Goal: Task Accomplishment & Management: Use online tool/utility

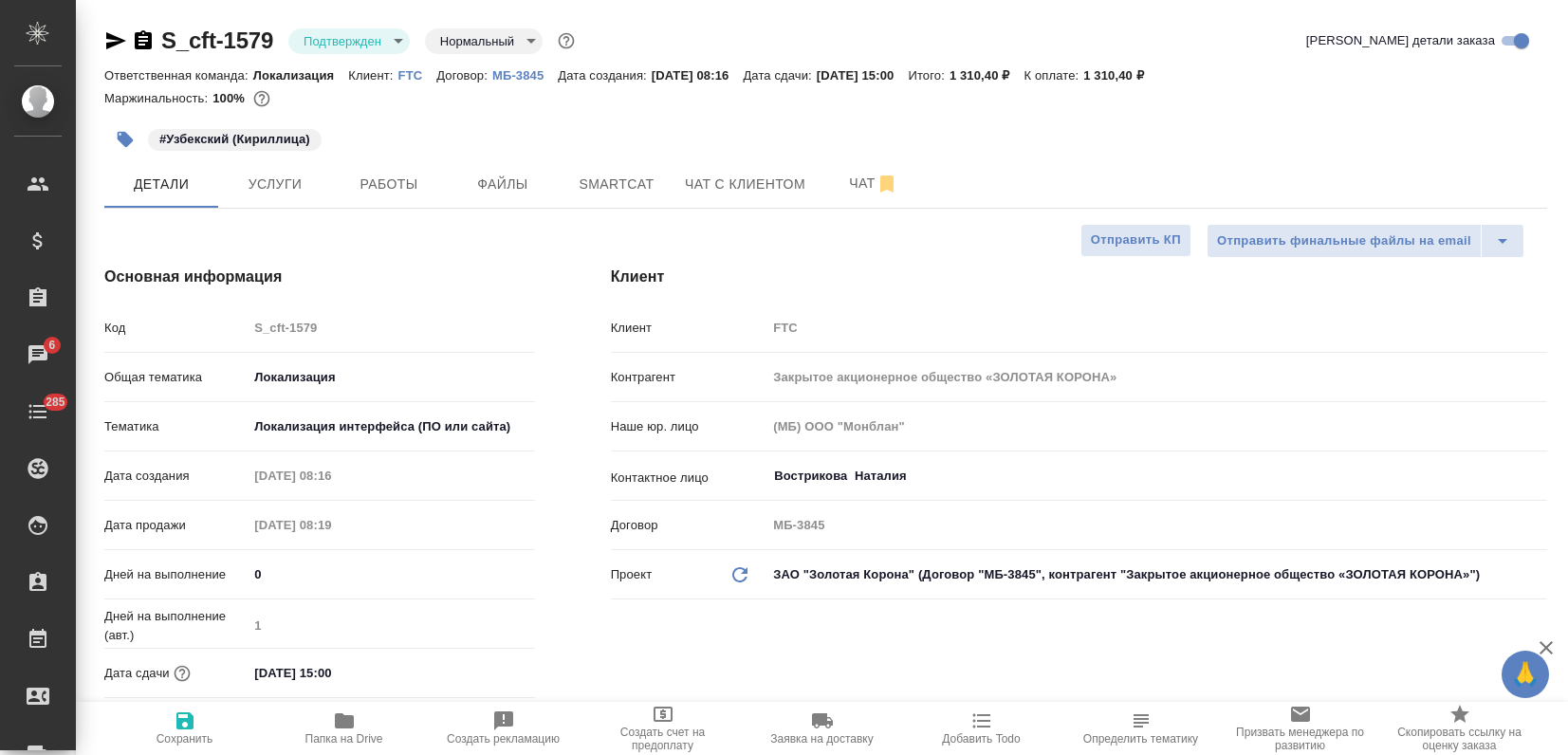
select select "RU"
click at [114, 37] on icon "button" at bounding box center [116, 41] width 20 height 17
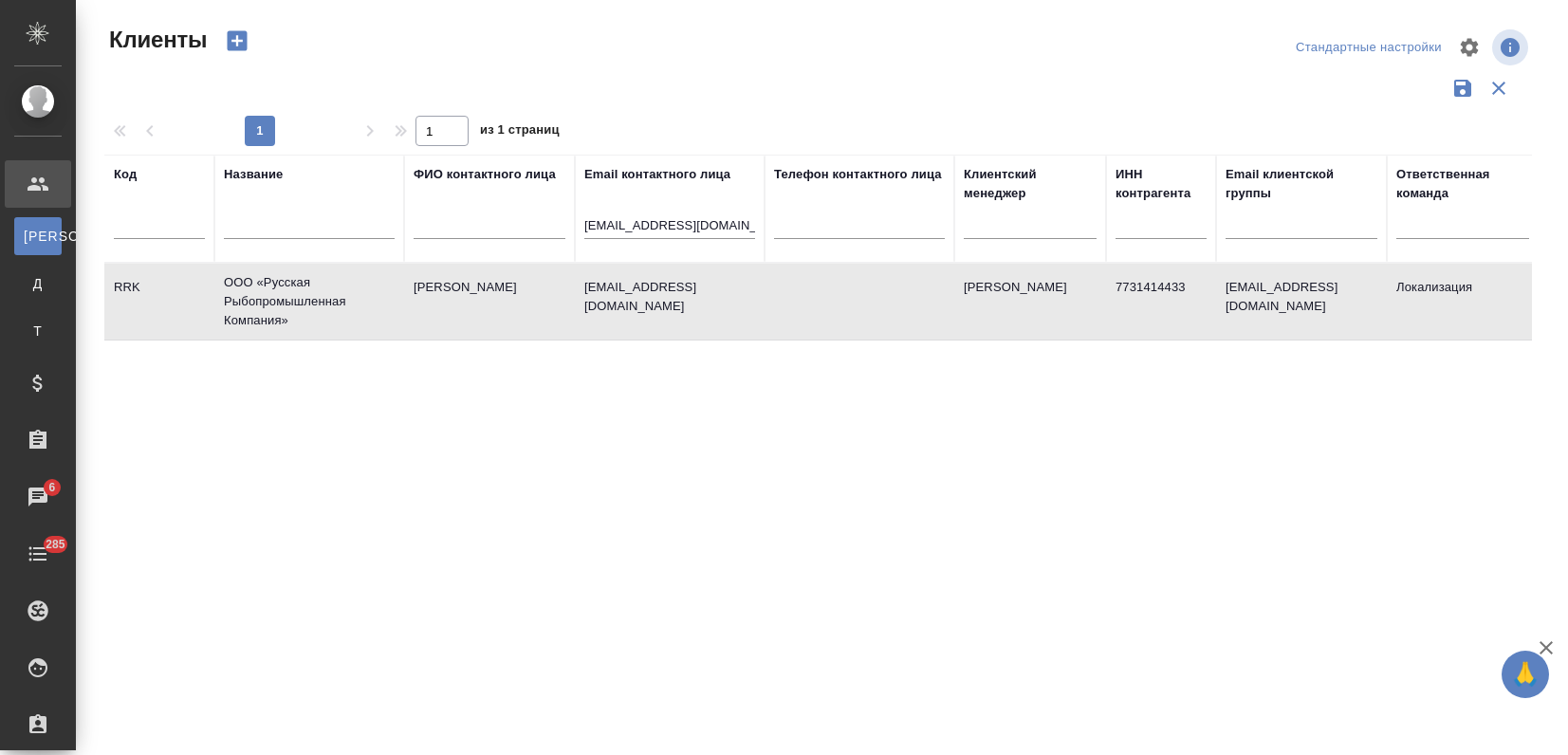
select select "RU"
click at [527, 285] on td "Шайхисламова Олеся" at bounding box center [490, 301] width 171 height 66
drag, startPoint x: 595, startPoint y: 218, endPoint x: 989, endPoint y: 215, distance: 394.0
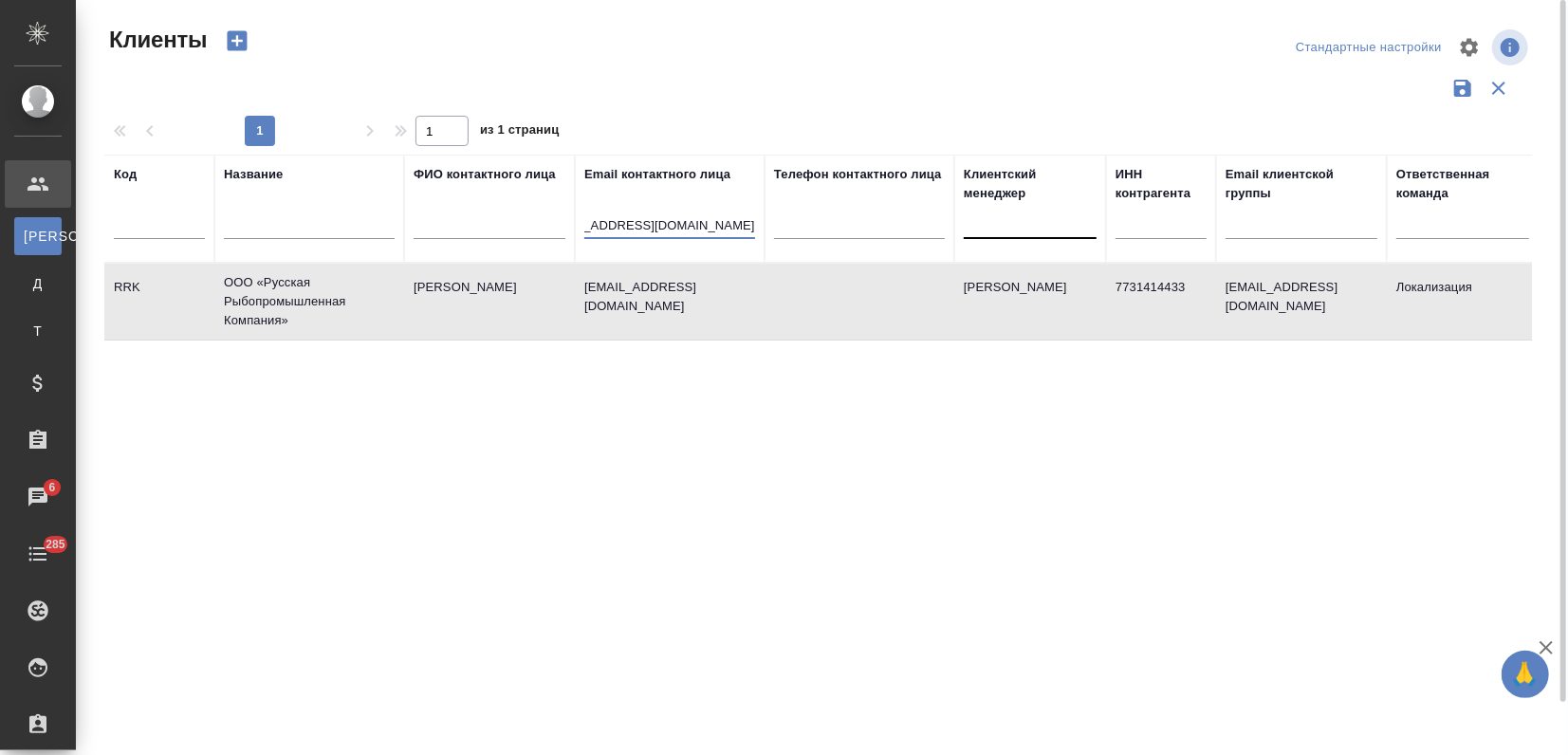
click at [989, 215] on tr "Код Название ФИО контактного лица Email контактного лица Olesya.Shaykhislamova@…" at bounding box center [821, 208] width 1434 height 109
type input "O"
paste input "bed@azot."
type input "bed@azot."
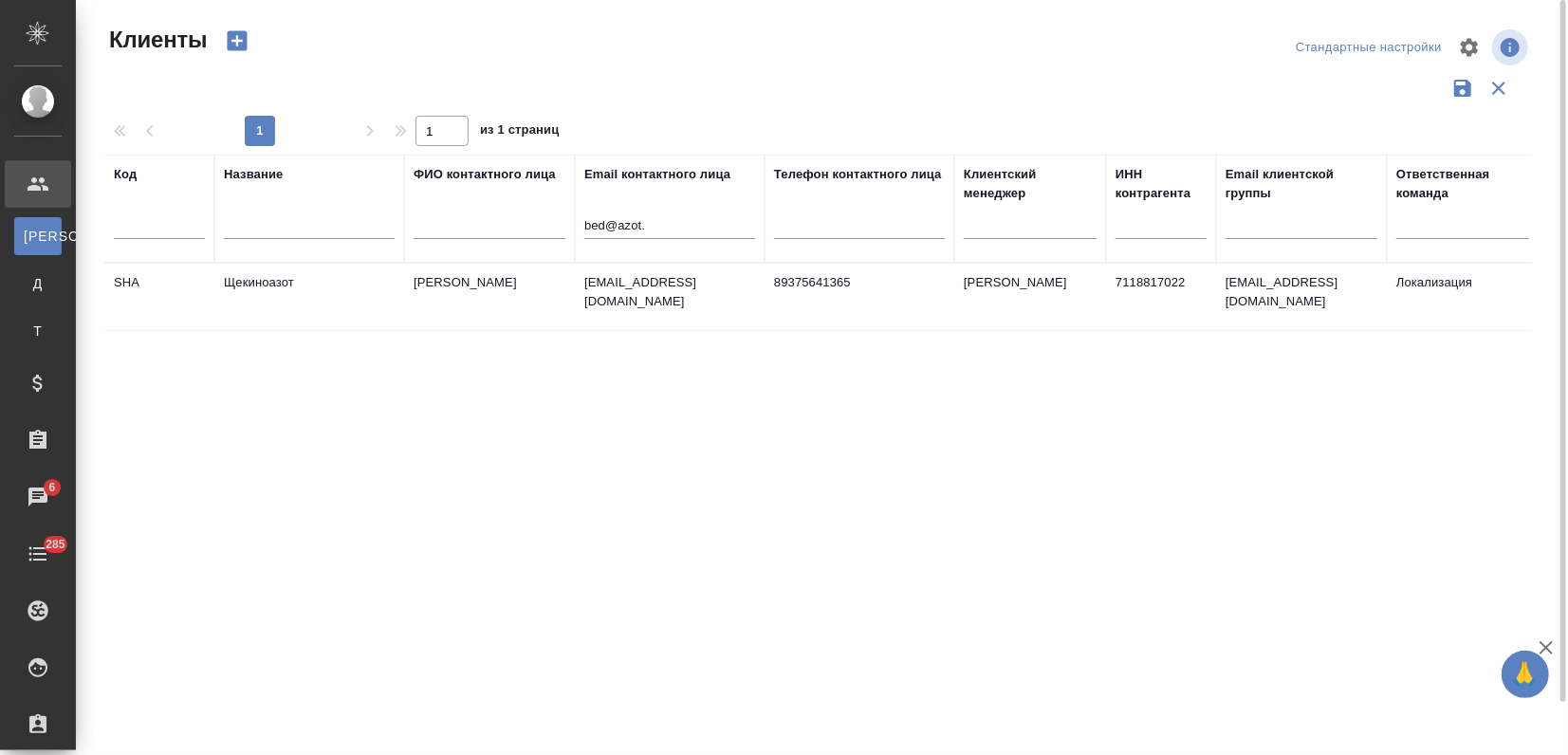
click at [747, 311] on td "bed@azot.net" at bounding box center [669, 296] width 189 height 66
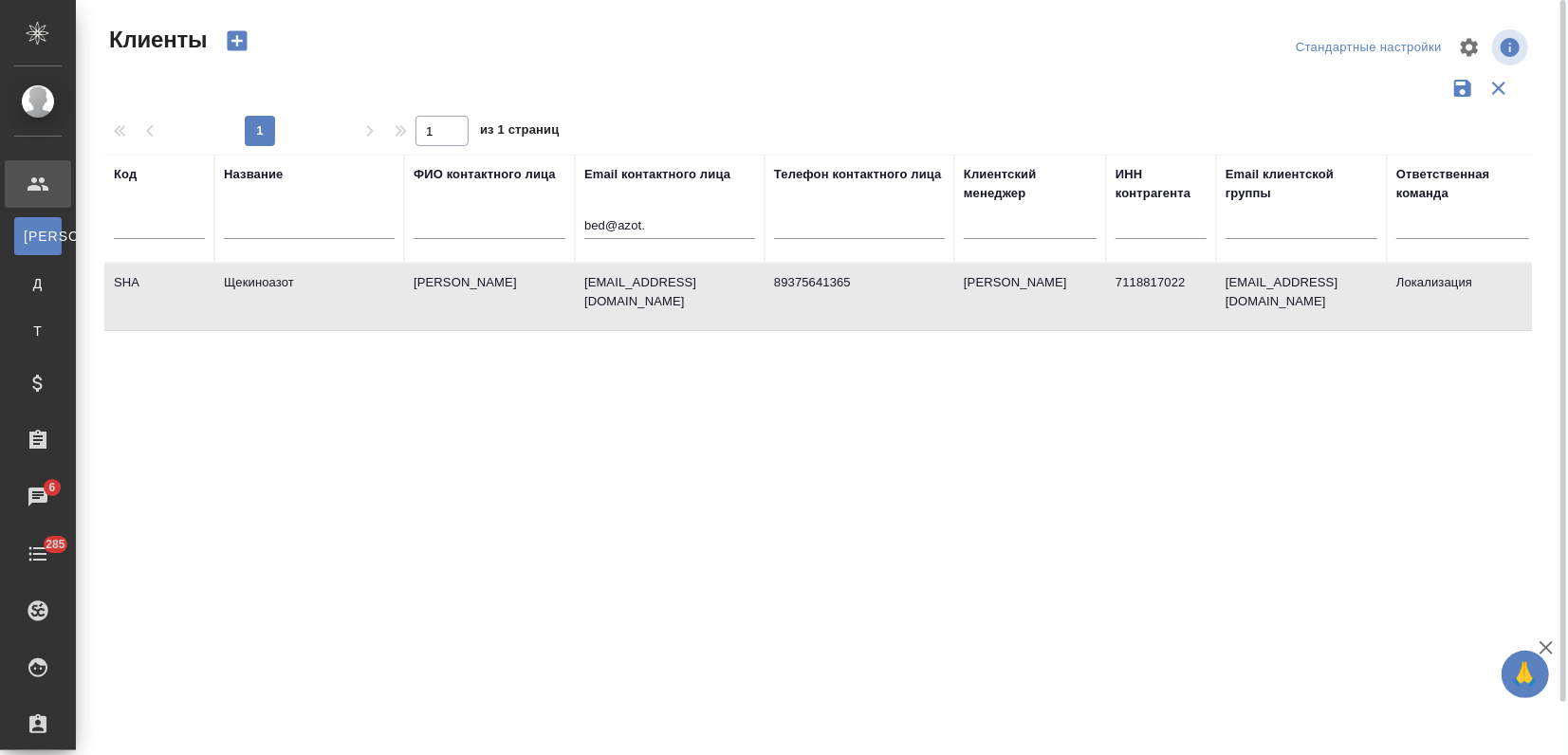
click at [661, 221] on input "bed@azot." at bounding box center [670, 227] width 171 height 24
drag, startPoint x: 660, startPoint y: 222, endPoint x: 485, endPoint y: 229, distance: 175.1
click at [485, 229] on tr "Код Название ФИО контактного лица Email контактного лица bed@azot. Телефон конт…" at bounding box center [821, 208] width 1434 height 109
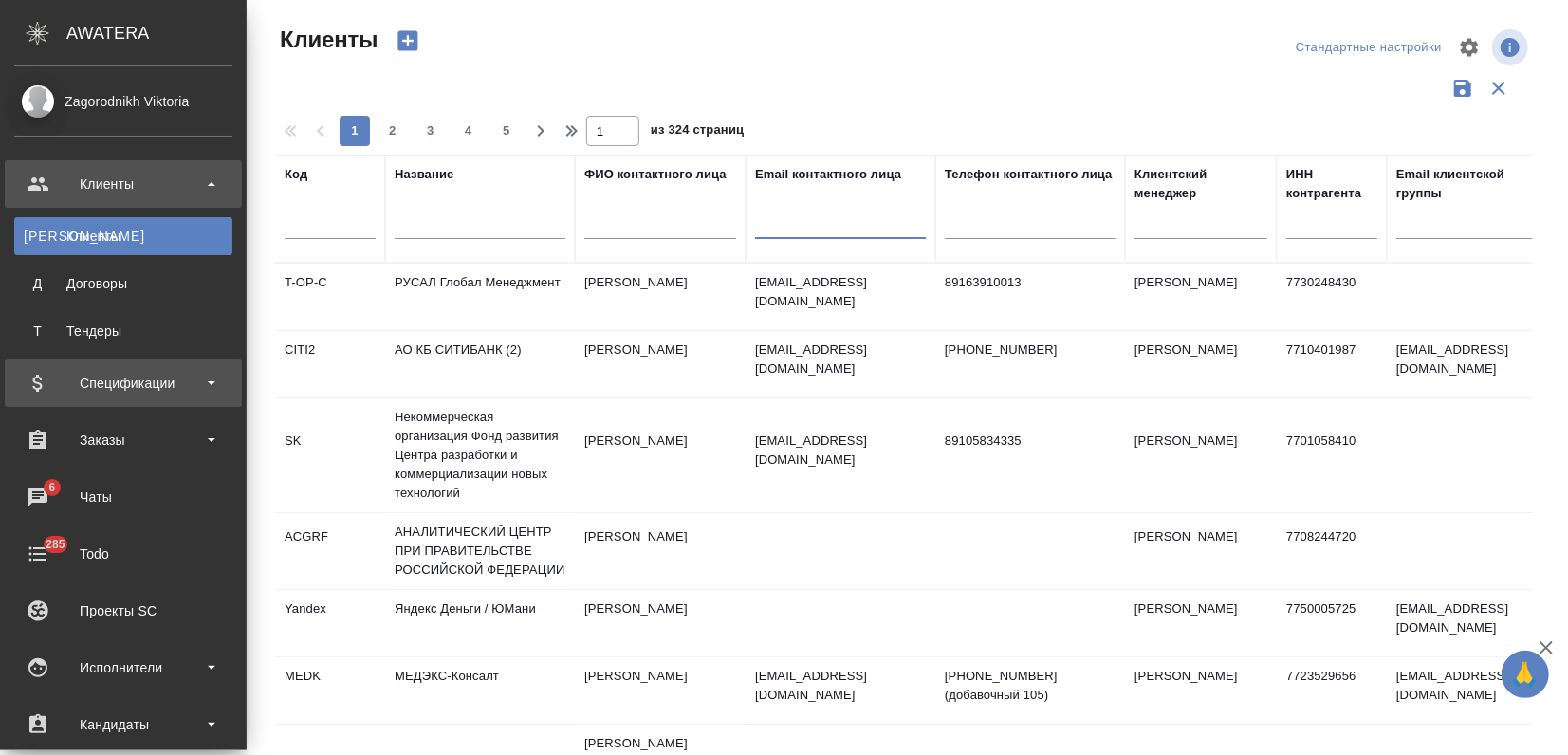
click at [79, 379] on div "Спецификации" at bounding box center [123, 383] width 218 height 29
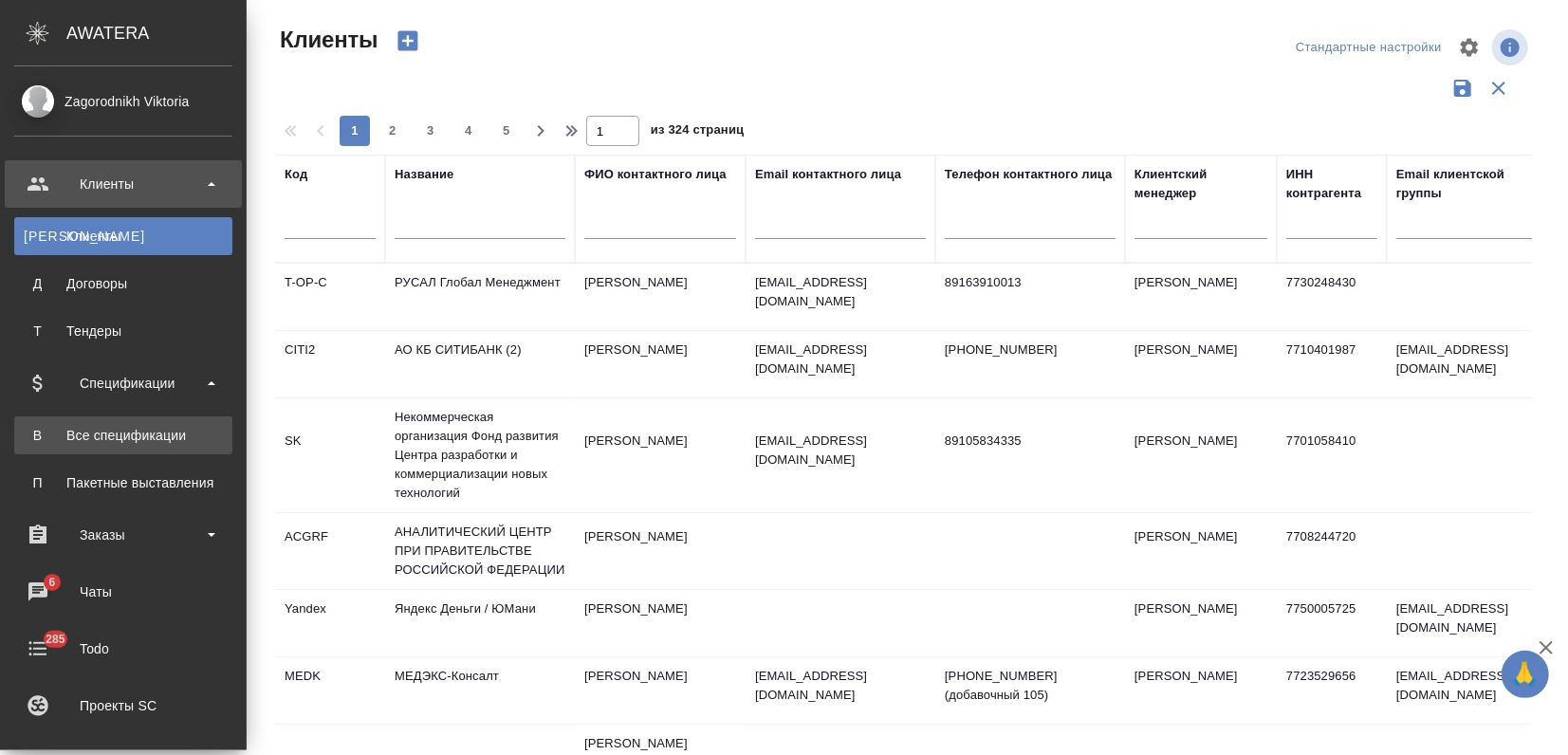
click at [95, 418] on link "В Все спецификации" at bounding box center [123, 434] width 218 height 37
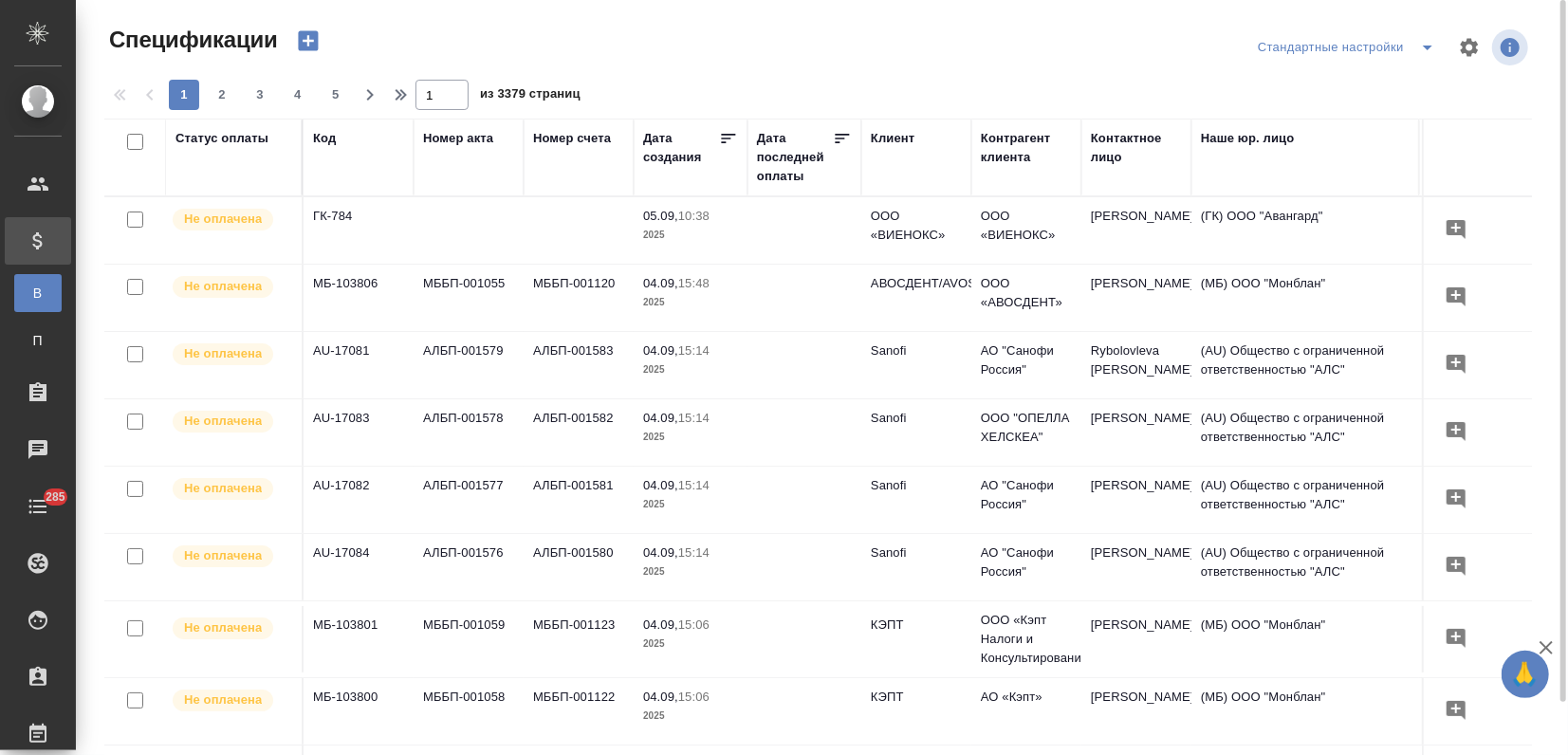
click at [306, 44] on icon "button" at bounding box center [308, 41] width 27 height 27
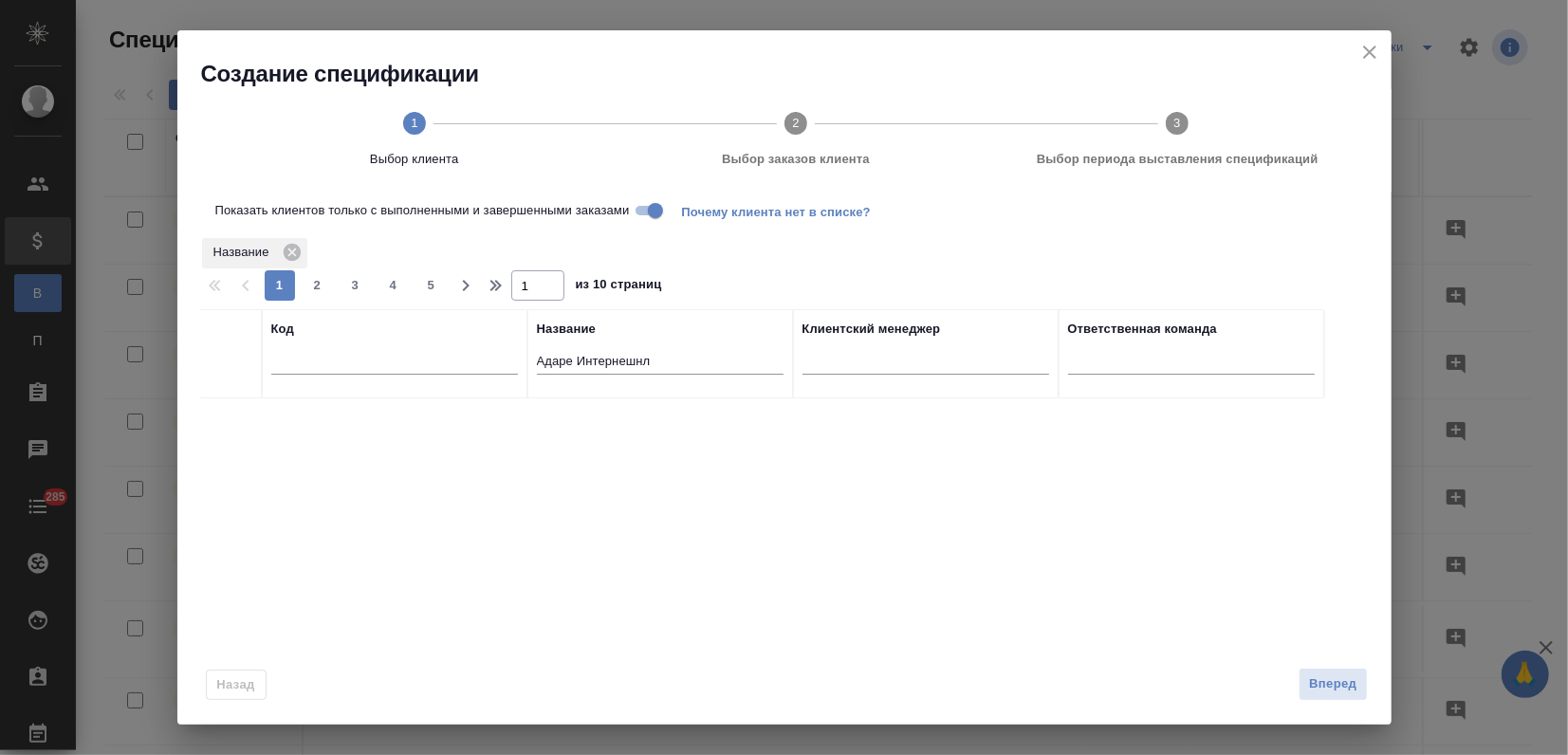
drag, startPoint x: 495, startPoint y: 354, endPoint x: 135, endPoint y: 355, distance: 360.0
click at [136, 355] on div "Создание спецификации 1 Выбор клиента 2 Выбор заказов клиента 3 Выбор периода в…" at bounding box center [784, 378] width 1568 height 755
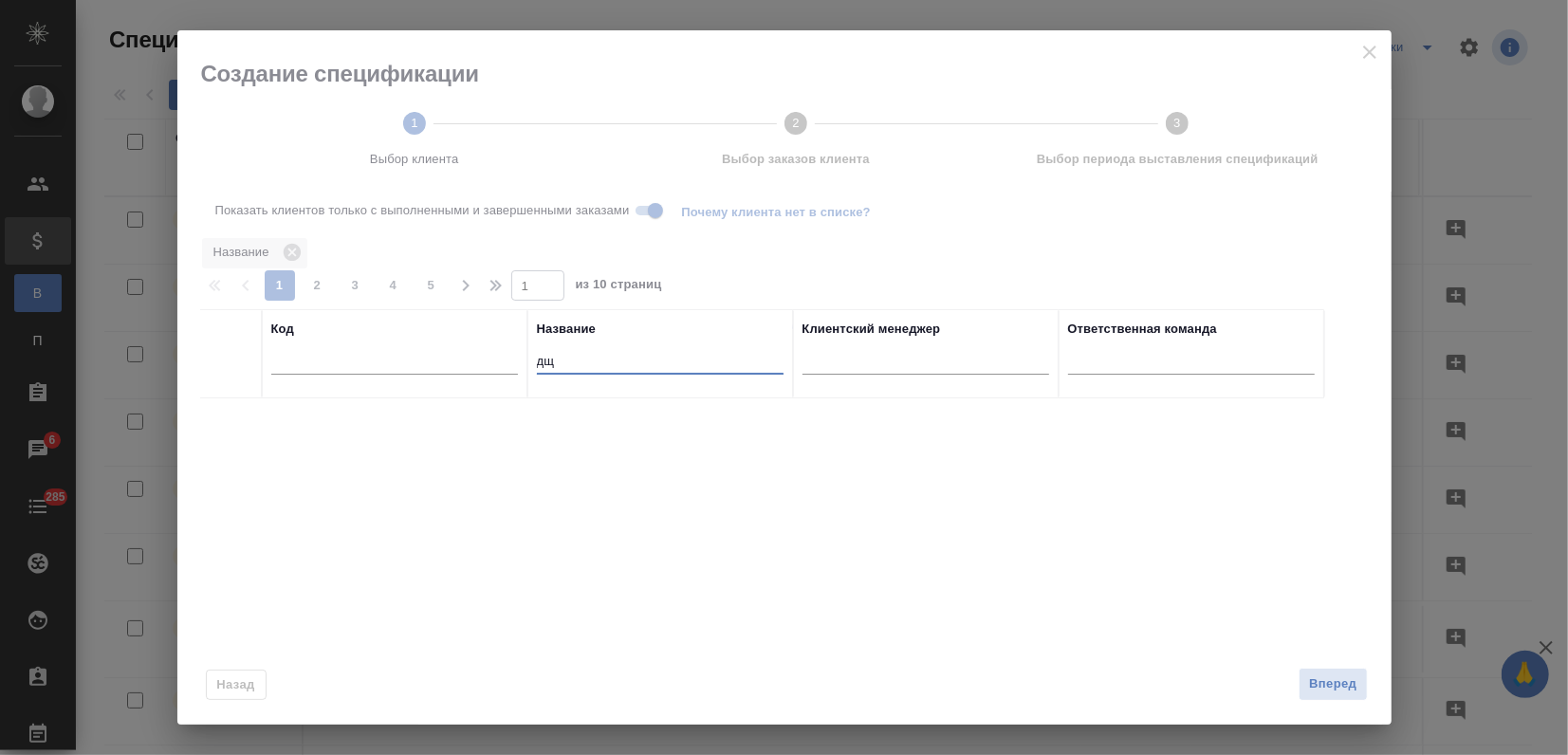
type input "д"
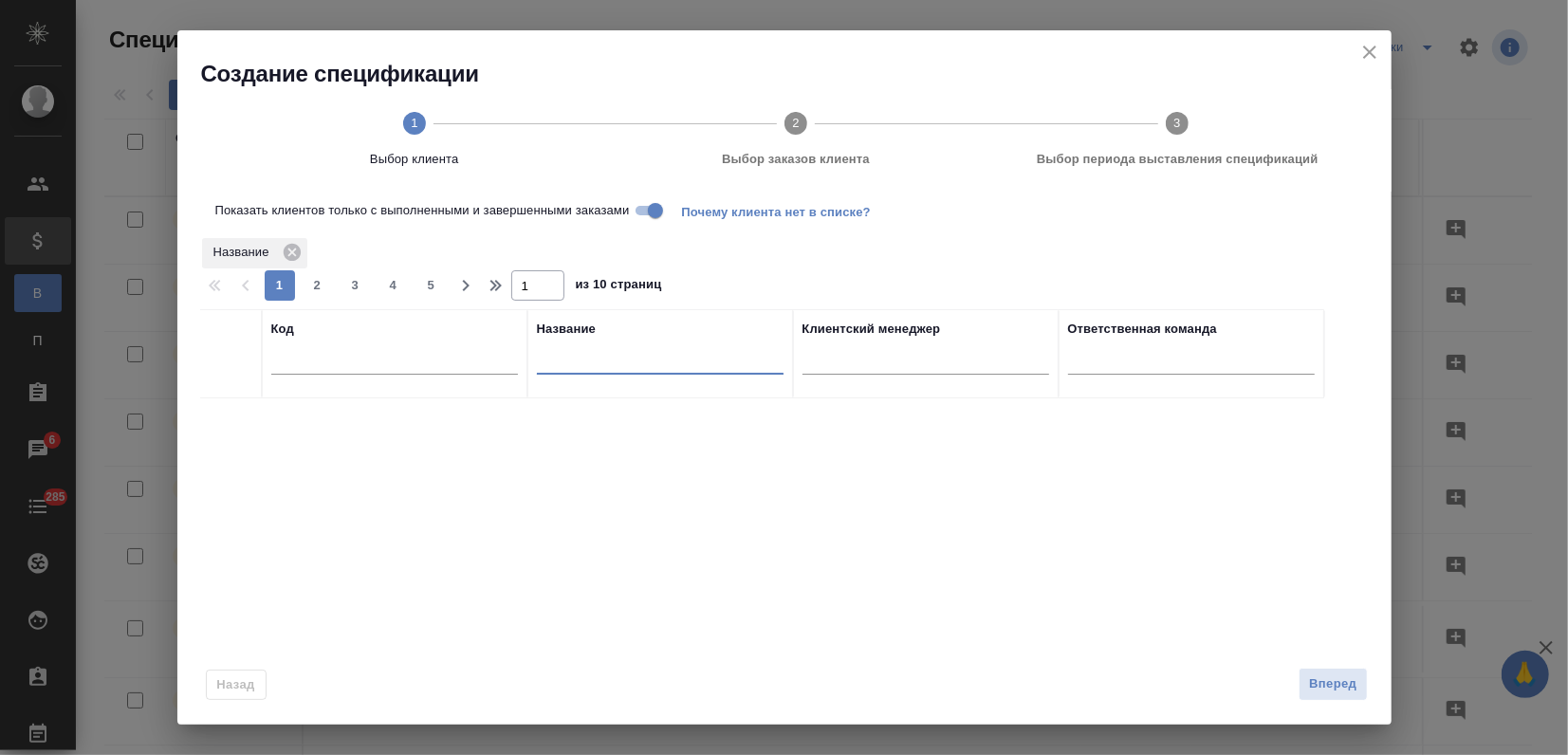
type input "е"
type input "щек"
click at [221, 417] on div at bounding box center [231, 422] width 42 height 27
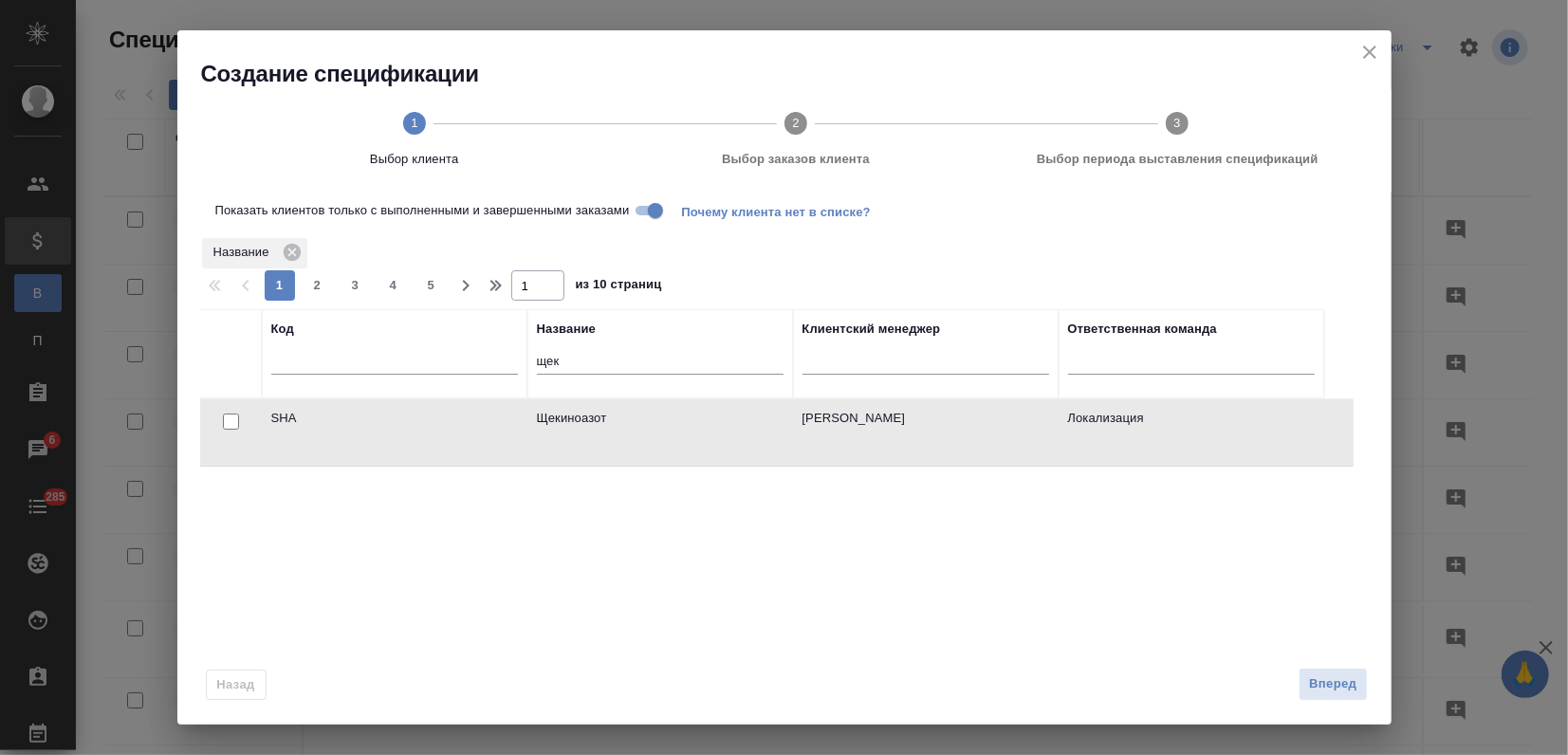
click at [235, 425] on input "checkbox" at bounding box center [231, 421] width 16 height 16
checkbox input "true"
click at [1309, 678] on span "Вперед" at bounding box center [1332, 684] width 47 height 22
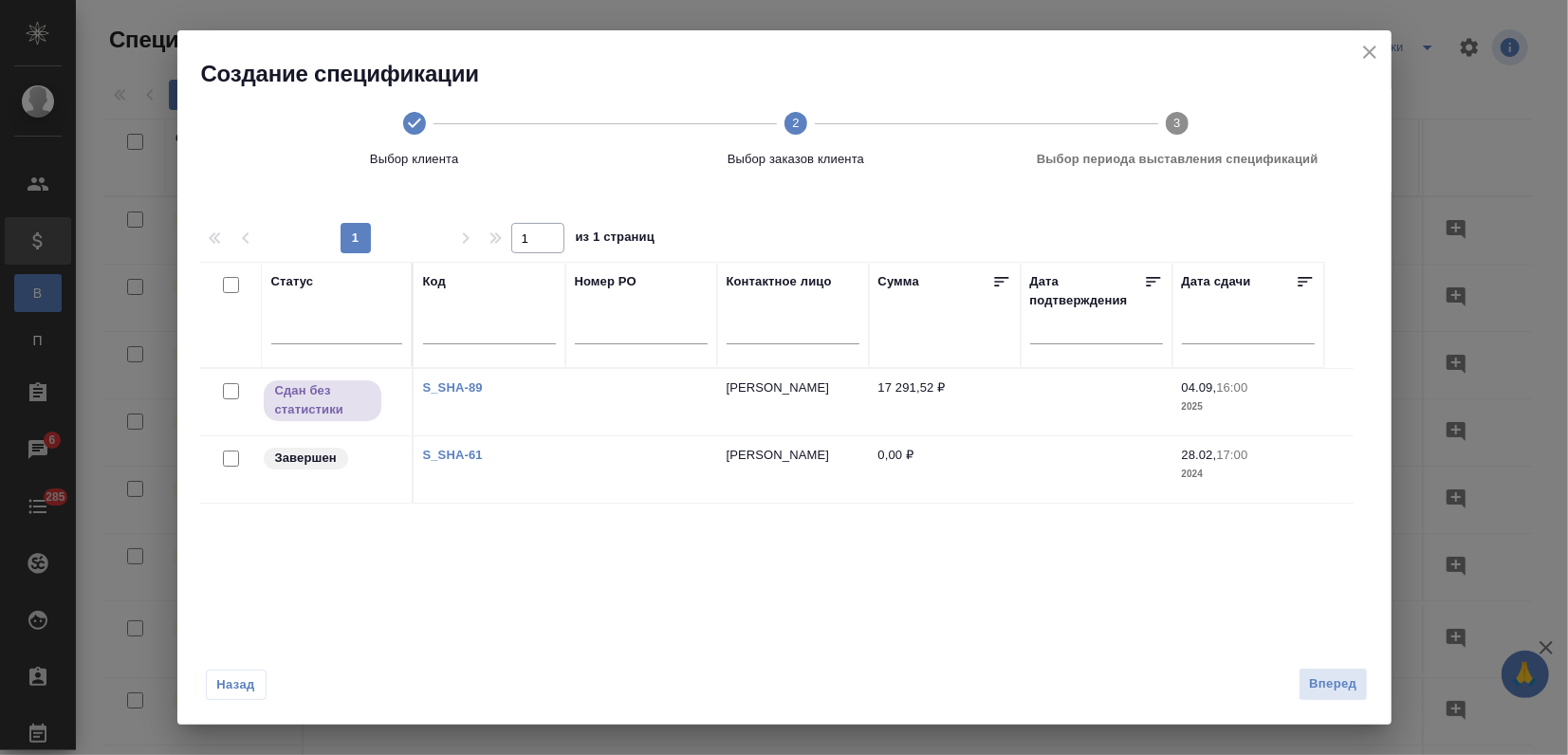
click at [232, 388] on input "checkbox" at bounding box center [231, 391] width 16 height 16
checkbox input "true"
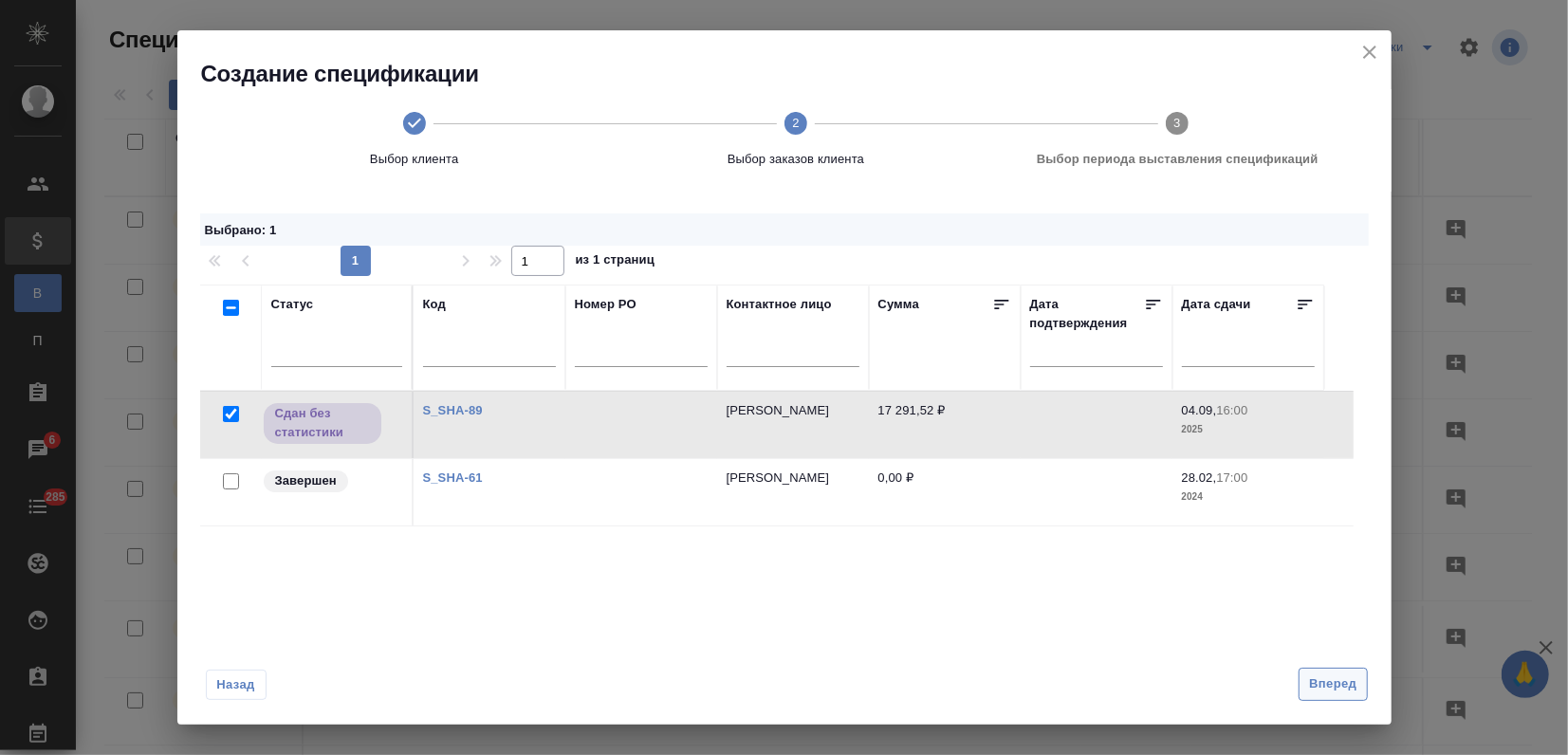
click at [1333, 698] on button "Вперед" at bounding box center [1332, 684] width 68 height 34
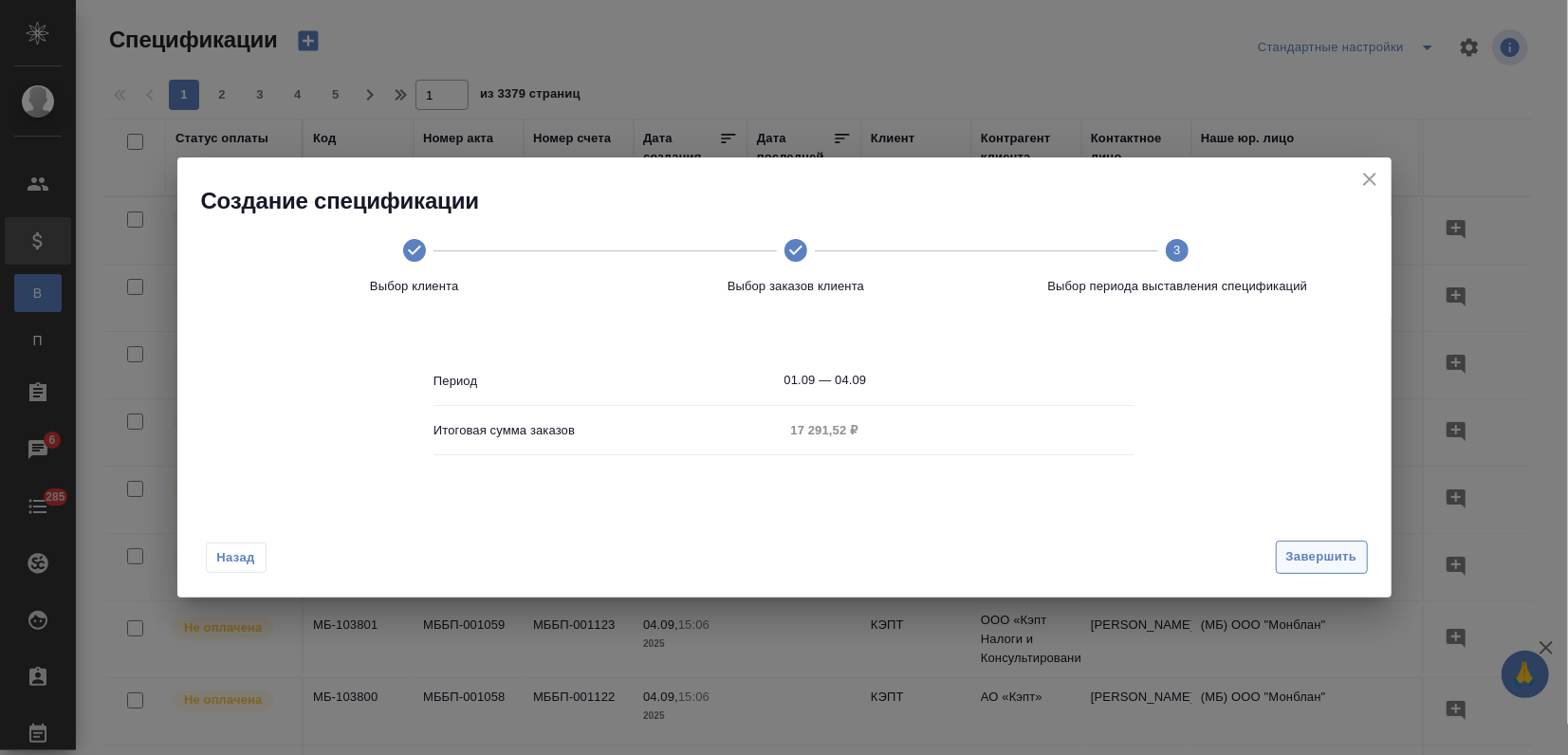
click at [1290, 551] on span "Завершить" at bounding box center [1322, 557] width 71 height 22
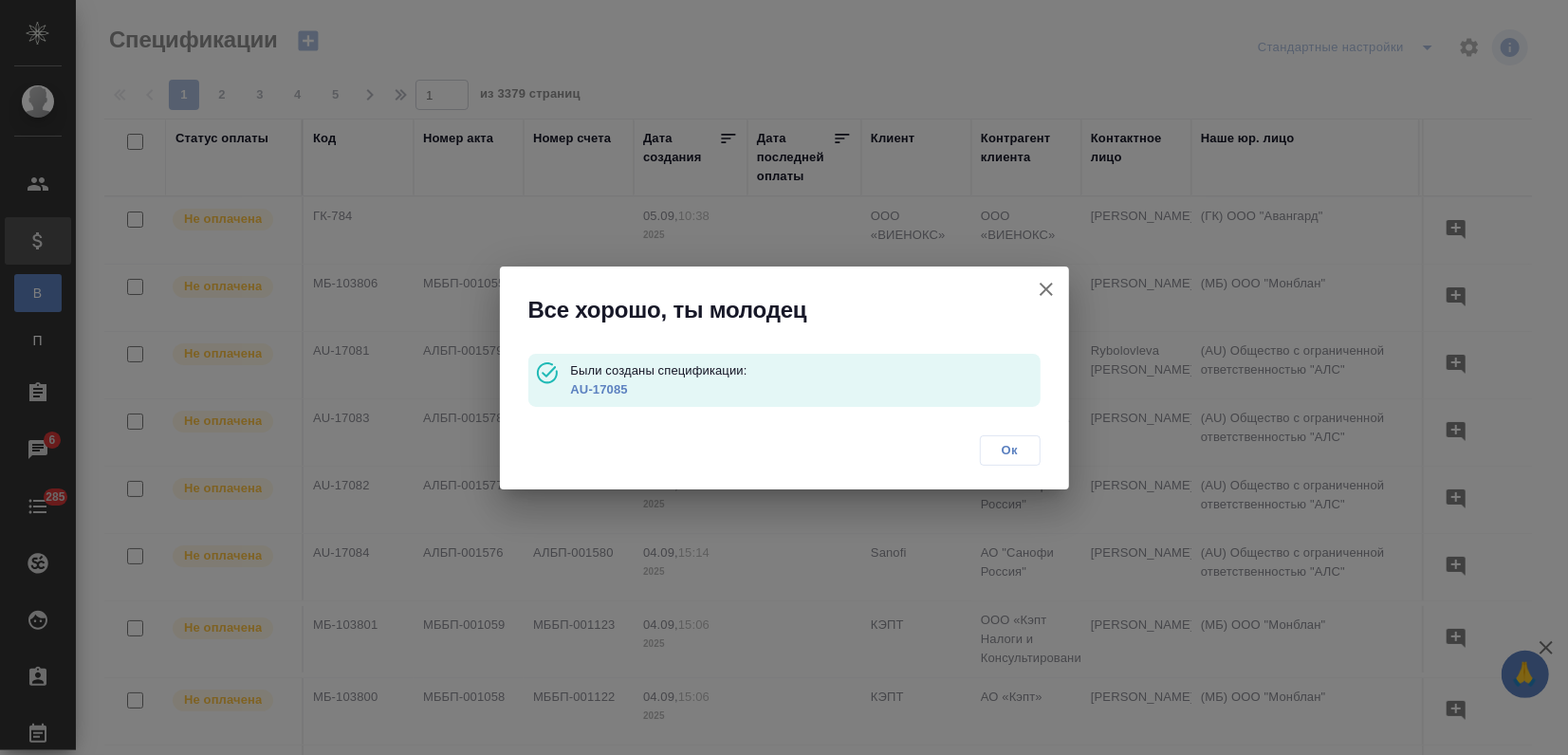
click at [596, 384] on link "AU-17085" at bounding box center [598, 389] width 57 height 14
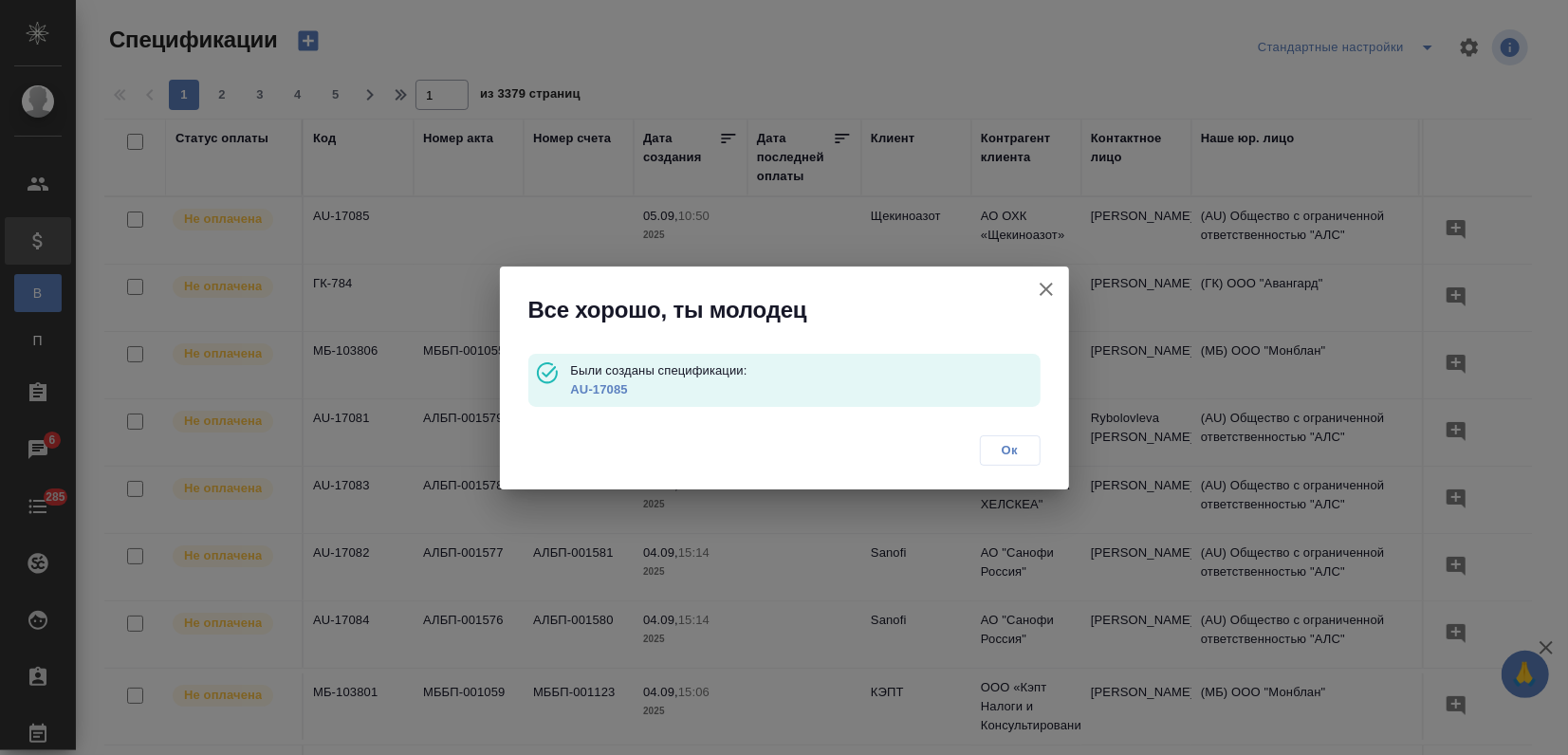
click at [1043, 290] on icon "button" at bounding box center [1046, 289] width 13 height 13
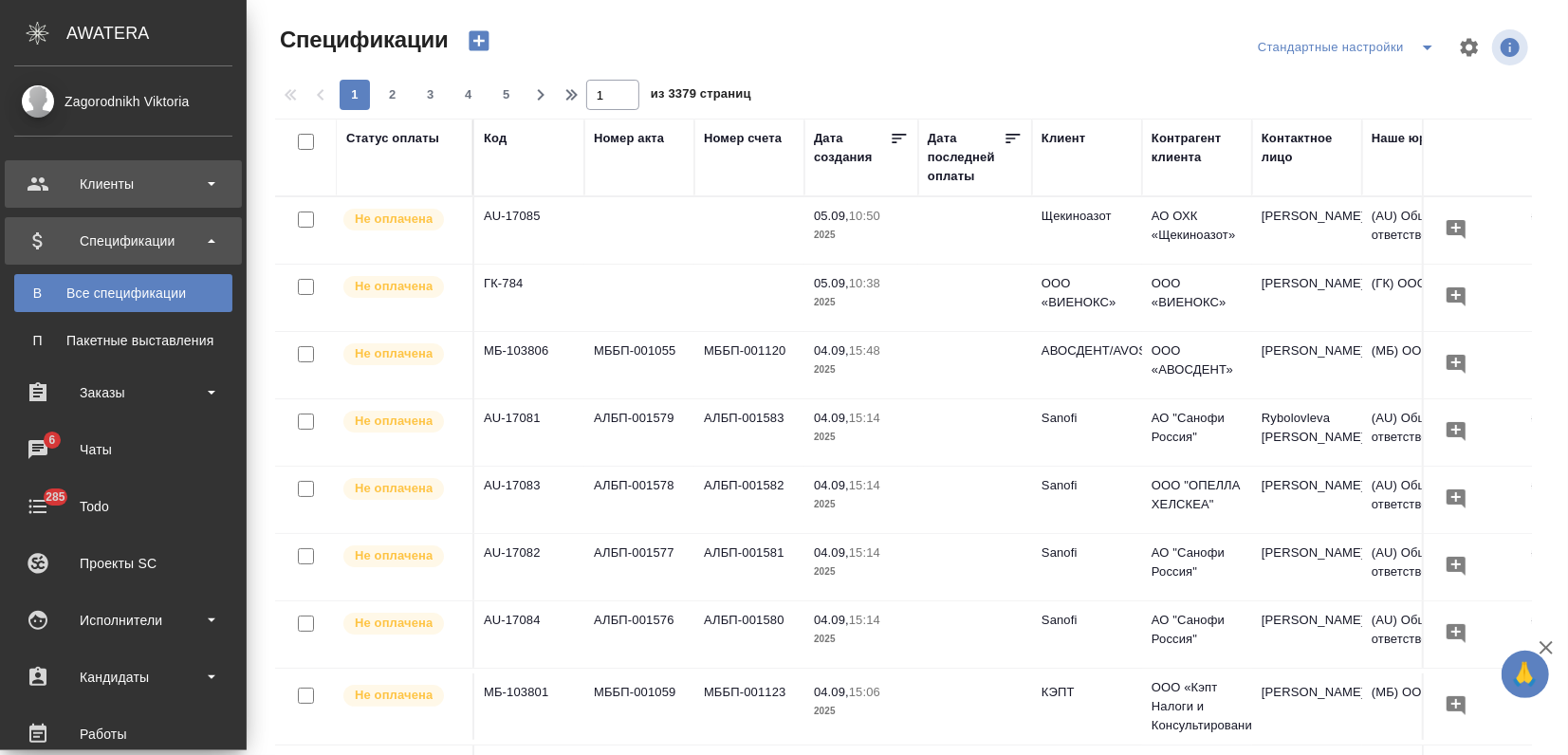
click at [61, 175] on div "Клиенты" at bounding box center [123, 184] width 218 height 29
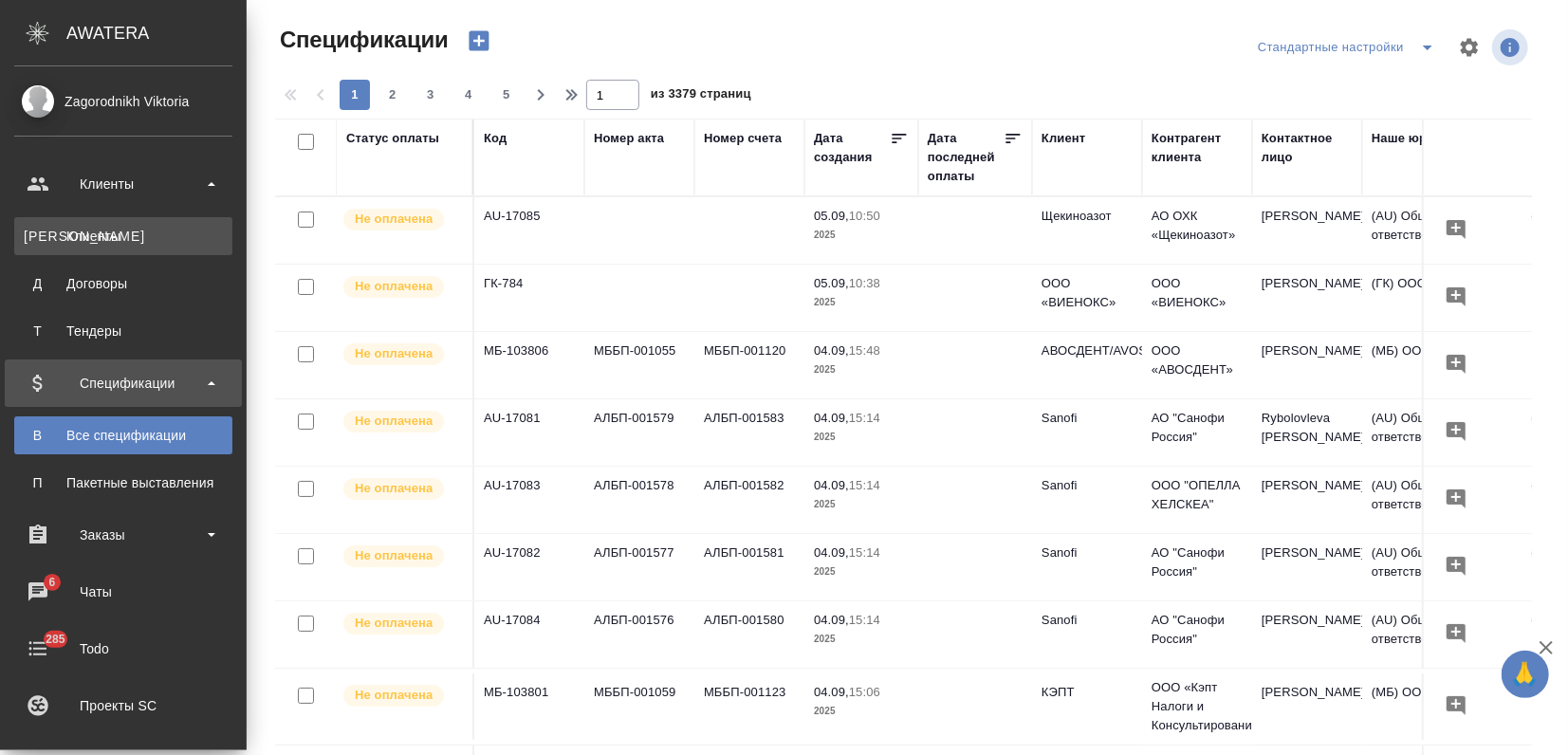
click at [64, 227] on div "Клиенты" at bounding box center [123, 236] width 199 height 19
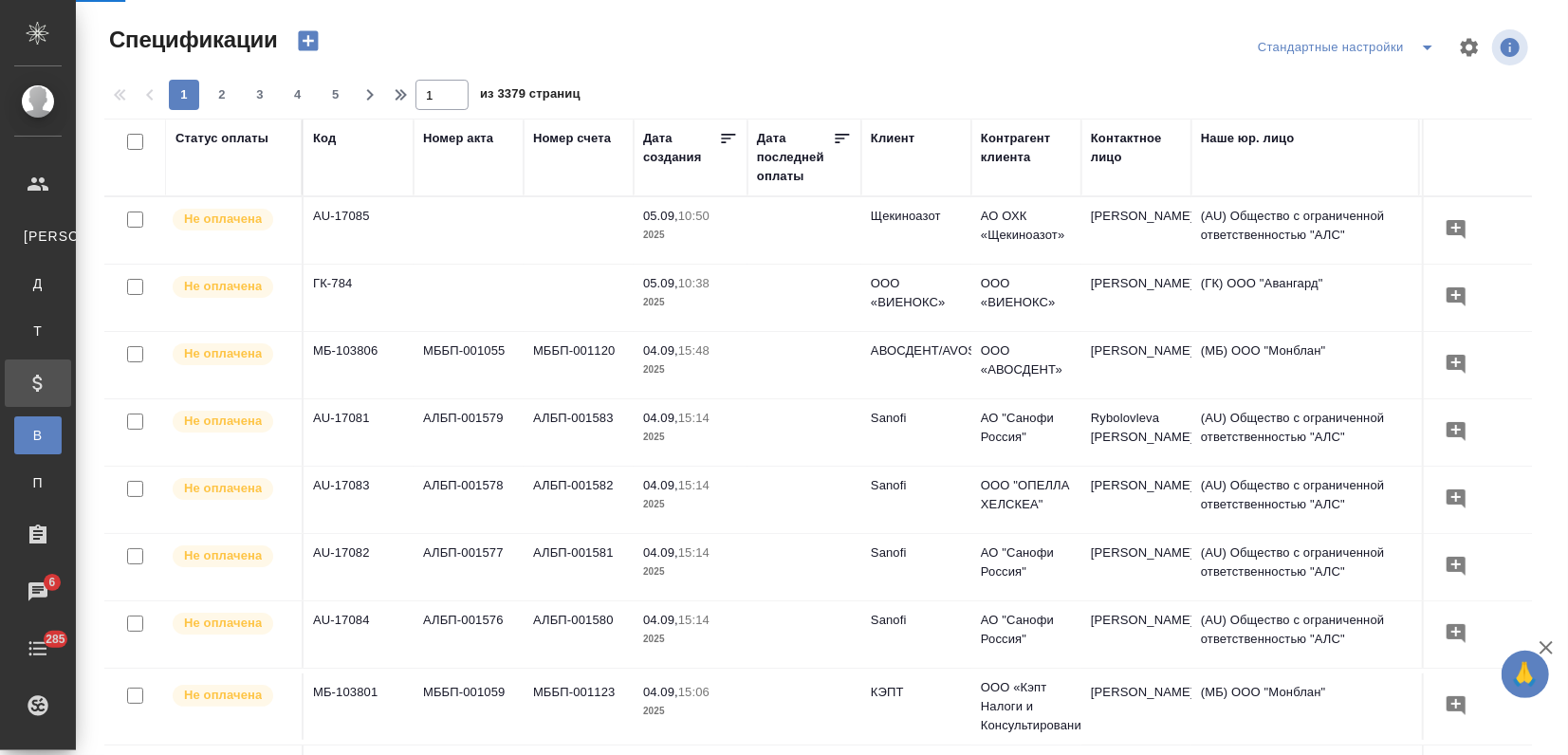
select select "RU"
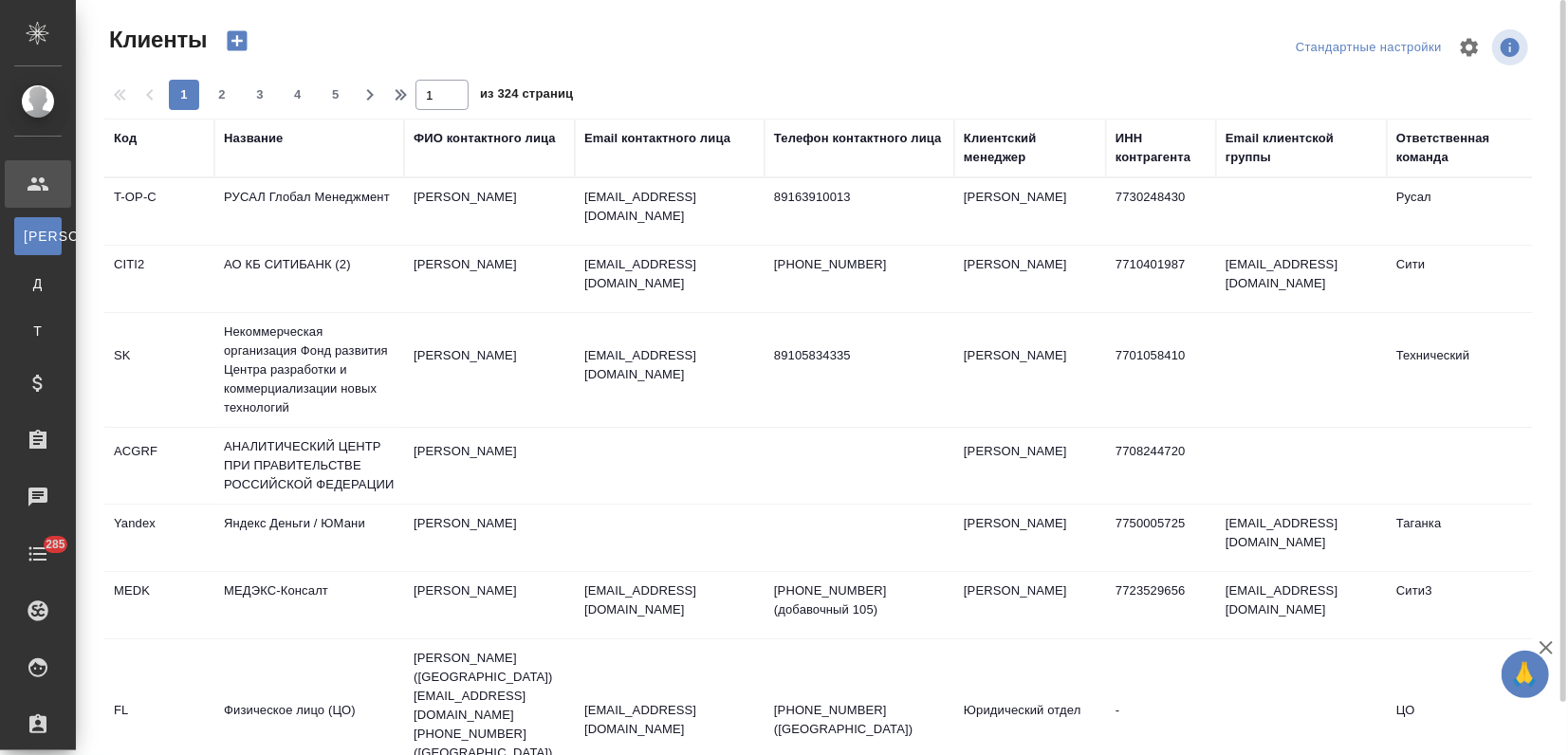
click at [269, 136] on div "Название" at bounding box center [253, 138] width 59 height 19
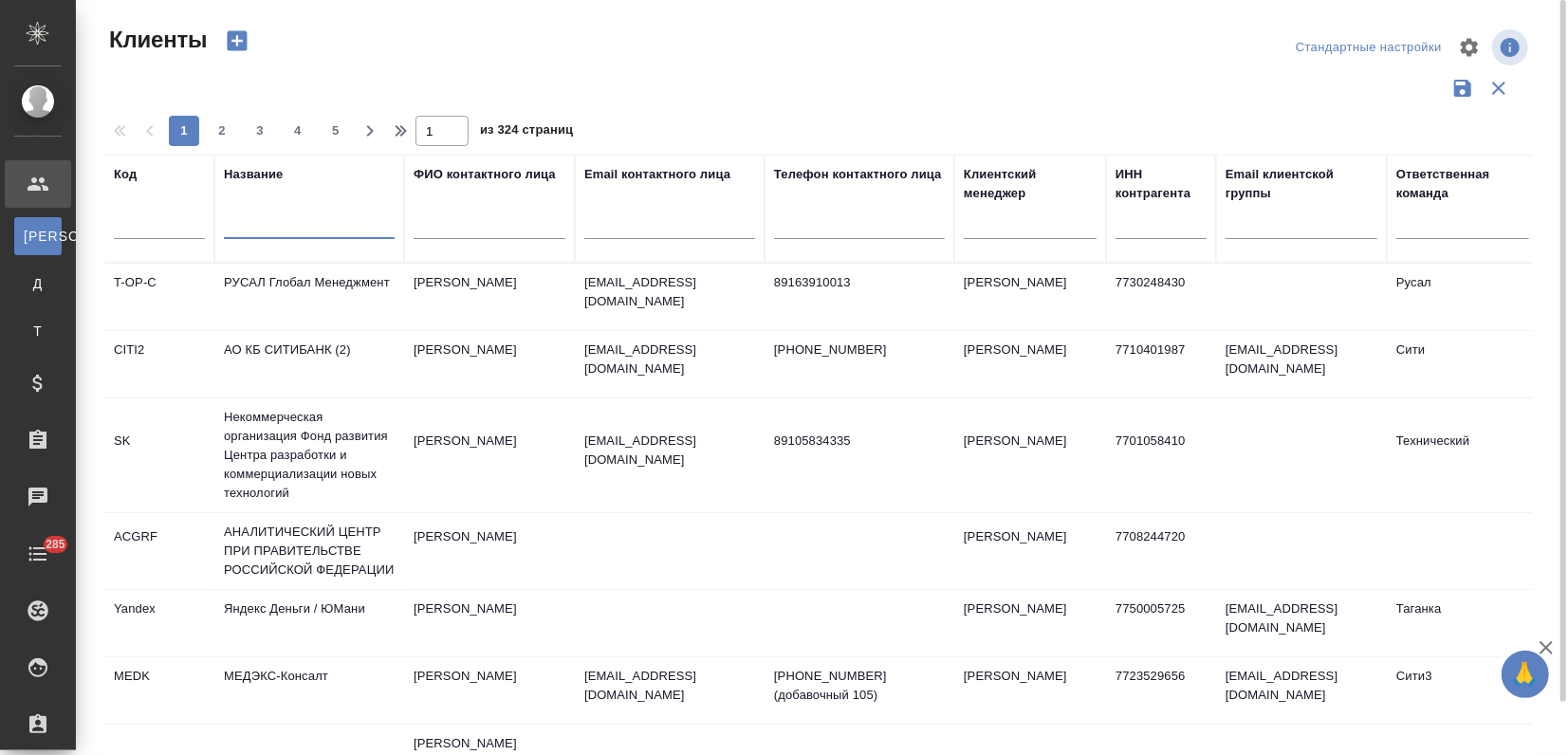
click at [251, 229] on input "text" at bounding box center [309, 227] width 171 height 24
type input "chanel"
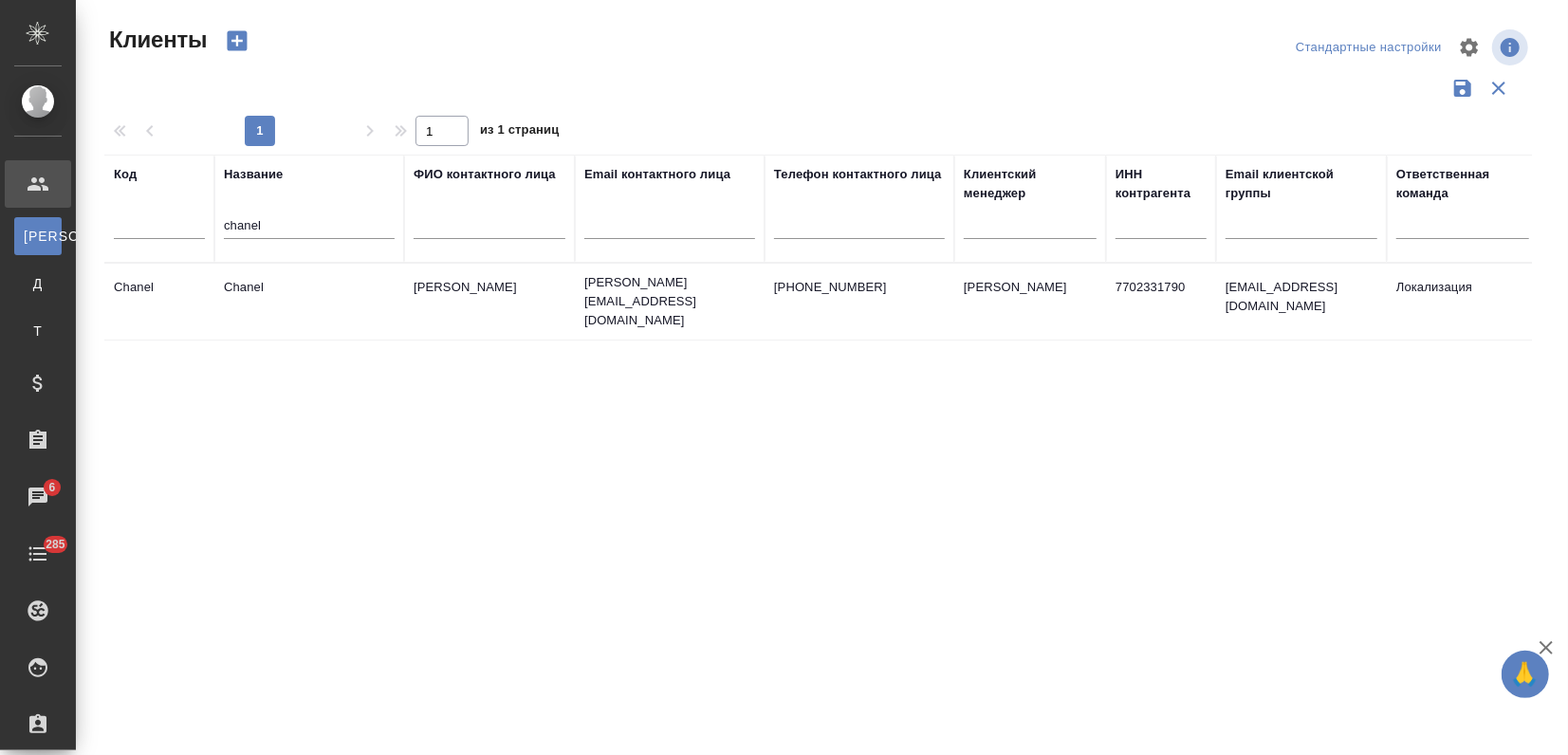
click at [356, 308] on td "Chanel" at bounding box center [308, 301] width 189 height 66
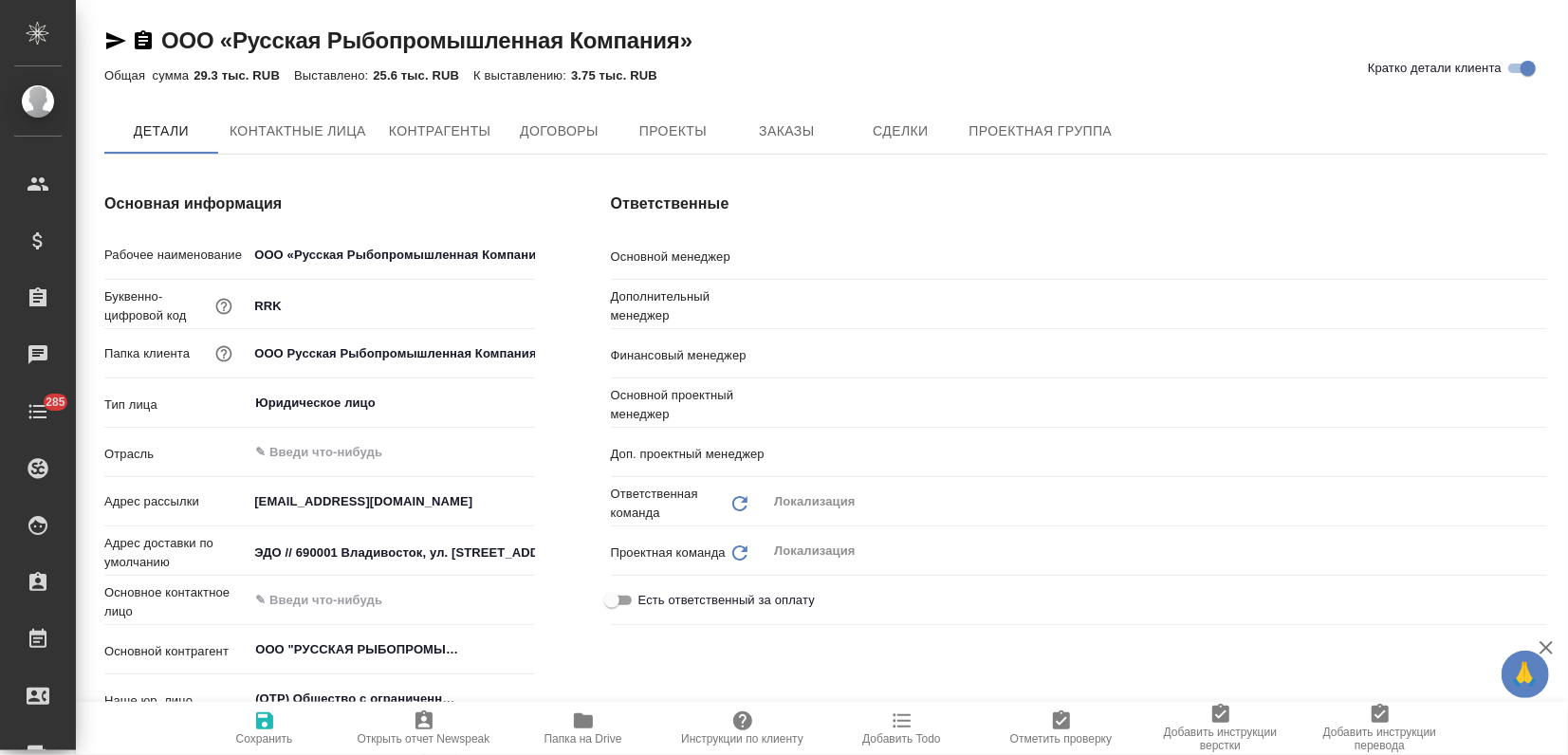
type textarea "x"
type input "Валяева Анна"
type input "[PERSON_NAME]"
type input "Воробьёва Екатерина"
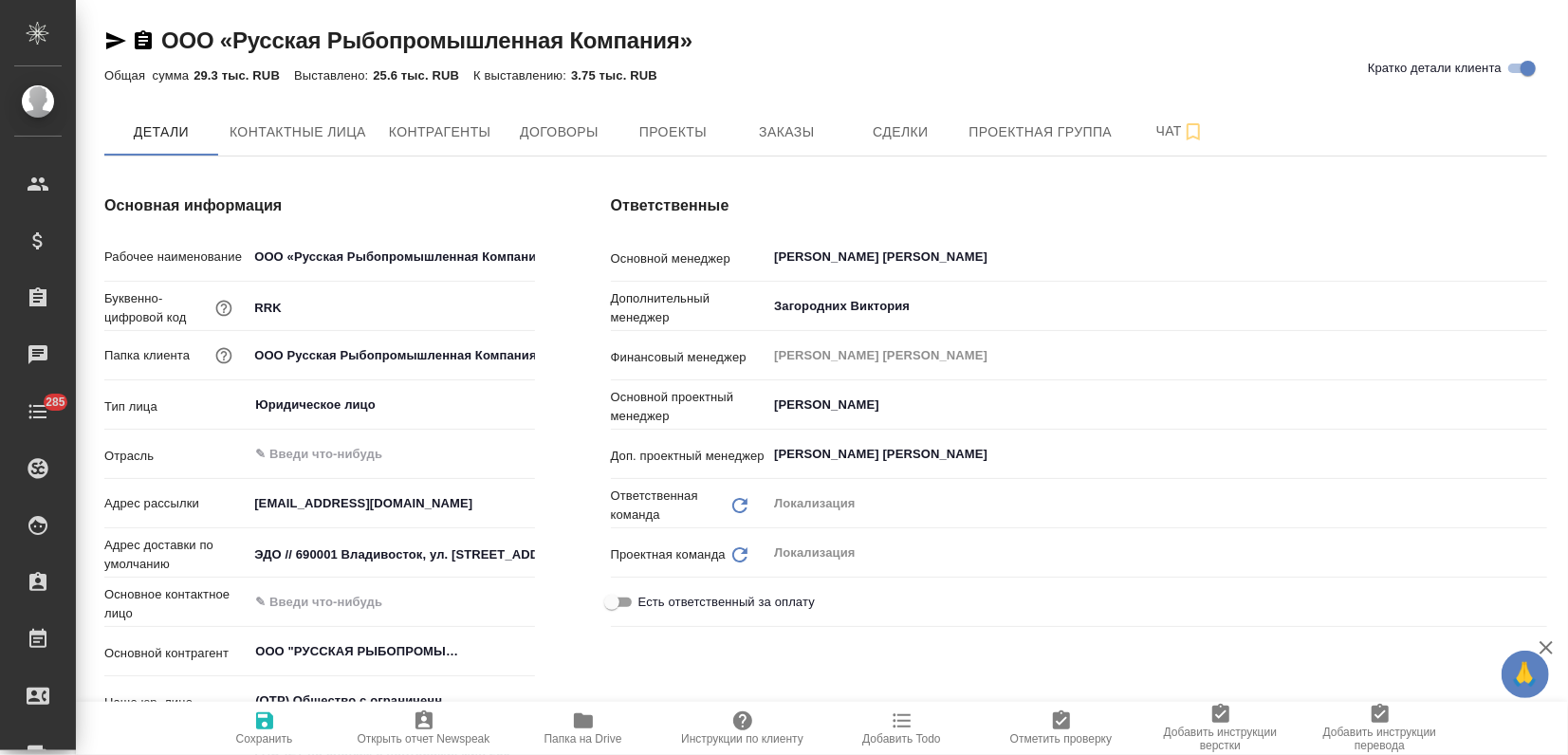
type textarea "x"
type input "Муталимов Марк"
type input "Третьякова Ольга"
type textarea "x"
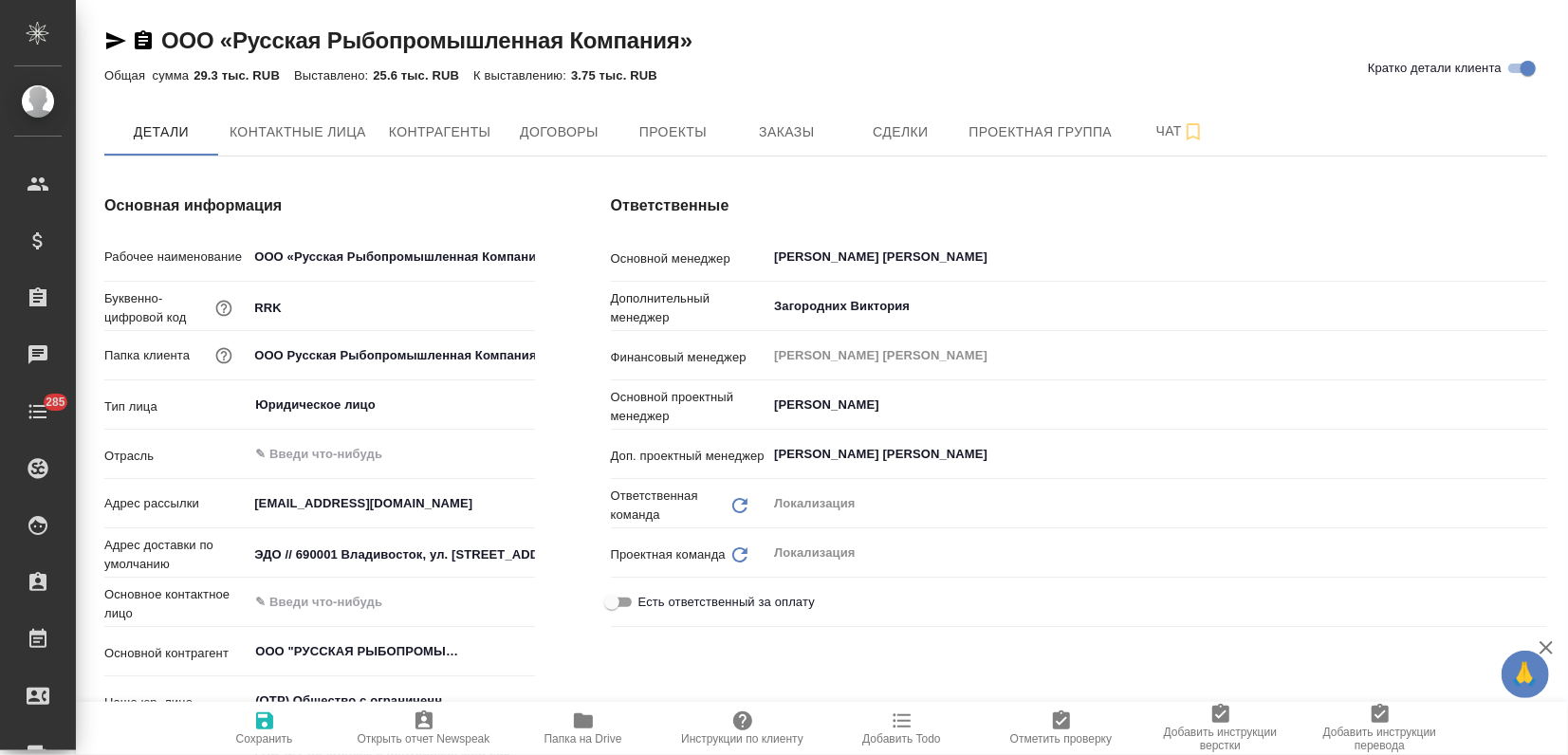
type textarea "x"
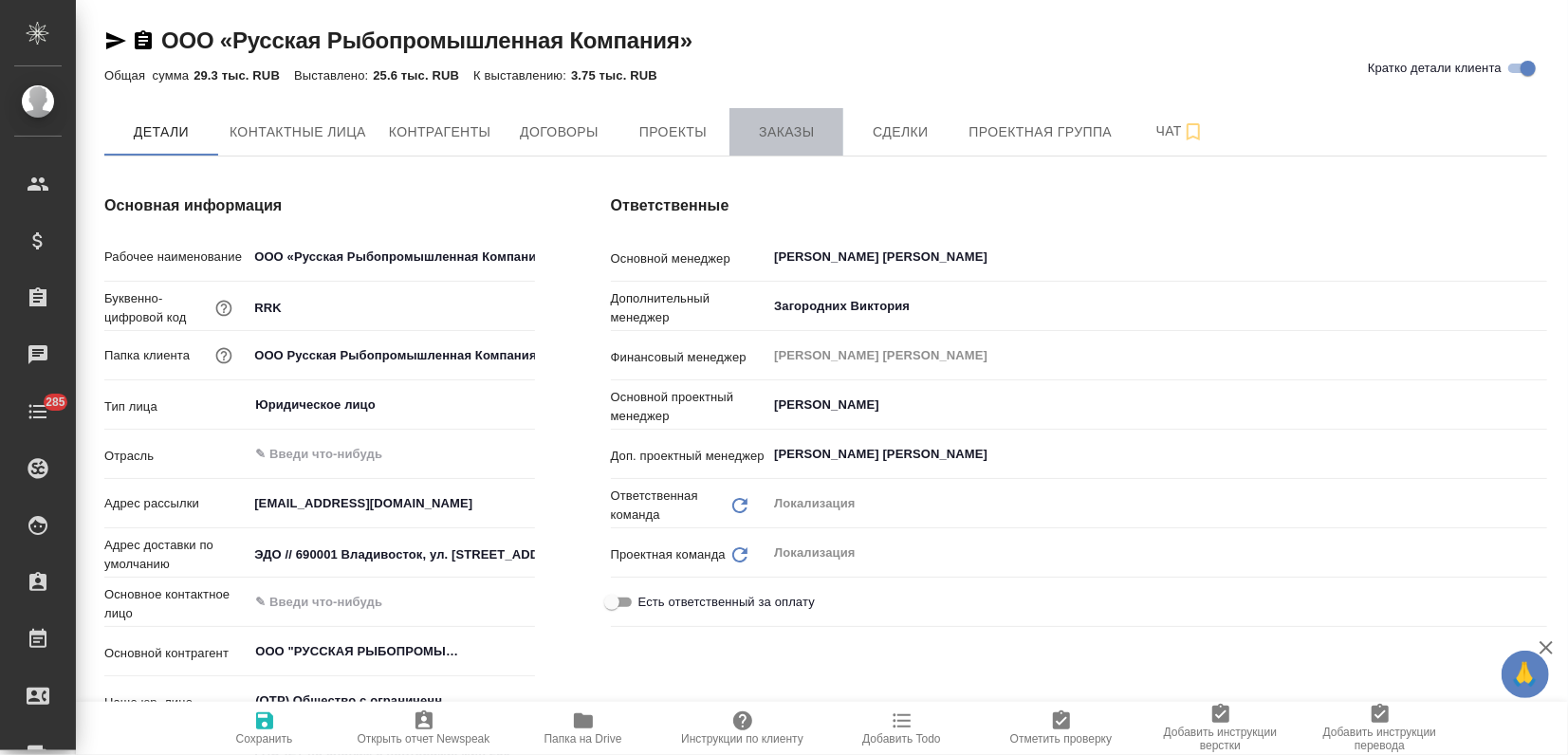
click at [801, 120] on span "Заказы" at bounding box center [786, 132] width 91 height 24
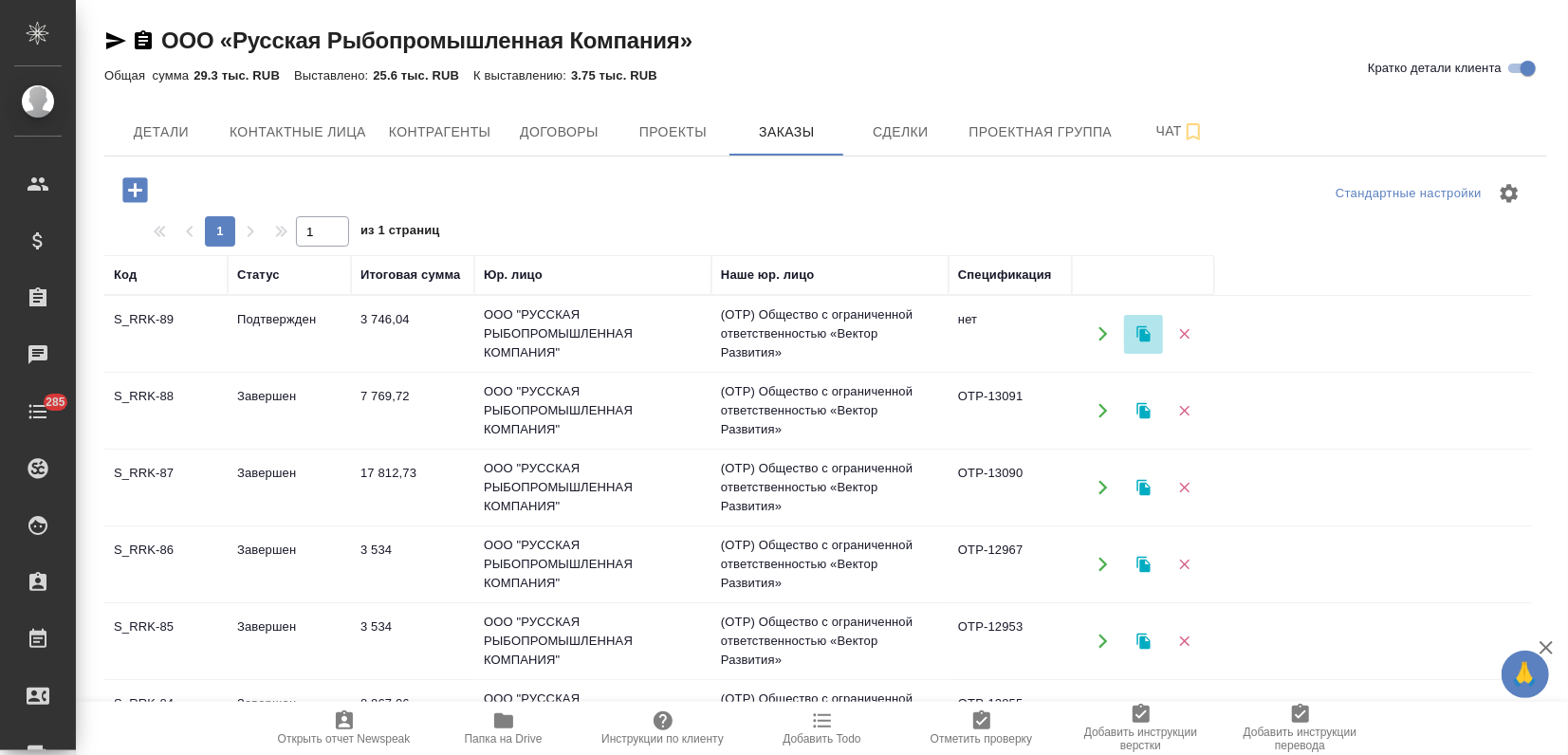
click at [1143, 341] on icon "button" at bounding box center [1144, 334] width 17 height 17
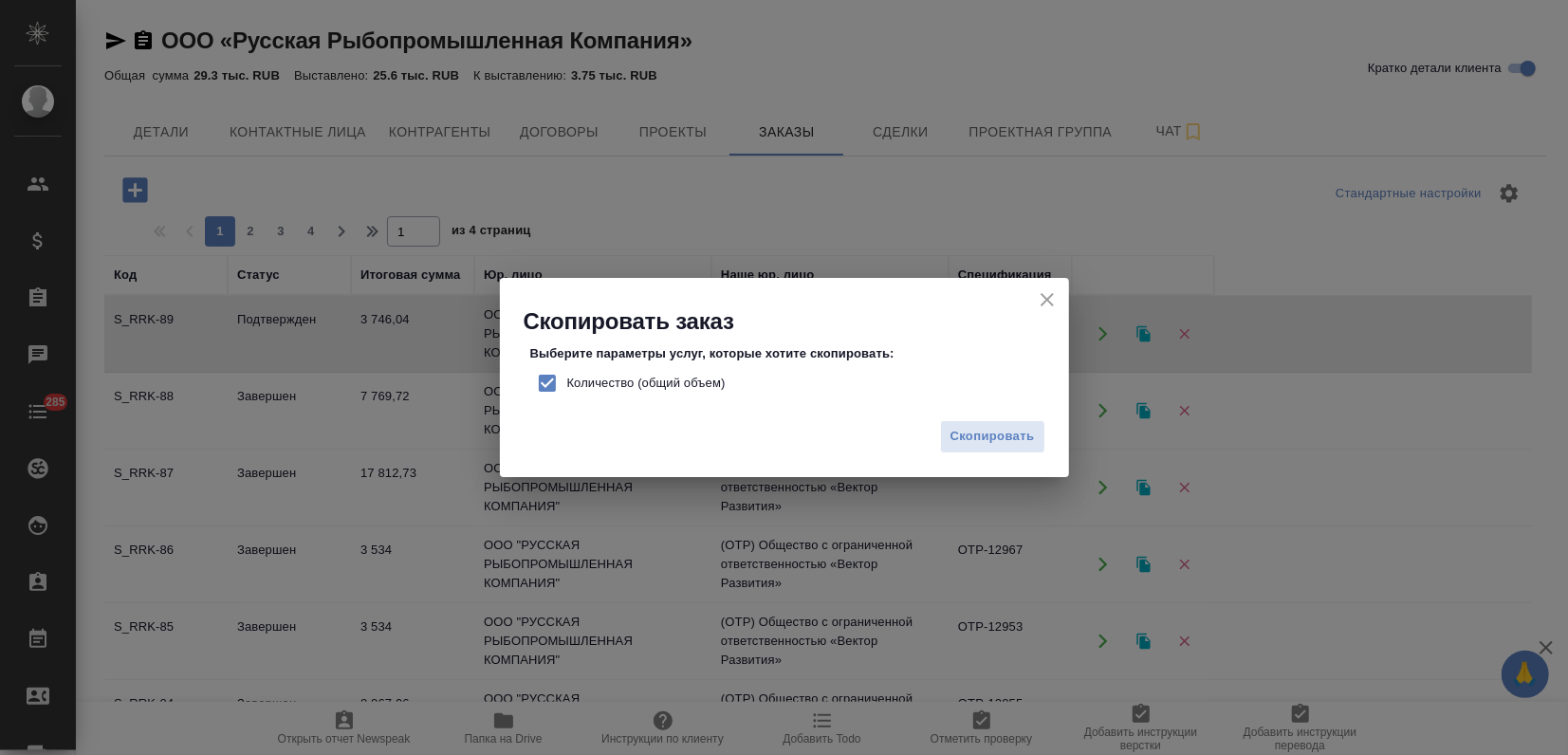
click at [550, 378] on input "Количество (общий объем)" at bounding box center [547, 382] width 39 height 39
checkbox input "false"
click at [1049, 292] on icon "close" at bounding box center [1047, 300] width 23 height 23
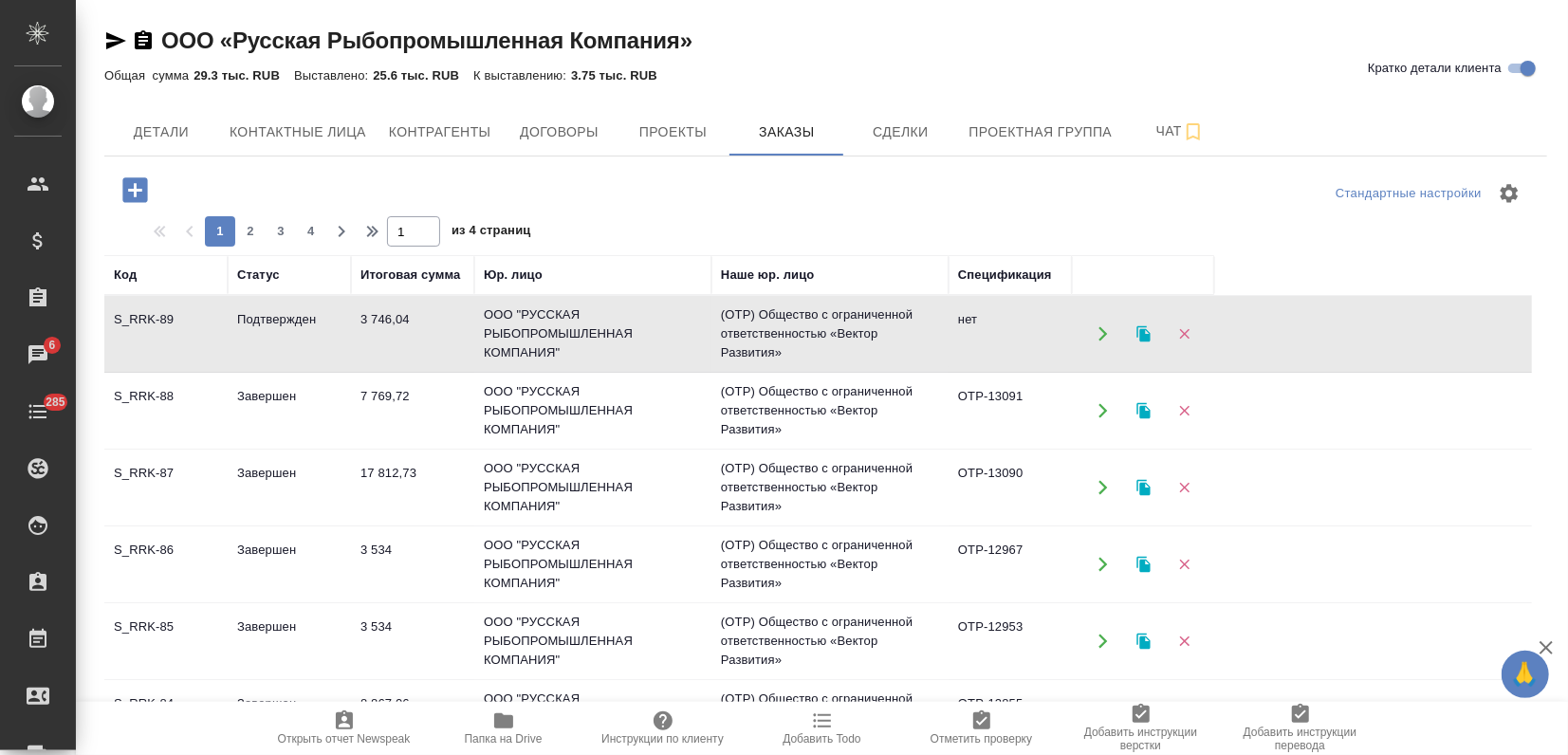
click at [1141, 341] on button "button" at bounding box center [1143, 334] width 38 height 38
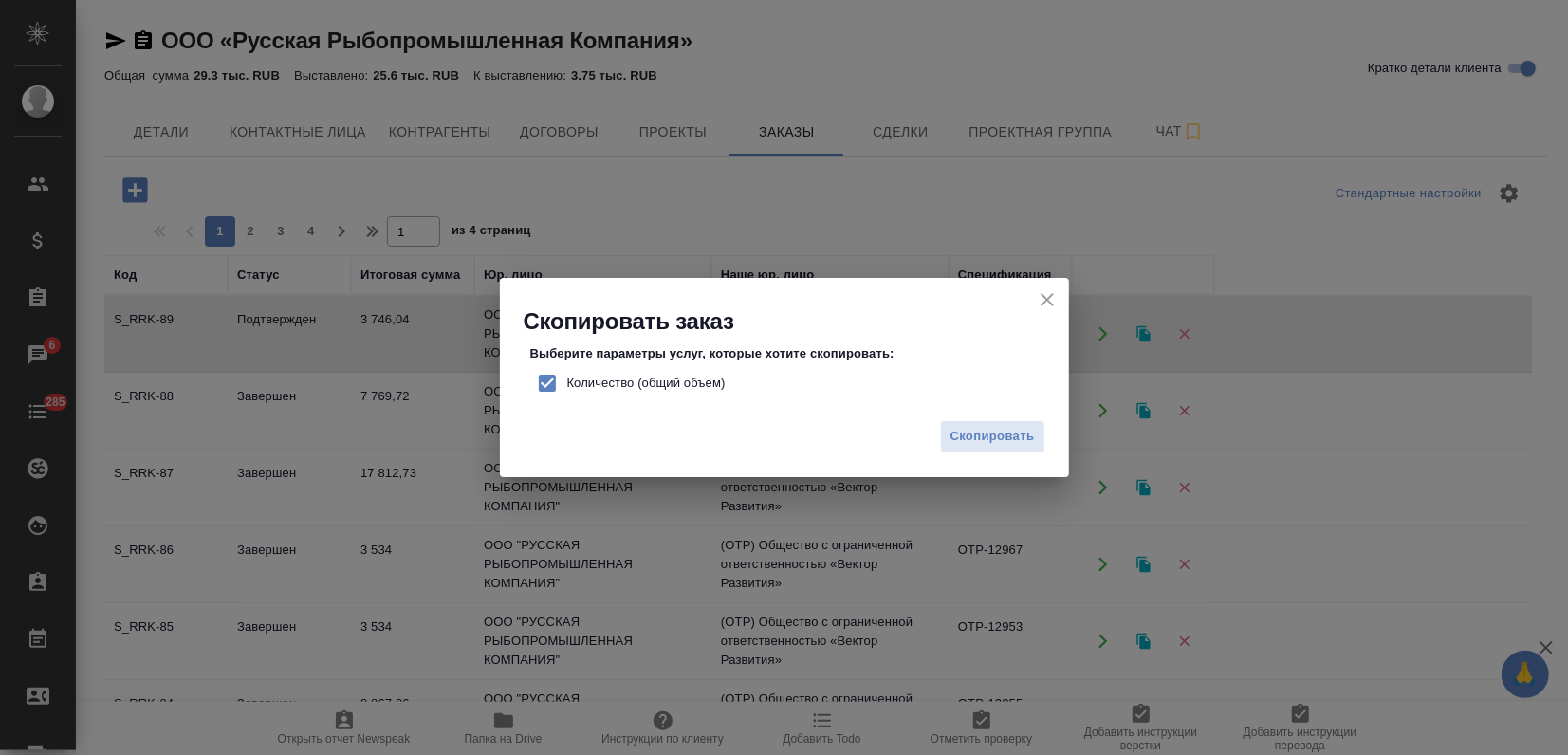
click at [547, 382] on input "Количество (общий объем)" at bounding box center [547, 382] width 39 height 39
checkbox input "false"
click at [992, 433] on span "Скопировать" at bounding box center [992, 436] width 85 height 22
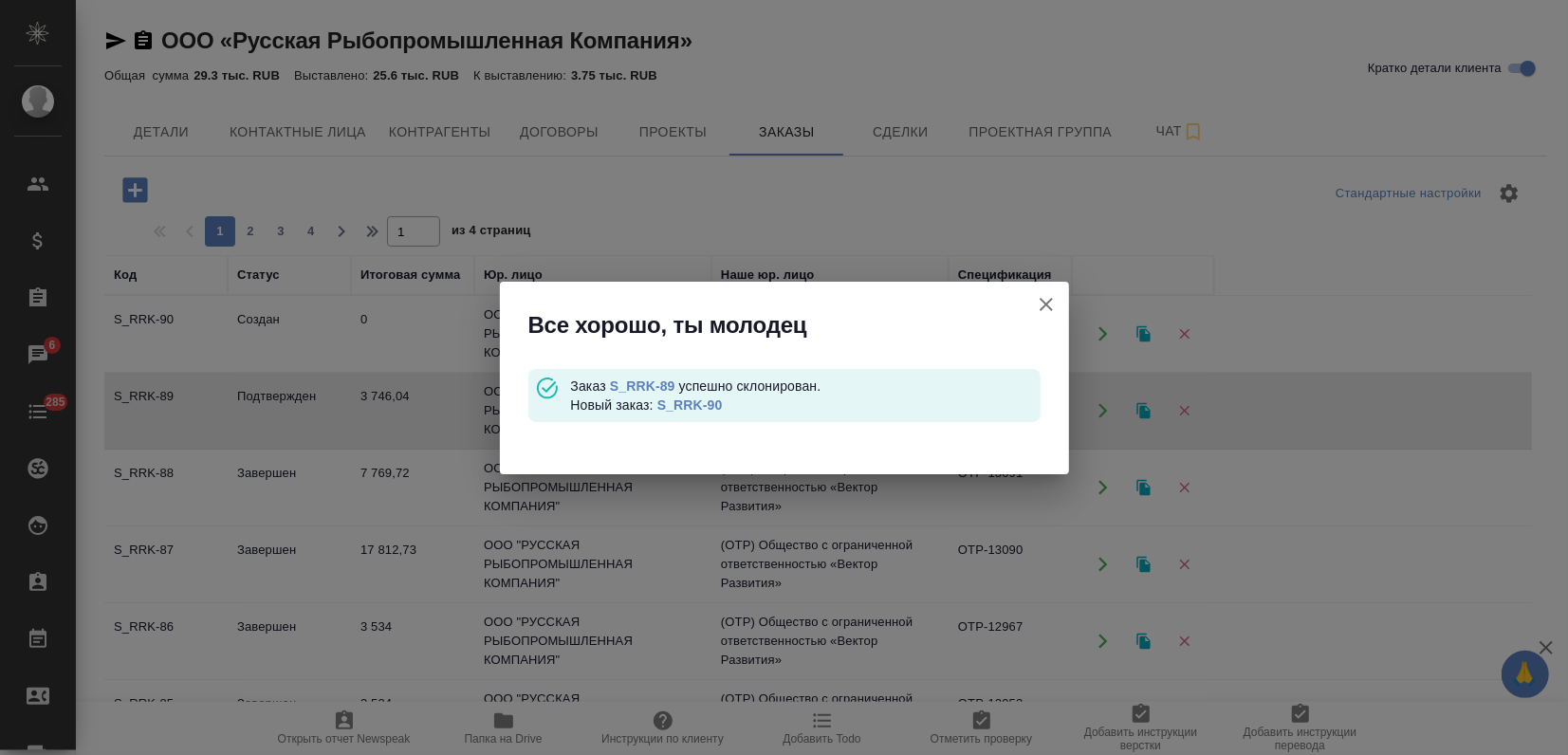
click at [694, 395] on div "Заказ S_RRK-89 успешно склонирован. Новый заказ: S_RRK-90" at bounding box center [804, 395] width 470 height 37
click at [692, 403] on link "S_RRK-90" at bounding box center [690, 405] width 65 height 15
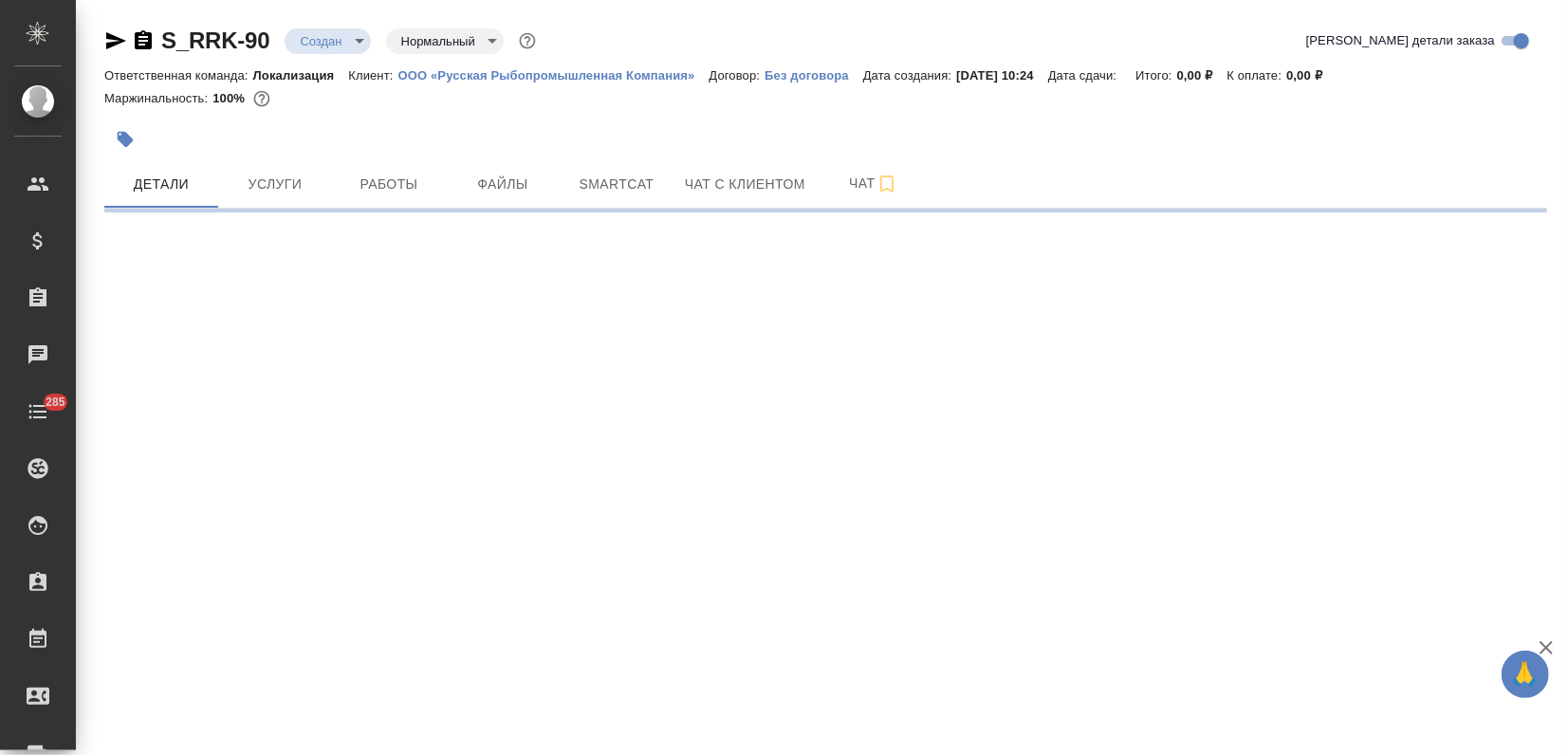
select select "RU"
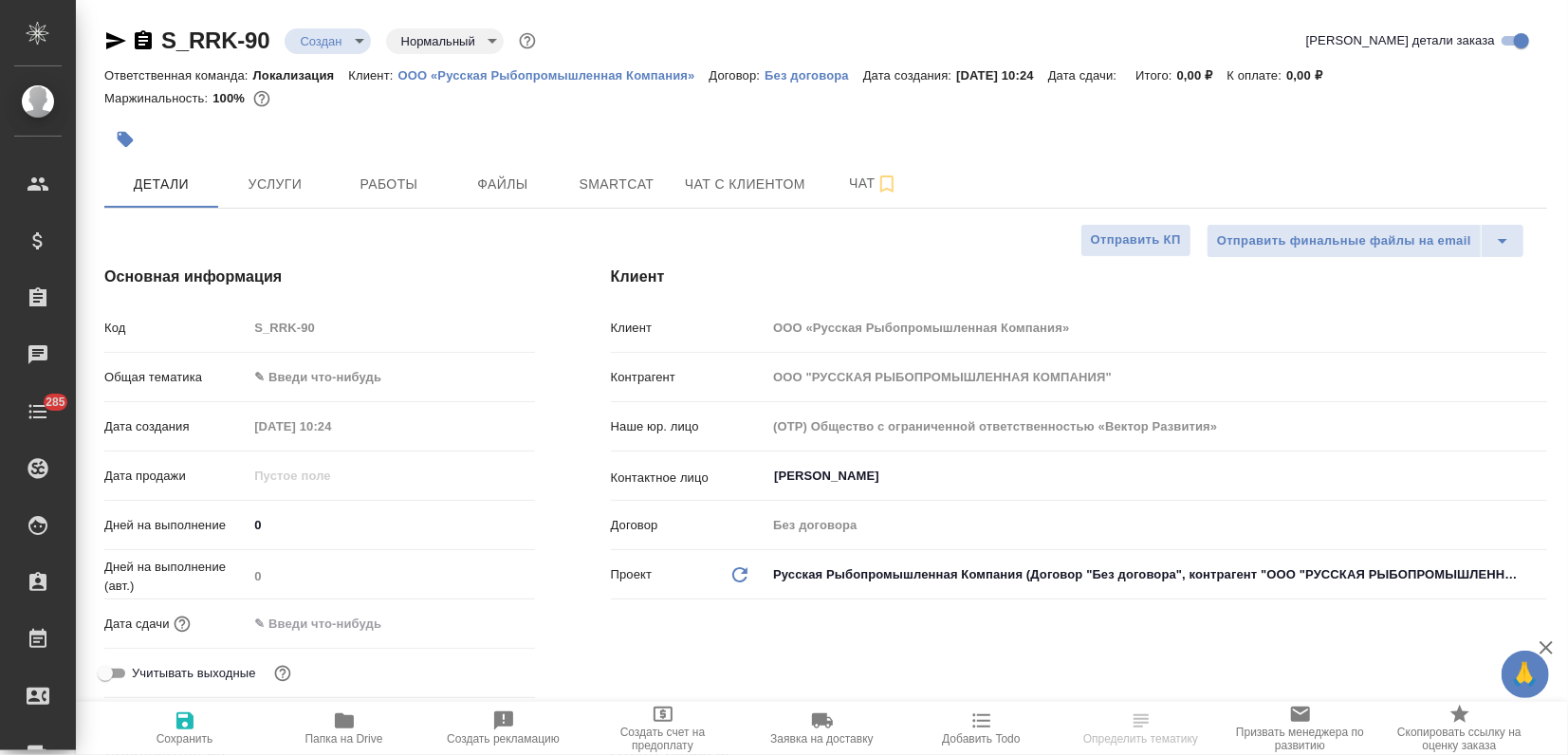
type textarea "x"
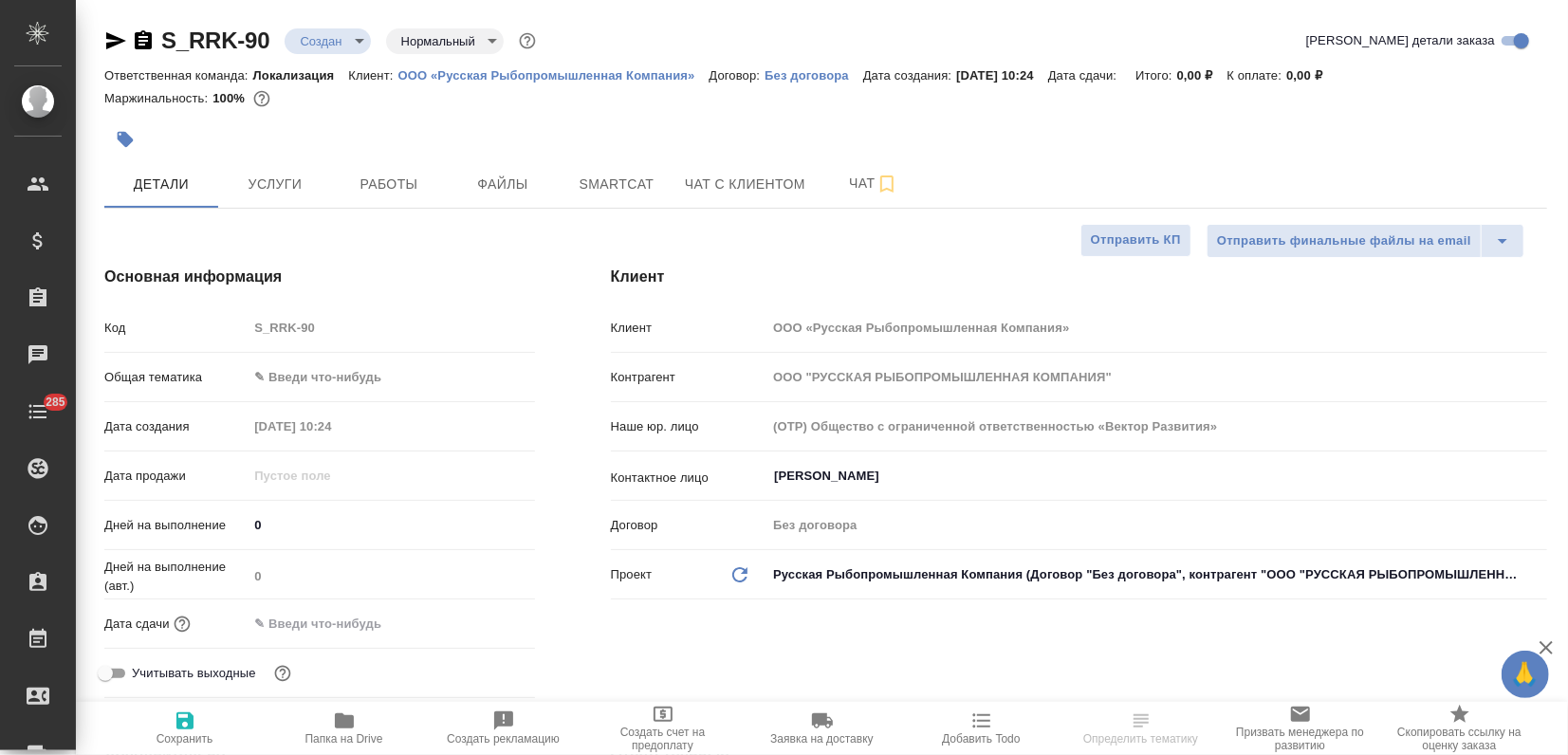
type textarea "x"
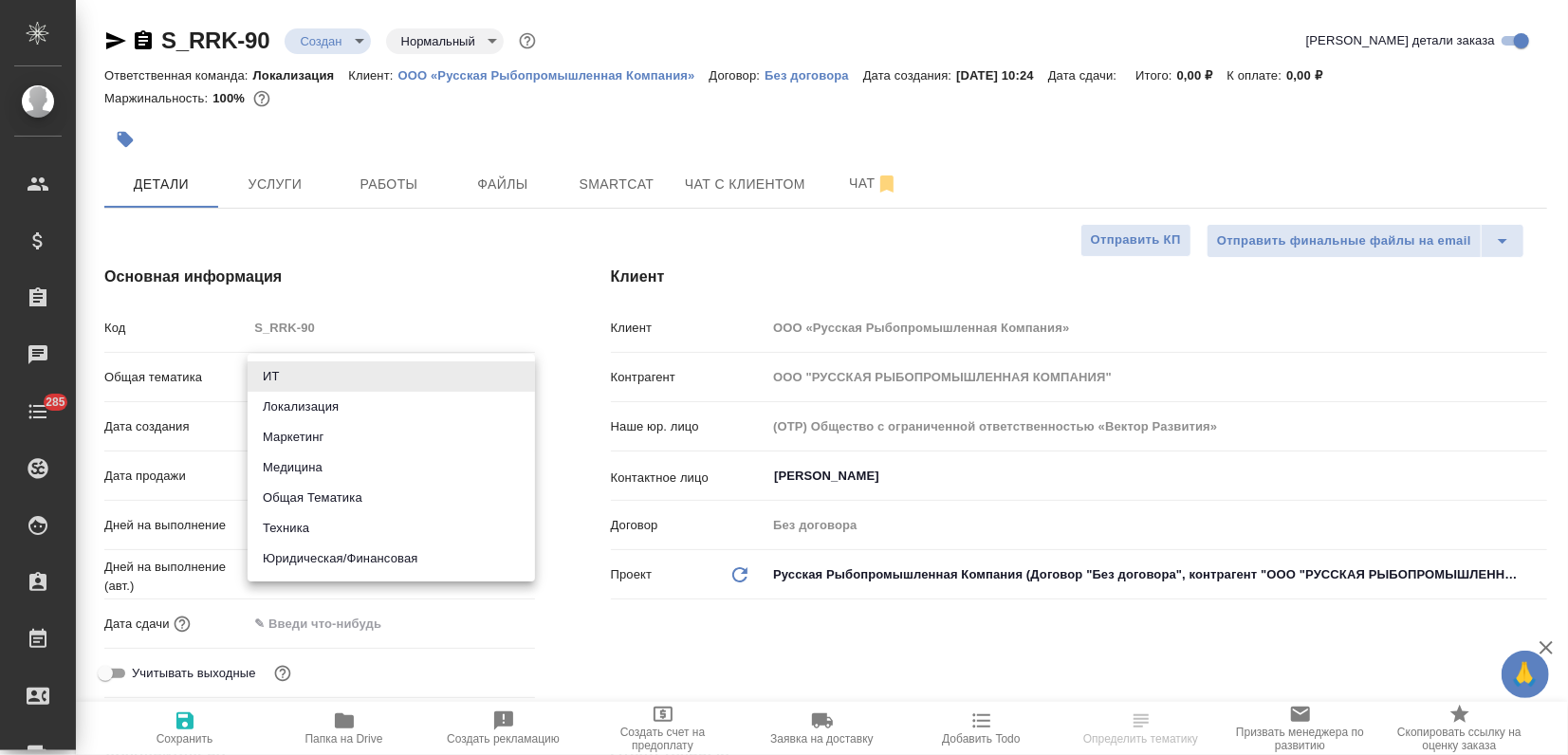
click at [320, 384] on body "🙏 .cls-1 fill:#fff; AWATERA Zagorodnikh Viktoria Клиенты Спецификации Заказы Ча…" at bounding box center [784, 378] width 1568 height 755
click at [305, 433] on li "Маркетинг" at bounding box center [391, 437] width 287 height 31
type input "marketing"
type textarea "x"
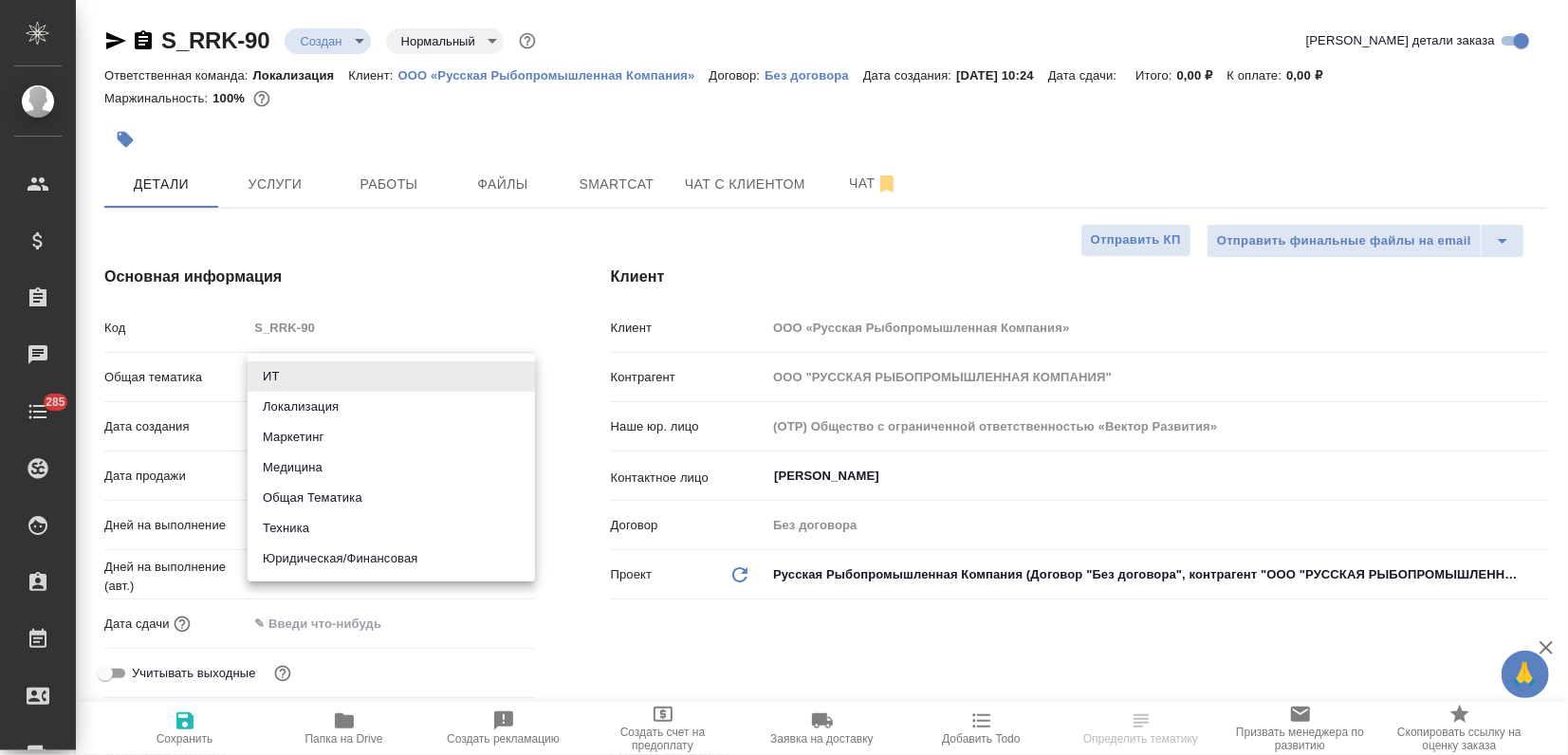
type textarea "x"
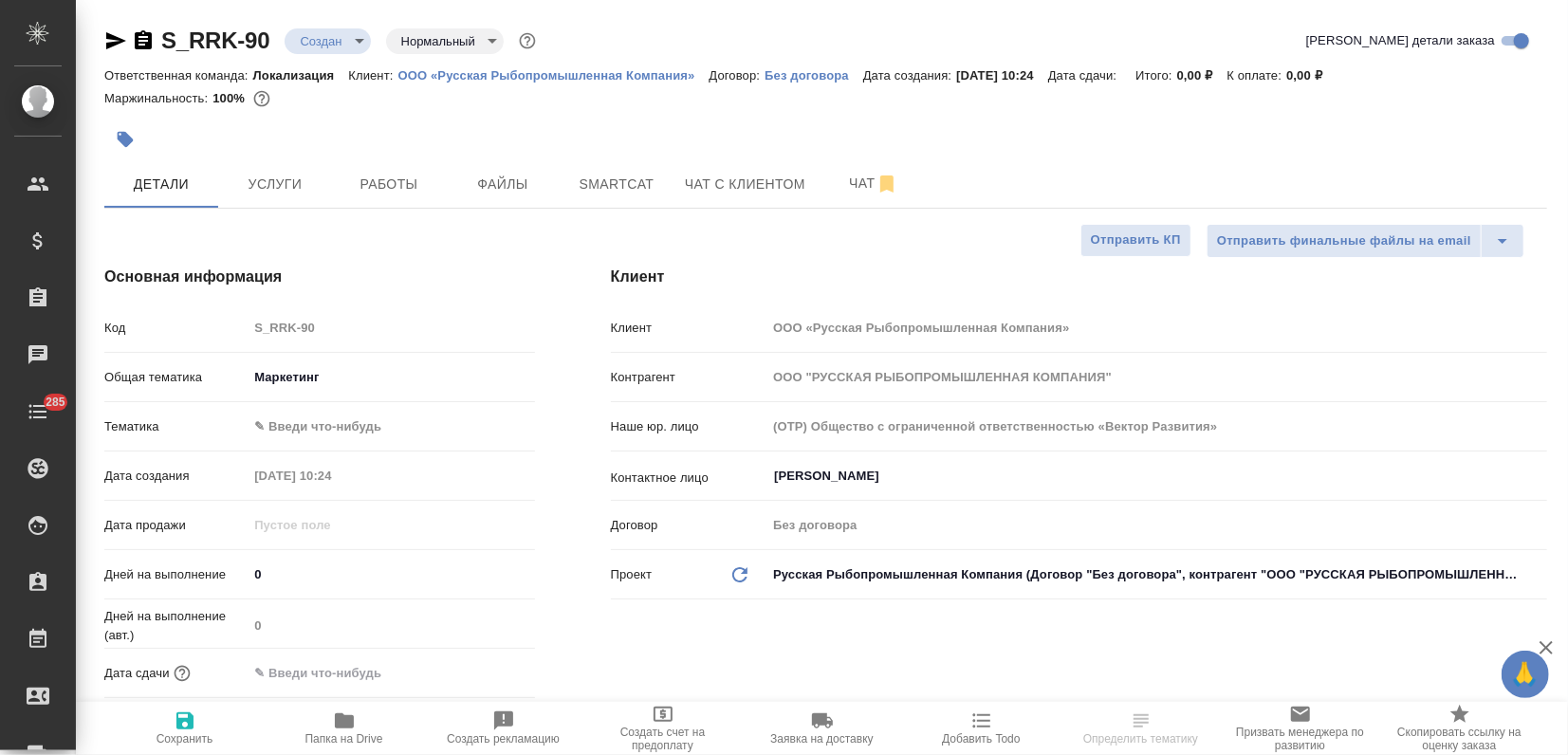
click at [301, 412] on body "🙏 .cls-1 fill:#fff; AWATERA Zagorodnikh Viktoria Клиенты Спецификации Заказы Ча…" at bounding box center [784, 378] width 1568 height 755
click at [288, 462] on li "Маркетинг" at bounding box center [391, 456] width 287 height 31
type textarea "x"
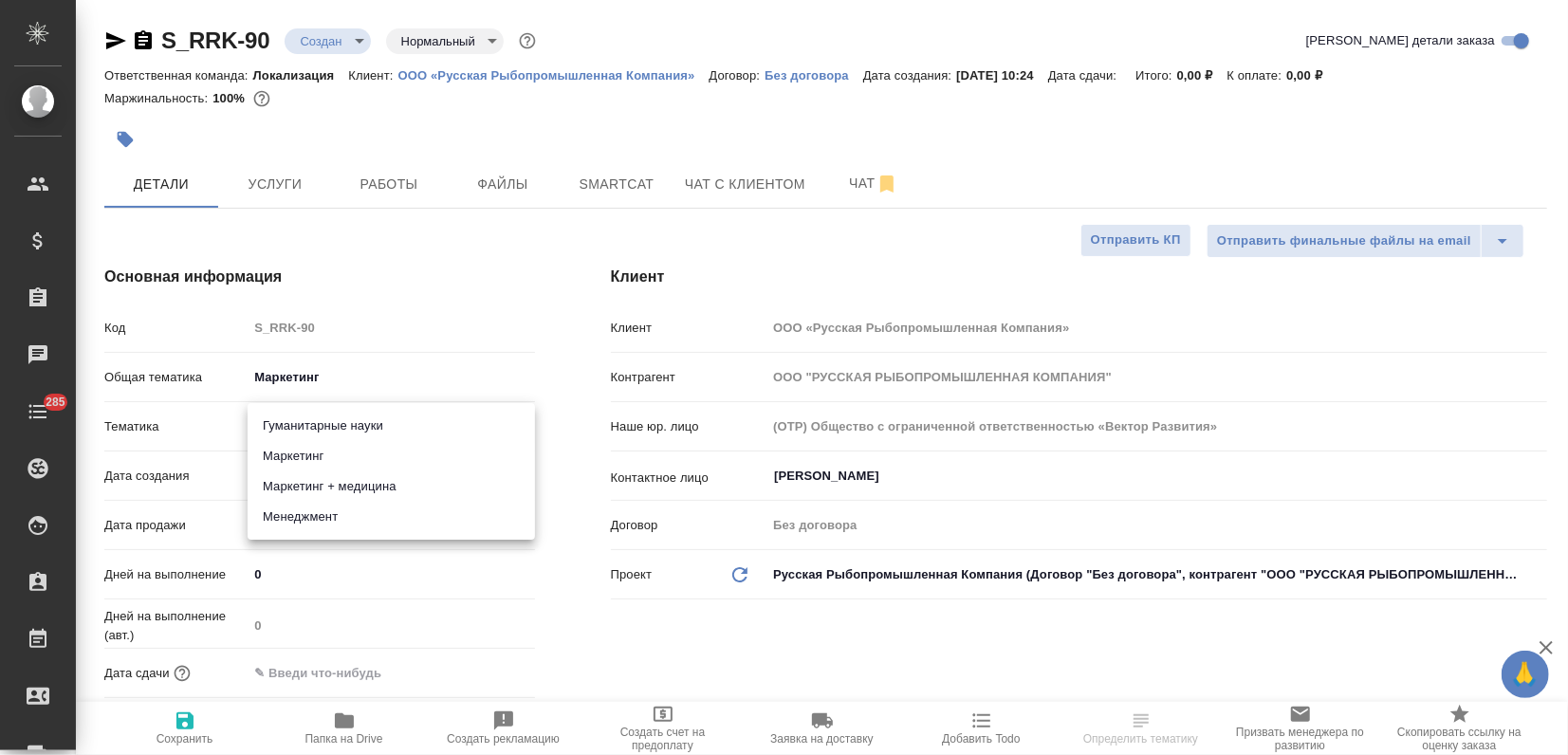
type input "5a8b8b956a9677013d343d63"
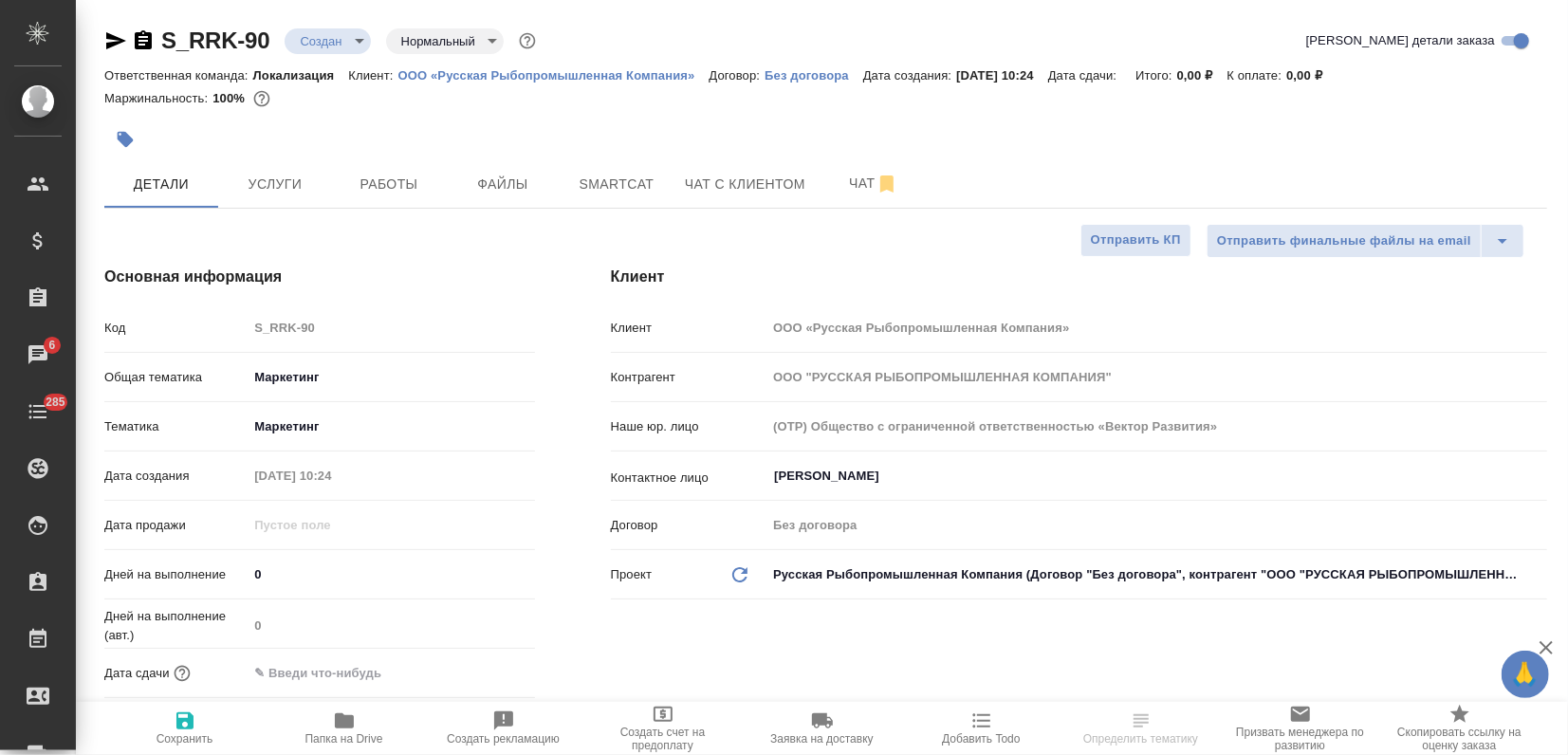
click at [183, 733] on span "Сохранить" at bounding box center [184, 739] width 57 height 13
type textarea "x"
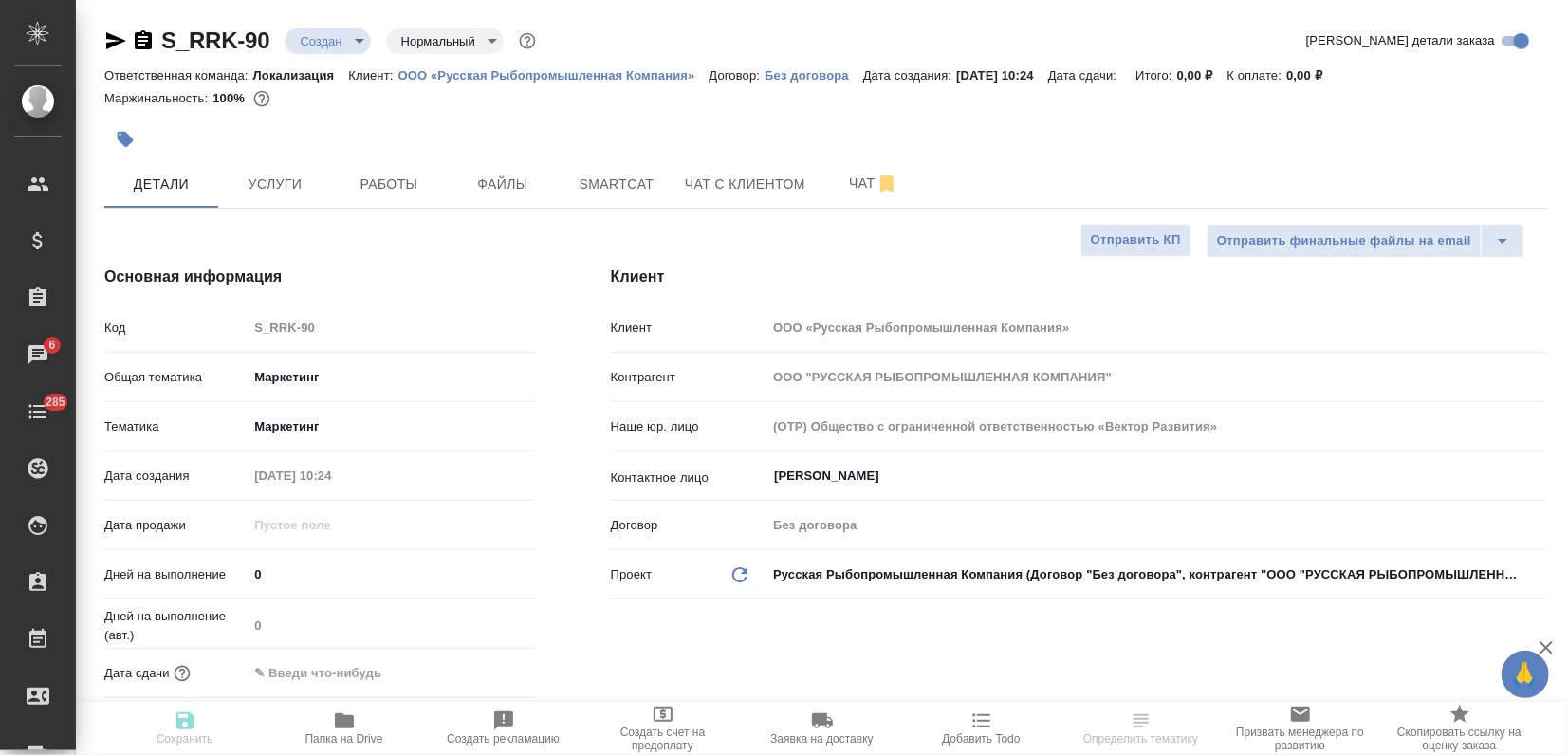
type textarea "x"
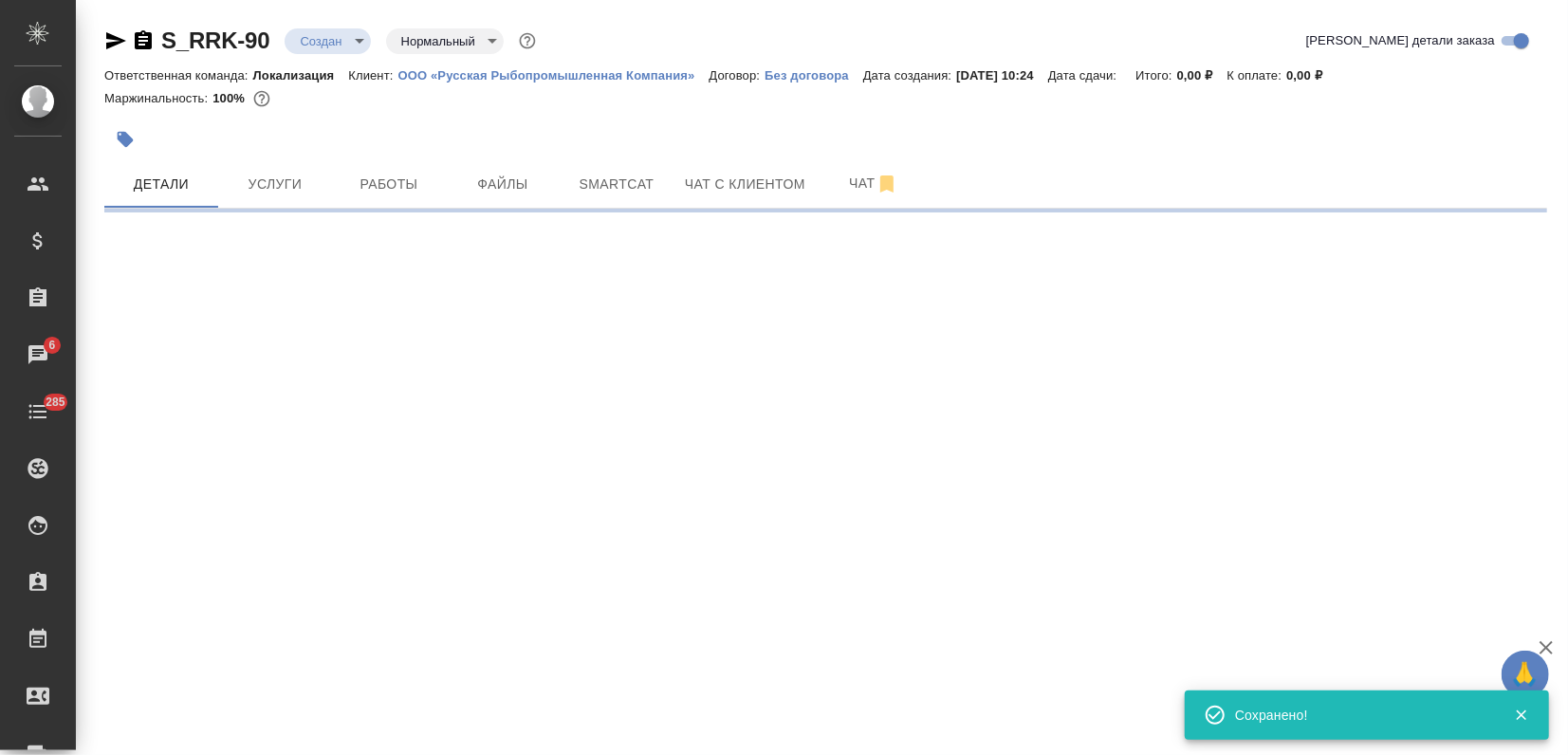
select select "RU"
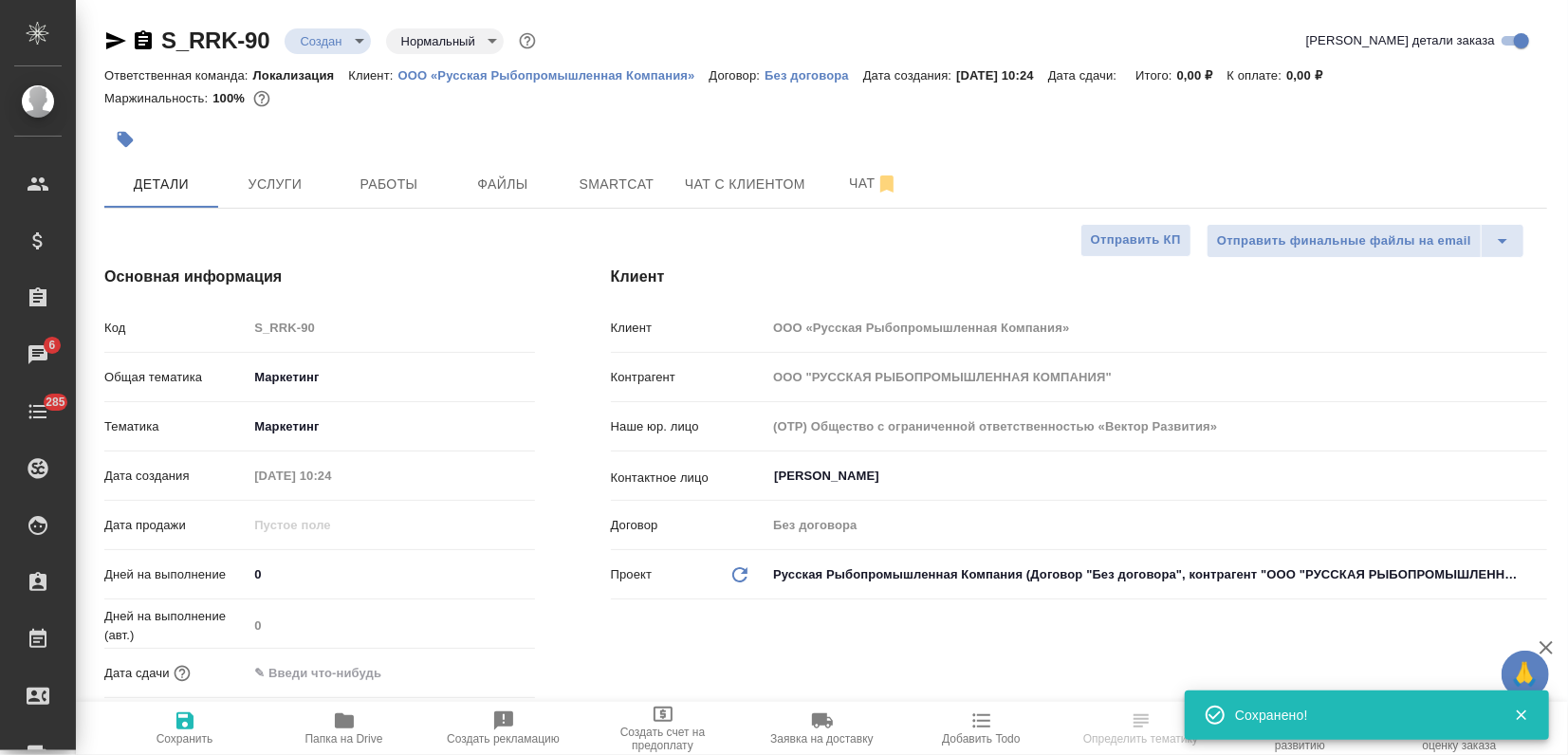
type textarea "x"
click at [518, 206] on button "Файлы" at bounding box center [502, 183] width 113 height 47
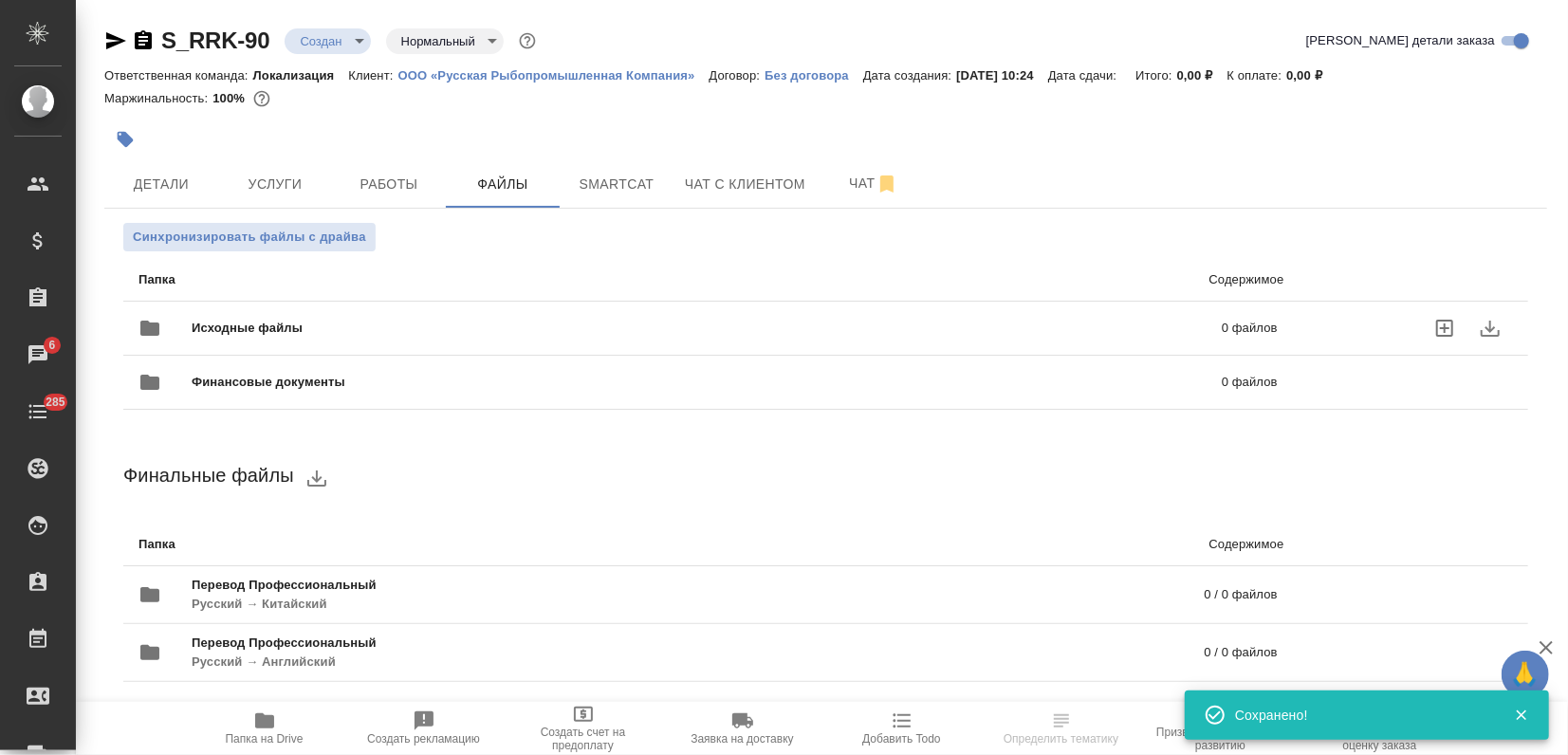
click at [237, 329] on span "Исходные файлы" at bounding box center [477, 329] width 571 height 19
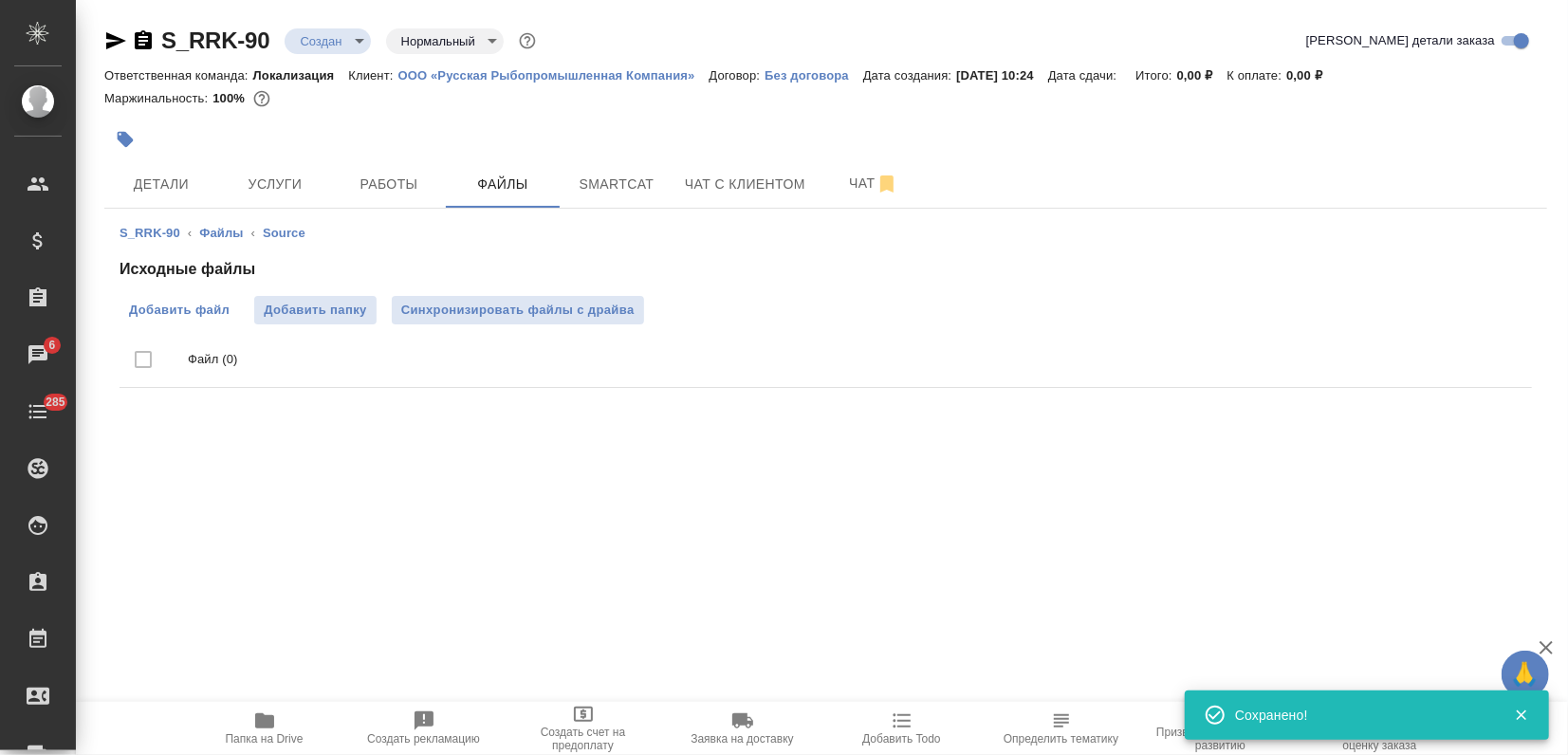
click at [212, 297] on label "Добавить файл" at bounding box center [179, 310] width 119 height 29
click at [0, 0] on input "Добавить файл" at bounding box center [0, 0] width 0 height 0
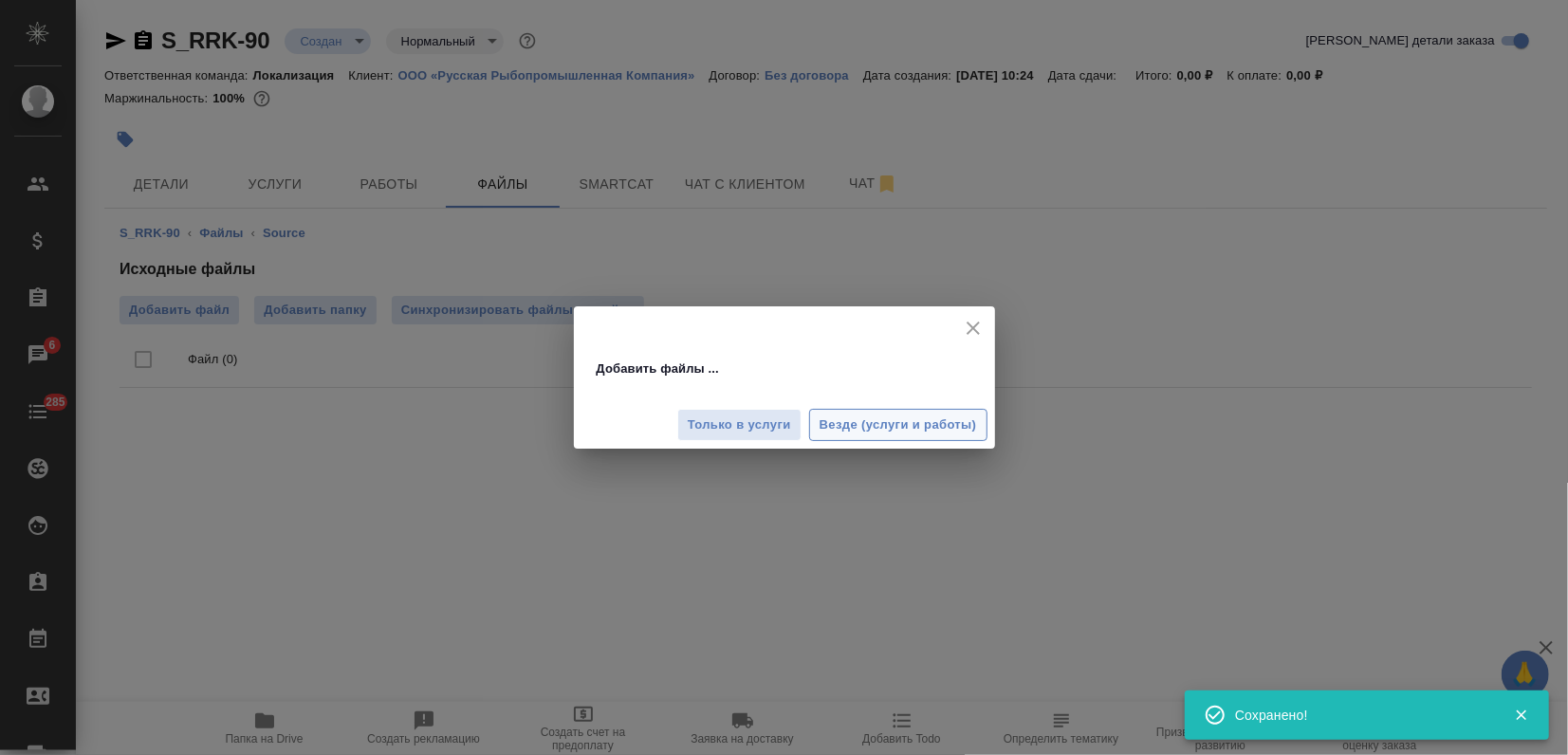
click at [882, 415] on span "Везде (услуги и работы)" at bounding box center [898, 425] width 158 height 22
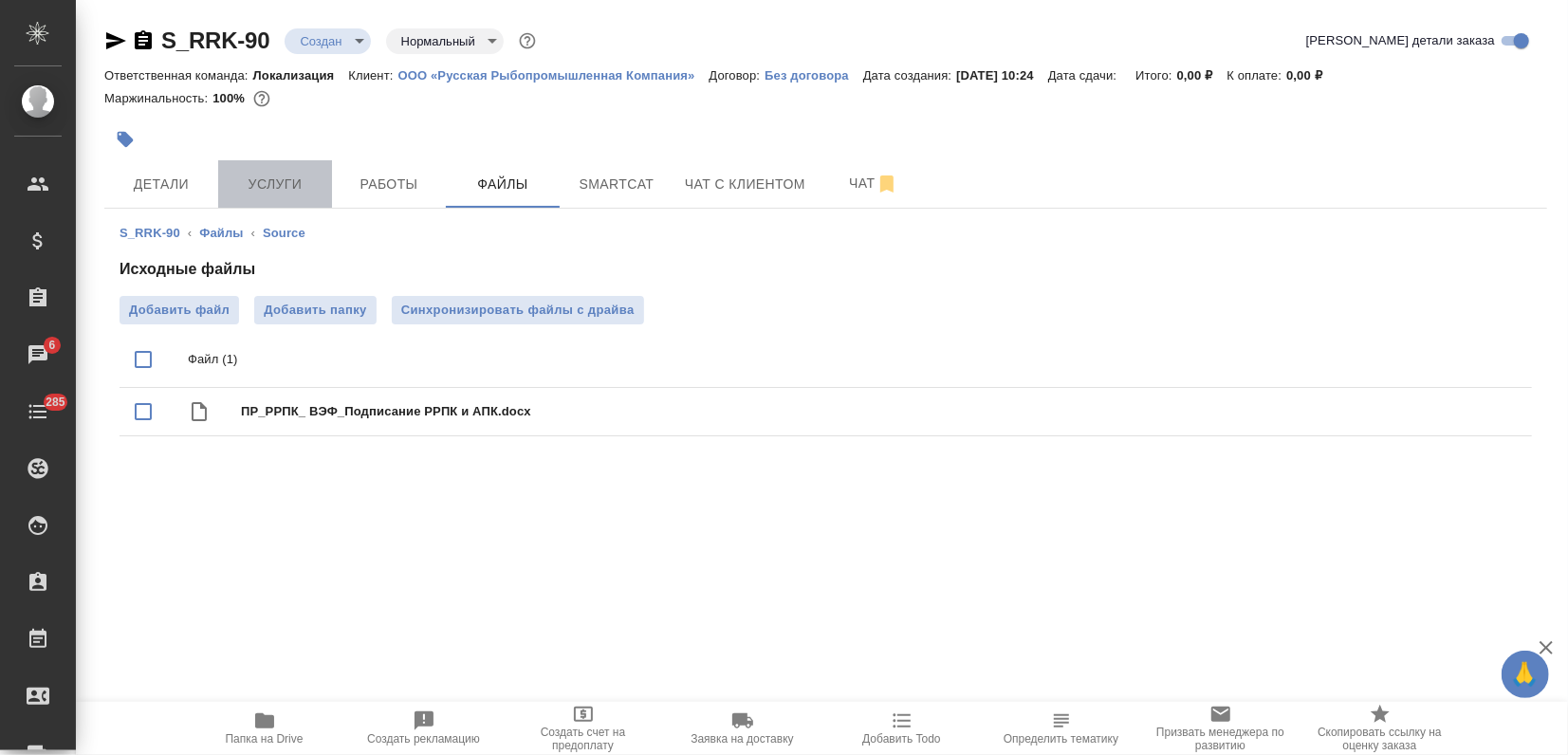
click at [267, 162] on button "Услуги" at bounding box center [275, 183] width 113 height 47
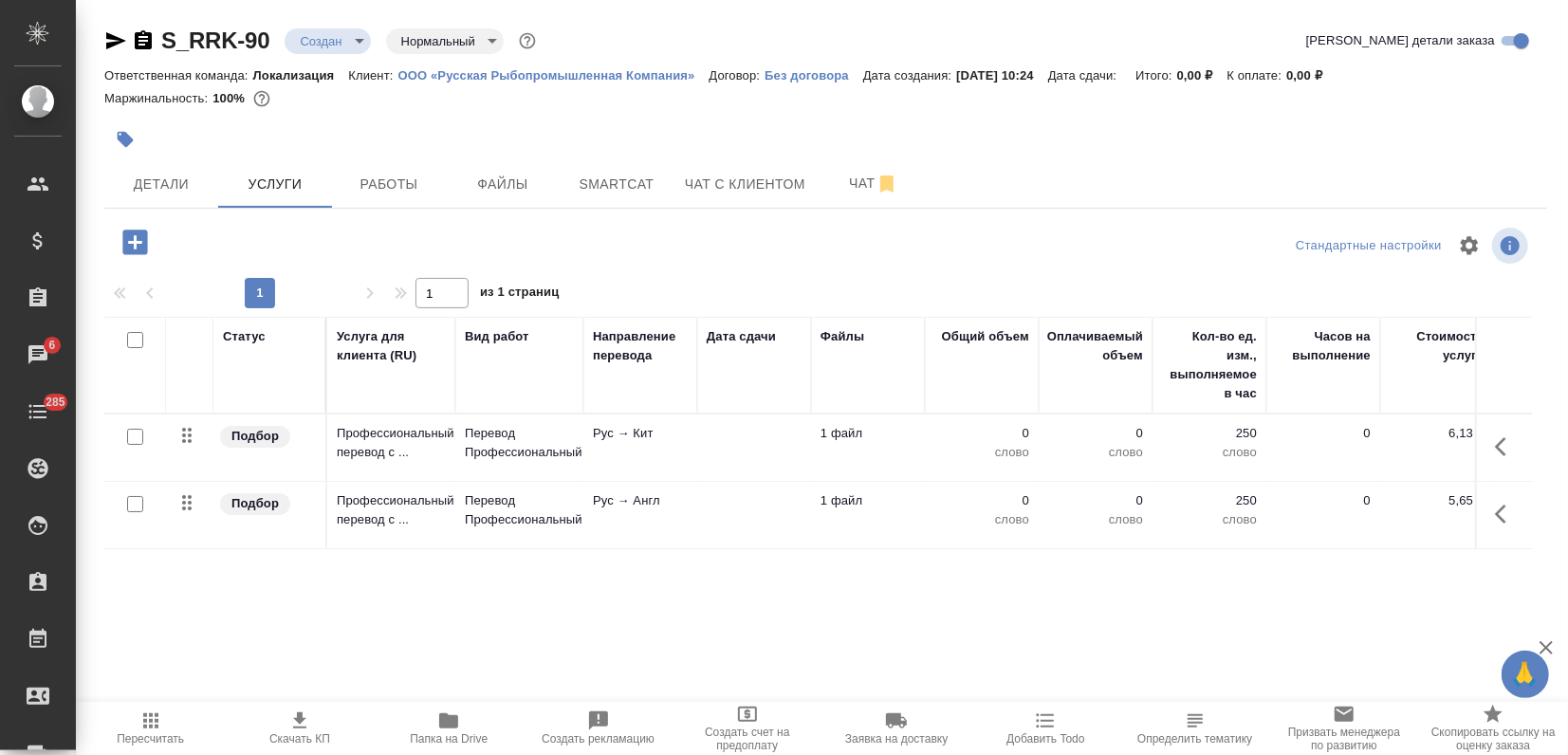
click at [135, 335] on input "checkbox" at bounding box center [135, 340] width 16 height 16
checkbox input "true"
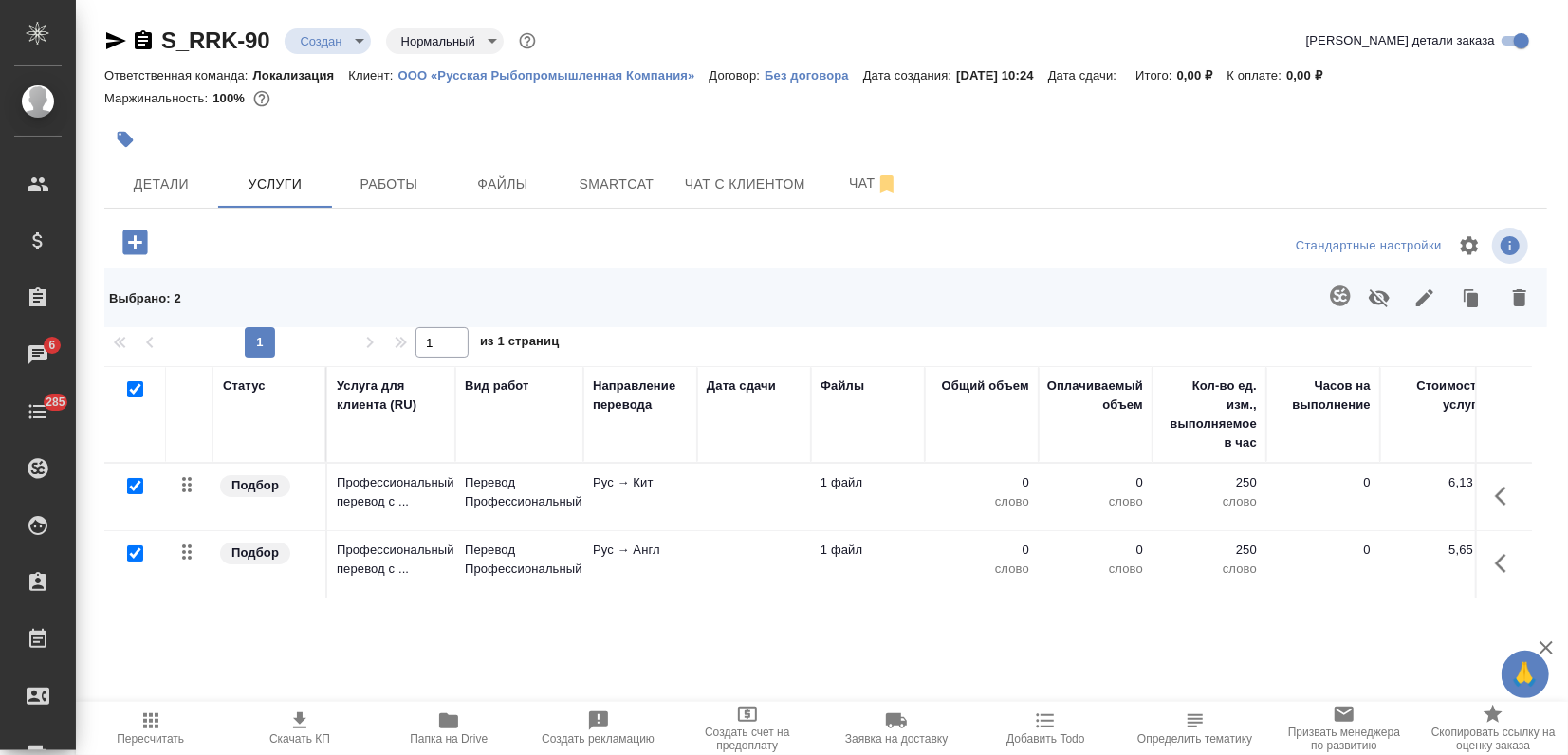
click at [1347, 303] on icon "button" at bounding box center [1339, 295] width 20 height 20
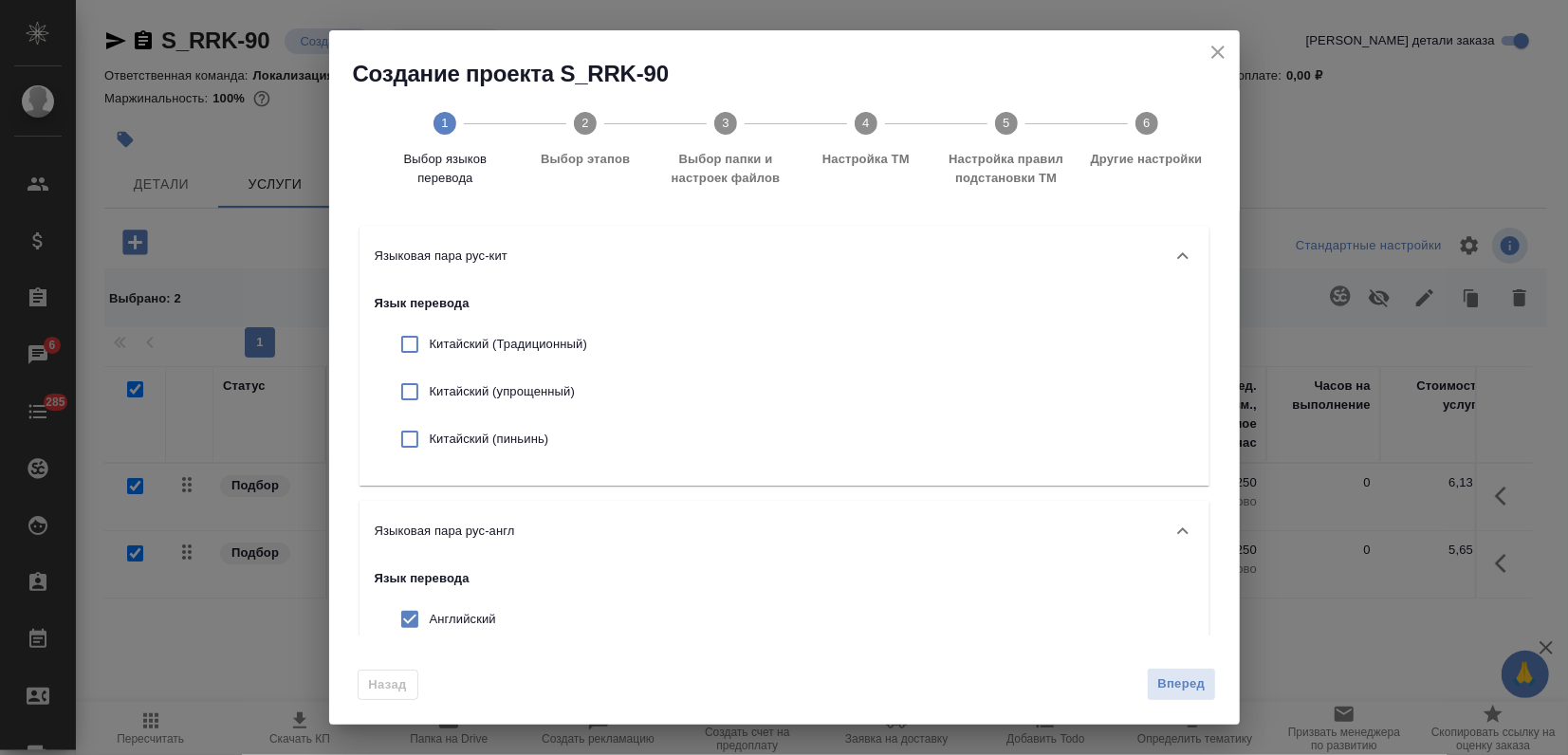
click at [440, 378] on div "Китайский (упрощенный)" at bounding box center [488, 391] width 228 height 47
checkbox input "true"
click at [1180, 685] on span "Вперед" at bounding box center [1180, 684] width 47 height 22
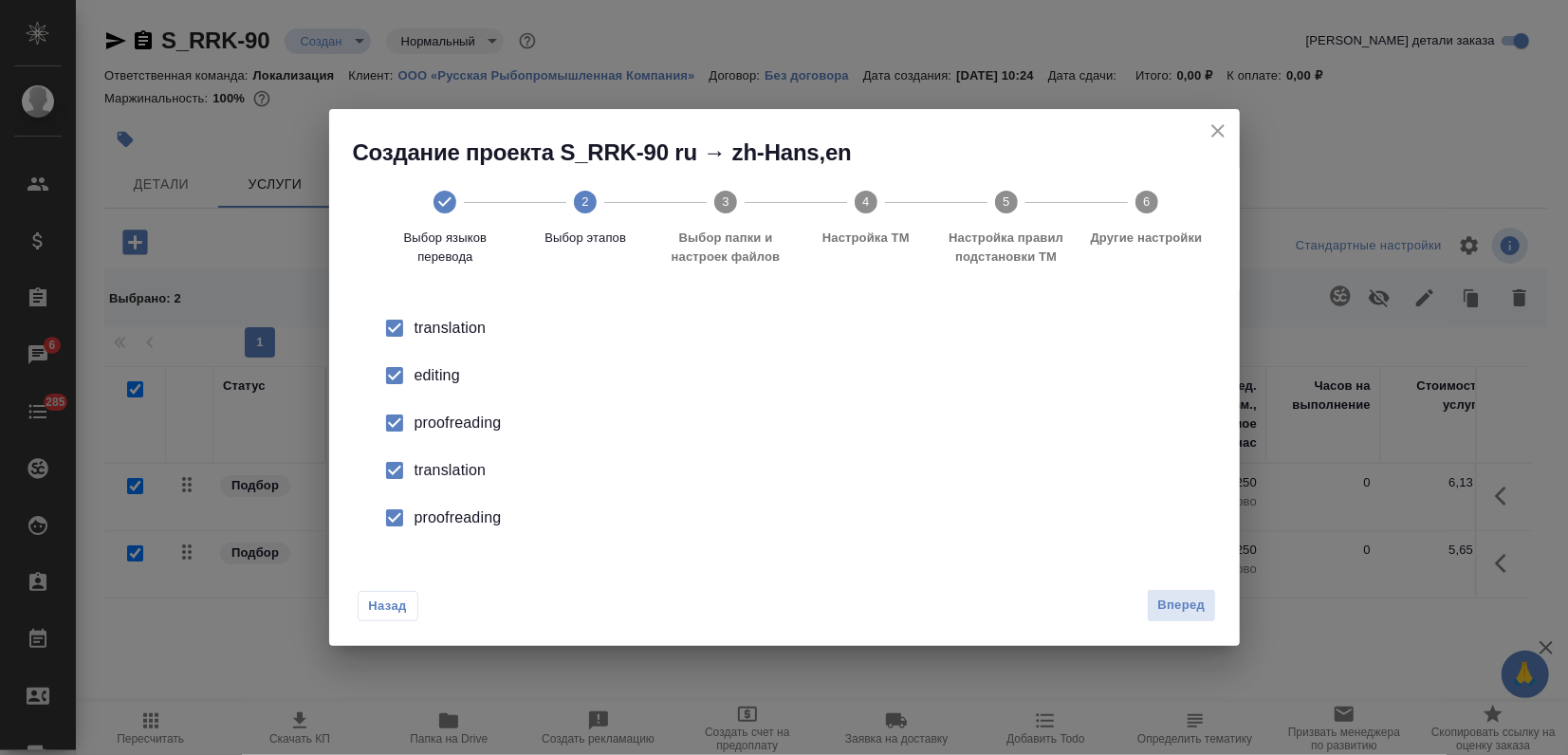
click at [442, 398] on li "editing" at bounding box center [784, 375] width 850 height 47
click at [438, 423] on div "proofreading" at bounding box center [803, 423] width 779 height 23
click at [425, 463] on div "translation" at bounding box center [803, 471] width 779 height 23
click at [420, 506] on div "proofreading" at bounding box center [803, 518] width 779 height 23
click at [1197, 618] on button "Вперед" at bounding box center [1181, 605] width 68 height 34
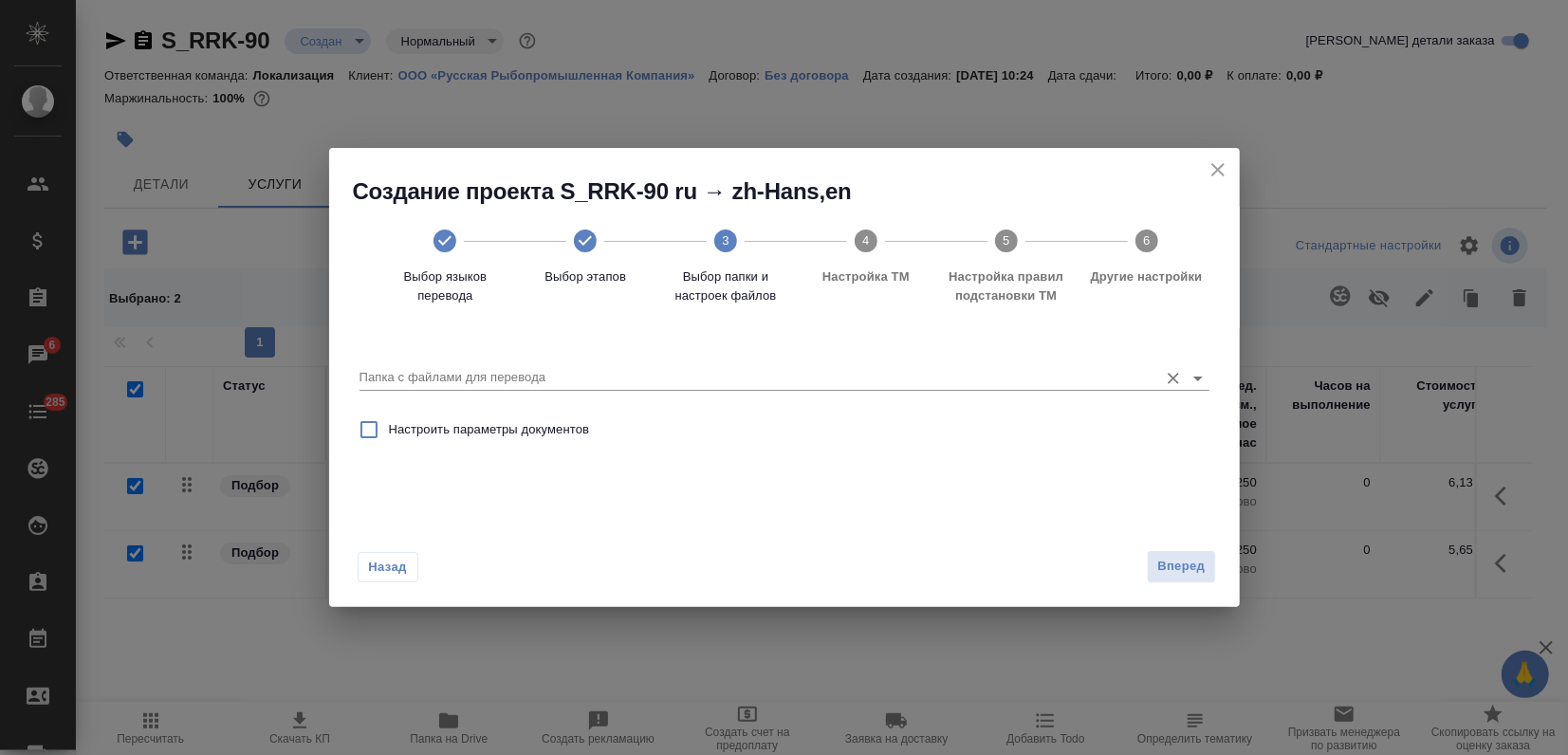
click at [763, 391] on div "Папка с файлами для перевода" at bounding box center [784, 368] width 850 height 50
click at [759, 383] on input "Папка с файлами для перевода" at bounding box center [753, 378] width 789 height 23
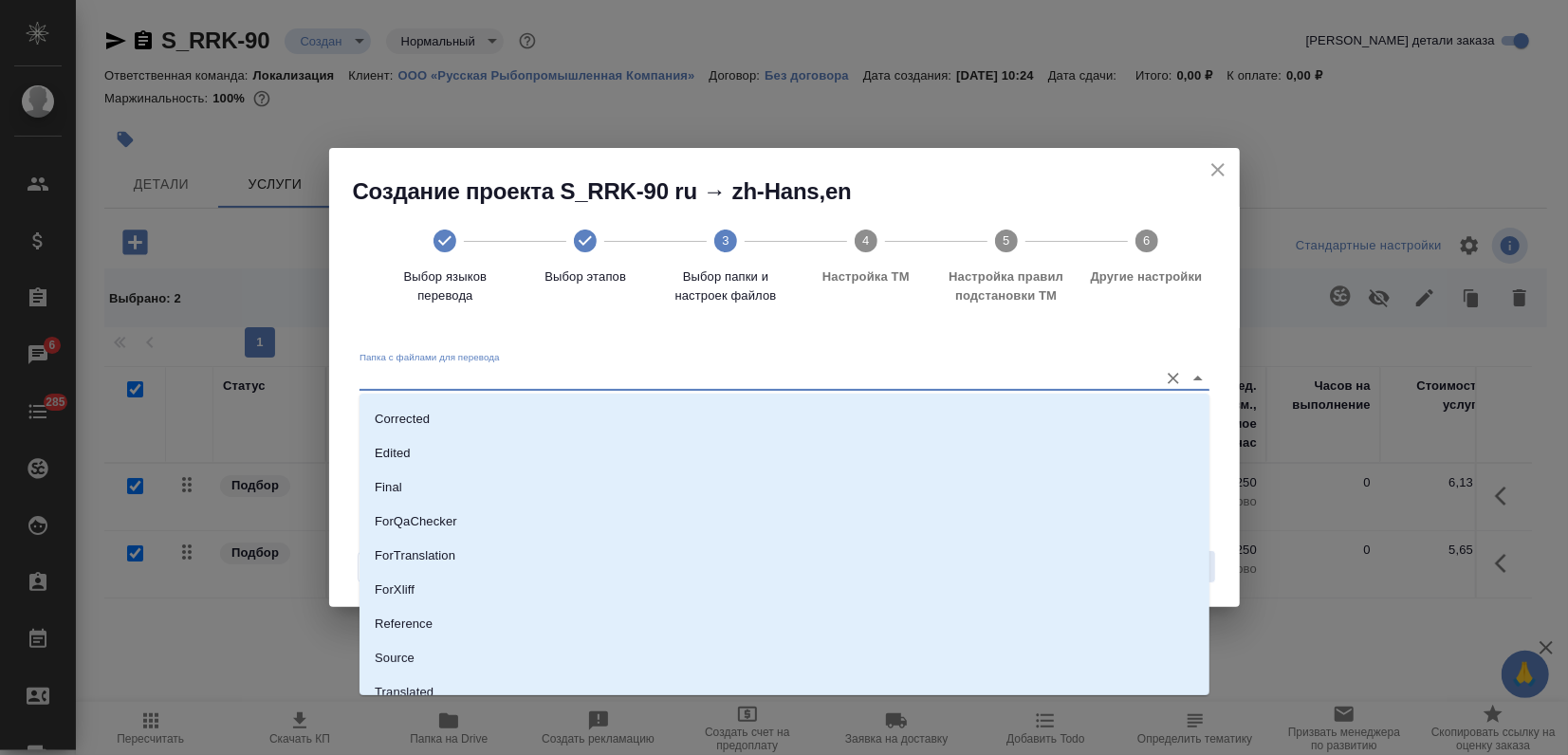
scroll to position [147, 0]
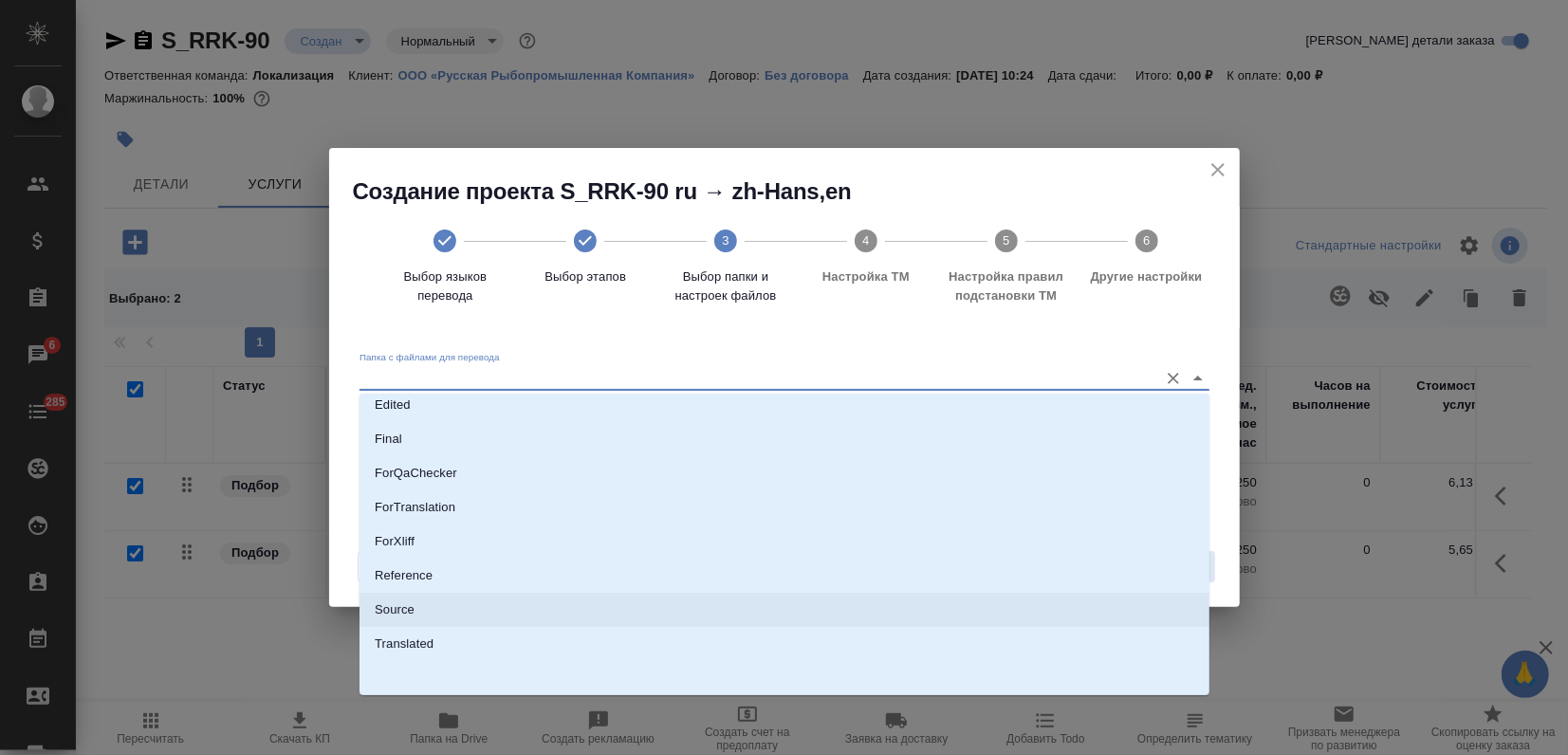
click at [447, 616] on li "Source" at bounding box center [784, 610] width 850 height 35
type input "Source"
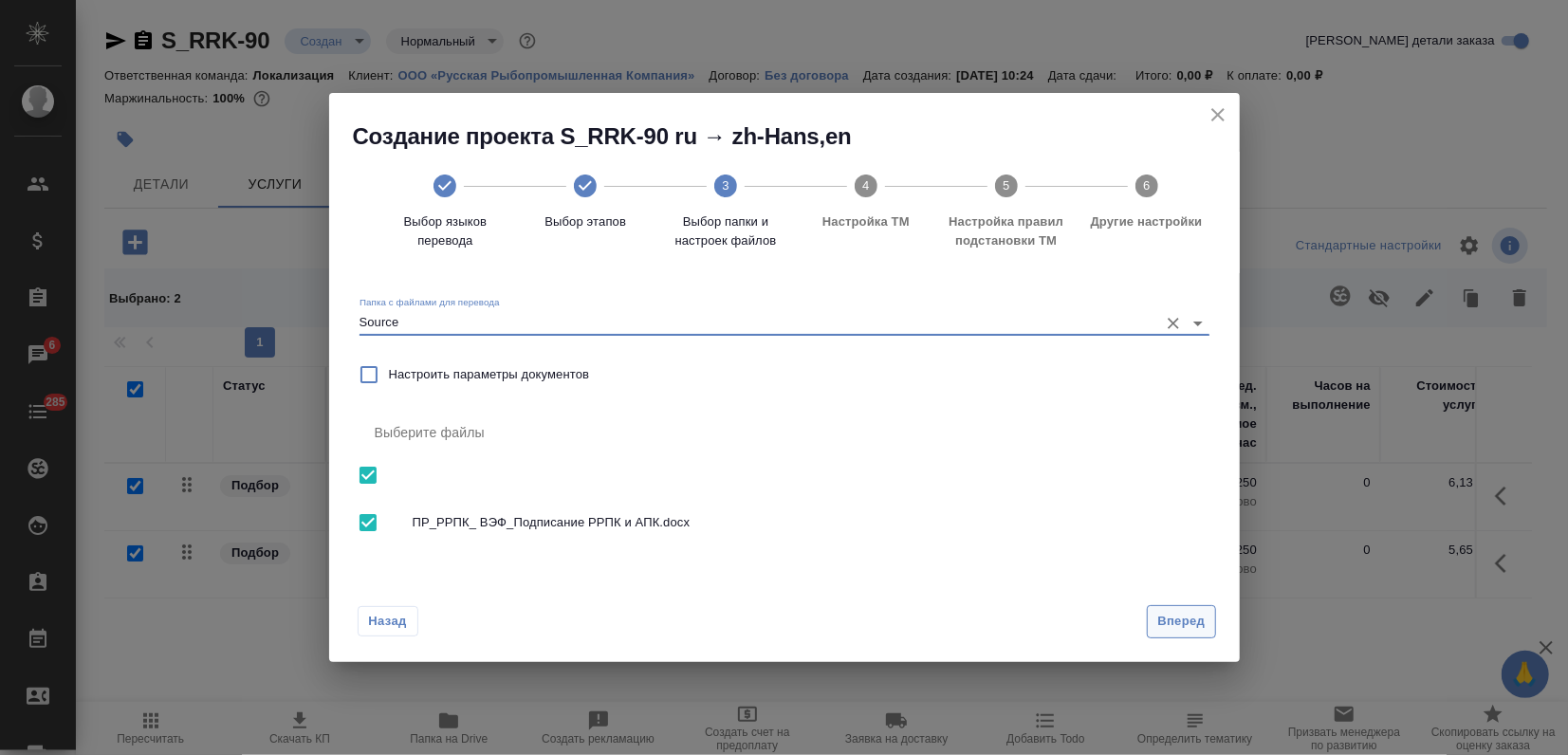
click at [1184, 618] on span "Вперед" at bounding box center [1180, 621] width 47 height 22
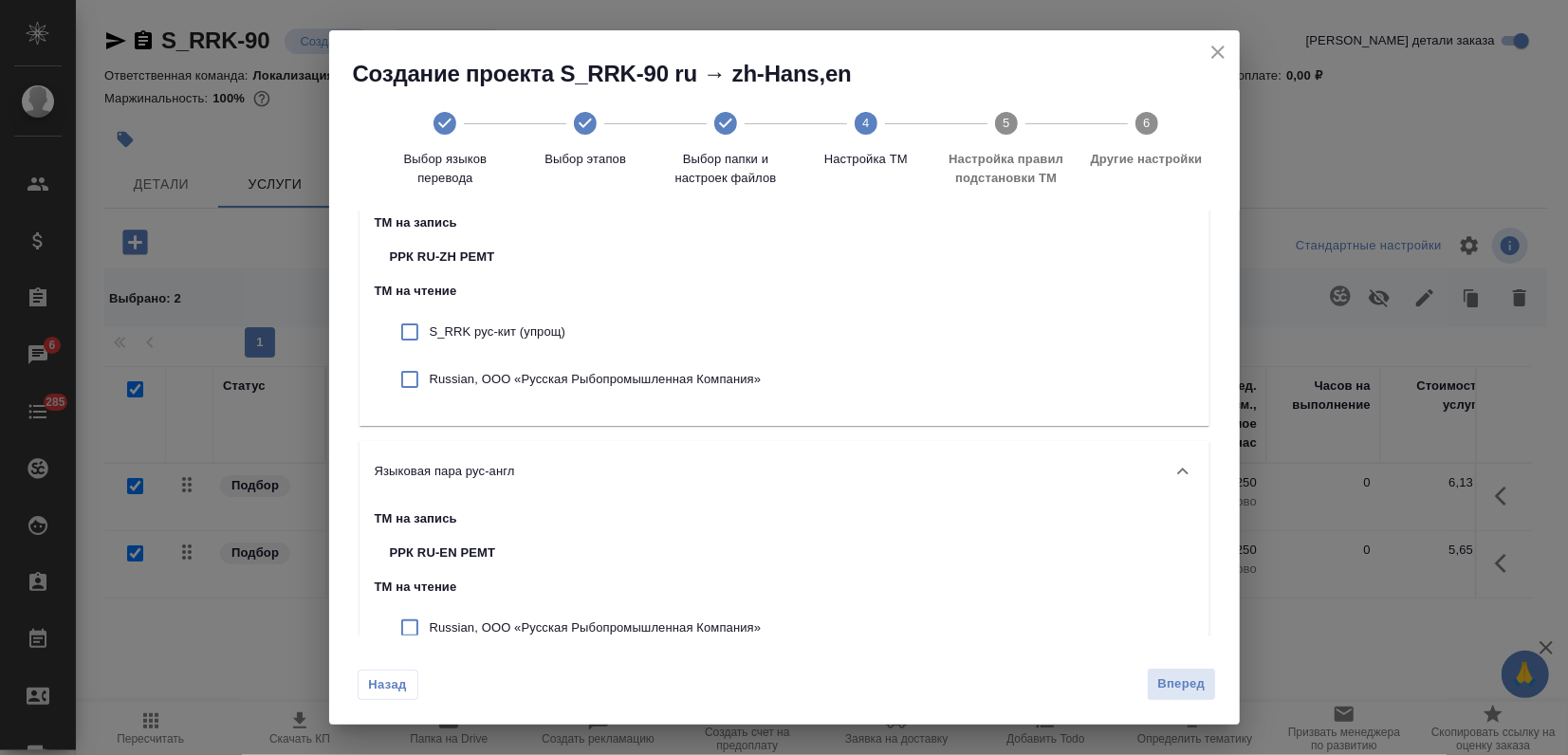
scroll to position [134, 0]
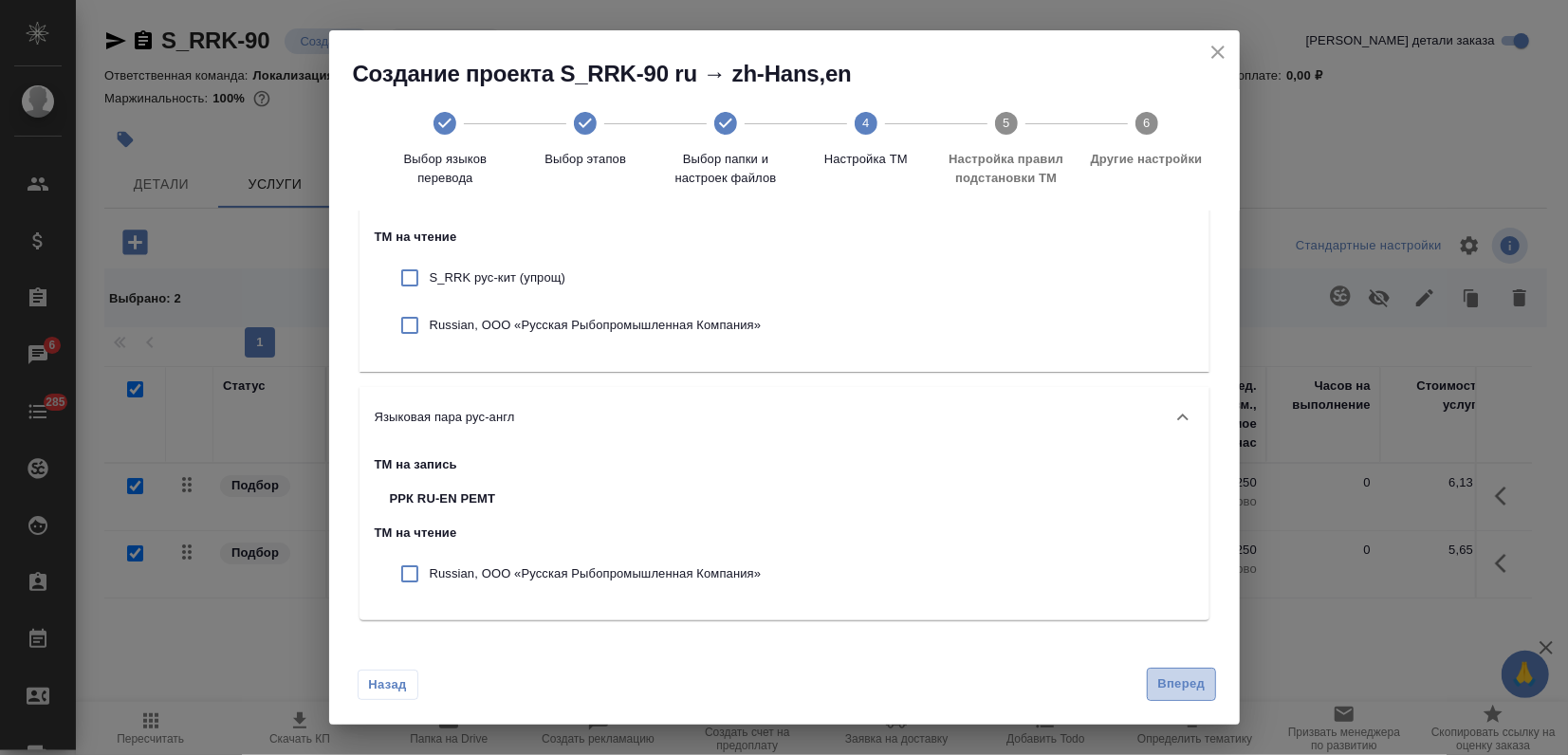
click at [1190, 683] on span "Вперед" at bounding box center [1180, 684] width 47 height 22
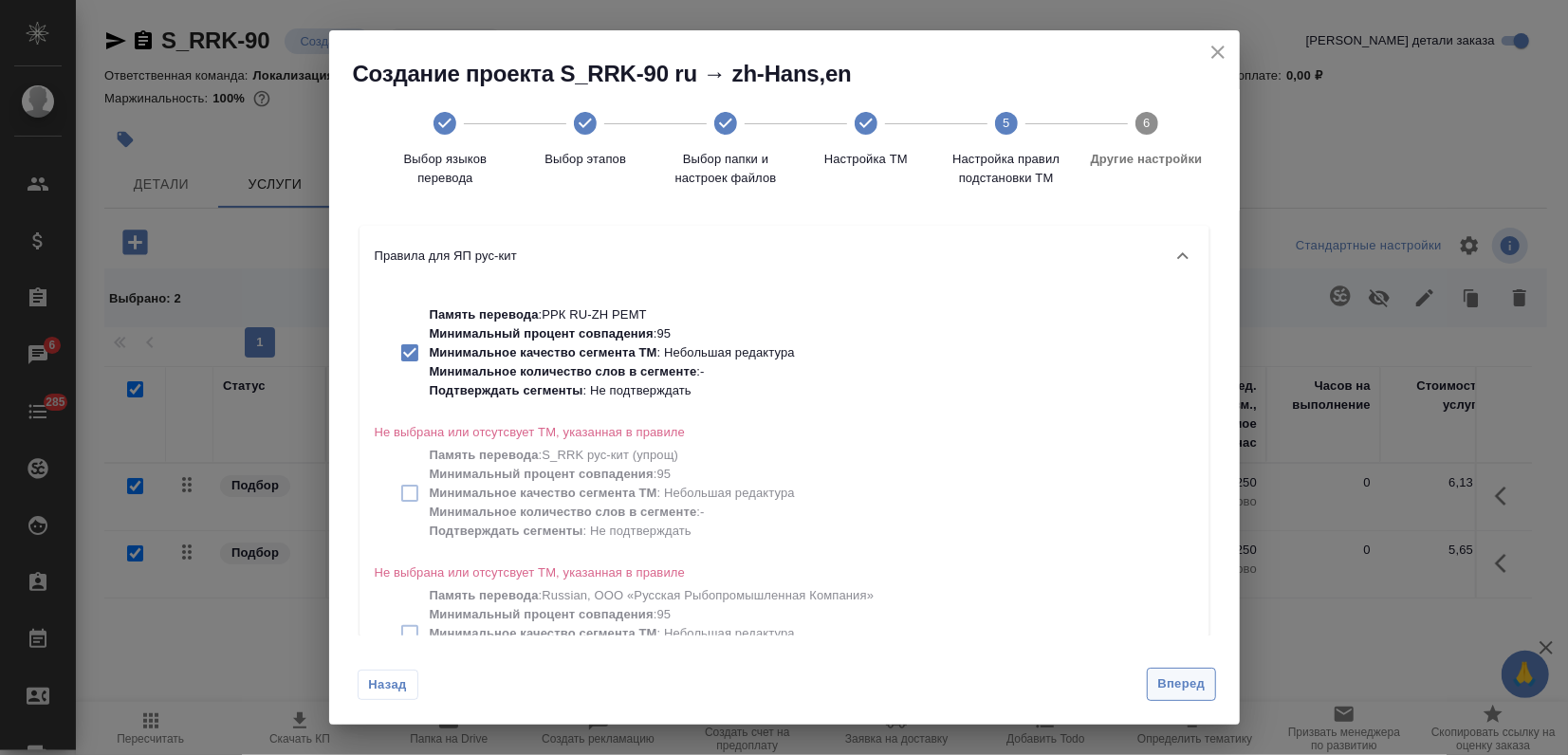
click at [1188, 679] on span "Вперед" at bounding box center [1180, 684] width 47 height 22
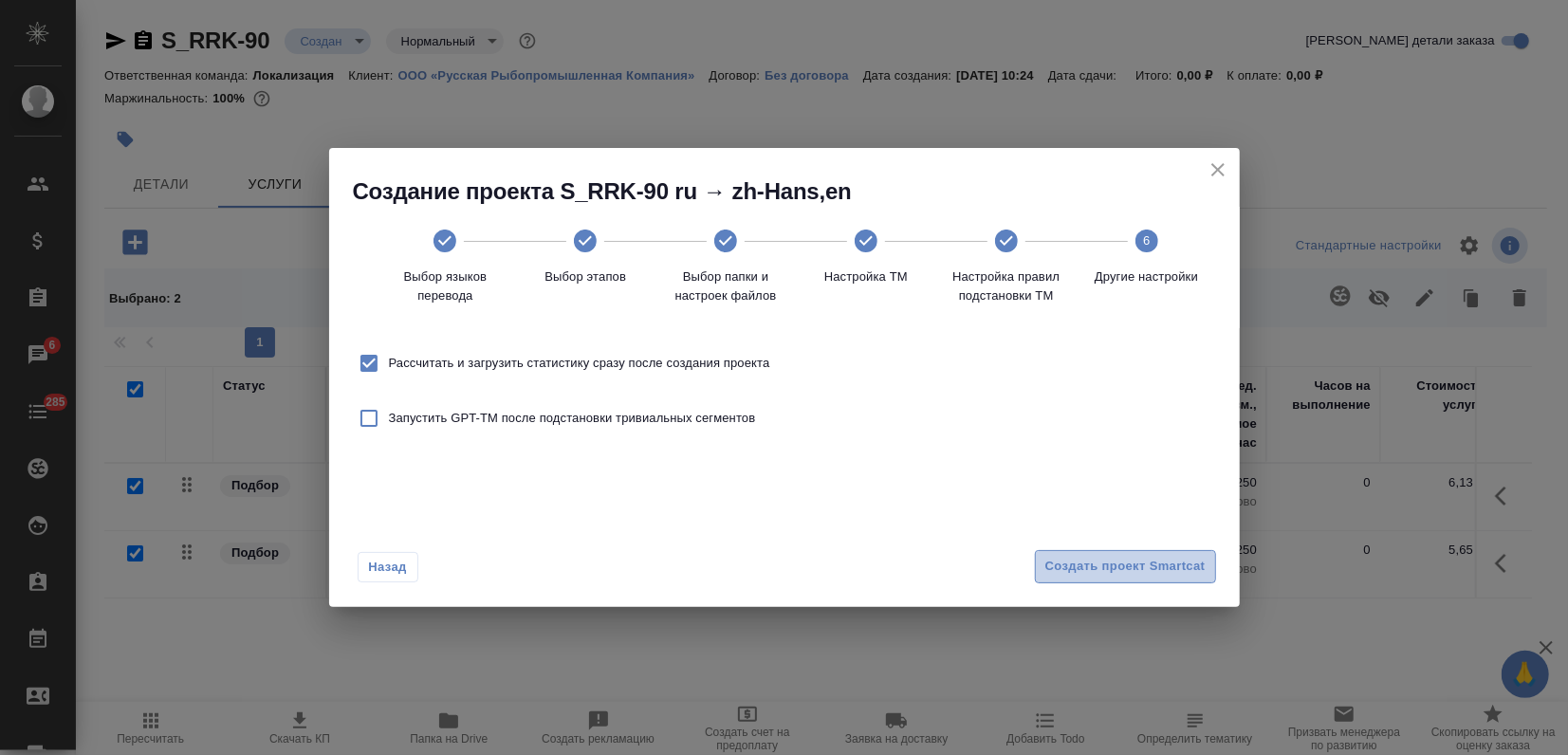
click at [1151, 567] on span "Создать проект Smartcat" at bounding box center [1125, 567] width 160 height 22
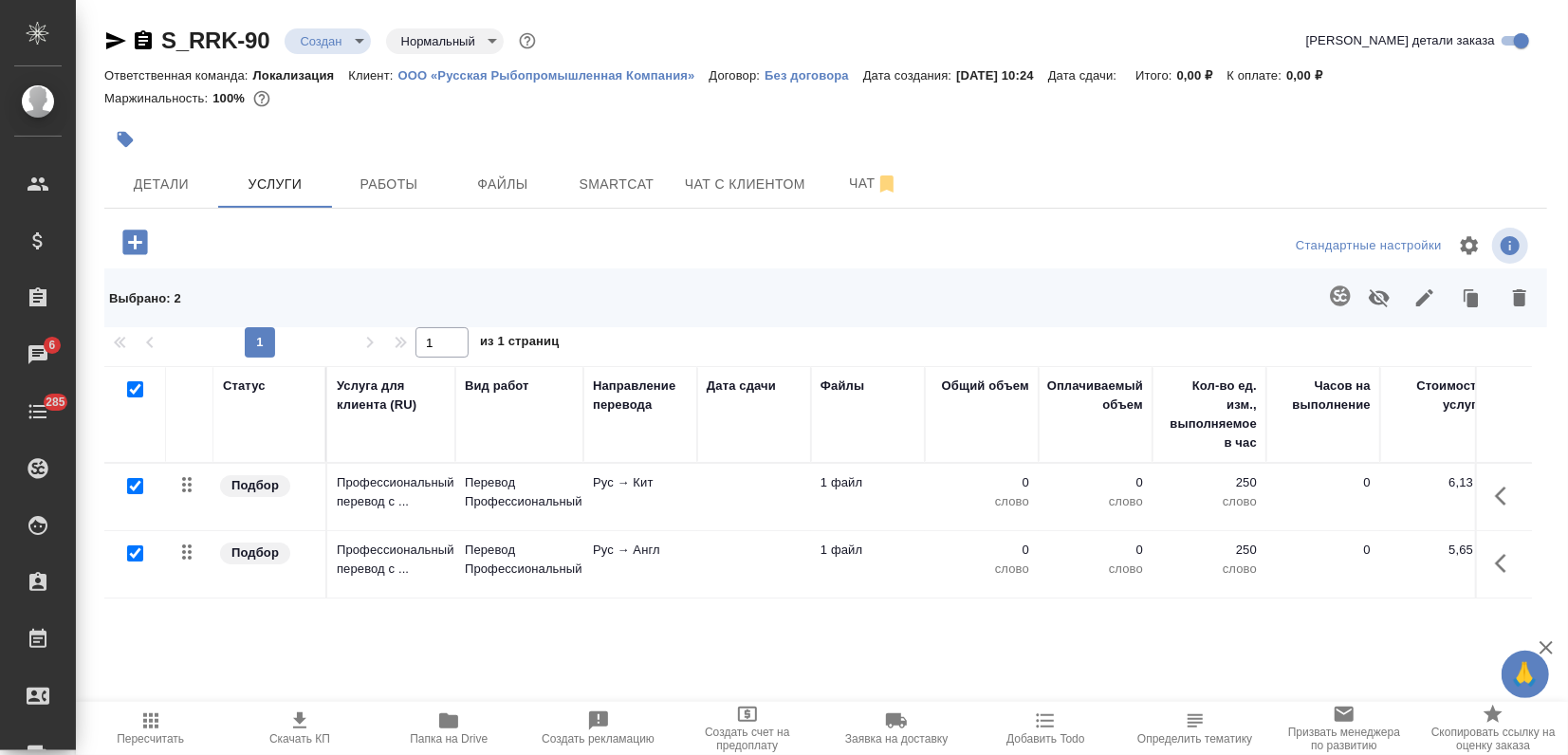
click at [569, 68] on p "ООО «Русская Рыбопромышленная Компания»" at bounding box center [554, 75] width 311 height 14
click at [540, 549] on p "Перевод Профессиональный" at bounding box center [520, 559] width 110 height 37
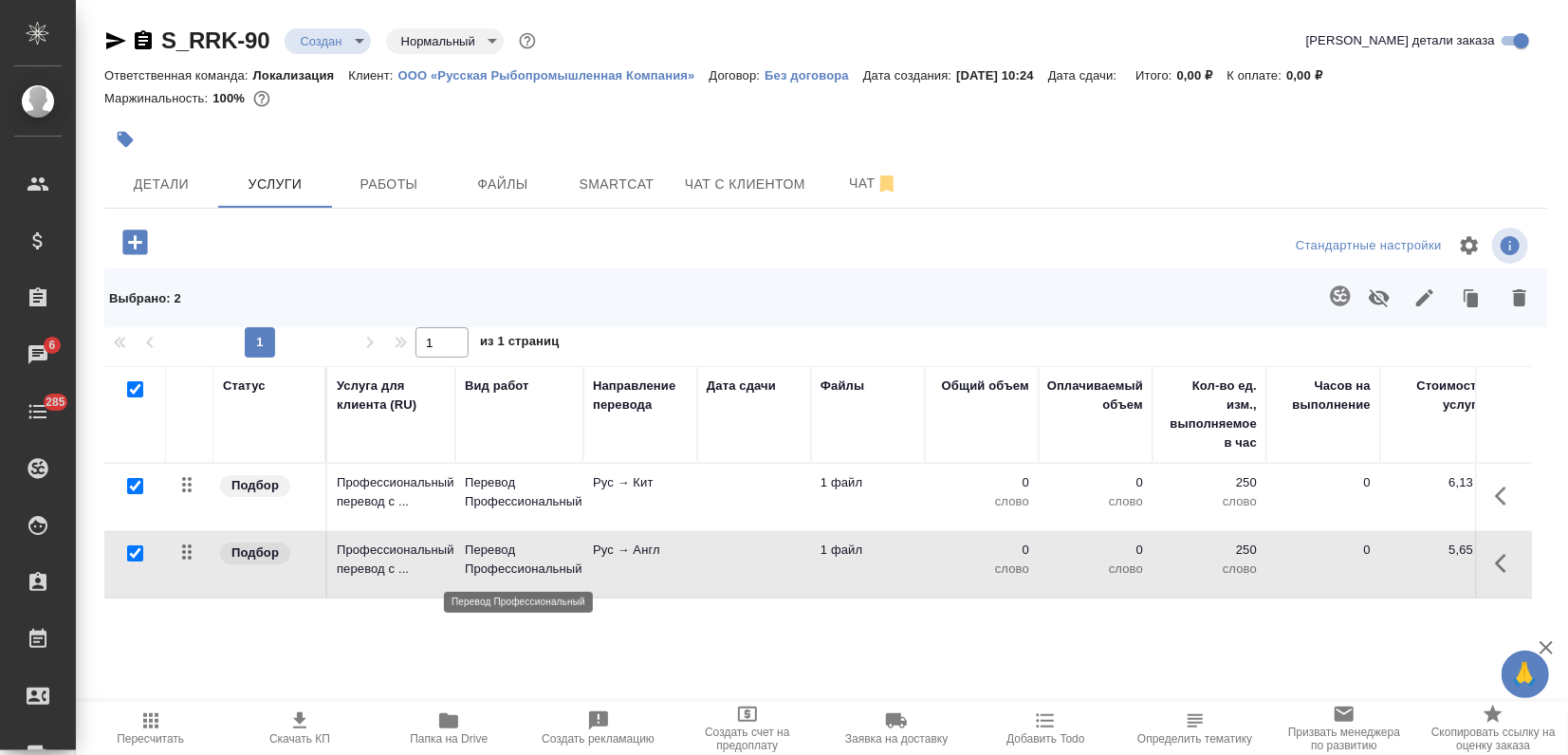
click at [540, 549] on p "Перевод Профессиональный" at bounding box center [520, 559] width 110 height 37
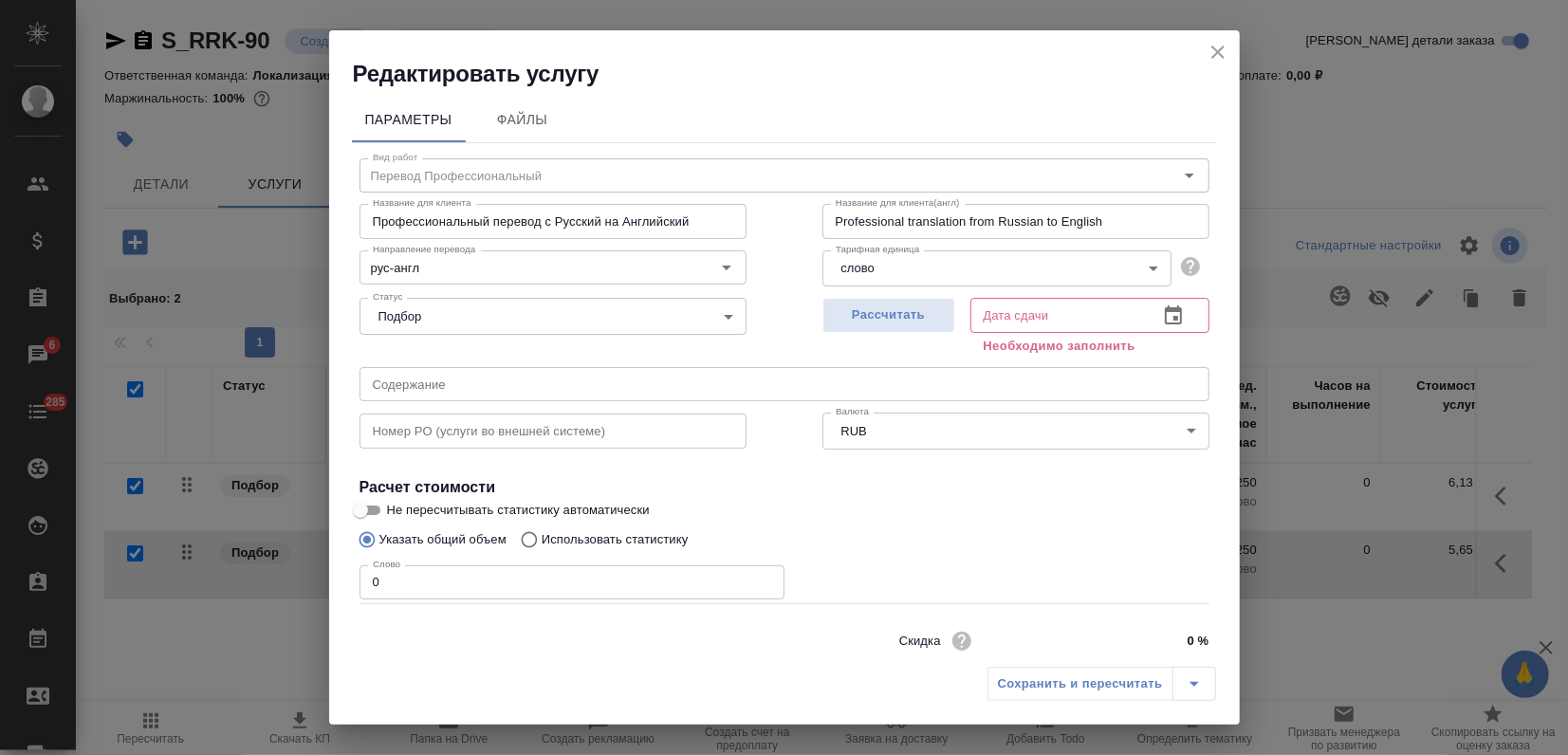
click at [1223, 51] on icon "close" at bounding box center [1218, 52] width 23 height 23
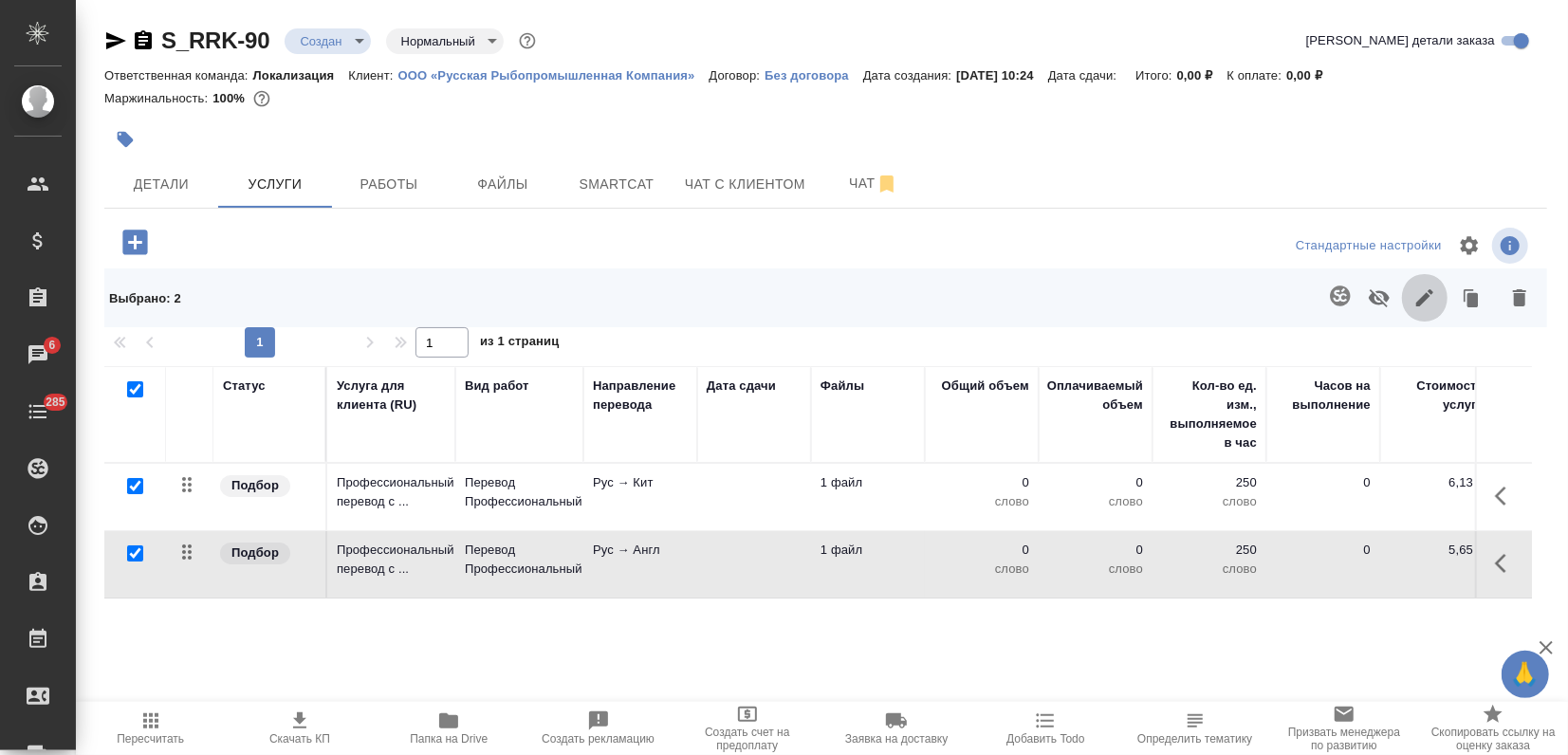
click at [1414, 304] on icon "button" at bounding box center [1425, 298] width 23 height 23
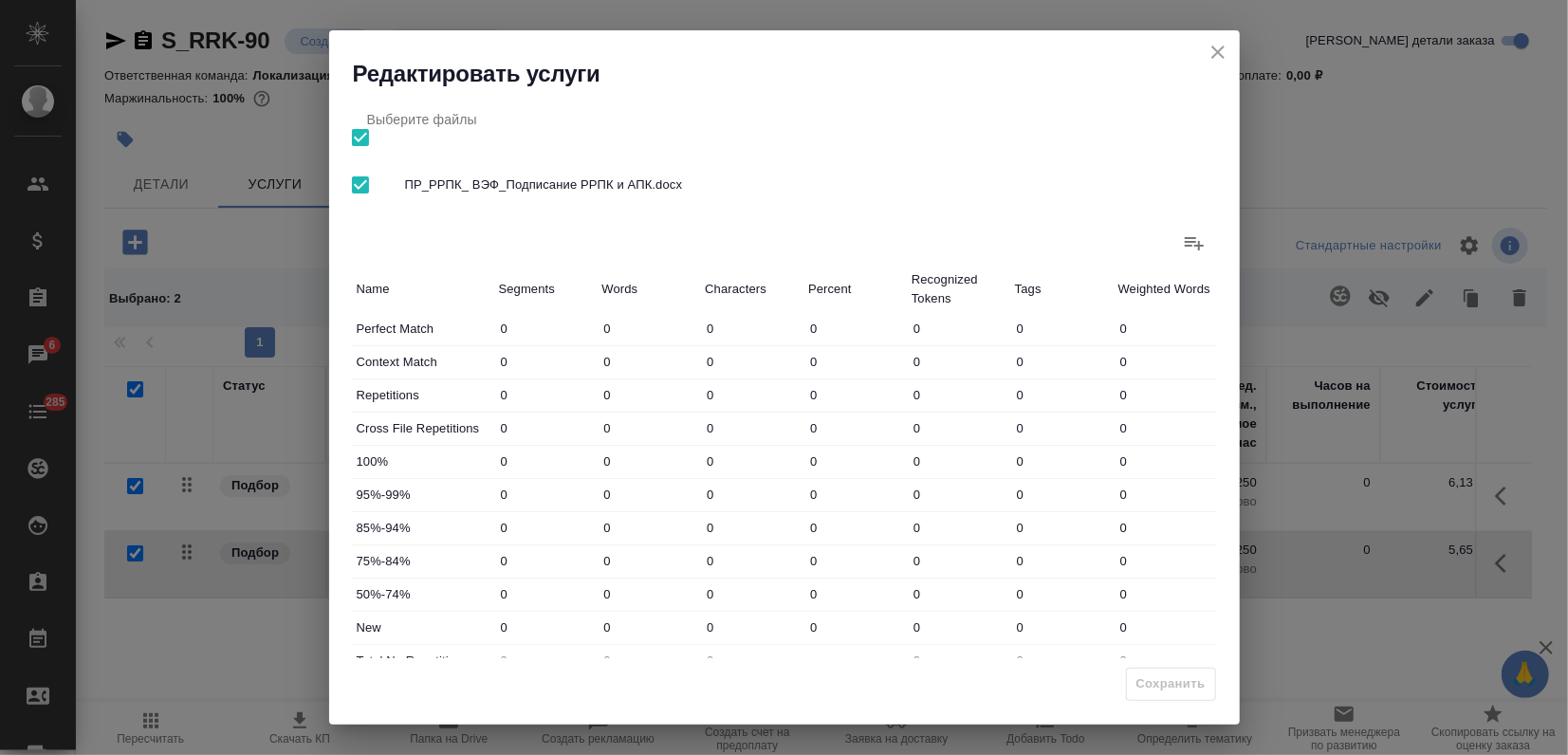
scroll to position [220, 0]
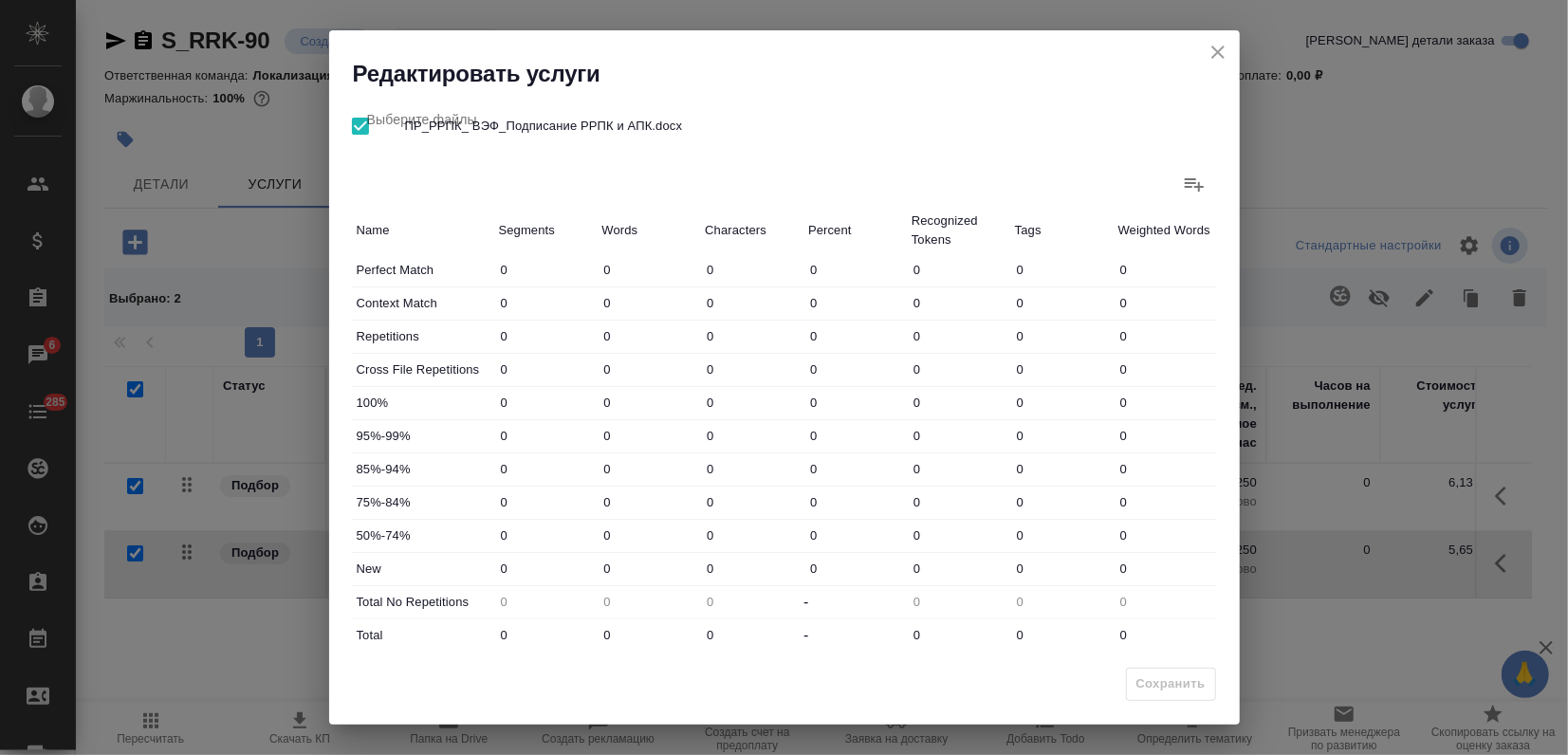
click at [546, 576] on div "New 0 0 0 0 0 0 0" at bounding box center [784, 570] width 865 height 33
type input "250"
drag, startPoint x: 616, startPoint y: 636, endPoint x: 511, endPoint y: 630, distance: 105.2
click at [523, 633] on div "Total 0 0 0 - 0 0 0" at bounding box center [784, 636] width 865 height 33
type input "2"
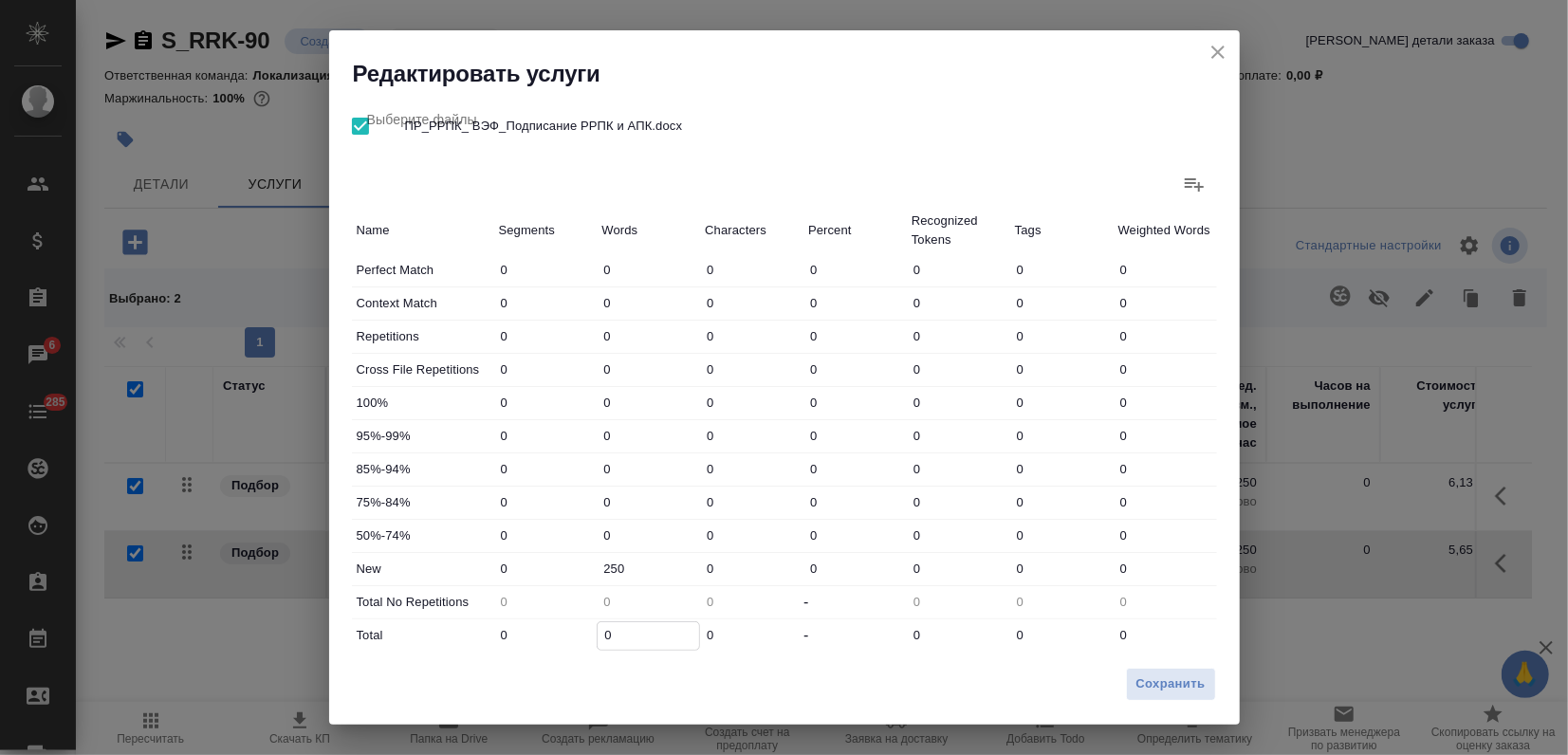
type input "2"
type input "25"
type input "250"
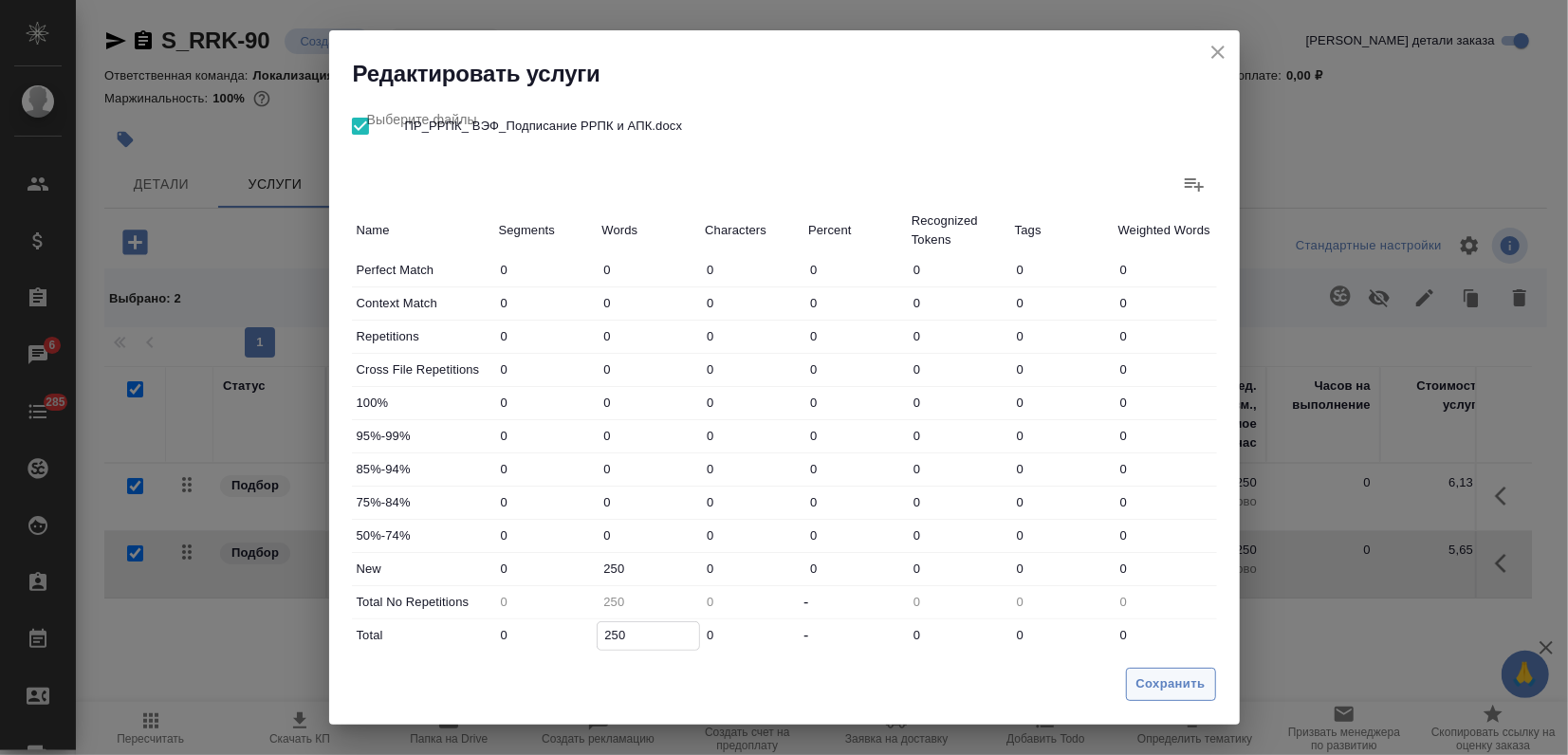
click at [1143, 694] on button "Сохранить" at bounding box center [1171, 684] width 90 height 34
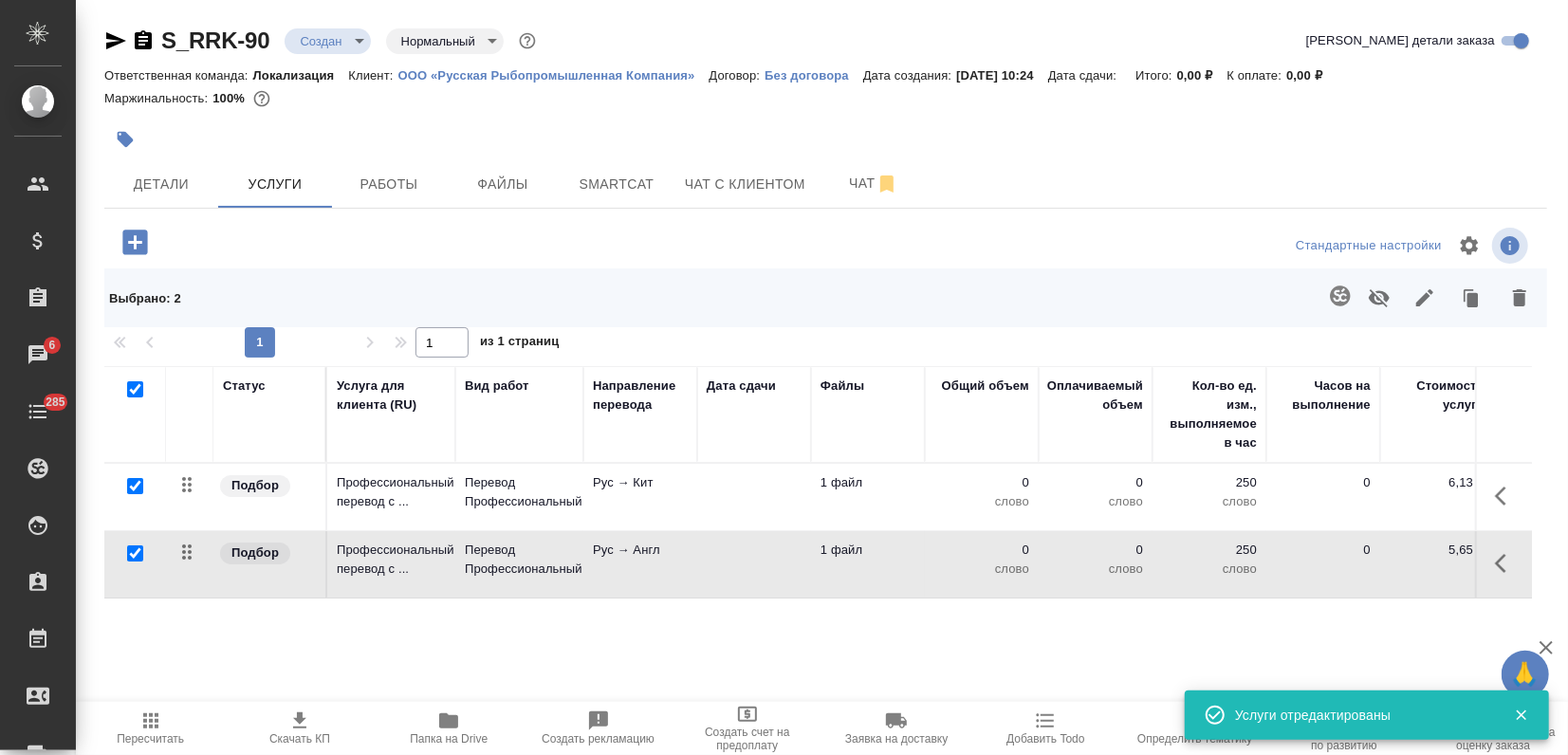
click at [155, 721] on icon "button" at bounding box center [151, 720] width 15 height 15
click at [148, 177] on span "Детали" at bounding box center [160, 184] width 91 height 24
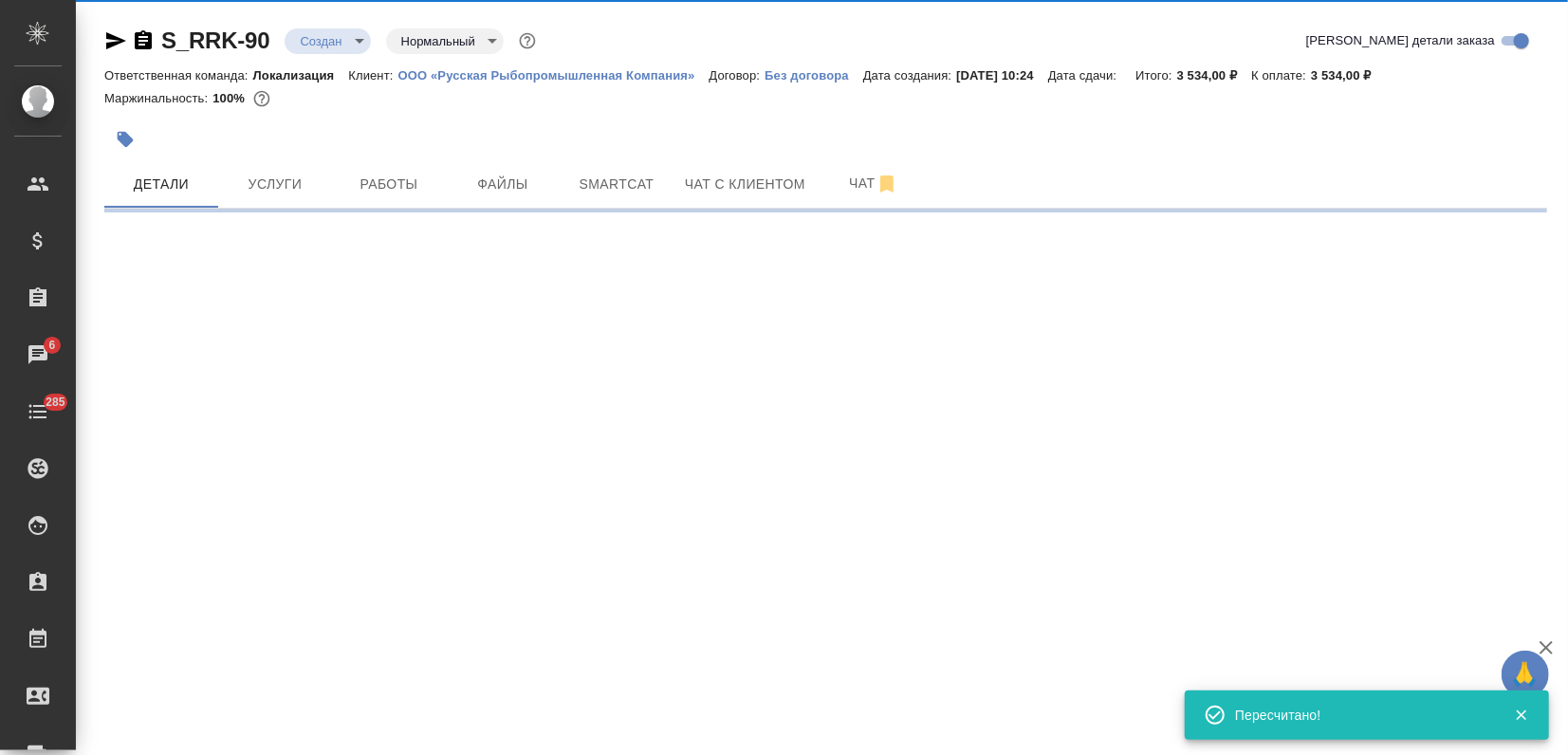
select select "RU"
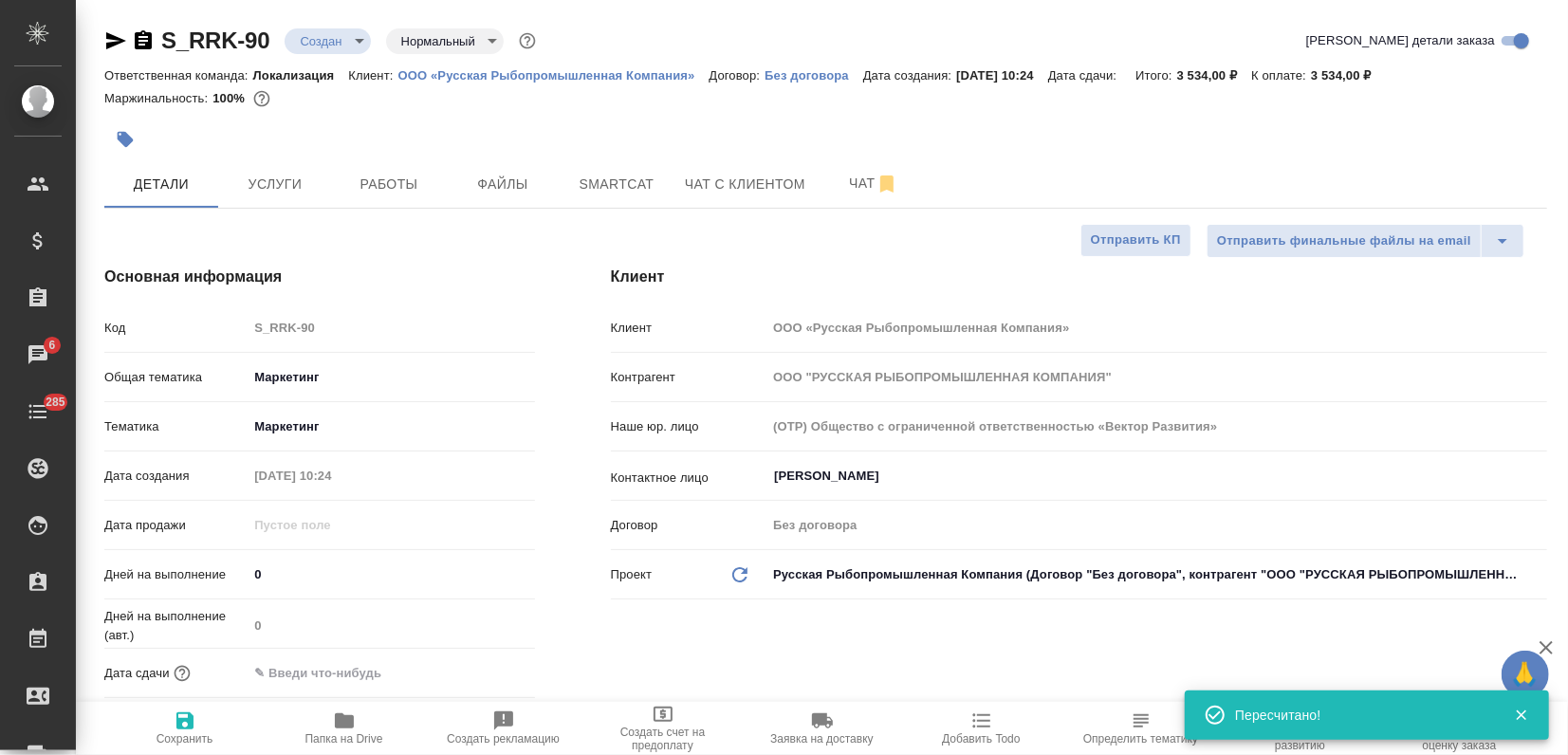
type textarea "x"
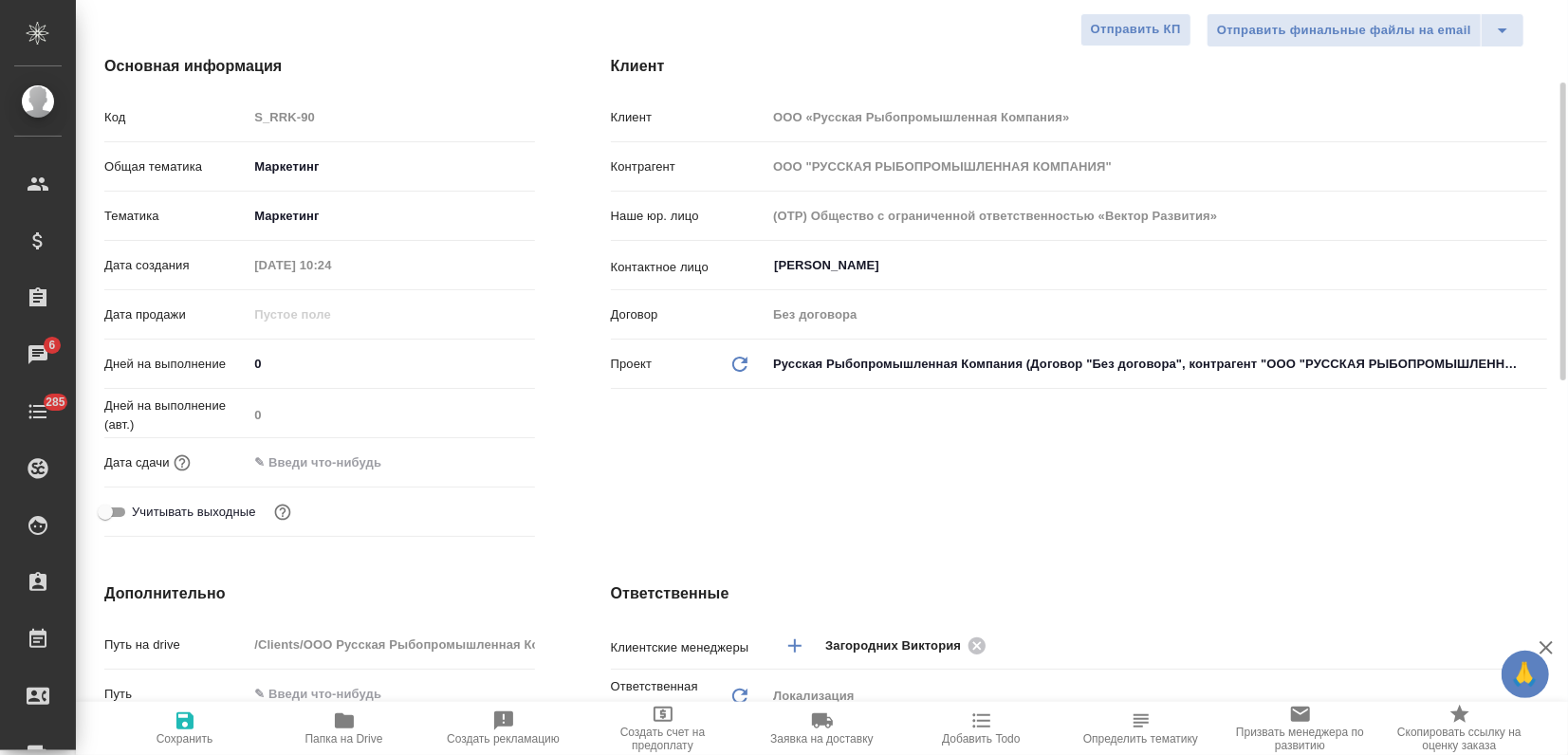
click at [293, 466] on input "text" at bounding box center [331, 462] width 166 height 28
click at [481, 463] on icon "button" at bounding box center [480, 460] width 17 height 19
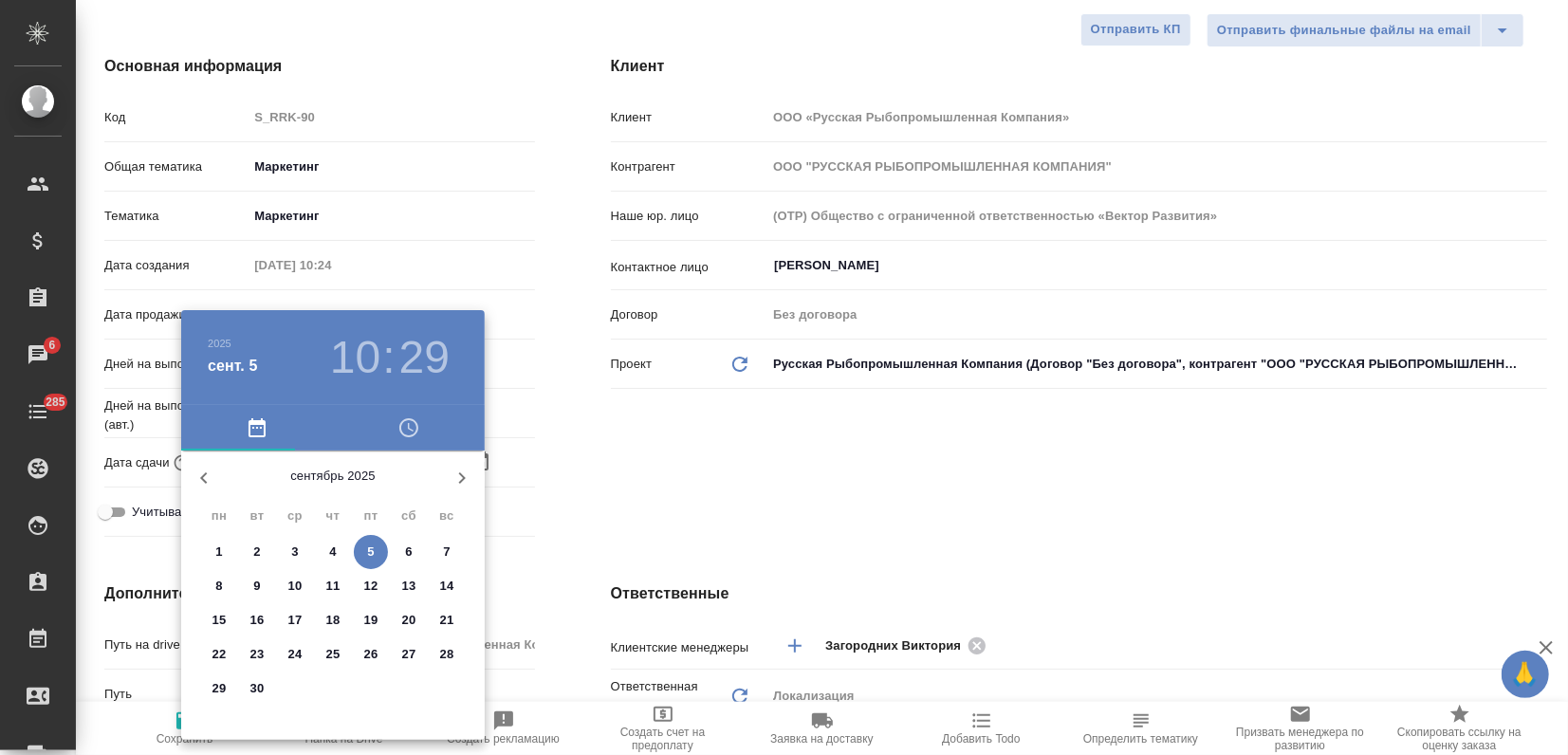
click at [211, 589] on span "8" at bounding box center [219, 586] width 35 height 19
type input "08.09.2025 10:29"
type textarea "x"
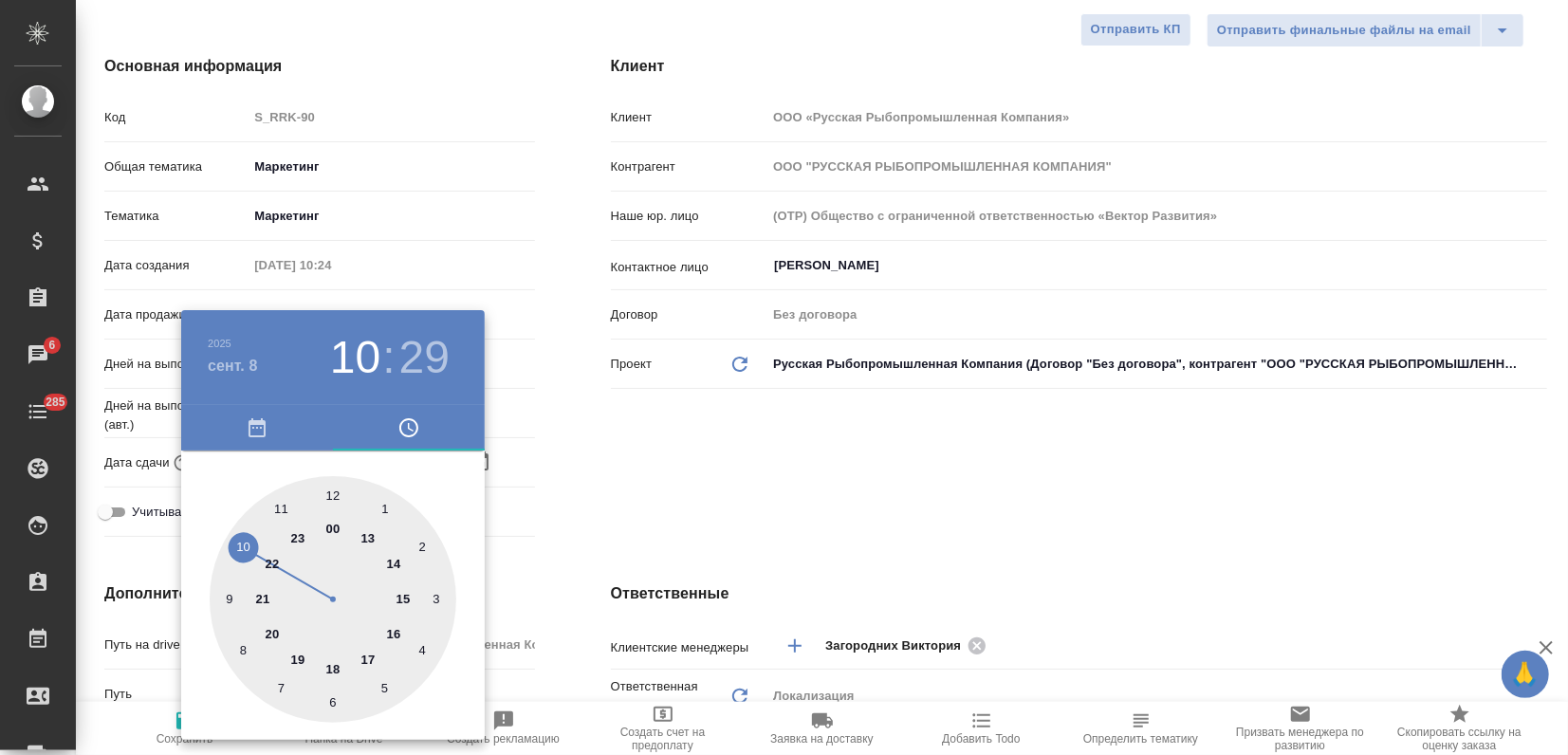
click at [333, 491] on div at bounding box center [332, 599] width 247 height 247
type input "08.09.2025 12:29"
type textarea "x"
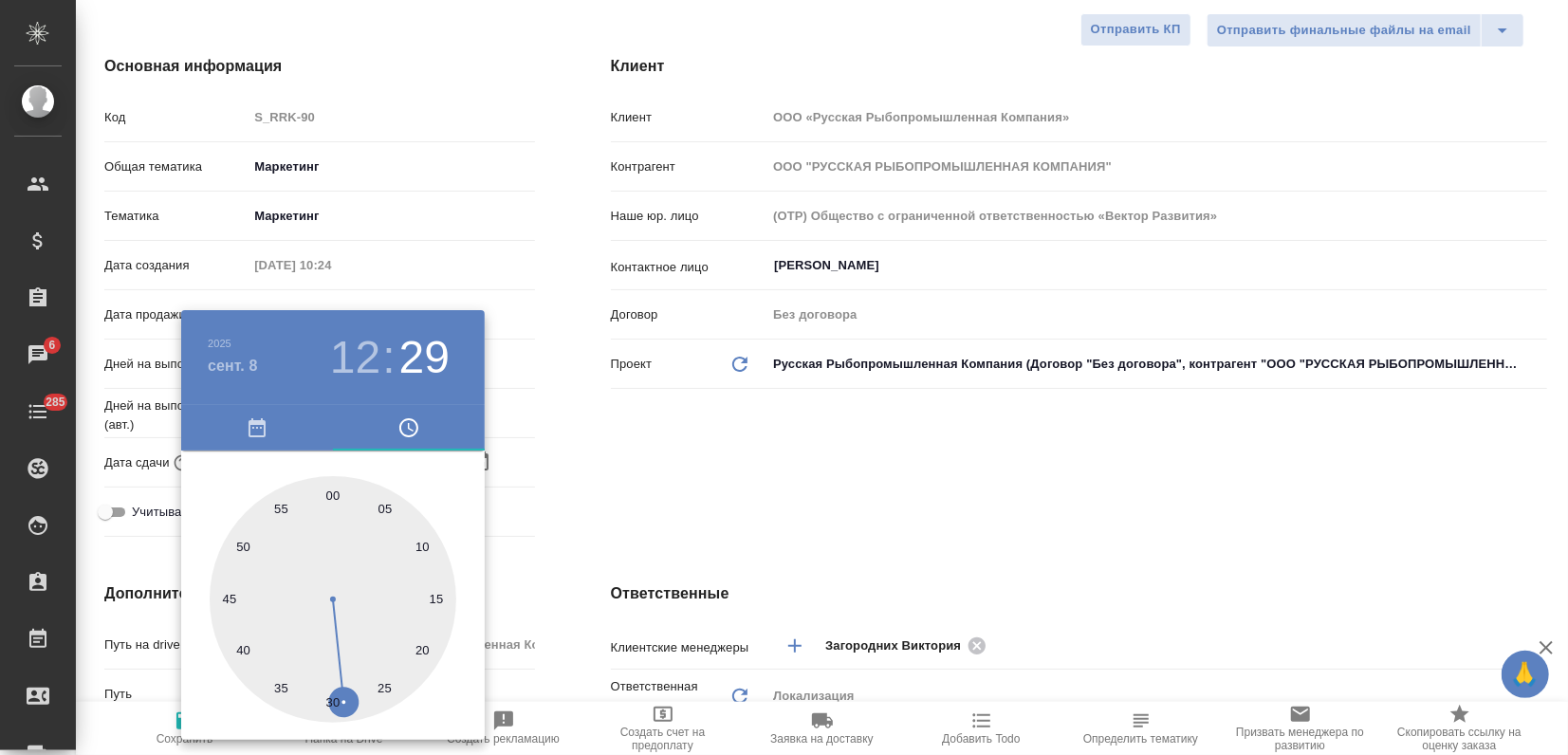
click at [330, 499] on div at bounding box center [332, 599] width 247 height 247
type input "08.09.2025 12:00"
type textarea "x"
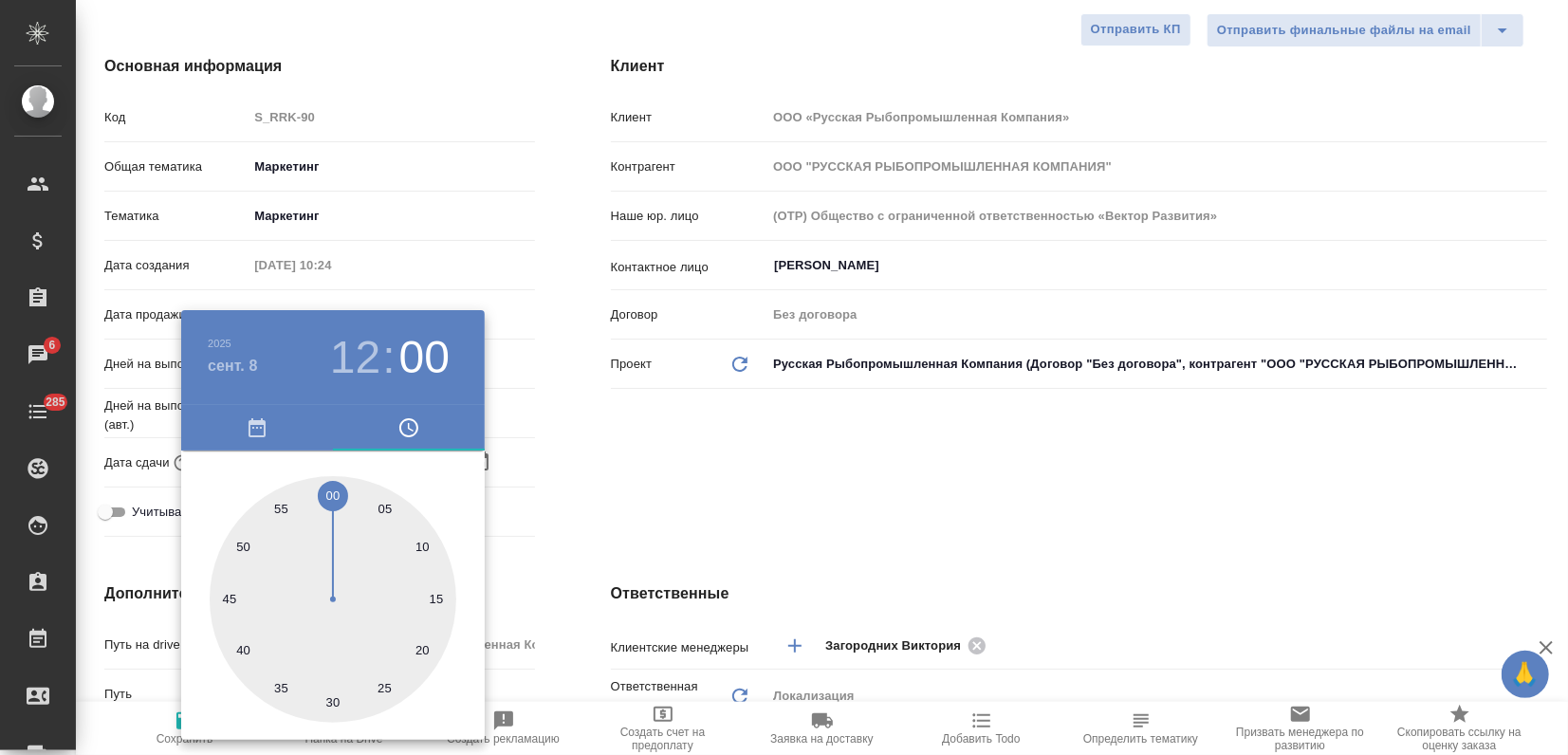
click at [652, 478] on div at bounding box center [784, 378] width 1568 height 755
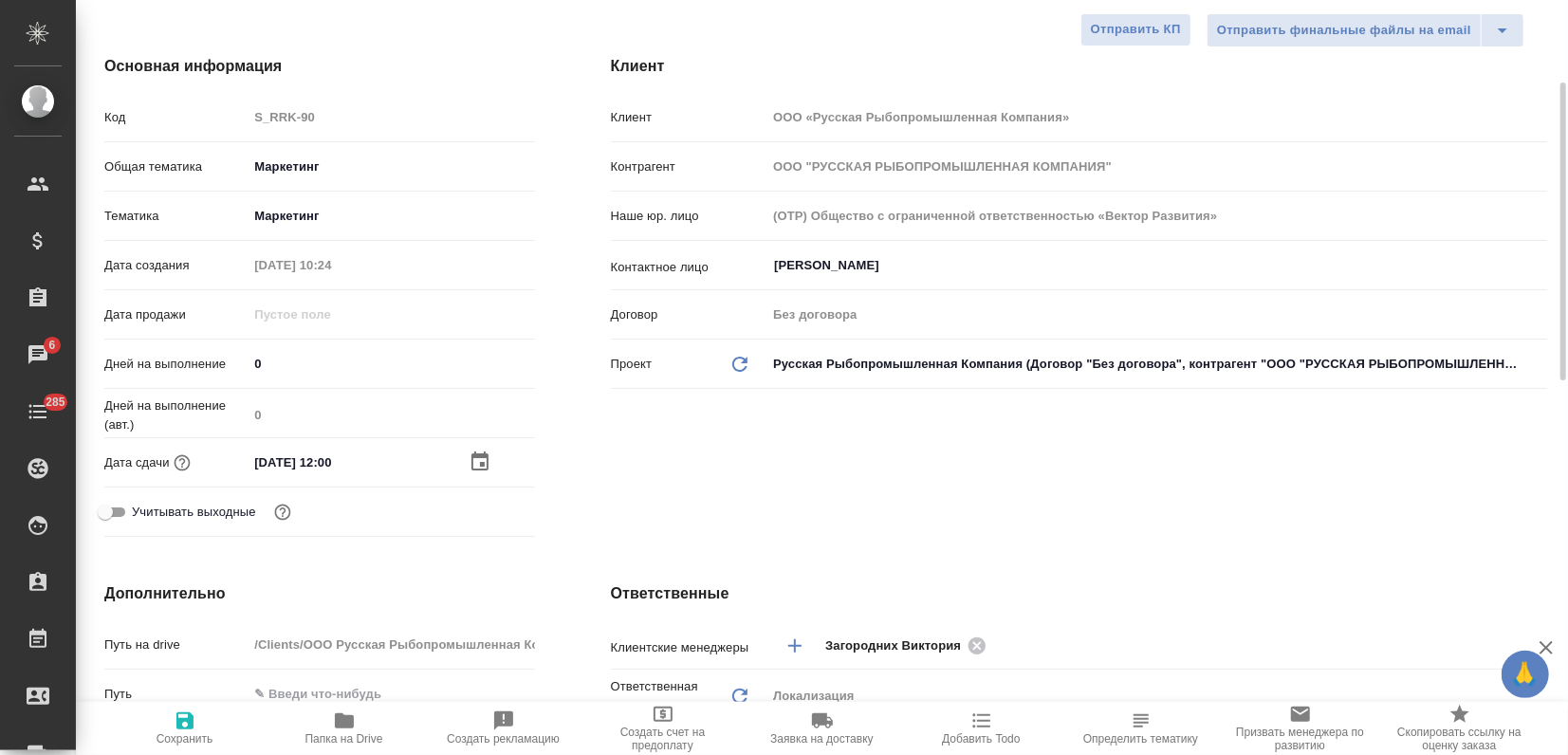
click at [194, 735] on span "Сохранить" at bounding box center [184, 739] width 57 height 13
type textarea "x"
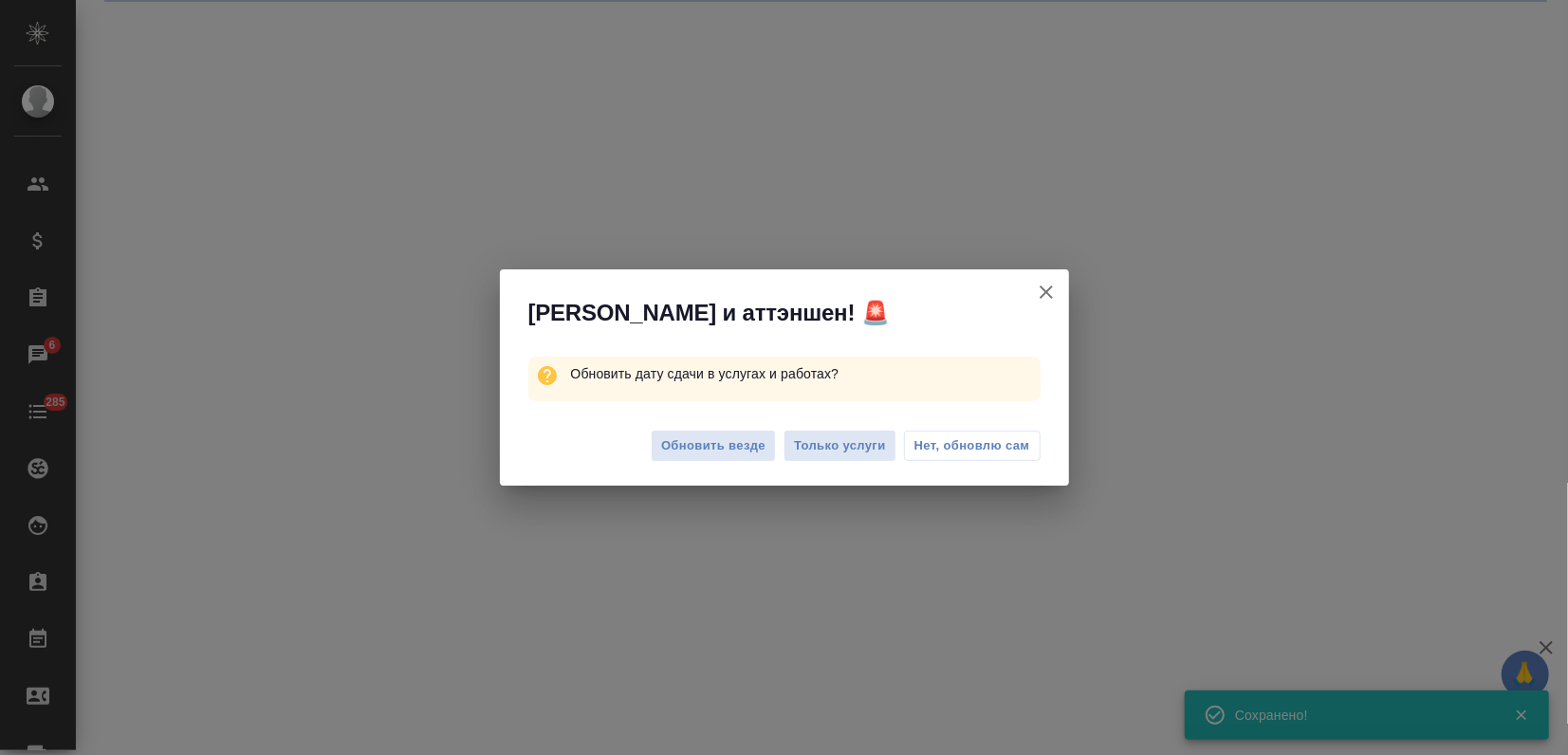
select select "RU"
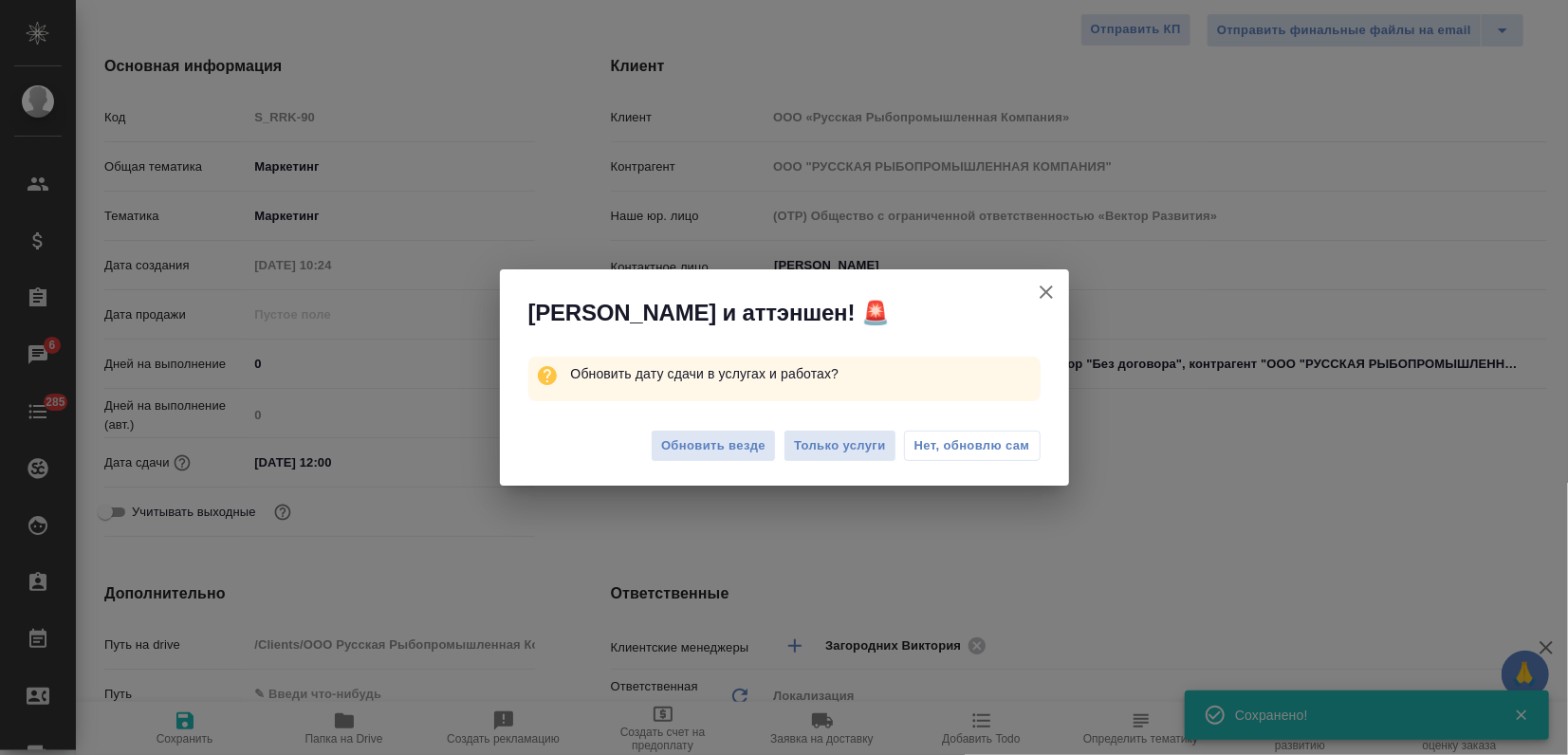
type textarea "x"
click at [713, 452] on span "Обновить везде" at bounding box center [713, 446] width 105 height 22
type textarea "x"
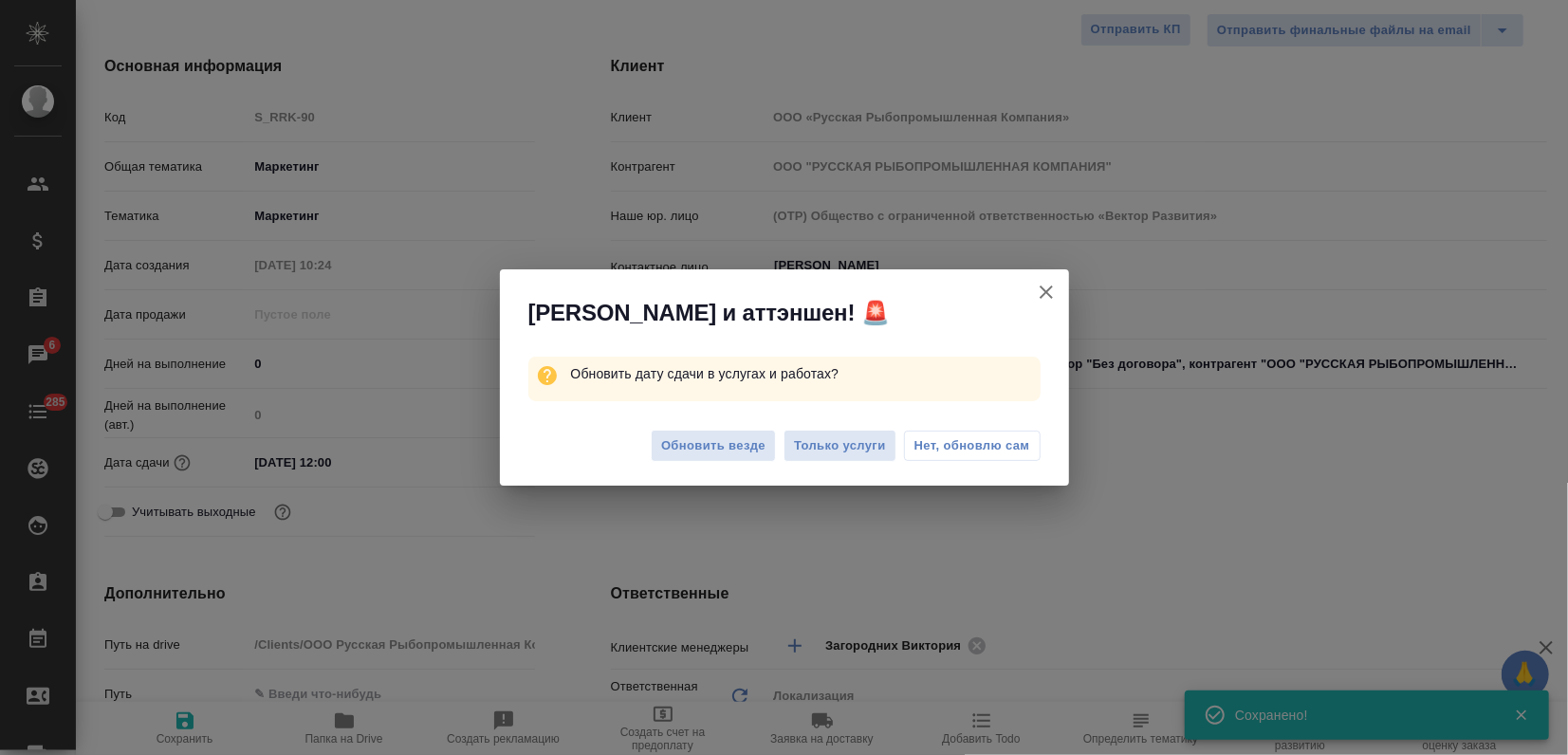
type textarea "x"
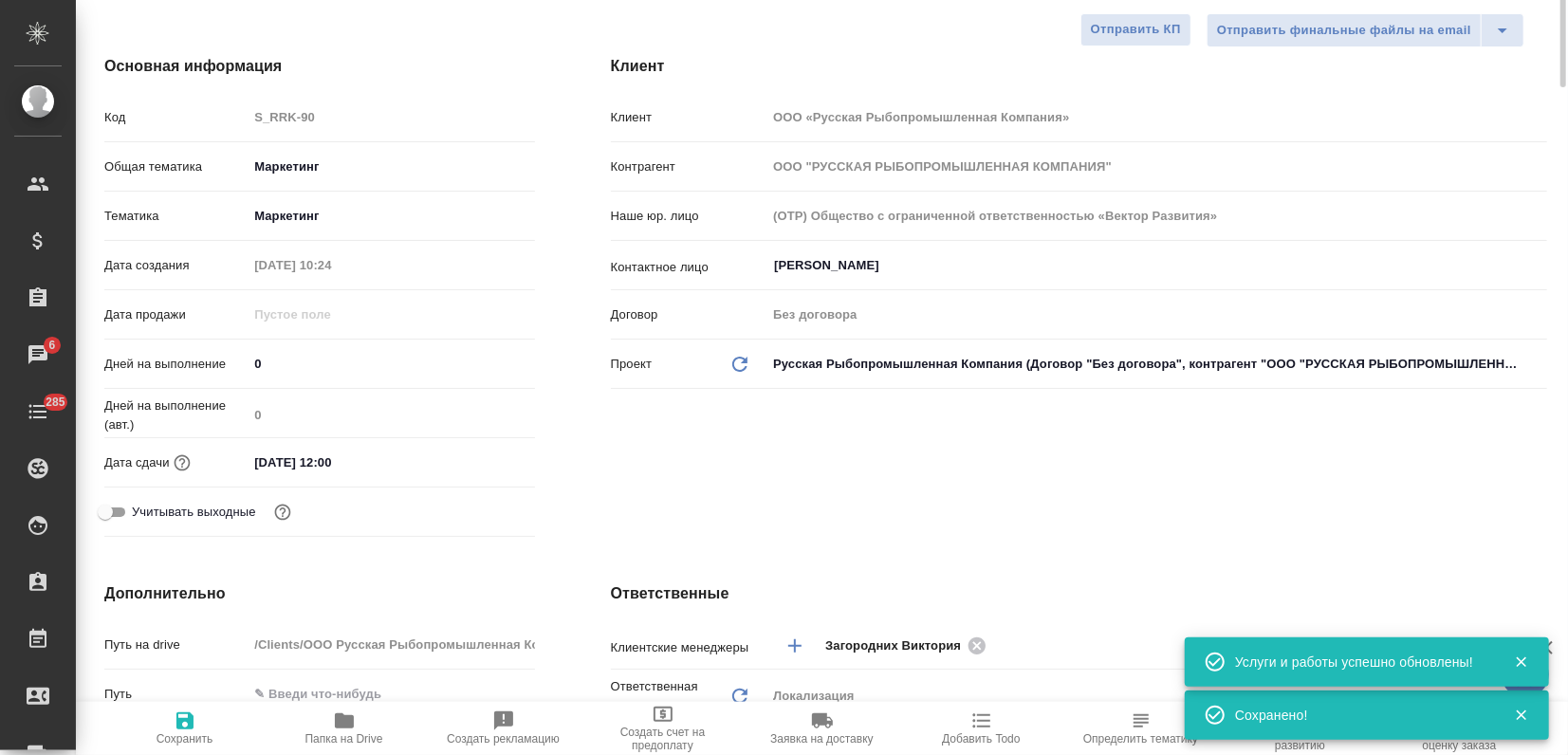
scroll to position [0, 0]
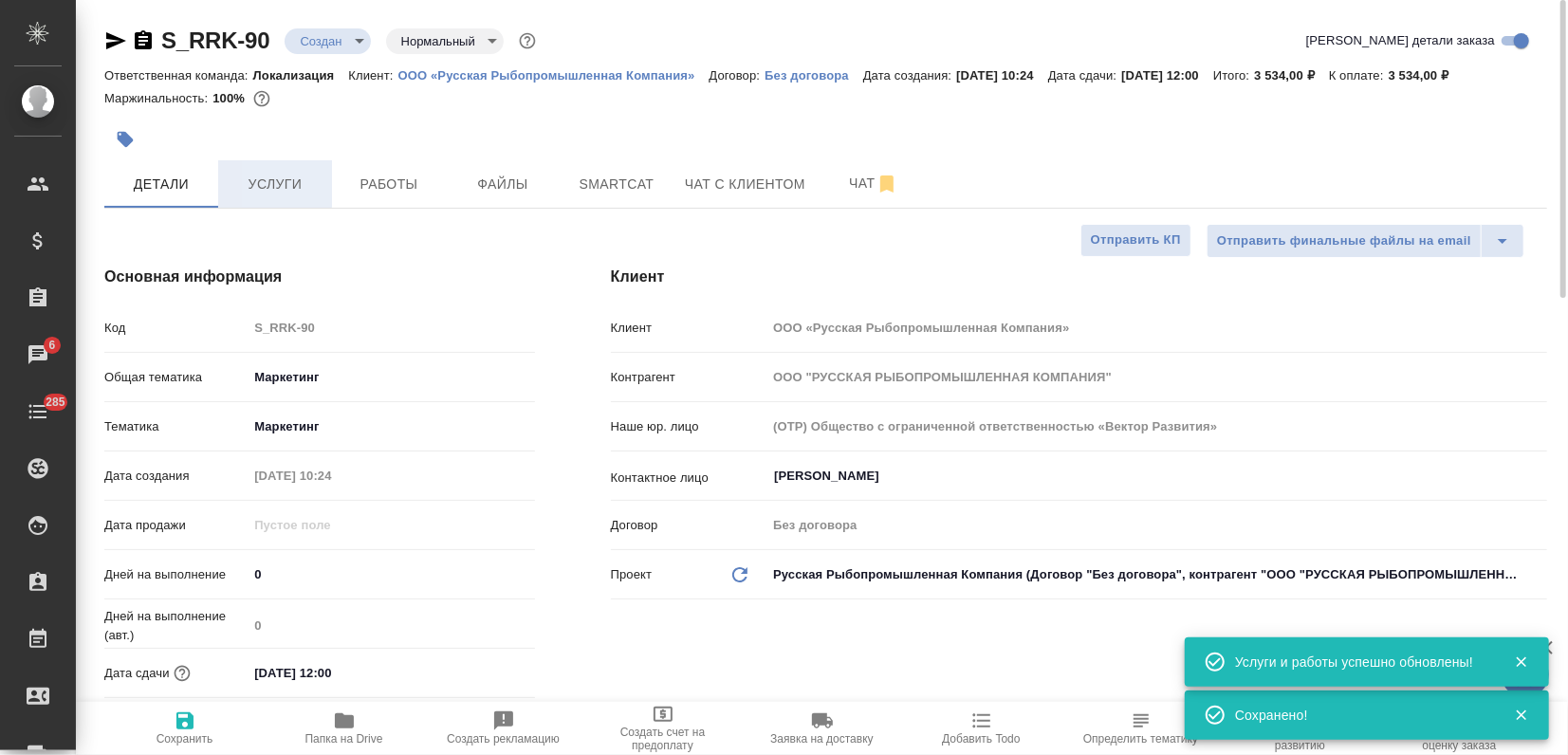
click at [273, 186] on span "Услуги" at bounding box center [275, 184] width 91 height 24
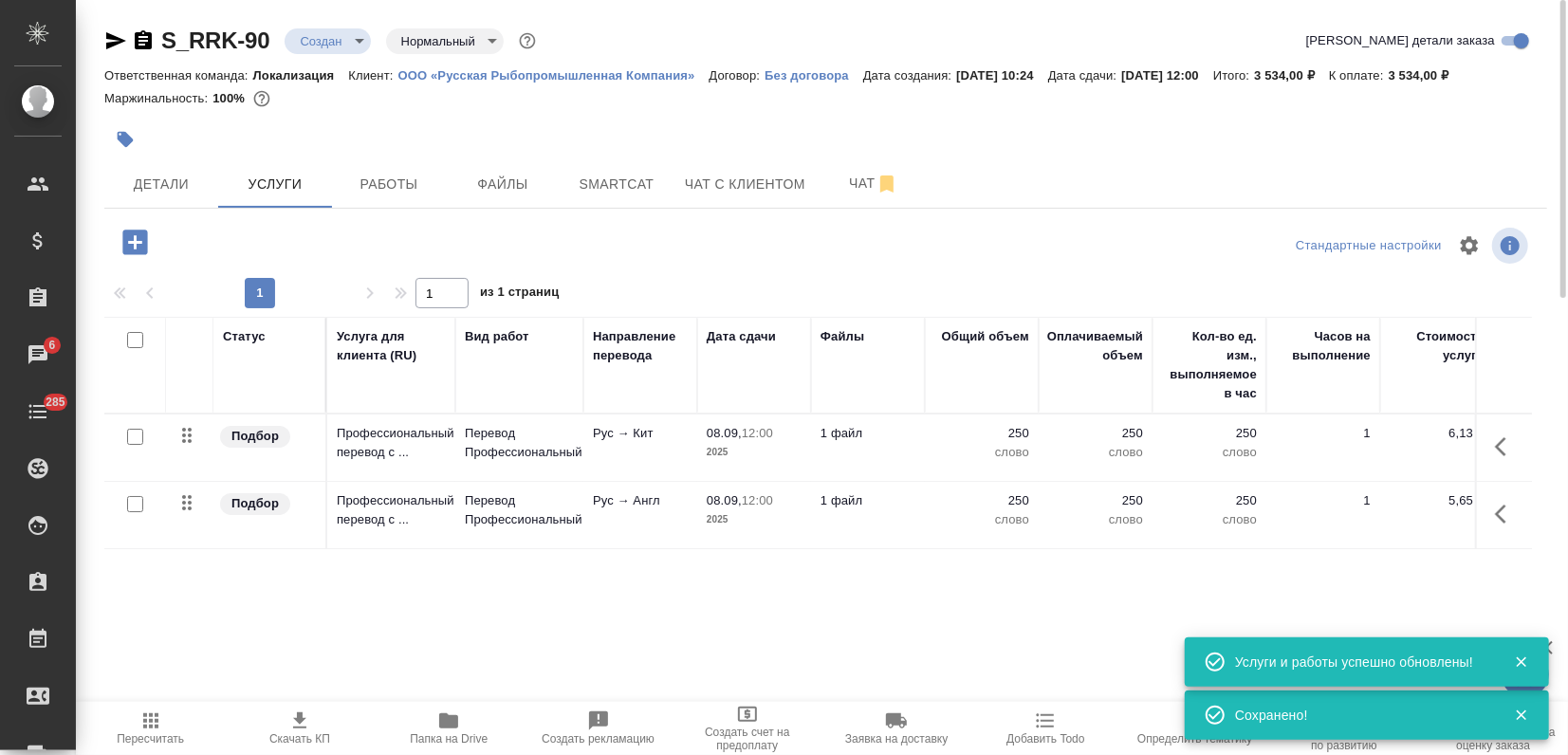
click at [290, 728] on icon "button" at bounding box center [300, 720] width 23 height 23
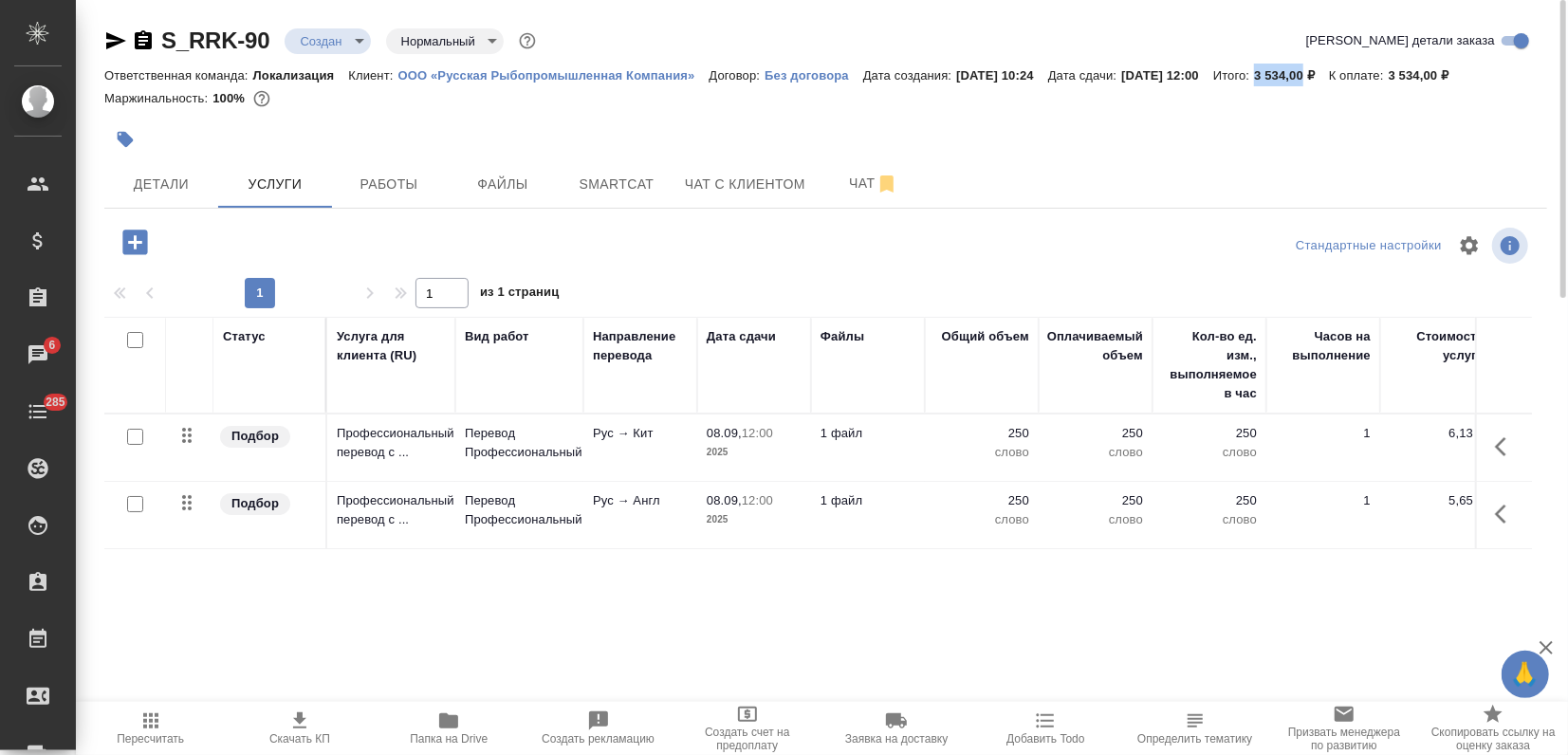
drag, startPoint x: 1302, startPoint y: 73, endPoint x: 1350, endPoint y: 82, distance: 48.8
click at [1350, 82] on div "Ответственная команда: Локализация Клиент: ООО «Русская Рыбопромышленная Компан…" at bounding box center [826, 75] width 1443 height 23
copy p "3 534,00"
click at [342, 37] on body "🙏 .cls-1 fill:#fff; AWATERA Zagorodnikh Viktoria Клиенты Спецификации Заказы 6 …" at bounding box center [784, 378] width 1568 height 755
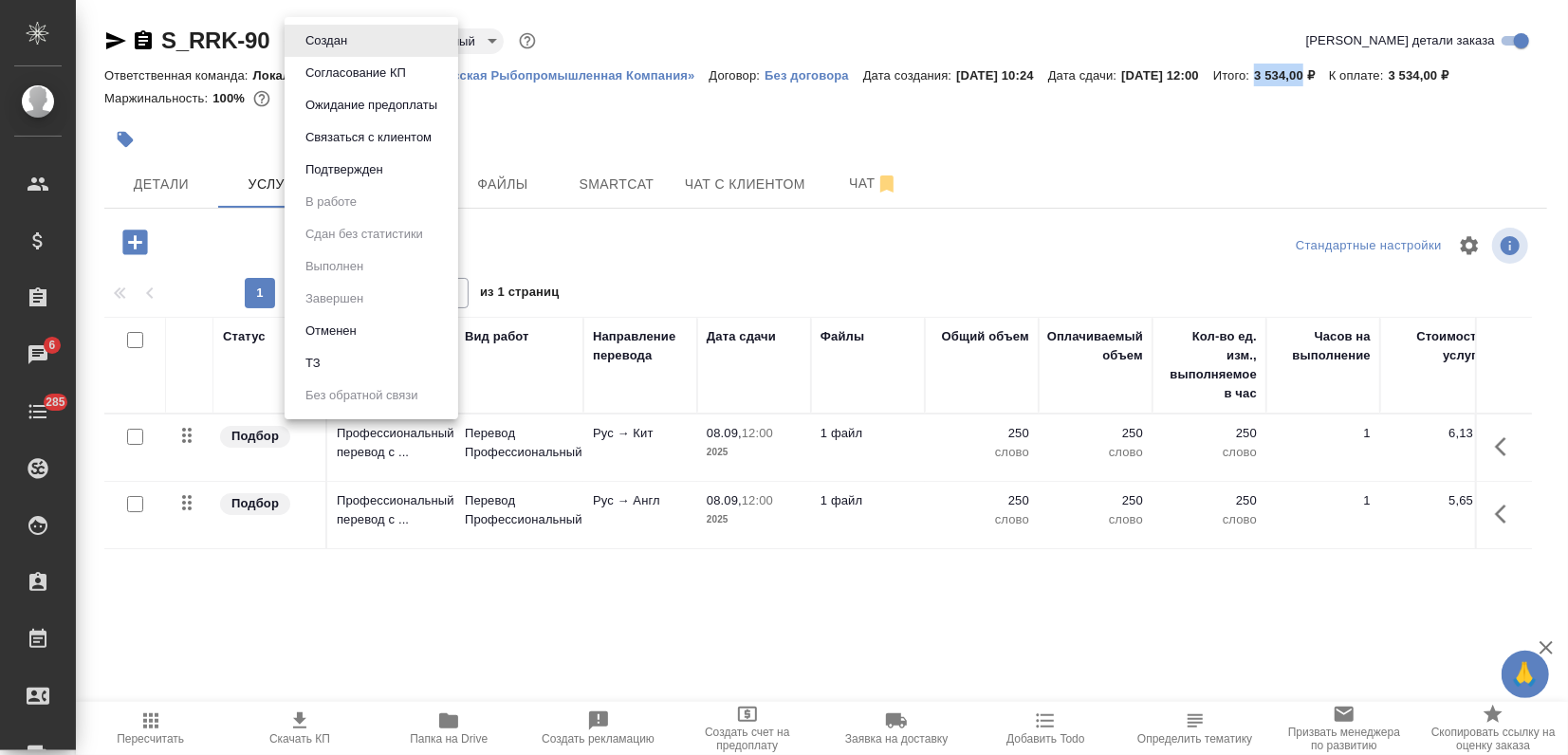
click at [348, 183] on li "Подтвержден" at bounding box center [371, 170] width 174 height 33
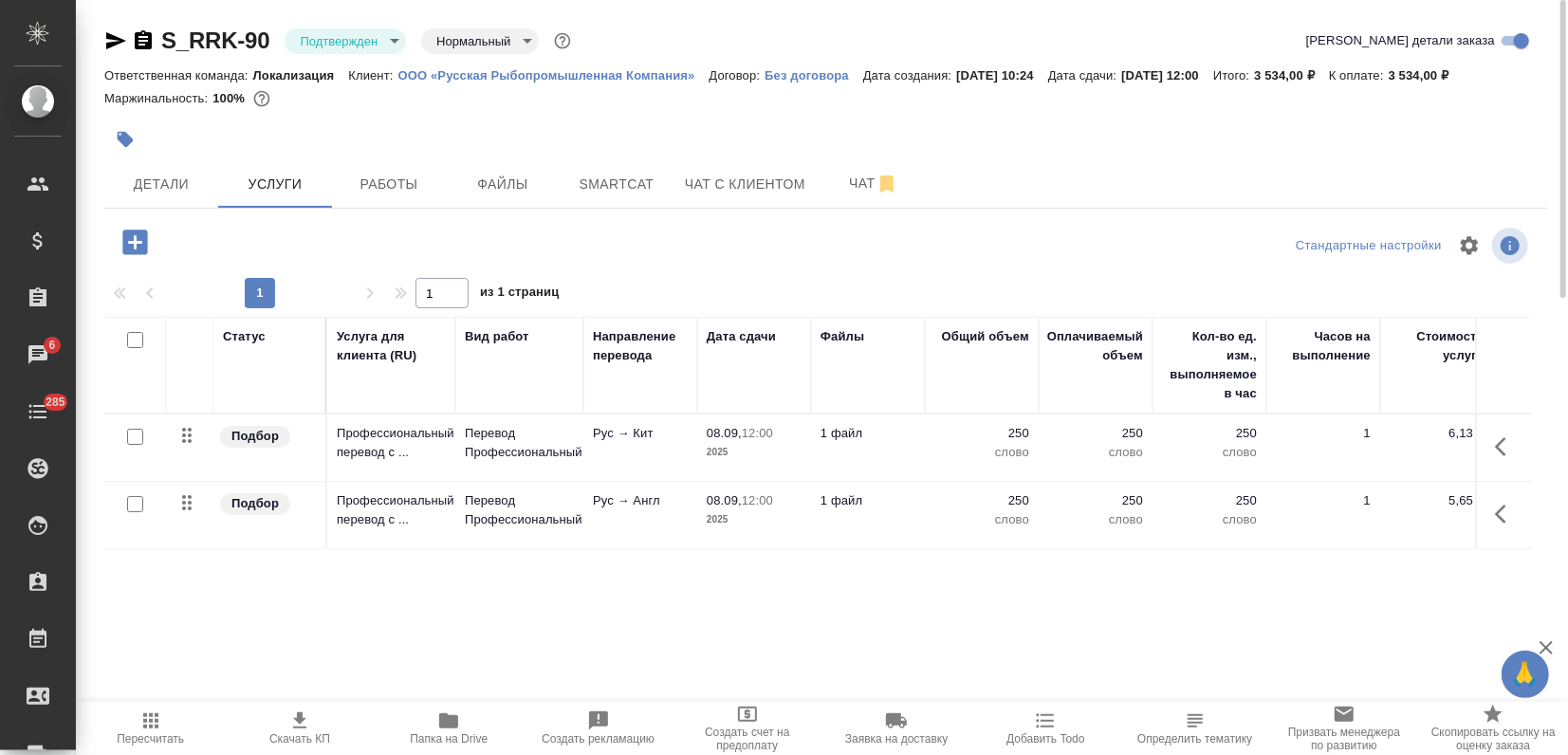
click at [111, 38] on icon "button" at bounding box center [116, 41] width 23 height 23
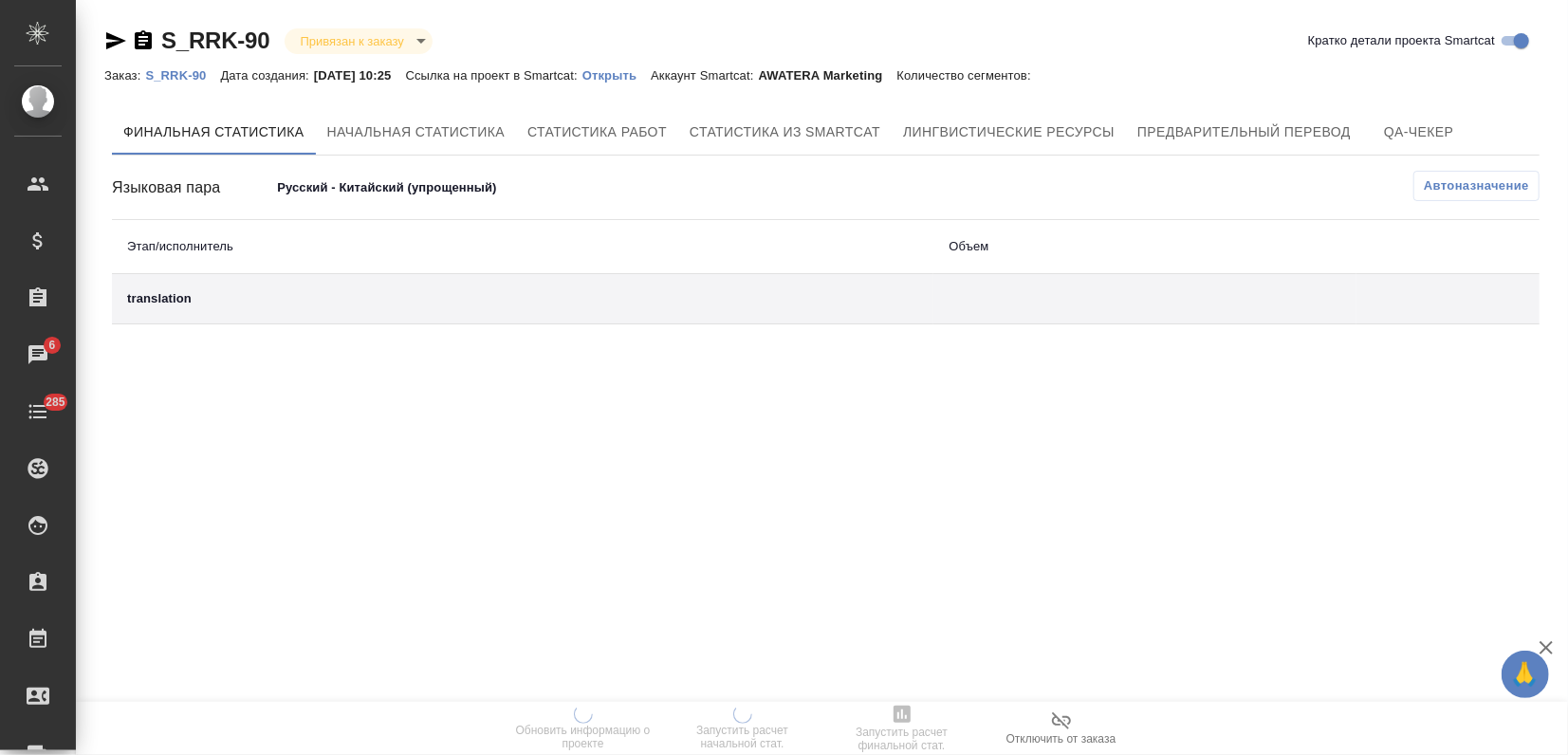
click at [637, 73] on p "Открыть" at bounding box center [616, 75] width 68 height 14
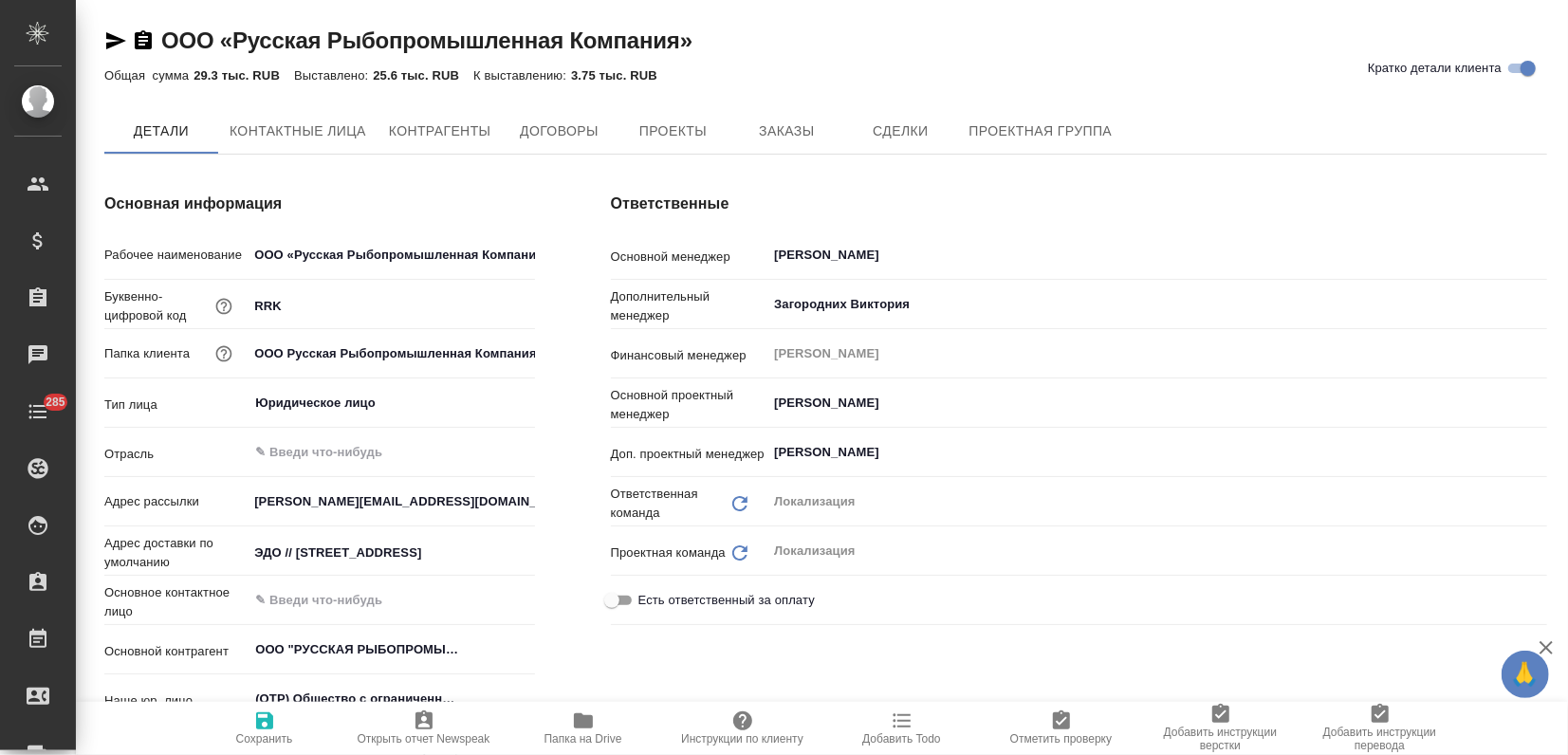
type textarea "x"
click at [743, 142] on span "Заказы" at bounding box center [786, 132] width 91 height 24
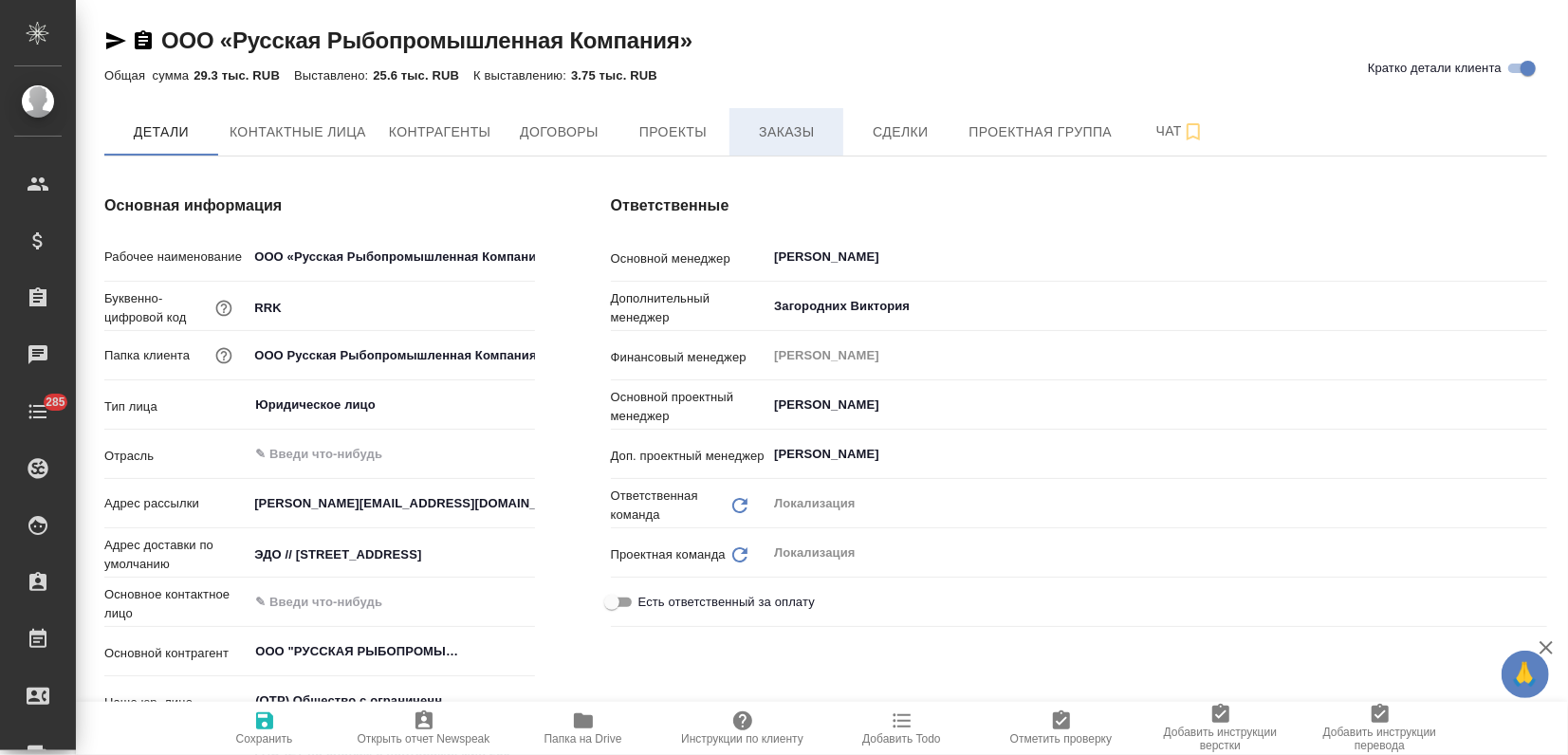
type textarea "x"
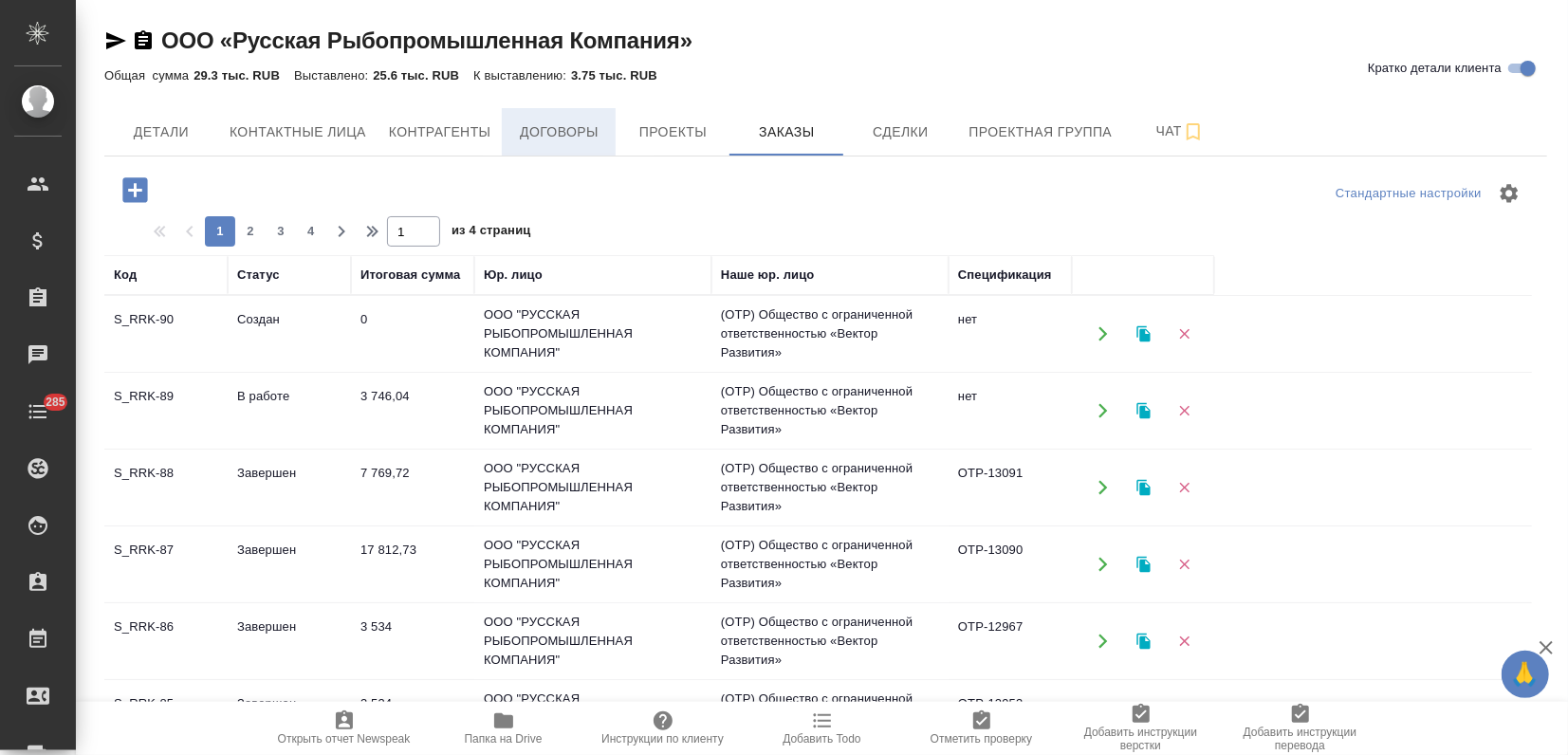
click at [532, 125] on span "Договоры" at bounding box center [558, 132] width 91 height 24
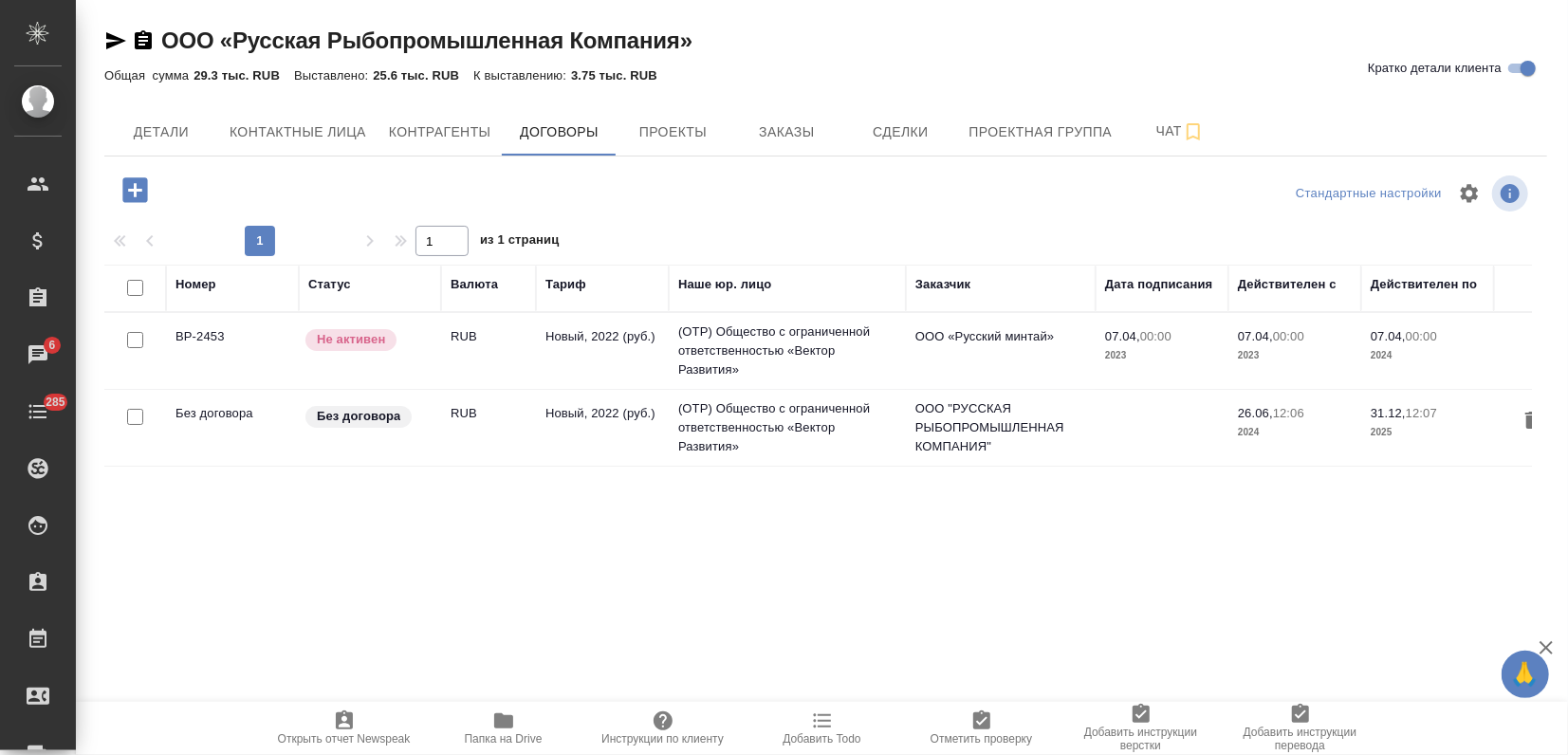
click at [1388, 423] on p "2025" at bounding box center [1428, 432] width 113 height 19
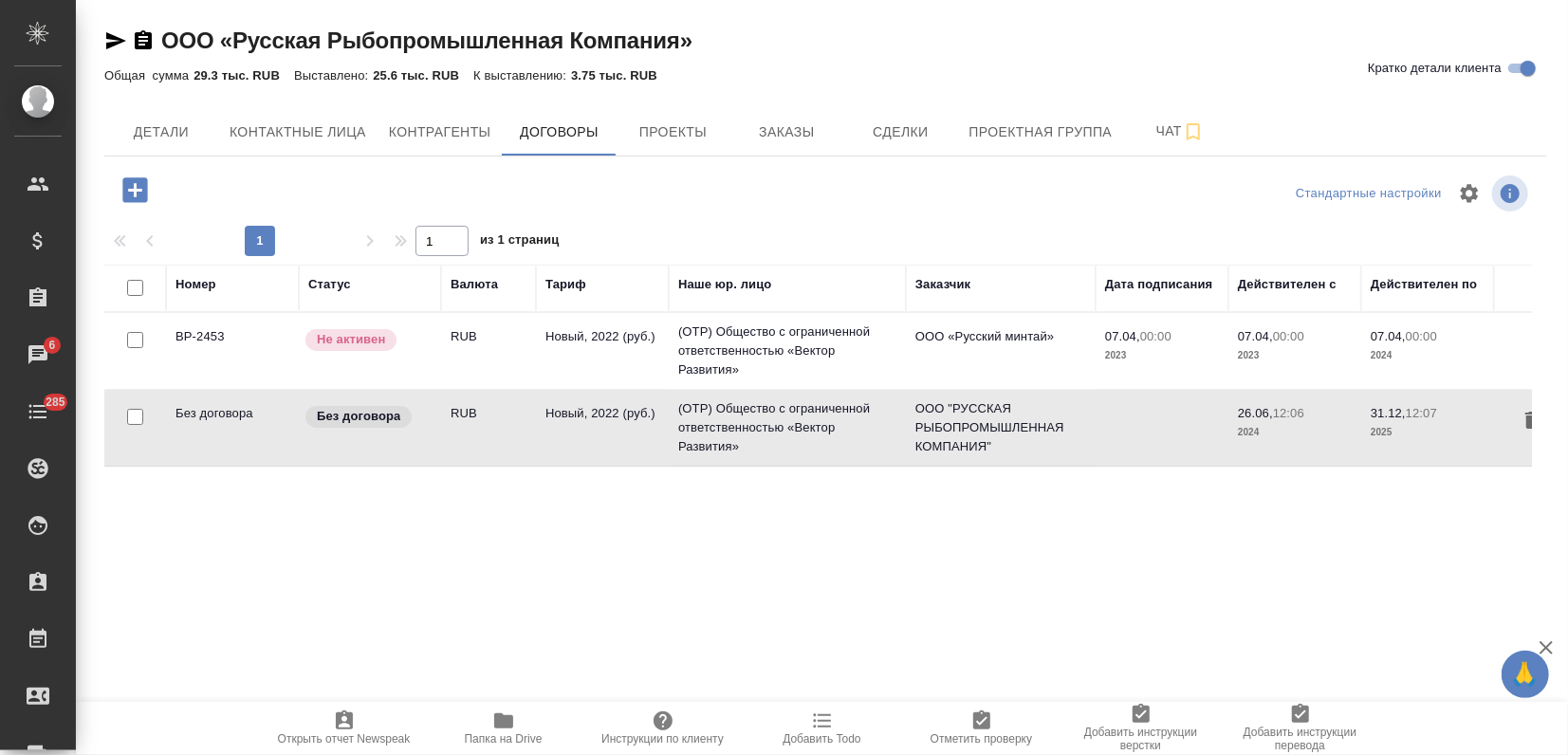
click at [1394, 420] on span "31.12, 12:07" at bounding box center [1428, 414] width 113 height 19
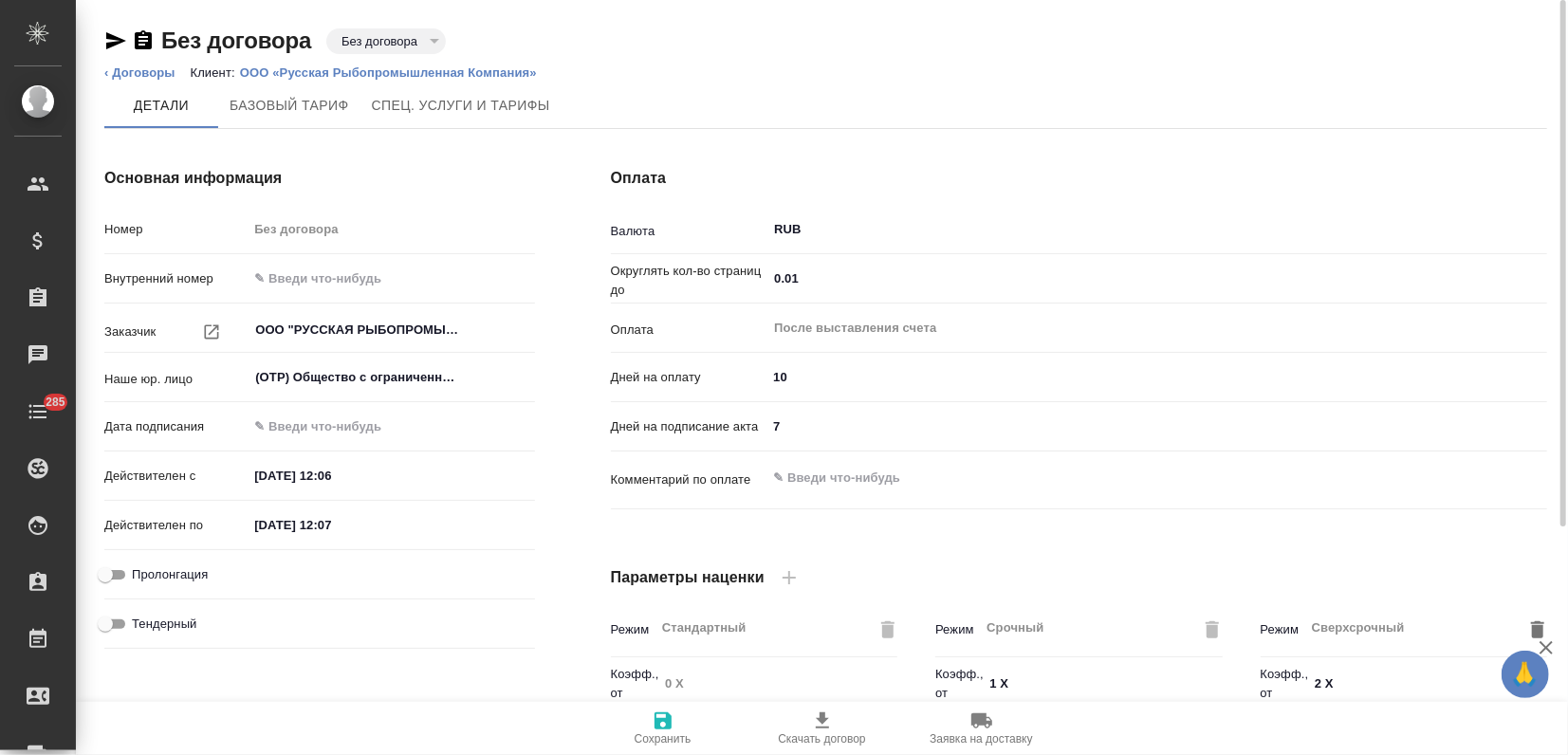
type input "Новый, 2022 (руб.)"
type input "Стандартный шаблон - [PHONE_NUMBER] - ВЫБЕРИ МЕНЯ!"
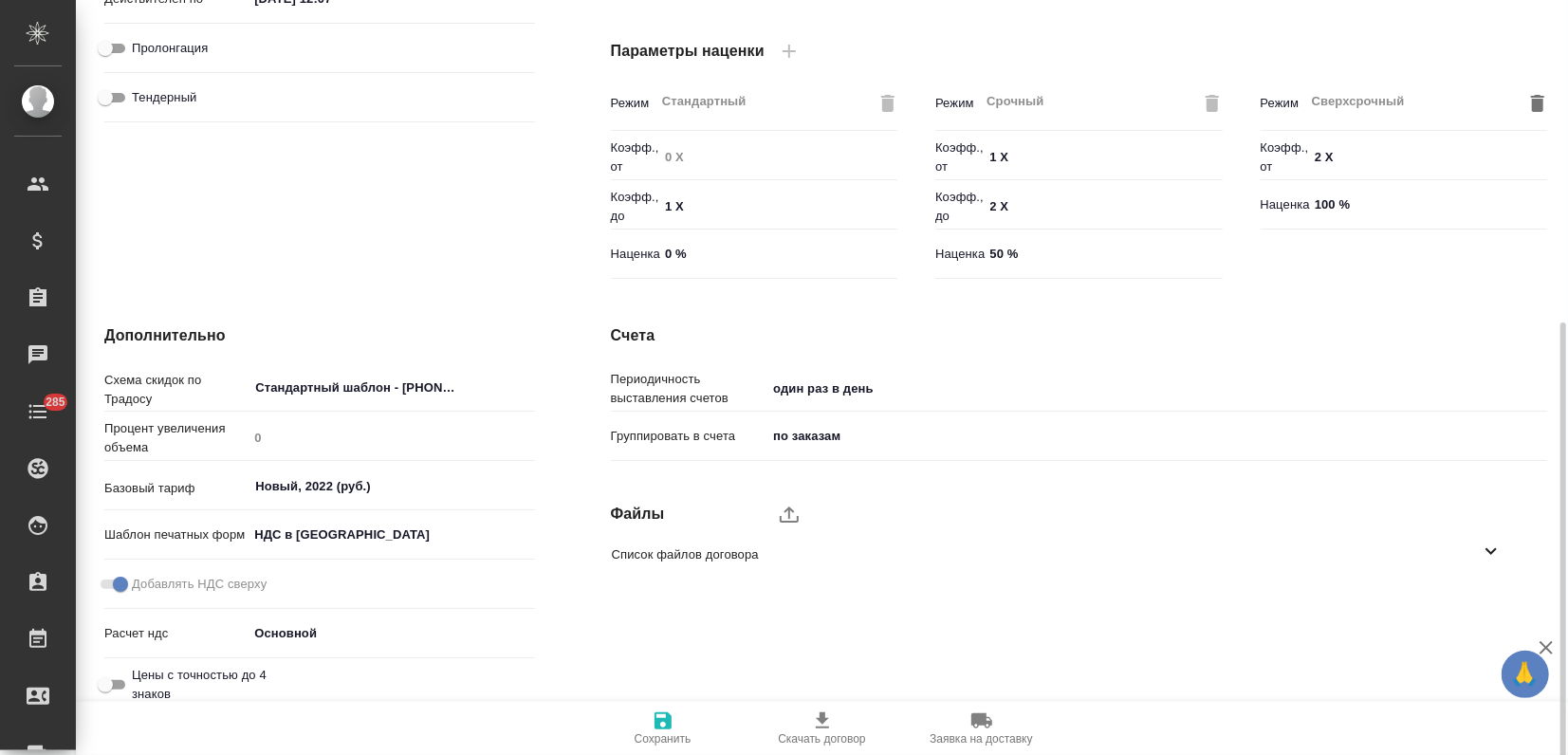
scroll to position [535, 0]
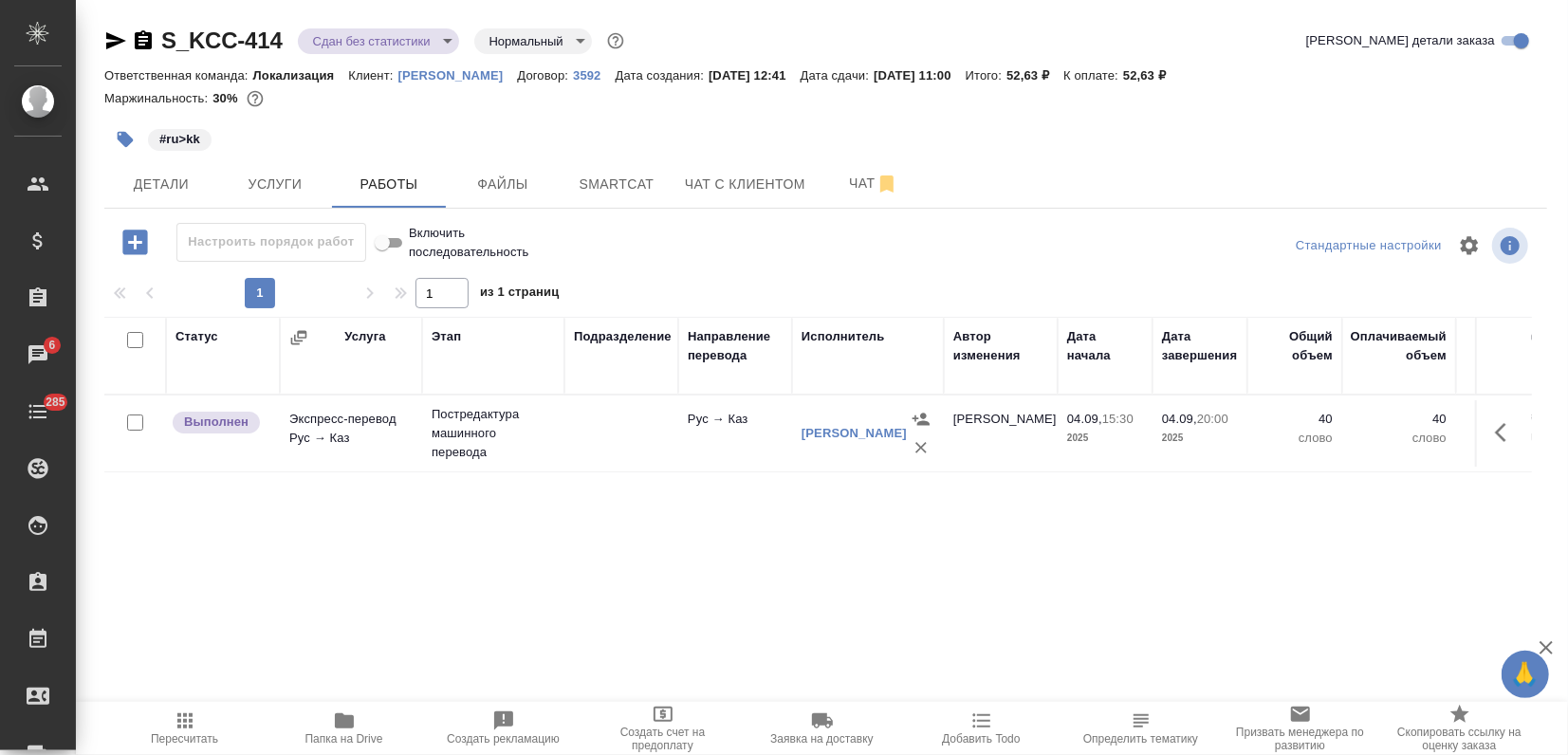
click at [343, 720] on icon "button" at bounding box center [344, 720] width 19 height 15
drag, startPoint x: 284, startPoint y: 37, endPoint x: 168, endPoint y: 37, distance: 116.0
click at [168, 37] on div "S_KCC-414 Сдан без статистики distributed Нормальный normal" at bounding box center [366, 41] width 524 height 31
copy link "S_KCC-414"
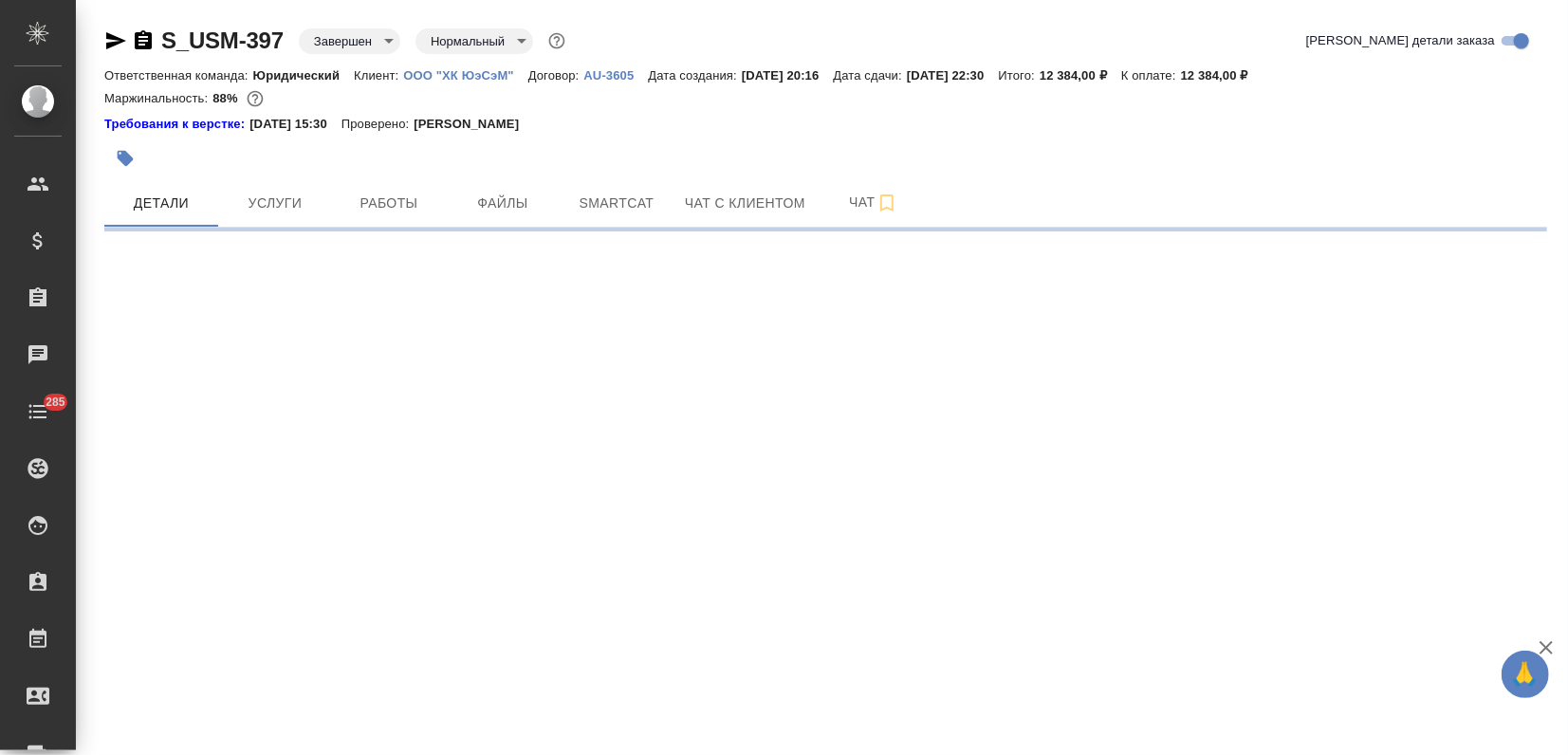
select select "RU"
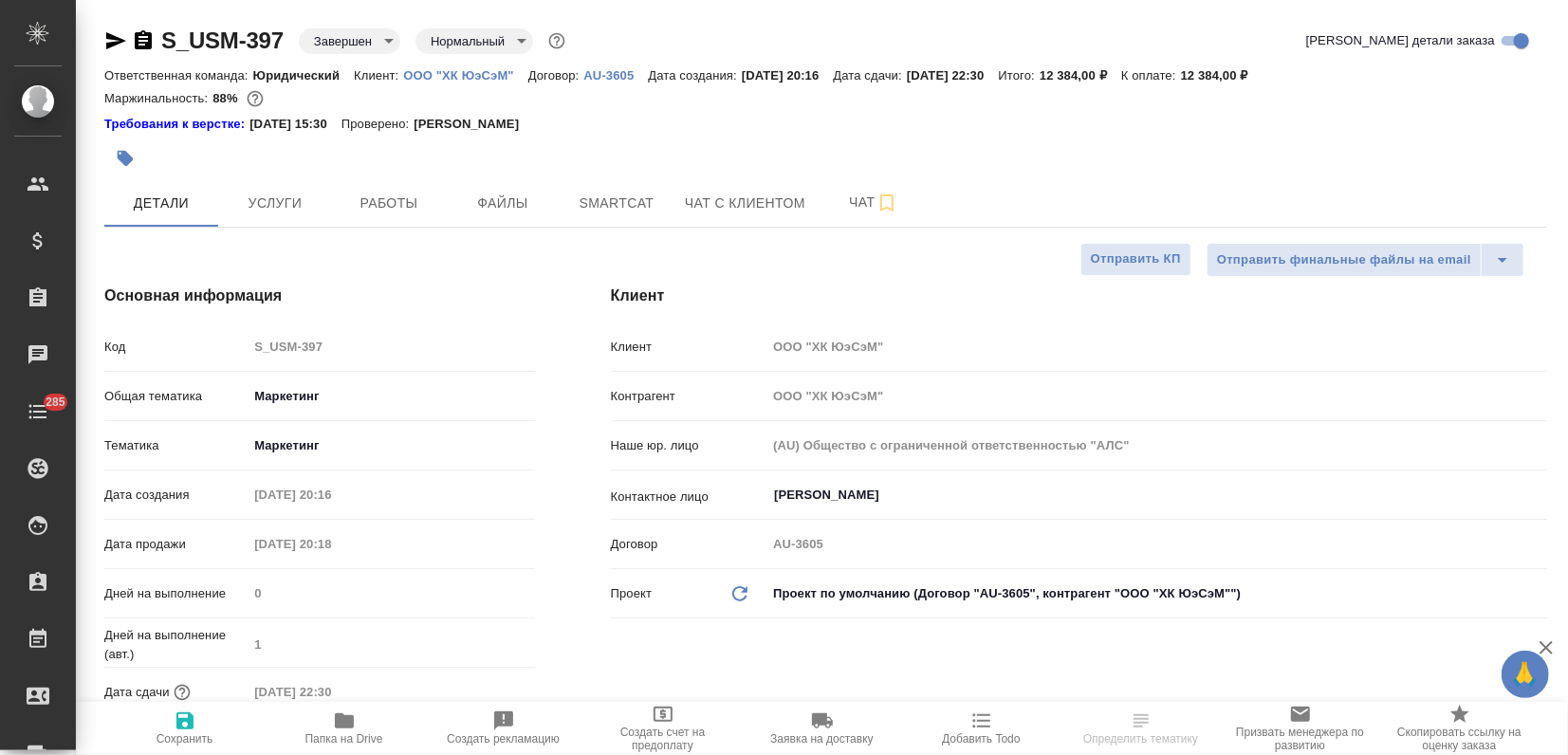
type textarea "x"
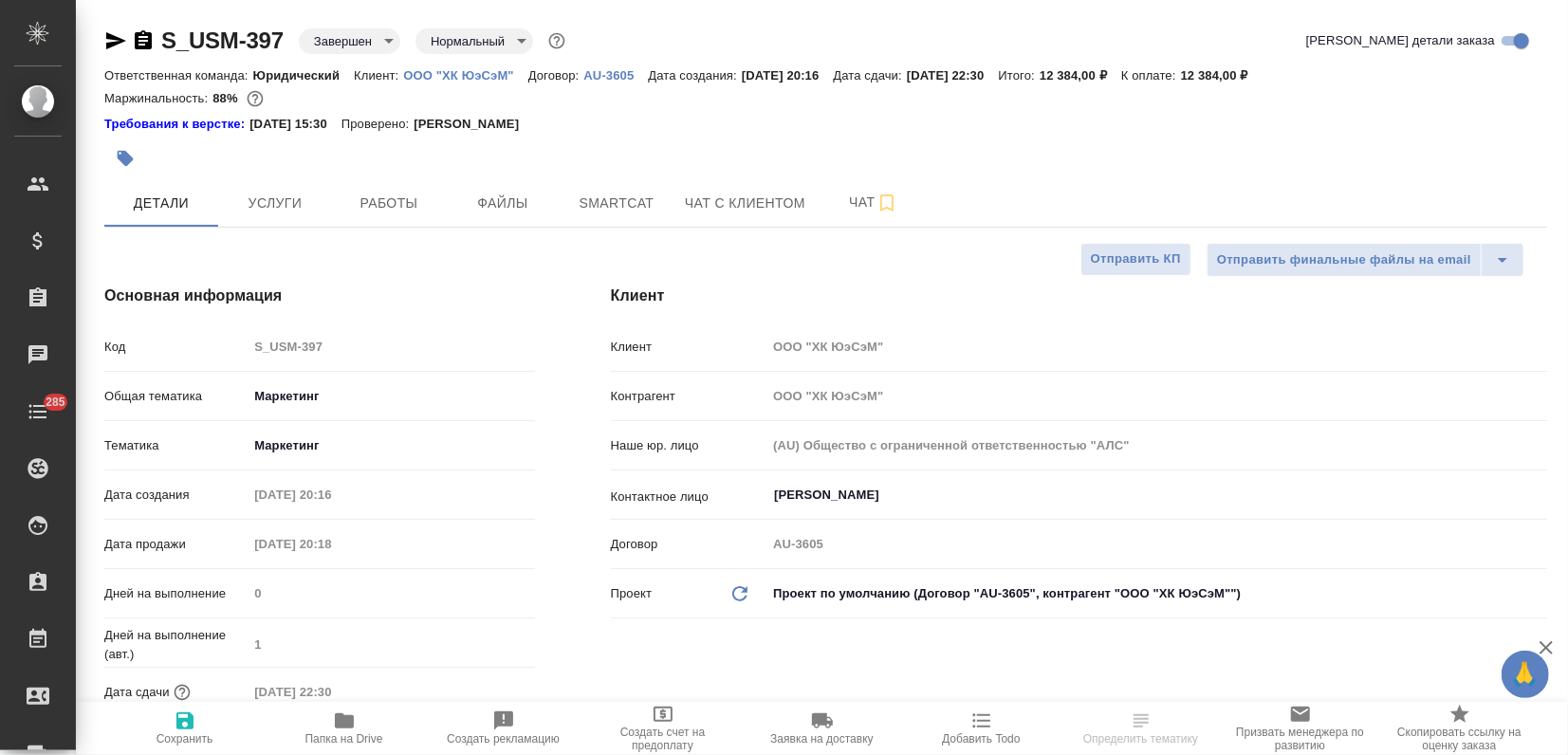
type textarea "x"
click at [482, 72] on p "ООО "ХК ЮэСэМ"" at bounding box center [465, 75] width 124 height 14
type textarea "x"
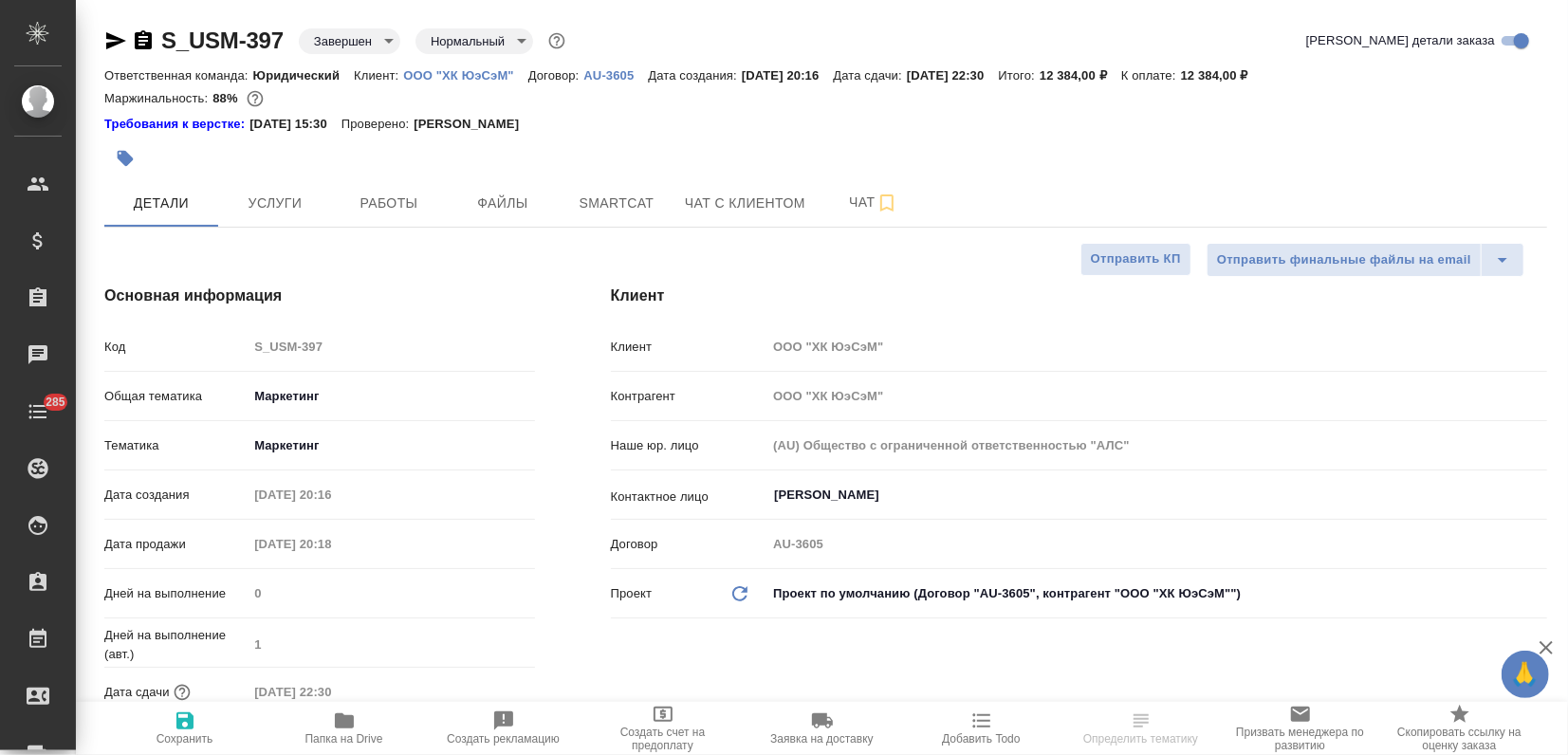
type textarea "x"
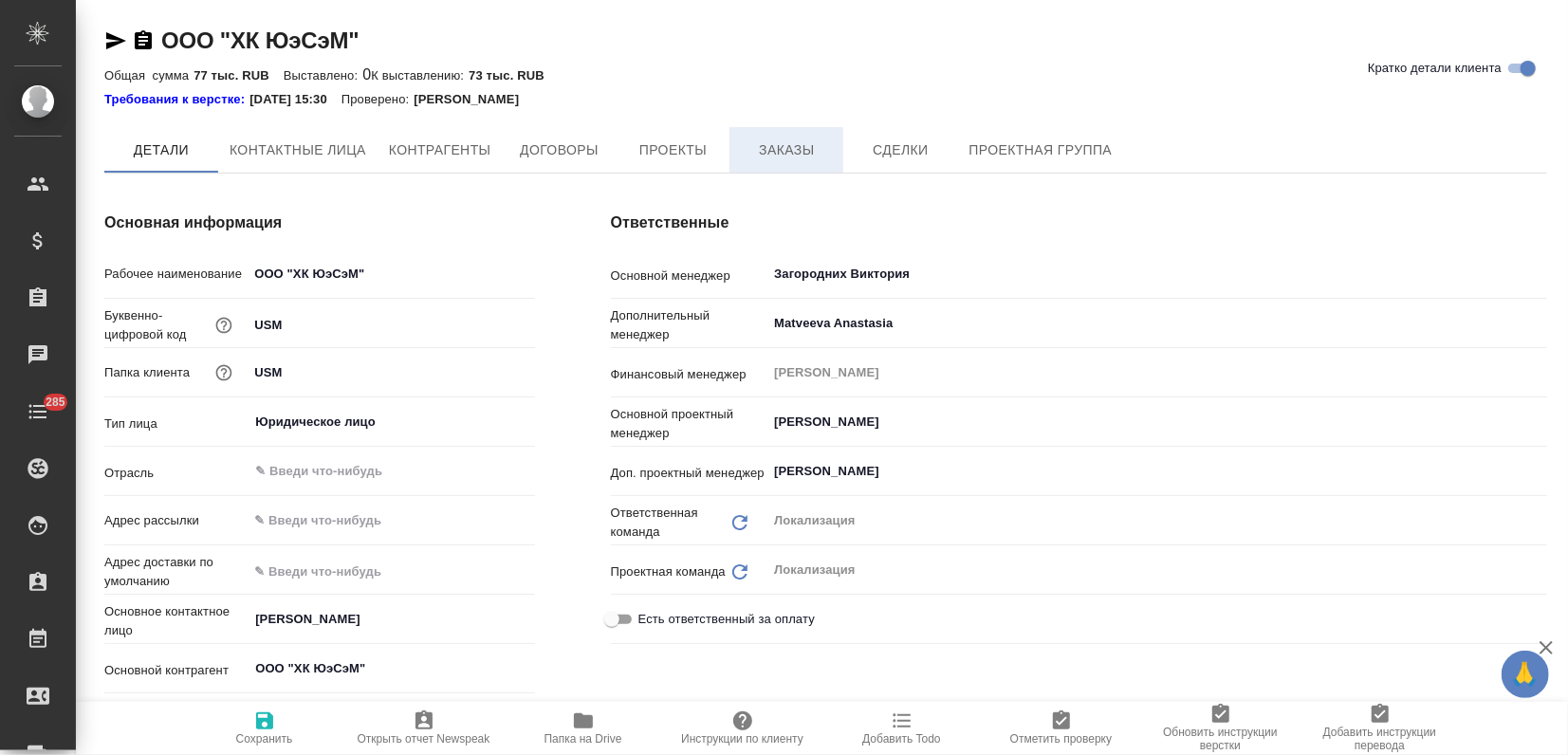
type textarea "x"
click at [811, 139] on span "Заказы" at bounding box center [786, 151] width 91 height 24
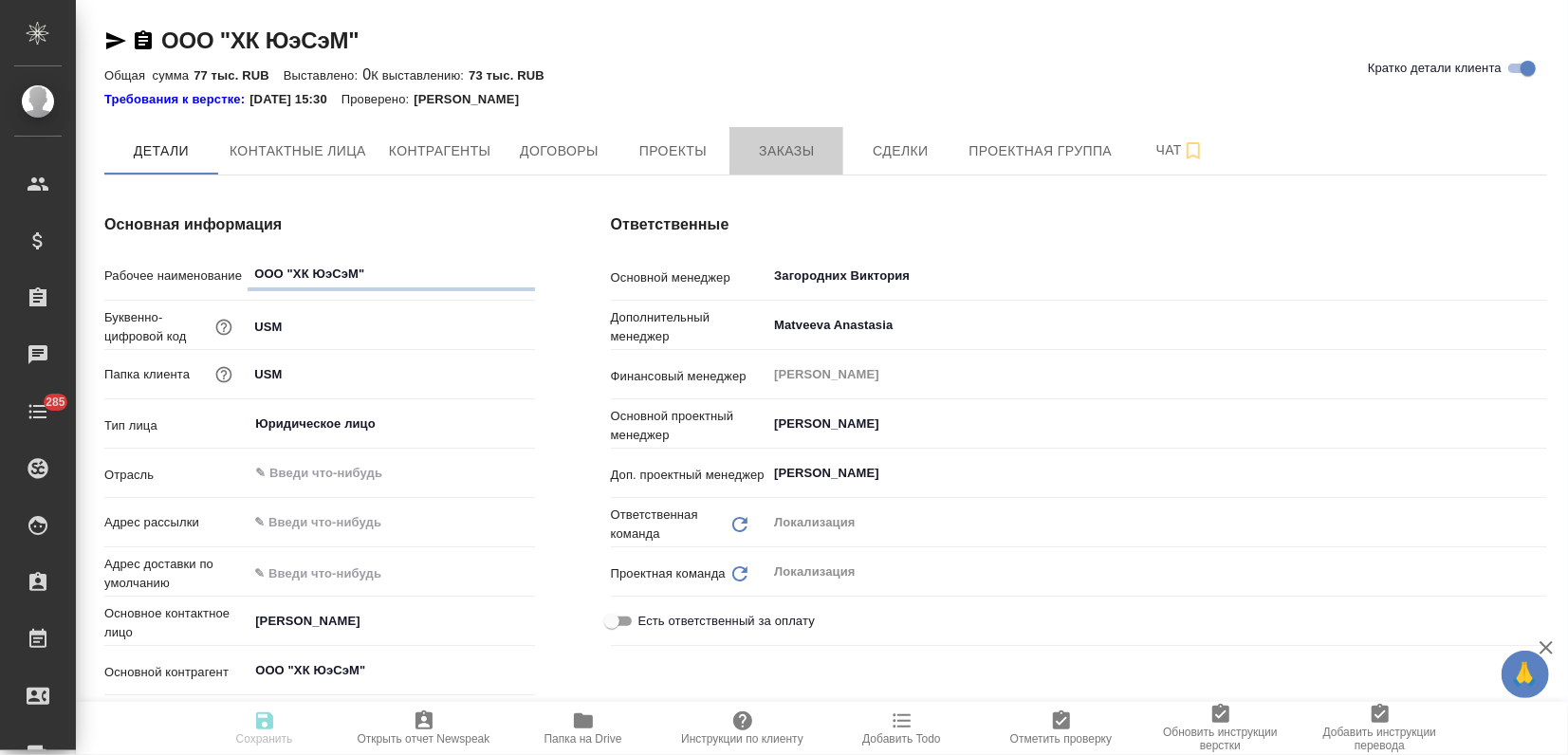
type textarea "x"
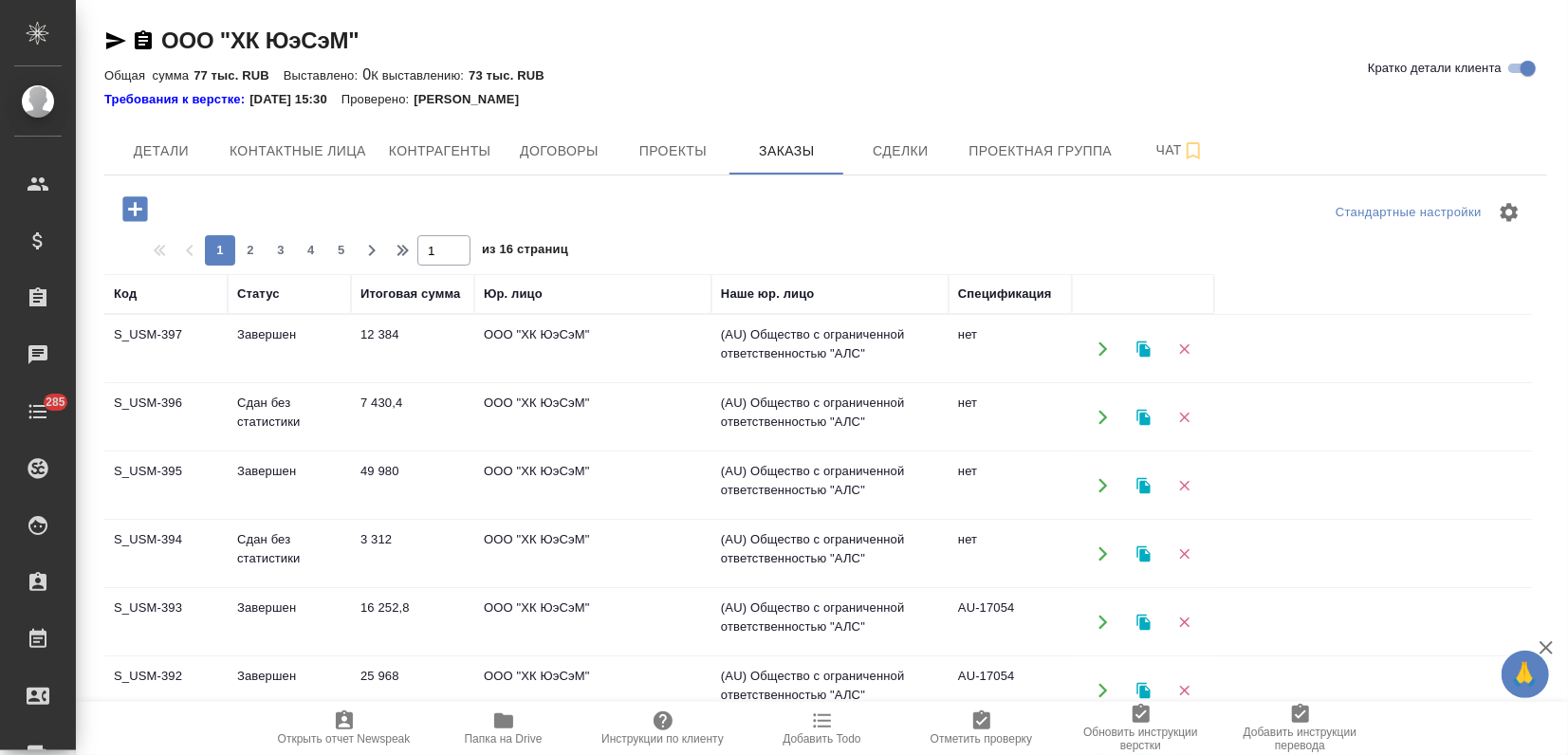
click at [1144, 346] on icon "button" at bounding box center [1143, 348] width 13 height 16
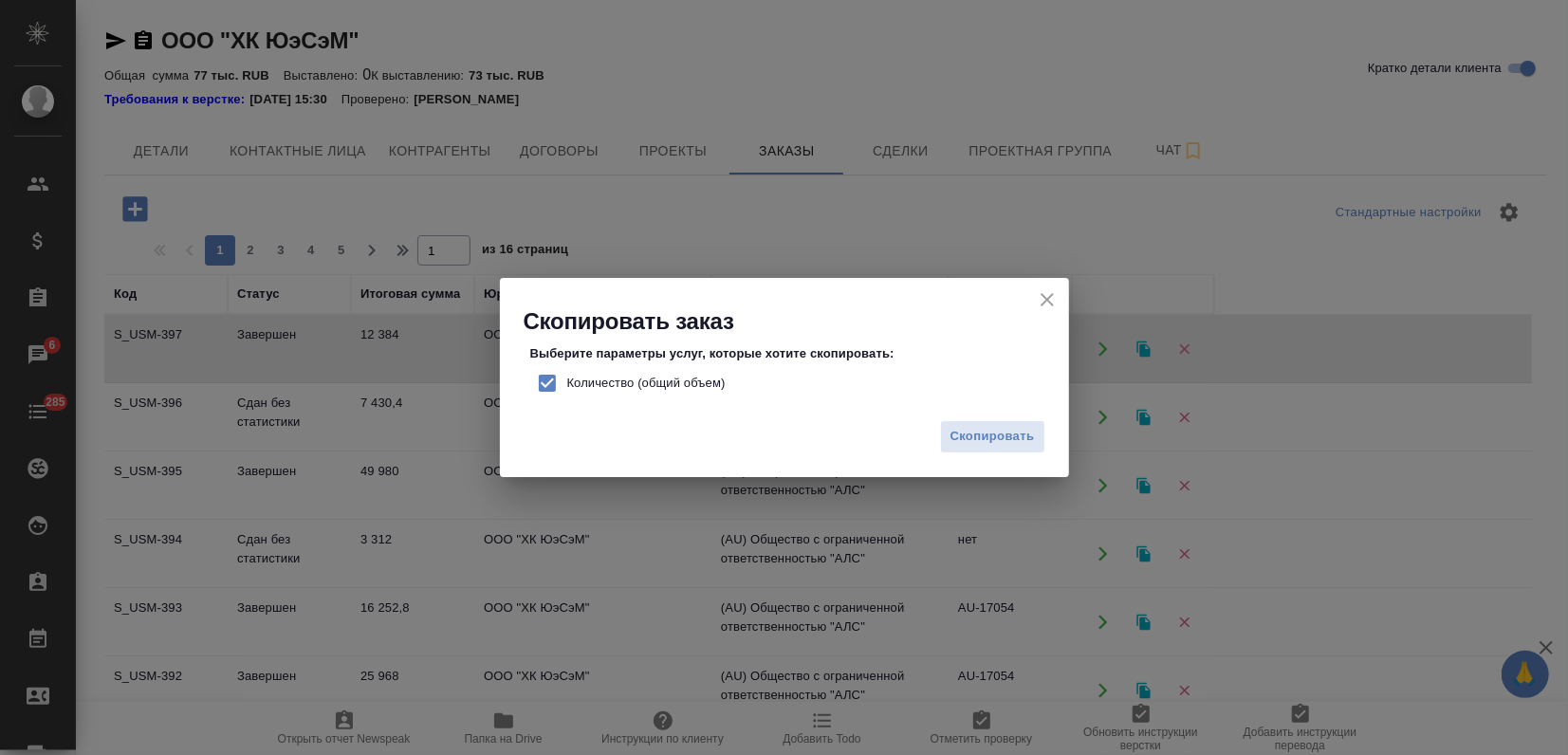
click at [551, 379] on input "Количество (общий объем)" at bounding box center [547, 382] width 39 height 39
checkbox input "false"
click at [1033, 432] on span "Скопировать" at bounding box center [992, 436] width 85 height 22
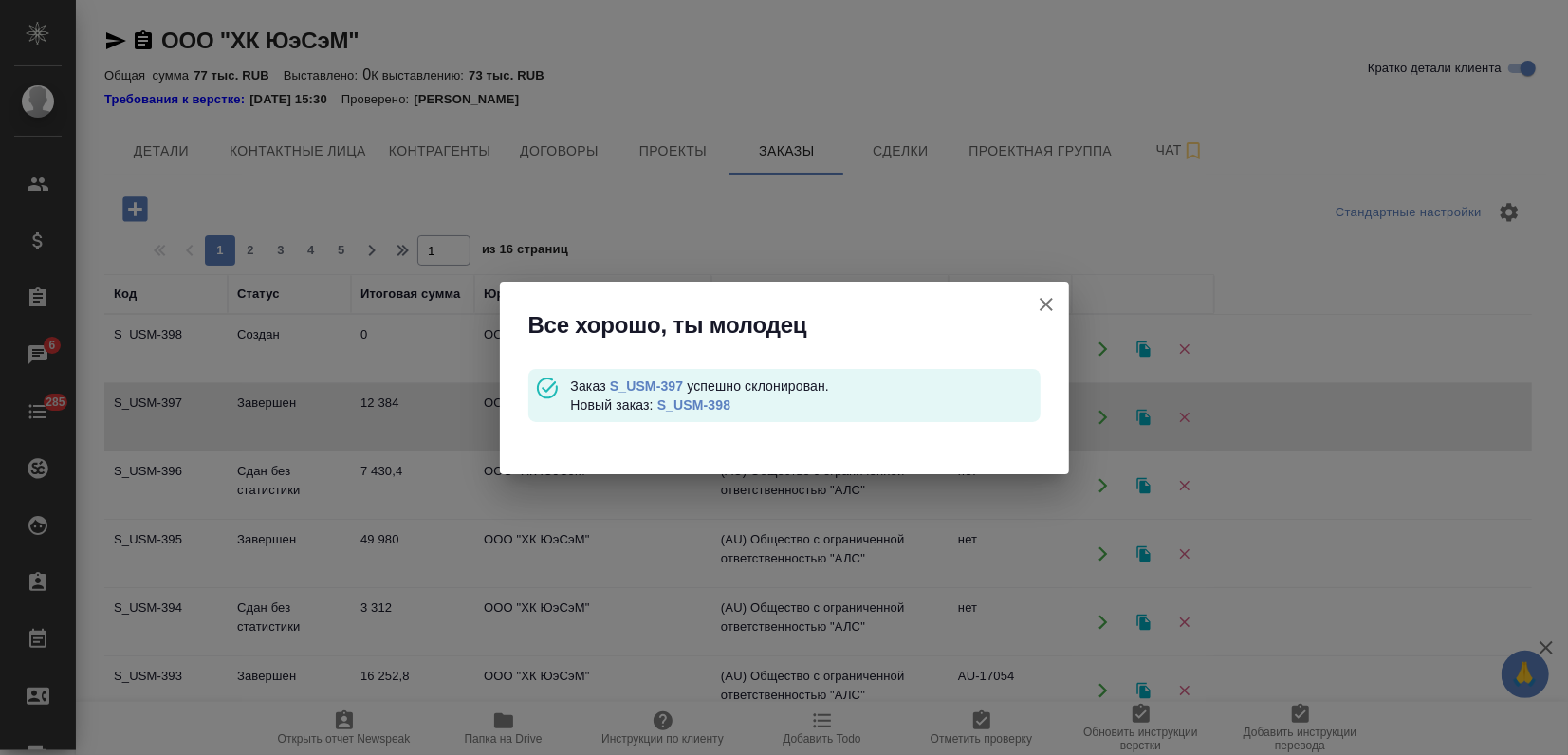
click at [710, 402] on link "S_USM-398" at bounding box center [694, 405] width 73 height 15
click at [1055, 307] on icon "button" at bounding box center [1046, 304] width 23 height 23
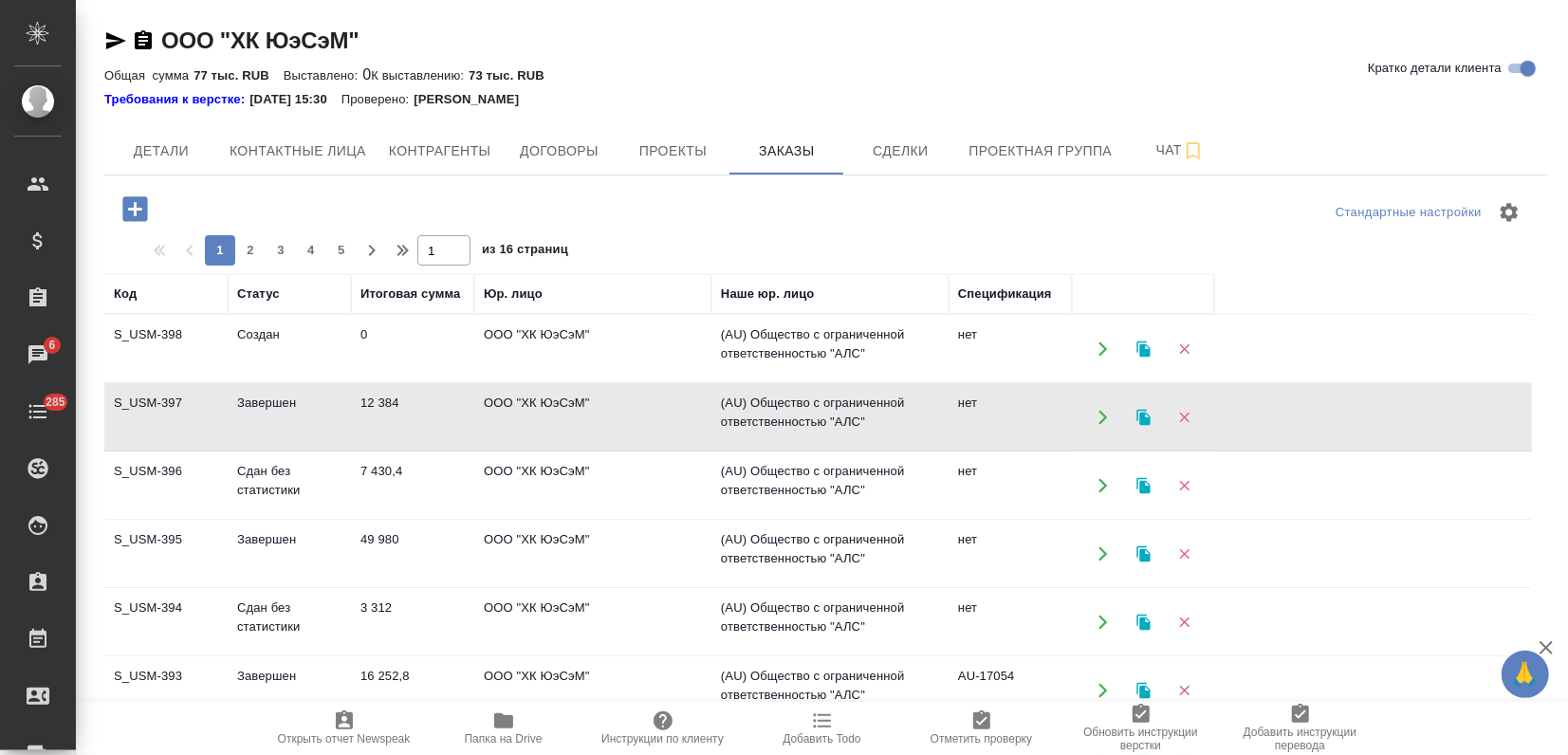
click at [296, 567] on td "Завершен" at bounding box center [289, 553] width 123 height 66
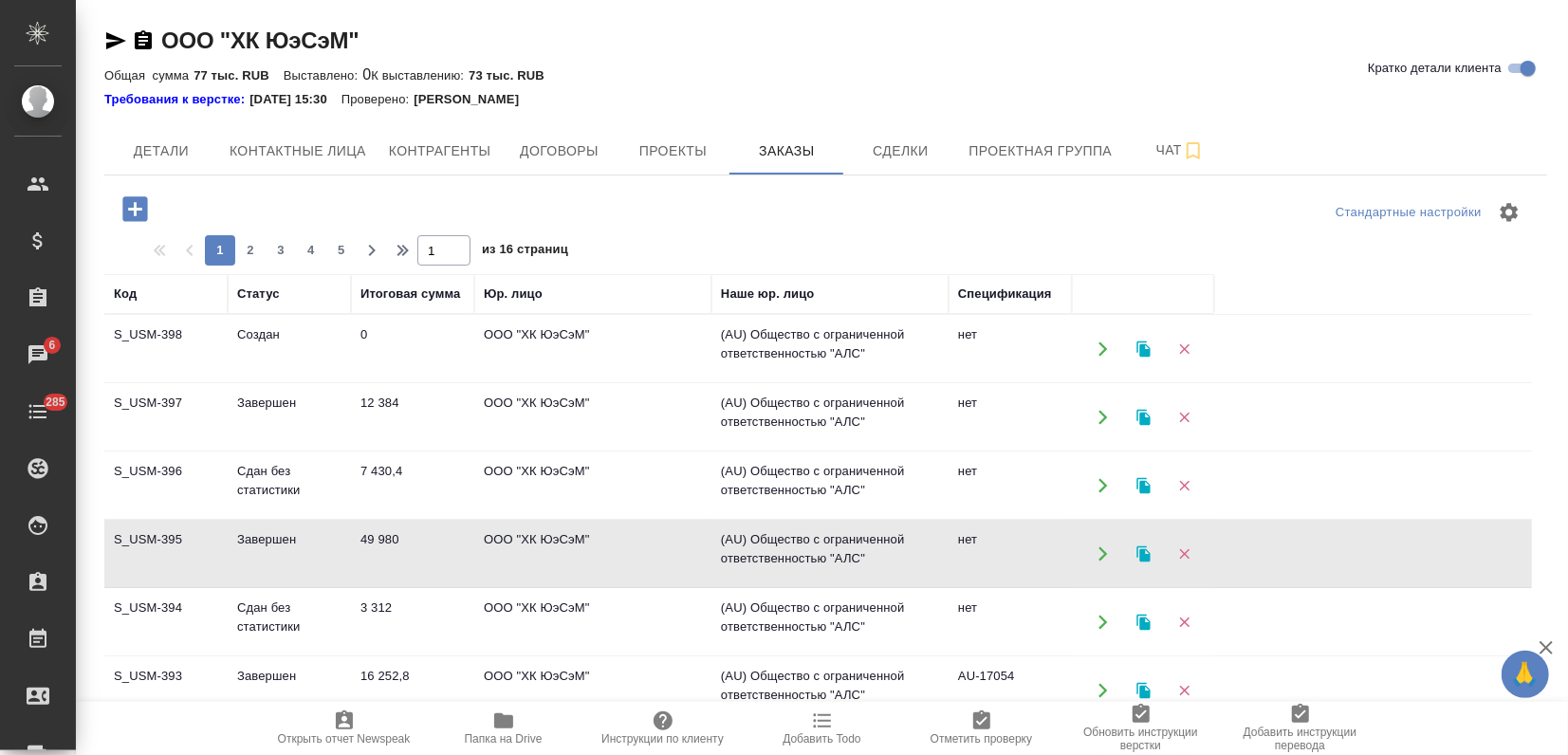
click at [296, 567] on td "Завершен" at bounding box center [289, 553] width 123 height 66
click at [298, 625] on td "Сдан без статистики" at bounding box center [289, 621] width 123 height 66
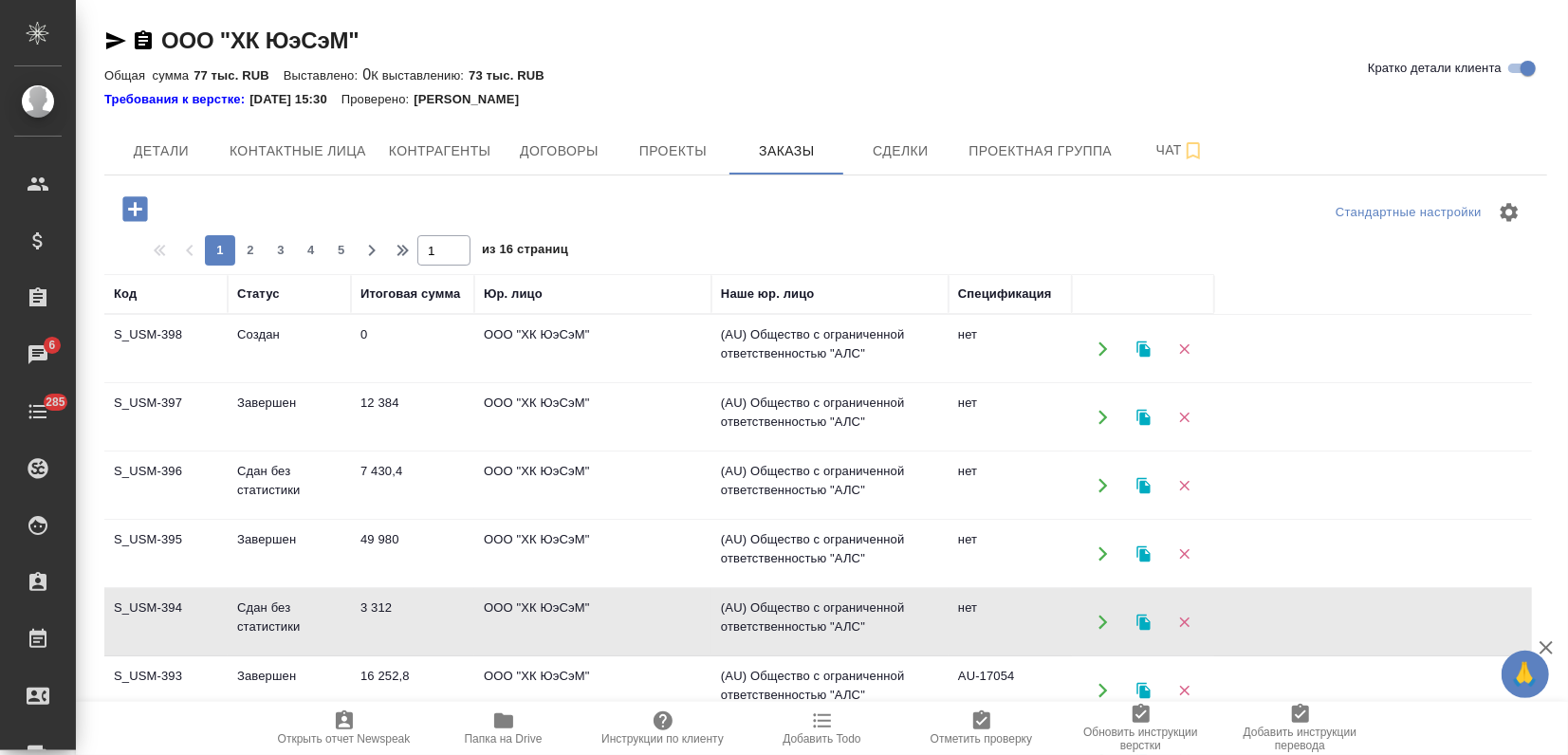
click at [298, 625] on td "Сдан без статистики" at bounding box center [289, 621] width 123 height 66
click at [258, 498] on td "Сдан без статистики" at bounding box center [289, 485] width 123 height 66
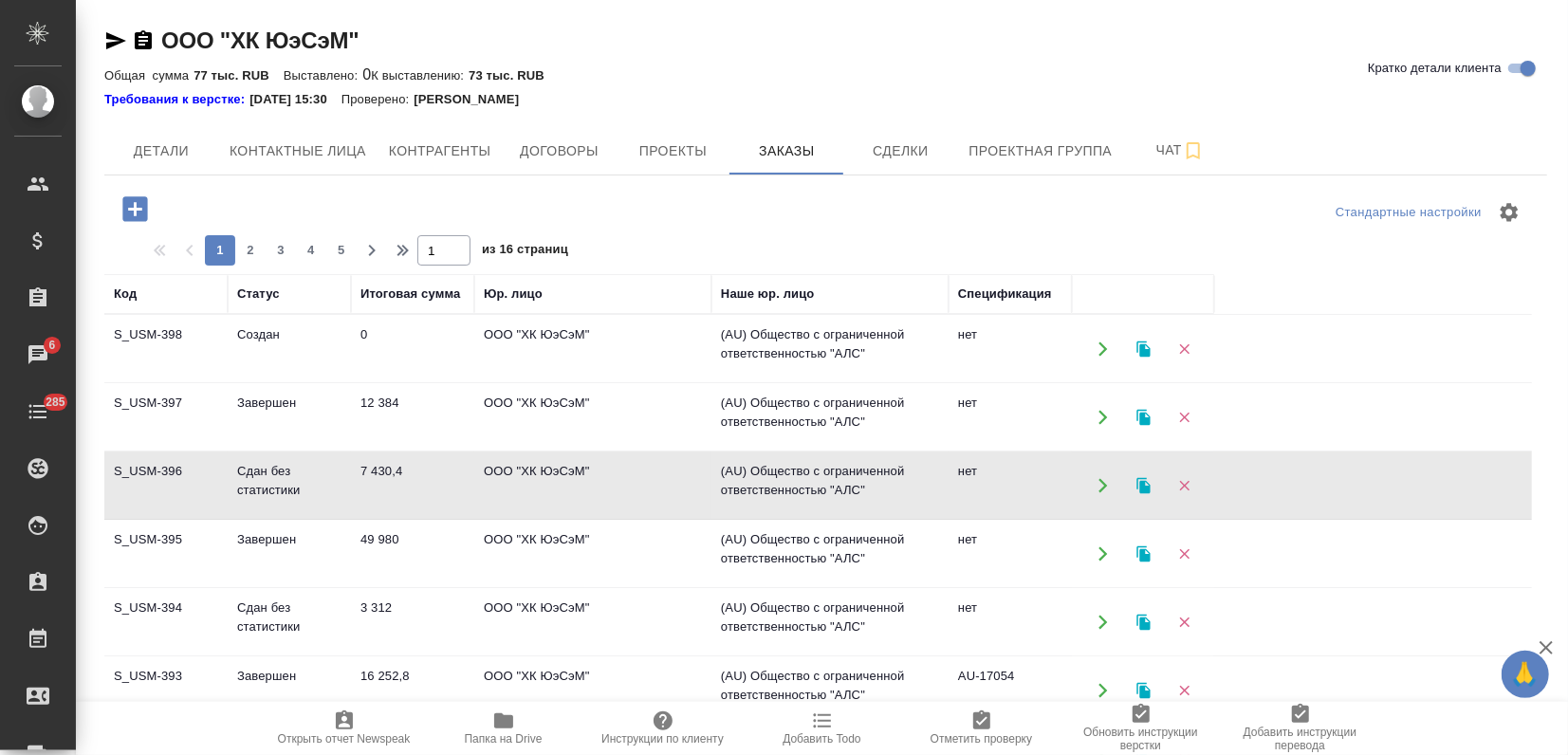
click at [258, 498] on td "Сдан без статистики" at bounding box center [289, 485] width 123 height 66
click at [202, 425] on td "S_USM-397" at bounding box center [166, 417] width 123 height 66
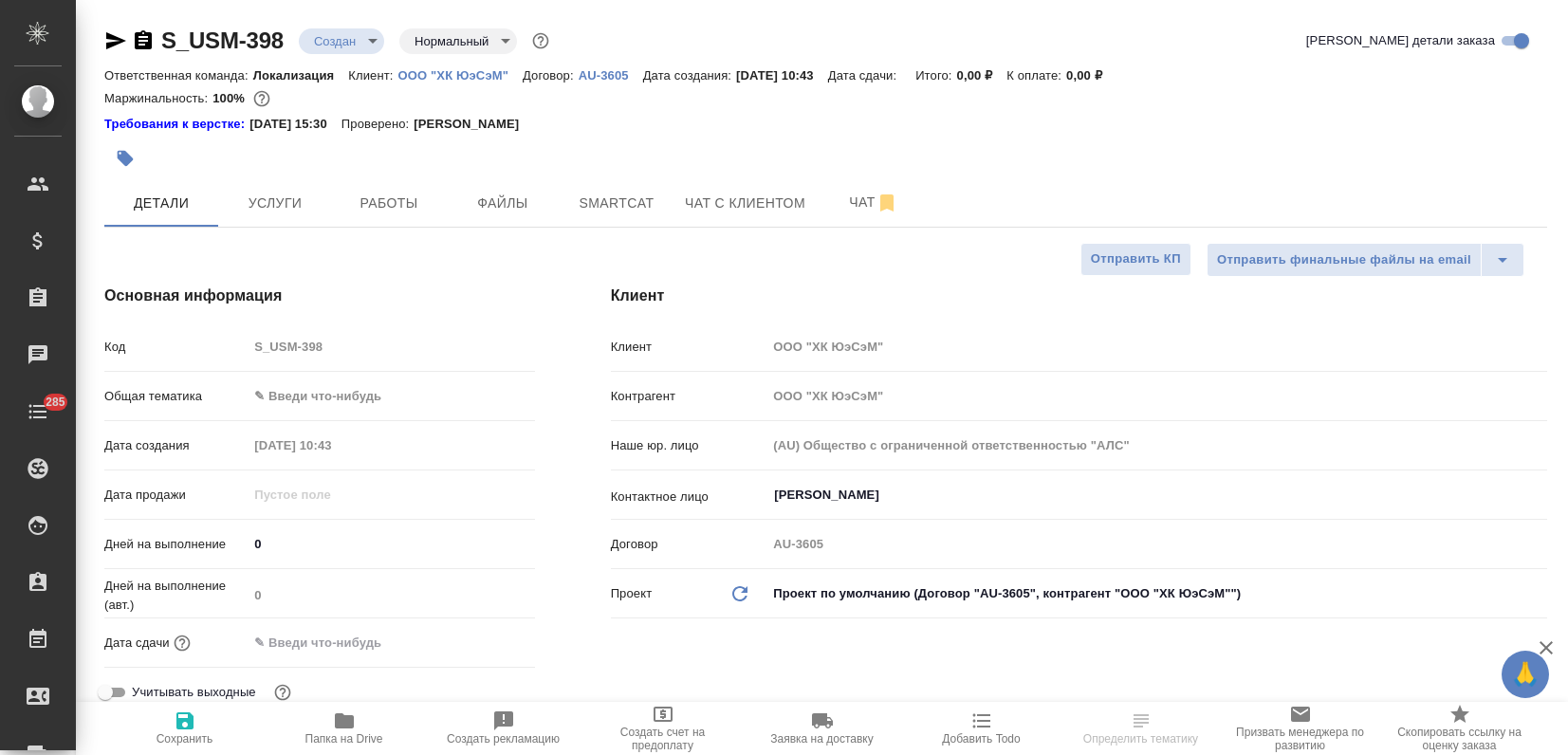
select select "RU"
click at [292, 395] on body "🙏 .cls-1 fill:#fff; AWATERA Zagorodnikh Viktoria Клиенты Спецификации Заказы 6 …" at bounding box center [784, 378] width 1568 height 755
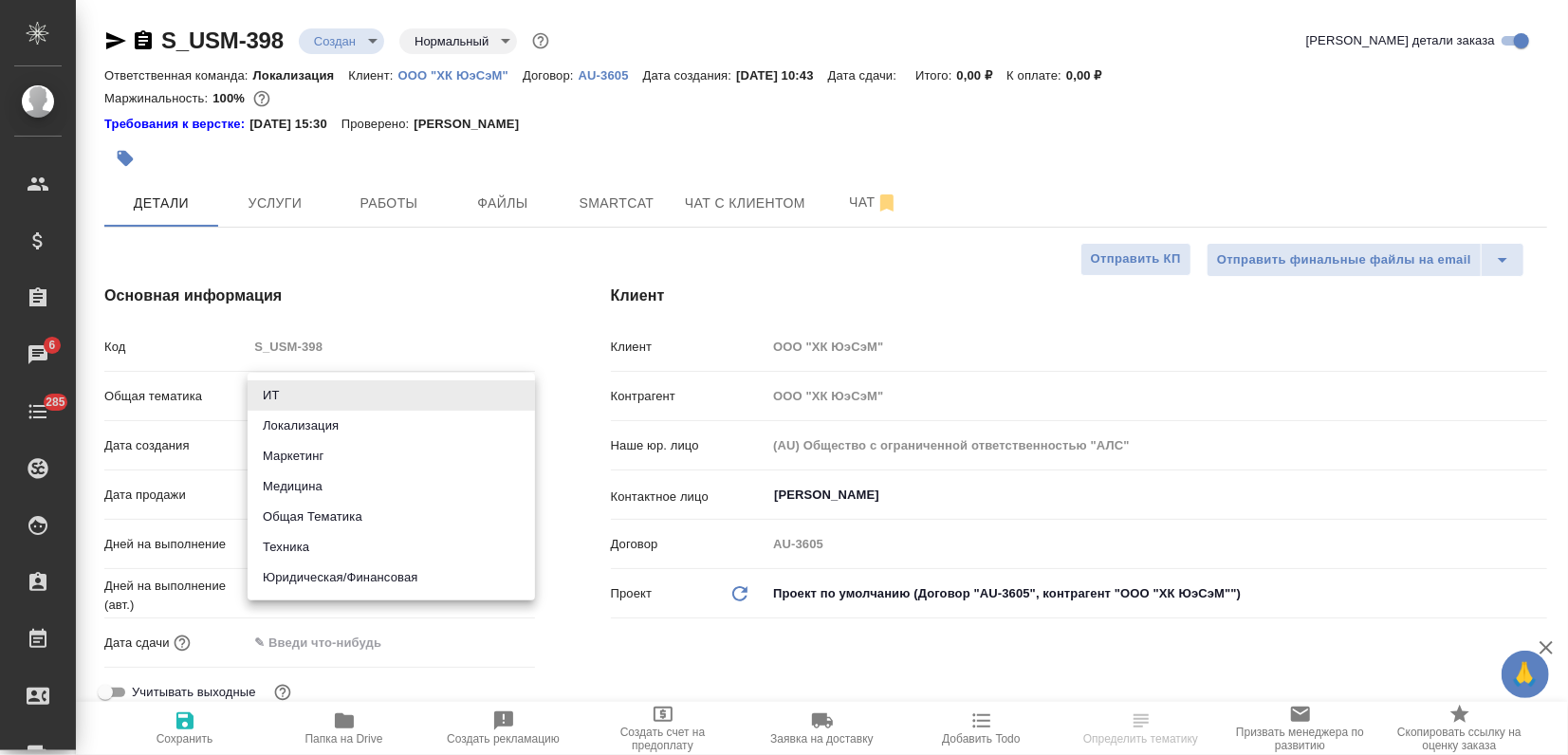
click at [288, 461] on li "Маркетинг" at bounding box center [391, 456] width 287 height 31
type input "marketing"
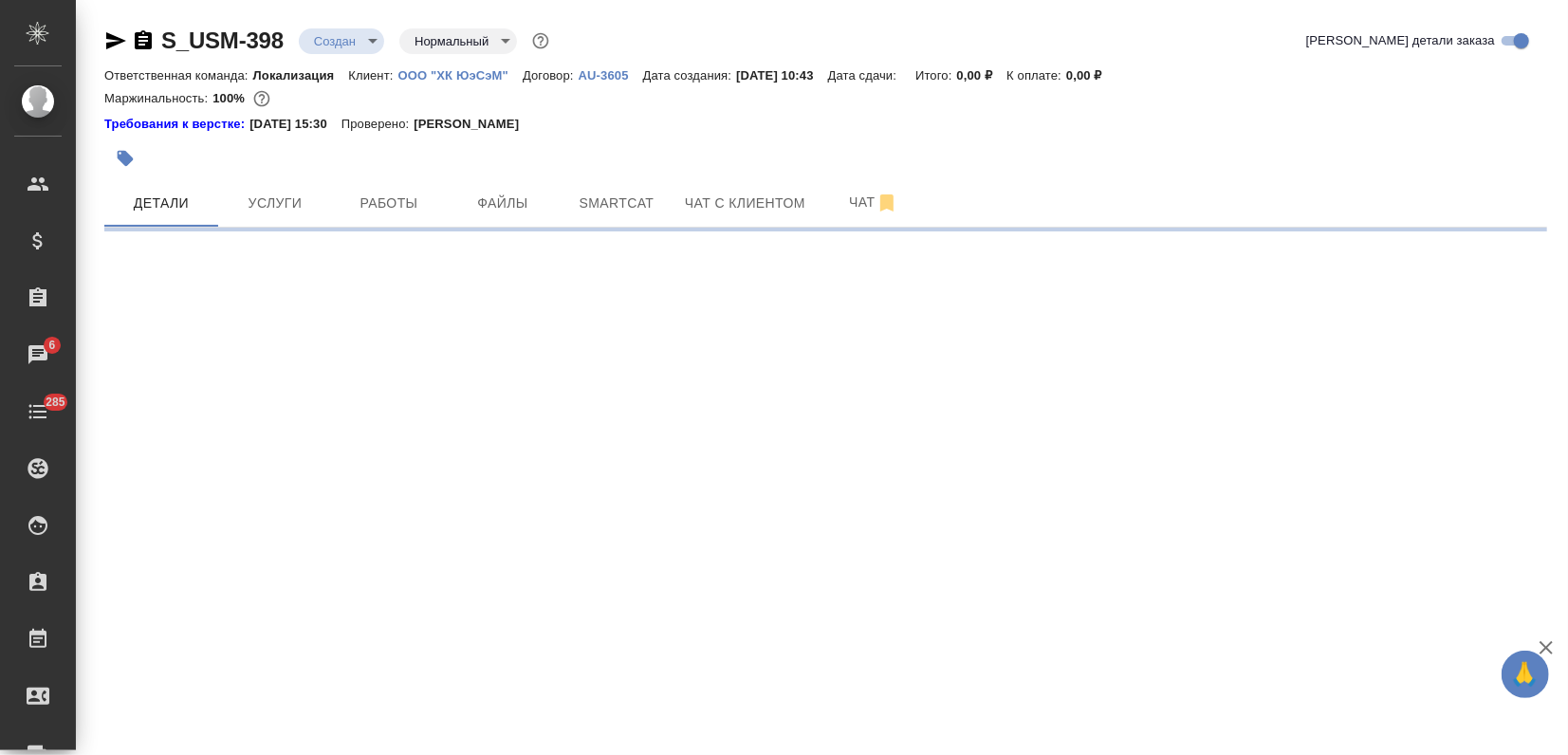
select select "RU"
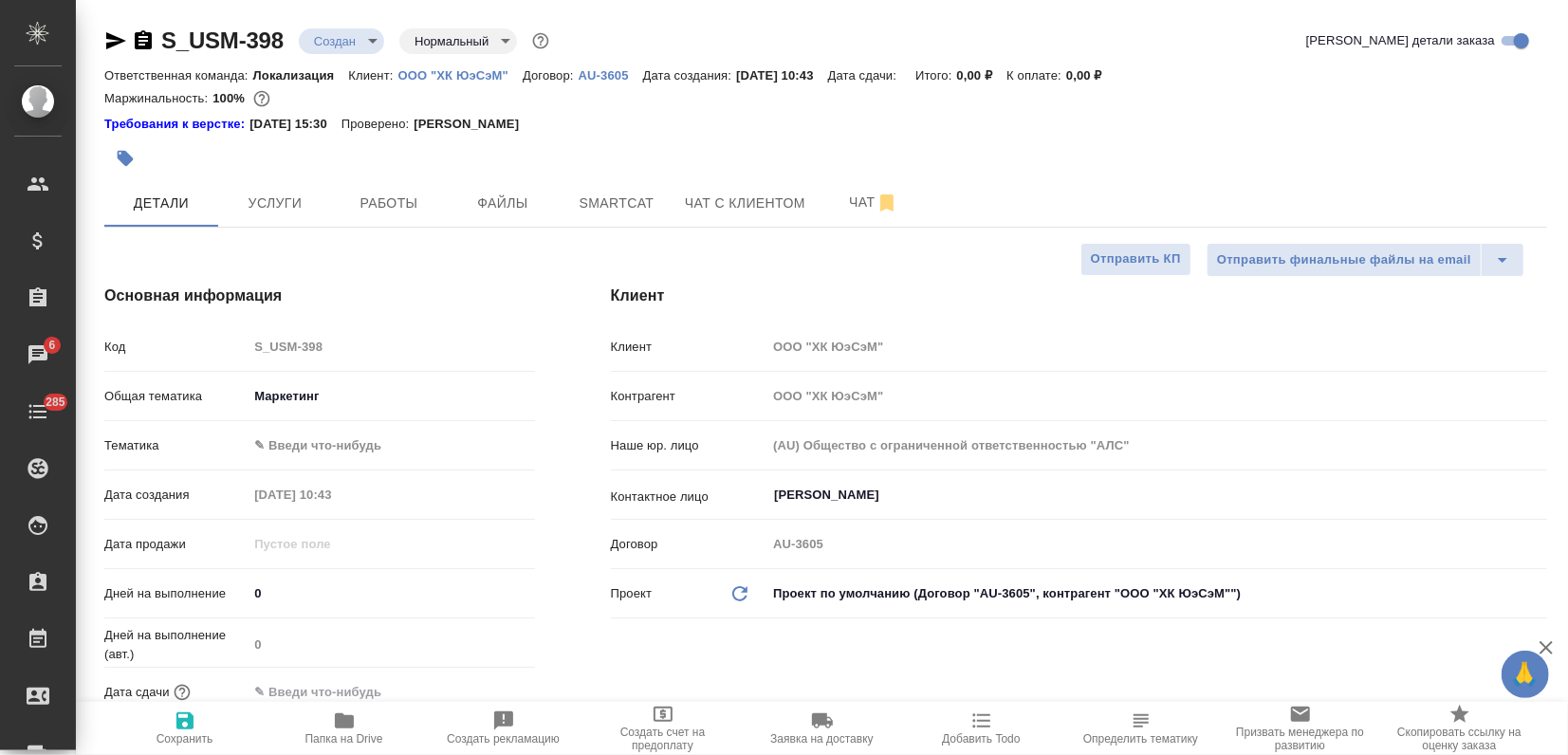
type textarea "x"
click at [274, 455] on body "🙏 .cls-1 fill:#fff; AWATERA Zagorodnikh Viktoria Клиенты Спецификации Заказы 6 …" at bounding box center [784, 378] width 1568 height 755
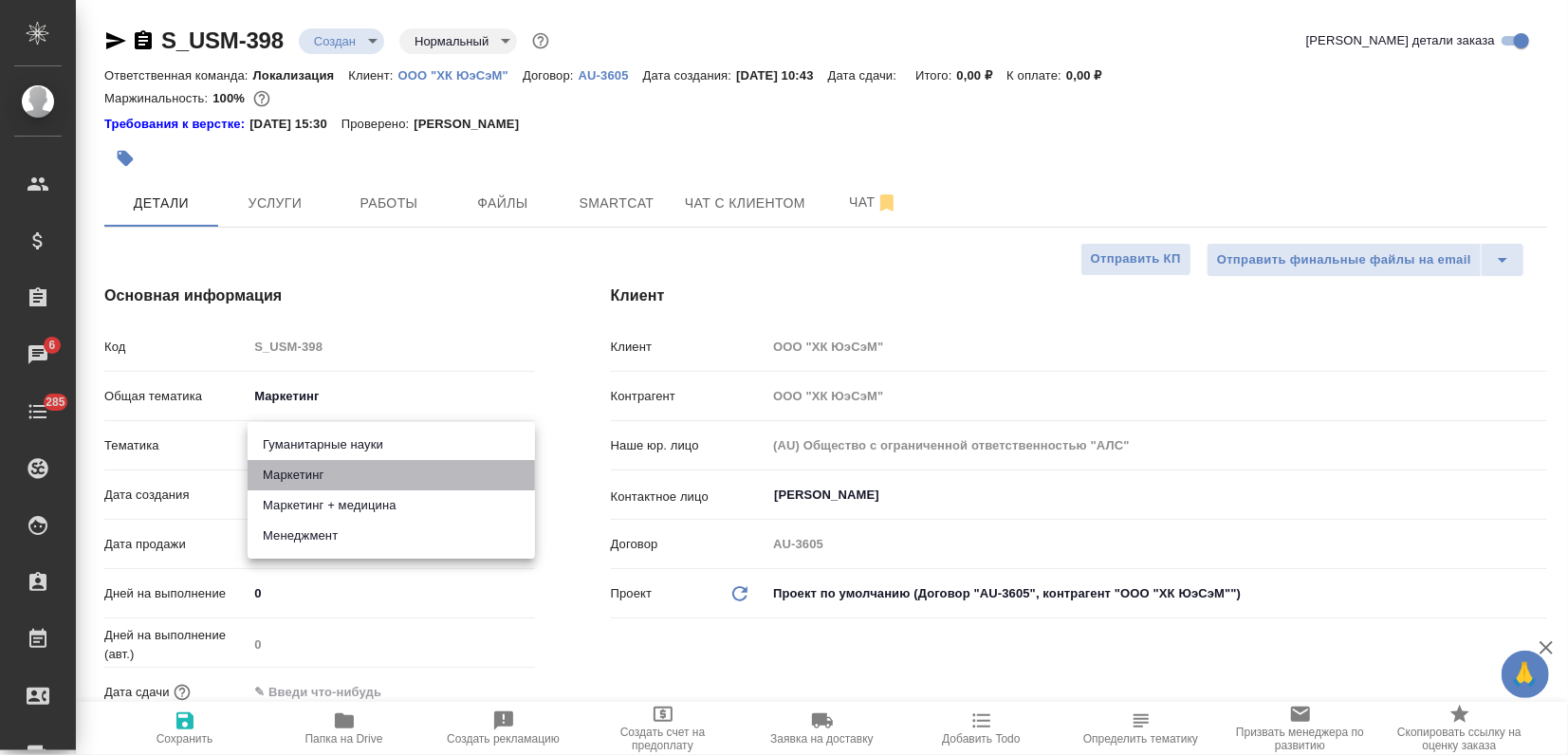
click at [273, 481] on li "Маркетинг" at bounding box center [391, 475] width 287 height 31
type input "5a8b8b956a9677013d343d63"
type textarea "x"
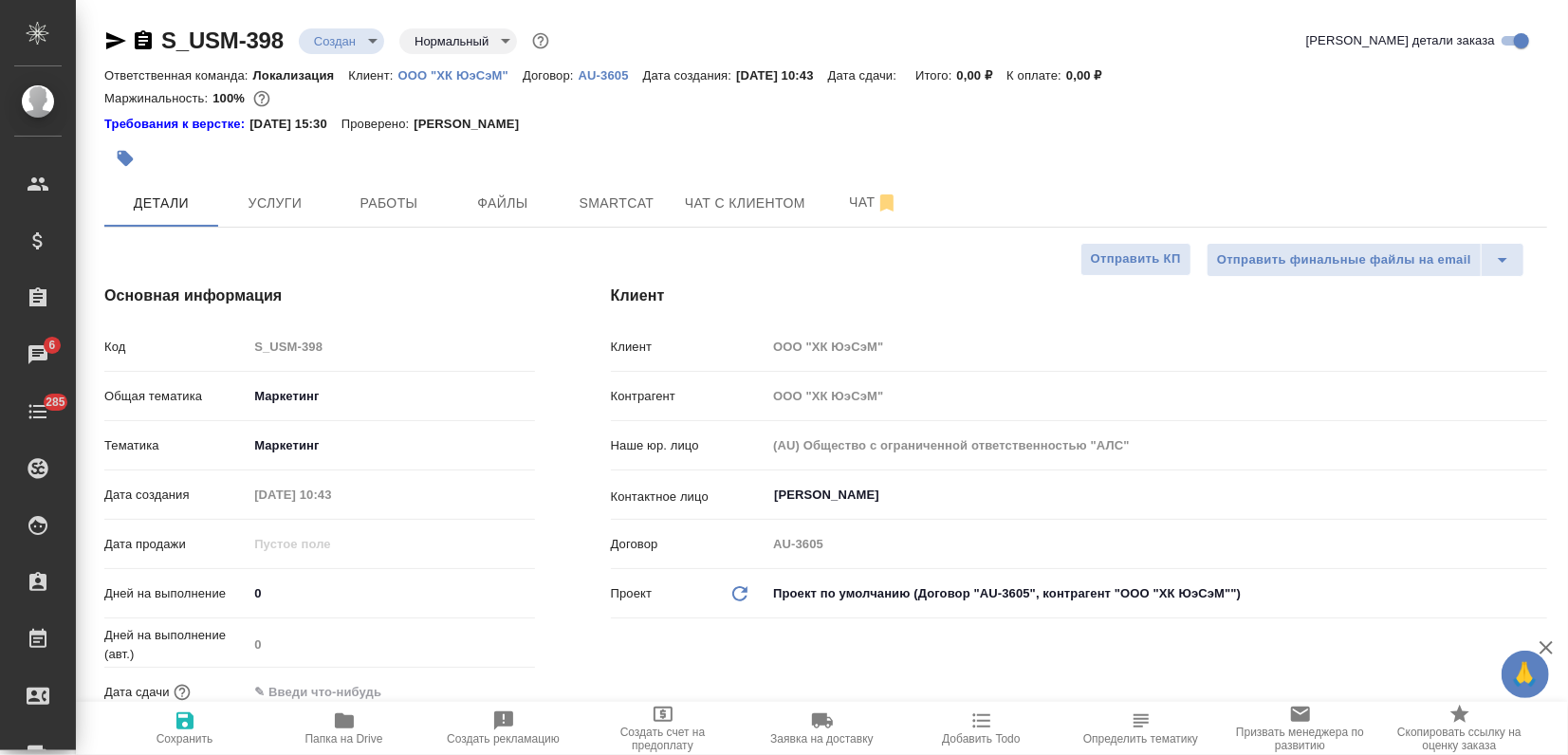
click at [186, 712] on icon "button" at bounding box center [185, 720] width 17 height 17
type textarea "x"
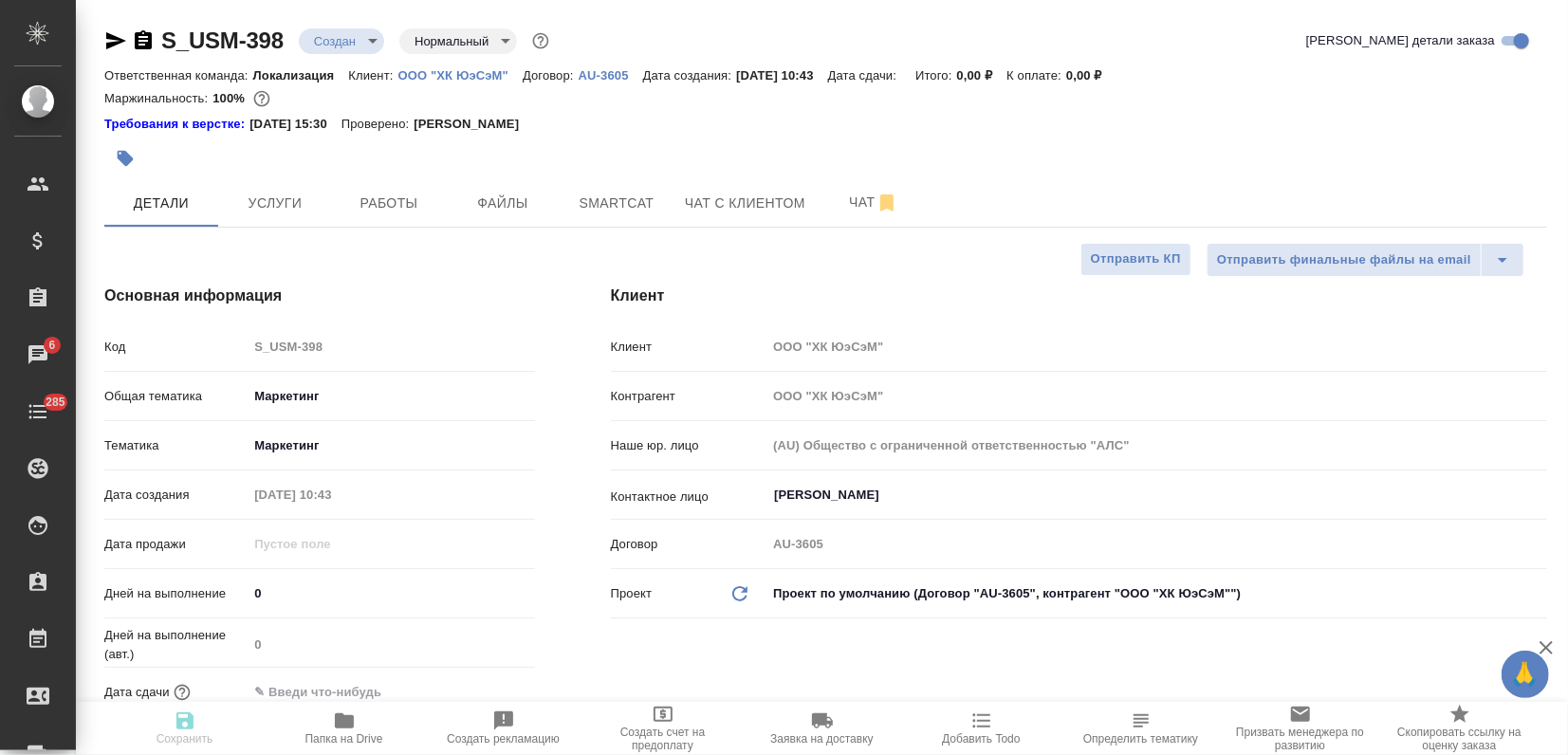
type textarea "x"
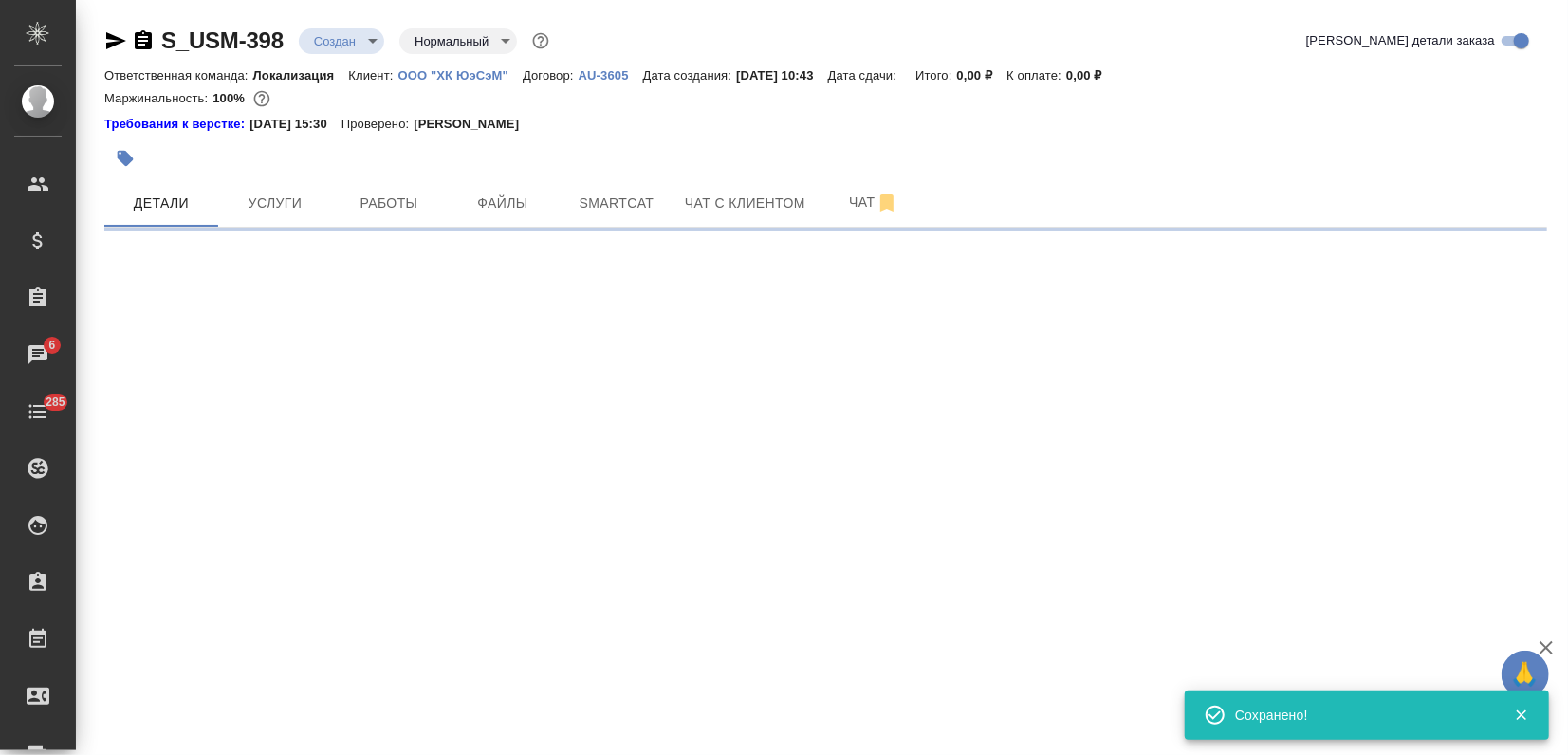
select select "RU"
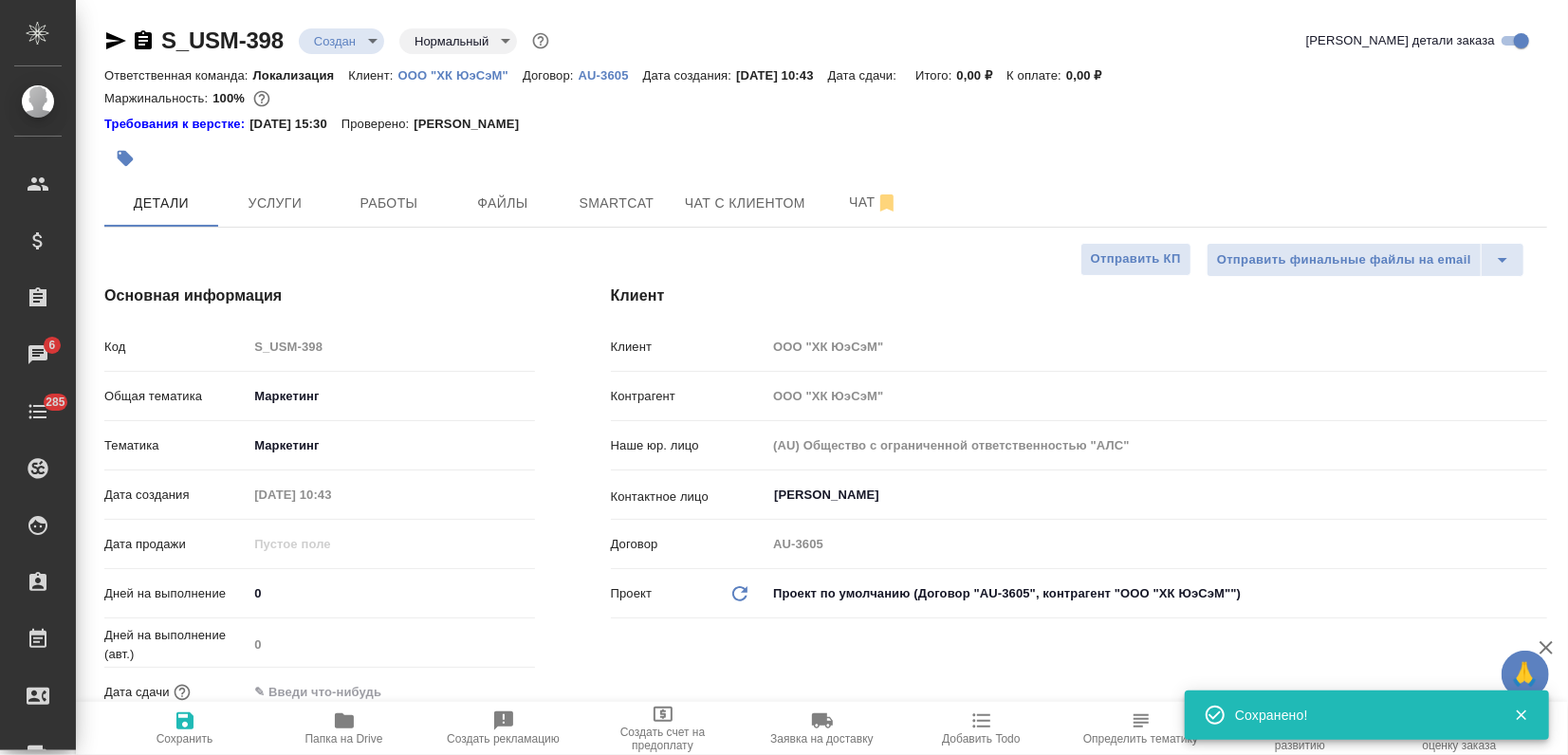
type textarea "x"
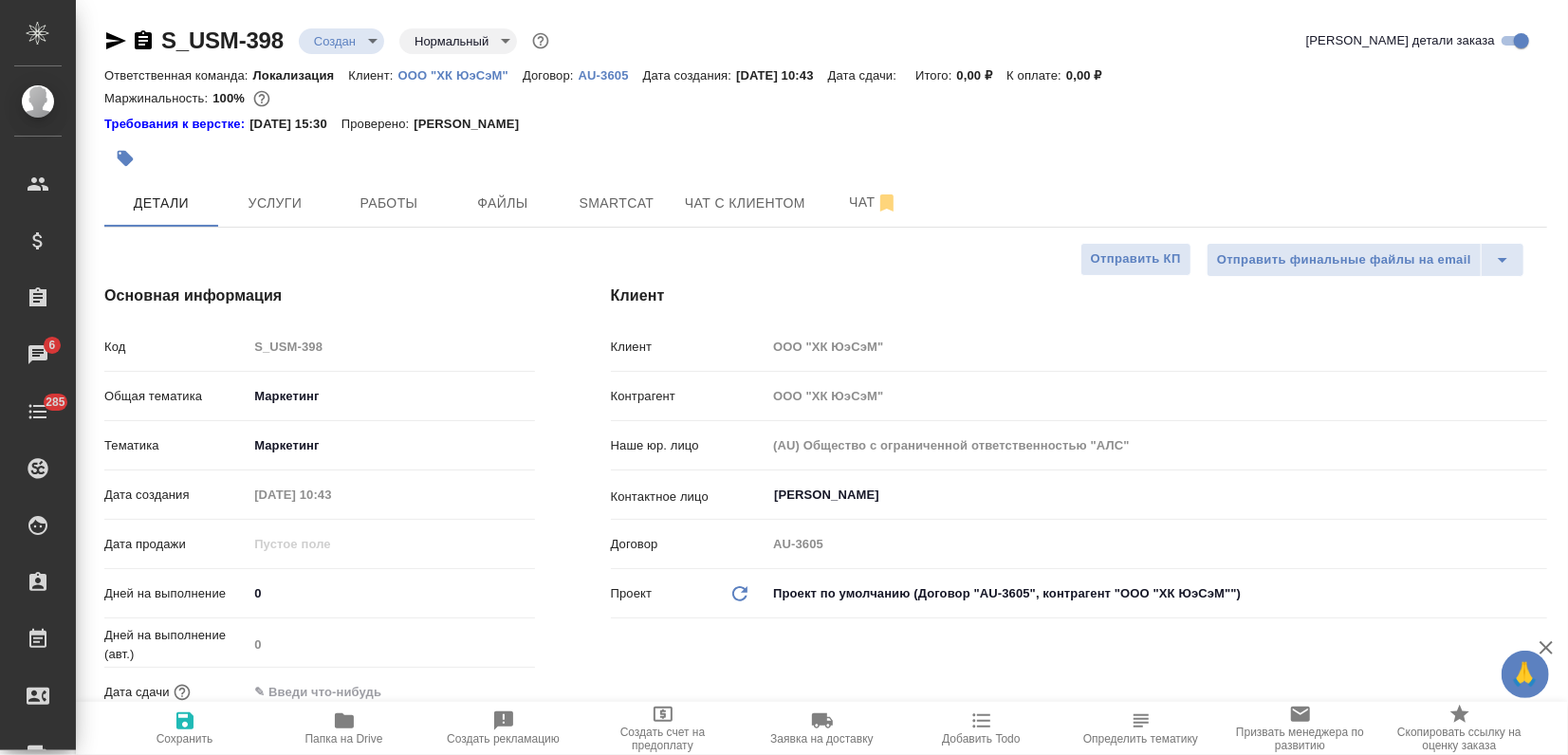
click at [209, 720] on span "Сохранить" at bounding box center [184, 727] width 136 height 37
type textarea "x"
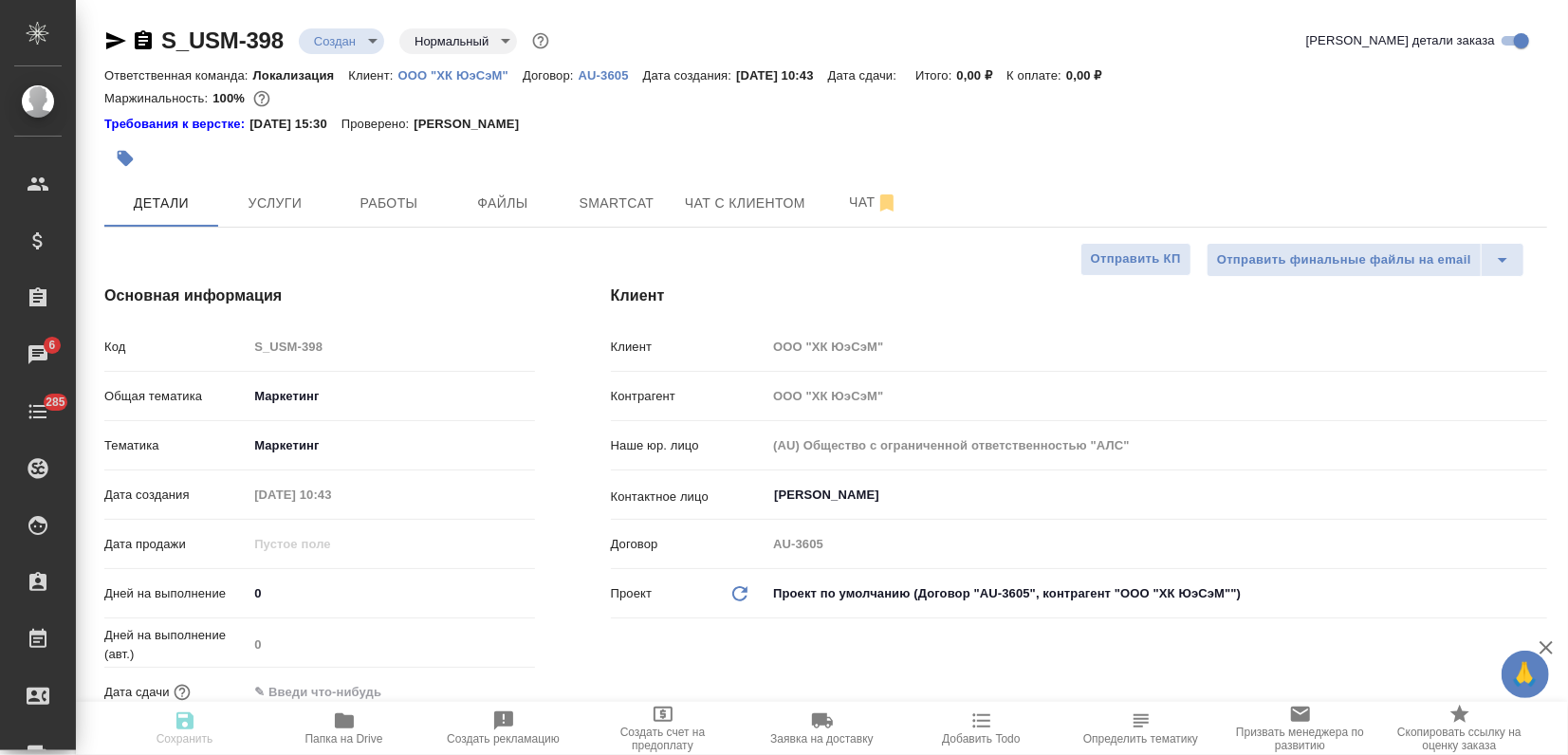
type textarea "x"
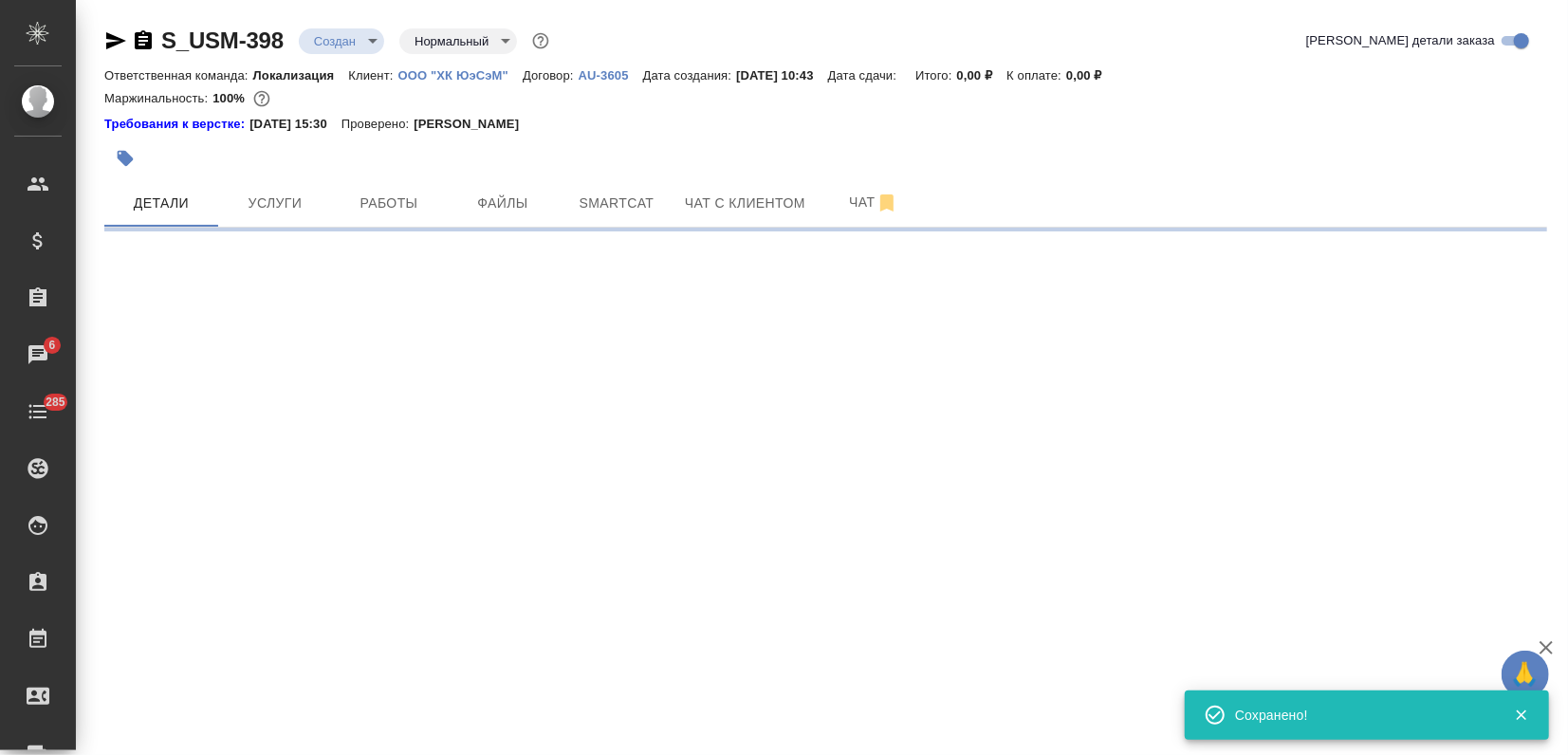
select select "RU"
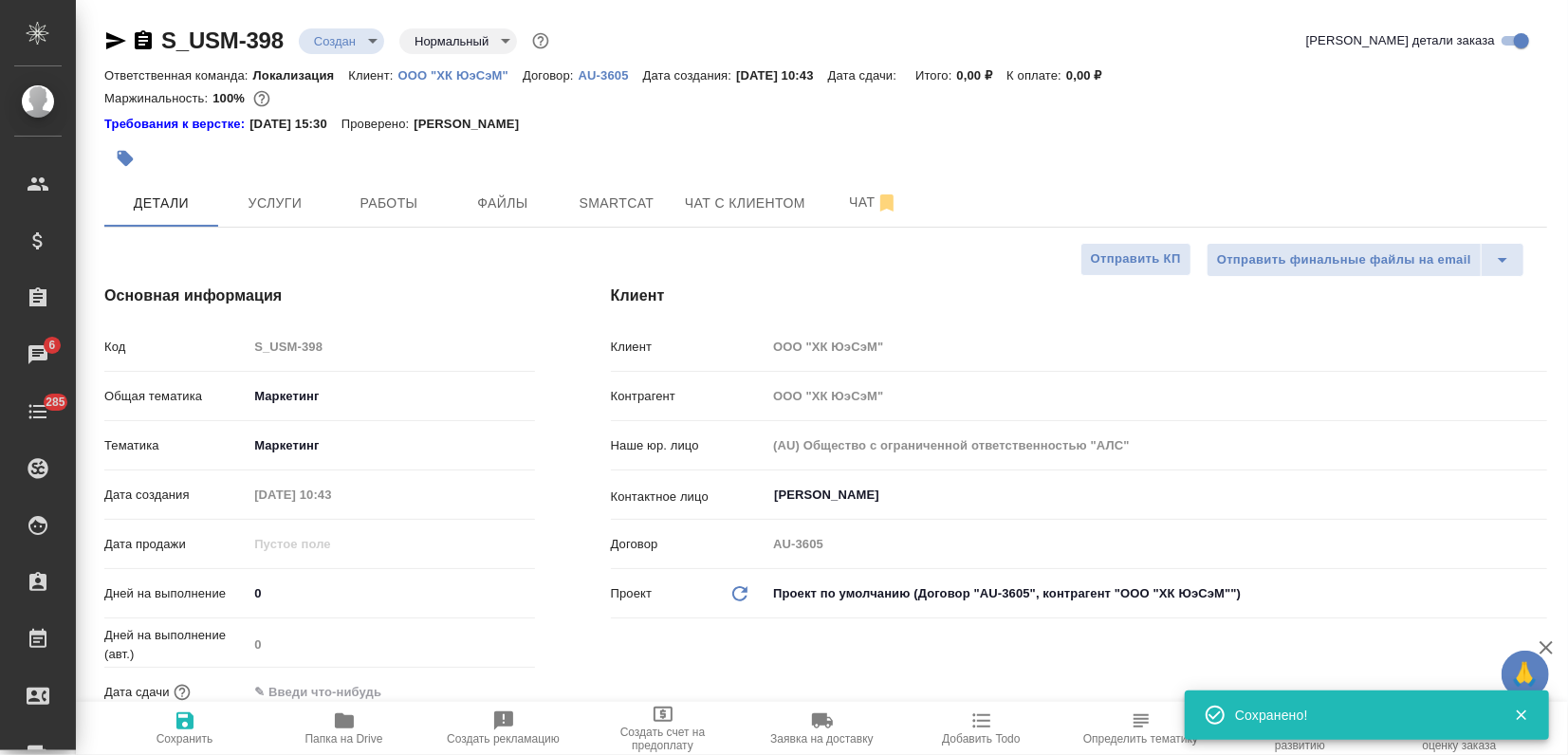
type textarea "x"
drag, startPoint x: 290, startPoint y: 37, endPoint x: 163, endPoint y: 38, distance: 127.0
click at [163, 38] on div "S_USM-398 Создан new Нормальный normal" at bounding box center [329, 41] width 449 height 31
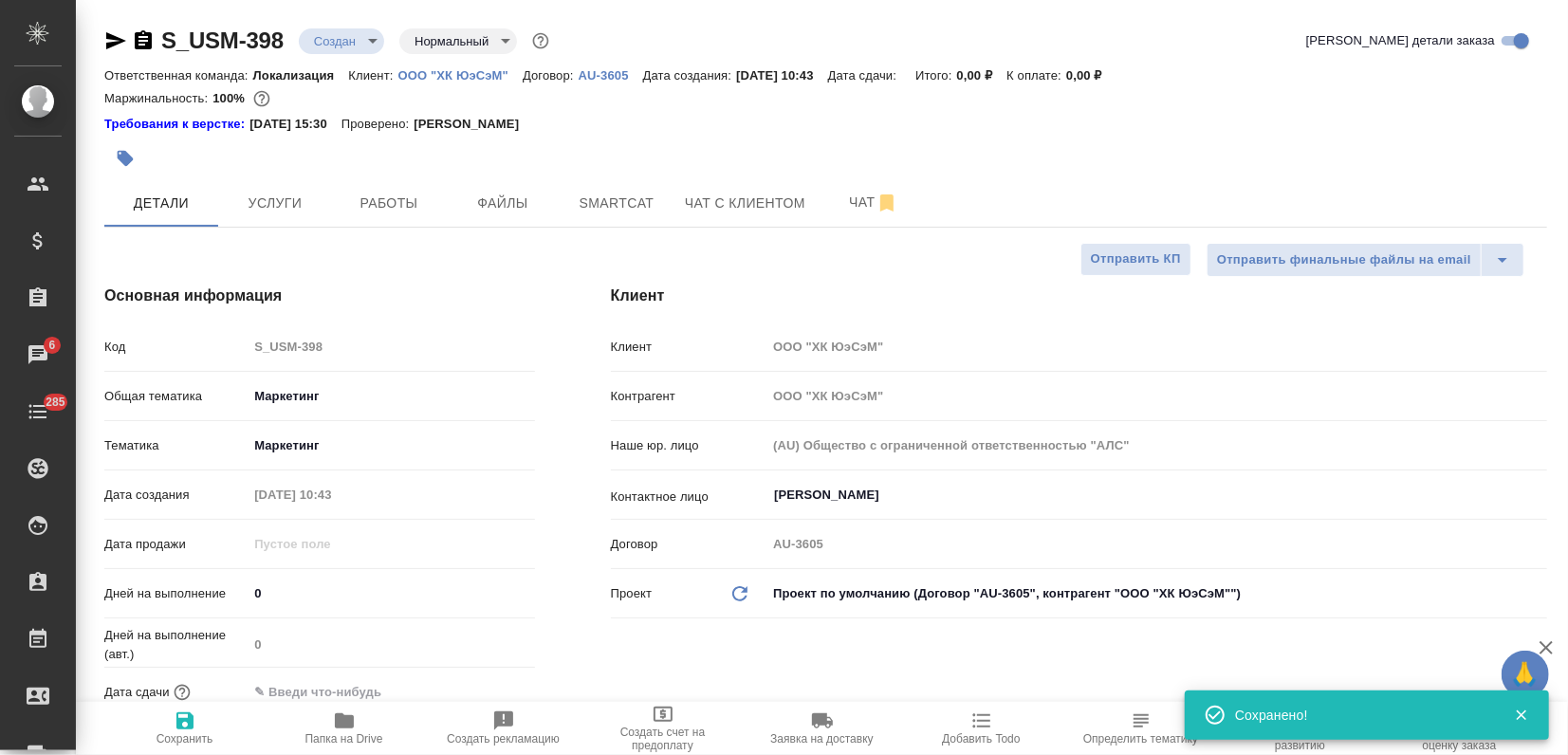
click at [334, 280] on div "Основная информация Код S_USM-398 Общая тематика Маркетинг marketing Тематика М…" at bounding box center [319, 529] width 506 height 565
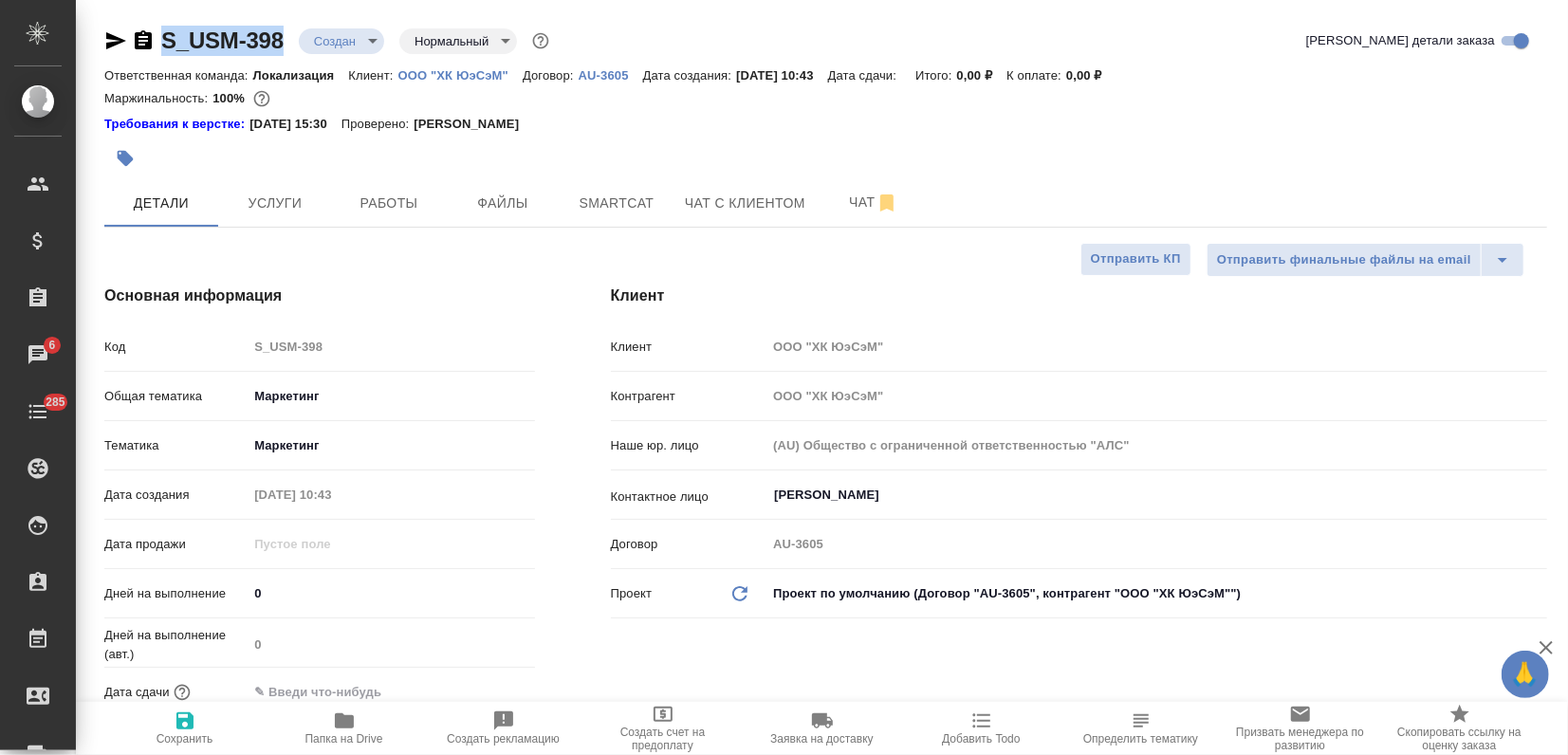
drag, startPoint x: 159, startPoint y: 31, endPoint x: 279, endPoint y: 40, distance: 120.3
click at [279, 40] on div "S_USM-398 Создан new Нормальный normal" at bounding box center [329, 41] width 449 height 31
copy link "S_USM-398"
type textarea "x"
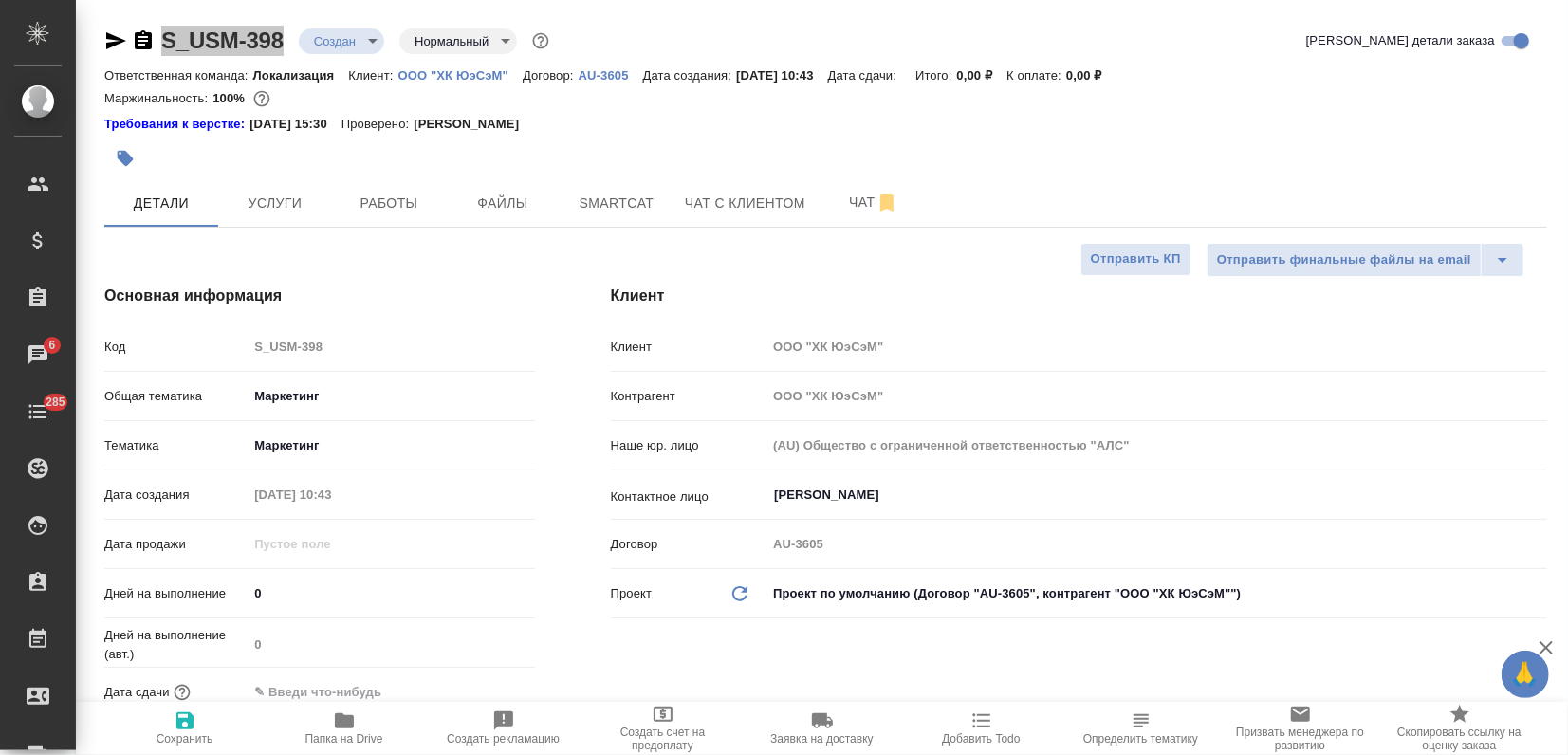
type textarea "x"
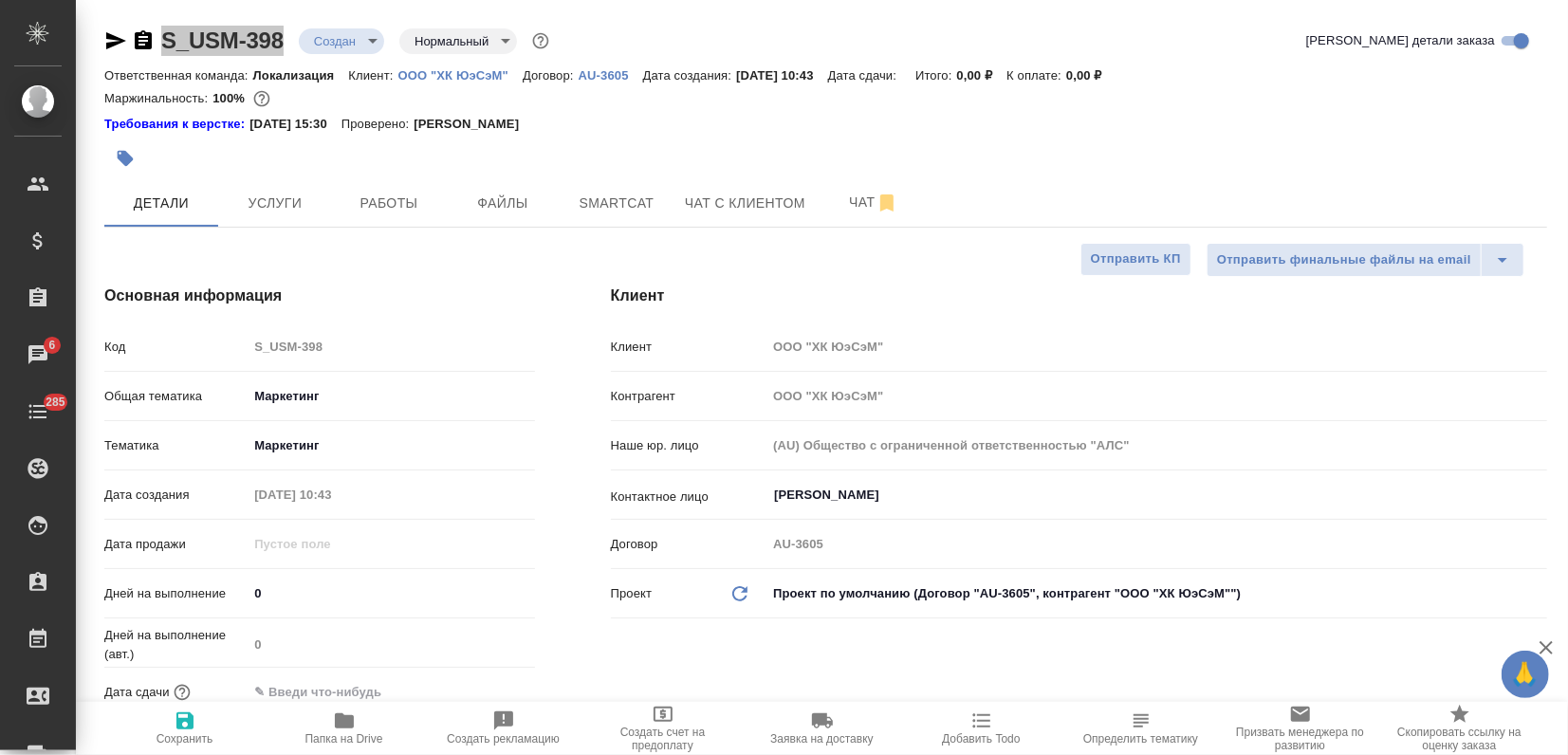
type textarea "x"
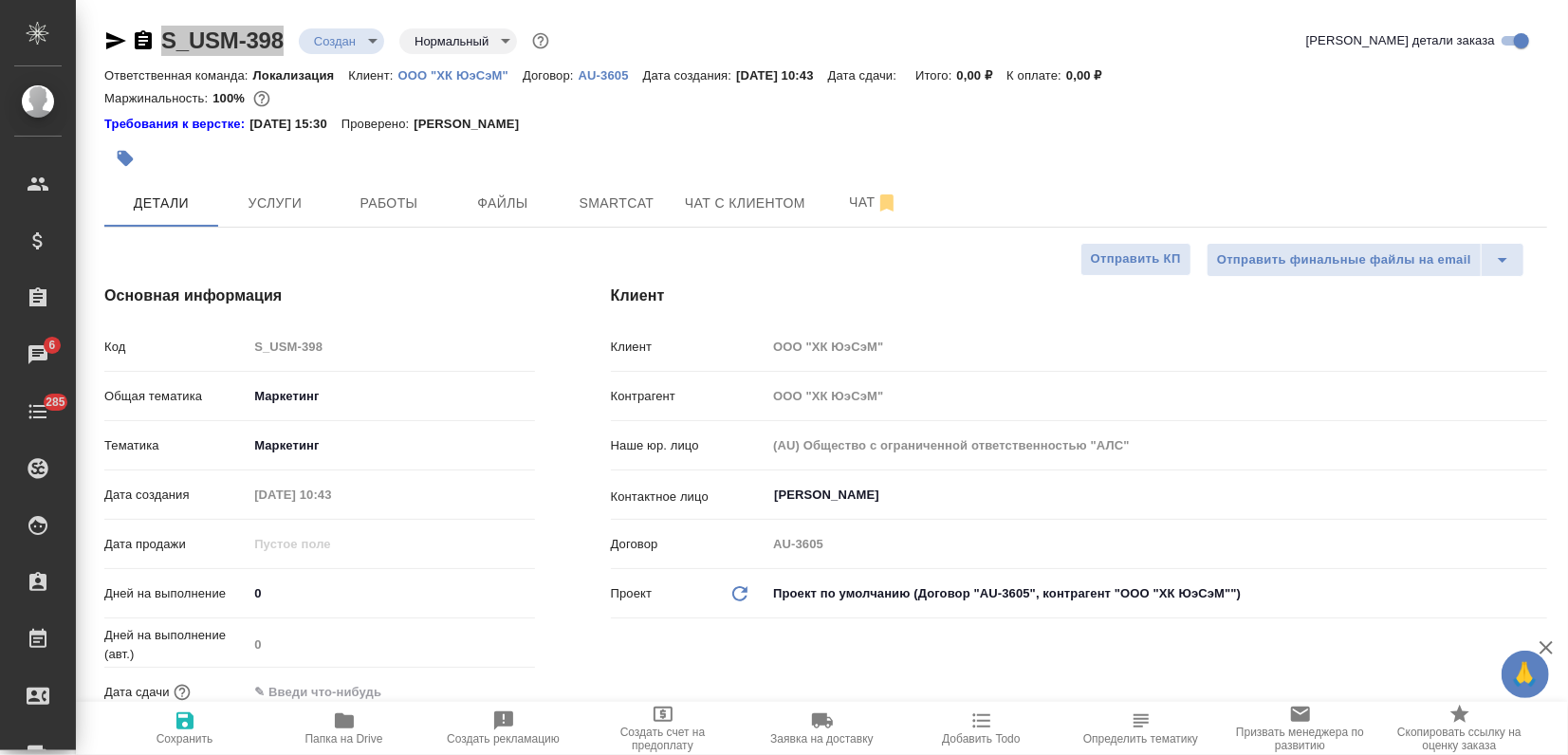
type textarea "x"
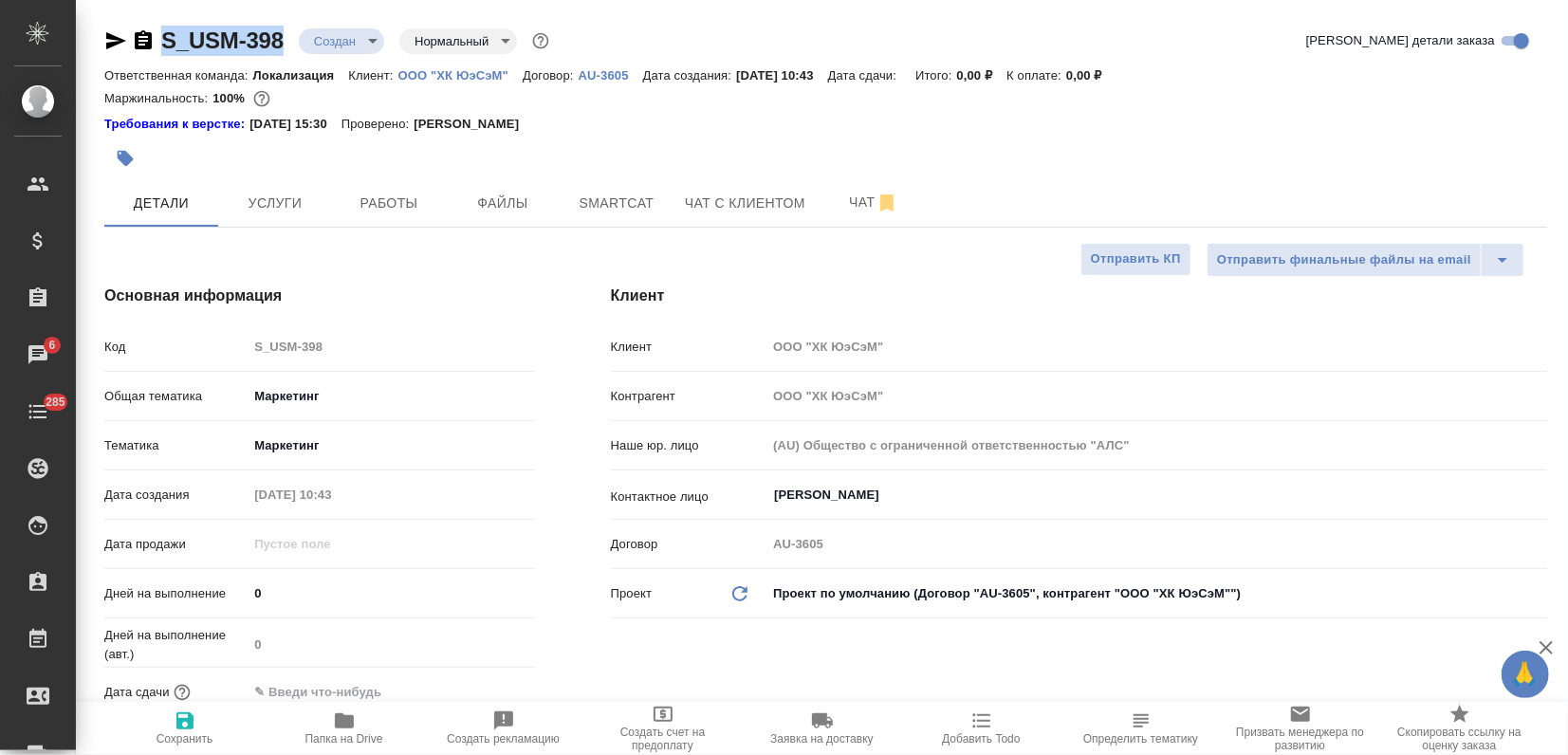
type textarea "x"
click at [488, 214] on button "Файлы" at bounding box center [502, 203] width 113 height 47
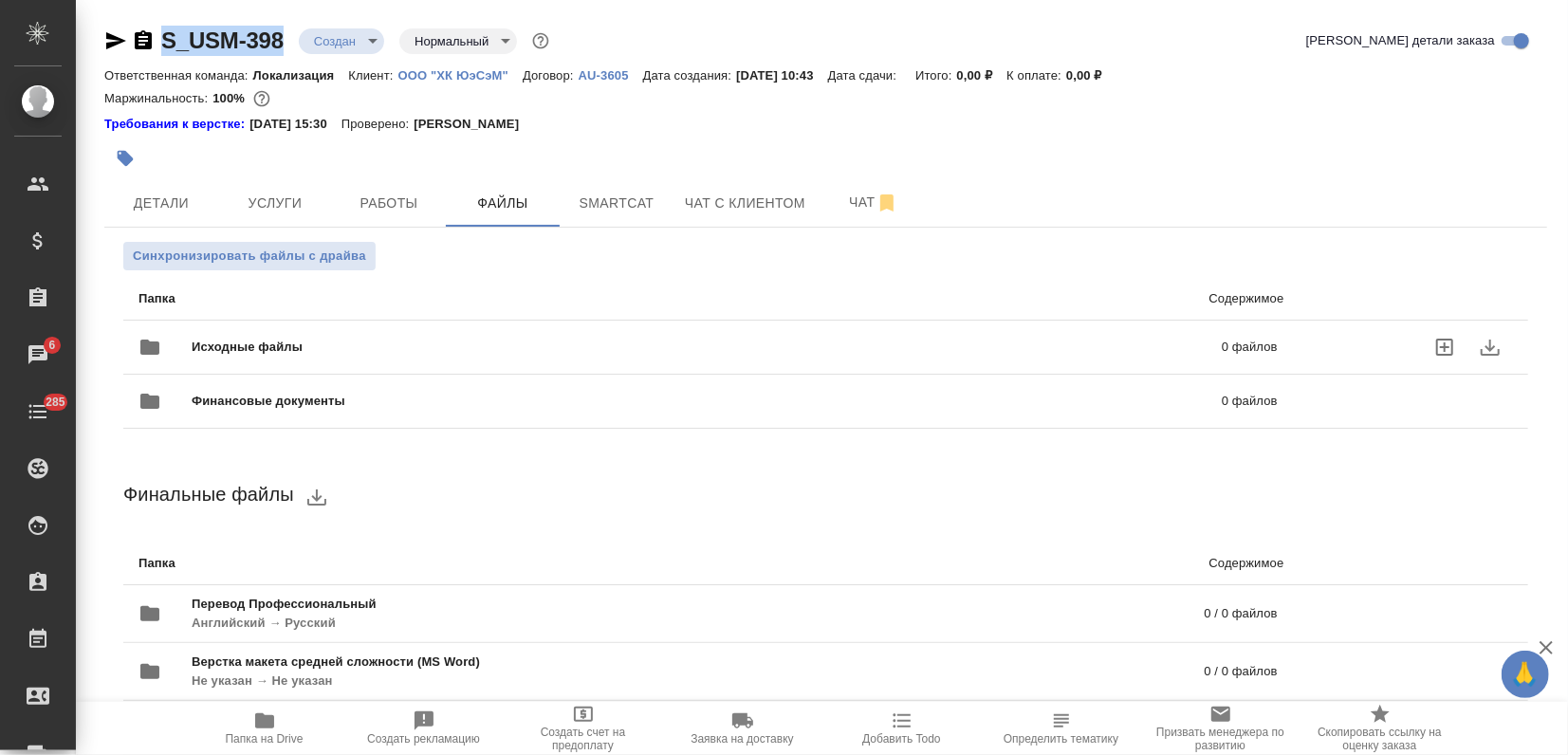
click at [250, 348] on span "Исходные файлы" at bounding box center [477, 347] width 571 height 19
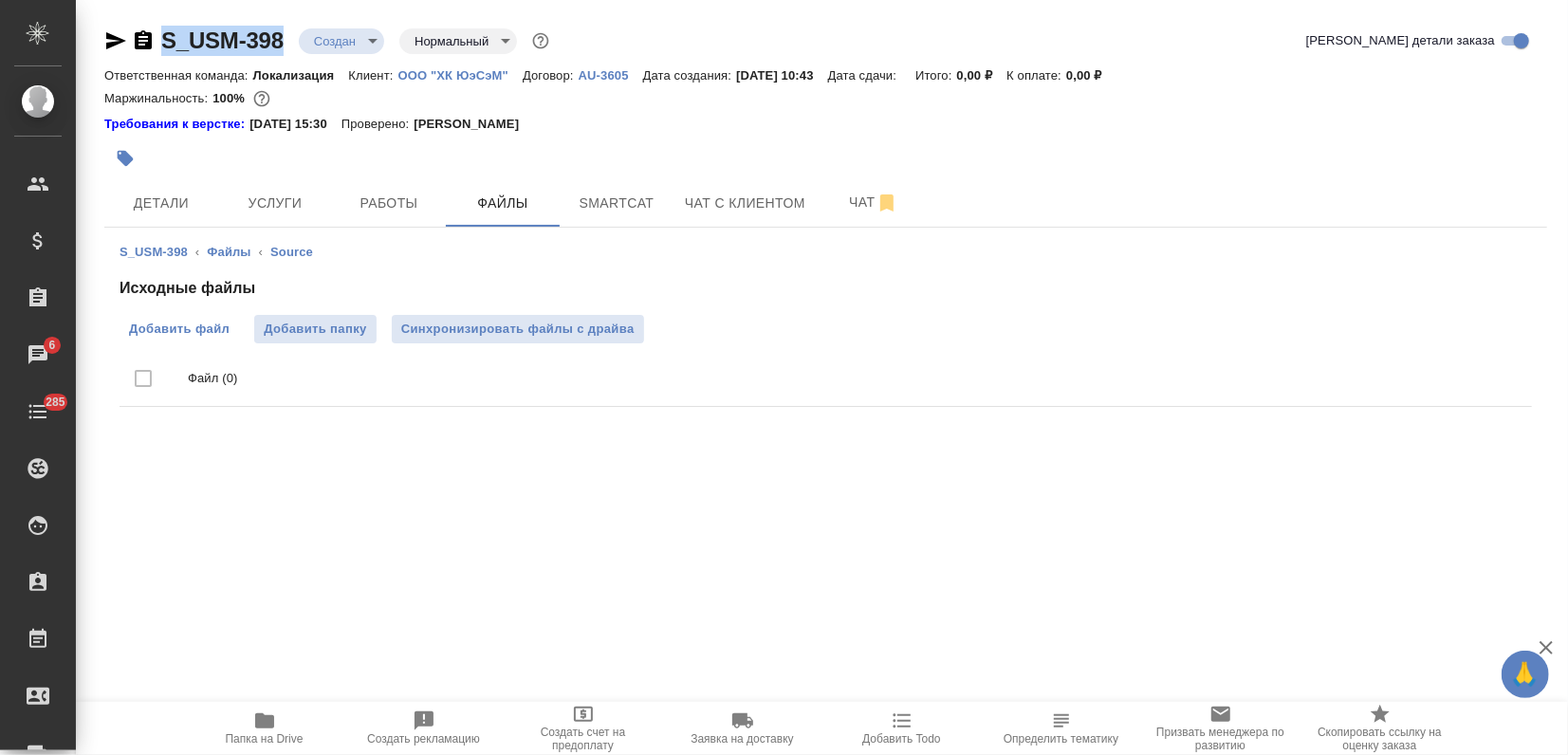
click at [187, 326] on span "Добавить файл" at bounding box center [179, 329] width 101 height 19
click at [0, 0] on input "Добавить файл" at bounding box center [0, 0] width 0 height 0
click at [173, 333] on span "Добавить файл" at bounding box center [179, 329] width 101 height 19
click at [0, 0] on input "Добавить файл" at bounding box center [0, 0] width 0 height 0
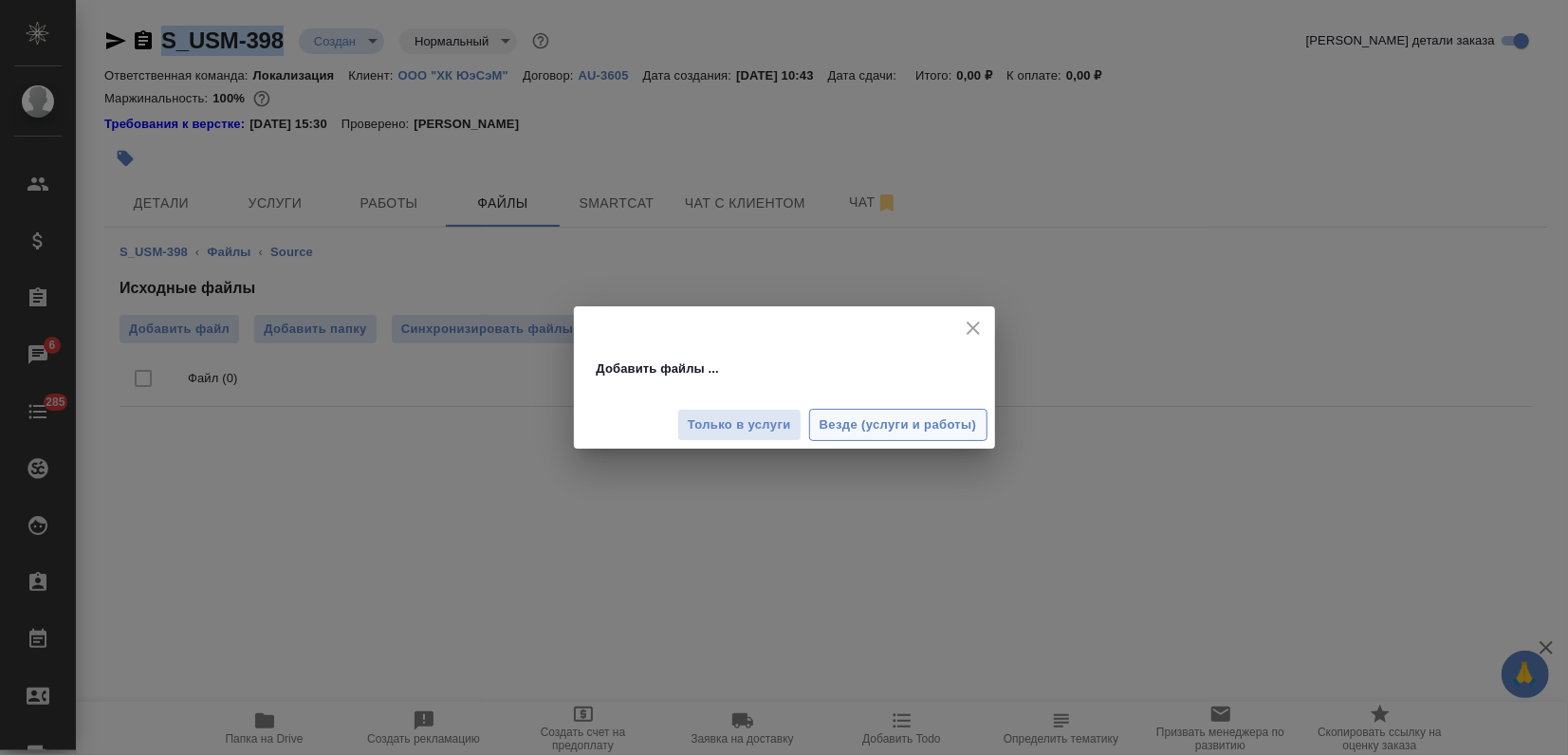
click at [863, 432] on span "Везде (услуги и работы)" at bounding box center [898, 425] width 158 height 22
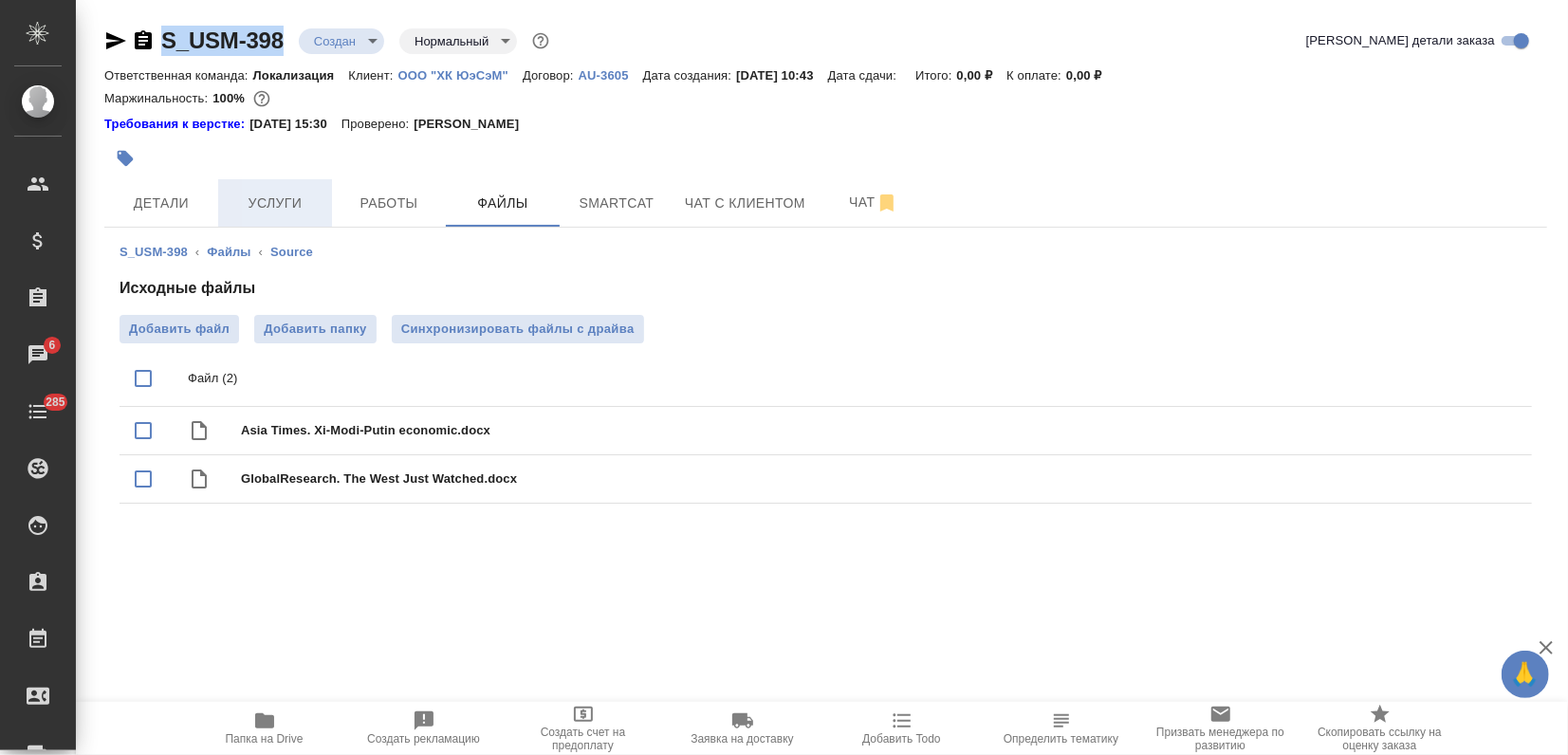
click at [269, 202] on span "Услуги" at bounding box center [275, 203] width 91 height 24
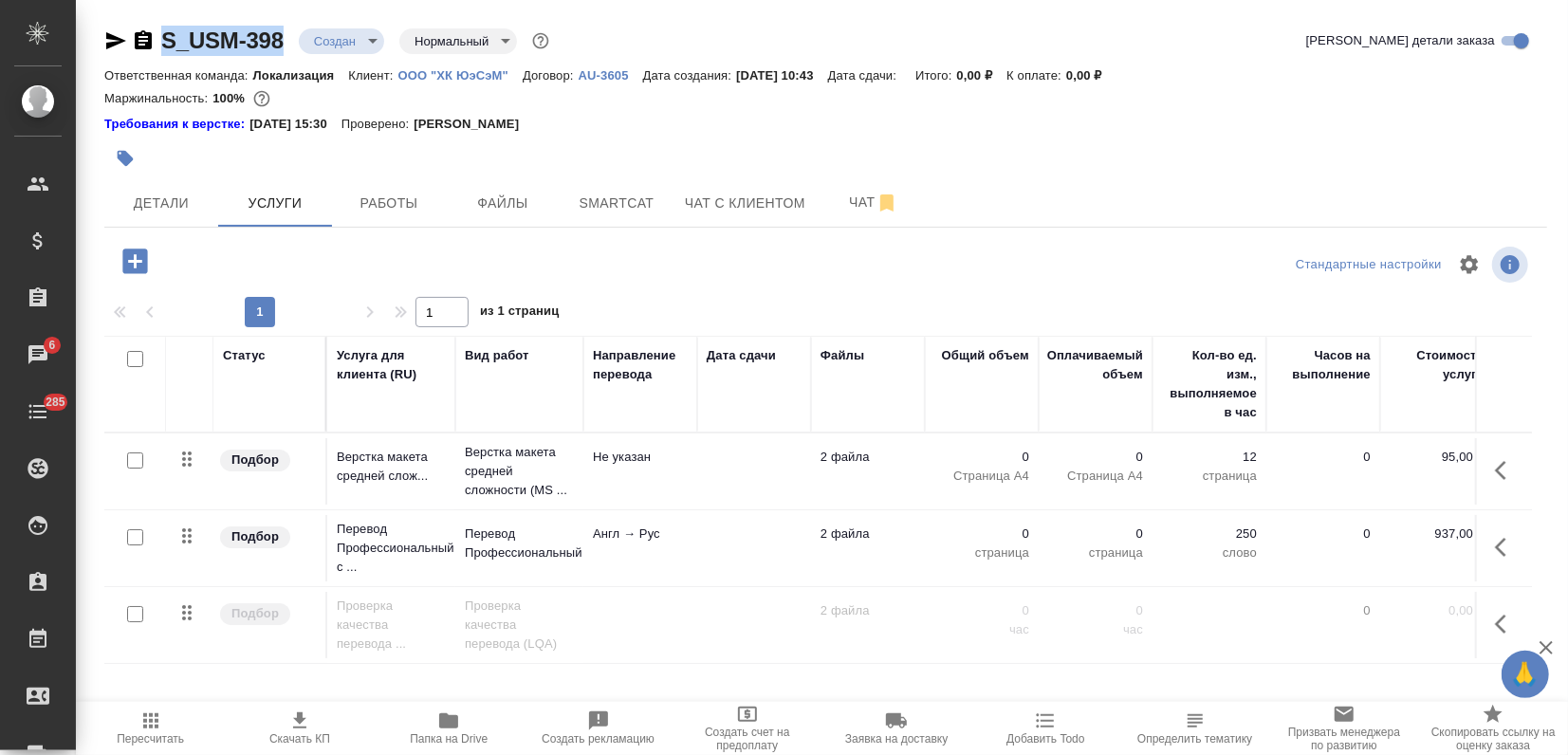
click at [130, 534] on input "checkbox" at bounding box center [135, 537] width 16 height 16
checkbox input "true"
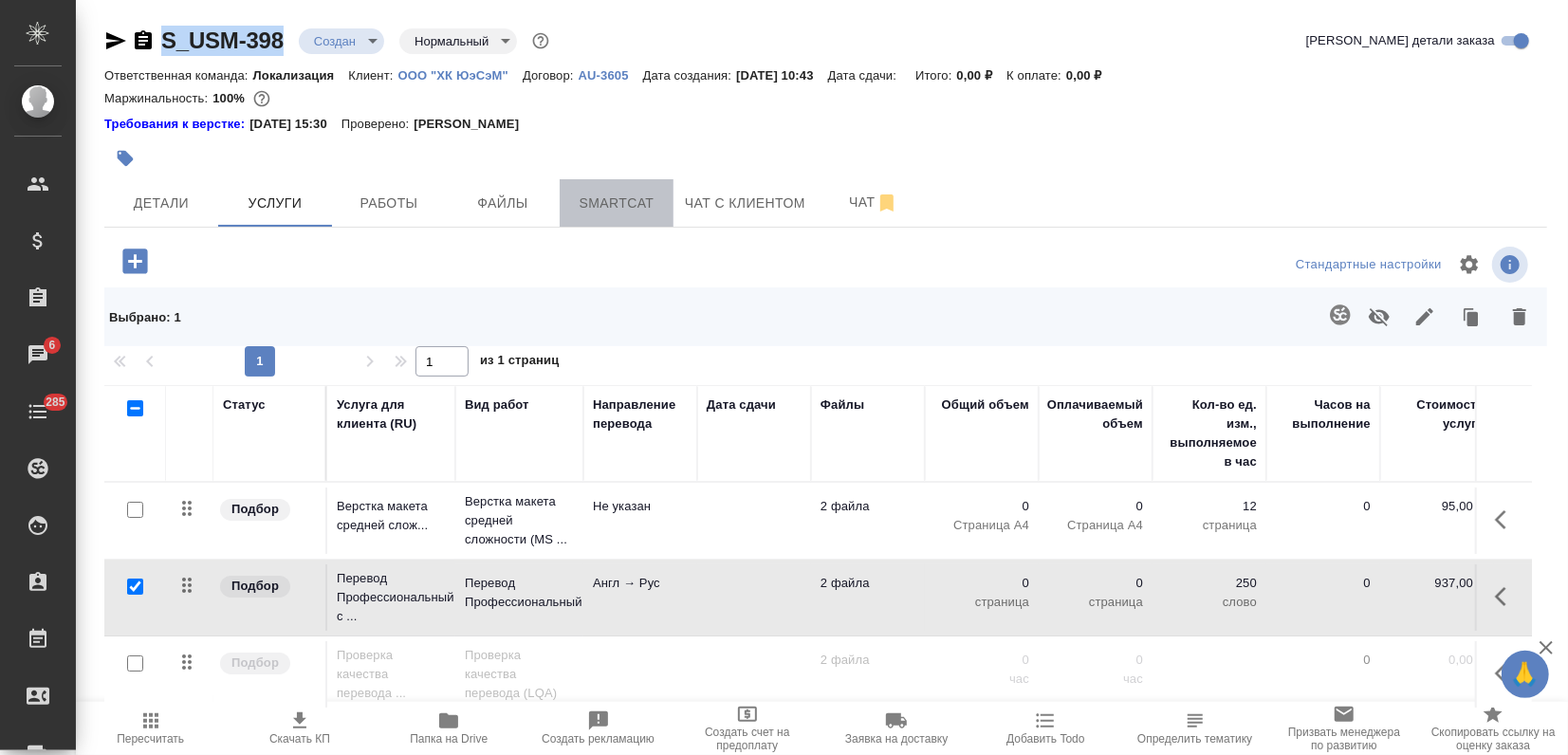
click at [633, 209] on span "Smartcat" at bounding box center [616, 203] width 91 height 24
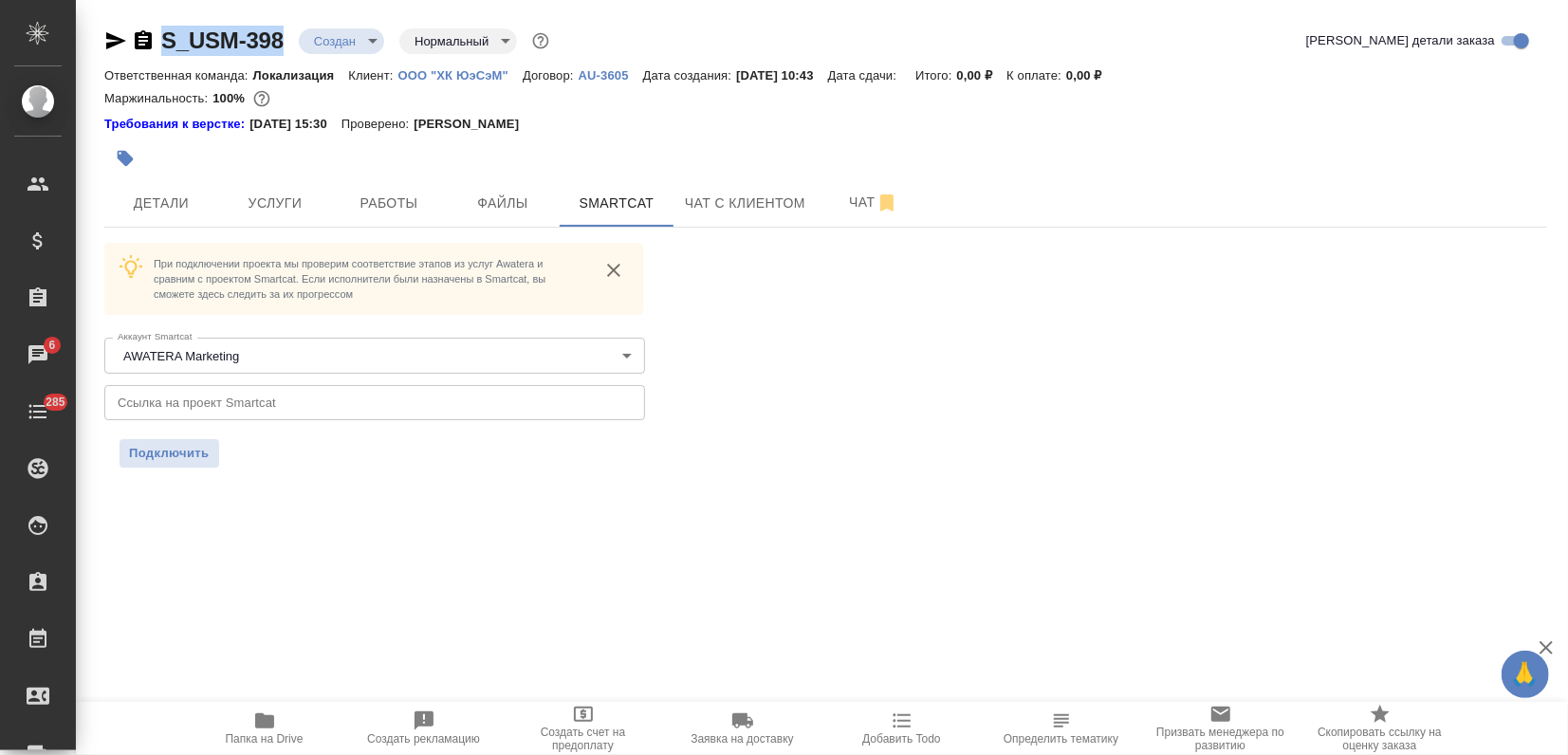
drag, startPoint x: 296, startPoint y: 206, endPoint x: 312, endPoint y: 294, distance: 89.4
click at [296, 205] on span "Услуги" at bounding box center [275, 203] width 91 height 24
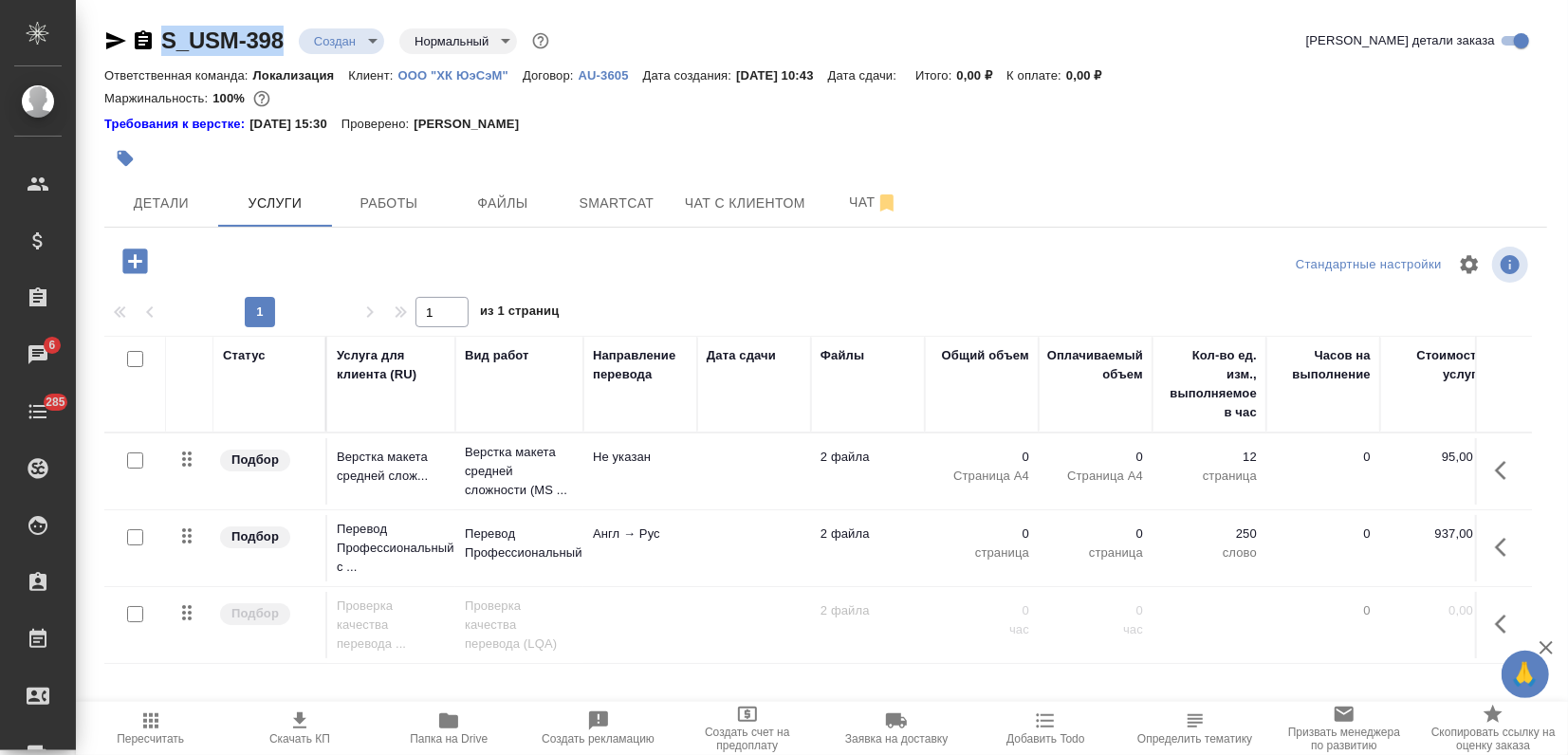
click at [131, 534] on input "checkbox" at bounding box center [135, 537] width 16 height 16
checkbox input "true"
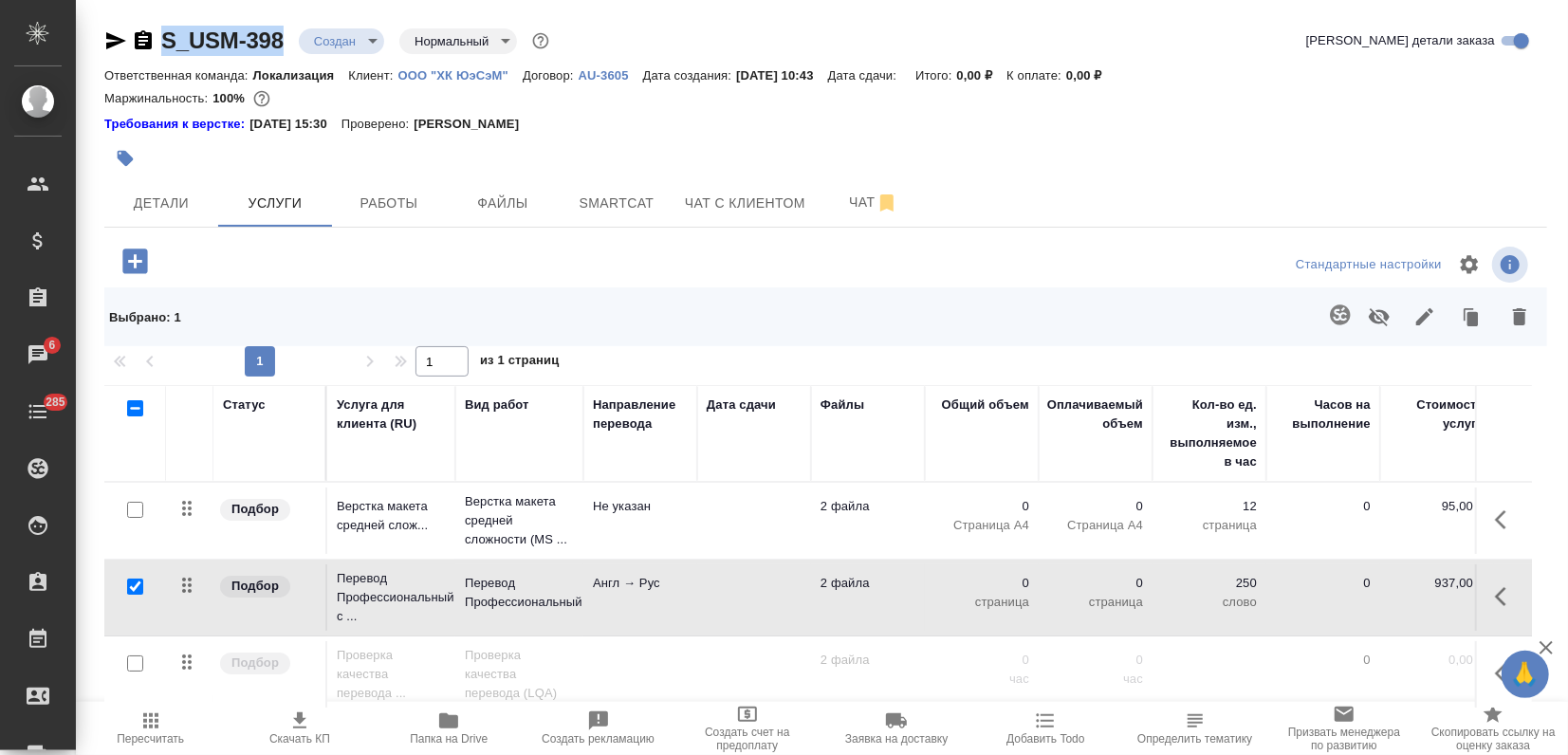
click at [1329, 313] on icon "button" at bounding box center [1340, 315] width 23 height 23
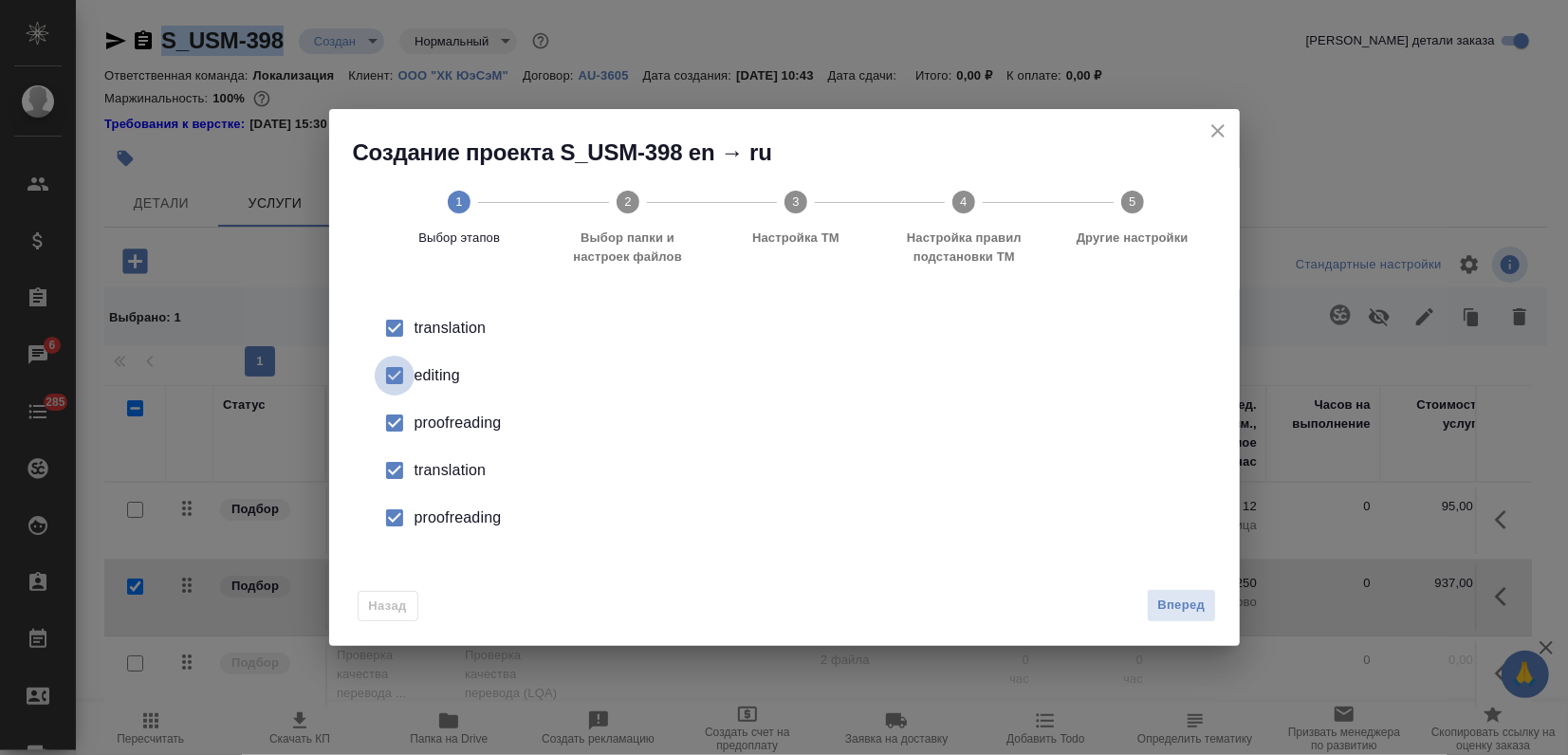
click at [397, 391] on input "checkbox" at bounding box center [394, 375] width 39 height 39
click at [402, 425] on input "checkbox" at bounding box center [394, 423] width 39 height 39
click at [404, 477] on input "checkbox" at bounding box center [394, 470] width 39 height 39
click at [414, 524] on div "proofreading" at bounding box center [803, 518] width 779 height 23
click at [1164, 597] on span "Вперед" at bounding box center [1180, 605] width 47 height 22
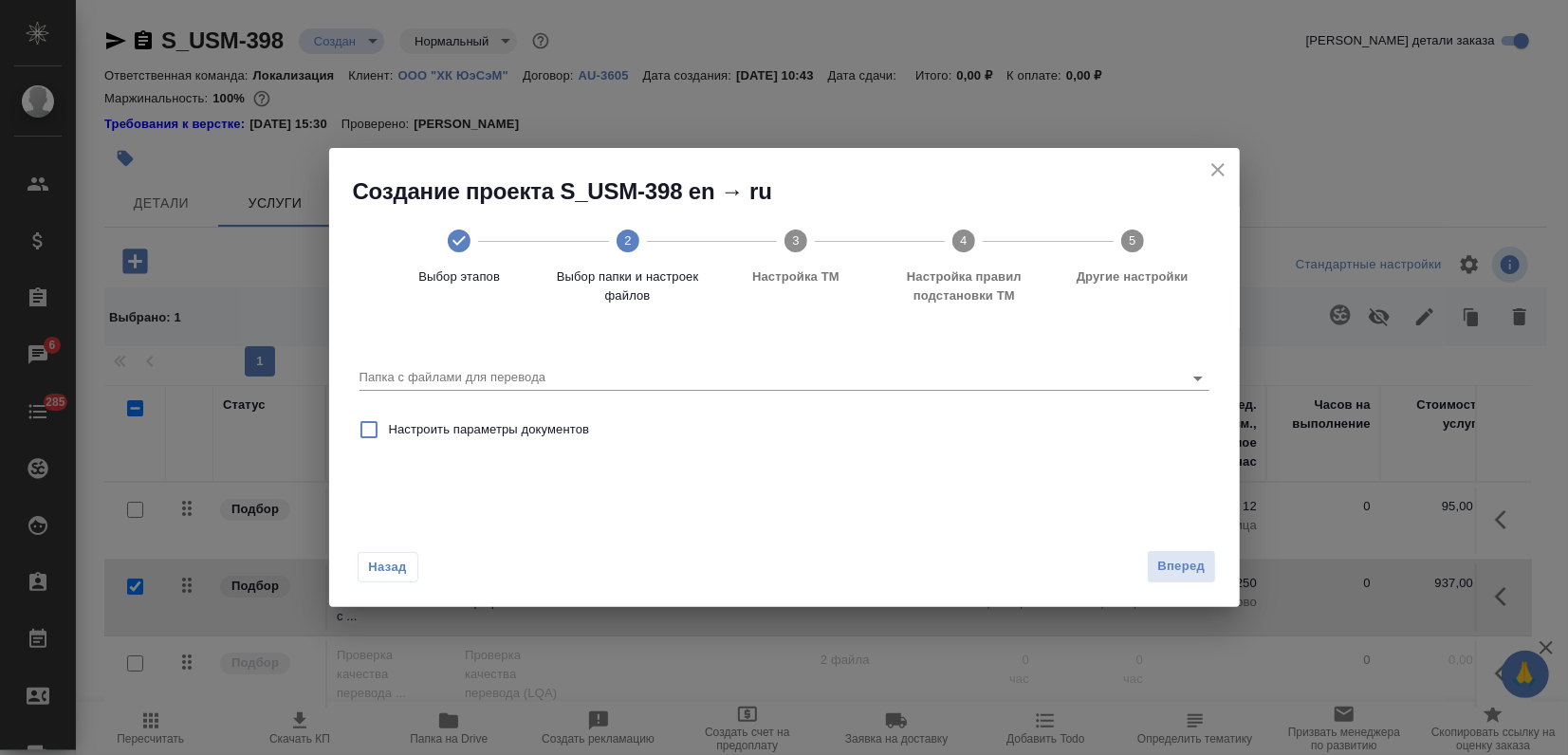
click at [870, 395] on div "Папка с файлами для перевода" at bounding box center [784, 368] width 865 height 65
click at [861, 379] on input "Папка с файлами для перевода" at bounding box center [753, 378] width 789 height 23
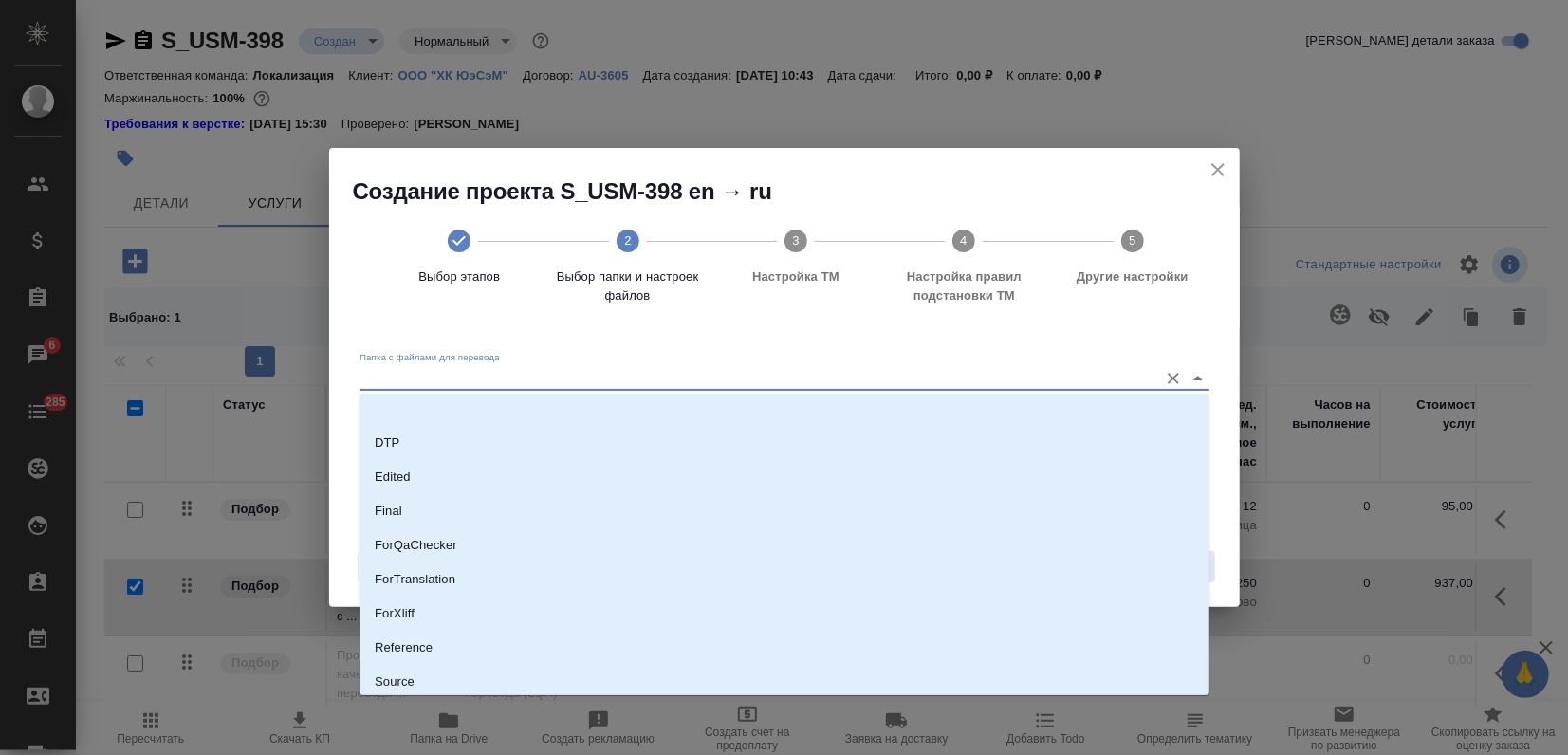
scroll to position [183, 0]
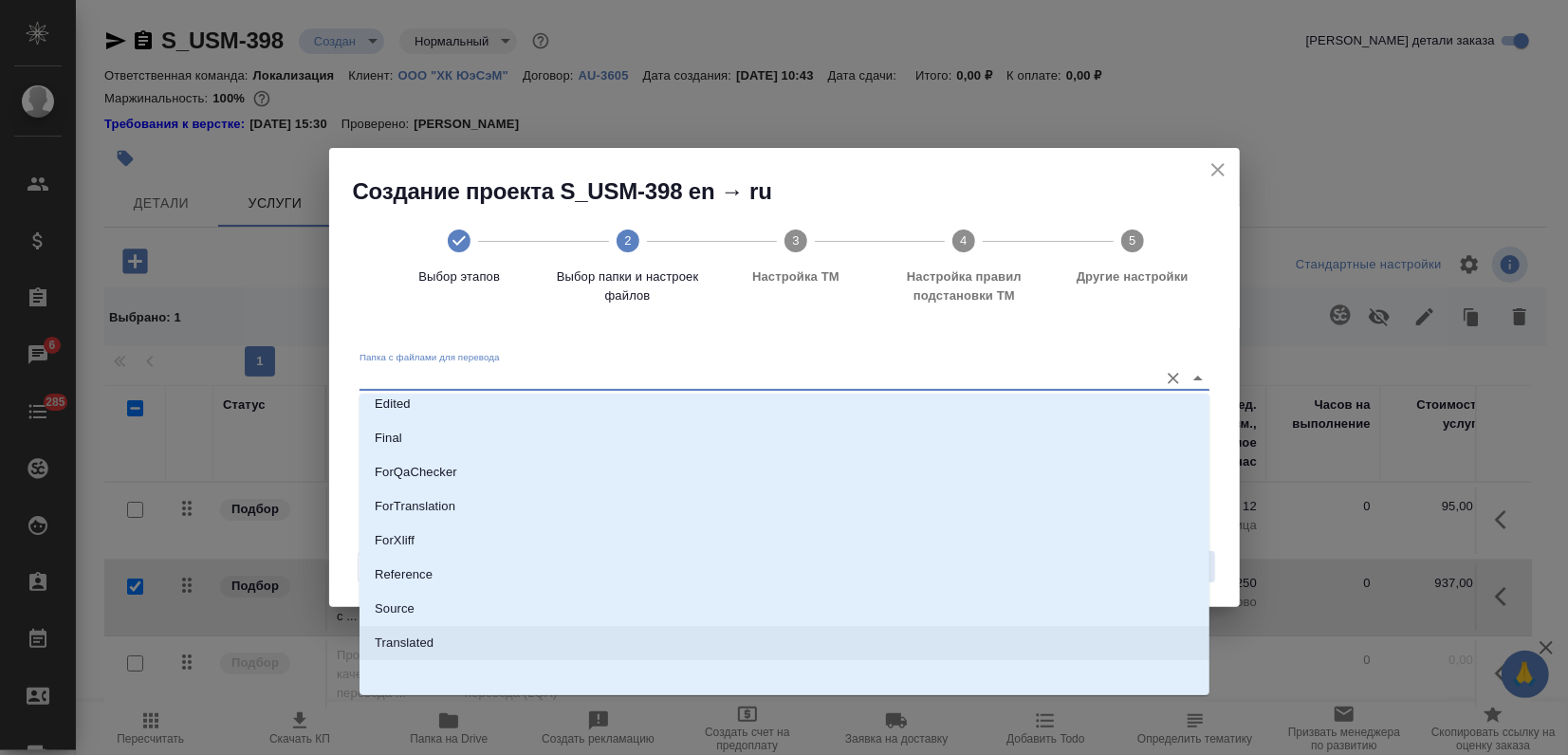
click at [487, 615] on li "Source" at bounding box center [784, 609] width 850 height 35
type input "Source"
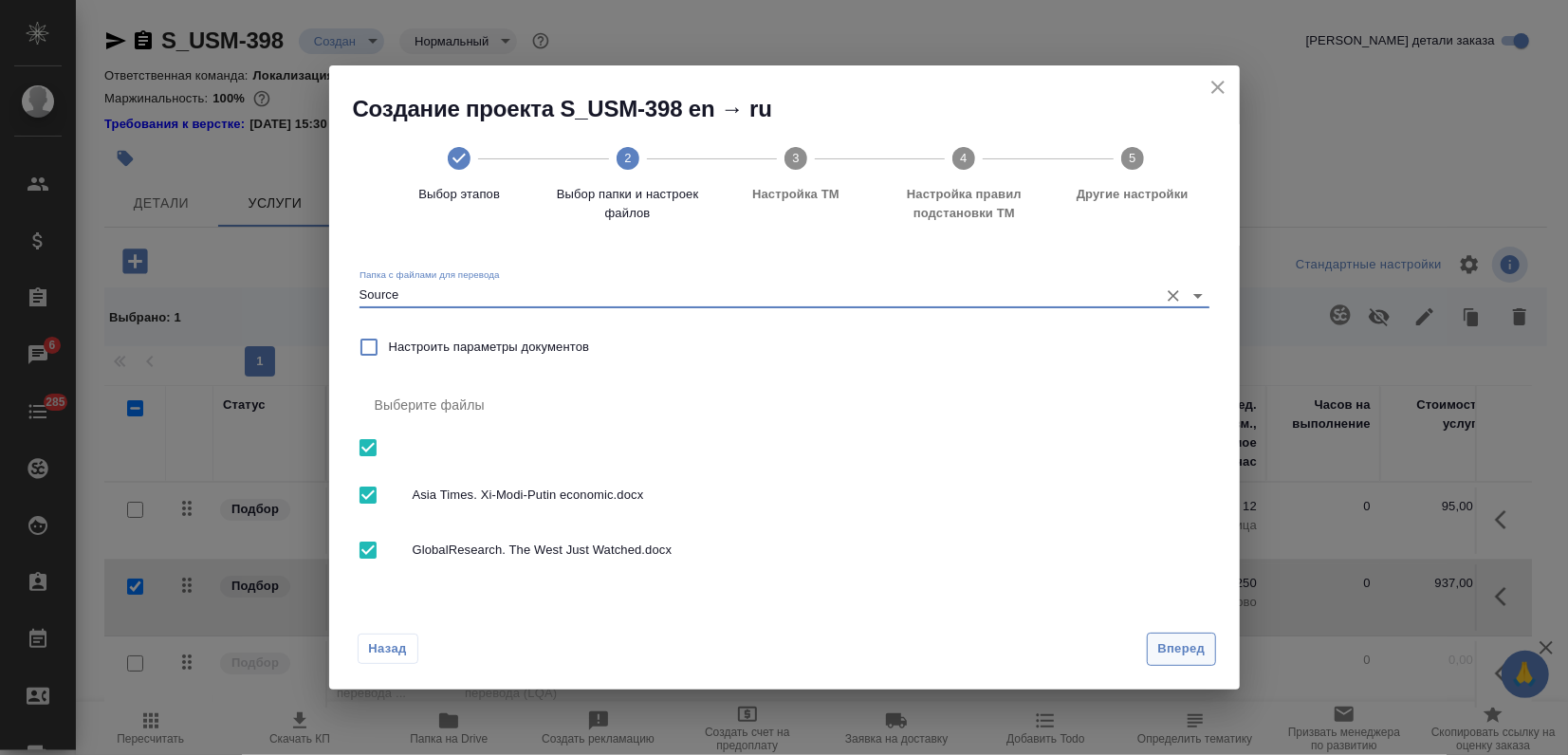
click at [1170, 645] on span "Вперед" at bounding box center [1180, 648] width 47 height 22
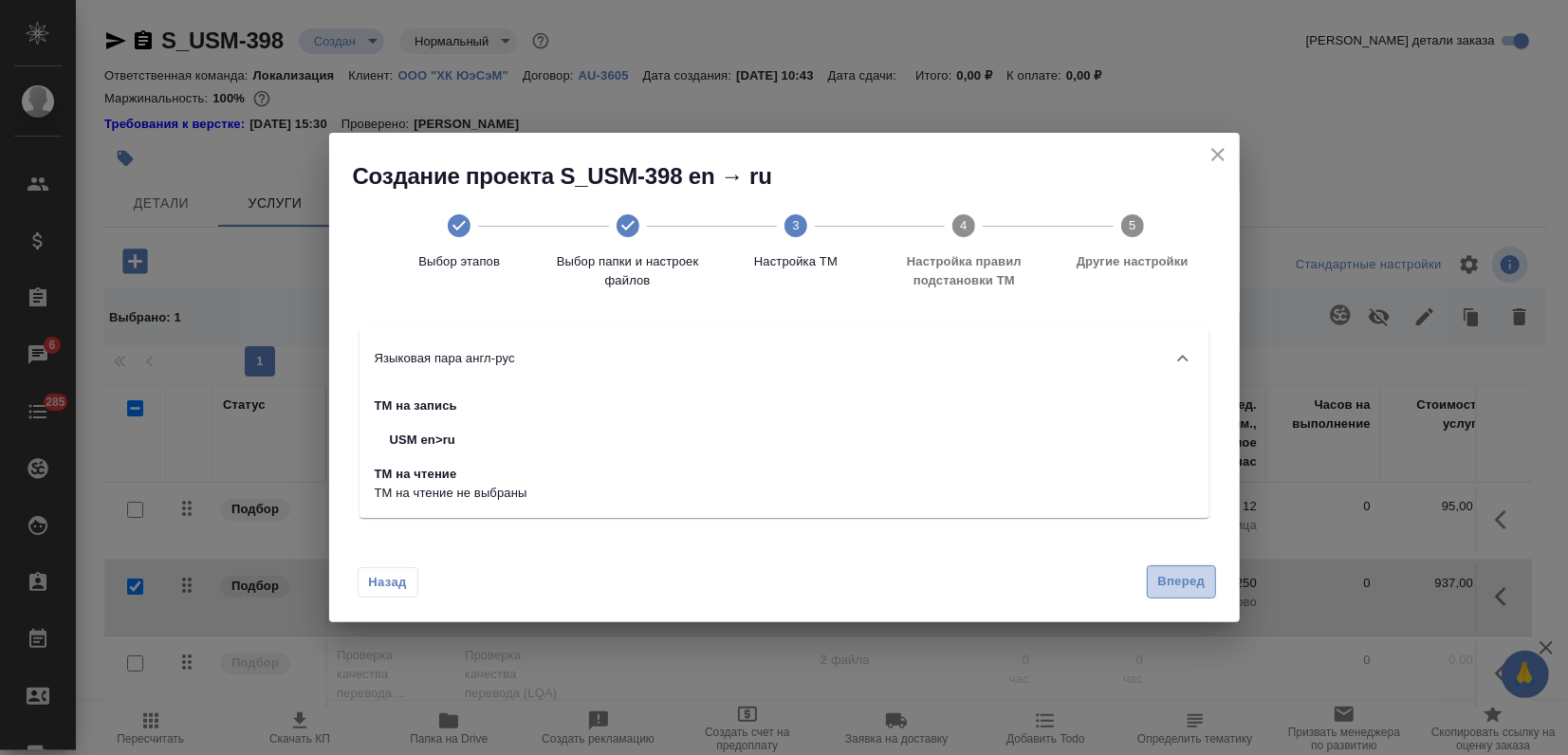
click at [1155, 589] on button "Вперед" at bounding box center [1181, 581] width 68 height 34
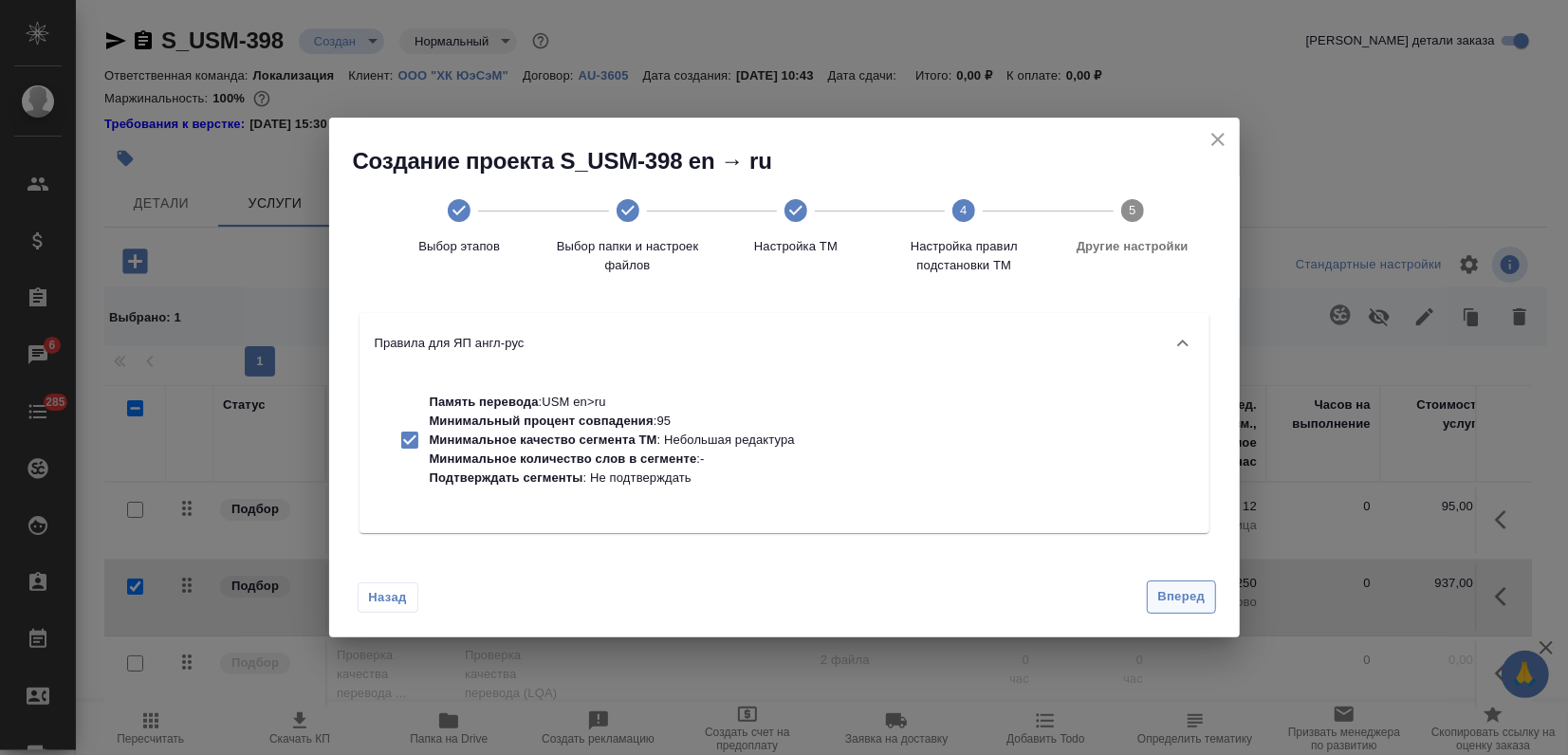
drag, startPoint x: 1222, startPoint y: 592, endPoint x: 1202, endPoint y: 597, distance: 20.6
click at [1221, 592] on div "Назад Вперед" at bounding box center [785, 593] width 911 height 89
click at [1202, 597] on span "Вперед" at bounding box center [1180, 597] width 47 height 22
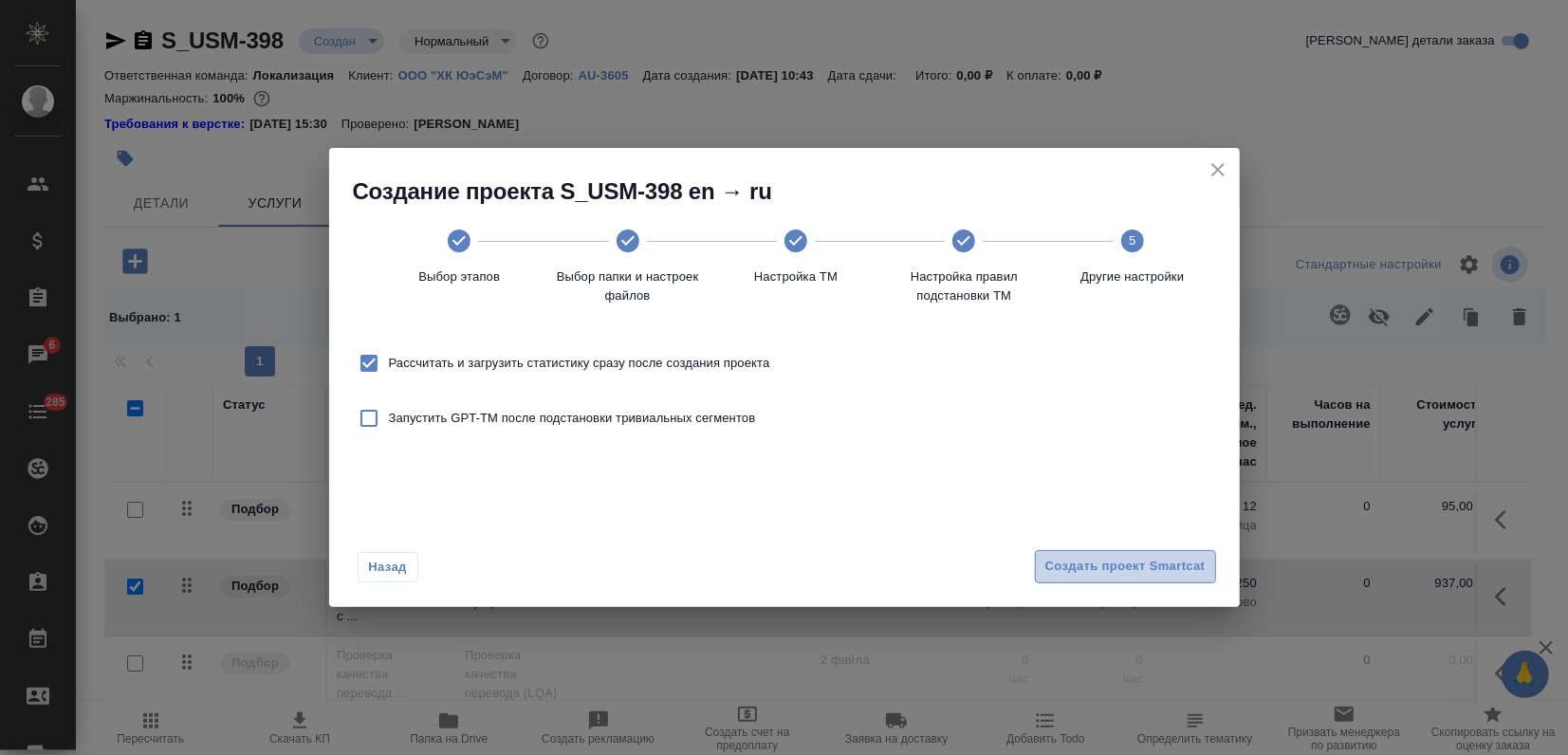
click at [1142, 558] on span "Создать проект Smartcat" at bounding box center [1125, 567] width 160 height 22
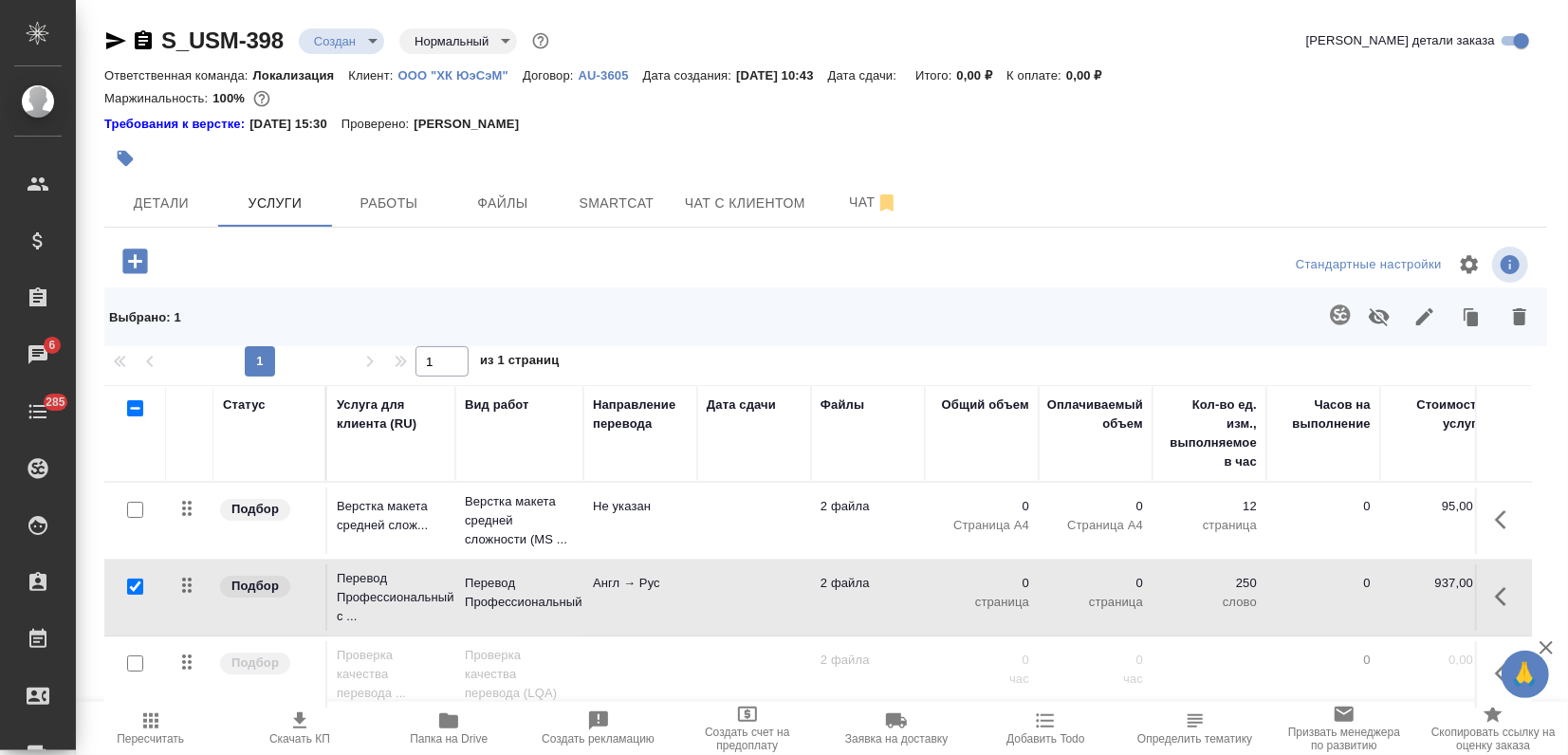
click at [355, 44] on body "🙏 .cls-1 fill:#fff; AWATERA Zagorodnikh Viktoria Клиенты Спецификации Заказы 6 …" at bounding box center [784, 378] width 1568 height 755
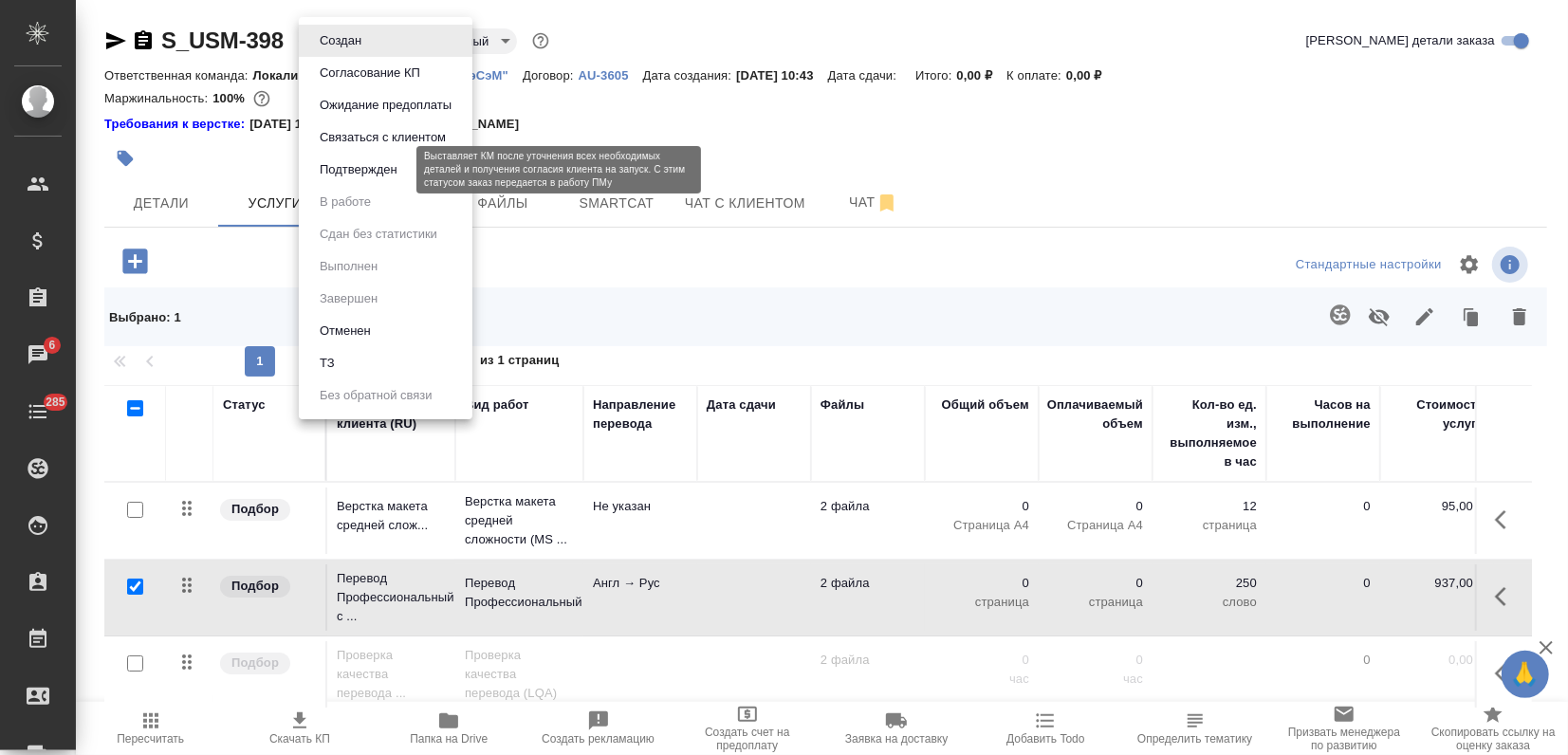
click at [372, 176] on button "Подтвержден" at bounding box center [358, 170] width 89 height 21
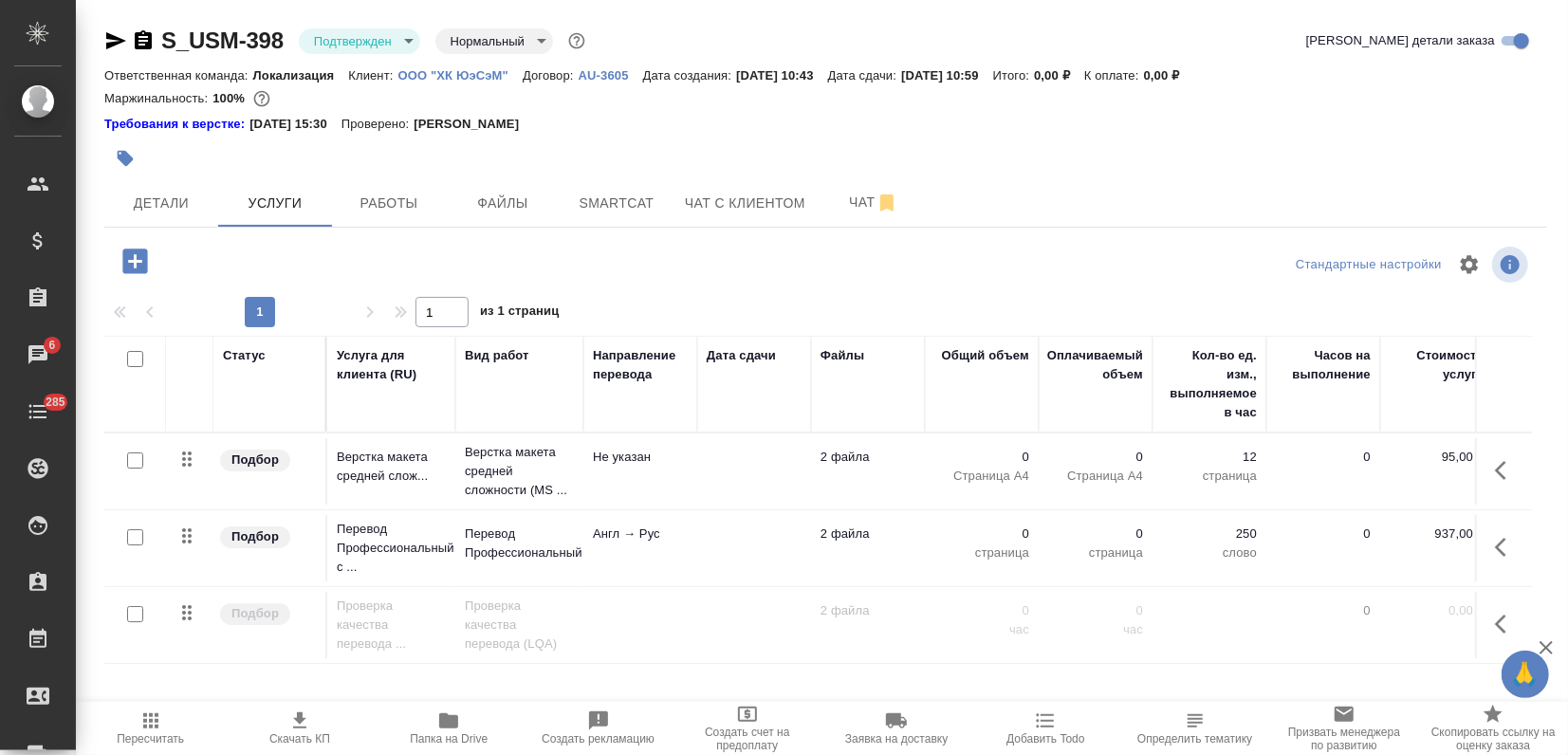
click at [110, 40] on icon "button" at bounding box center [116, 41] width 23 height 23
click at [524, 544] on p "Перевод Профессиональный" at bounding box center [520, 543] width 110 height 37
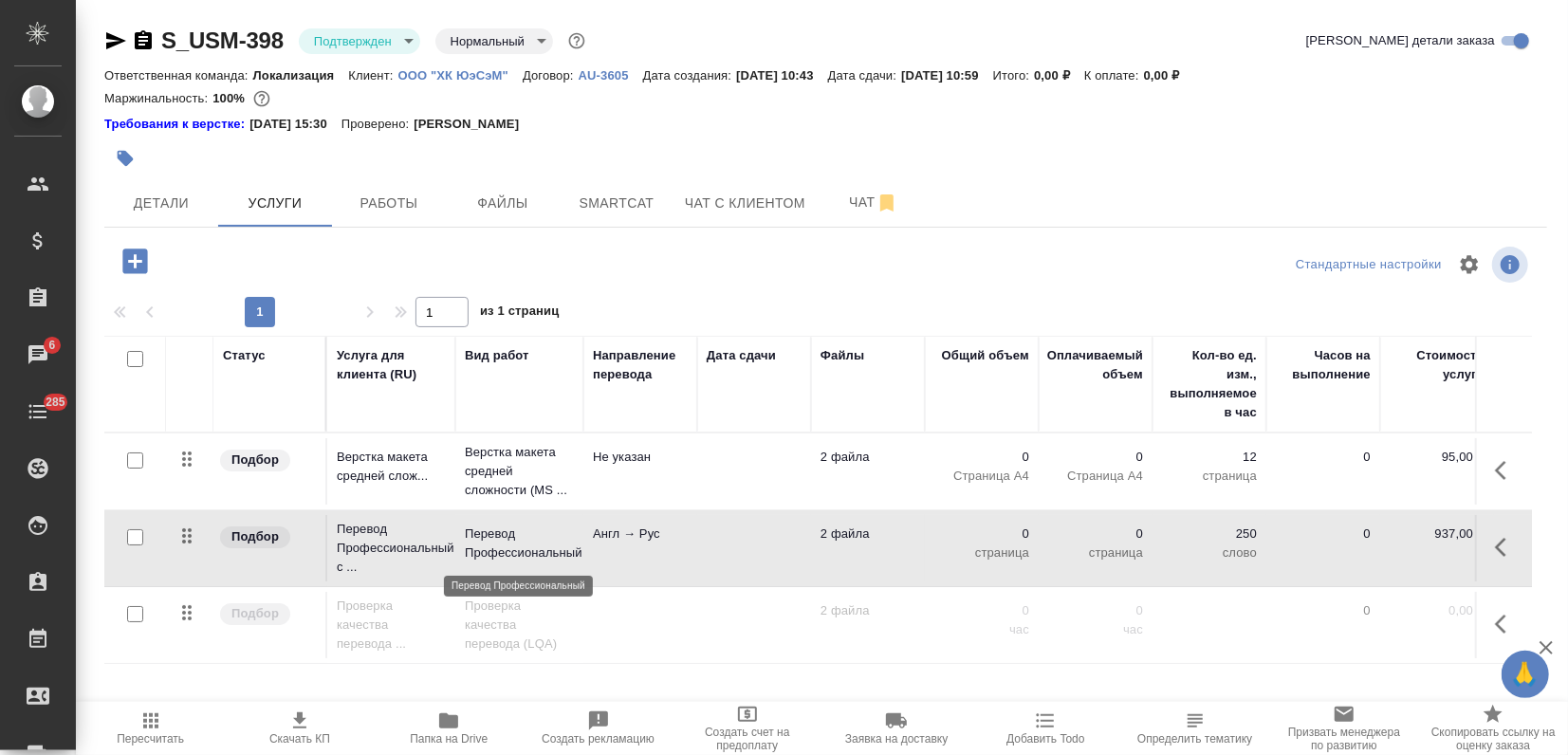
click at [525, 544] on p "Перевод Профессиональный" at bounding box center [520, 543] width 110 height 37
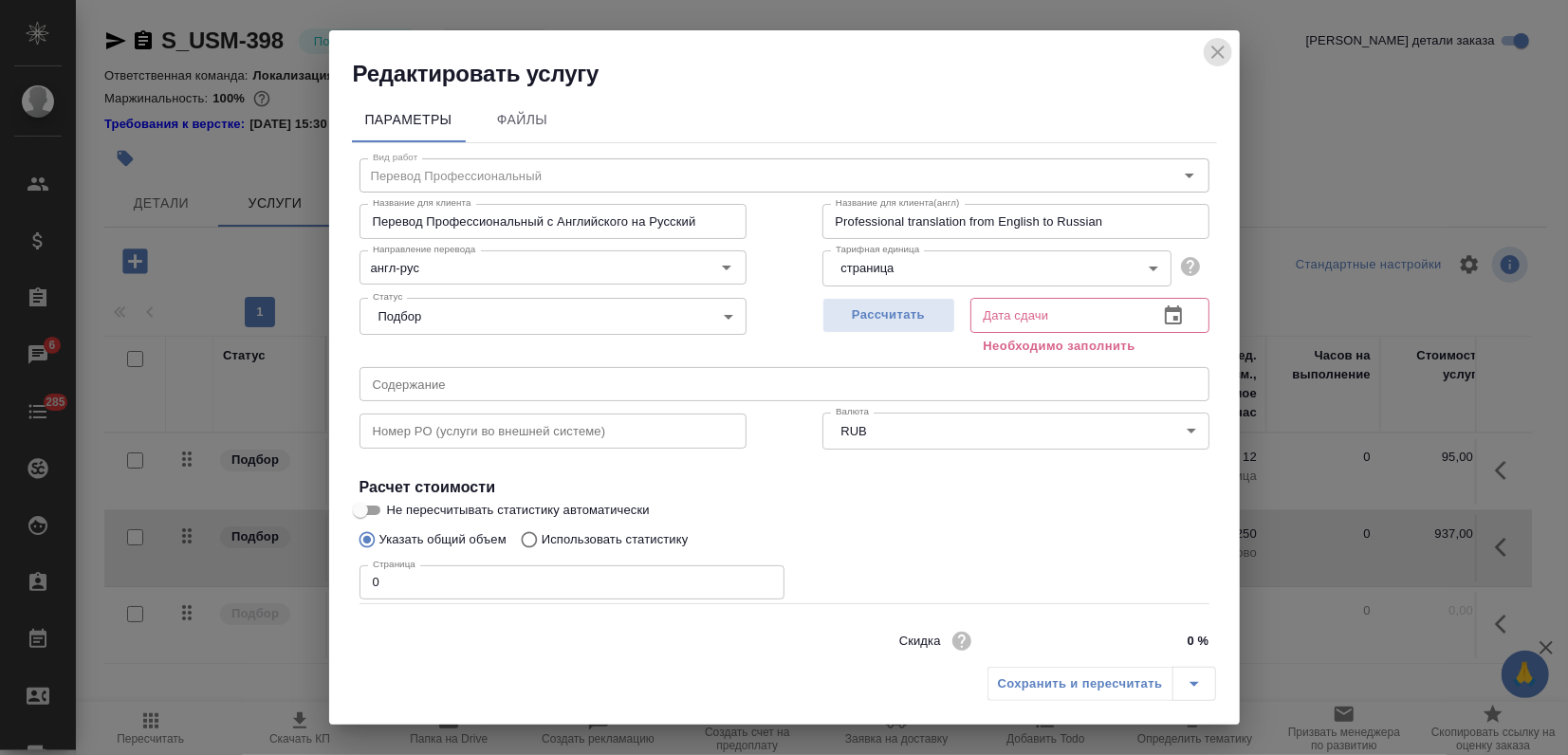
click at [1214, 56] on icon "close" at bounding box center [1218, 52] width 13 height 13
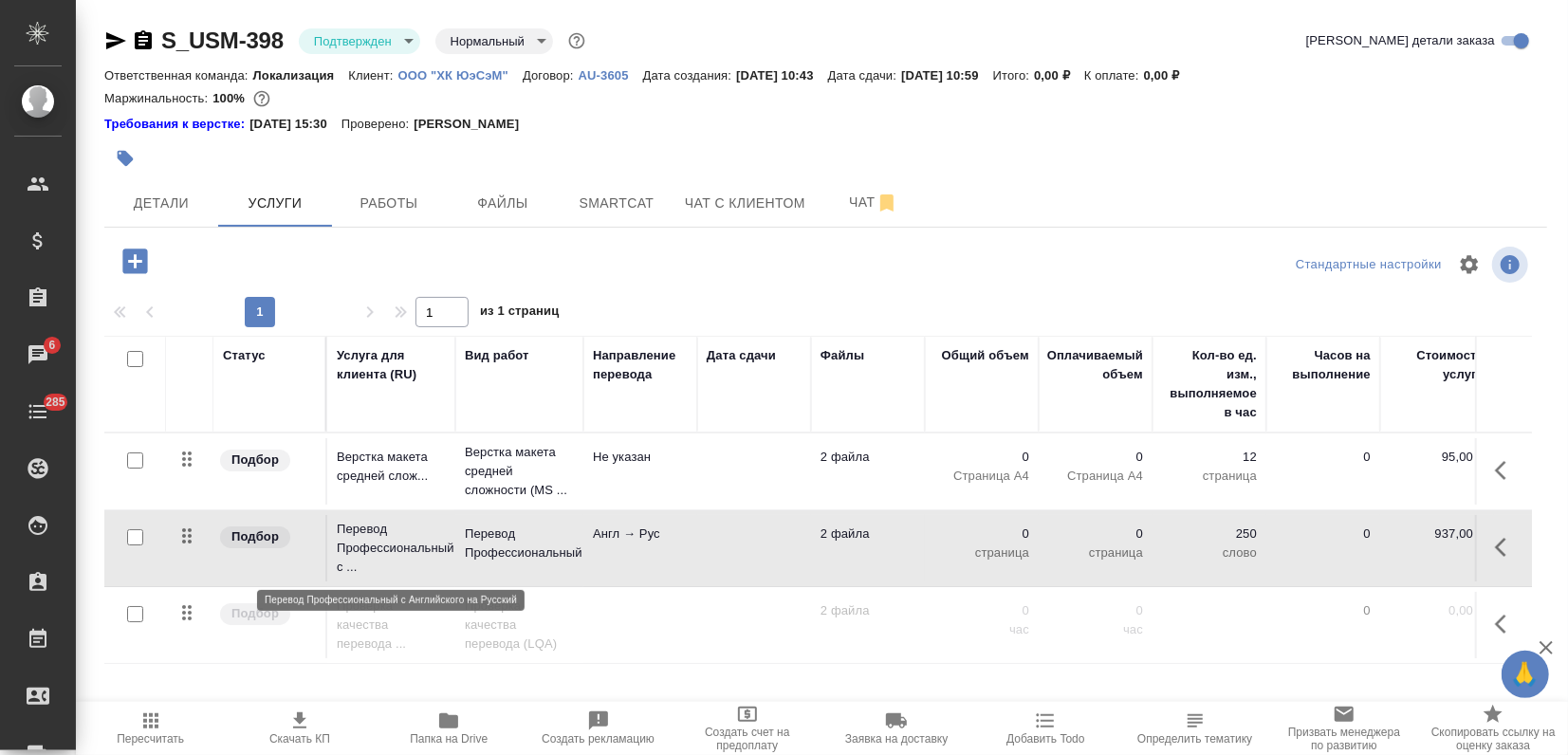
click at [401, 547] on p "Перевод Профессиональный с ..." at bounding box center [391, 548] width 110 height 57
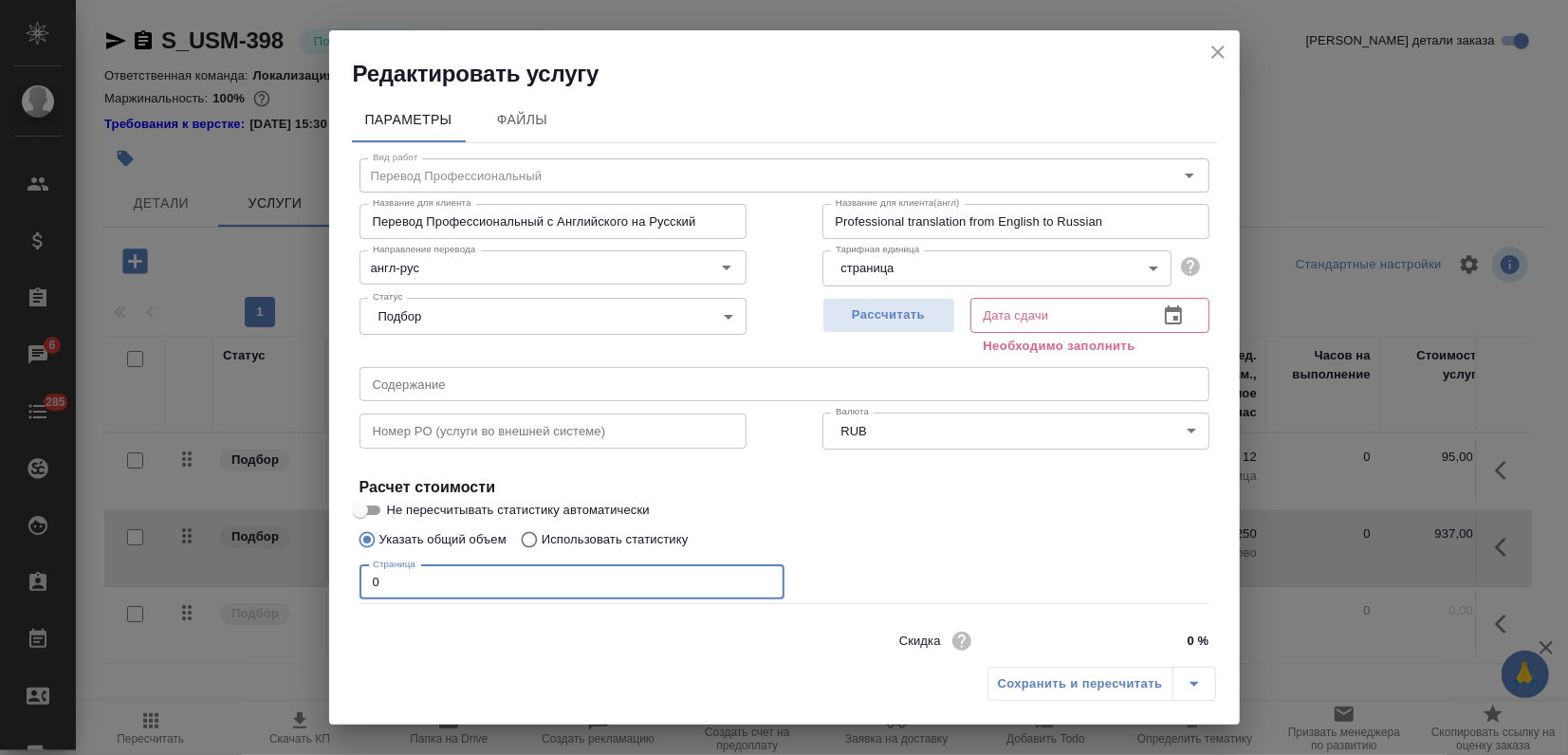
drag, startPoint x: 404, startPoint y: 575, endPoint x: 42, endPoint y: 575, distance: 362.0
click at [42, 575] on div "Редактировать услугу Параметры Файлы Вид работ Перевод Профессиональный Вид раб…" at bounding box center [784, 378] width 1568 height 755
type input "19"
click at [861, 308] on span "Рассчитать" at bounding box center [889, 315] width 111 height 22
type input "05.09.2025 10:59"
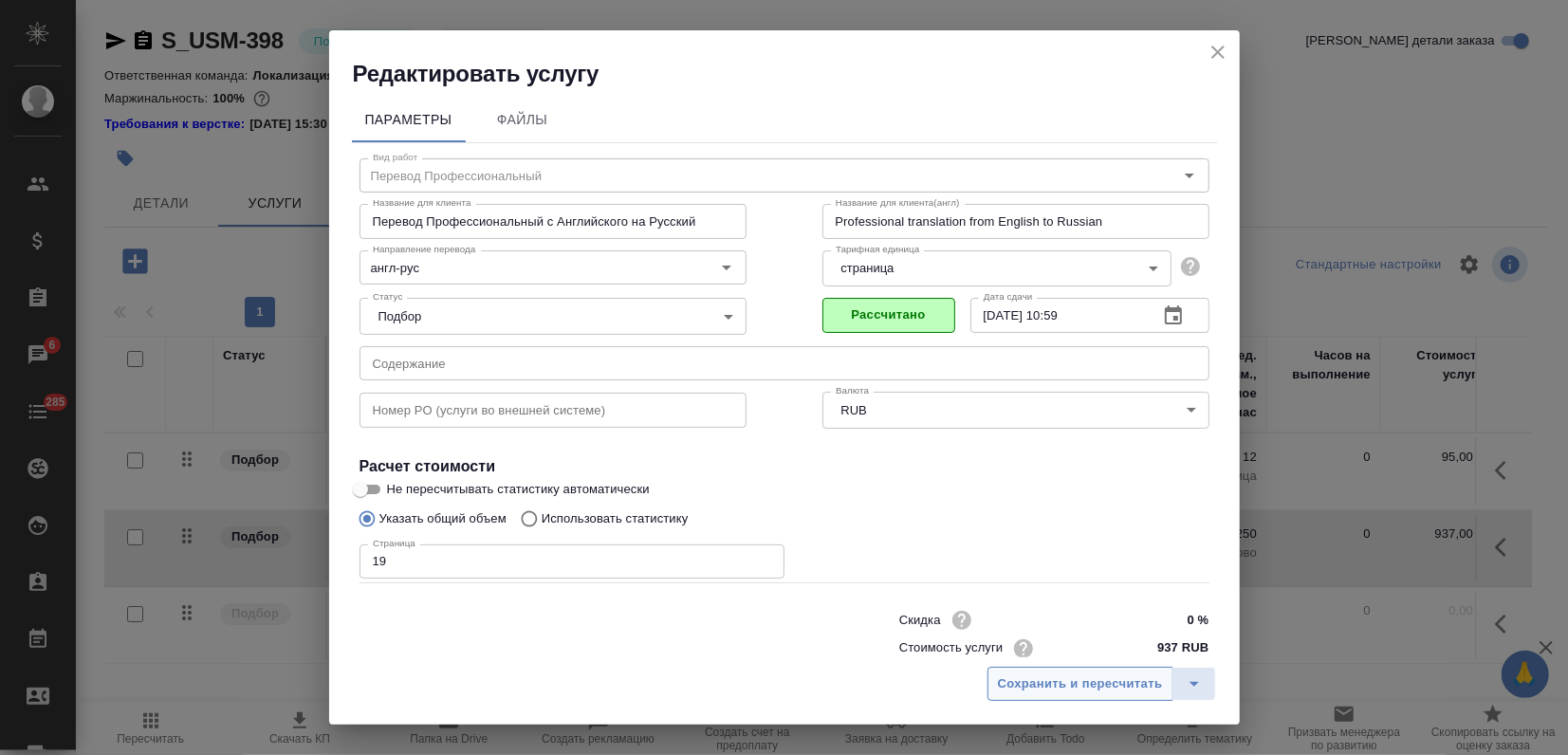
click at [1068, 681] on span "Сохранить и пересчитать" at bounding box center [1081, 684] width 165 height 22
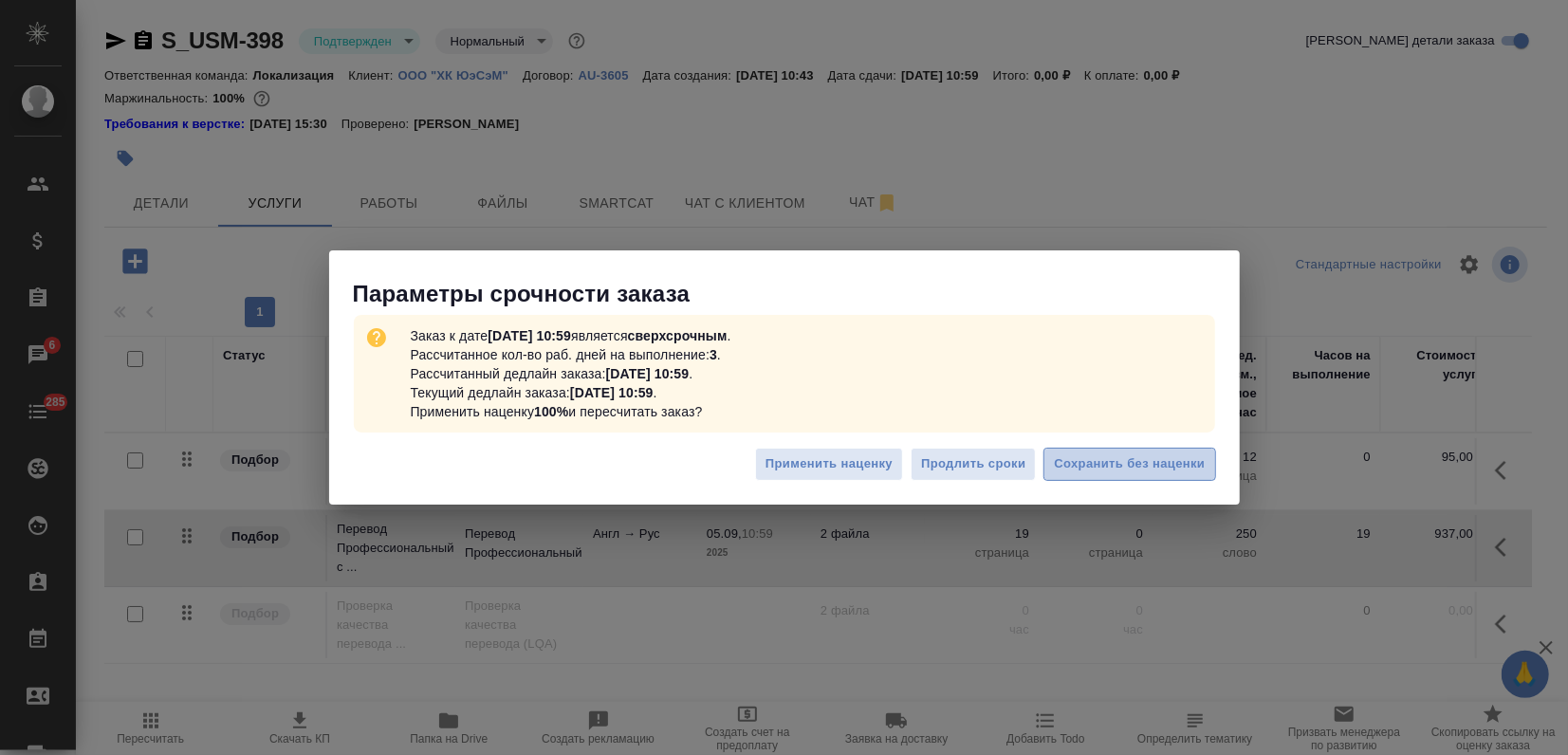
click at [1110, 466] on span "Сохранить без наценки" at bounding box center [1129, 464] width 151 height 22
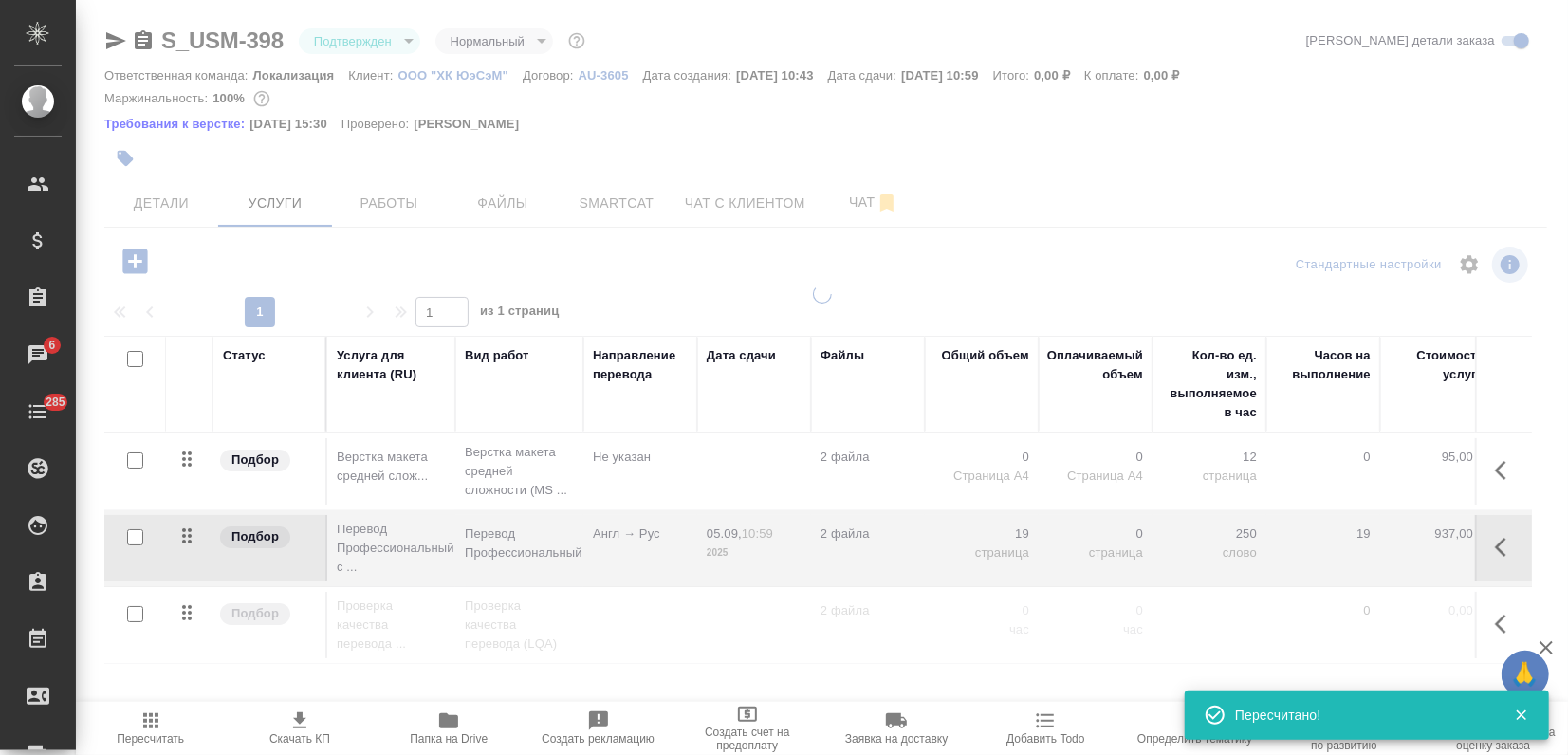
type input "urgent"
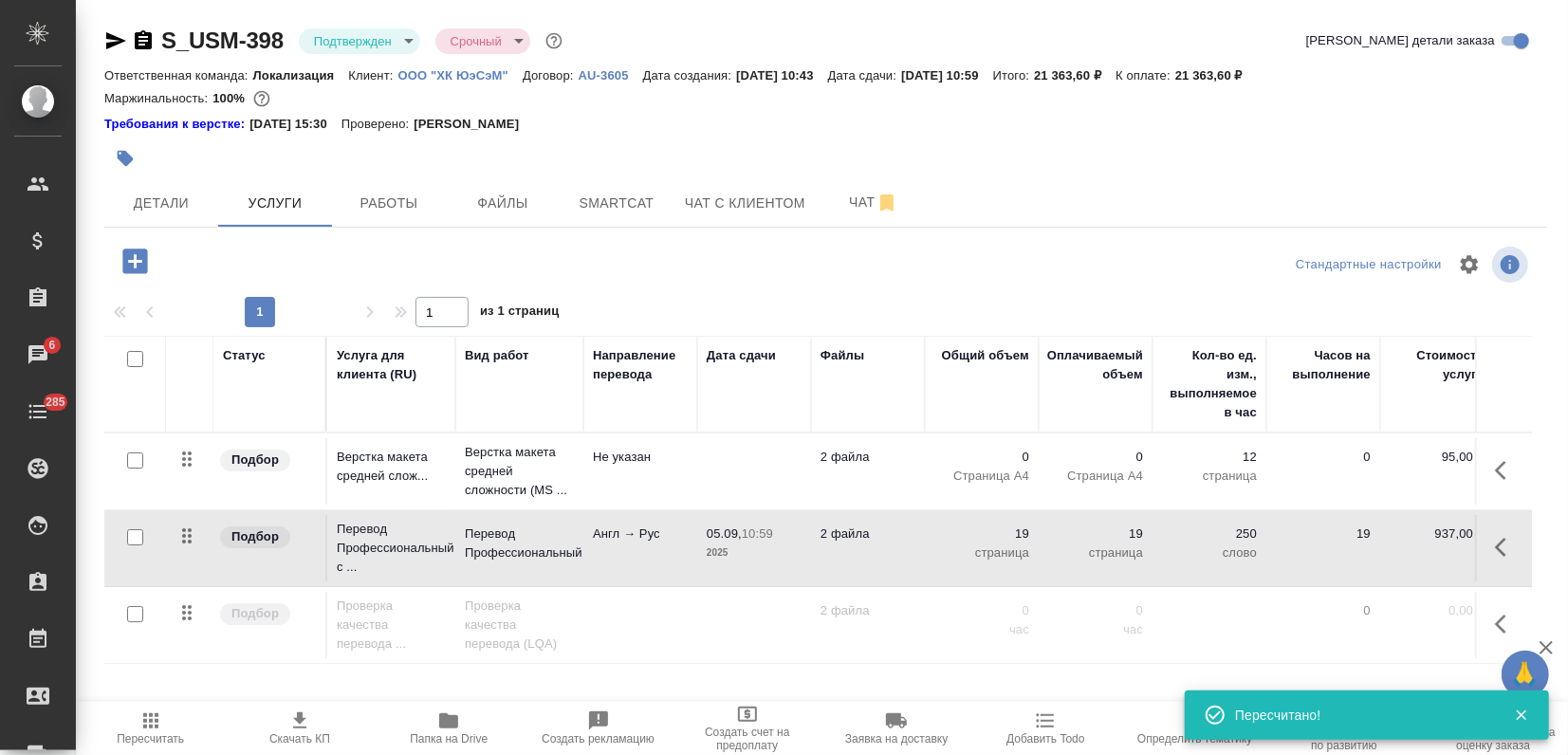
click at [645, 560] on td "Англ → Рус" at bounding box center [640, 548] width 113 height 66
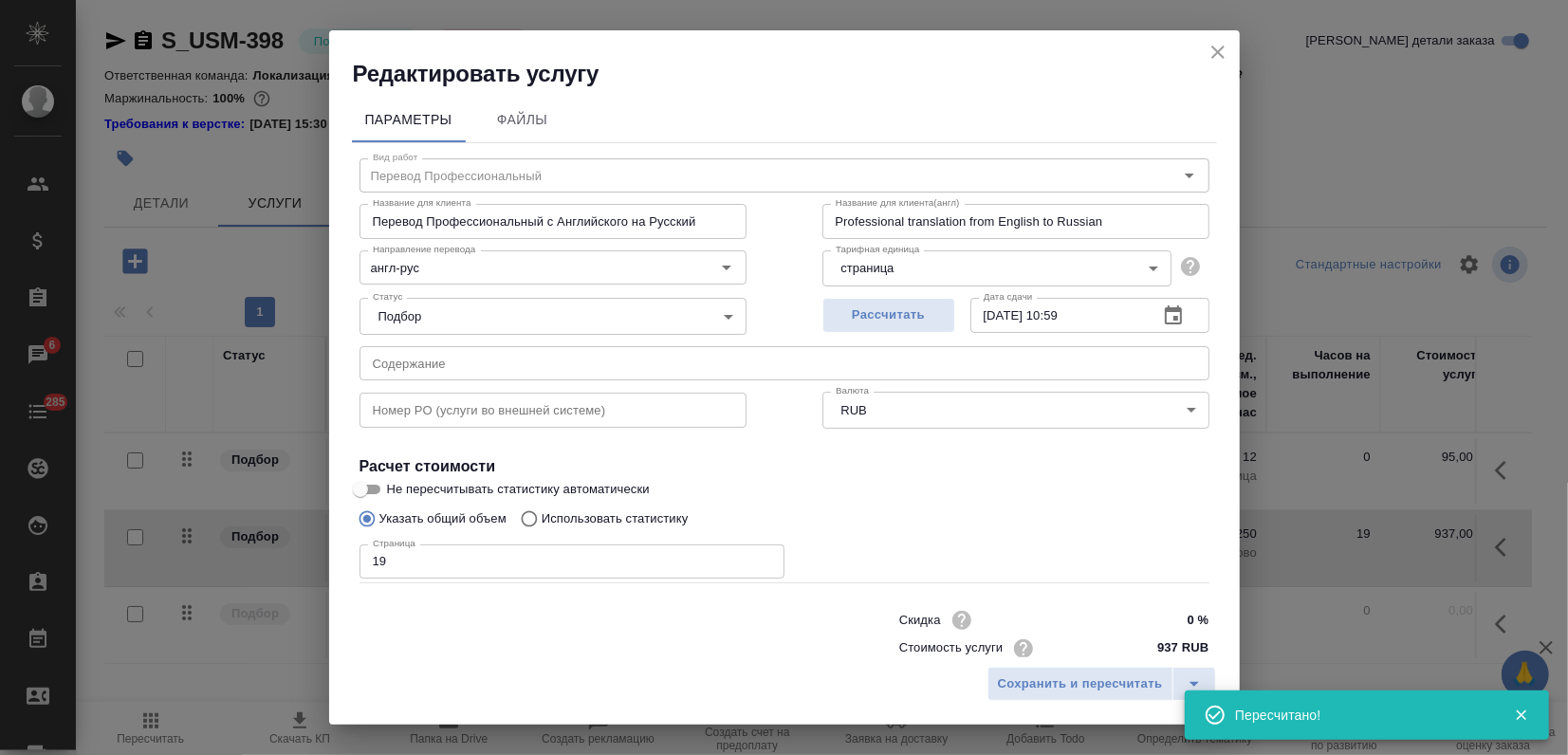
click at [361, 484] on input "Не пересчитывать статистику автоматически" at bounding box center [360, 490] width 68 height 23
checkbox input "true"
click at [1001, 688] on span "Сохранить и пересчитать" at bounding box center [1081, 684] width 165 height 22
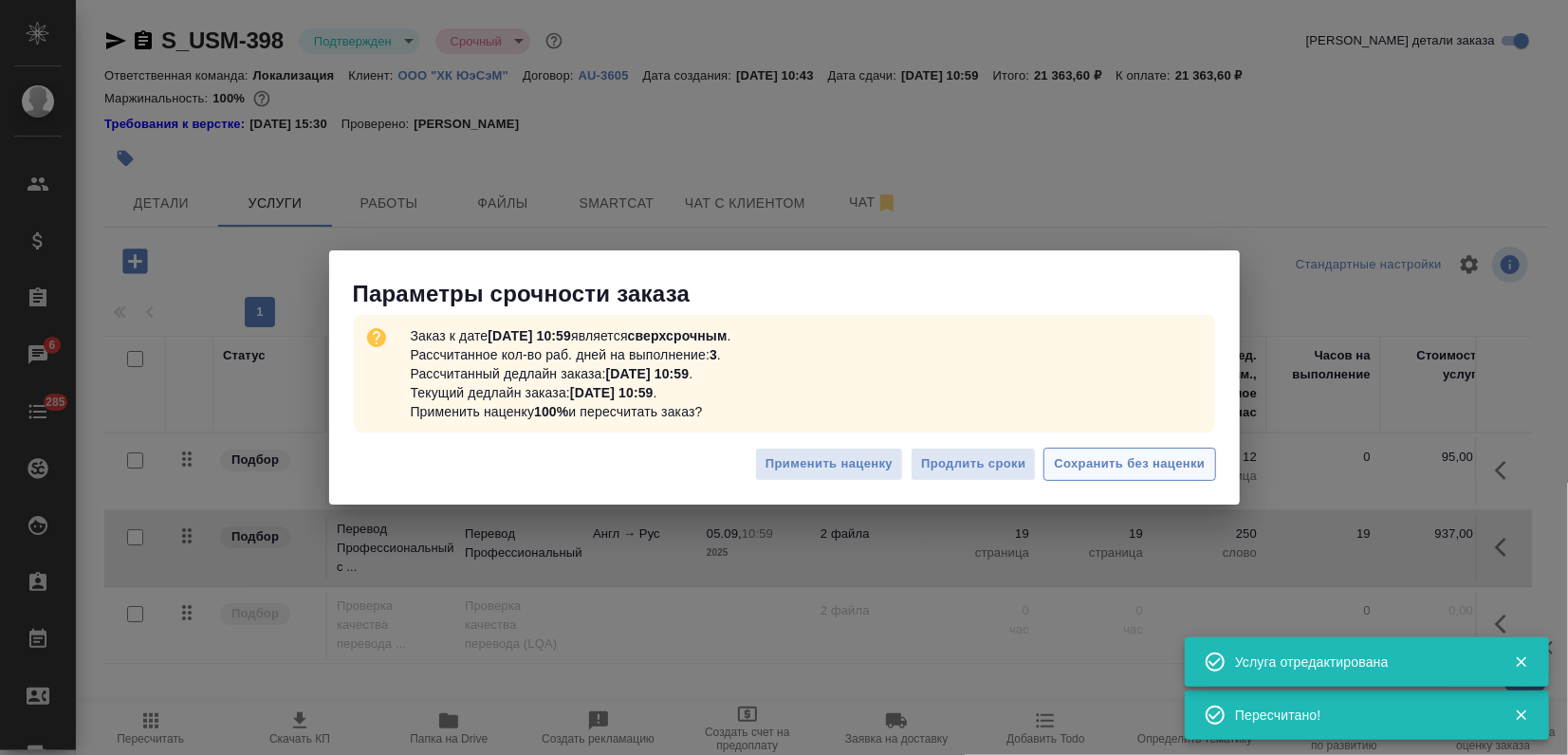
click at [1103, 465] on span "Сохранить без наценки" at bounding box center [1129, 464] width 151 height 22
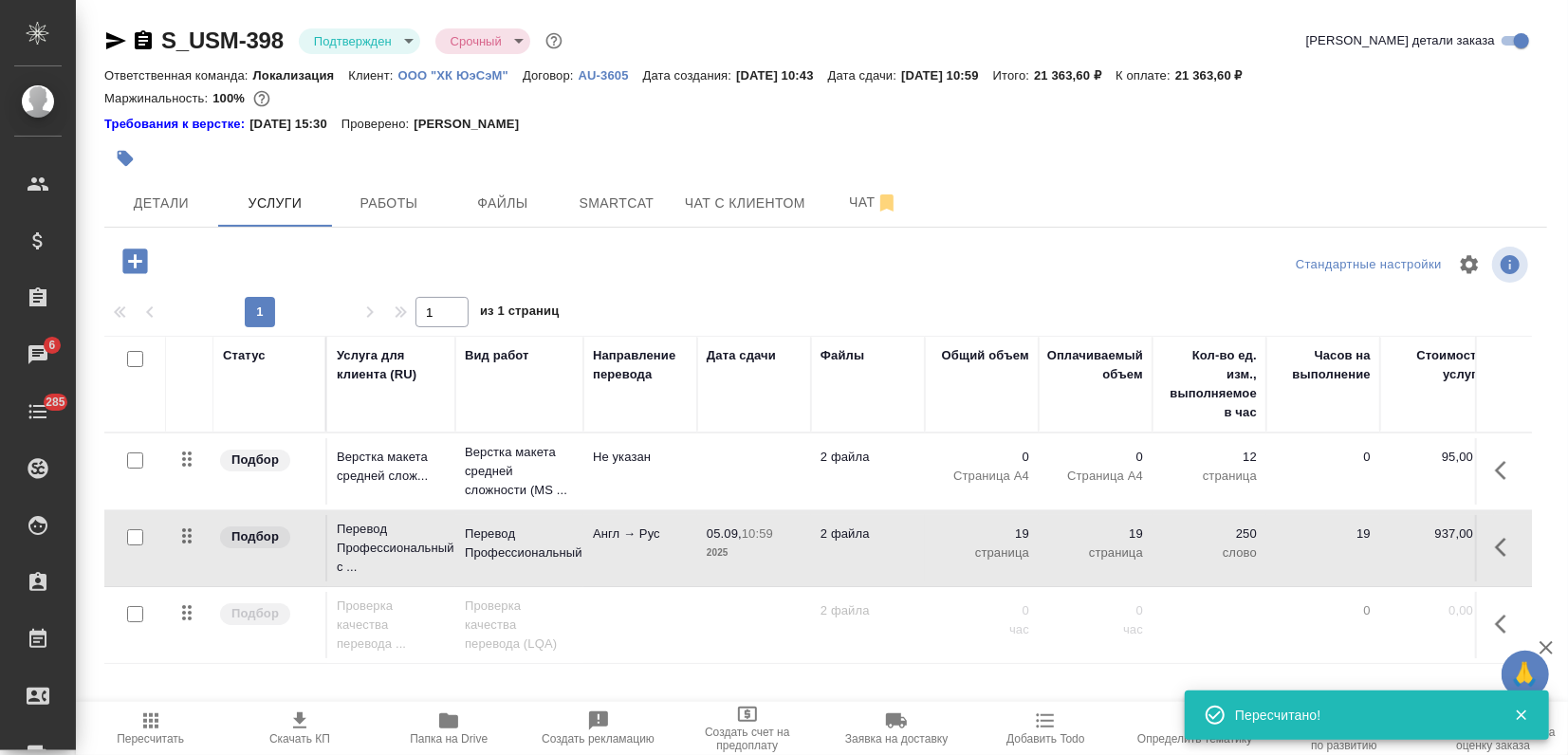
click at [127, 455] on input "checkbox" at bounding box center [135, 460] width 16 height 16
checkbox input "true"
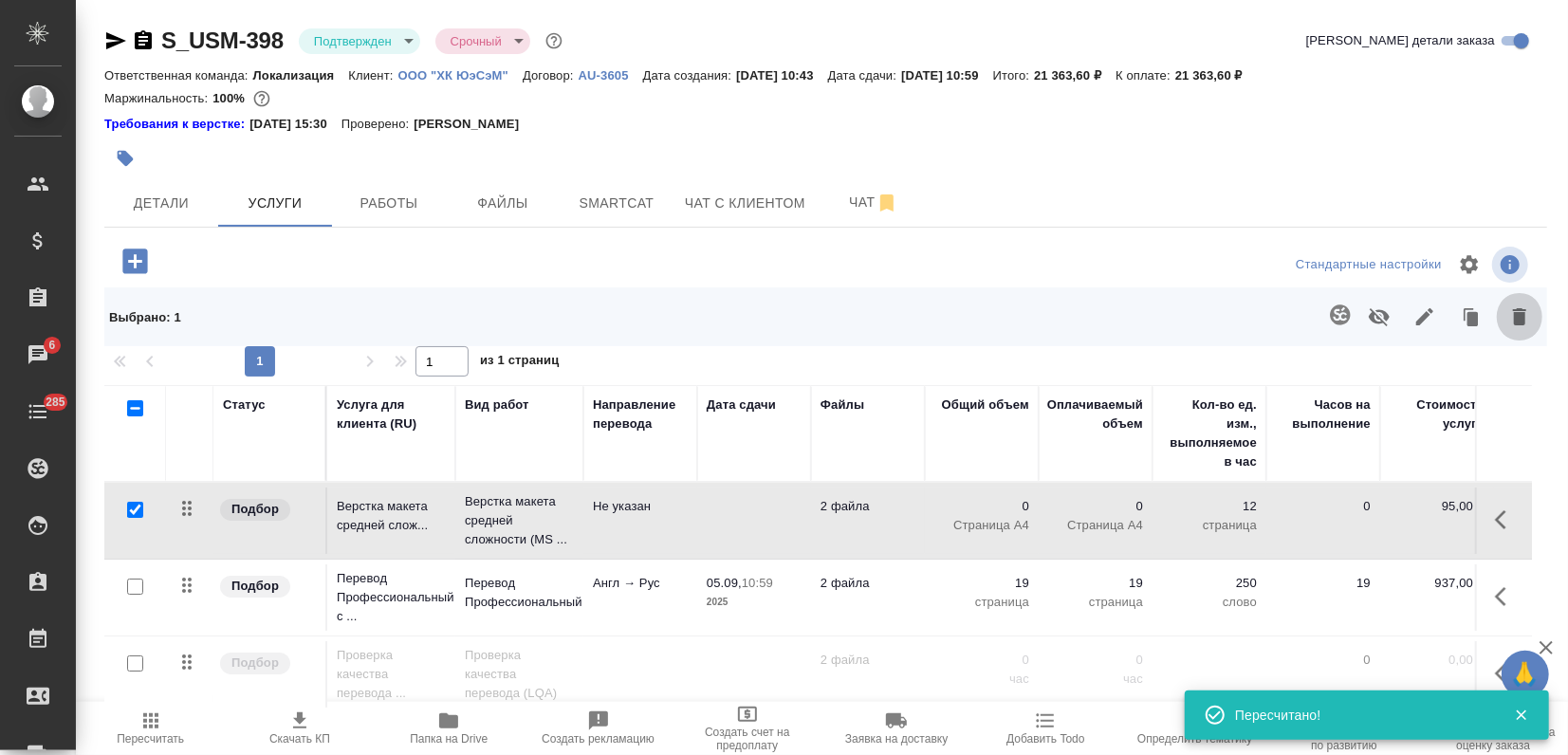
click at [1513, 313] on icon "button" at bounding box center [1520, 317] width 13 height 17
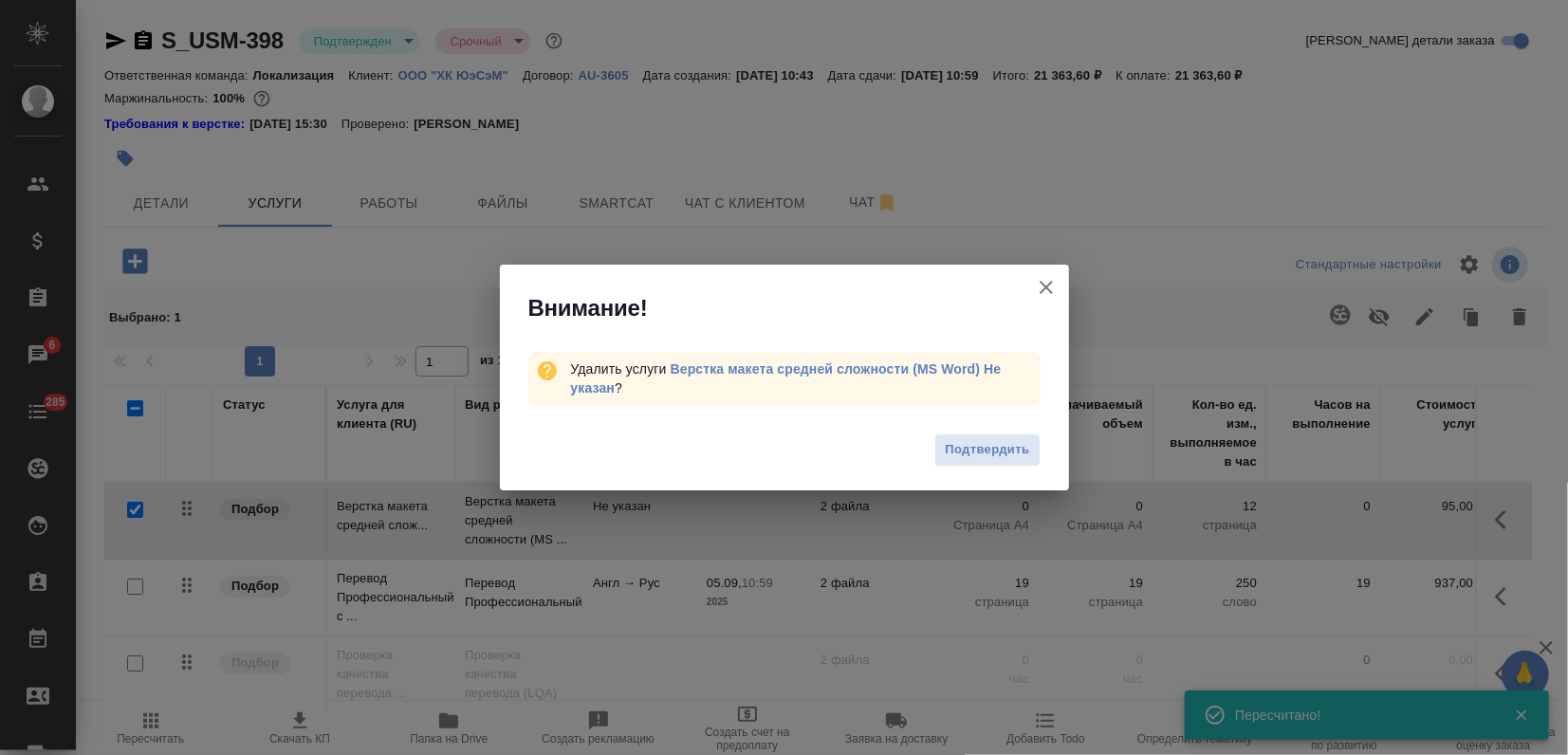
click at [1003, 448] on span "Подтвердить" at bounding box center [987, 450] width 85 height 22
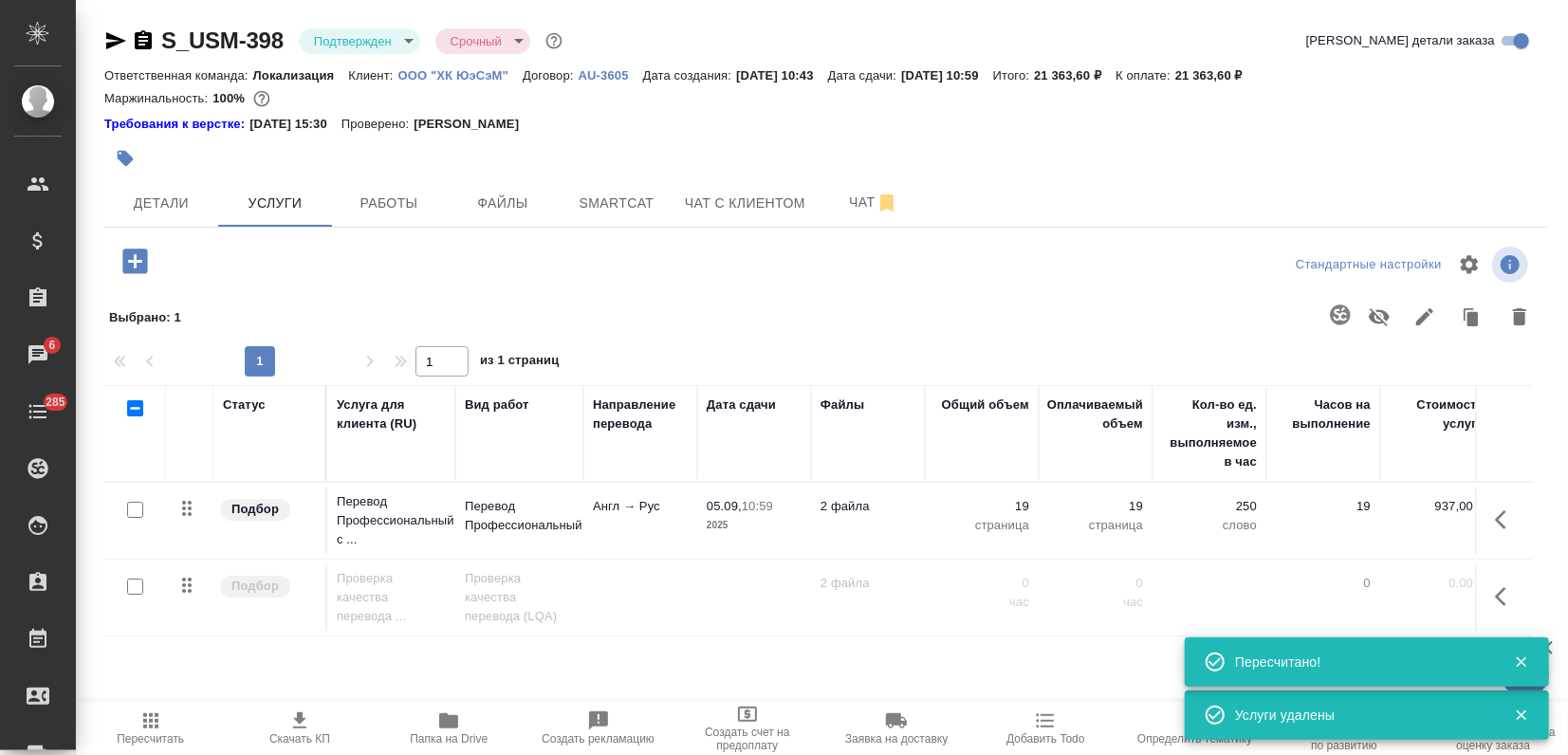
click at [136, 251] on icon "button" at bounding box center [135, 261] width 25 height 25
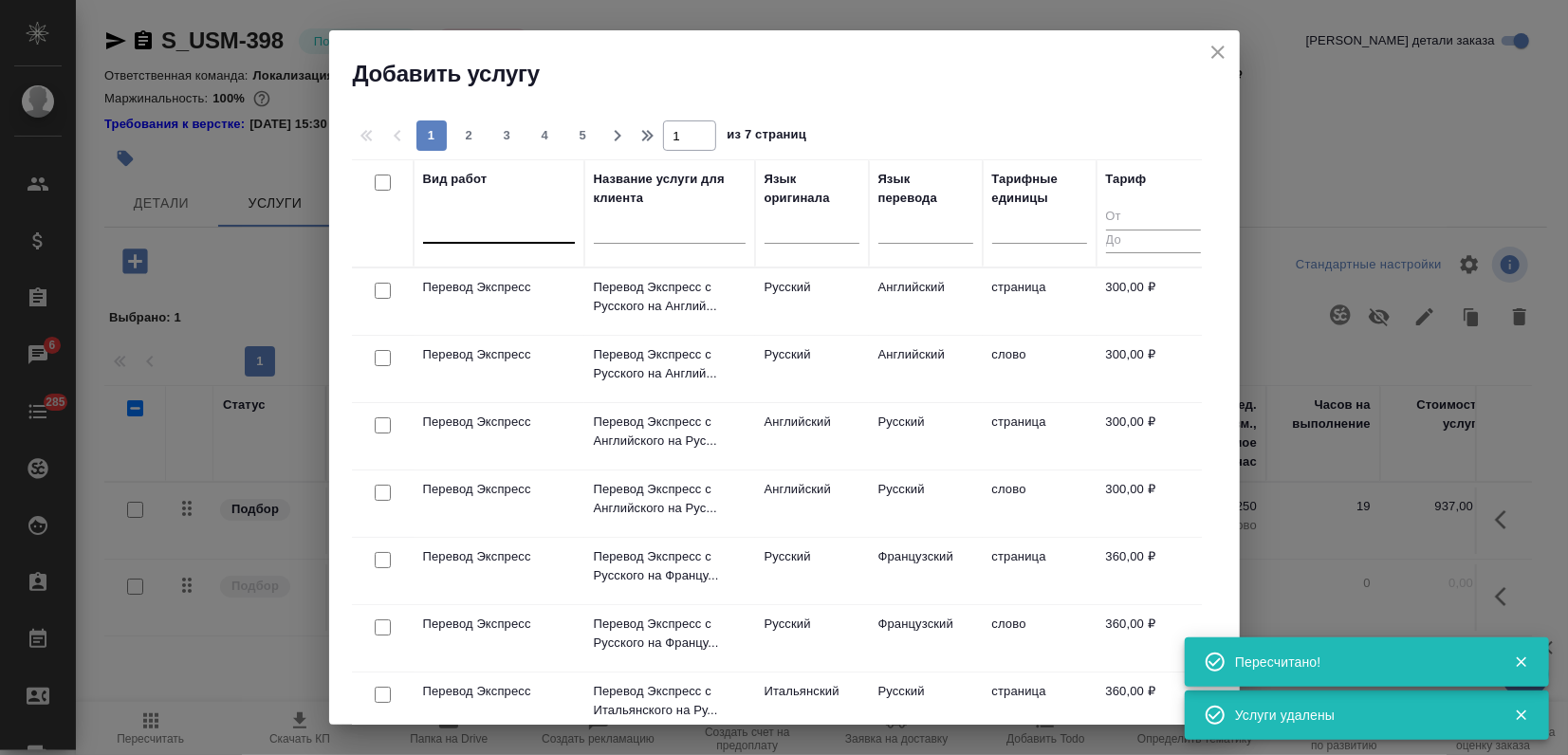
click at [482, 228] on div at bounding box center [499, 224] width 152 height 28
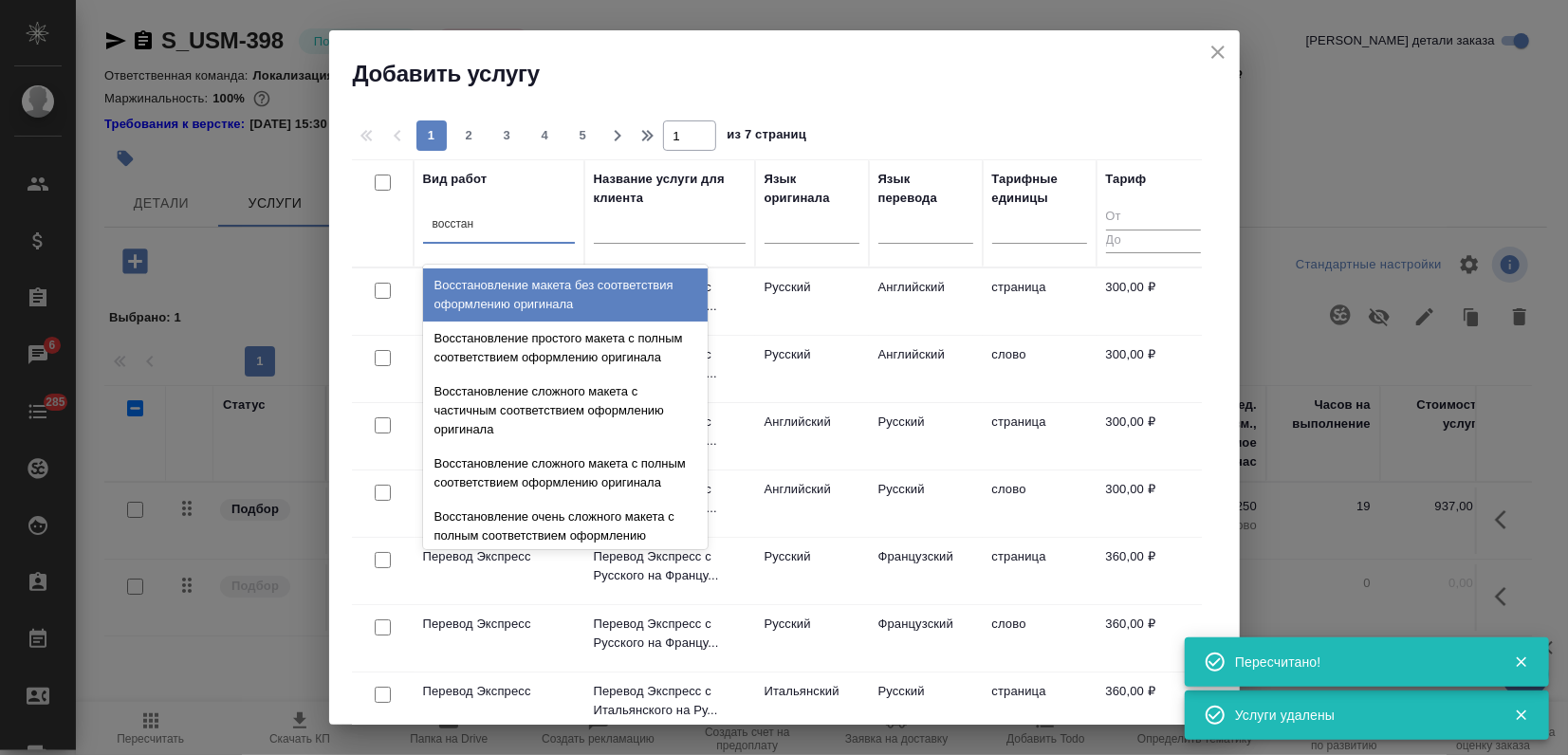
type input "восстано"
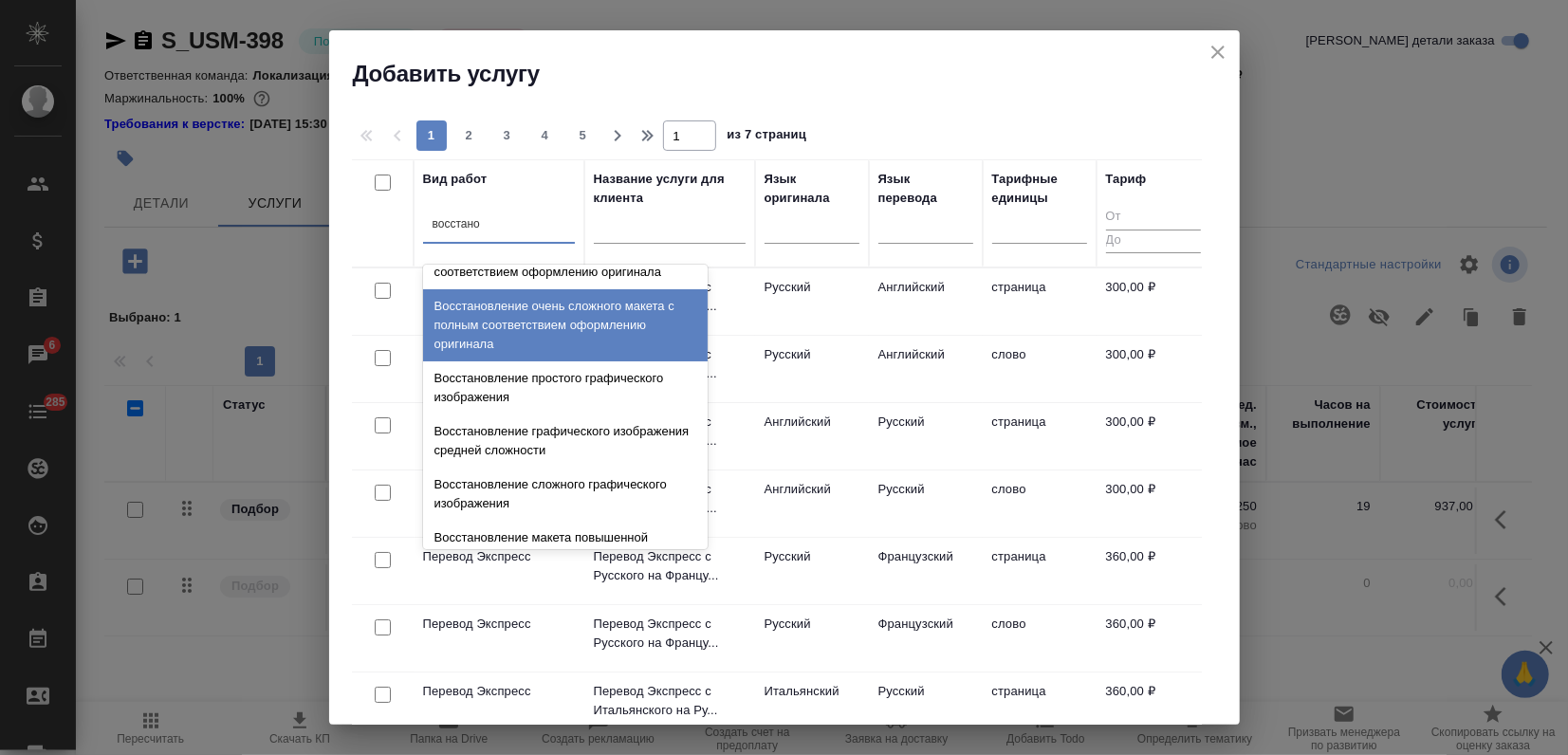
scroll to position [349, 0]
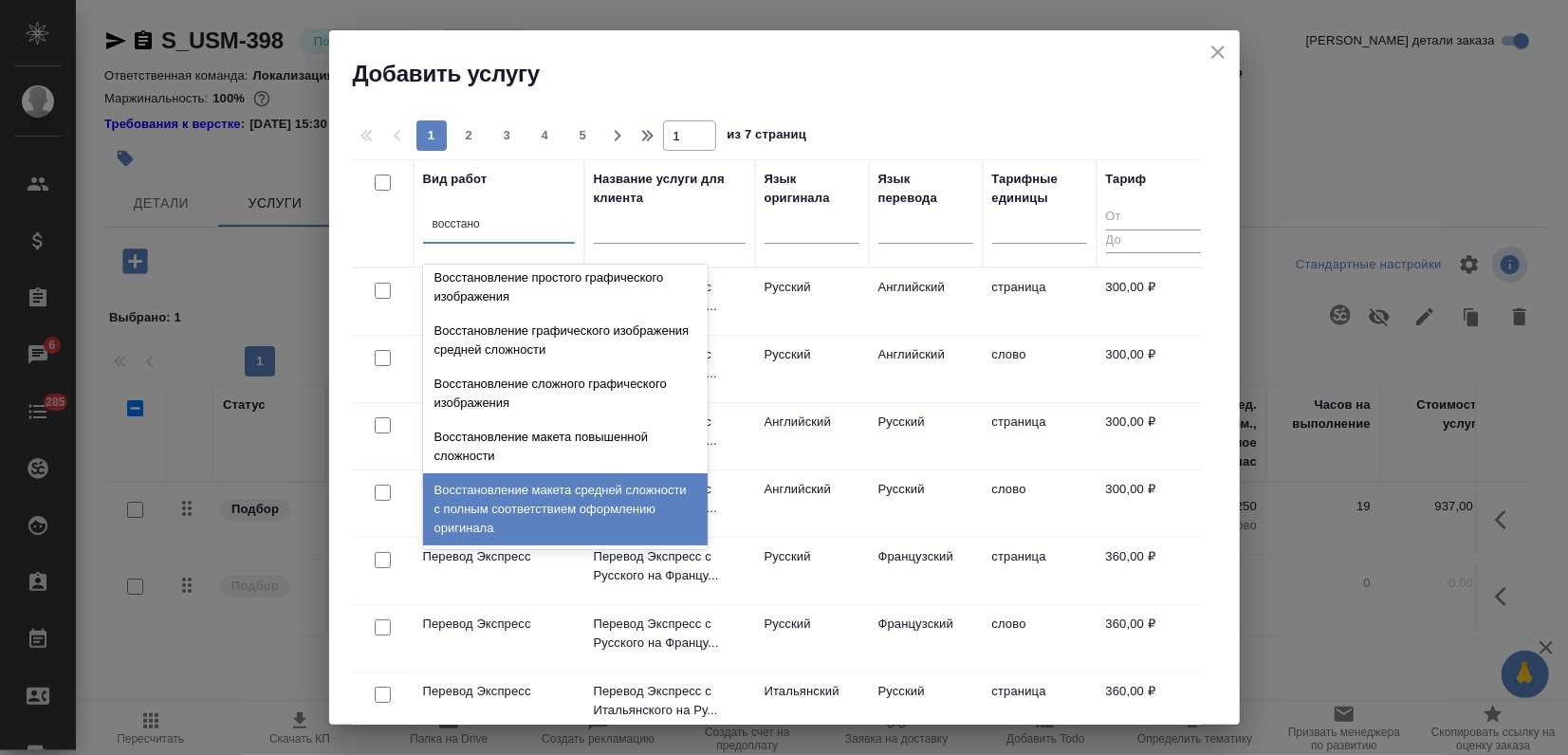
click at [553, 512] on div "Восстановление макета средней сложности с полным соответствием оформлению ориги…" at bounding box center [565, 509] width 284 height 72
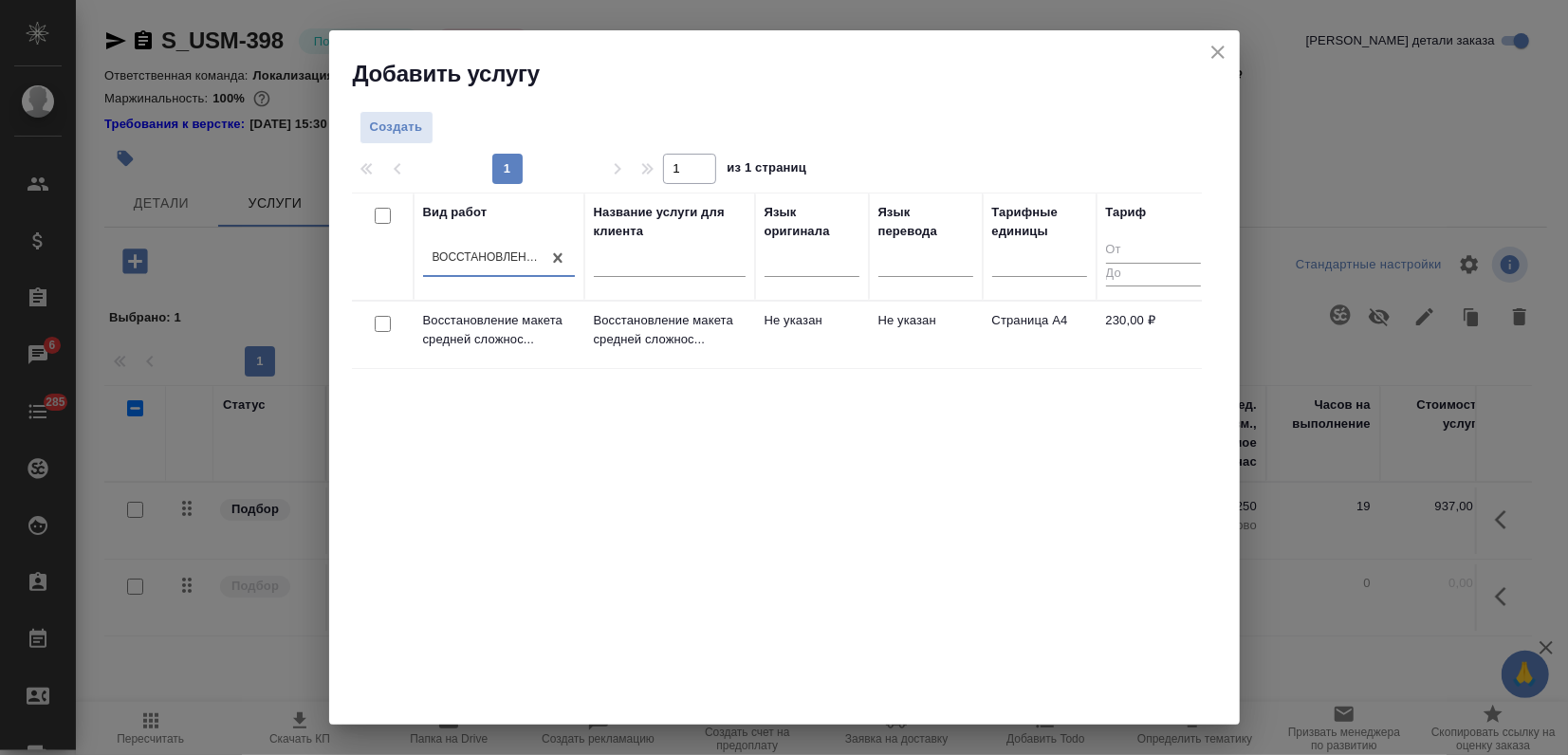
click at [765, 592] on div "Вид работ option Восстановление макета средней сложности с полным соответствием…" at bounding box center [776, 476] width 850 height 569
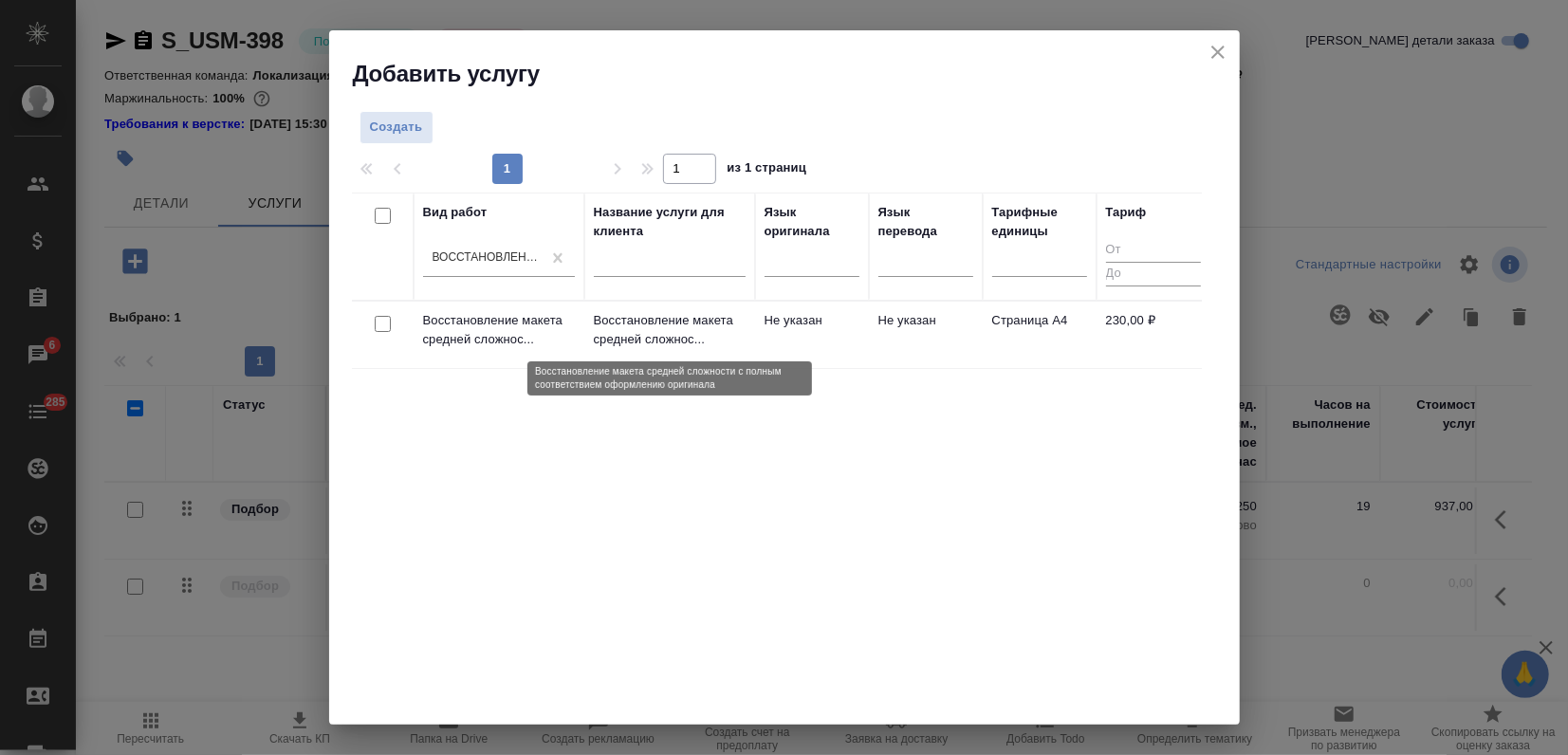
click at [628, 347] on p "Восстановление макета средней сложнос..." at bounding box center [670, 329] width 152 height 37
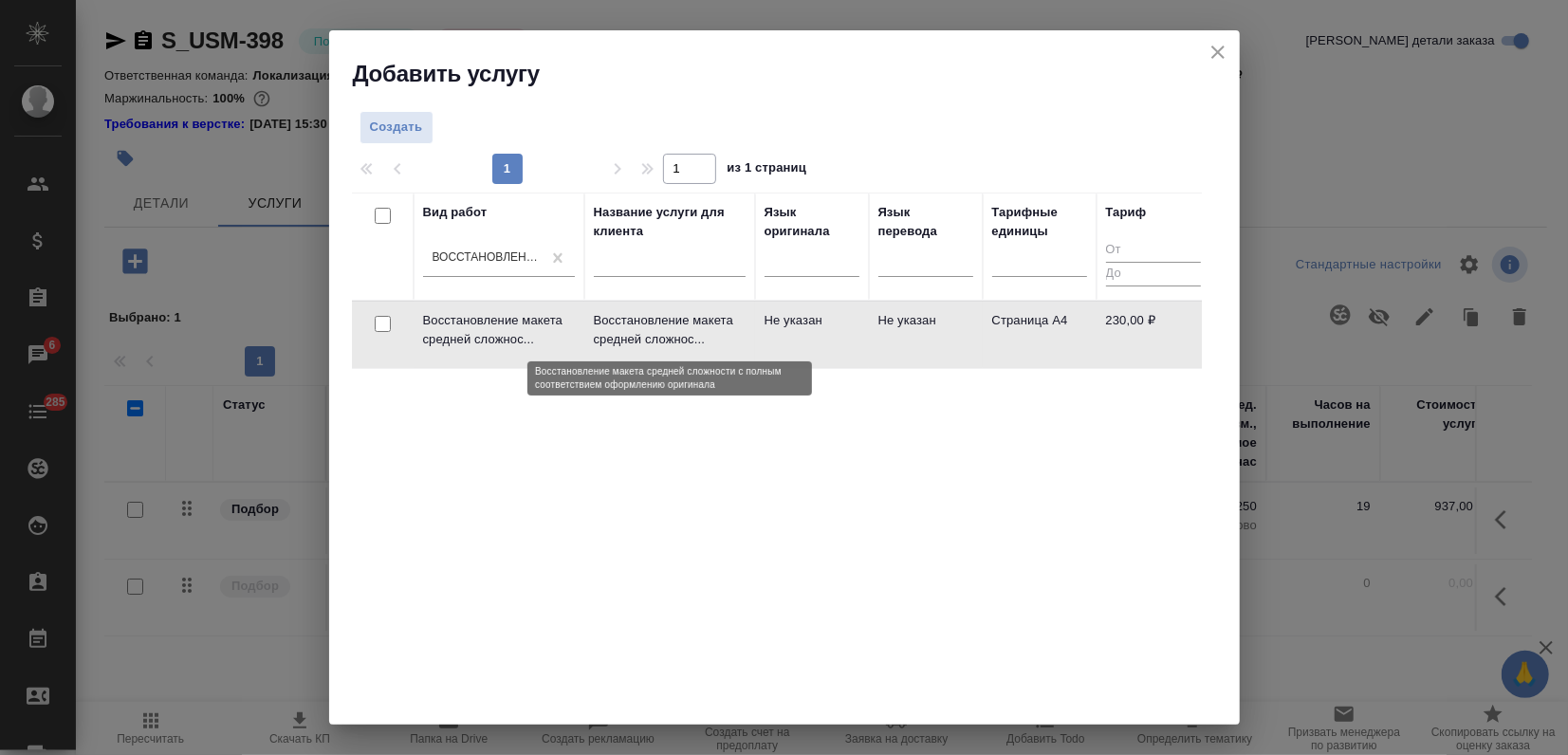
click at [628, 347] on p "Восстановление макета средней сложнос..." at bounding box center [670, 329] width 152 height 37
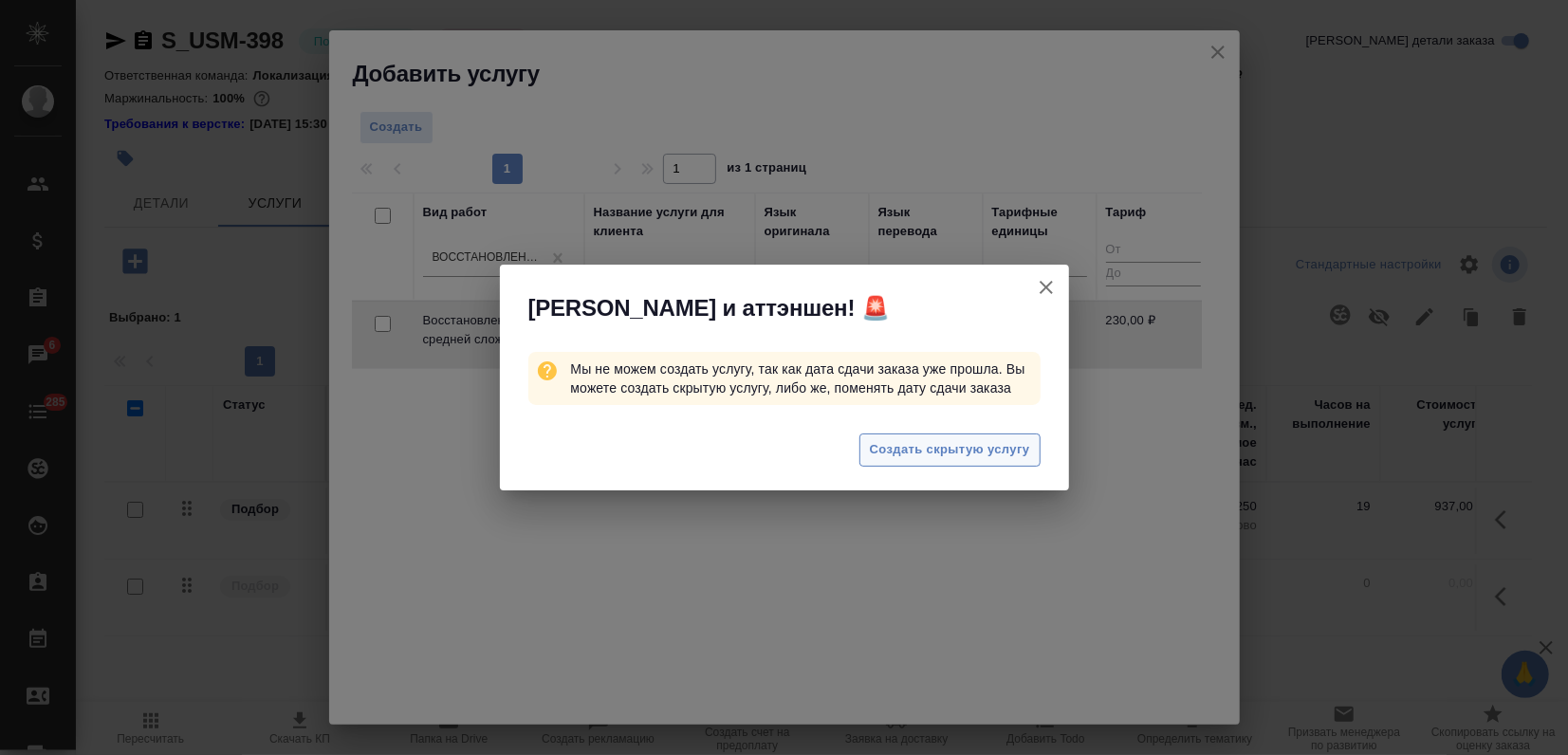
click at [878, 443] on span "Создать скрытую услугу" at bounding box center [949, 450] width 160 height 22
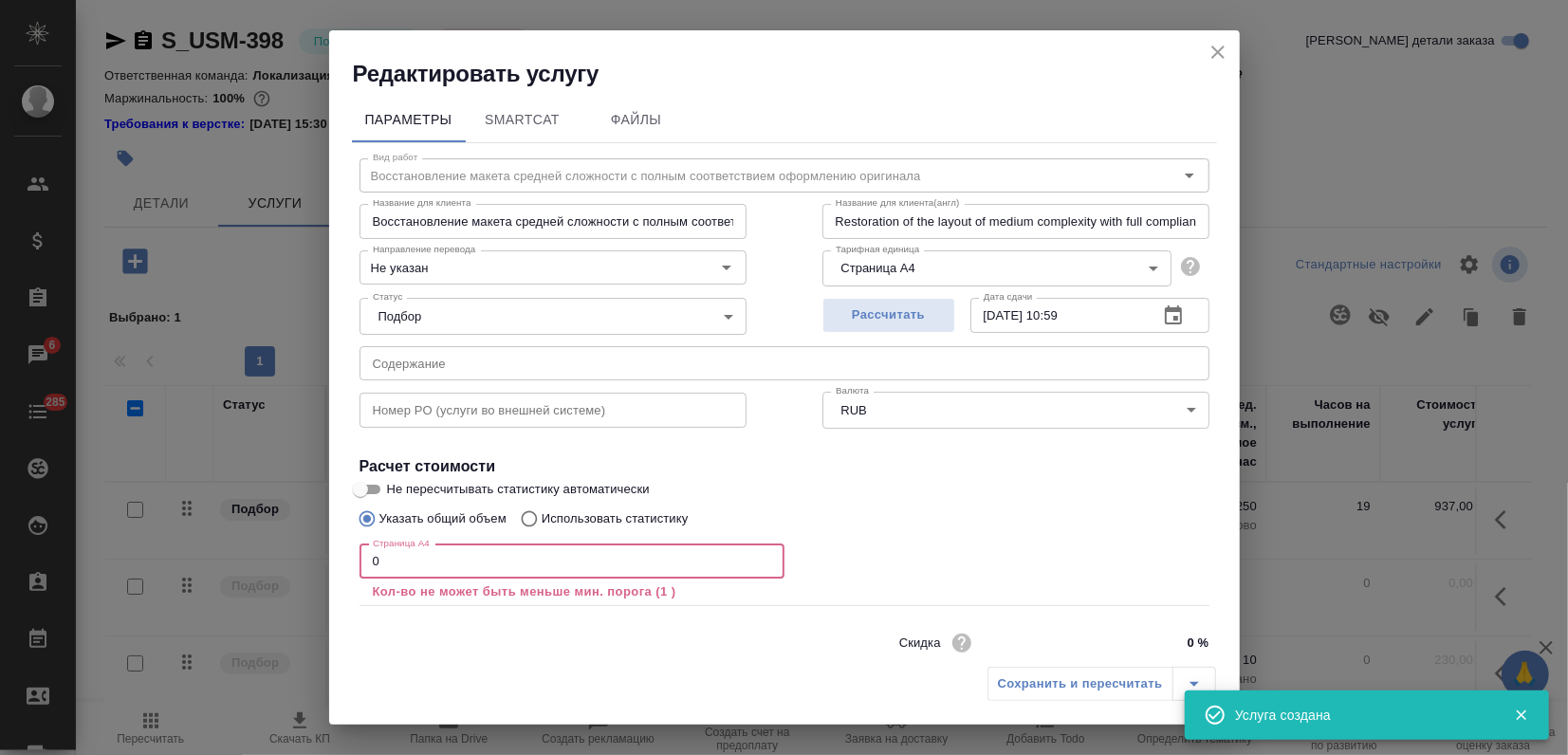
drag, startPoint x: 189, startPoint y: 554, endPoint x: -51, endPoint y: 570, distance: 240.5
click at [0, 570] on html "🙏 .cls-1 fill:#fff; AWATERA Zagorodnikh Viktoria Клиенты Спецификации Заказы 6 …" at bounding box center [784, 378] width 1568 height 755
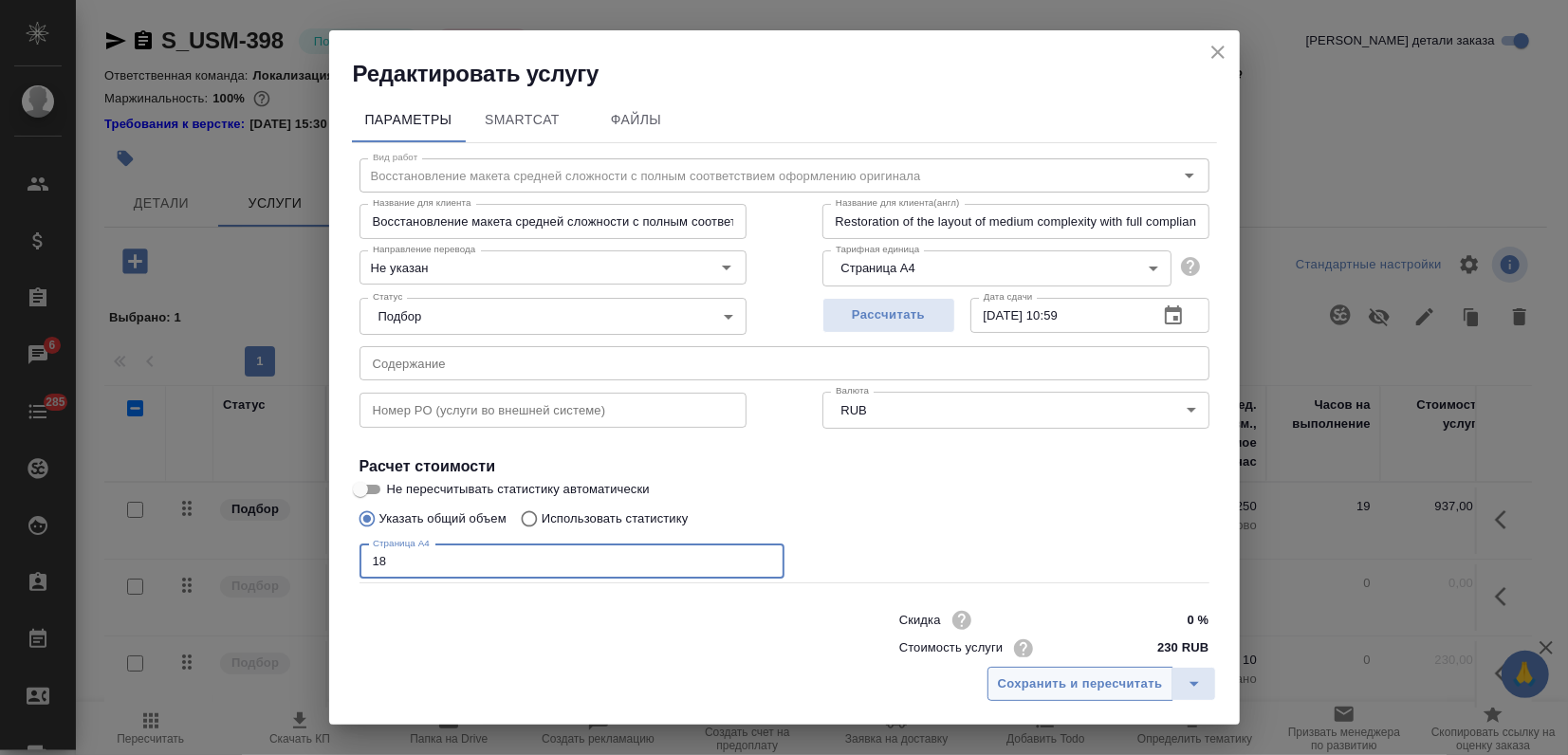
type input "18"
click at [1070, 686] on span "Сохранить и пересчитать" at bounding box center [1081, 684] width 165 height 22
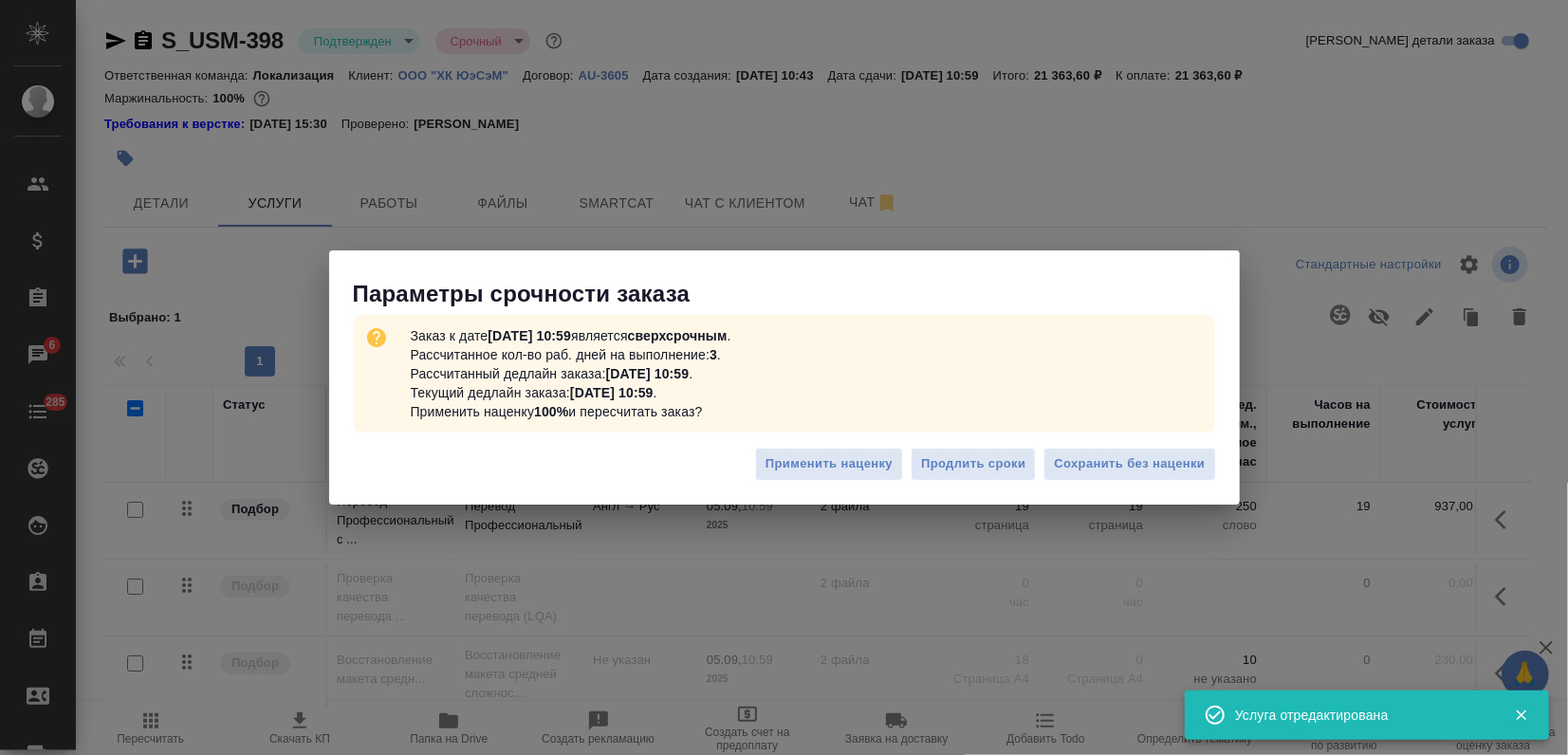
click at [1114, 466] on span "Сохранить без наценки" at bounding box center [1129, 464] width 151 height 22
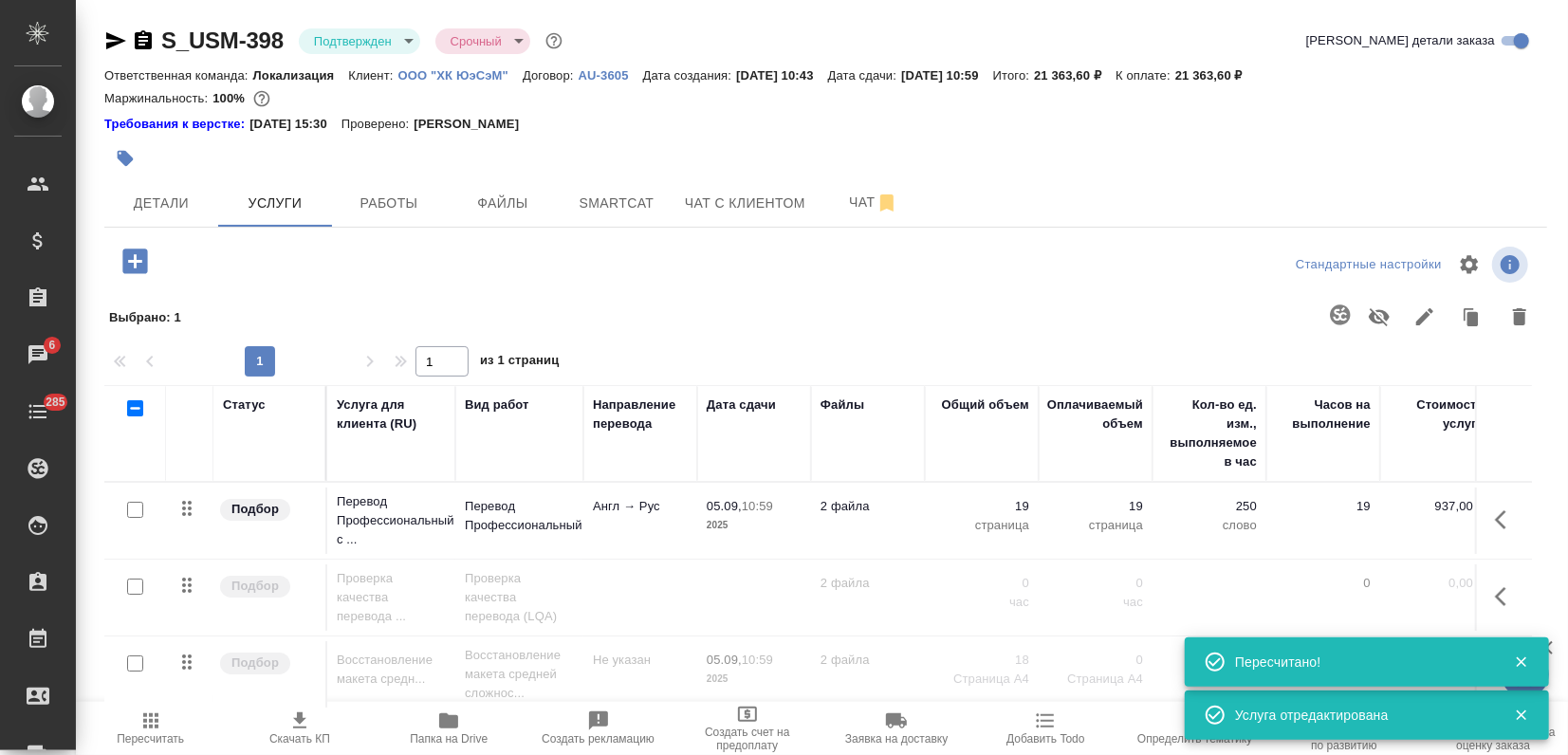
drag, startPoint x: 189, startPoint y: 675, endPoint x: 176, endPoint y: 531, distance: 144.6
click at [176, 531] on tbody "Подбор Перевод Профессиональный с ... Перевод Профессиональный Англ → Рус 05.09…" at bounding box center [998, 597] width 1788 height 231
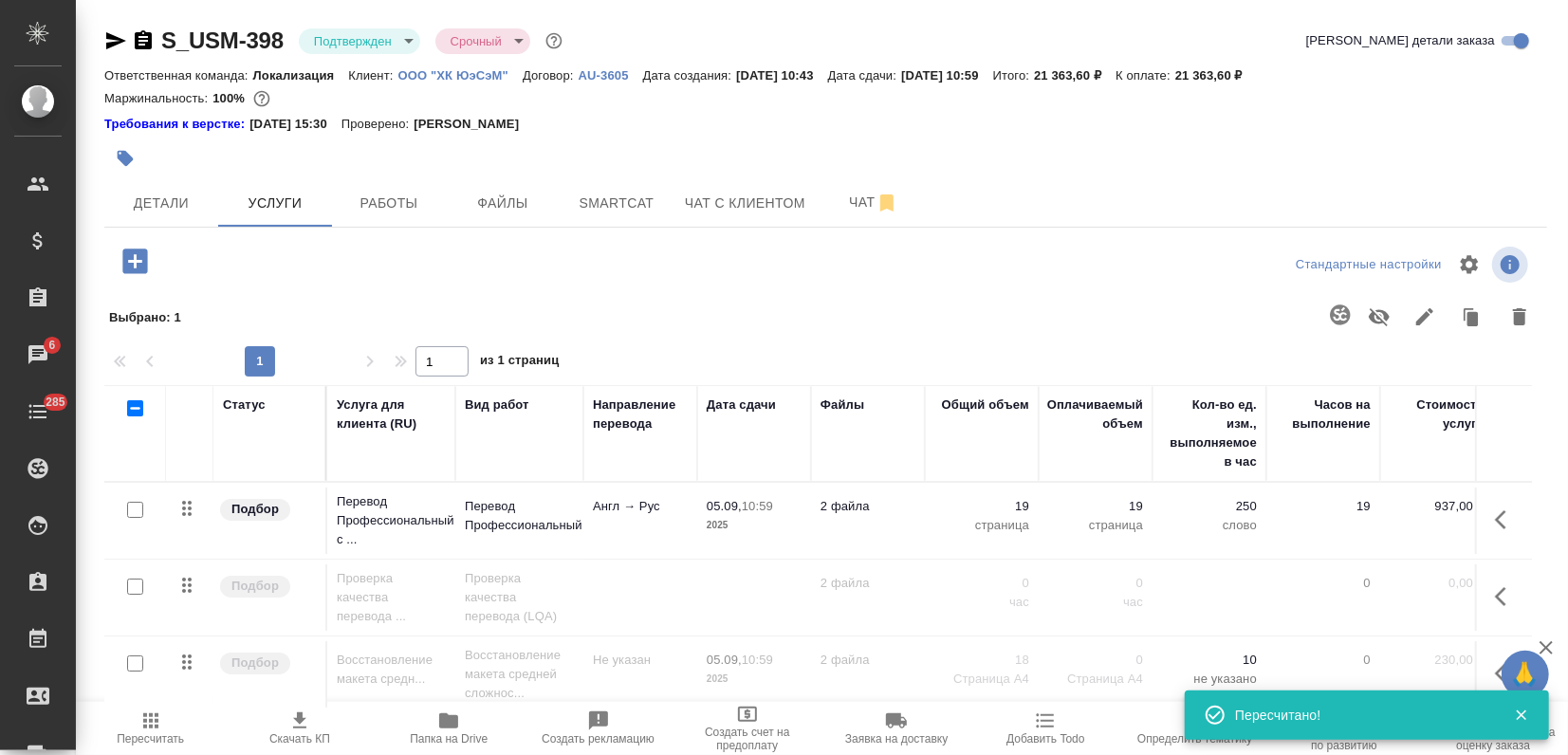
click at [185, 652] on icon at bounding box center [187, 662] width 23 height 23
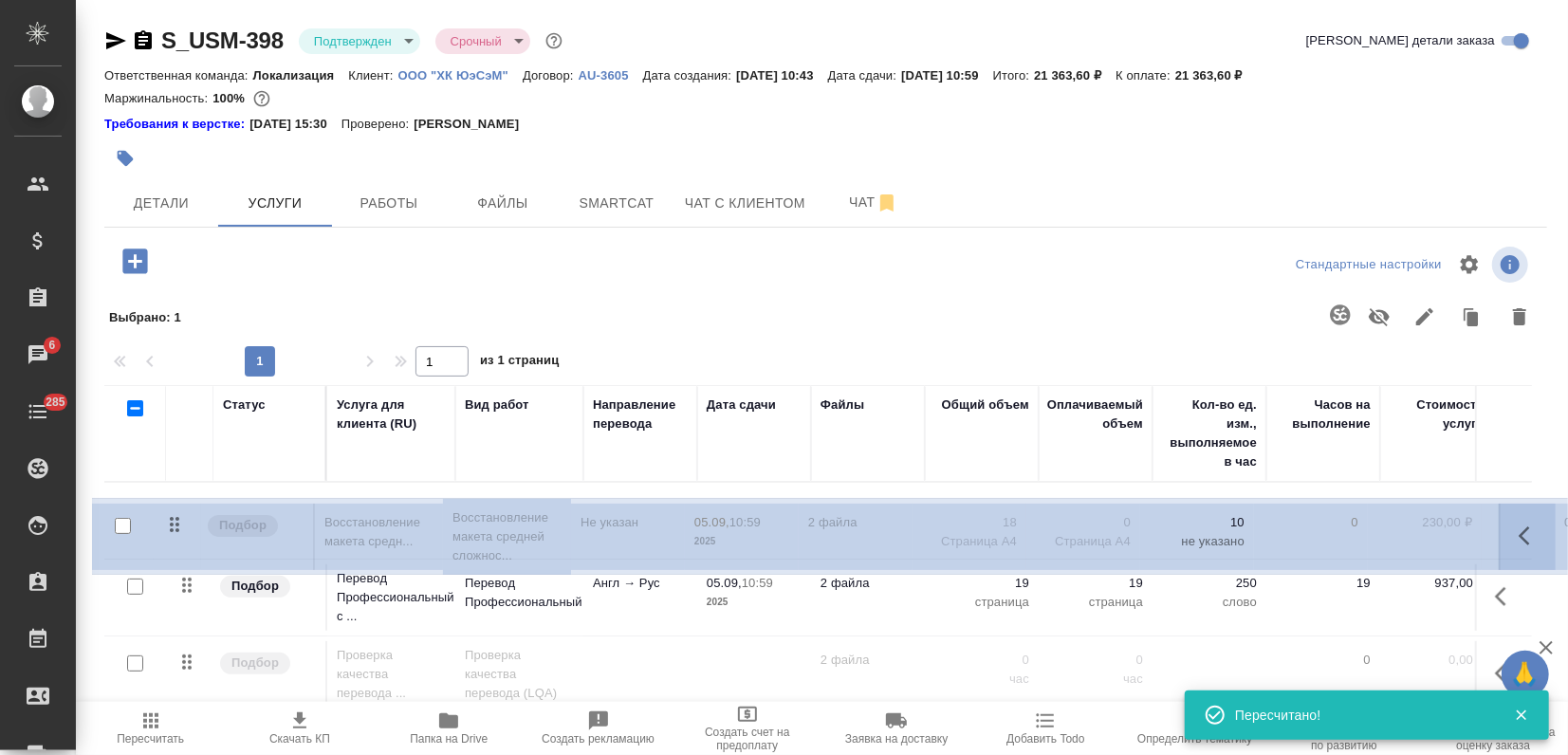
drag, startPoint x: 185, startPoint y: 664, endPoint x: 177, endPoint y: 506, distance: 158.2
click at [172, 509] on table "Статус Услуга для клиента (RU) Вид работ Направление перевода Дата сдачи Файлы …" at bounding box center [998, 549] width 1788 height 329
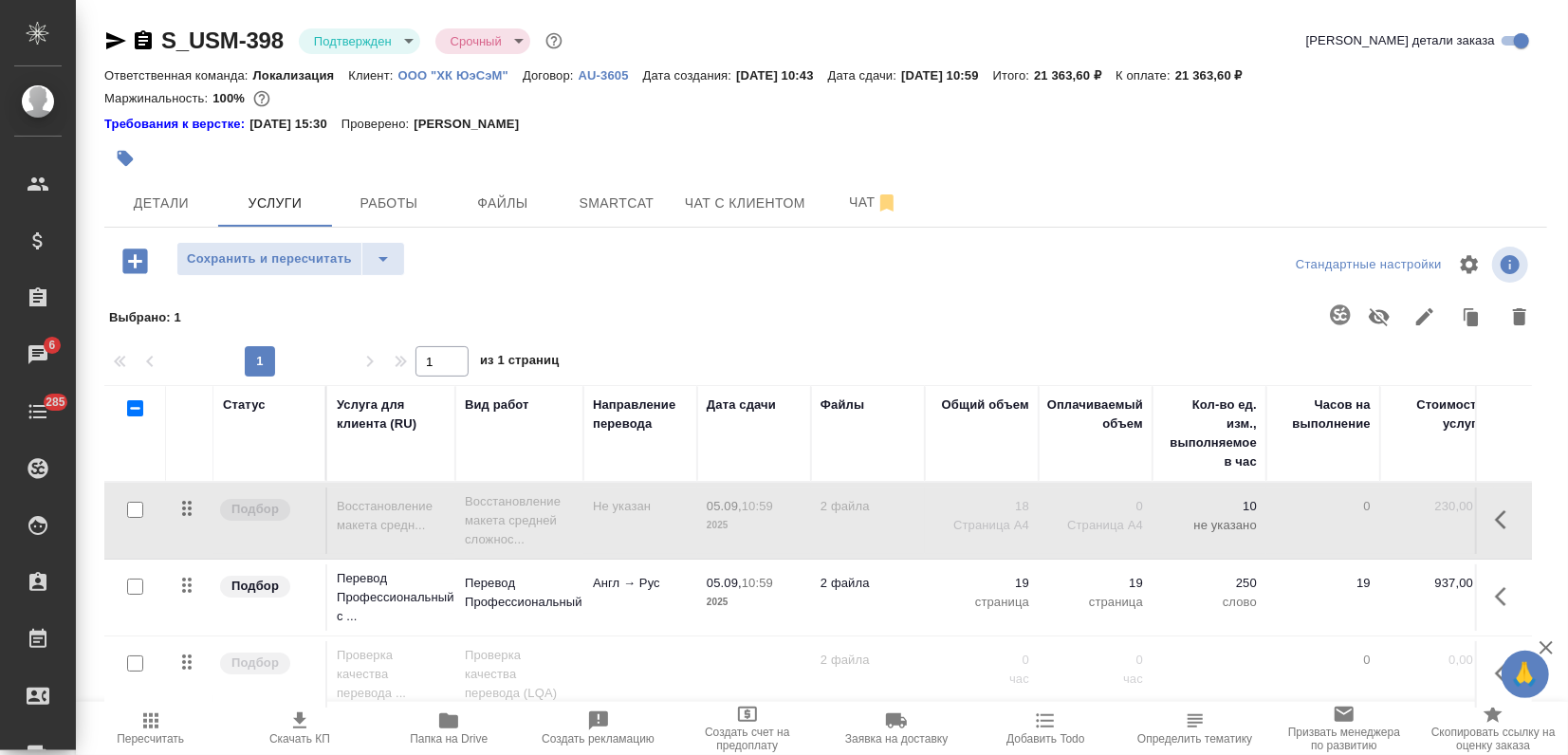
click at [133, 506] on input "checkbox" at bounding box center [135, 509] width 16 height 16
checkbox input "true"
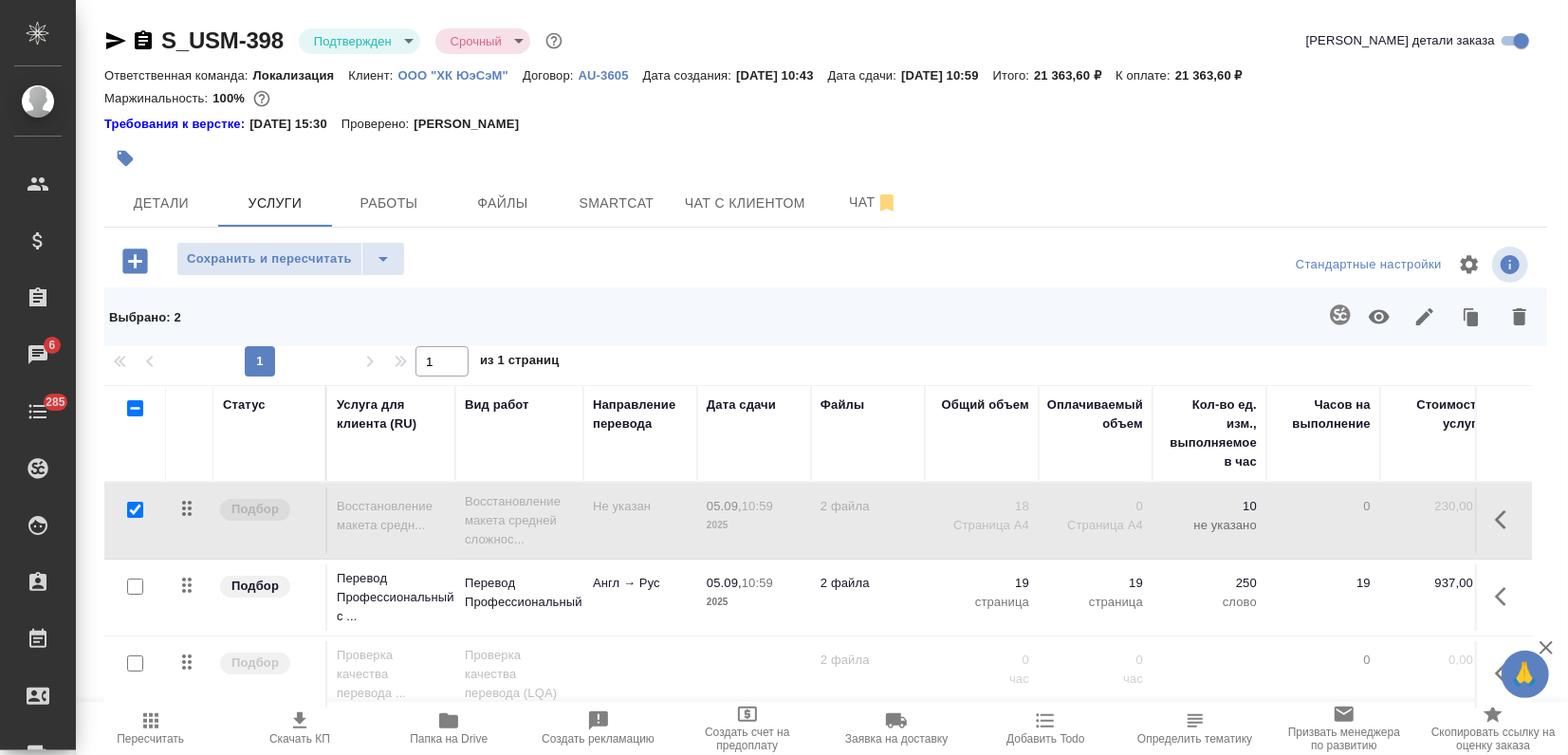
click at [1369, 324] on icon "button" at bounding box center [1380, 317] width 21 height 14
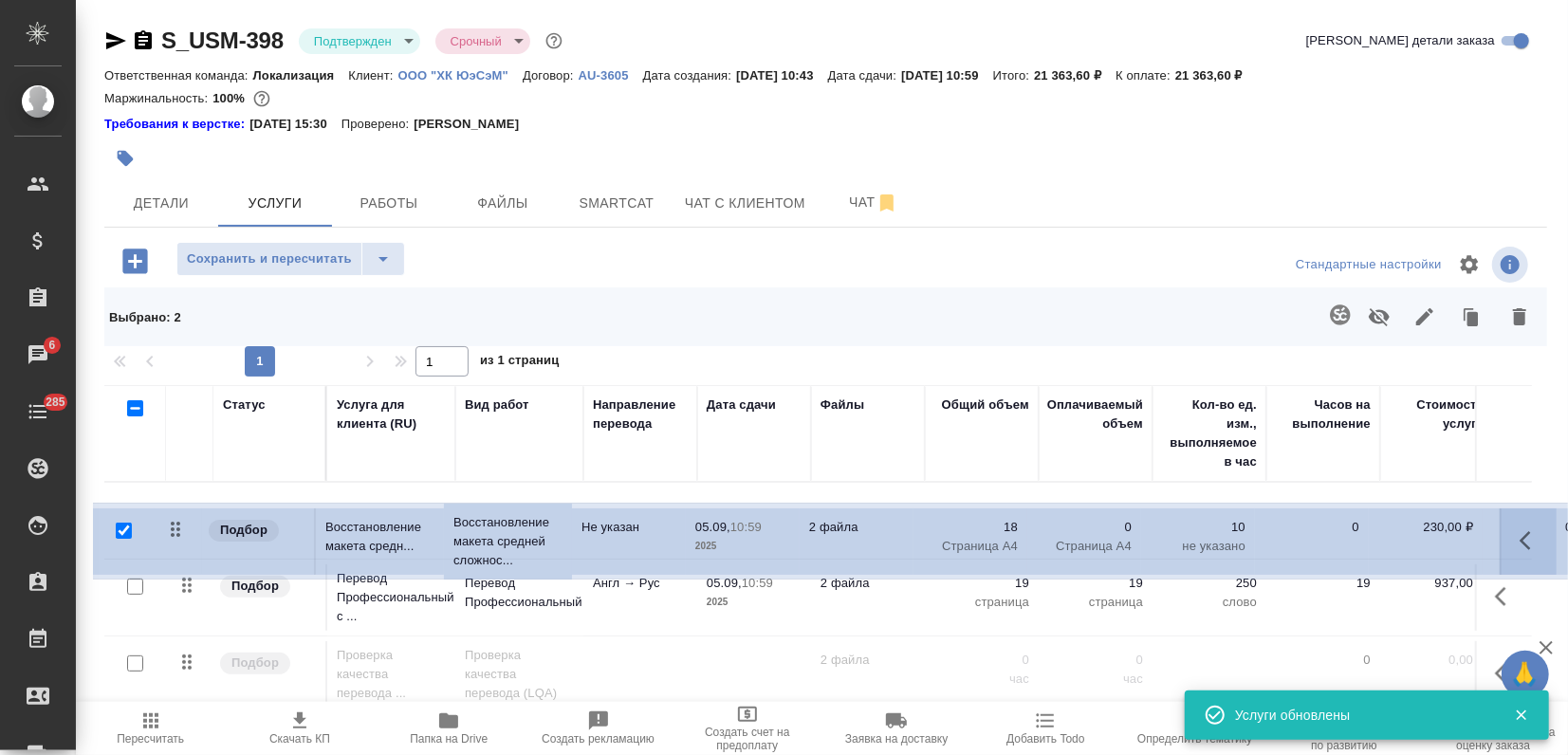
drag, startPoint x: 184, startPoint y: 592, endPoint x: 171, endPoint y: 493, distance: 99.8
click at [171, 493] on table "Статус Услуга для клиента (RU) Вид работ Направление перевода Дата сдачи Файлы …" at bounding box center [998, 549] width 1788 height 329
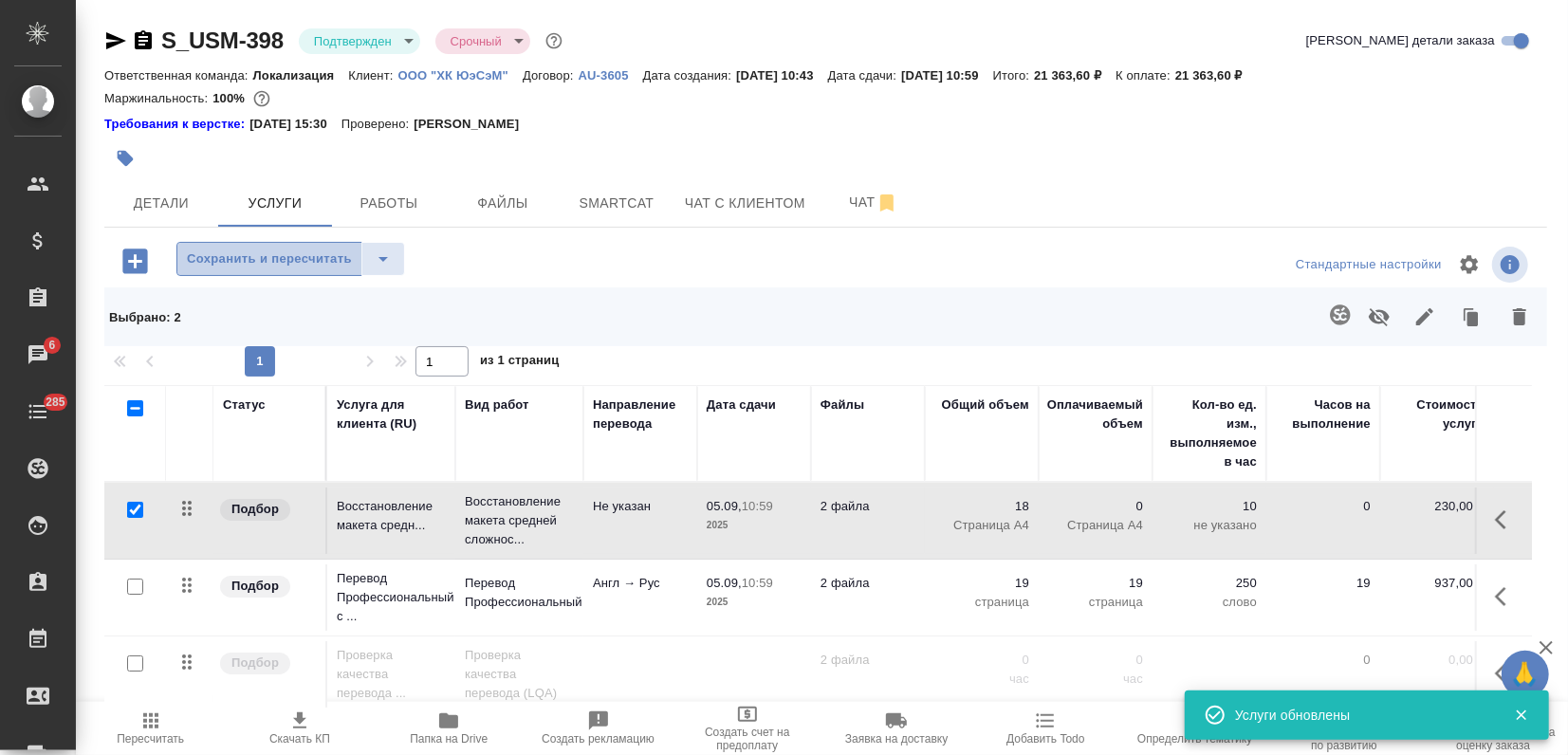
click at [282, 251] on span "Сохранить и пересчитать" at bounding box center [269, 259] width 165 height 22
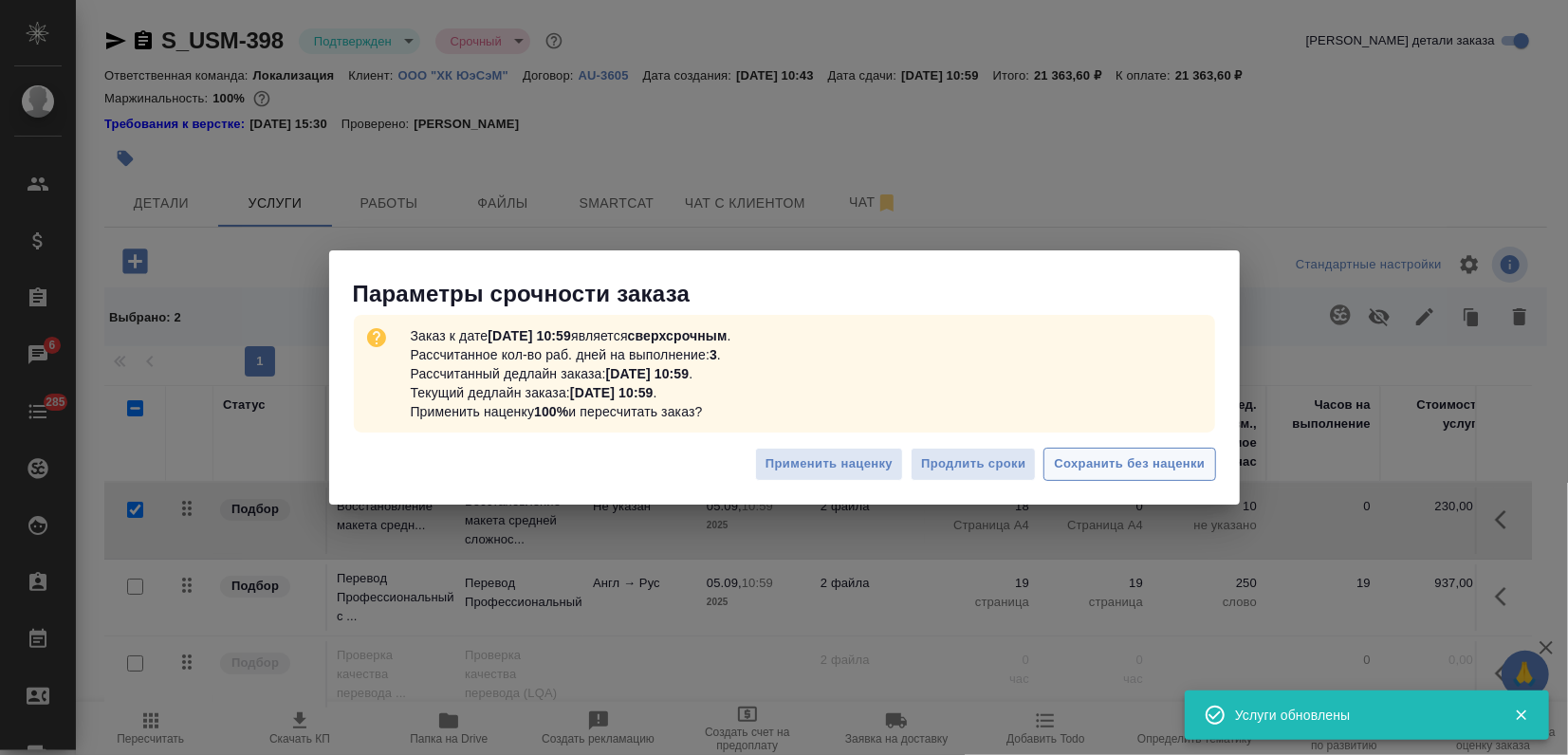
click at [1122, 472] on span "Сохранить без наценки" at bounding box center [1129, 464] width 151 height 22
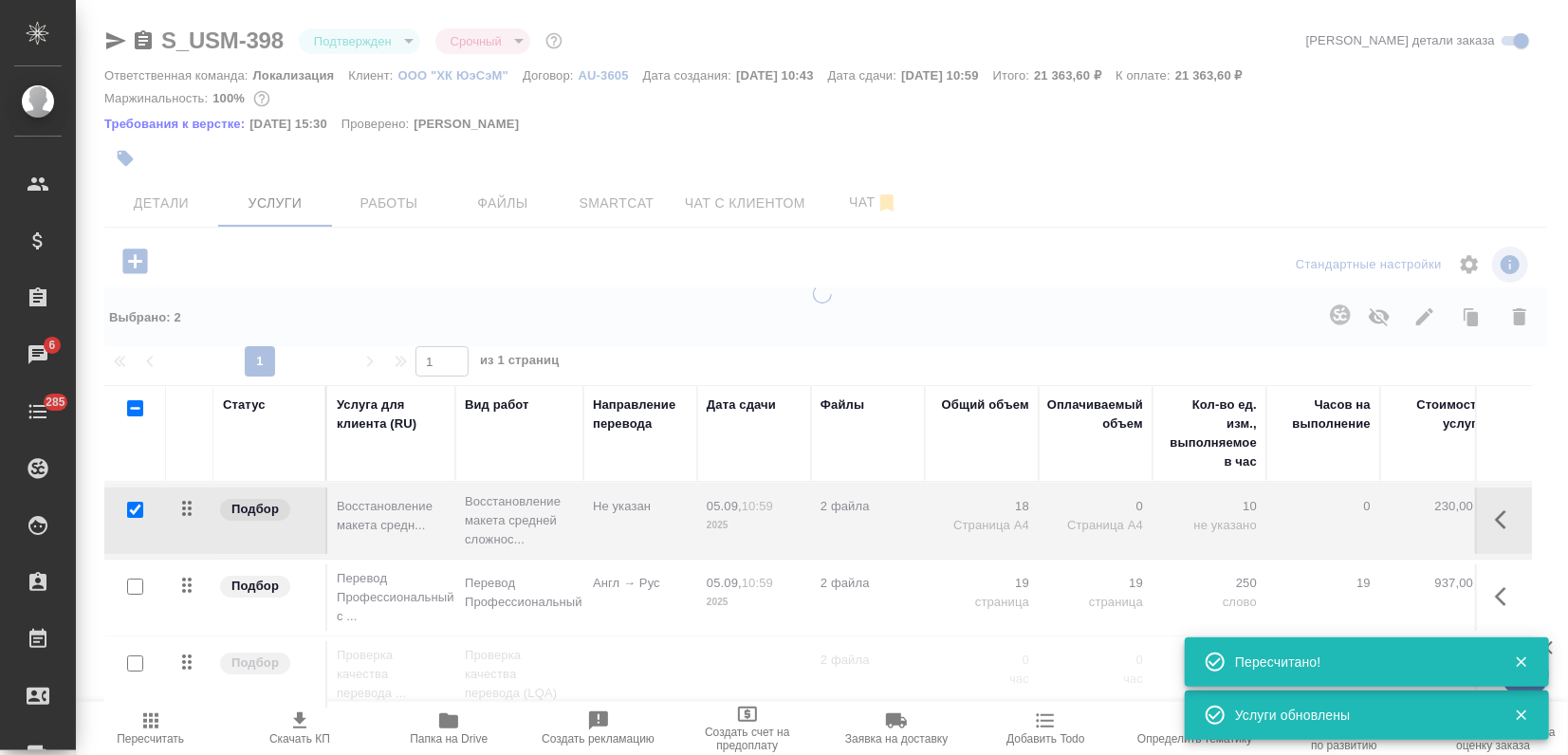
type input "inProgress"
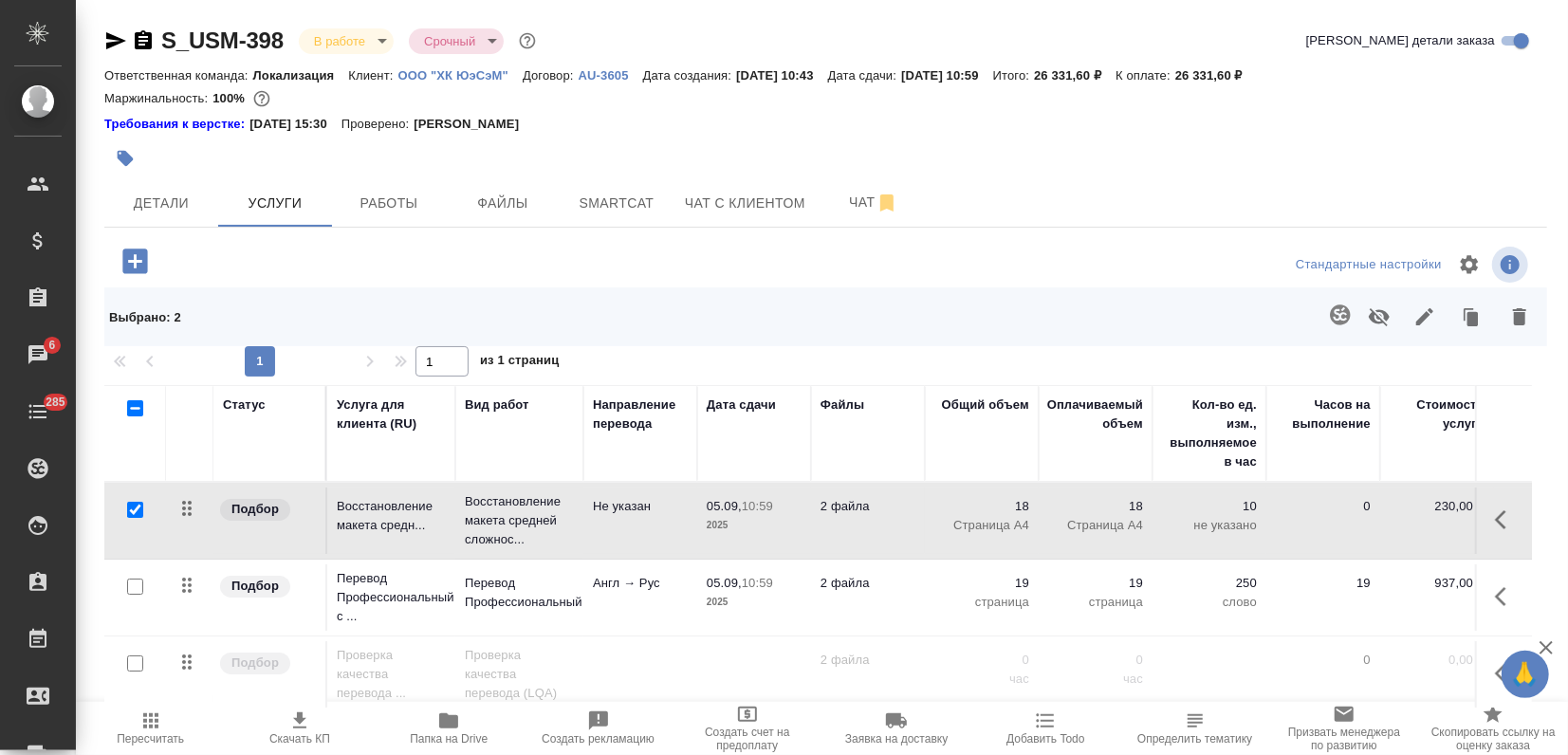
click at [170, 718] on span "Пересчитать" at bounding box center [150, 727] width 126 height 37
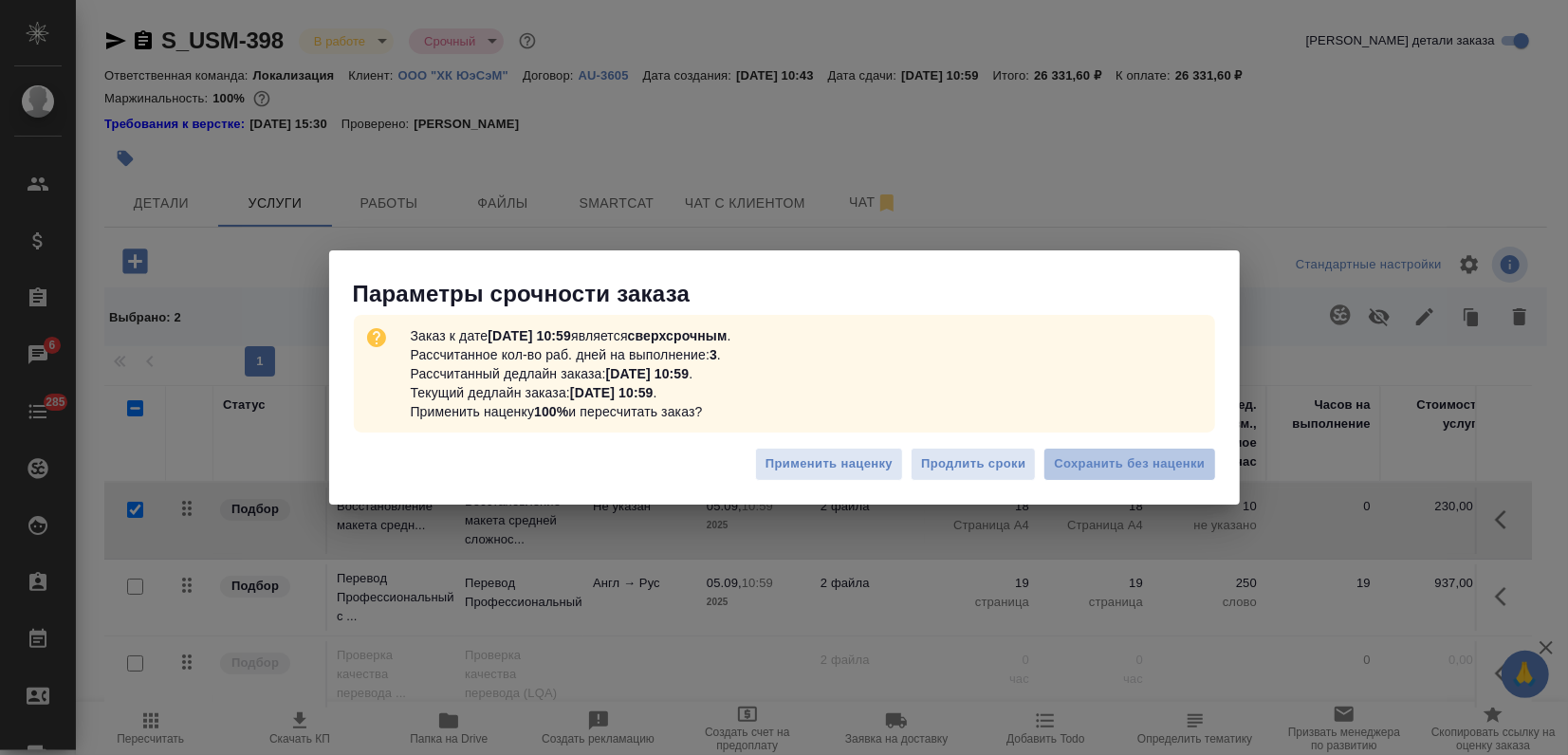
drag, startPoint x: 1099, startPoint y: 459, endPoint x: 1083, endPoint y: 461, distance: 16.1
click at [1099, 462] on span "Сохранить без наценки" at bounding box center [1129, 464] width 151 height 22
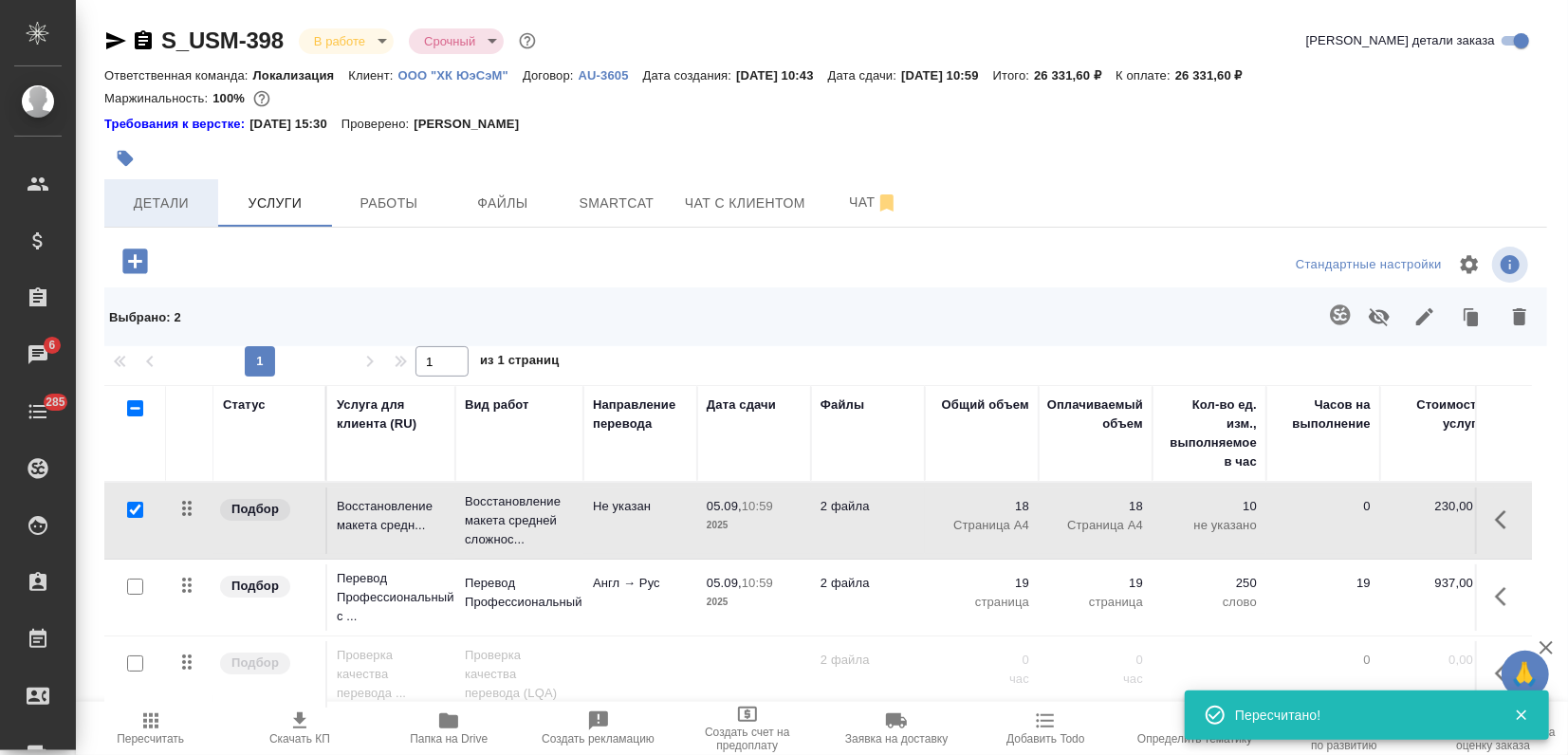
click at [162, 220] on button "Детали" at bounding box center [161, 203] width 113 height 47
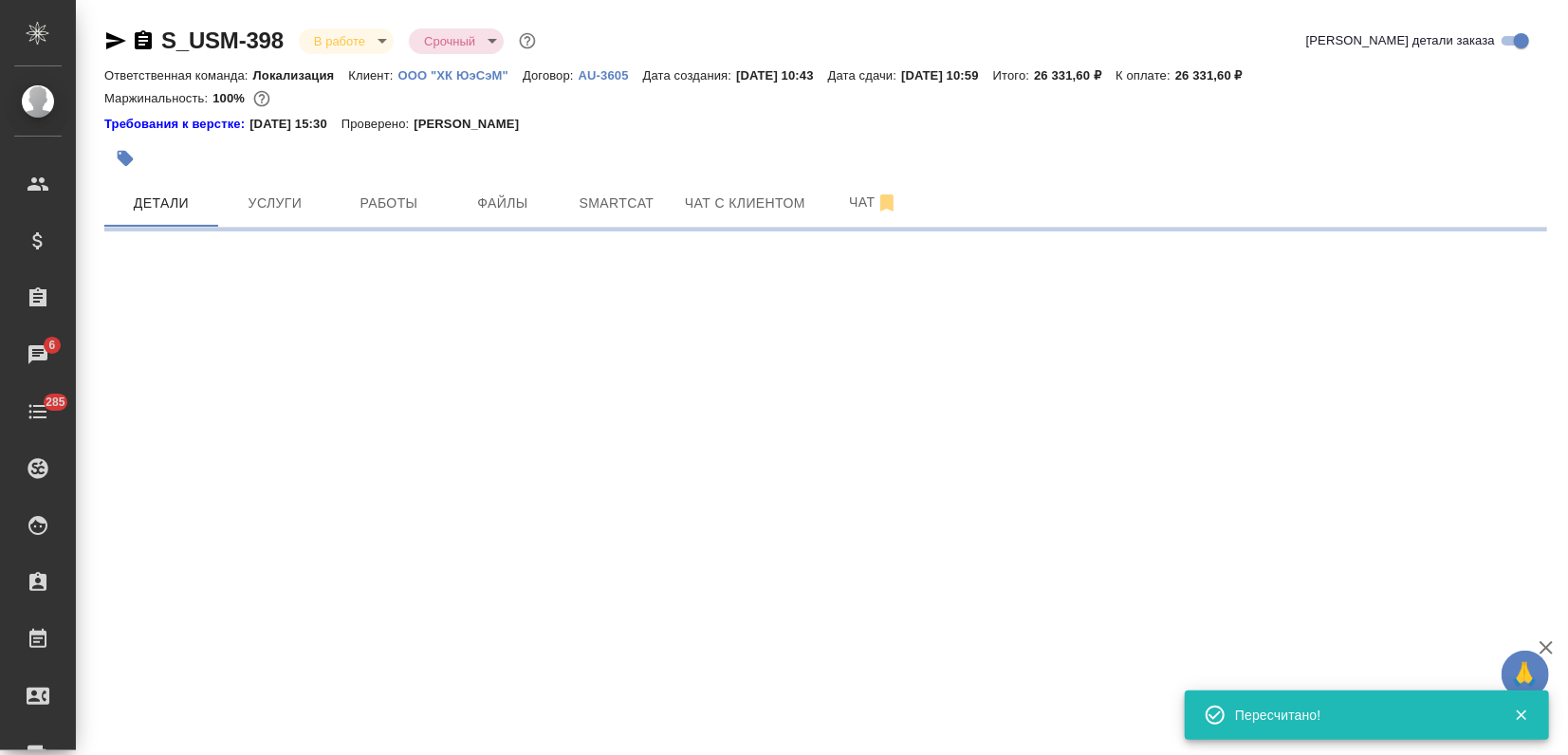
select select "RU"
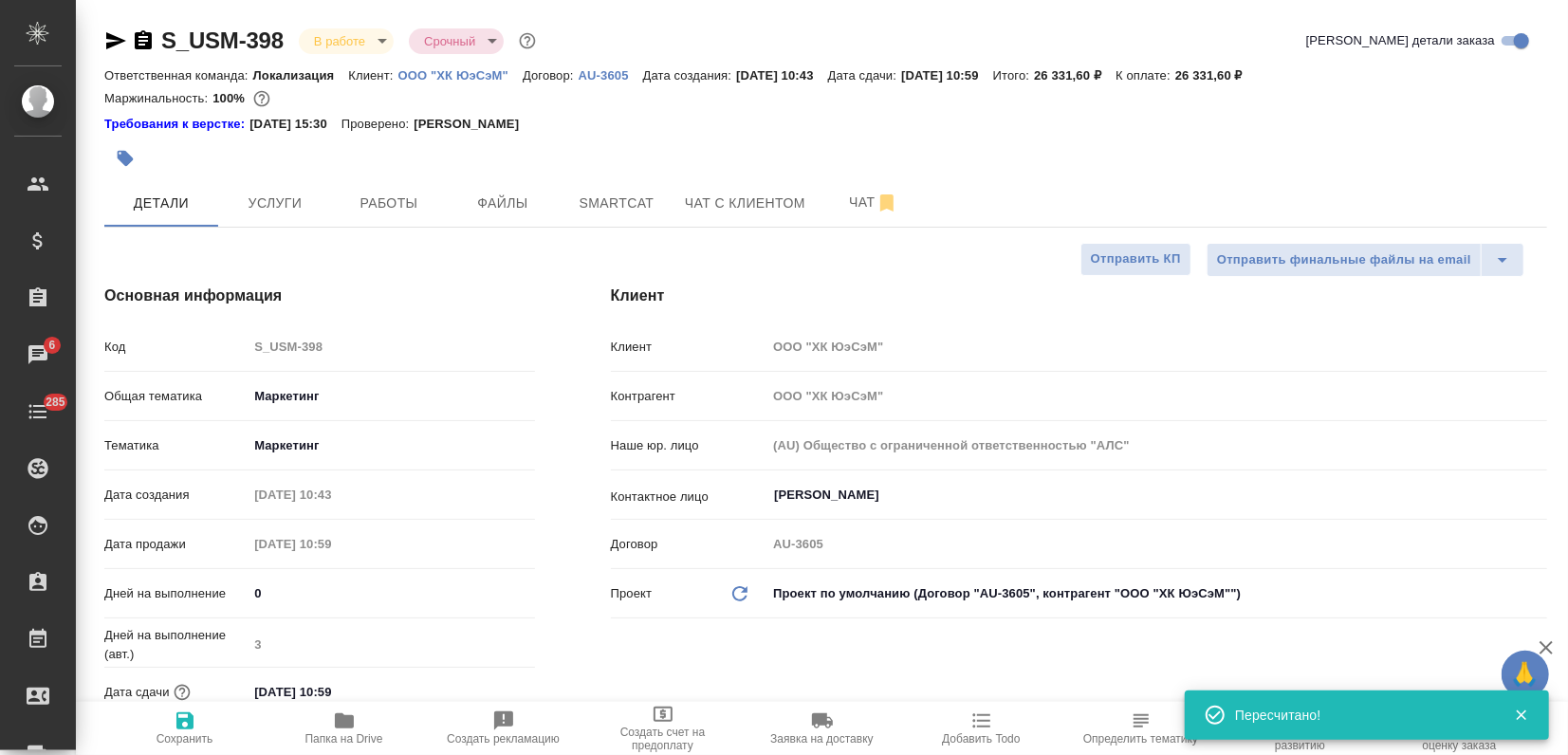
type textarea "x"
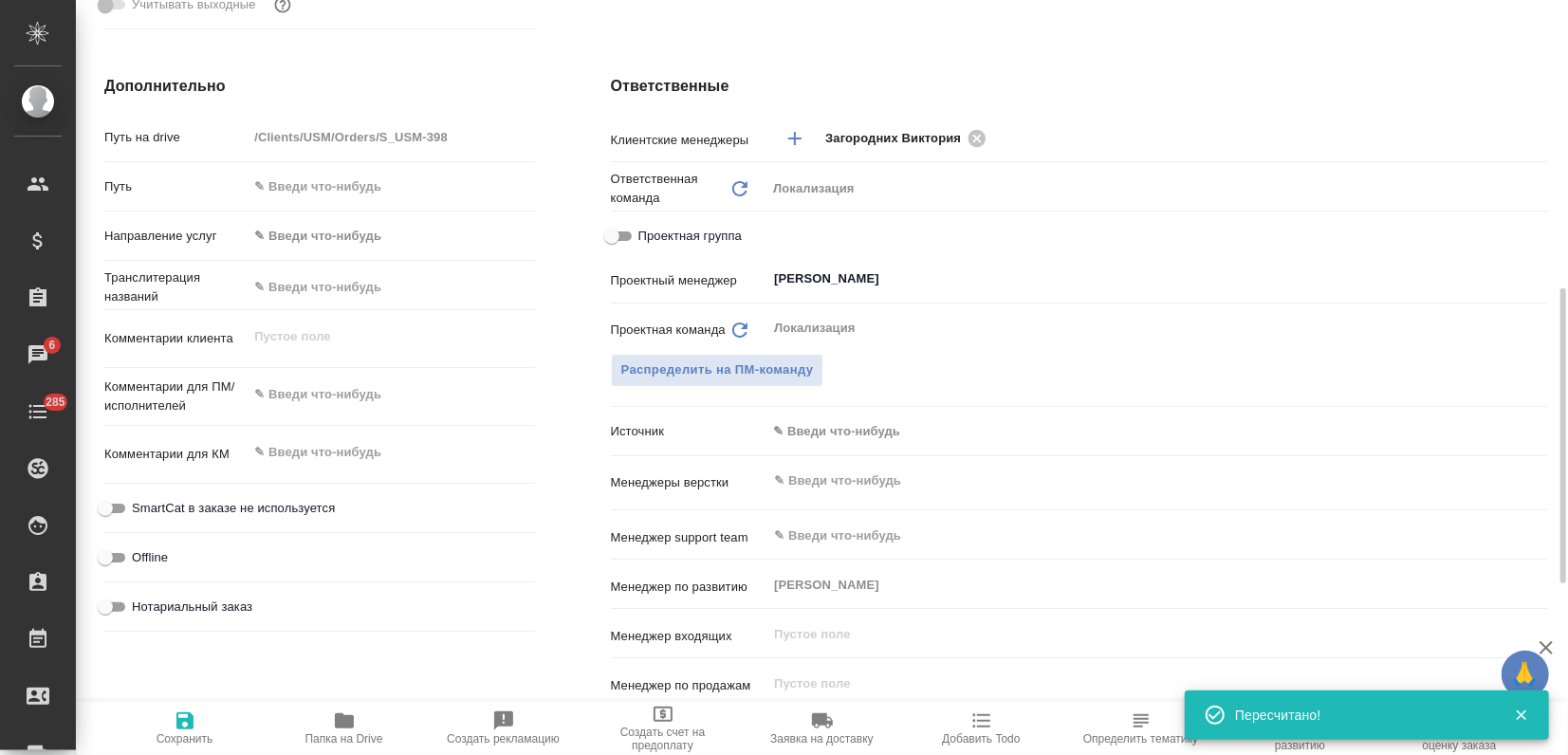
scroll to position [1054, 0]
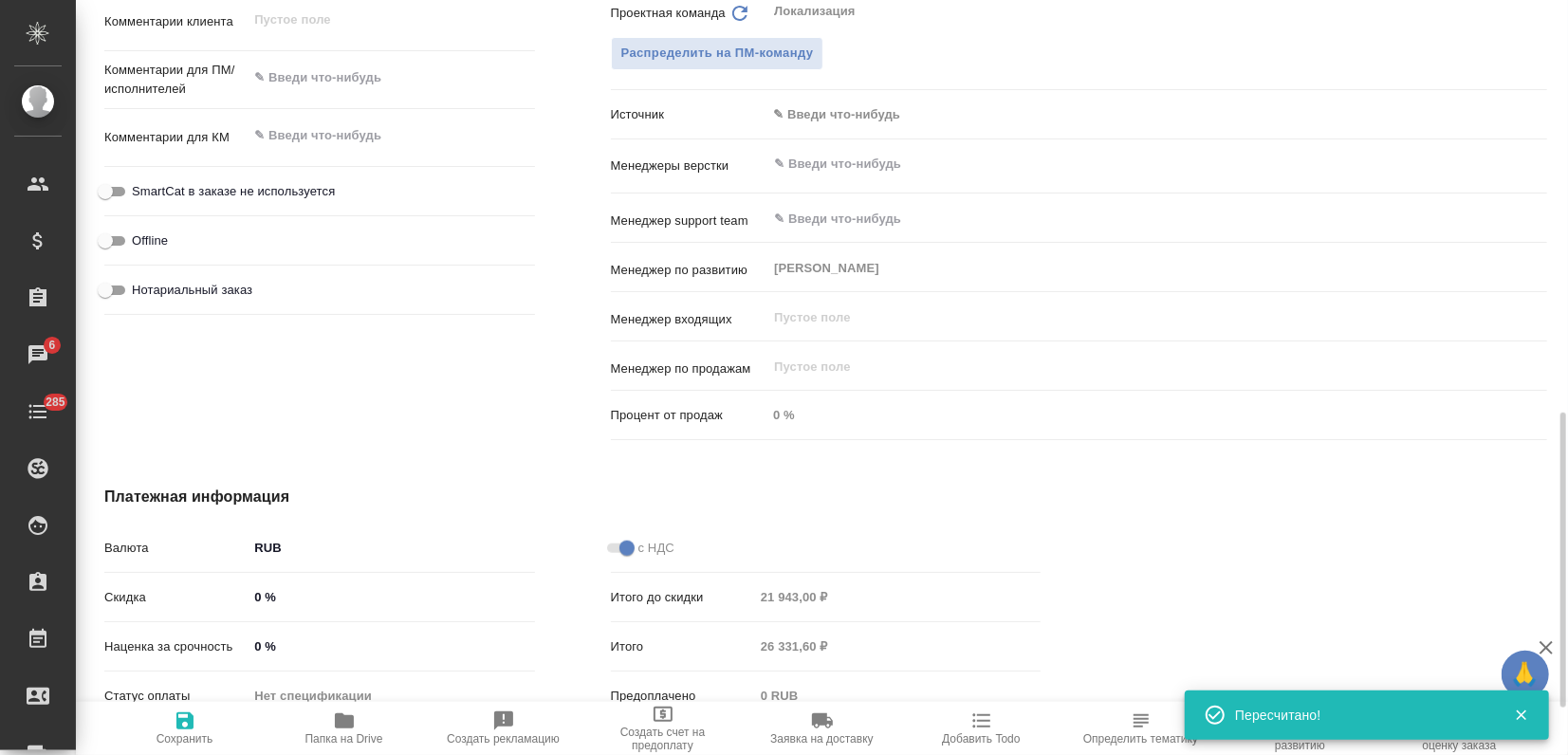
click at [250, 638] on input "0 %" at bounding box center [391, 645] width 286 height 28
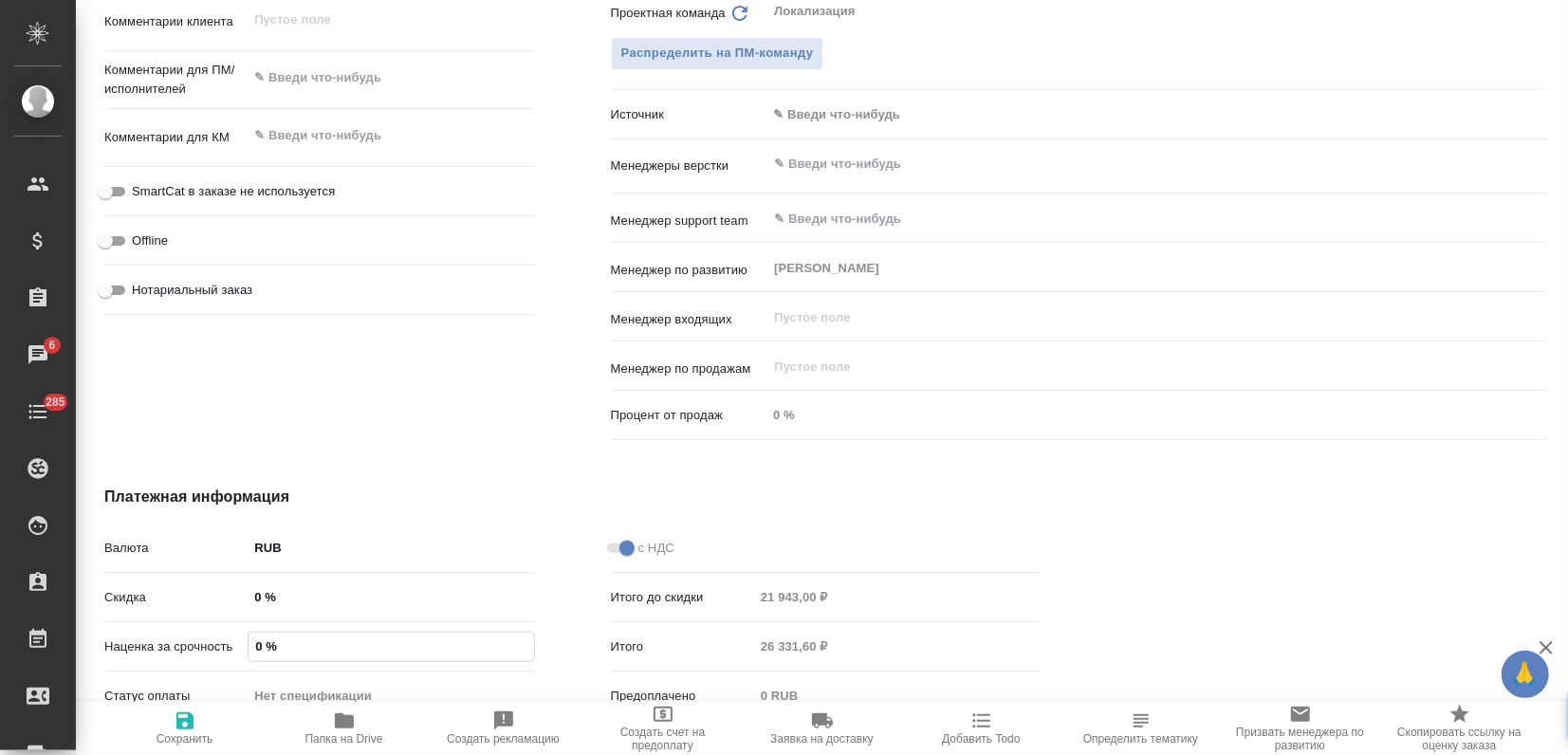
type input "10 %"
type textarea "x"
type input "100 %"
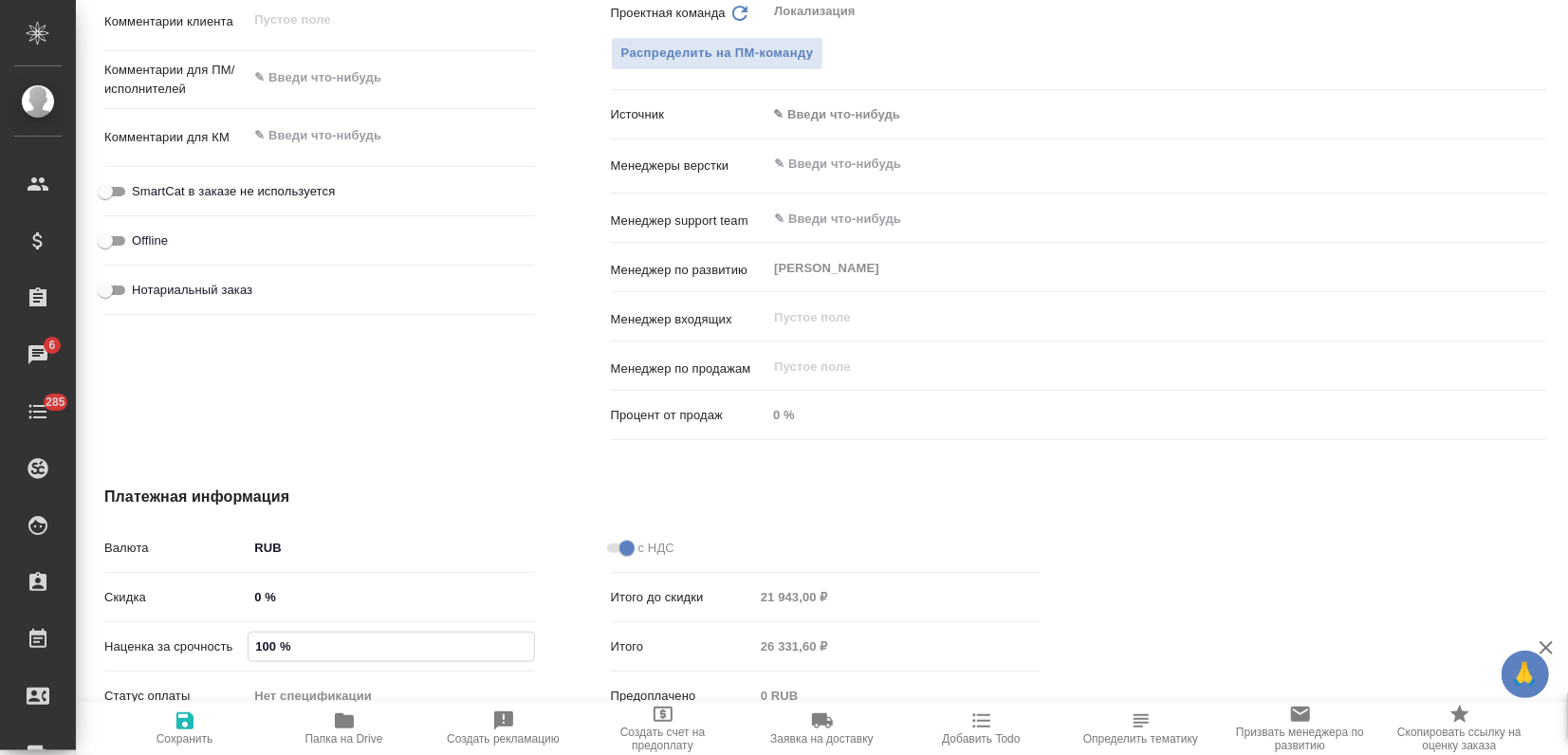
type textarea "x"
type input "100 %"
click at [177, 720] on icon "button" at bounding box center [185, 720] width 17 height 17
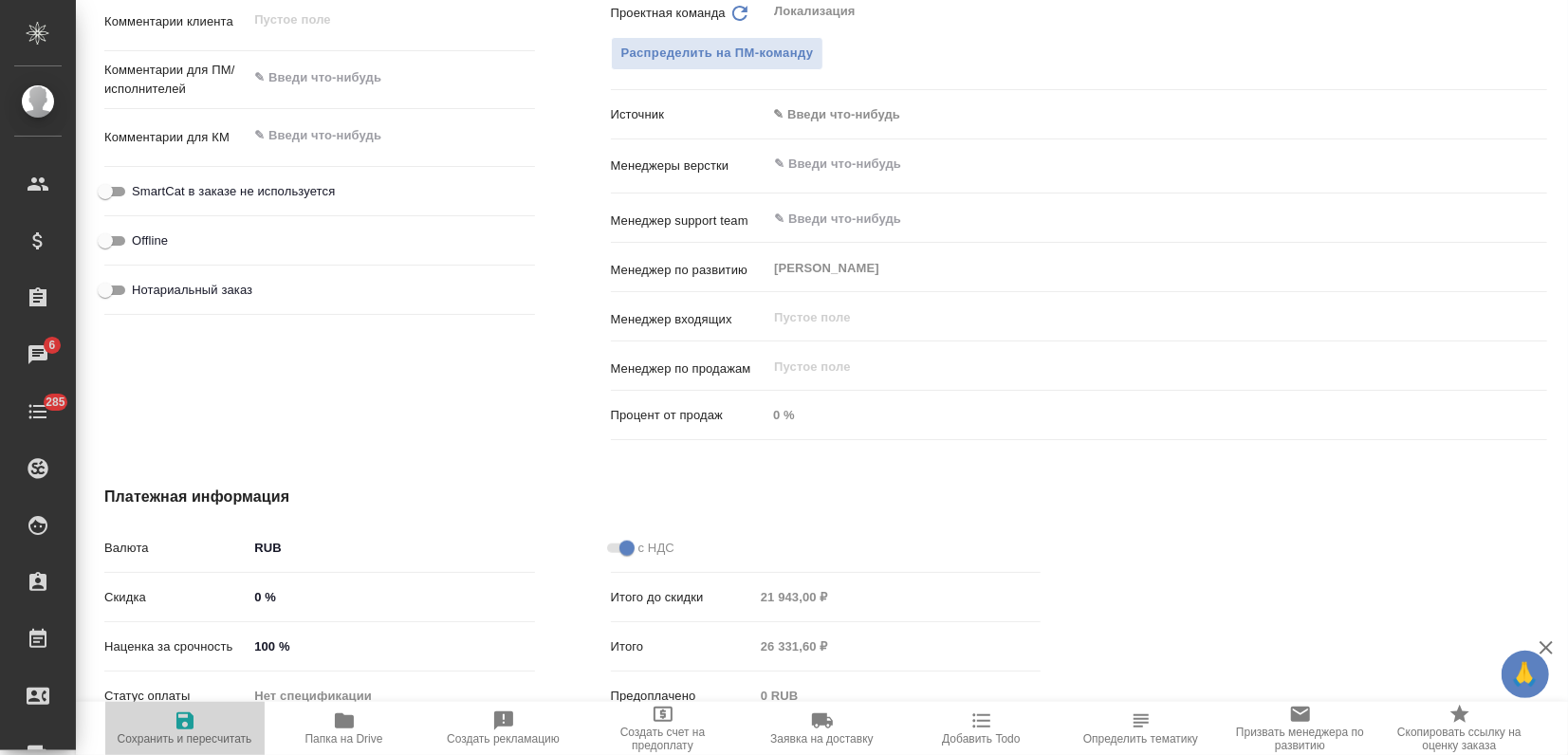
type textarea "x"
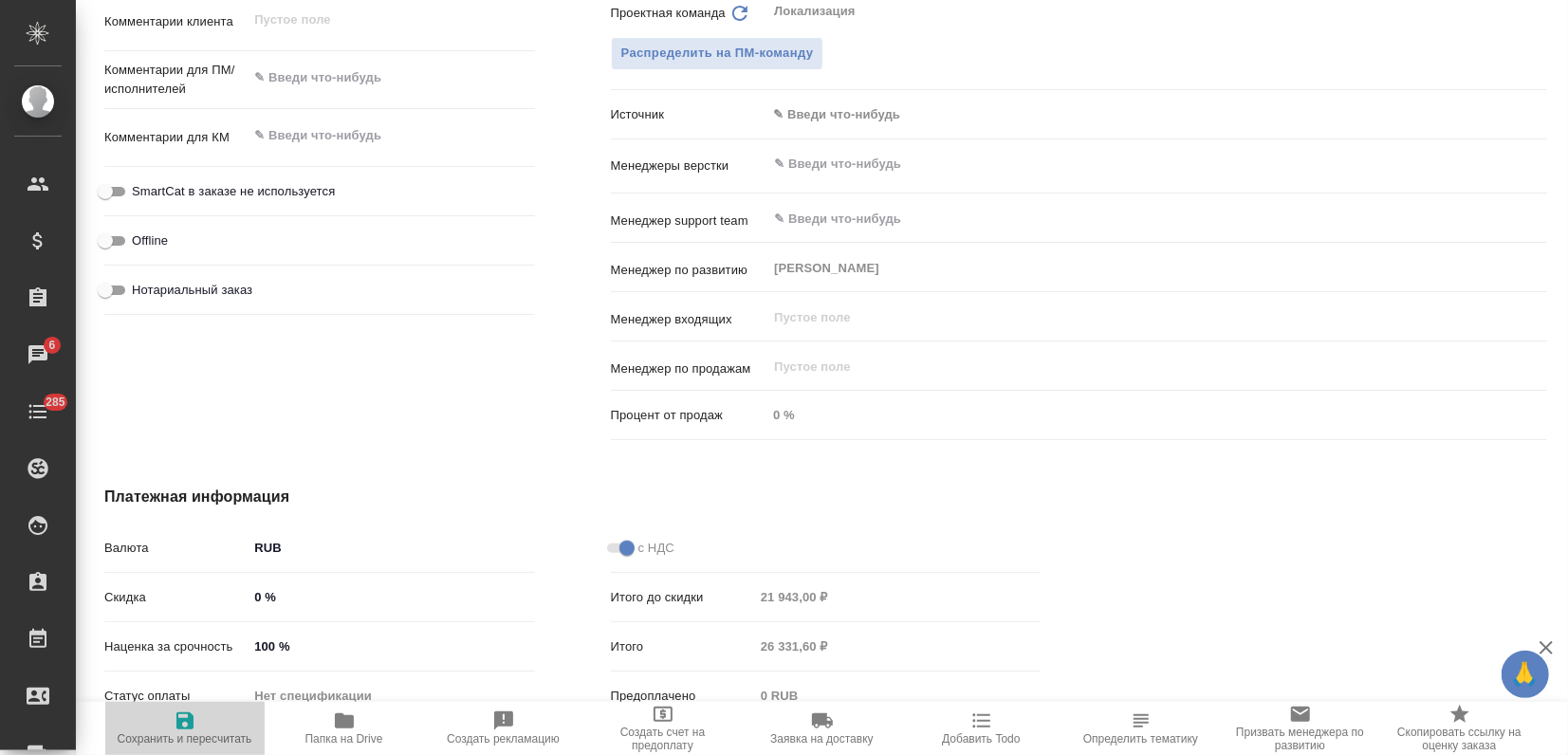
type textarea "x"
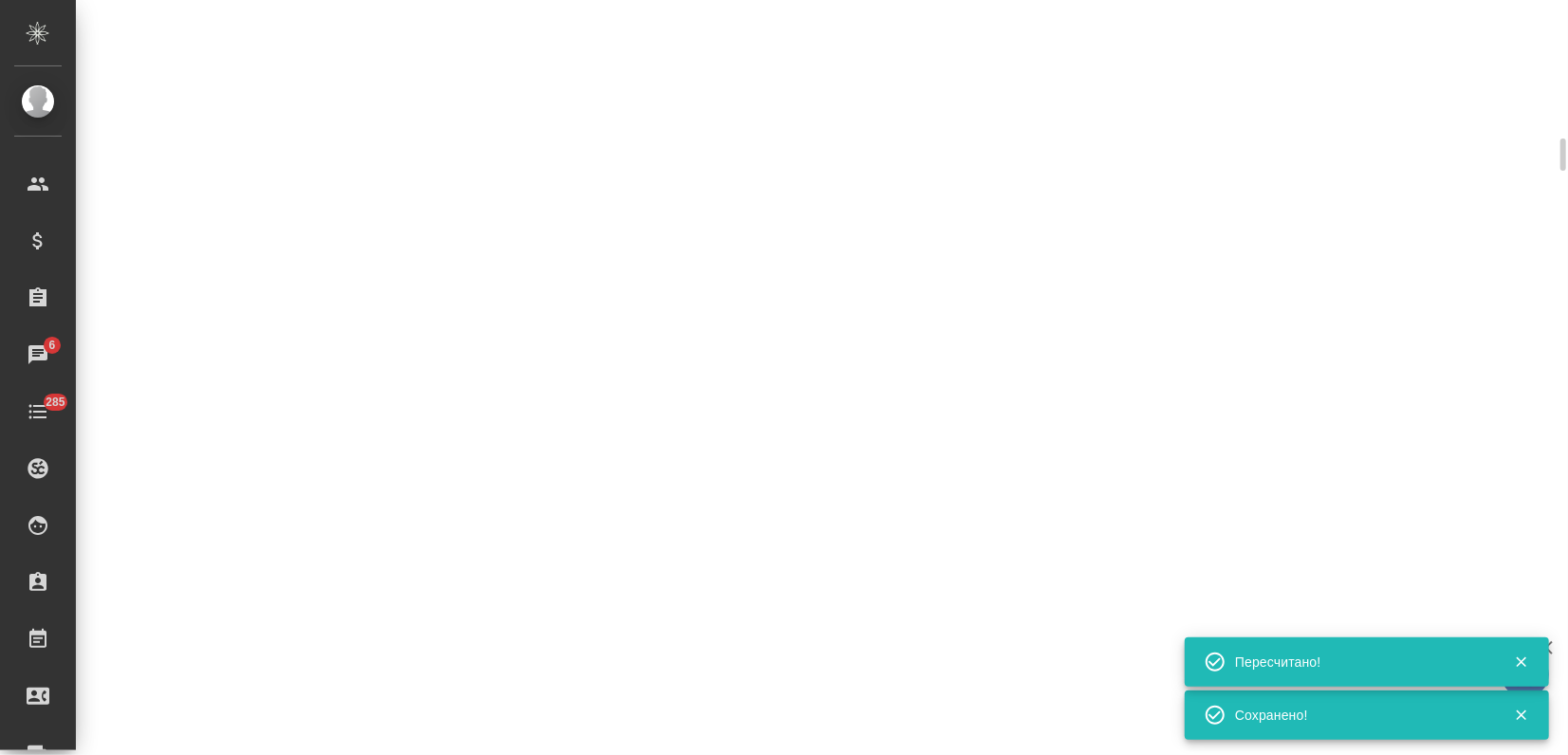
select select "RU"
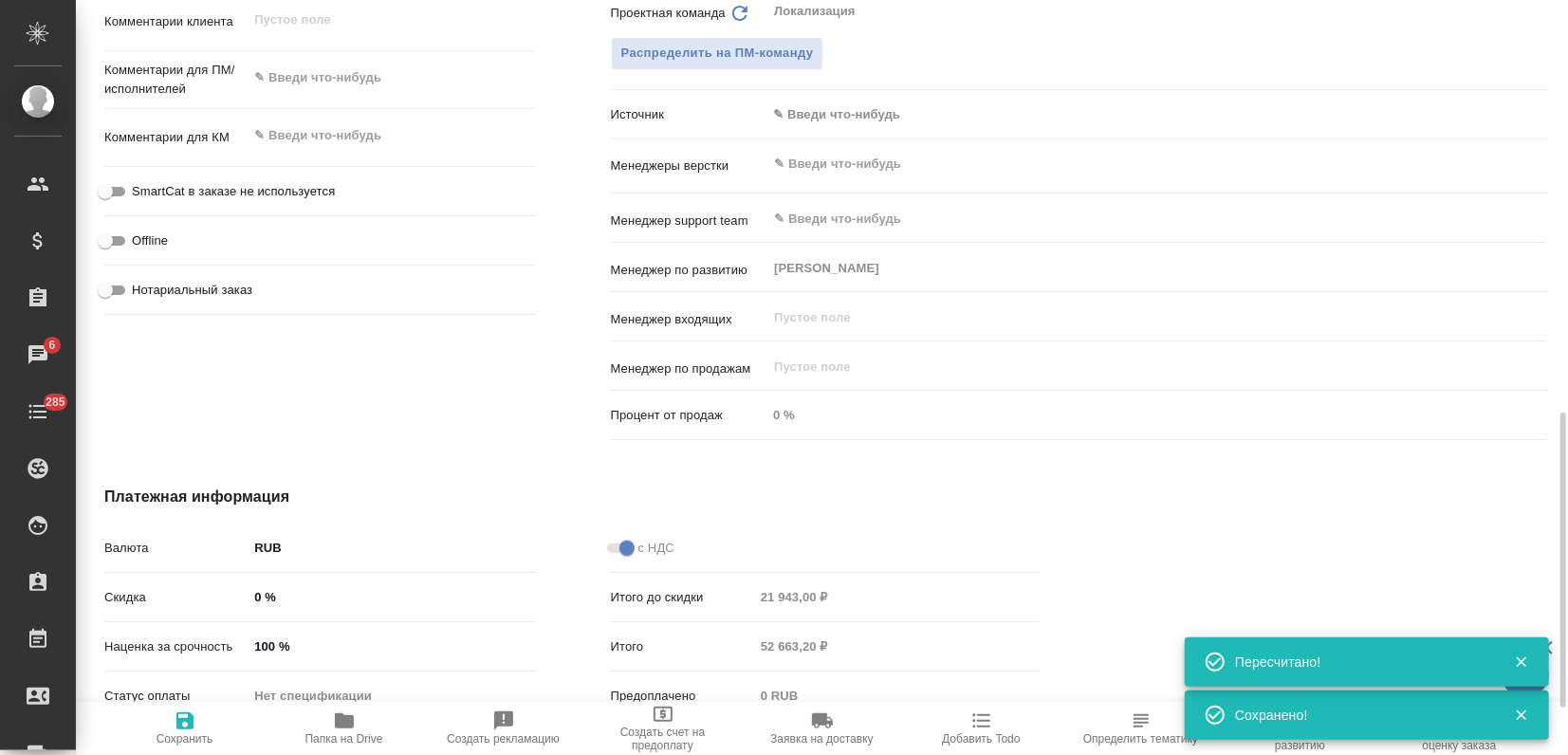
type textarea "x"
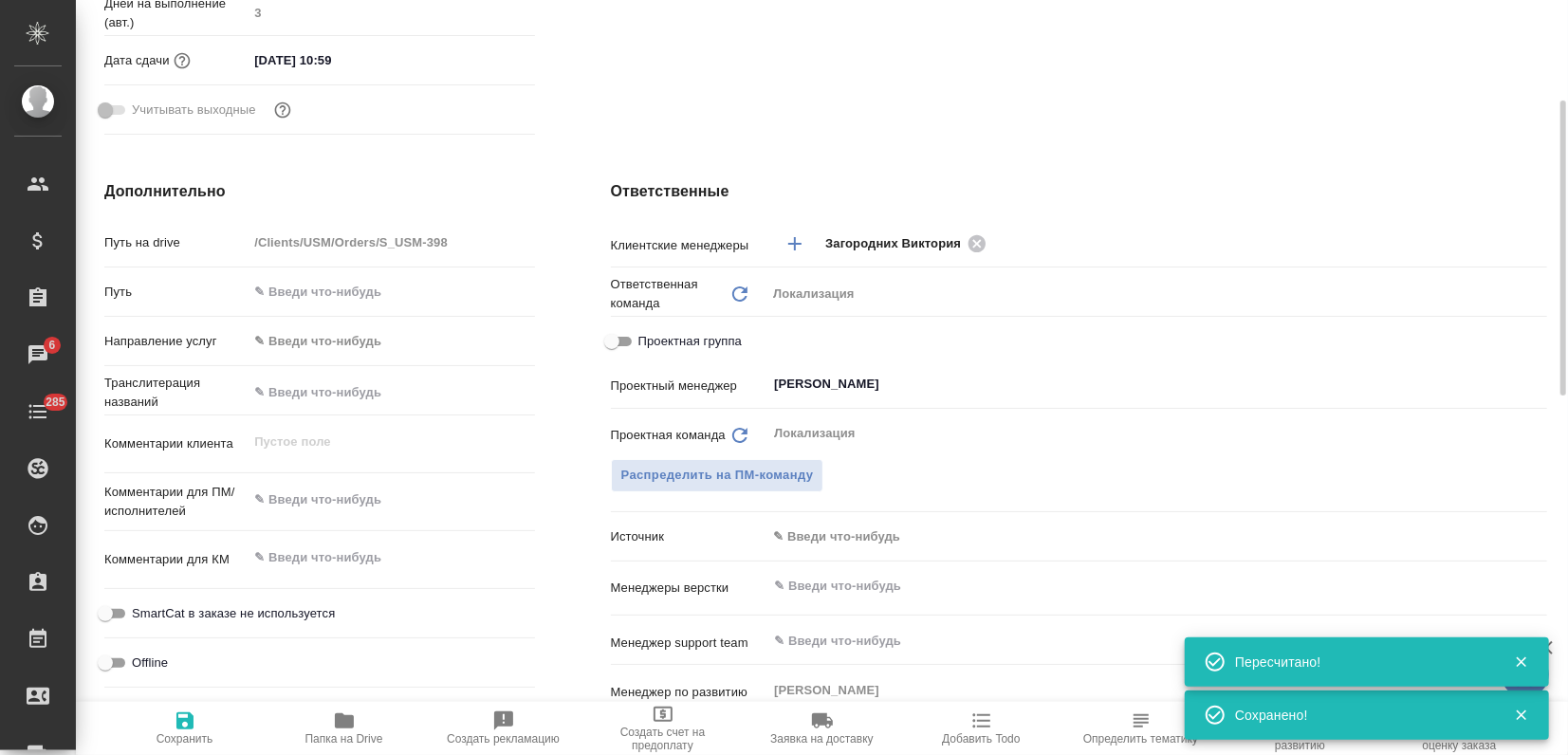
scroll to position [421, 0]
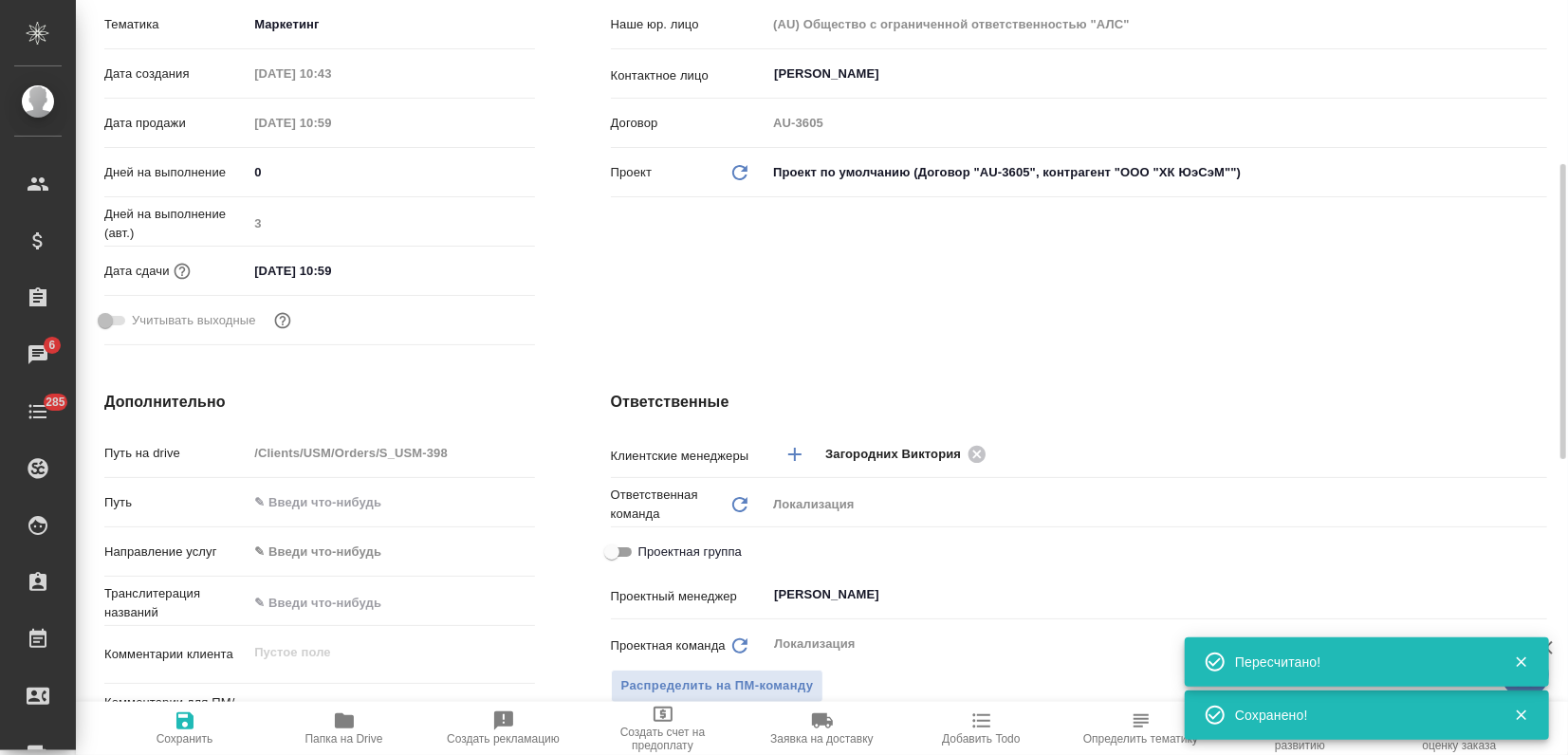
click at [364, 271] on input "05.09.2025 10:59" at bounding box center [331, 271] width 166 height 28
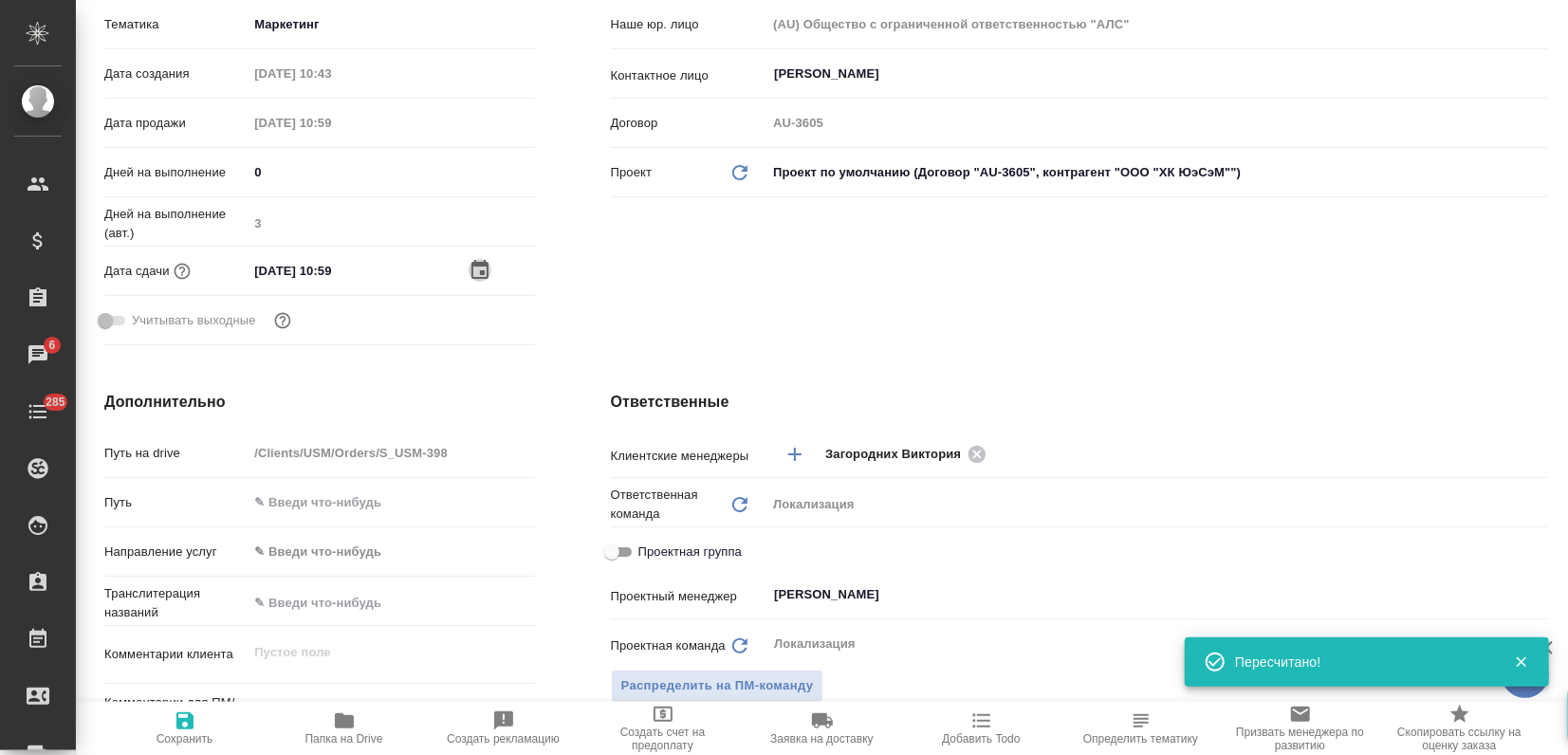
click at [472, 269] on icon "button" at bounding box center [480, 271] width 23 height 23
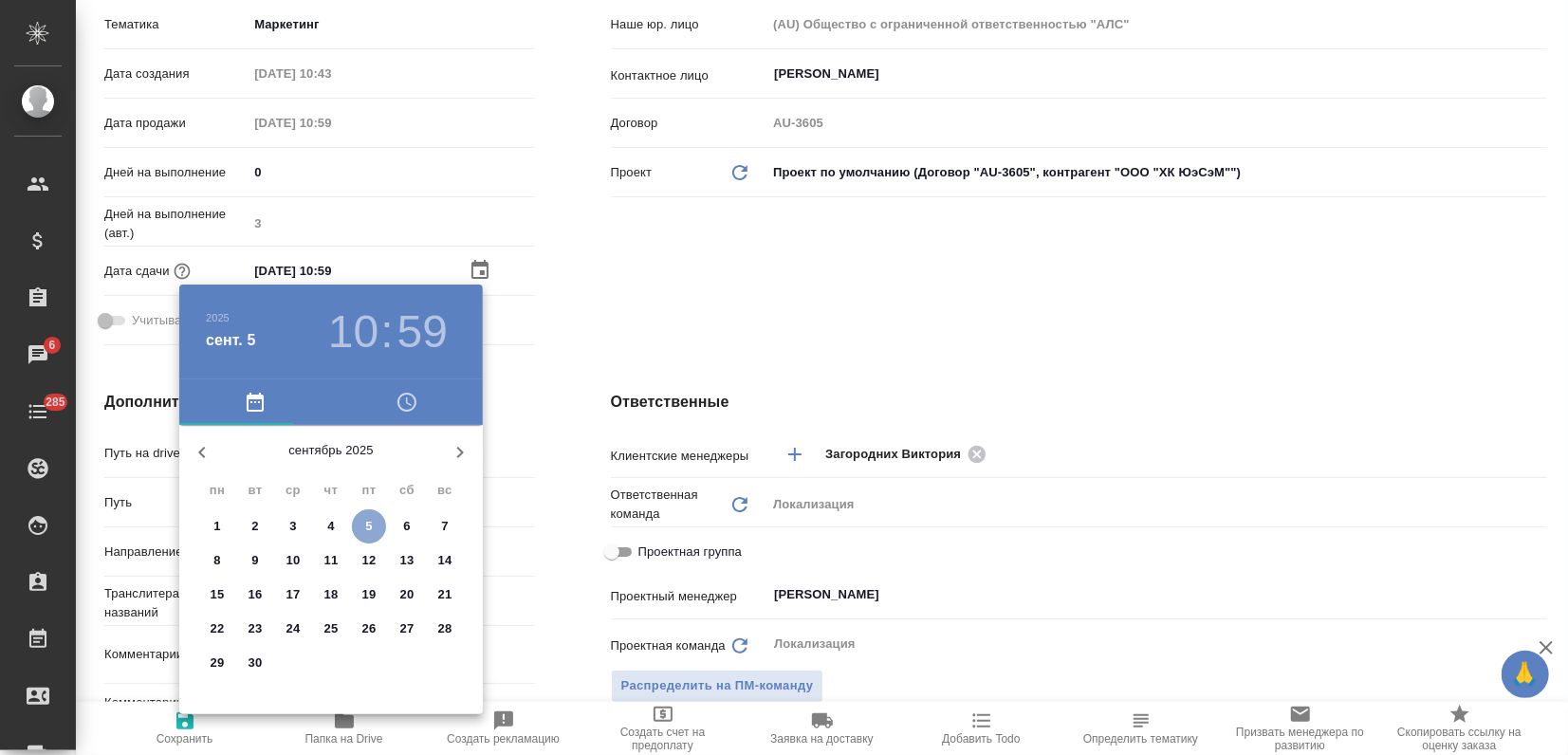
click at [362, 520] on span "5" at bounding box center [369, 526] width 35 height 19
type textarea "x"
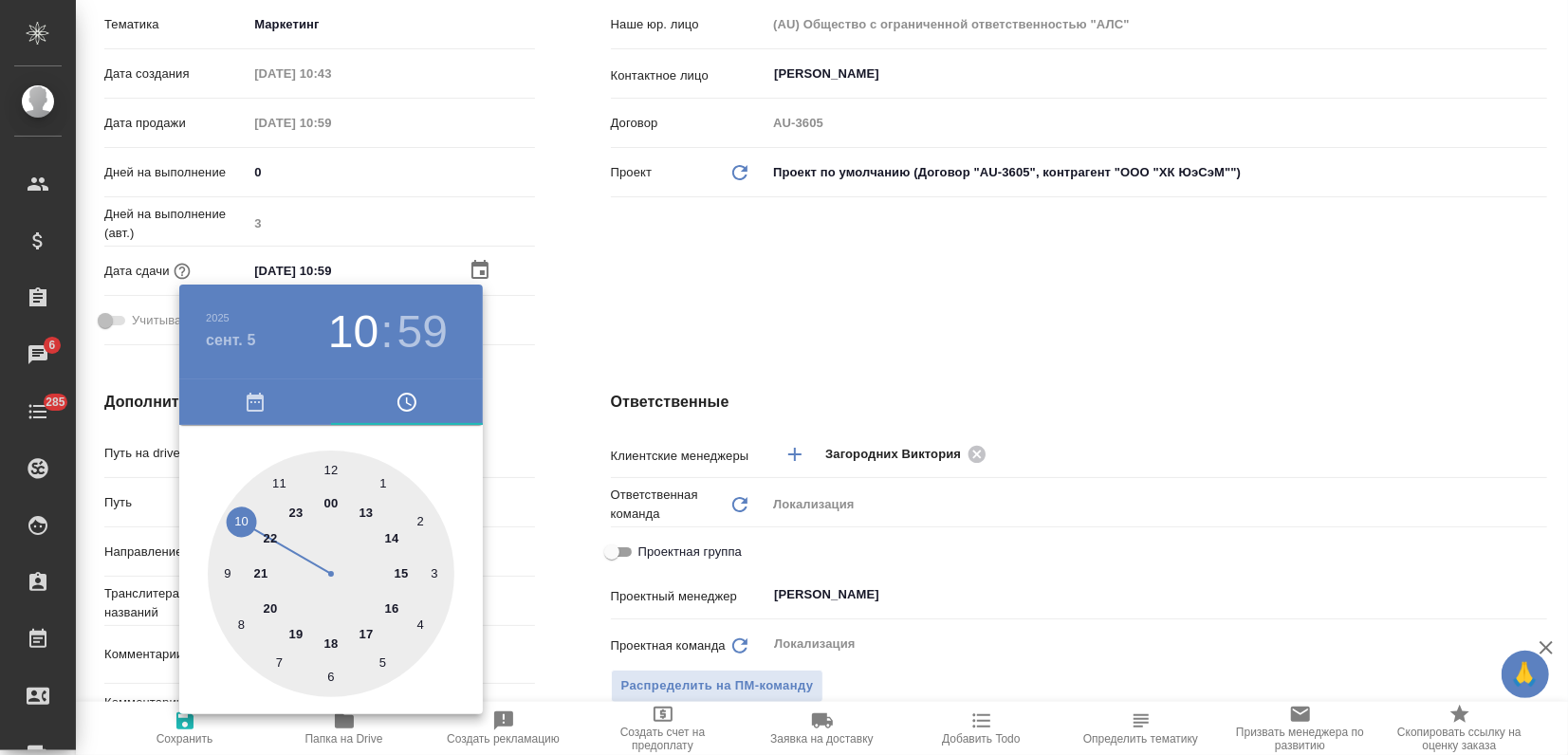
click at [331, 645] on div at bounding box center [331, 573] width 247 height 247
type input "05.09.2025 18:59"
type textarea "x"
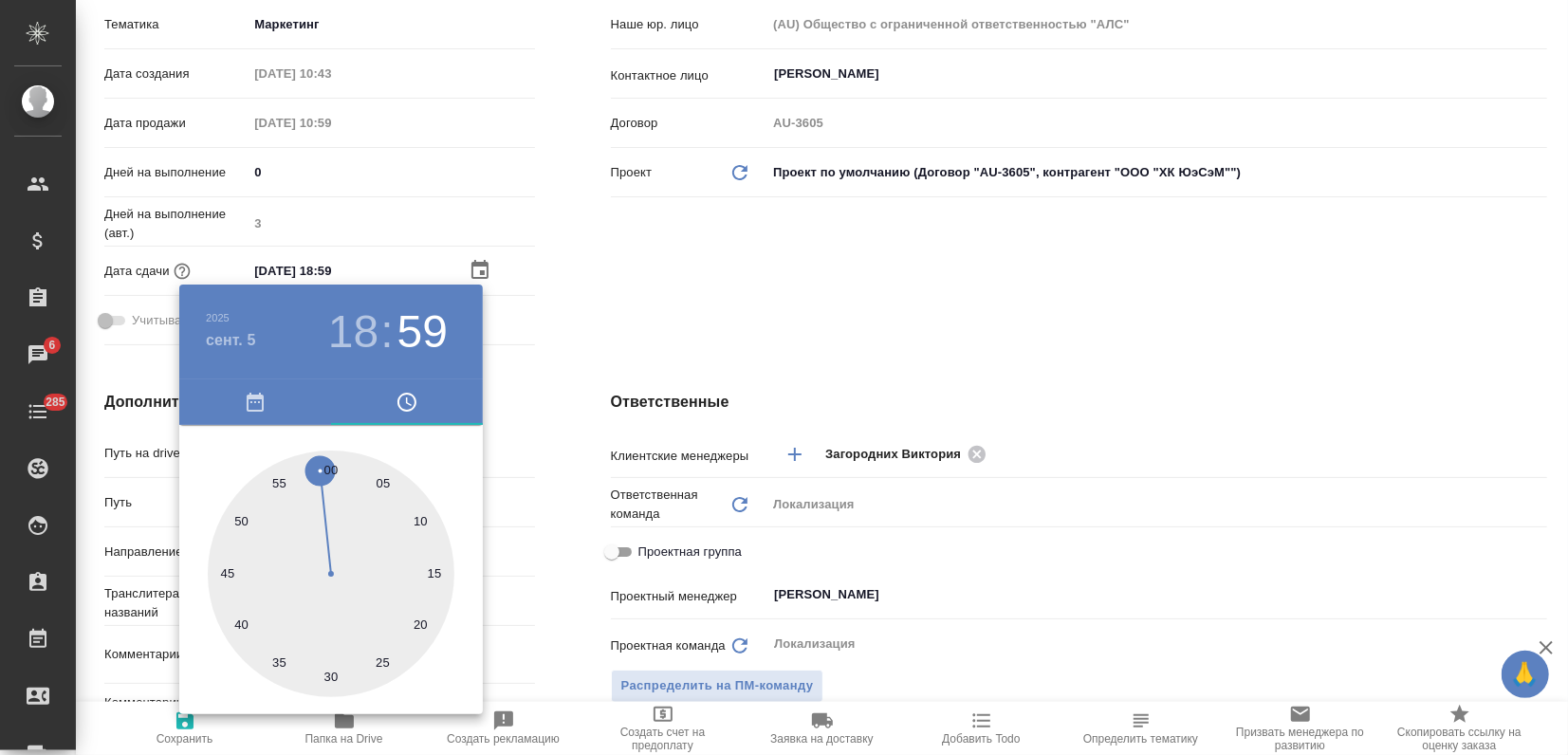
click at [331, 471] on div at bounding box center [331, 573] width 247 height 247
type input "05.09.2025 18:00"
type textarea "x"
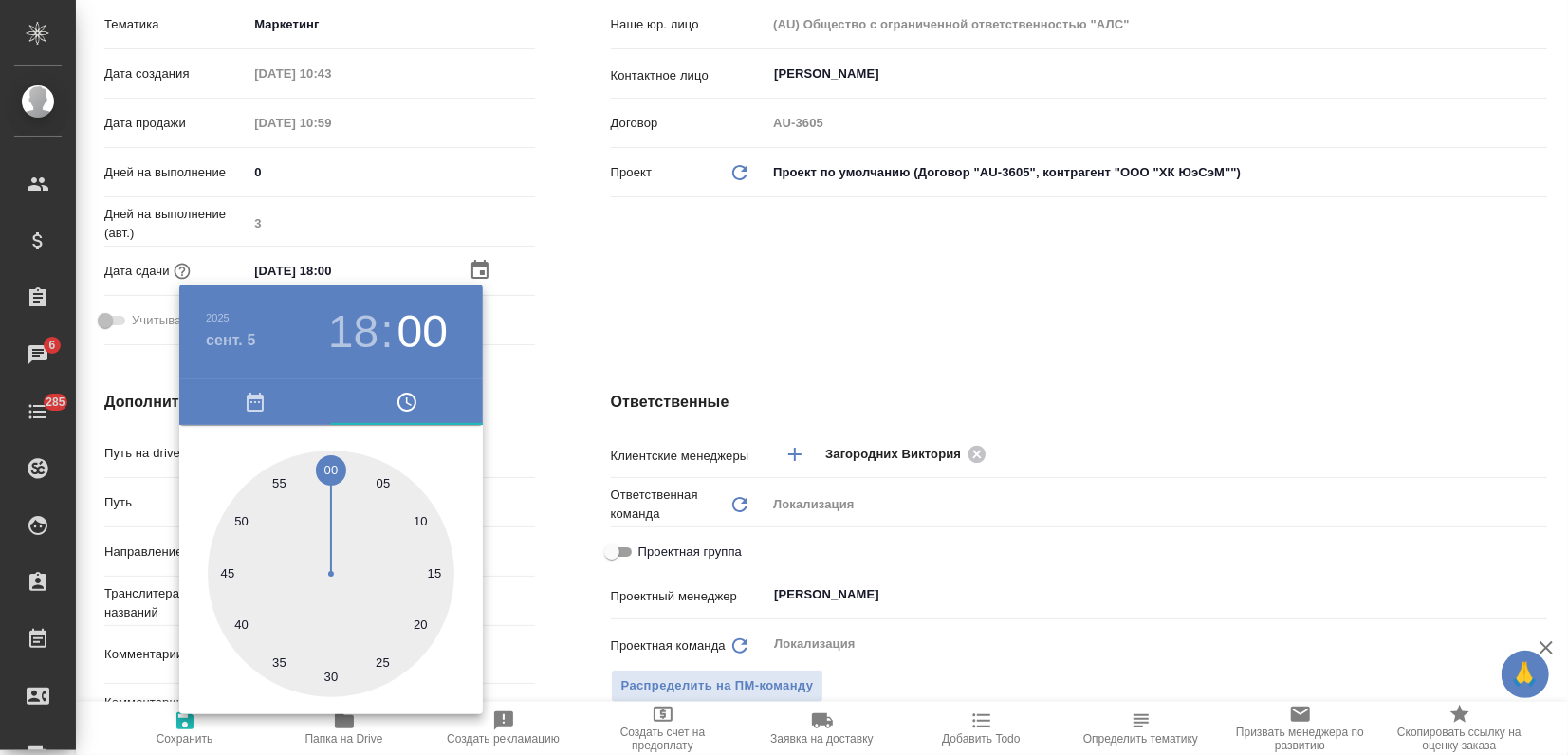
click at [601, 296] on div at bounding box center [784, 378] width 1568 height 755
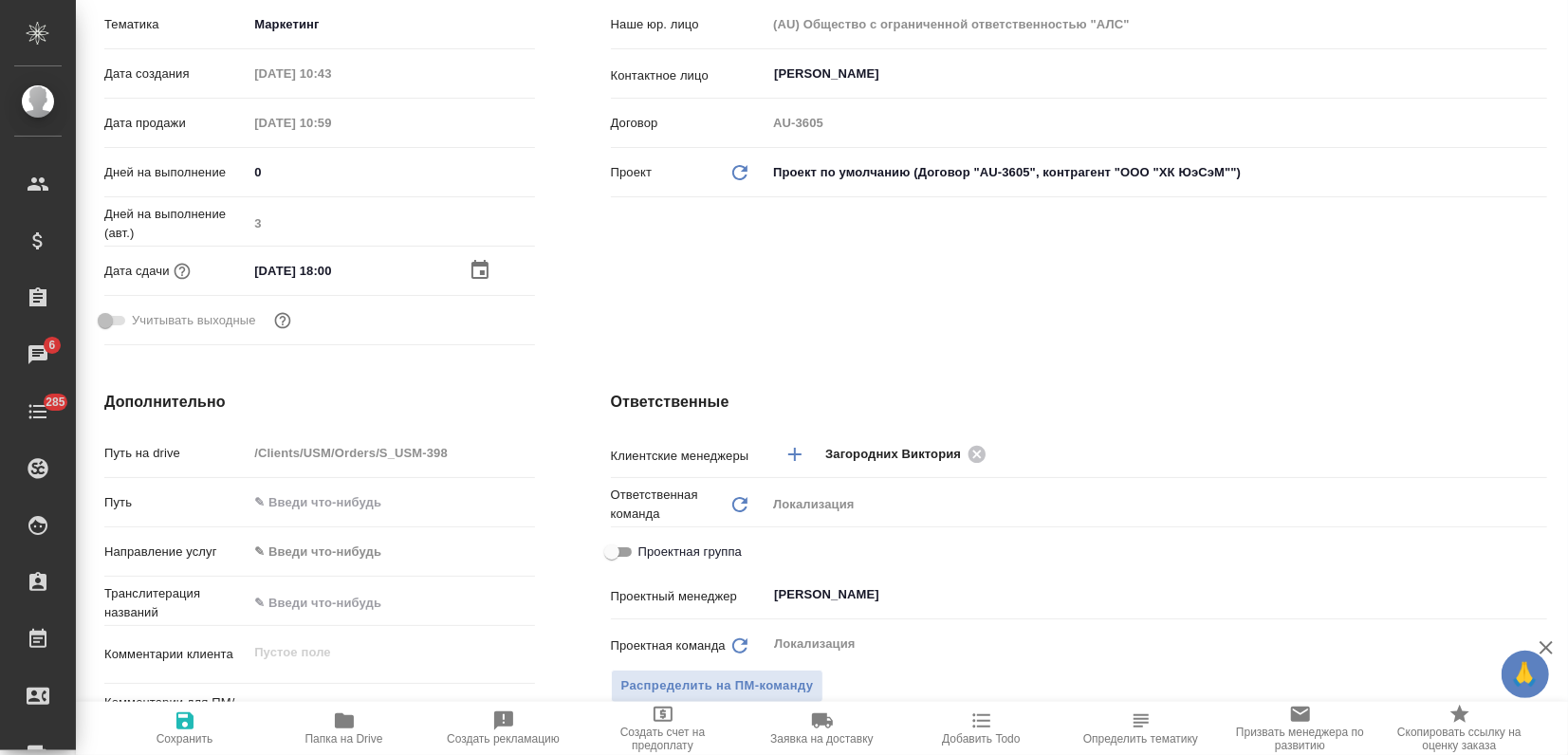
click at [197, 728] on span "Сохранить" at bounding box center [184, 727] width 136 height 37
type textarea "x"
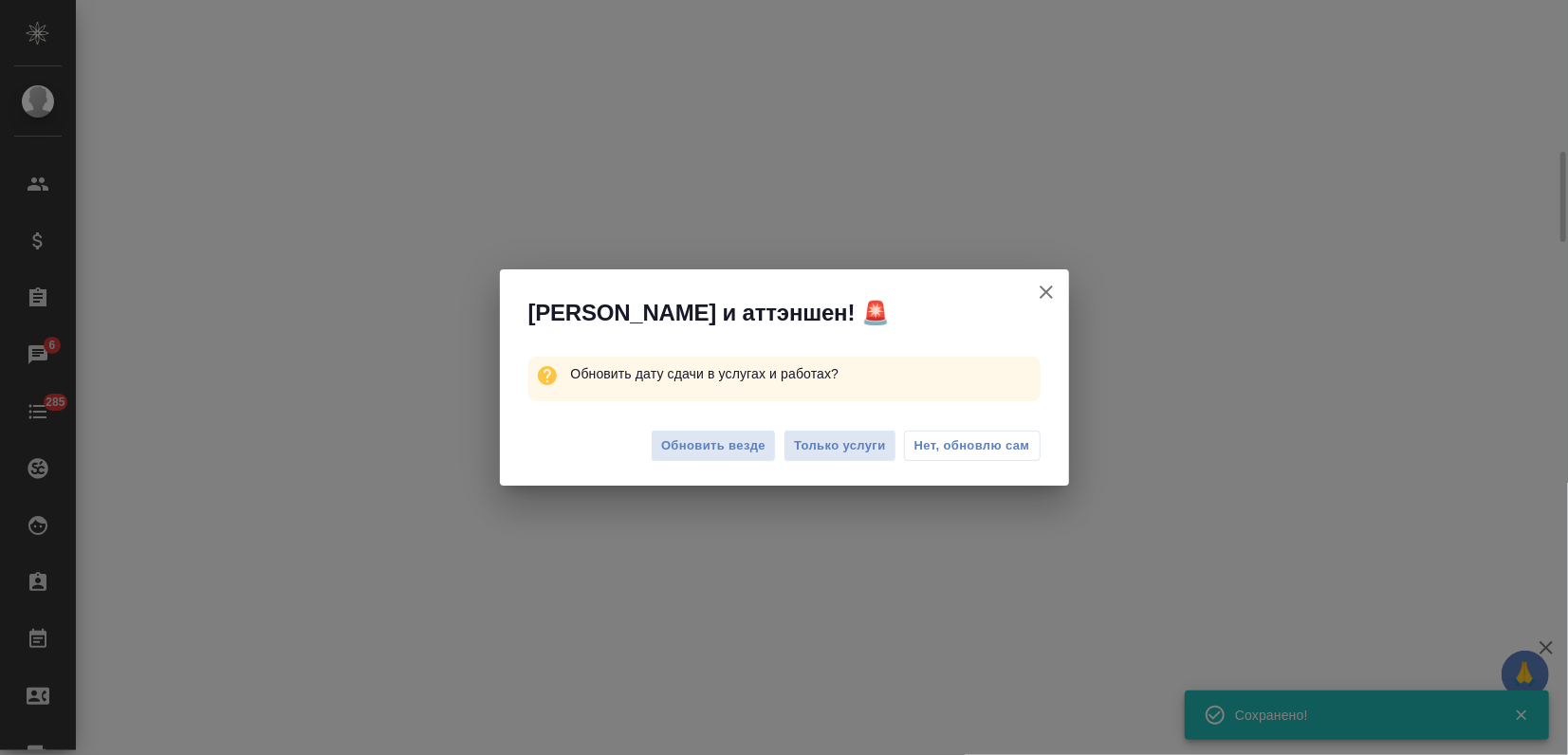
select select "RU"
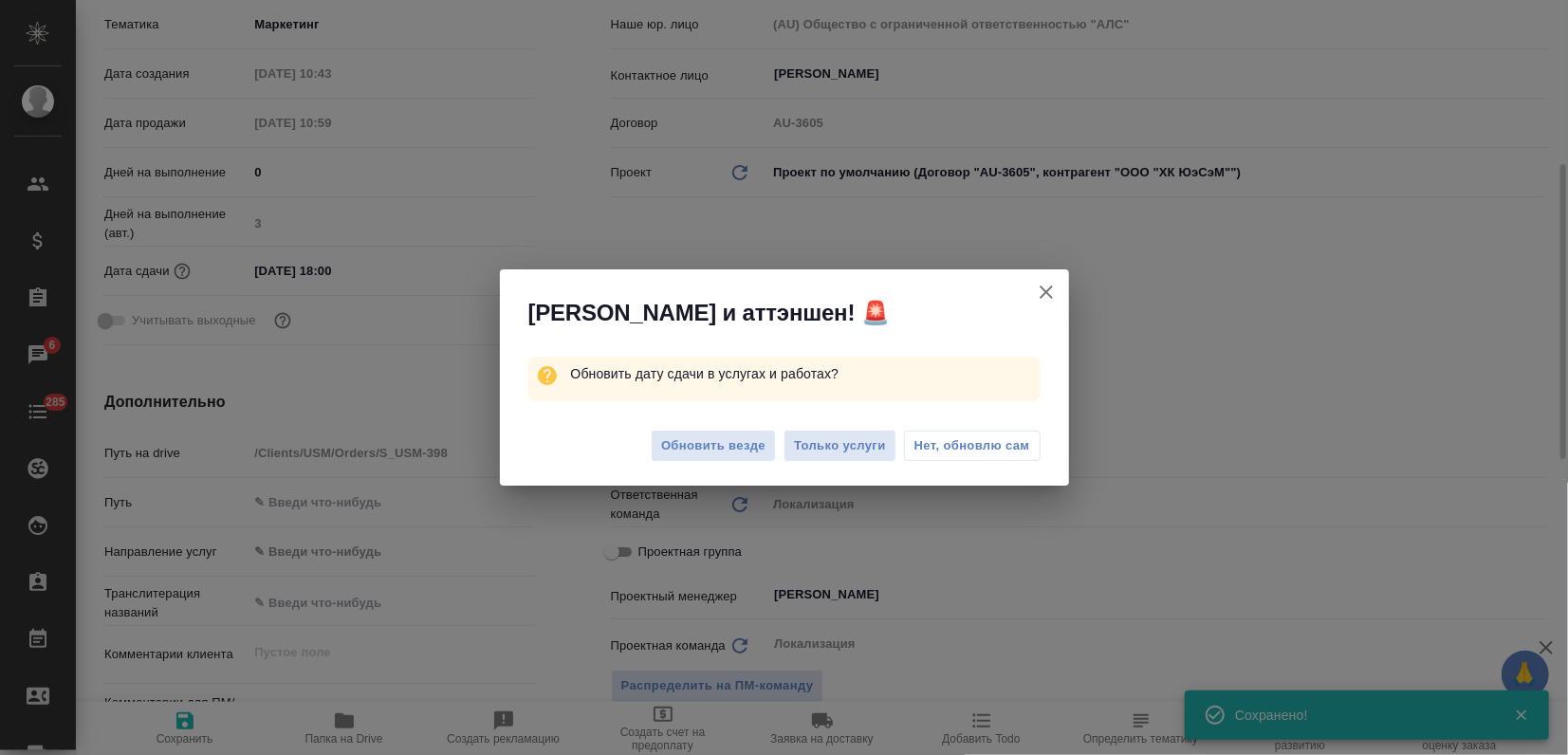
type textarea "x"
drag, startPoint x: 1045, startPoint y: 283, endPoint x: 594, endPoint y: 315, distance: 452.1
click at [1046, 283] on icon "button" at bounding box center [1046, 292] width 23 height 23
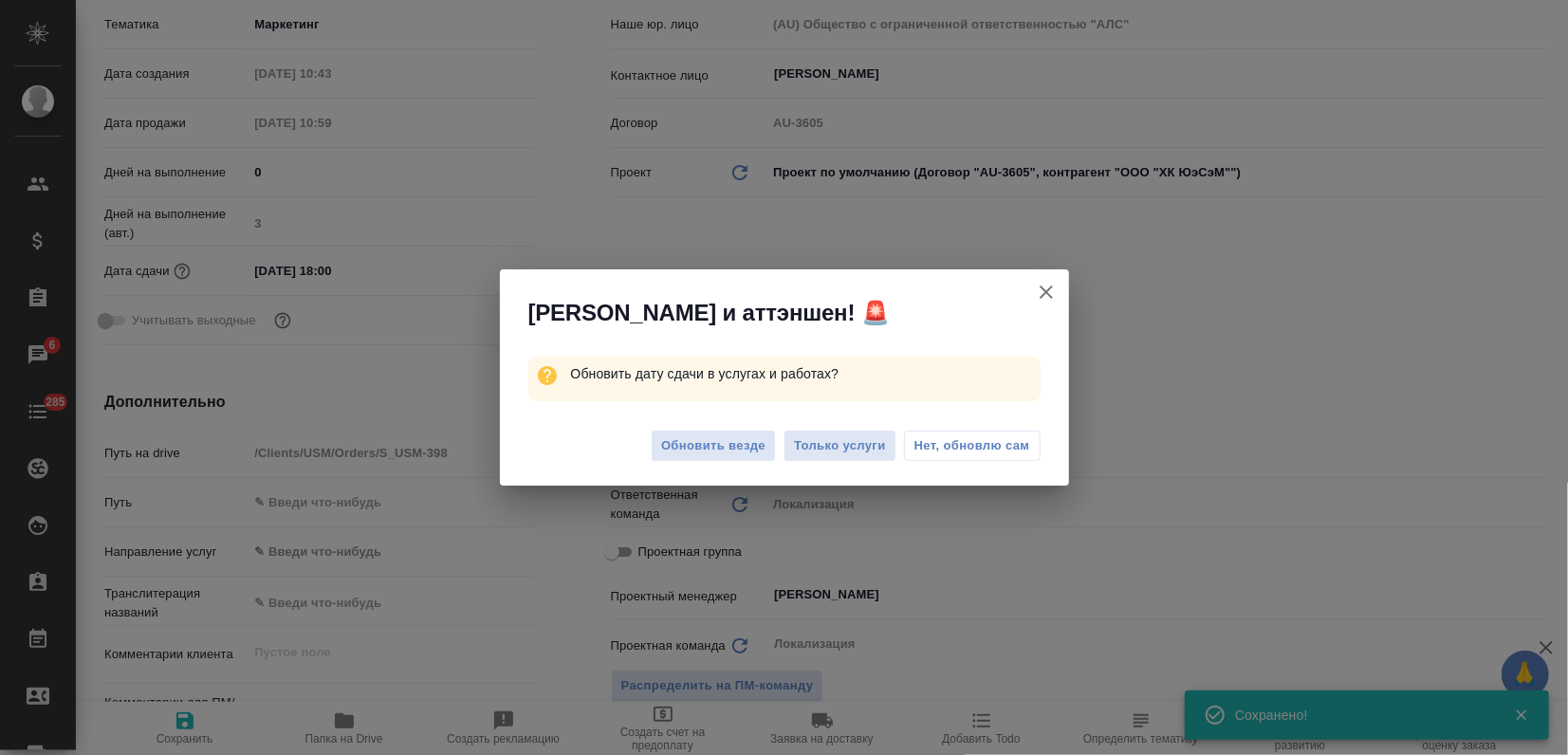
type textarea "x"
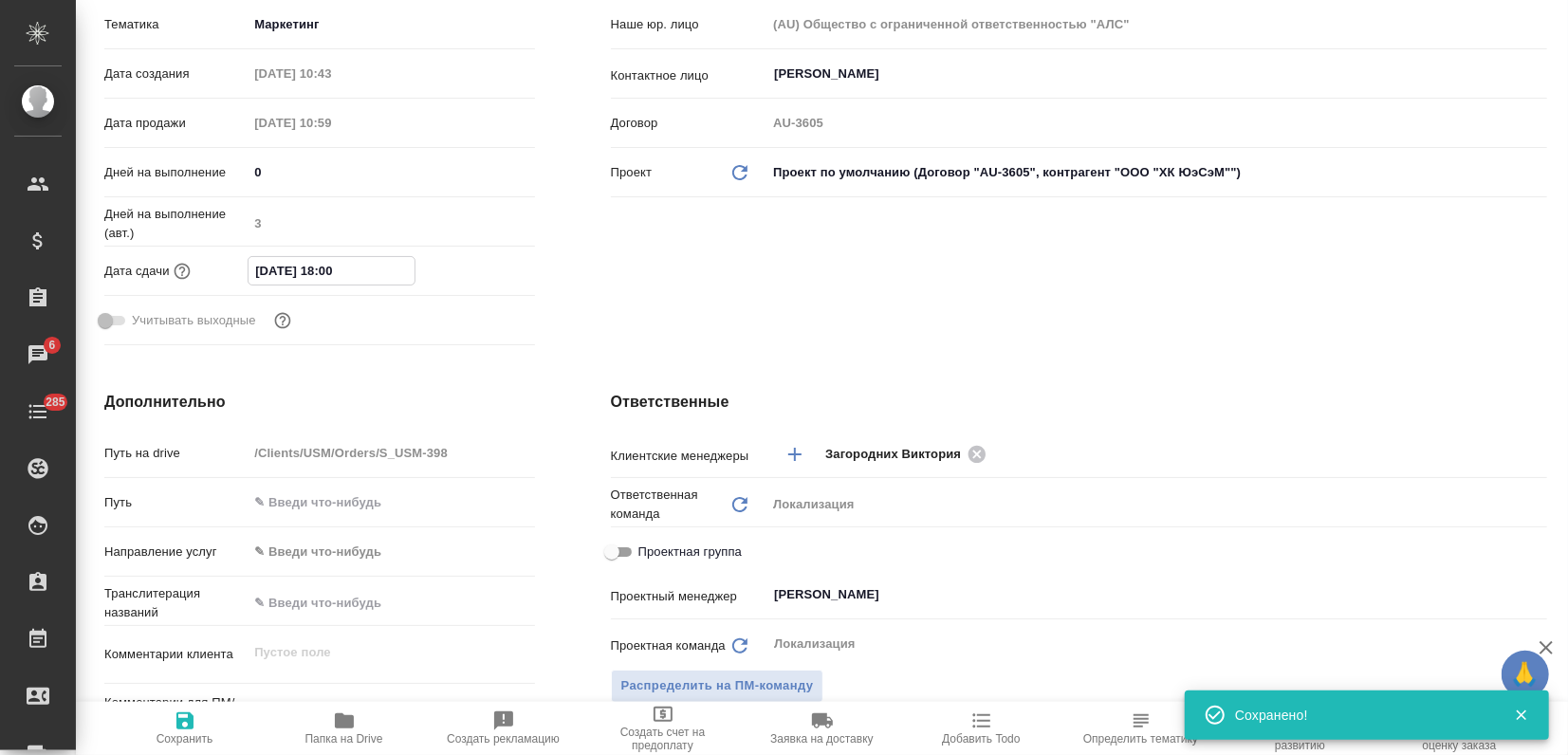
click at [327, 268] on input "05.09.2025 18:00" at bounding box center [331, 271] width 166 height 28
type input "05.09.2025 17:00"
type textarea "x"
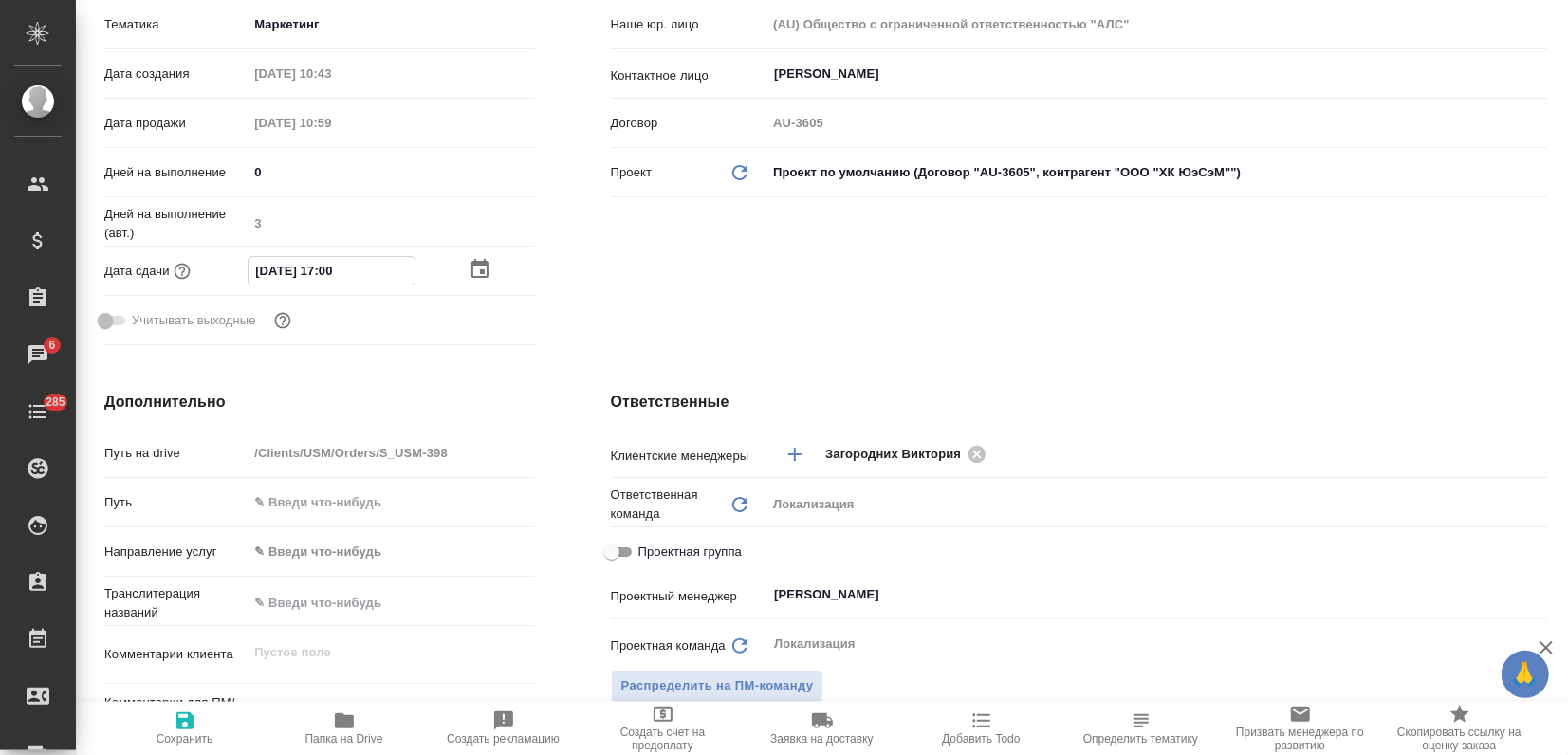
type input "05.09.2025 17:00"
click at [202, 723] on span "Сохранить" at bounding box center [184, 727] width 136 height 37
type textarea "x"
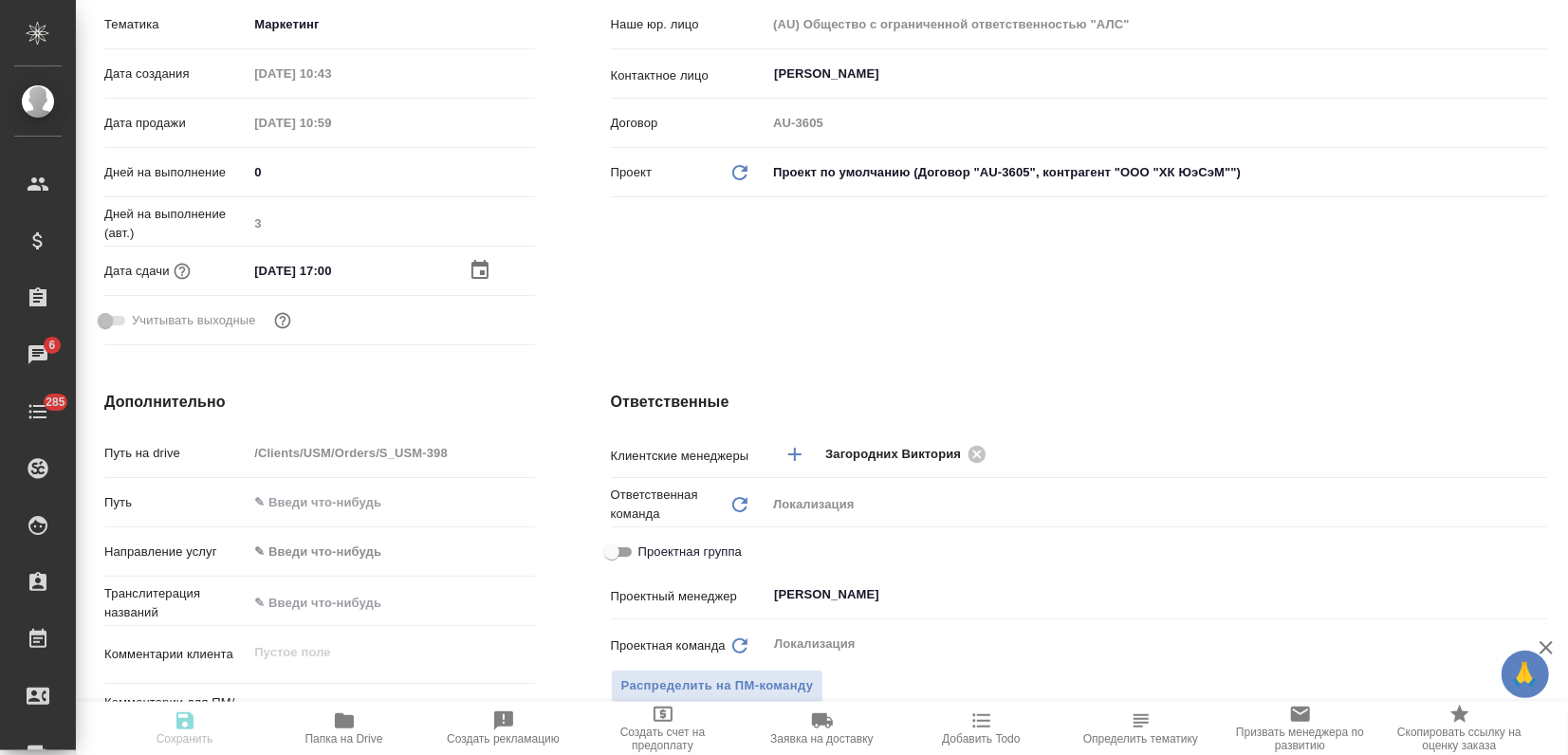
type textarea "x"
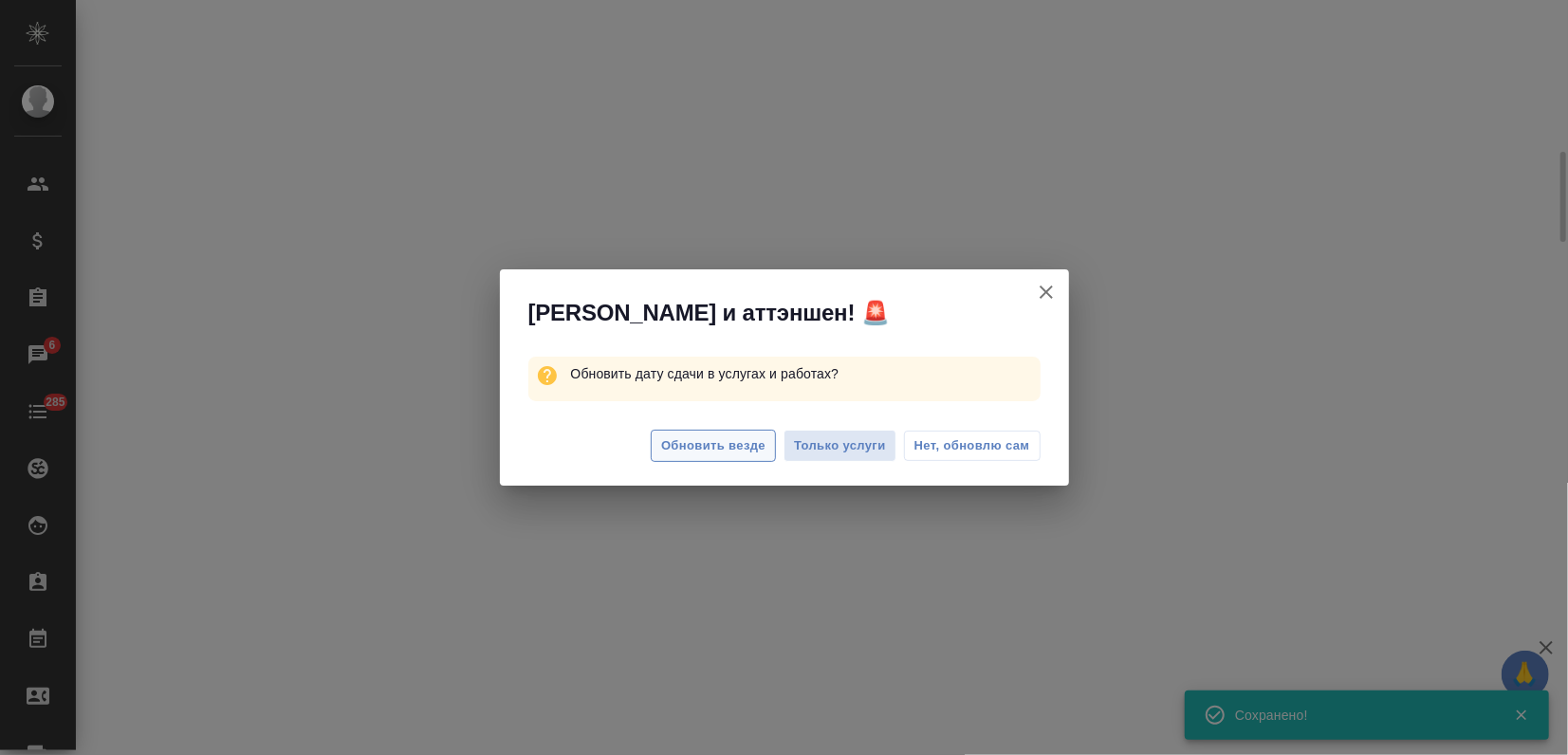
select select "RU"
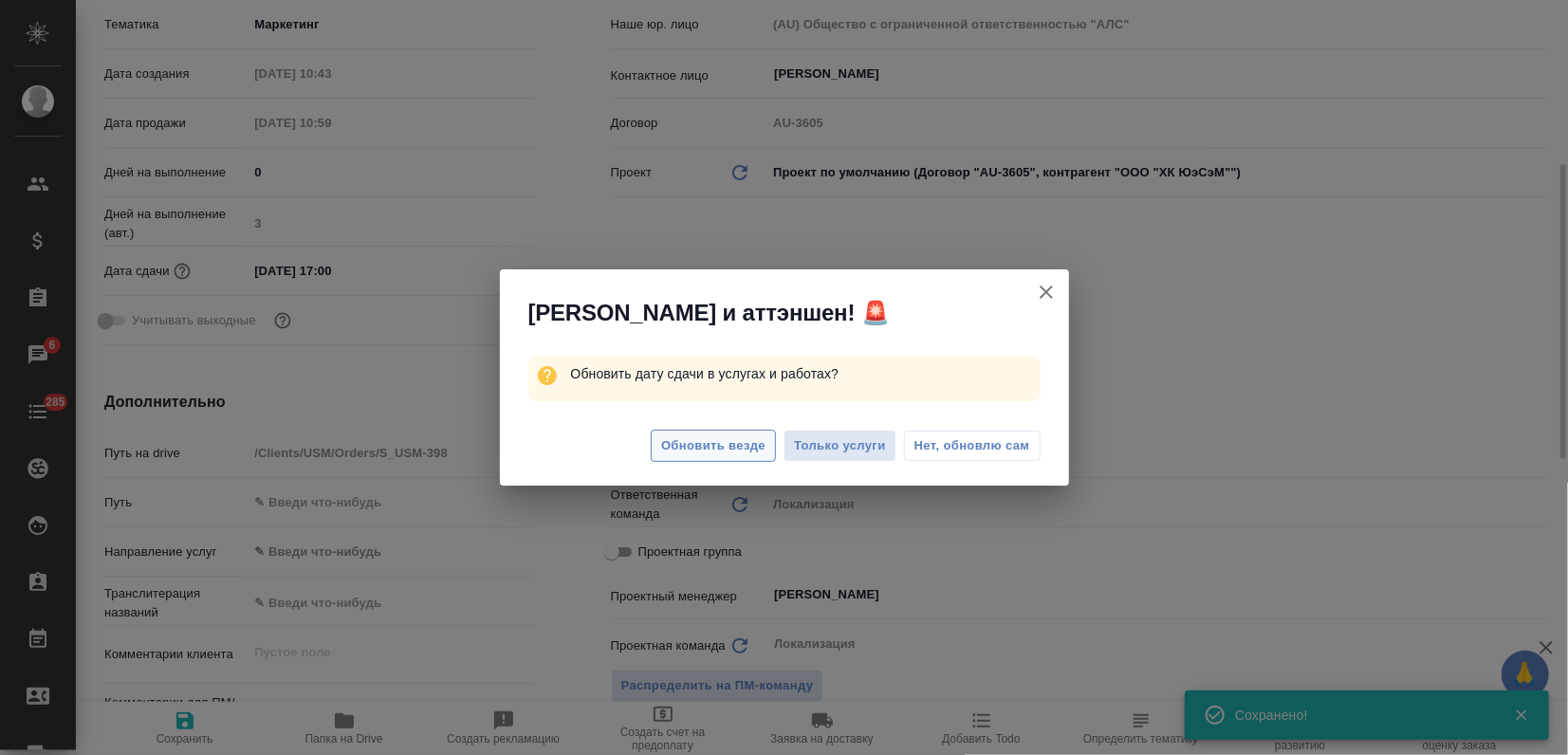
type textarea "x"
click at [680, 444] on span "Обновить везде" at bounding box center [713, 446] width 105 height 22
type textarea "x"
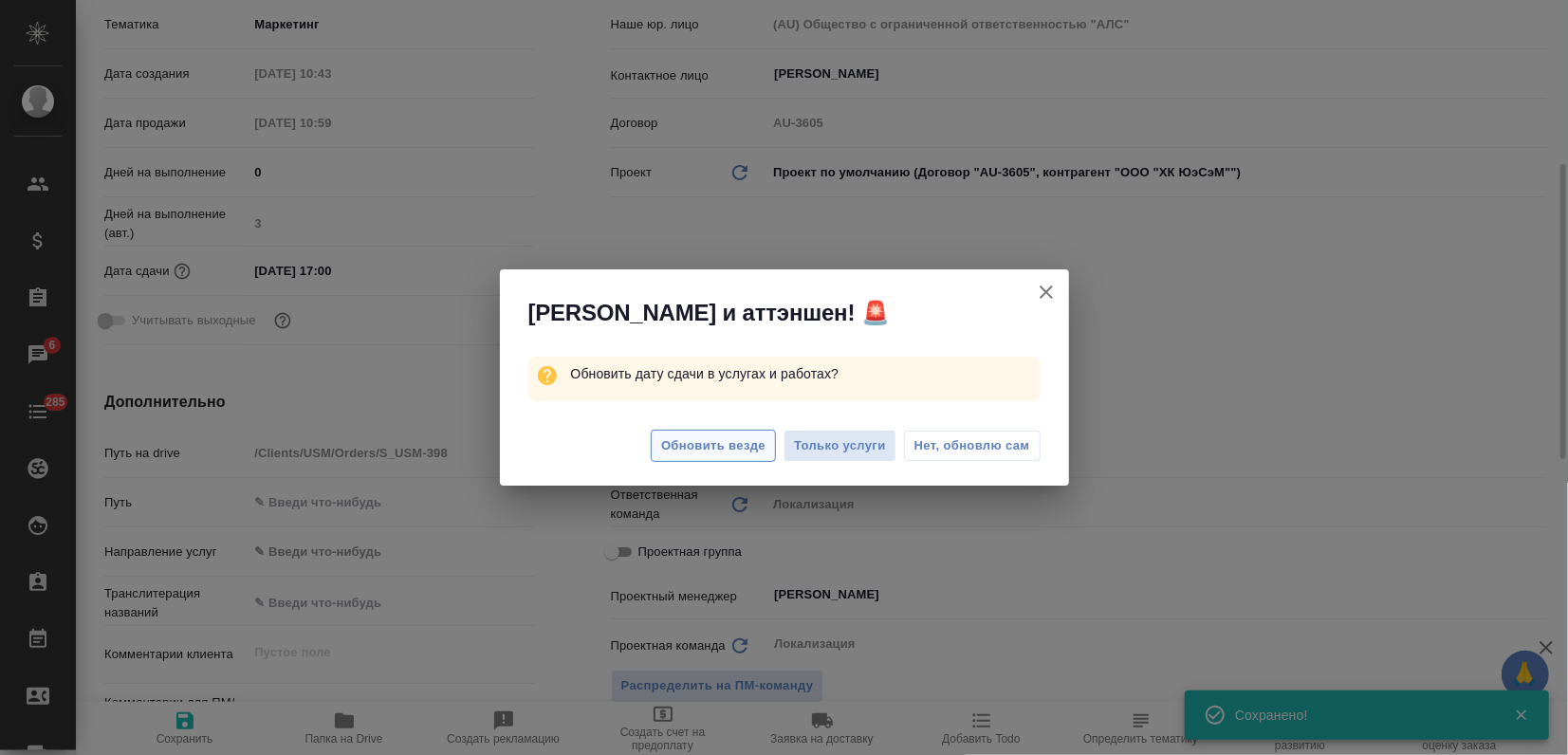
type textarea "x"
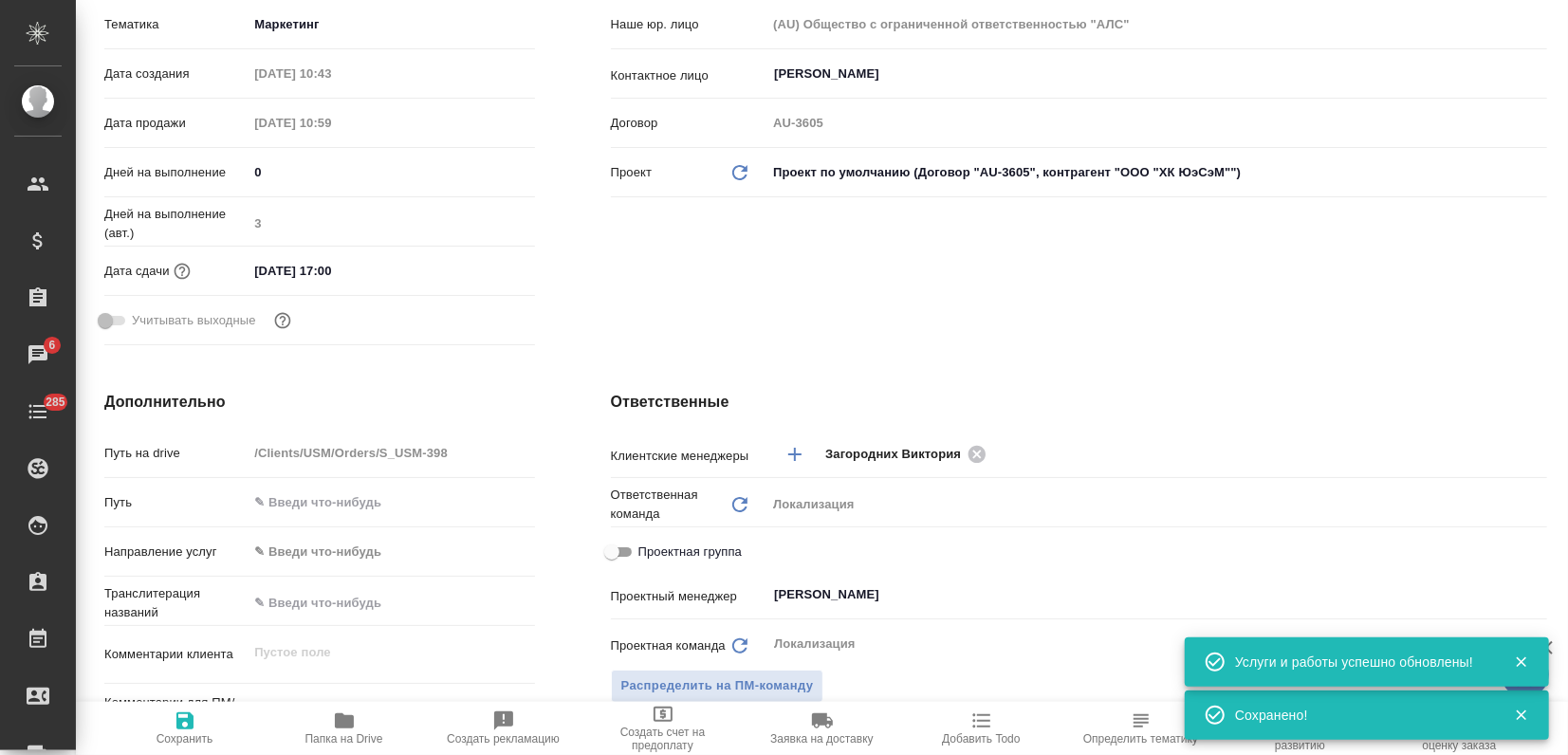
scroll to position [0, 0]
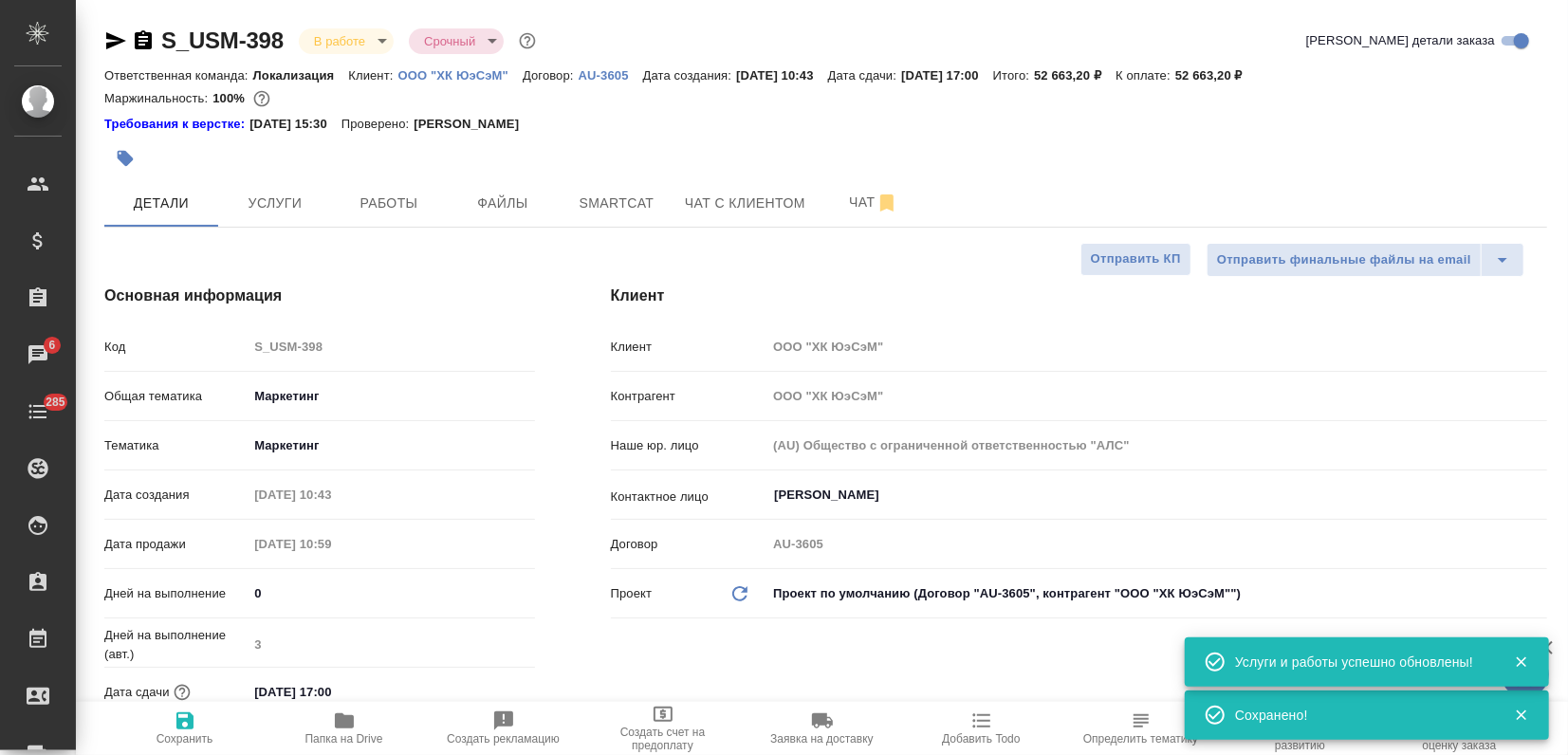
click at [122, 33] on icon "button" at bounding box center [116, 41] width 23 height 23
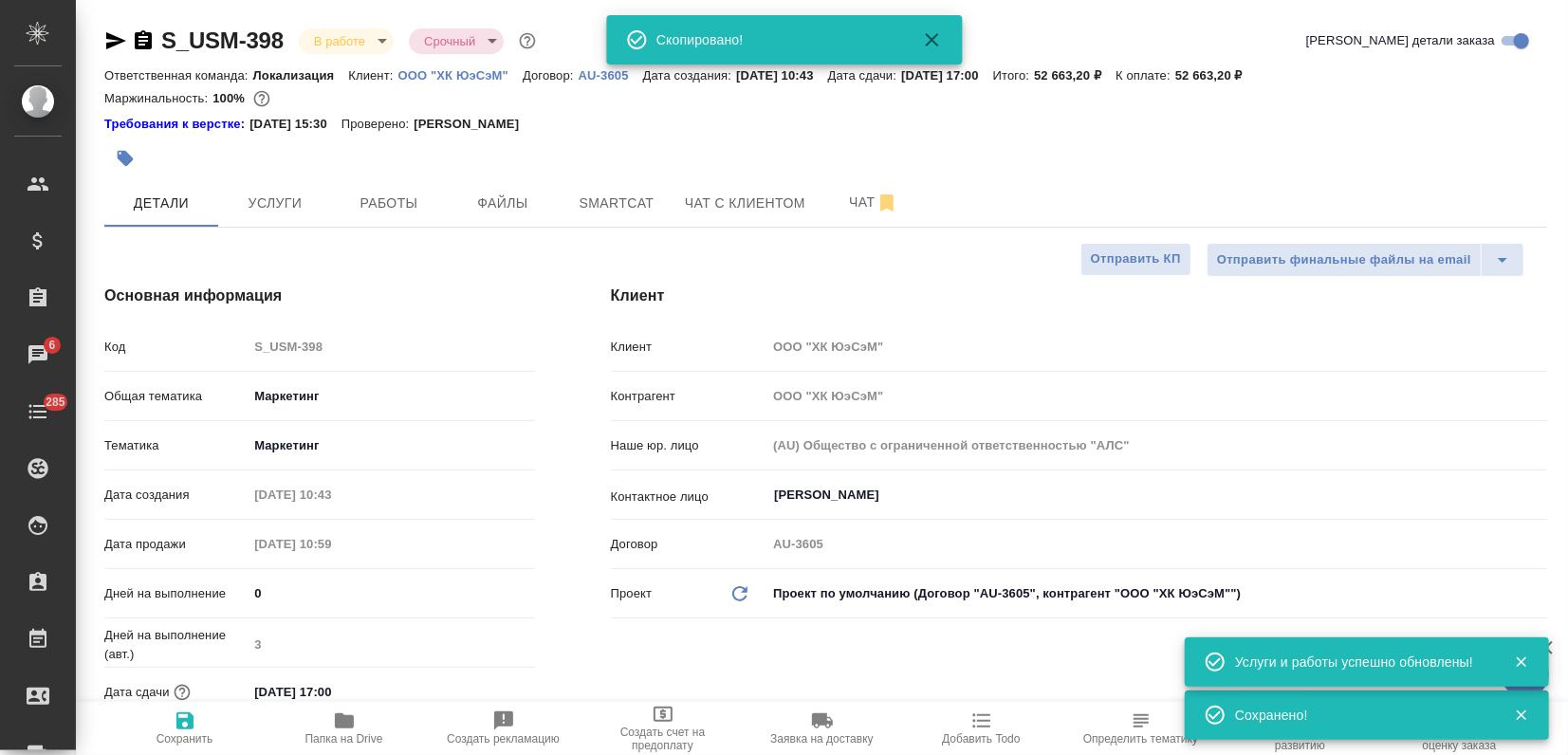
type textarea "x"
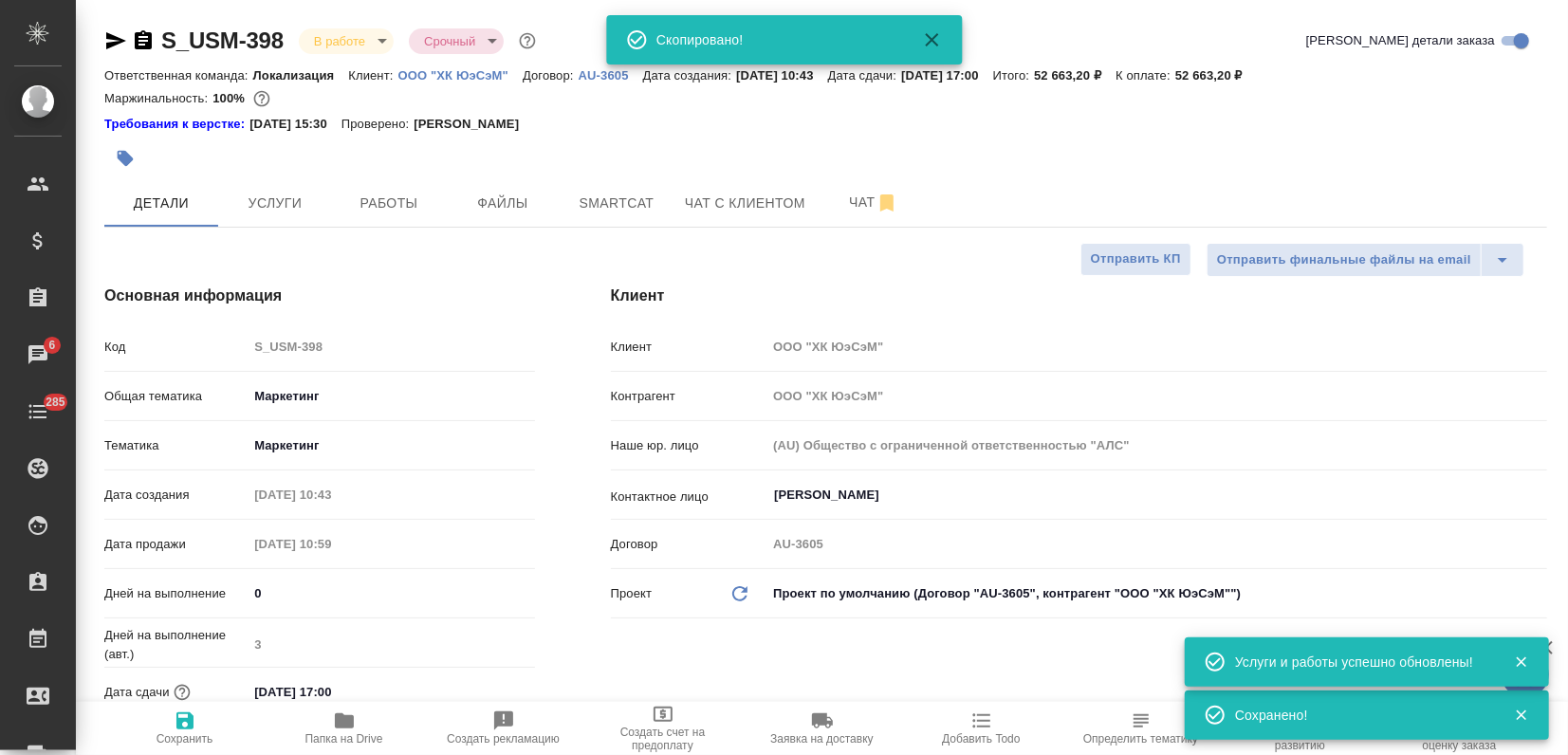
type textarea "x"
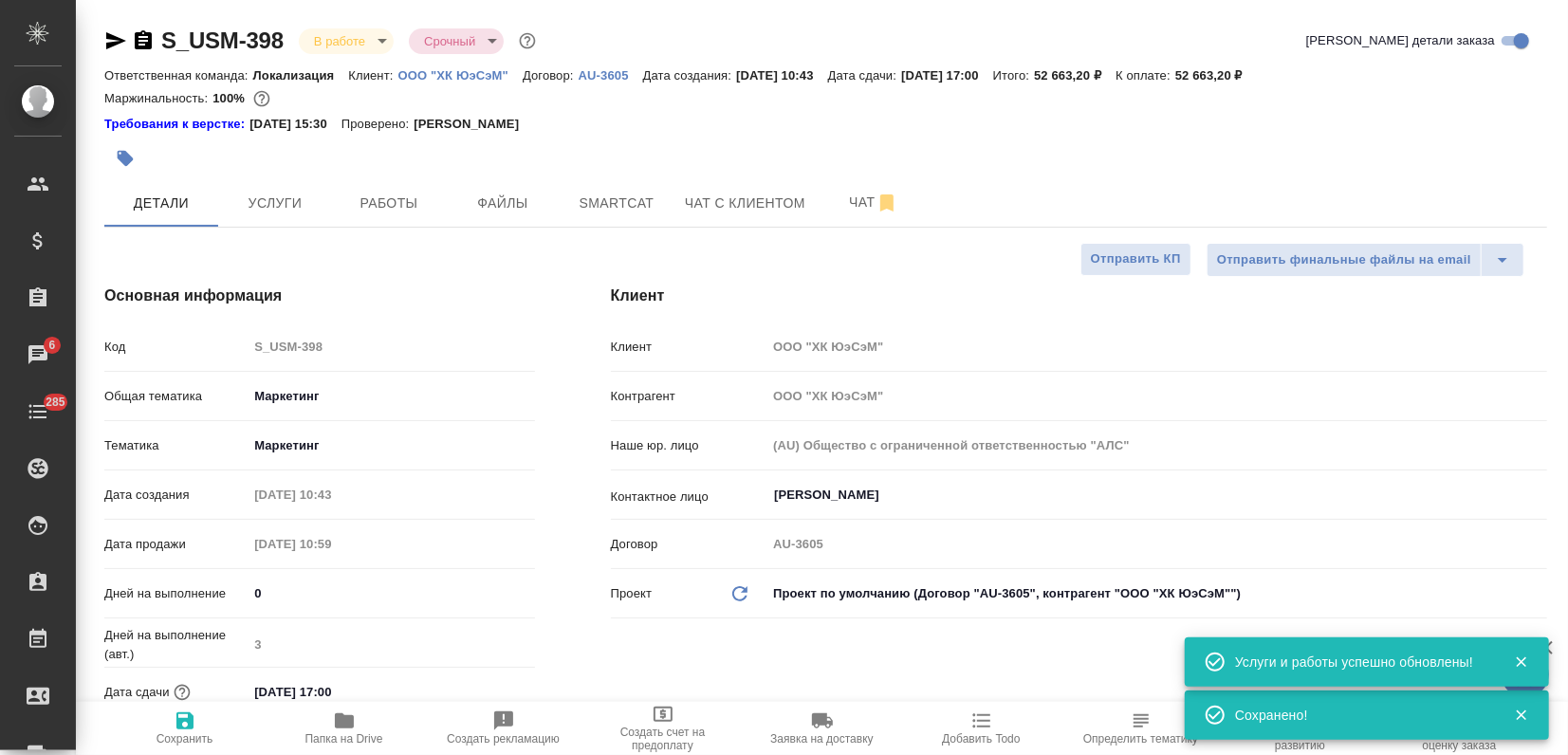
drag, startPoint x: 1198, startPoint y: 178, endPoint x: 1189, endPoint y: 193, distance: 17.5
click at [1198, 176] on div at bounding box center [826, 158] width 1443 height 41
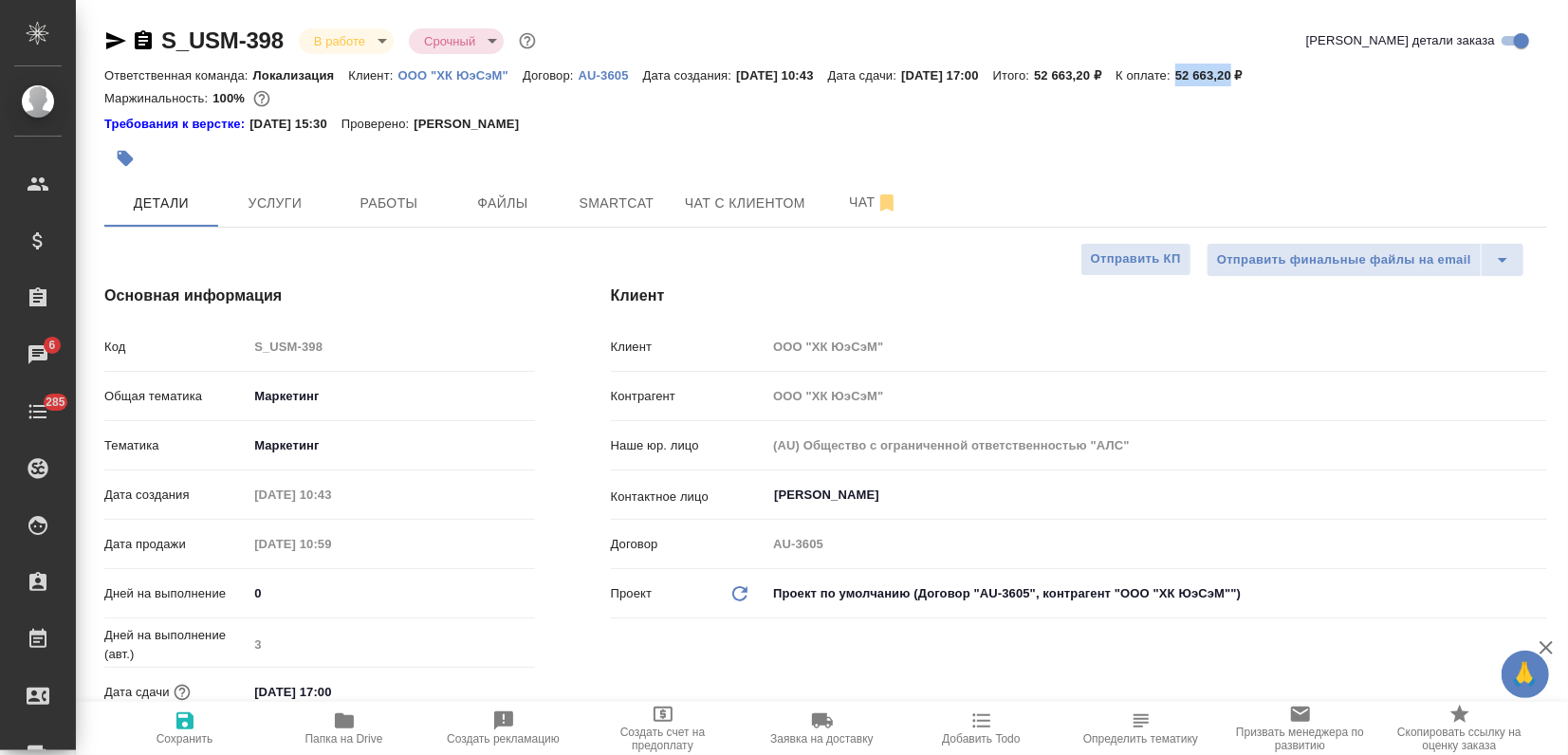
drag, startPoint x: 1226, startPoint y: 75, endPoint x: 1280, endPoint y: 73, distance: 54.0
click at [1257, 73] on p "52 663,20 ₽" at bounding box center [1215, 75] width 82 height 14
copy p "52 663,20"
type textarea "x"
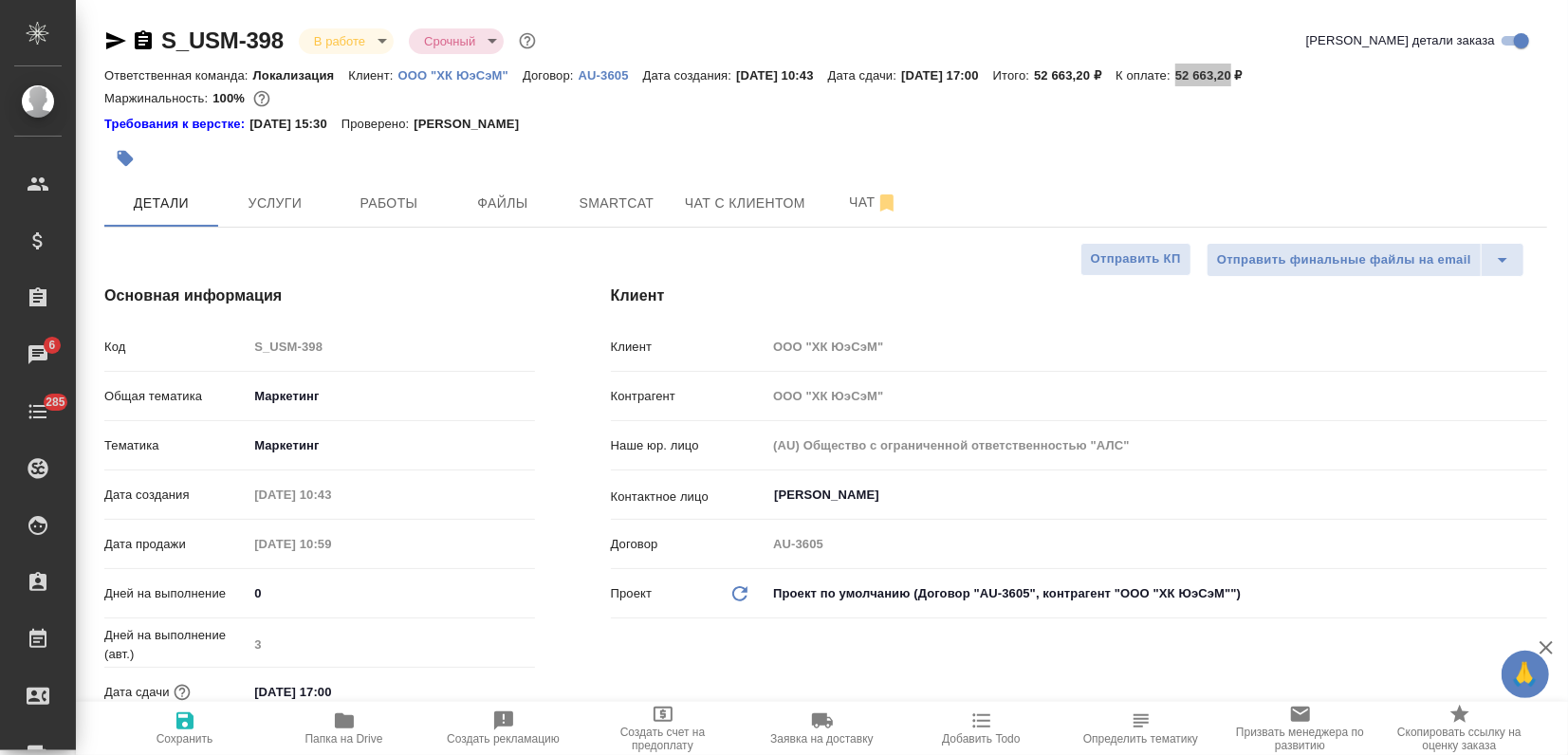
type textarea "x"
copy p "52 663,20"
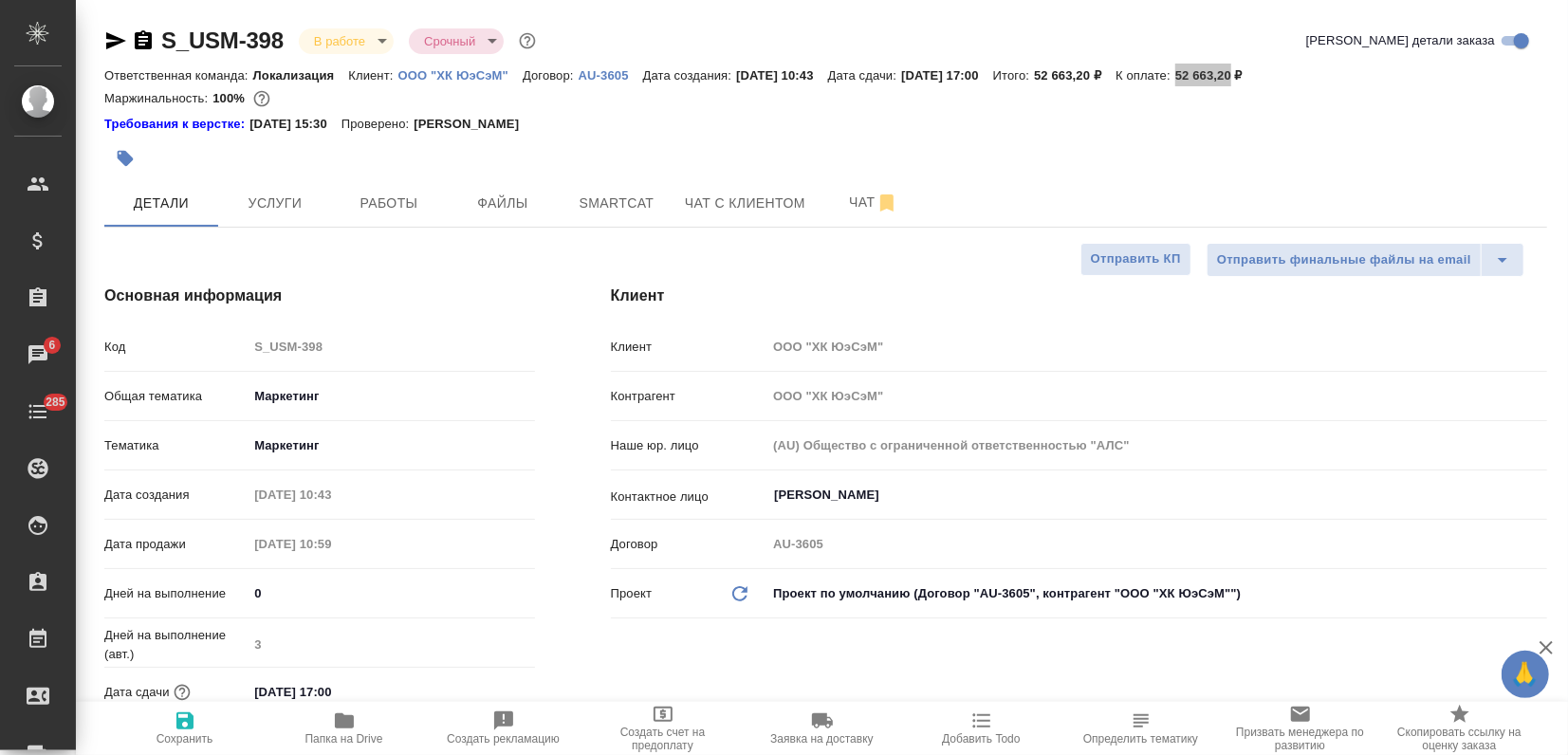
type textarea "x"
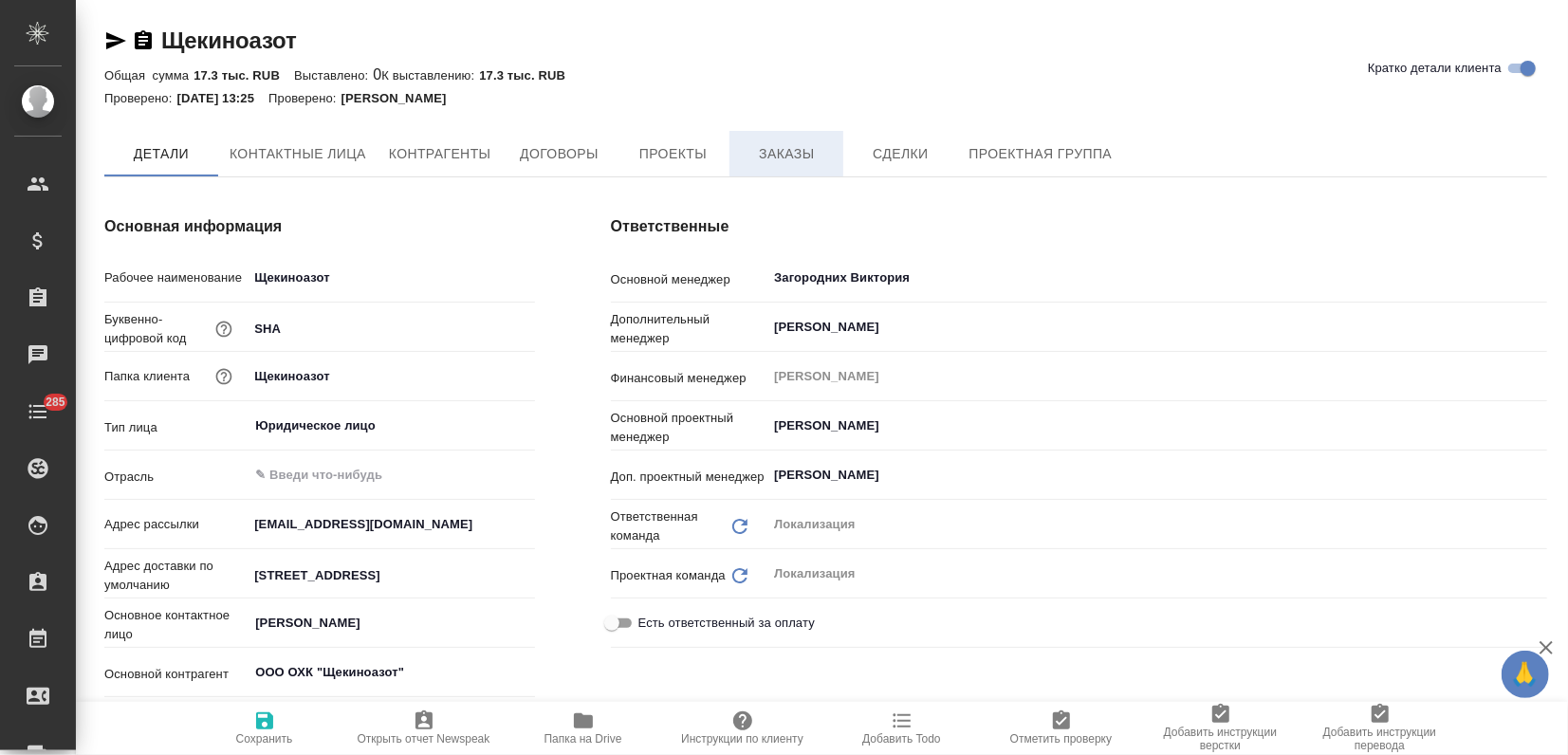
type textarea "x"
click at [792, 134] on button "Заказы" at bounding box center [786, 154] width 113 height 47
type textarea "x"
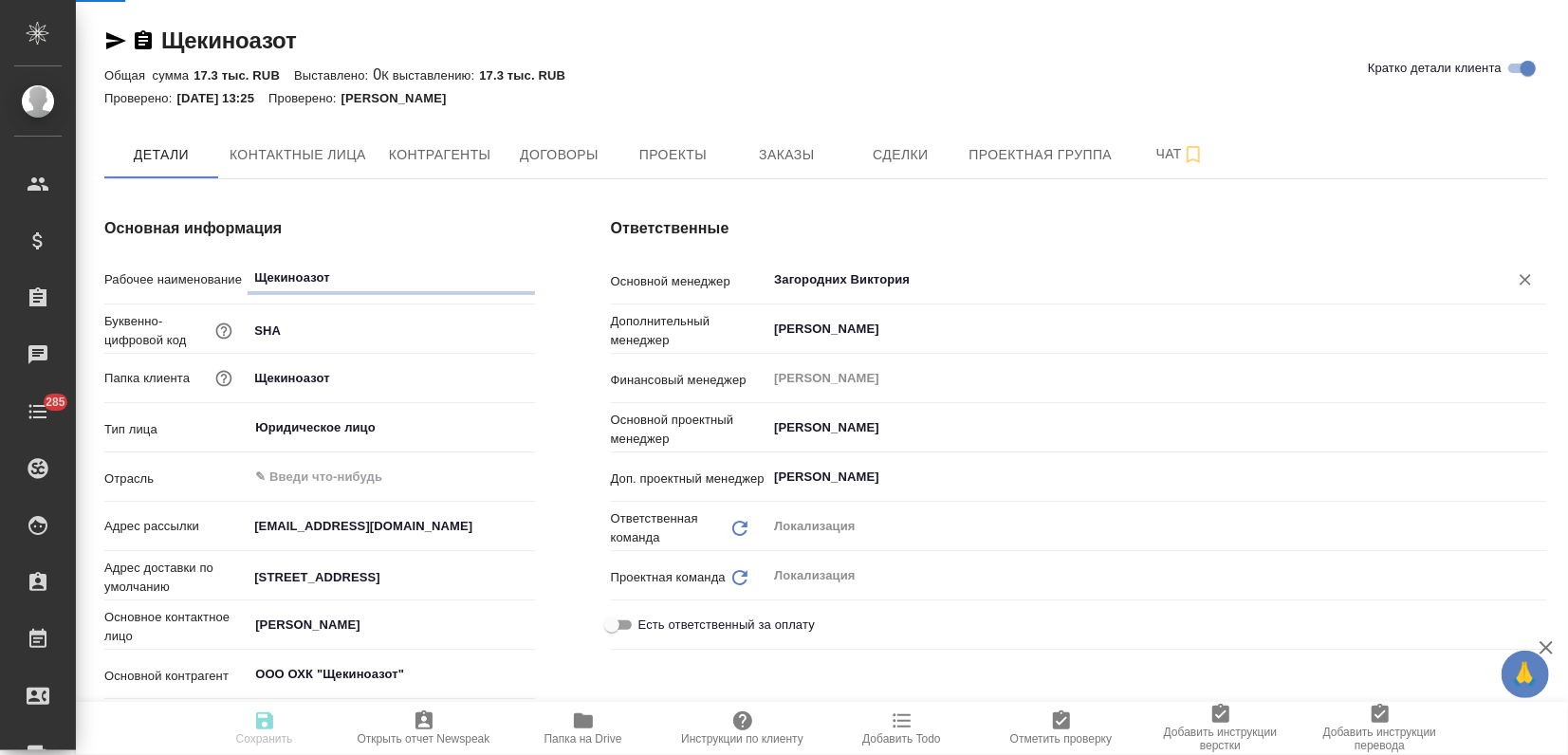
type textarea "x"
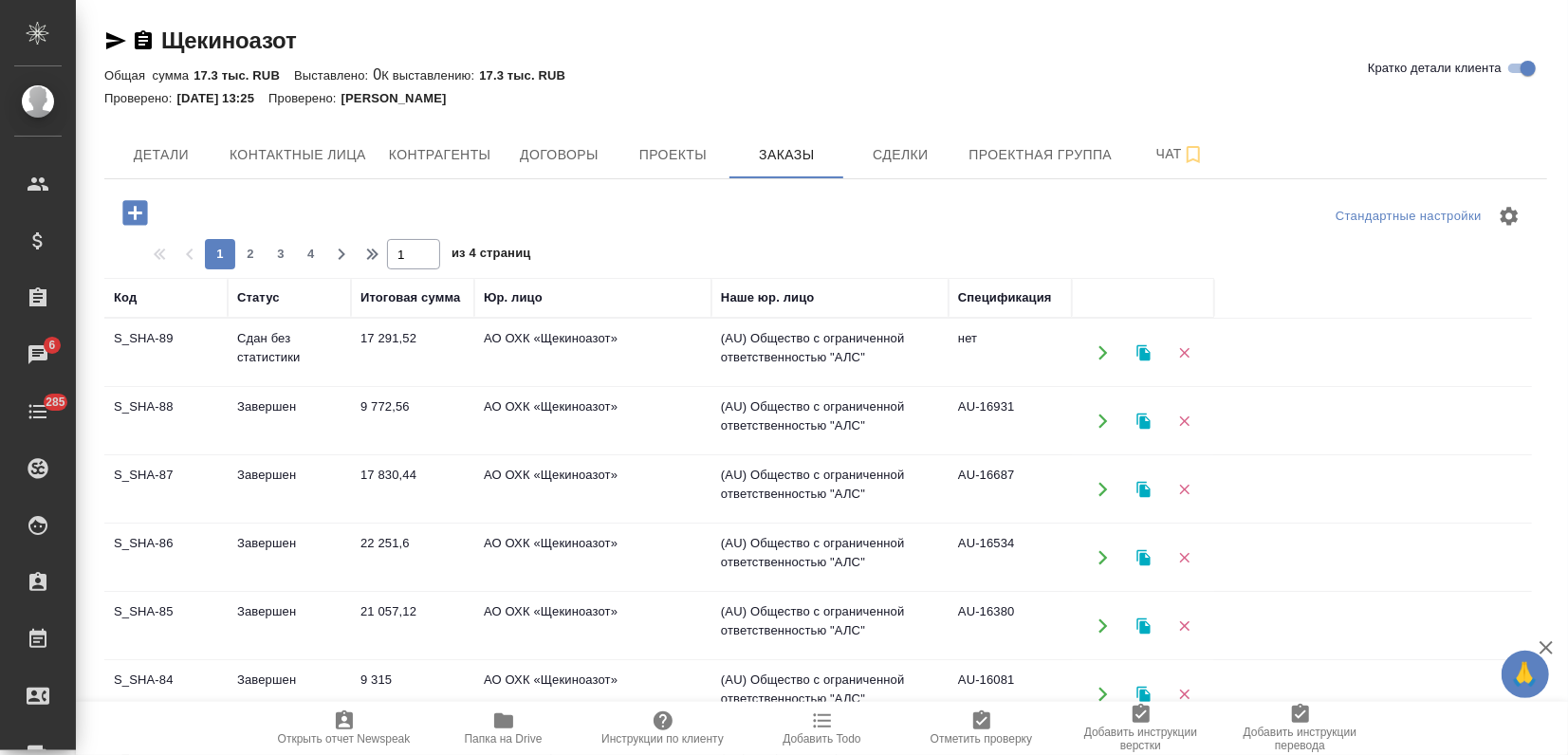
click at [131, 351] on td "S_SHA-89" at bounding box center [166, 353] width 123 height 66
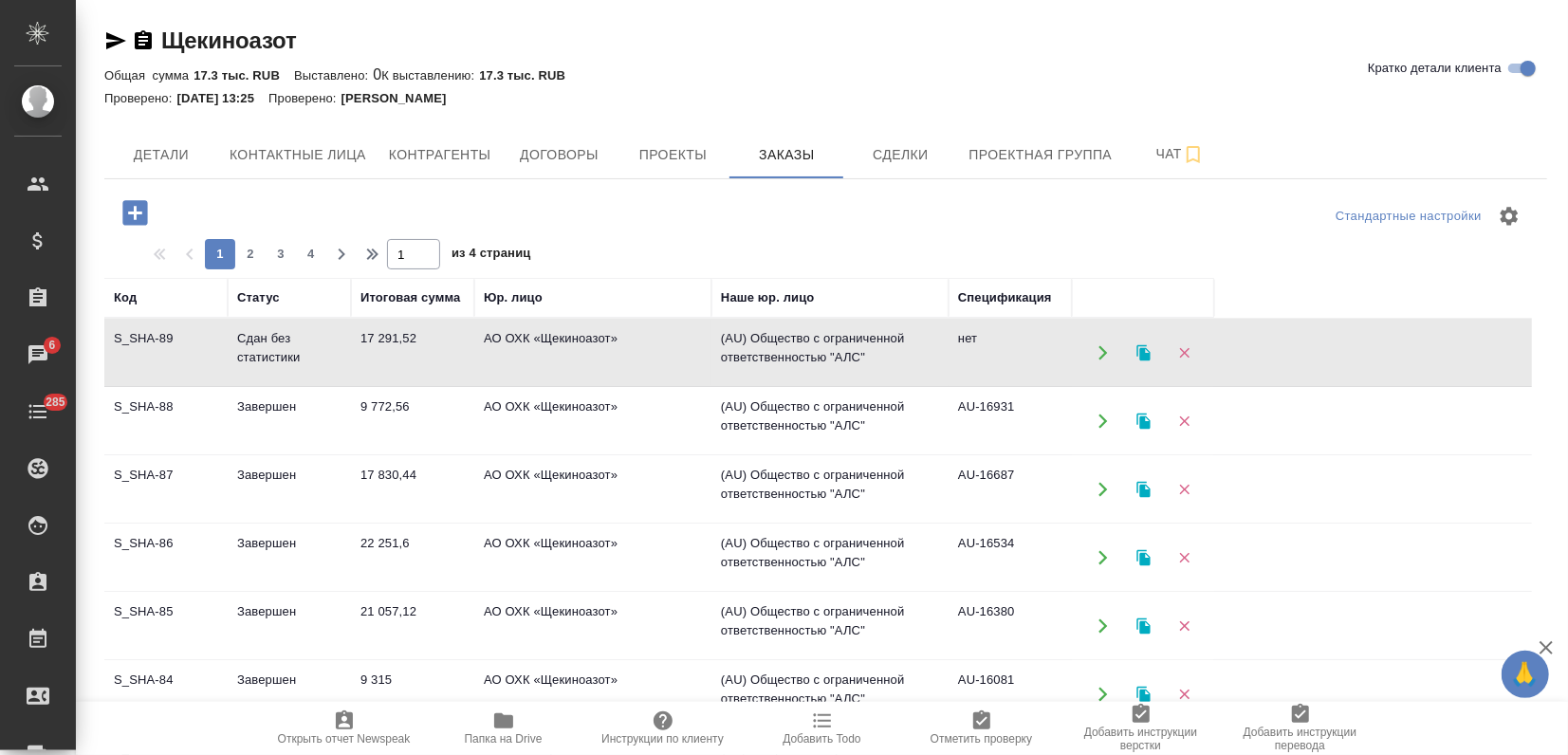
click at [135, 353] on td "S_SHA-89" at bounding box center [166, 353] width 123 height 66
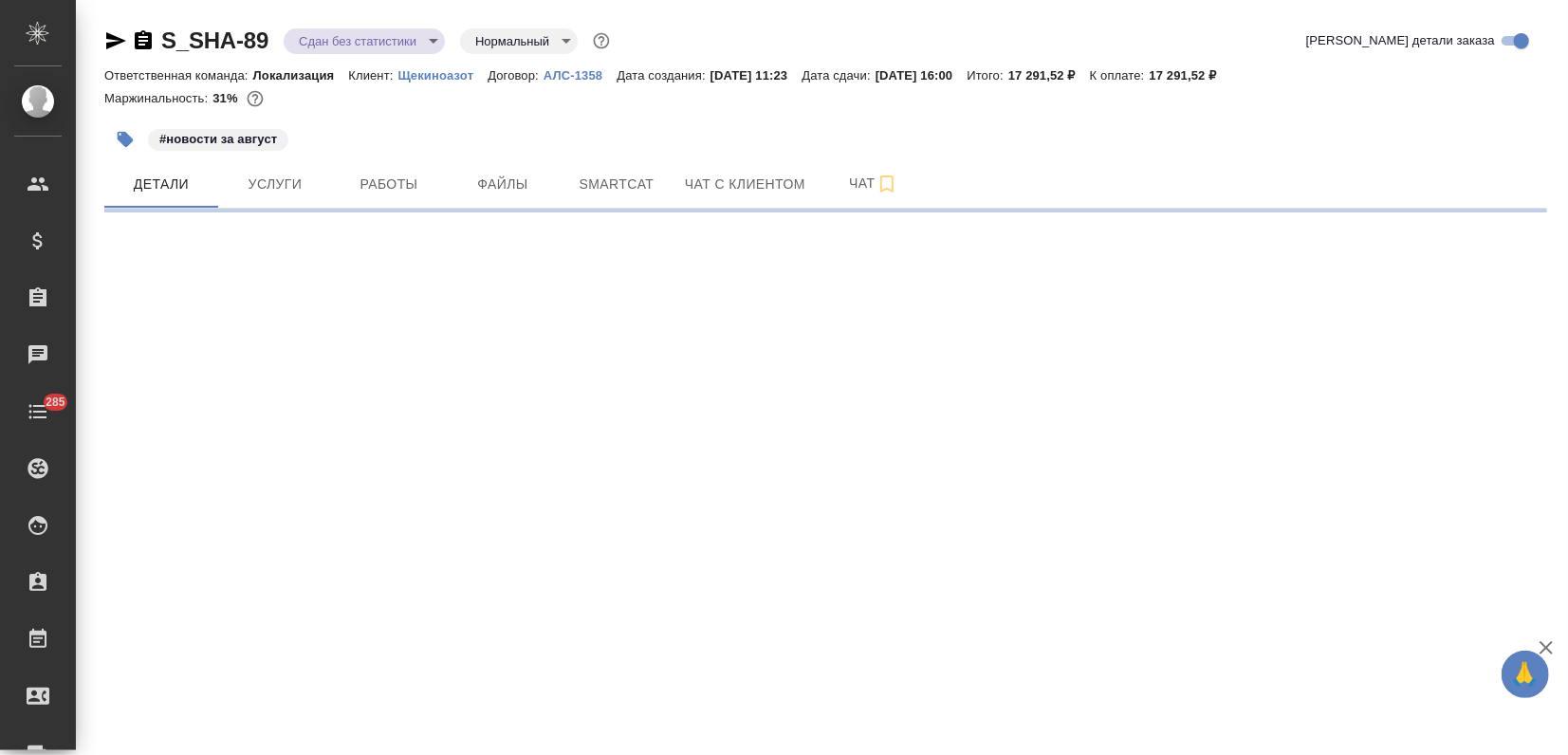
select select "RU"
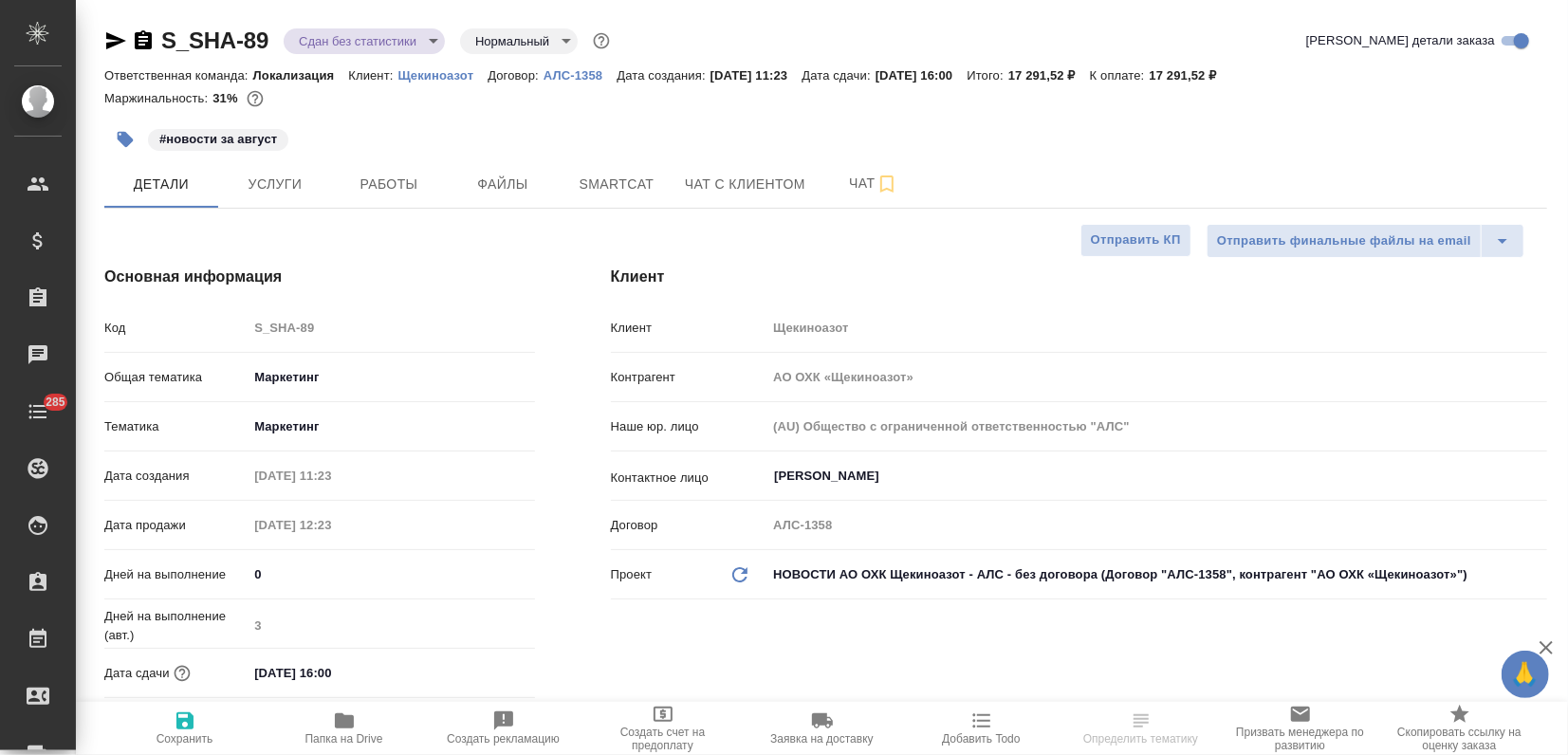
click at [120, 39] on icon "button" at bounding box center [116, 41] width 20 height 17
type textarea "x"
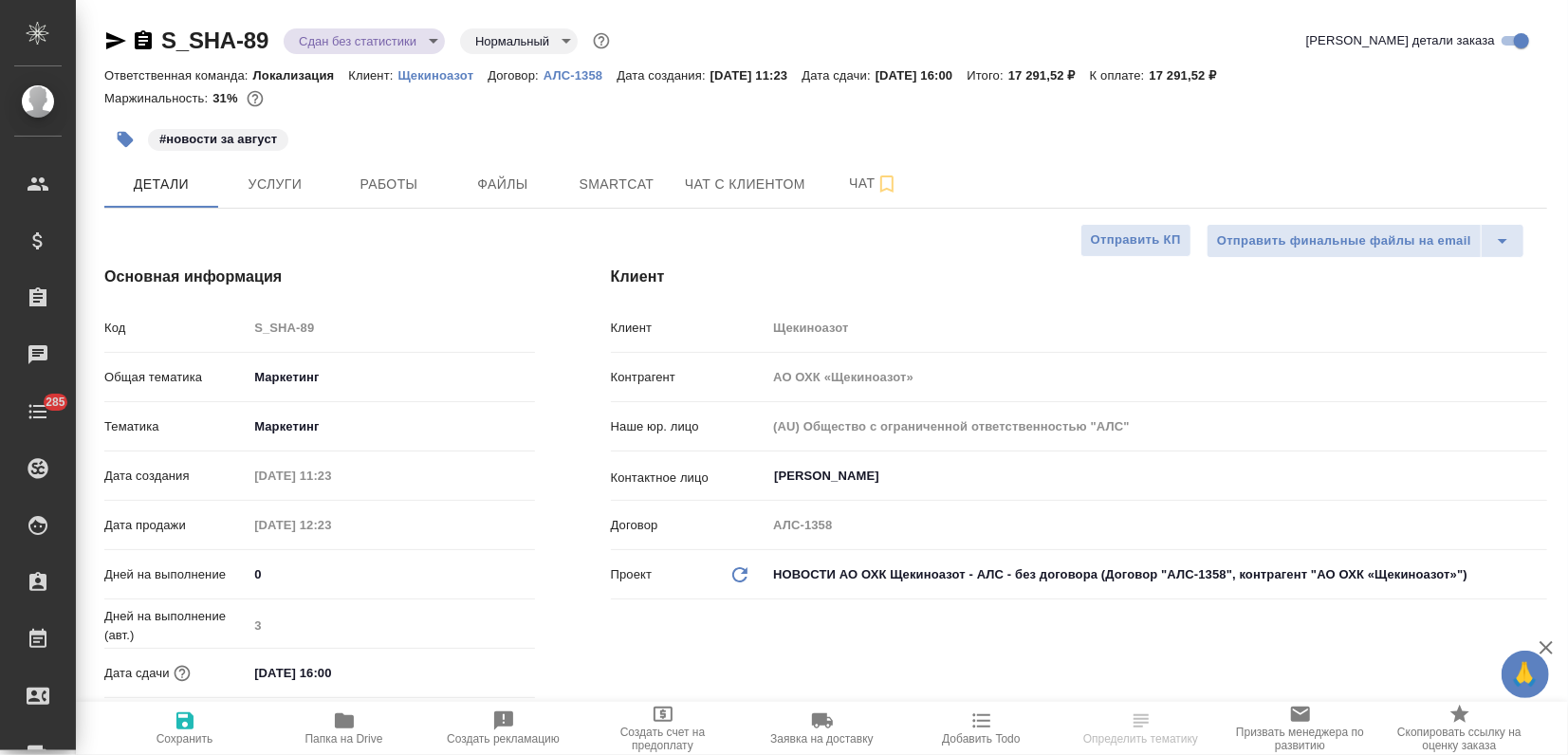
type textarea "x"
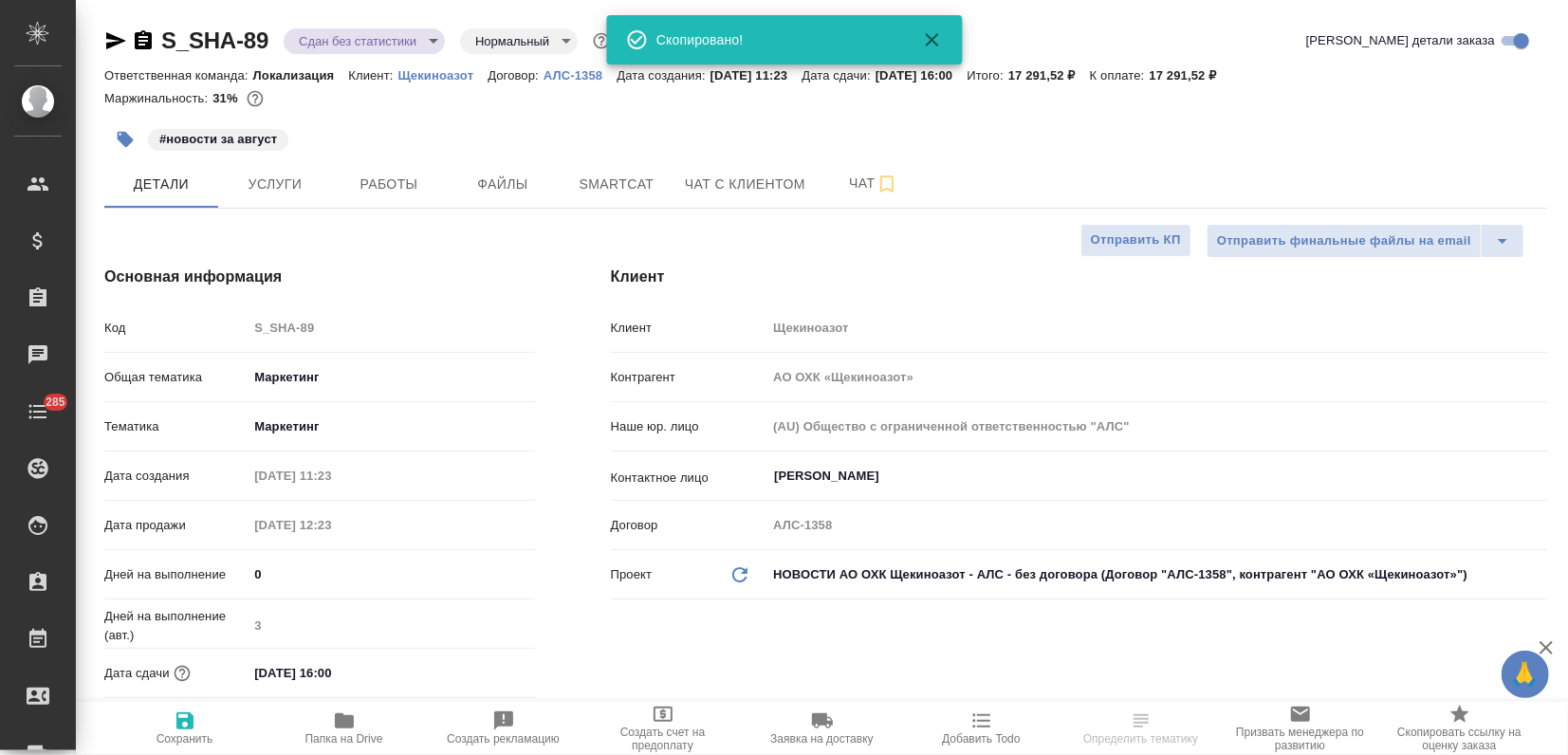
type textarea "x"
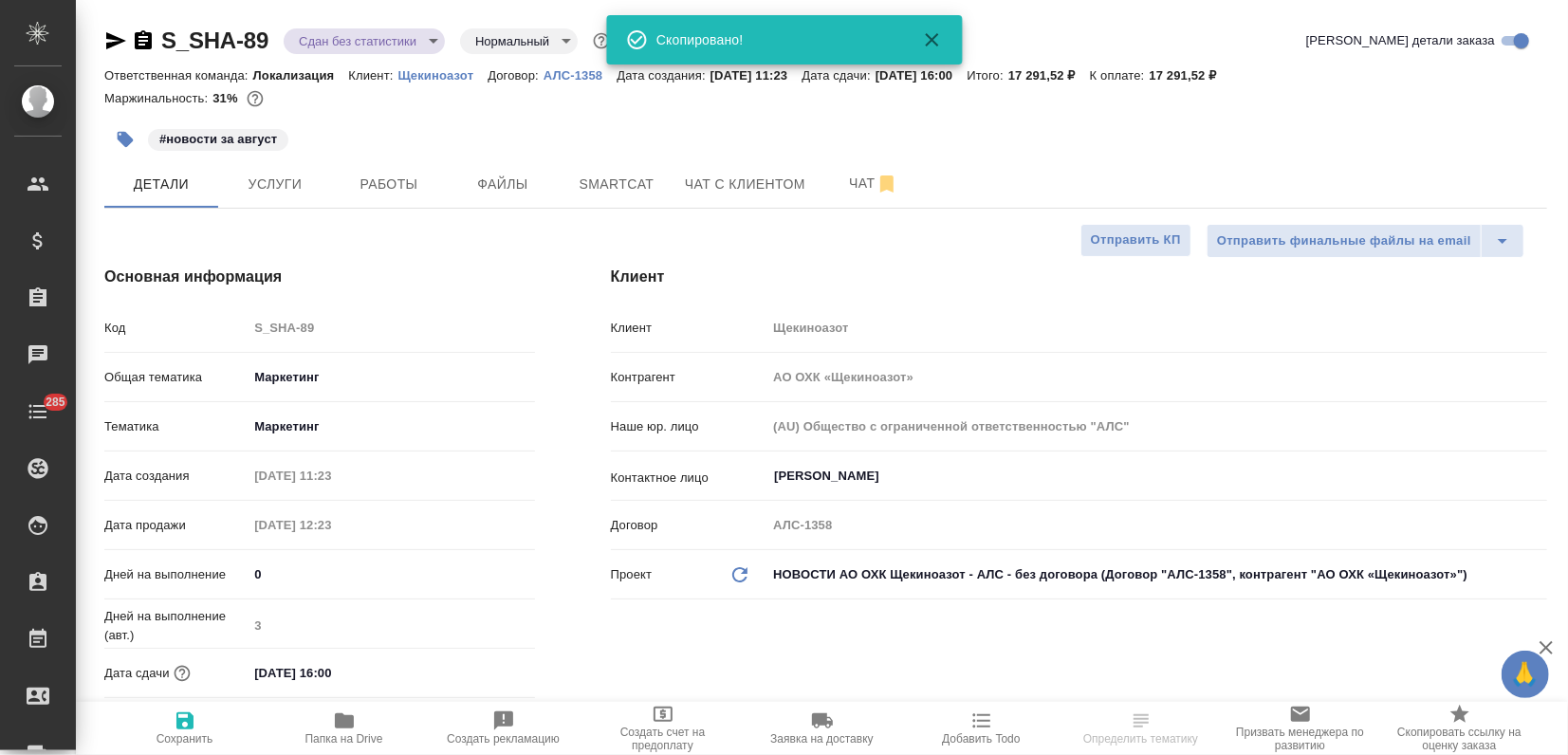
type textarea "x"
select select "RU"
type textarea "x"
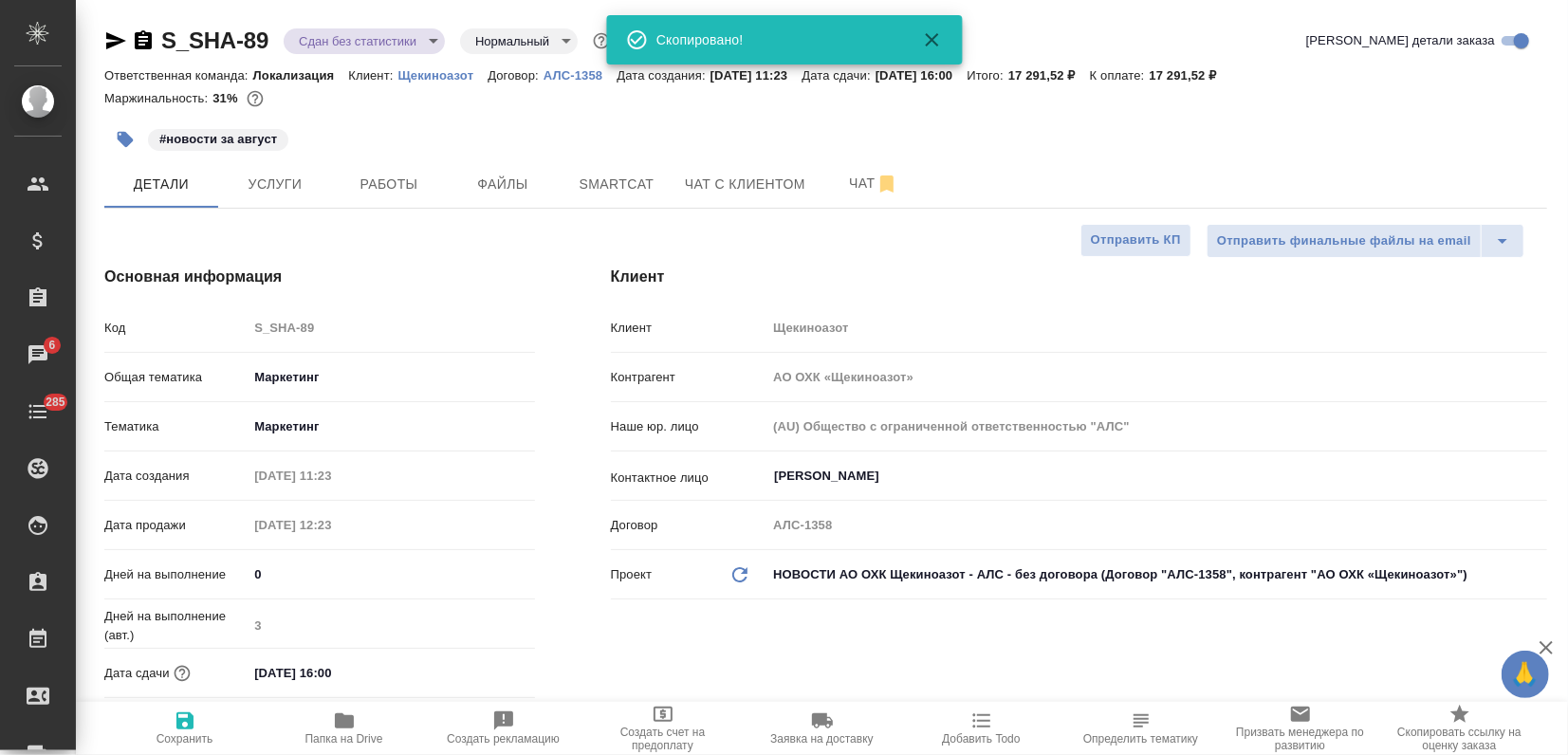
type textarea "x"
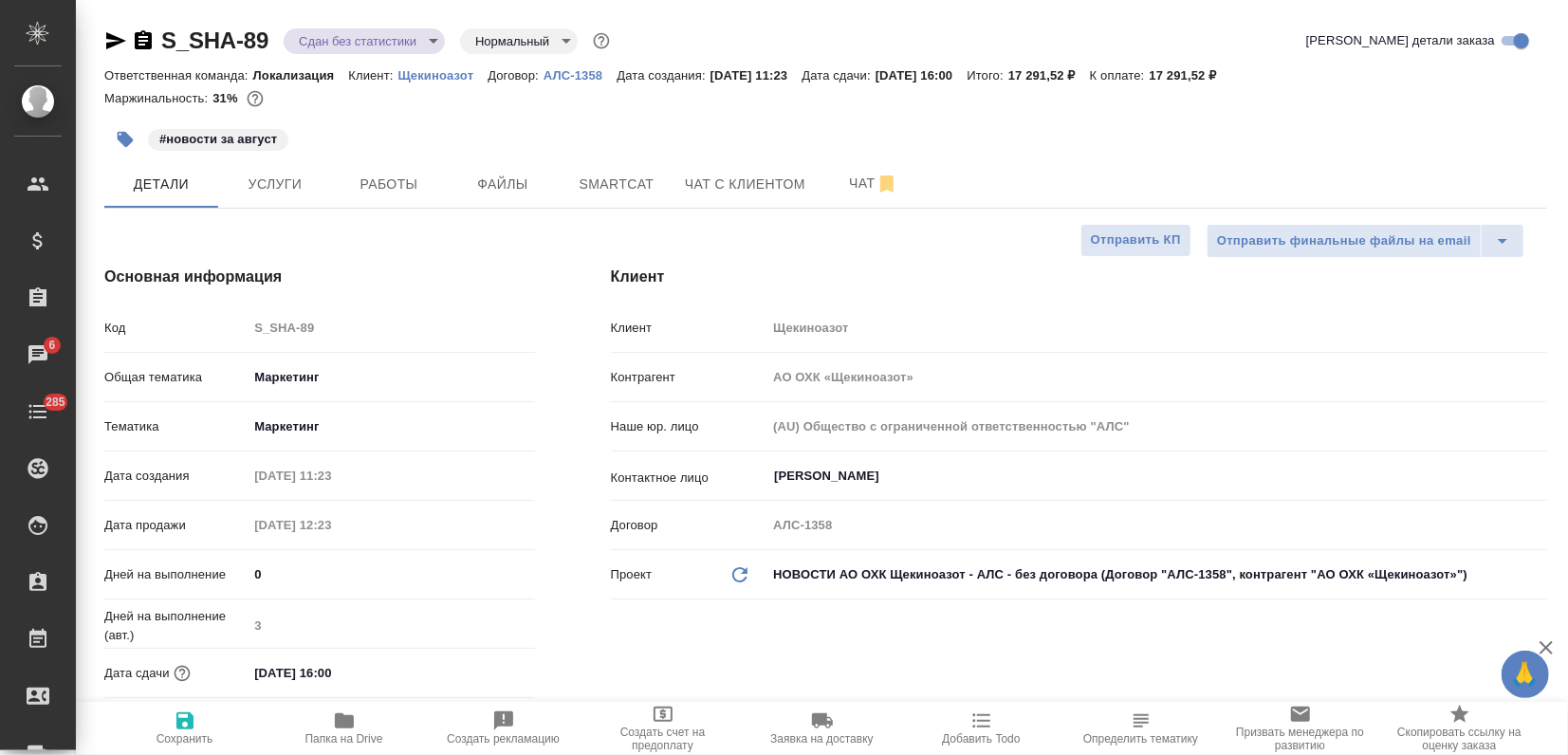
type textarea "x"
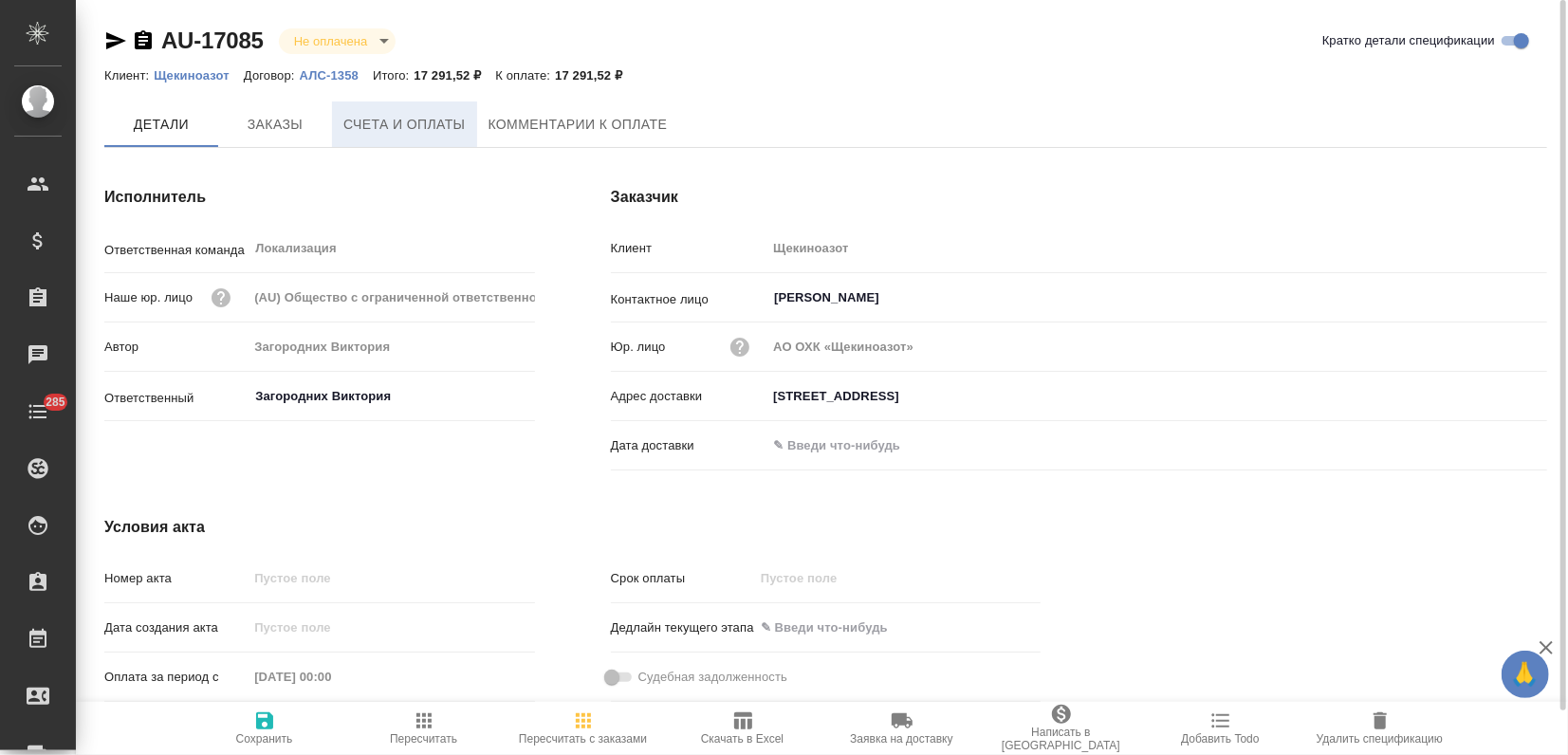
click at [404, 134] on span "Счета и оплаты" at bounding box center [404, 124] width 122 height 24
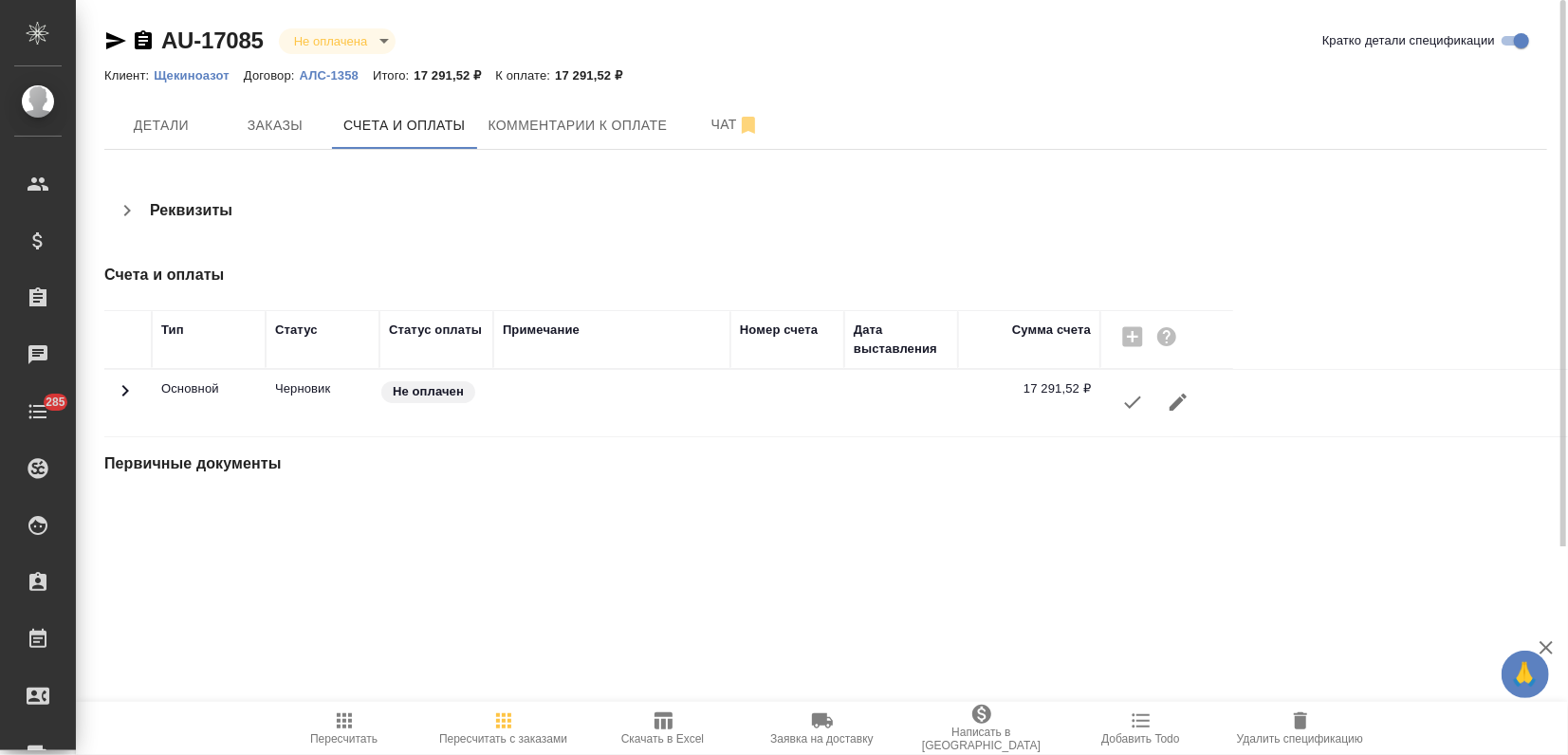
click at [1115, 405] on button "button" at bounding box center [1132, 402] width 45 height 45
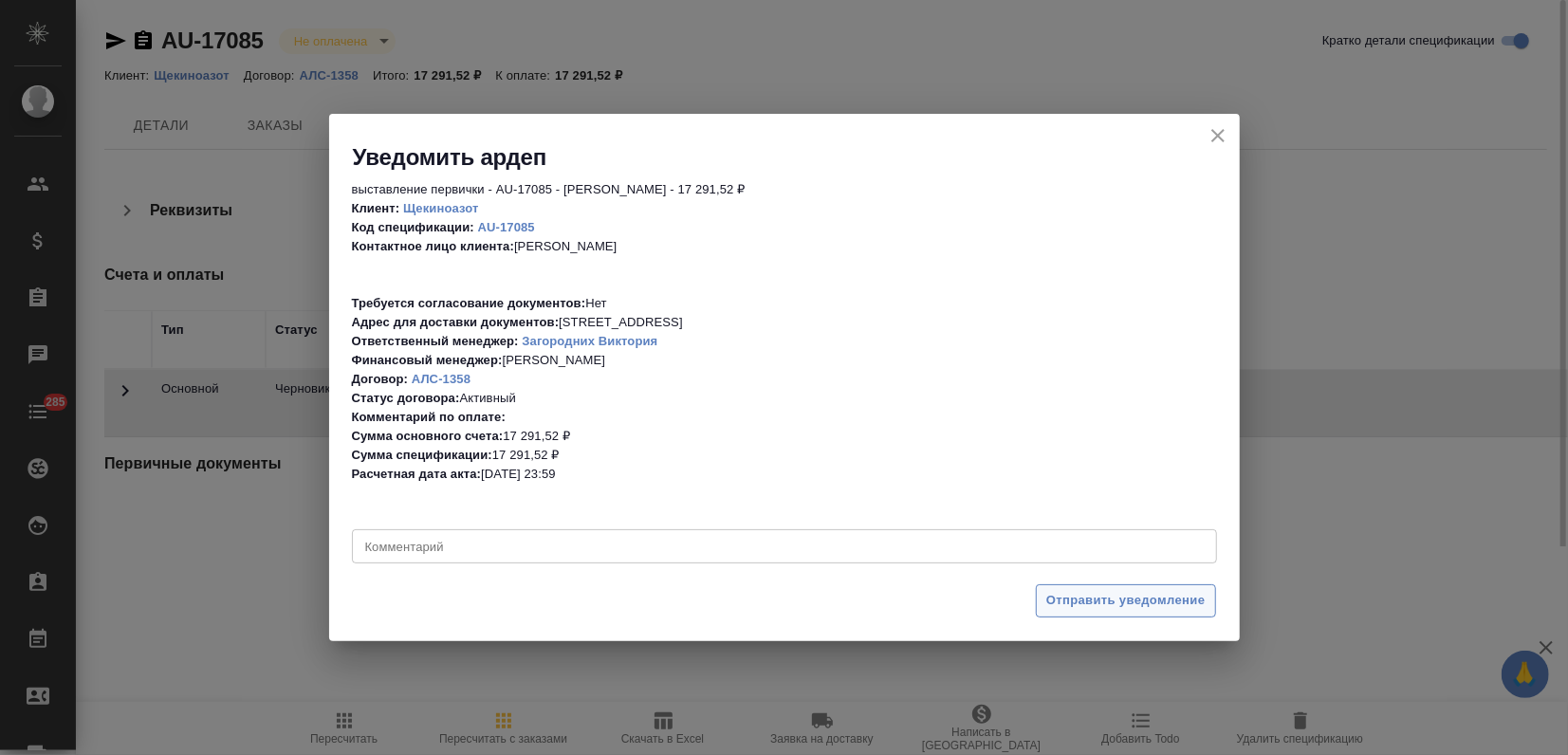
click at [1102, 596] on span "Отправить уведомление" at bounding box center [1126, 600] width 159 height 22
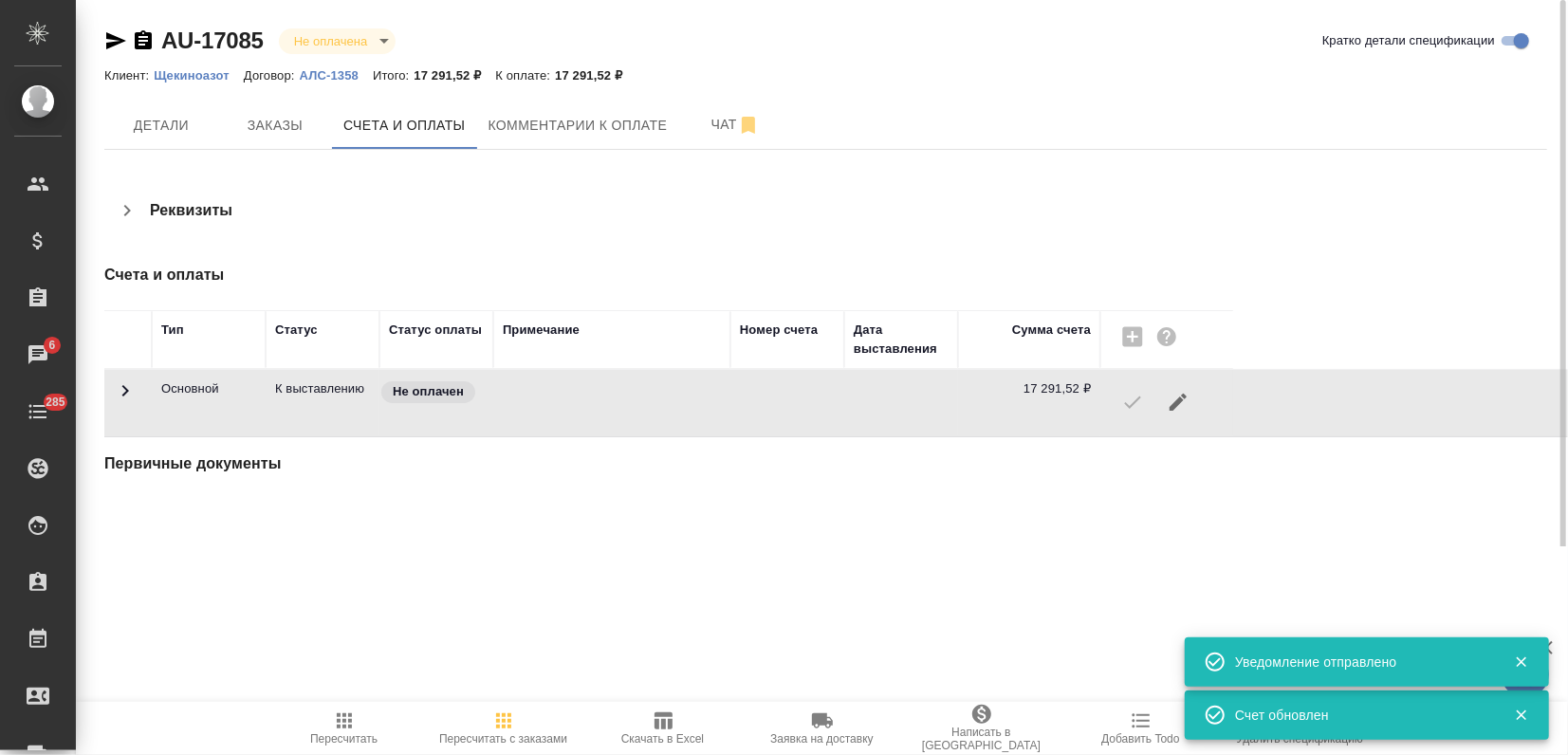
click at [116, 41] on icon "button" at bounding box center [116, 41] width 20 height 17
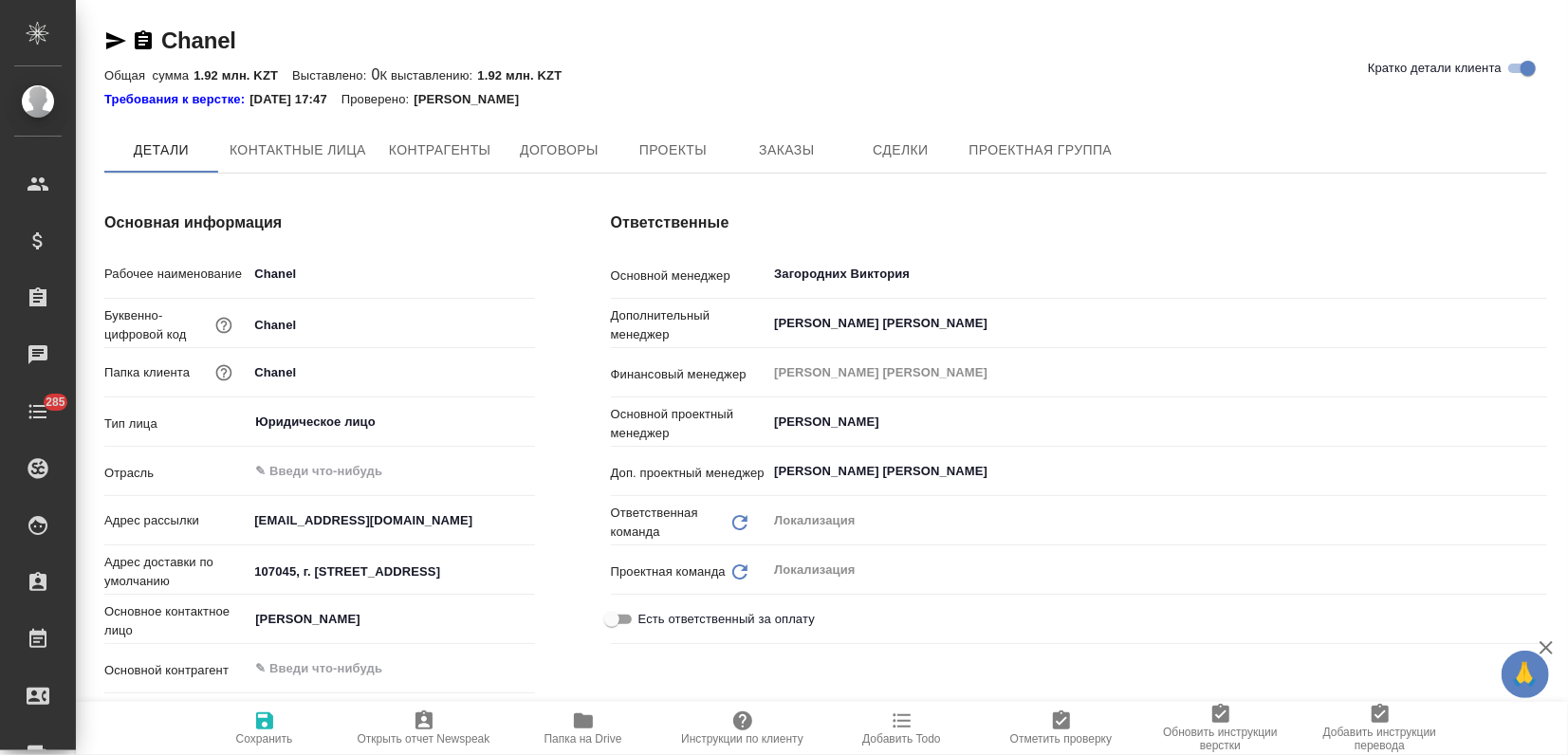
type textarea "x"
click at [764, 145] on span "Заказы" at bounding box center [786, 151] width 91 height 24
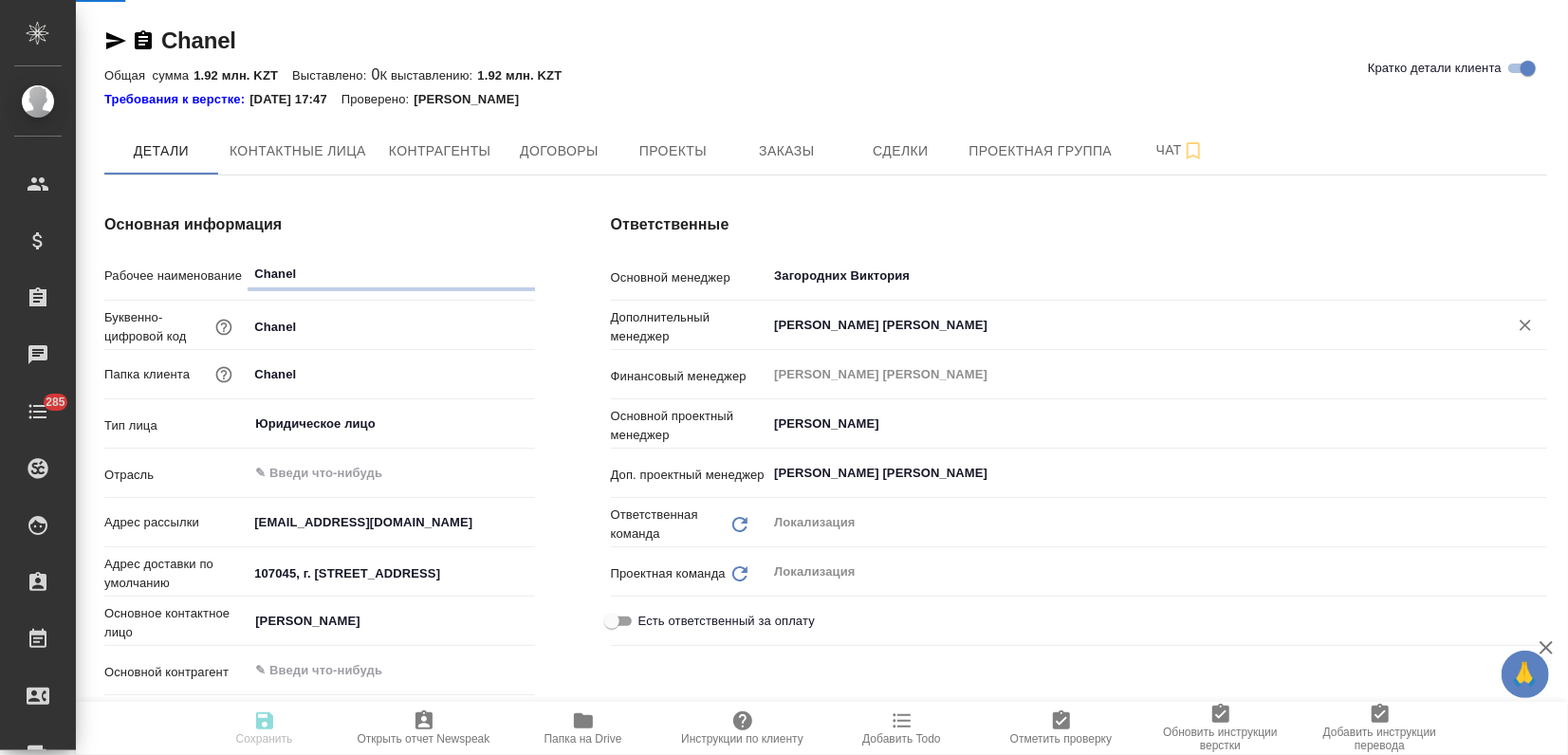
type textarea "x"
click at [774, 149] on span "Заказы" at bounding box center [786, 151] width 91 height 24
type textarea "x"
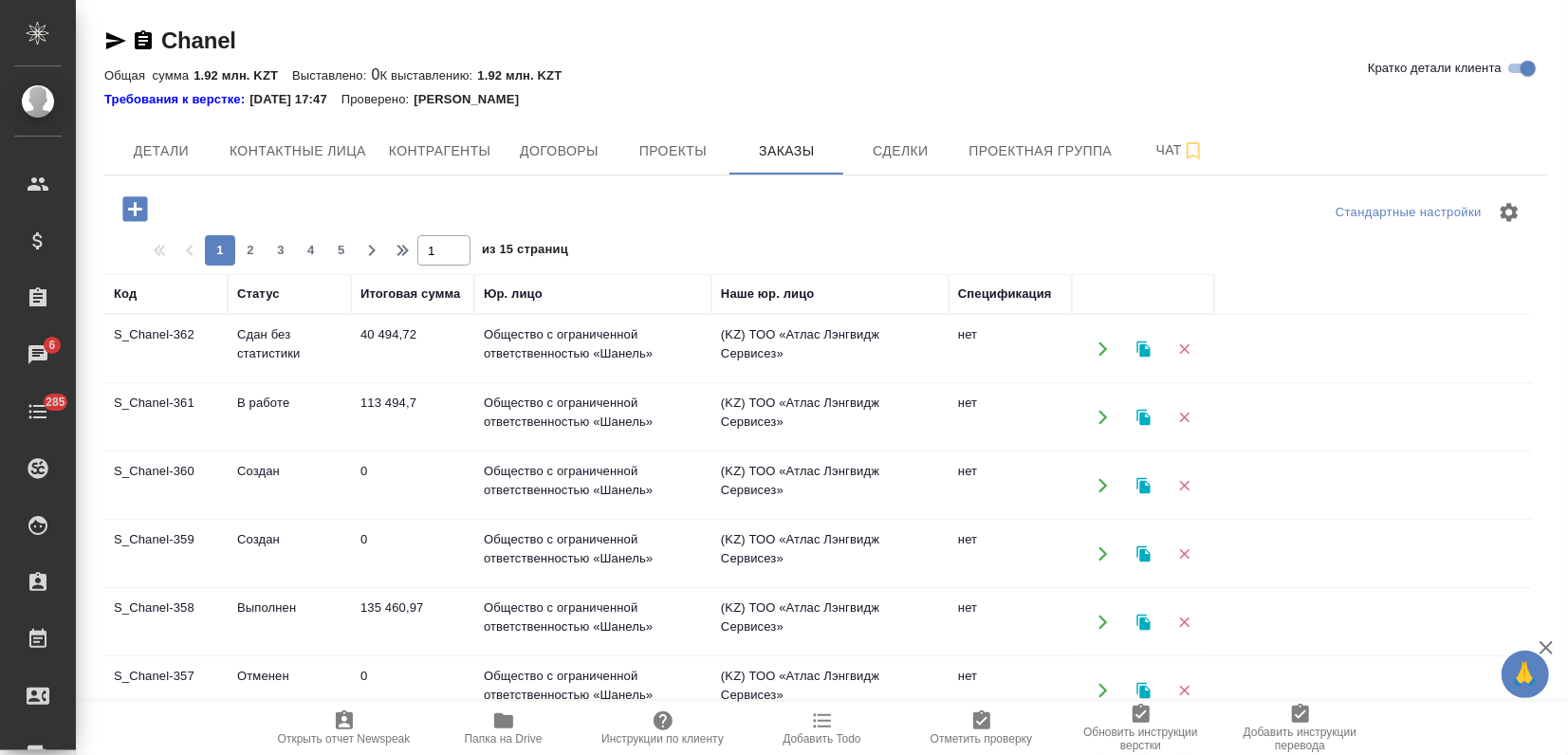
click at [266, 419] on td "В работе" at bounding box center [289, 417] width 123 height 66
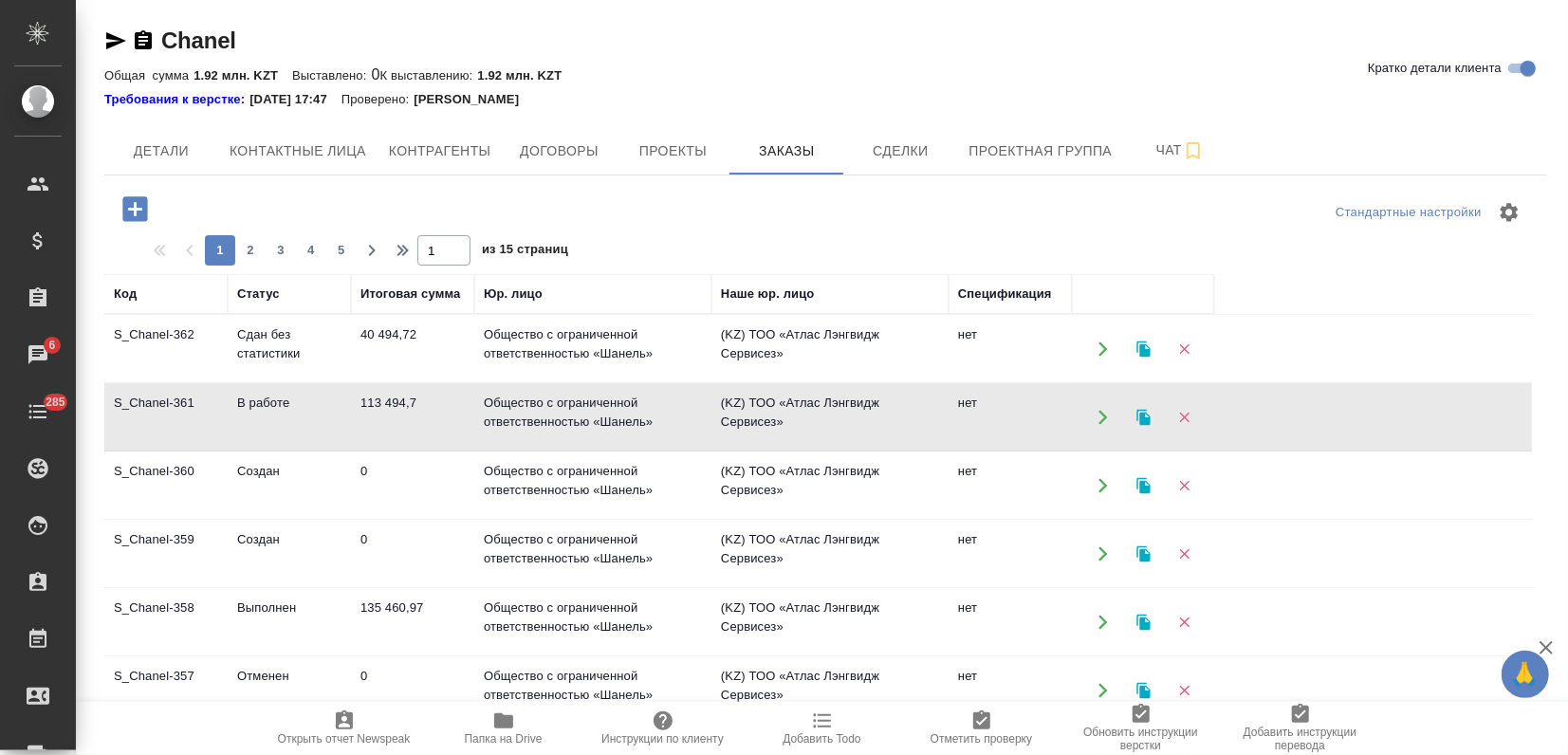
click at [266, 418] on td "В работе" at bounding box center [289, 417] width 123 height 66
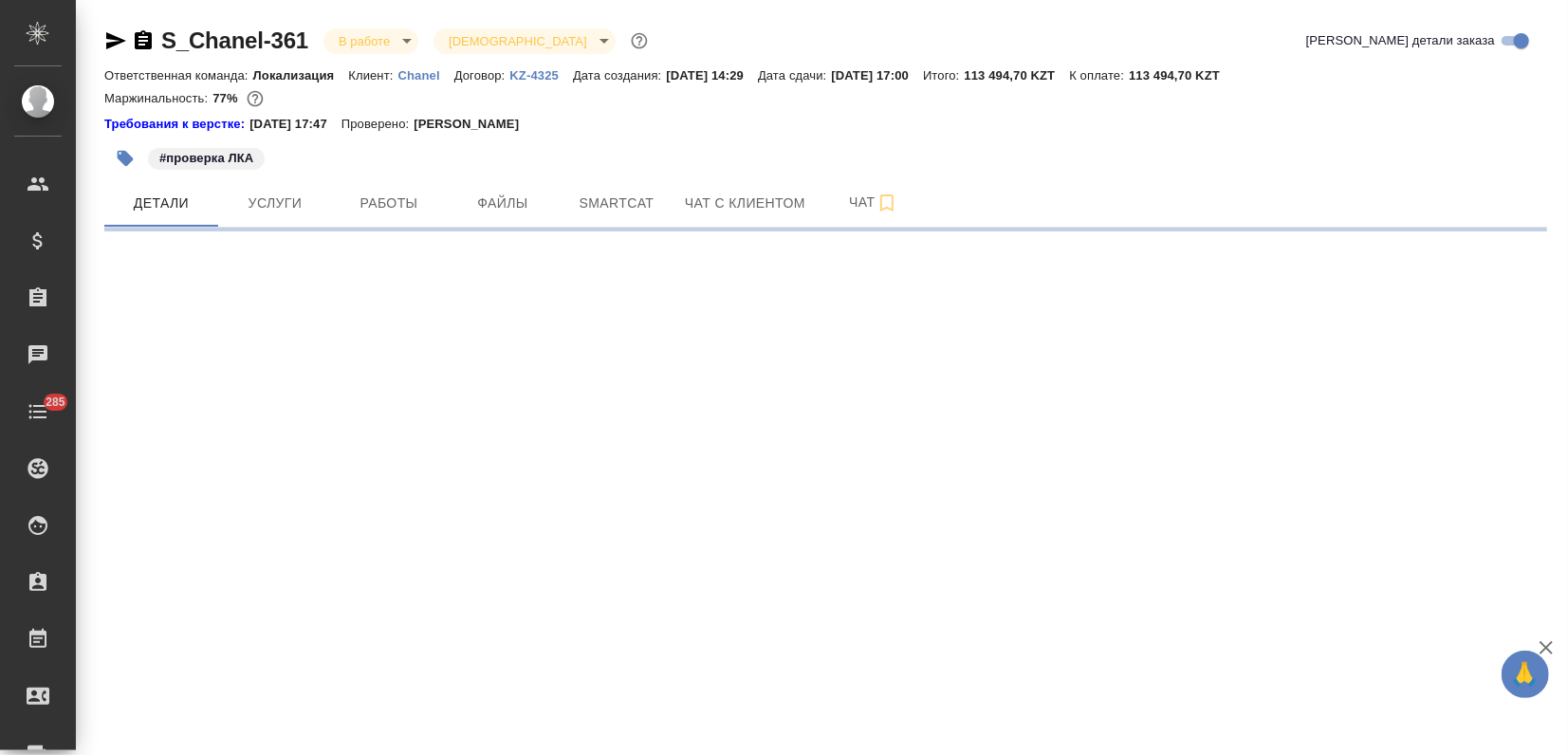
select select "RU"
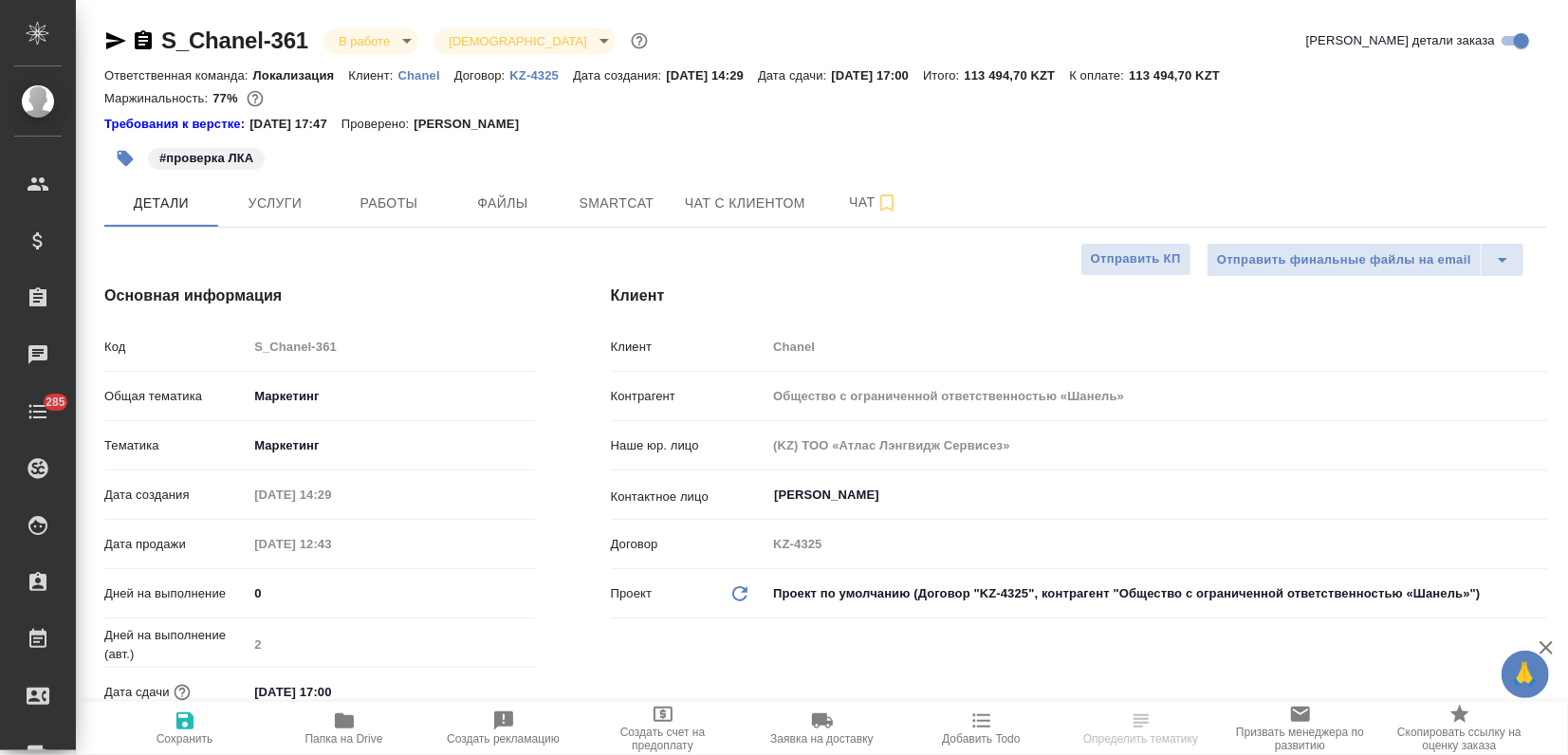
type textarea "x"
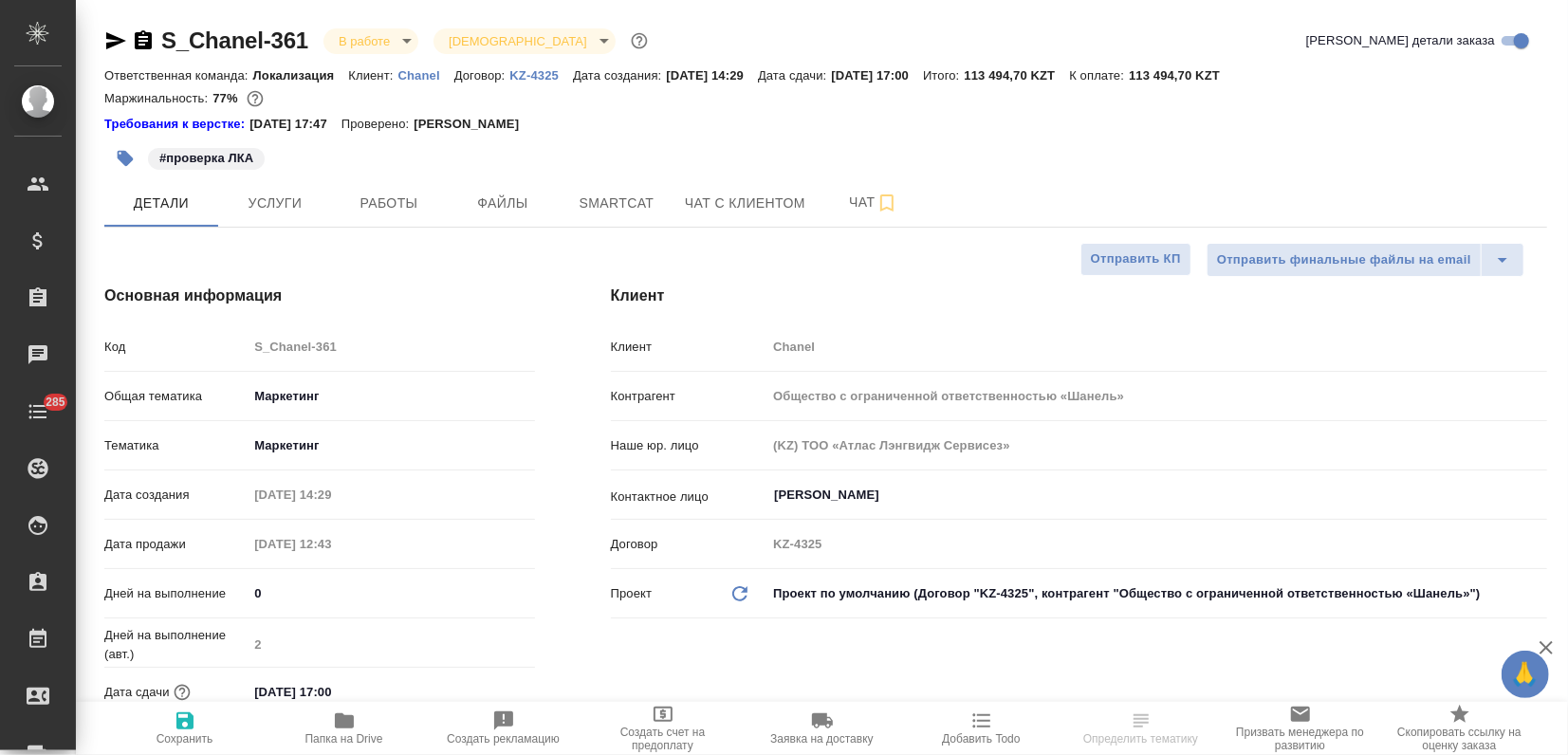
type textarea "x"
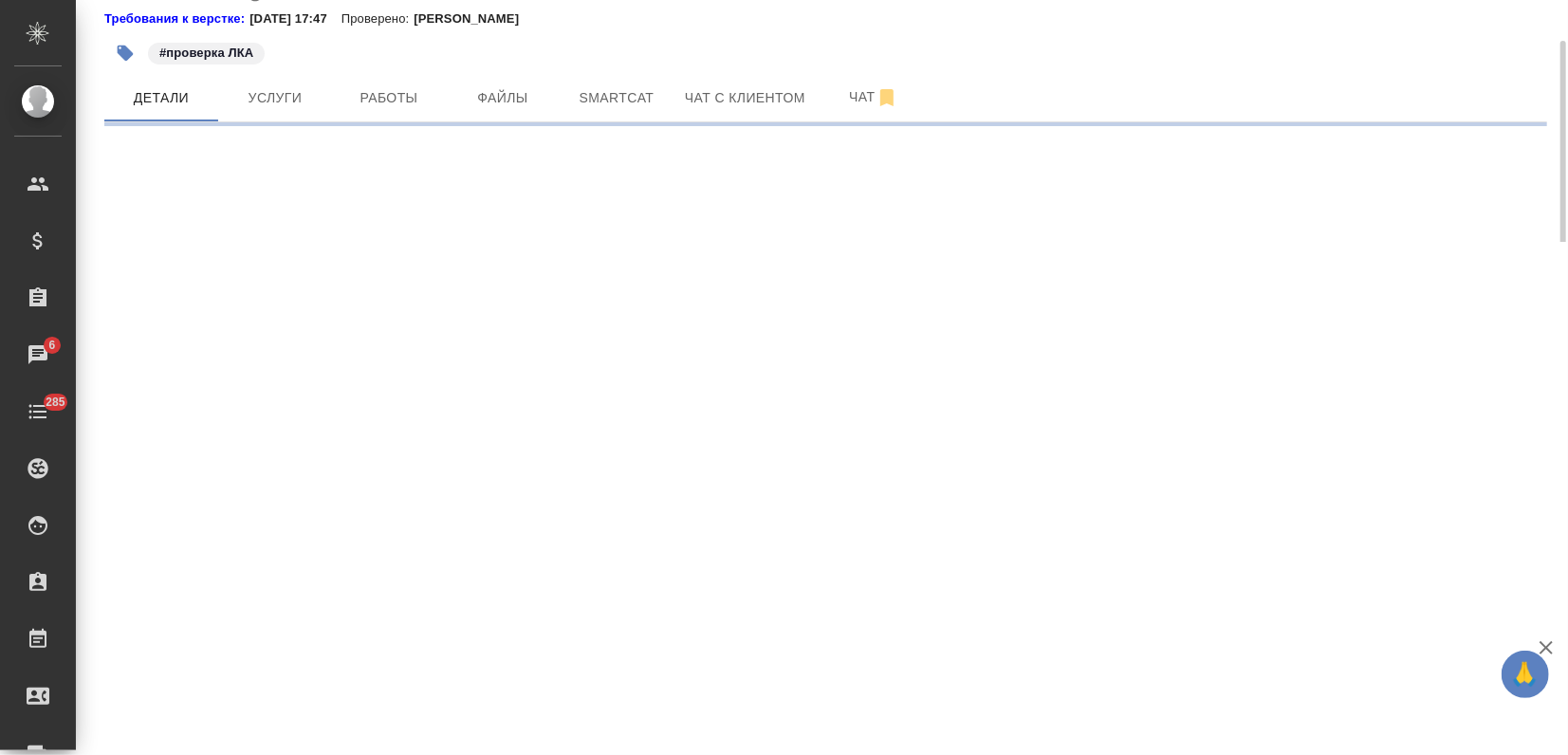
select select "RU"
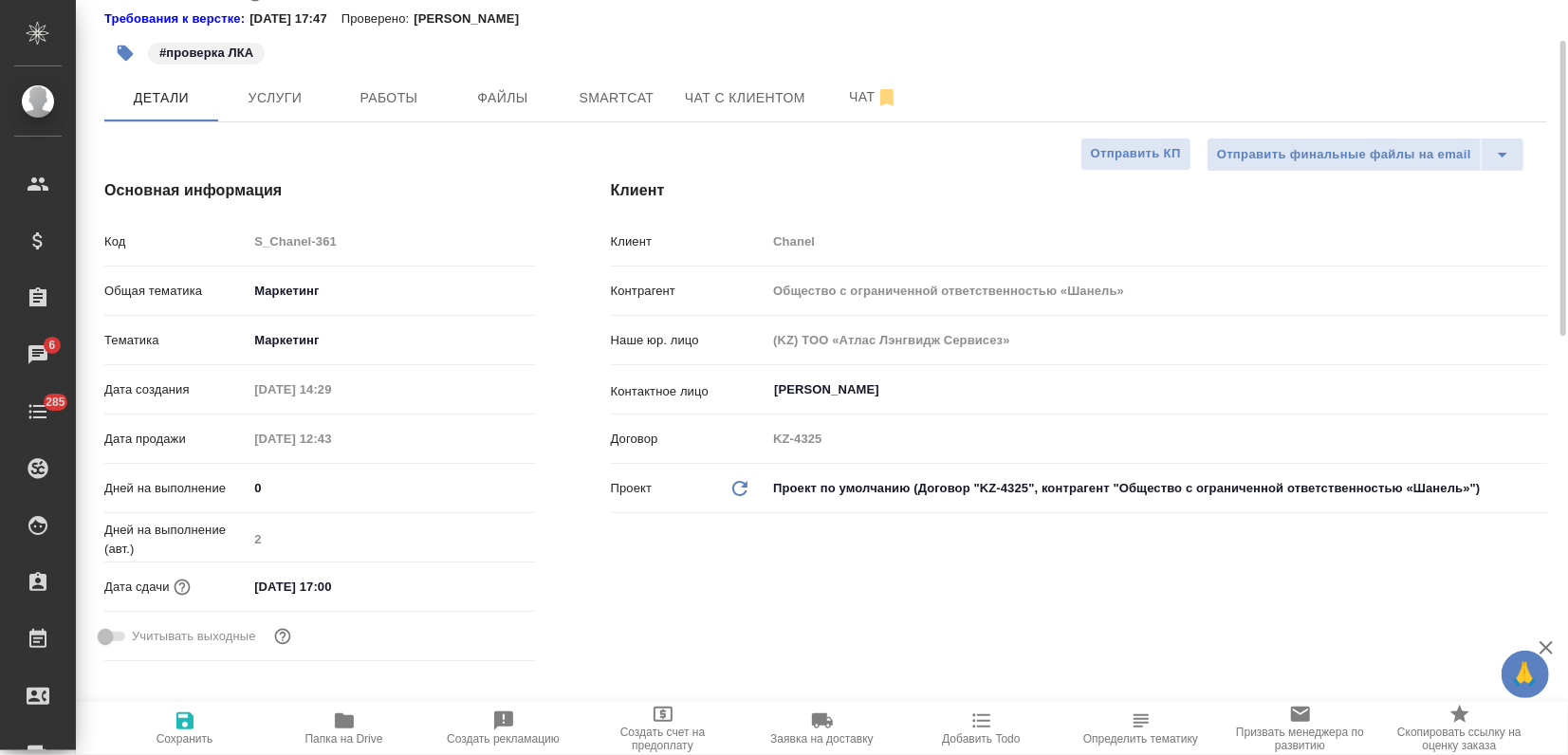
type textarea "x"
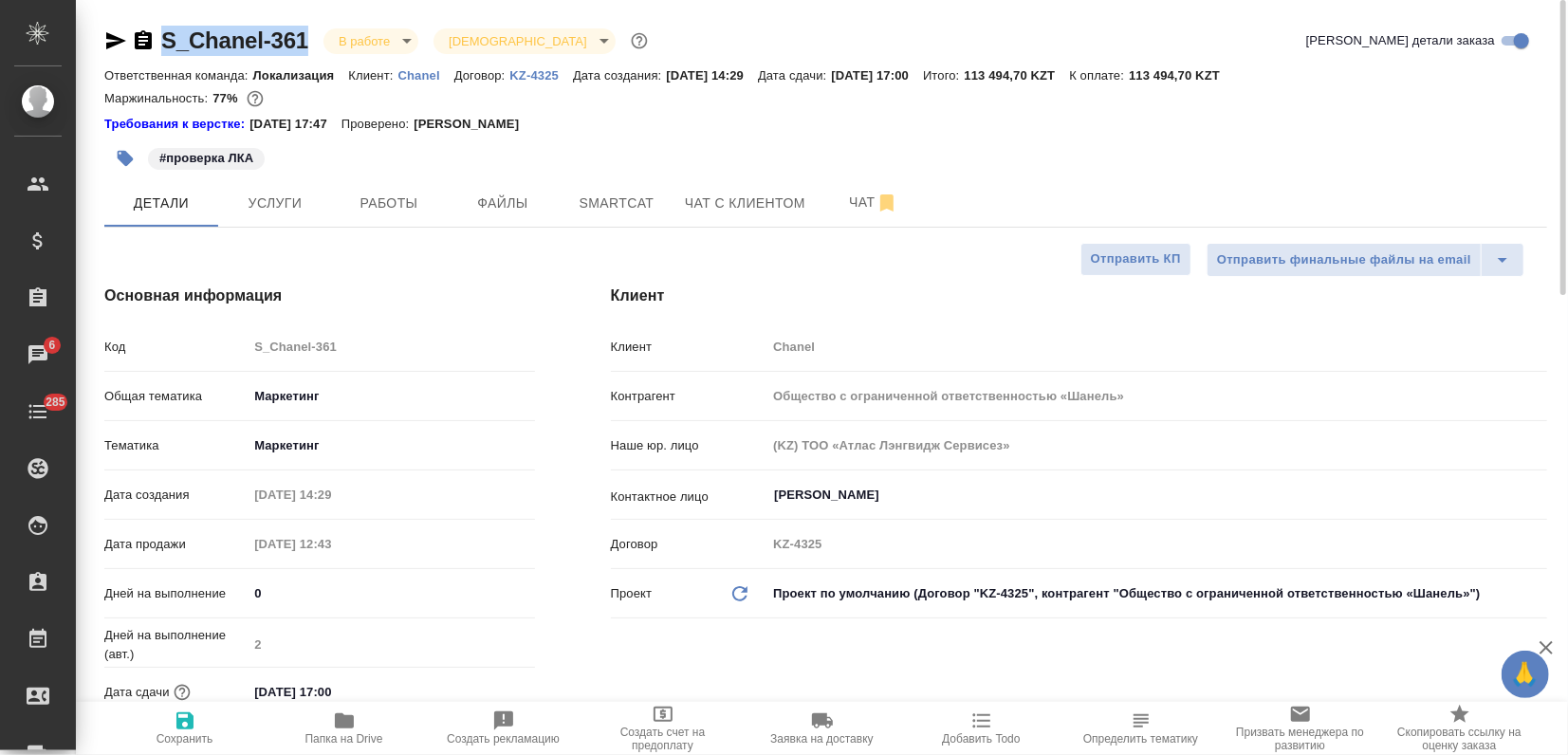
drag, startPoint x: 311, startPoint y: 44, endPoint x: 159, endPoint y: 42, distance: 152.0
click at [159, 42] on div "S_Chanel-361 В работе inProgress Святая троица holyTrinity" at bounding box center [379, 41] width 548 height 31
copy link "S_Chanel-361"
click at [265, 195] on span "Услуги" at bounding box center [275, 203] width 91 height 24
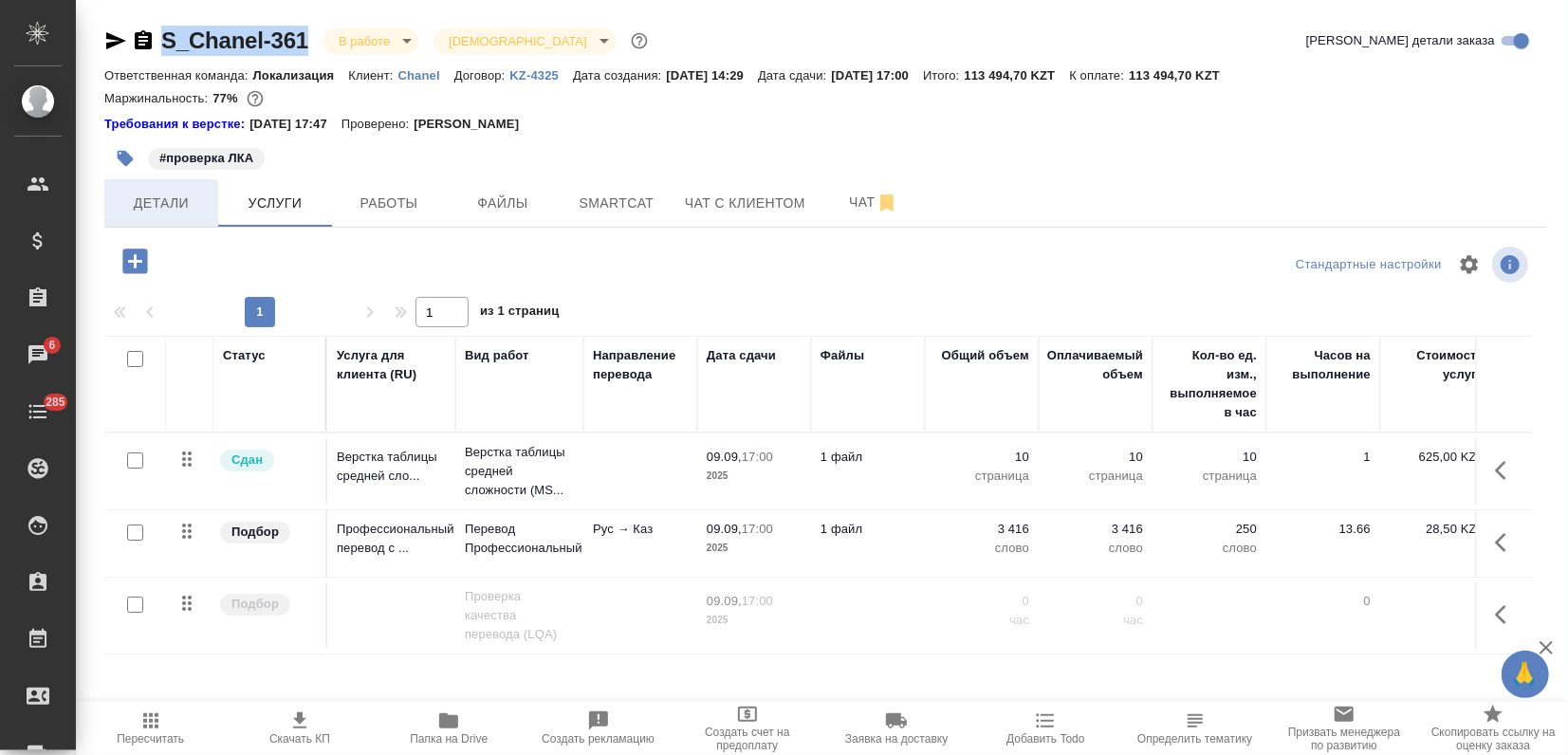
click at [166, 205] on span "Детали" at bounding box center [160, 203] width 91 height 24
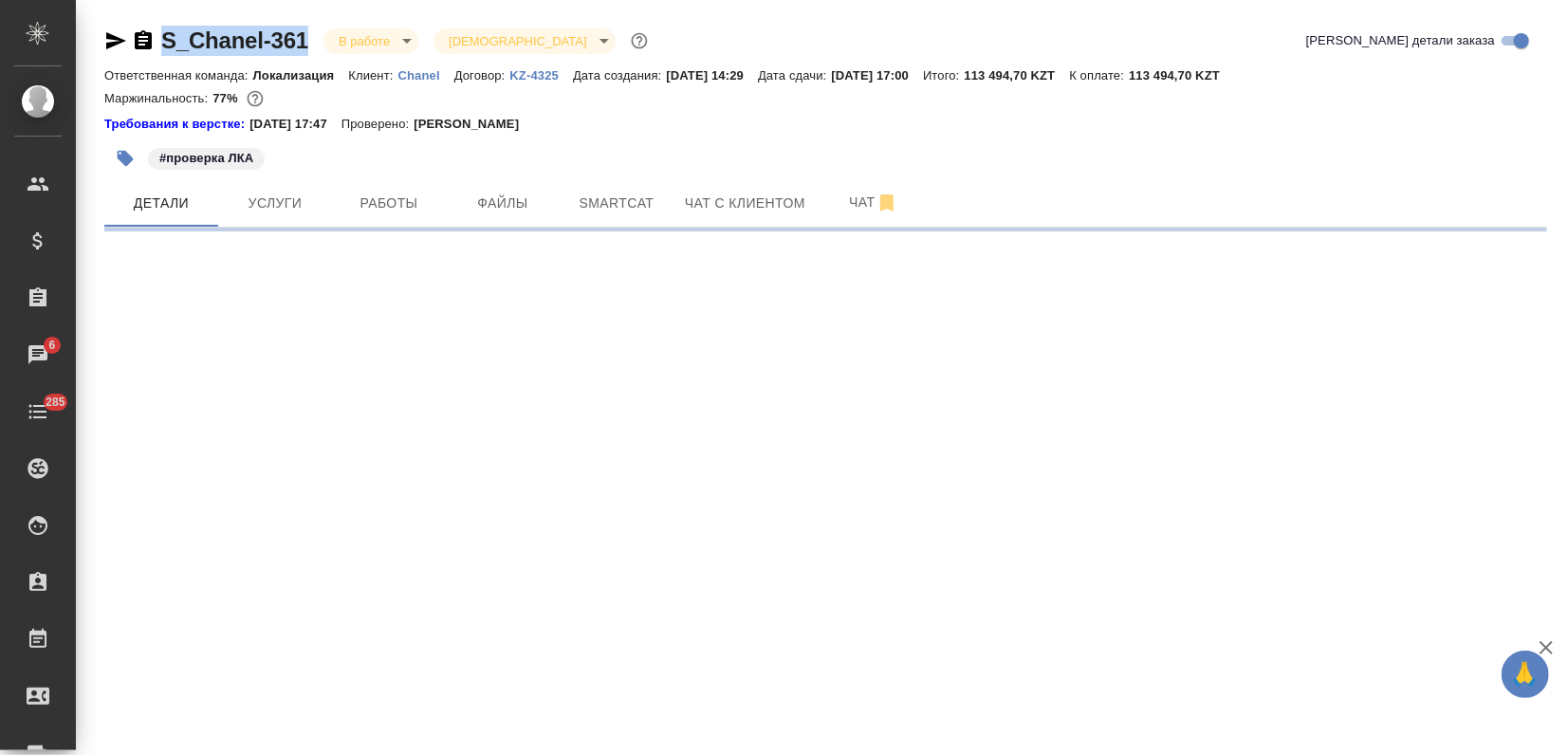
select select "RU"
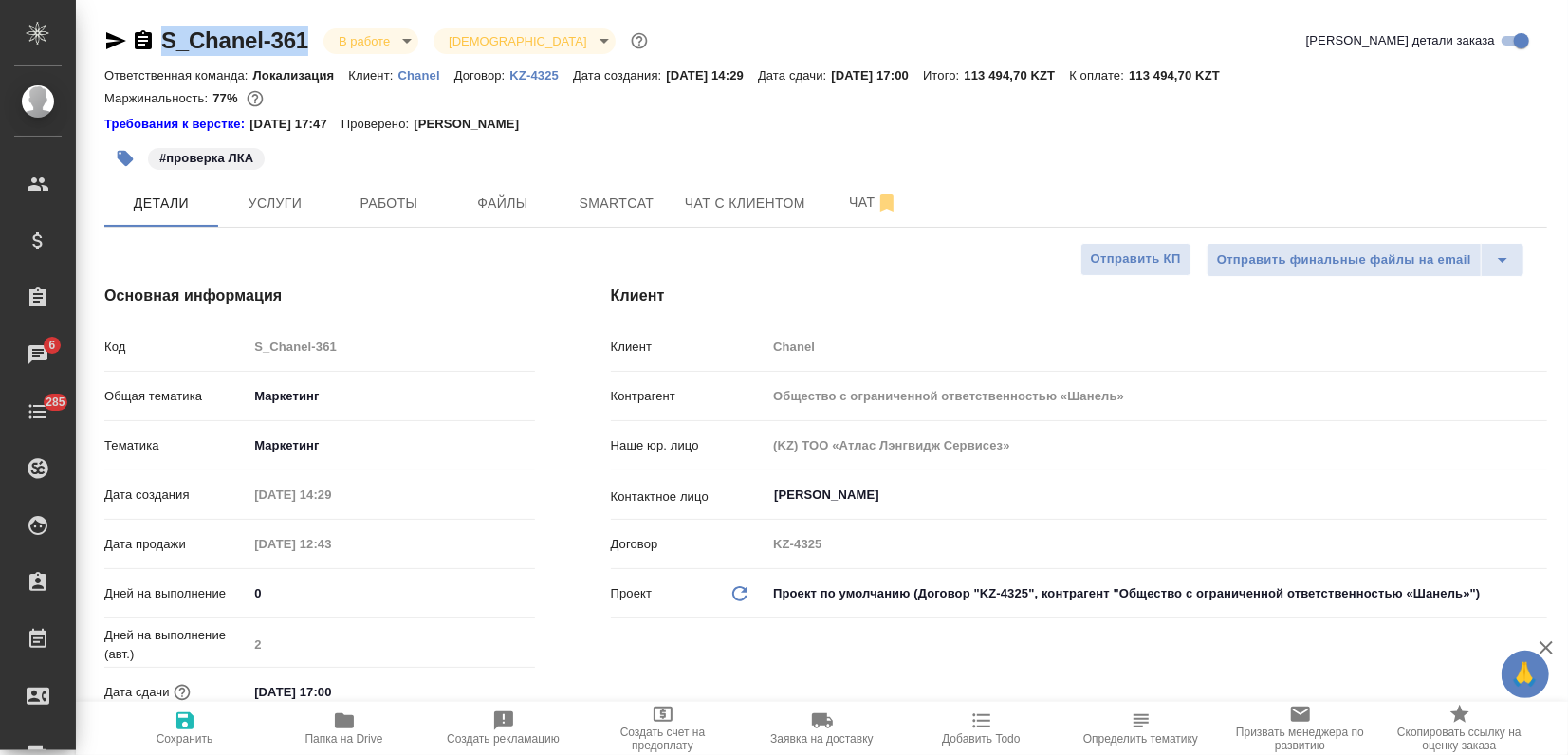
type textarea "x"
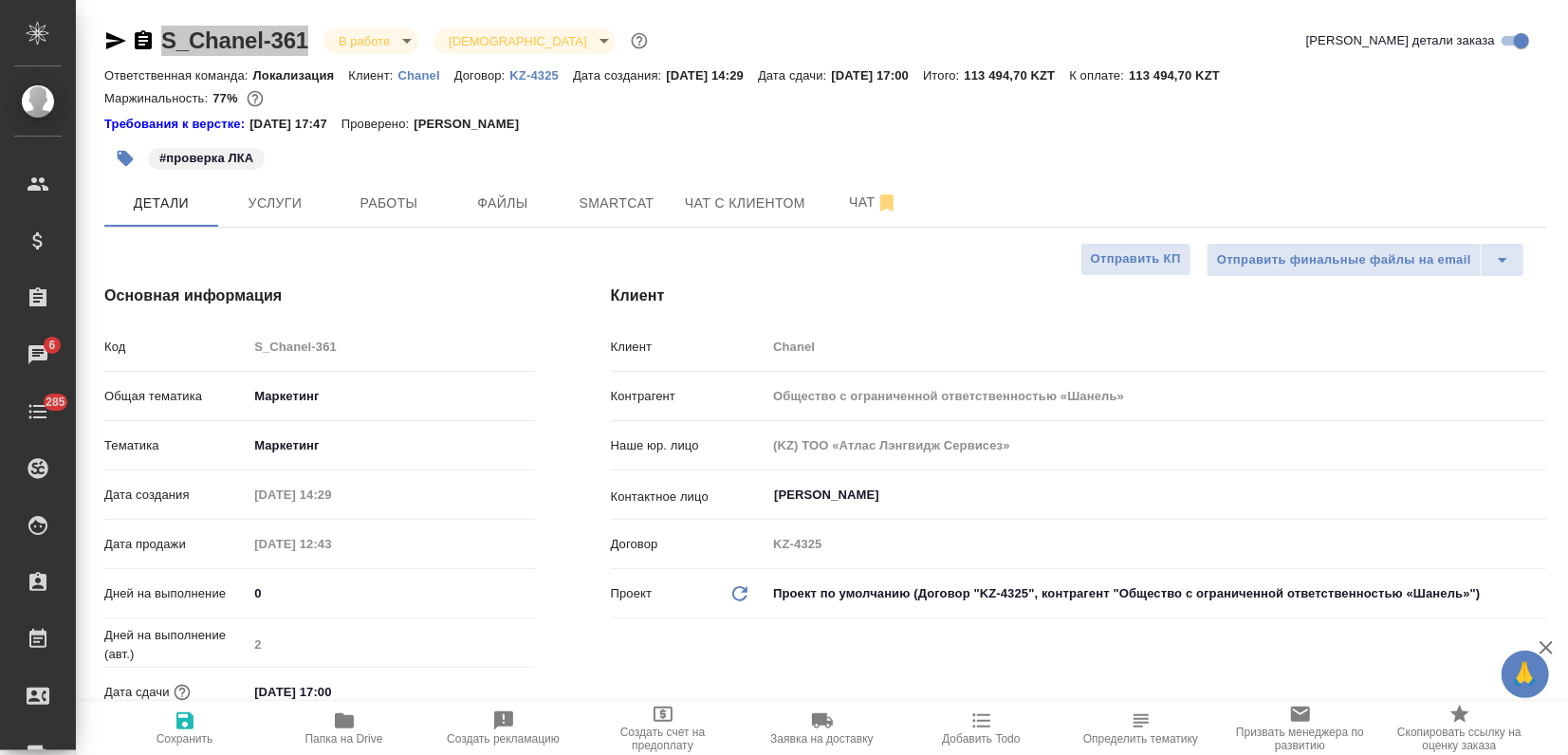
type textarea "x"
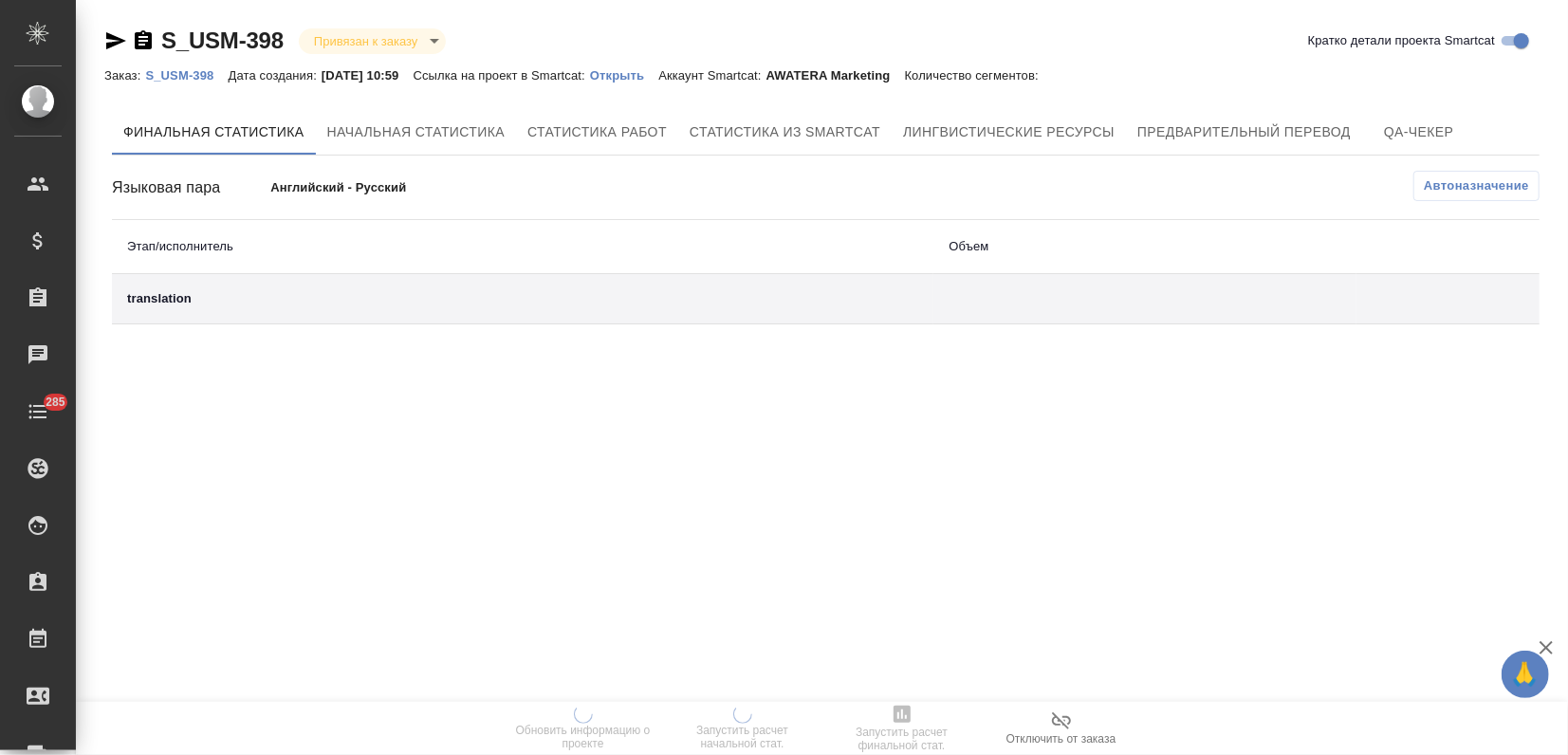
click at [643, 76] on p "Открыть" at bounding box center [624, 75] width 68 height 14
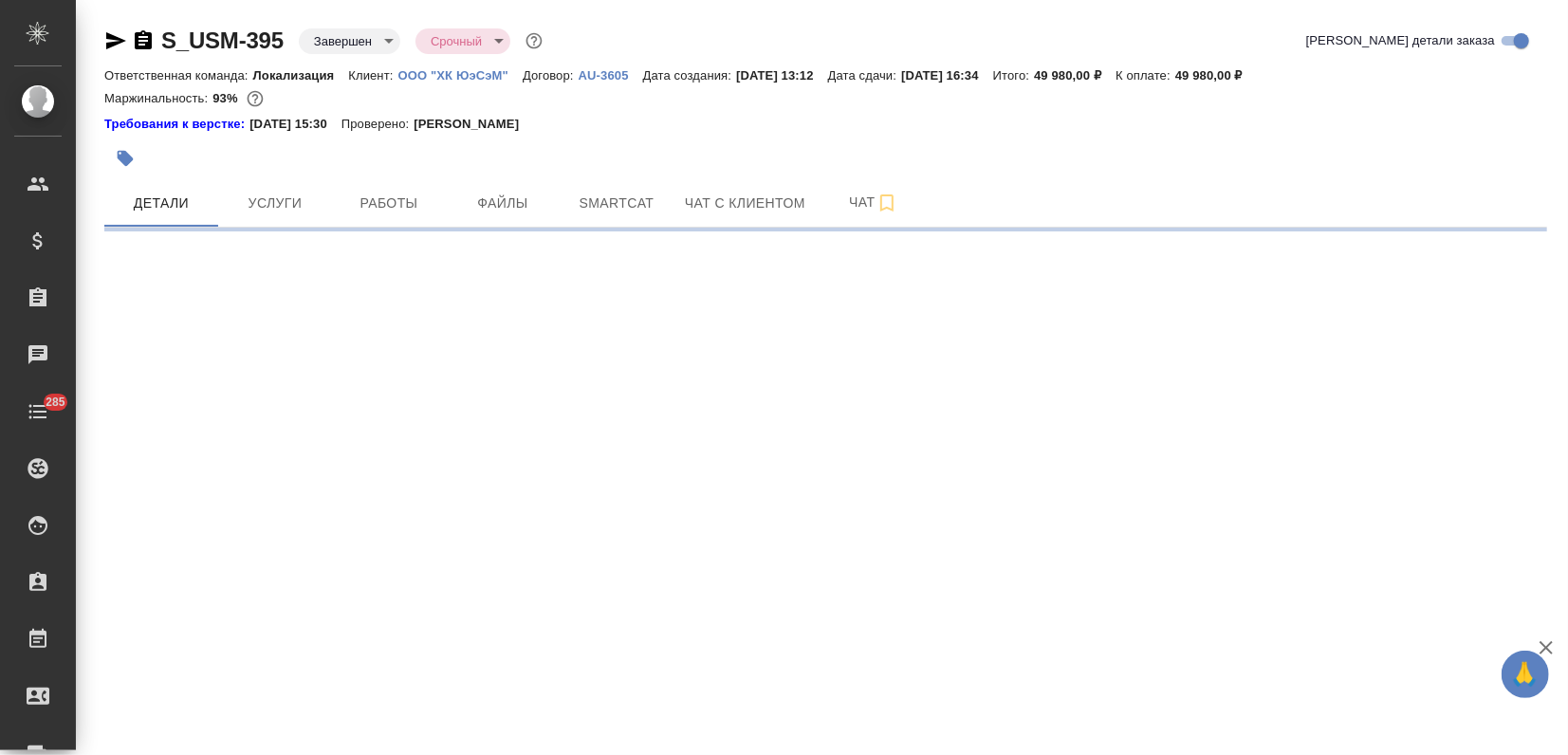
select select "RU"
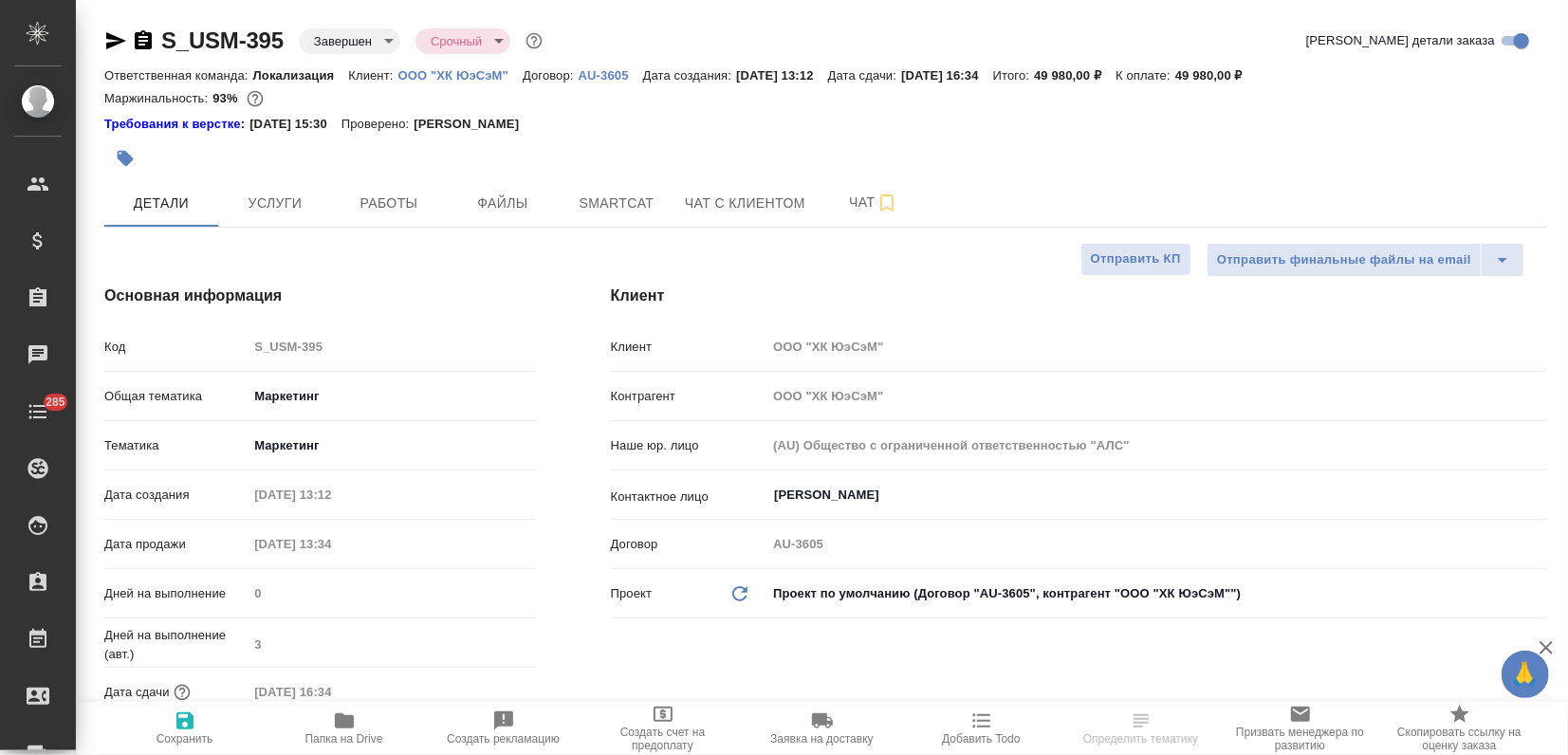
type textarea "x"
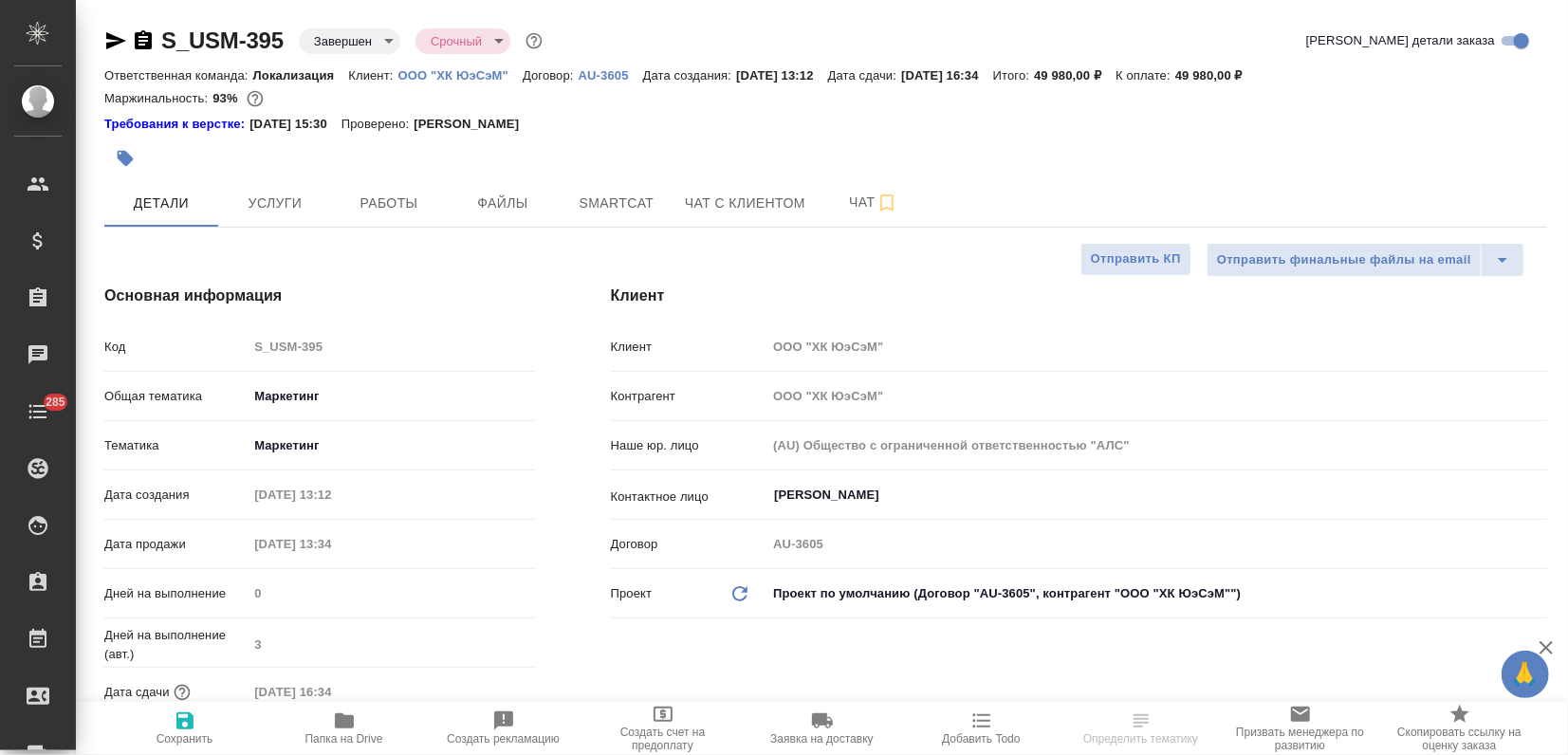
type textarea "x"
click at [265, 164] on div at bounding box center [585, 158] width 962 height 41
type textarea "x"
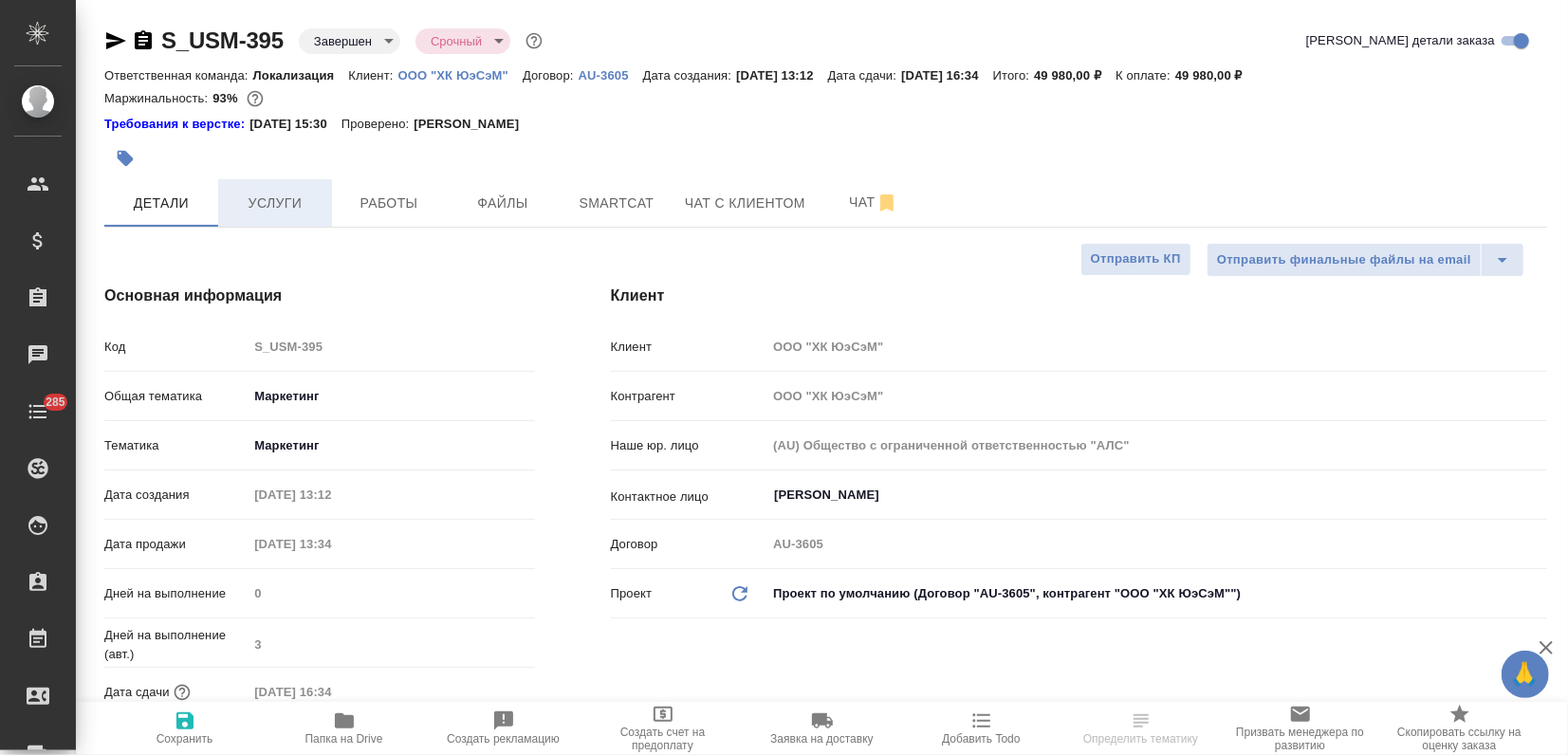
click at [241, 207] on span "Услуги" at bounding box center [275, 203] width 91 height 24
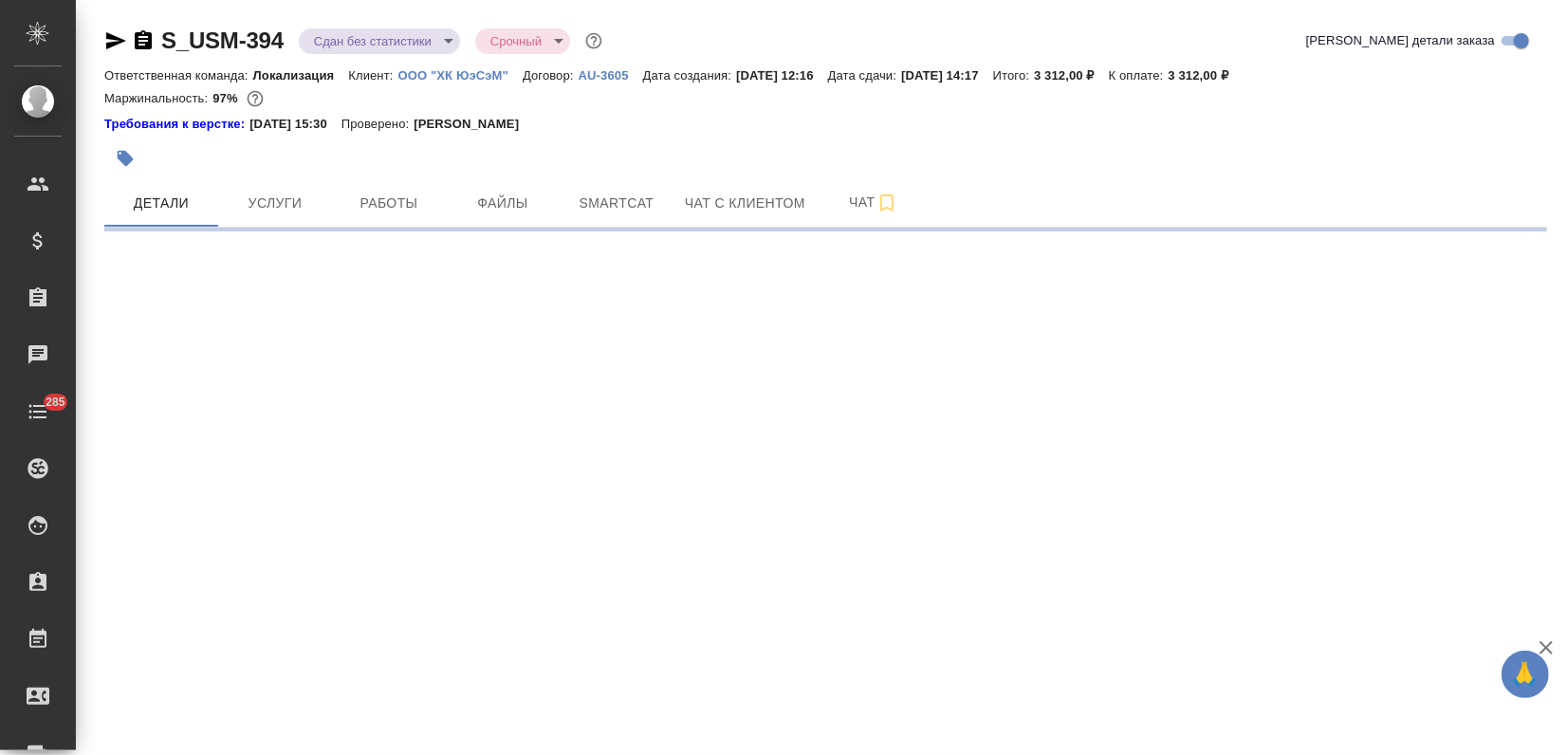
select select "RU"
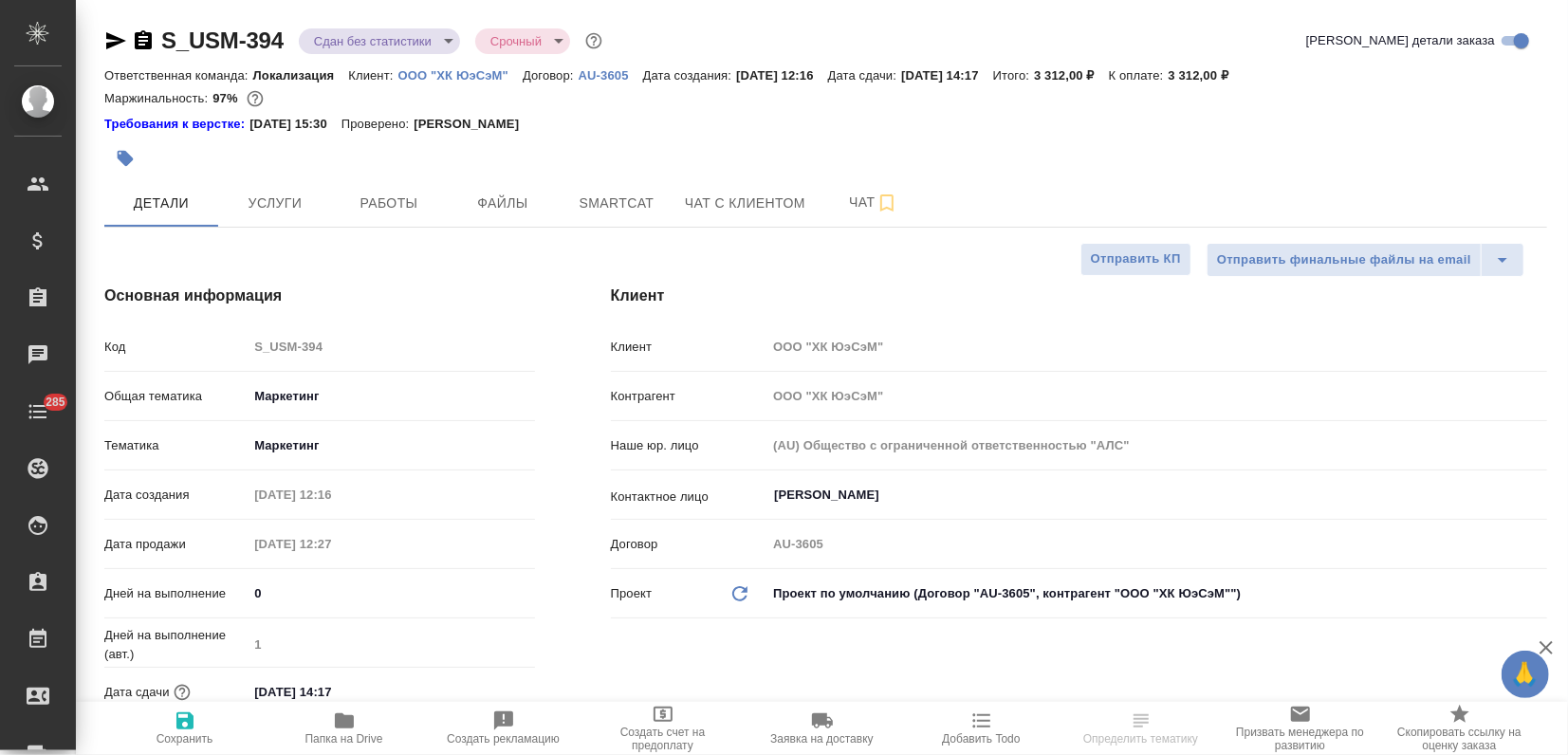
type textarea "x"
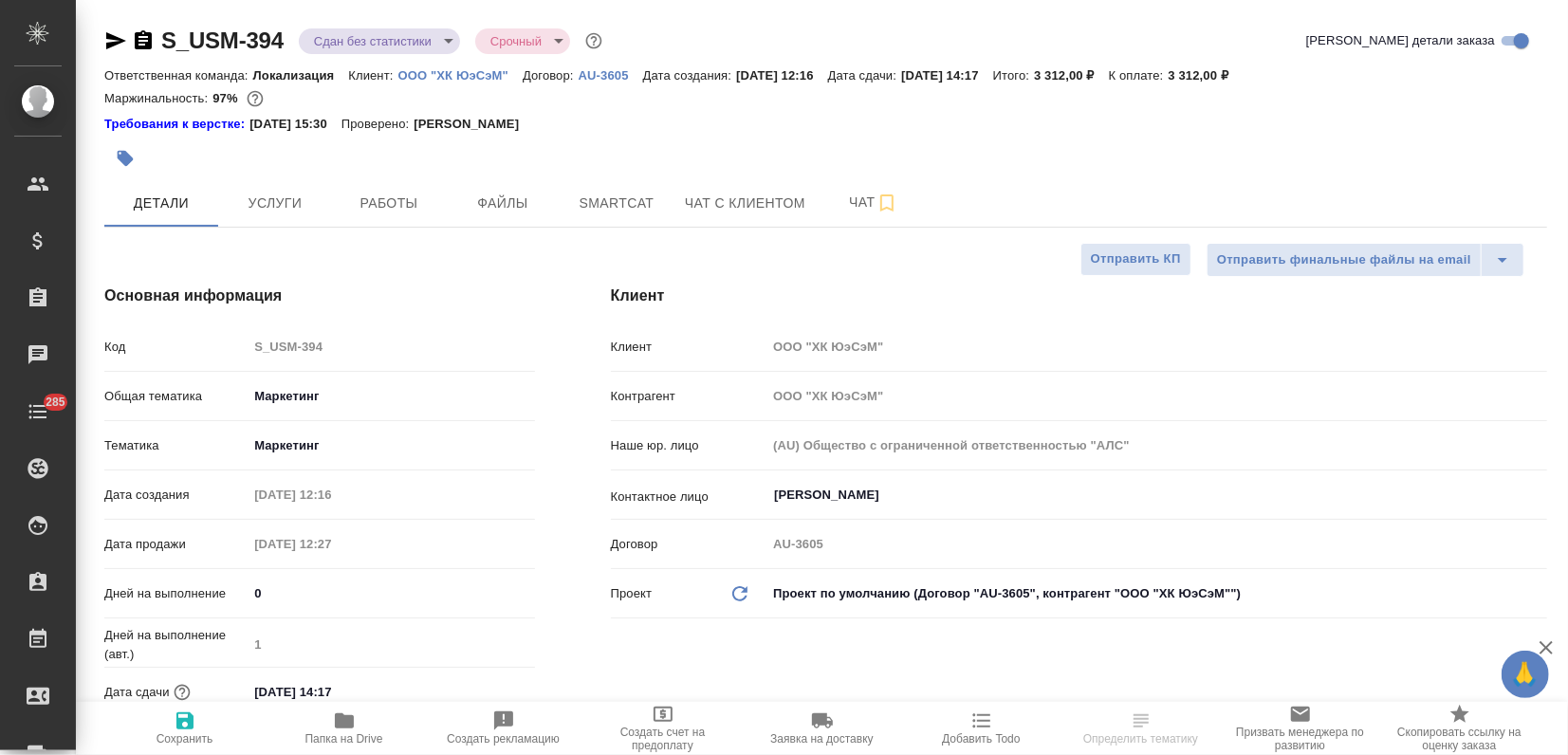
type textarea "x"
click at [291, 158] on div at bounding box center [585, 158] width 962 height 41
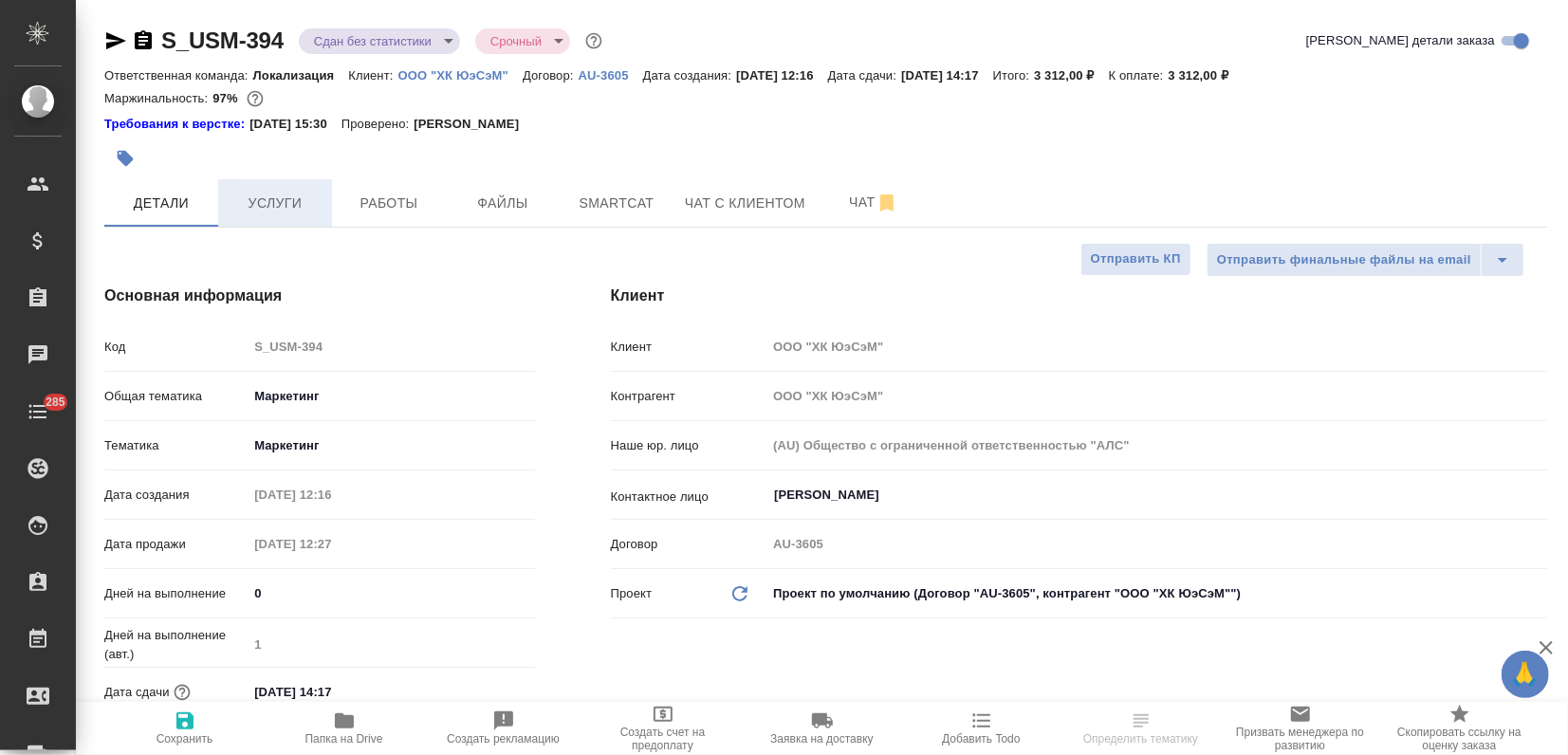
click at [270, 200] on span "Услуги" at bounding box center [275, 203] width 91 height 24
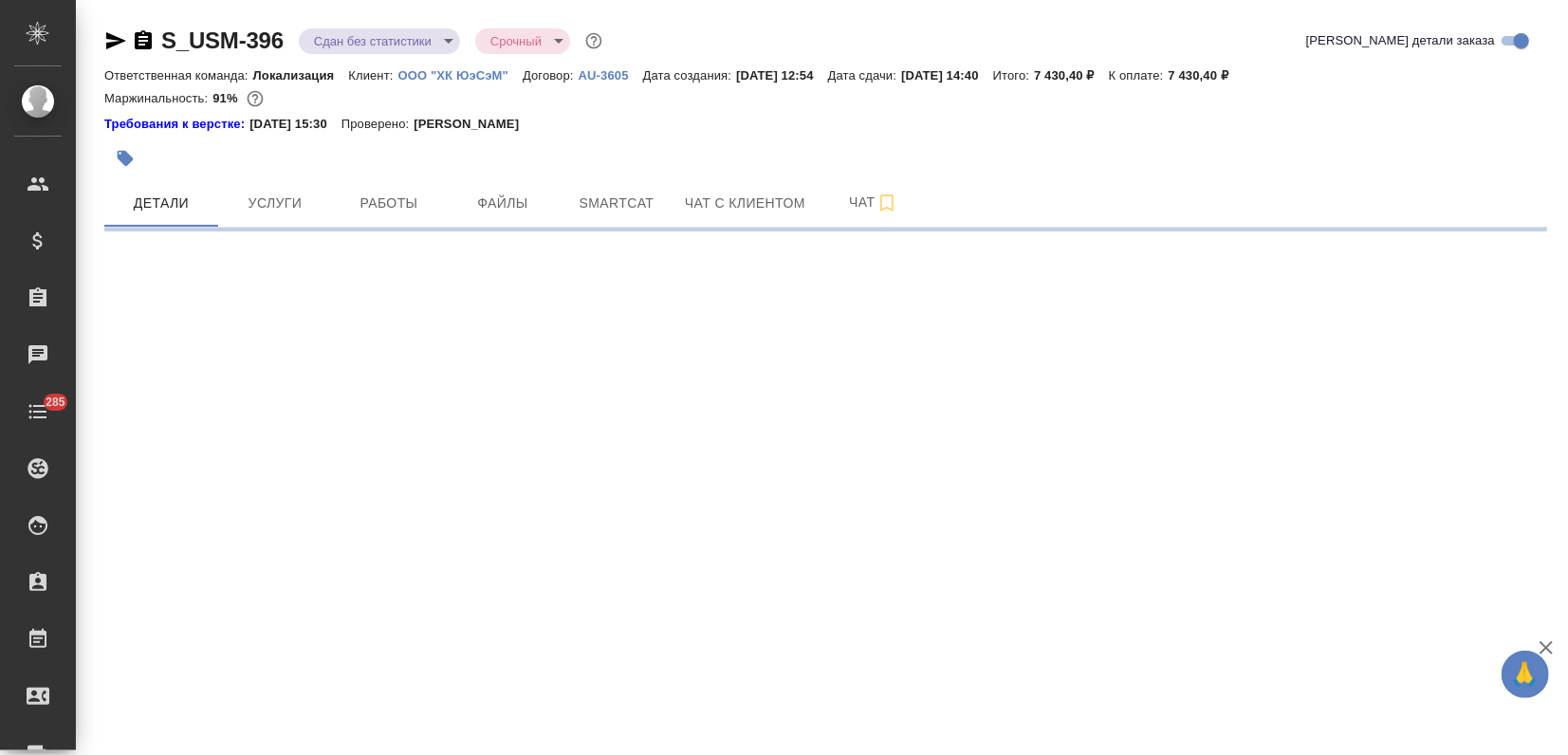
select select "RU"
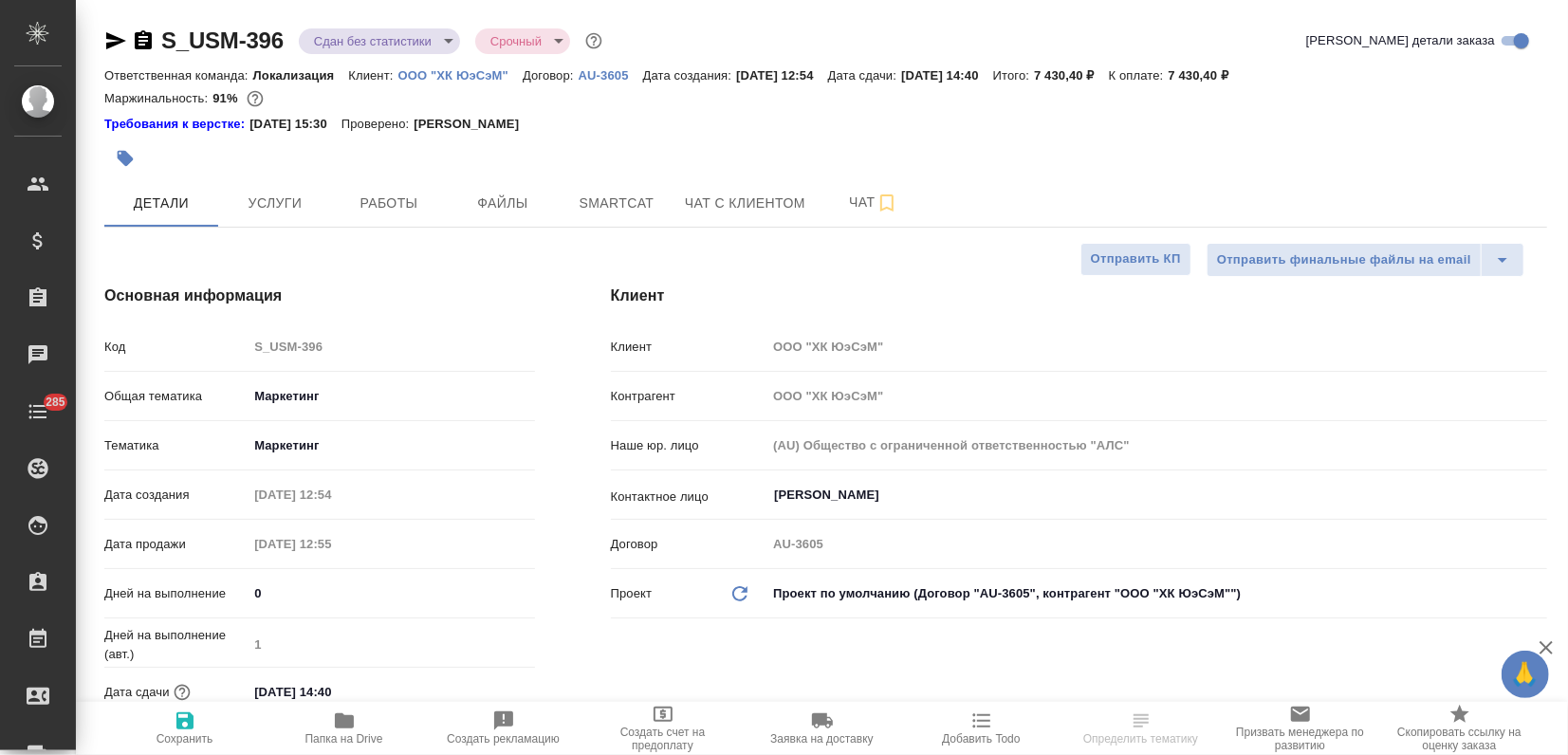
type textarea "x"
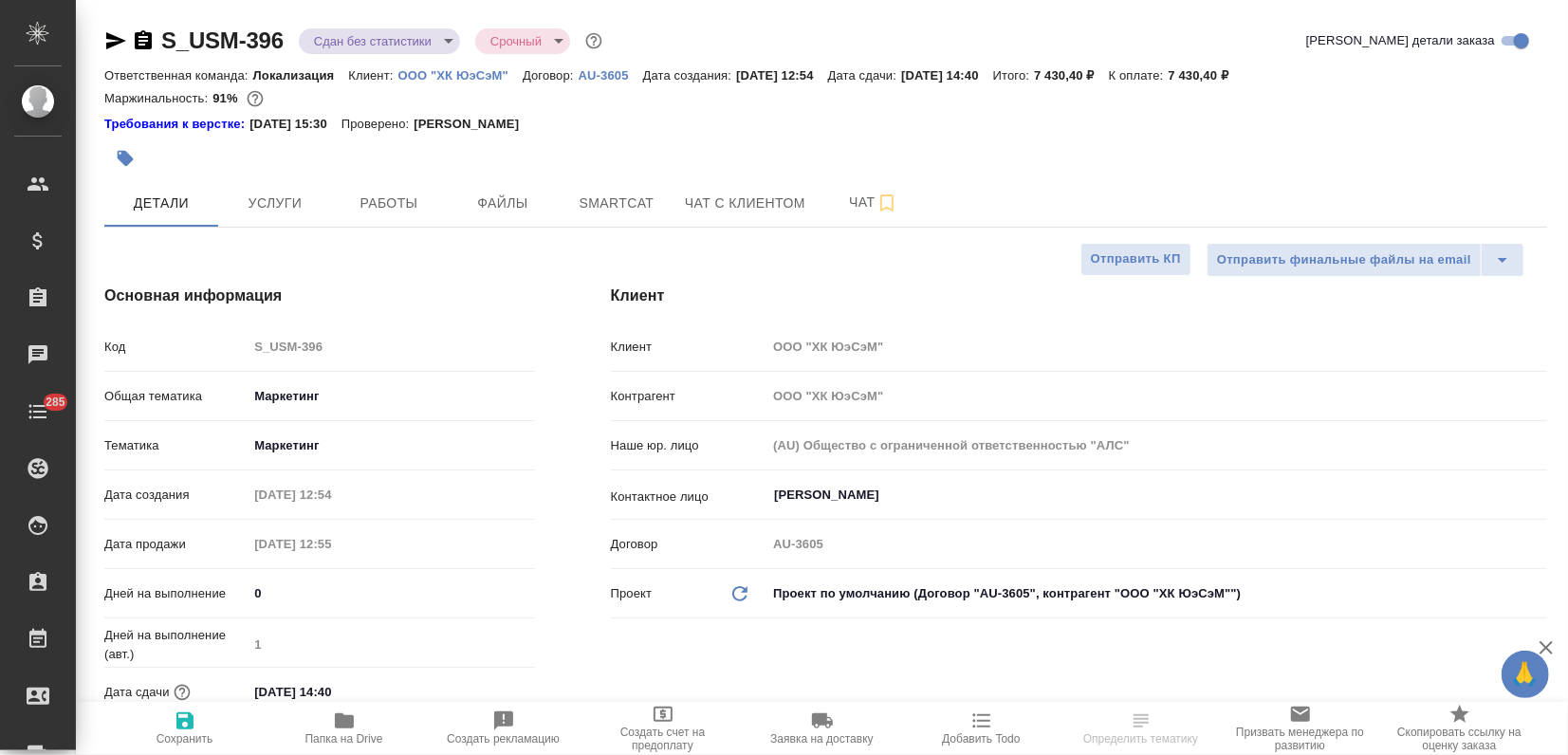
type textarea "x"
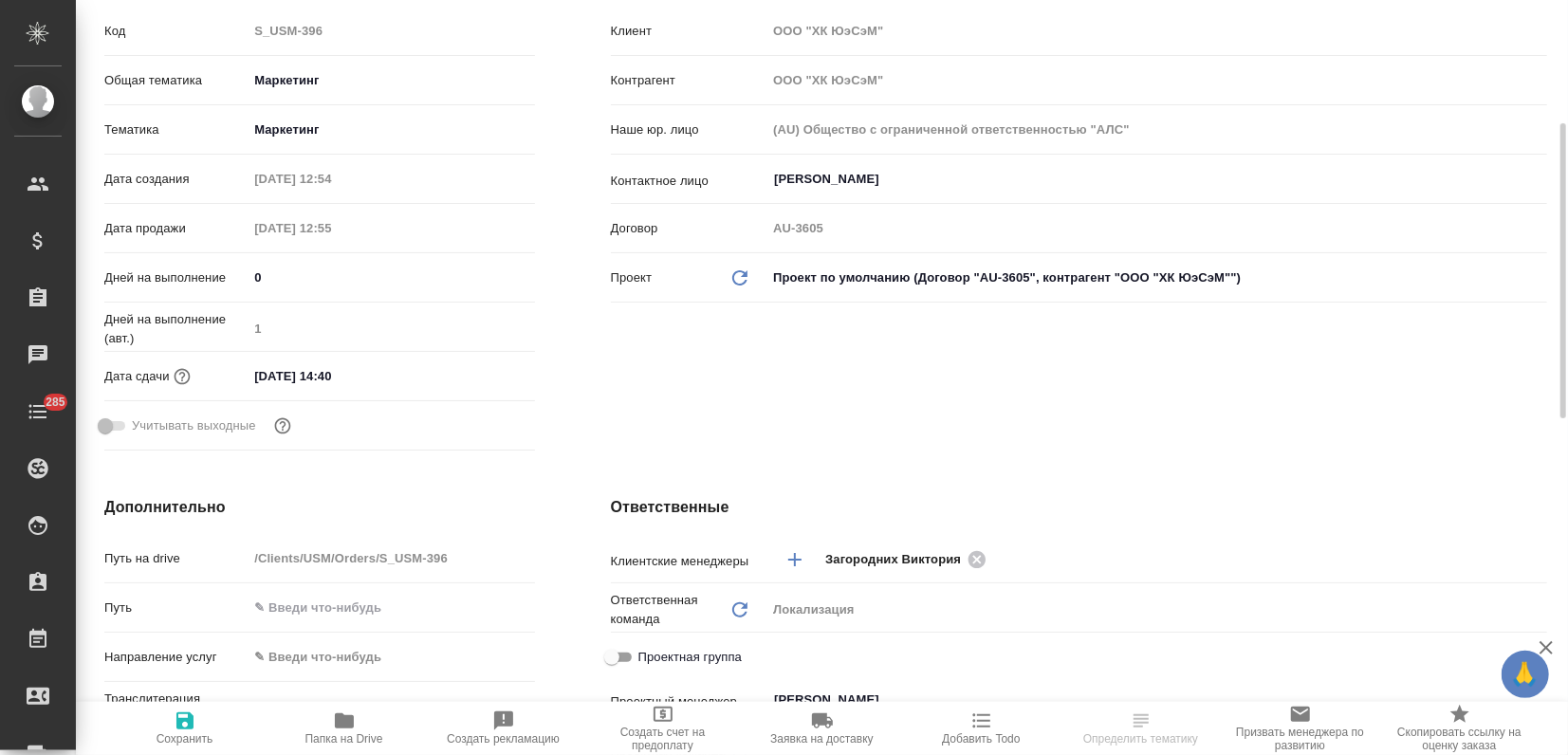
type textarea "x"
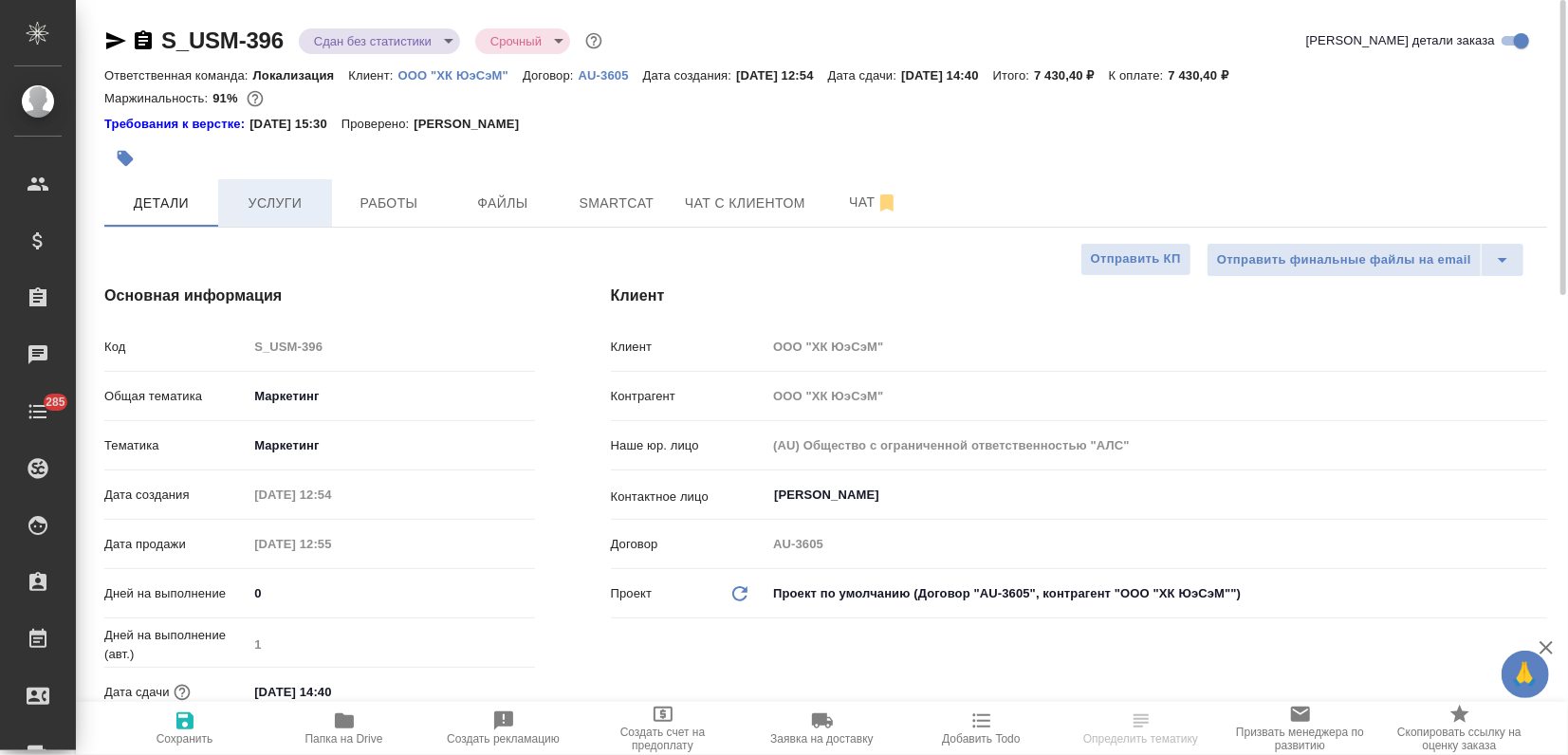
click at [278, 185] on button "Услуги" at bounding box center [275, 203] width 113 height 47
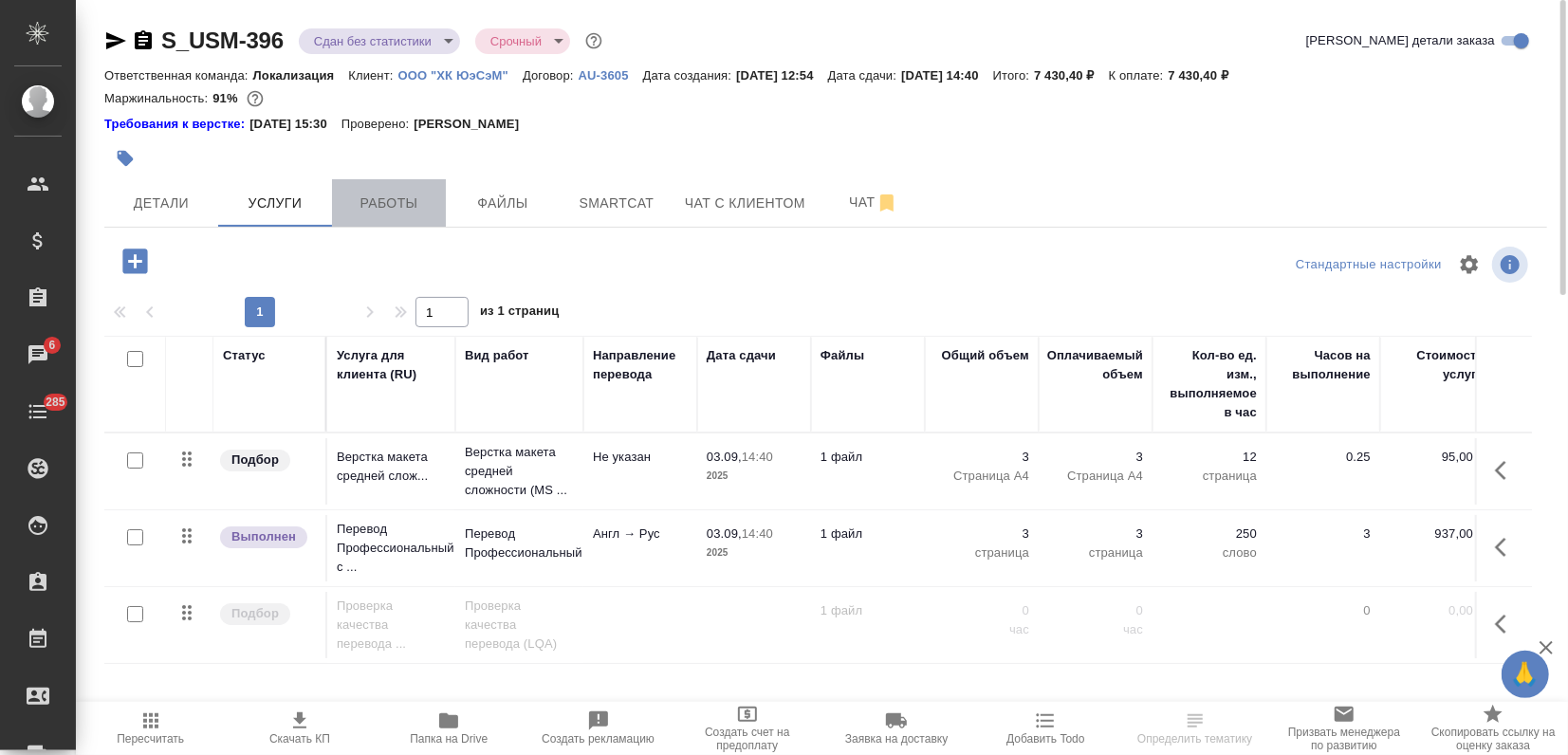
click at [393, 205] on span "Работы" at bounding box center [388, 203] width 91 height 24
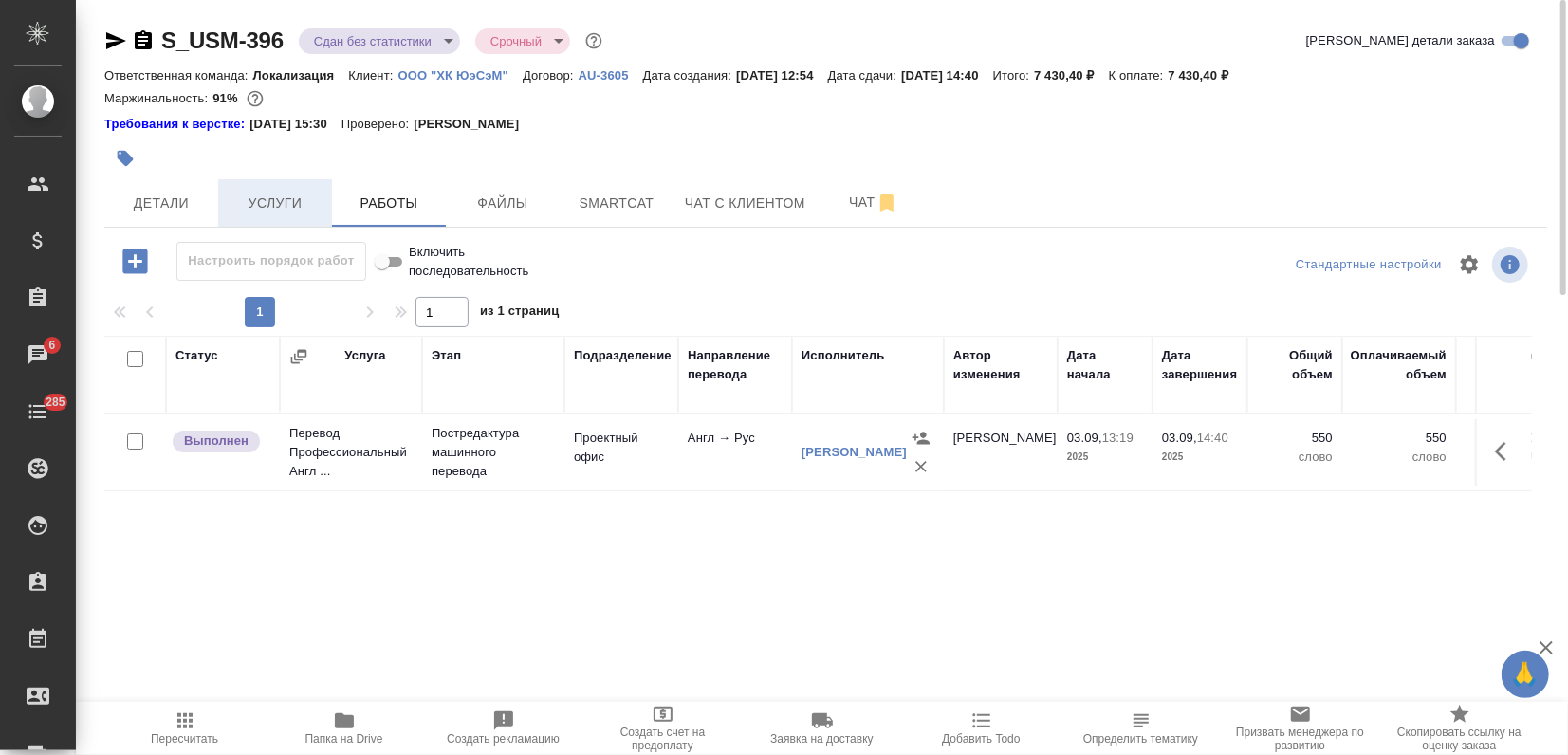
click at [295, 197] on span "Услуги" at bounding box center [275, 203] width 91 height 24
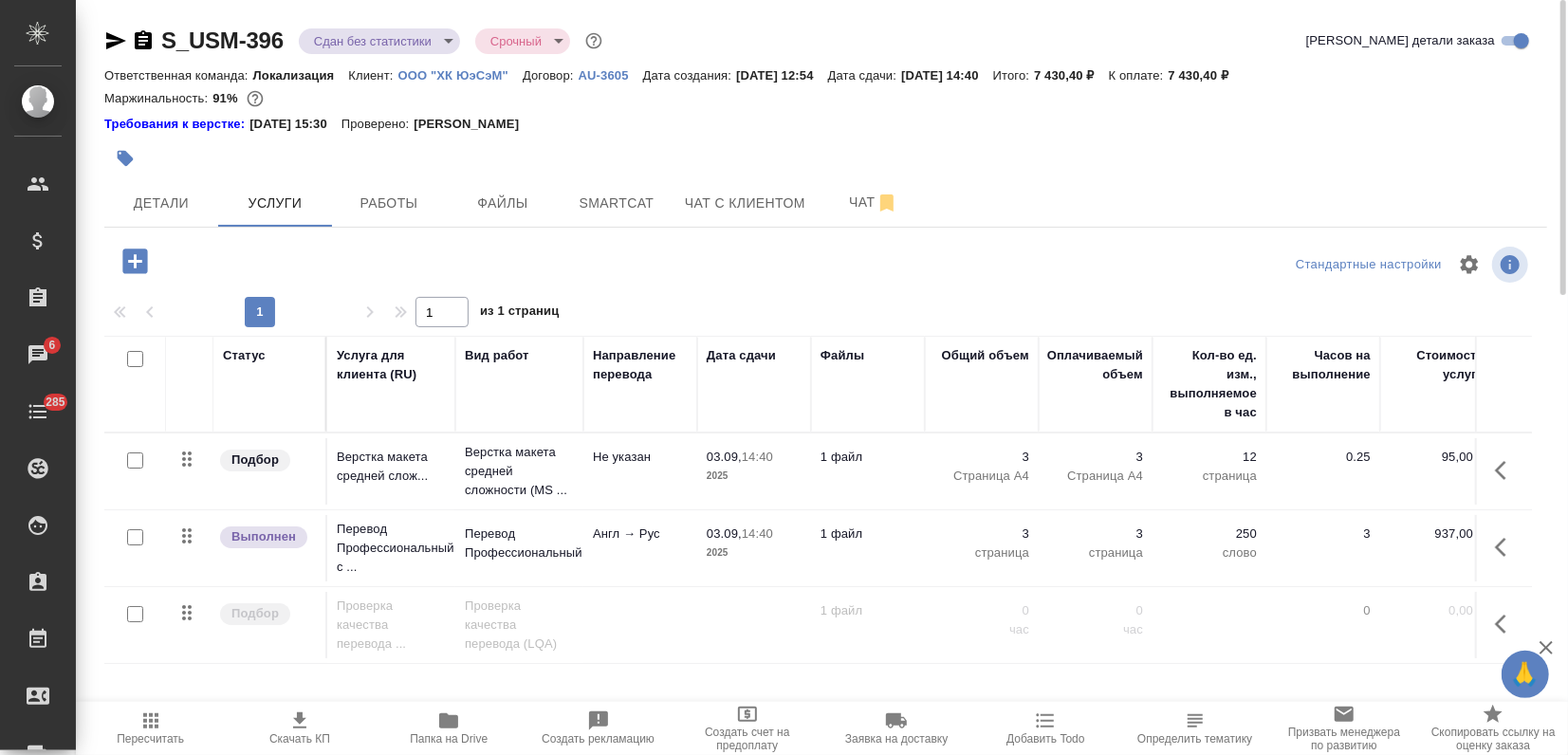
click at [141, 460] on input "checkbox" at bounding box center [135, 460] width 16 height 16
checkbox input "true"
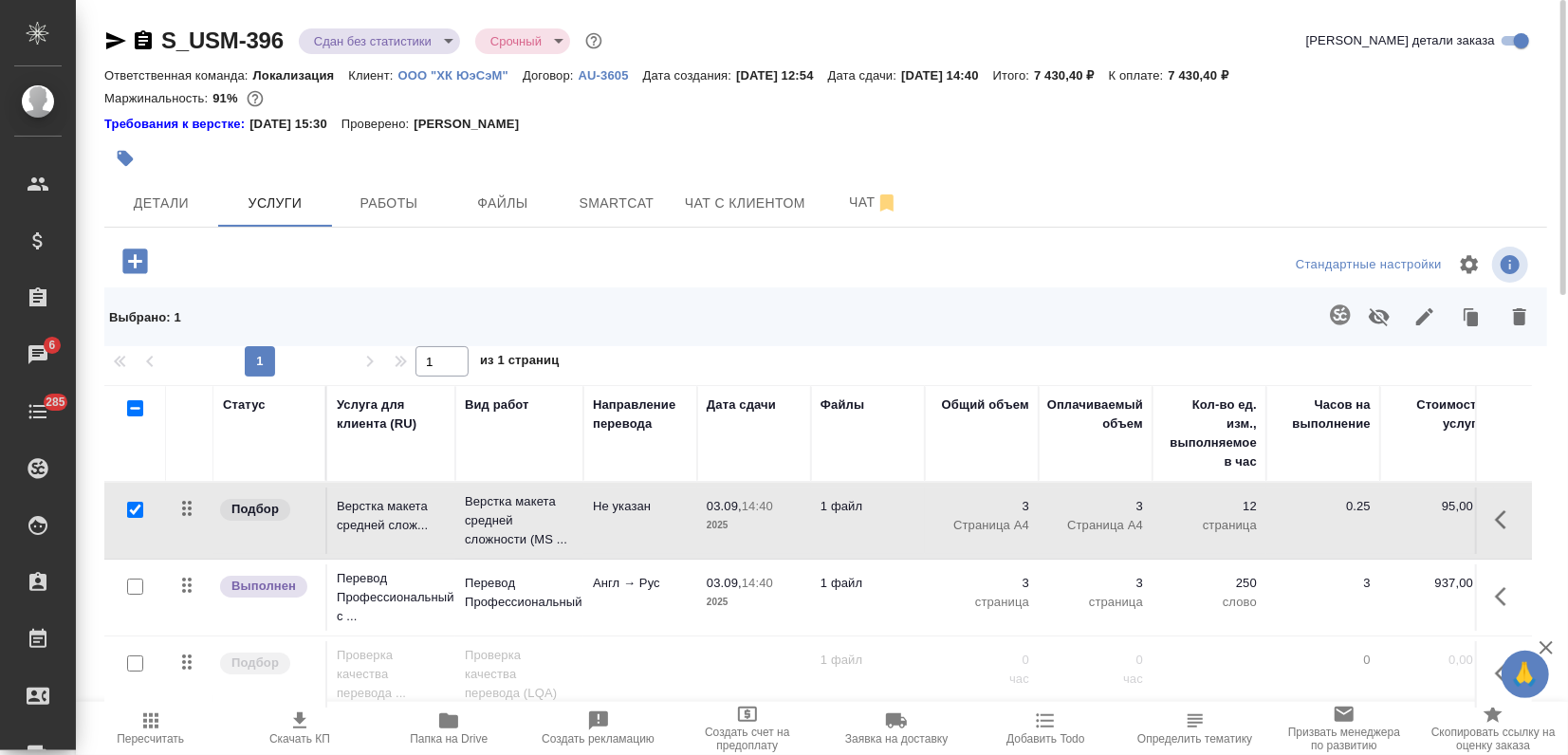
click at [1509, 326] on icon "button" at bounding box center [1520, 317] width 23 height 23
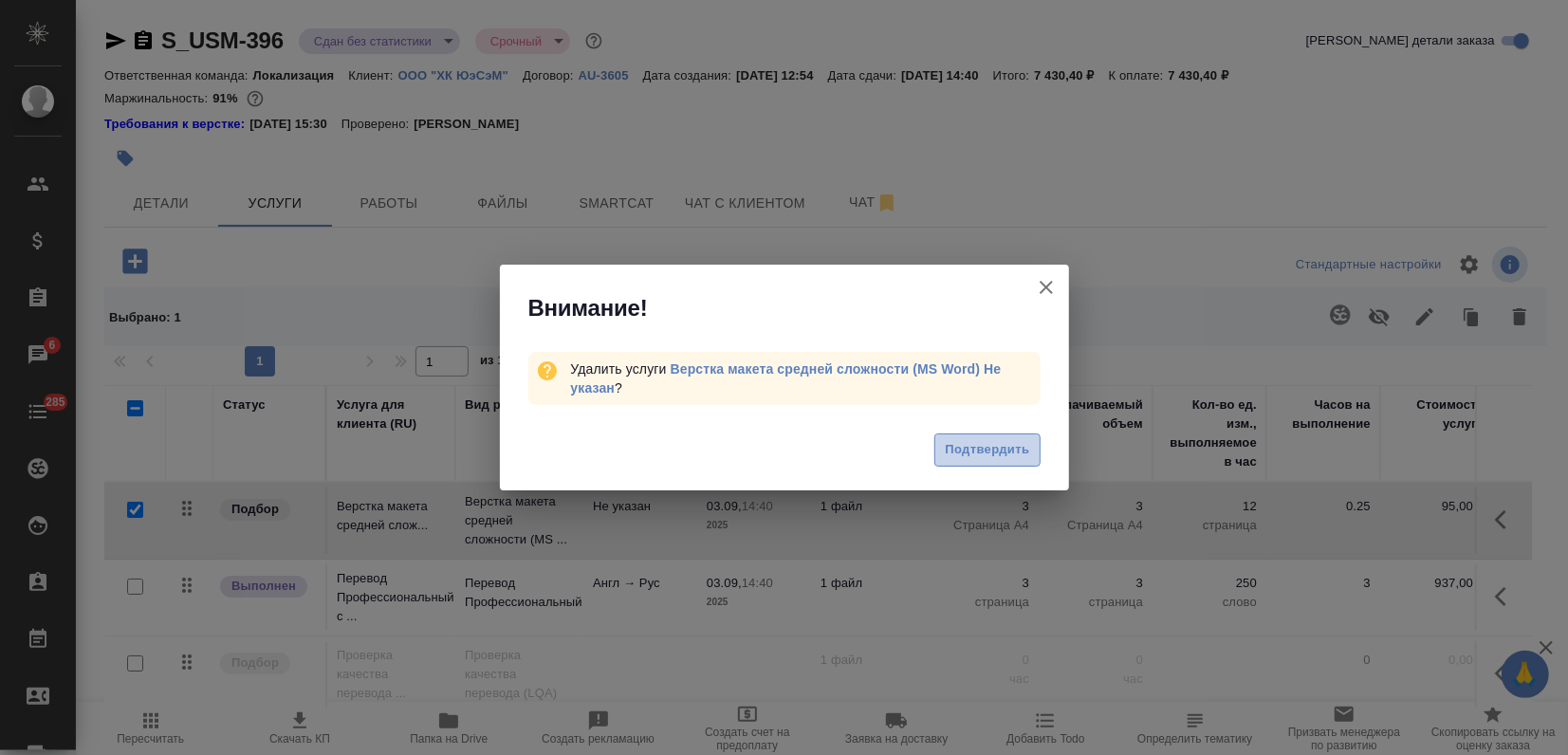
click at [1025, 449] on span "Подтвердить" at bounding box center [987, 450] width 85 height 22
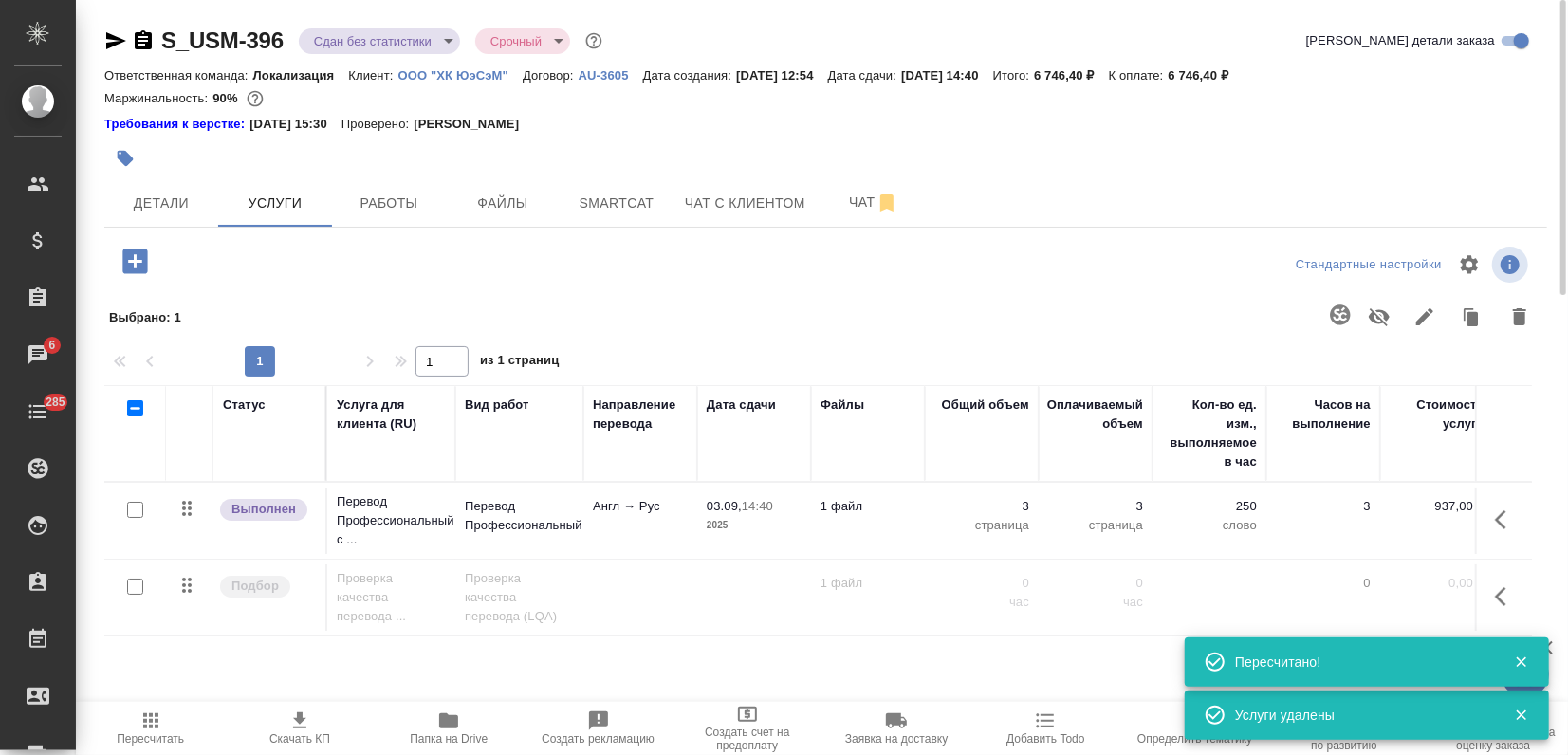
click at [135, 265] on icon "button" at bounding box center [135, 261] width 34 height 34
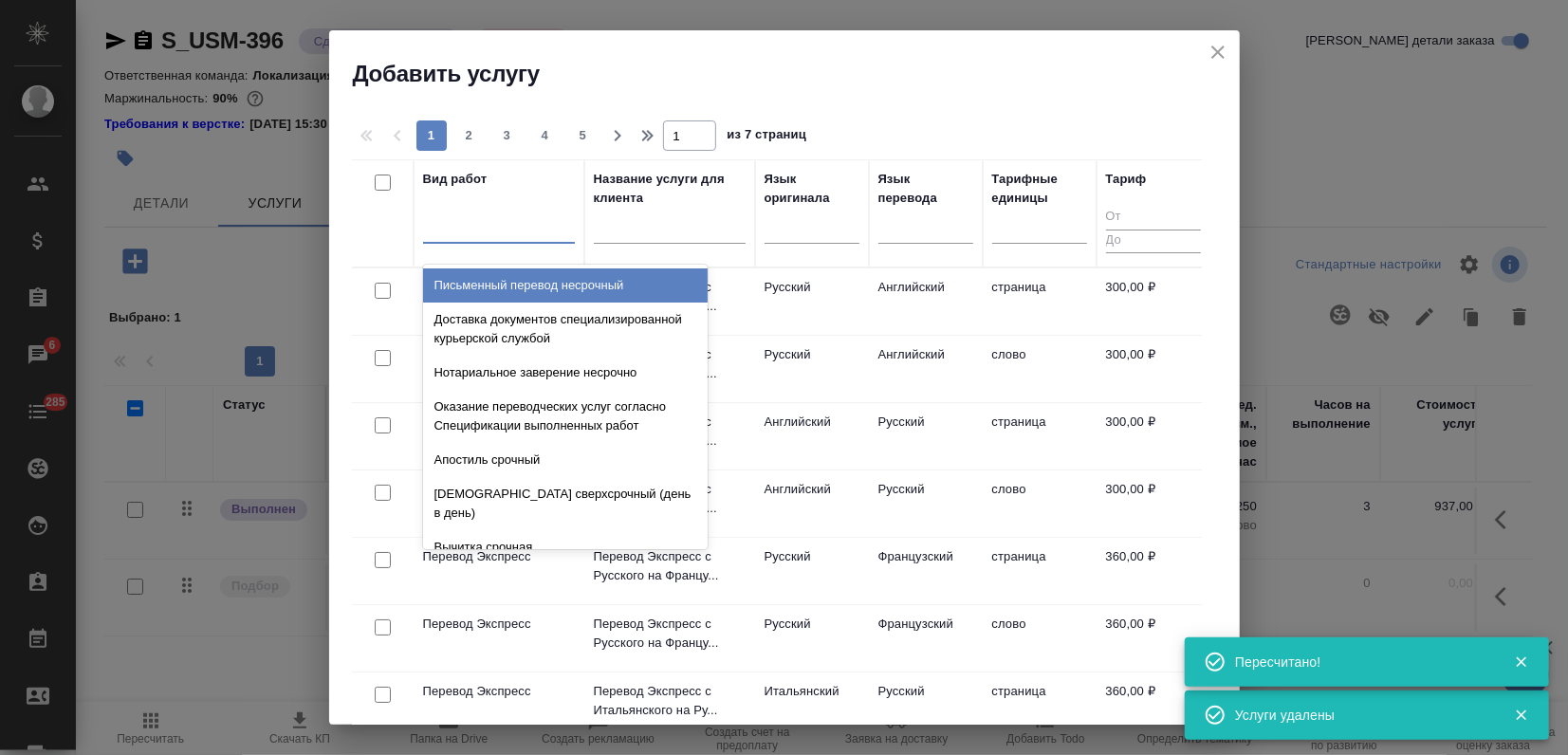
click at [482, 228] on div at bounding box center [499, 224] width 152 height 28
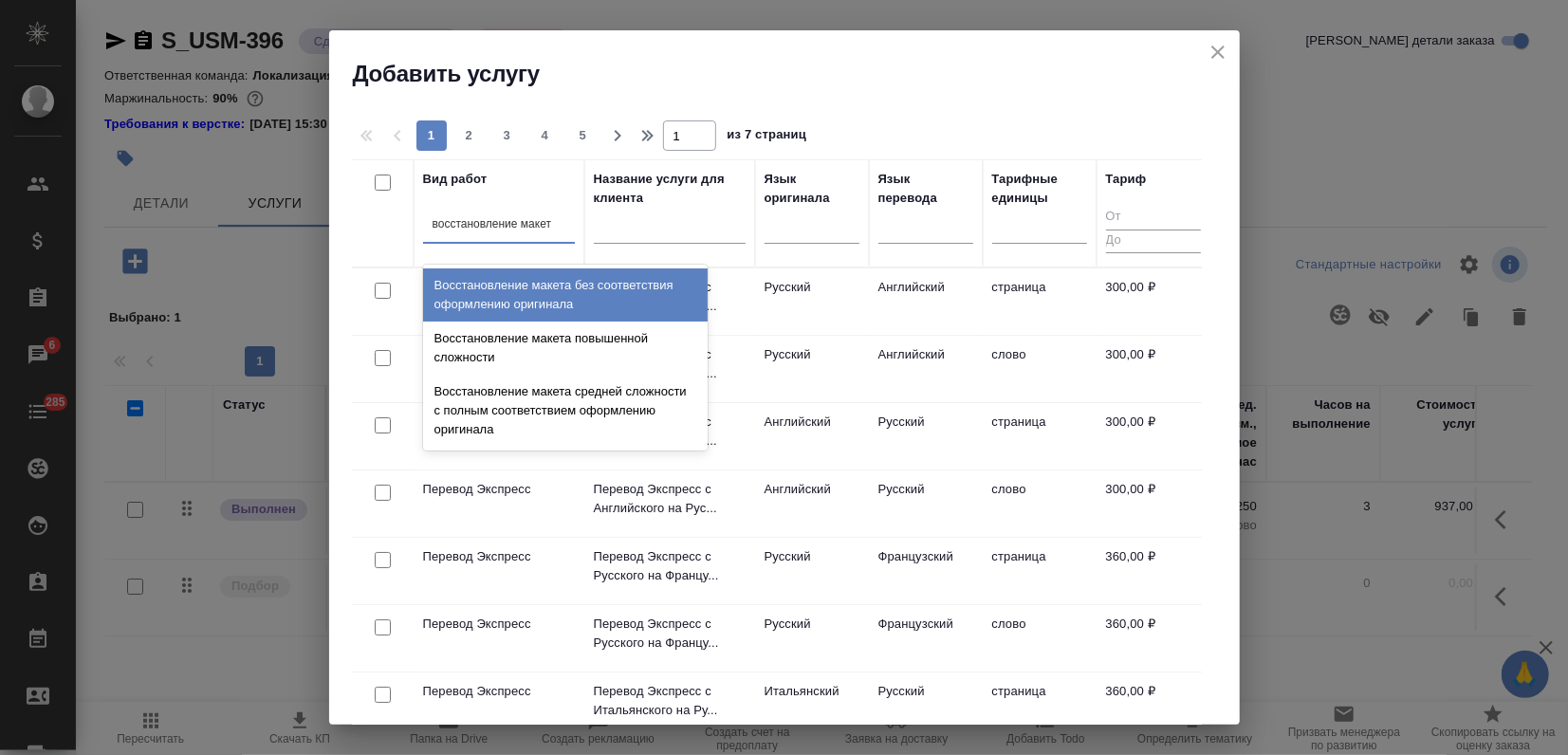
type input "восстановление макета"
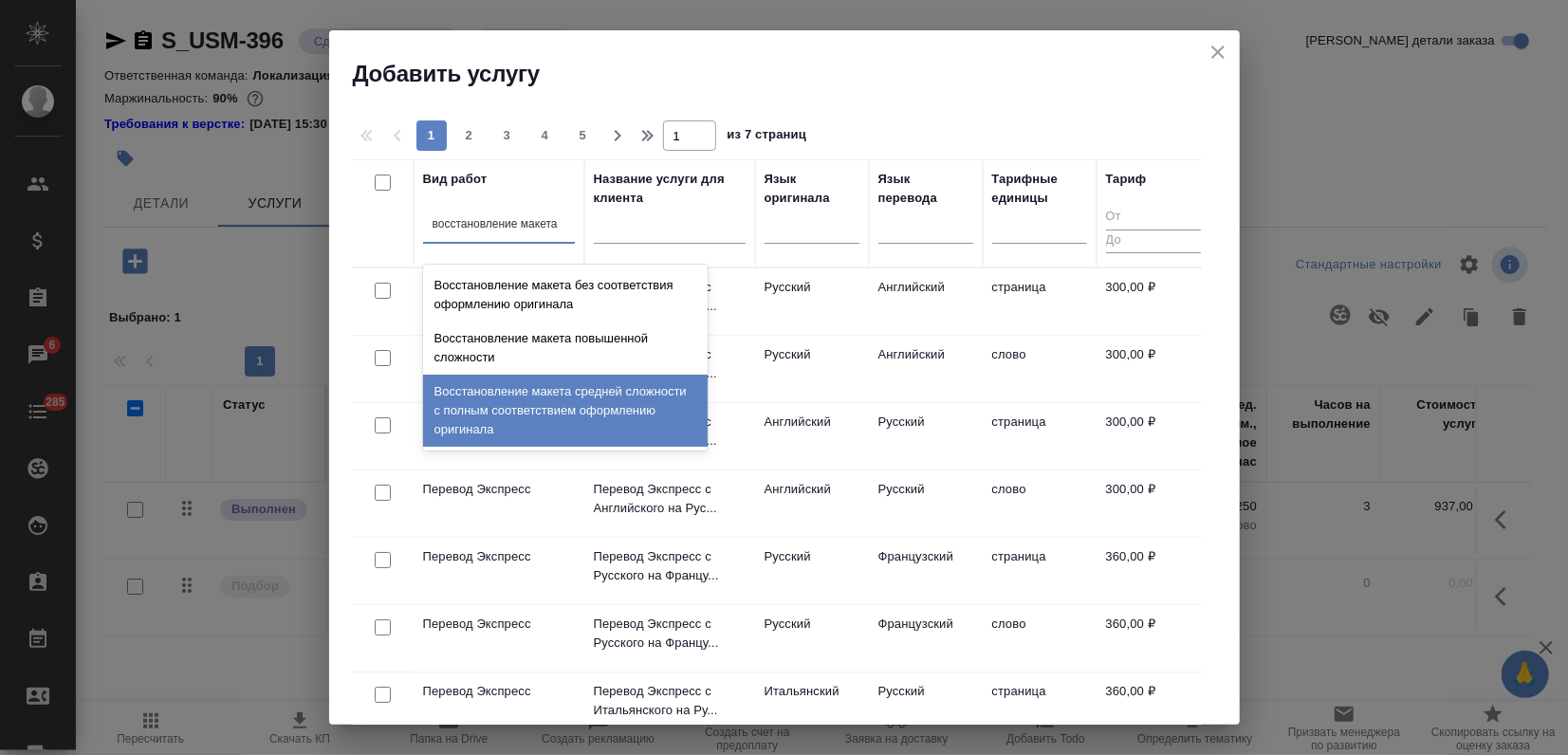
click at [481, 440] on div "Восстановление макета средней сложности с полным соответствием оформлению ориги…" at bounding box center [565, 410] width 284 height 72
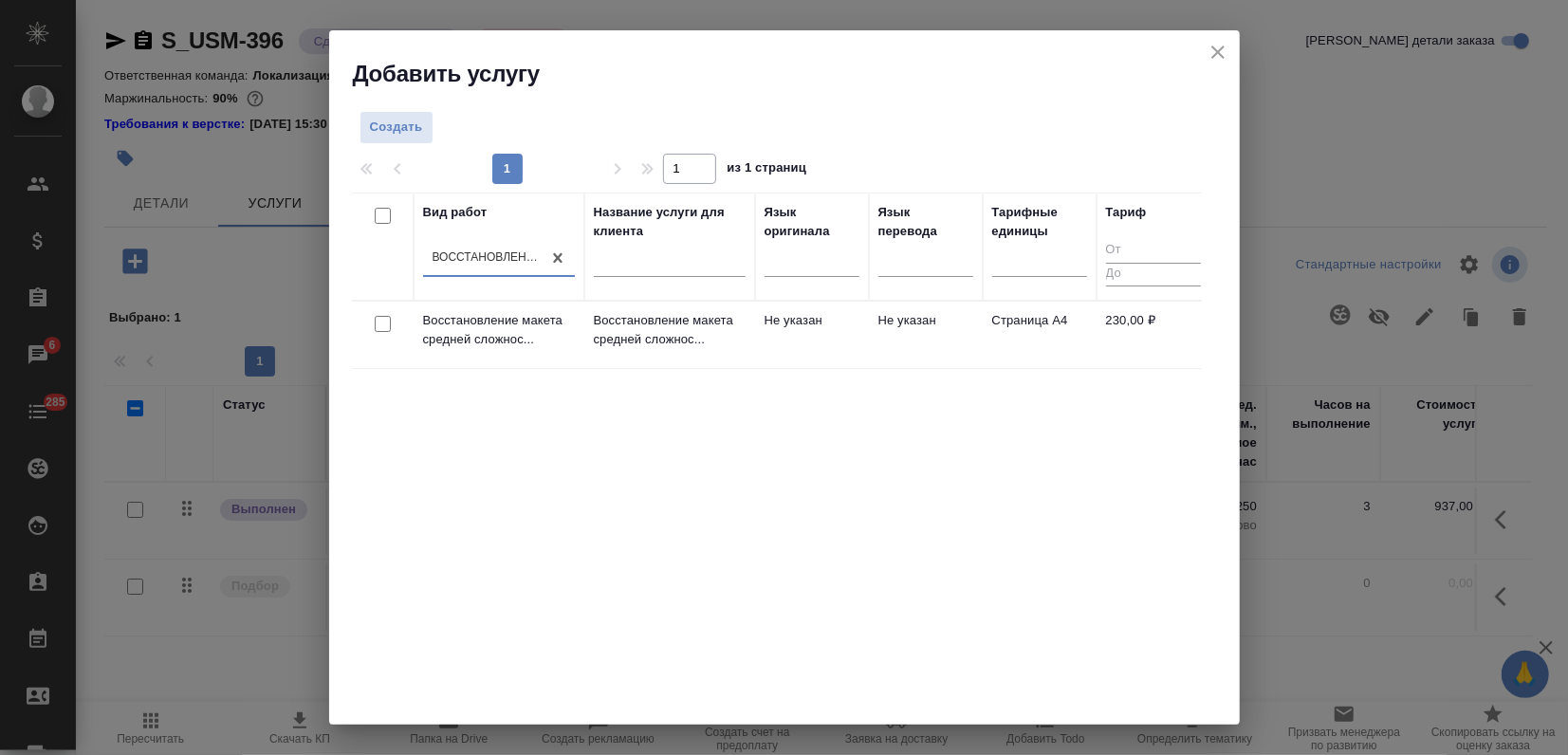
drag, startPoint x: 926, startPoint y: 484, endPoint x: 781, endPoint y: 391, distance: 172.3
click at [926, 484] on div "Вид работ option Восстановление макета средней сложности с полным соответствием…" at bounding box center [776, 476] width 850 height 569
click at [689, 348] on p "Восстановление макета средней сложнос..." at bounding box center [670, 329] width 152 height 37
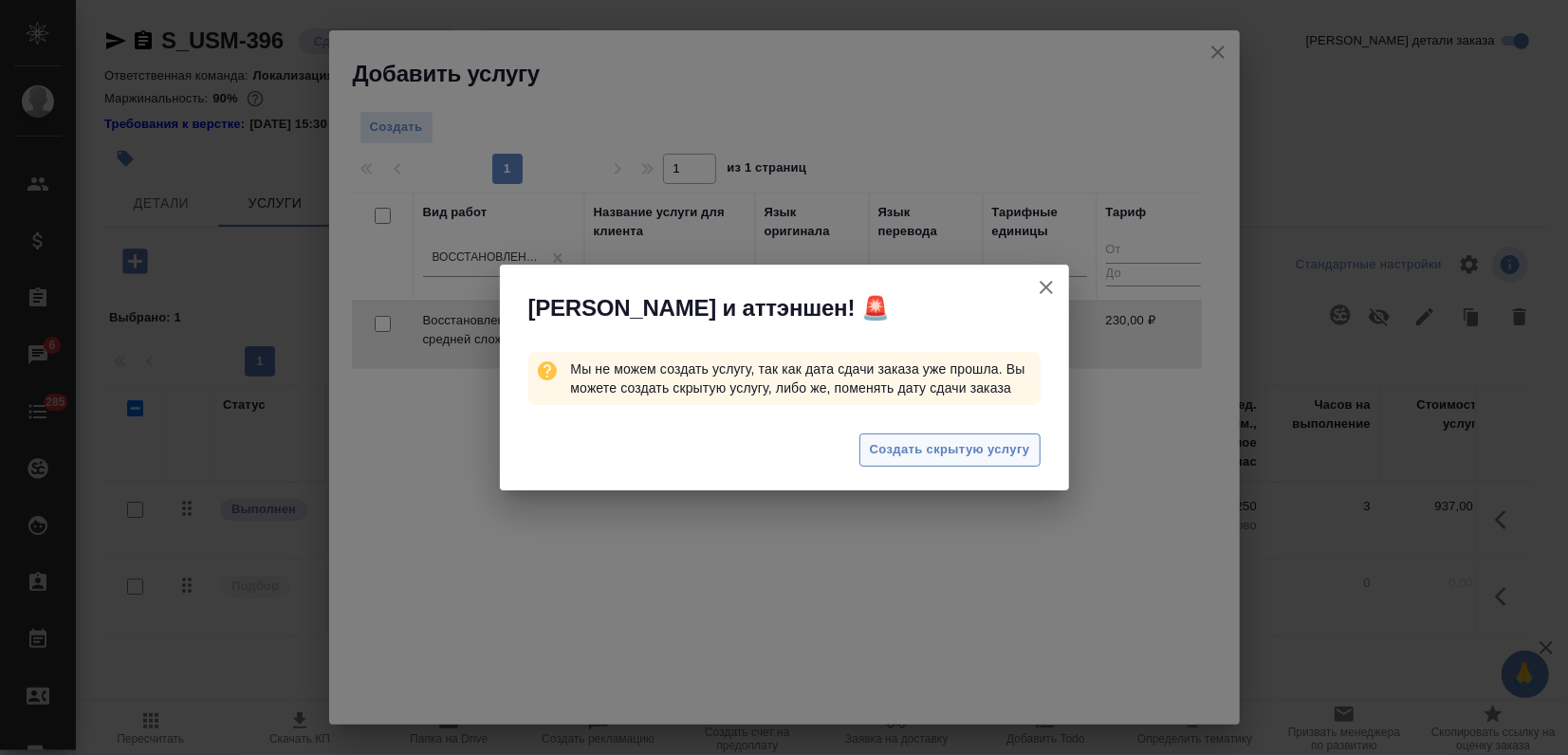
click at [947, 460] on span "Создать скрытую услугу" at bounding box center [949, 450] width 160 height 22
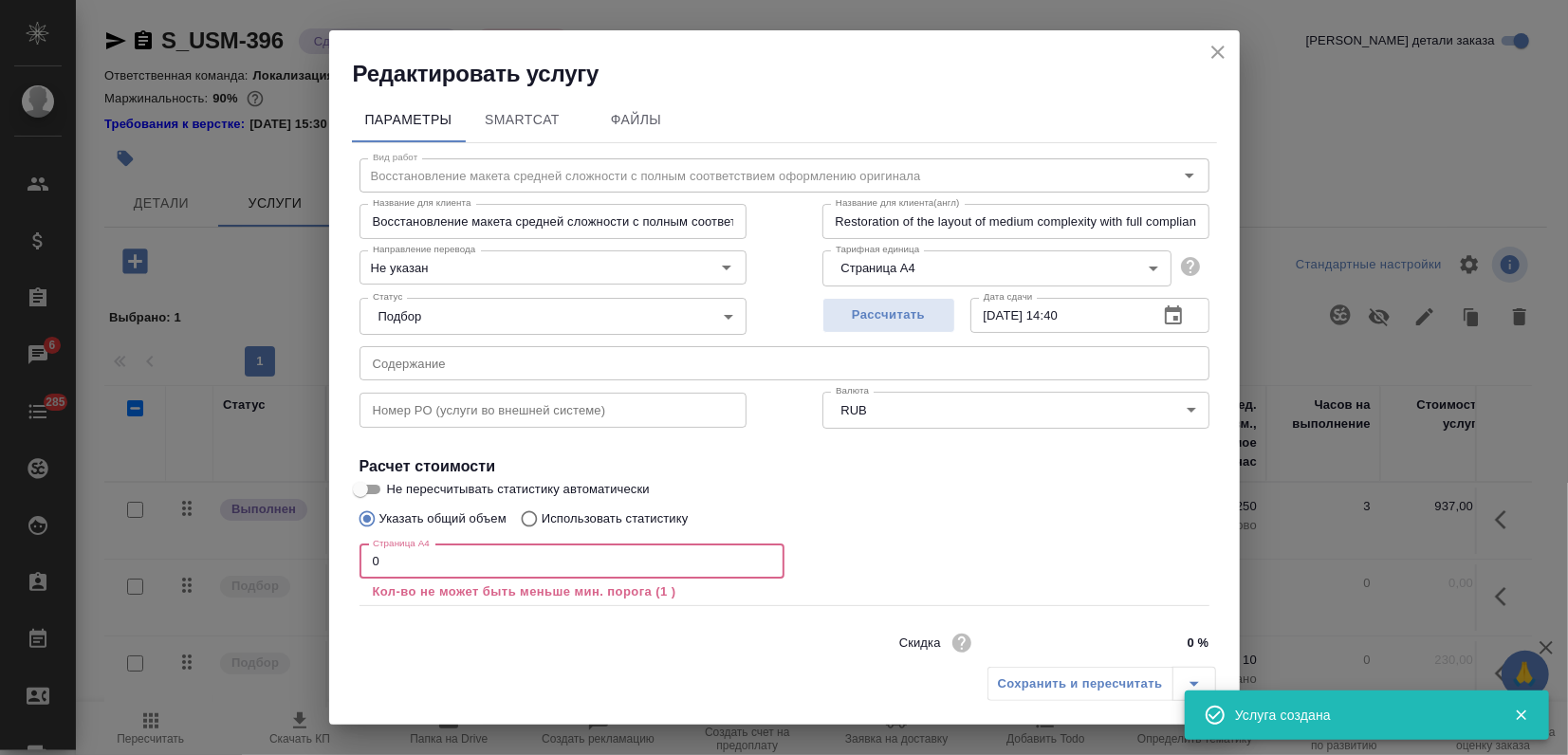
drag, startPoint x: 425, startPoint y: 570, endPoint x: 19, endPoint y: 549, distance: 406.5
click at [19, 549] on div "Редактировать услугу Параметры SmartCat Файлы Вид работ Восстановление макета с…" at bounding box center [784, 378] width 1568 height 755
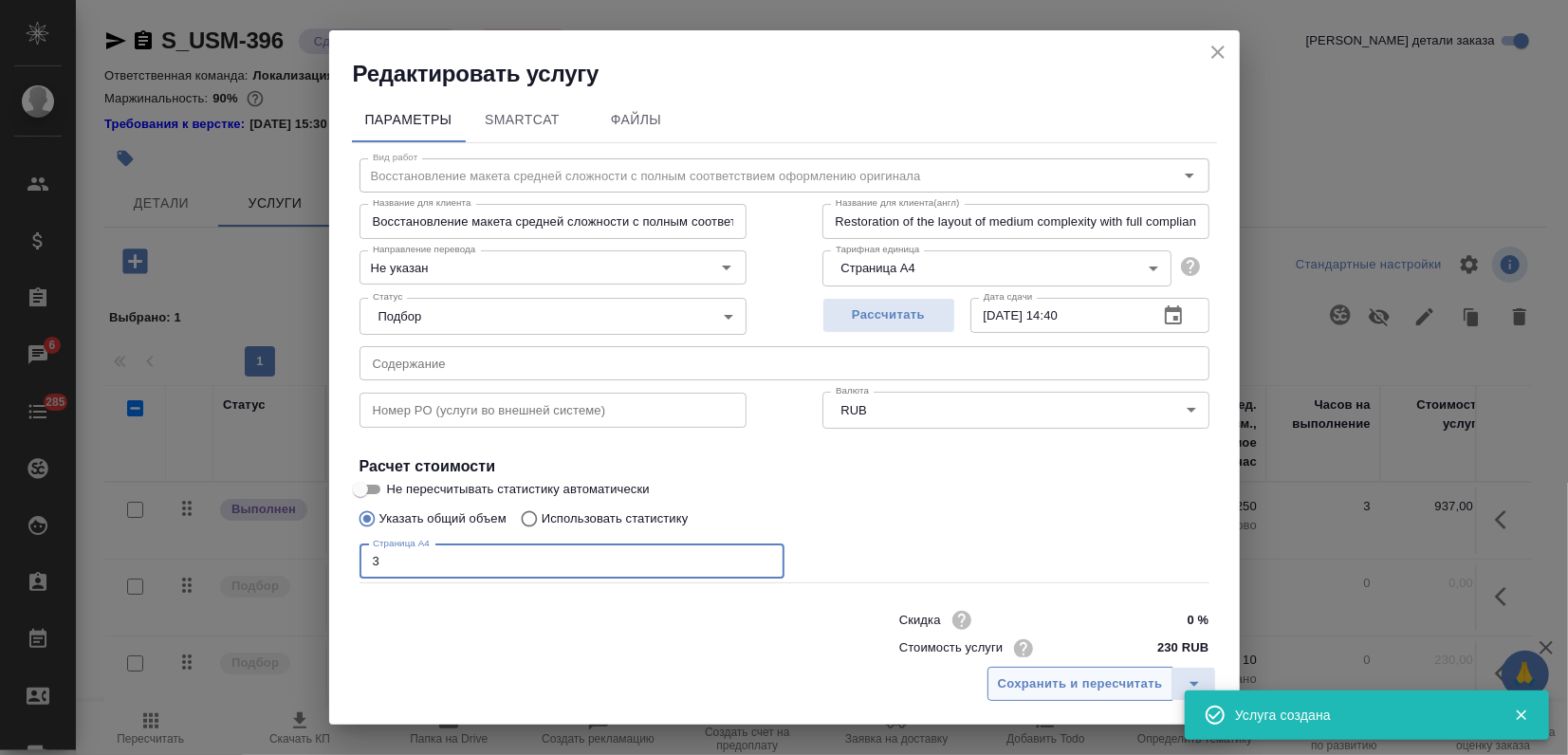
type input "3"
click at [1026, 689] on span "Сохранить и пересчитать" at bounding box center [1081, 684] width 165 height 22
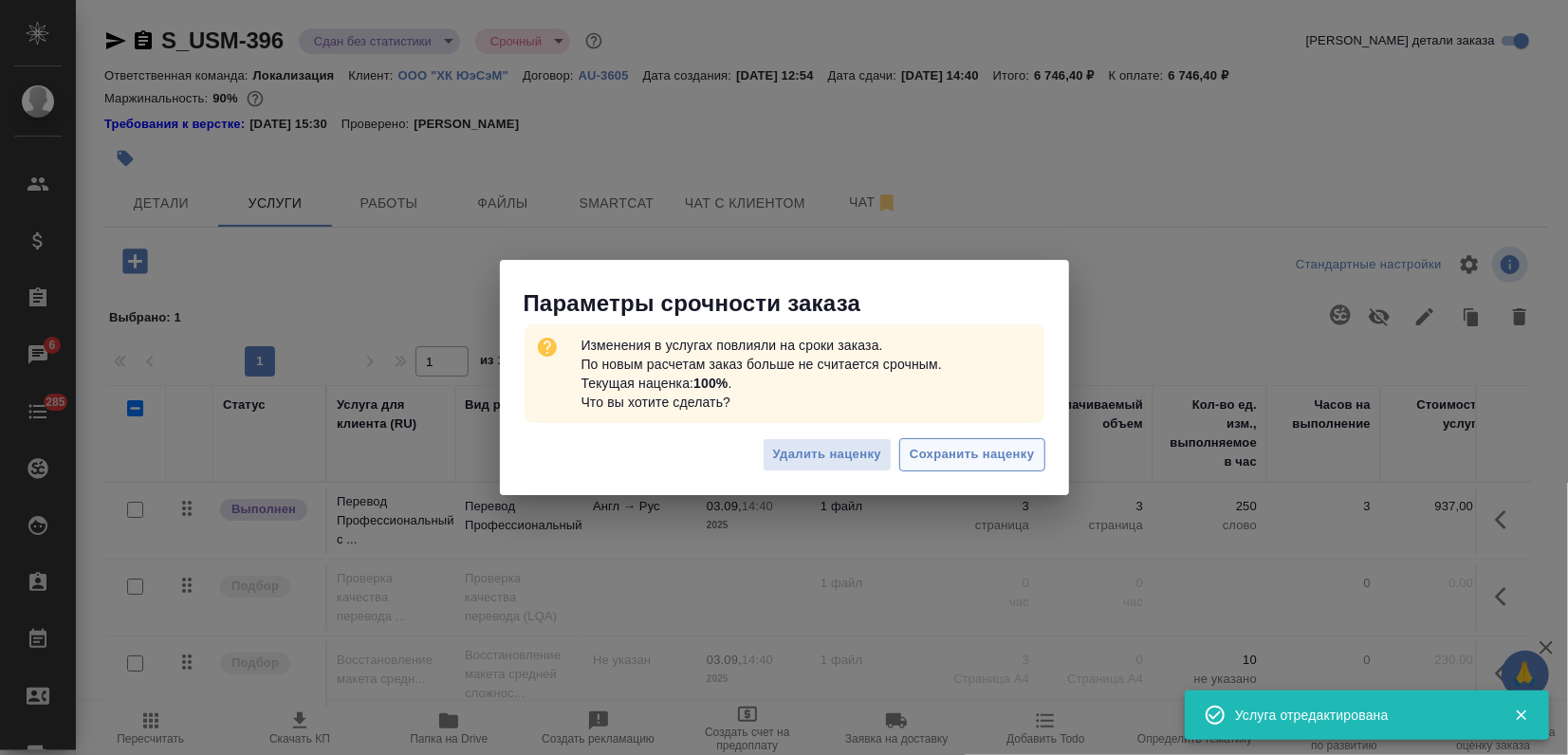
click at [1020, 468] on button "Сохранить наценку" at bounding box center [971, 454] width 145 height 34
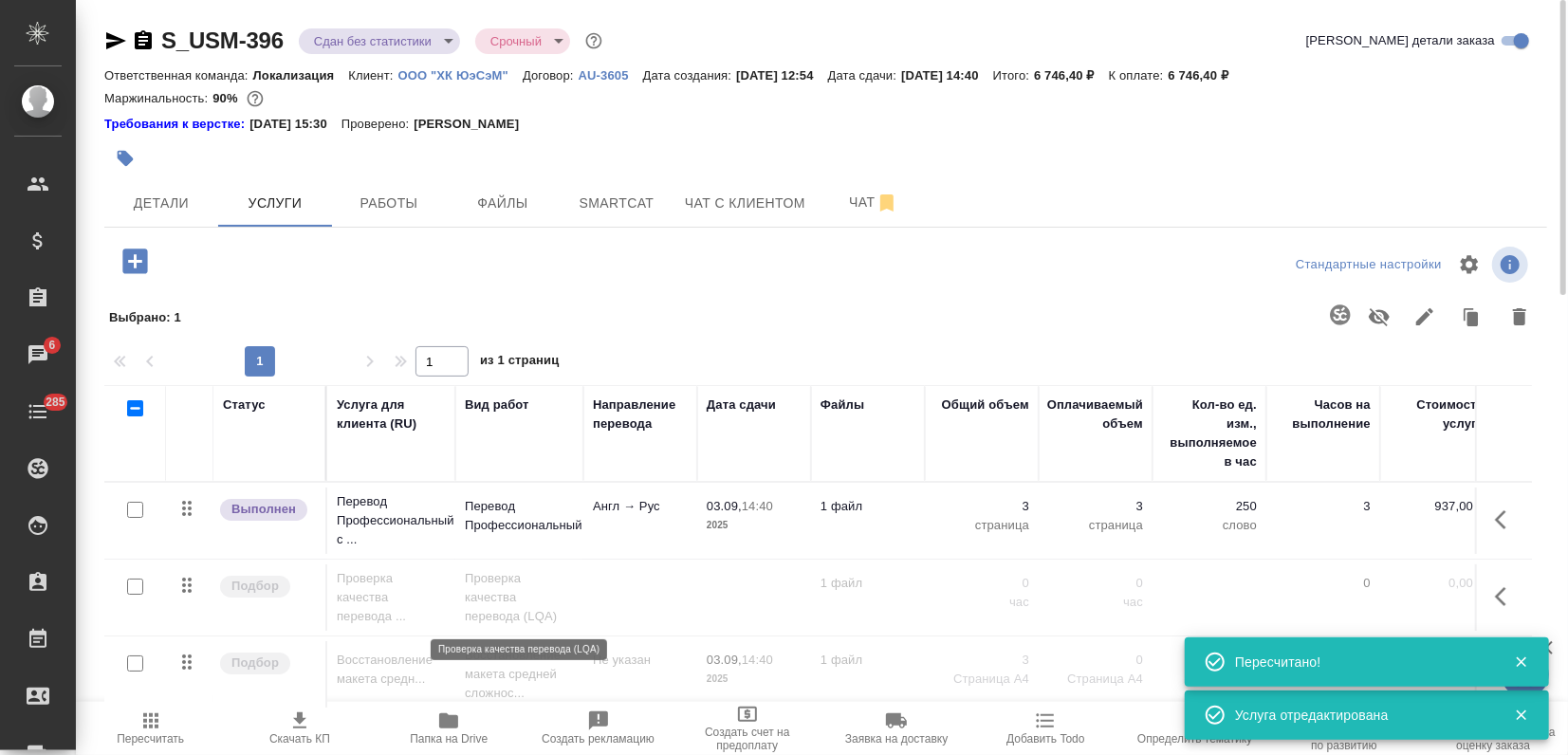
scroll to position [86, 0]
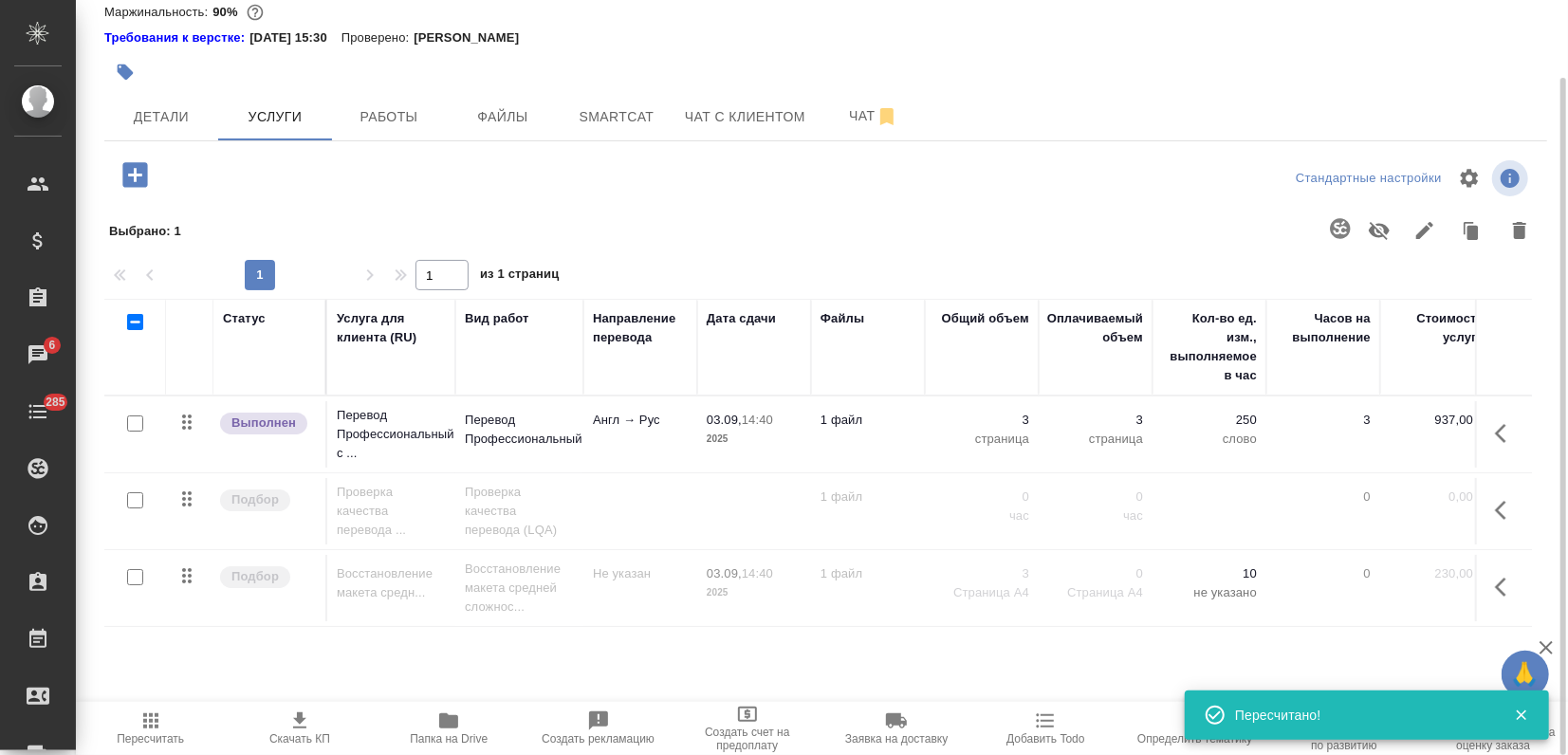
click at [135, 577] on input "checkbox" at bounding box center [135, 576] width 16 height 16
checkbox input "true"
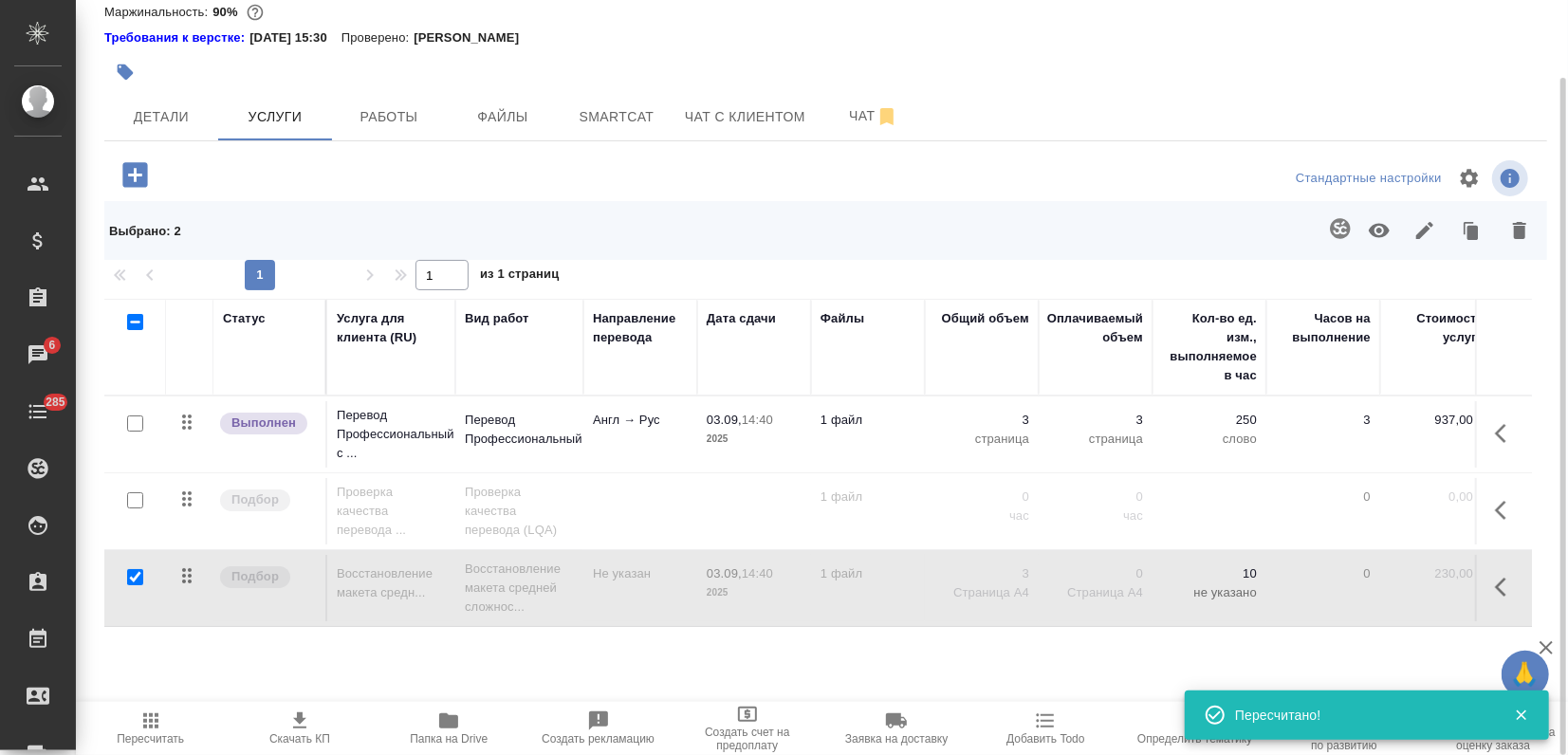
click at [1382, 239] on icon "button" at bounding box center [1380, 231] width 23 height 23
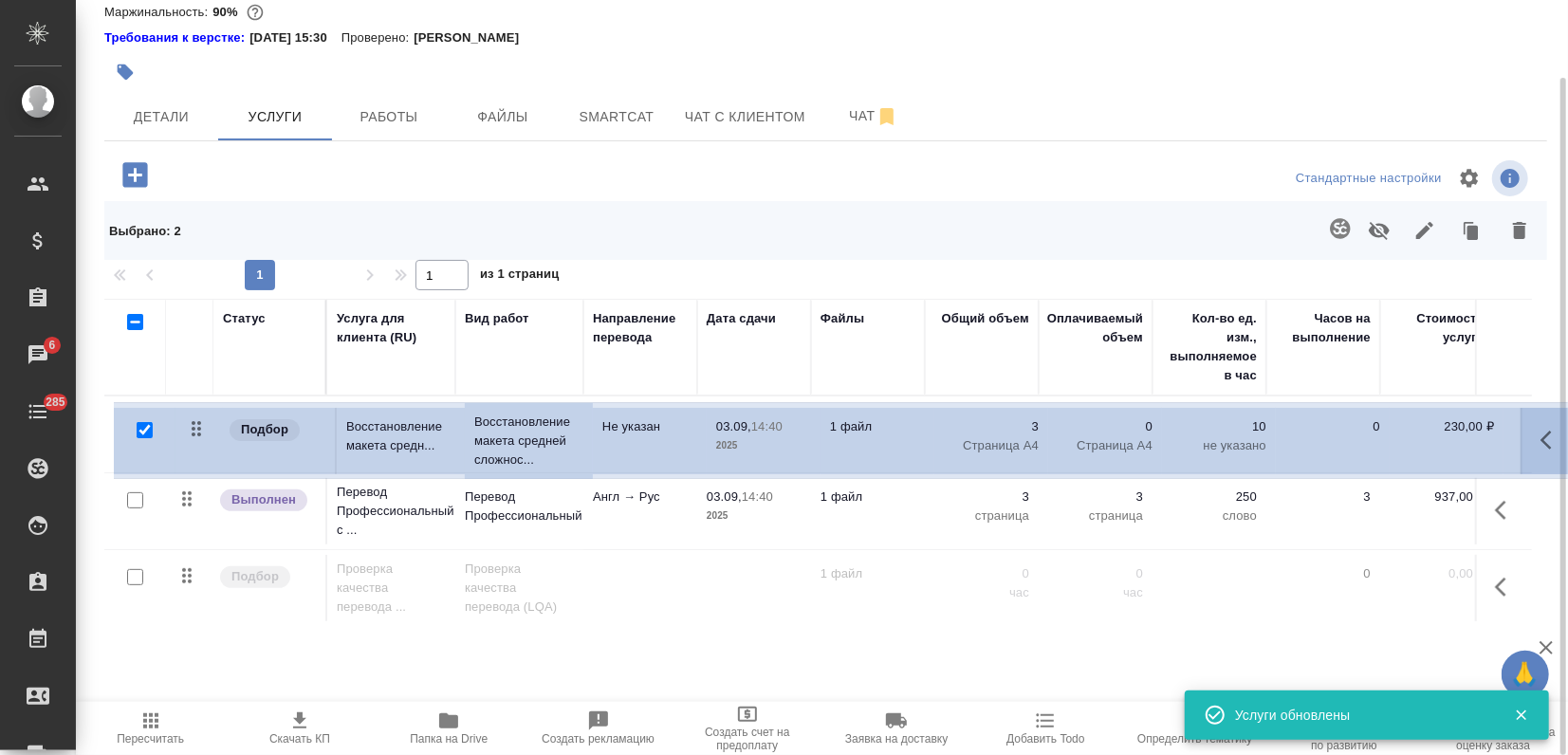
drag, startPoint x: 189, startPoint y: 582, endPoint x: 197, endPoint y: 432, distance: 150.2
click at [198, 420] on table "Статус Услуга для клиента (RU) Вид работ Направление перевода Дата сдачи Файлы …" at bounding box center [998, 463] width 1788 height 329
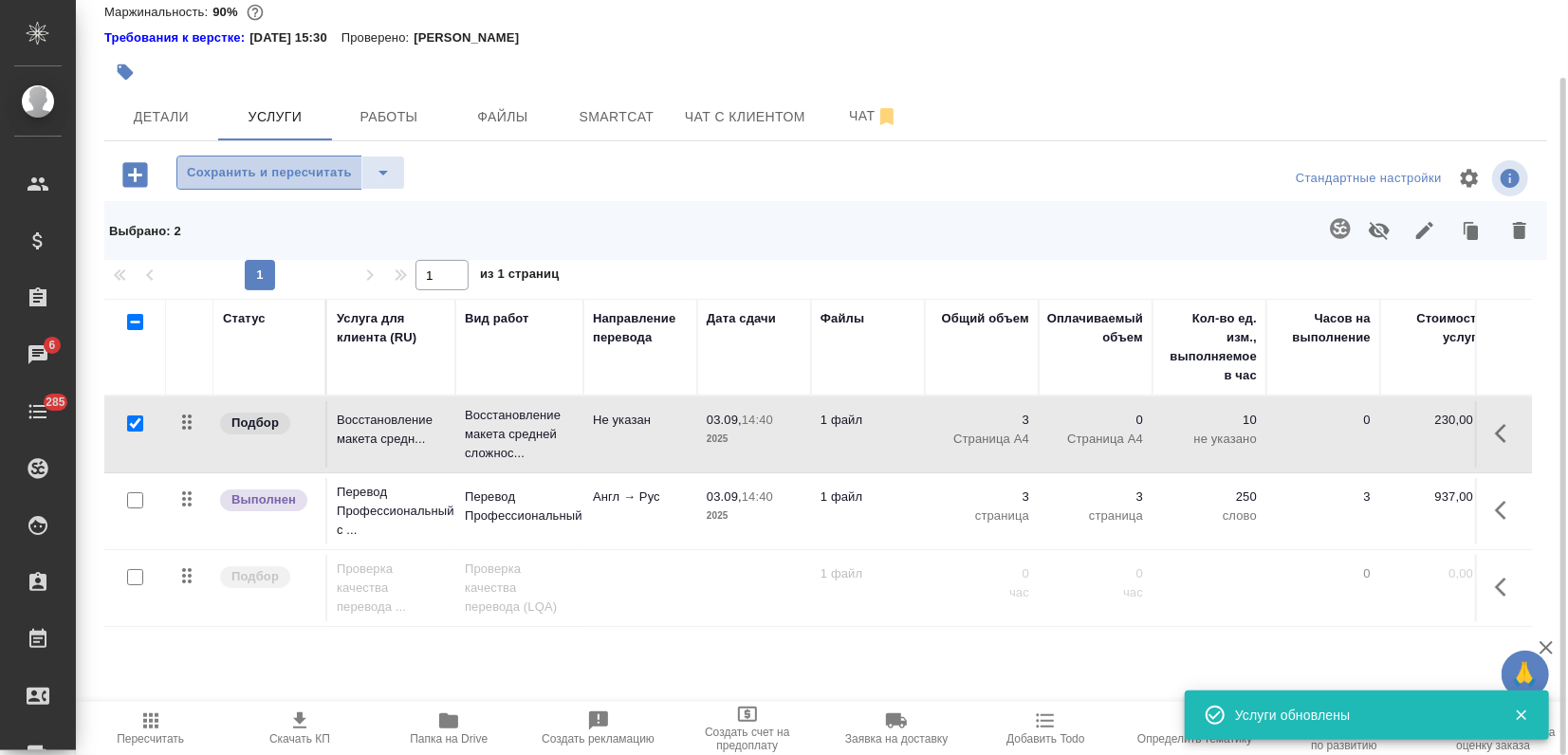
click at [284, 183] on span "Сохранить и пересчитать" at bounding box center [269, 173] width 165 height 22
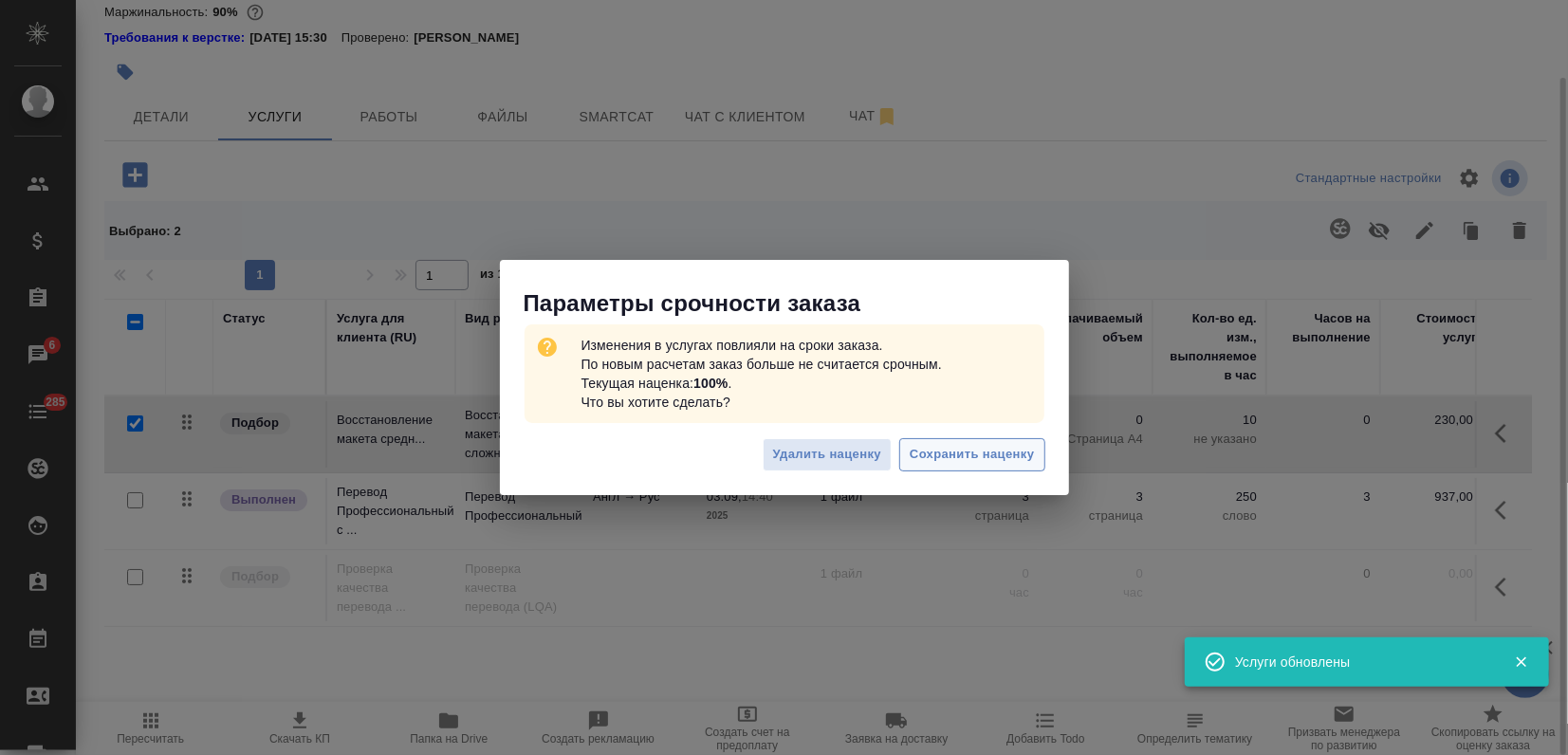
click at [992, 448] on span "Сохранить наценку" at bounding box center [971, 454] width 124 height 22
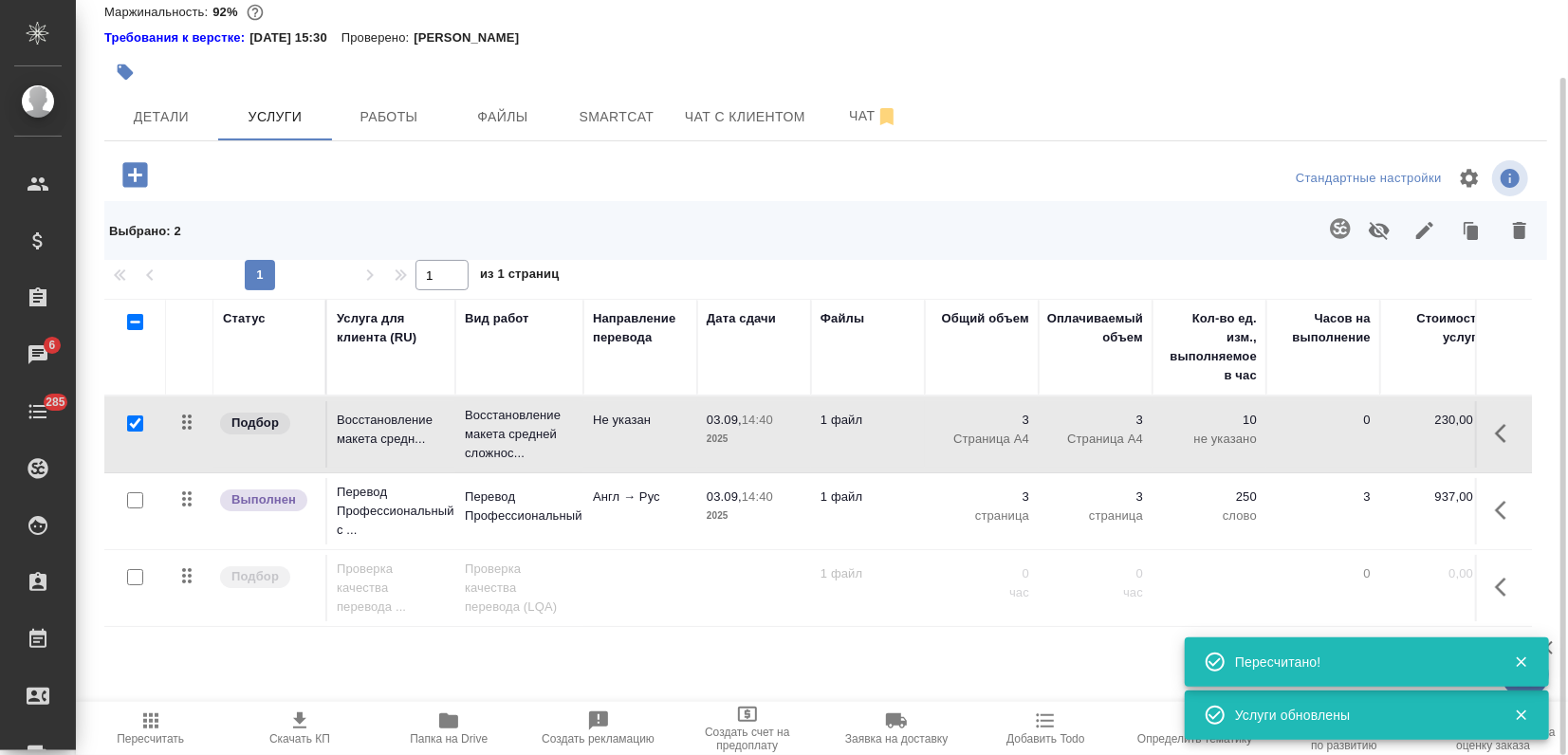
scroll to position [0, 0]
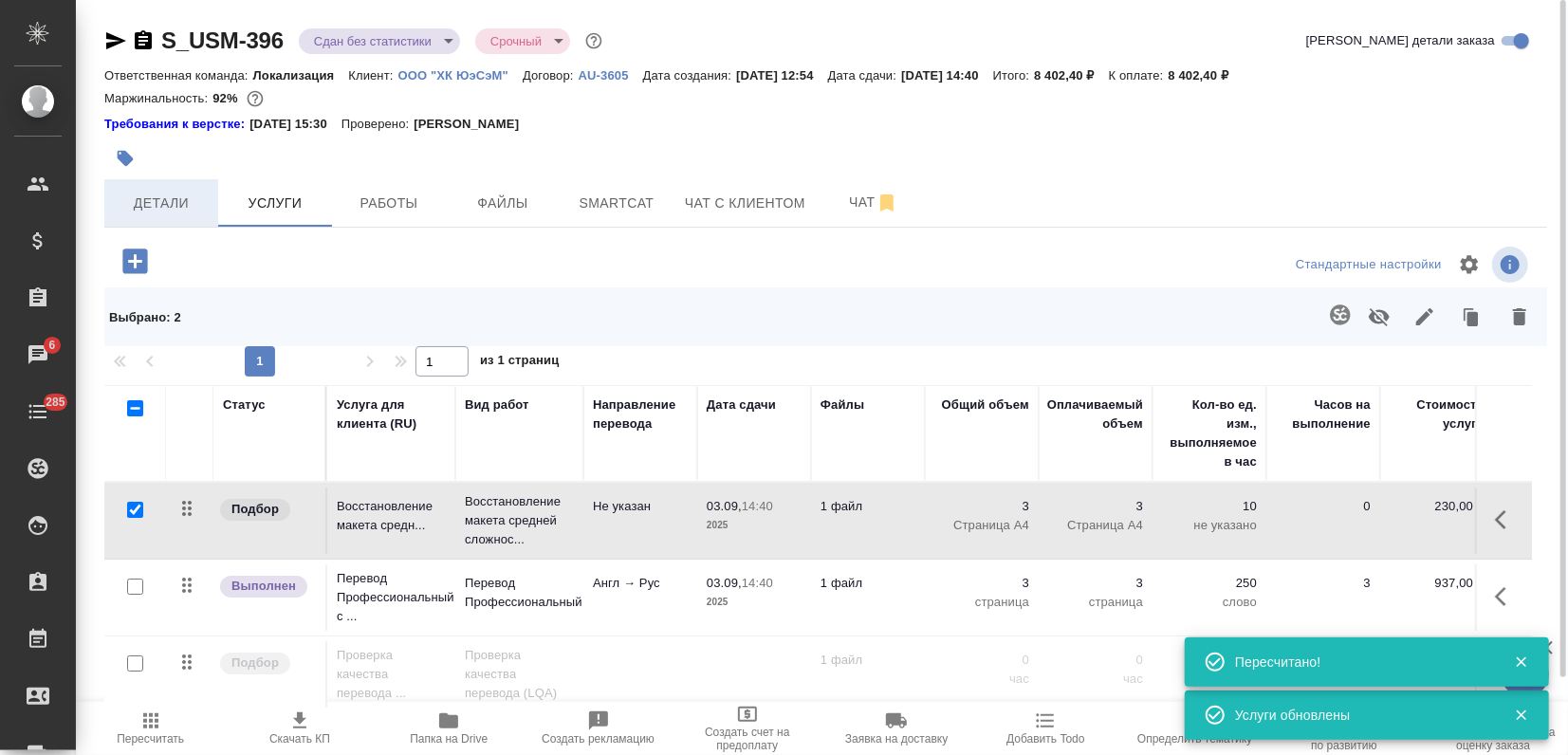
click at [174, 226] on button "Детали" at bounding box center [161, 203] width 113 height 47
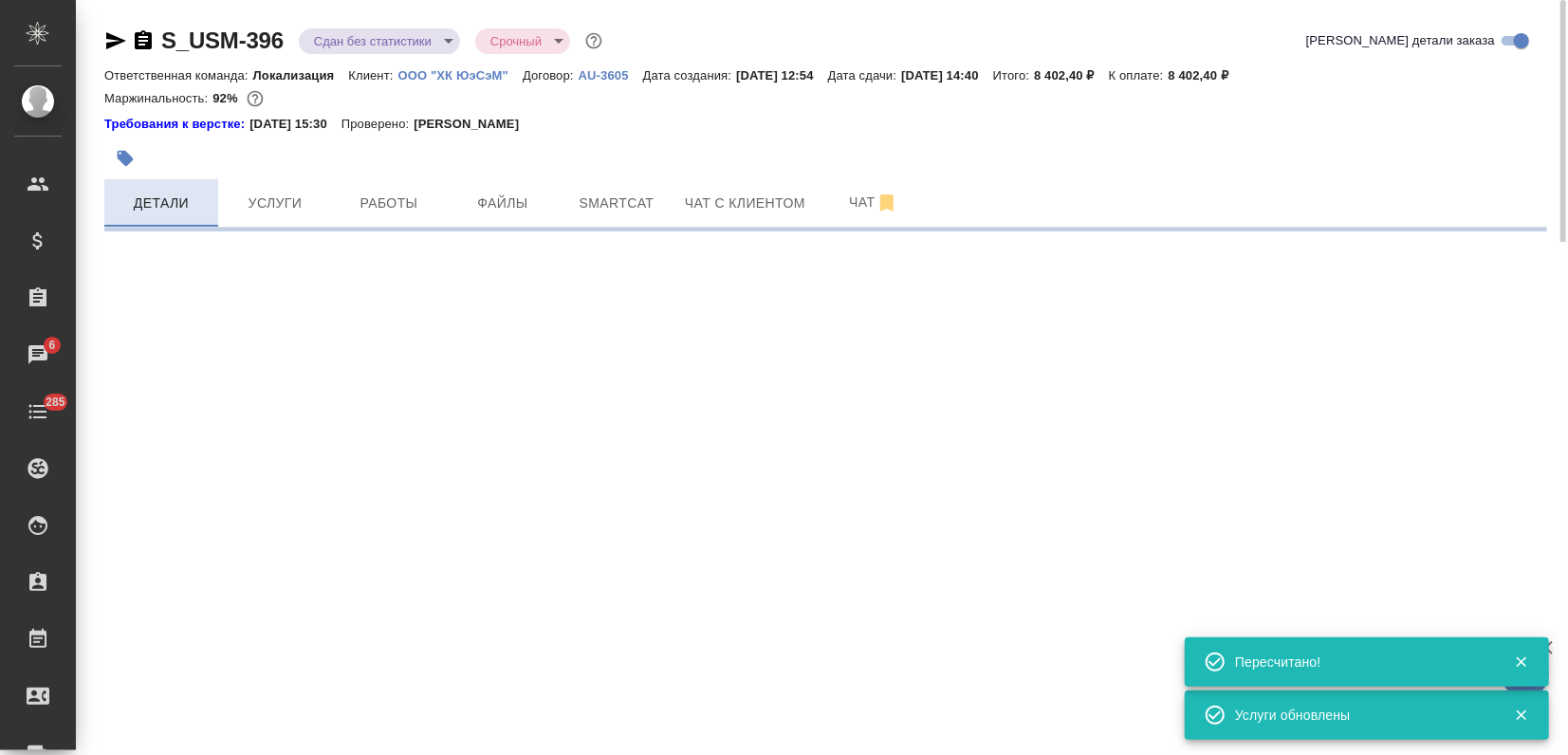
select select "RU"
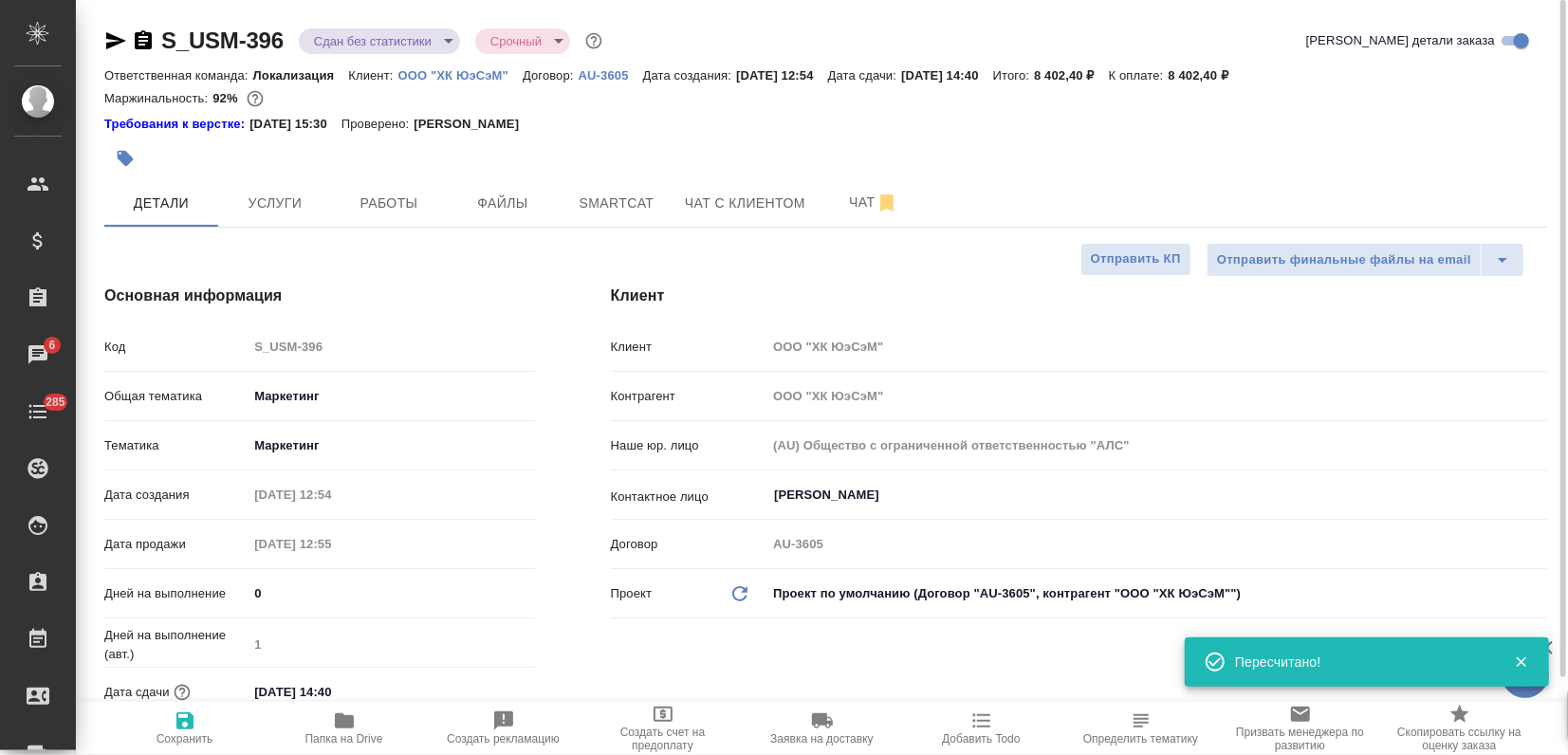
type textarea "x"
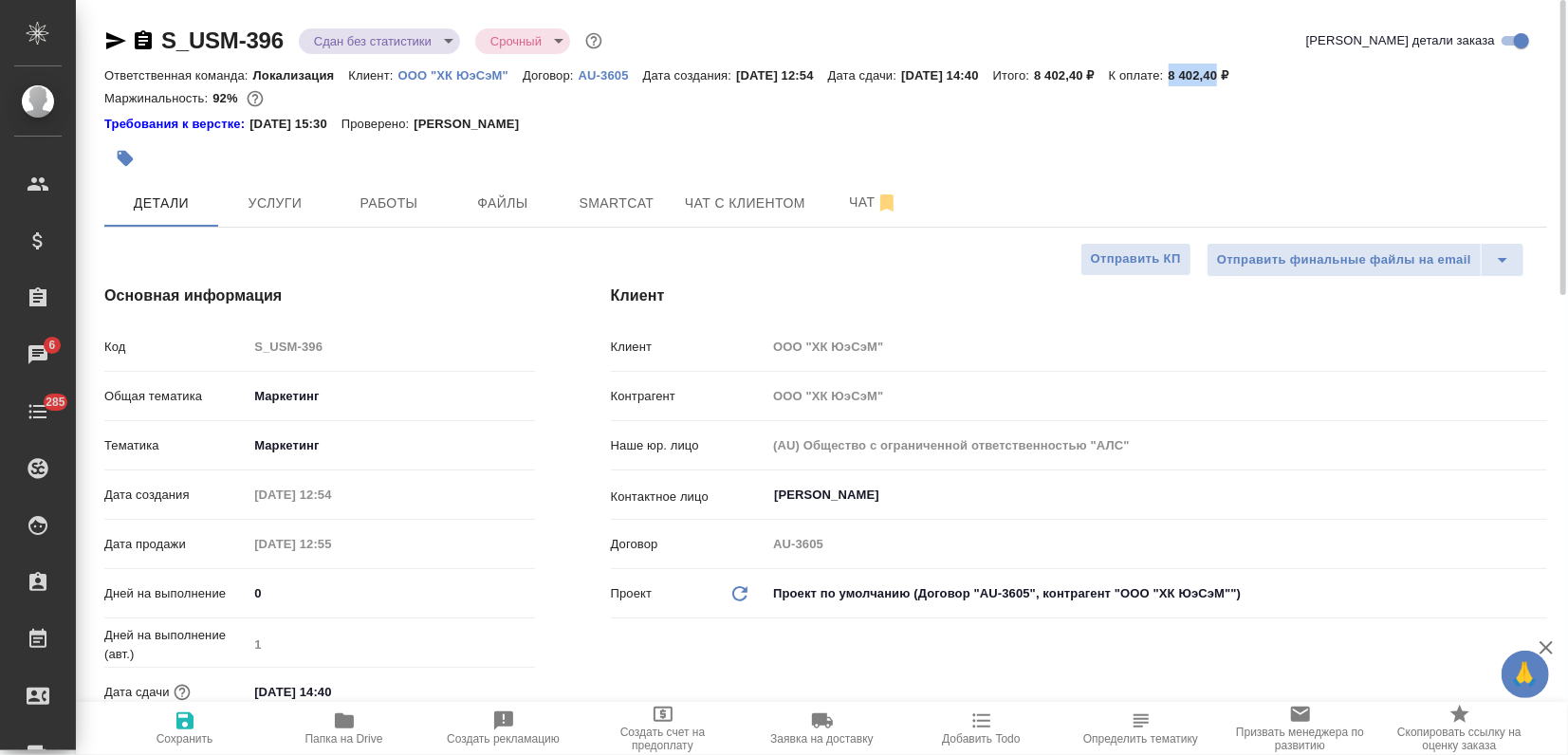
drag, startPoint x: 1217, startPoint y: 78, endPoint x: 1265, endPoint y: 84, distance: 48.4
click at [1265, 84] on div "Ответственная команда: Локализация Клиент: ООО "ХК ЮэСэМ" Договор: AU-3605 Дата…" at bounding box center [826, 75] width 1443 height 23
copy p "8 402,40"
type textarea "x"
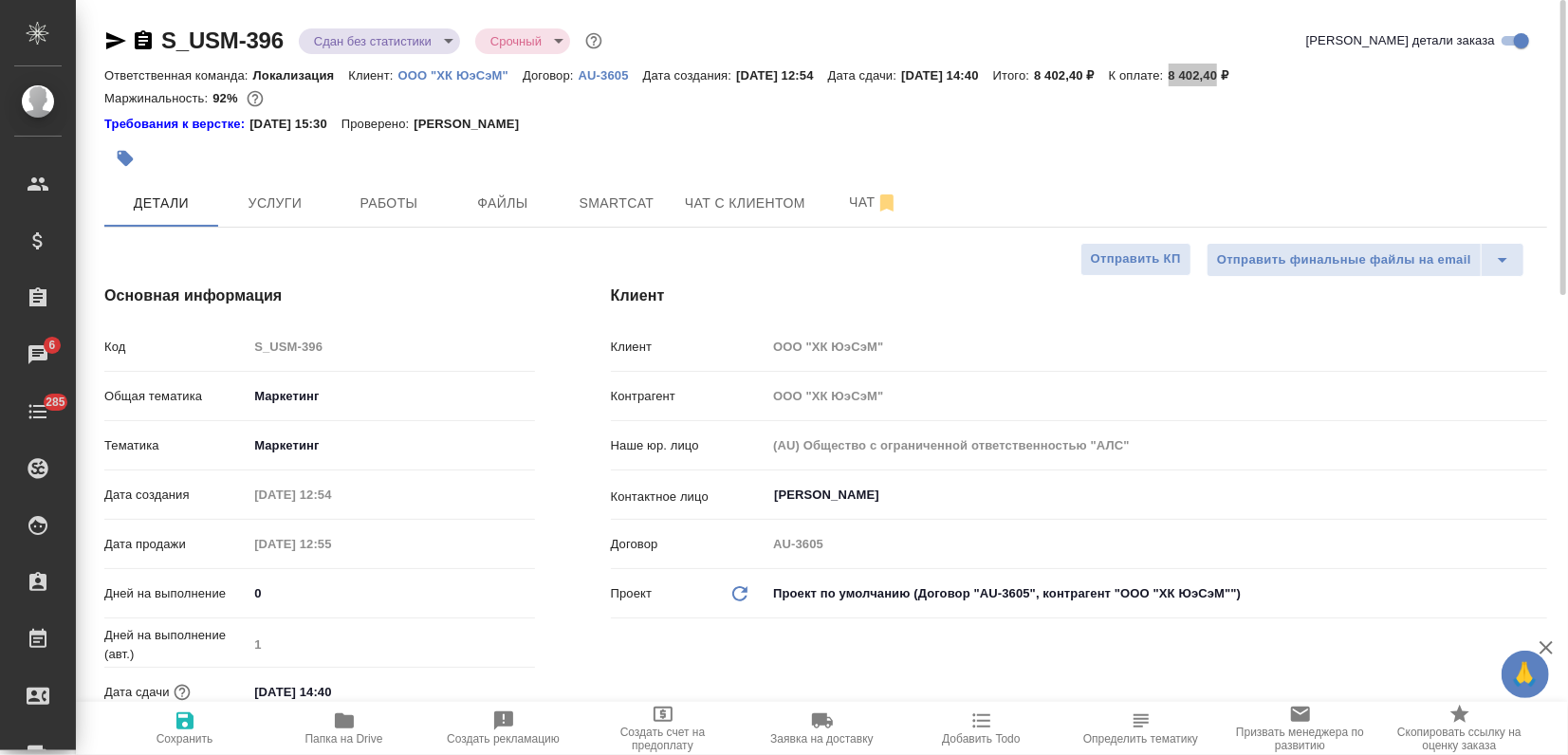
type textarea "x"
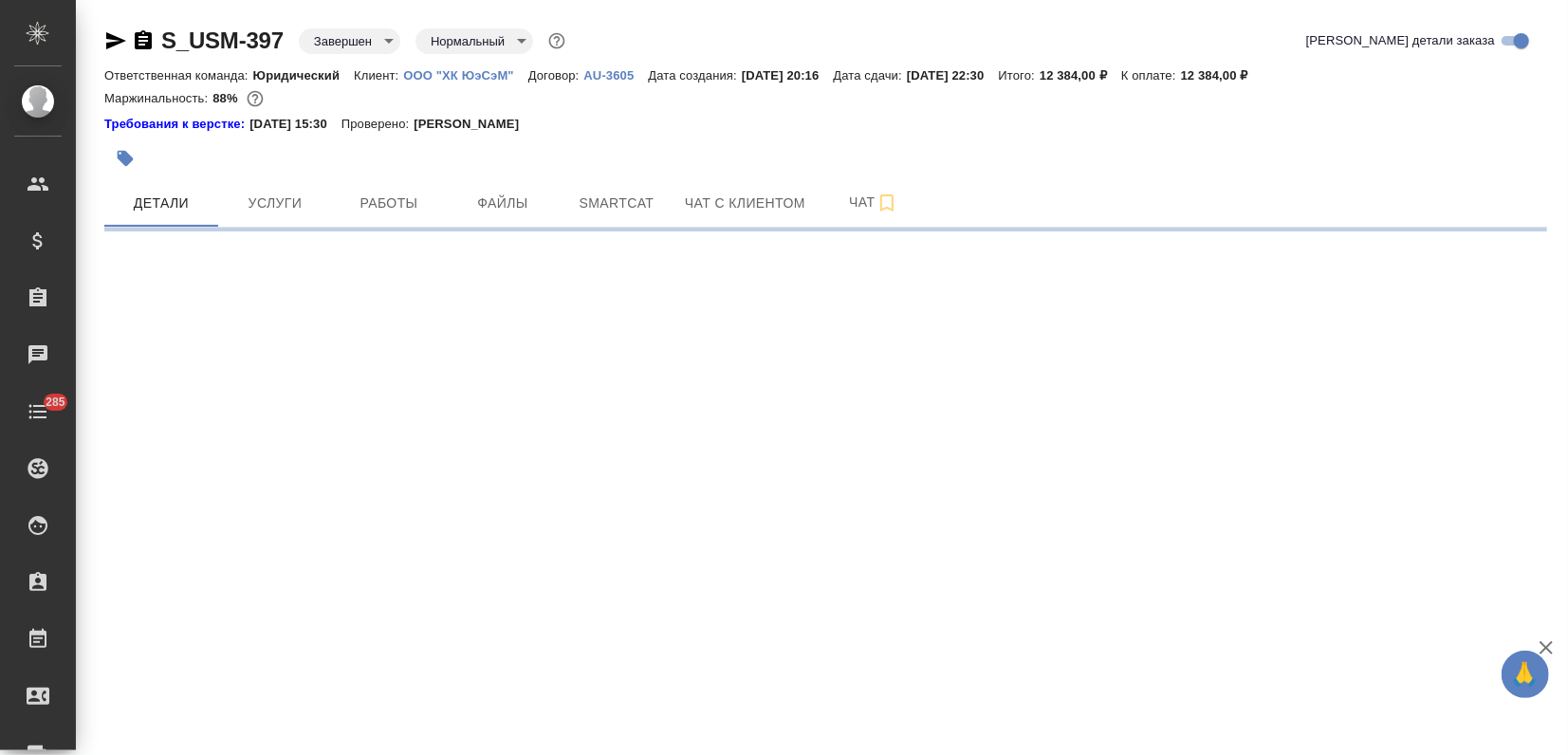
select select "RU"
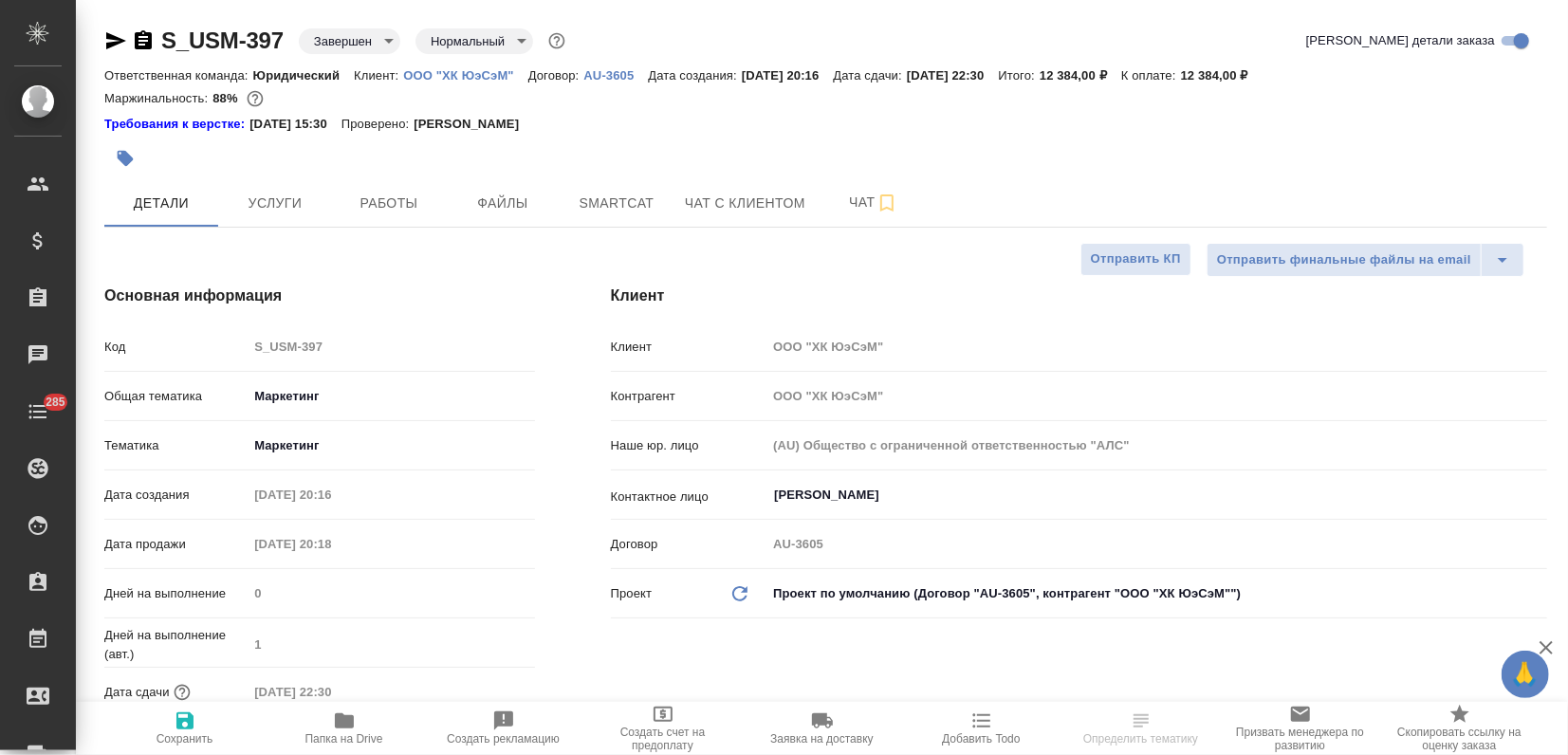
type textarea "x"
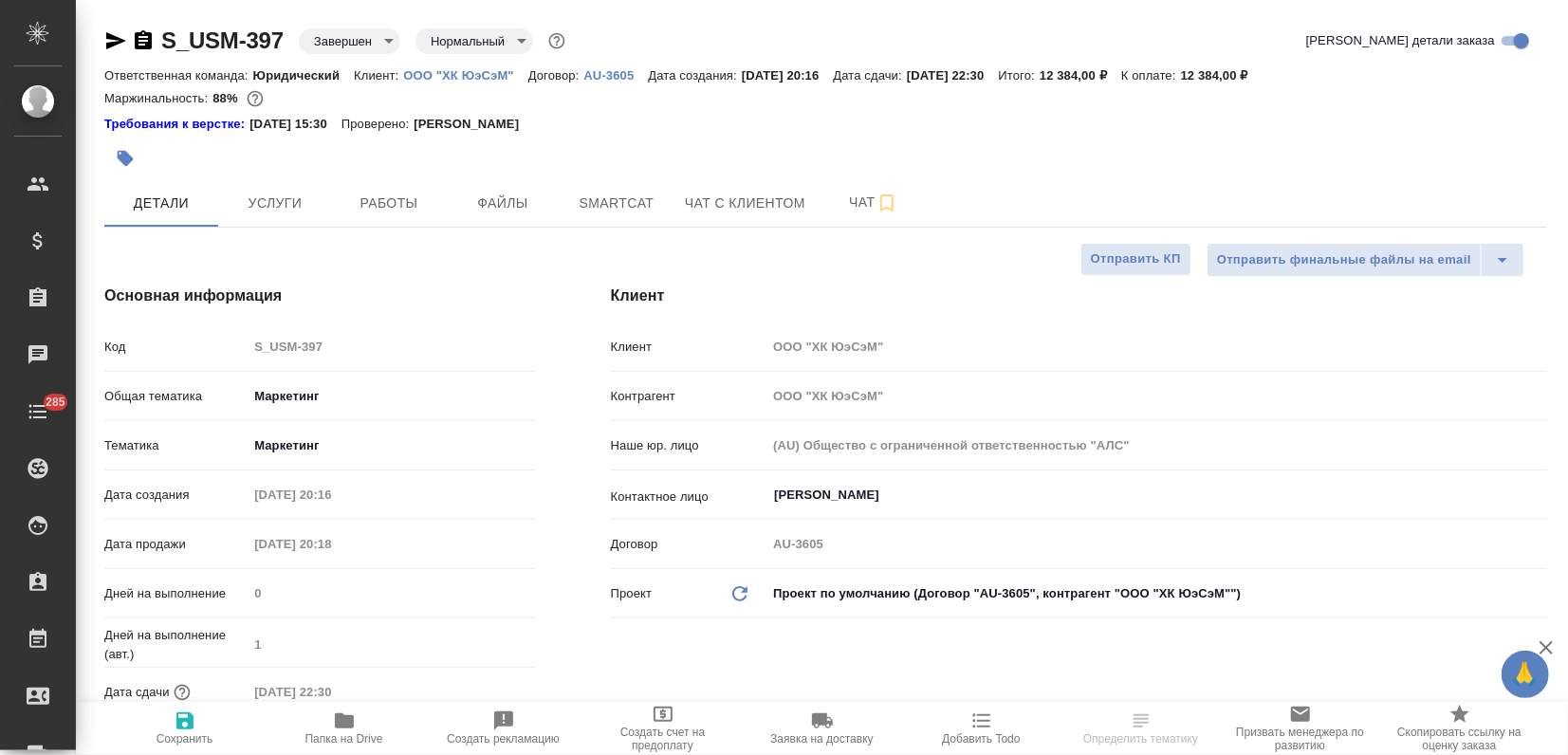
type textarea "x"
click at [285, 196] on span "Услуги" at bounding box center [275, 203] width 91 height 24
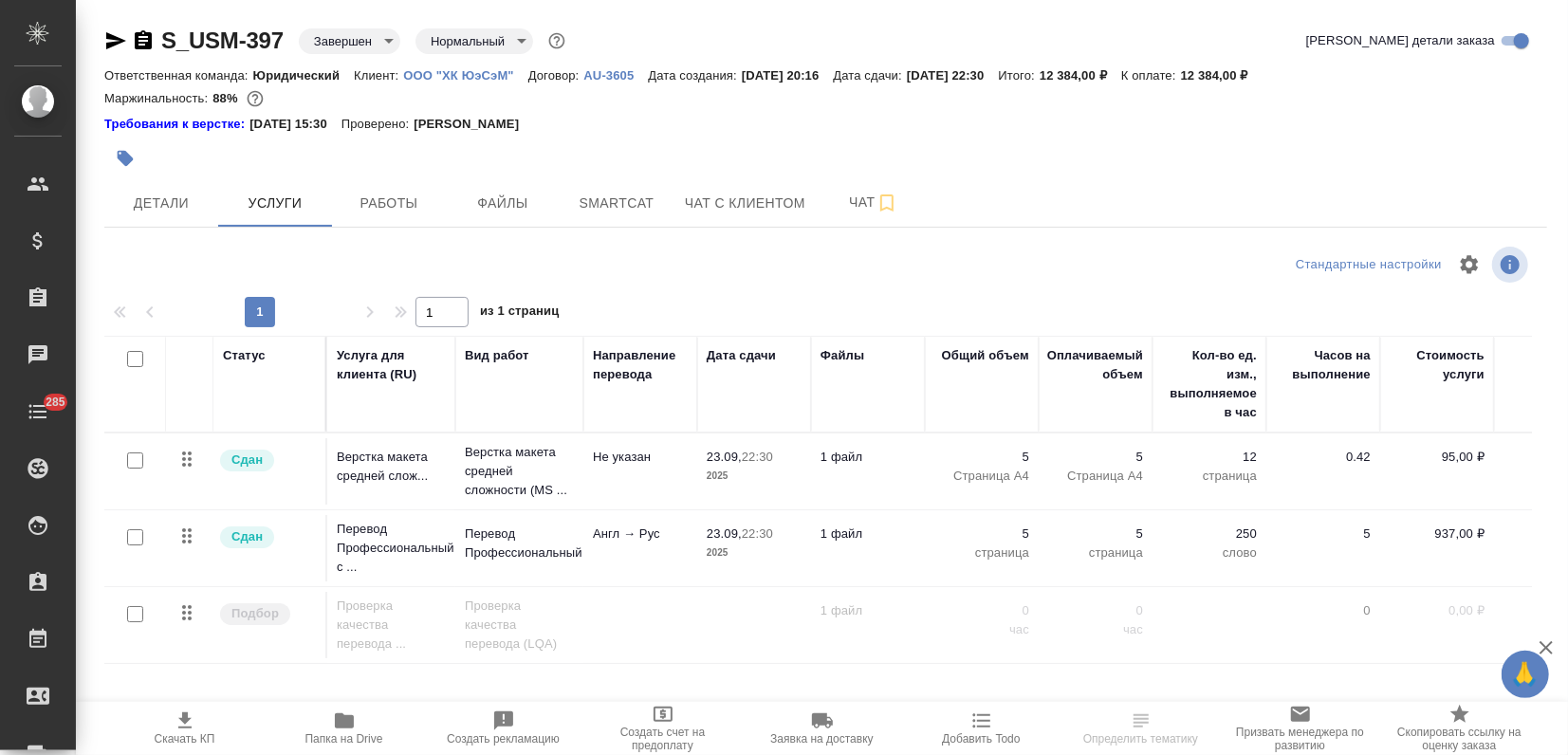
click at [382, 228] on div "S_USM-397 Завершен closed Нормальный normal Кратко детали заказа Ответственная …" at bounding box center [825, 396] width 1463 height 792
click at [380, 211] on span "Работы" at bounding box center [388, 203] width 91 height 24
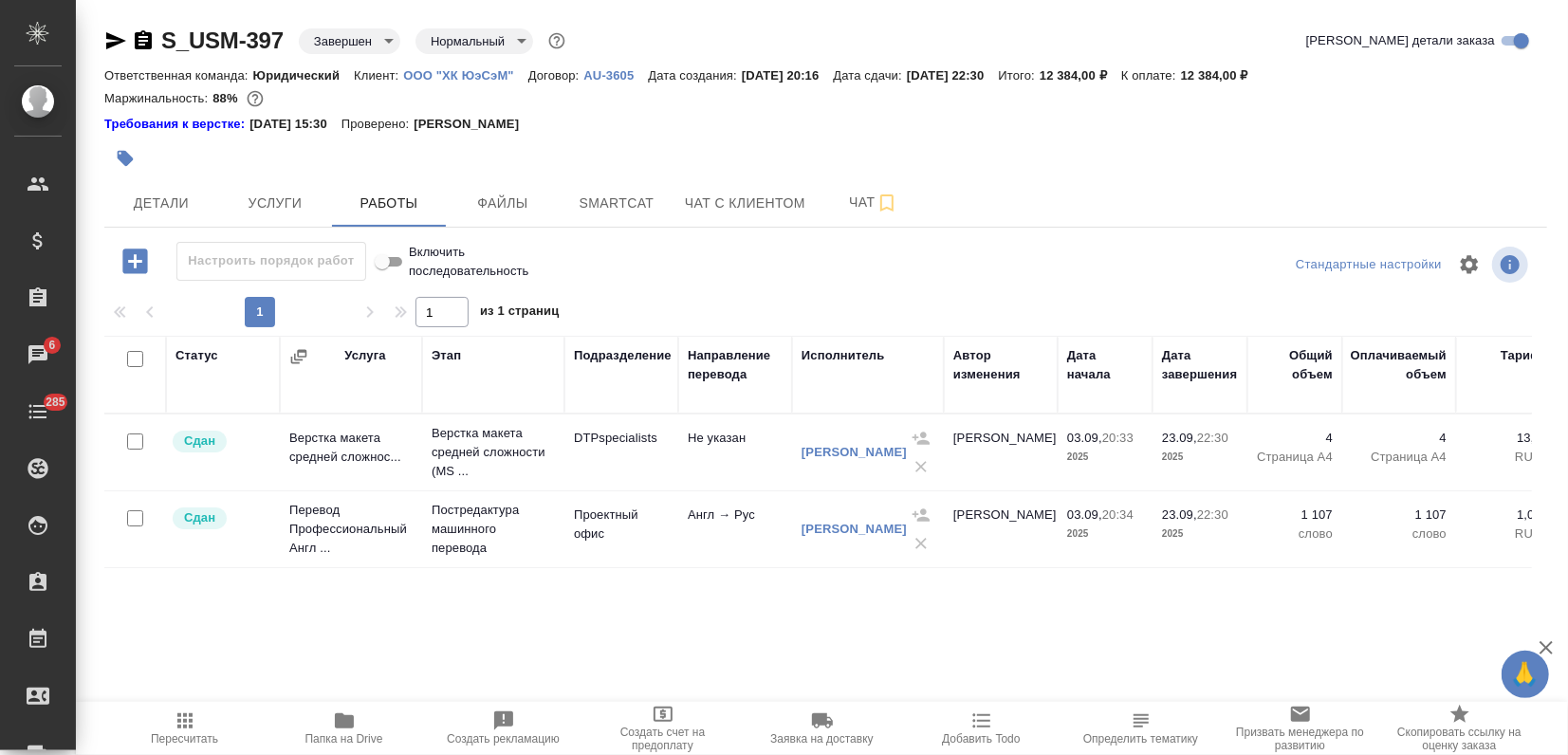
click at [119, 40] on icon "button" at bounding box center [116, 41] width 20 height 17
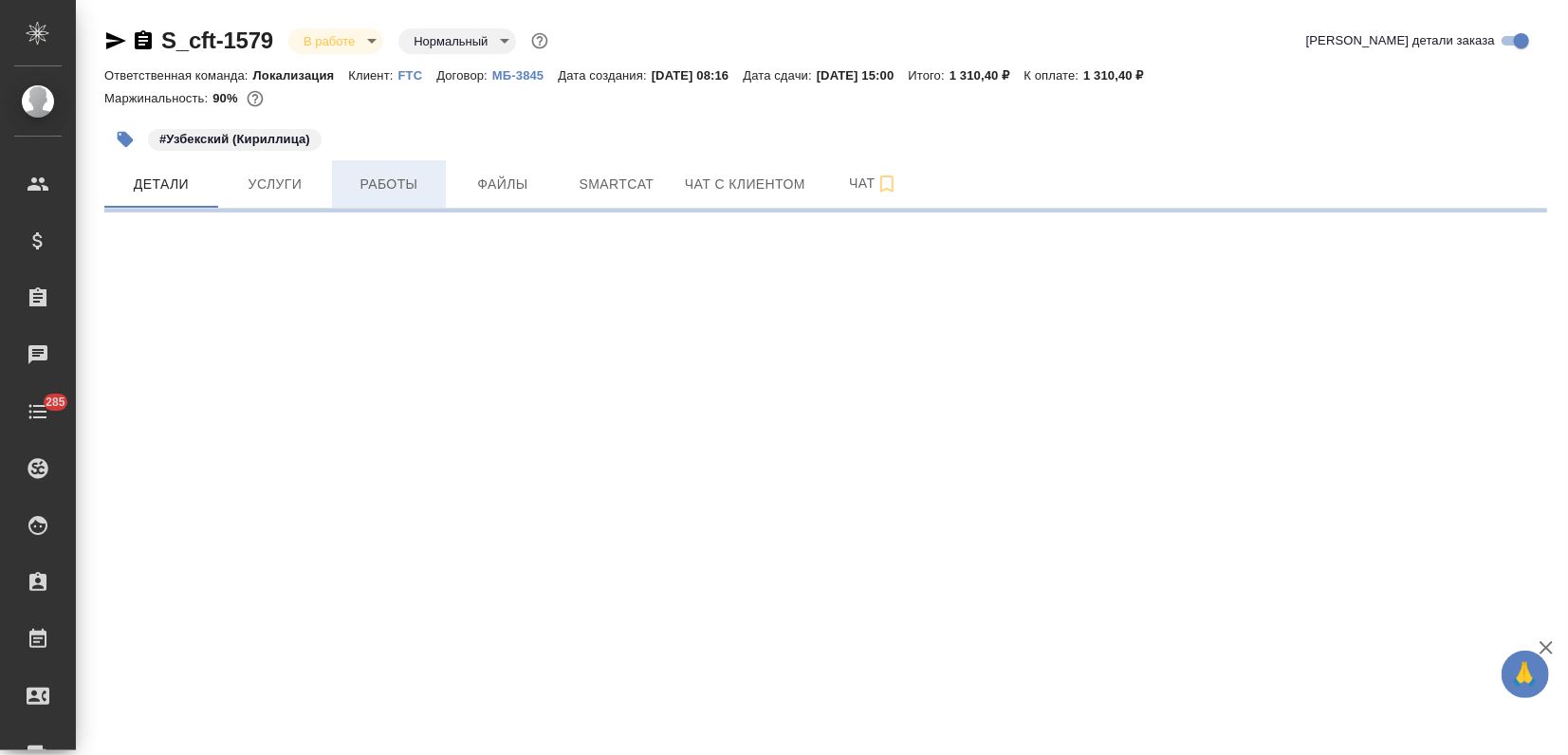
select select "RU"
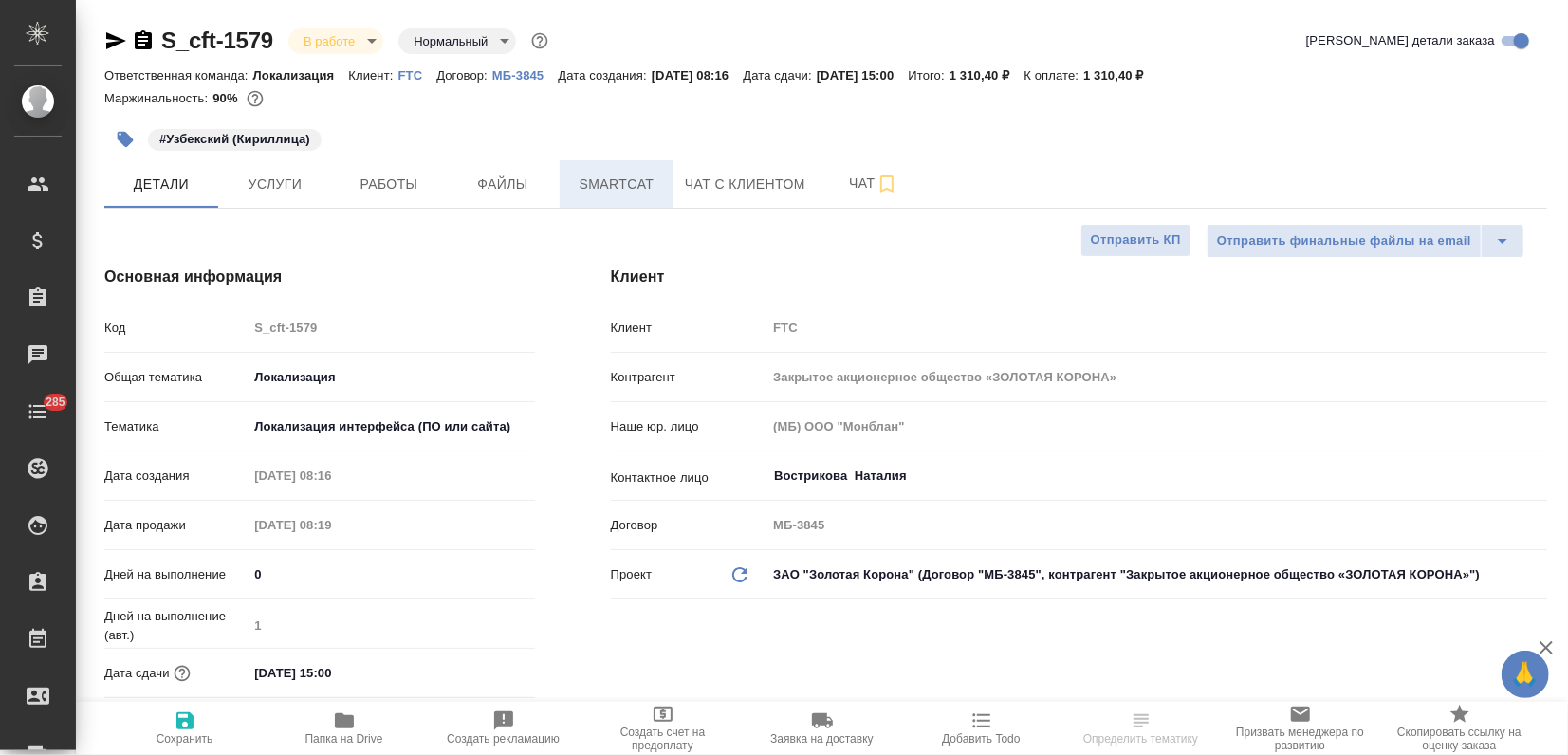
type textarea "x"
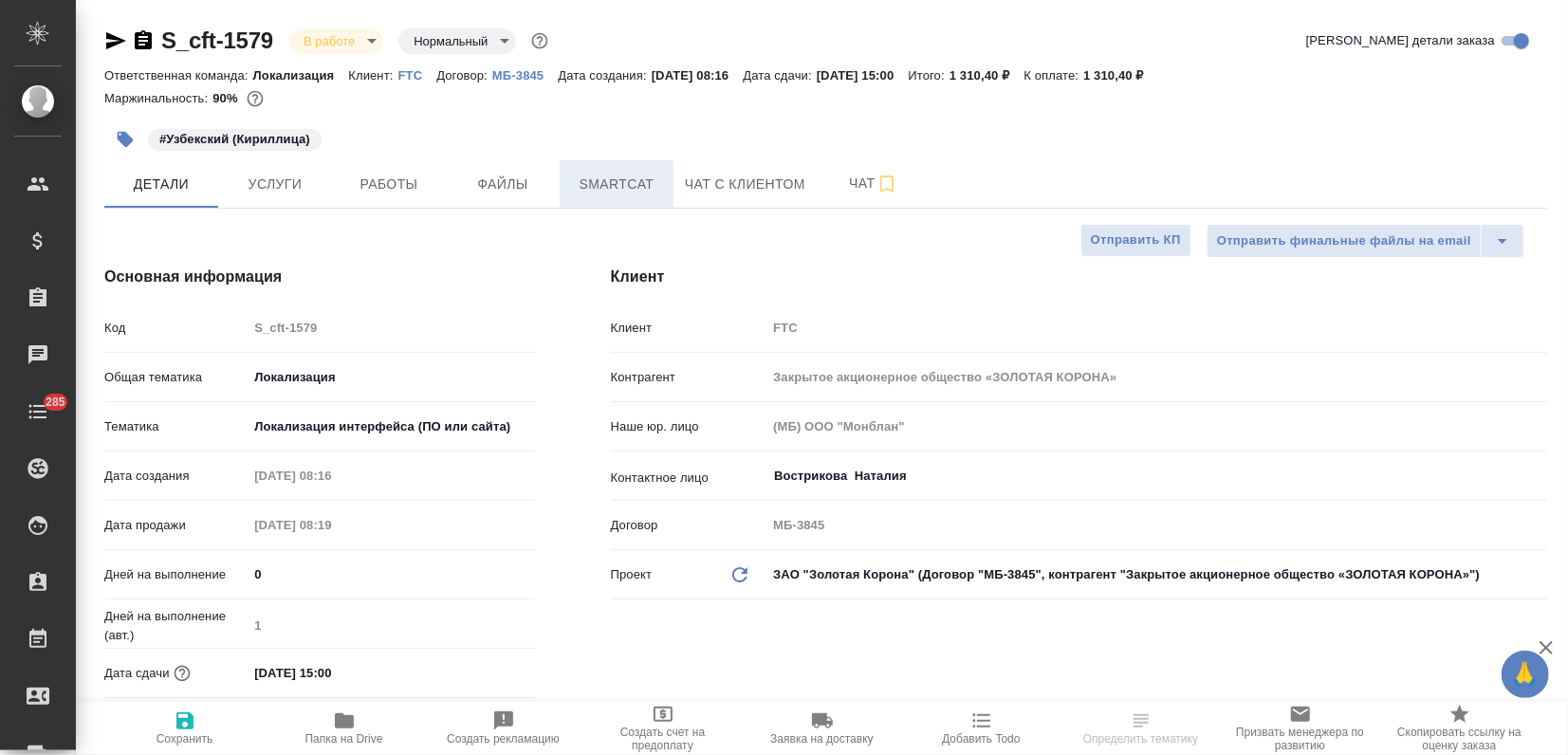
type textarea "x"
click at [621, 197] on button "Smartcat" at bounding box center [616, 183] width 113 height 47
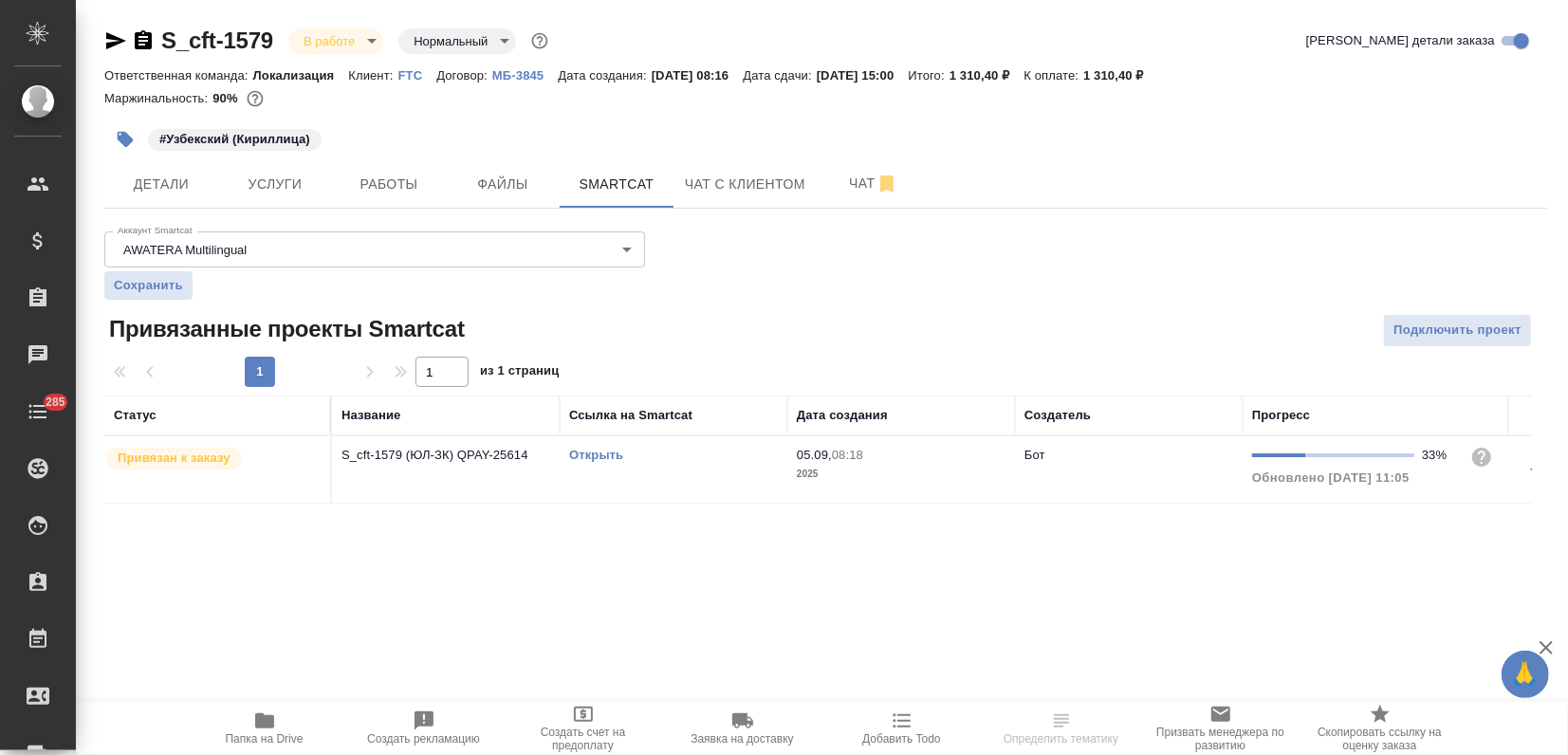
click at [606, 449] on link "Открыть" at bounding box center [596, 454] width 54 height 14
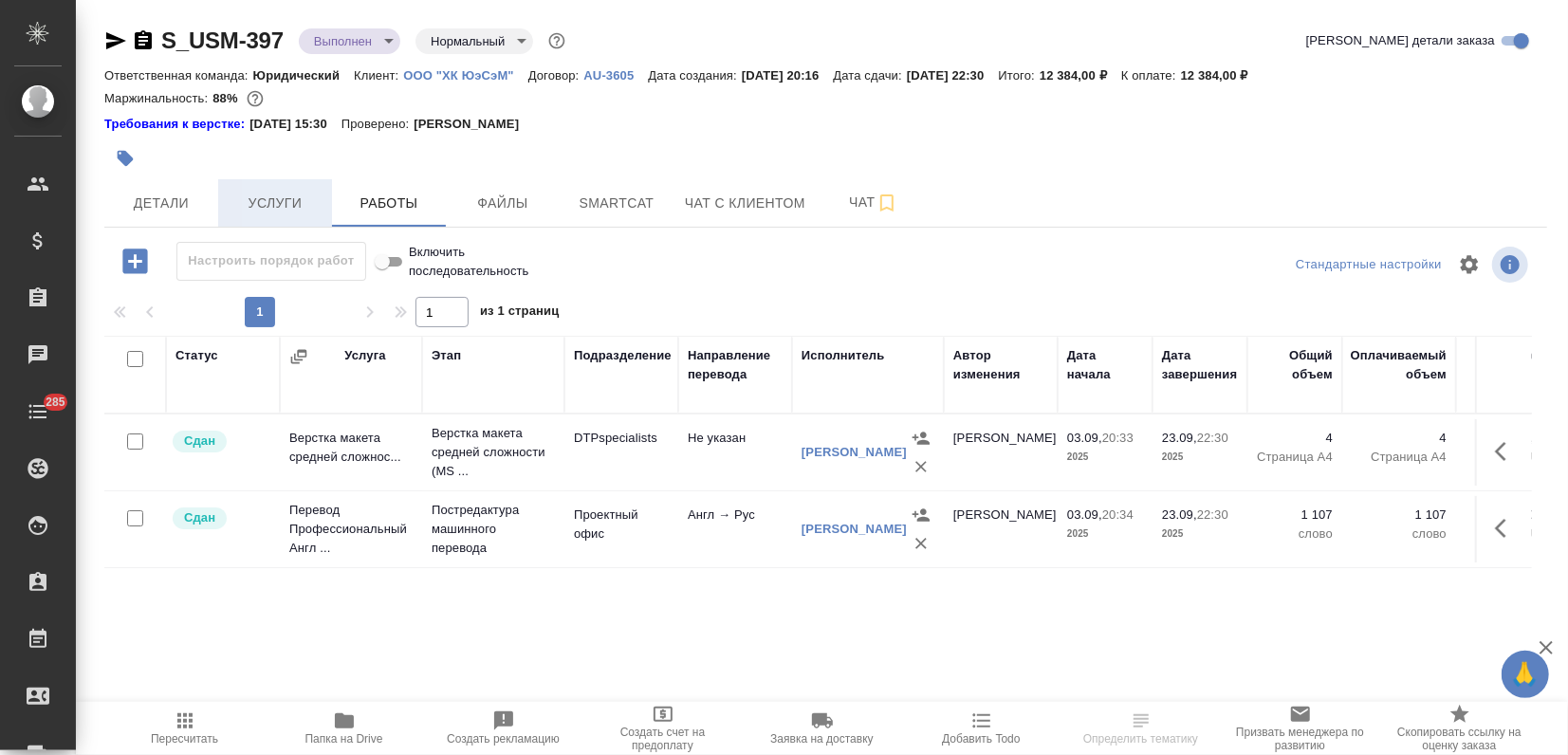
click at [260, 206] on span "Услуги" at bounding box center [275, 203] width 91 height 24
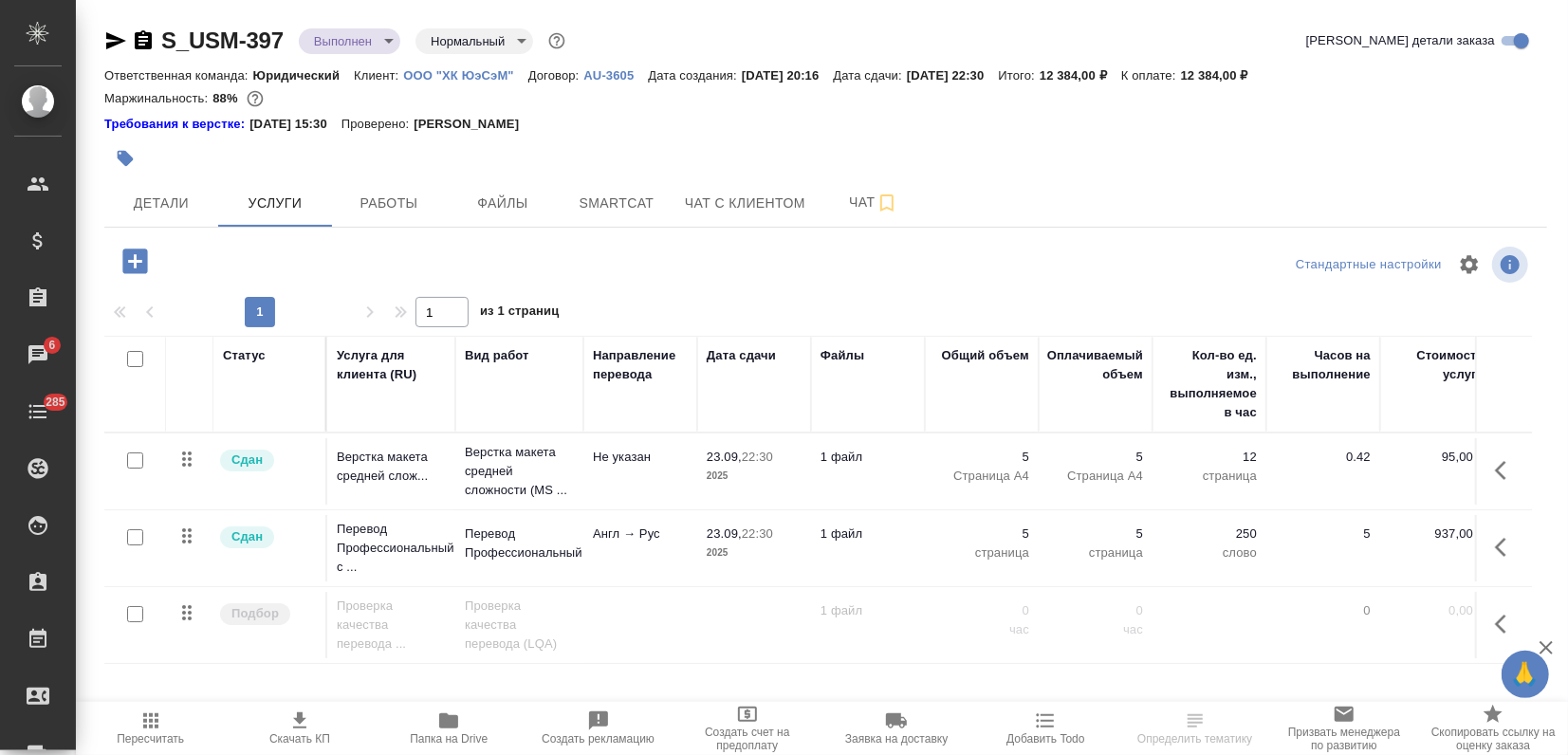
click at [137, 457] on input "checkbox" at bounding box center [135, 460] width 16 height 16
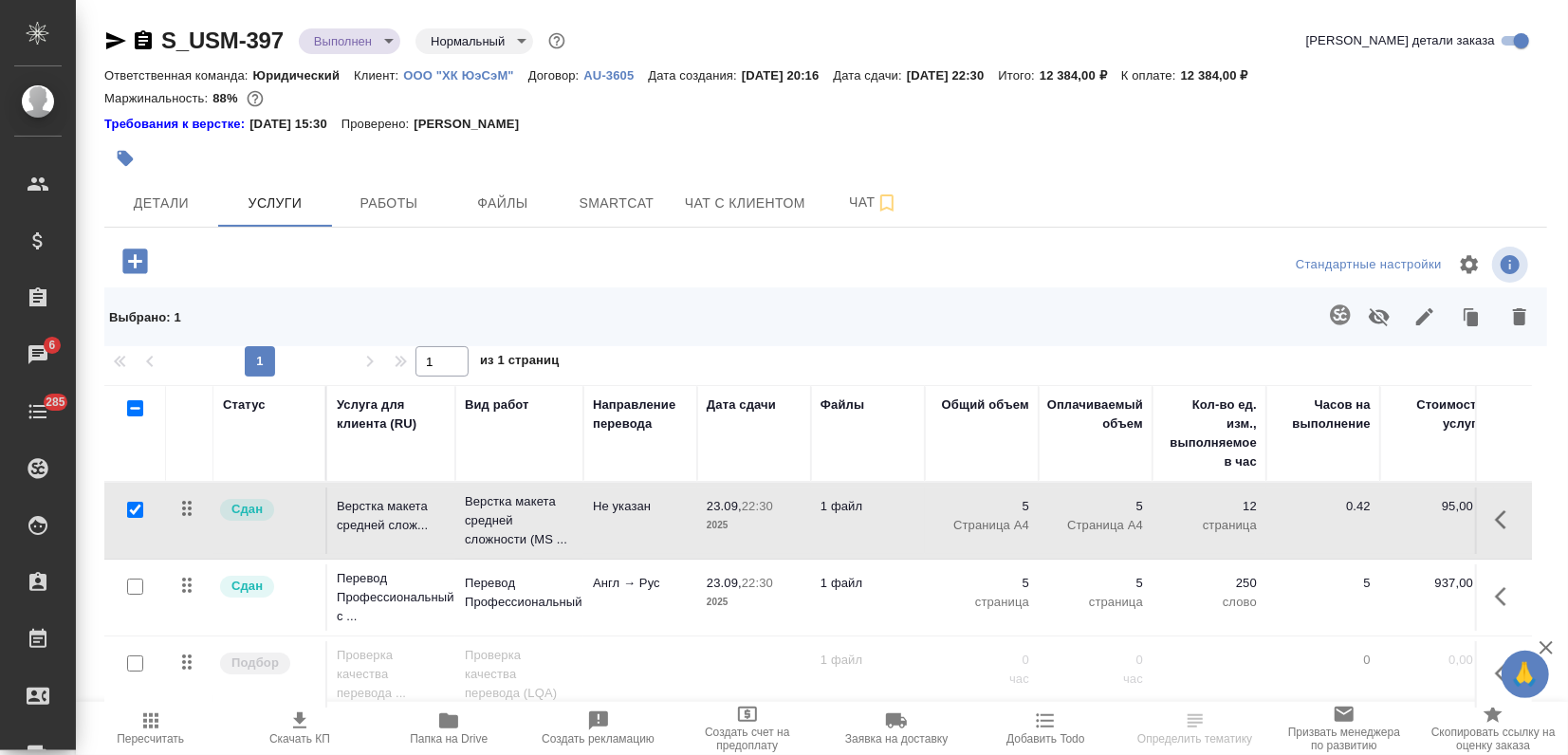
click at [1376, 319] on icon "button" at bounding box center [1380, 317] width 23 height 23
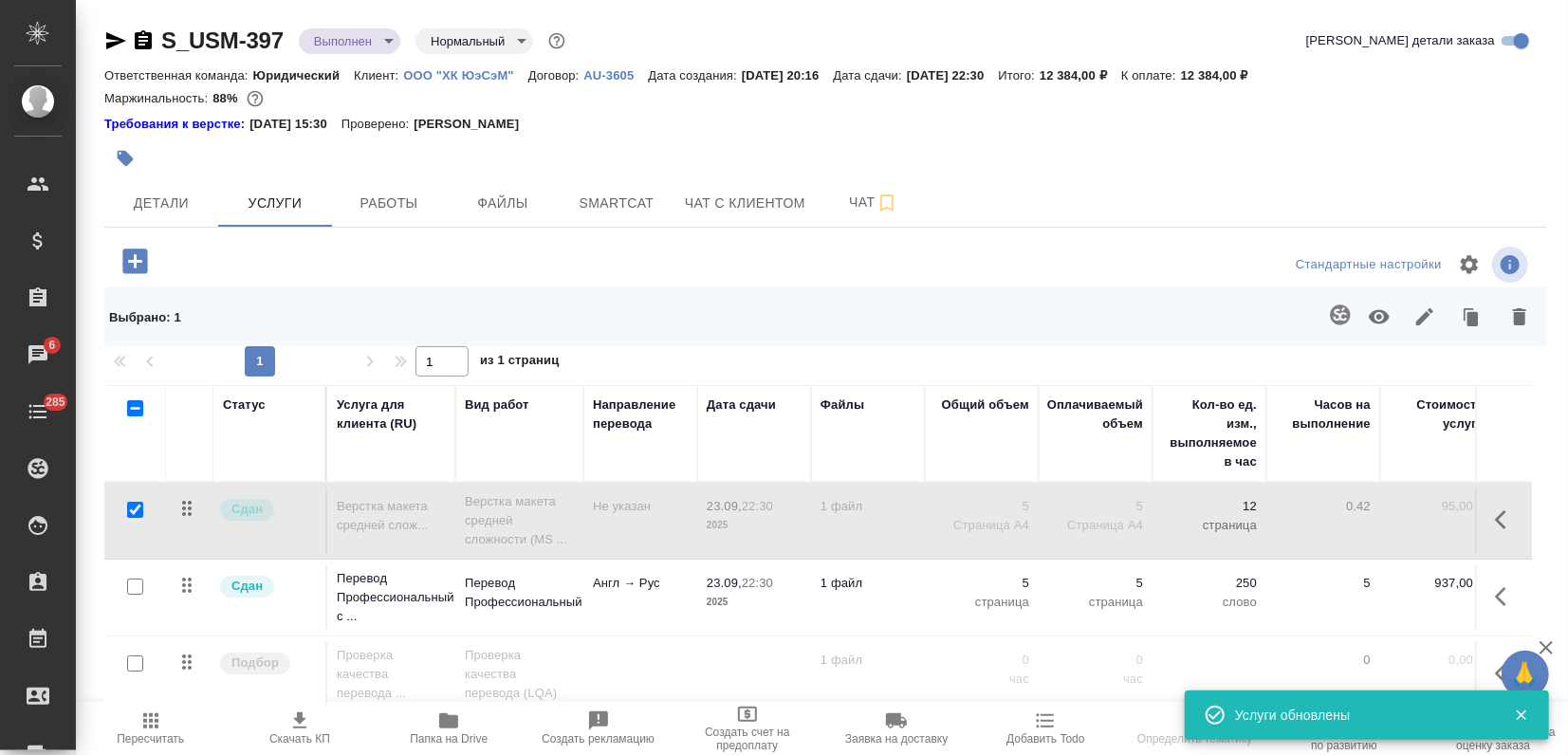
click at [134, 502] on input "checkbox" at bounding box center [135, 509] width 16 height 16
checkbox input "false"
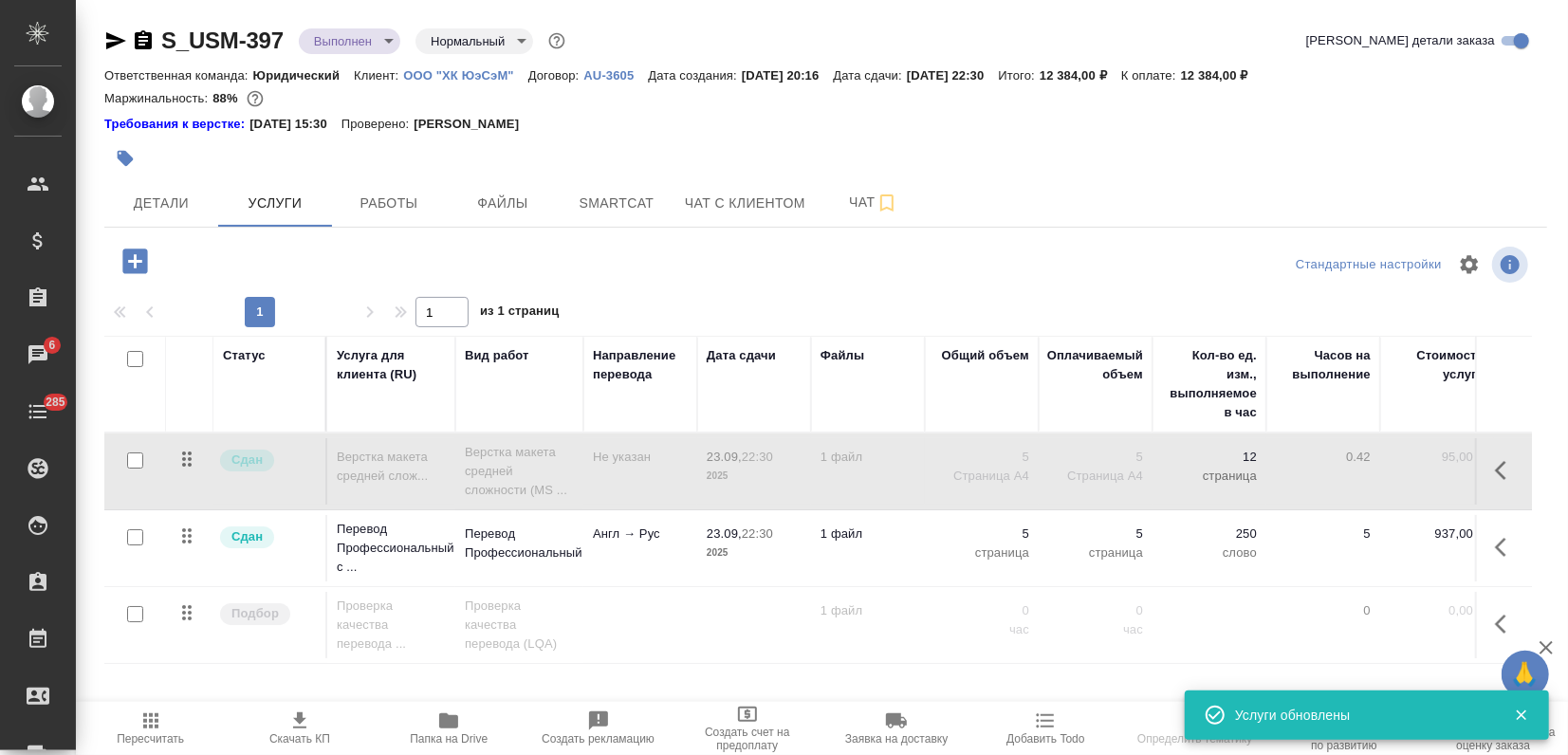
click at [147, 254] on icon "button" at bounding box center [135, 261] width 25 height 25
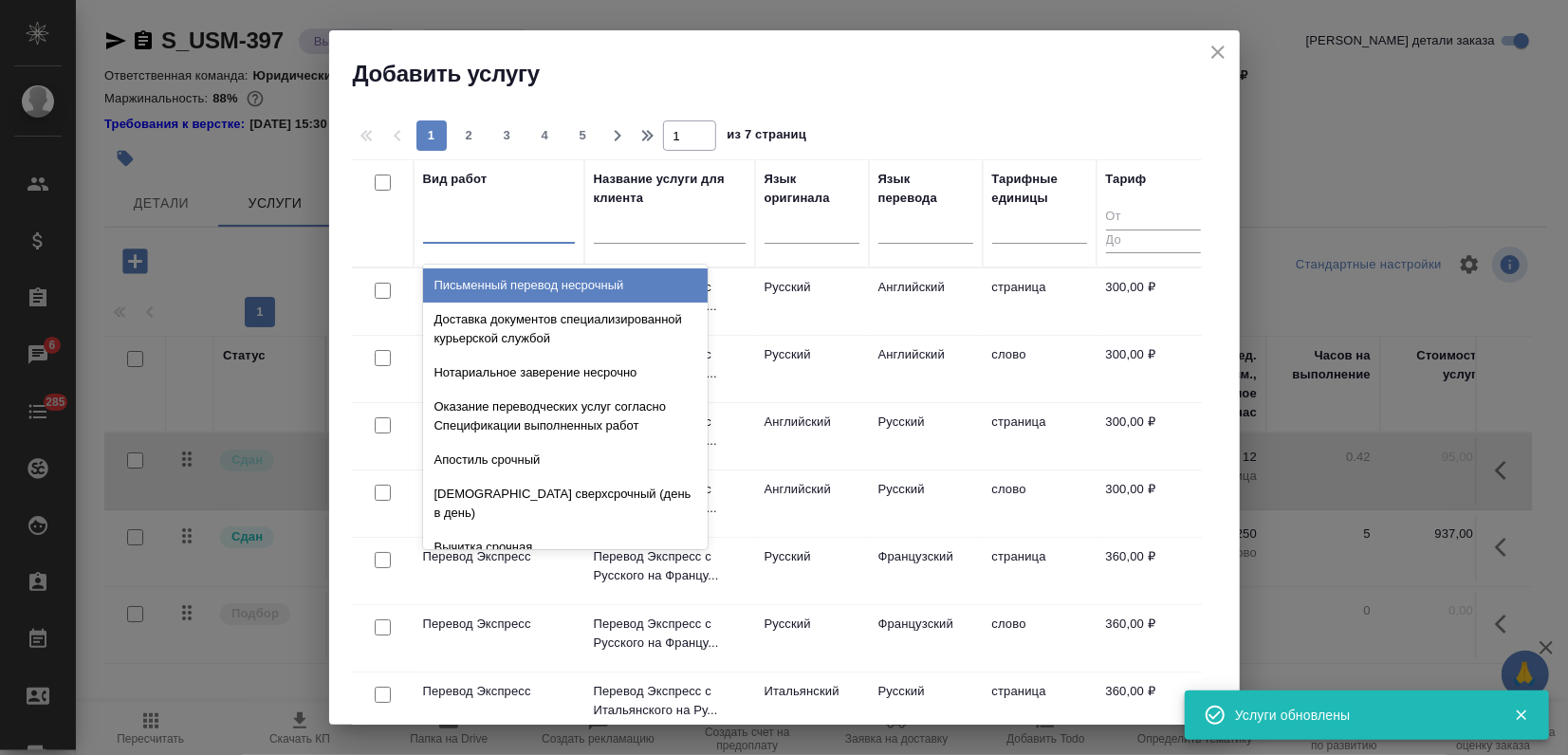
click at [464, 235] on div at bounding box center [499, 224] width 152 height 28
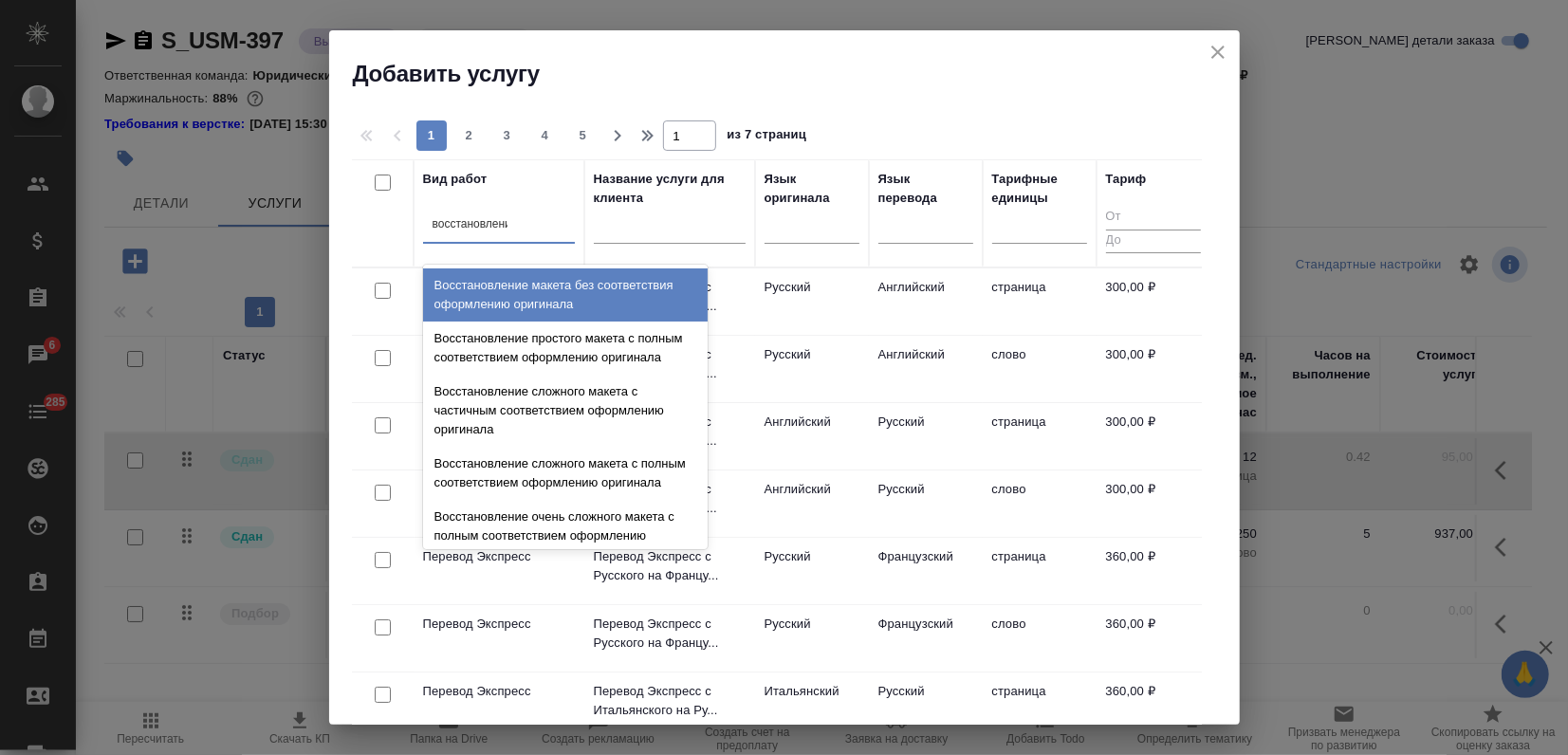
type input "восстановление"
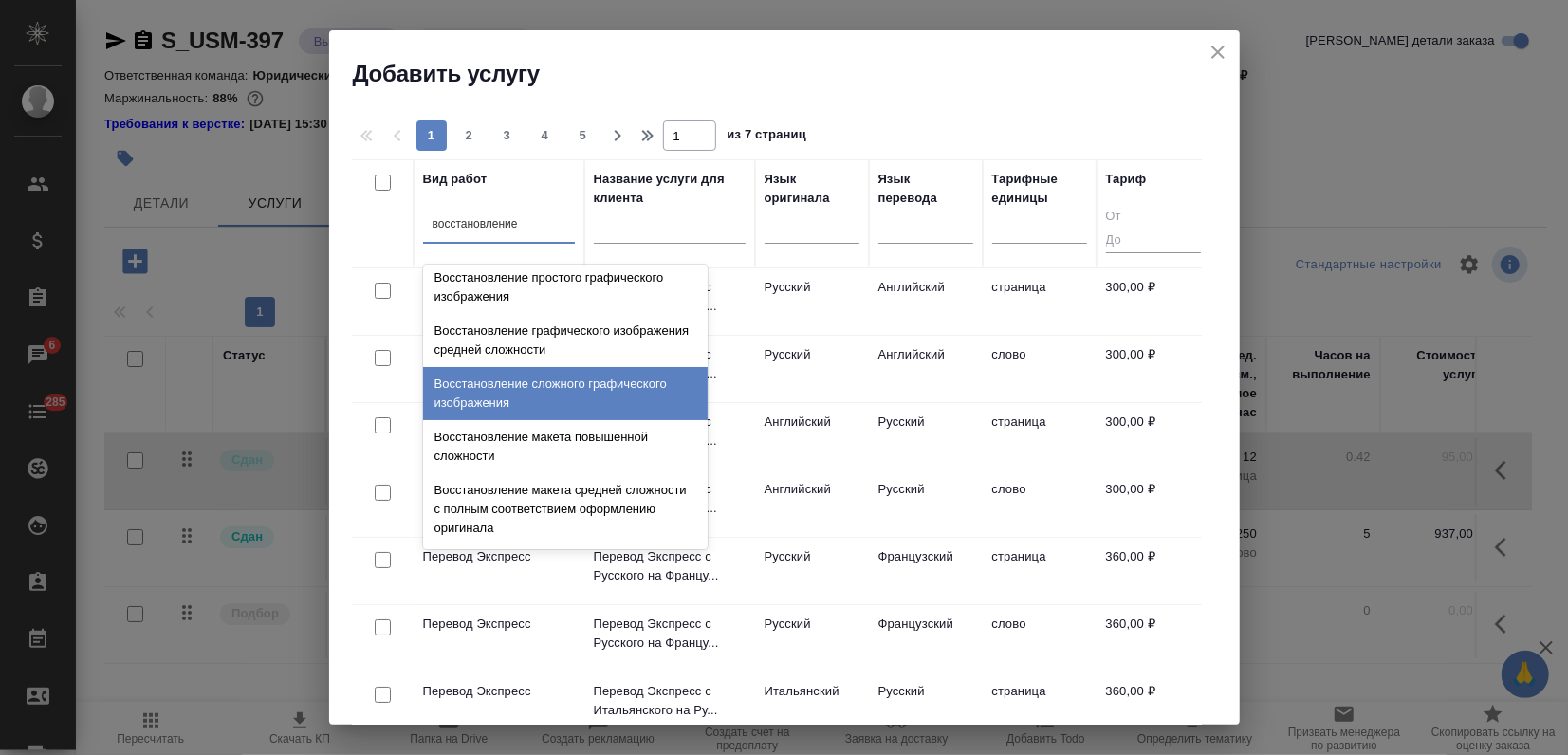
scroll to position [349, 0]
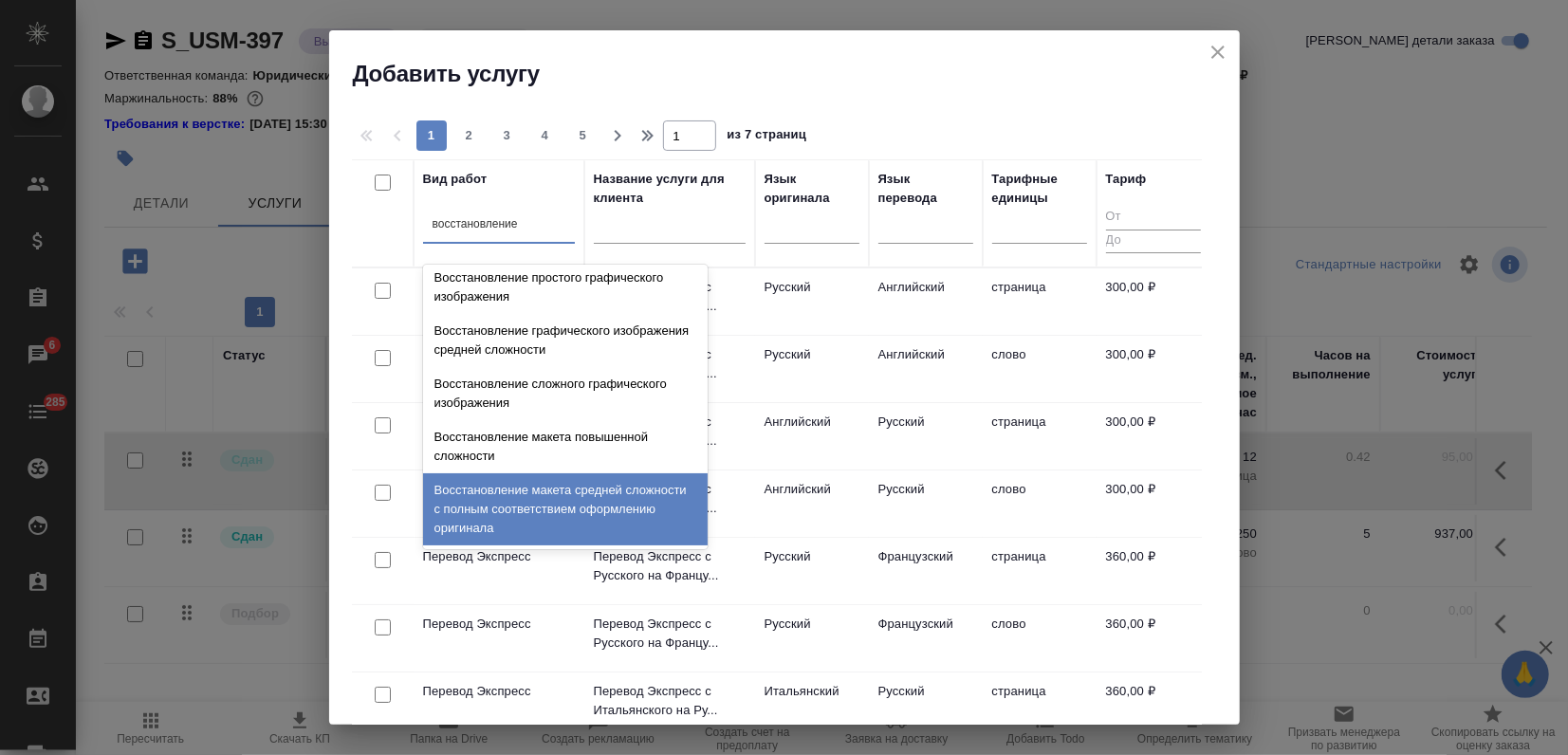
click at [478, 480] on div "Восстановление макета средней сложности с полным соответствием оформлению ориги…" at bounding box center [565, 509] width 284 height 72
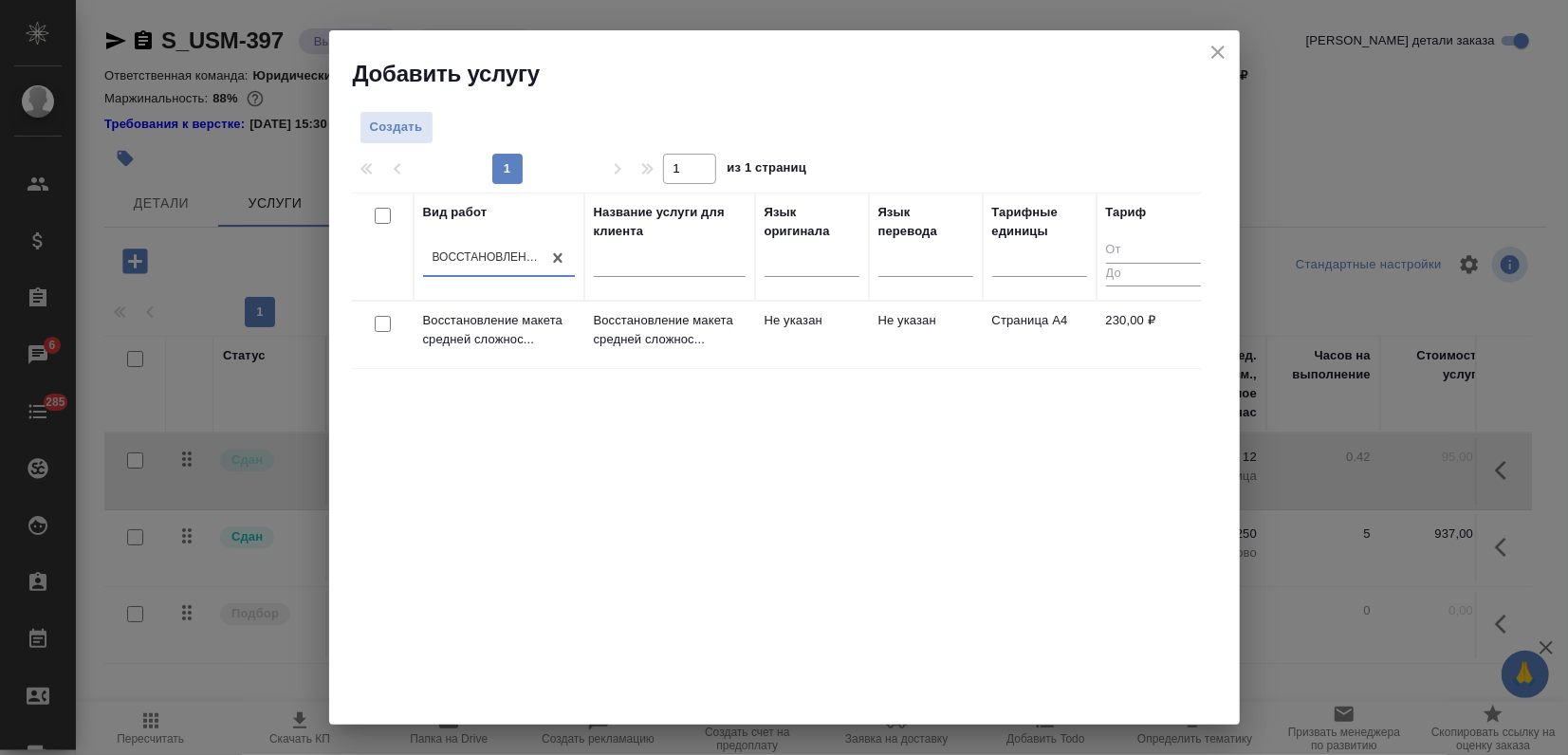
drag, startPoint x: 705, startPoint y: 526, endPoint x: 662, endPoint y: 448, distance: 89.1
click at [705, 526] on div "Вид работ option Восстановление макета средней сложности с полным соответствием…" at bounding box center [776, 476] width 850 height 569
click at [520, 332] on p "Восстановление макета средней сложнос..." at bounding box center [499, 329] width 152 height 37
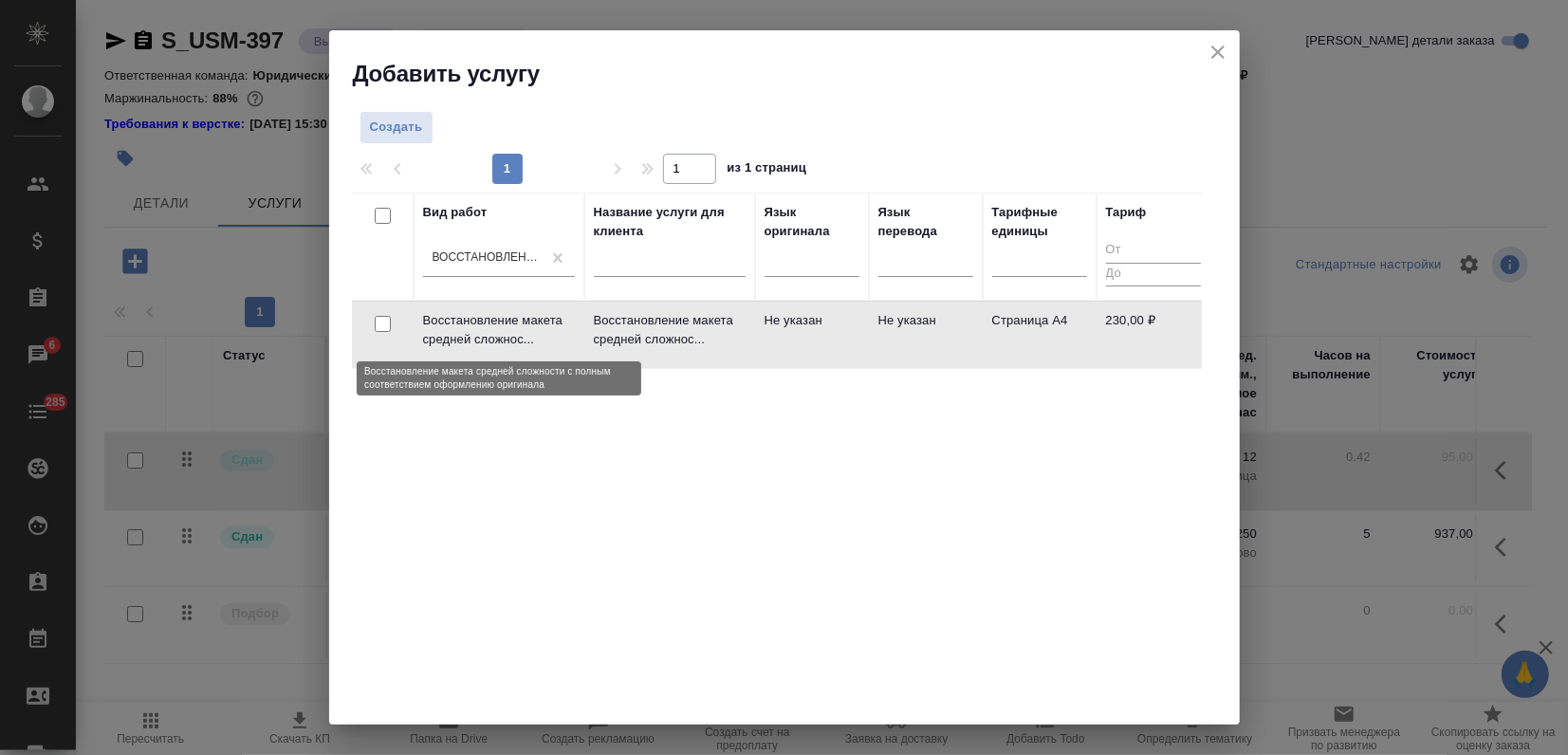
click at [520, 332] on p "Восстановление макета средней сложнос..." at bounding box center [499, 329] width 152 height 37
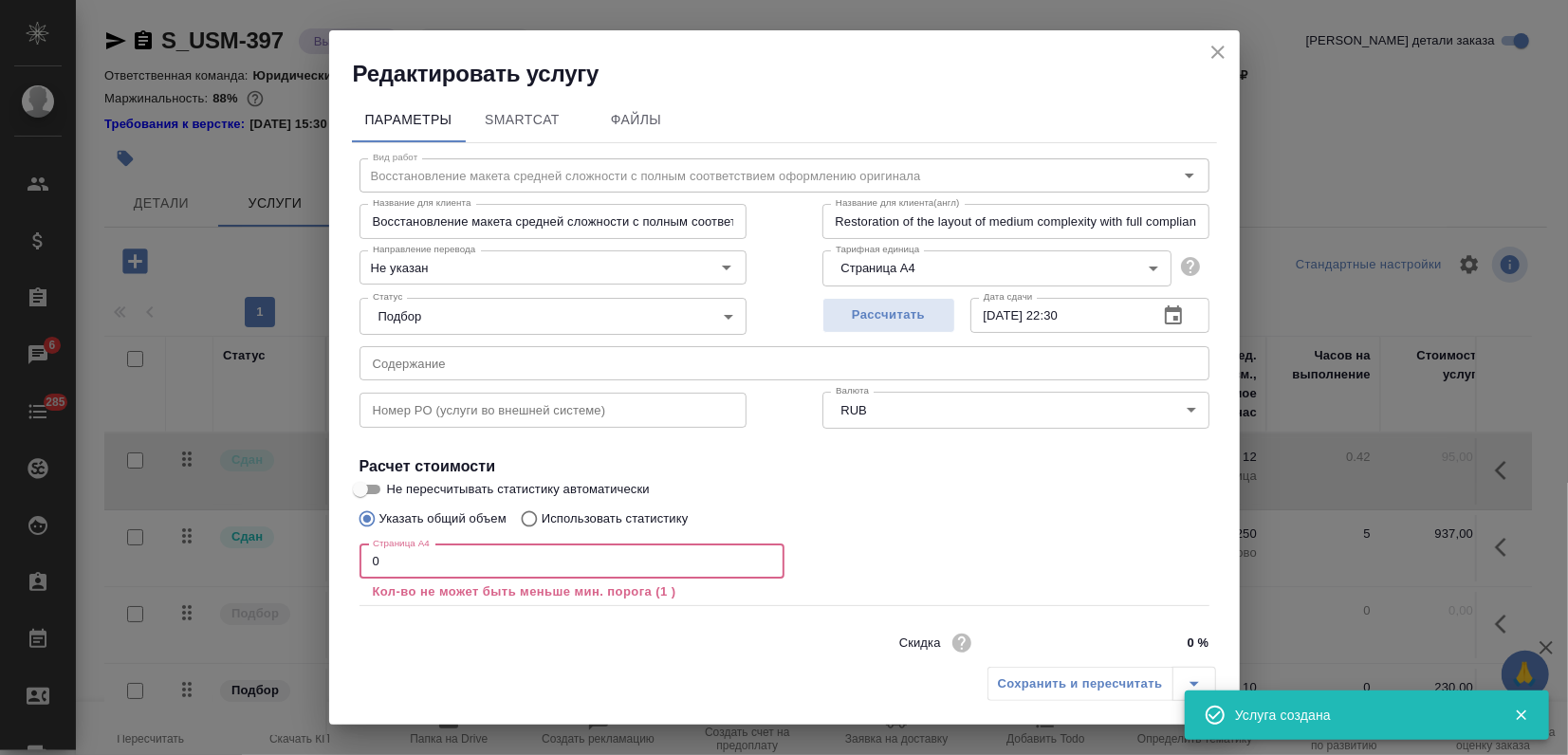
drag, startPoint x: 421, startPoint y: 567, endPoint x: -24, endPoint y: 597, distance: 446.0
click at [0, 597] on html "🙏 .cls-1 fill:#fff; AWATERA Zagorodnikh Viktoria Клиенты Спецификации Заказы 6 …" at bounding box center [784, 378] width 1568 height 755
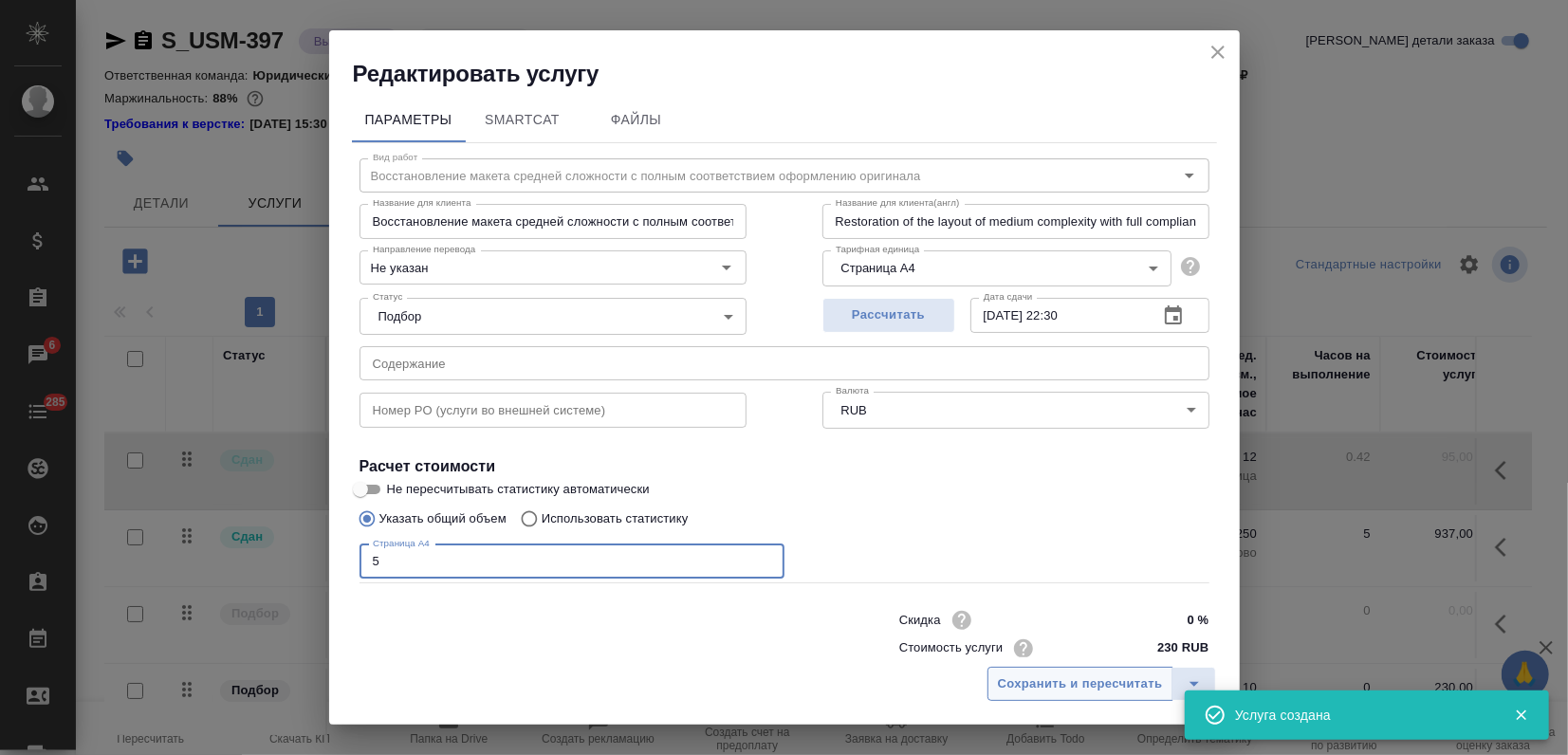
type input "5"
click at [1000, 674] on span "Сохранить и пересчитать" at bounding box center [1081, 684] width 165 height 22
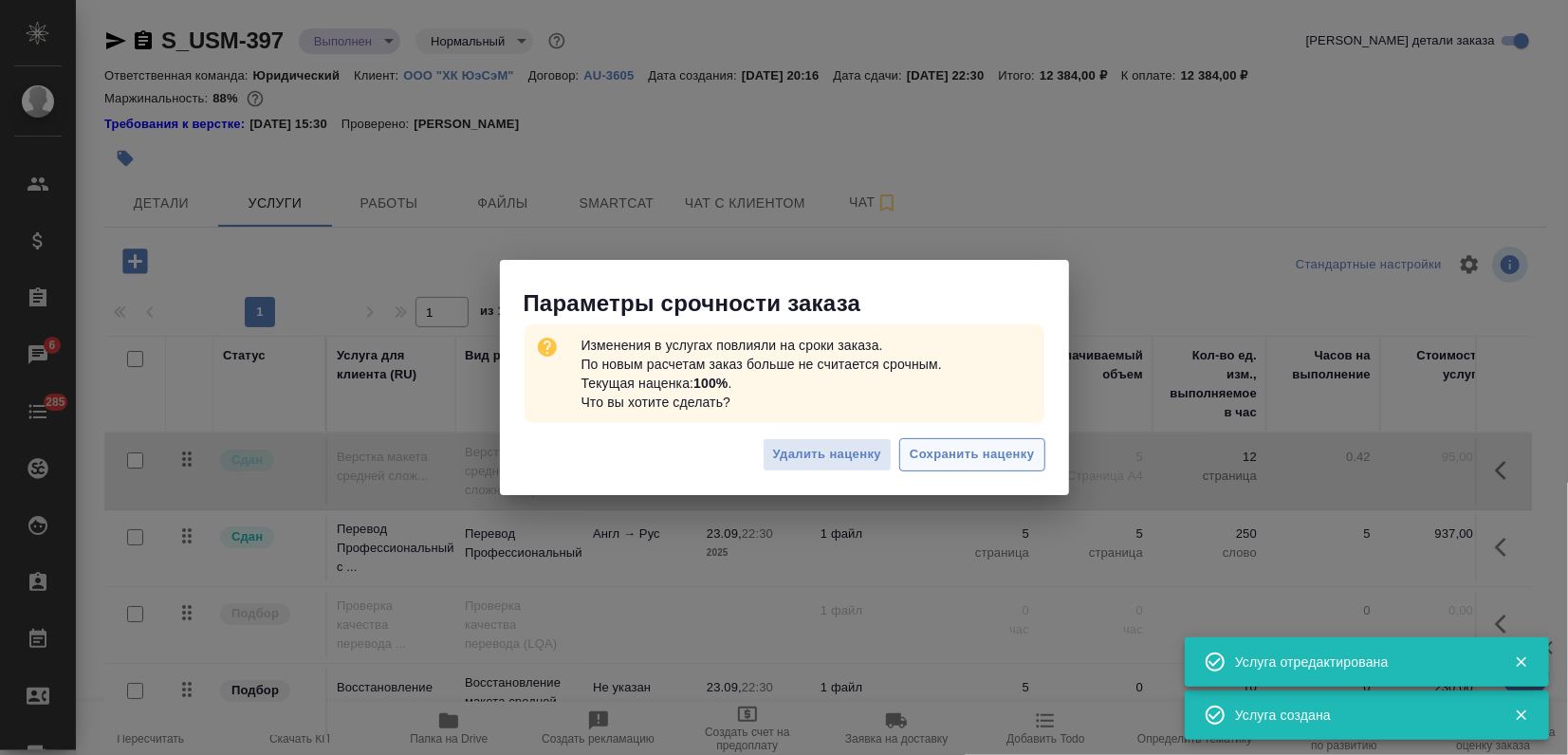
click at [968, 452] on span "Сохранить наценку" at bounding box center [971, 454] width 124 height 22
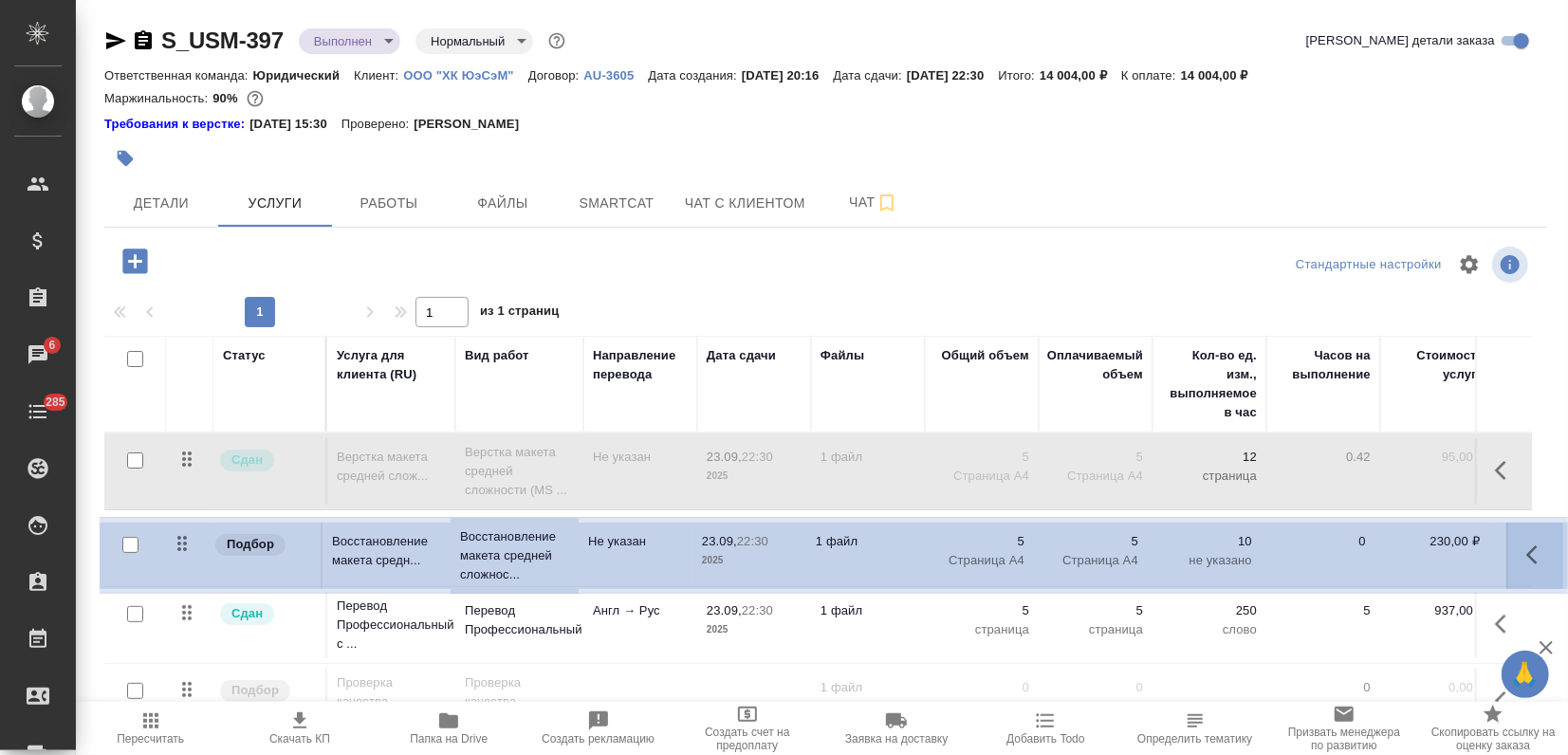
drag, startPoint x: 180, startPoint y: 696, endPoint x: 175, endPoint y: 537, distance: 159.1
click at [175, 541] on table "Статус Услуга для клиента (RU) Вид работ Направление перевода Дата сдачи Файлы …" at bounding box center [998, 538] width 1788 height 405
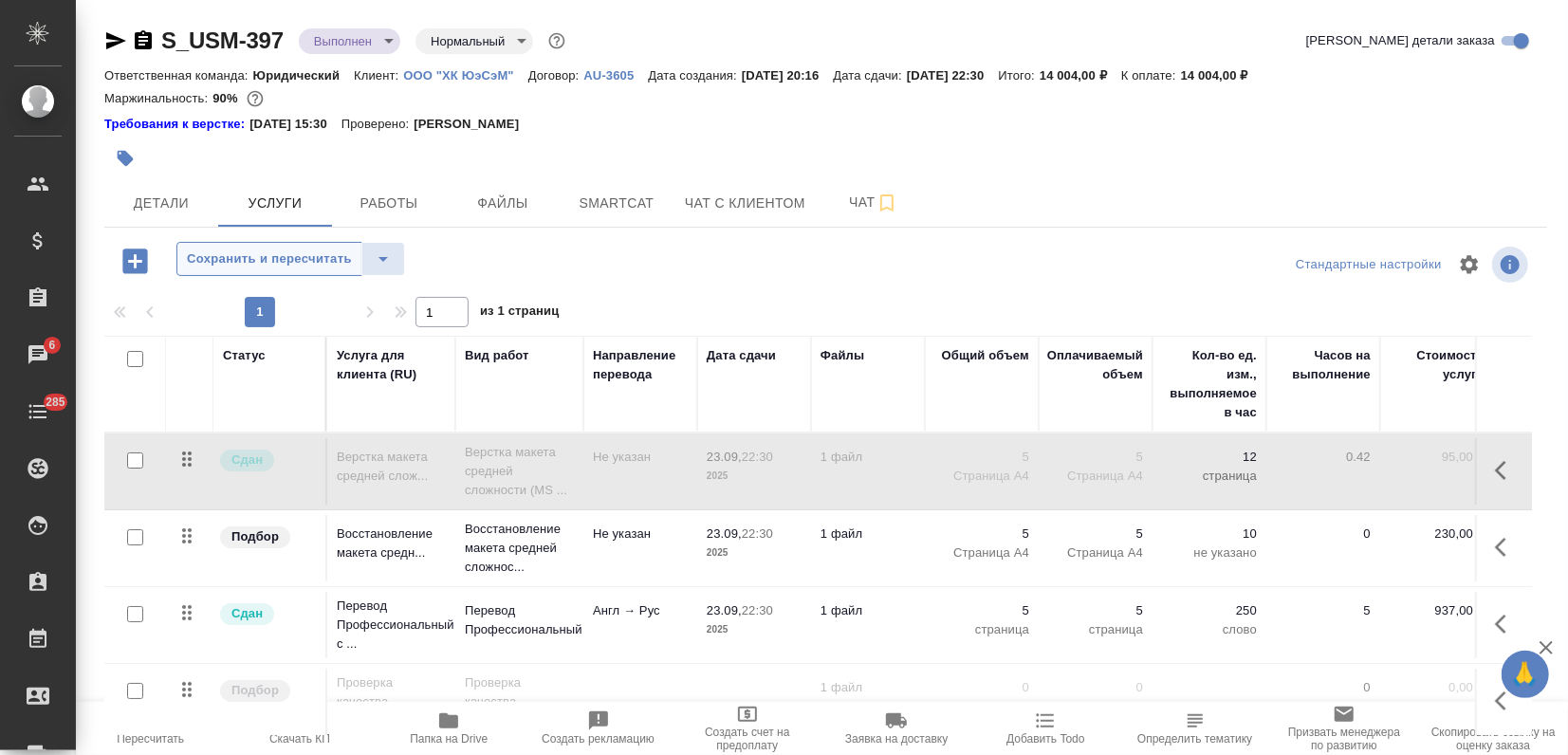
click at [279, 264] on span "Сохранить и пересчитать" at bounding box center [269, 259] width 165 height 22
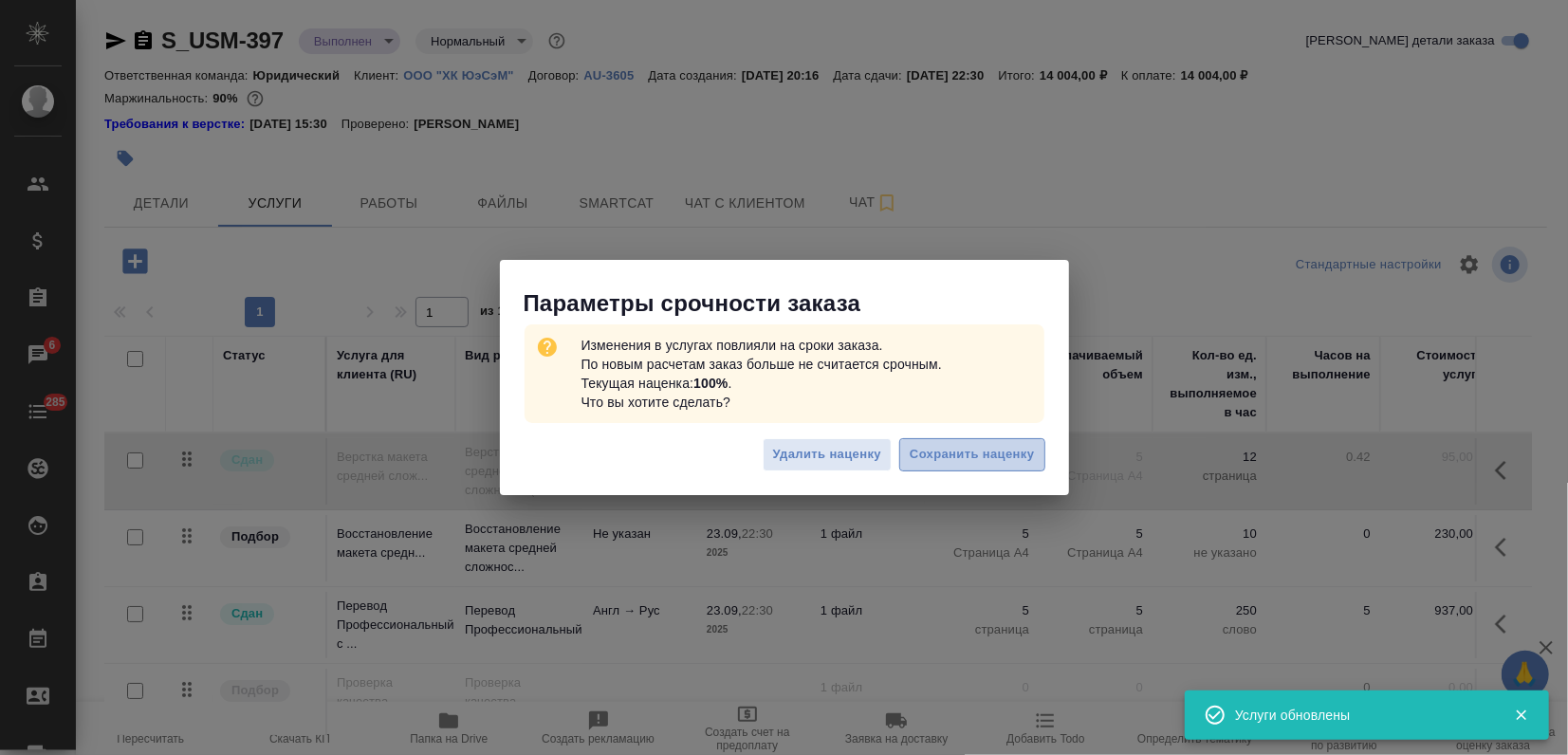
click at [938, 469] on button "Сохранить наценку" at bounding box center [971, 454] width 145 height 34
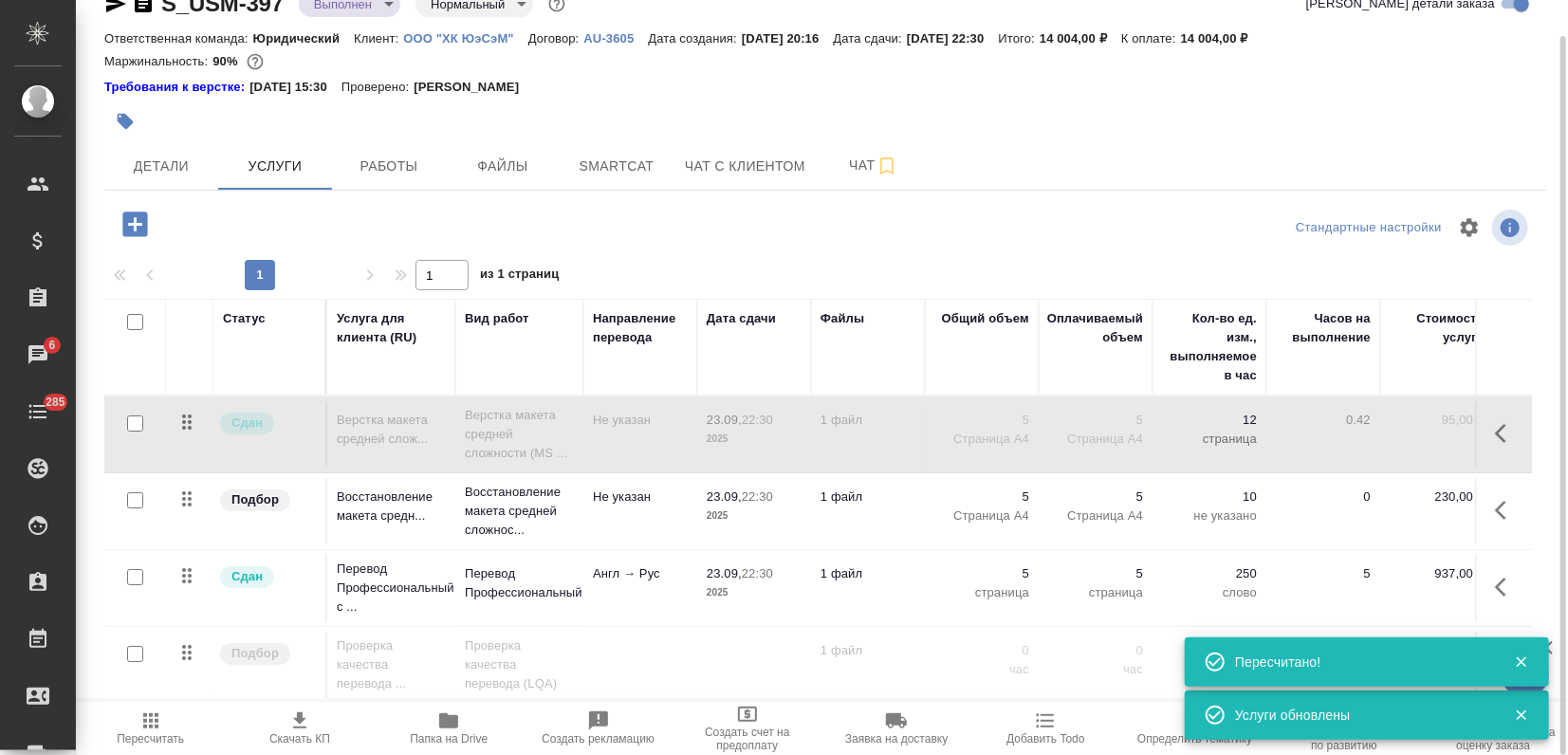
scroll to position [12, 0]
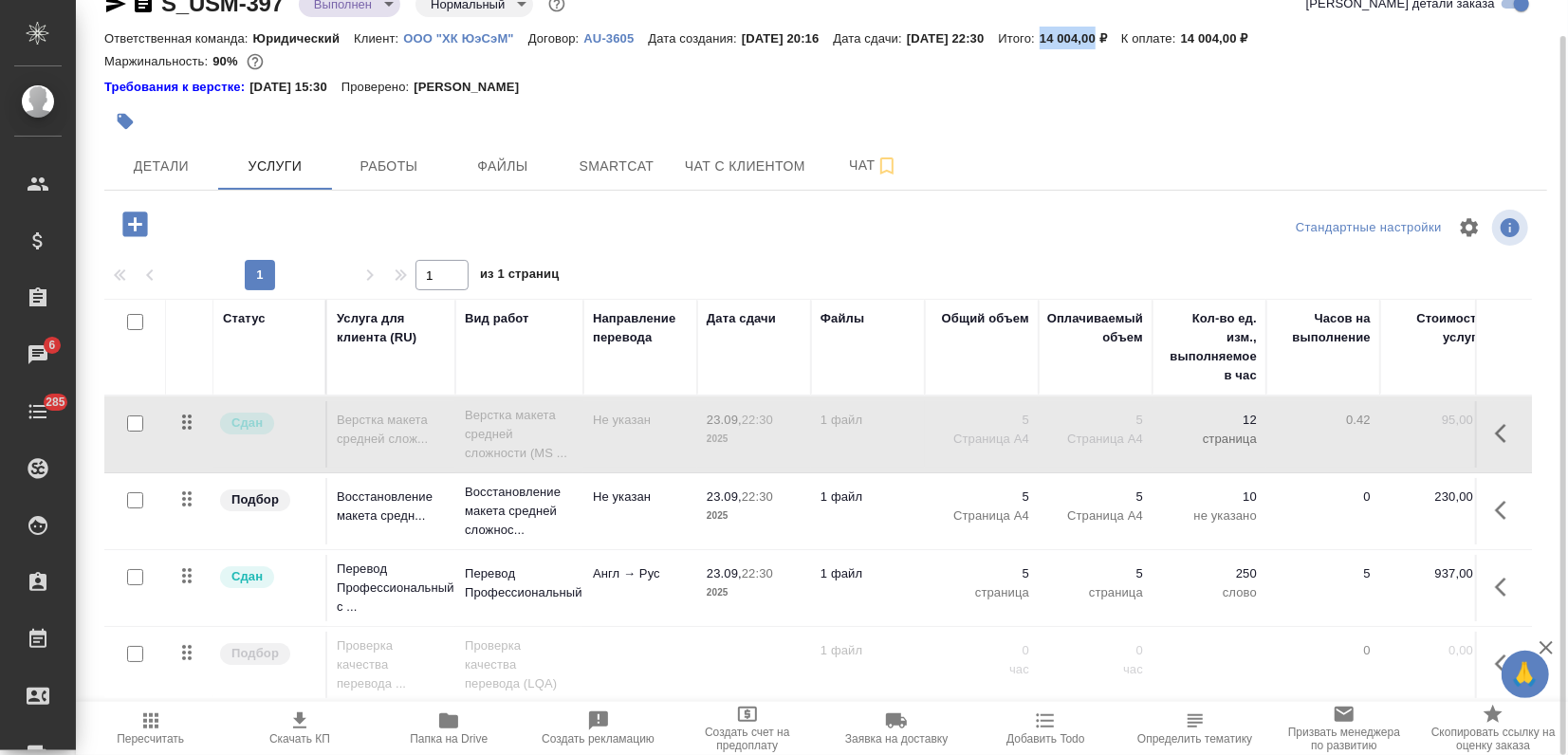
drag, startPoint x: 1092, startPoint y: 40, endPoint x: 1145, endPoint y: 47, distance: 53.5
click at [1145, 47] on div "Ответственная команда: Юридический Клиент: ООО "ХК ЮэСэМ" Договор: AU-3605 Дата…" at bounding box center [826, 38] width 1443 height 23
copy p "14 004,00"
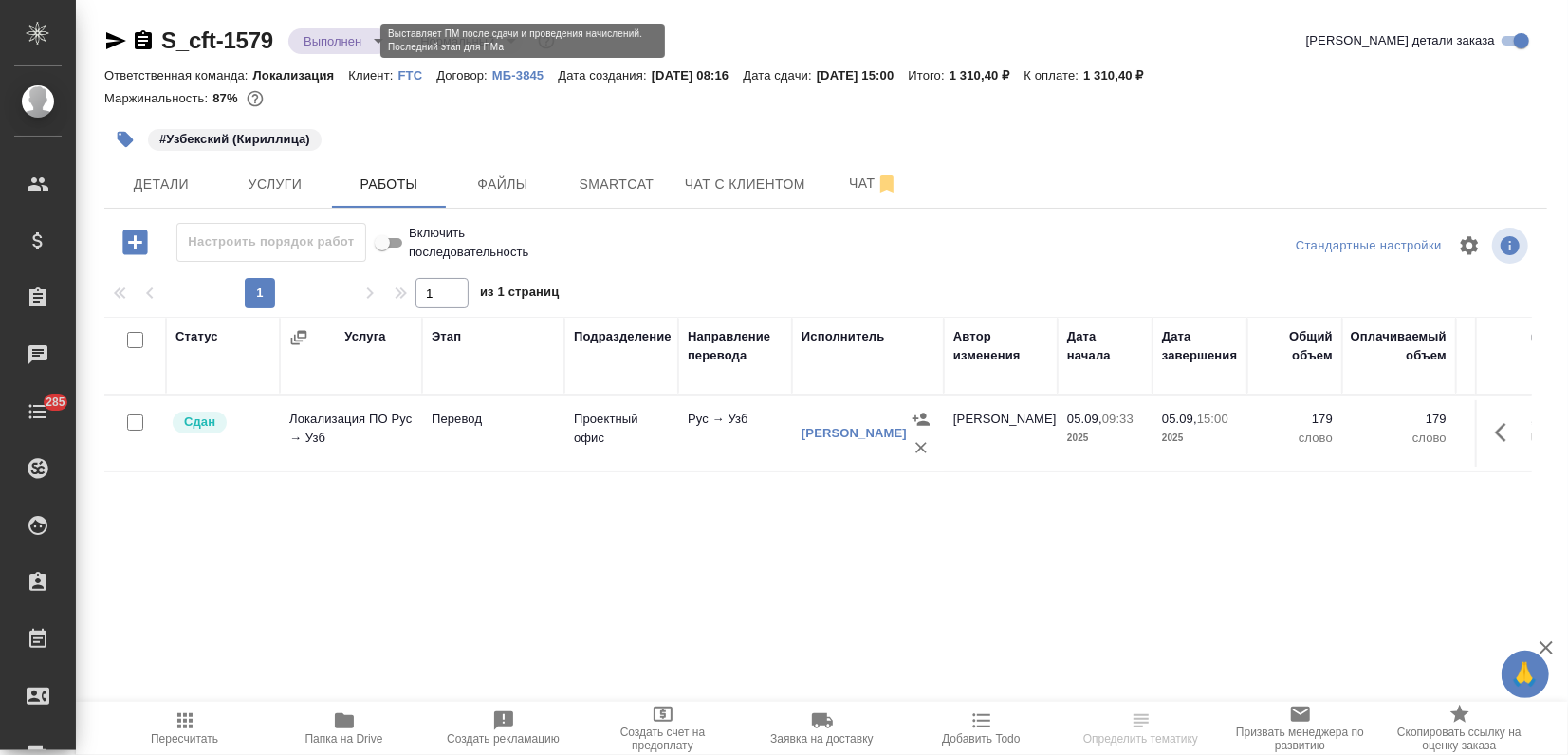
click at [365, 37] on body "🙏 .cls-1 fill:#fff; AWATERA Zagorodnikh [PERSON_NAME] Спецификации Заказы Чаты …" at bounding box center [784, 378] width 1568 height 755
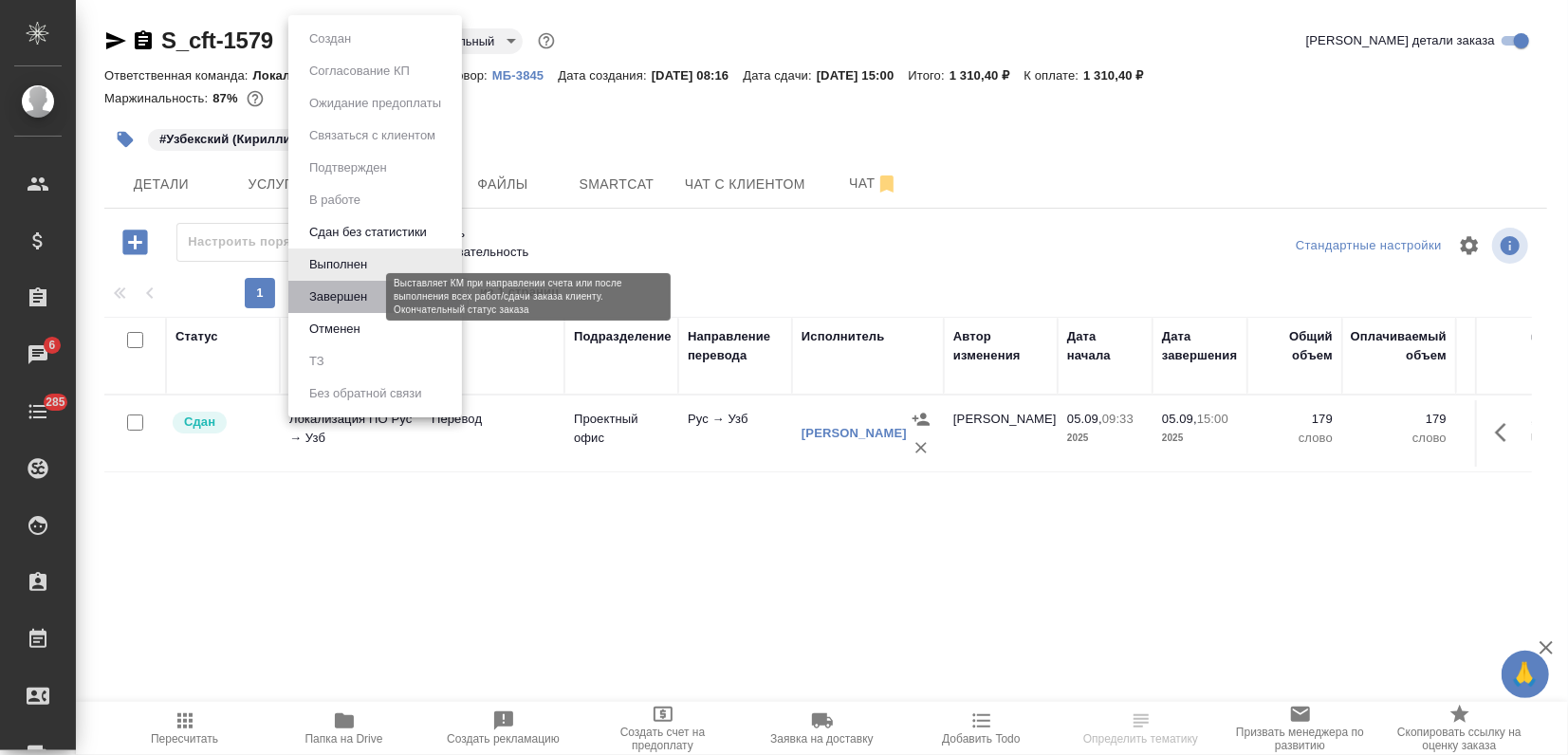
click at [327, 302] on button "Завершен" at bounding box center [338, 297] width 69 height 21
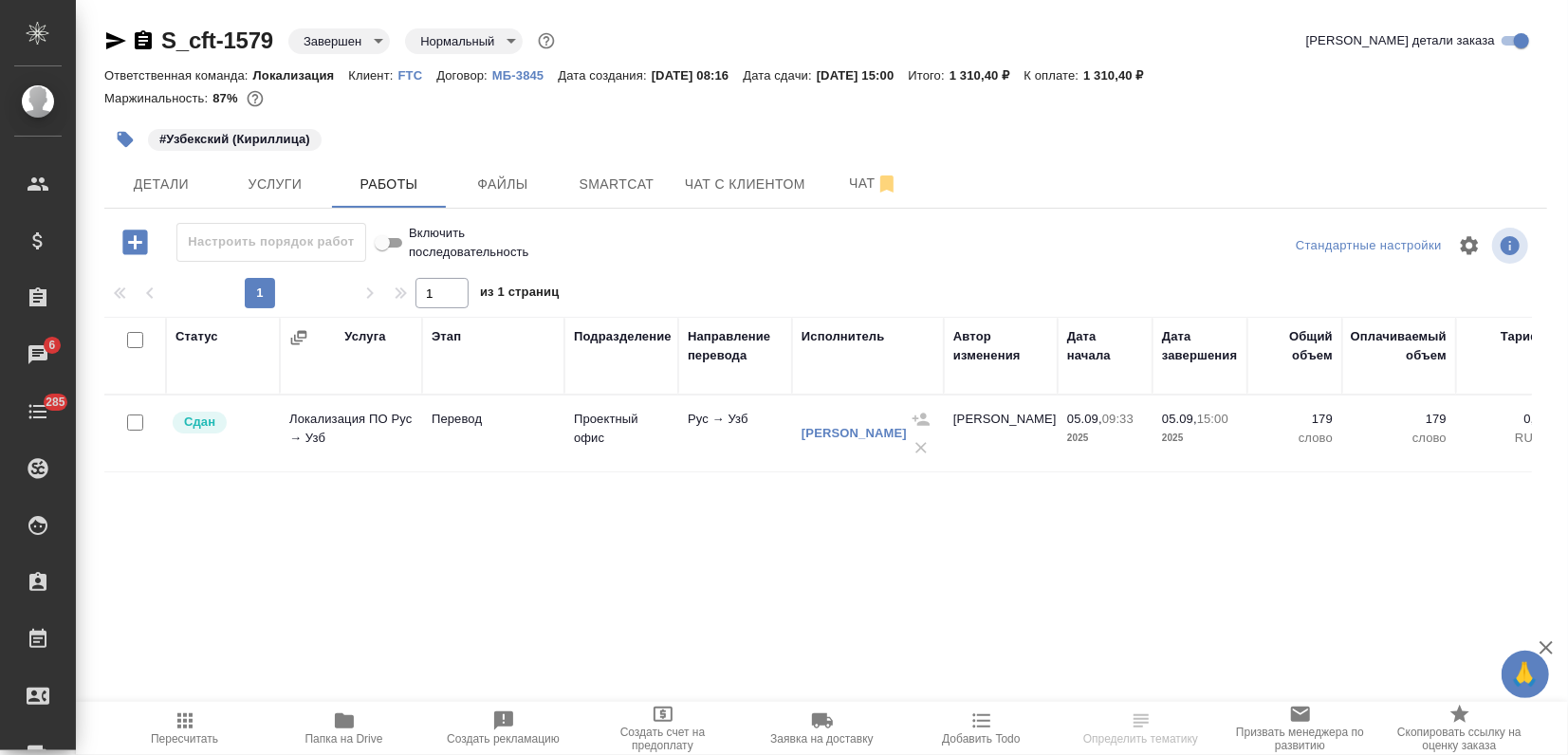
click at [117, 39] on icon "button" at bounding box center [116, 41] width 23 height 23
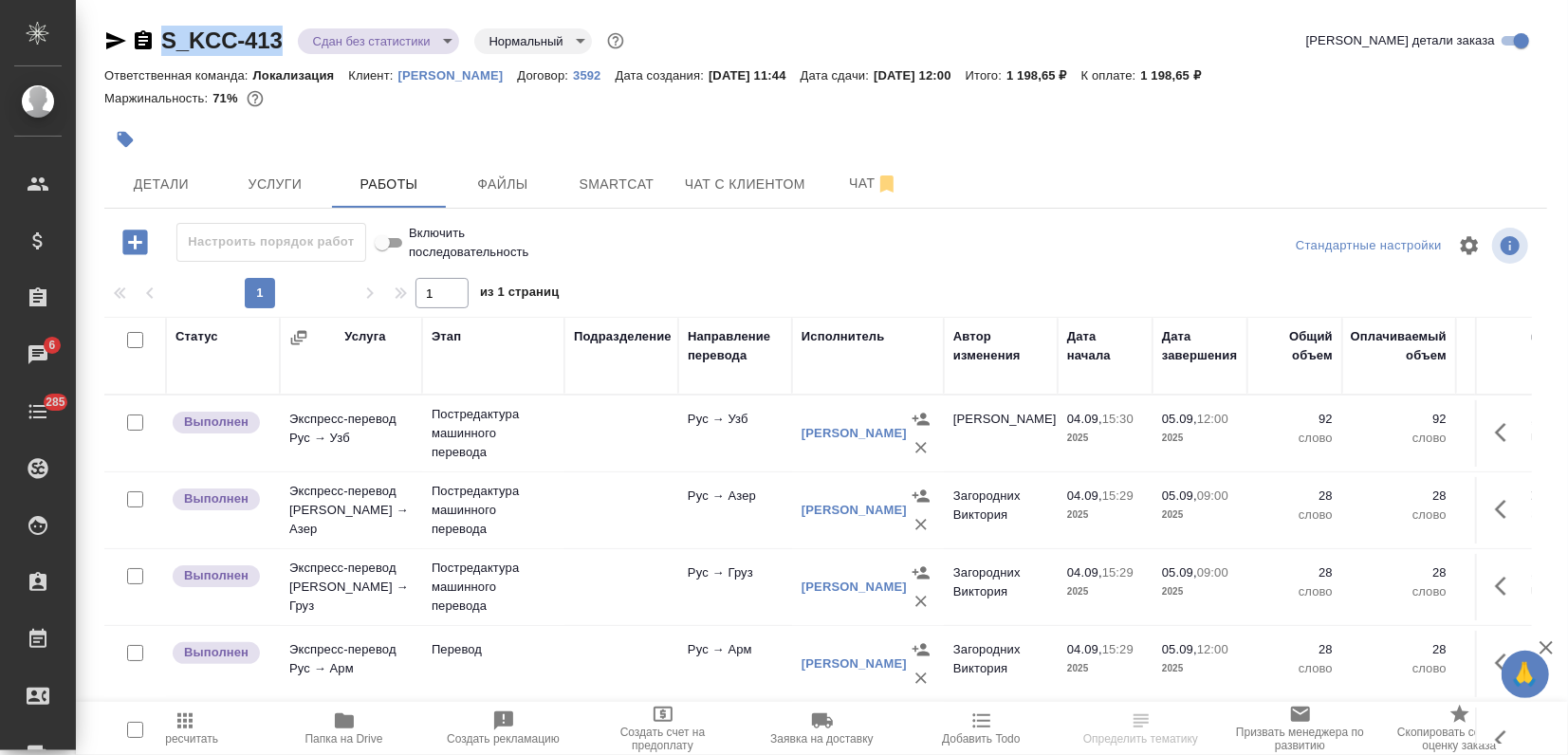
drag, startPoint x: 286, startPoint y: 43, endPoint x: 167, endPoint y: 45, distance: 119.0
click at [167, 45] on div "S_KCC-413 Сдан без статистики distributed Нормальный normal" at bounding box center [366, 41] width 524 height 31
copy link "S_KCC-413"
click at [354, 706] on button "Папка на Drive" at bounding box center [344, 728] width 159 height 53
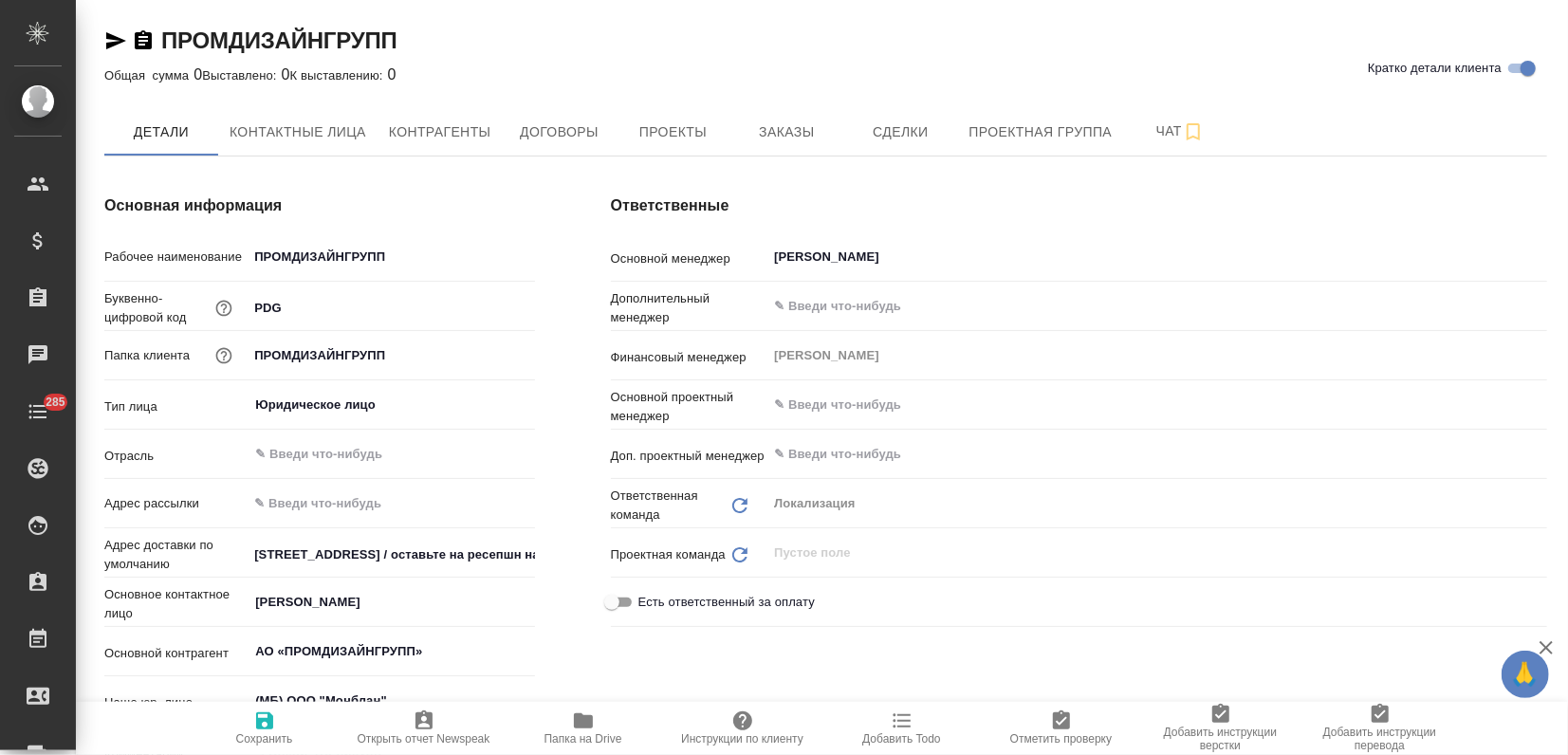
type textarea "x"
click at [808, 135] on span "Заказы" at bounding box center [786, 132] width 91 height 24
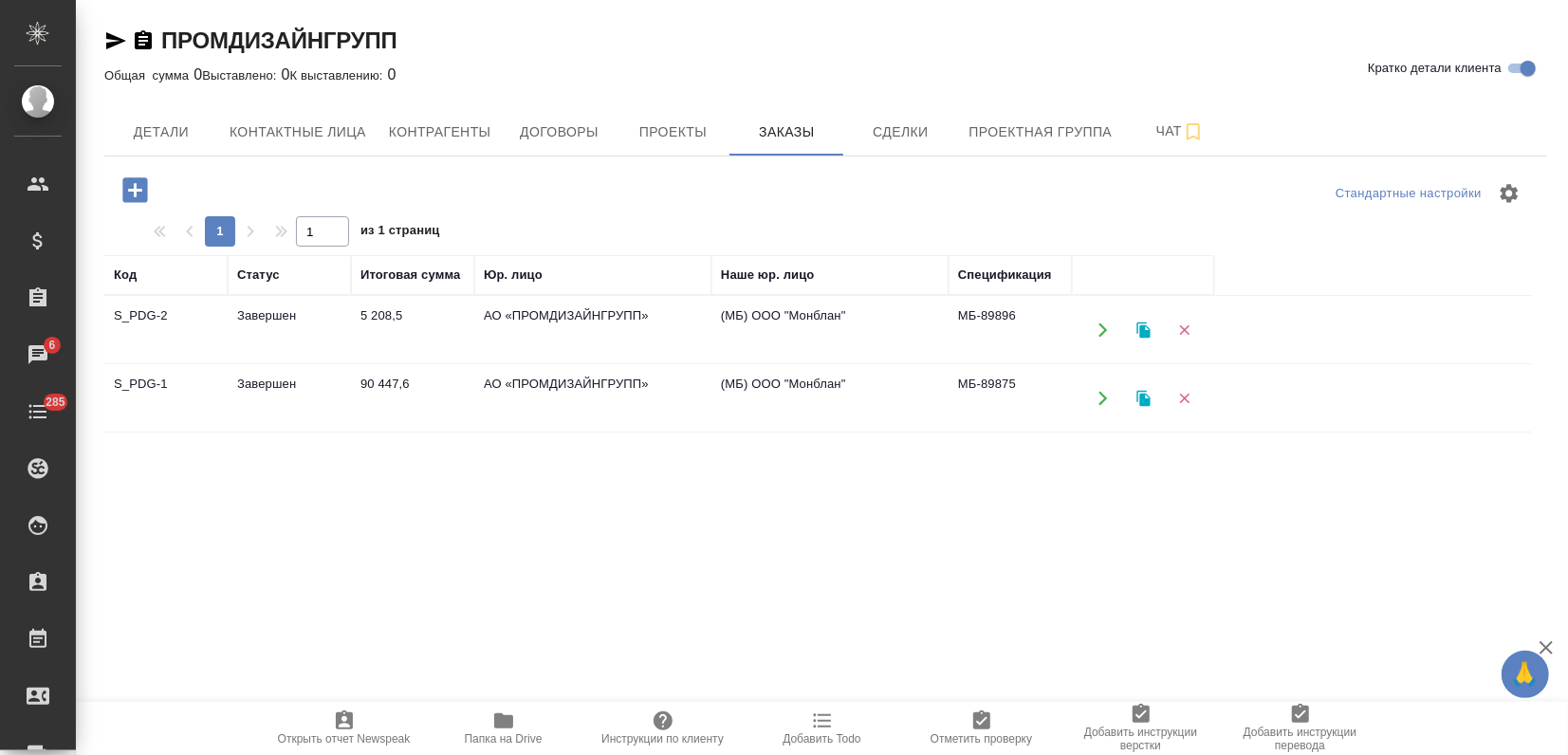
click at [396, 337] on td "5 208,5" at bounding box center [412, 329] width 123 height 66
click at [396, 336] on td "5 208,5" at bounding box center [412, 329] width 123 height 66
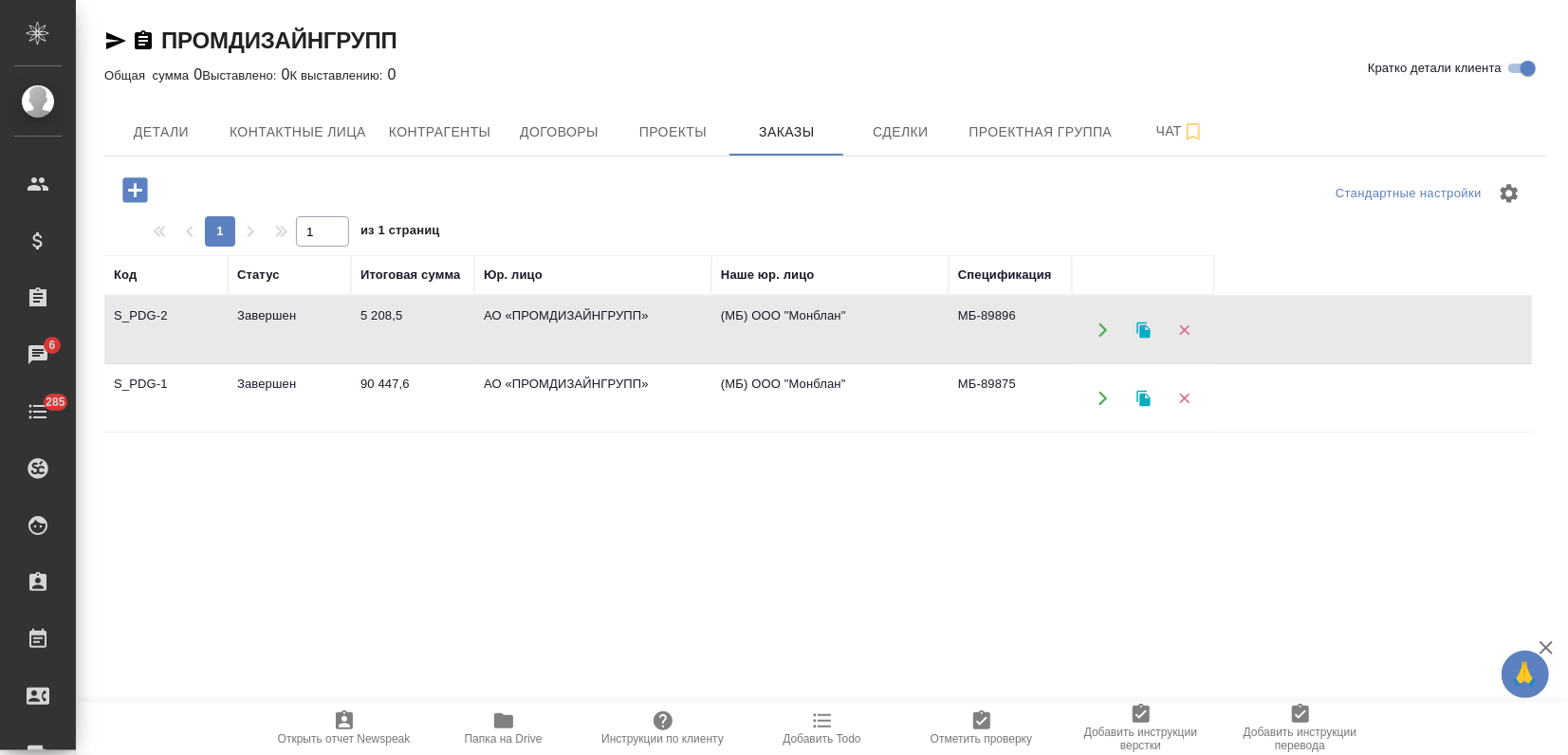
click at [816, 392] on td "(МБ) ООО "Монблан"" at bounding box center [829, 398] width 237 height 66
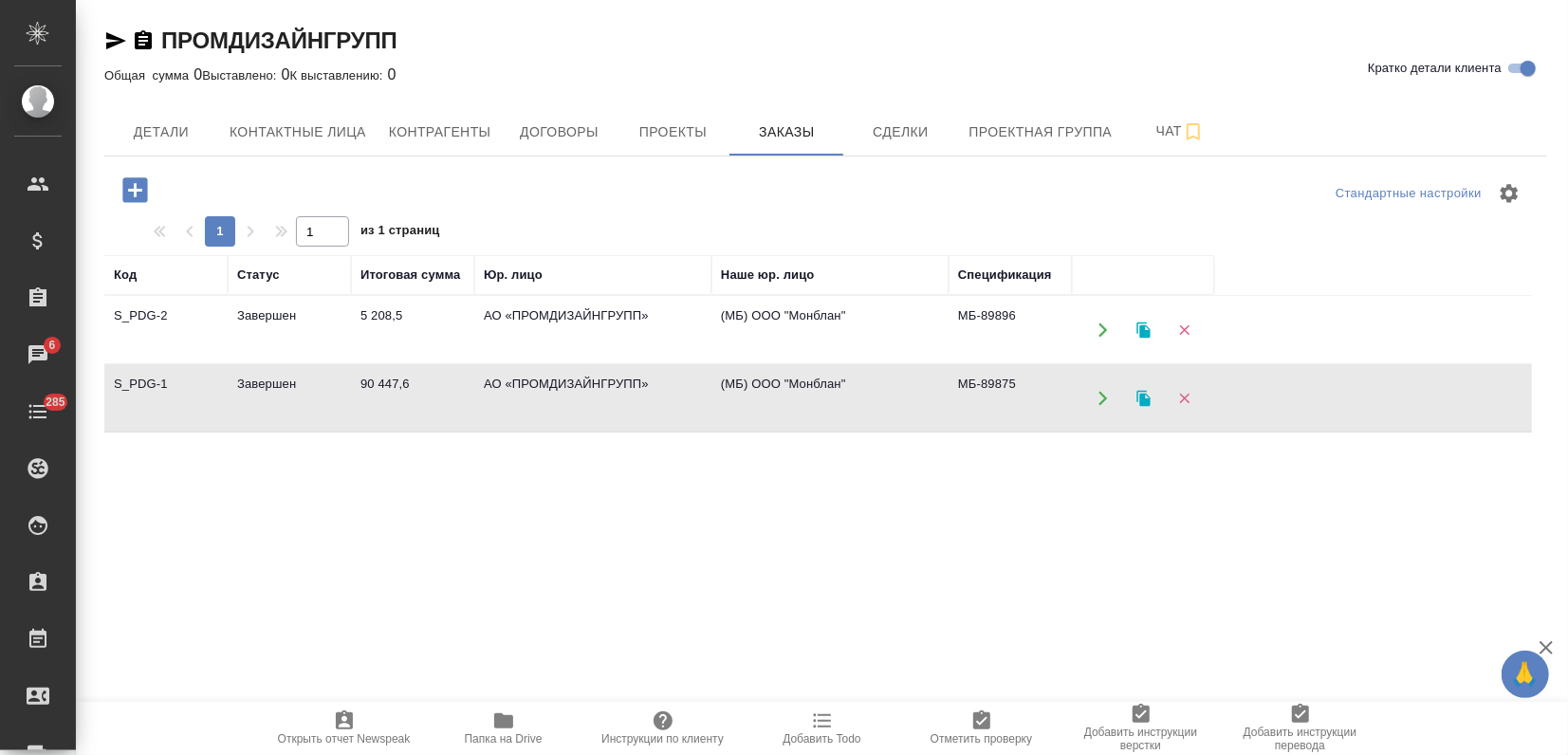
click at [816, 392] on td "(МБ) ООО "Монблан"" at bounding box center [829, 398] width 237 height 66
click at [1139, 400] on icon "button" at bounding box center [1144, 399] width 17 height 17
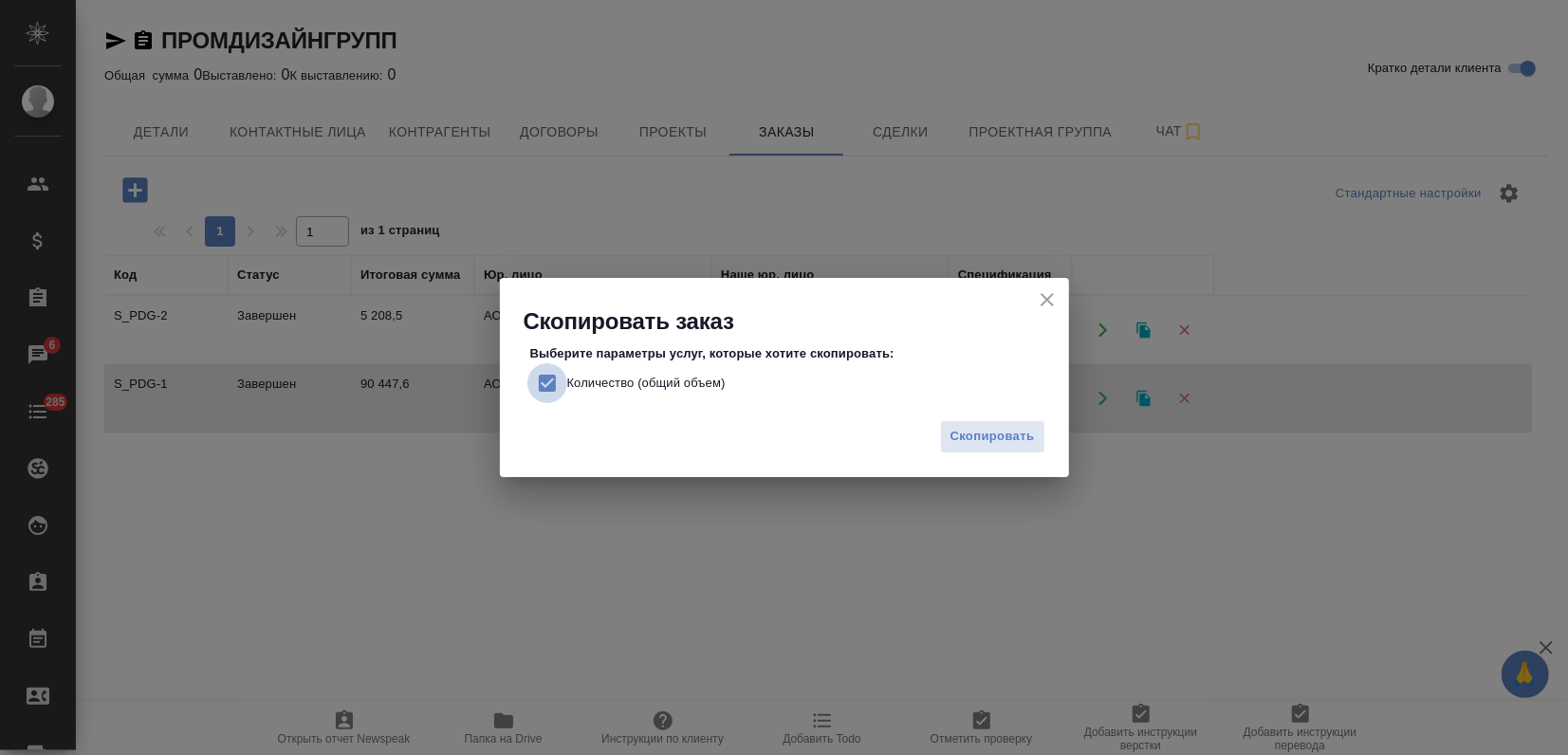
click at [558, 375] on input "Количество (общий объем)" at bounding box center [547, 382] width 39 height 39
checkbox input "false"
click at [968, 426] on span "Скопировать" at bounding box center [992, 436] width 85 height 22
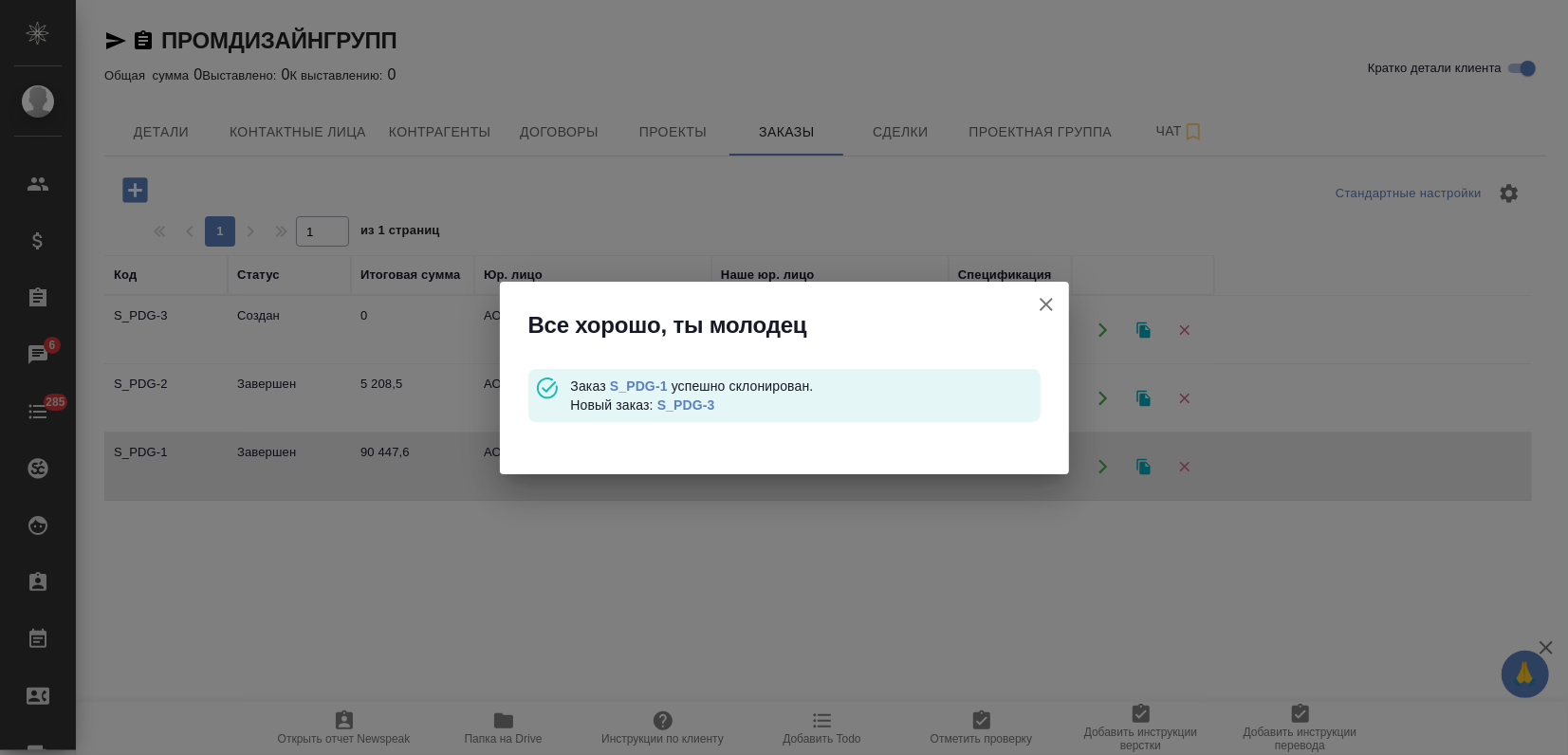
click at [705, 409] on link "S_PDG-3" at bounding box center [686, 405] width 58 height 15
click at [1055, 297] on icon "button" at bounding box center [1046, 304] width 23 height 23
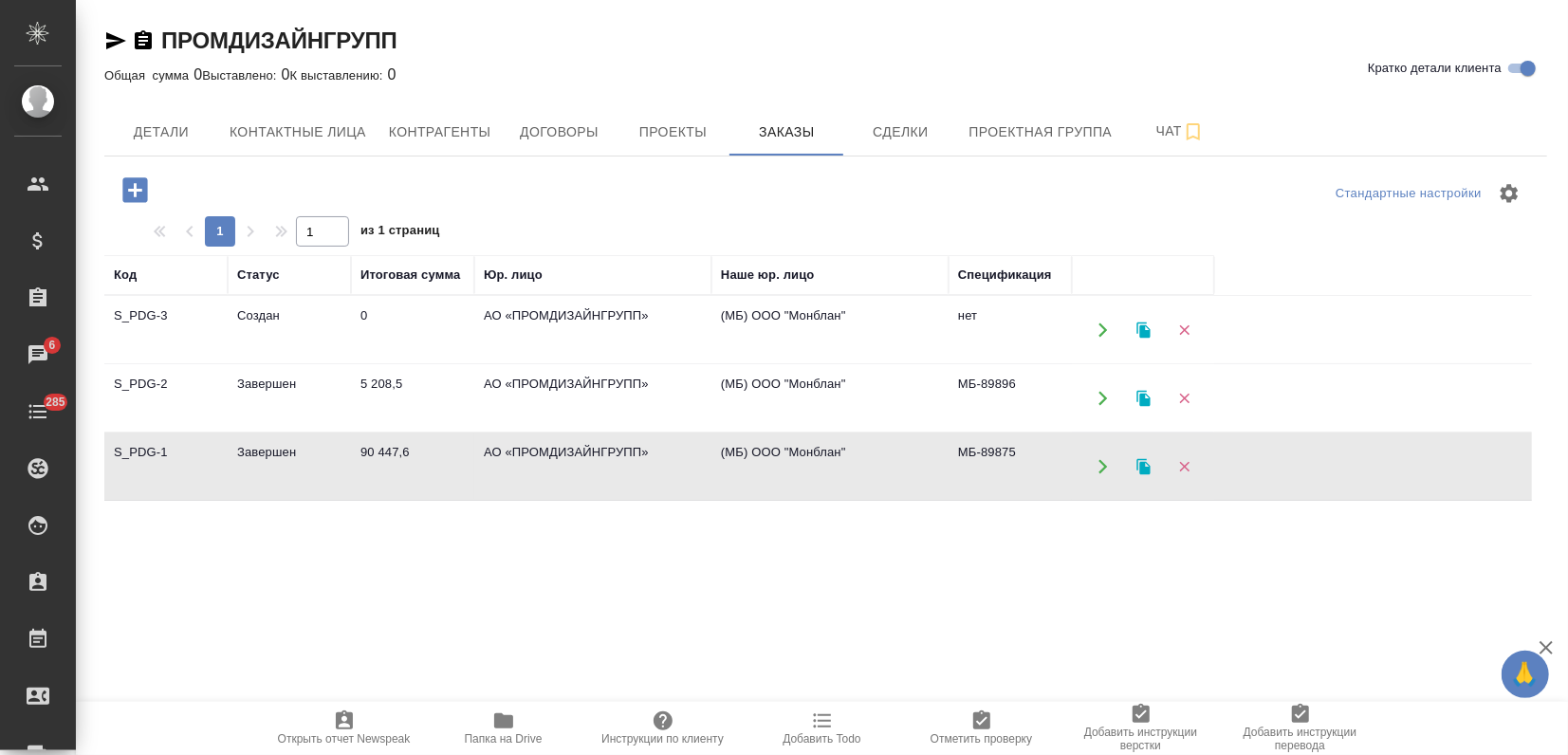
click at [521, 397] on td "АО «ПРОМДИЗАЙНГРУПП»" at bounding box center [593, 398] width 237 height 66
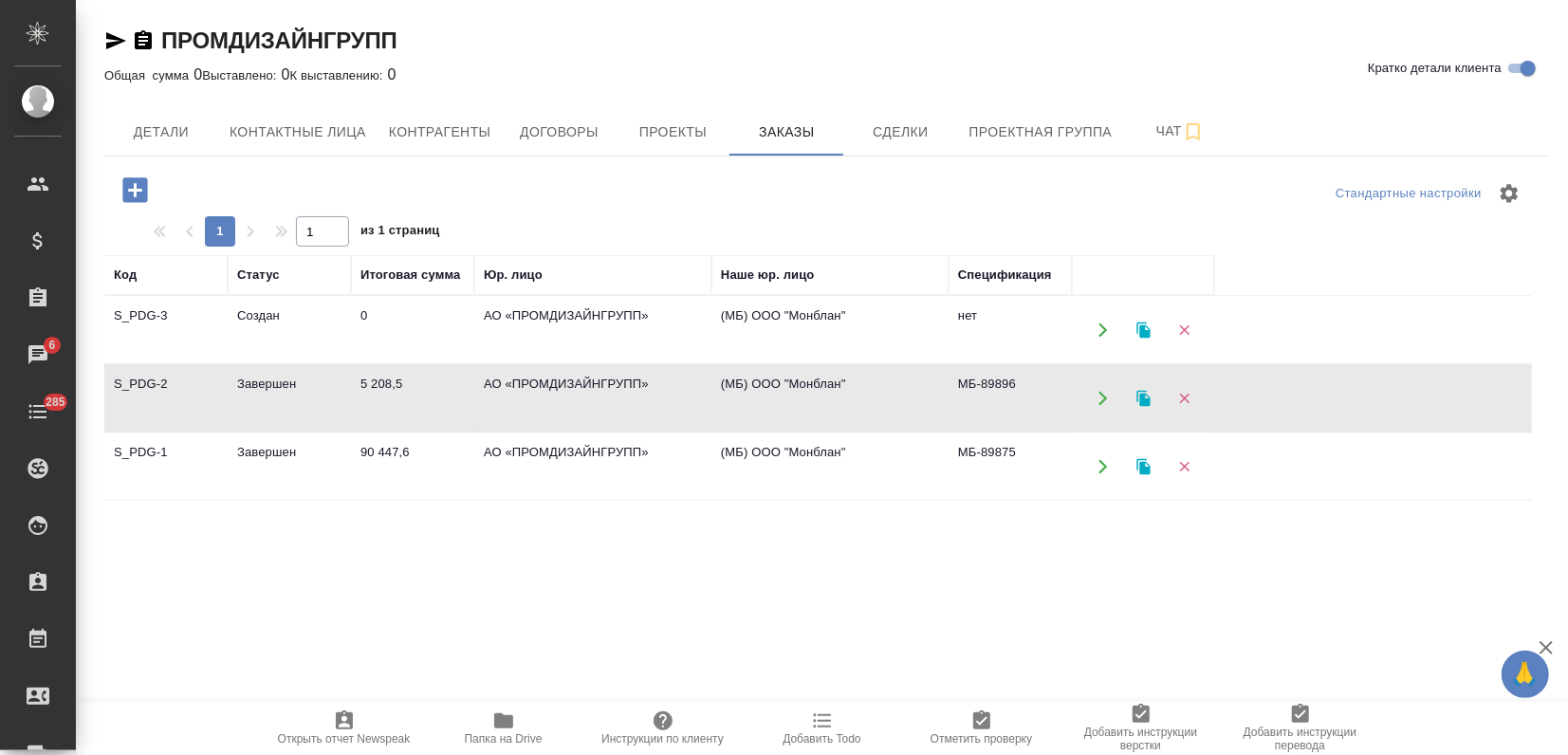
click at [521, 397] on td "АО «ПРОМДИЗАЙНГРУПП»" at bounding box center [593, 398] width 237 height 66
click at [481, 327] on td "АО «ПРОМДИЗАЙНГРУПП»" at bounding box center [593, 329] width 237 height 66
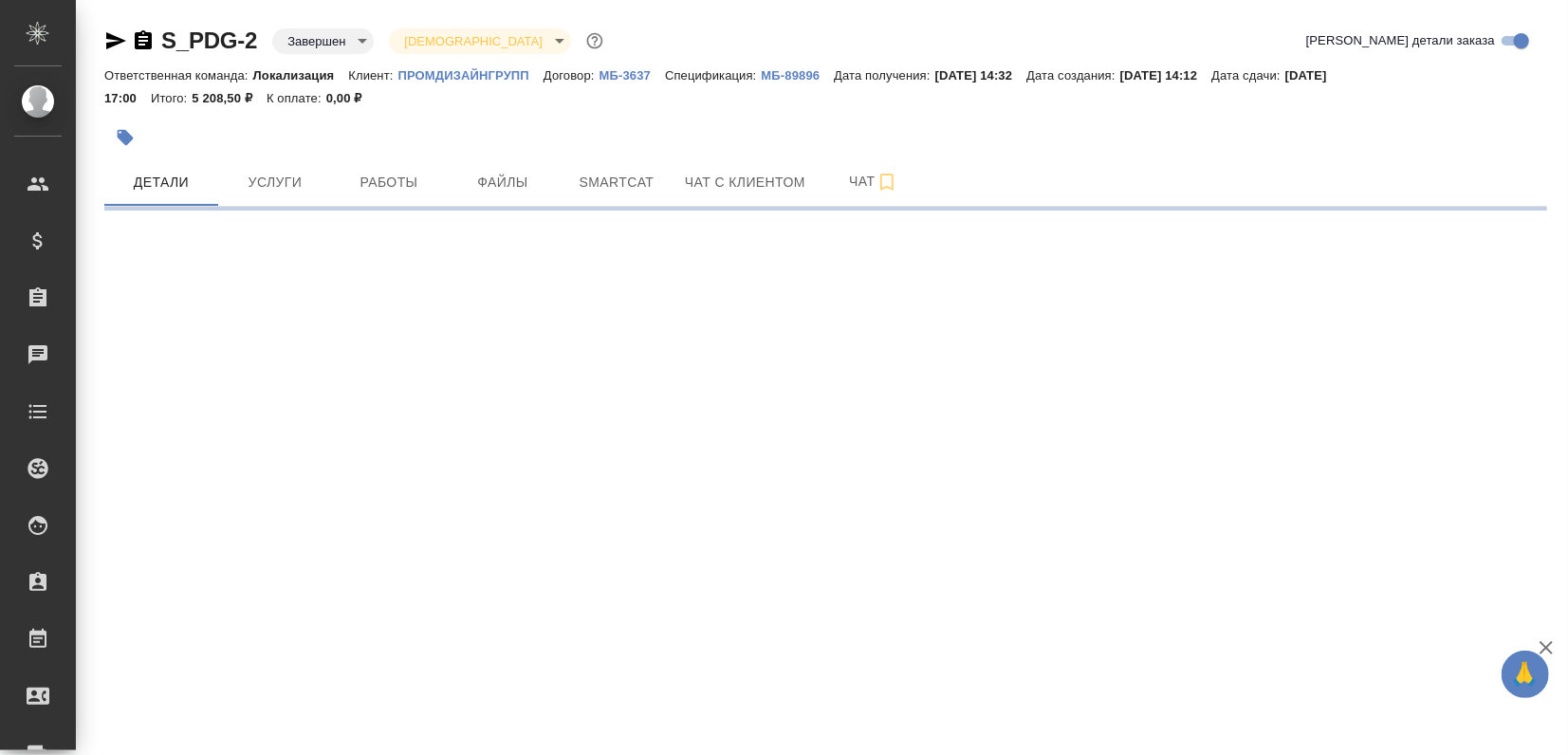
select select "RU"
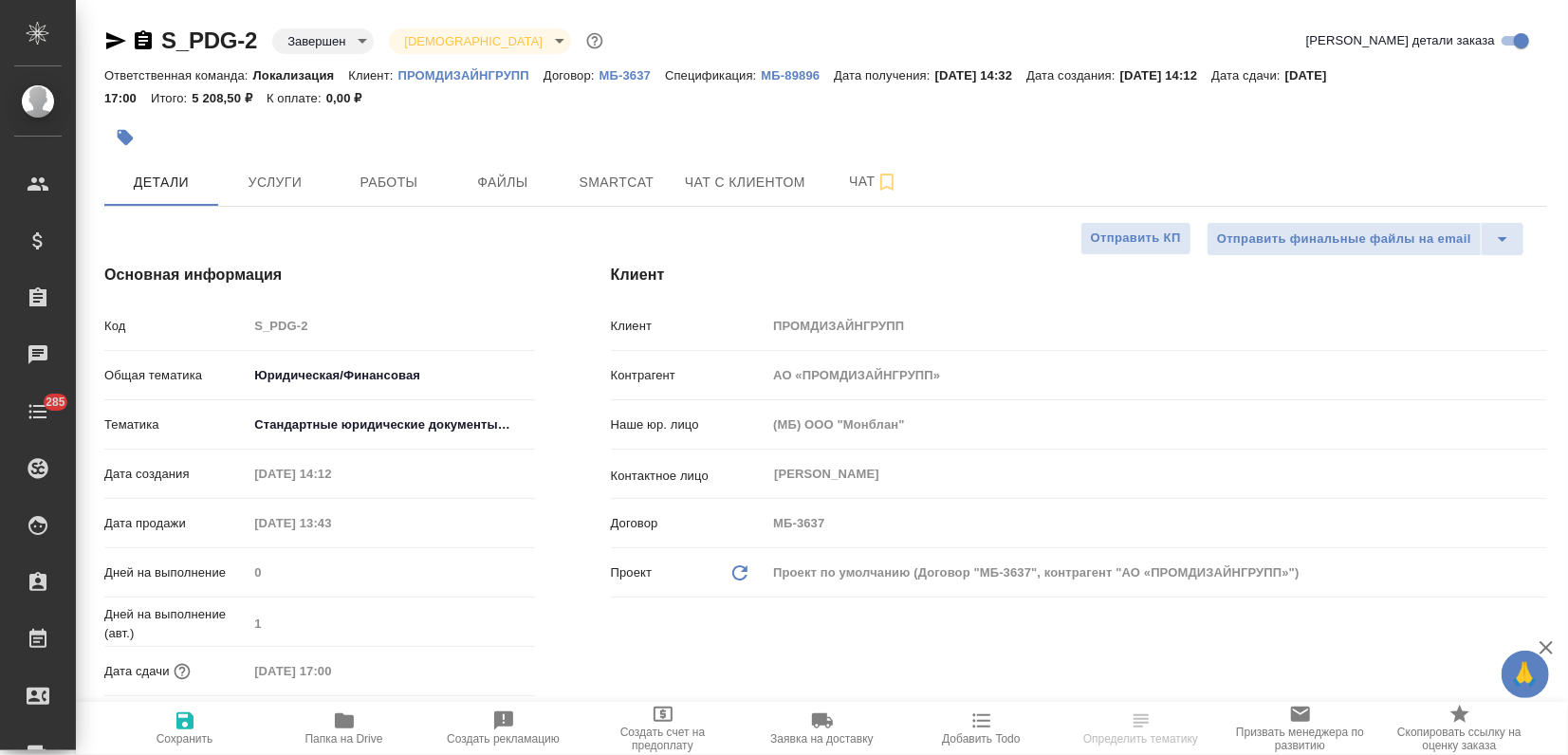
type textarea "x"
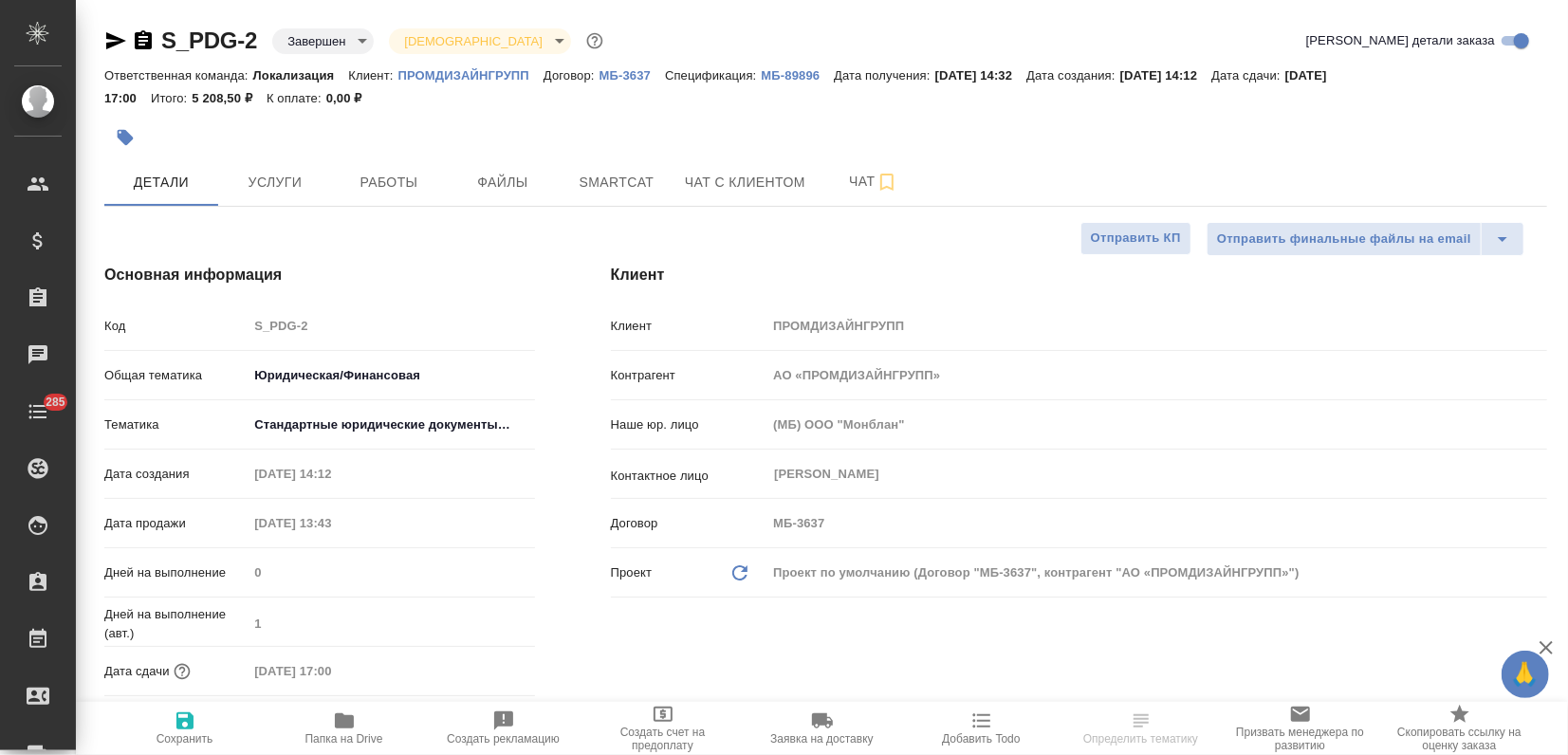
type textarea "x"
click at [299, 196] on button "Услуги" at bounding box center [275, 182] width 113 height 47
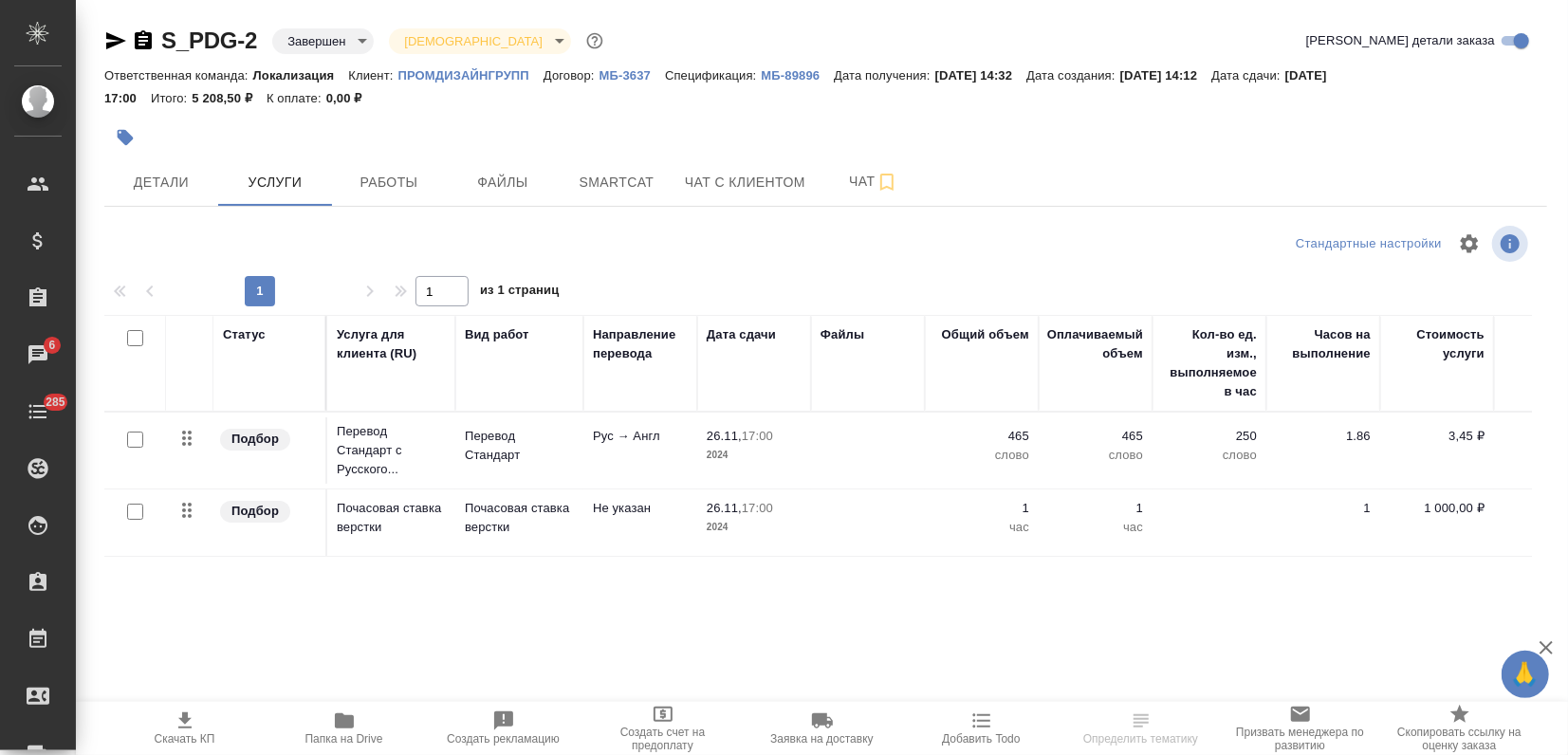
click at [618, 71] on p "МБ-3637" at bounding box center [632, 75] width 65 height 14
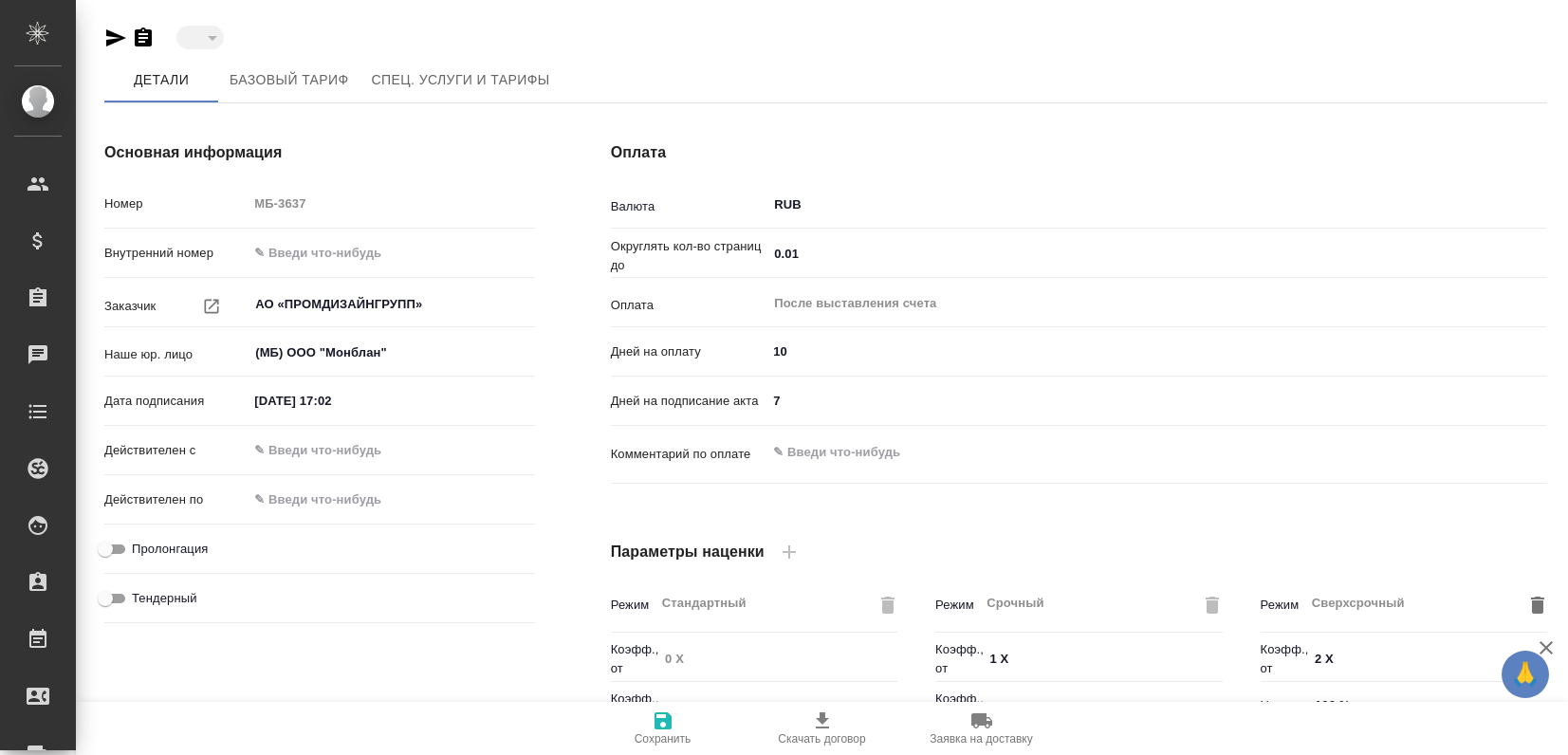
type input "draft"
type textarea "x"
type input "Базовый ТП 2025"
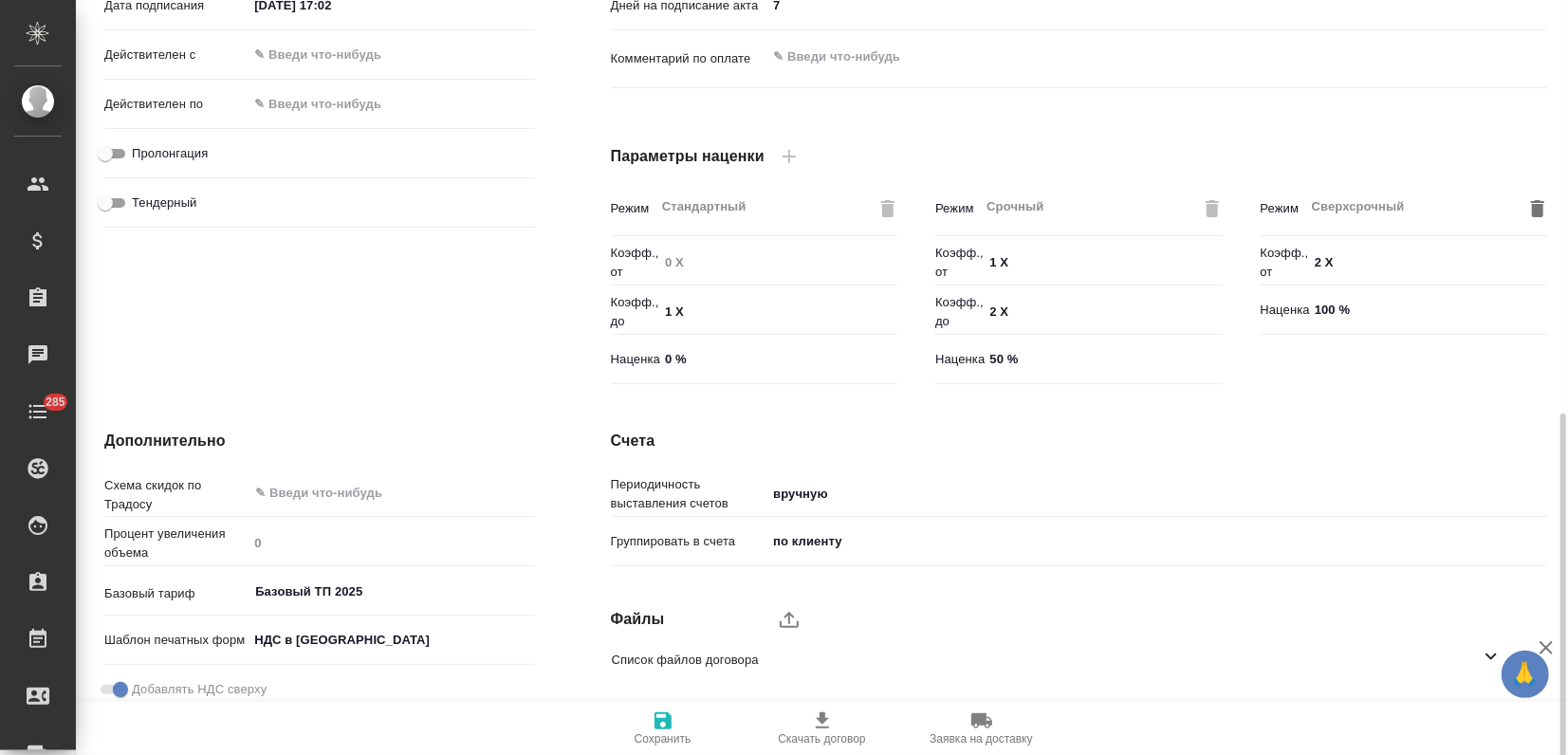
scroll to position [526, 0]
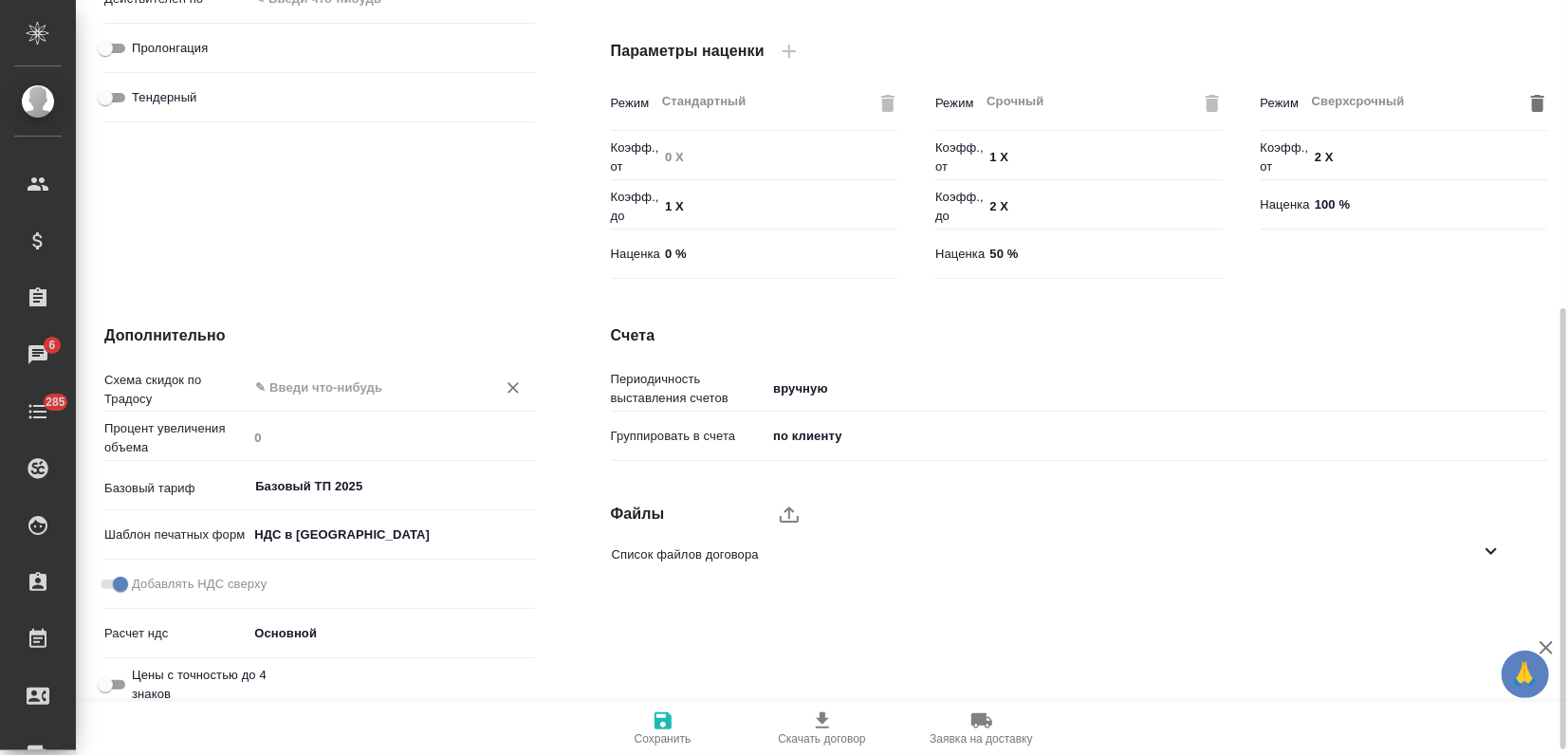
click at [330, 396] on input "text" at bounding box center [359, 387] width 211 height 23
type input "выбер"
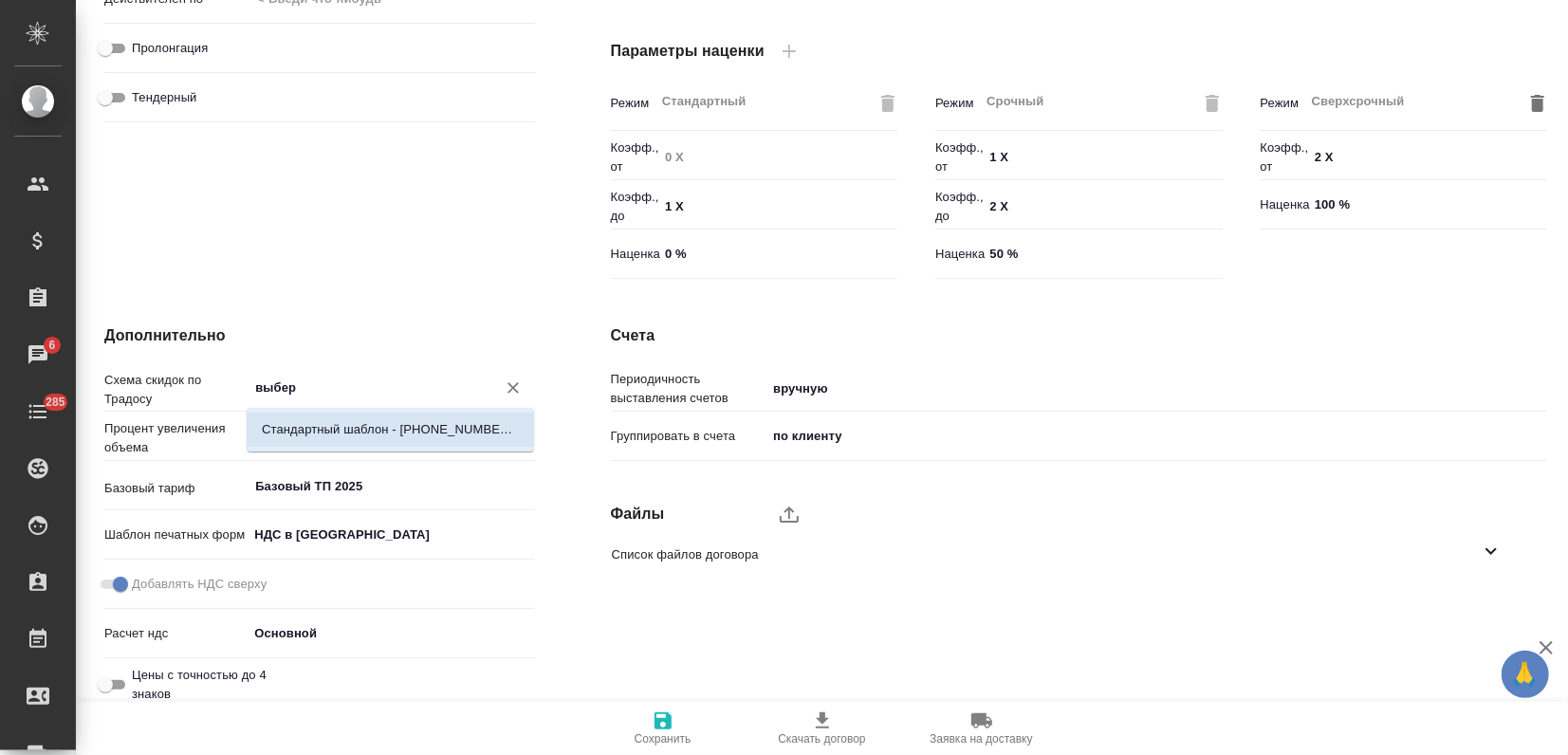
click at [323, 437] on p "Стандартный шаблон - [PHONE_NUMBER] - ВЫБЕРИ МЕНЯ!" at bounding box center [390, 429] width 257 height 19
type textarea "x"
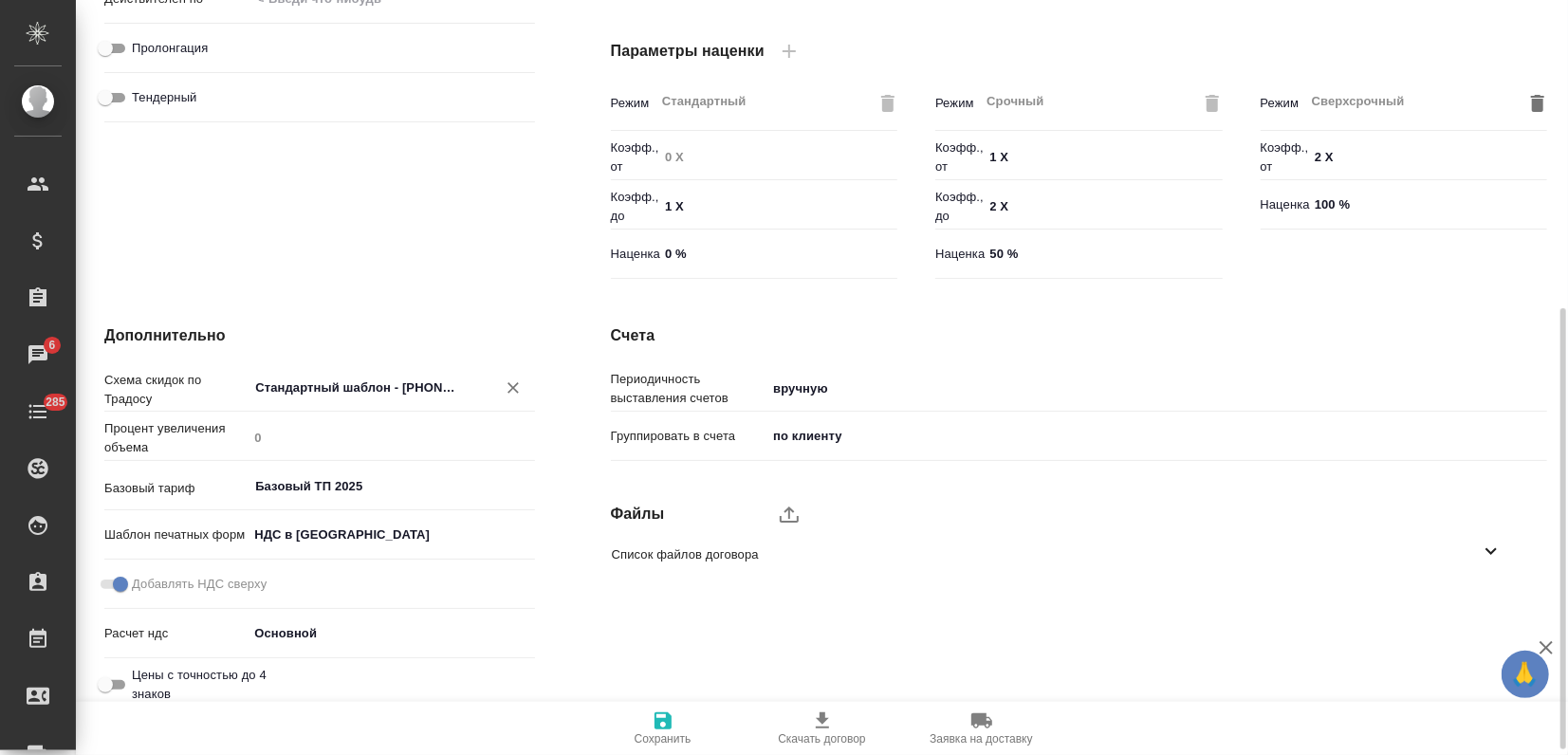
type input "Стандартный шаблон - [PHONE_NUMBER] - ВЫБЕРИ МЕНЯ!"
click at [651, 710] on icon "button" at bounding box center [663, 720] width 23 height 23
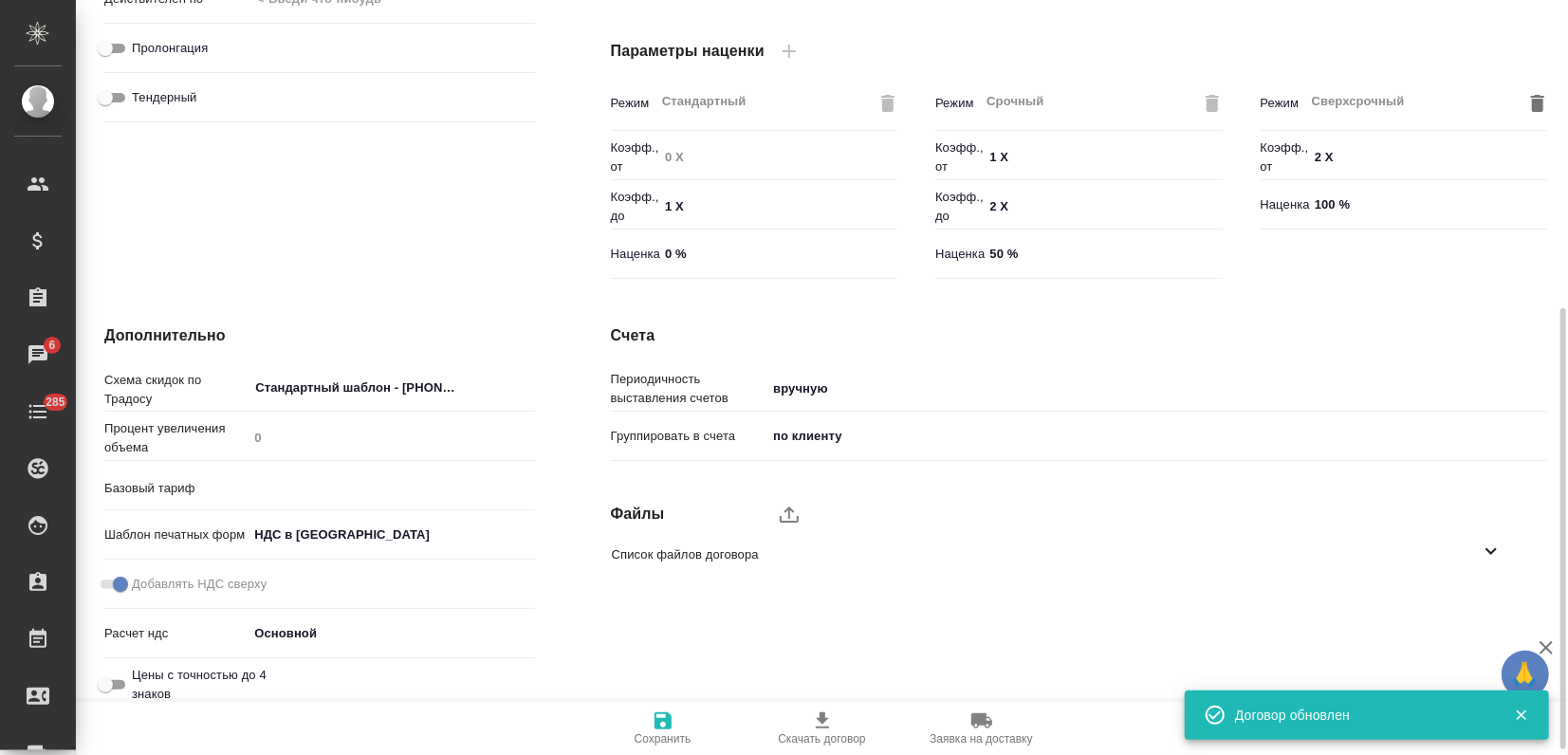
type input "Базовый ТП 2025"
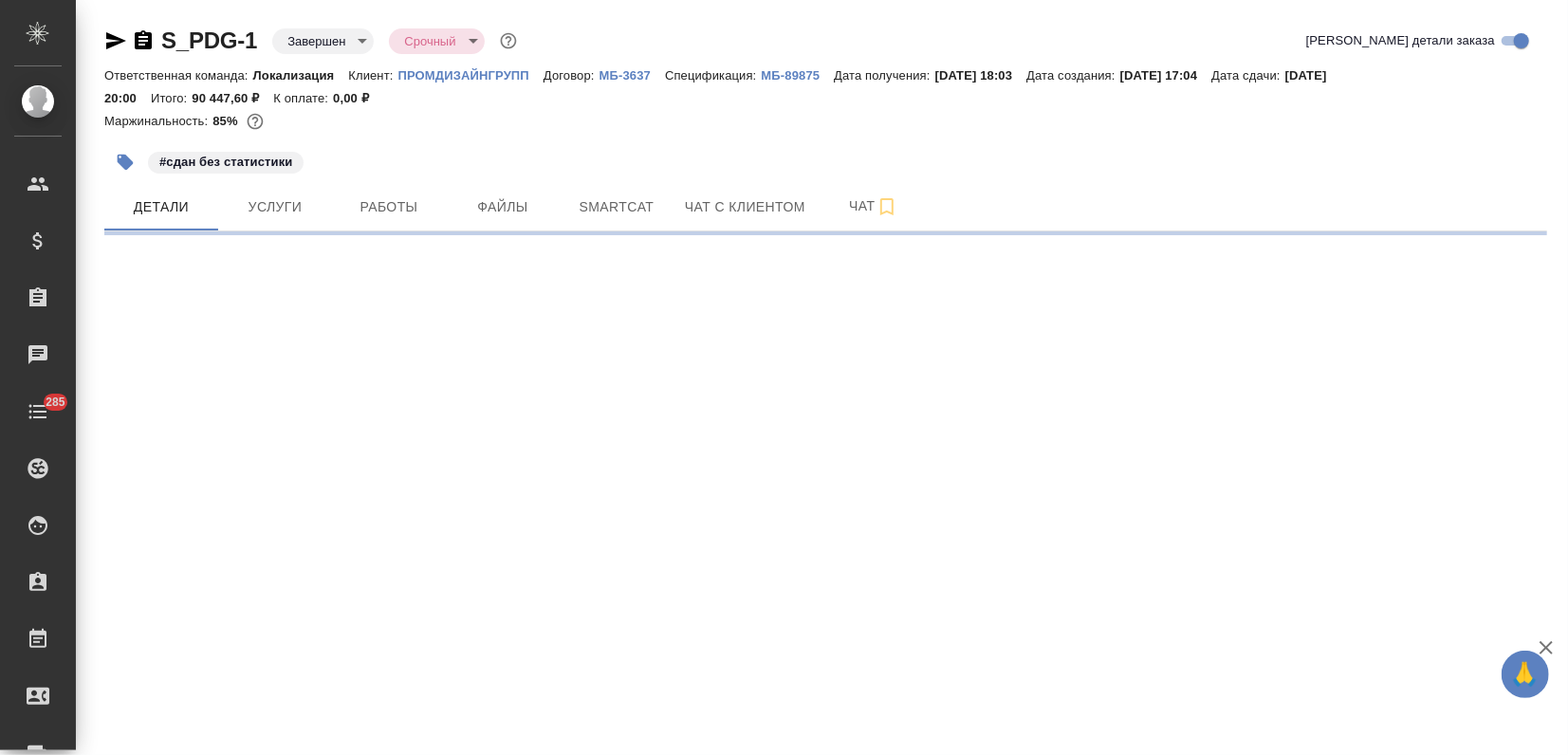
select select "RU"
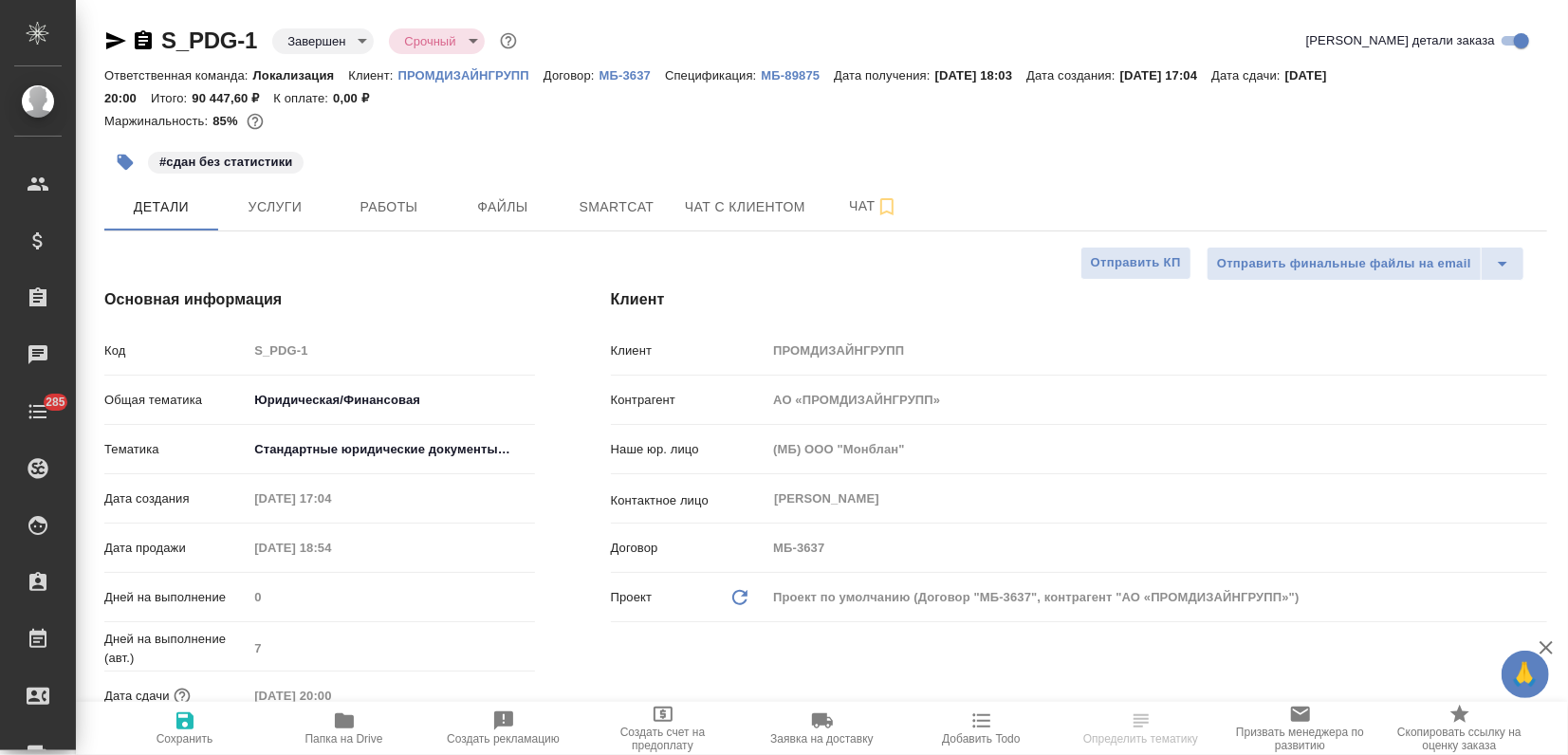
type textarea "x"
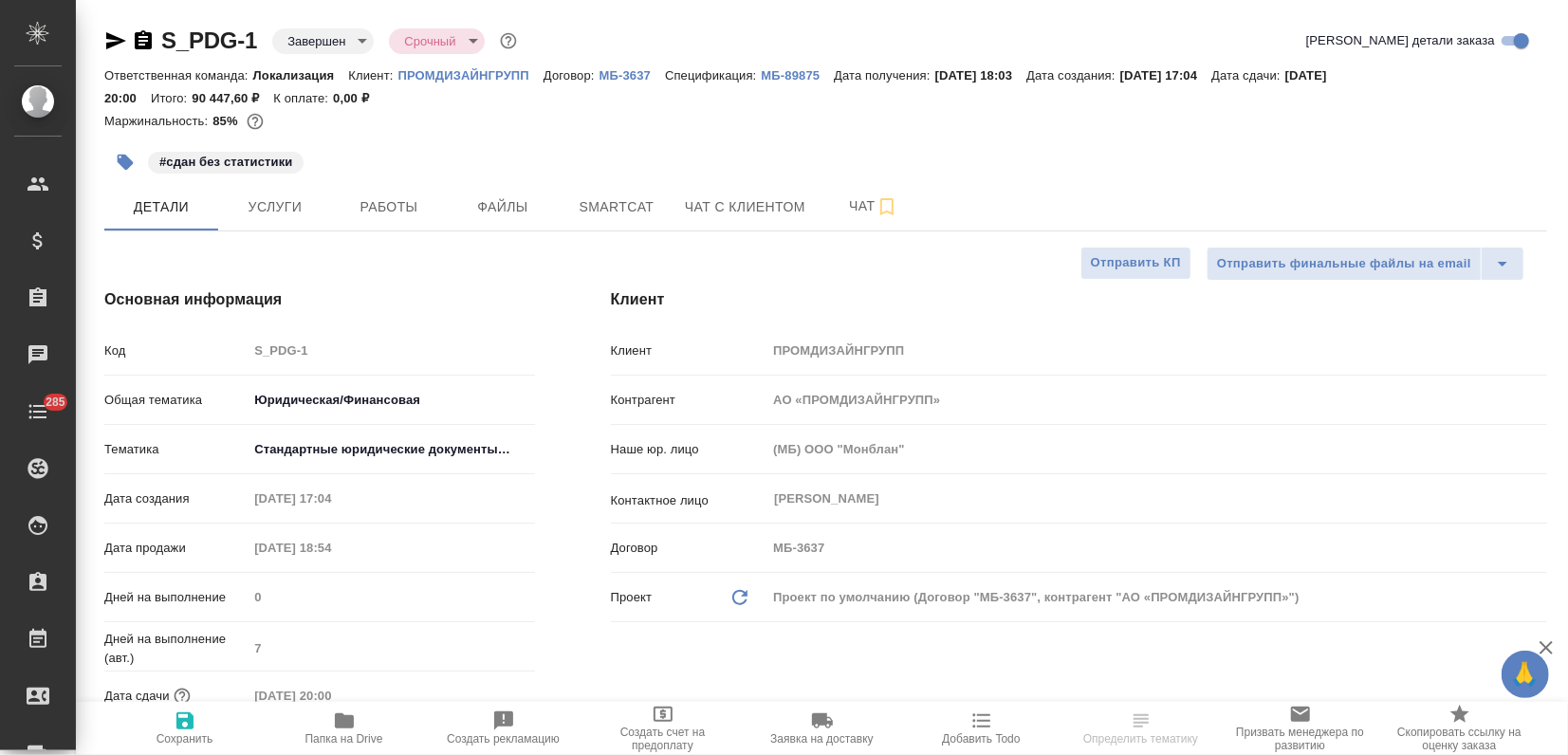
type textarea "x"
click at [274, 217] on span "Услуги" at bounding box center [275, 207] width 91 height 24
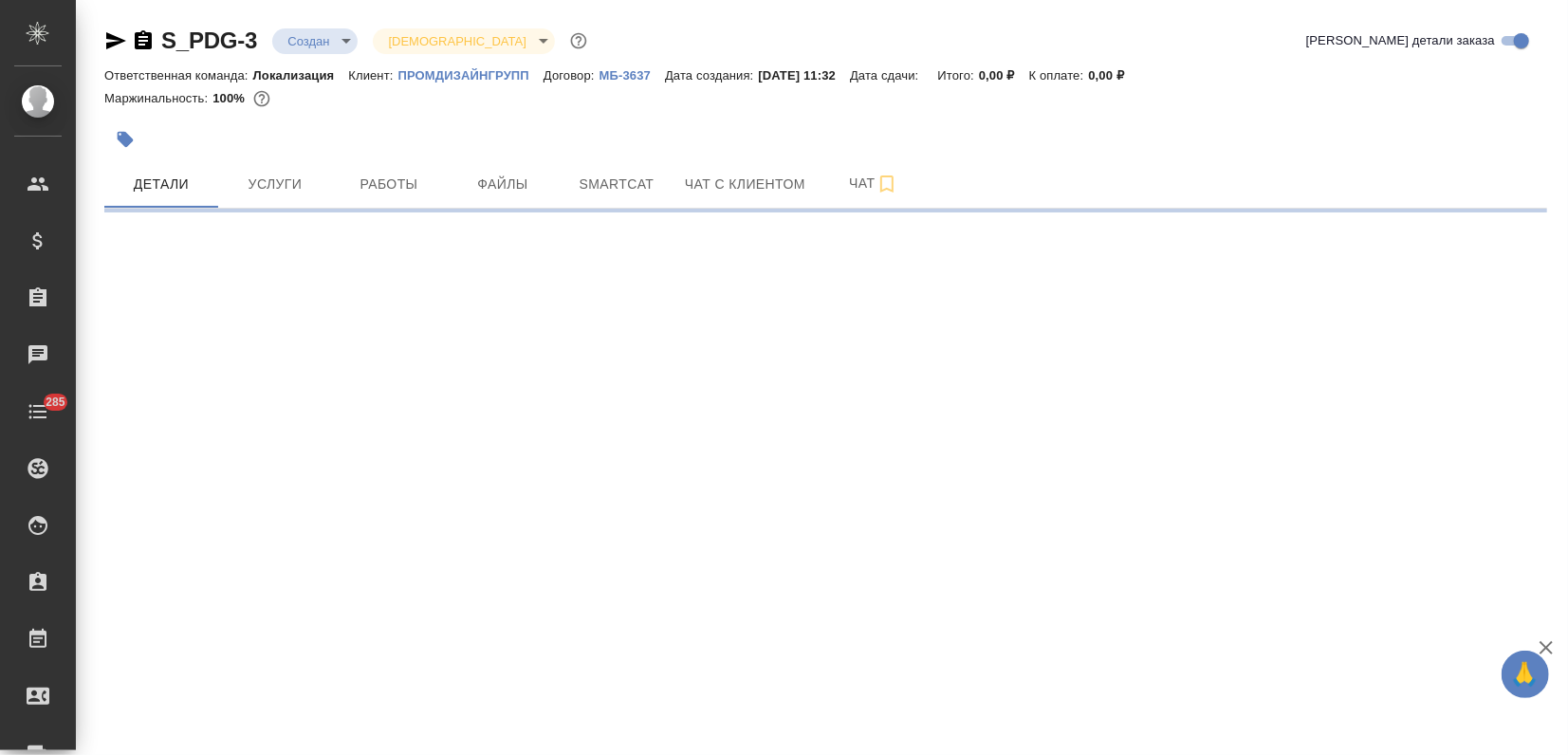
select select "RU"
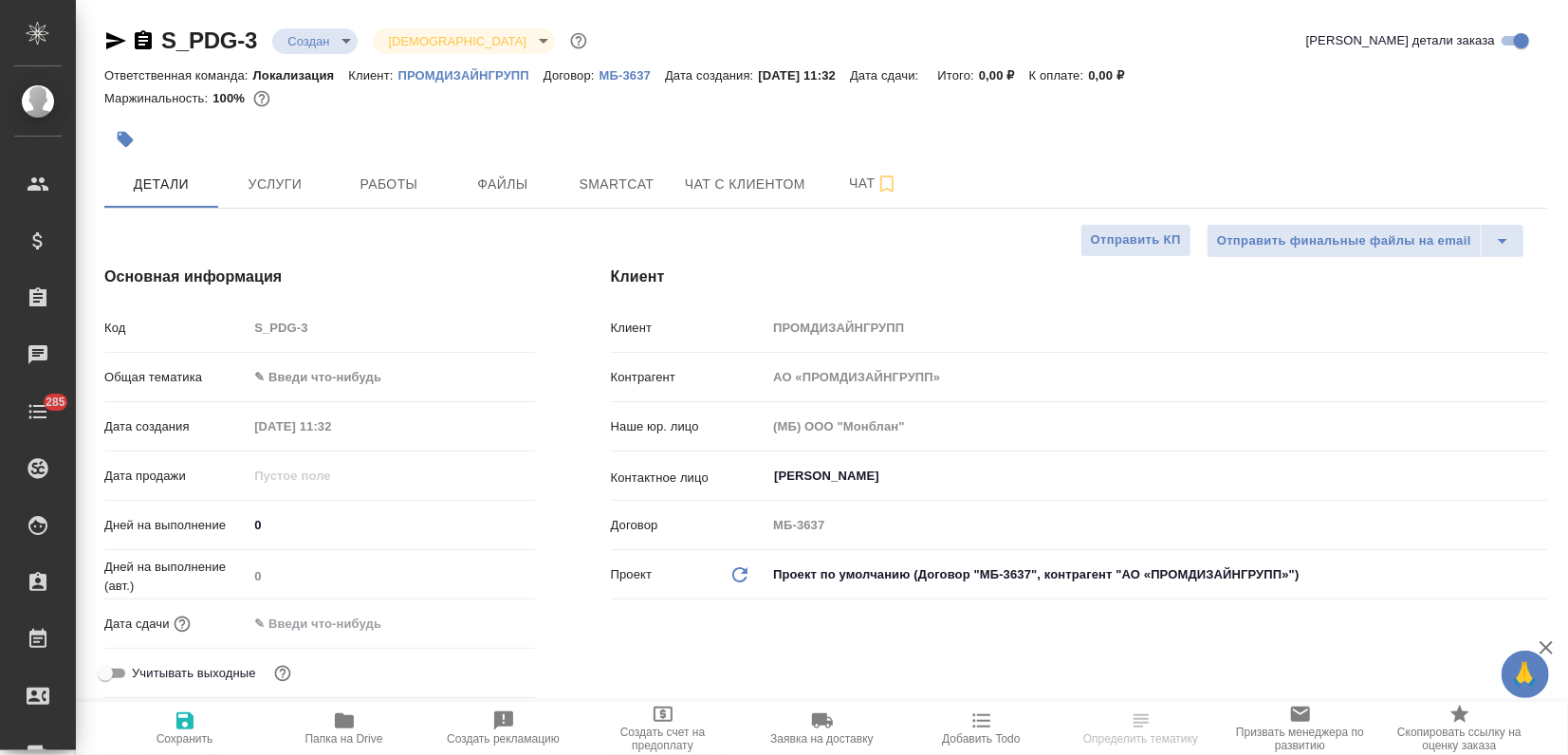
type textarea "x"
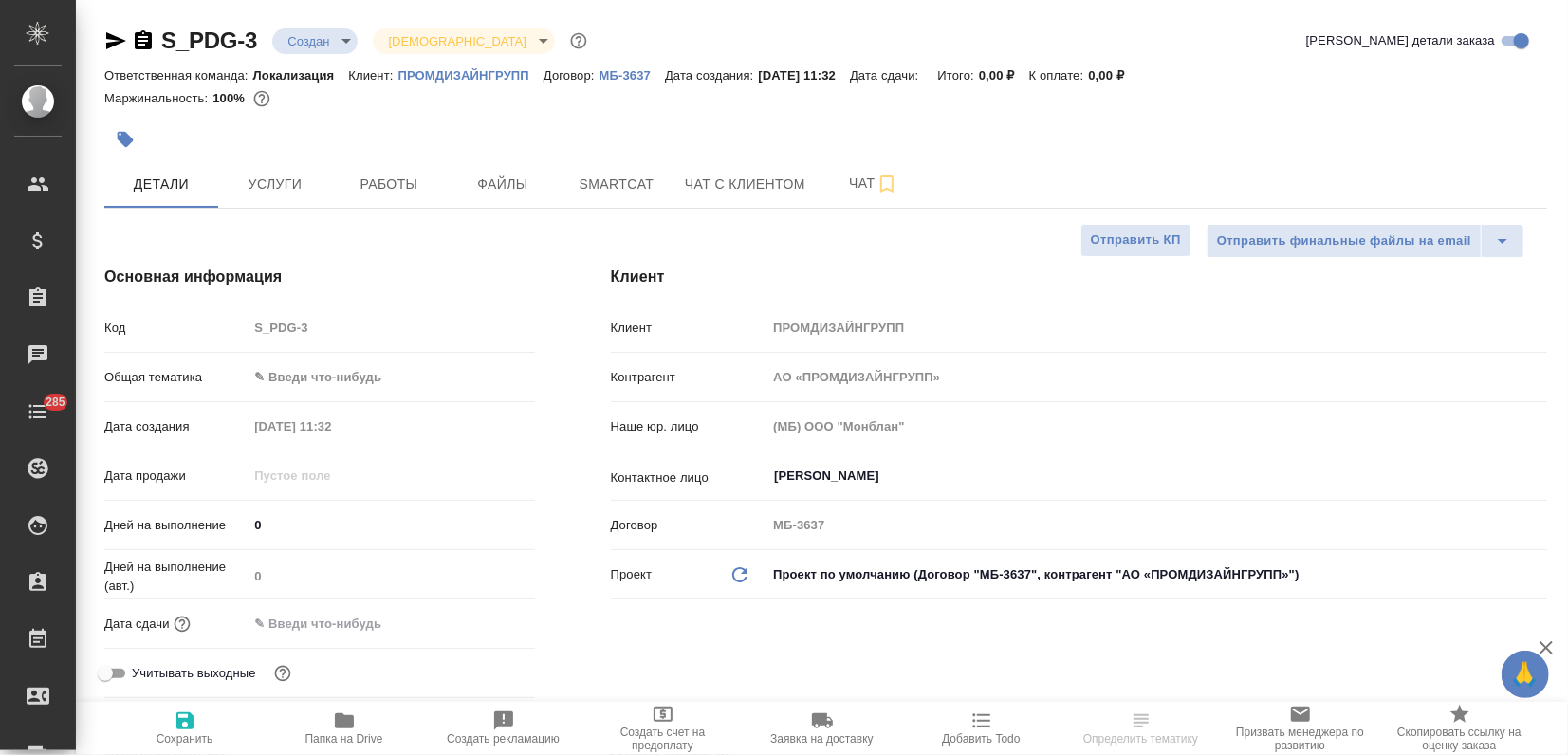
type textarea "x"
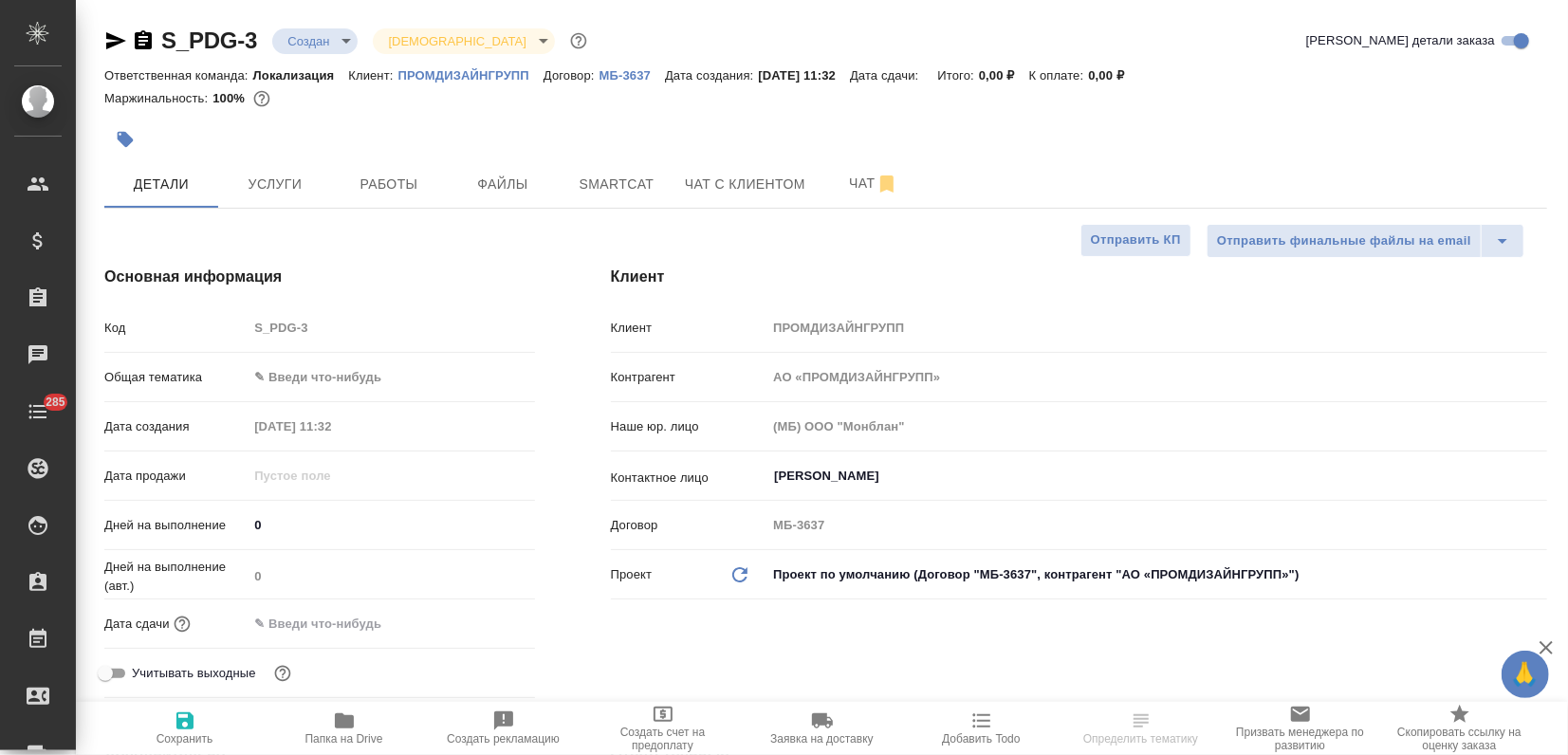
type textarea "x"
select select "RU"
type textarea "x"
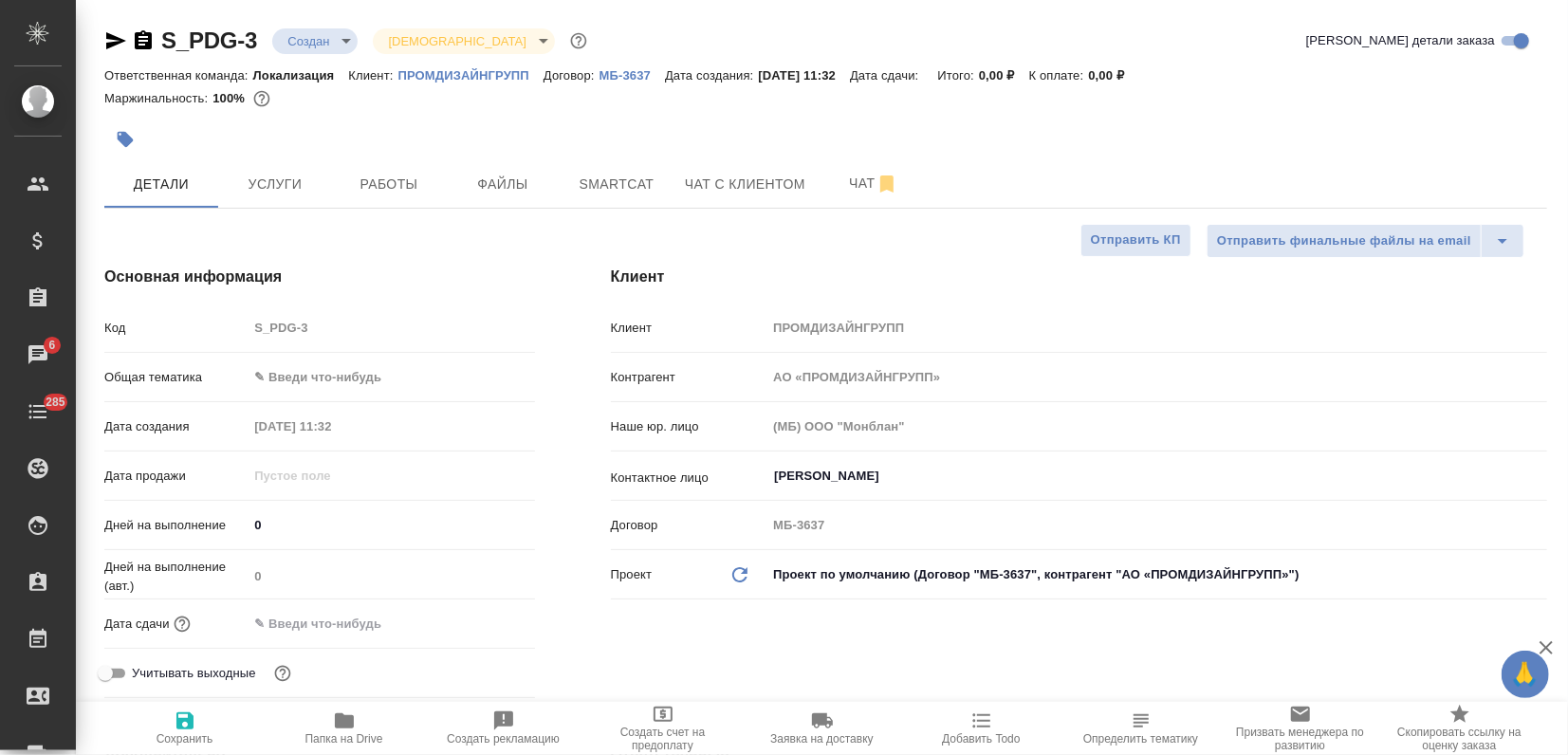
type textarea "x"
click at [279, 380] on body "🙏 .cls-1 fill:#fff; AWATERA Zagorodnikh [PERSON_NAME] Спецификации Заказы 6 Чат…" at bounding box center [784, 378] width 1568 height 755
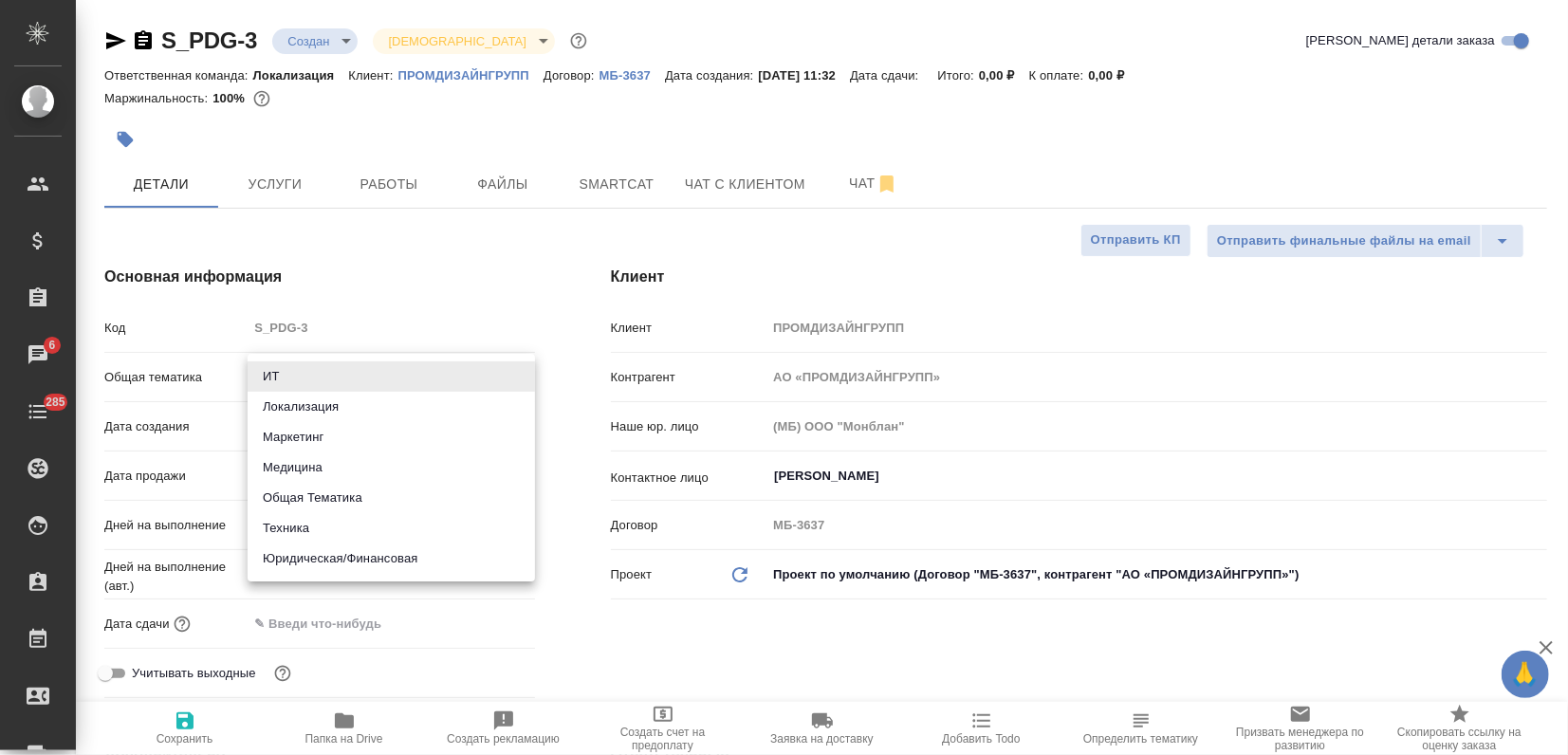
drag, startPoint x: 294, startPoint y: 444, endPoint x: 293, endPoint y: 477, distance: 33.0
click at [294, 443] on li "Маркетинг" at bounding box center [391, 437] width 287 height 31
type input "marketing"
type textarea "x"
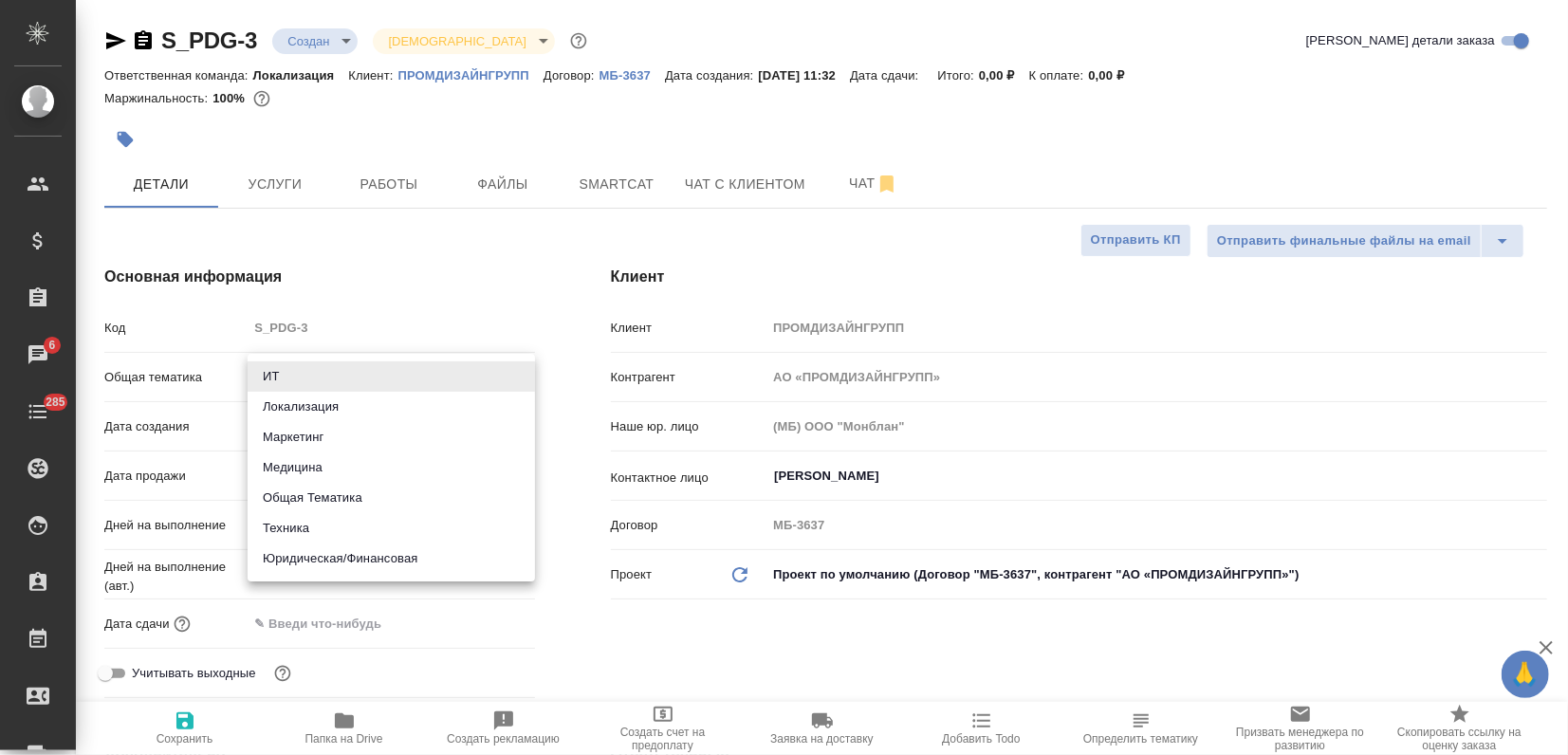
type textarea "x"
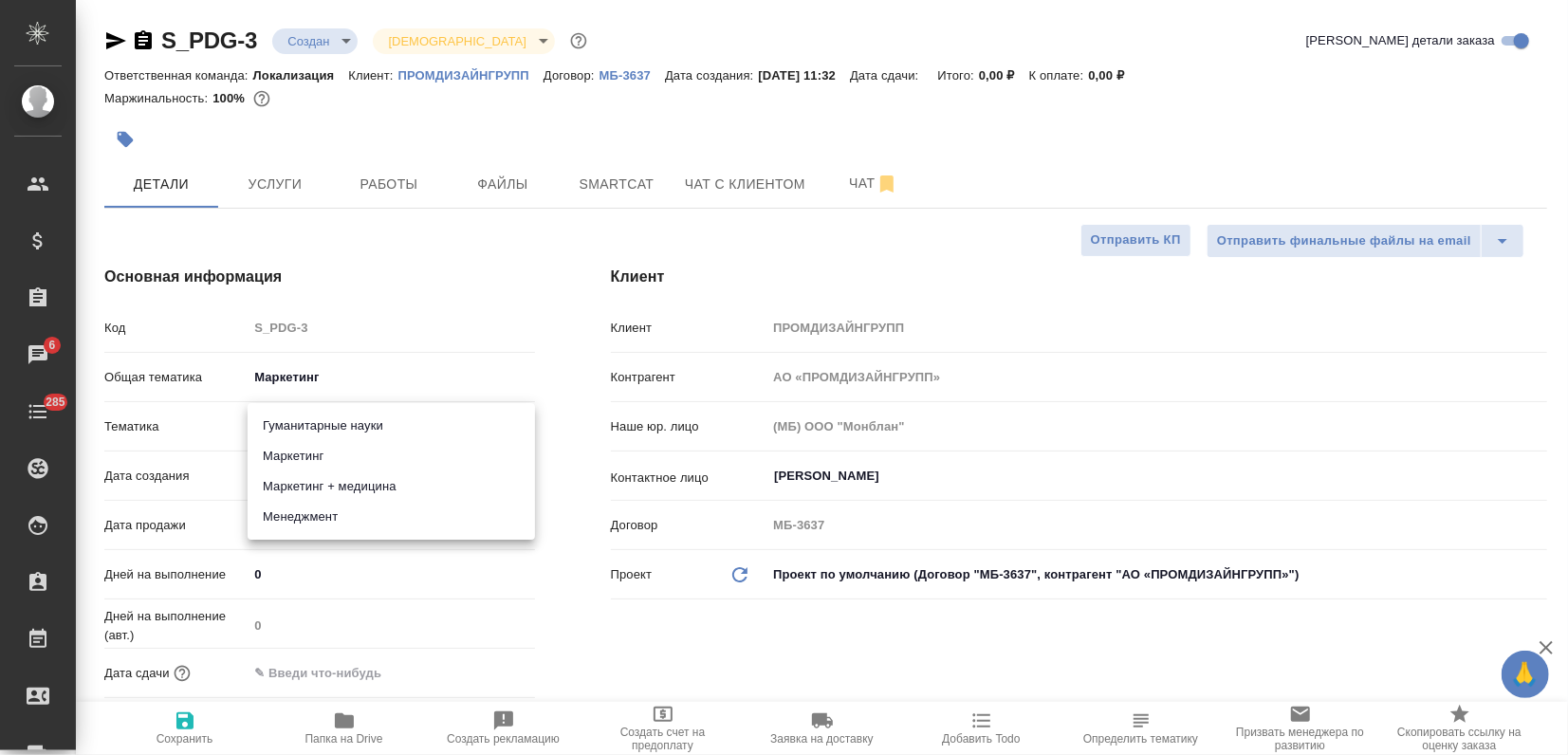
click at [294, 432] on body "🙏 .cls-1 fill:#fff; AWATERA Zagorodnikh [PERSON_NAME] Спецификации Заказы 6 Чат…" at bounding box center [784, 378] width 1568 height 755
click at [292, 465] on li "Маркетинг" at bounding box center [391, 456] width 287 height 31
type textarea "x"
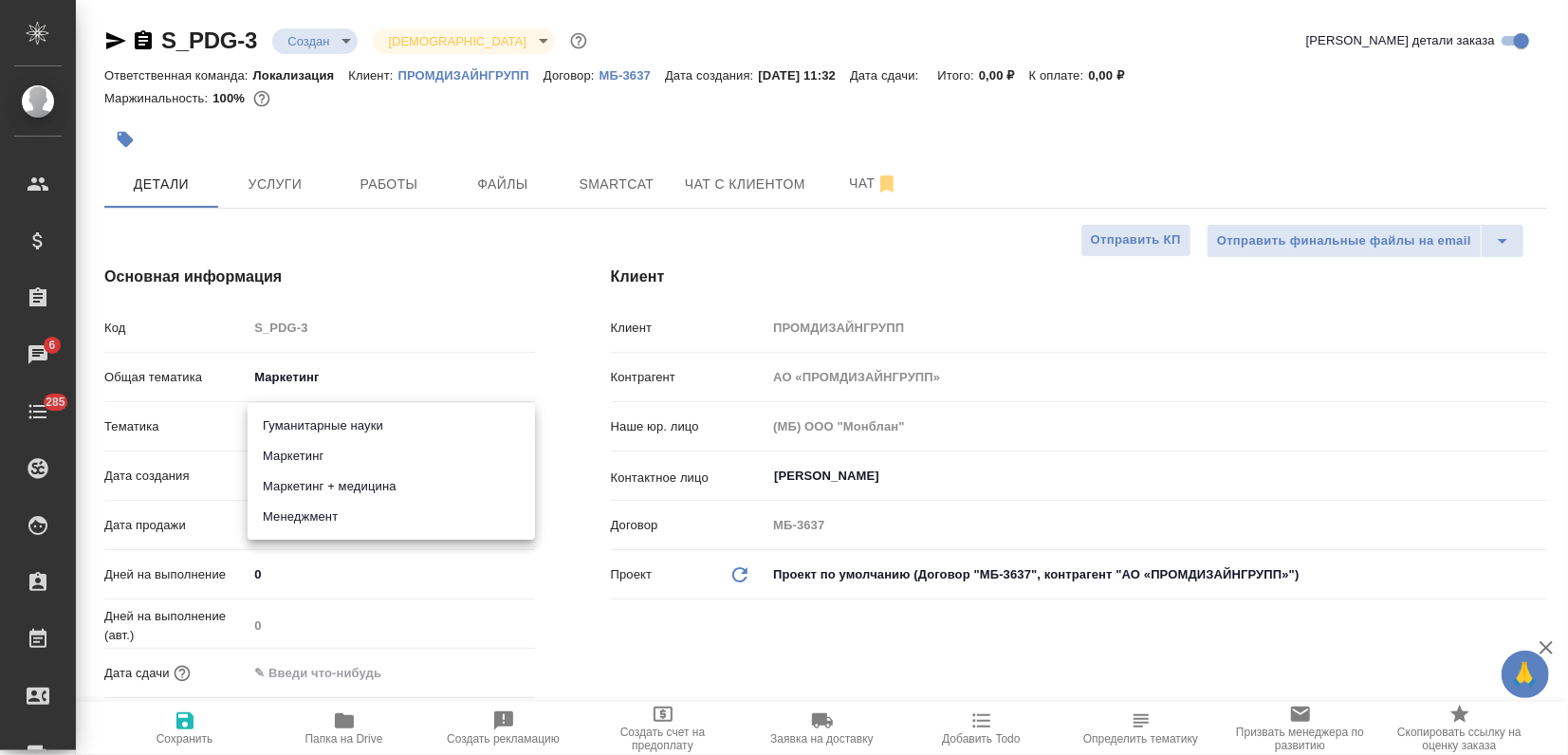
type input "5a8b8b956a9677013d343d63"
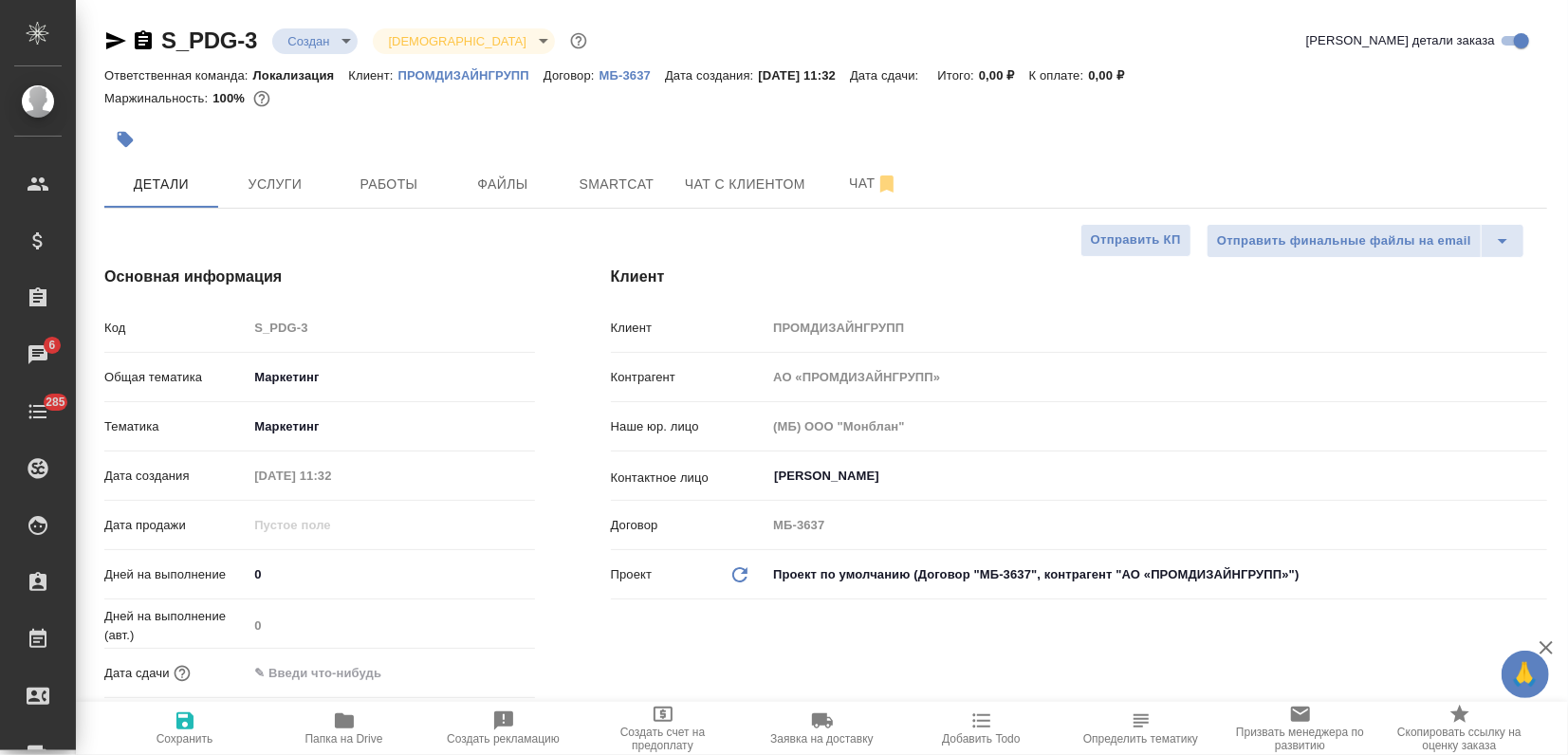
click at [188, 722] on icon "button" at bounding box center [185, 720] width 17 height 17
type textarea "x"
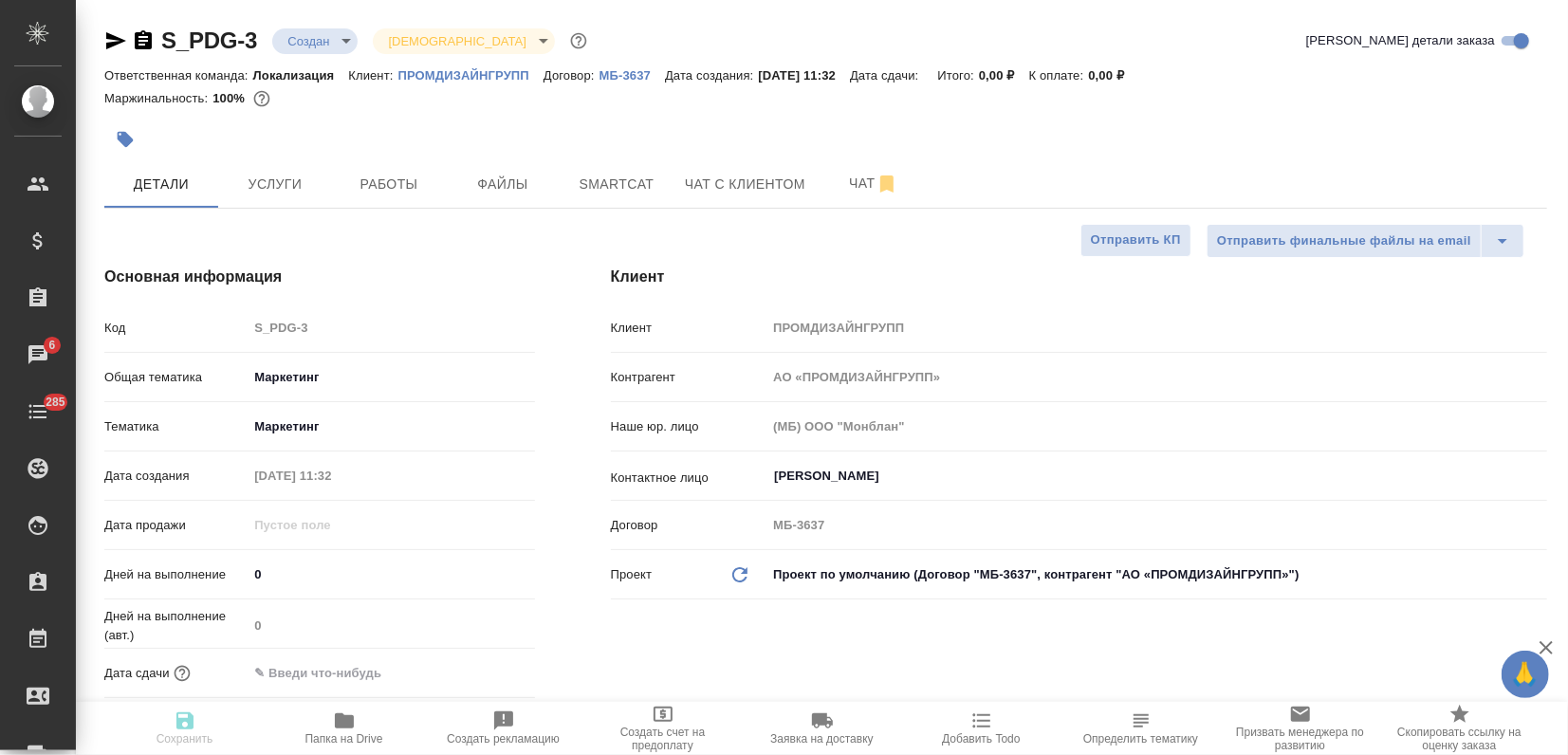
type textarea "x"
click at [495, 183] on span "Файлы" at bounding box center [502, 184] width 91 height 24
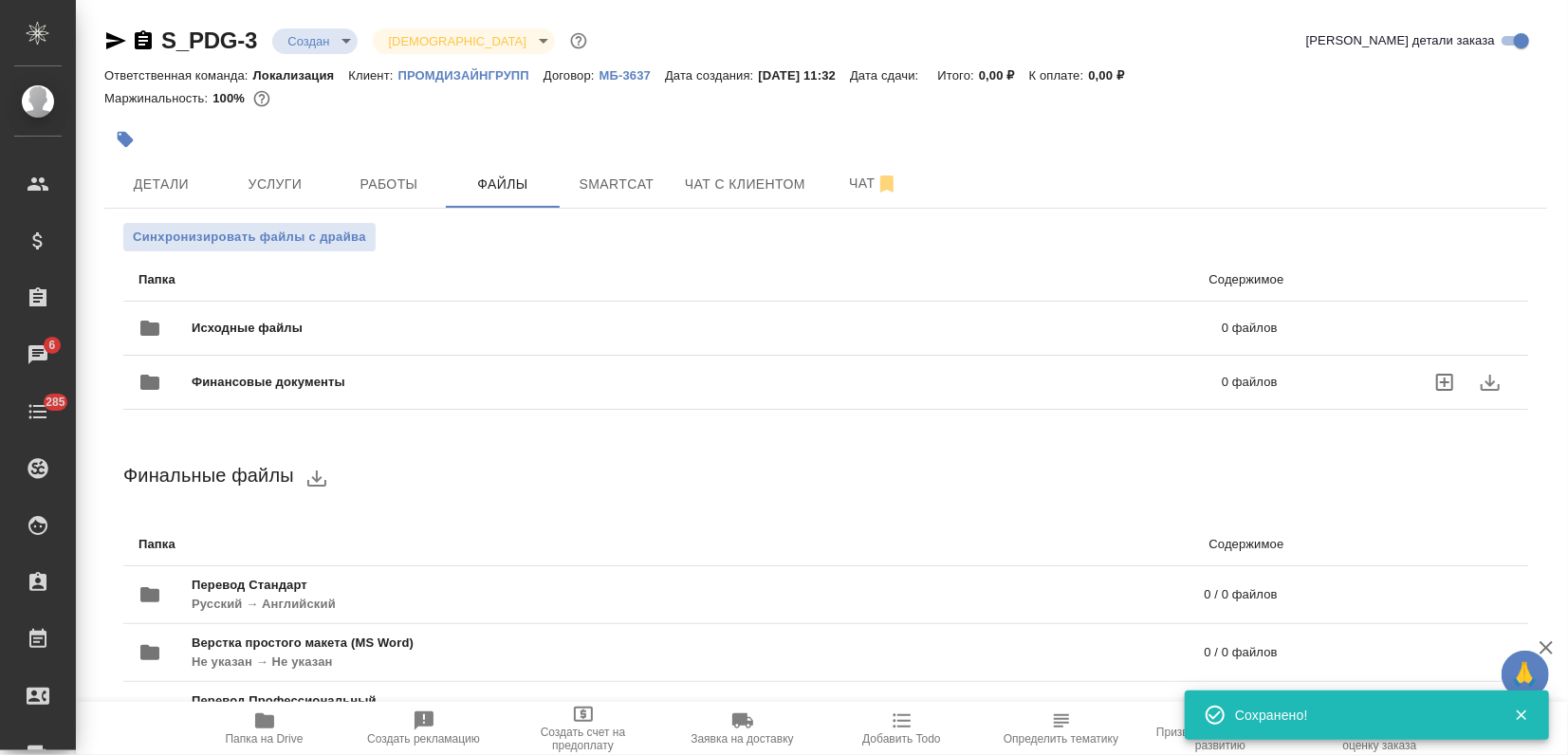
click at [266, 346] on div "Финансовые документы 0 файлов" at bounding box center [707, 381] width 1177 height 84
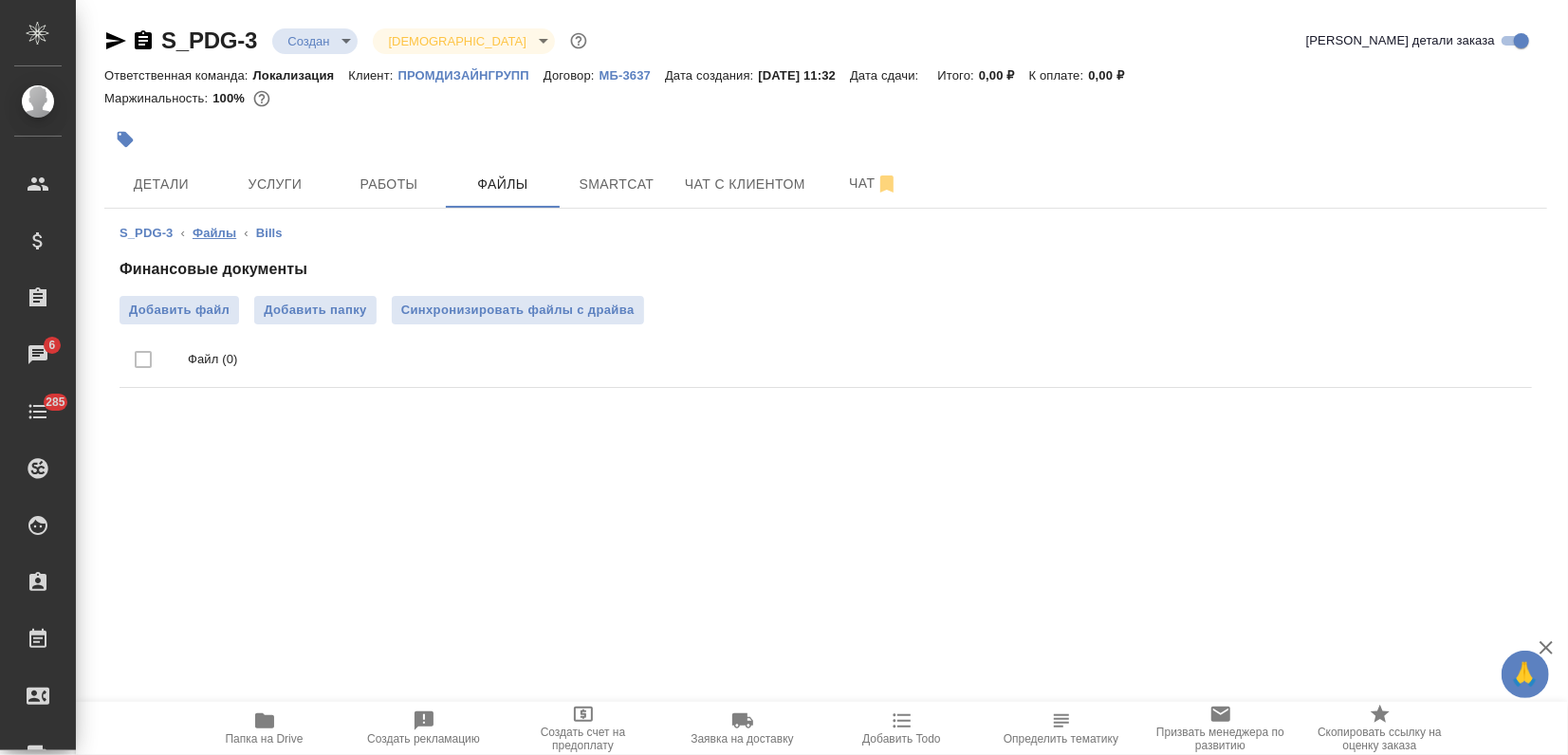
click at [213, 234] on link "Файлы" at bounding box center [213, 232] width 43 height 14
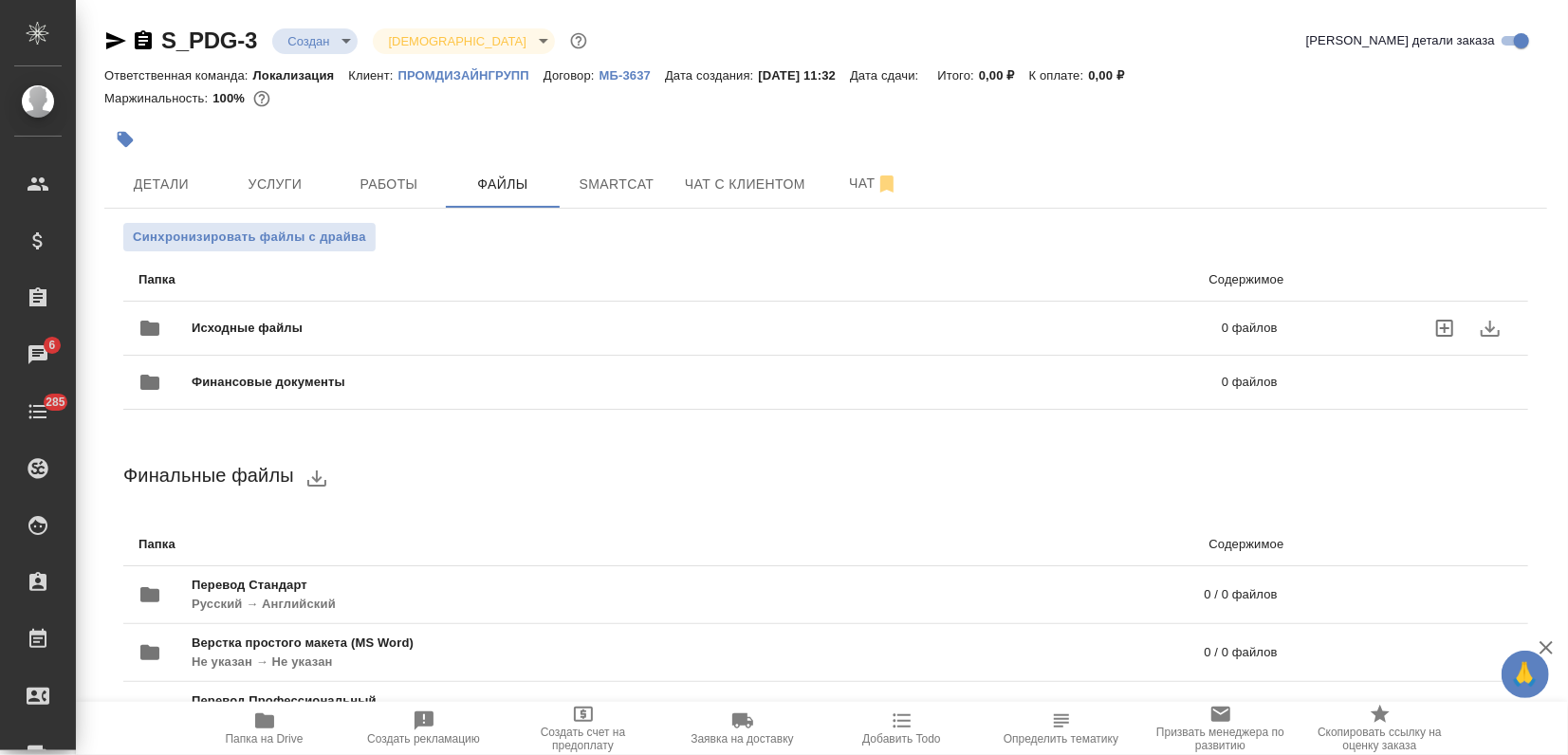
click at [245, 323] on span "Исходные файлы" at bounding box center [477, 329] width 571 height 19
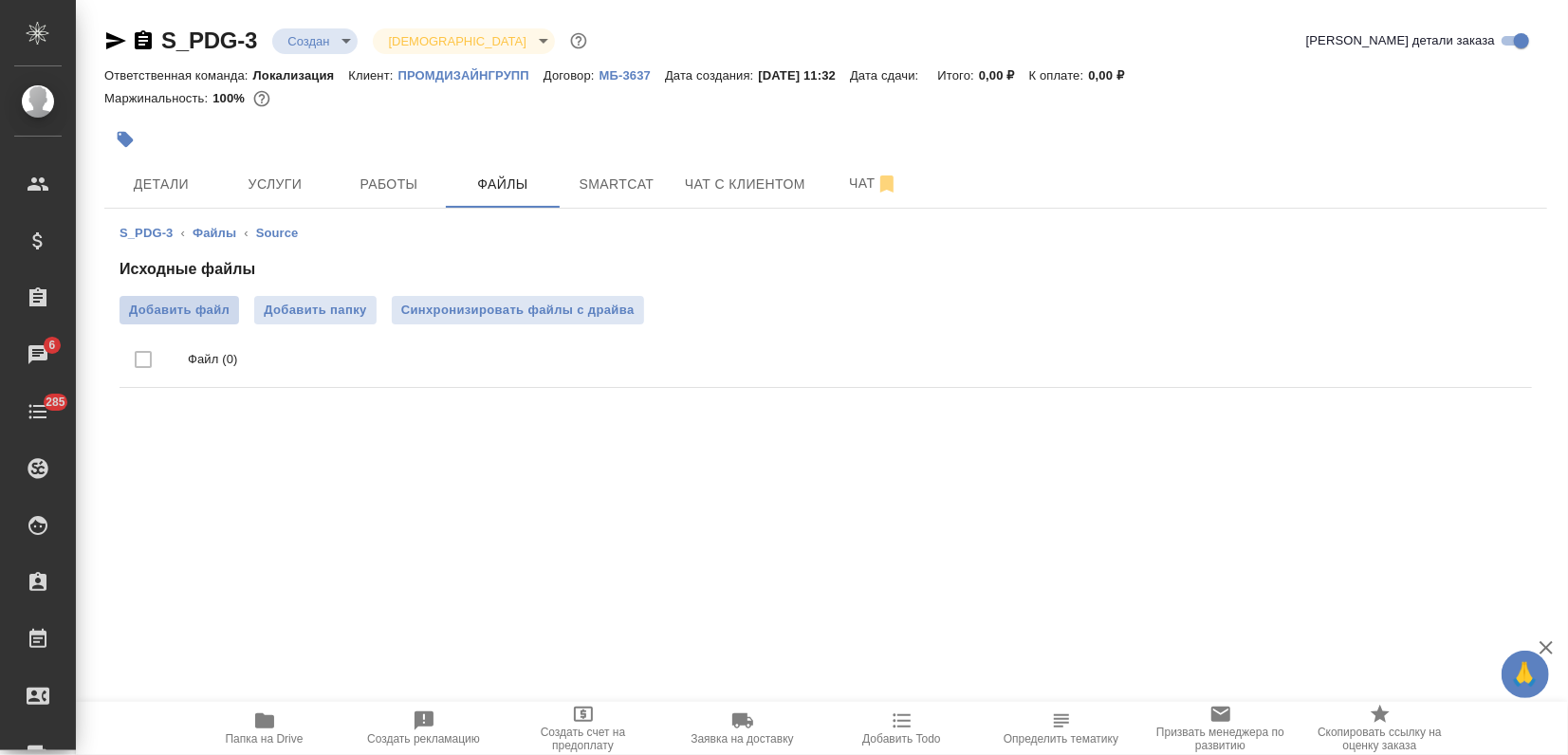
click at [193, 302] on span "Добавить файл" at bounding box center [179, 310] width 101 height 19
click at [0, 0] on input "Добавить файл" at bounding box center [0, 0] width 0 height 0
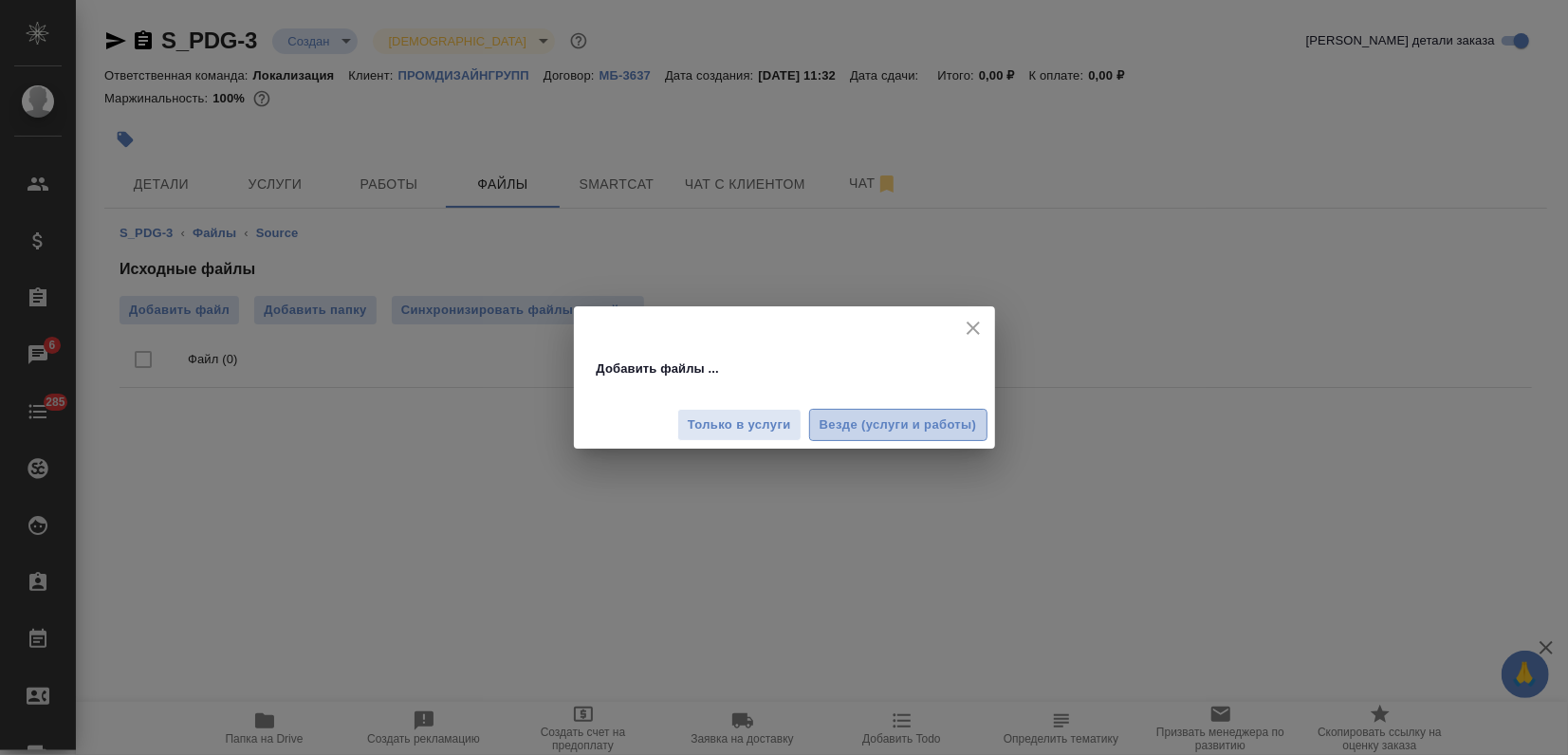
click at [858, 429] on span "Везде (услуги и работы)" at bounding box center [898, 425] width 158 height 22
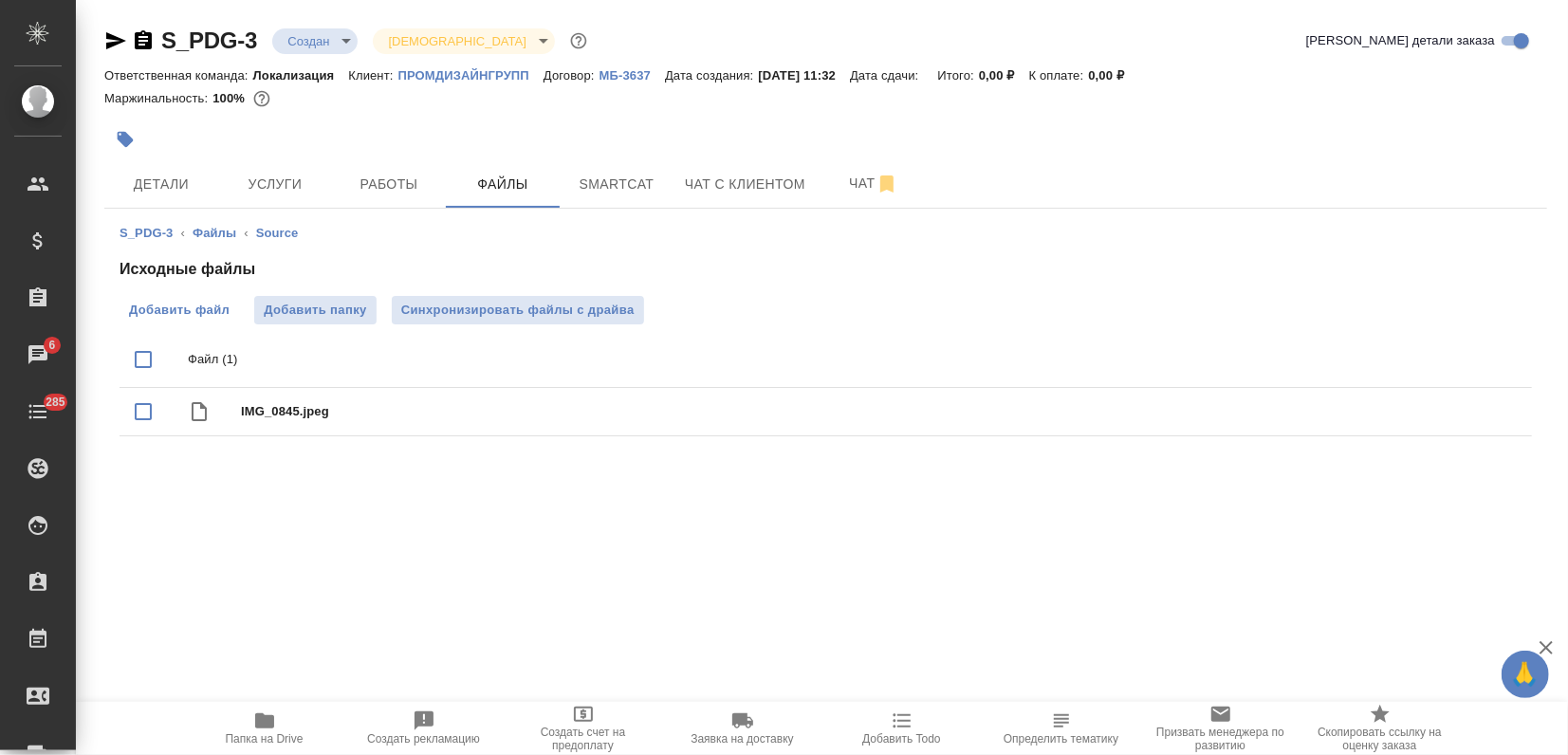
click at [178, 302] on span "Добавить файл" at bounding box center [179, 310] width 101 height 19
click at [0, 0] on input "Добавить файл" at bounding box center [0, 0] width 0 height 0
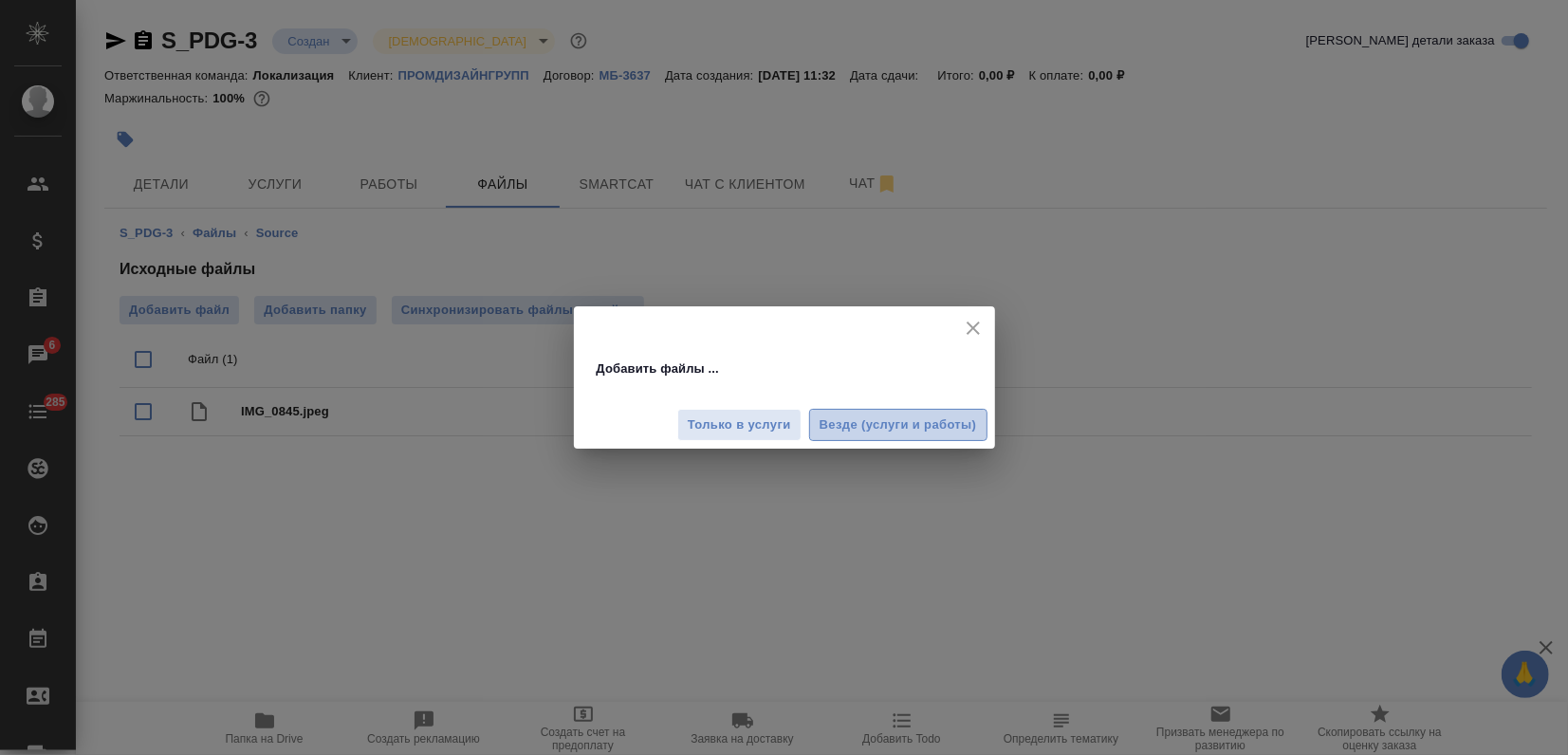
click at [912, 423] on span "Везде (услуги и работы)" at bounding box center [898, 425] width 158 height 22
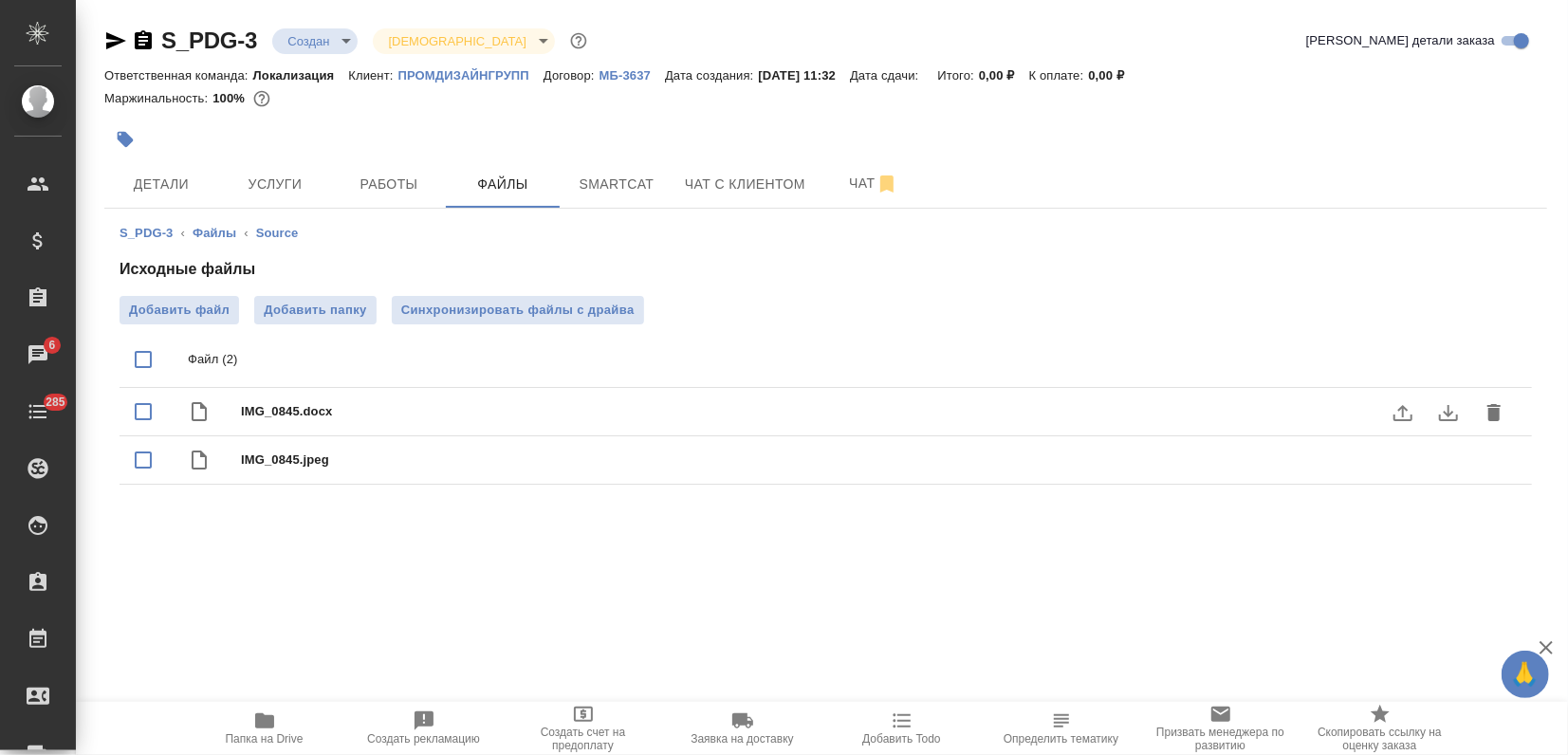
click at [147, 409] on input "checkbox" at bounding box center [142, 411] width 39 height 39
checkbox input "true"
click at [518, 72] on p "ПРОМДИЗАЙНГРУПП" at bounding box center [471, 75] width 145 height 14
drag, startPoint x: 257, startPoint y: 37, endPoint x: 187, endPoint y: 37, distance: 70.0
click at [187, 37] on div "S_PDG-3 Создан new Святая троица holyTrinity" at bounding box center [348, 41] width 486 height 31
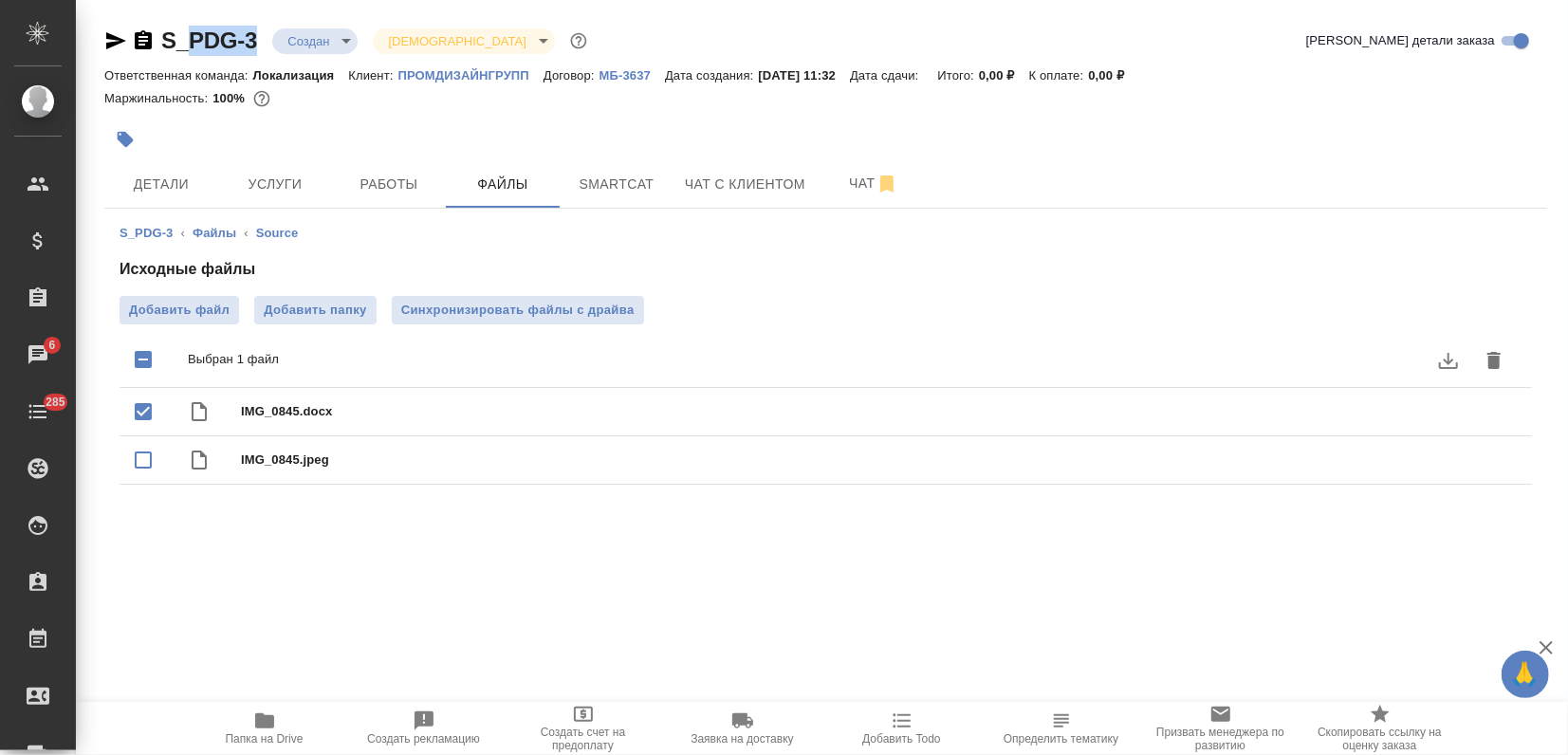
copy link "PDG-3"
click at [292, 184] on span "Услуги" at bounding box center [275, 184] width 91 height 24
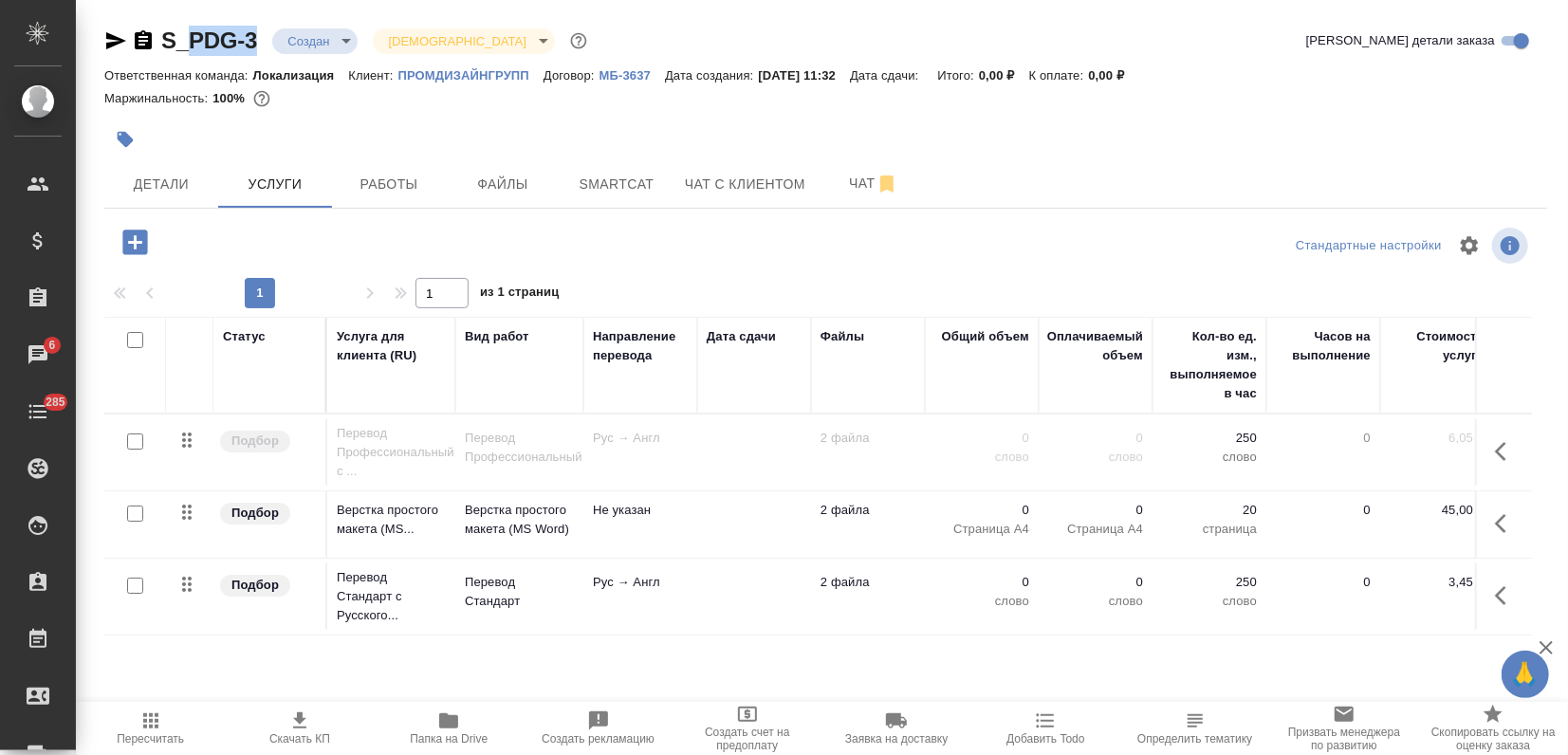
drag, startPoint x: 138, startPoint y: 505, endPoint x: 160, endPoint y: 517, distance: 25.1
click at [138, 505] on input "checkbox" at bounding box center [135, 513] width 16 height 16
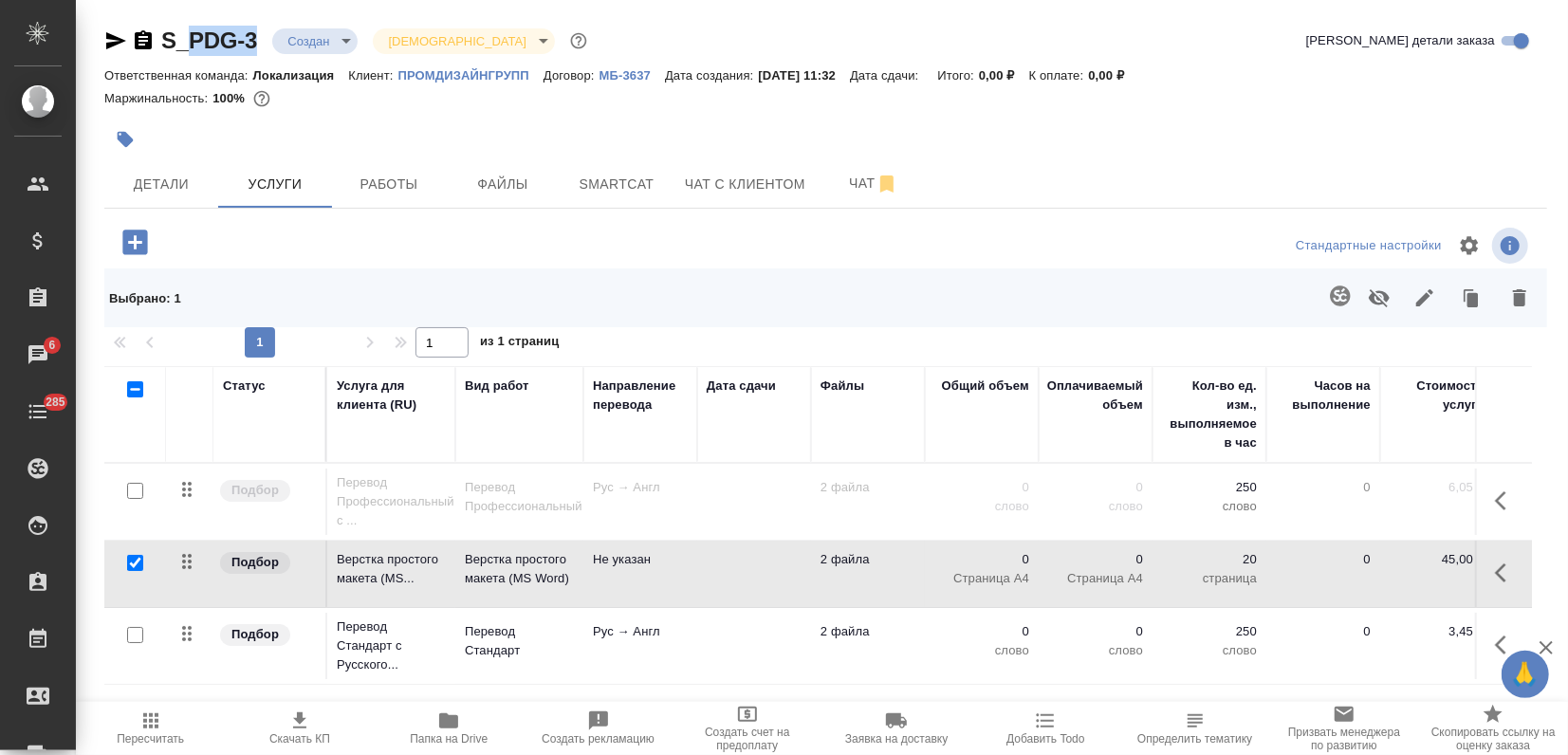
click at [1440, 299] on button "button" at bounding box center [1424, 297] width 45 height 49
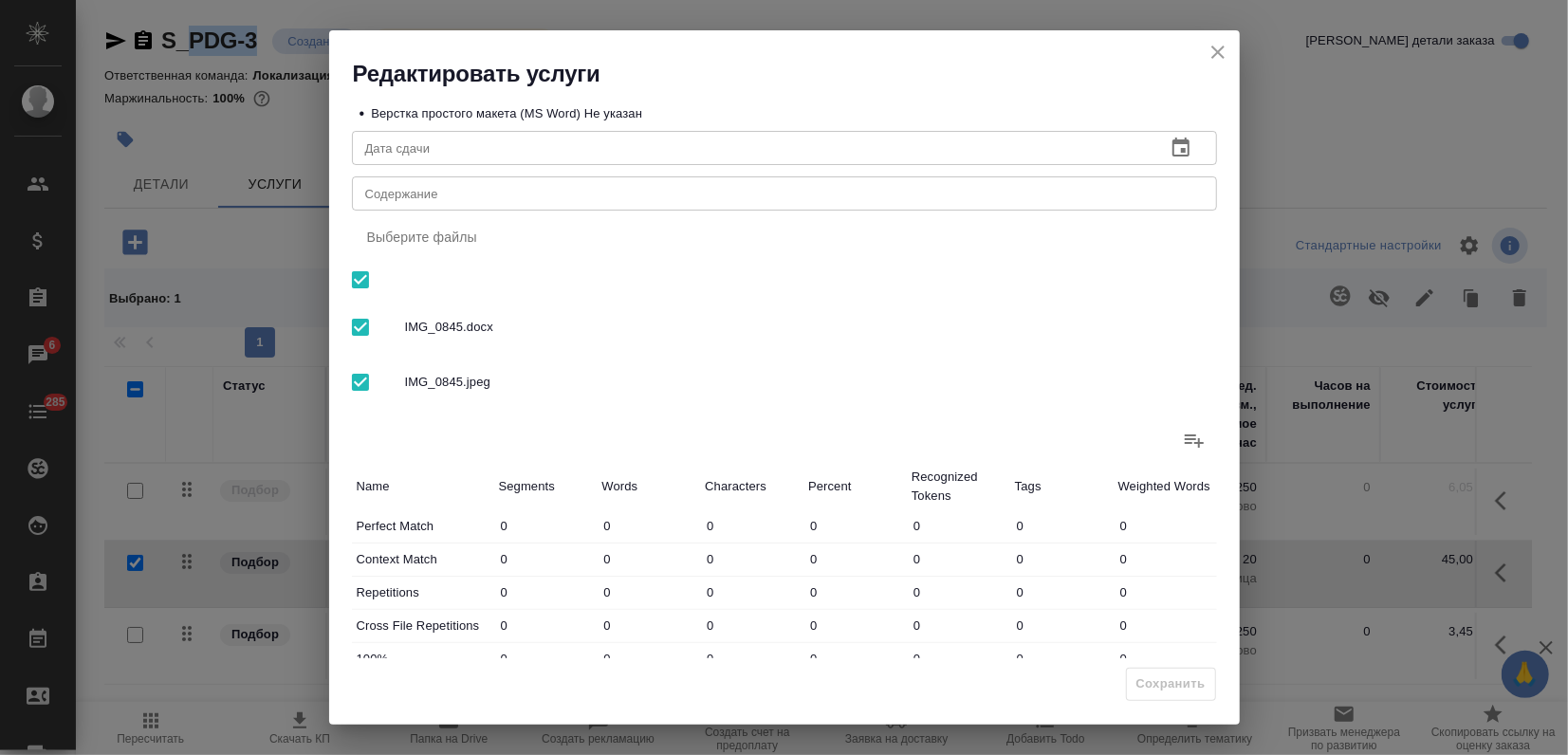
click at [1209, 53] on icon "close" at bounding box center [1218, 52] width 23 height 23
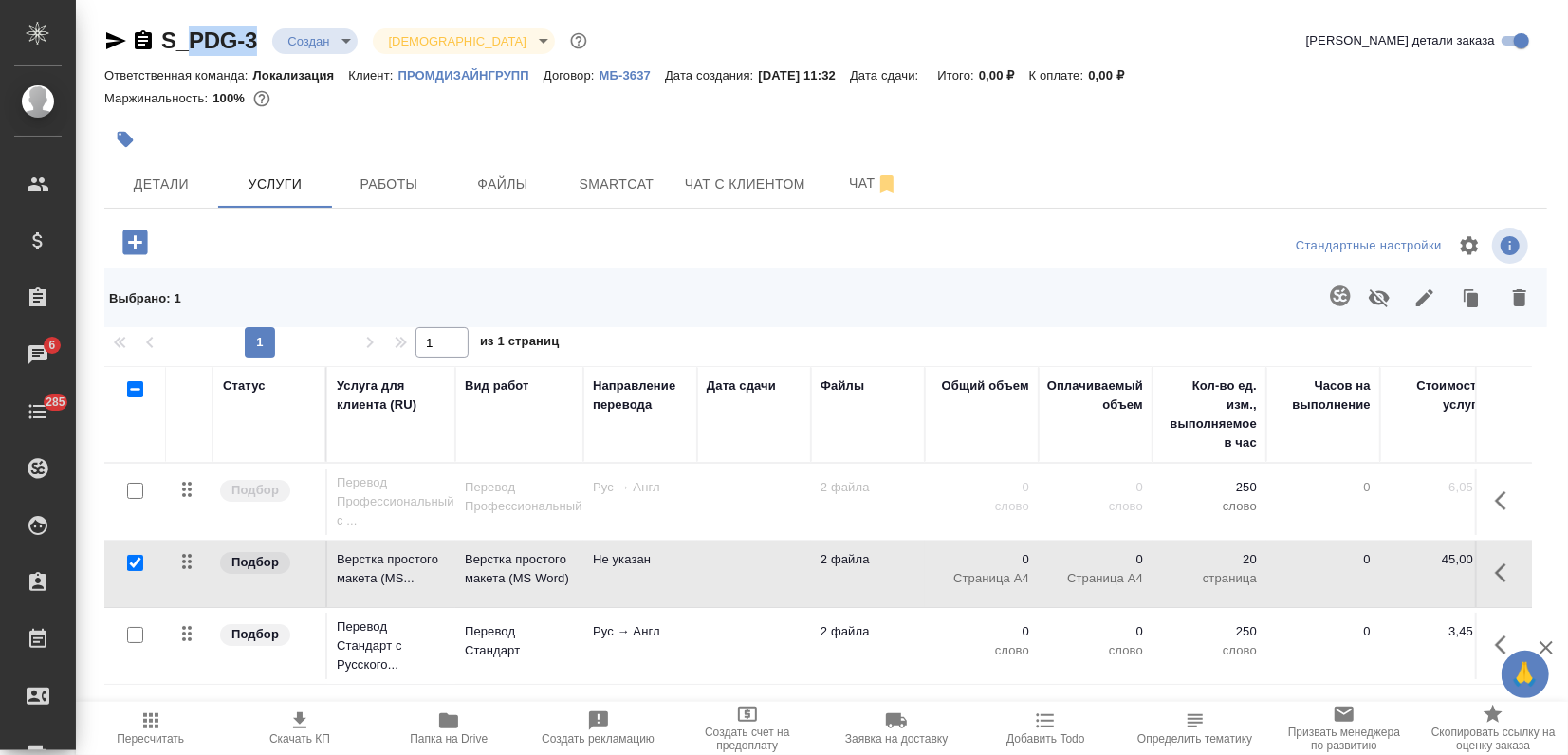
click at [1373, 294] on icon "button" at bounding box center [1380, 298] width 21 height 18
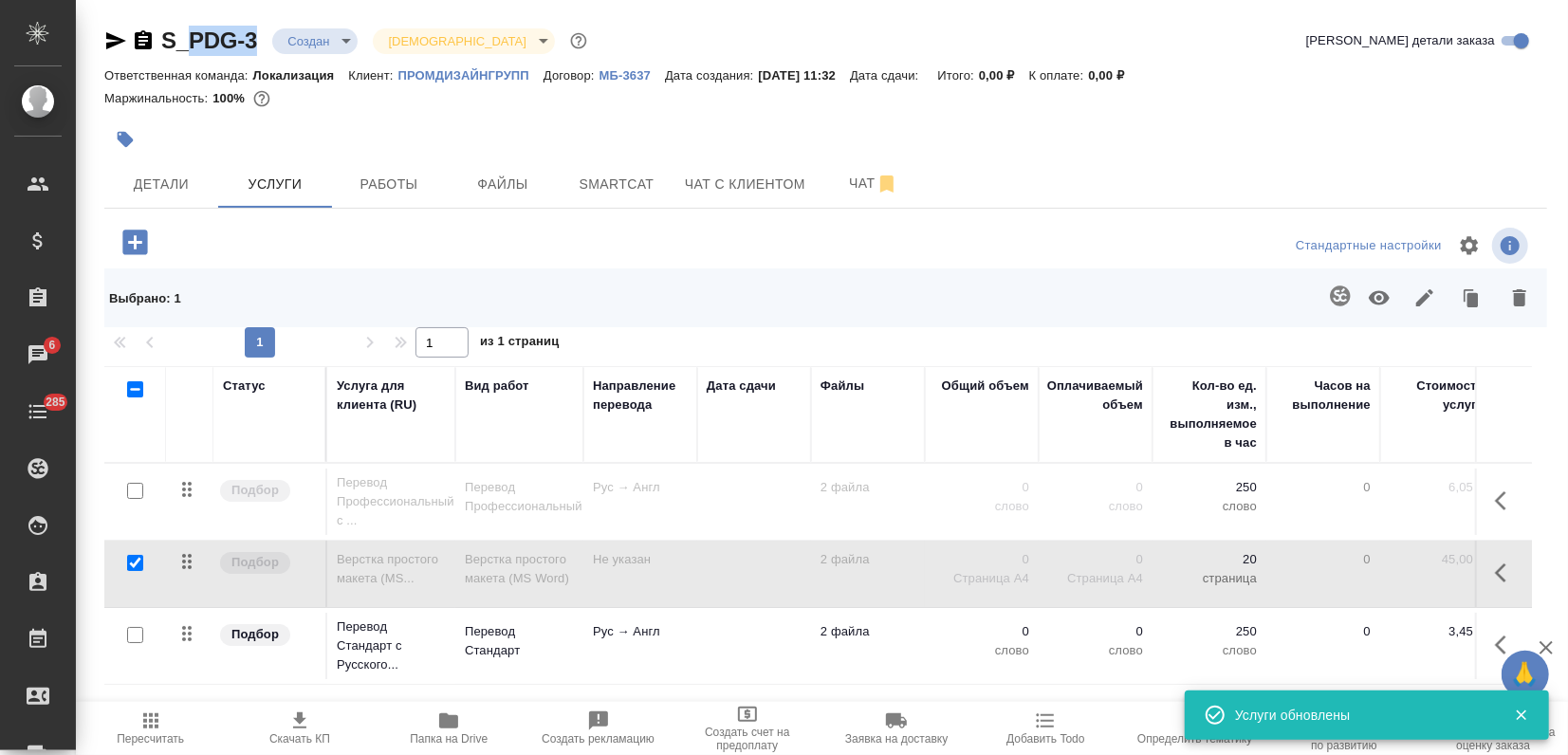
click at [141, 564] on input "checkbox" at bounding box center [135, 563] width 16 height 16
checkbox input "false"
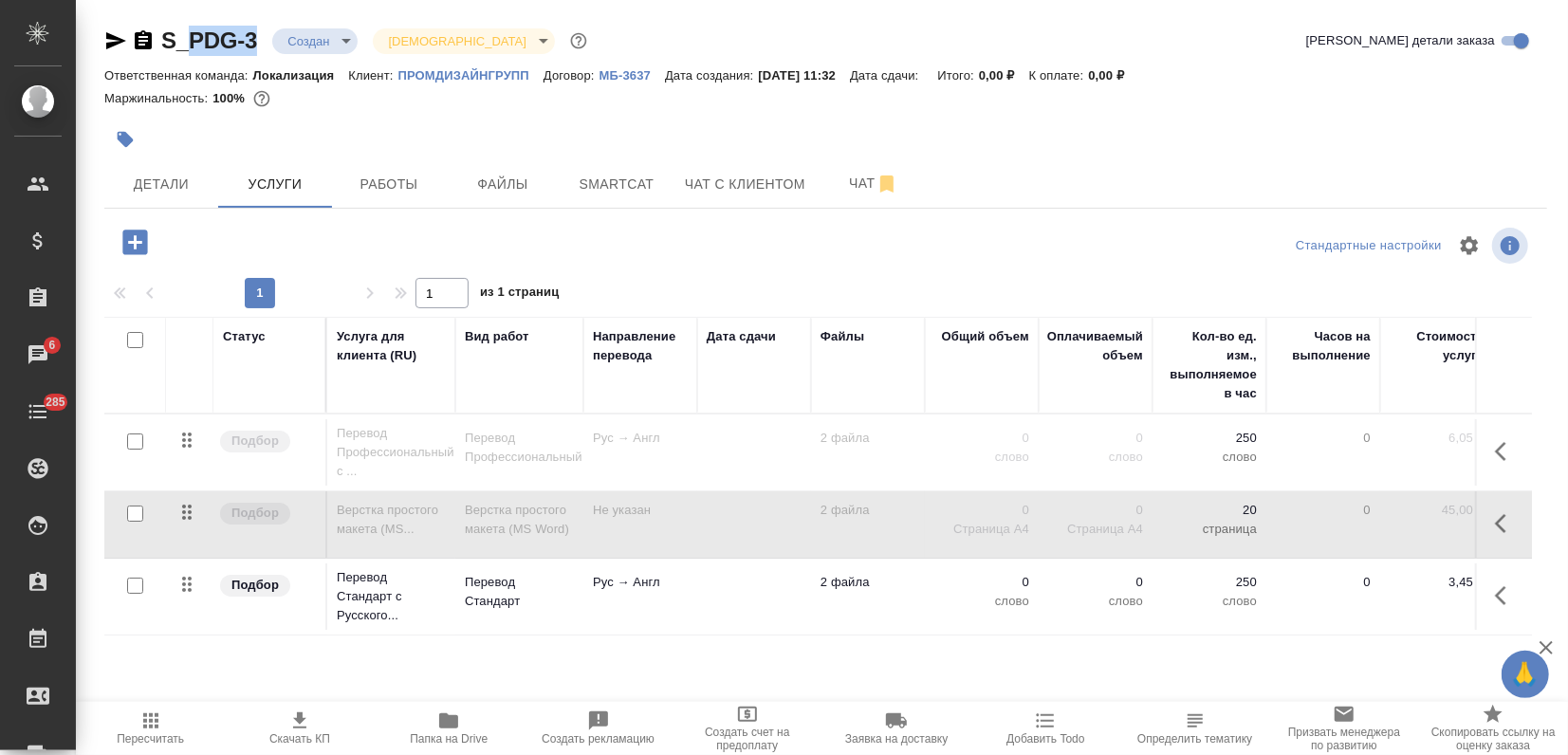
click at [140, 582] on input "checkbox" at bounding box center [135, 585] width 16 height 16
checkbox input "true"
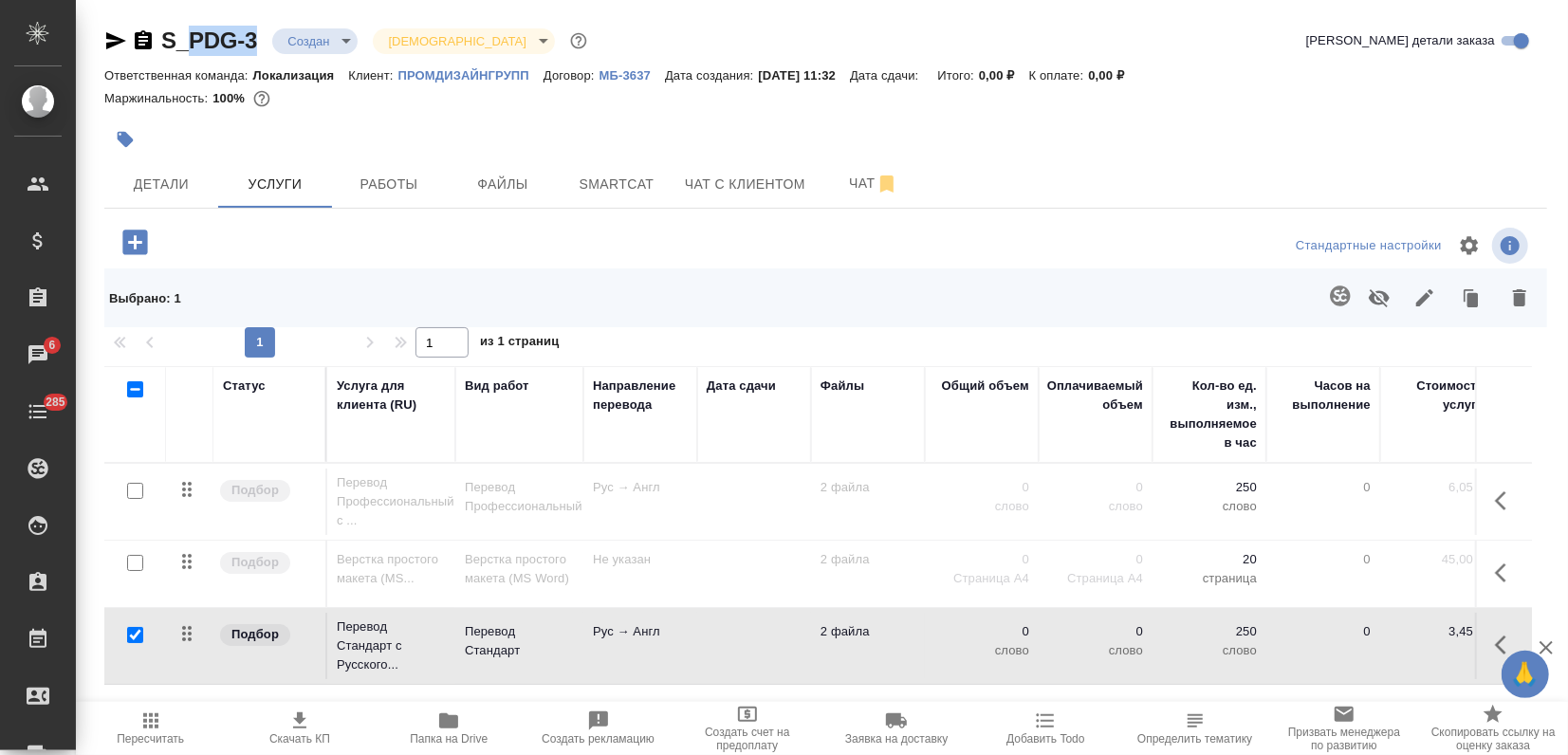
click at [1498, 296] on button "button" at bounding box center [1519, 297] width 45 height 49
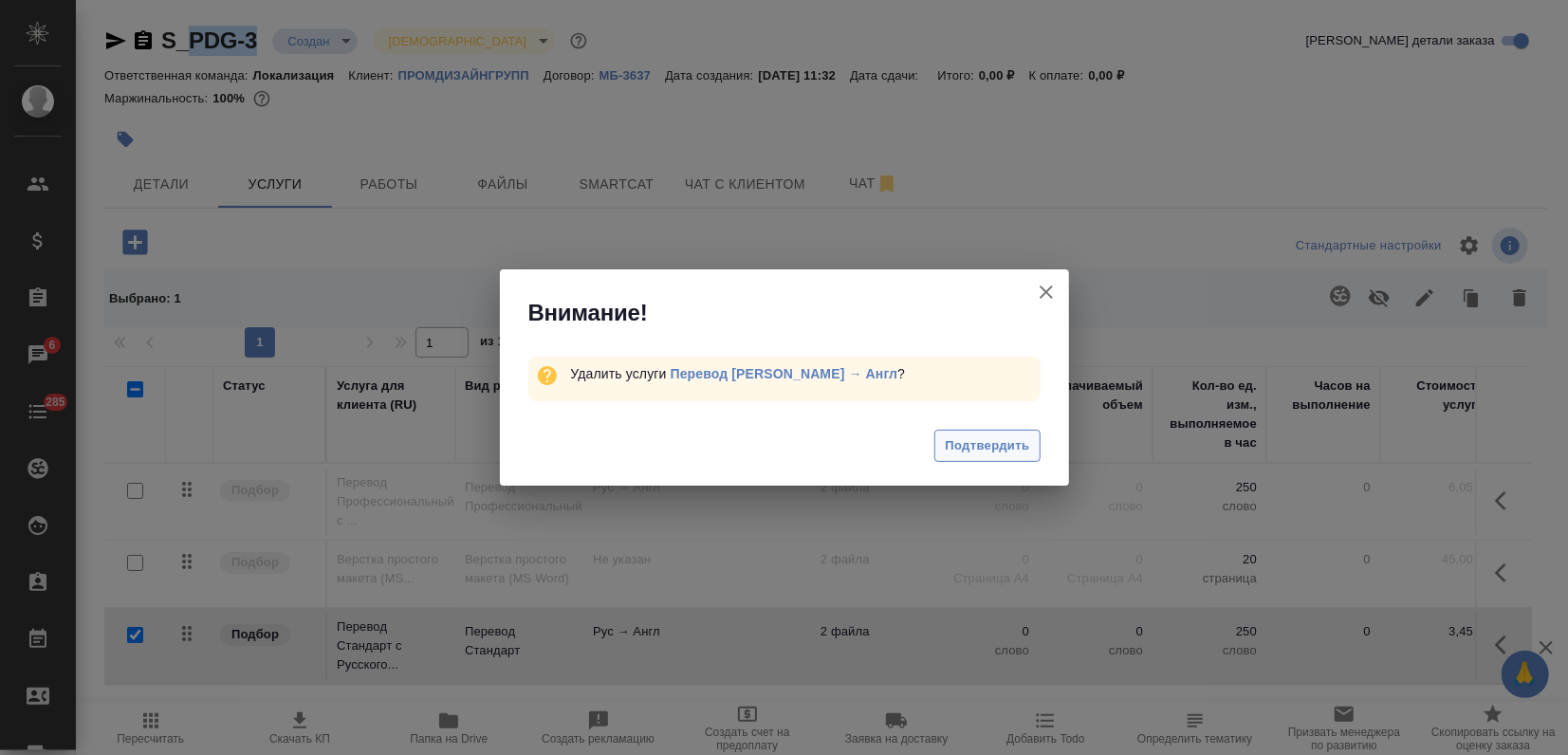
click at [975, 445] on span "Подтвердить" at bounding box center [987, 446] width 85 height 22
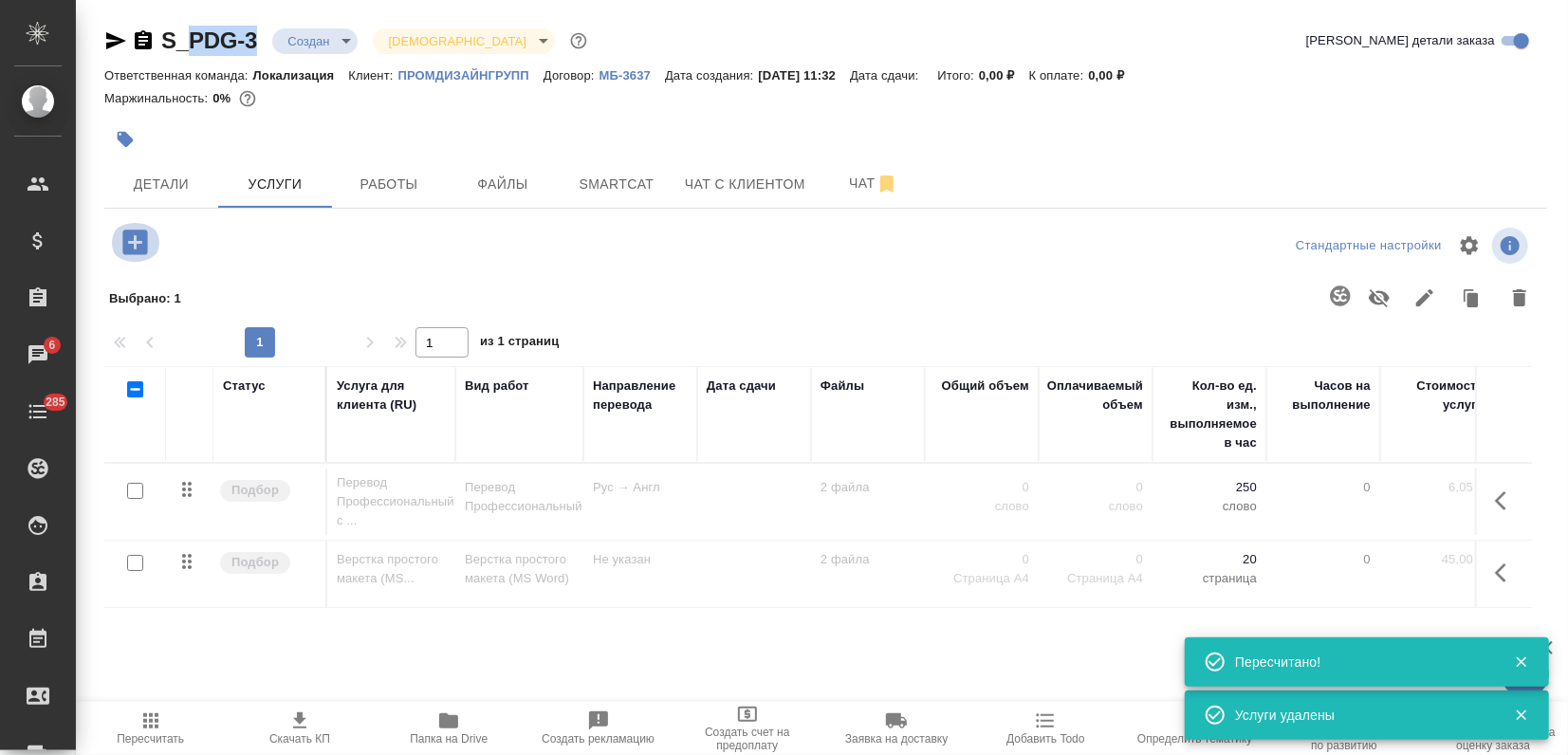
click at [133, 241] on icon "button" at bounding box center [135, 242] width 34 height 34
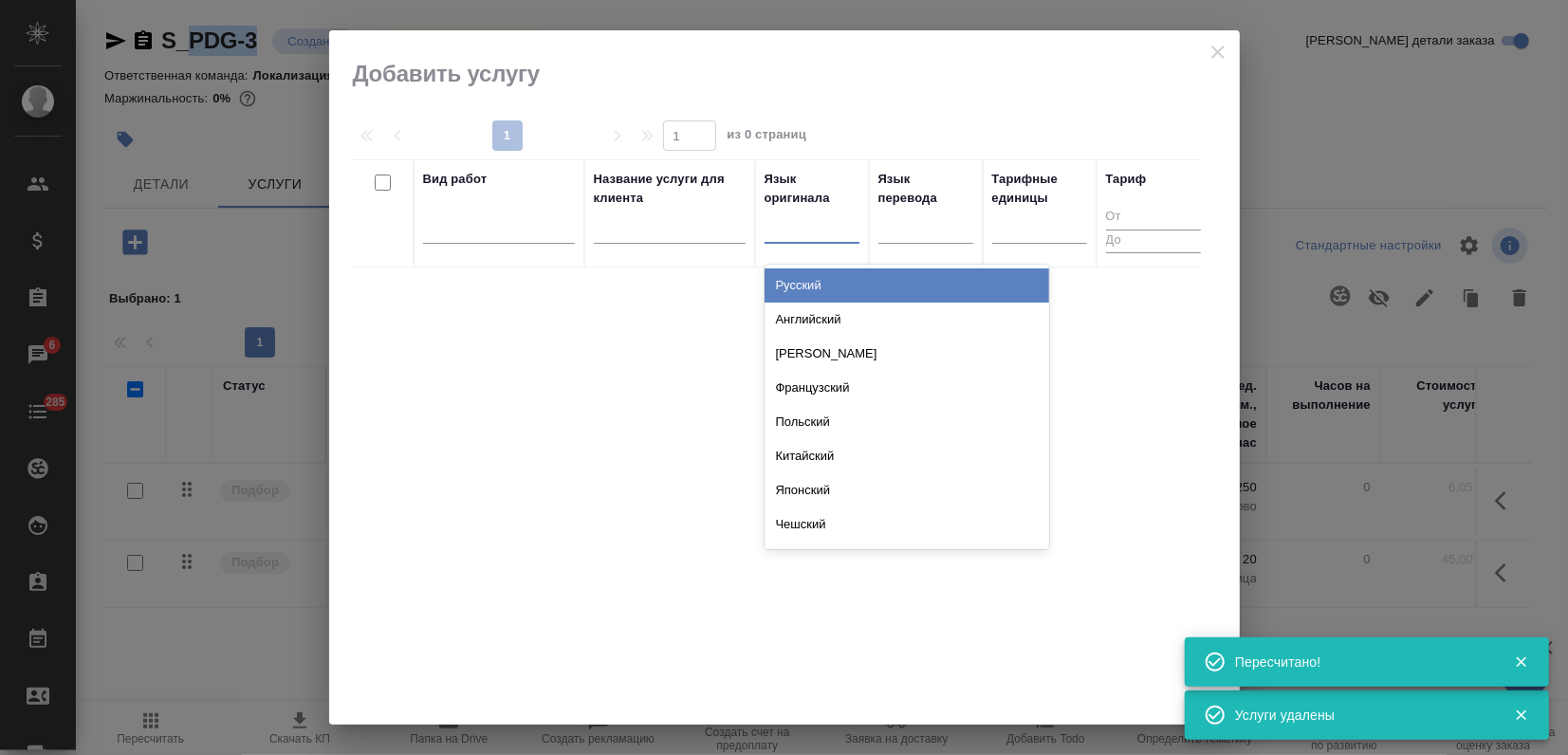
click at [813, 228] on div at bounding box center [812, 224] width 95 height 28
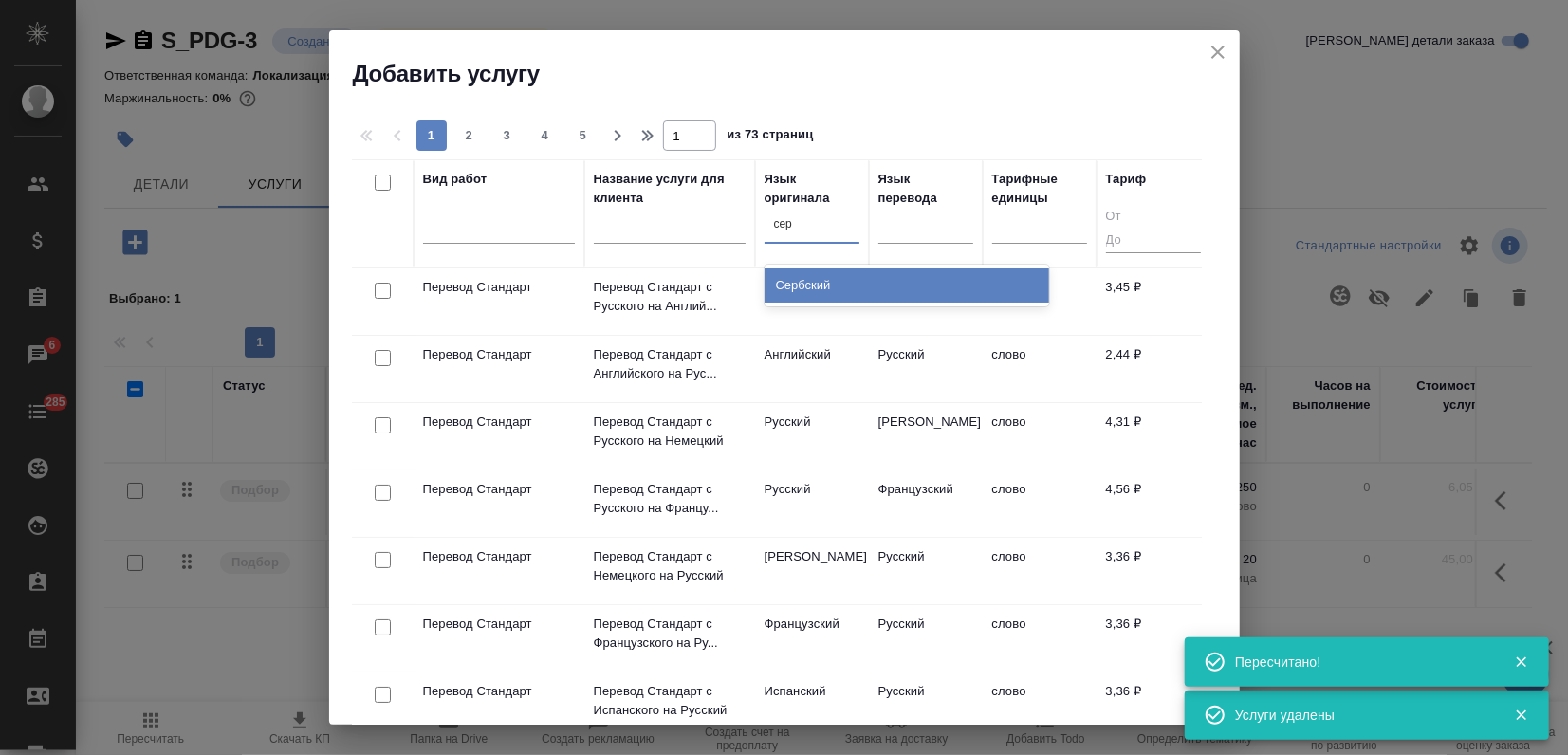
type input "серб"
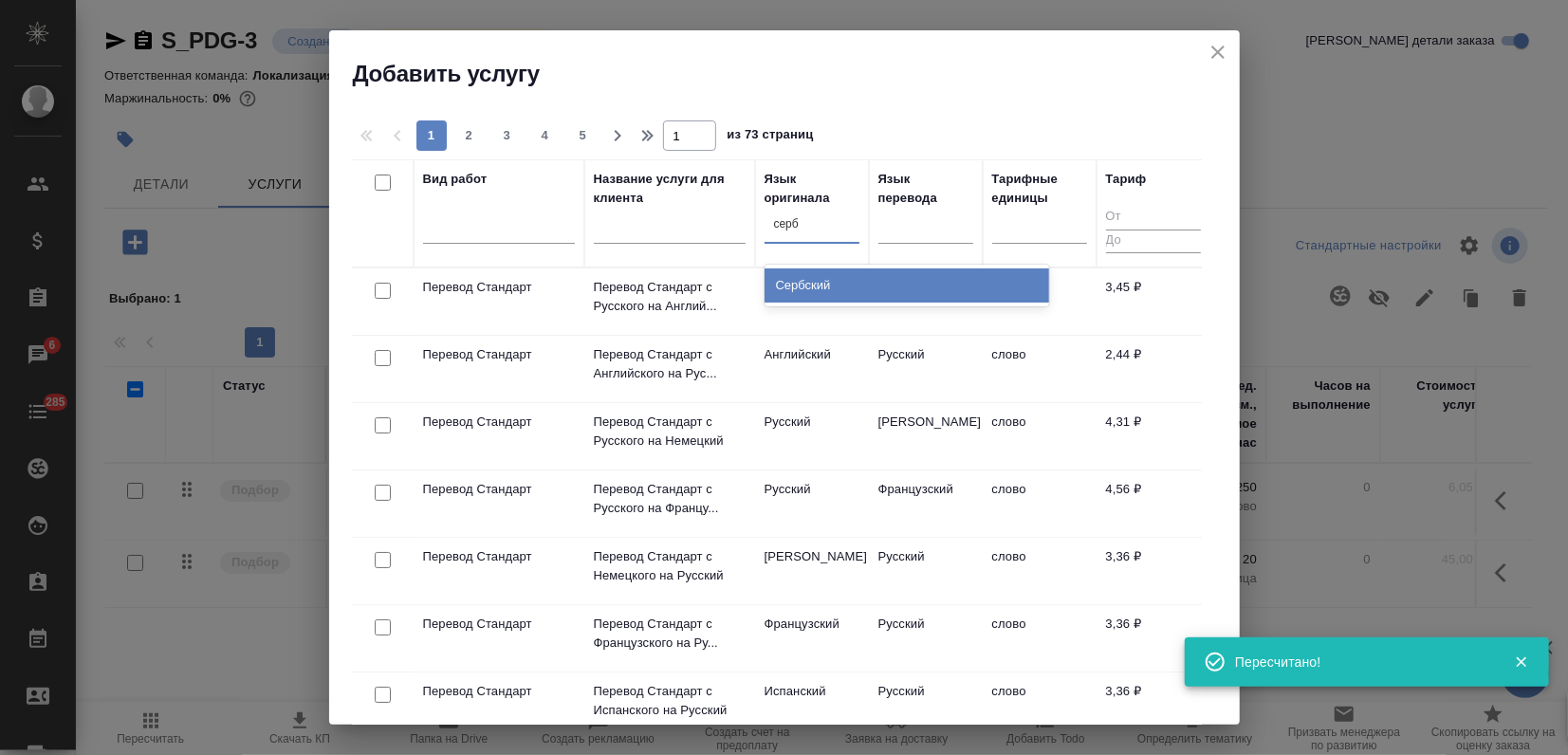
click at [817, 291] on div "Сербский" at bounding box center [907, 285] width 284 height 35
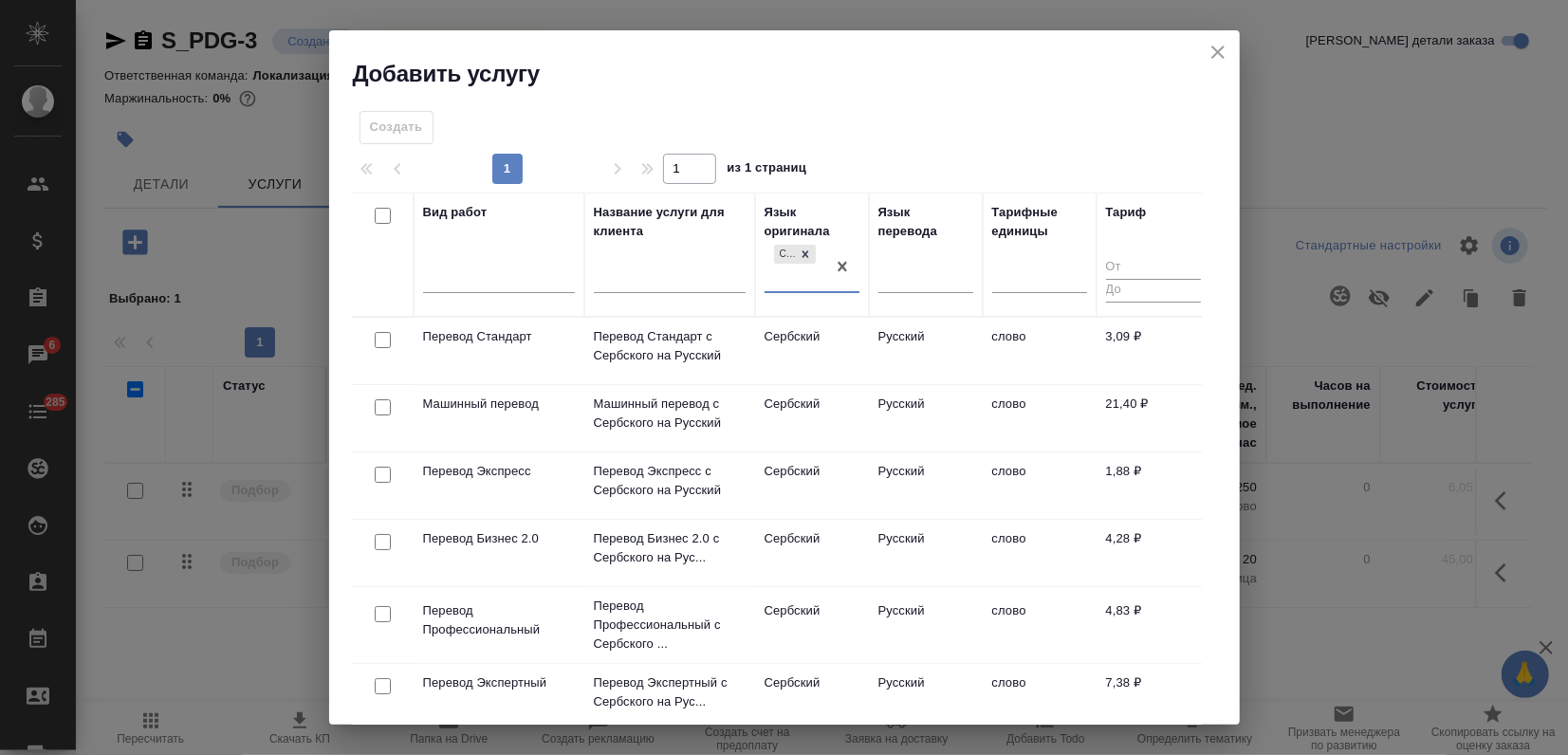
click at [865, 333] on td "Сербский" at bounding box center [812, 351] width 113 height 66
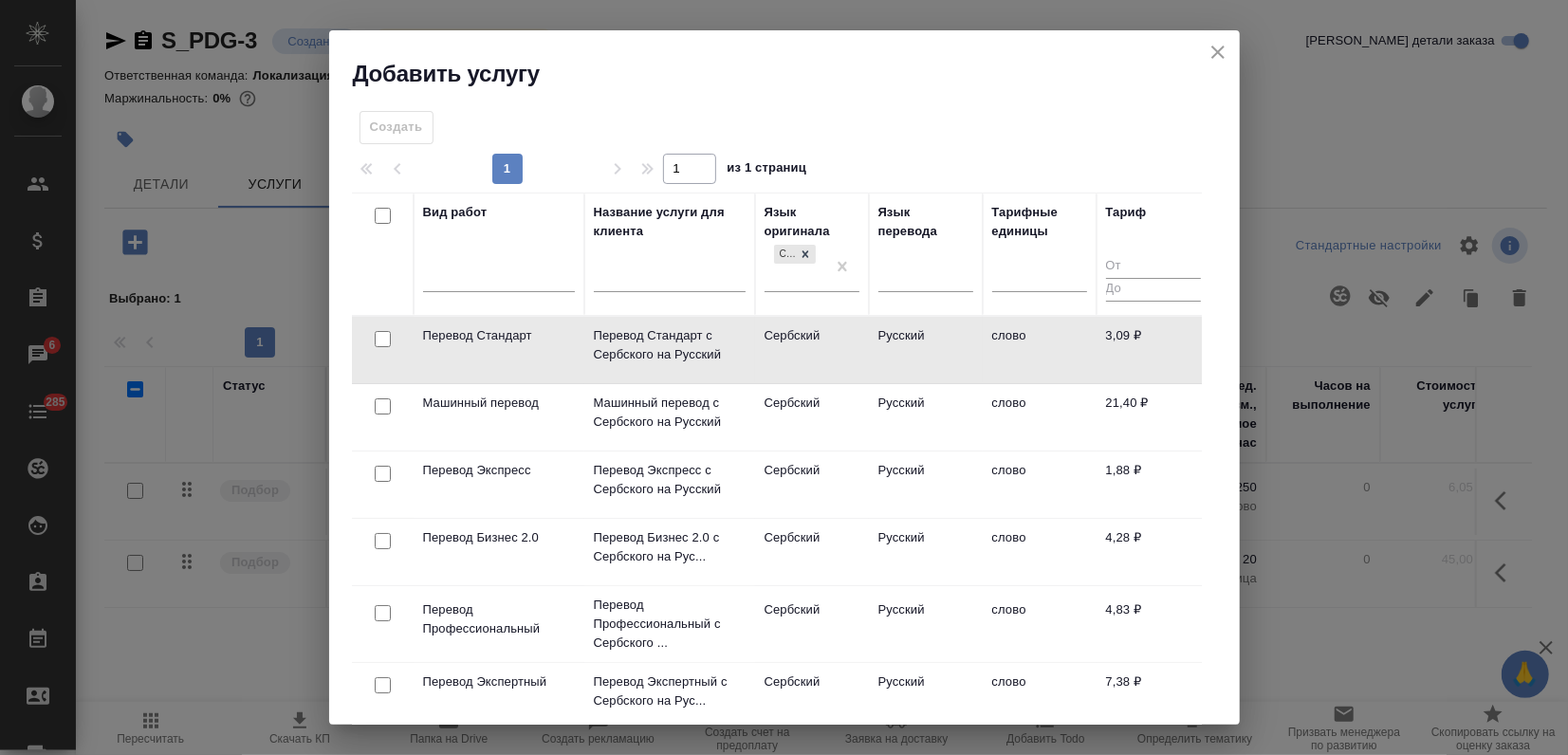
click at [865, 333] on td "Сербский" at bounding box center [812, 350] width 113 height 66
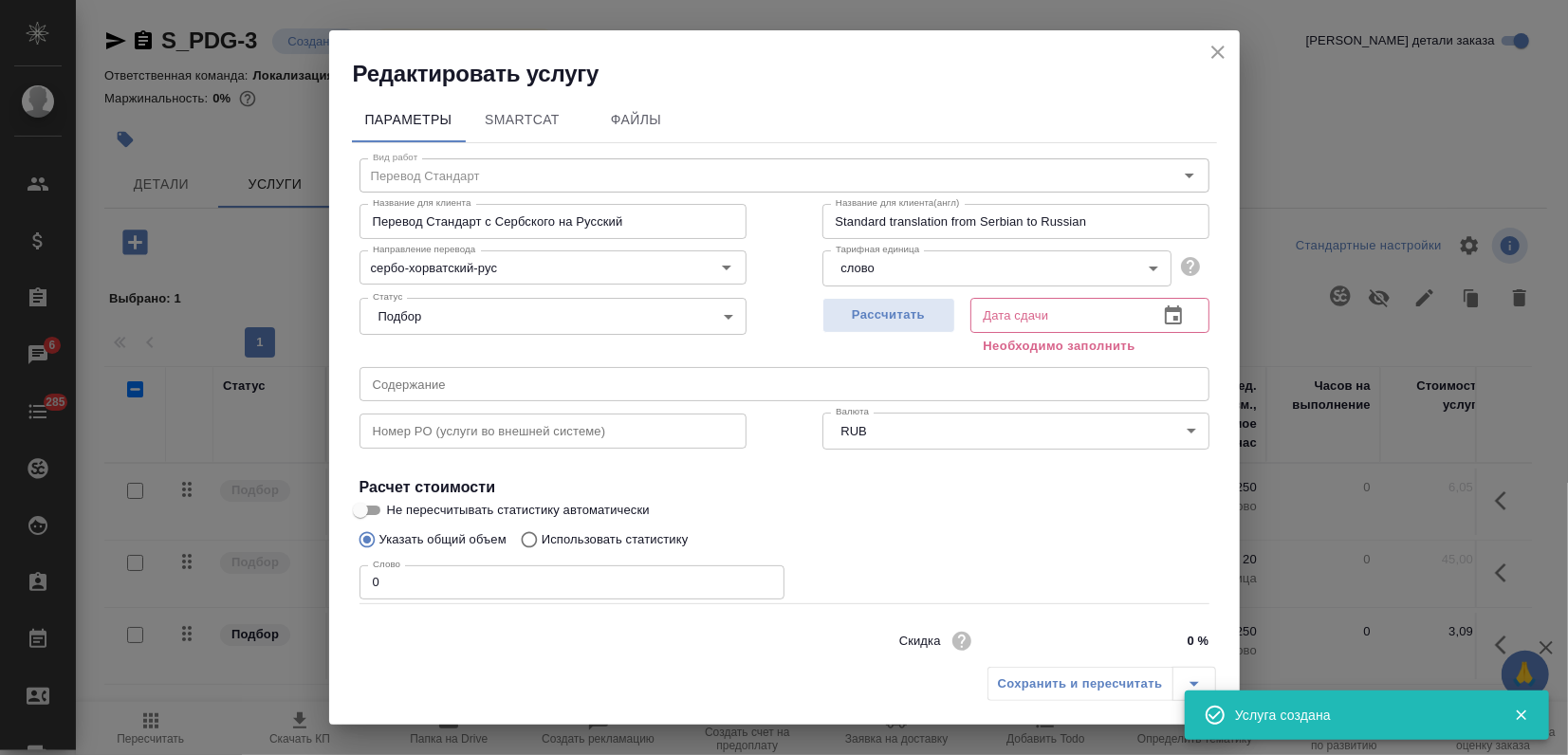
click at [903, 320] on span "Рассчитать" at bounding box center [889, 315] width 111 height 22
type input "05.09.2025 11:53"
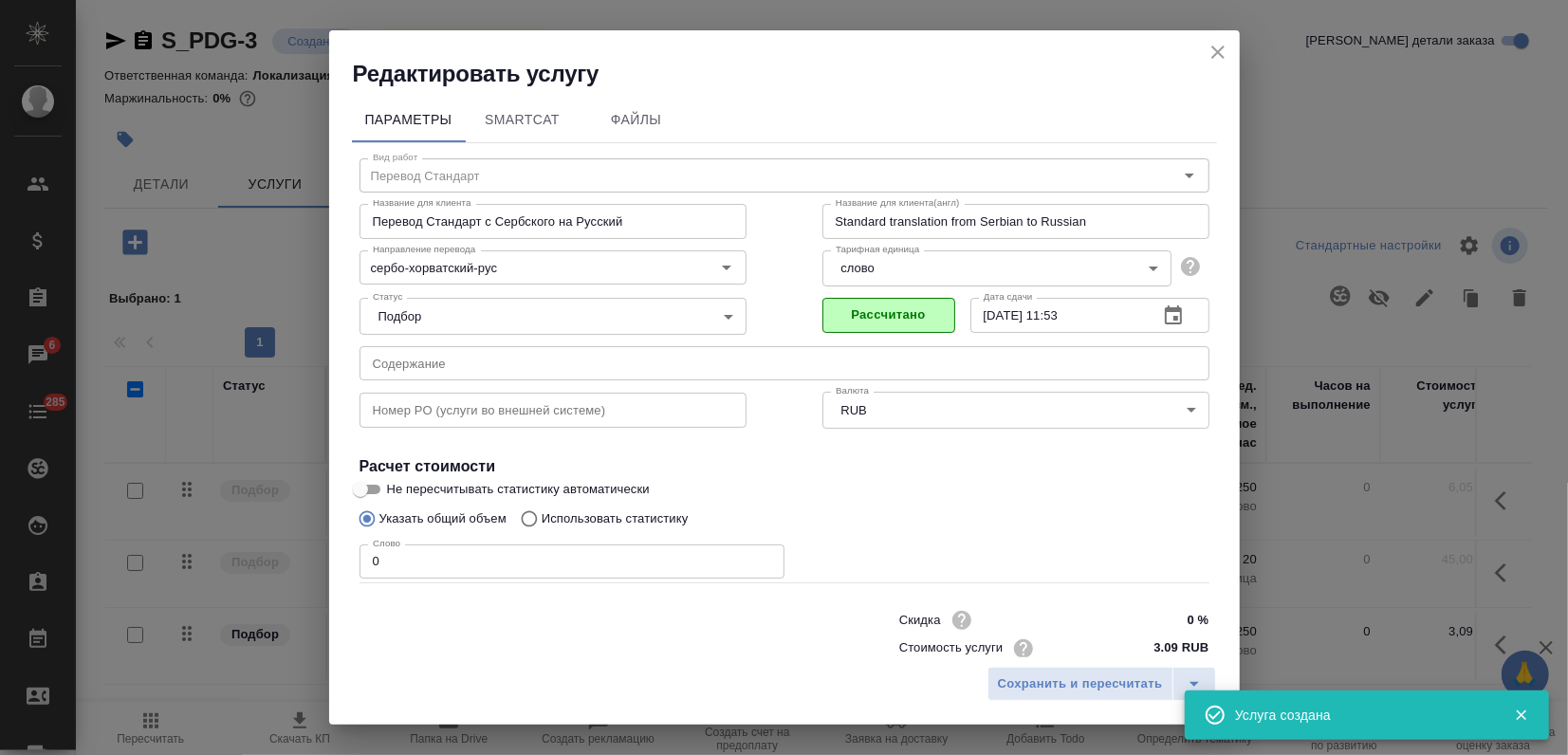
click at [1215, 47] on icon "close" at bounding box center [1218, 52] width 23 height 23
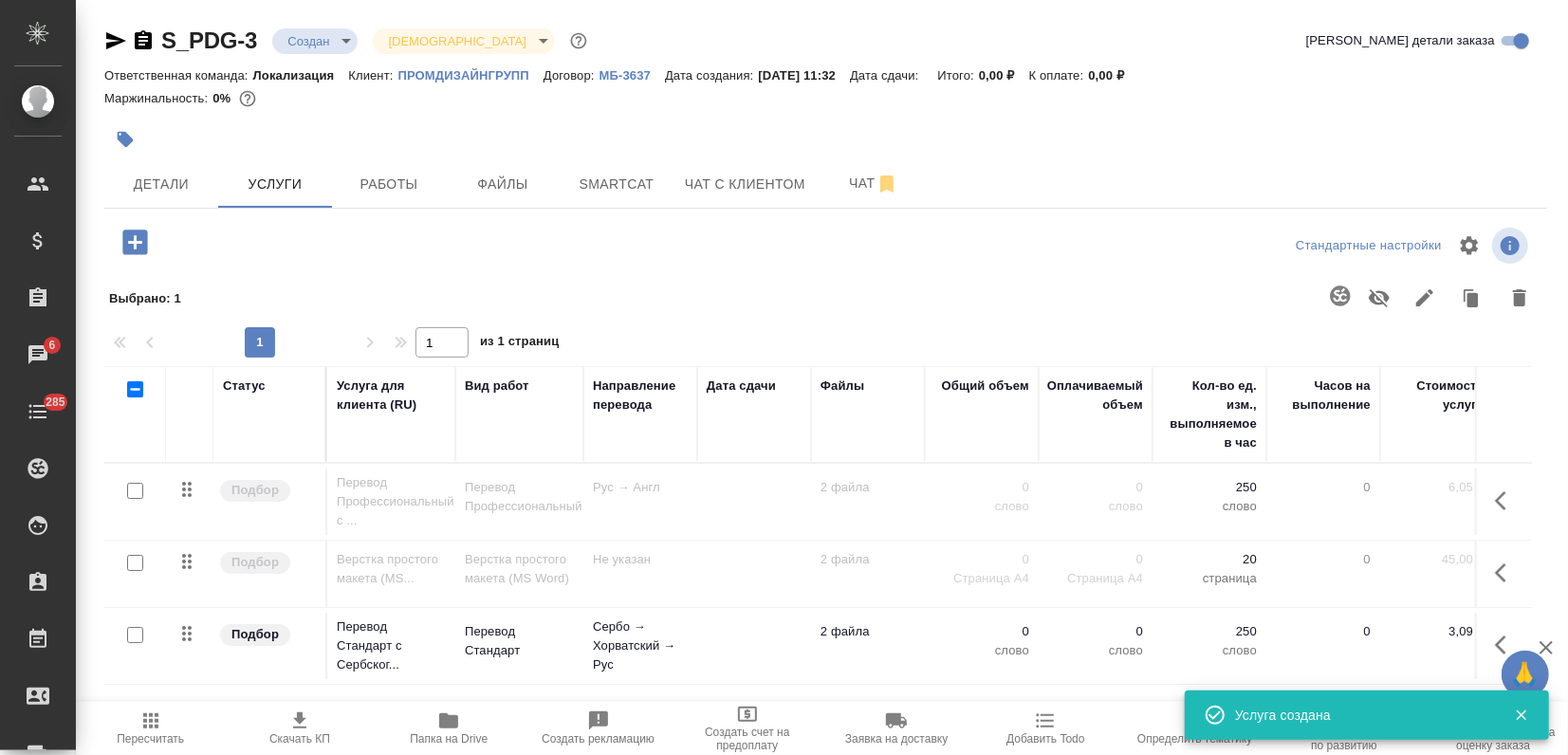
scroll to position [67, 0]
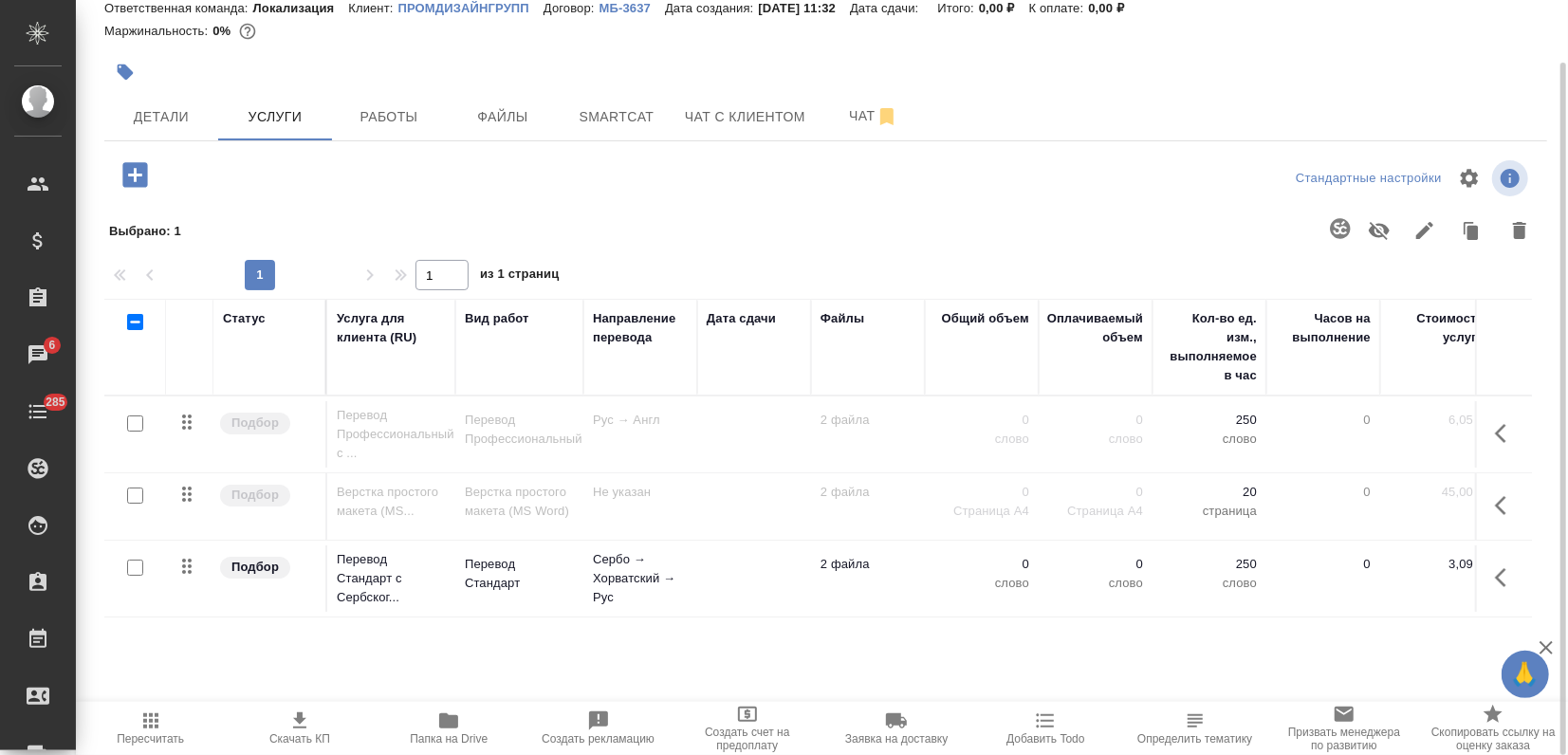
click at [130, 167] on icon "button" at bounding box center [135, 175] width 25 height 25
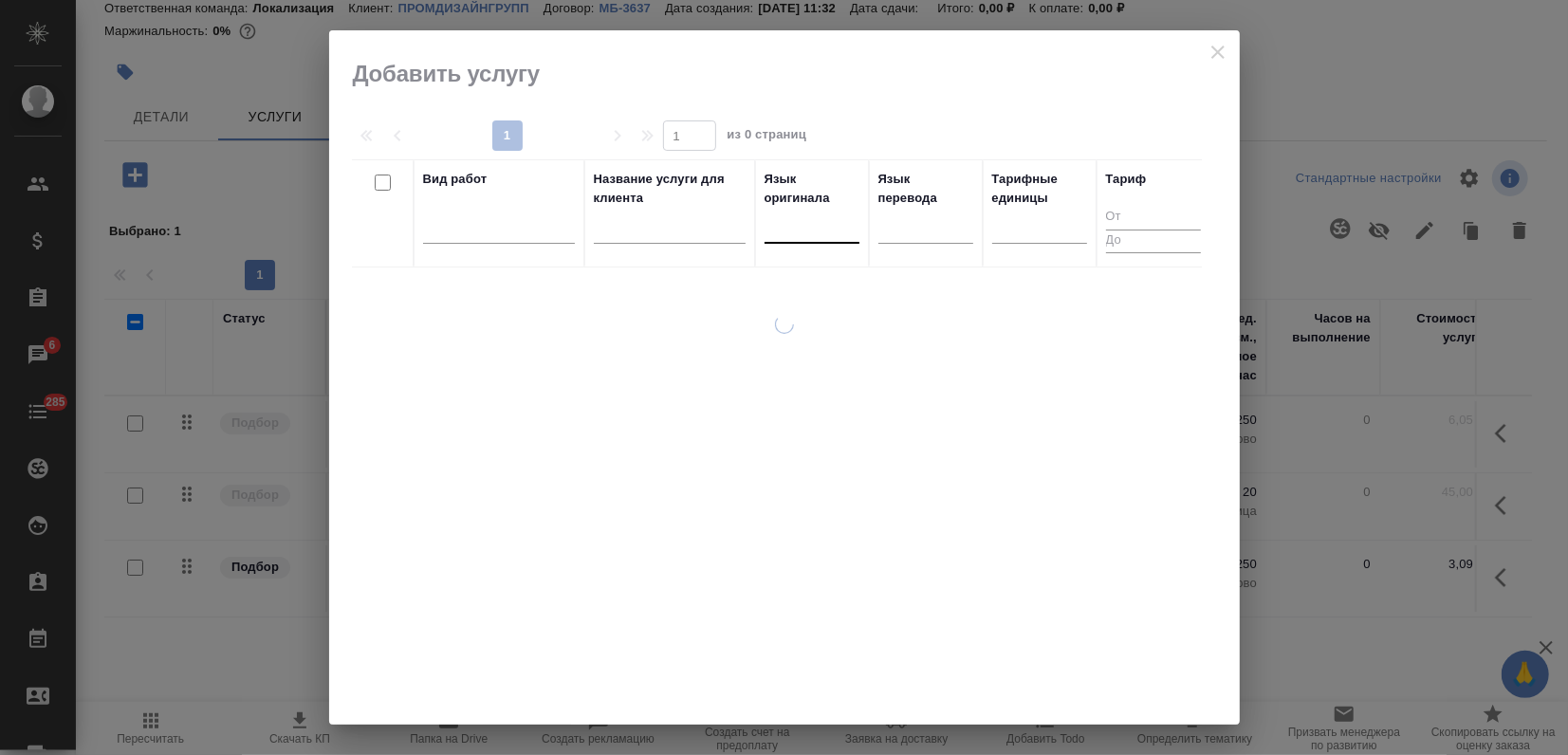
click at [782, 232] on div at bounding box center [812, 224] width 95 height 28
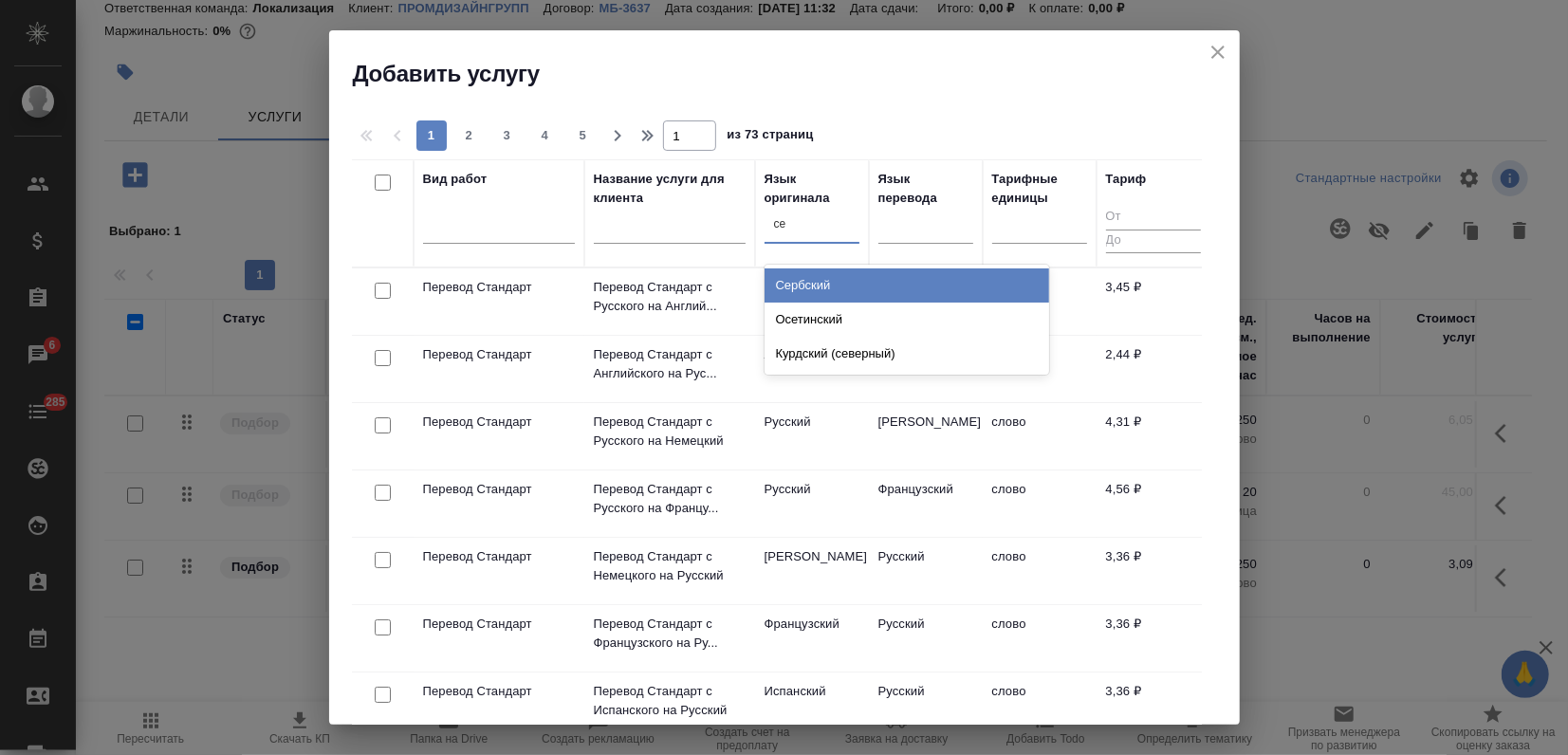
type input "сер"
click at [826, 293] on div "Сербский" at bounding box center [907, 285] width 284 height 35
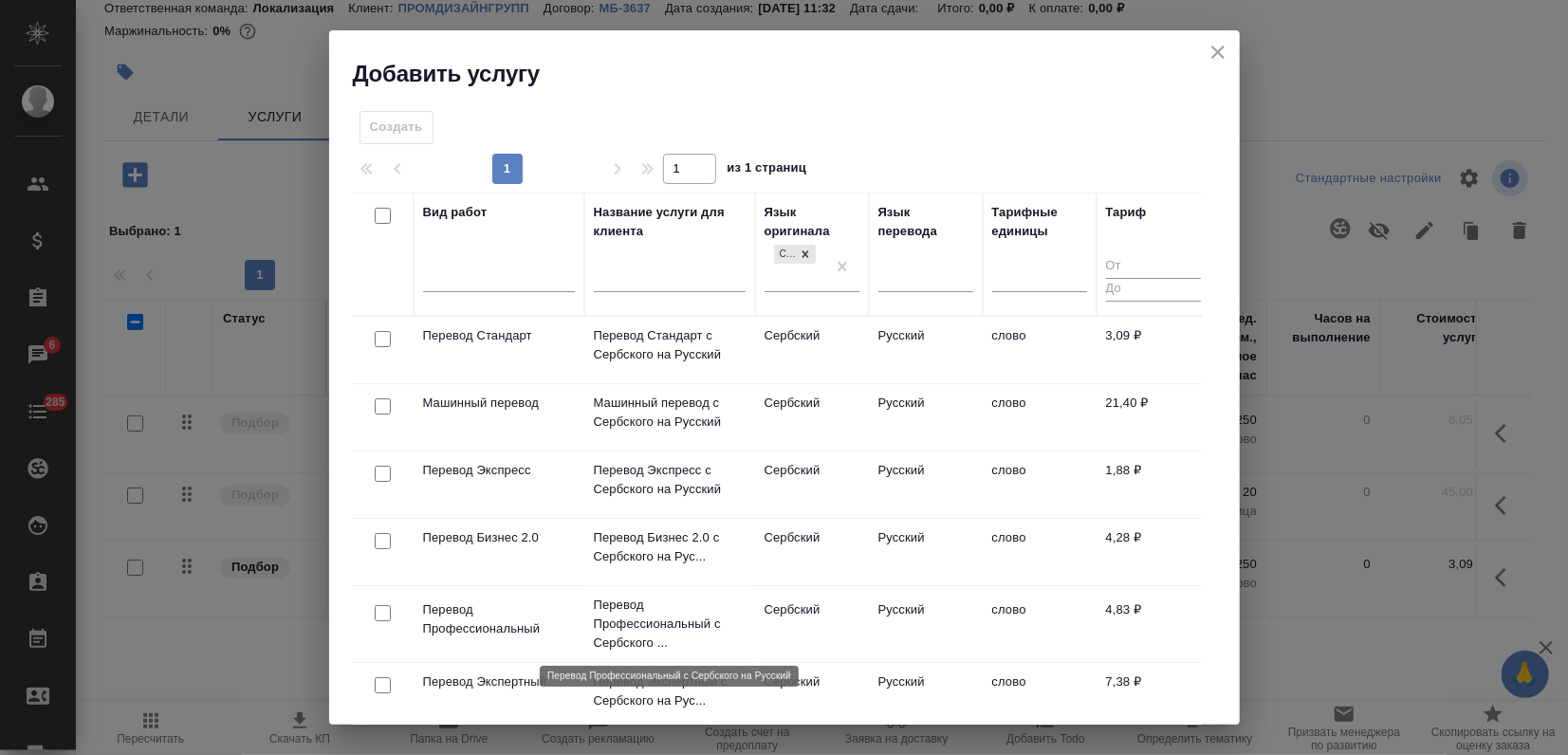
click at [669, 606] on p "Перевод Профессиональный с Сербского ..." at bounding box center [670, 623] width 152 height 57
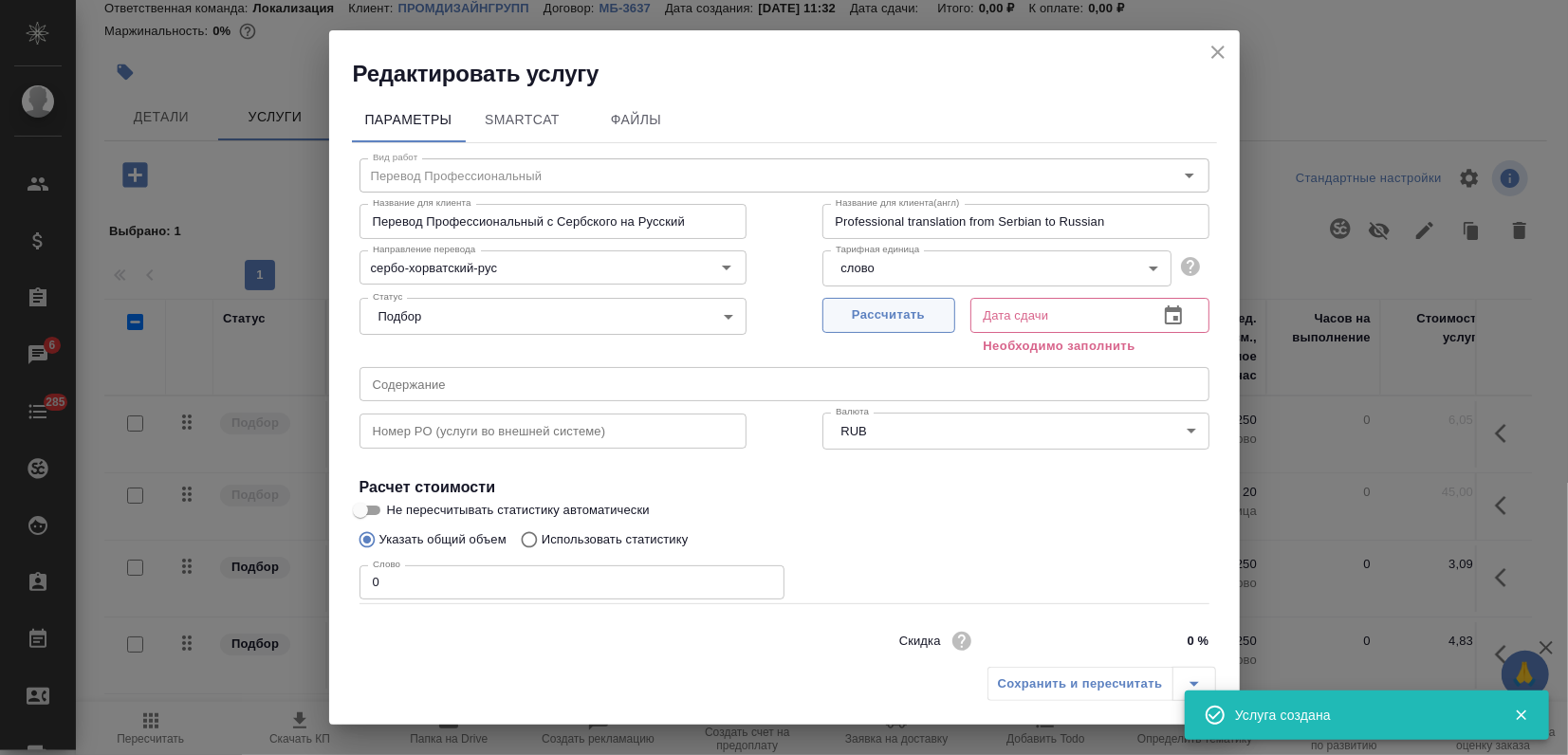
click at [840, 321] on span "Рассчитать" at bounding box center [889, 315] width 111 height 22
type input "05.09.2025 11:53"
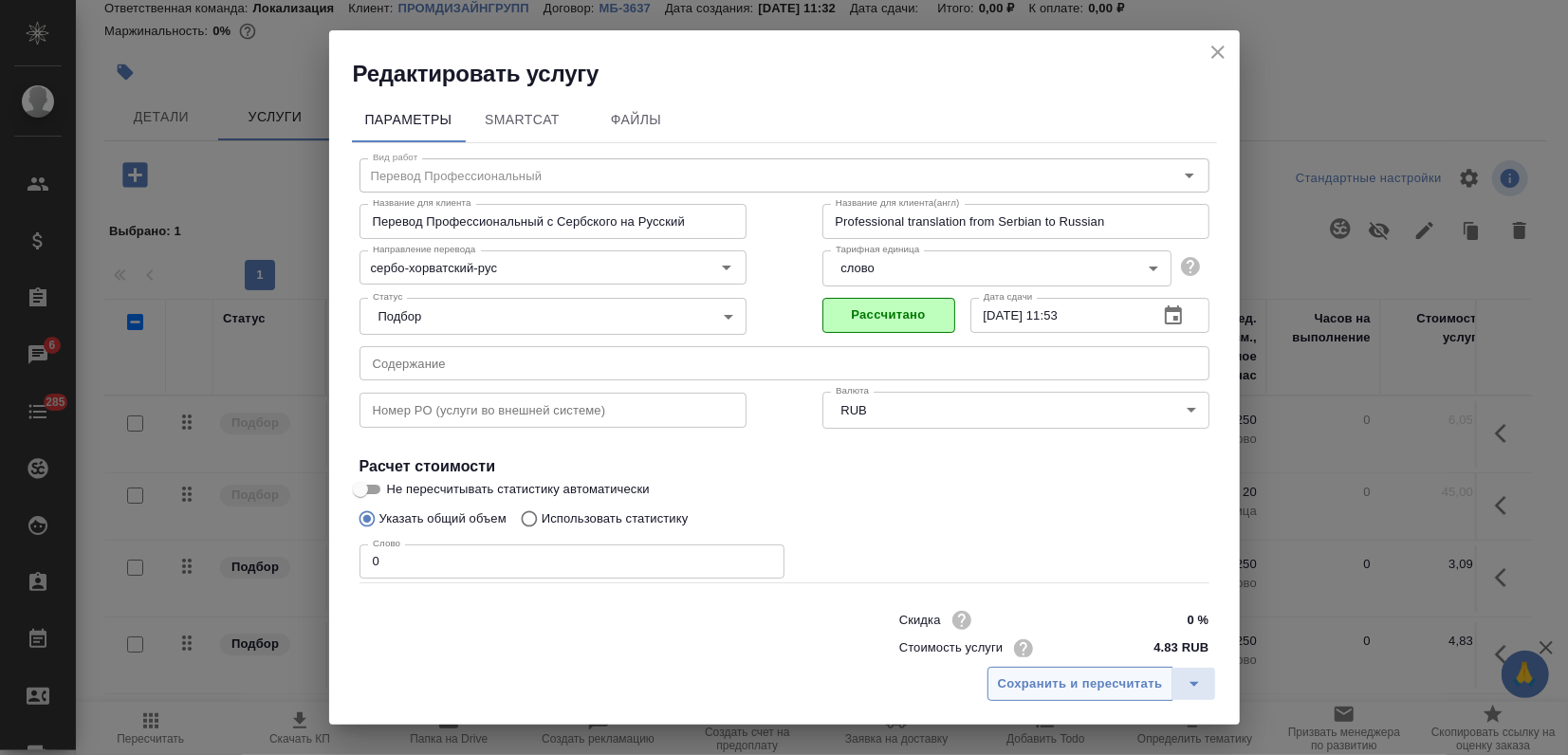
click at [1022, 688] on span "Сохранить и пересчитать" at bounding box center [1081, 684] width 165 height 22
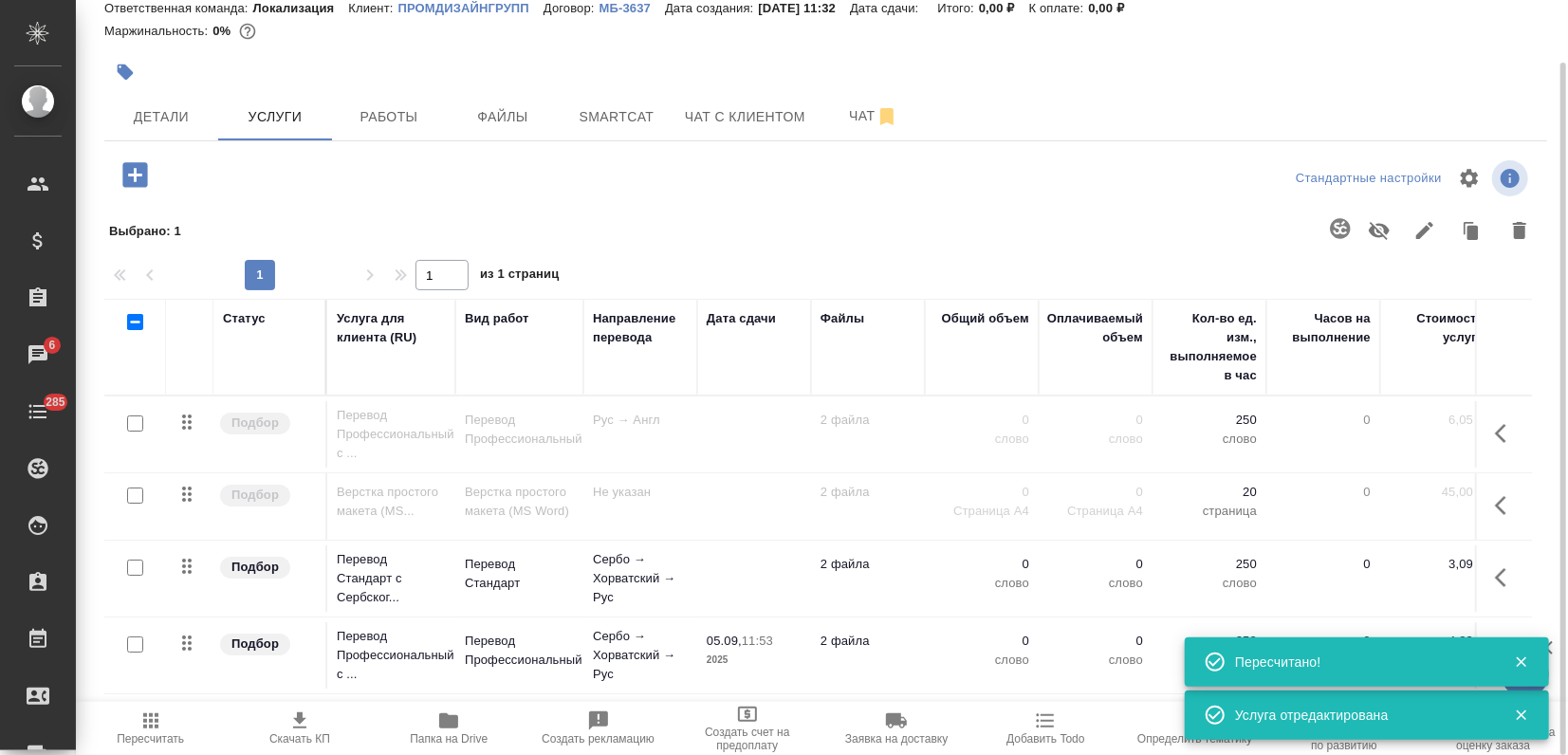
scroll to position [2, 0]
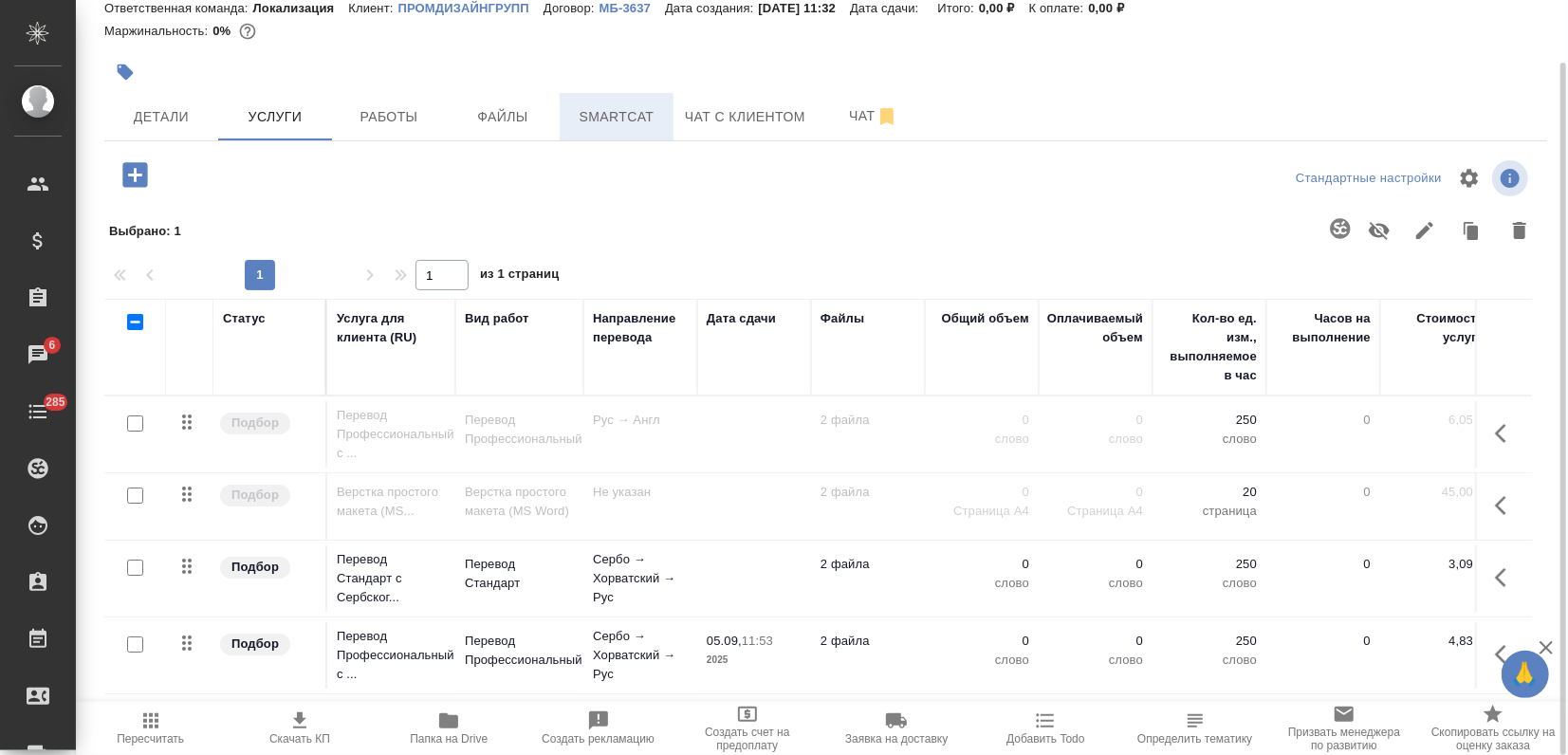
click at [622, 112] on span "Smartcat" at bounding box center [616, 117] width 91 height 24
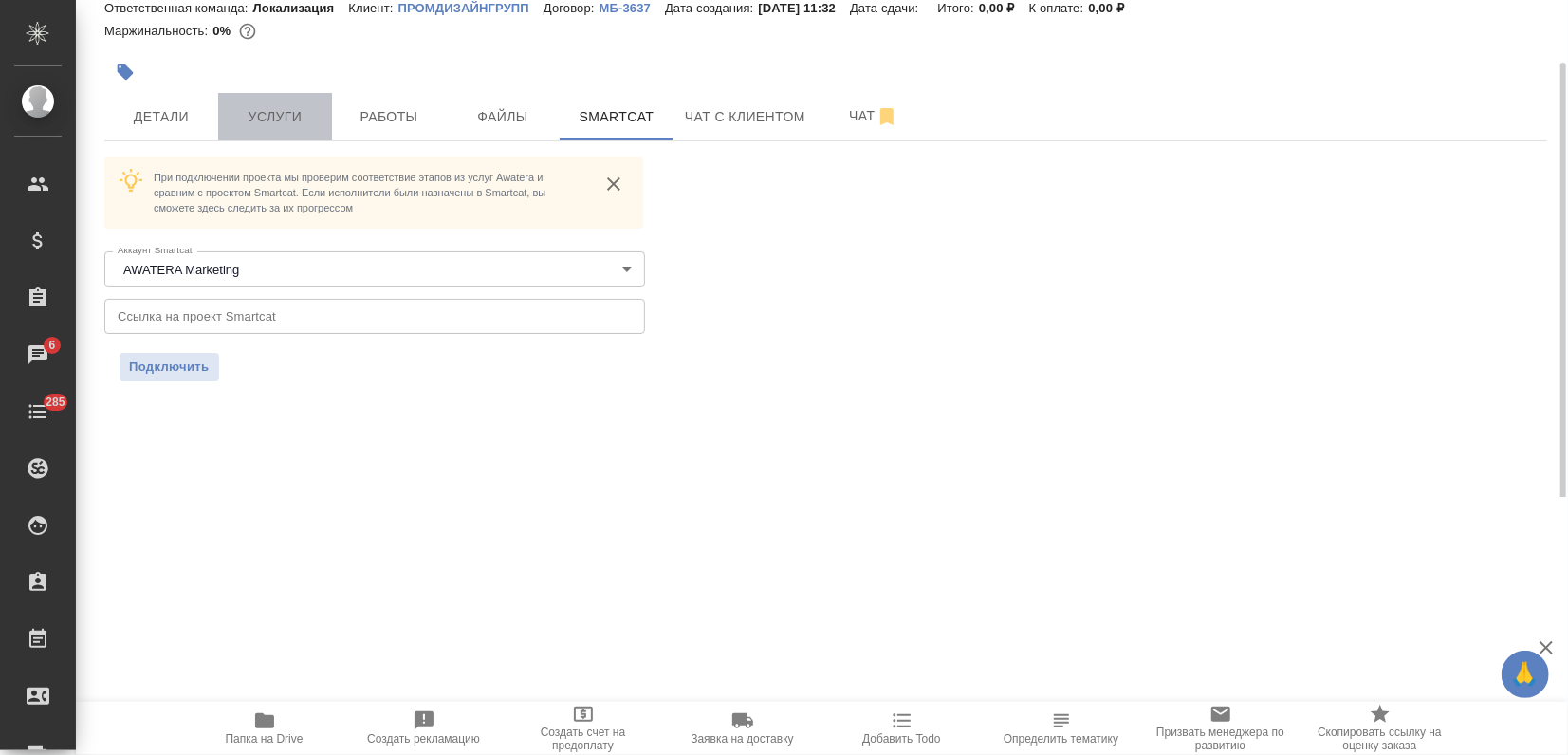
click at [300, 107] on span "Услуги" at bounding box center [275, 117] width 91 height 24
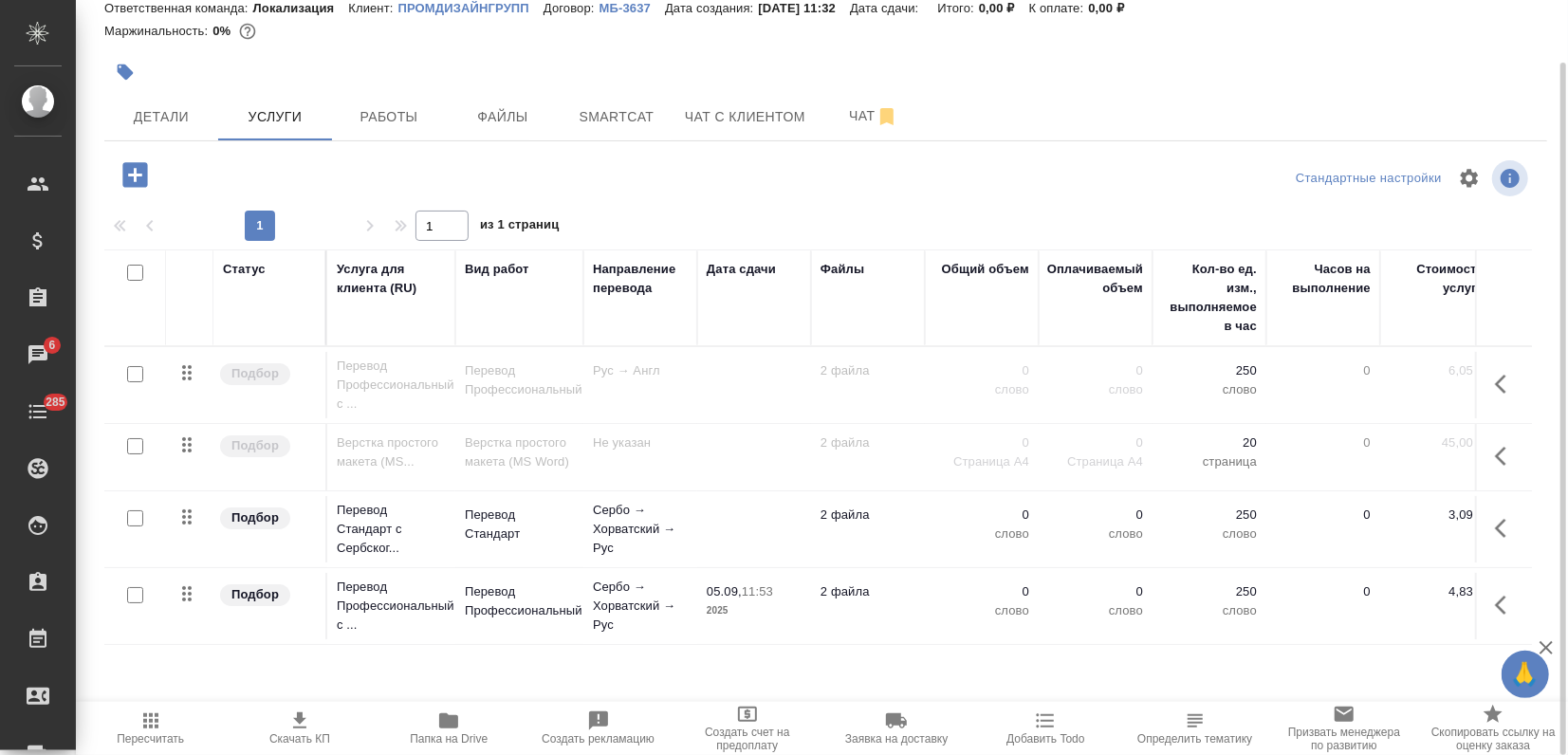
click at [135, 516] on input "checkbox" at bounding box center [135, 518] width 16 height 16
checkbox input "true"
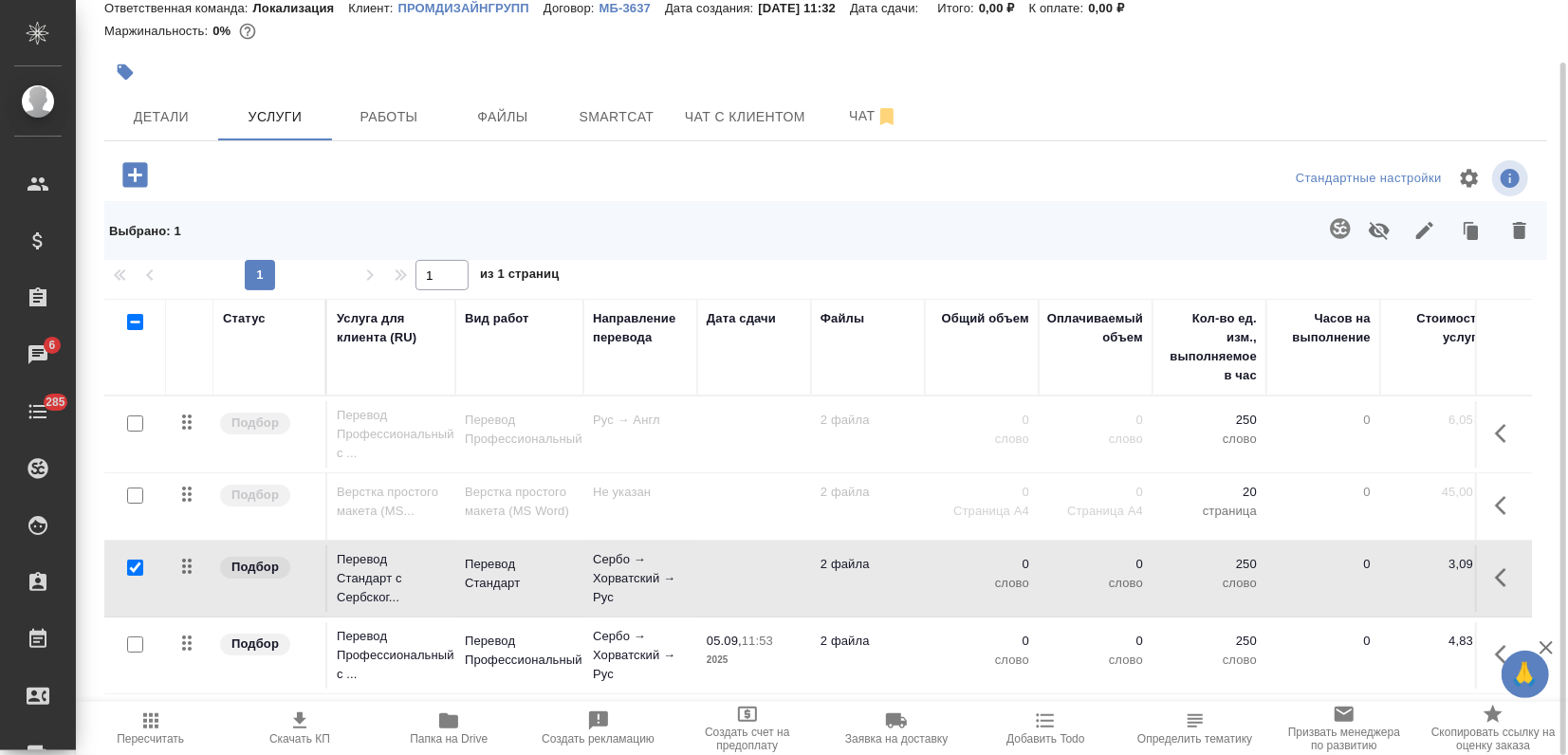
click at [1328, 231] on button "button" at bounding box center [1339, 228] width 45 height 45
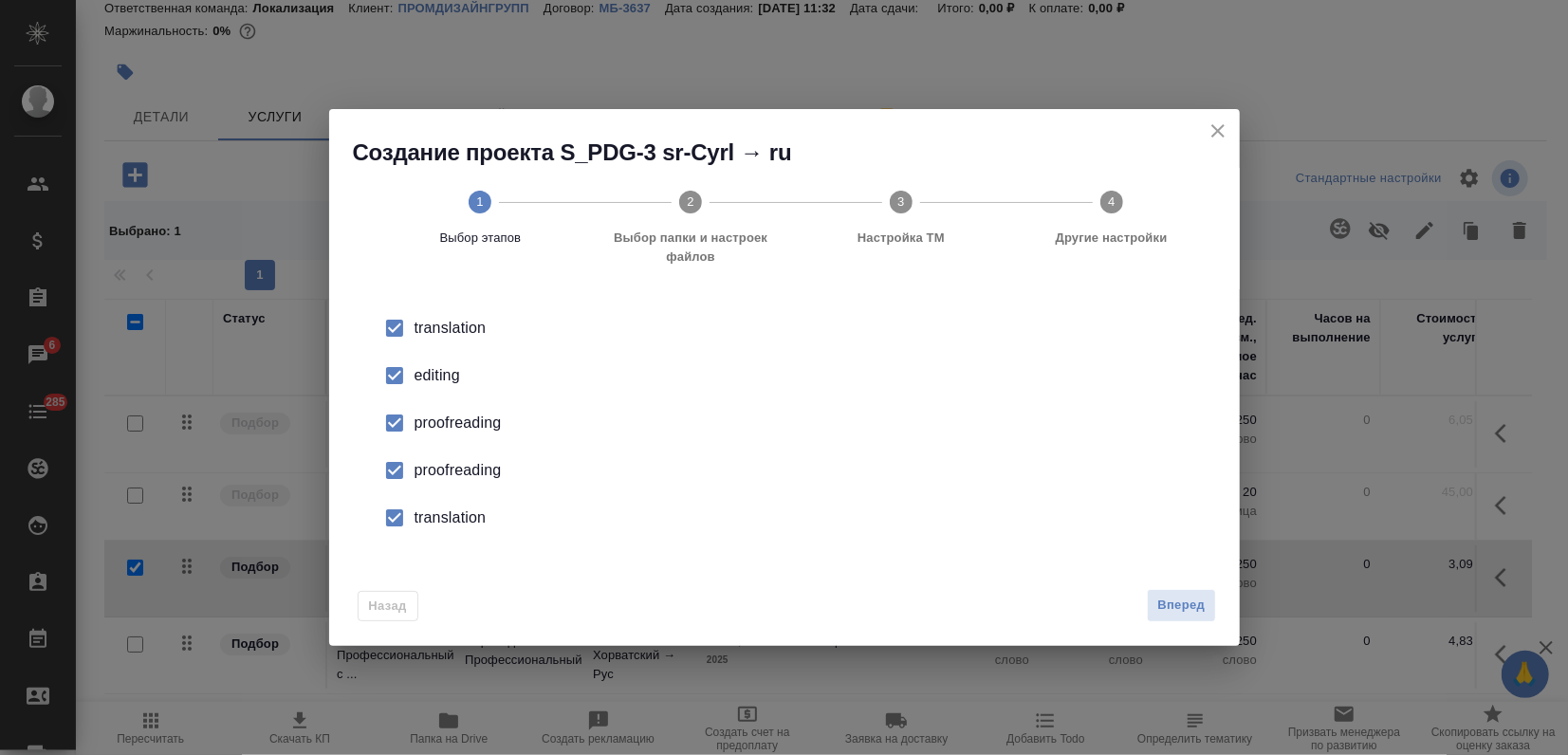
click at [451, 378] on div "editing" at bounding box center [803, 376] width 779 height 23
click at [442, 411] on div "proofreading" at bounding box center [803, 423] width 779 height 23
drag, startPoint x: 442, startPoint y: 411, endPoint x: 438, endPoint y: 469, distance: 58.1
click at [438, 469] on div "proofreading" at bounding box center [803, 471] width 779 height 23
click at [439, 503] on li "translation" at bounding box center [784, 517] width 850 height 47
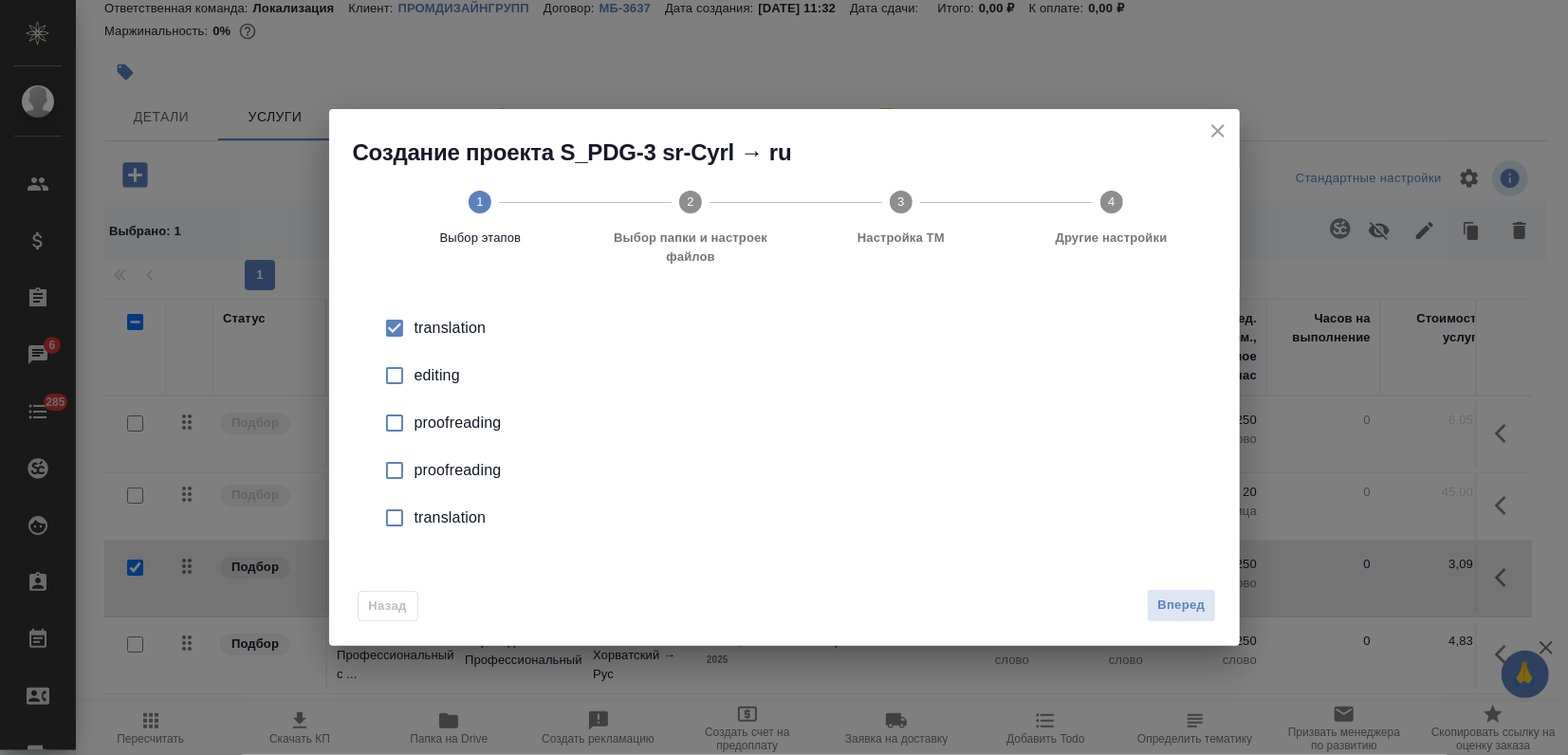
click at [1191, 599] on span "Вперед" at bounding box center [1180, 605] width 47 height 22
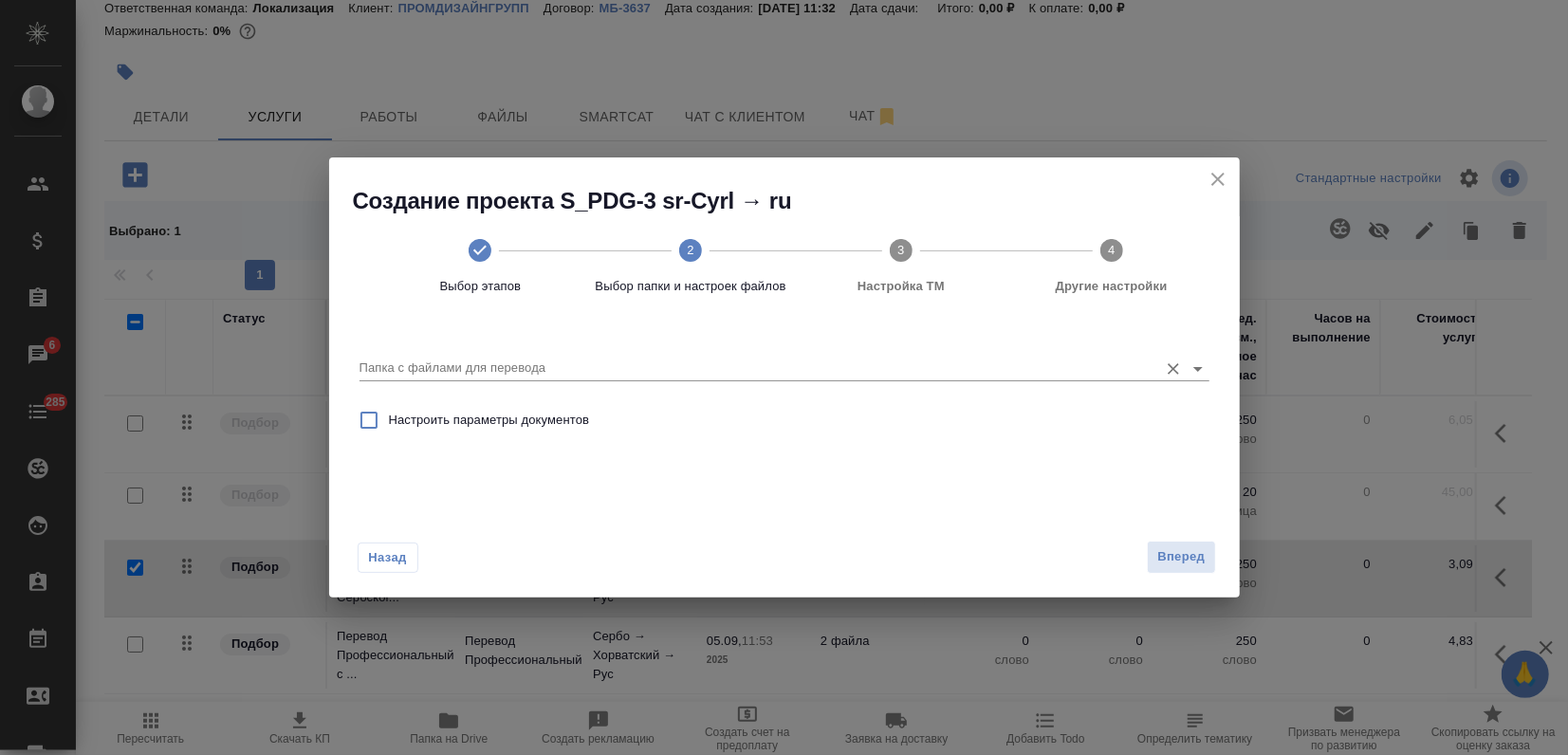
click at [776, 377] on input "Папка с файлами для перевода" at bounding box center [753, 368] width 789 height 23
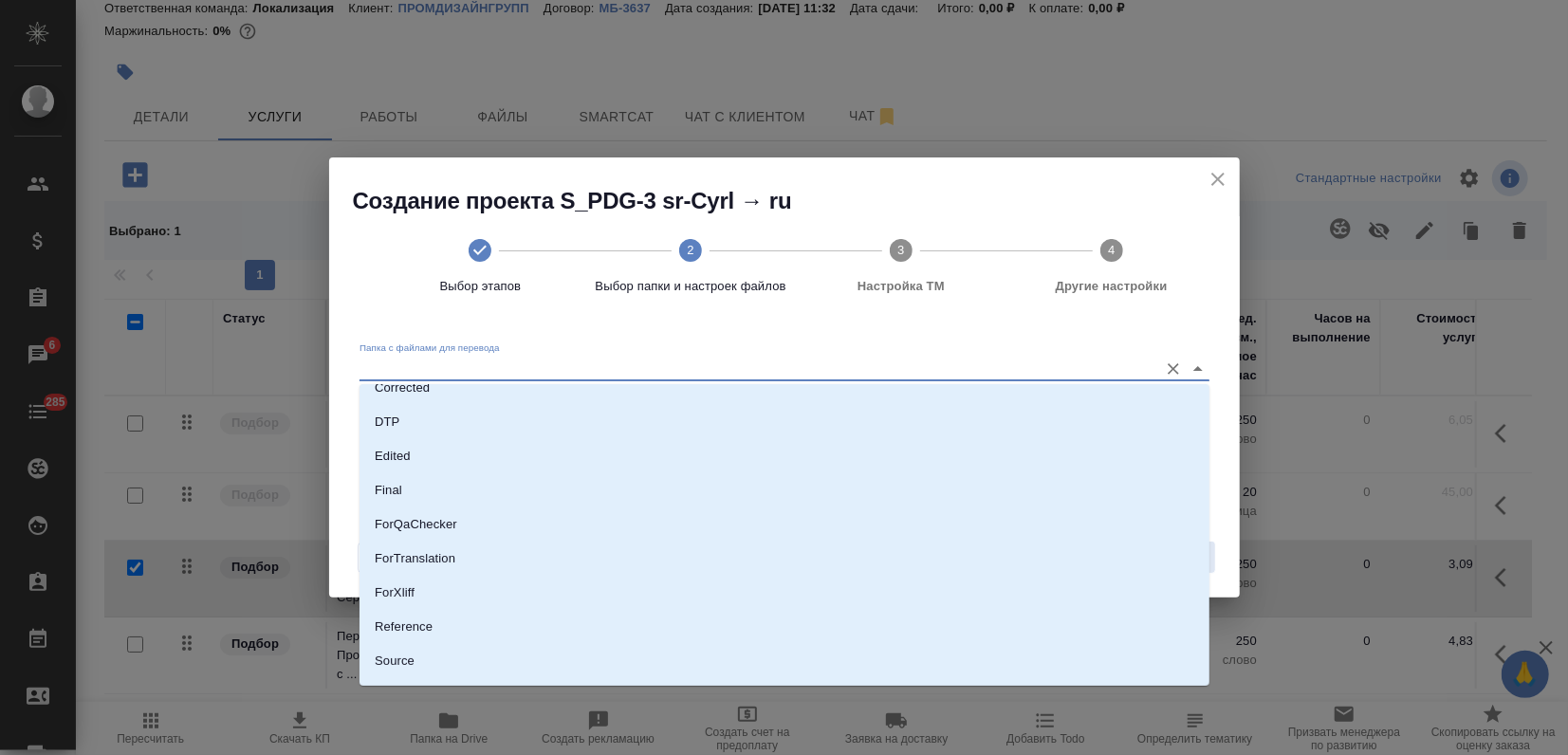
scroll to position [183, 0]
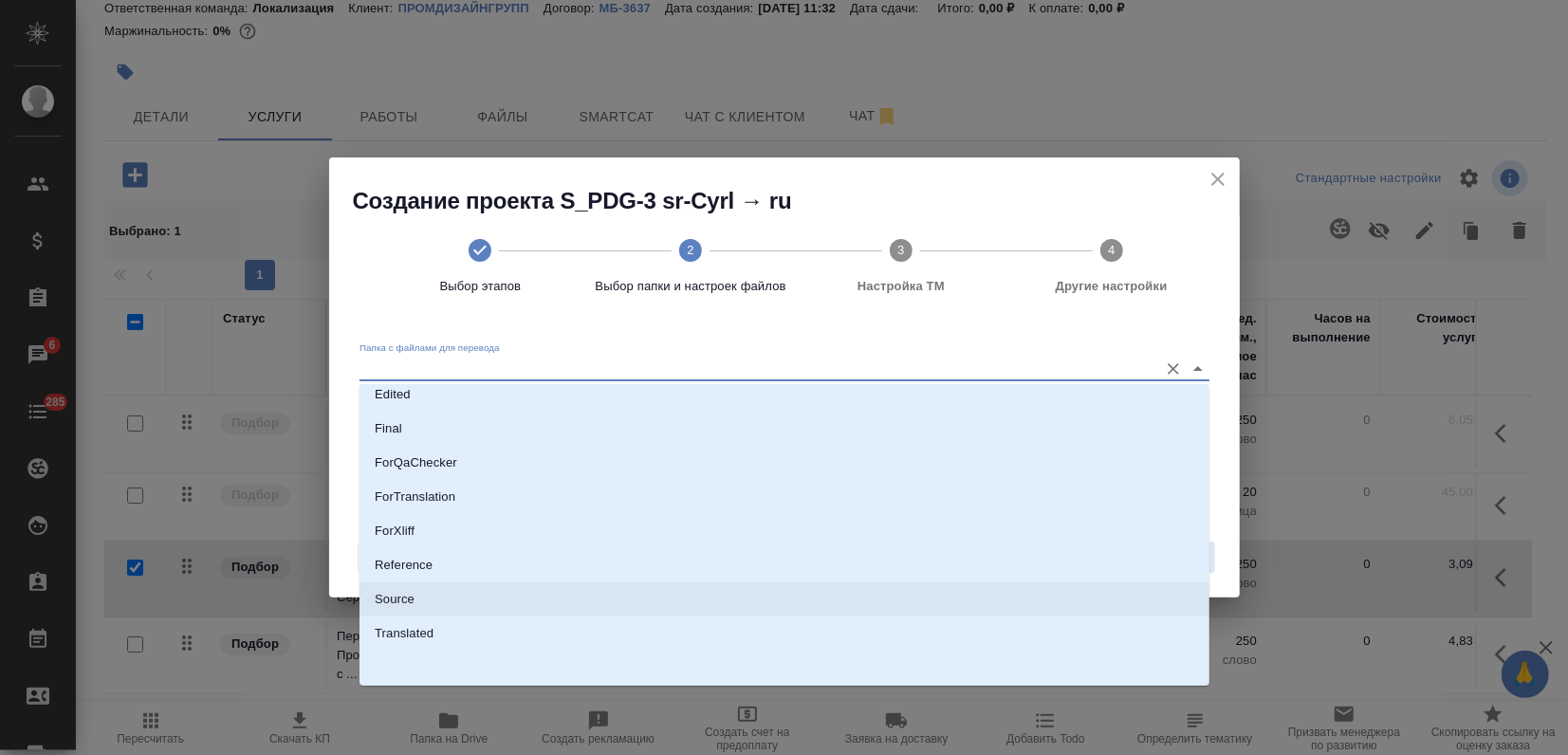
drag, startPoint x: 404, startPoint y: 591, endPoint x: 478, endPoint y: 604, distance: 75.1
click at [404, 592] on p "Source" at bounding box center [394, 599] width 39 height 19
type input "Source"
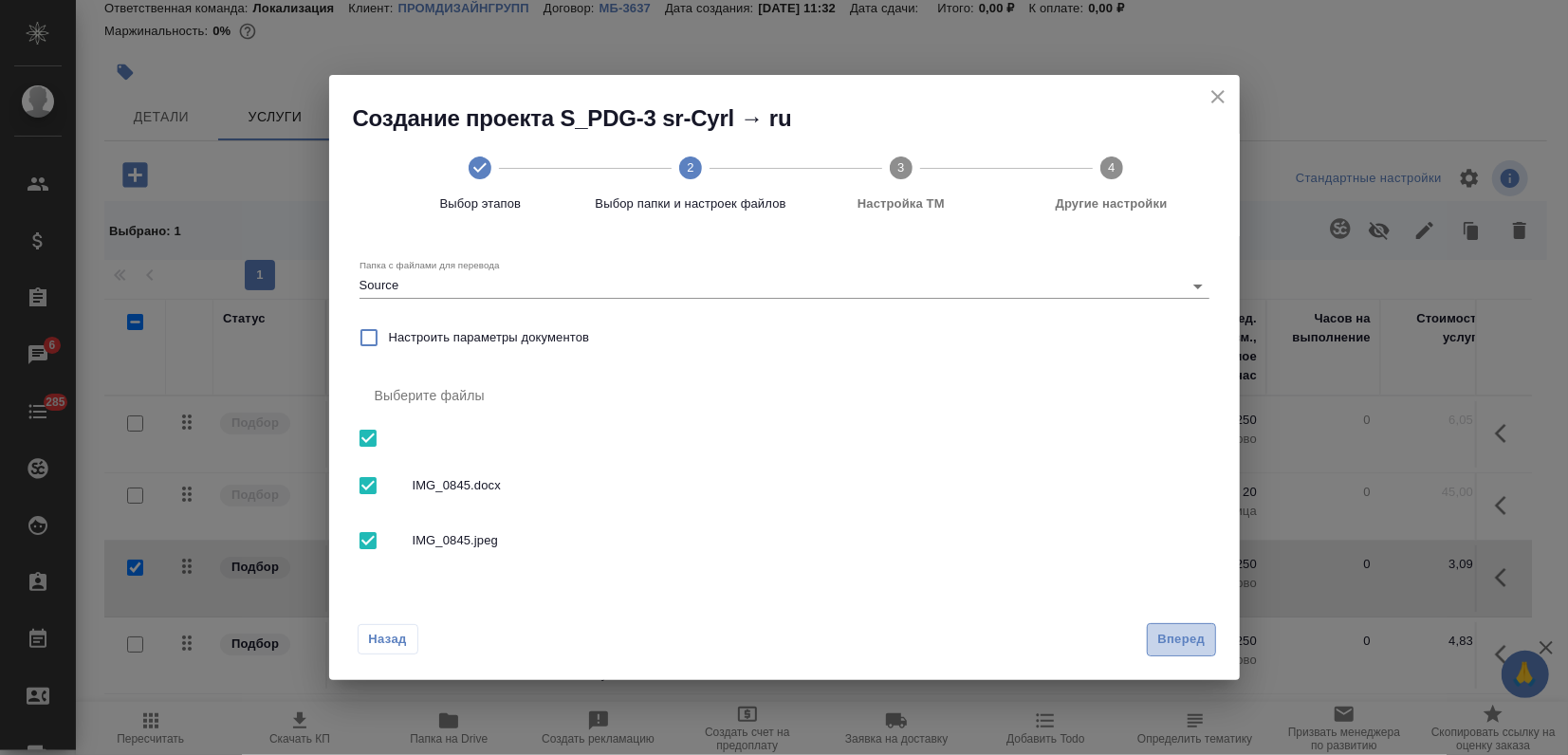
click at [1157, 635] on span "Вперед" at bounding box center [1180, 640] width 47 height 22
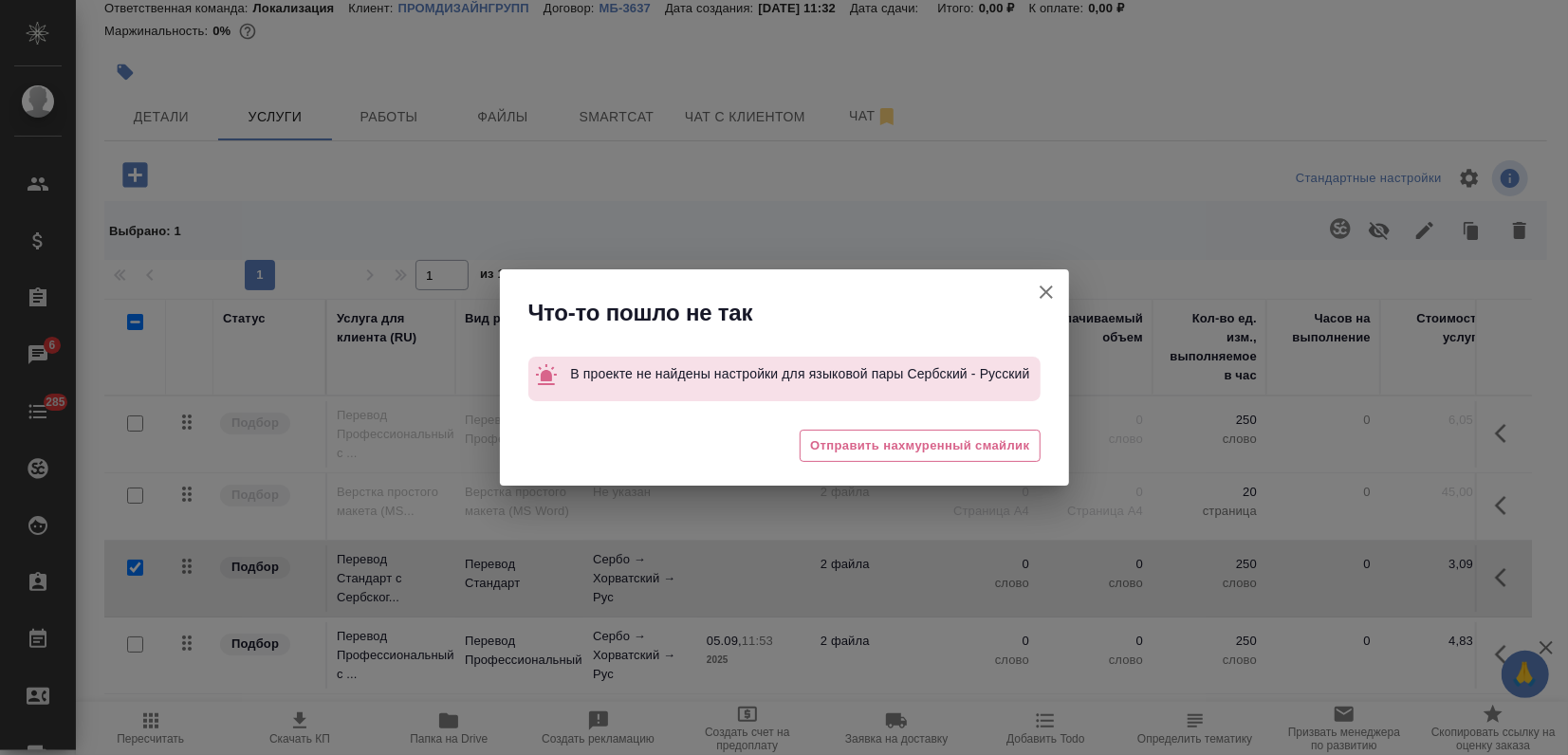
click at [1045, 282] on icon "button" at bounding box center [1046, 292] width 23 height 23
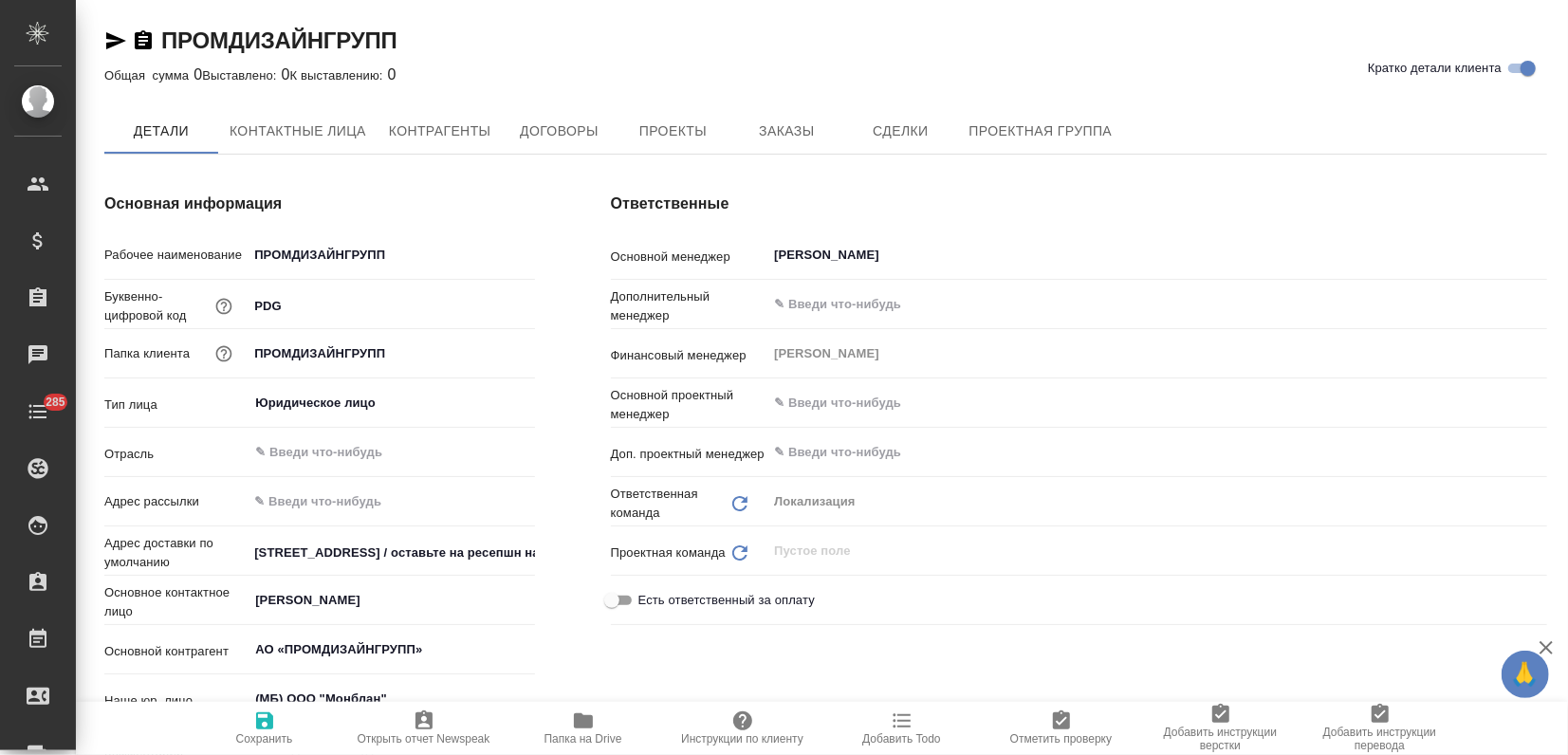
type textarea "x"
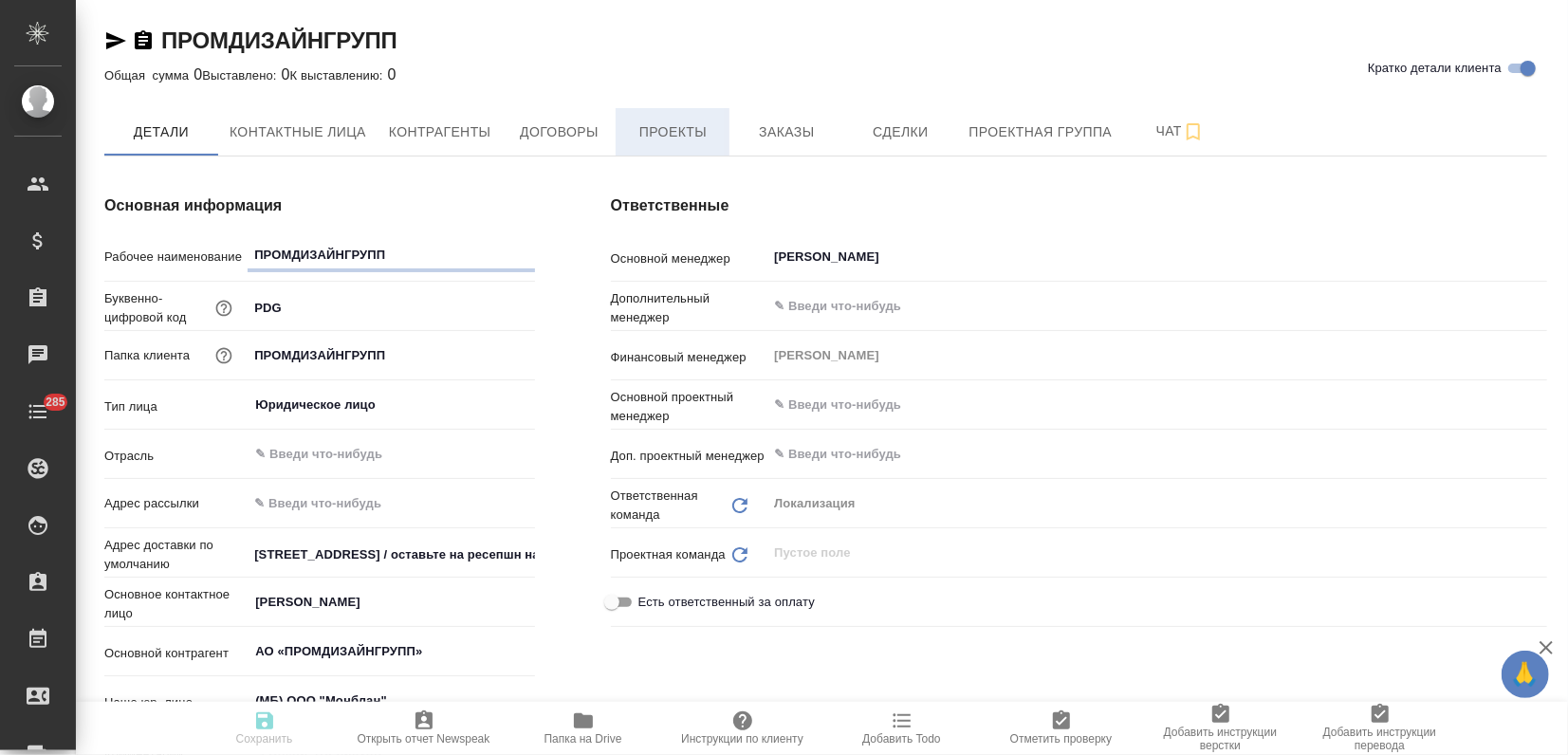
type textarea "x"
click at [690, 129] on span "Проекты" at bounding box center [673, 132] width 91 height 24
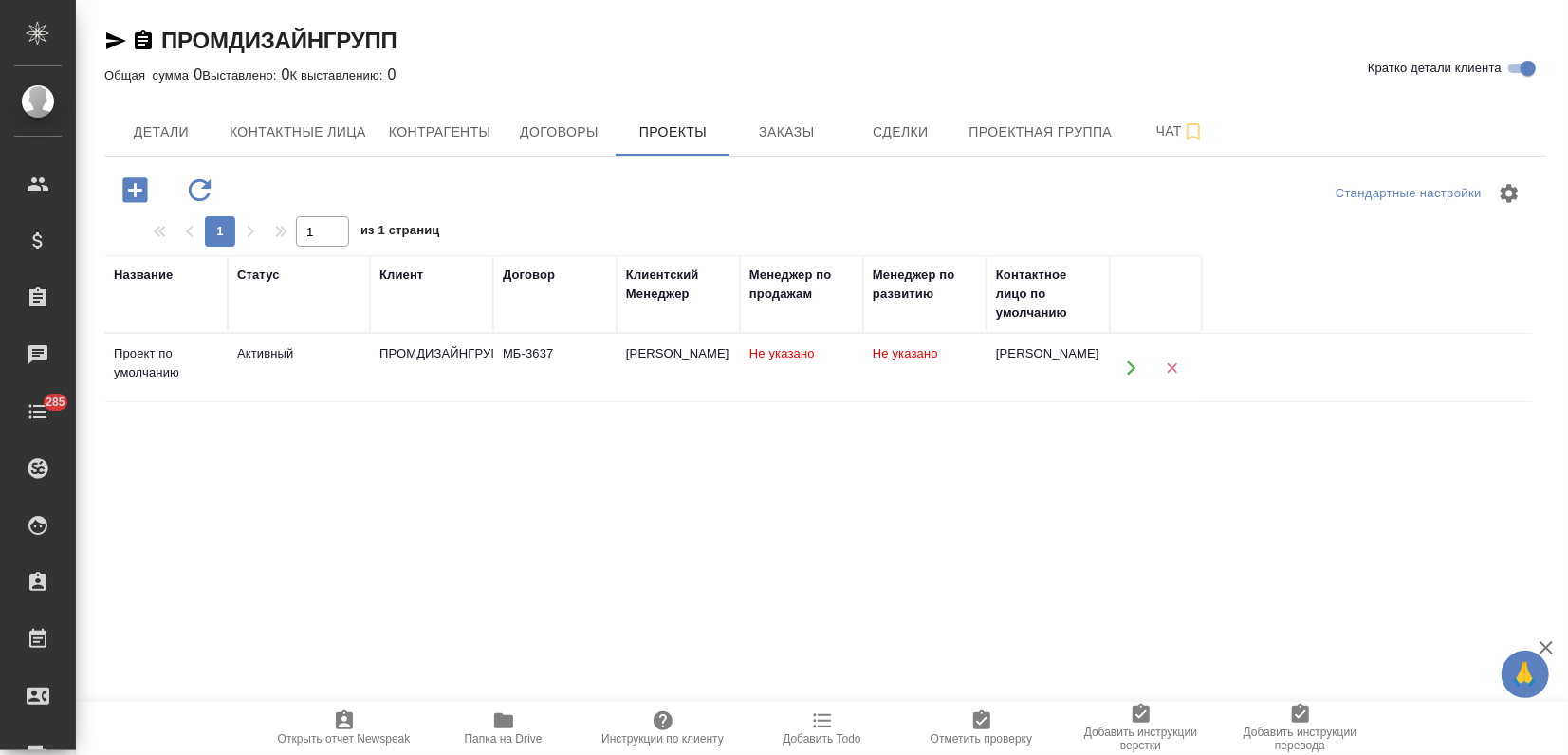
click at [696, 363] on td "[PERSON_NAME]" at bounding box center [678, 367] width 123 height 66
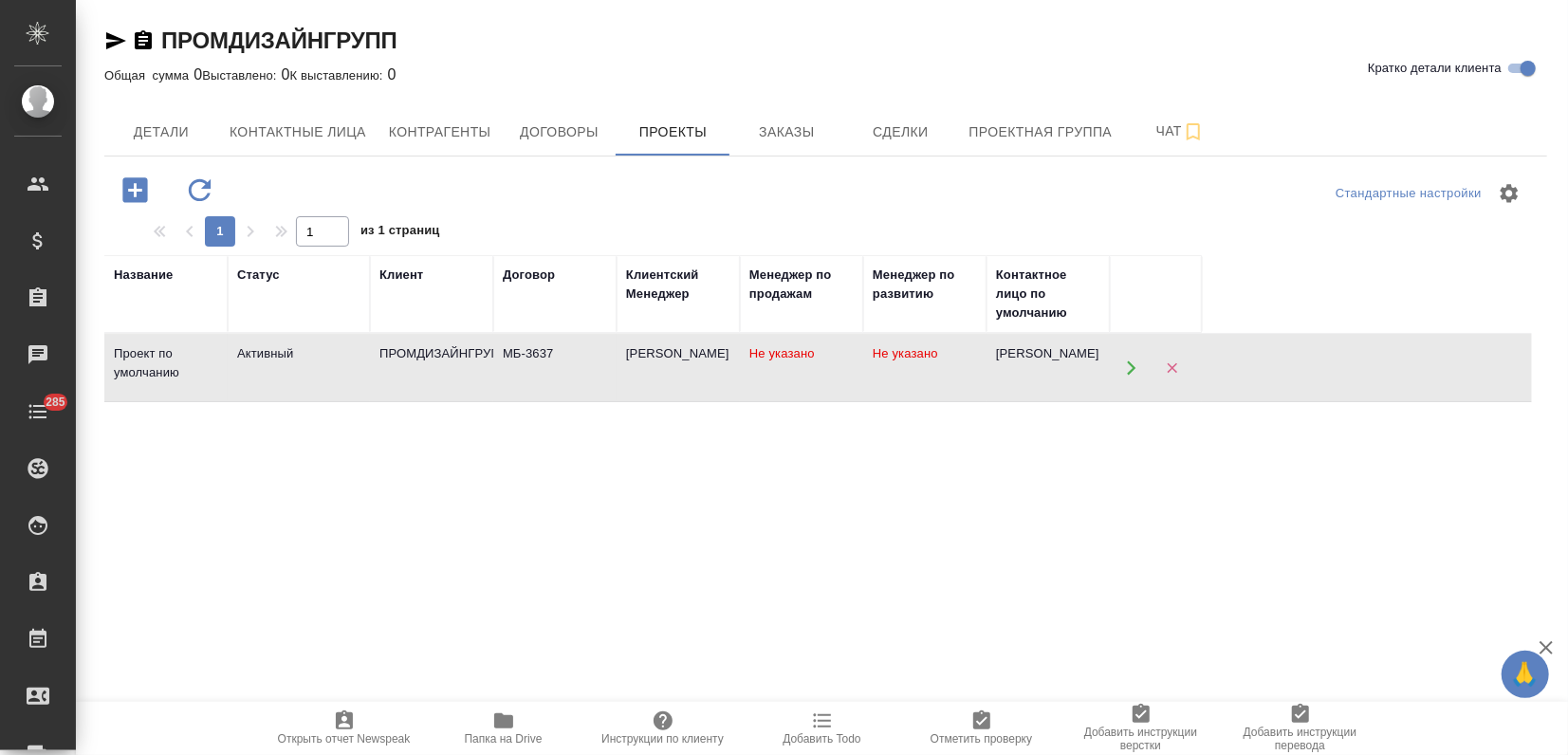
click at [696, 363] on td "[PERSON_NAME]" at bounding box center [678, 367] width 123 height 66
drag, startPoint x: 156, startPoint y: 33, endPoint x: 395, endPoint y: 37, distance: 239.0
click at [395, 37] on div "ПРОМДИЗАЙНГРУПП" at bounding box center [251, 41] width 293 height 31
copy link "ПРОМДИЗАЙНГРУПП"
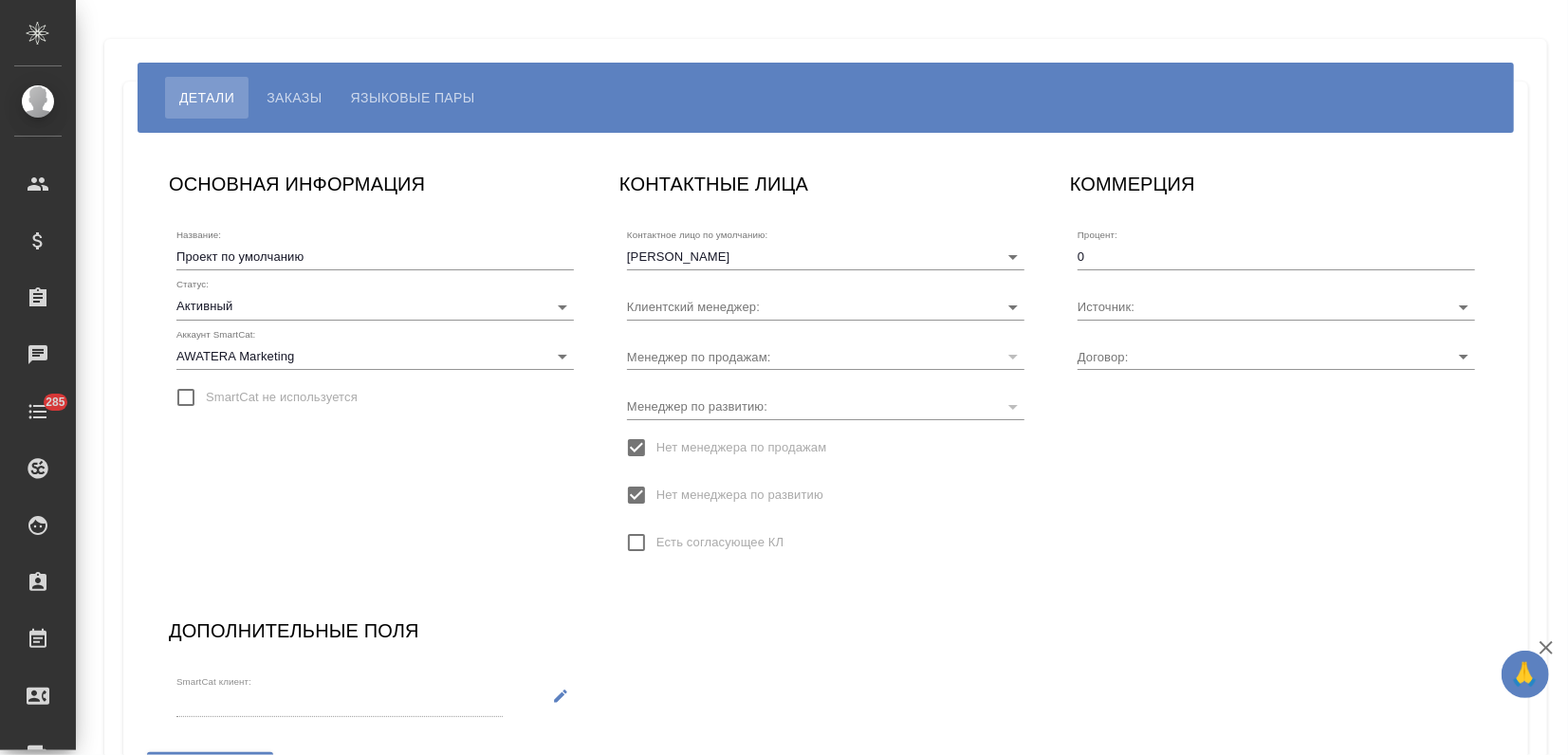
type input "МБ-3637"
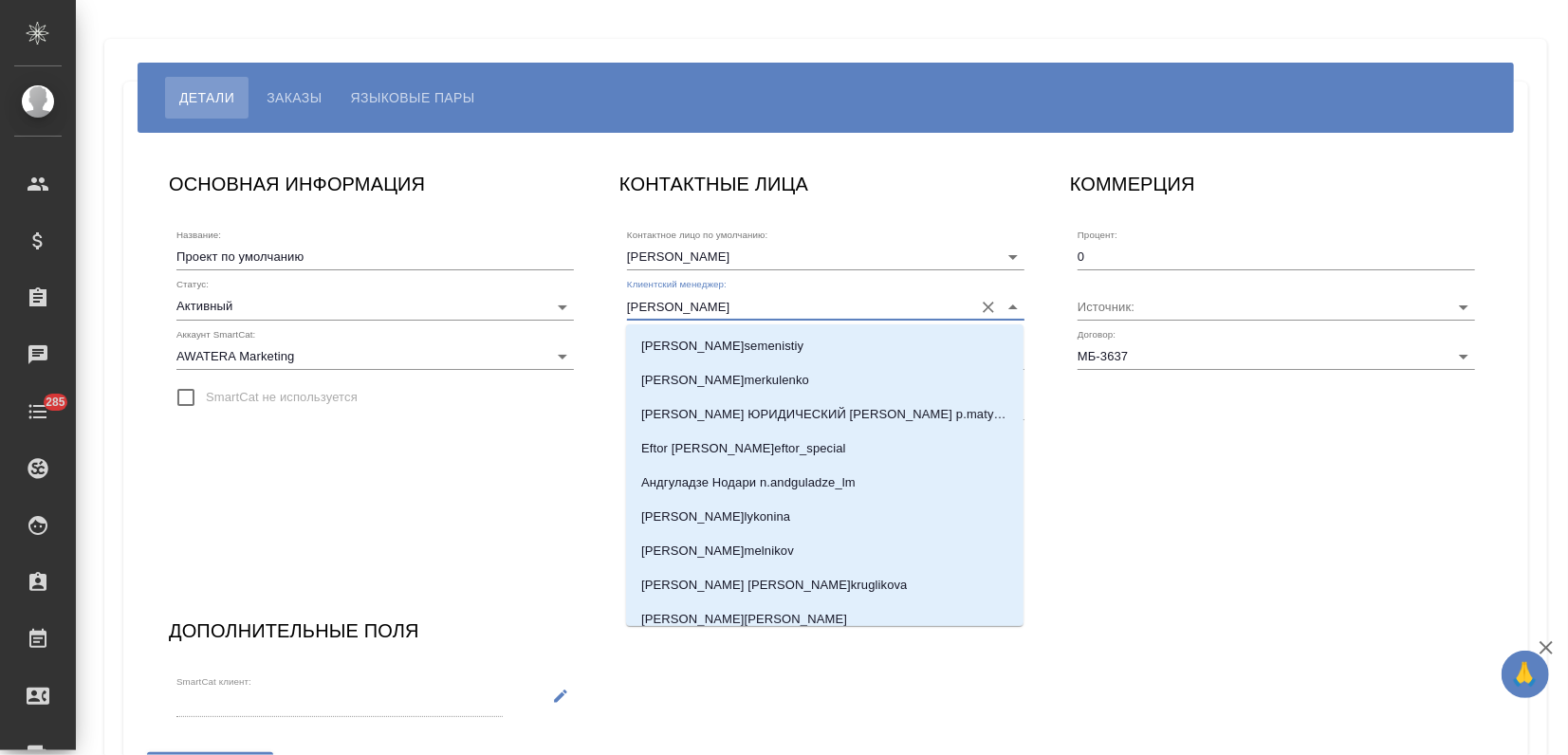
click at [706, 314] on input "[PERSON_NAME]" at bounding box center [796, 305] width 336 height 26
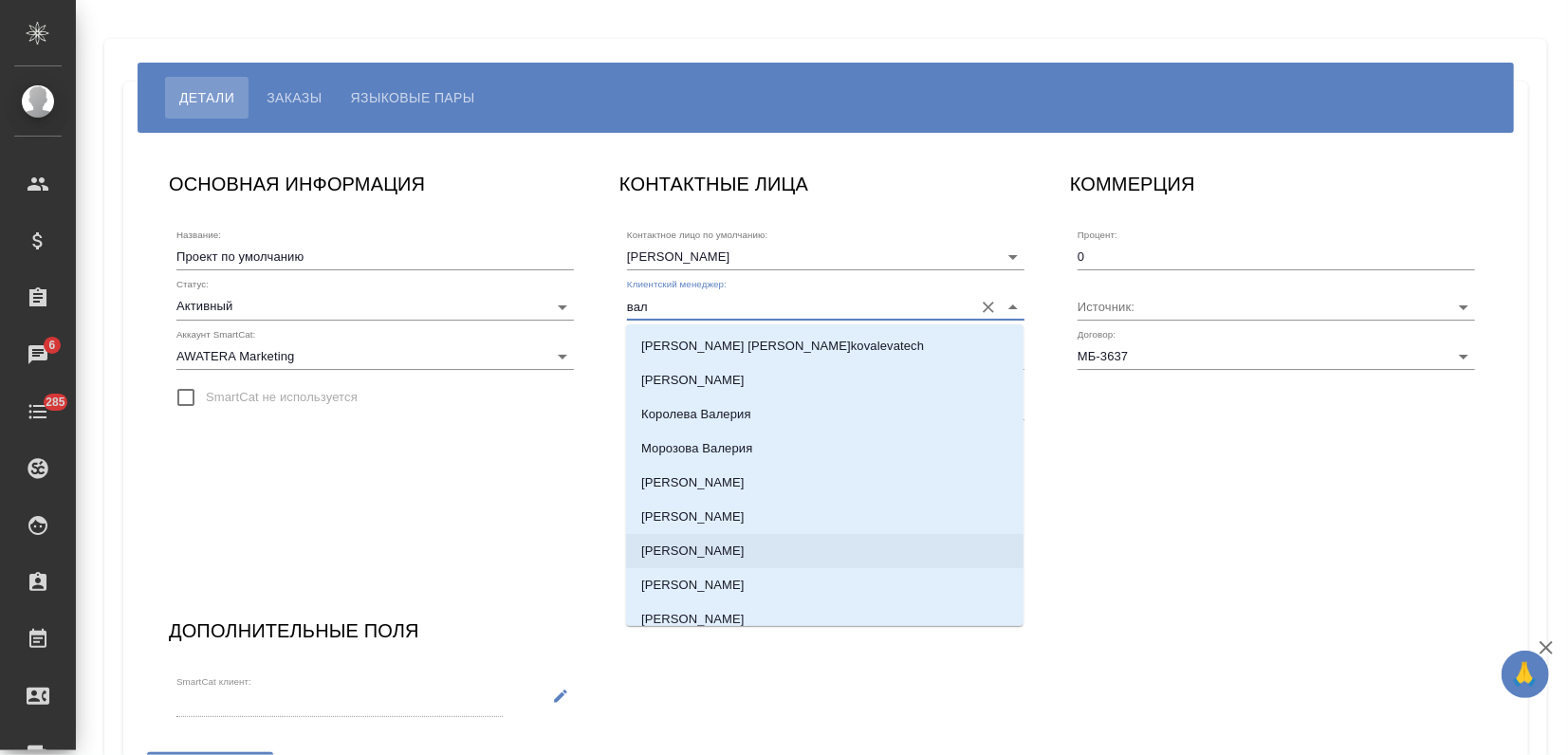
click at [678, 551] on p "[PERSON_NAME]" at bounding box center [693, 551] width 104 height 19
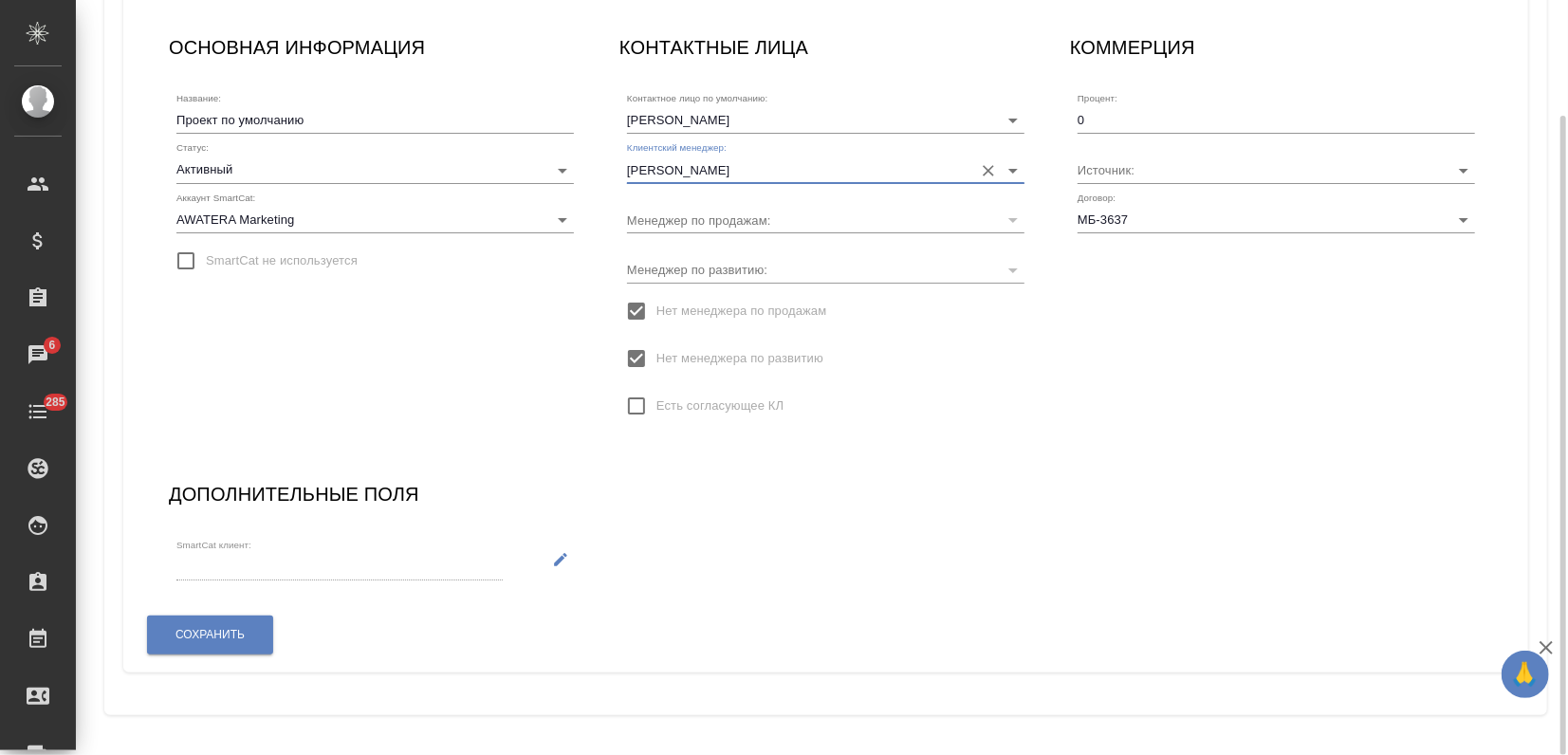
scroll to position [136, 0]
type input "[PERSON_NAME]"
click at [233, 636] on span "Сохранить" at bounding box center [210, 635] width 69 height 16
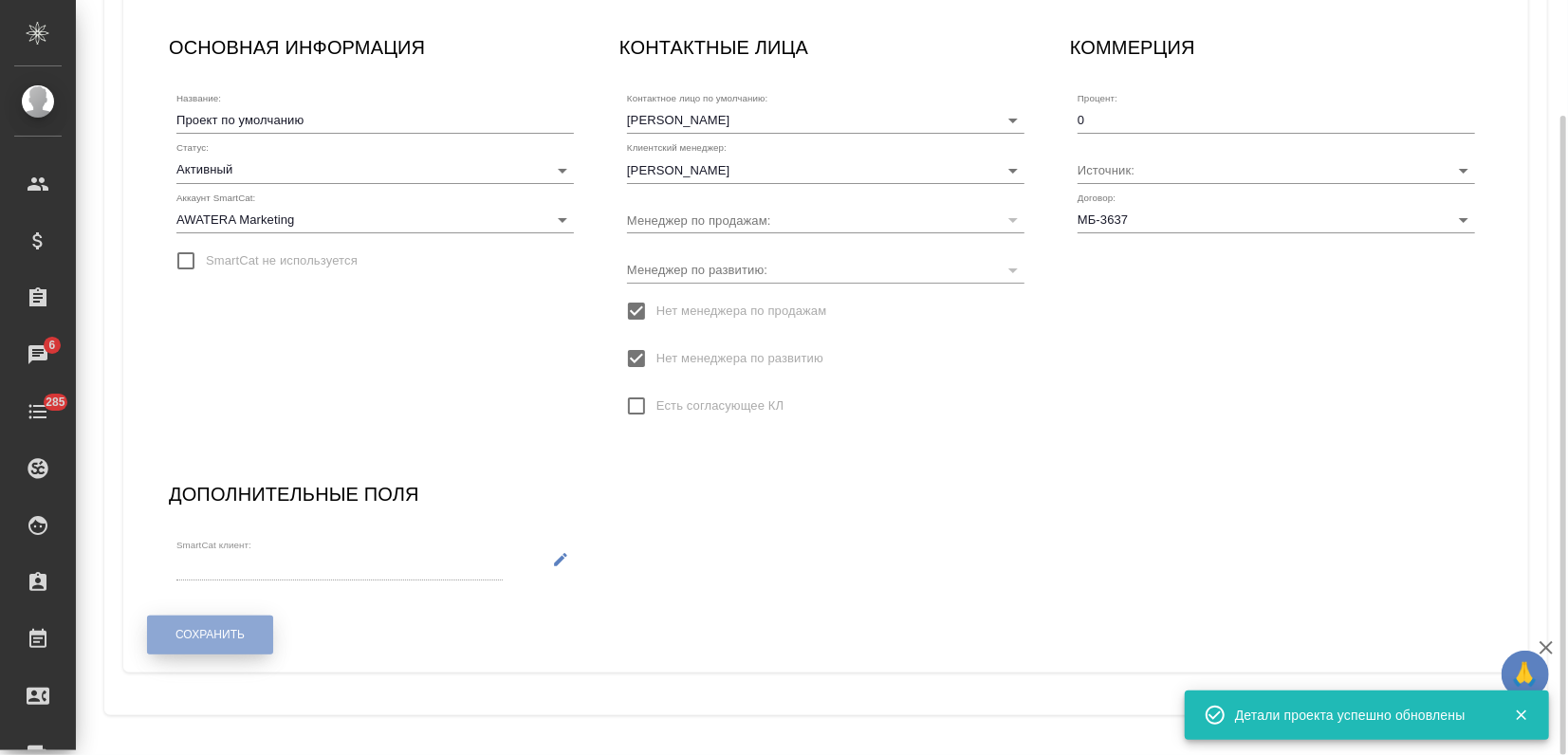
click at [235, 630] on span "Сохранить" at bounding box center [210, 635] width 69 height 16
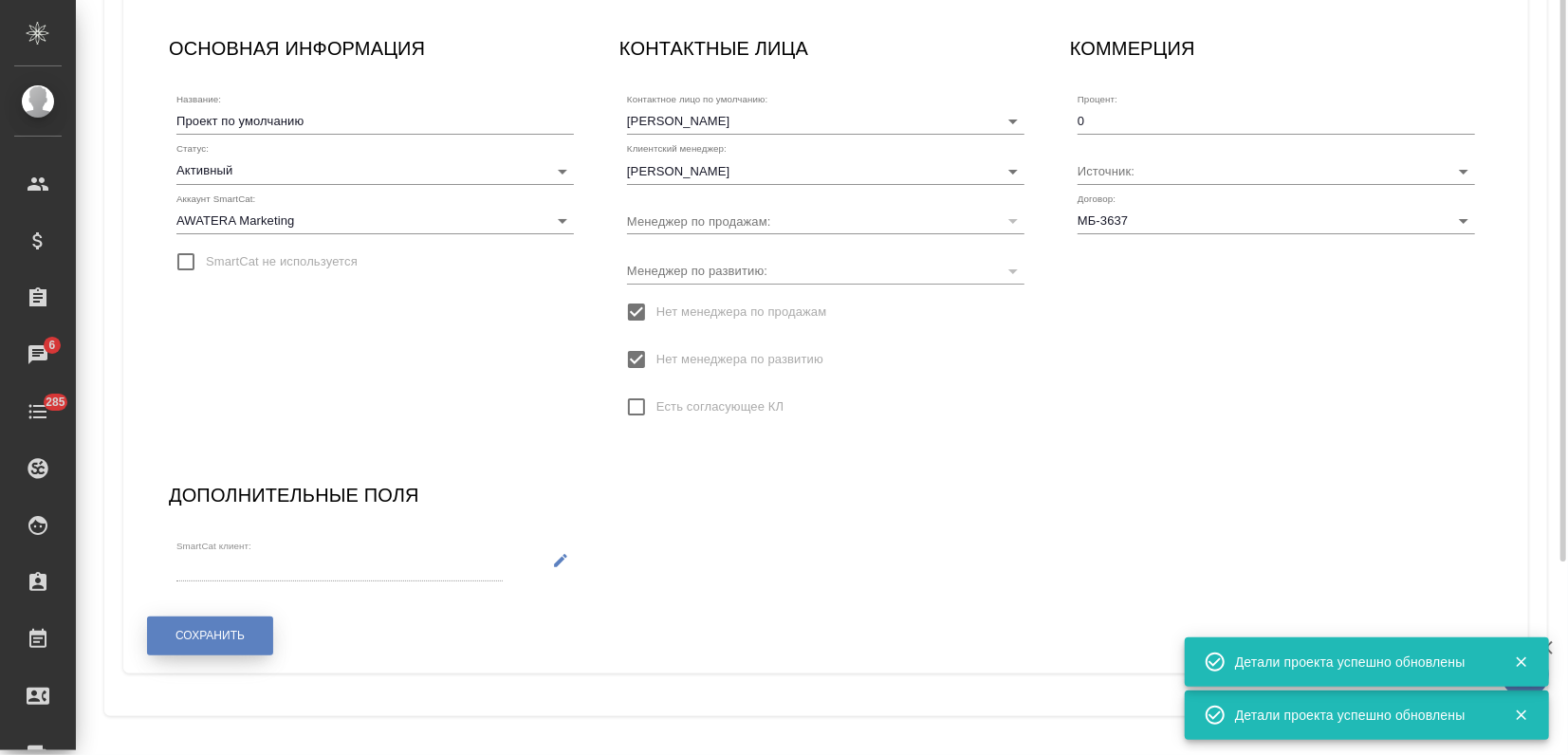
scroll to position [0, 0]
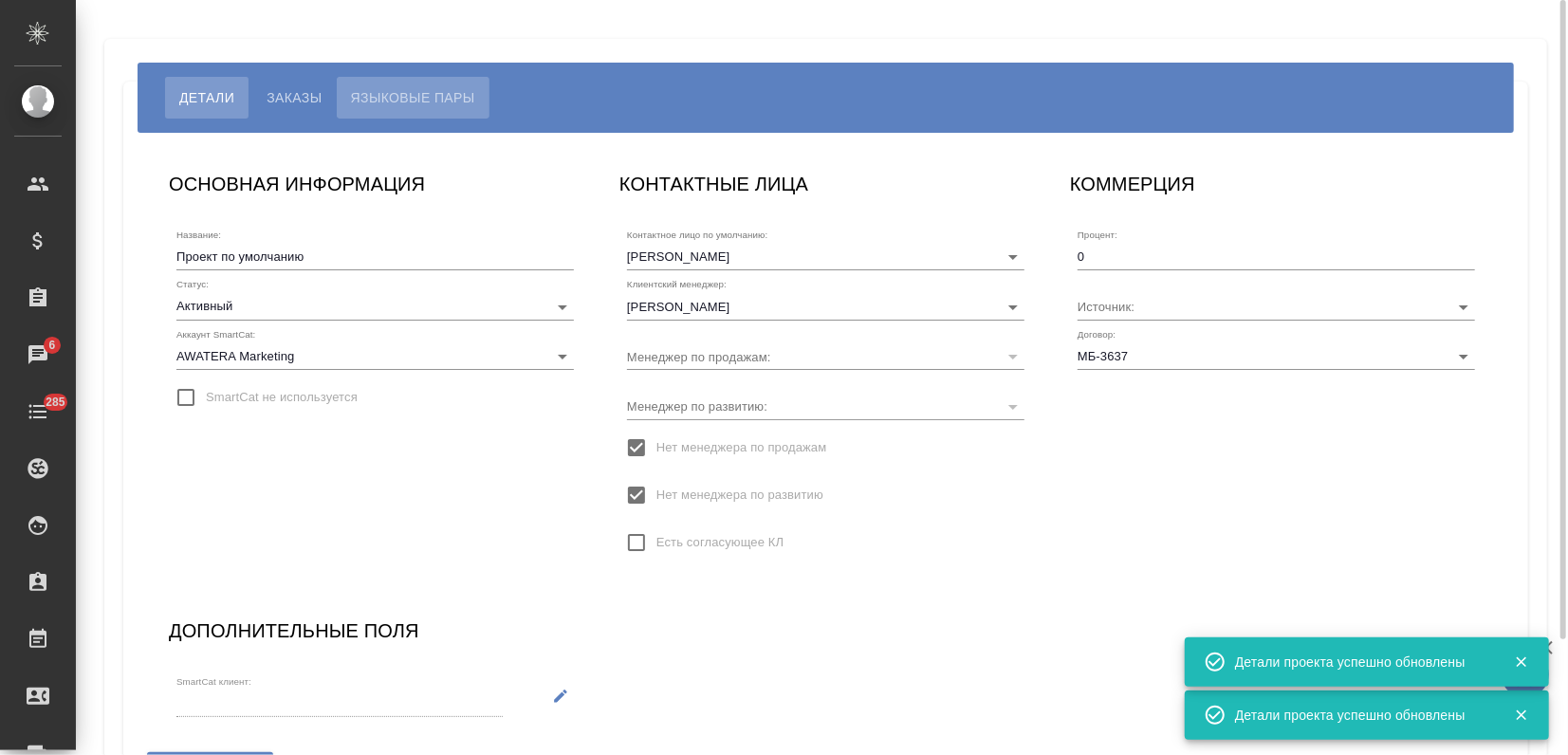
click at [418, 88] on span "Языковые пары" at bounding box center [412, 98] width 124 height 23
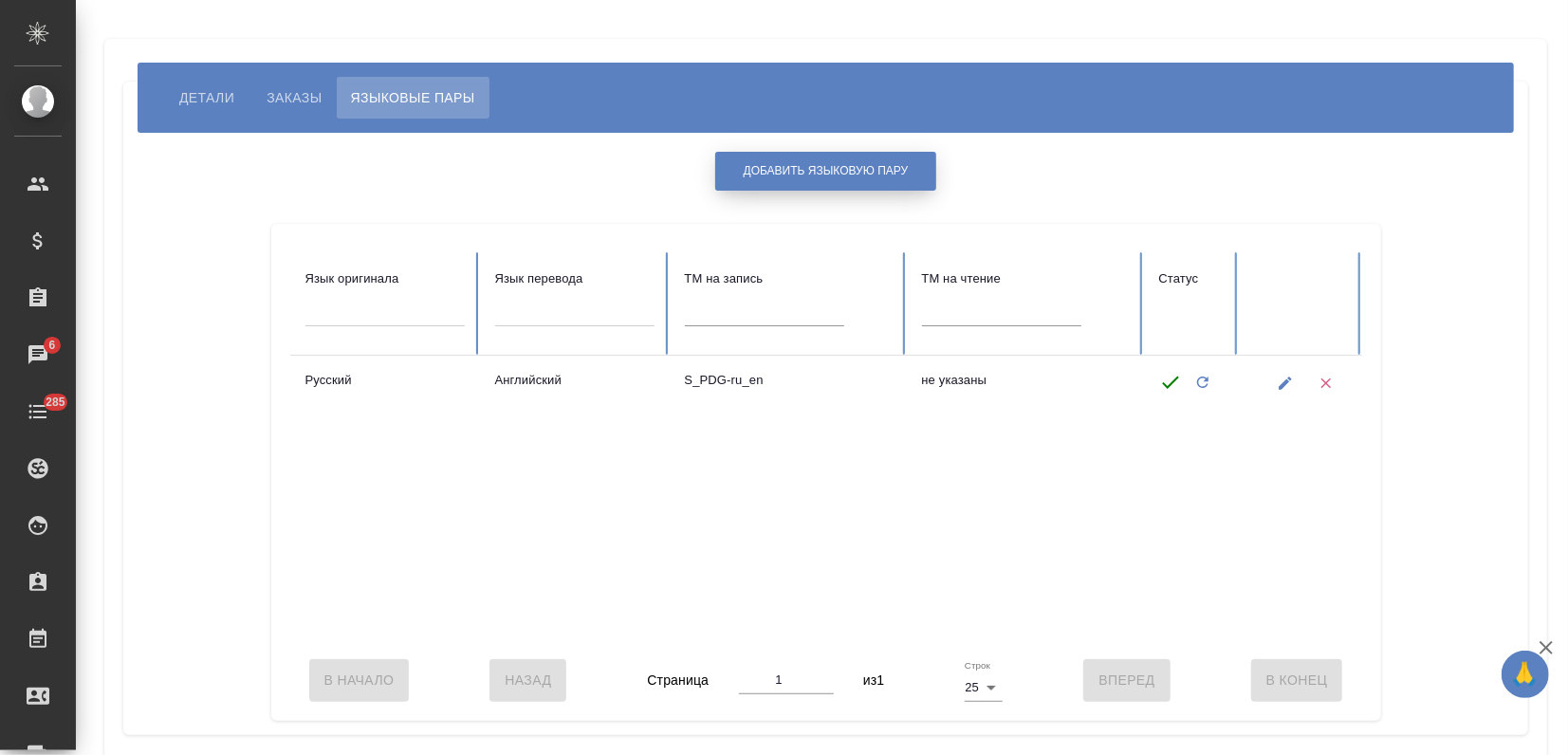
click at [834, 171] on span "Добавить языковую пару" at bounding box center [826, 171] width 165 height 16
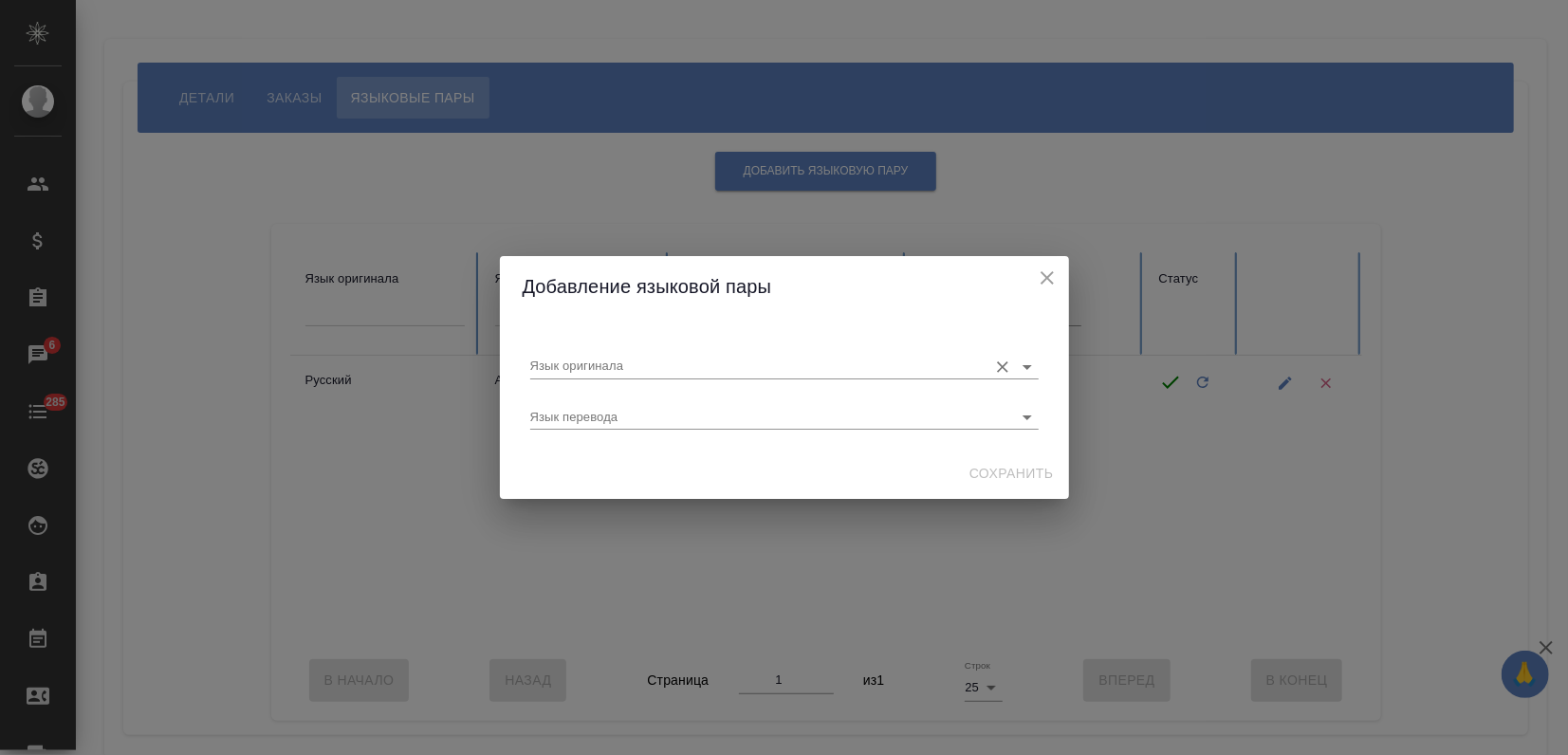
click at [627, 362] on input "Язык оригинала" at bounding box center [754, 366] width 448 height 23
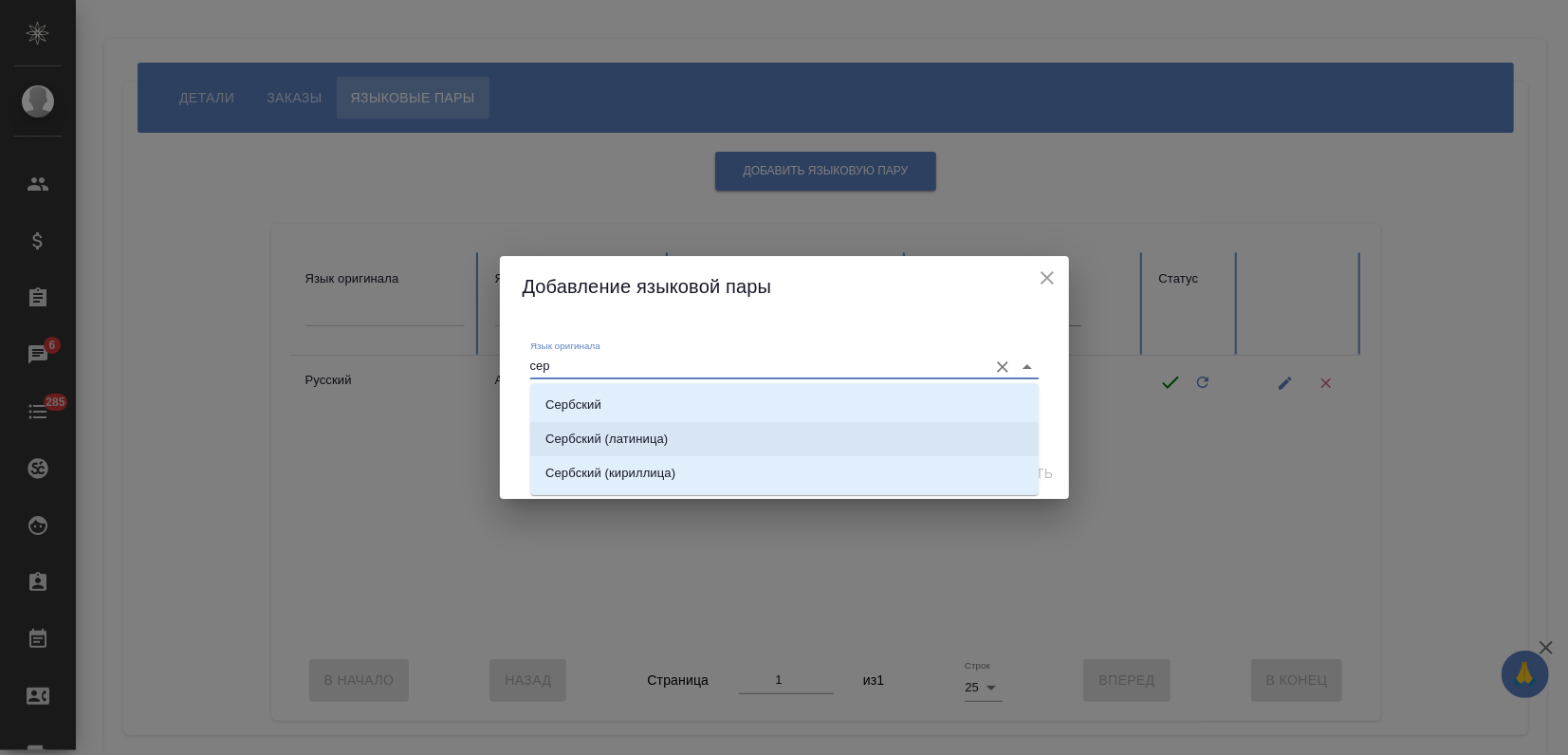
click at [630, 449] on li "Сербский (латиница)" at bounding box center [784, 439] width 508 height 35
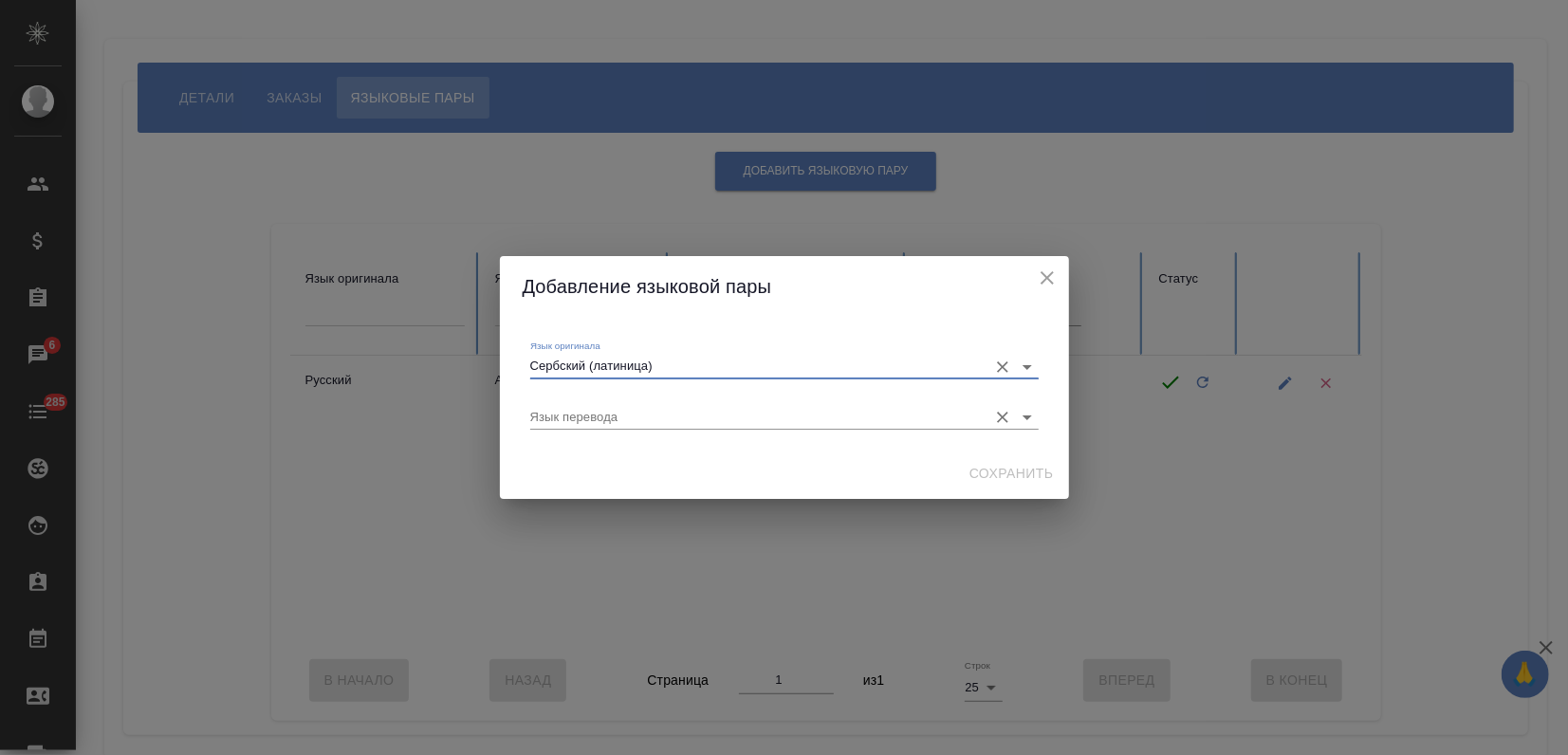
type input "Сербский (латиница)"
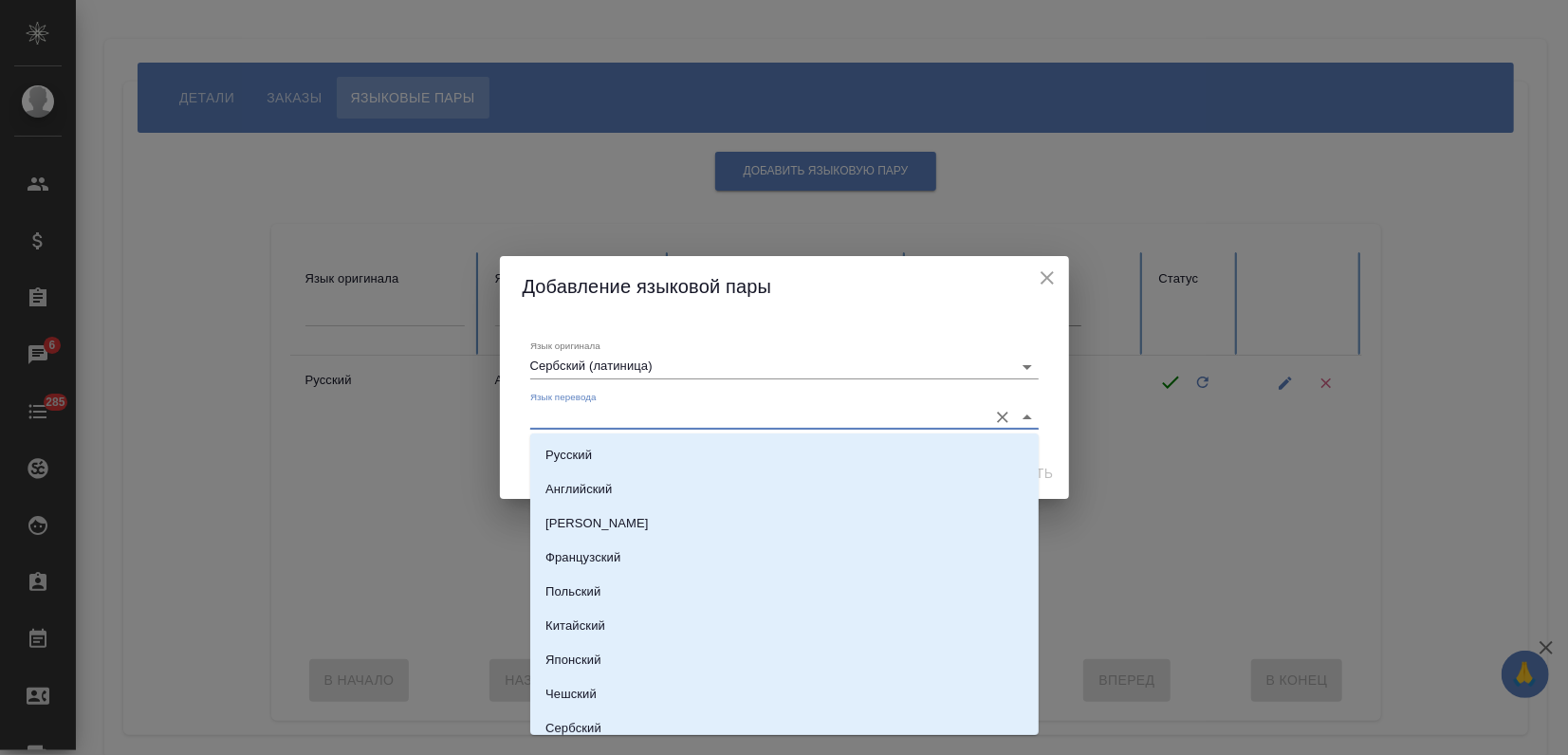
click at [617, 422] on input "Язык перевода" at bounding box center [754, 418] width 448 height 23
click at [586, 453] on p "Русский" at bounding box center [569, 455] width 46 height 19
type input "Русский"
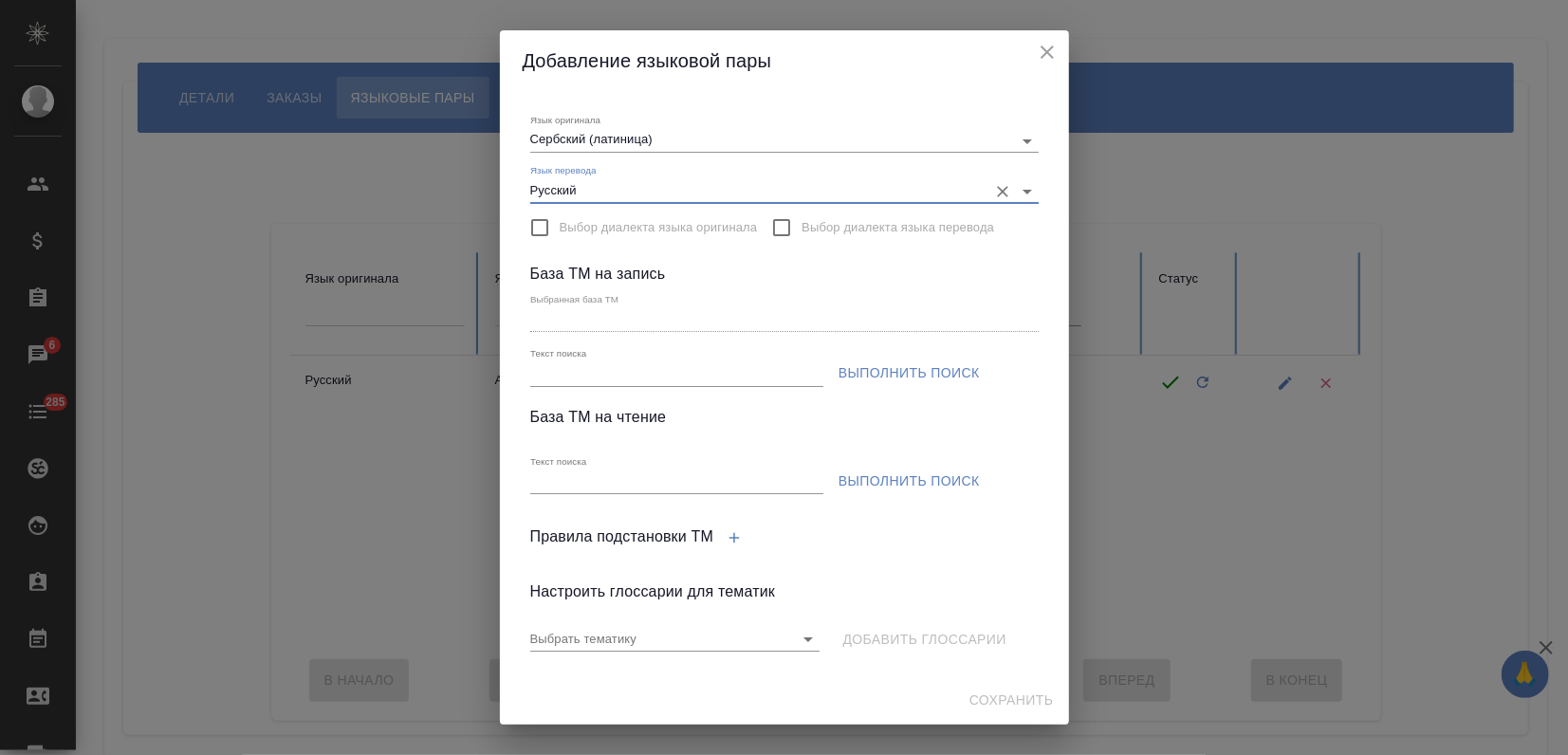
click at [571, 377] on input "Текст поиска" at bounding box center [676, 374] width 293 height 24
paste input "PDG sr-Latn>ru"
type input "PDG sr-Latn>ru"
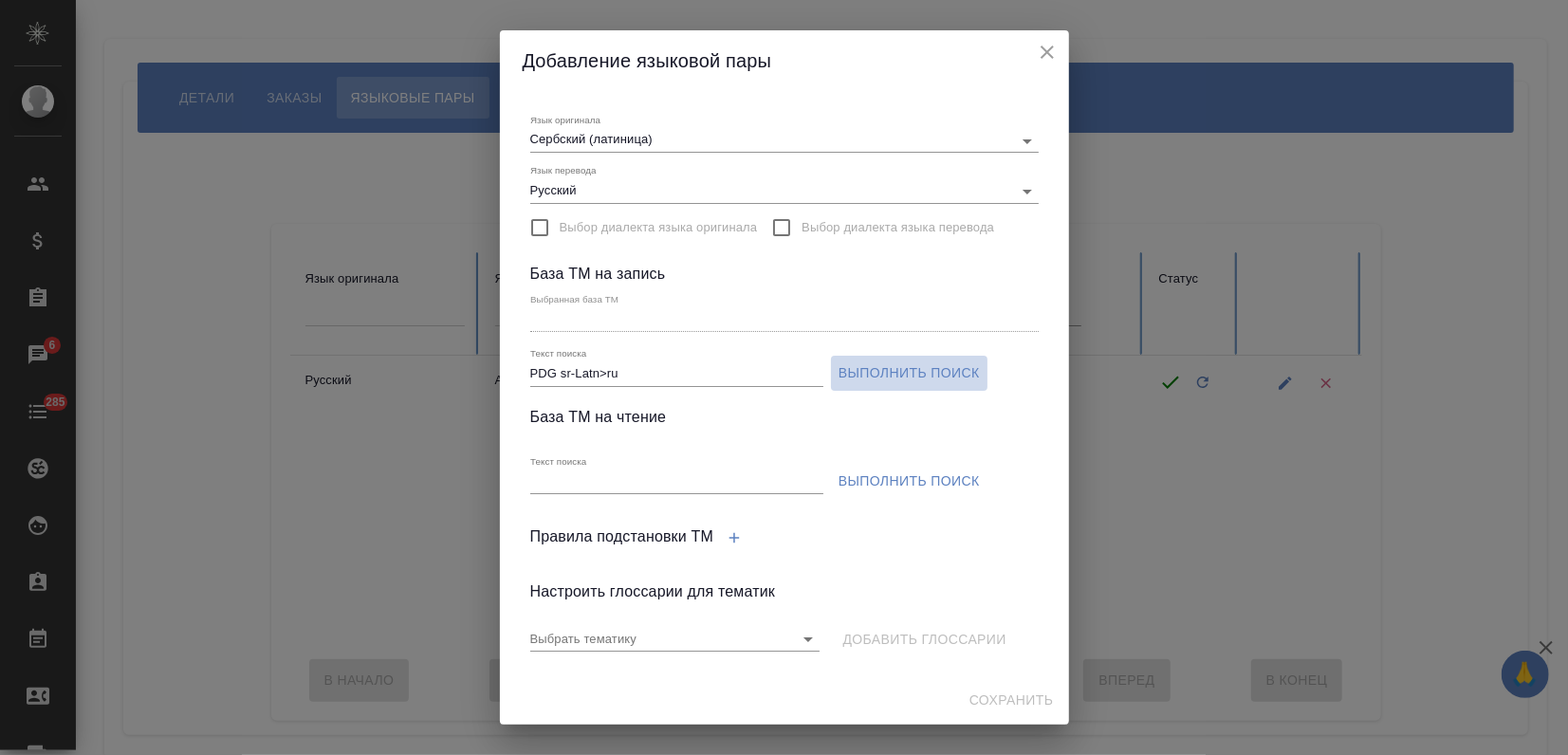
click at [874, 362] on span "Выполнить поиск" at bounding box center [909, 373] width 141 height 24
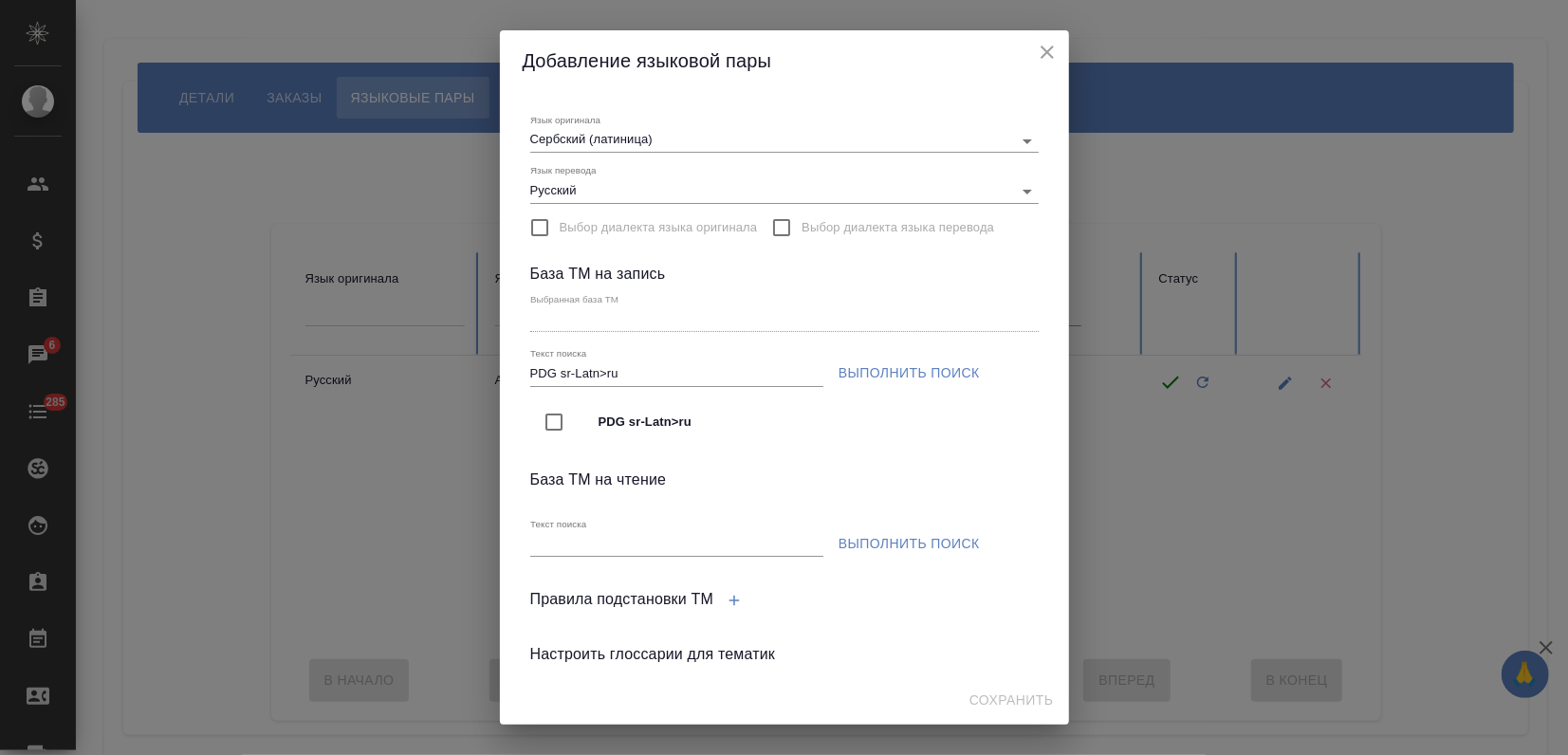
click at [560, 414] on input "checkbox" at bounding box center [553, 422] width 39 height 39
type input "PDG sr-Latn>ru"
click at [650, 556] on div "Текст поиска" at bounding box center [676, 535] width 301 height 58
click at [644, 547] on input "Текст поиска" at bounding box center [676, 545] width 293 height 24
paste input "PDG sr-Latn>ru"
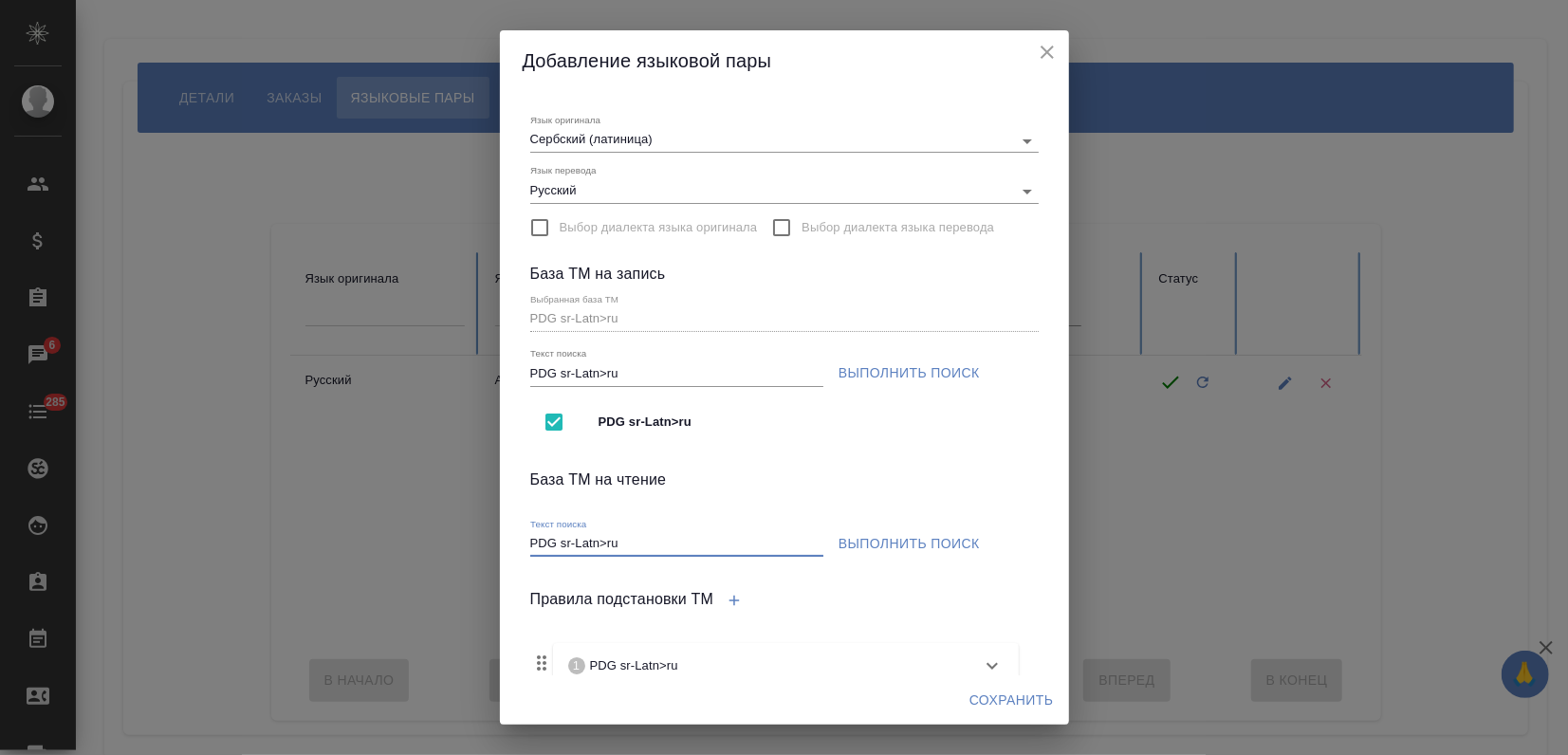
type input "PDG sr-Latn>ru"
click at [843, 539] on span "Выполнить поиск" at bounding box center [909, 544] width 141 height 24
click at [997, 704] on span "Сохранить" at bounding box center [1012, 700] width 85 height 24
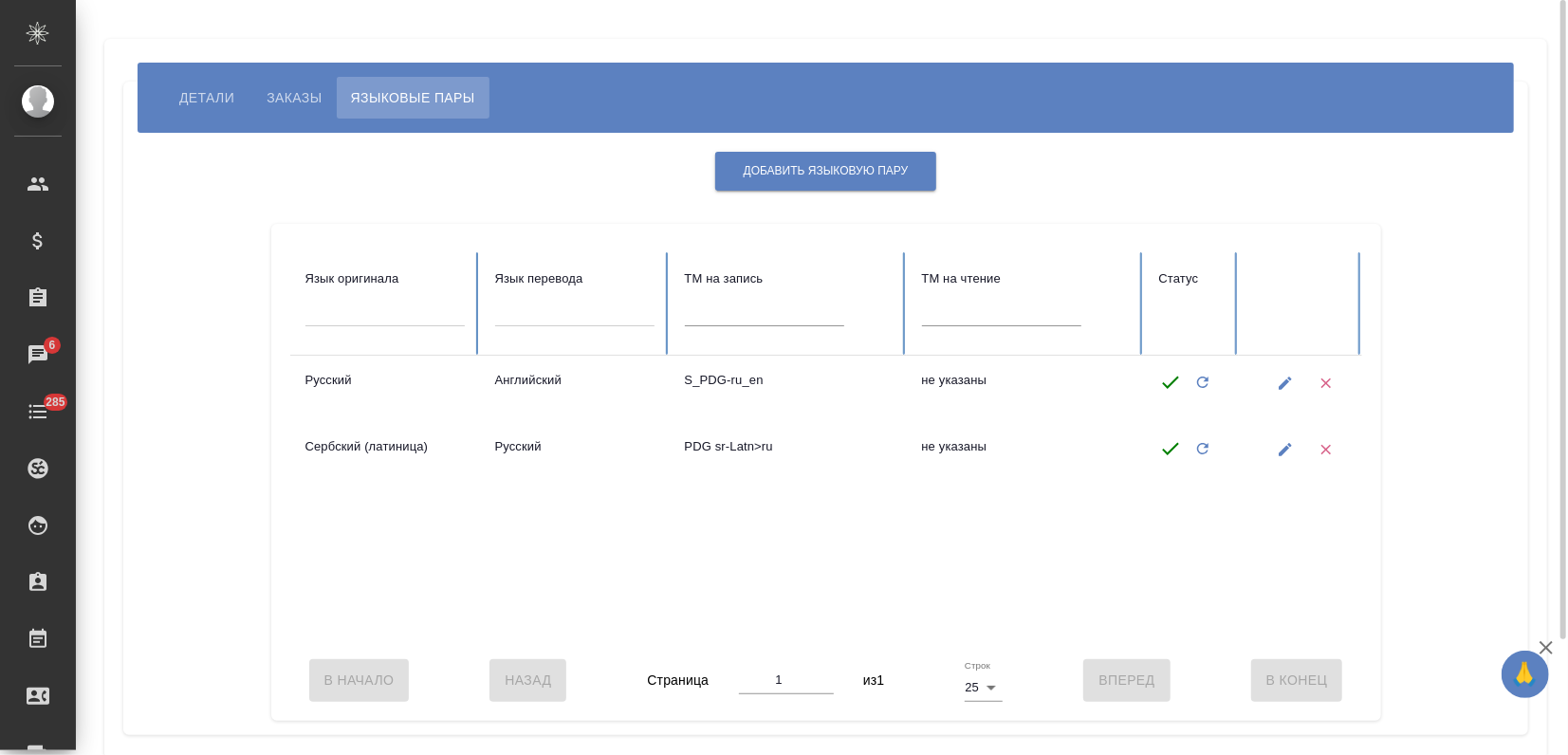
click at [1473, 200] on div "Добавить языковую пару Язык оригинала Язык перевода TM на запись TM на чтение С…" at bounding box center [825, 433] width 1367 height 573
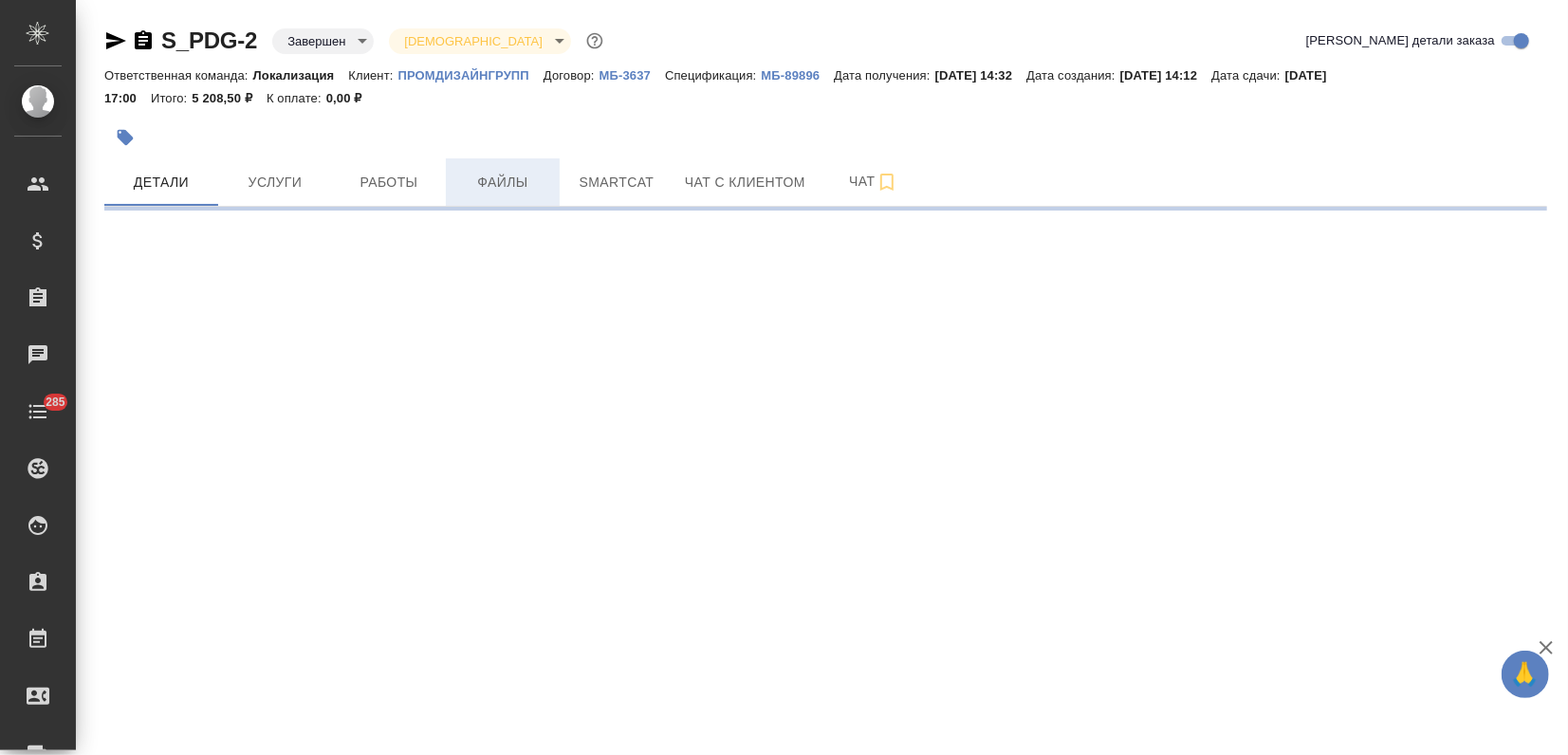
select select "RU"
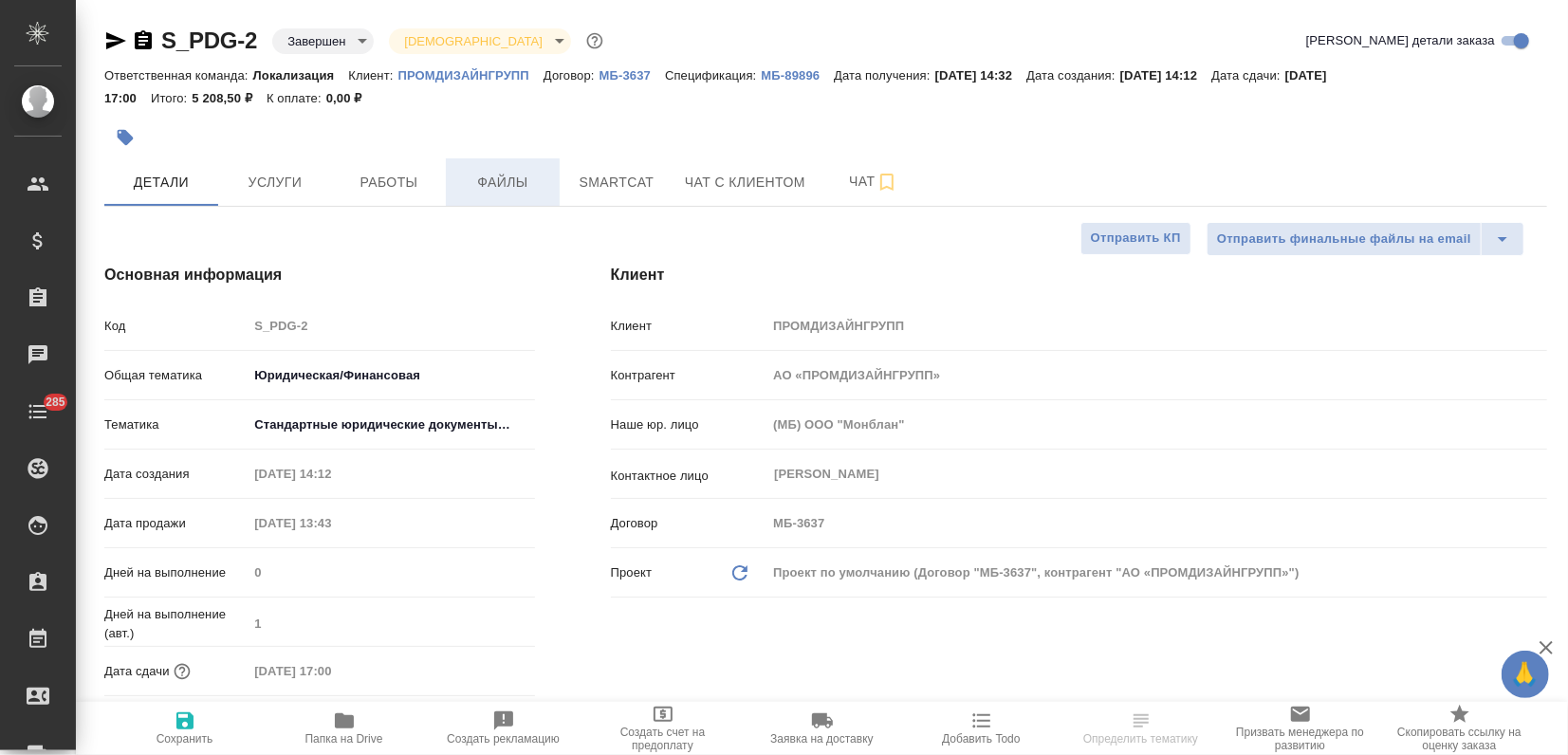
type textarea "x"
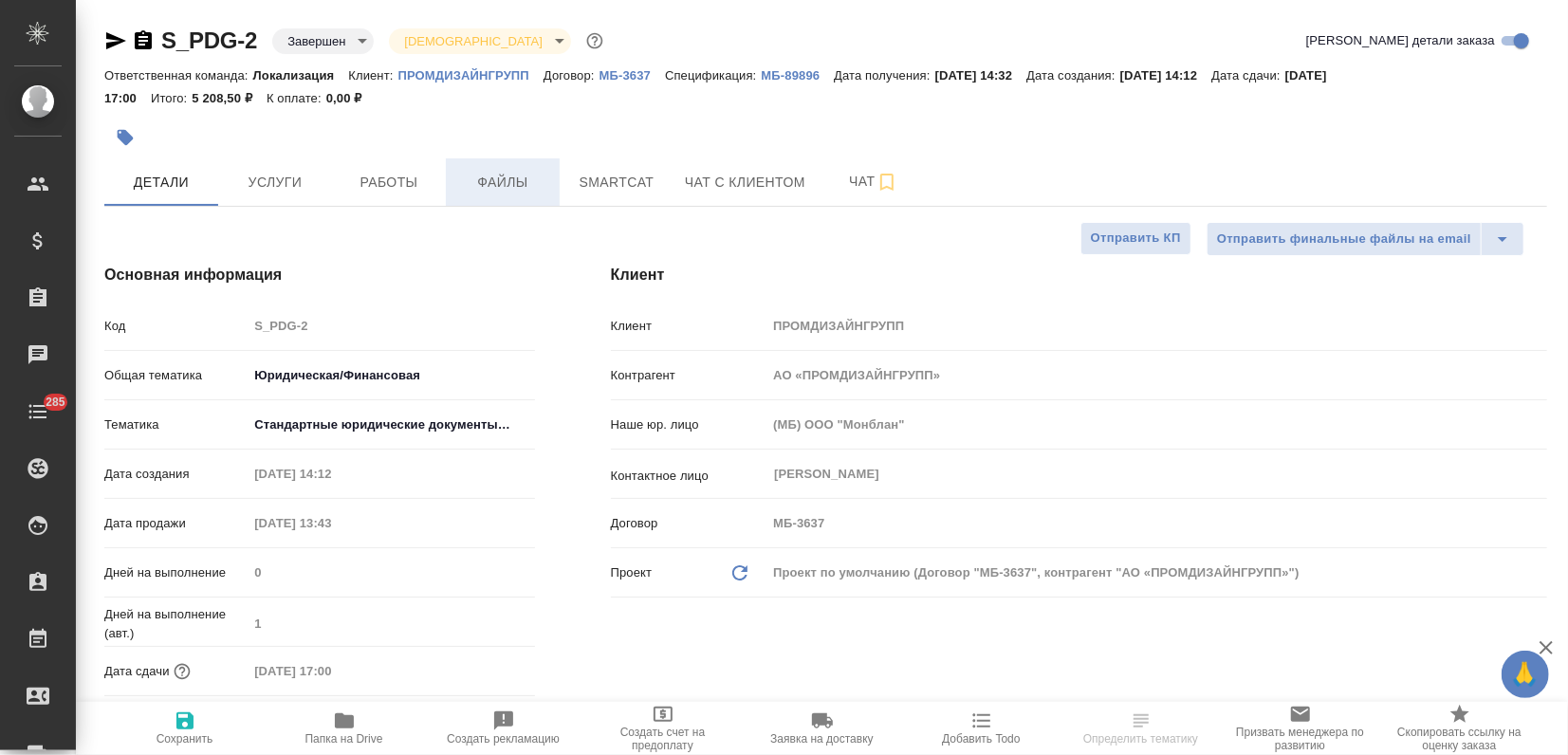
type textarea "x"
click at [612, 188] on span "Smartcat" at bounding box center [616, 183] width 91 height 24
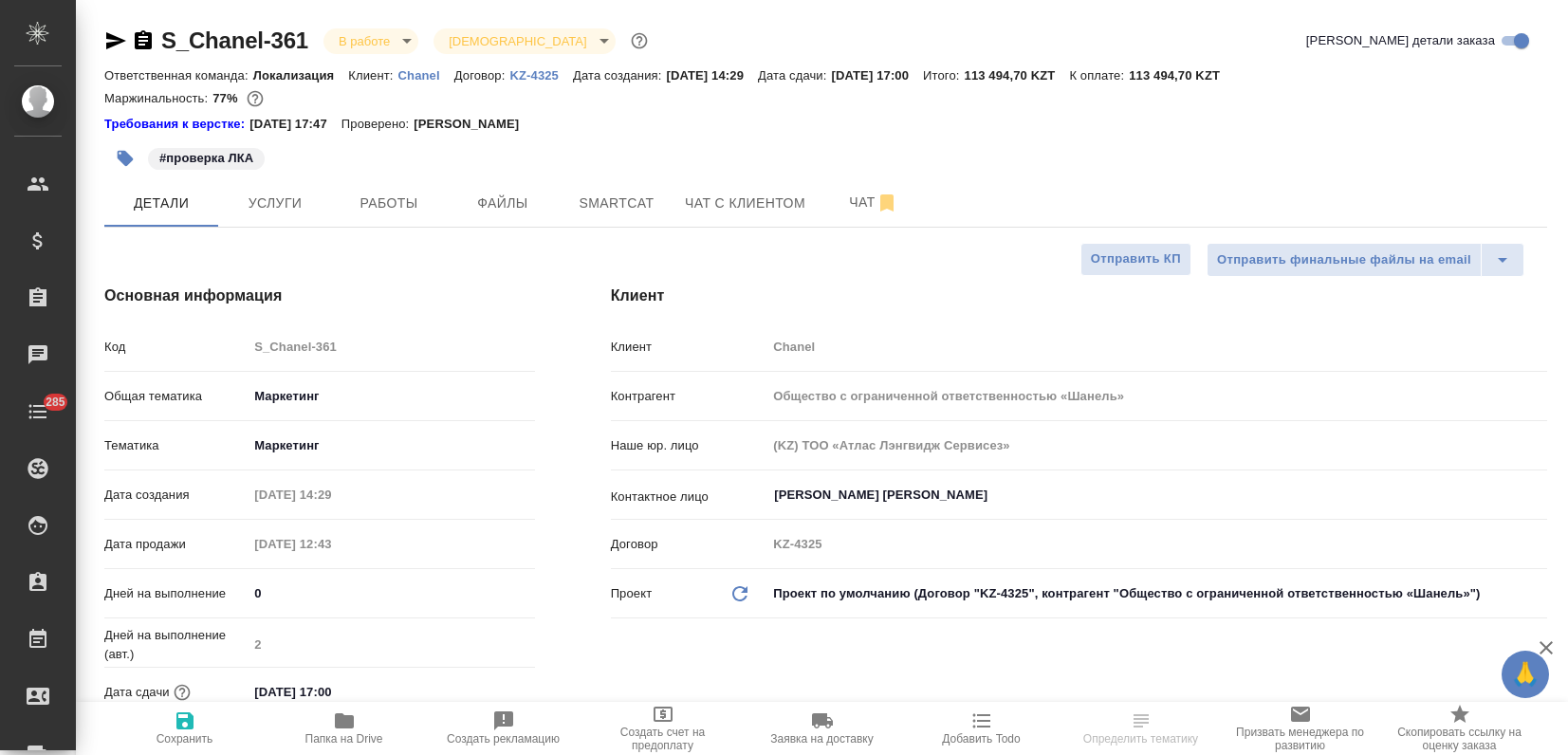
select select "RU"
type textarea "x"
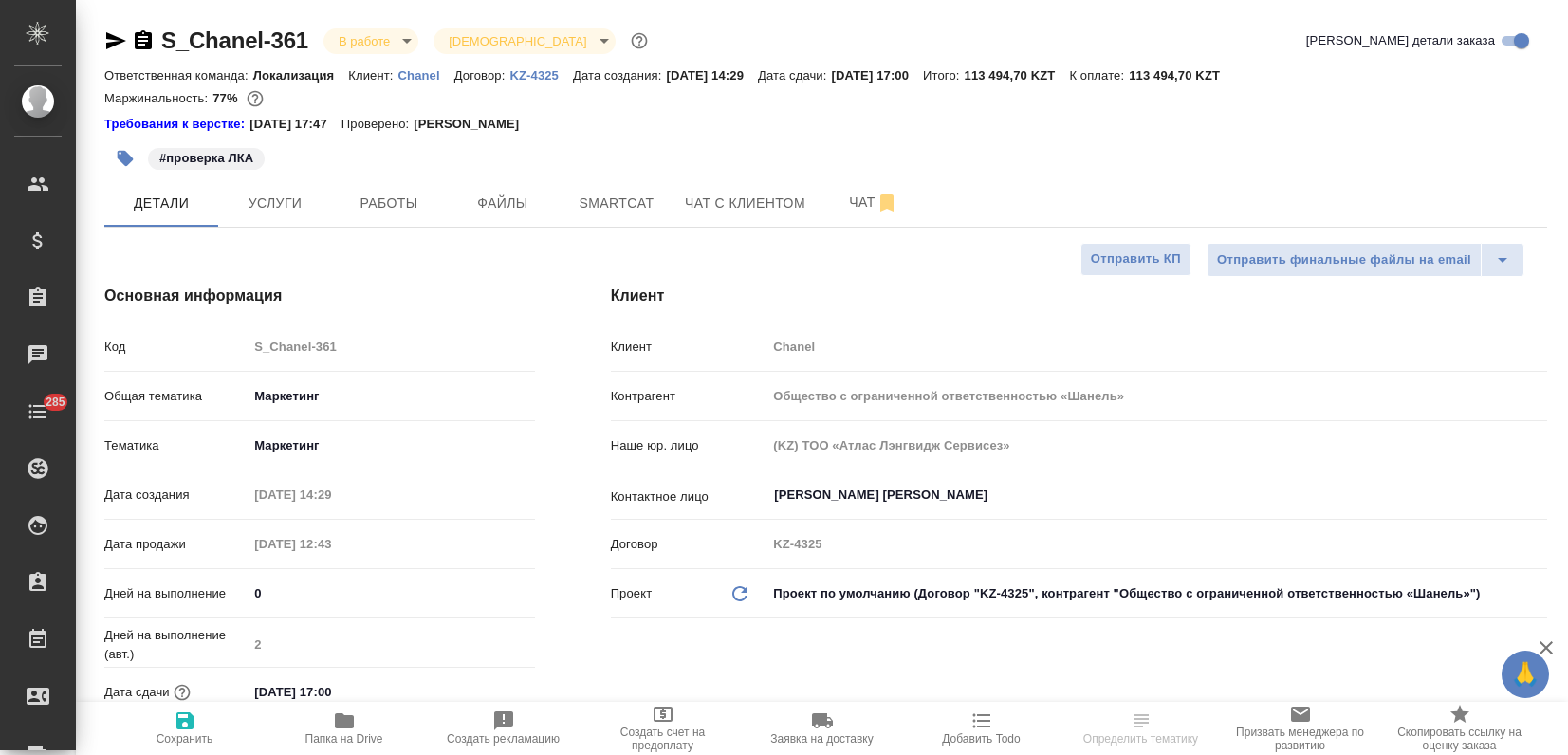
type textarea "x"
select select "RU"
type textarea "x"
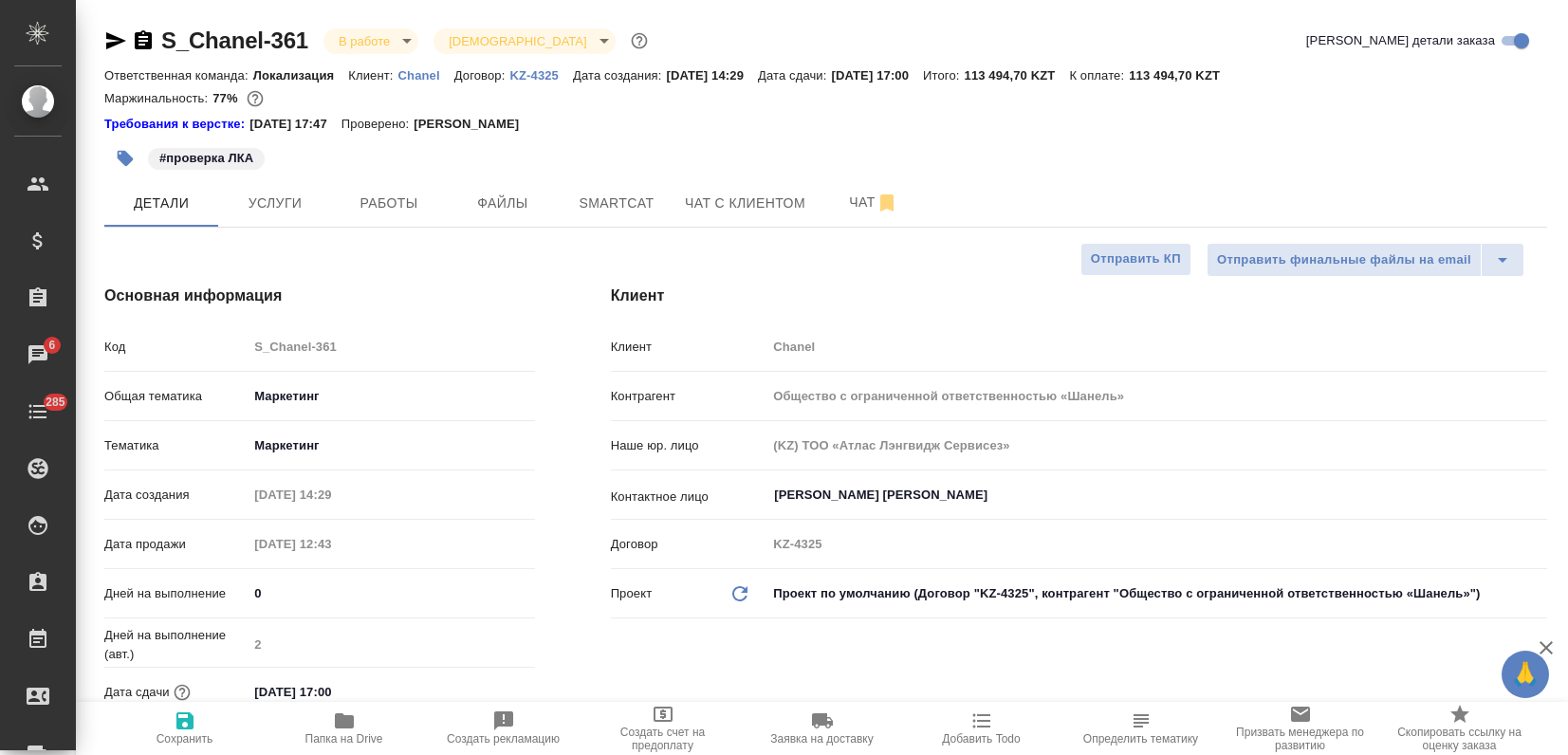
type textarea "x"
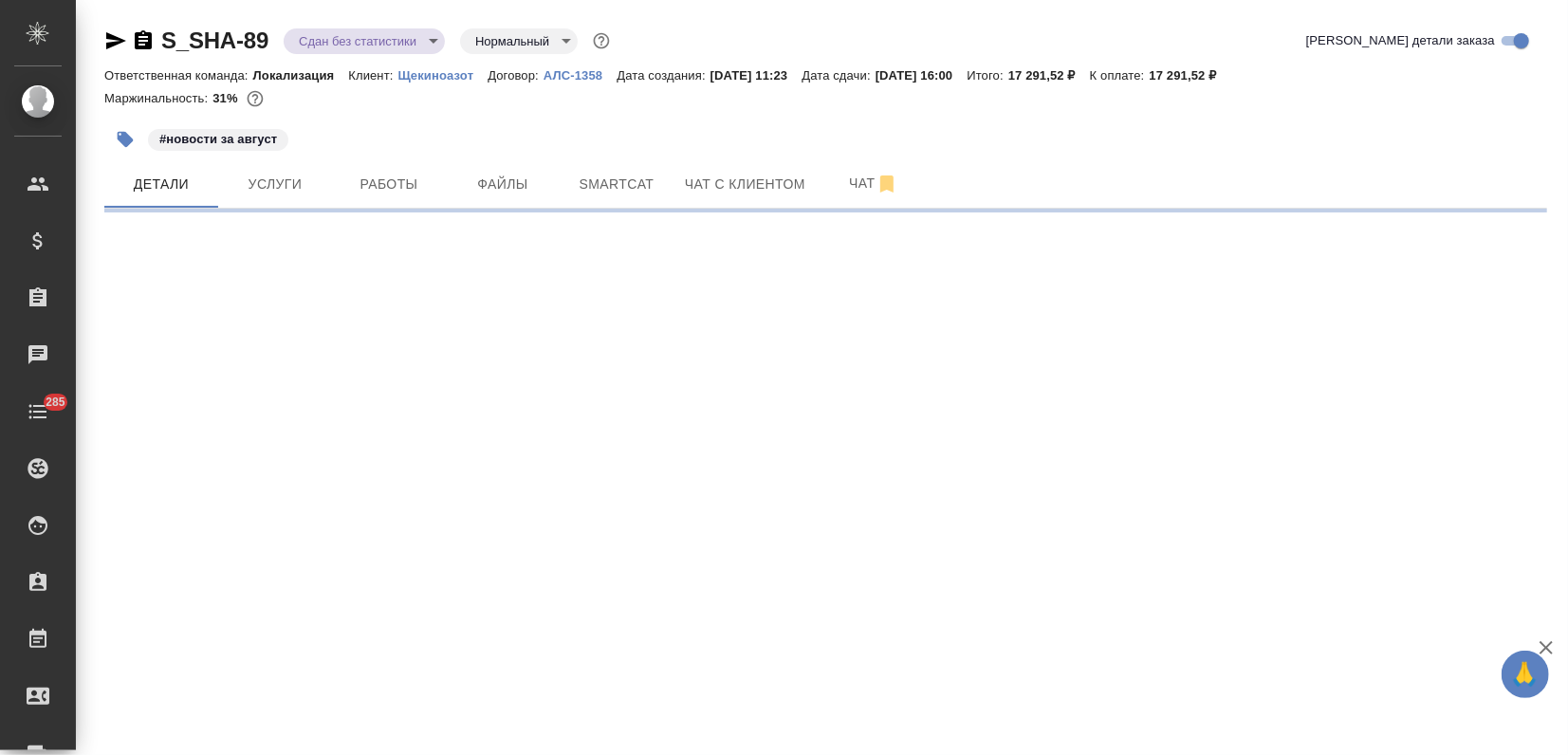
select select "RU"
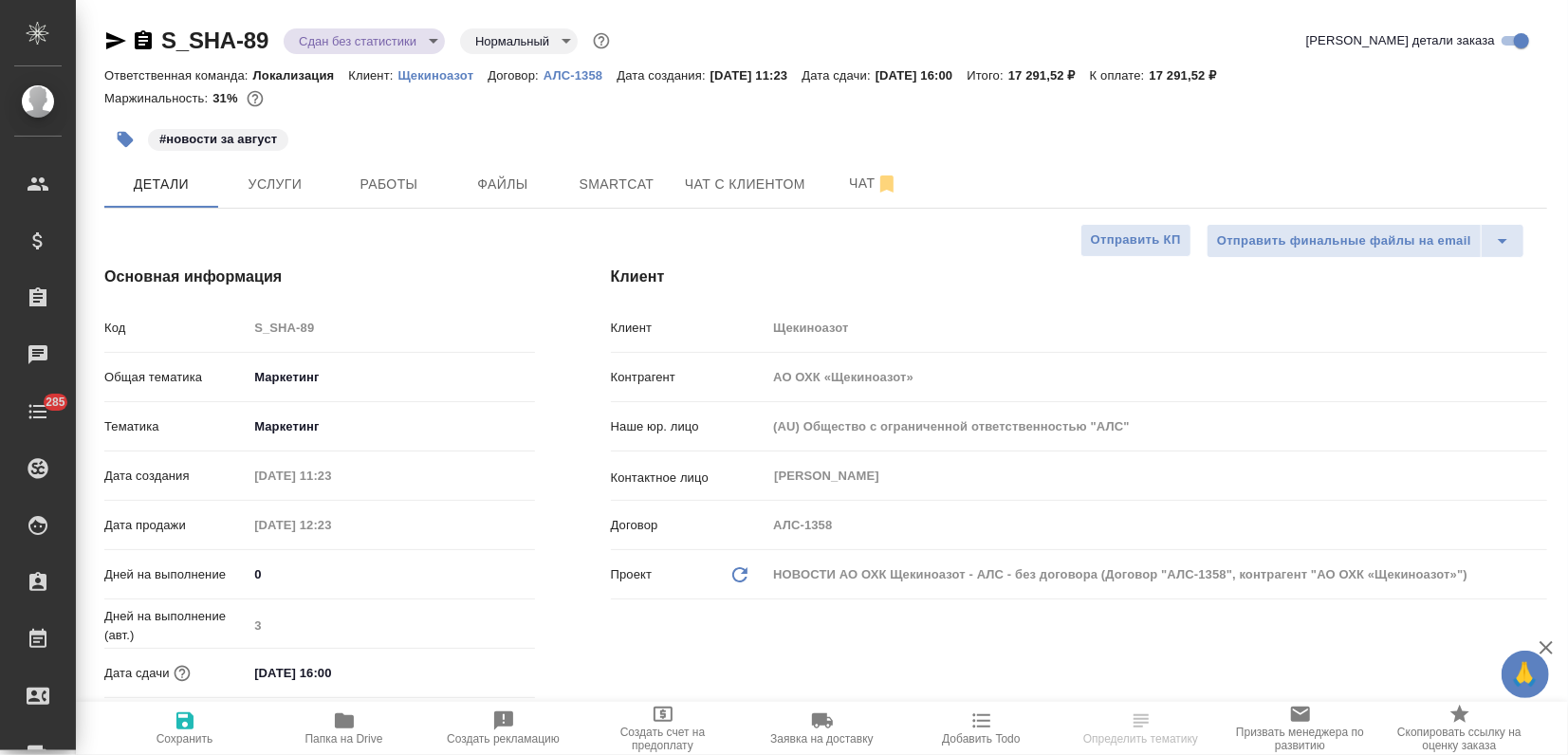
type textarea "x"
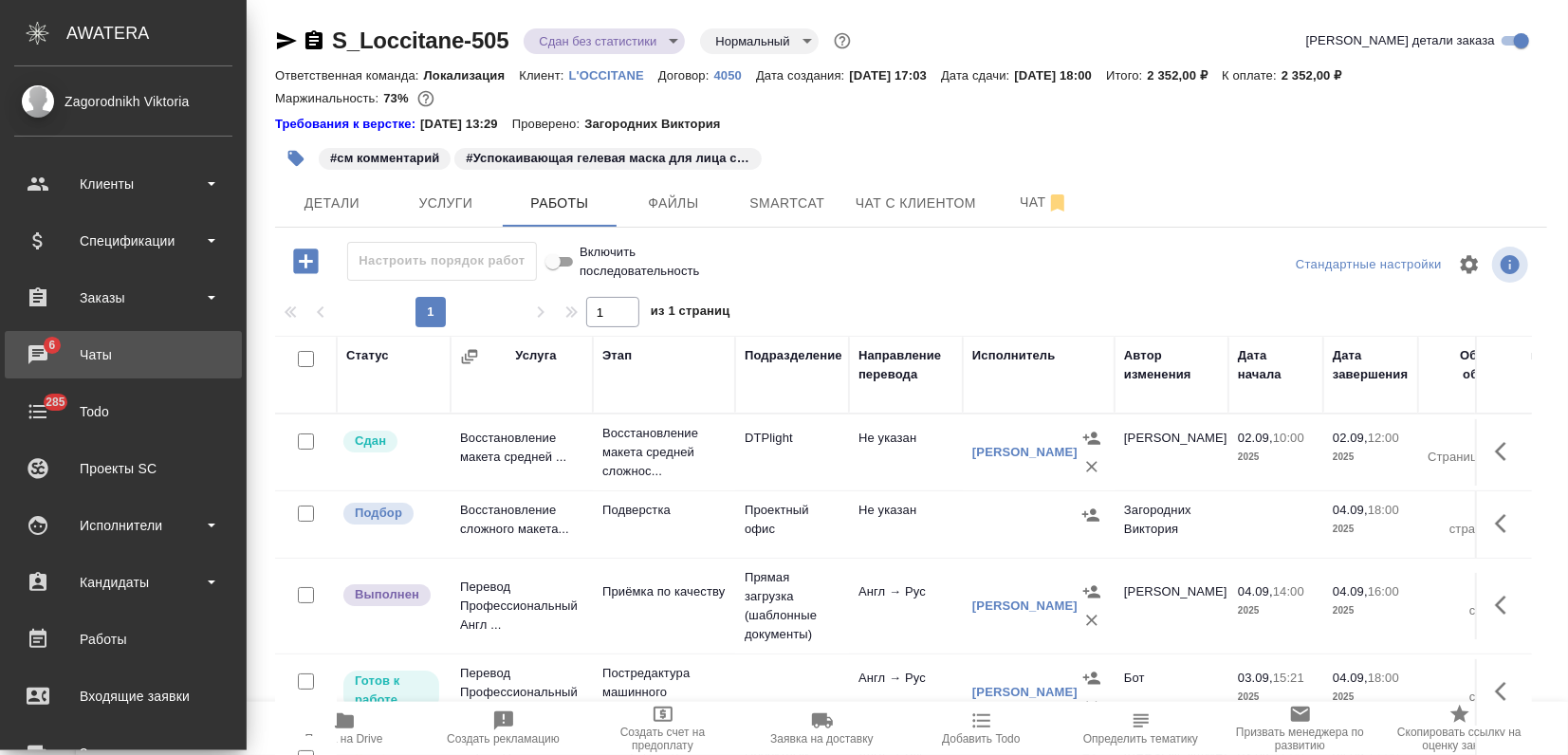
click at [103, 356] on div "Чаты" at bounding box center [123, 354] width 218 height 29
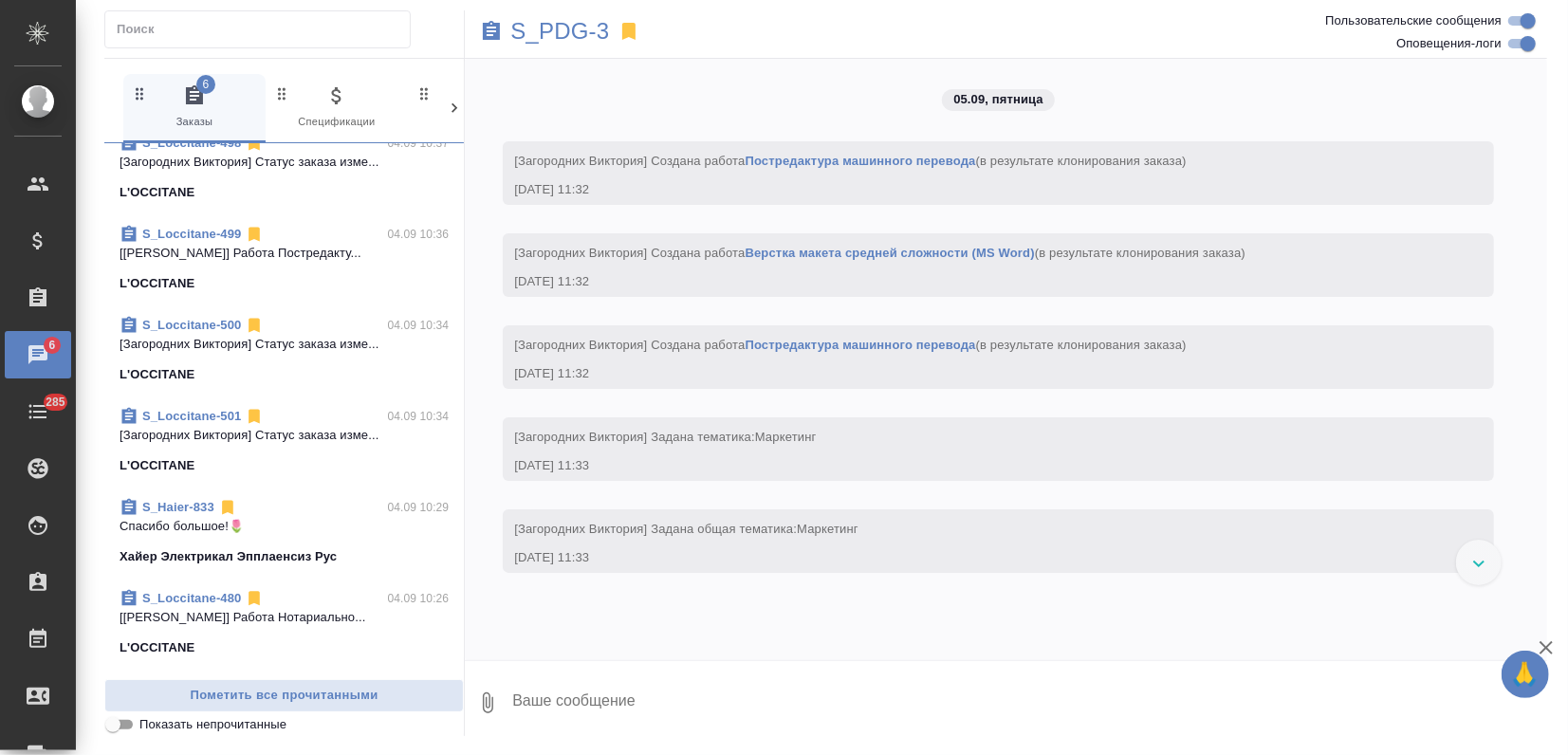
scroll to position [4530, 0]
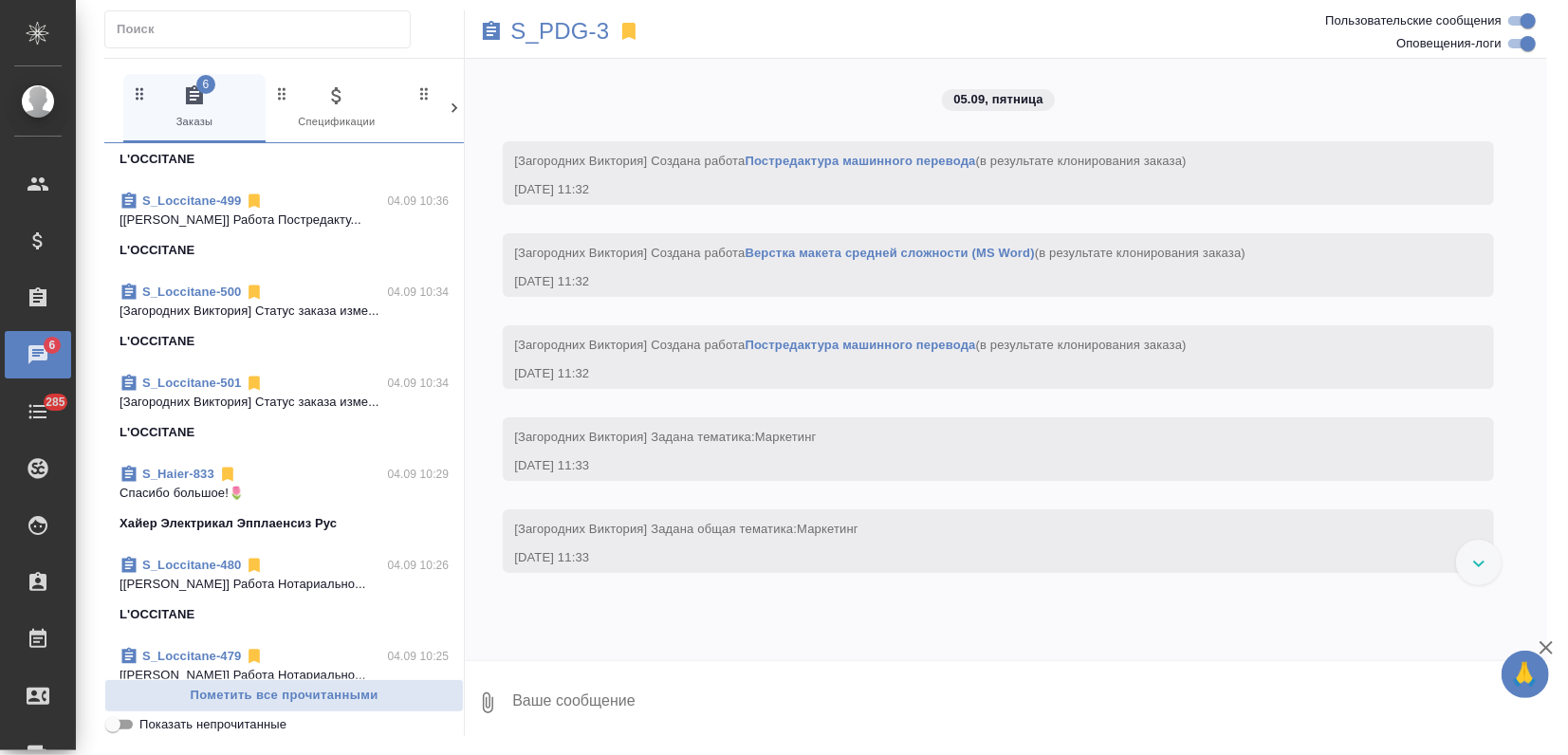
click at [167, 469] on link "S_Haier-833" at bounding box center [178, 474] width 72 height 14
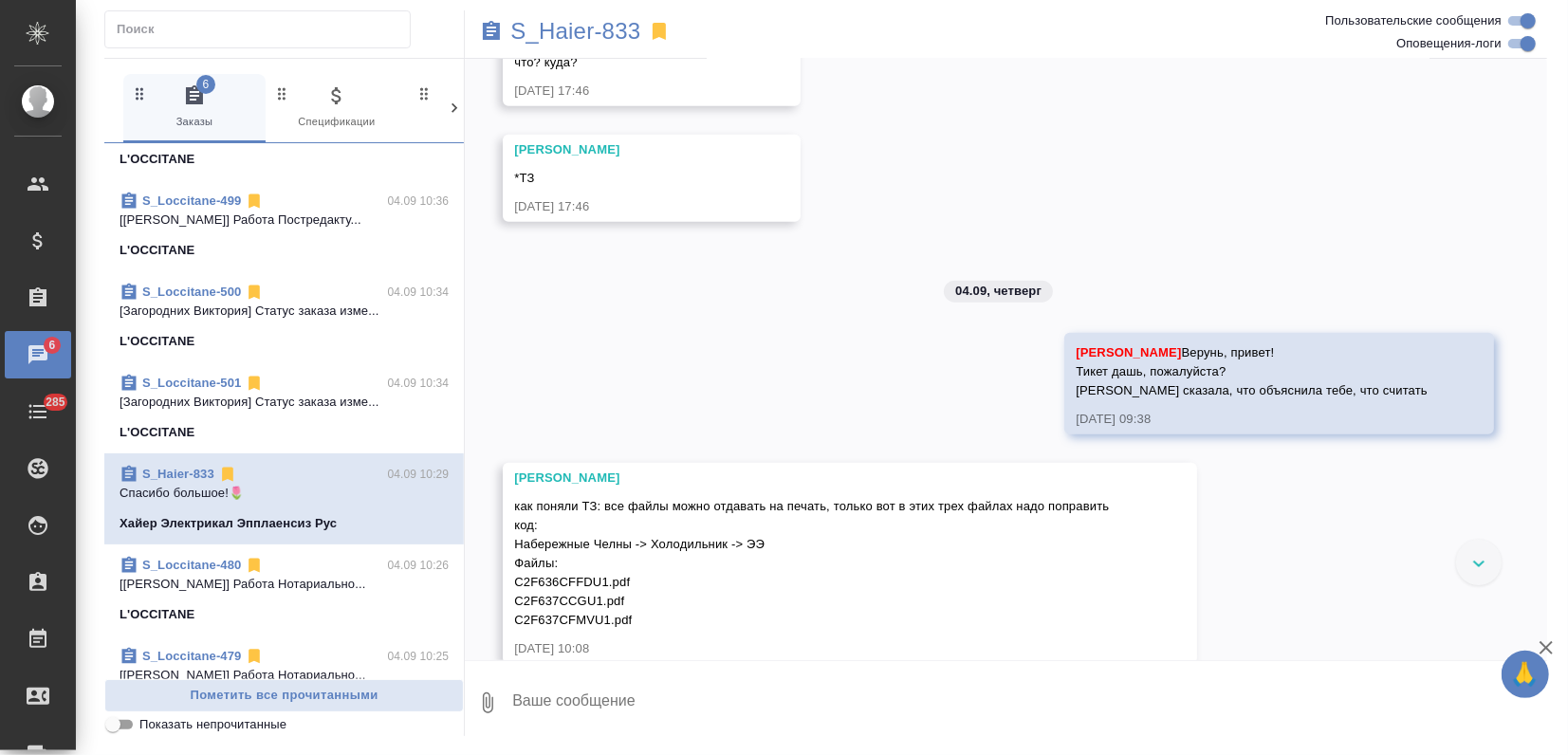
scroll to position [1561, 0]
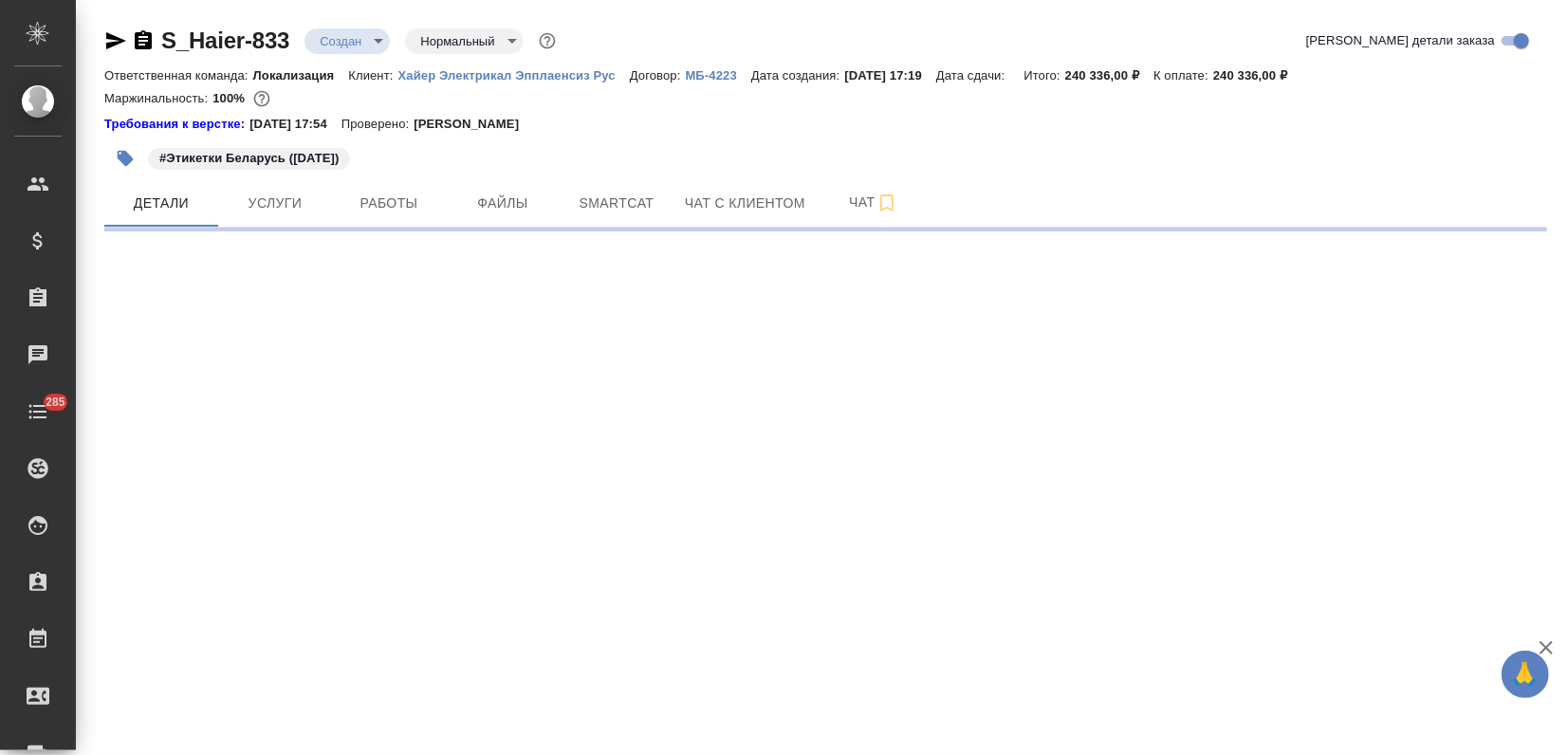
select select "RU"
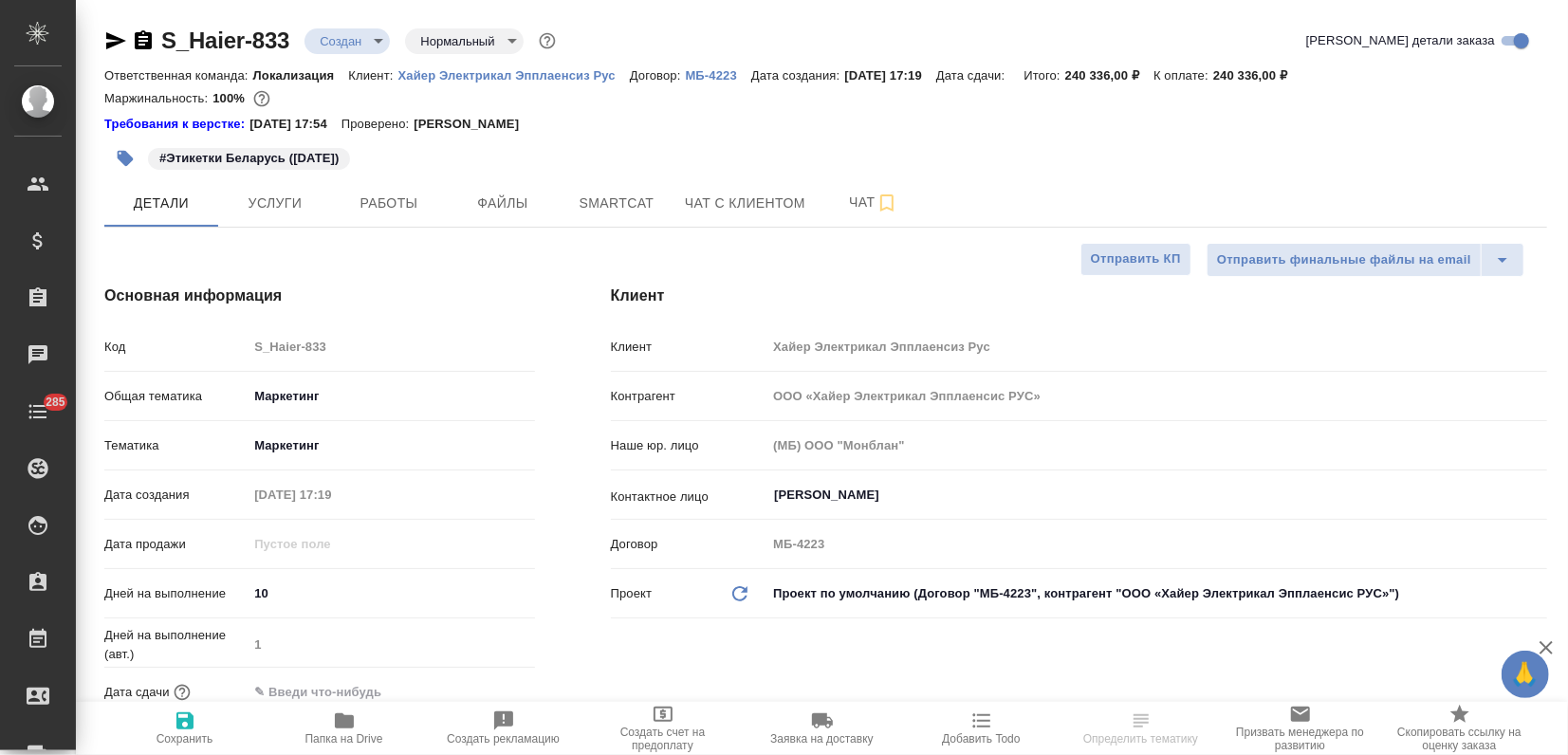
type textarea "x"
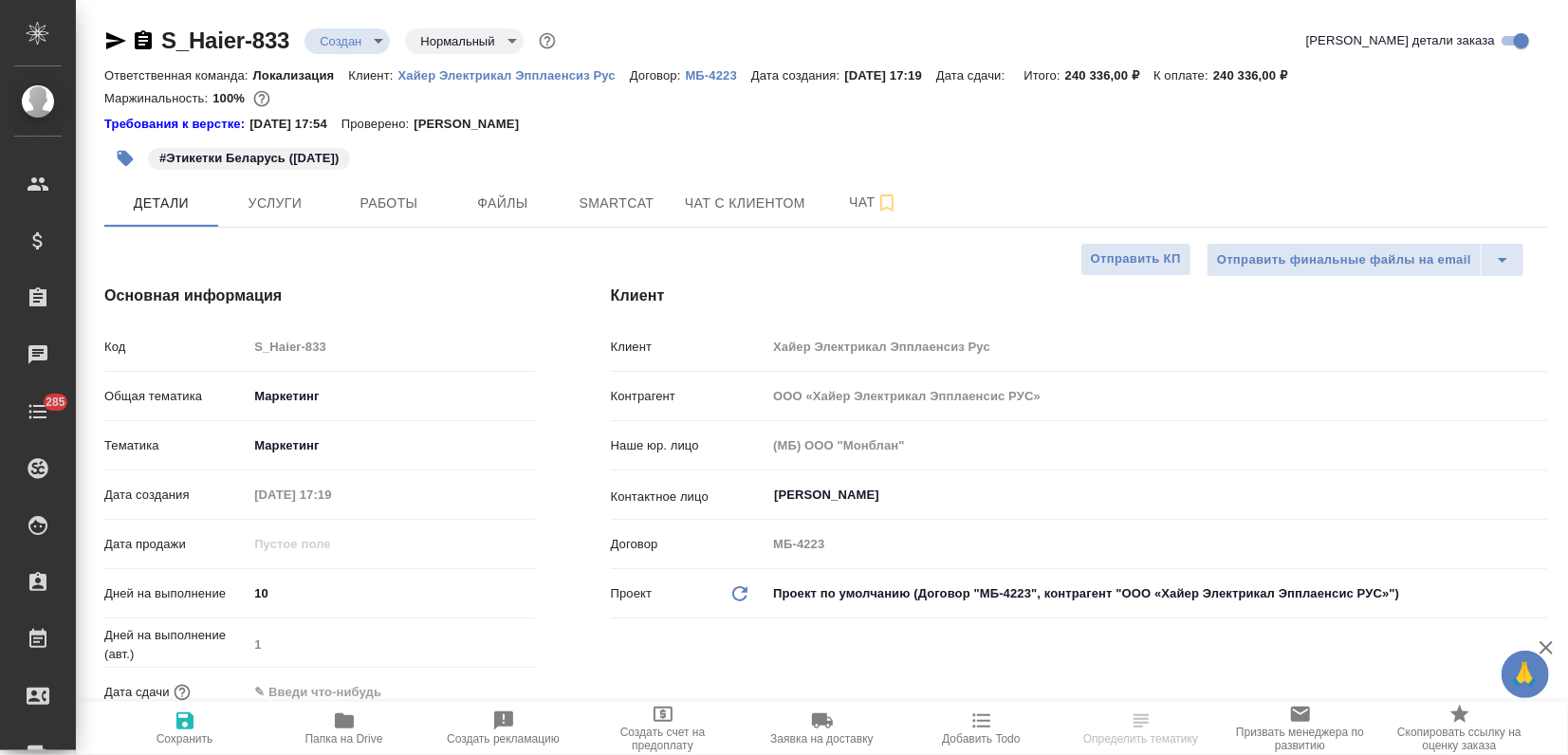
type textarea "x"
click at [358, 33] on body "🙏 .cls-1 fill:#fff; AWATERA Zagorodnikh Viktoria Клиенты Спецификации Заказы Ча…" at bounding box center [784, 378] width 1568 height 755
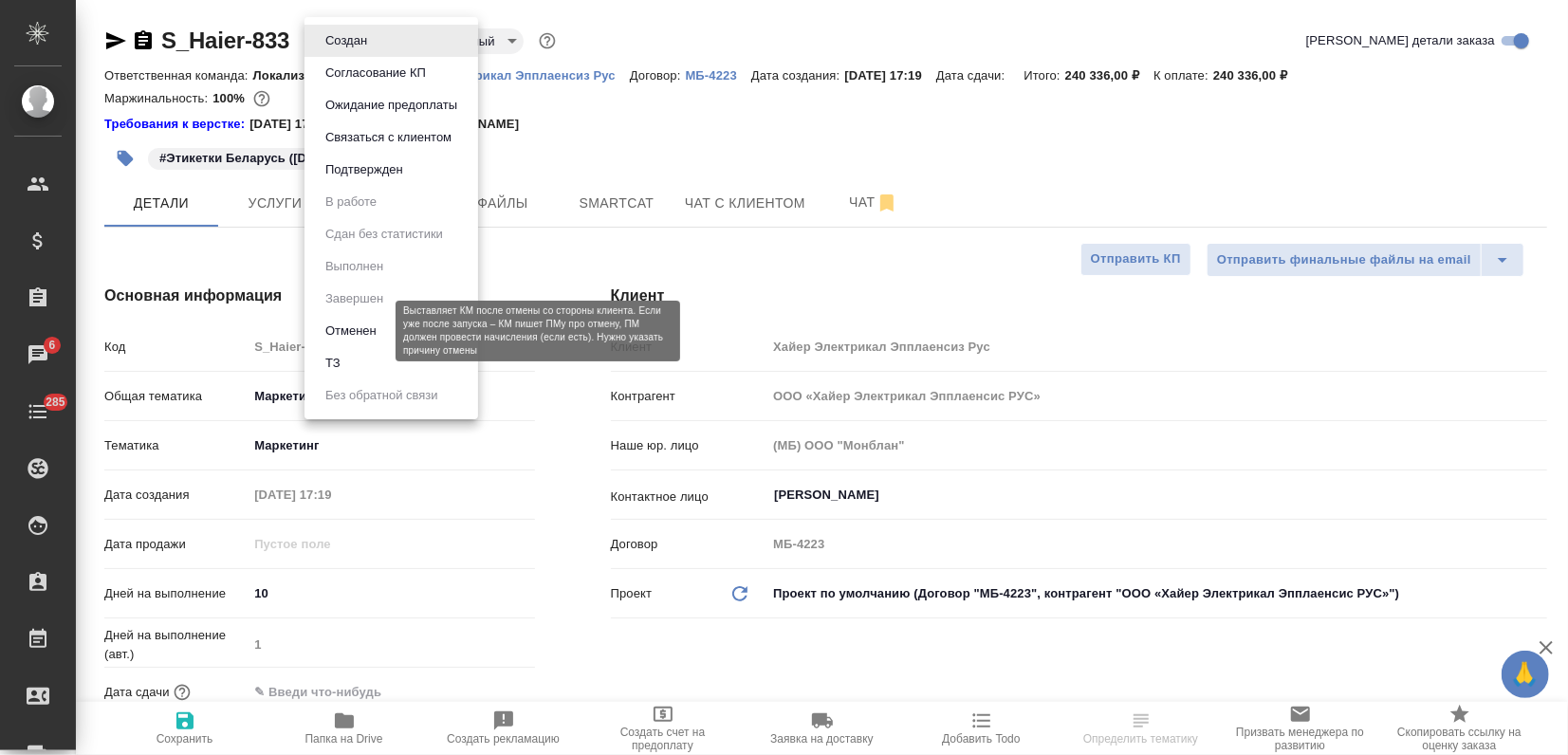
click at [348, 327] on button "Отменен" at bounding box center [351, 331] width 62 height 21
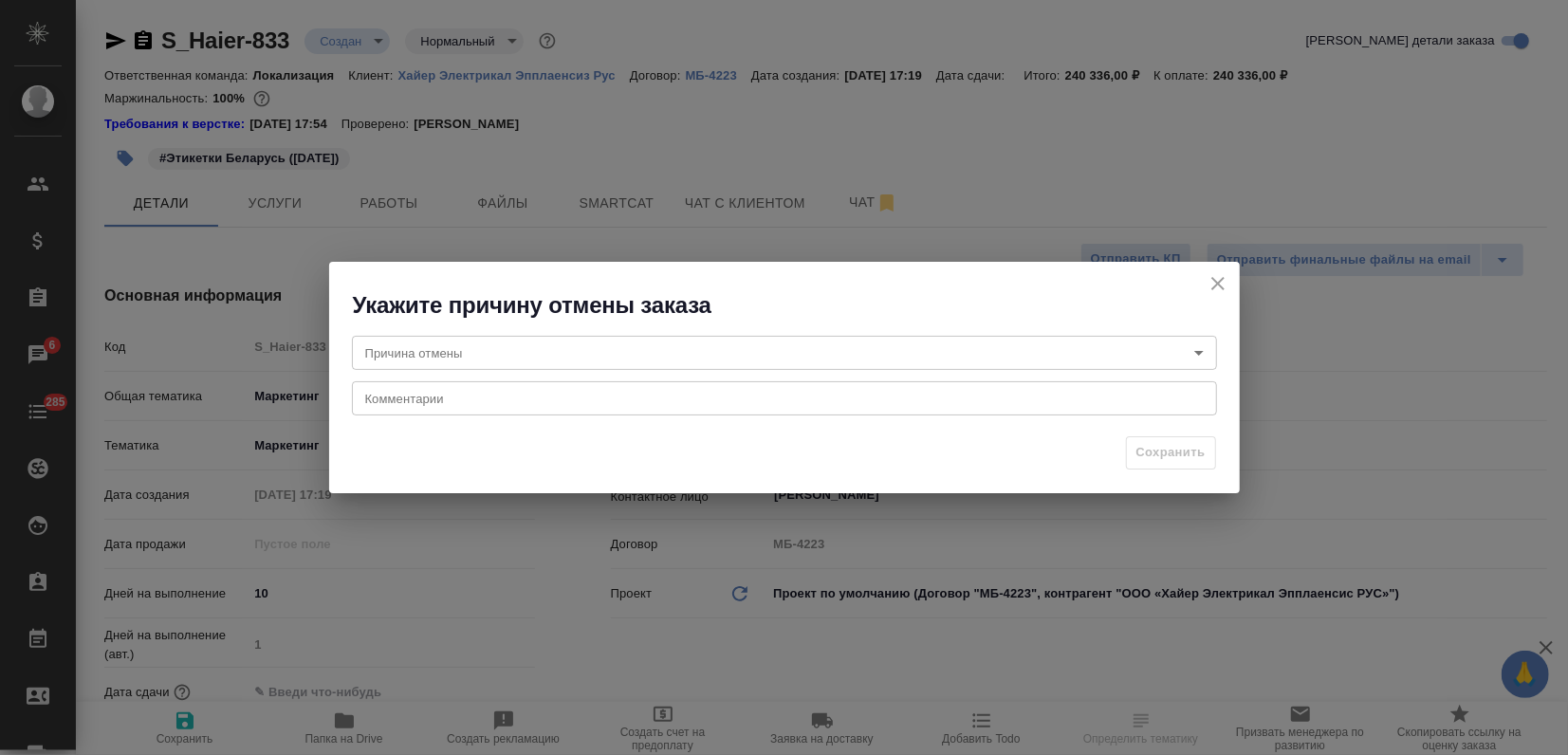
click at [405, 346] on body "🙏 .cls-1 fill:#fff; AWATERA Zagorodnikh Viktoria Клиенты Спецификации Заказы 6 …" at bounding box center [784, 378] width 1568 height 755
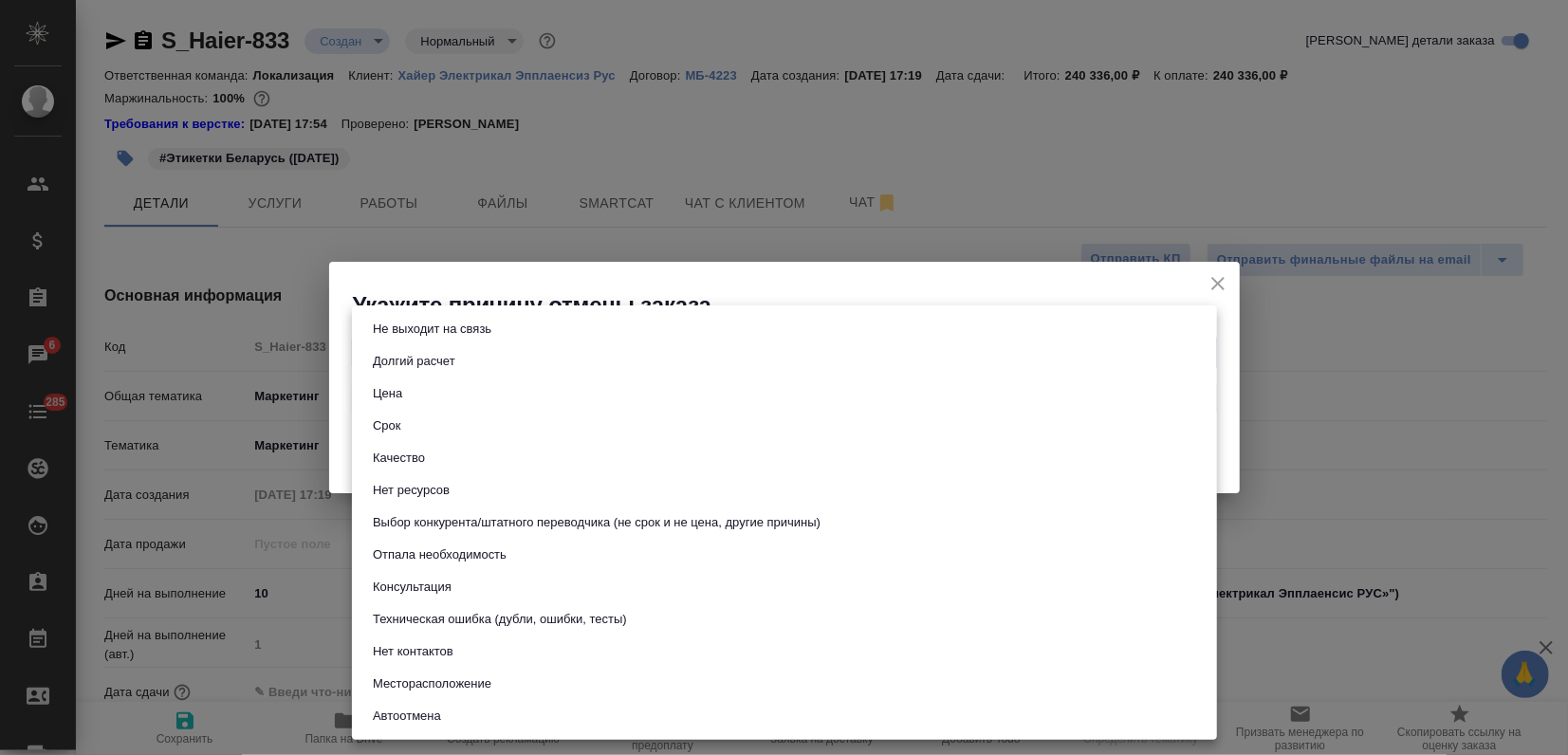
click at [399, 388] on button "Цена" at bounding box center [387, 394] width 40 height 21
type input "price"
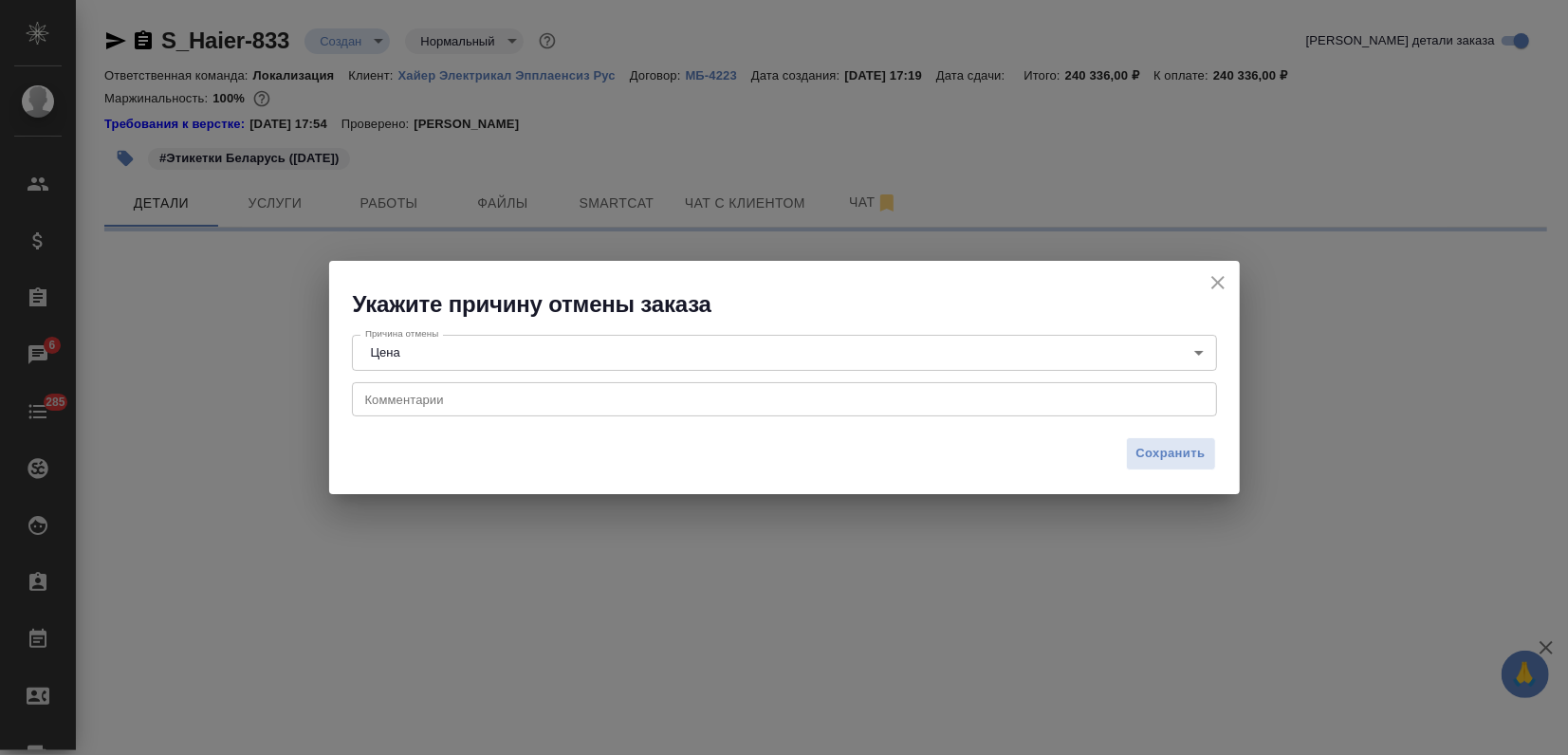
select select "RU"
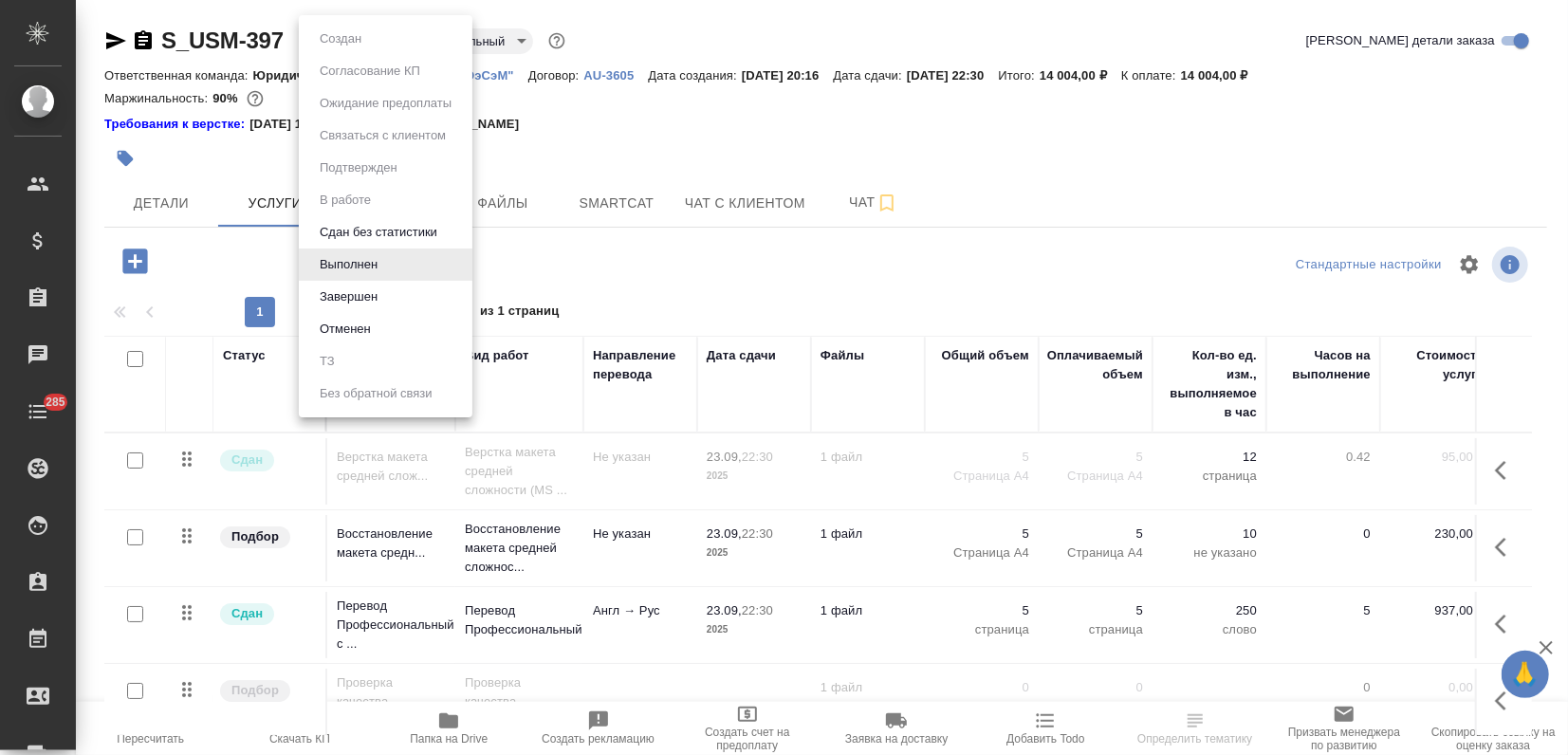
click at [380, 35] on body "🙏 .cls-1 fill:#fff; AWATERA Zagorodnikh Viktoria Клиенты Спецификации Заказы Ча…" at bounding box center [784, 378] width 1568 height 755
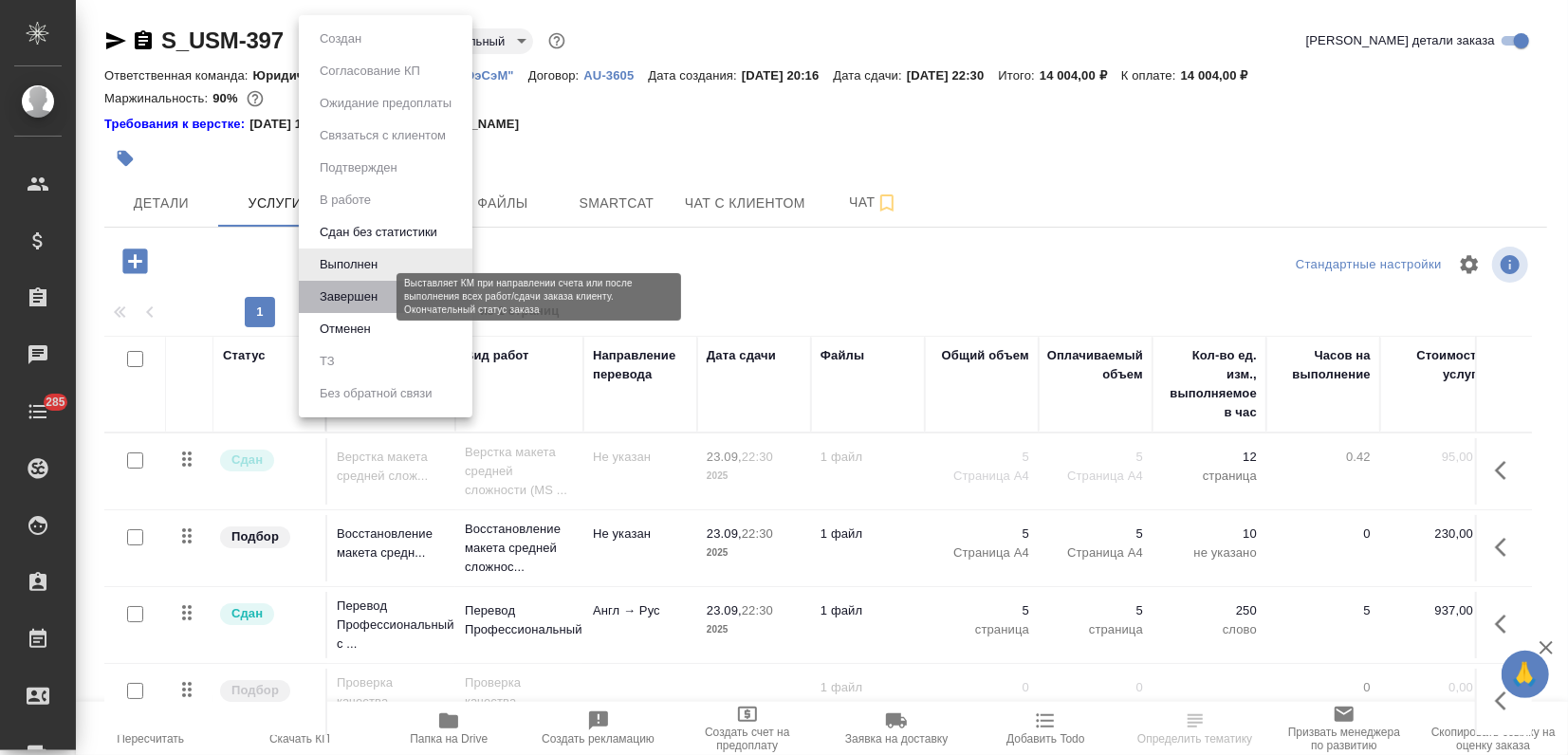
click at [356, 300] on button "Завершен" at bounding box center [349, 297] width 69 height 21
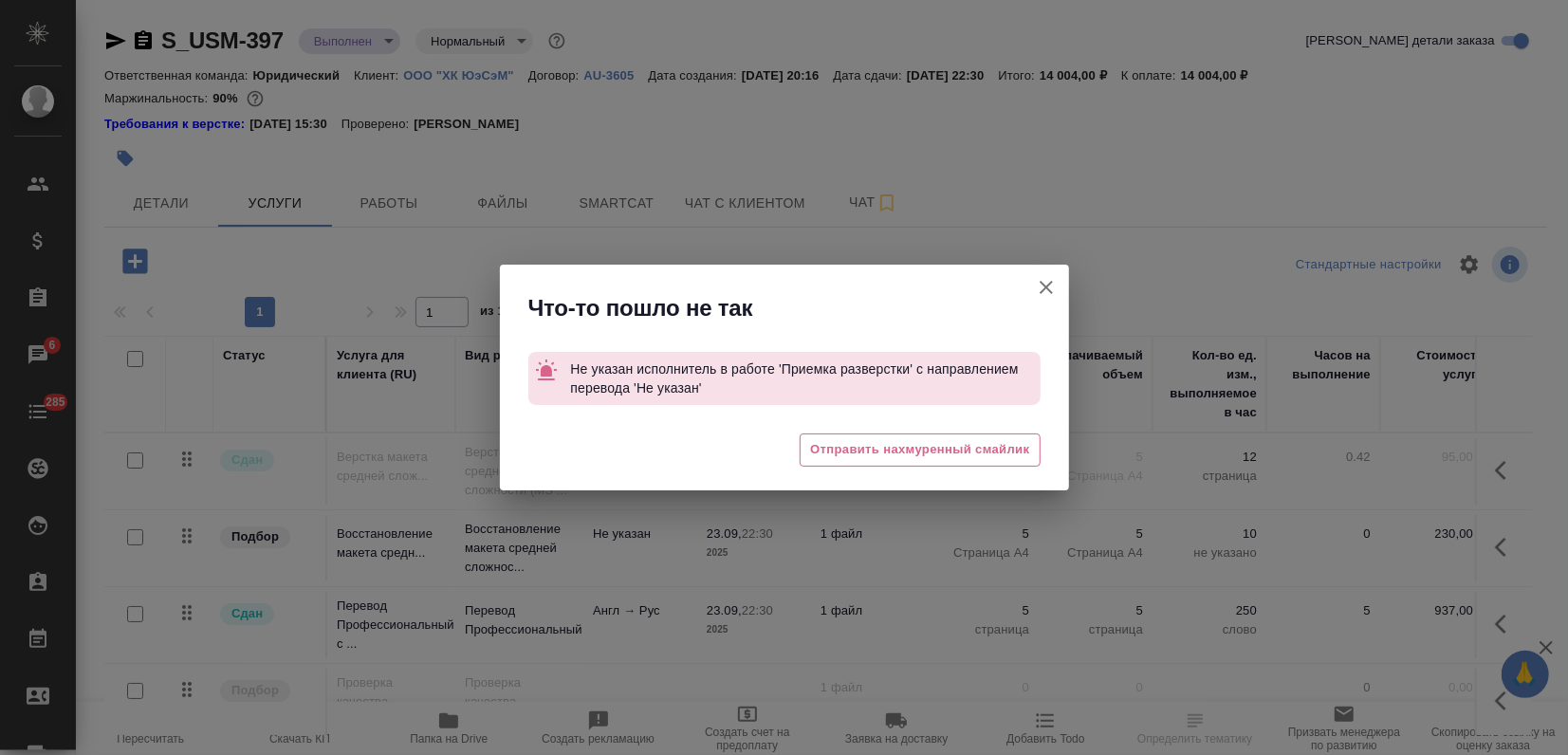
click at [1049, 288] on icon "button" at bounding box center [1046, 287] width 23 height 23
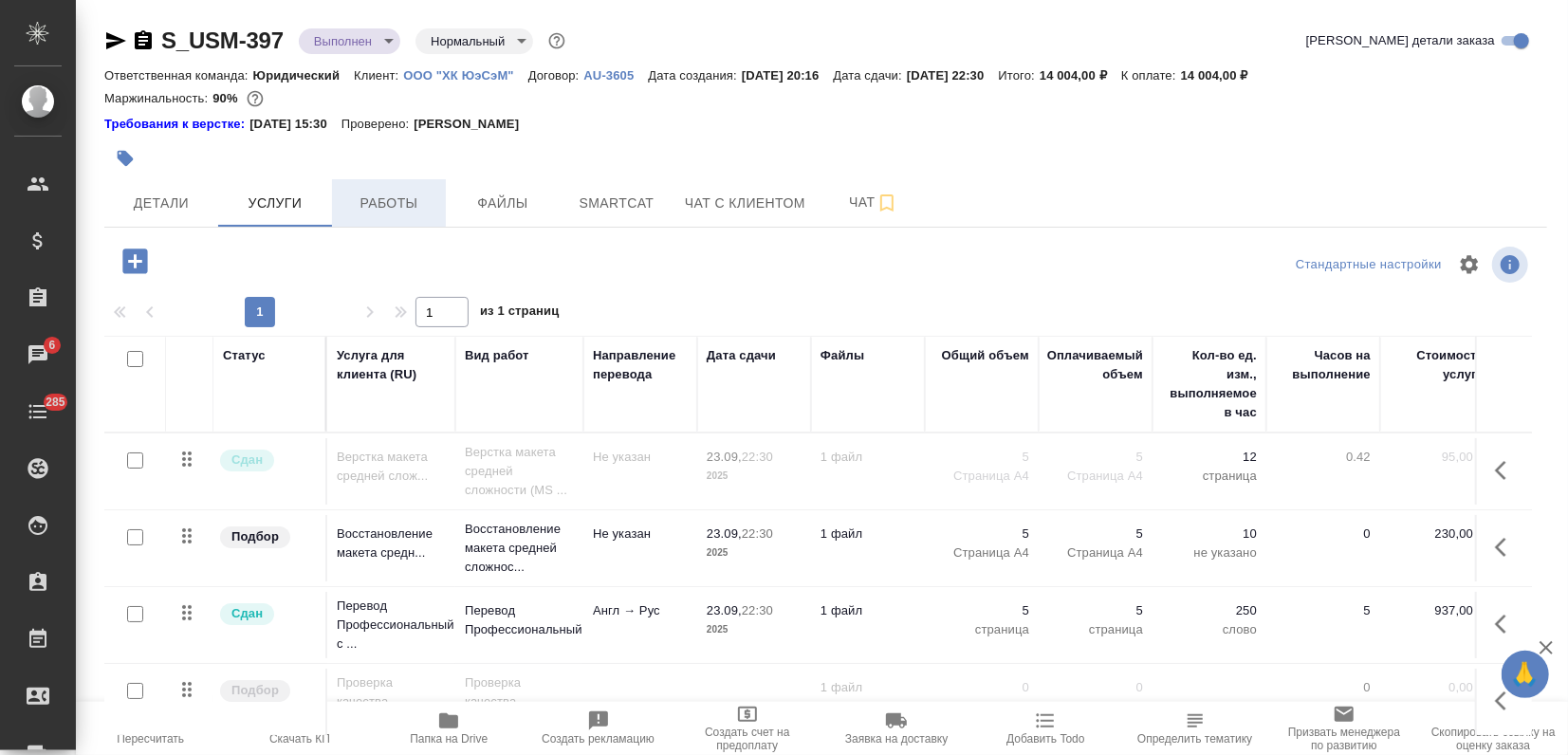
click at [400, 203] on span "Работы" at bounding box center [388, 203] width 91 height 24
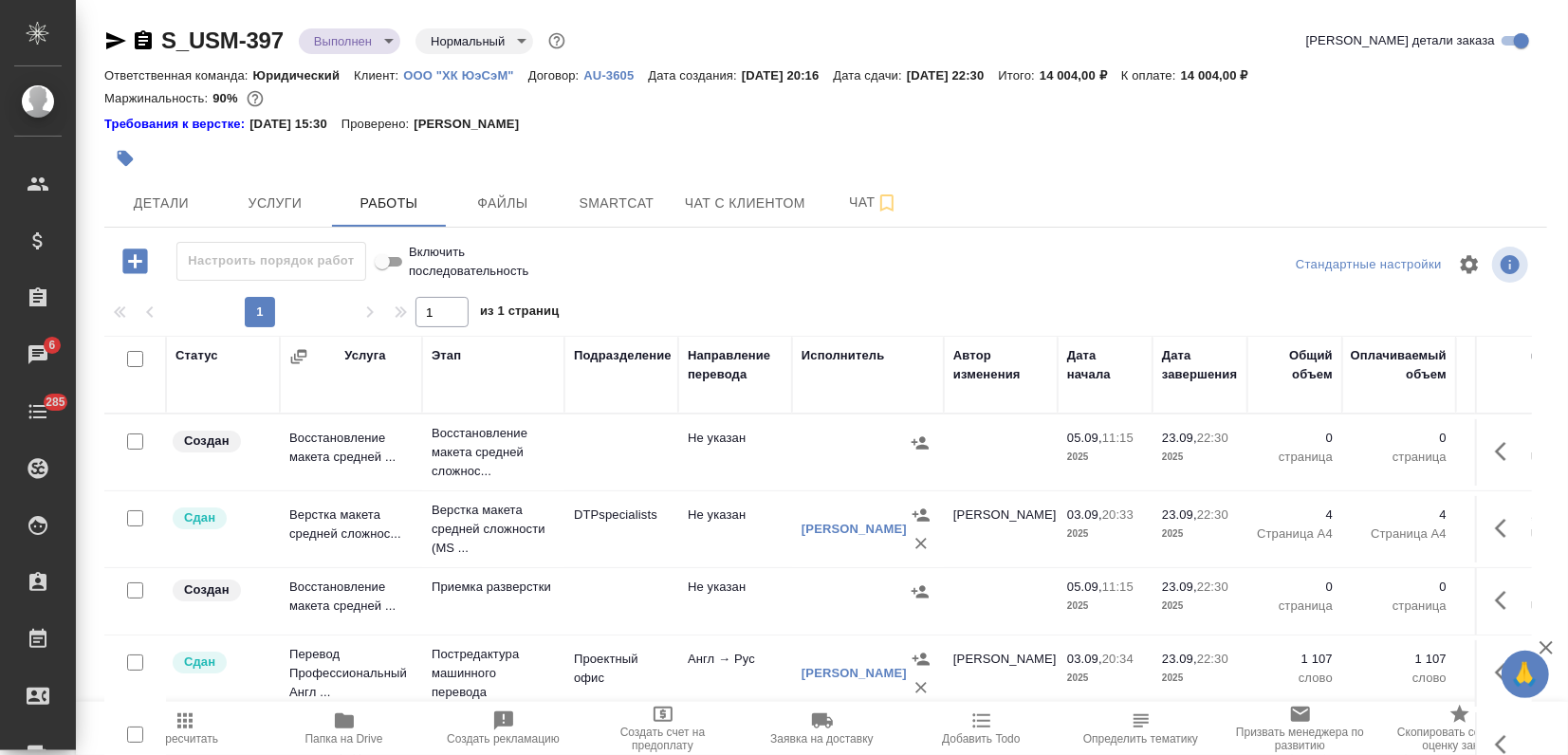
click at [138, 434] on input "checkbox" at bounding box center [135, 441] width 16 height 16
checkbox input "true"
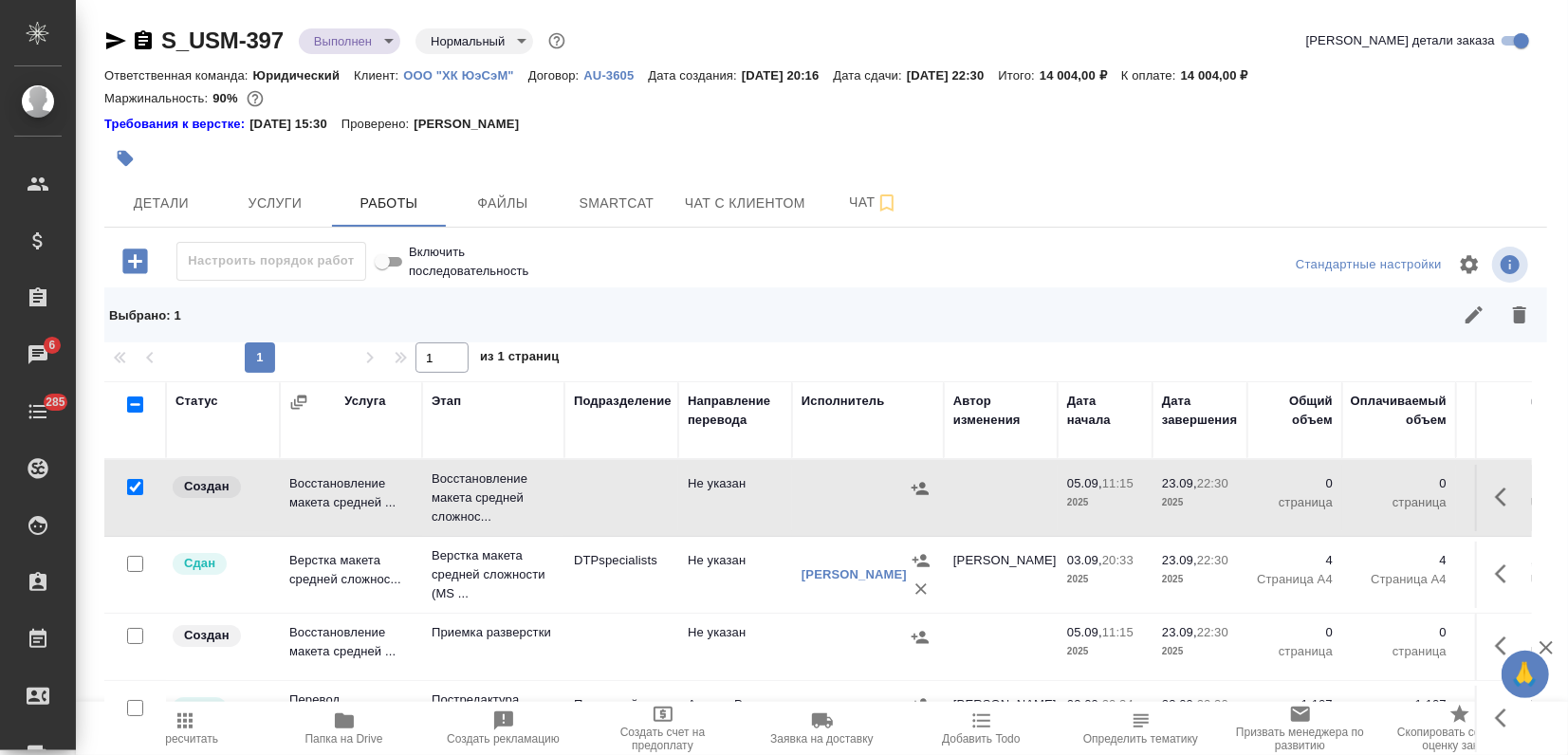
click at [137, 637] on input "checkbox" at bounding box center [135, 636] width 16 height 16
checkbox input "true"
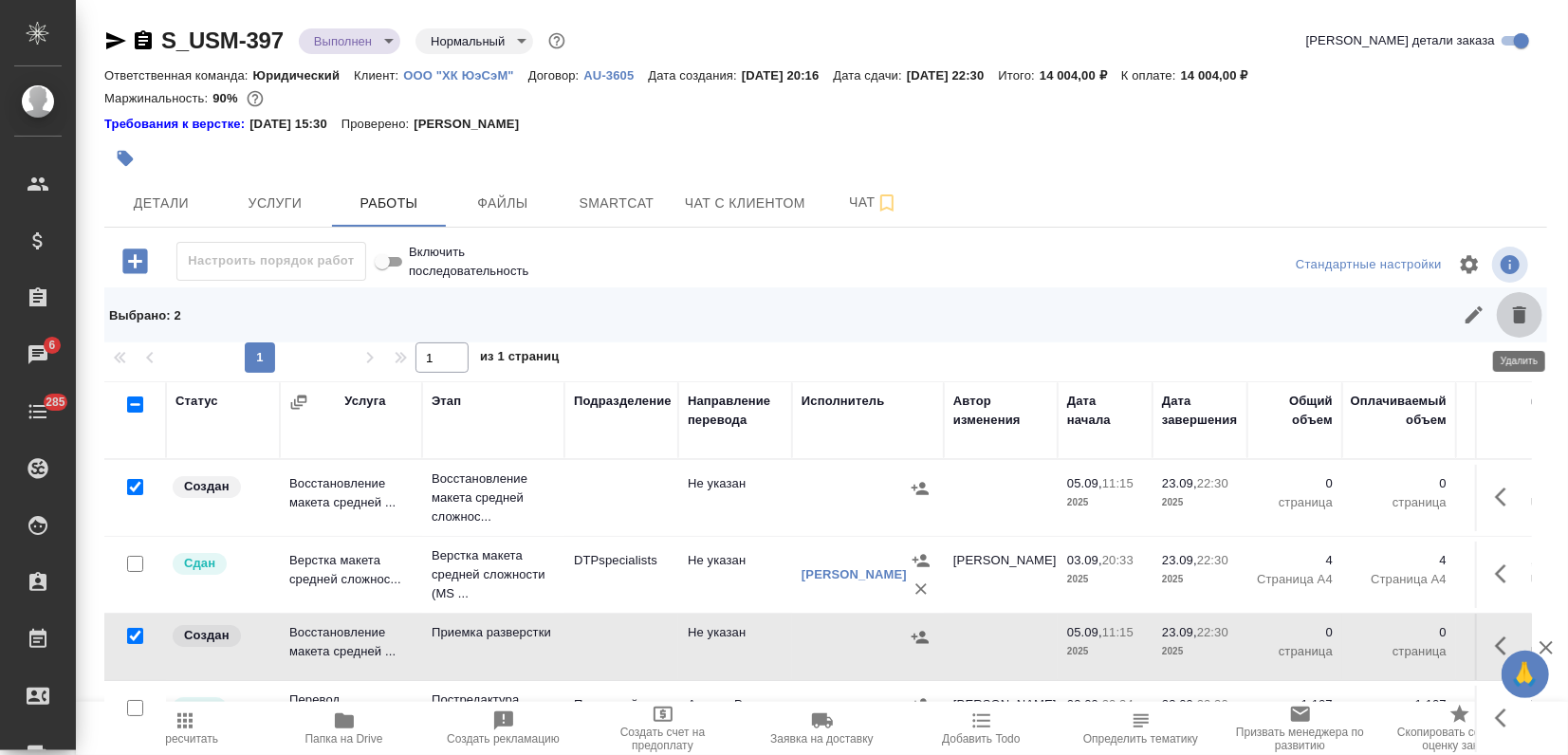
click at [1518, 313] on icon "button" at bounding box center [1520, 315] width 13 height 17
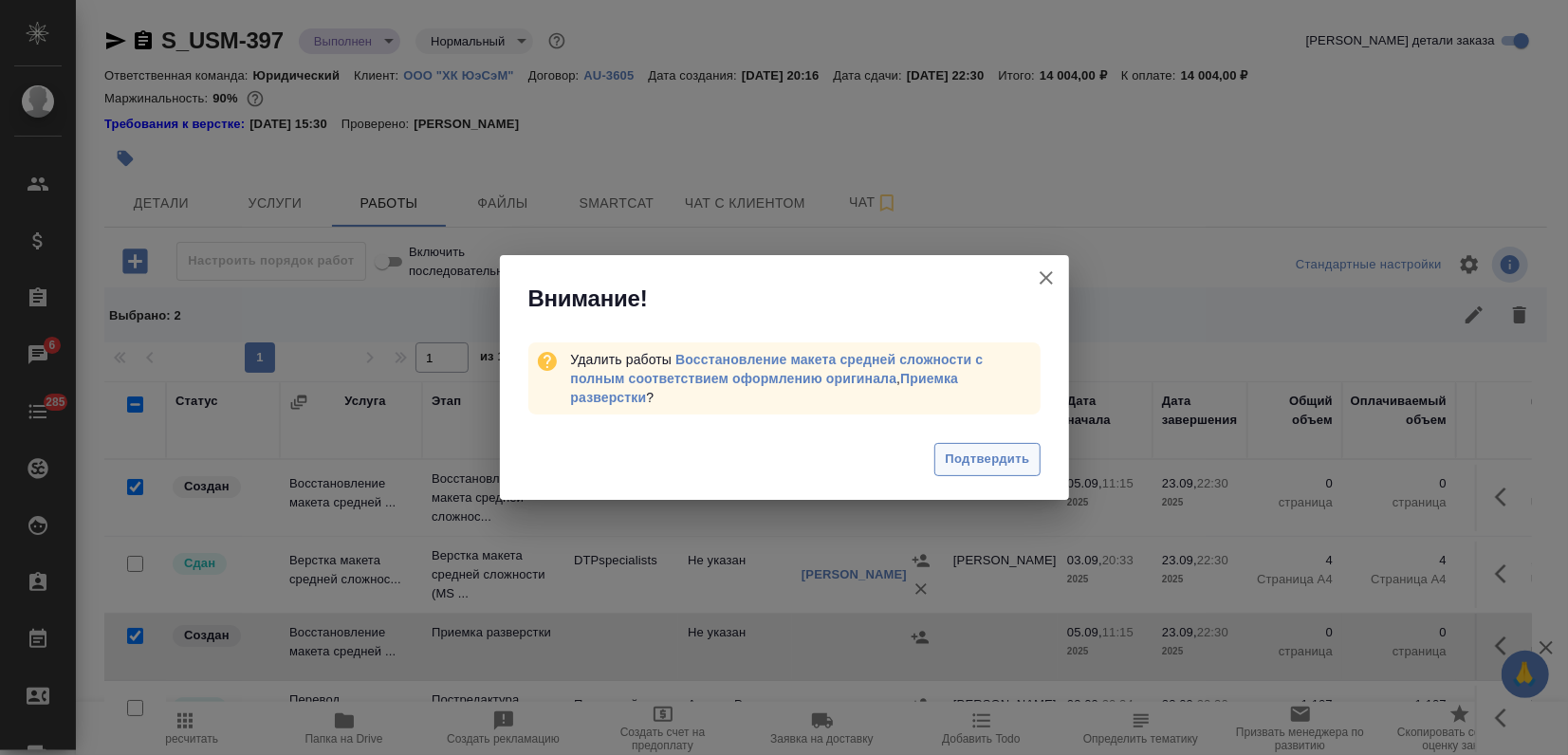
click at [991, 468] on span "Подтвердить" at bounding box center [987, 459] width 85 height 22
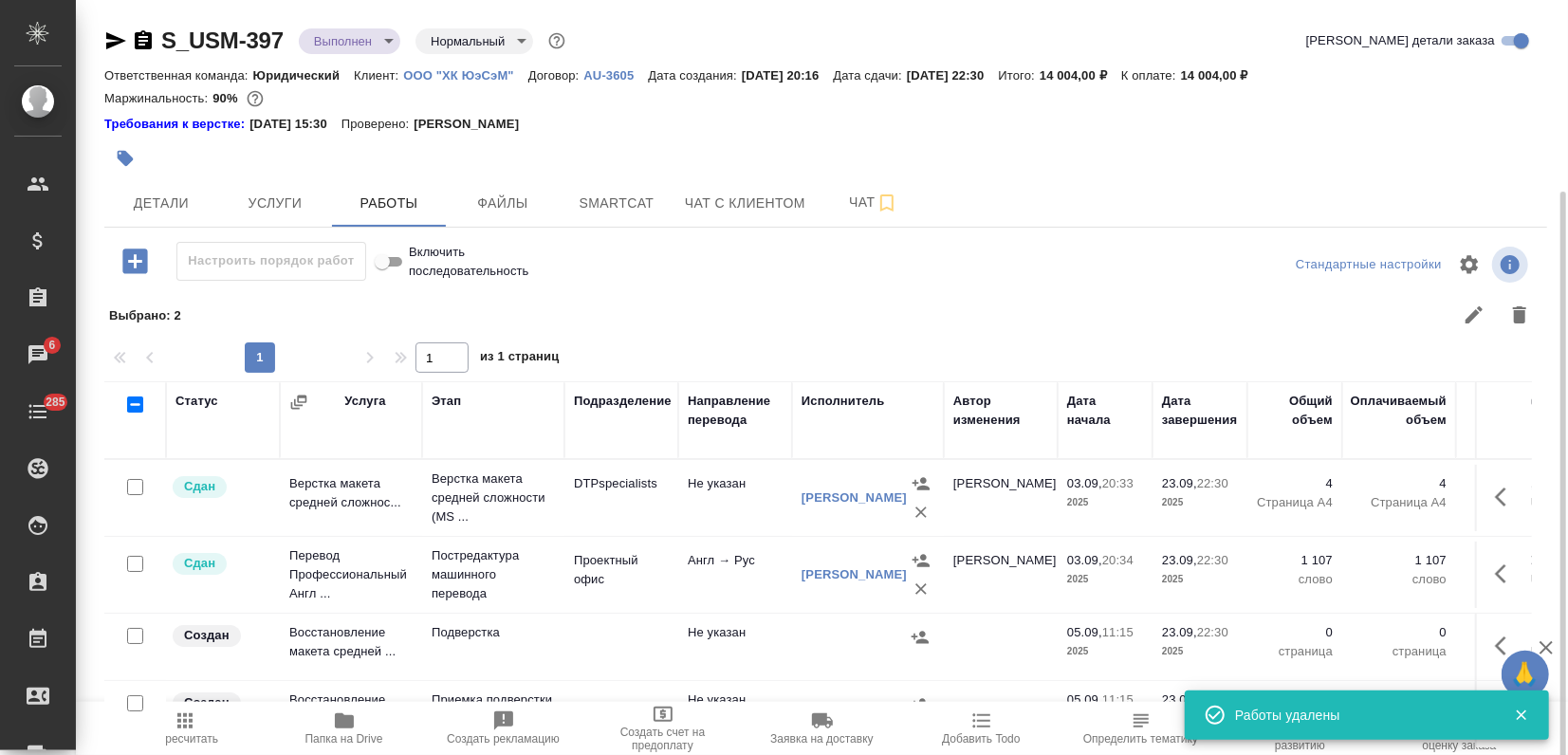
scroll to position [102, 0]
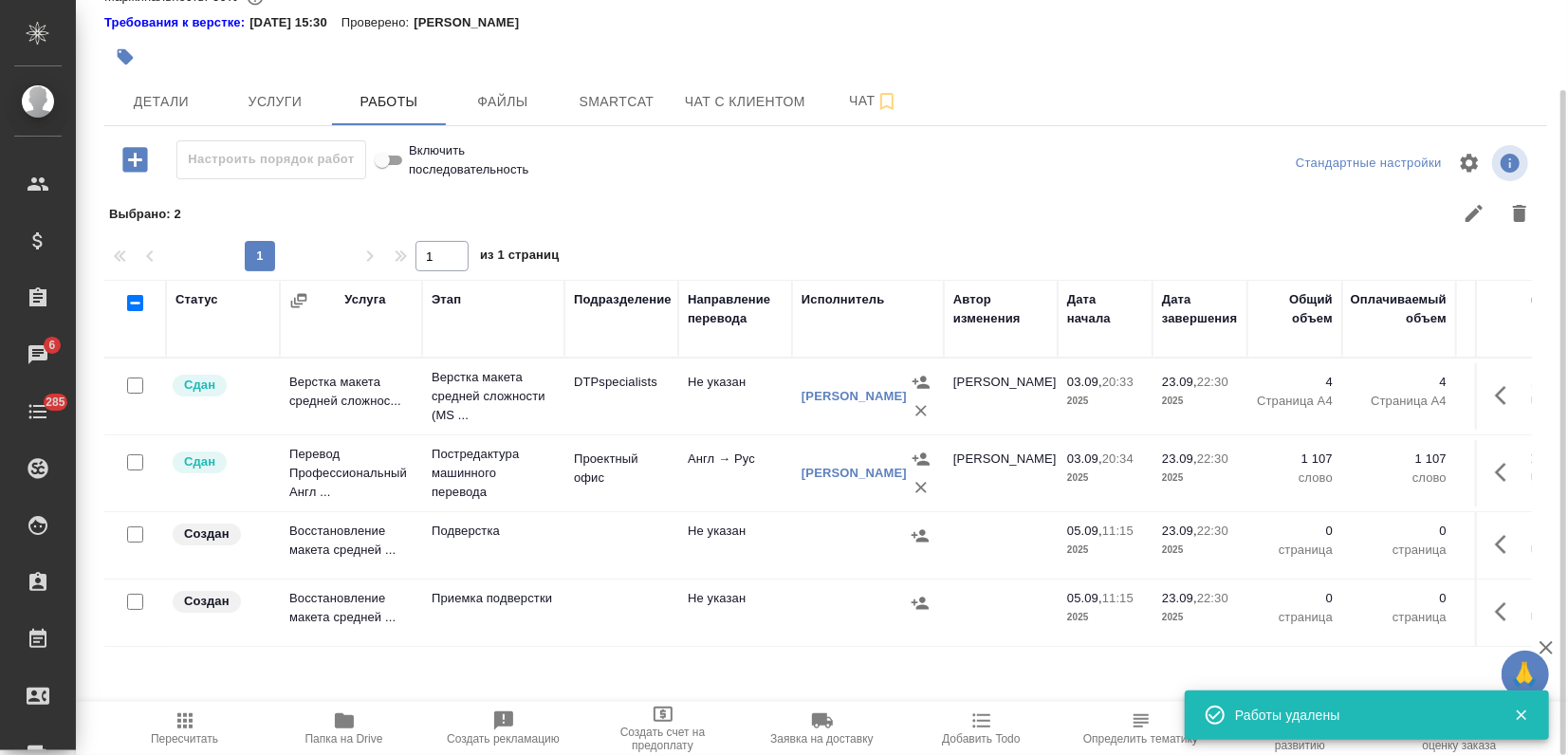
drag, startPoint x: 131, startPoint y: 530, endPoint x: 136, endPoint y: 557, distance: 27.5
click at [132, 529] on input "checkbox" at bounding box center [135, 534] width 16 height 16
checkbox input "true"
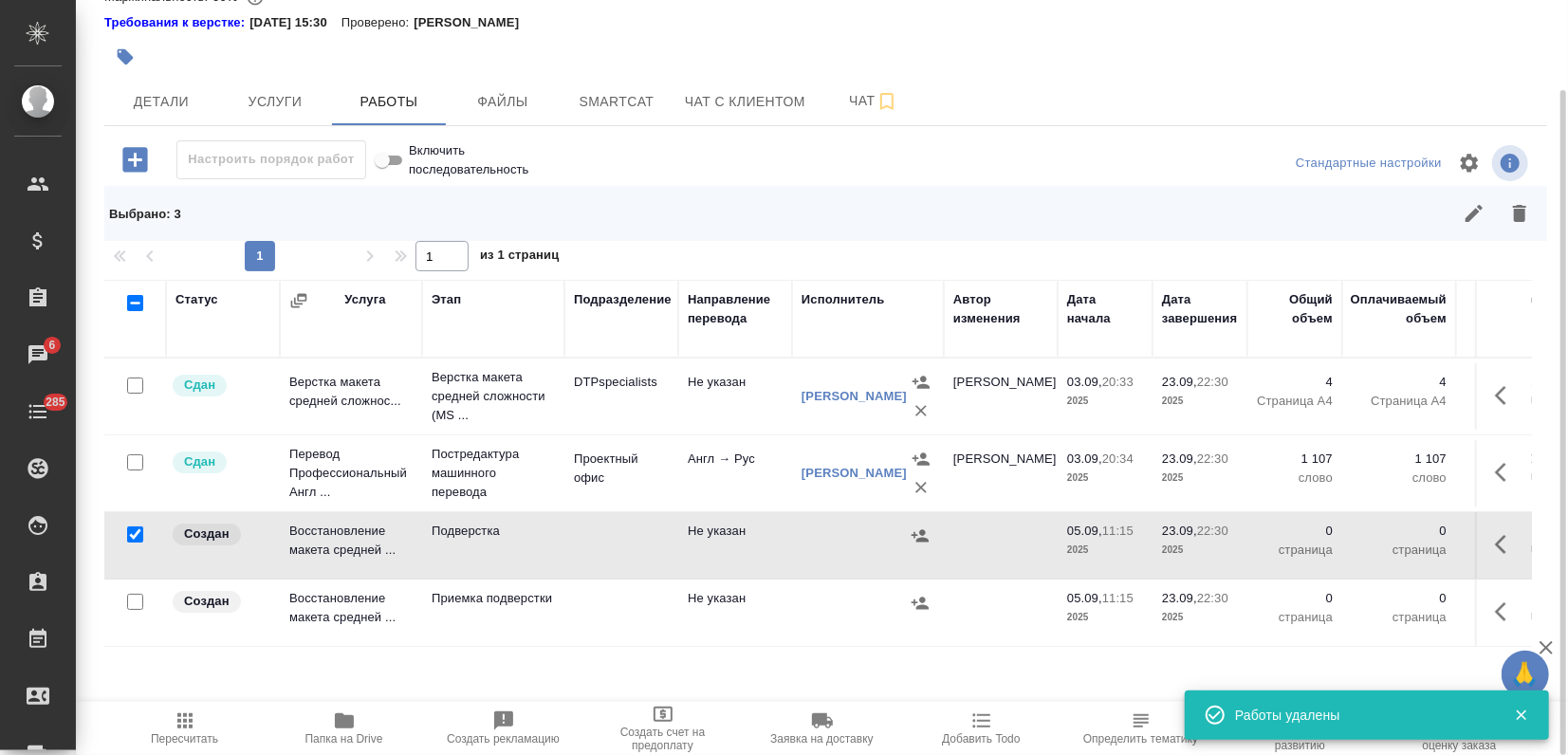
click at [132, 603] on input "checkbox" at bounding box center [135, 601] width 16 height 16
checkbox input "true"
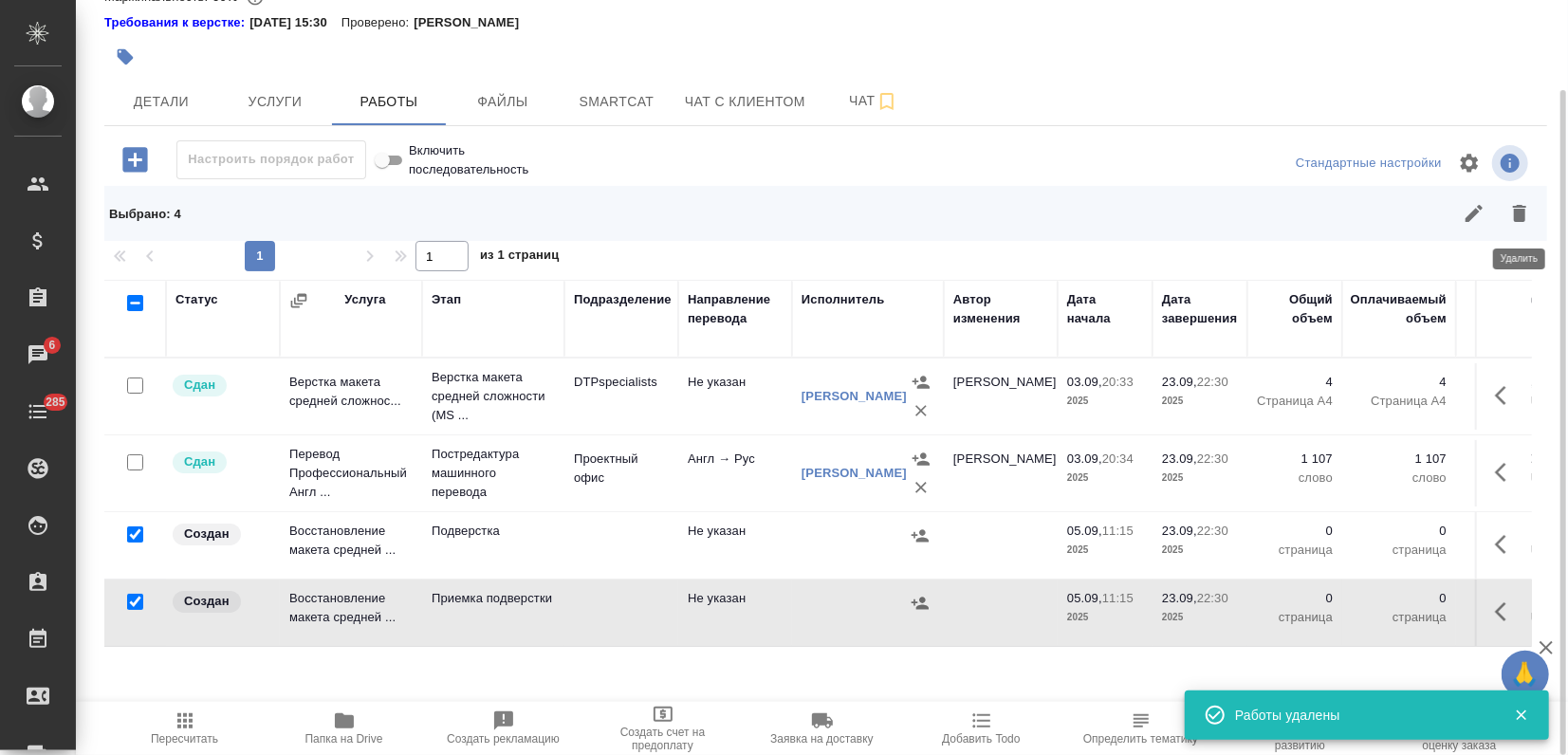
click at [1516, 212] on icon "button" at bounding box center [1520, 213] width 13 height 17
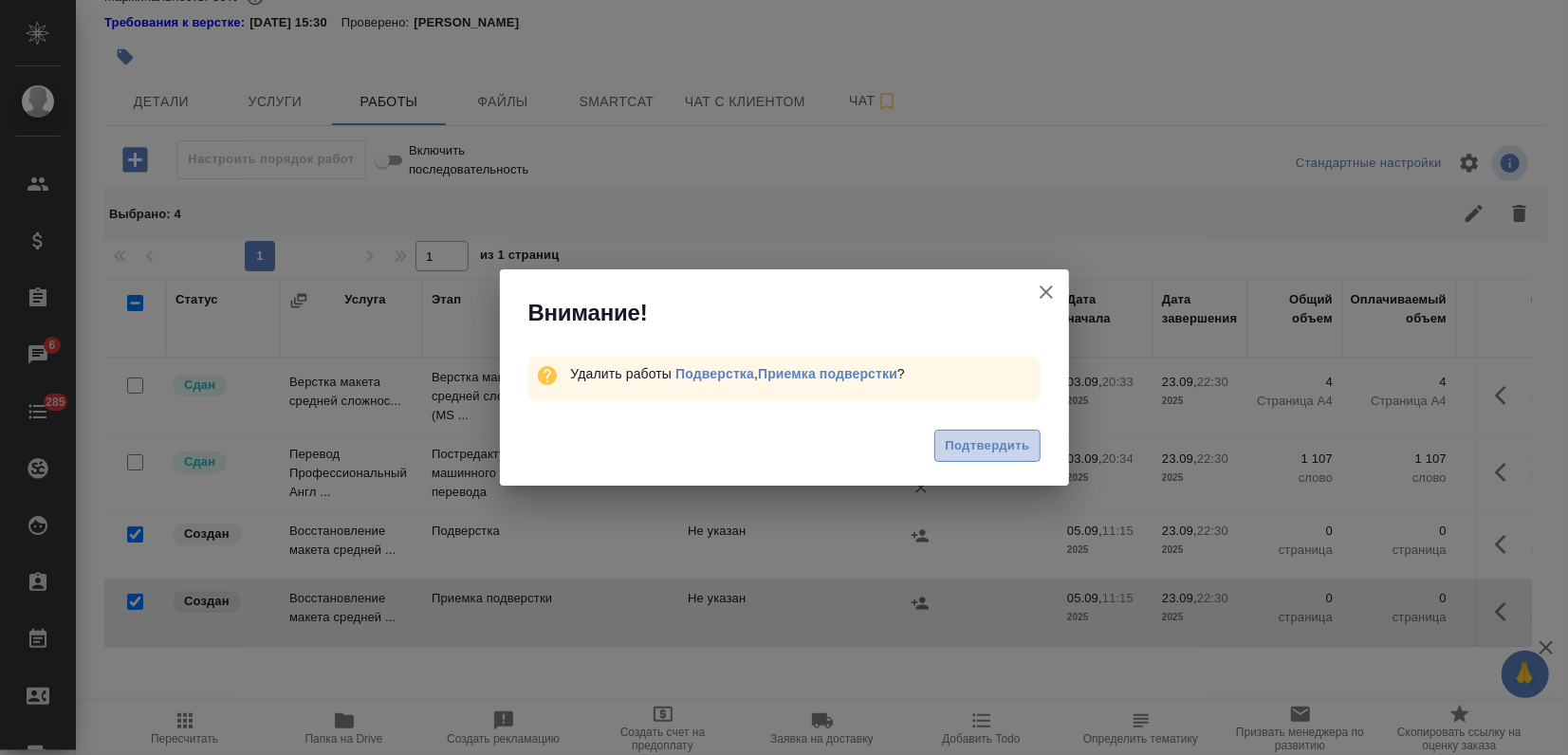
click at [974, 448] on span "Подтвердить" at bounding box center [987, 446] width 85 height 22
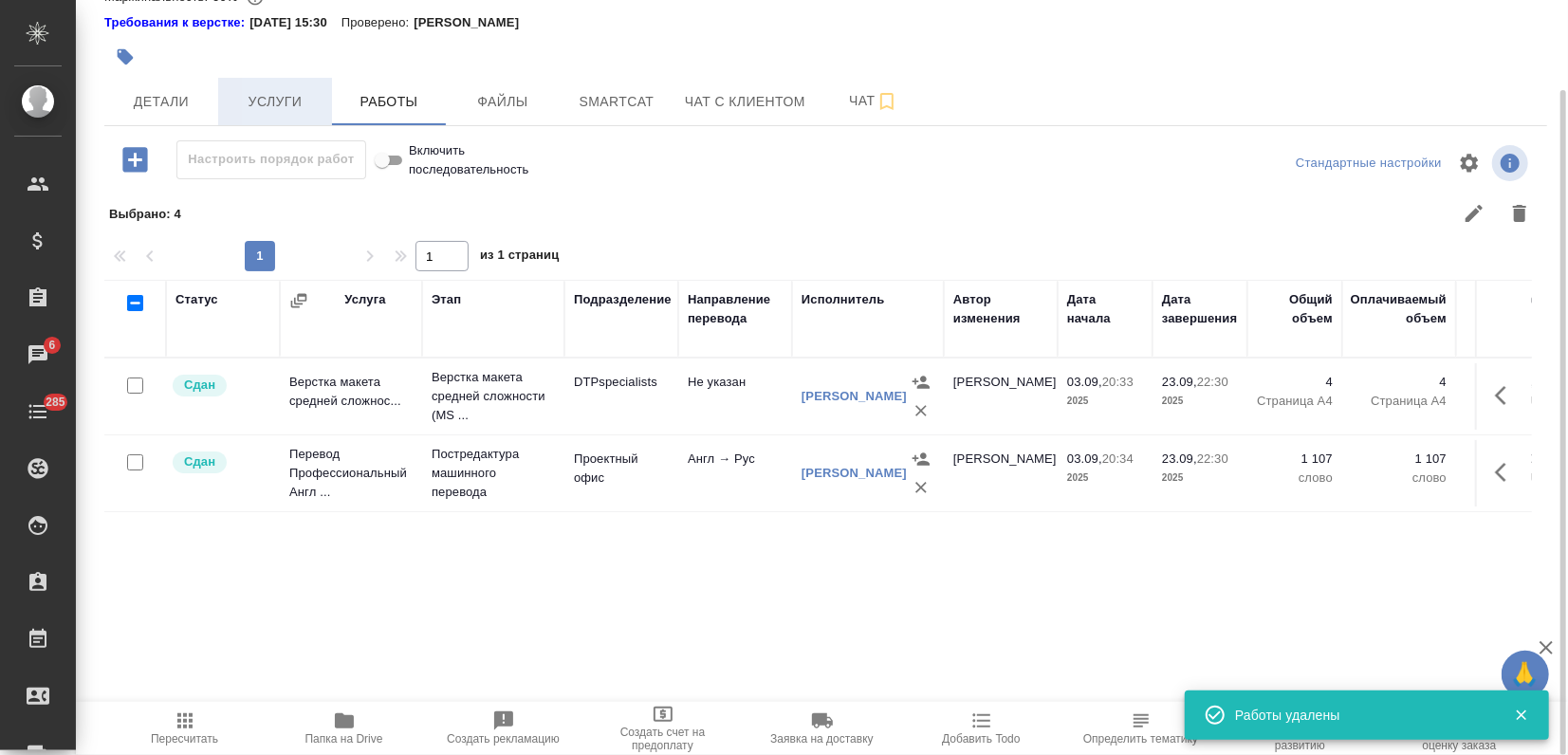
click at [291, 109] on span "Услуги" at bounding box center [275, 102] width 91 height 24
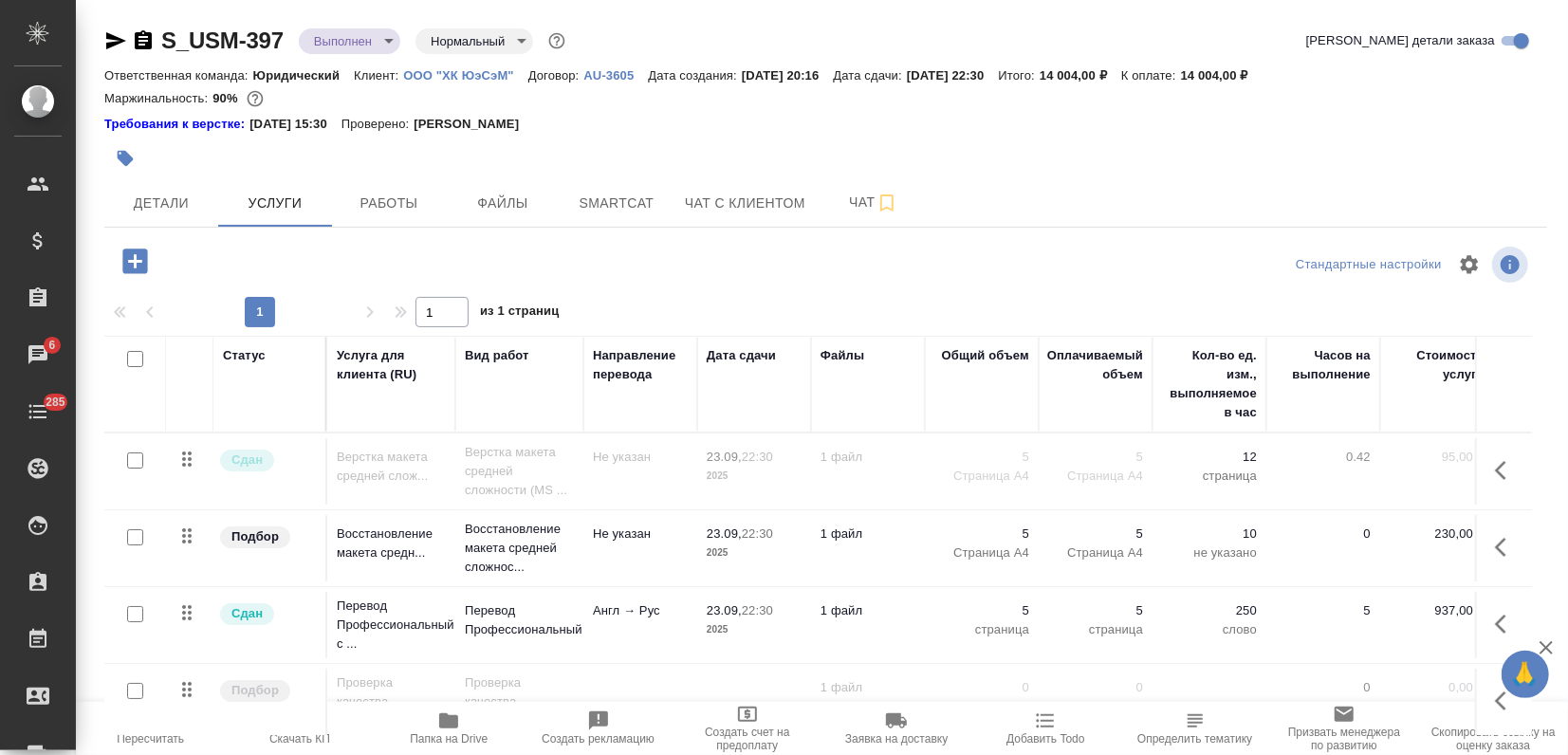
click at [378, 41] on body "🙏 .cls-1 fill:#fff; AWATERA Zagorodnikh Viktoria Клиенты Спецификации Заказы 6 …" at bounding box center [784, 378] width 1568 height 755
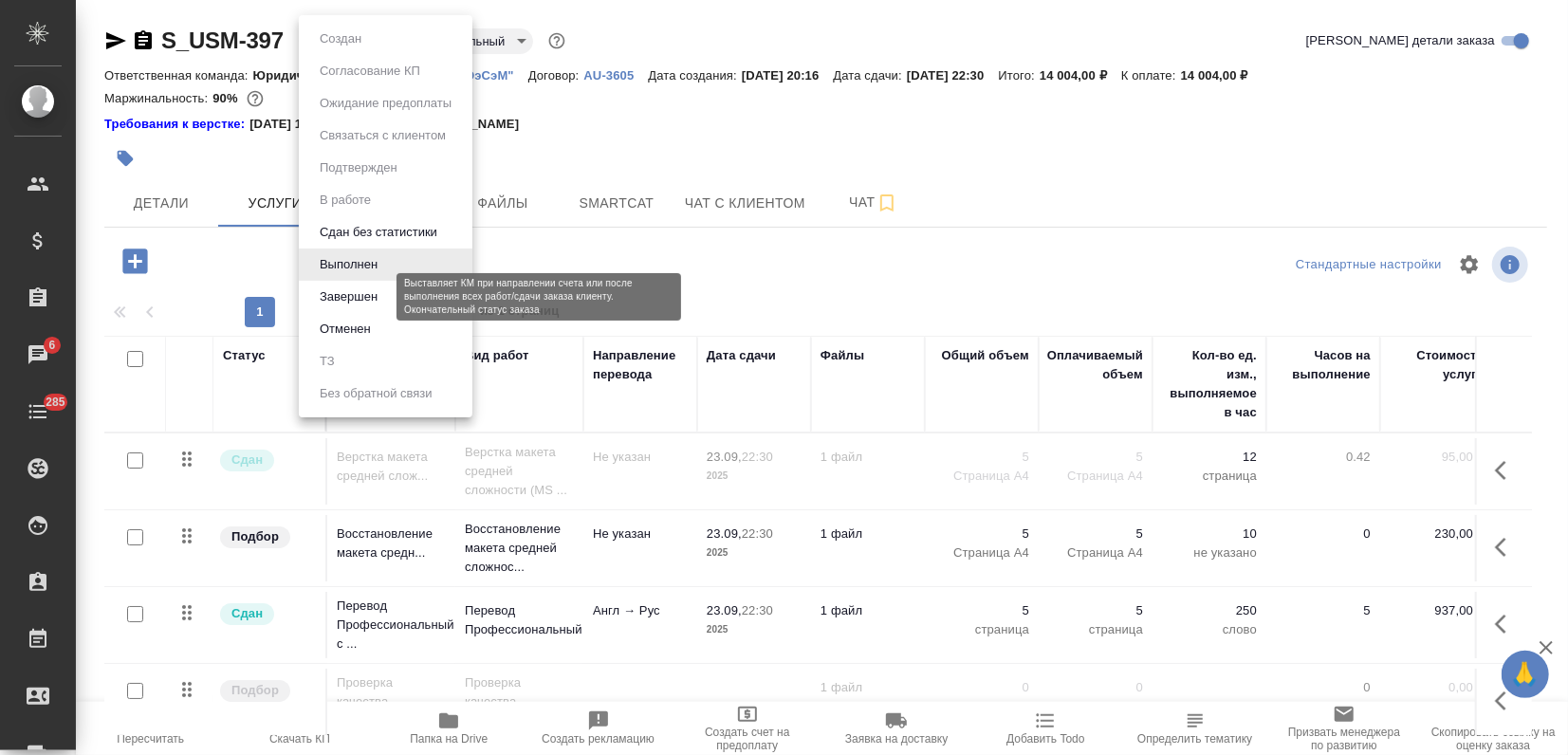
click at [377, 293] on button "Завершен" at bounding box center [349, 297] width 69 height 21
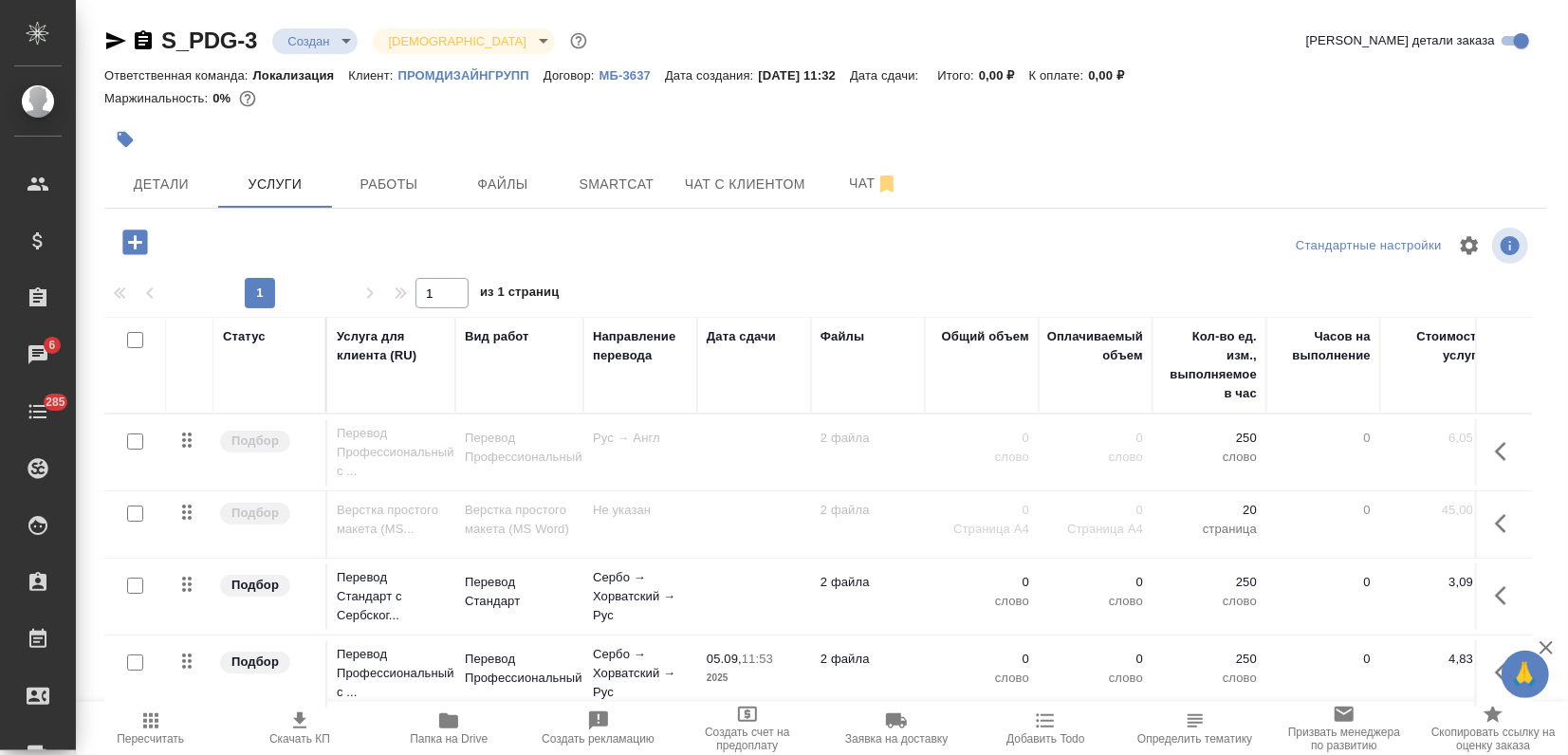
click at [138, 588] on input "checkbox" at bounding box center [135, 585] width 16 height 16
checkbox input "true"
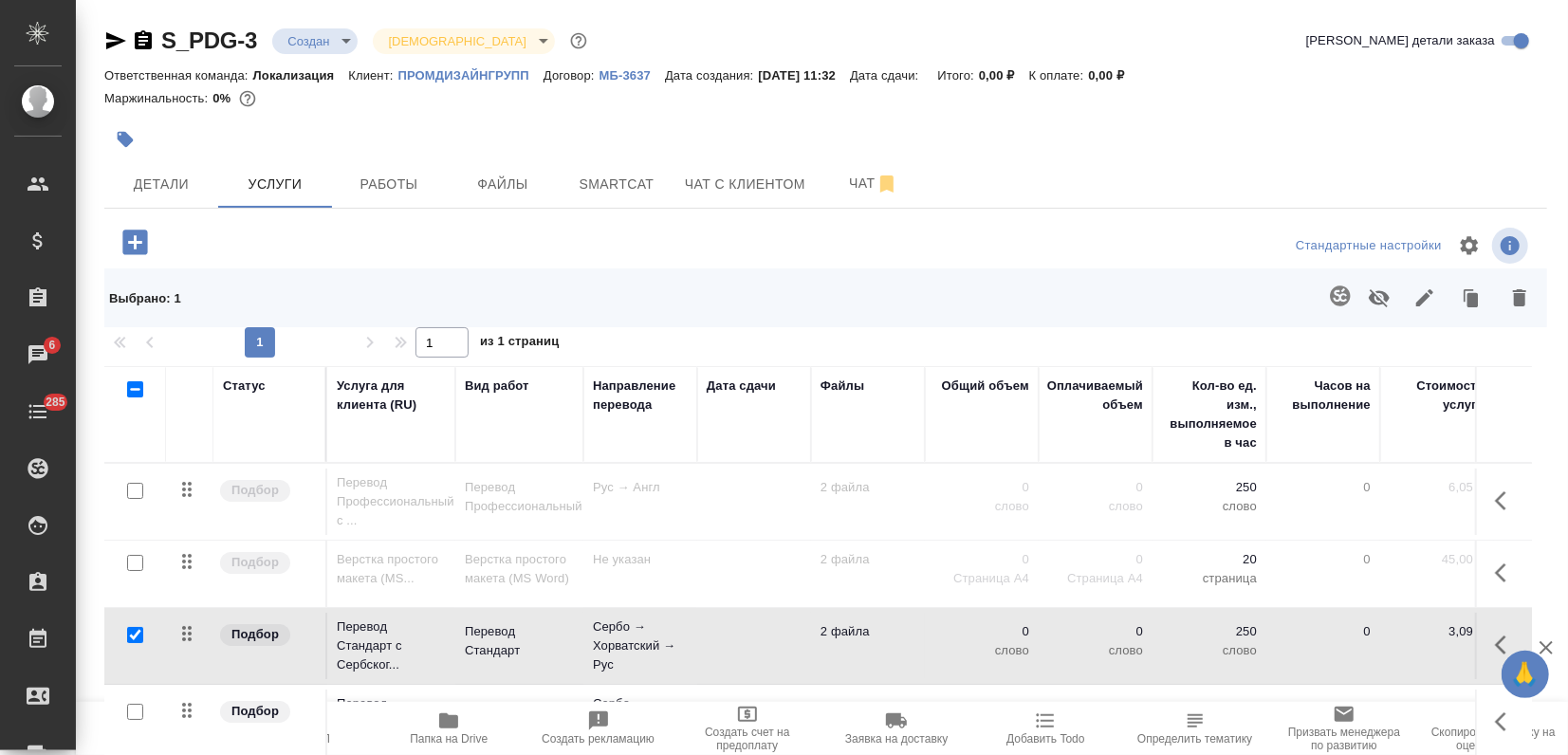
click at [1320, 288] on button "button" at bounding box center [1339, 295] width 45 height 45
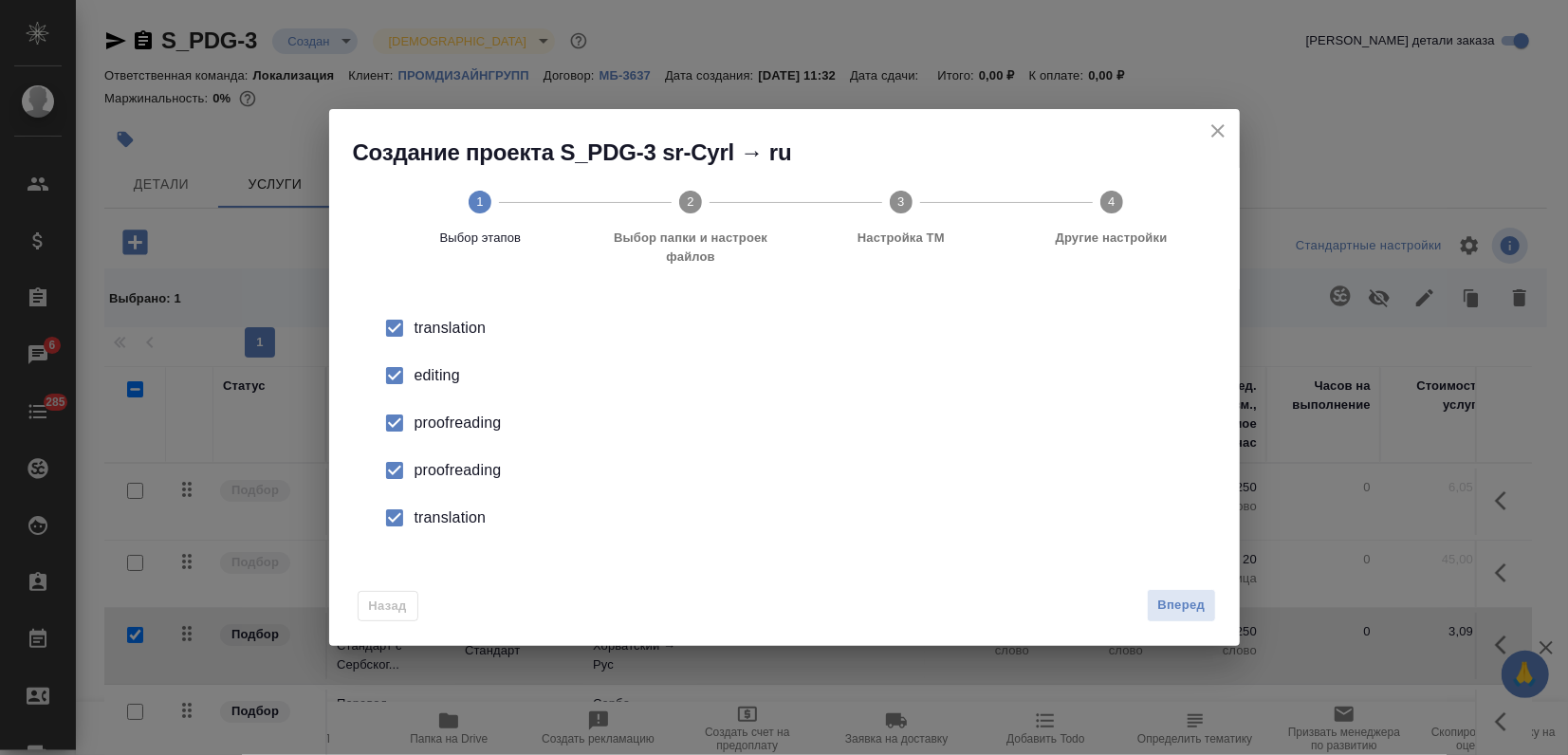
click at [425, 388] on li "editing" at bounding box center [784, 375] width 850 height 47
click at [431, 426] on div "proofreading" at bounding box center [803, 423] width 779 height 23
click at [436, 463] on div "proofreading" at bounding box center [803, 471] width 779 height 23
click at [446, 506] on div "translation" at bounding box center [803, 518] width 779 height 23
click at [1193, 614] on span "Вперед" at bounding box center [1180, 605] width 47 height 22
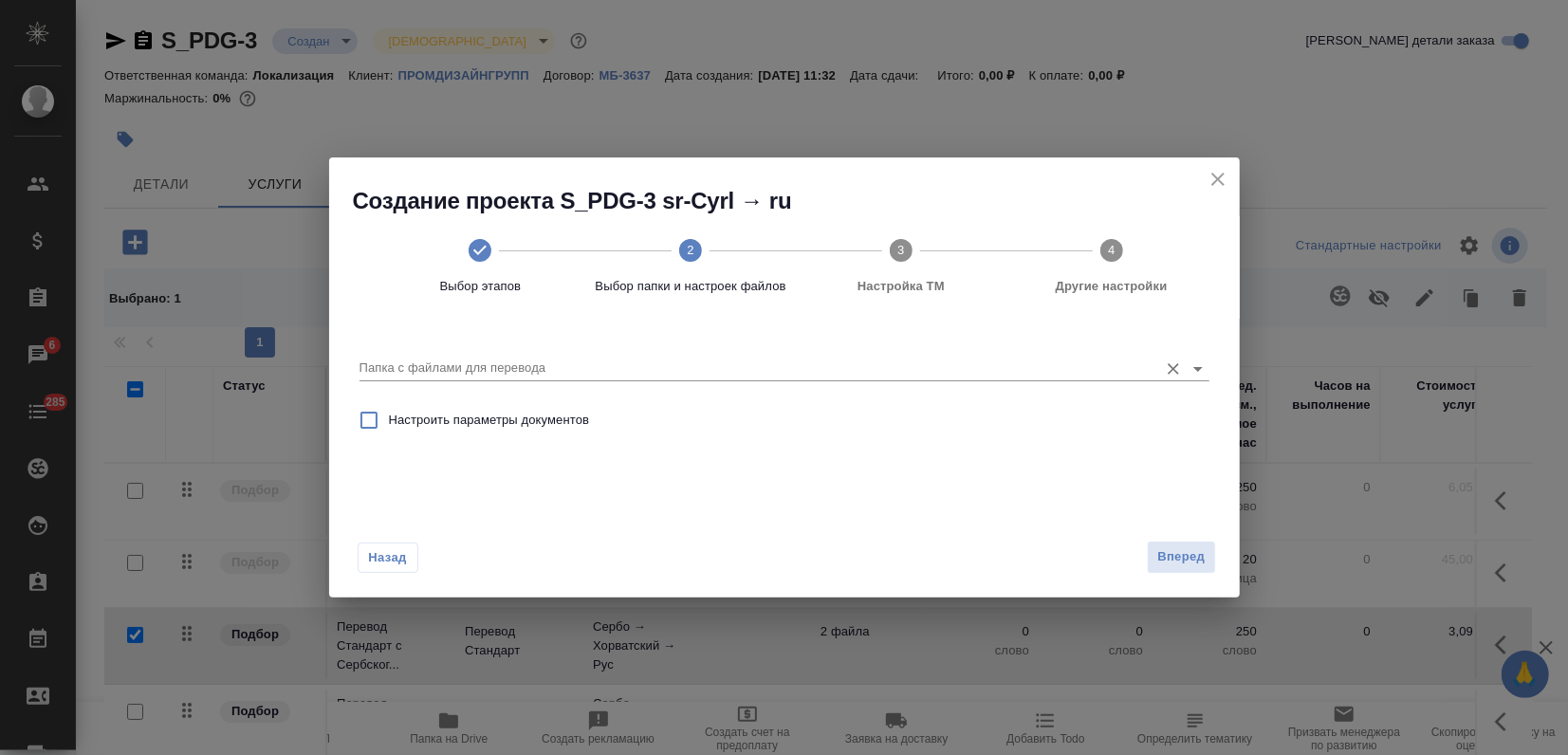
click at [897, 371] on input "Папка с файлами для перевода" at bounding box center [753, 368] width 789 height 23
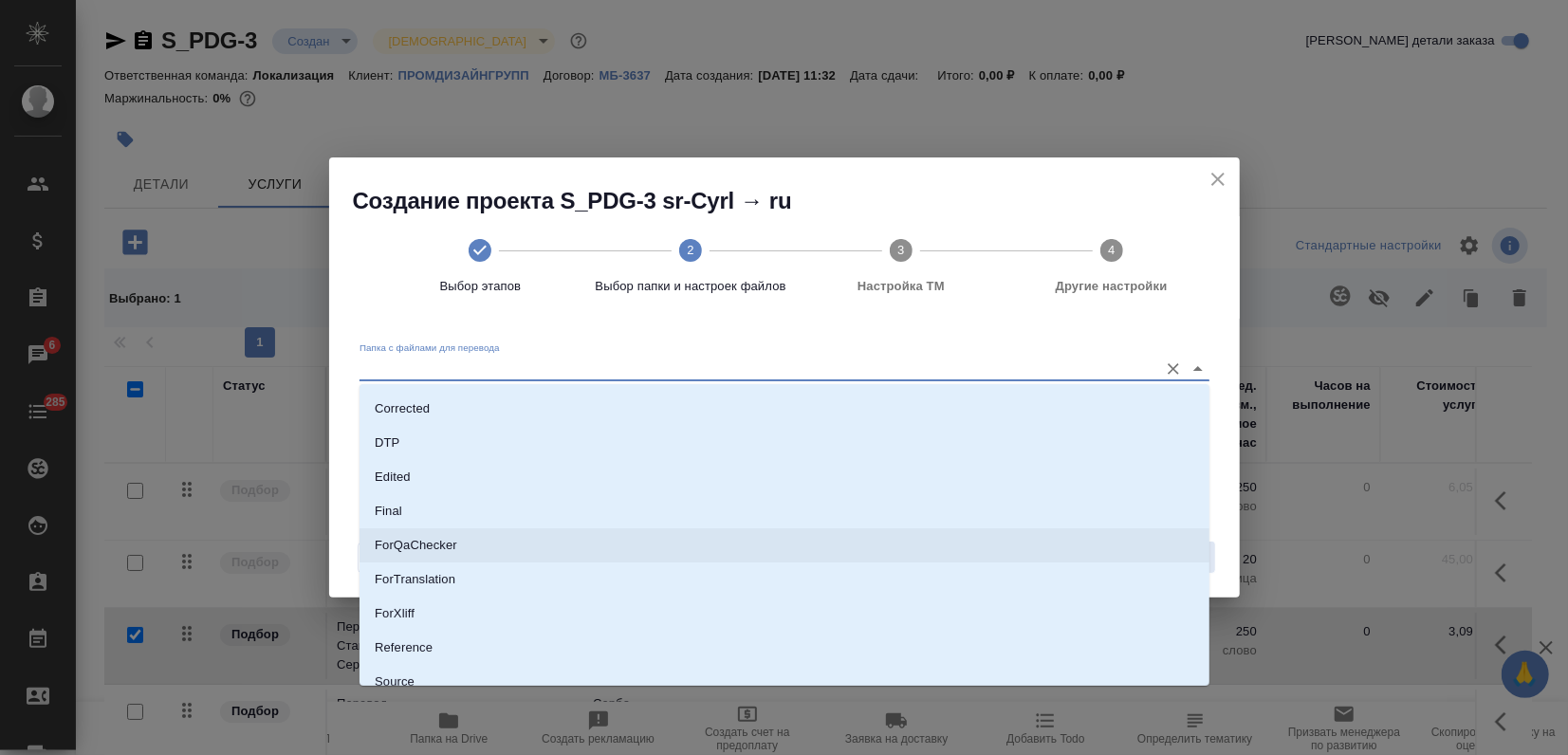
scroll to position [183, 0]
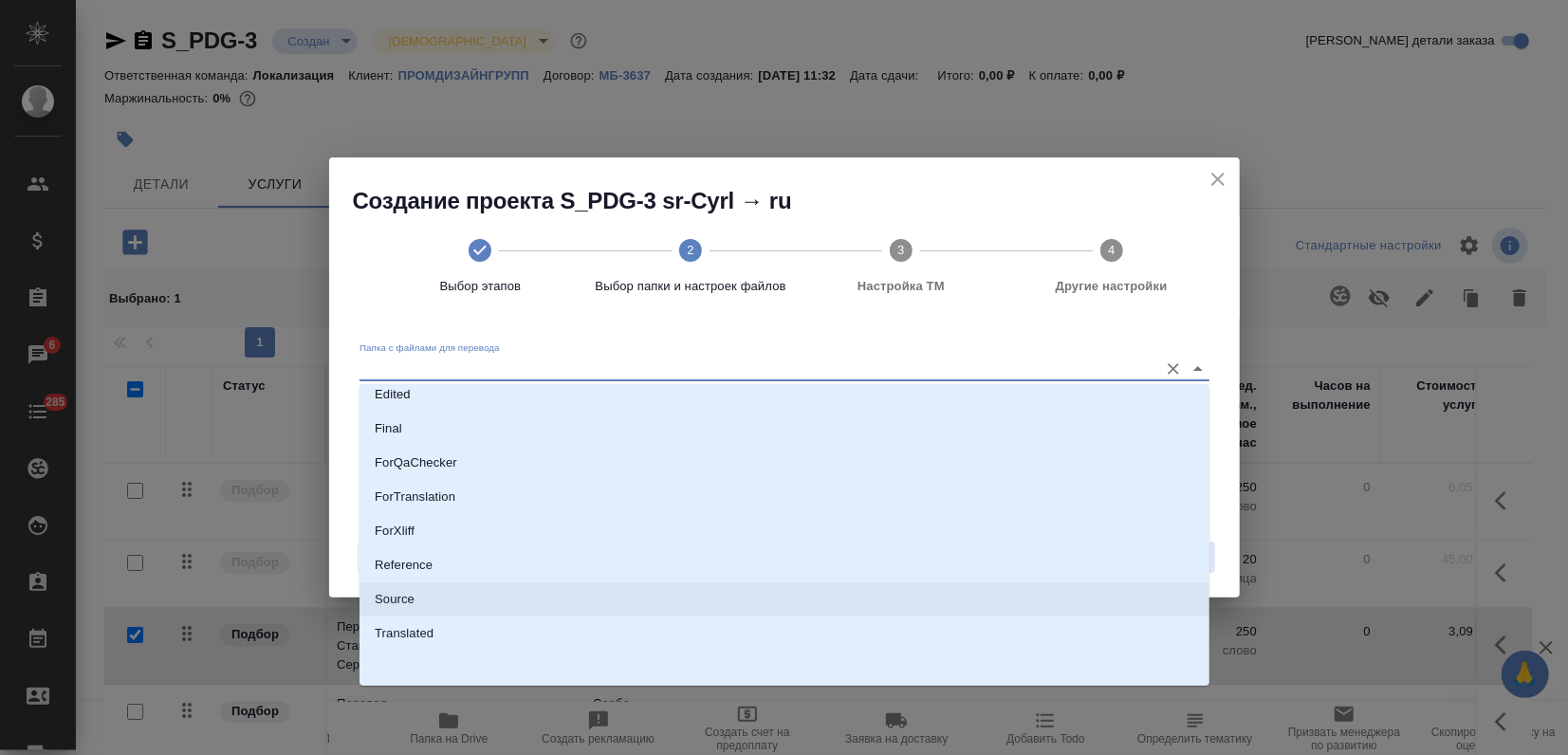
click at [417, 592] on li "Source" at bounding box center [784, 599] width 850 height 35
type input "Source"
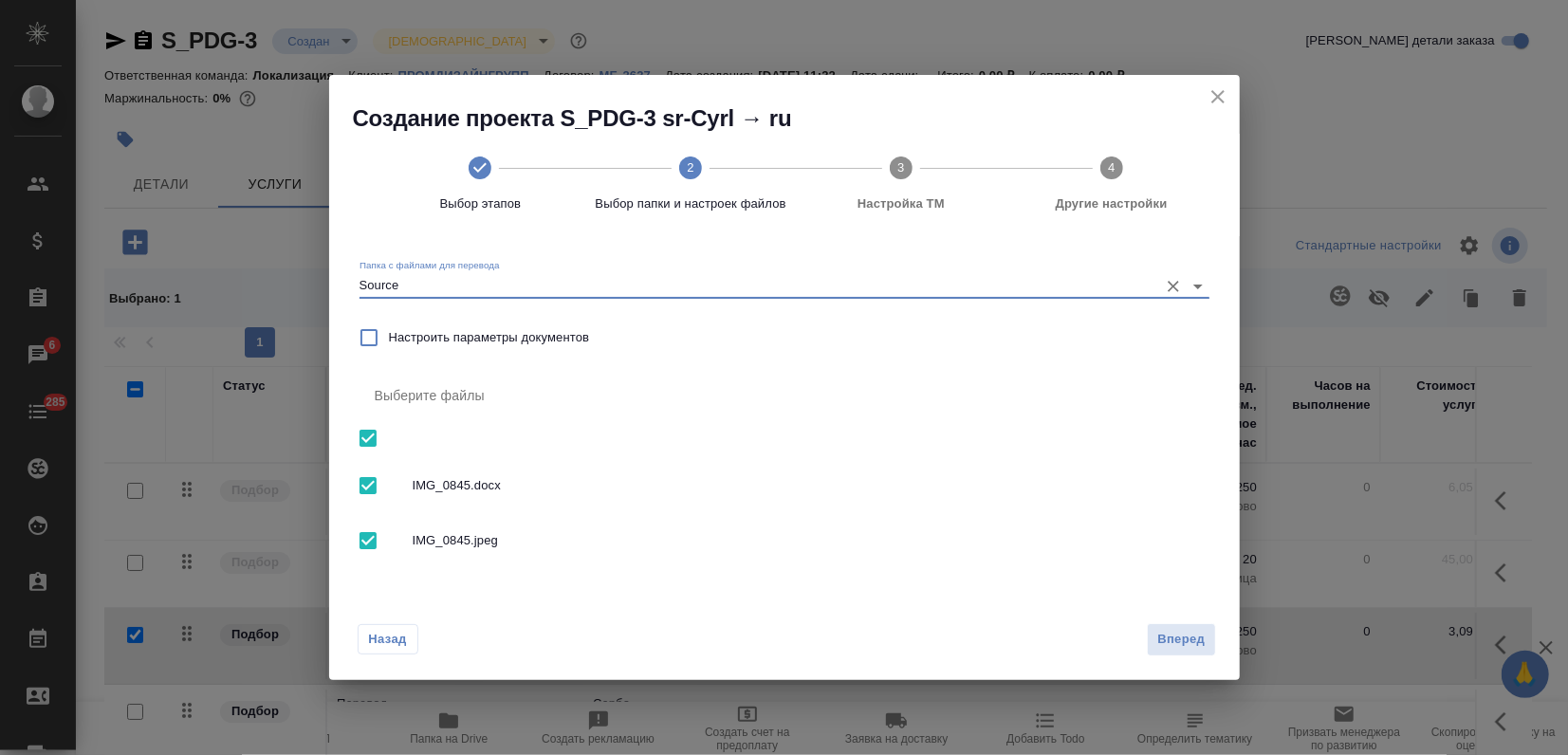
drag, startPoint x: 364, startPoint y: 531, endPoint x: 511, endPoint y: 554, distance: 148.8
click at [366, 531] on input "checkbox" at bounding box center [367, 540] width 39 height 39
checkbox input "false"
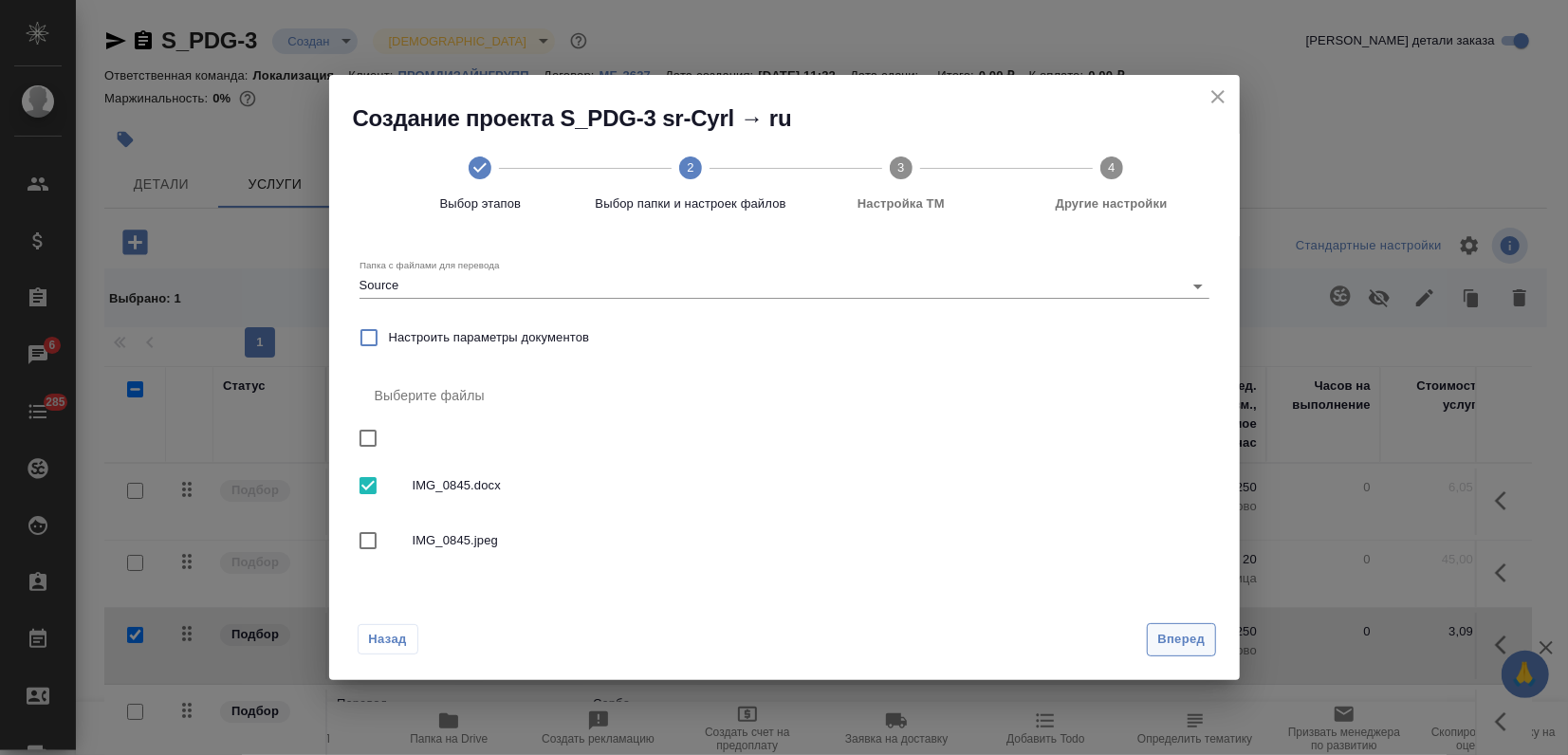
click at [1185, 641] on span "Вперед" at bounding box center [1180, 640] width 47 height 22
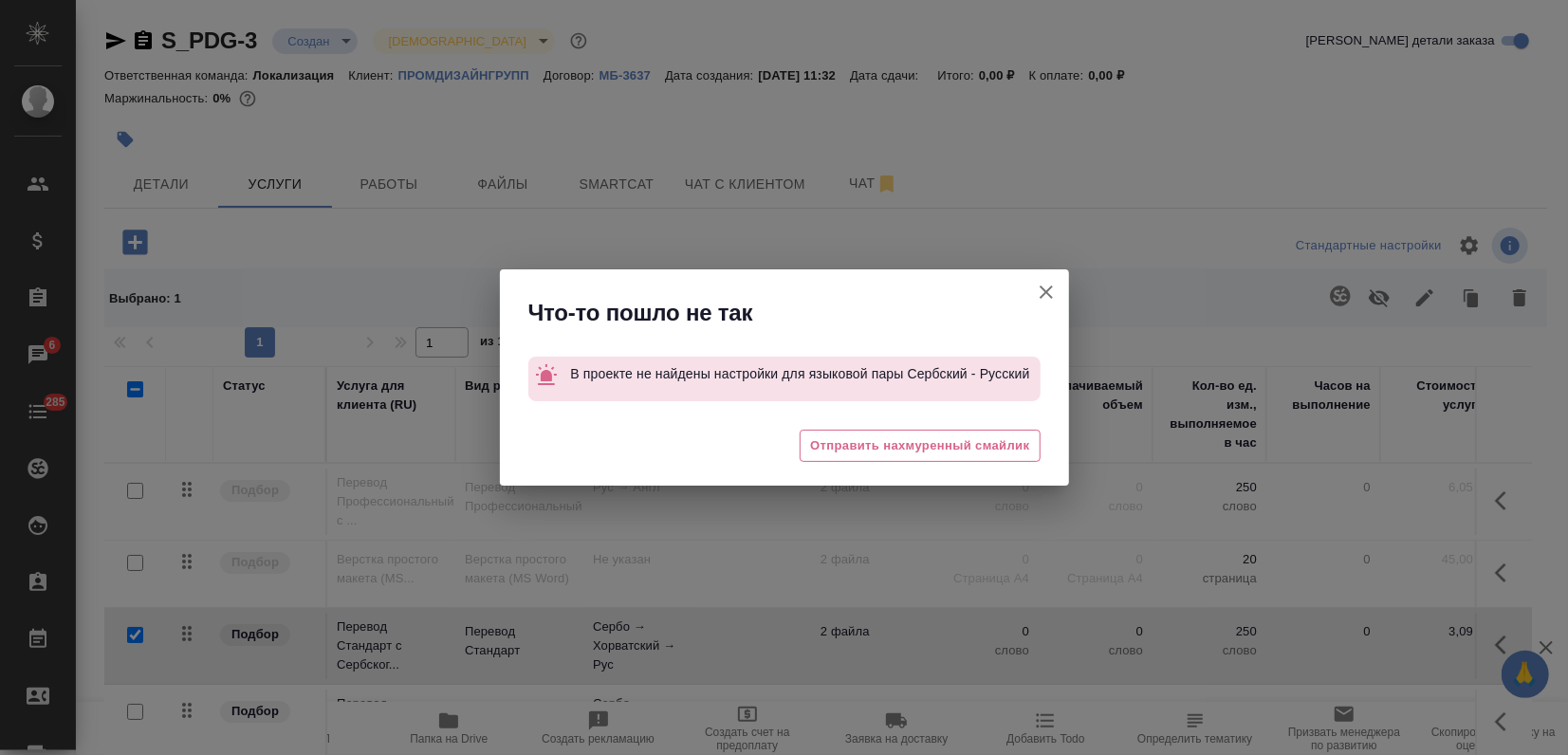
click at [1039, 285] on icon "button" at bounding box center [1046, 292] width 23 height 23
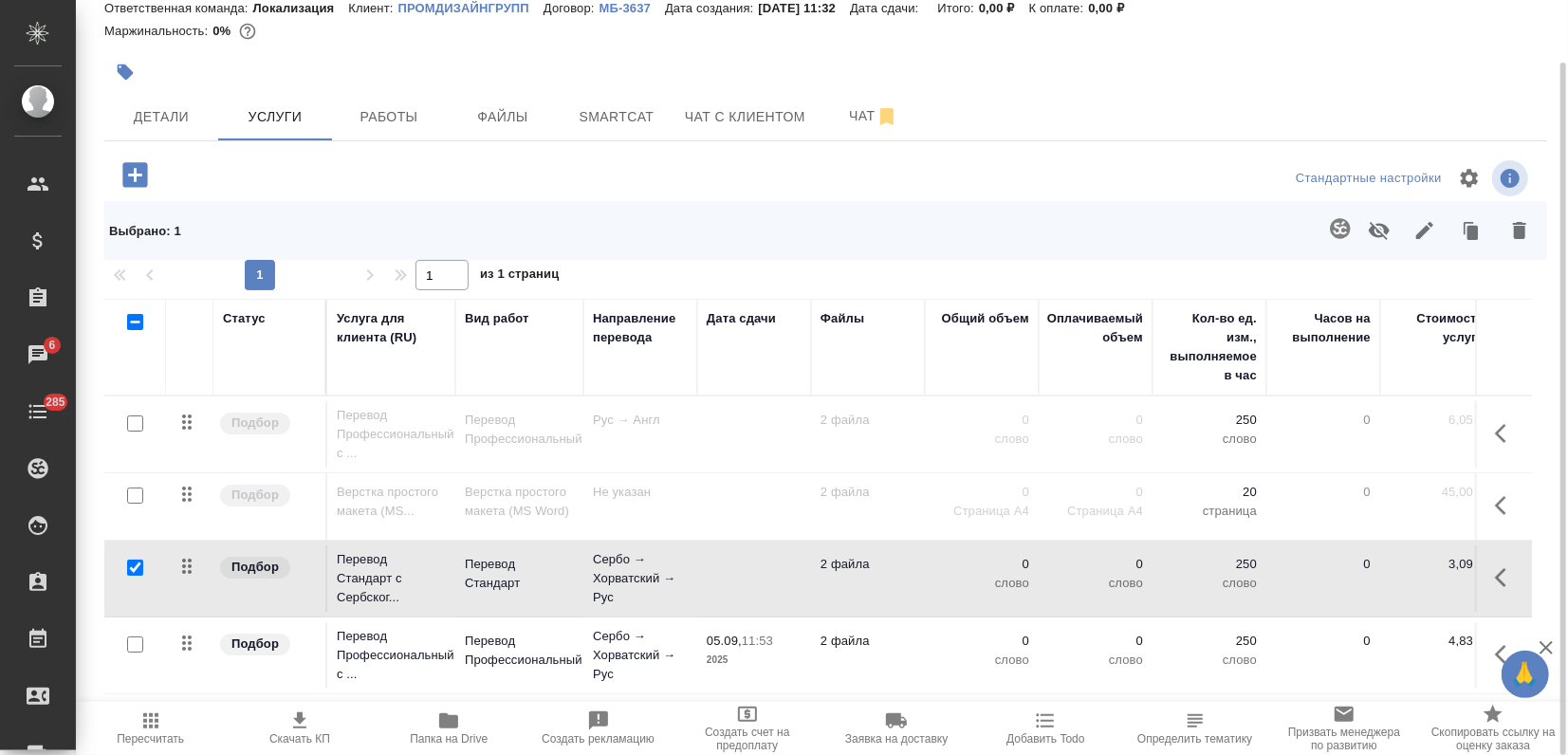
scroll to position [2, 0]
click at [137, 636] on input "checkbox" at bounding box center [135, 644] width 16 height 16
checkbox input "true"
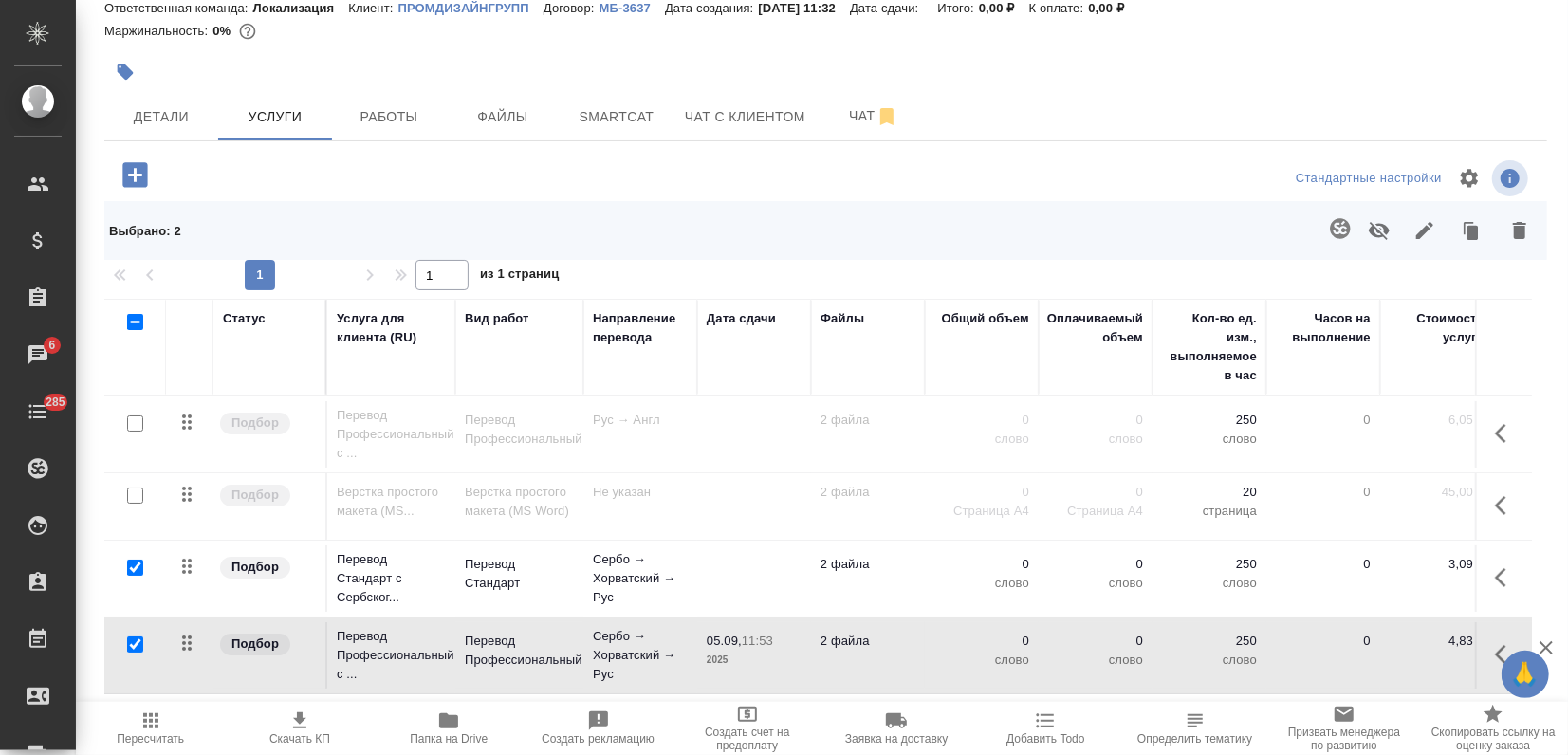
click at [1521, 227] on icon "button" at bounding box center [1520, 231] width 13 height 17
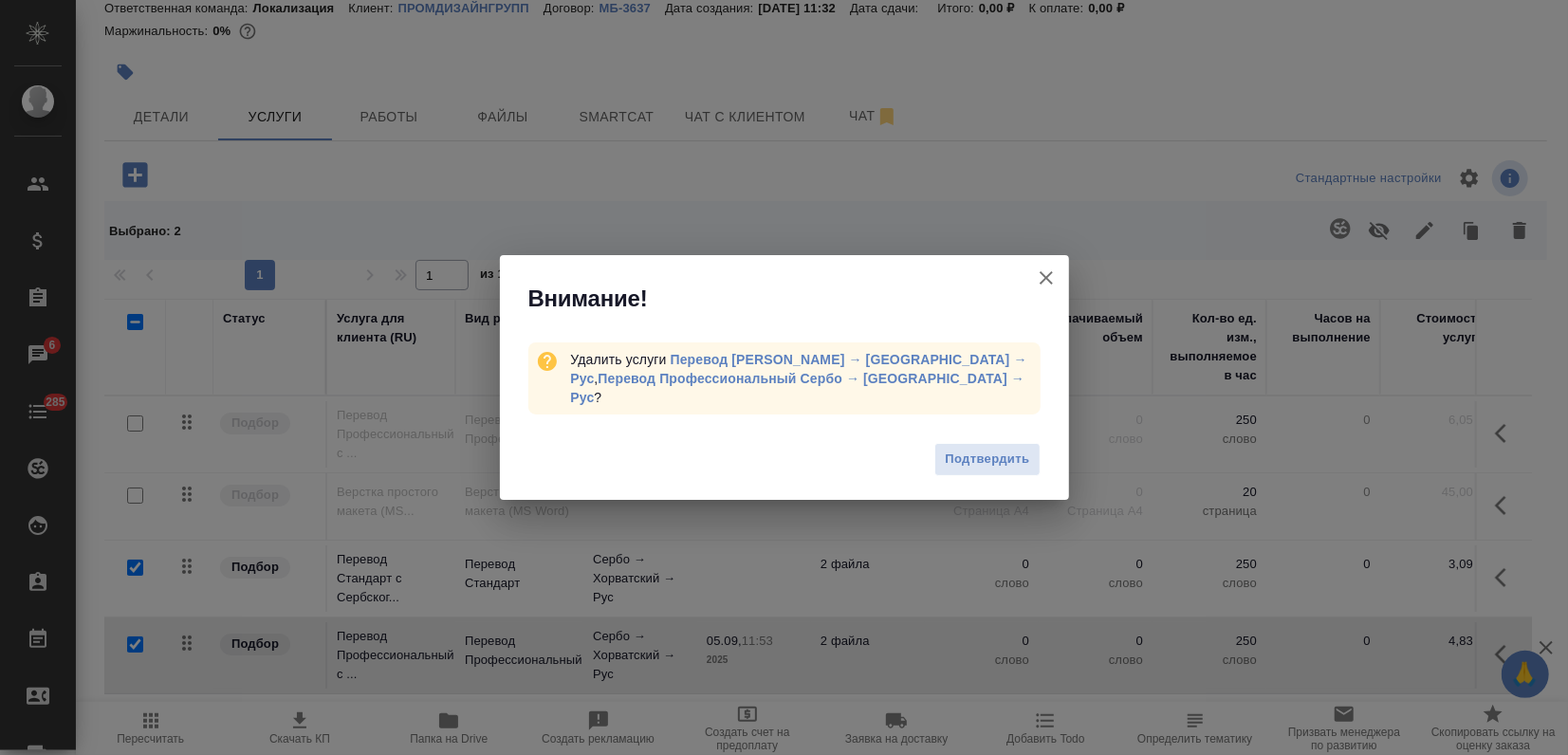
click at [961, 452] on span "Подтвердить" at bounding box center [987, 459] width 85 height 22
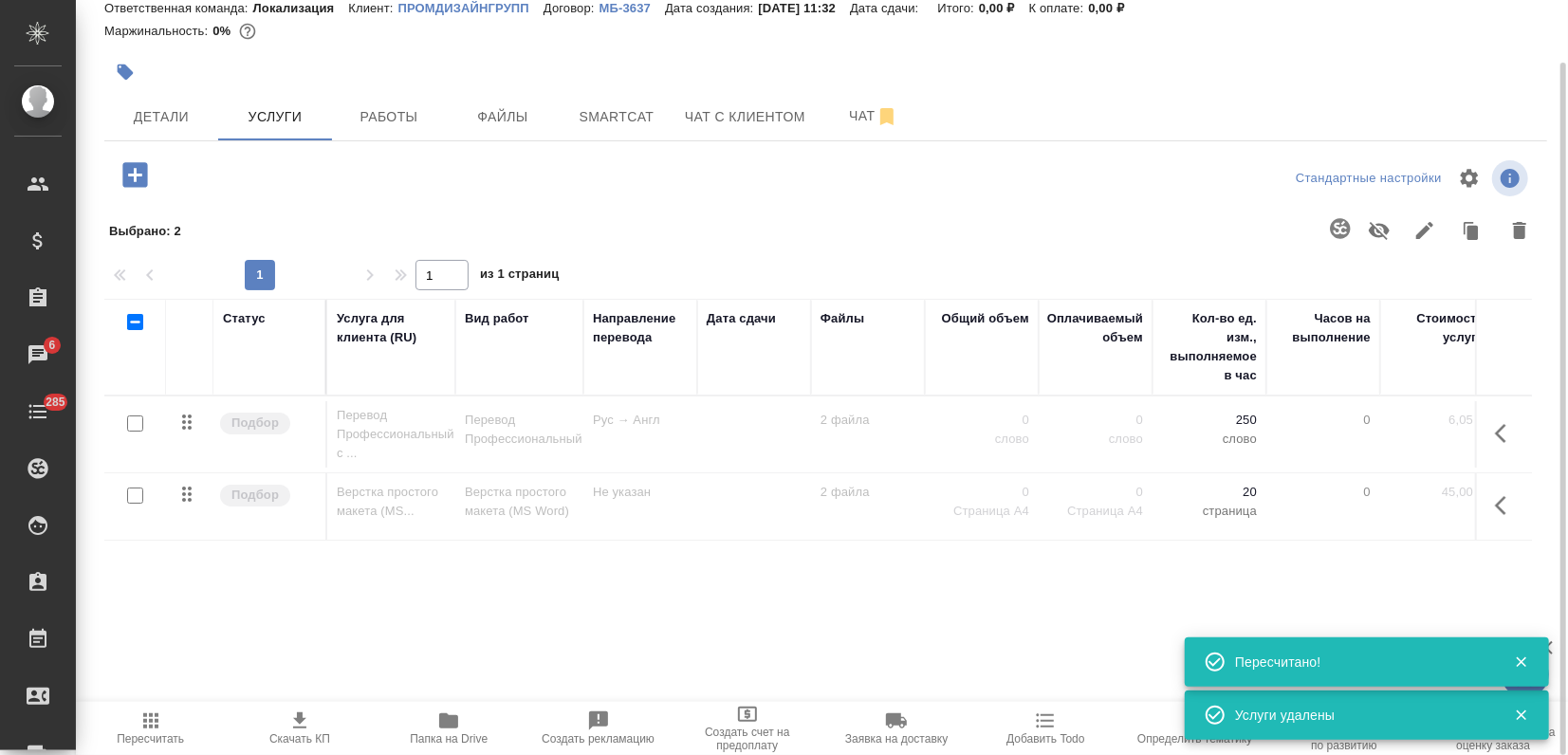
scroll to position [0, 0]
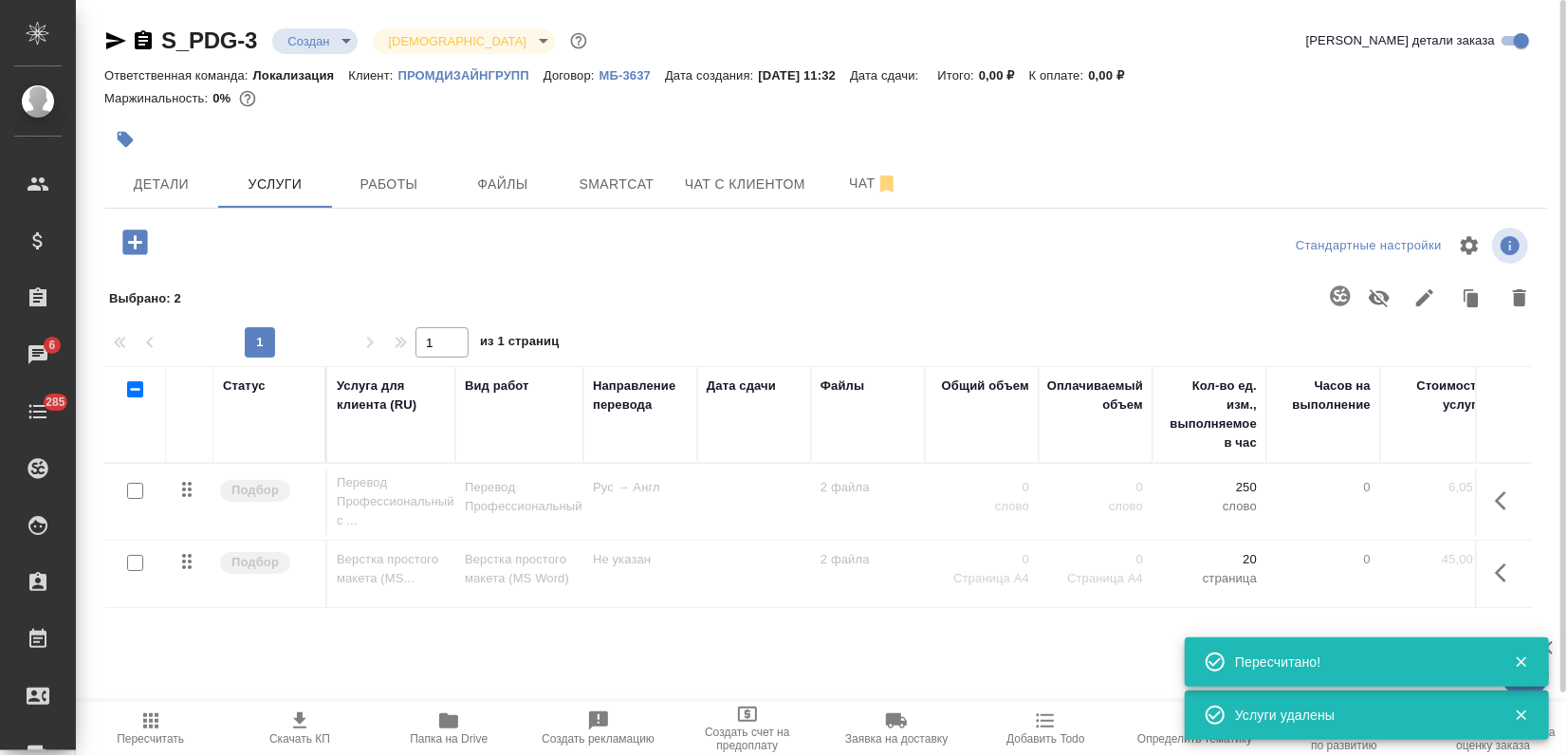
click at [146, 243] on icon "button" at bounding box center [135, 242] width 25 height 25
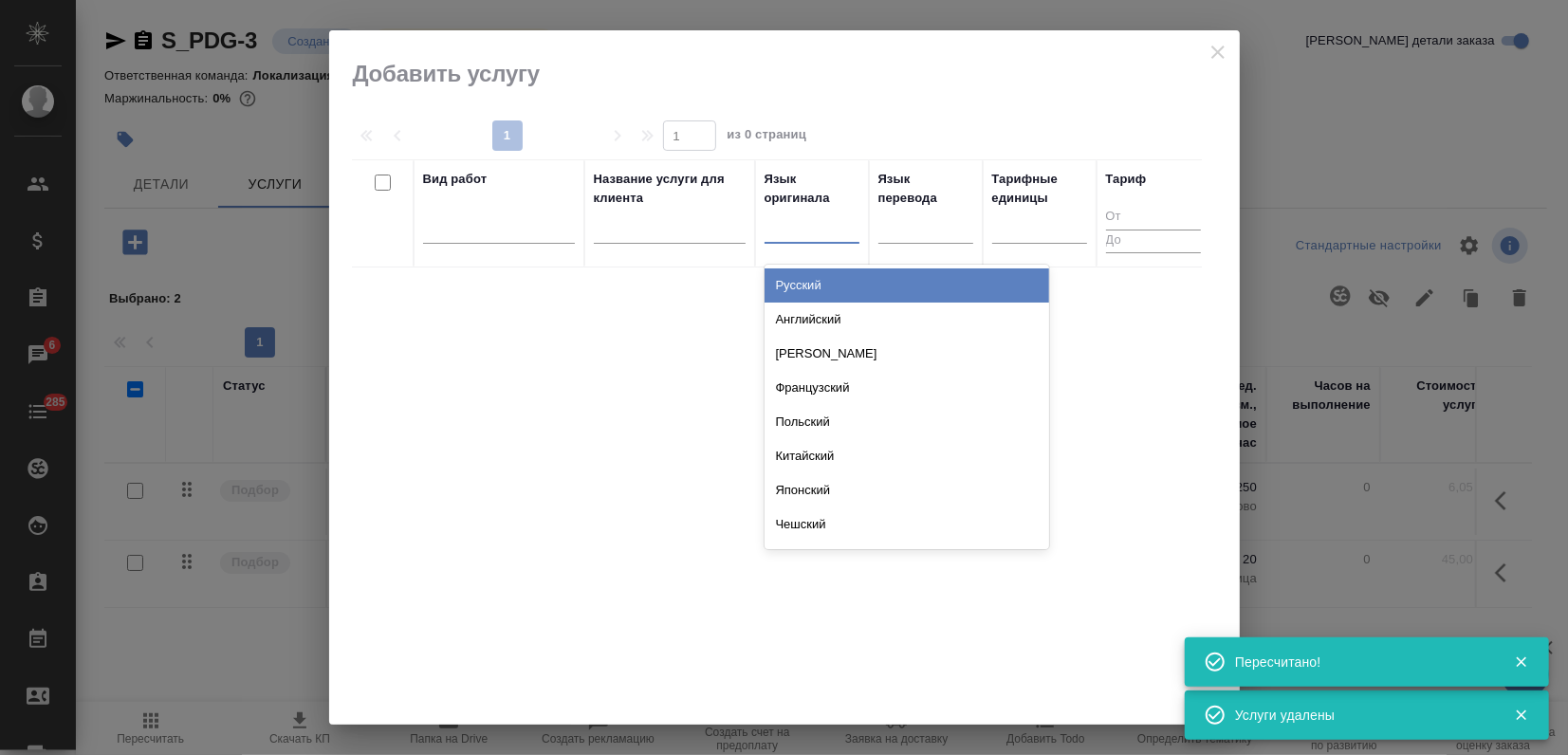
drag, startPoint x: 775, startPoint y: 232, endPoint x: 779, endPoint y: 241, distance: 9.8
click at [776, 232] on div at bounding box center [812, 224] width 95 height 28
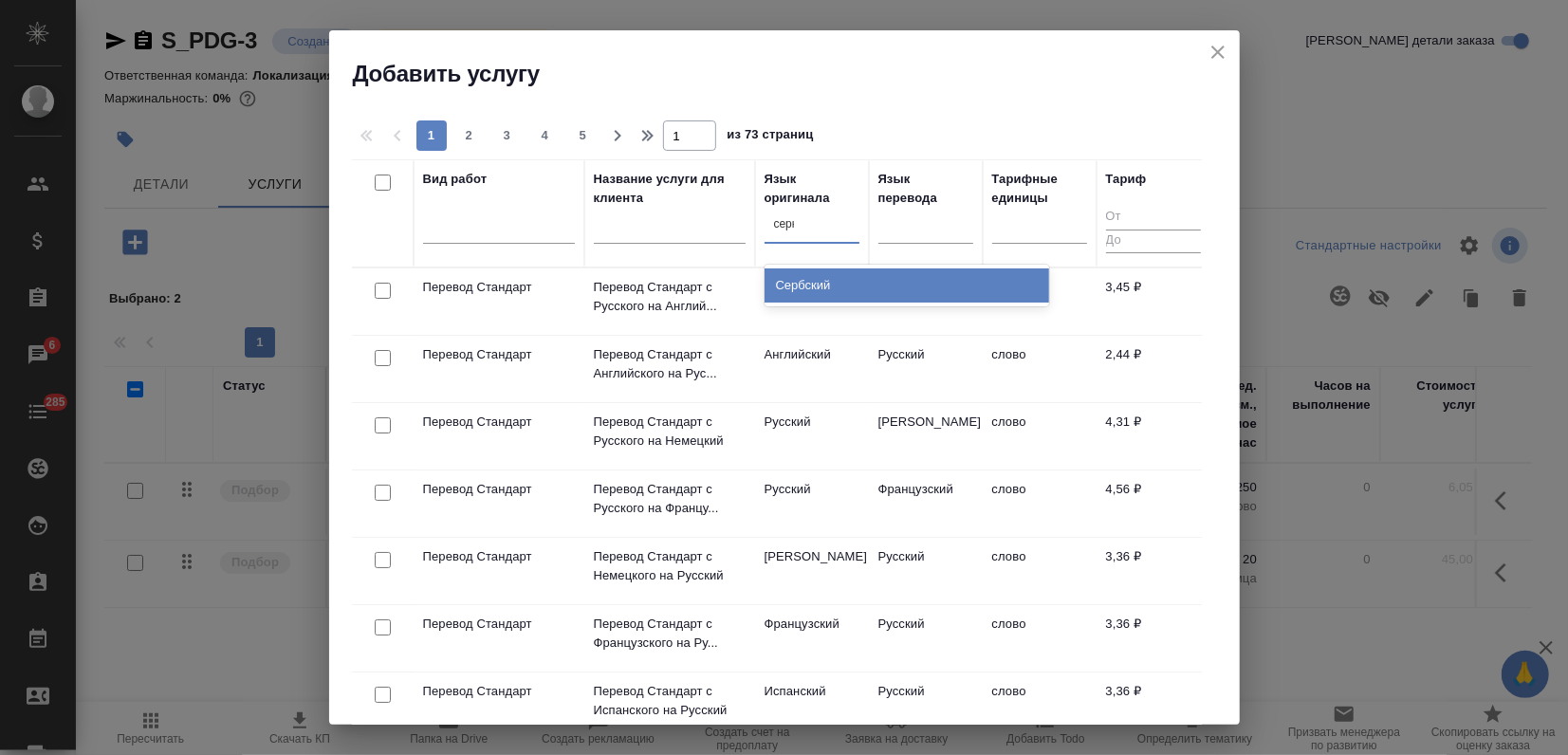
type input "сер"
click at [797, 280] on div "Сербский" at bounding box center [907, 285] width 284 height 35
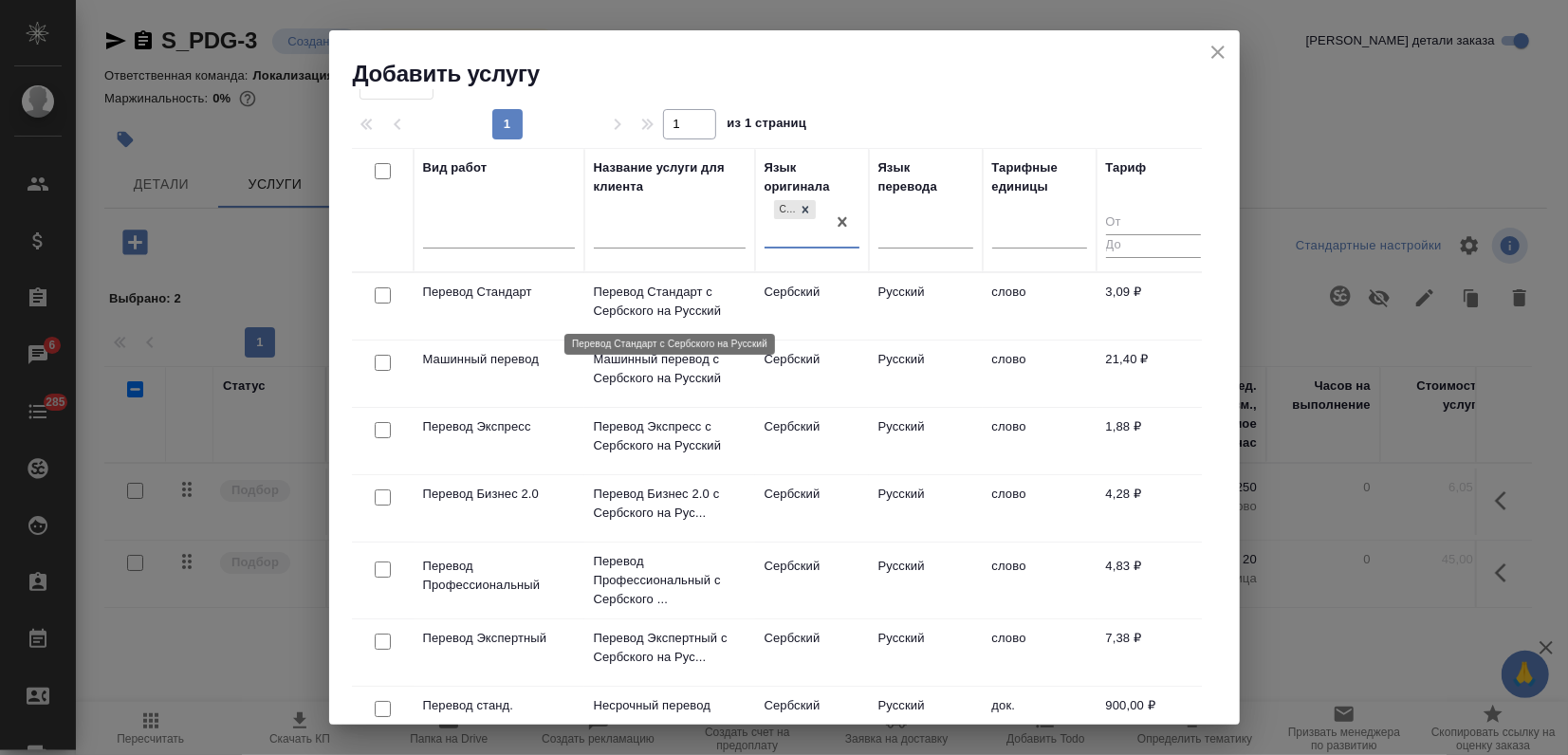
click at [655, 308] on p "Перевод Стандарт с Сербского на Русский" at bounding box center [670, 301] width 152 height 37
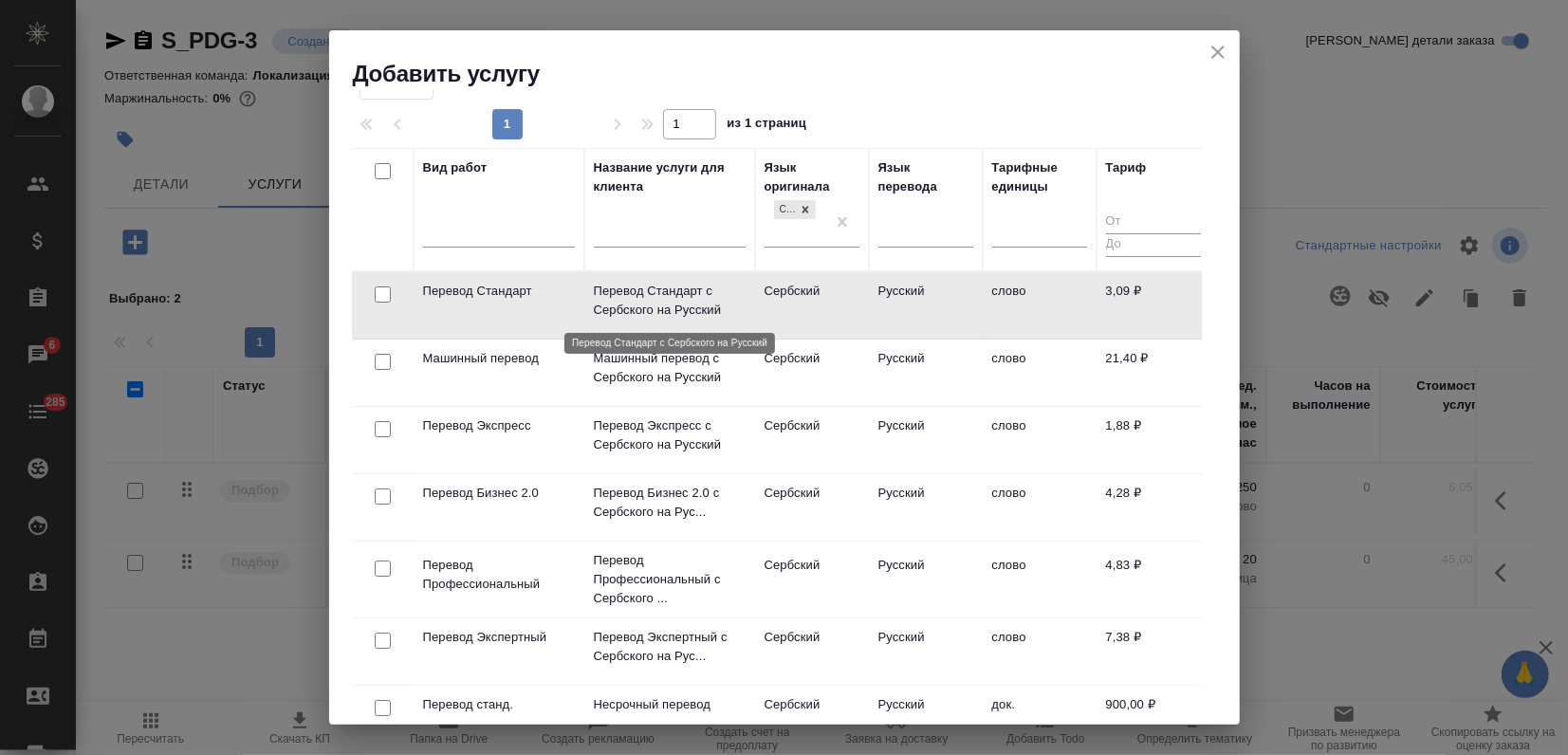
click at [655, 308] on p "Перевод Стандарт с Сербского на Русский" at bounding box center [670, 300] width 152 height 37
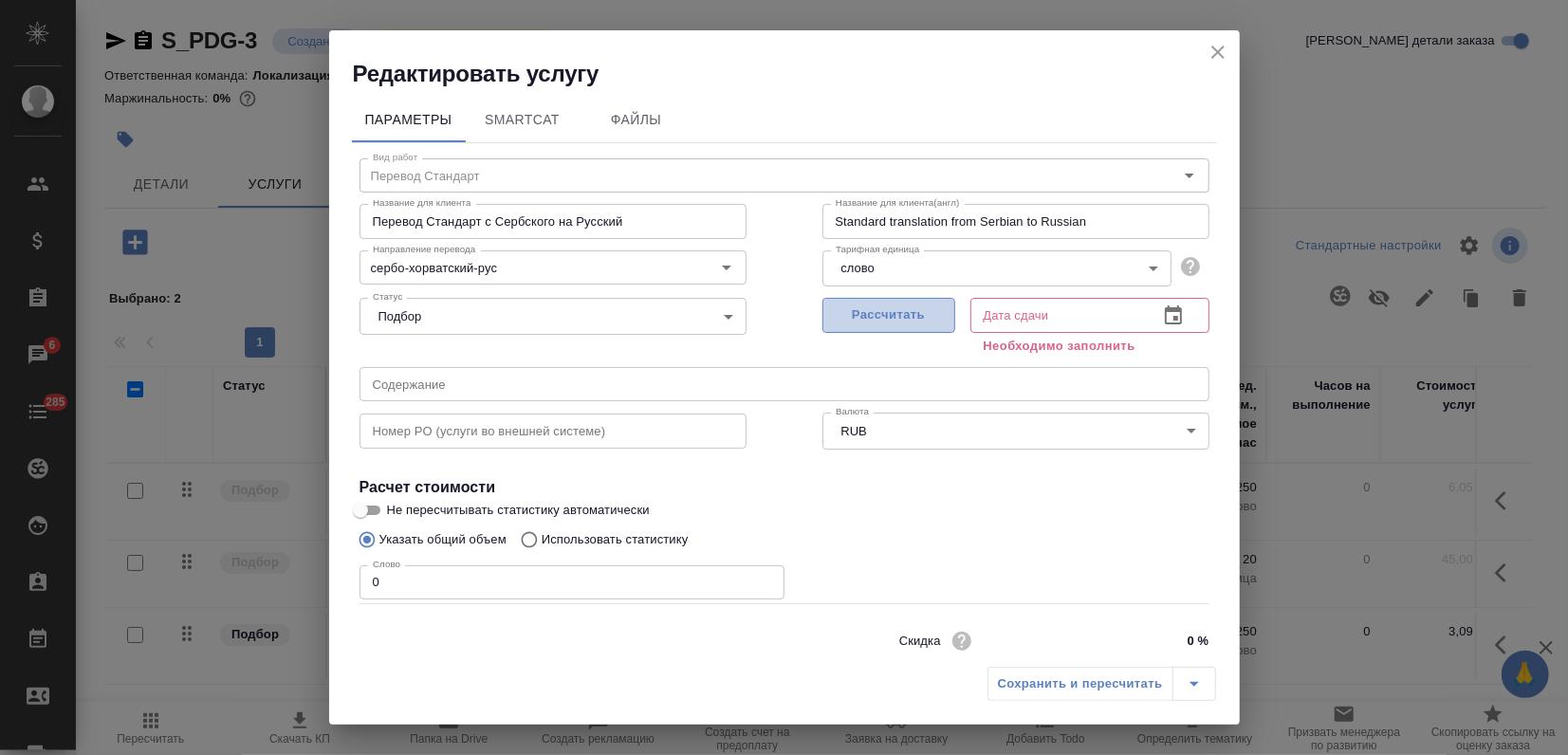
click at [885, 315] on span "Рассчитать" at bounding box center [889, 315] width 111 height 22
type input "05.09.2025 11:55"
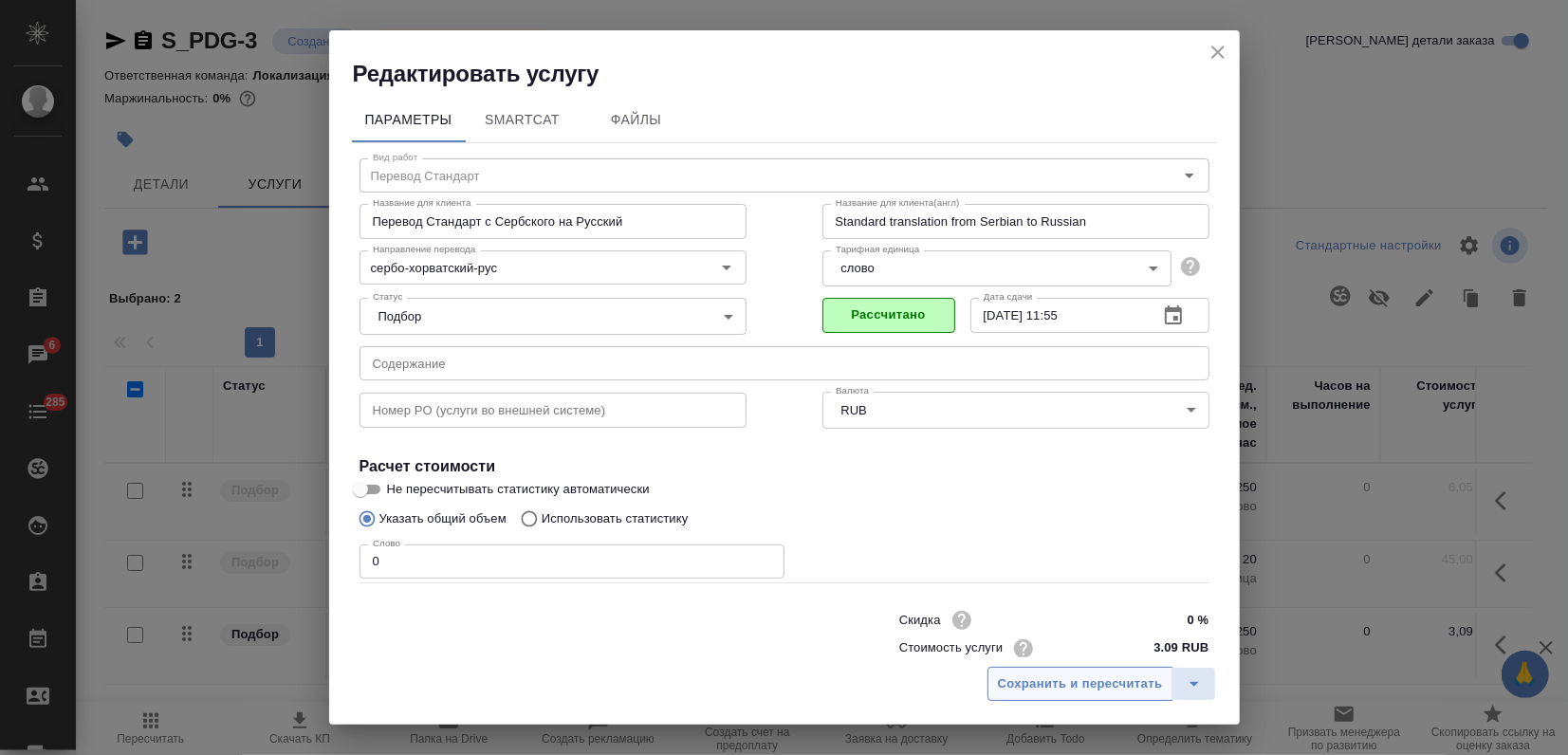
click at [1077, 692] on span "Сохранить и пересчитать" at bounding box center [1081, 684] width 165 height 22
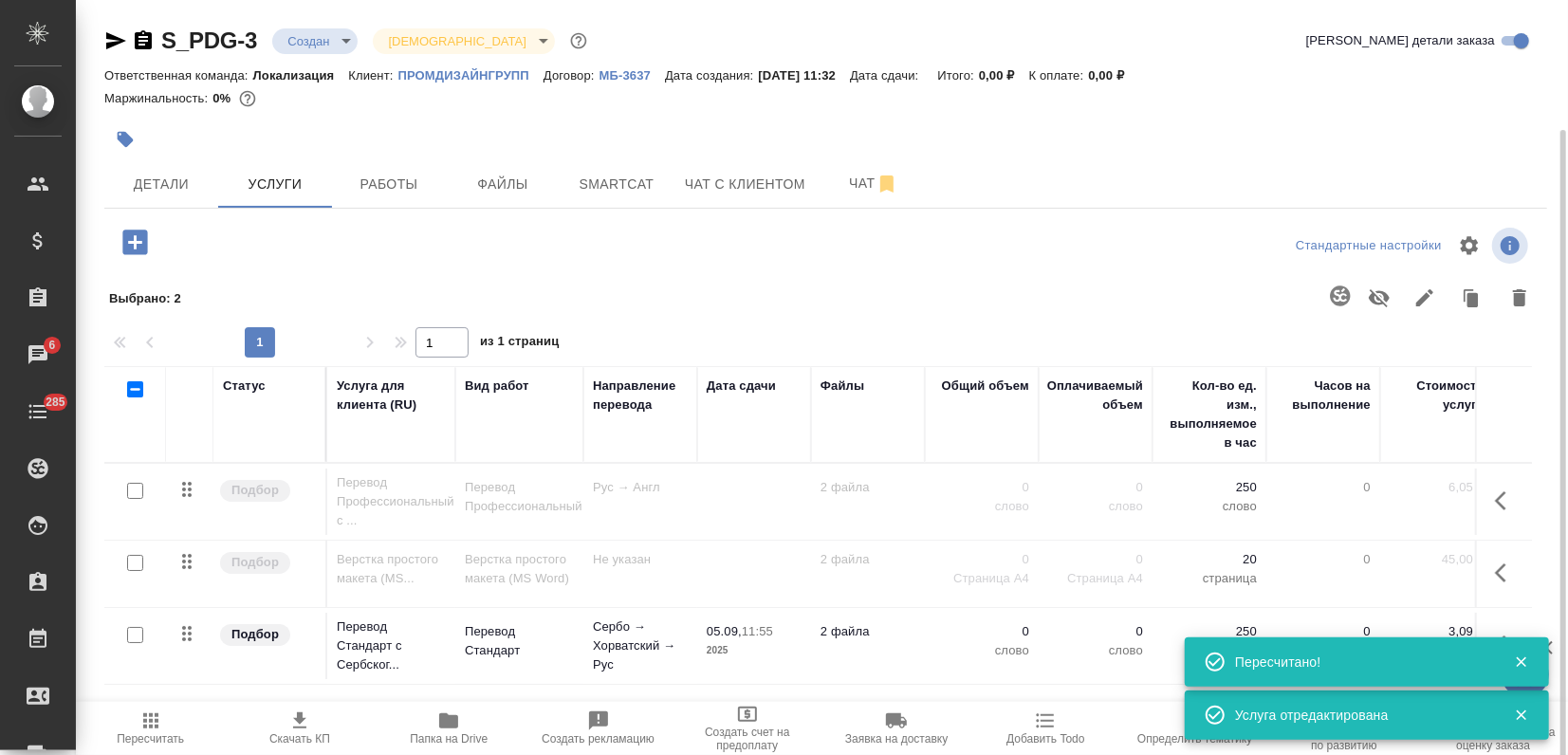
scroll to position [67, 0]
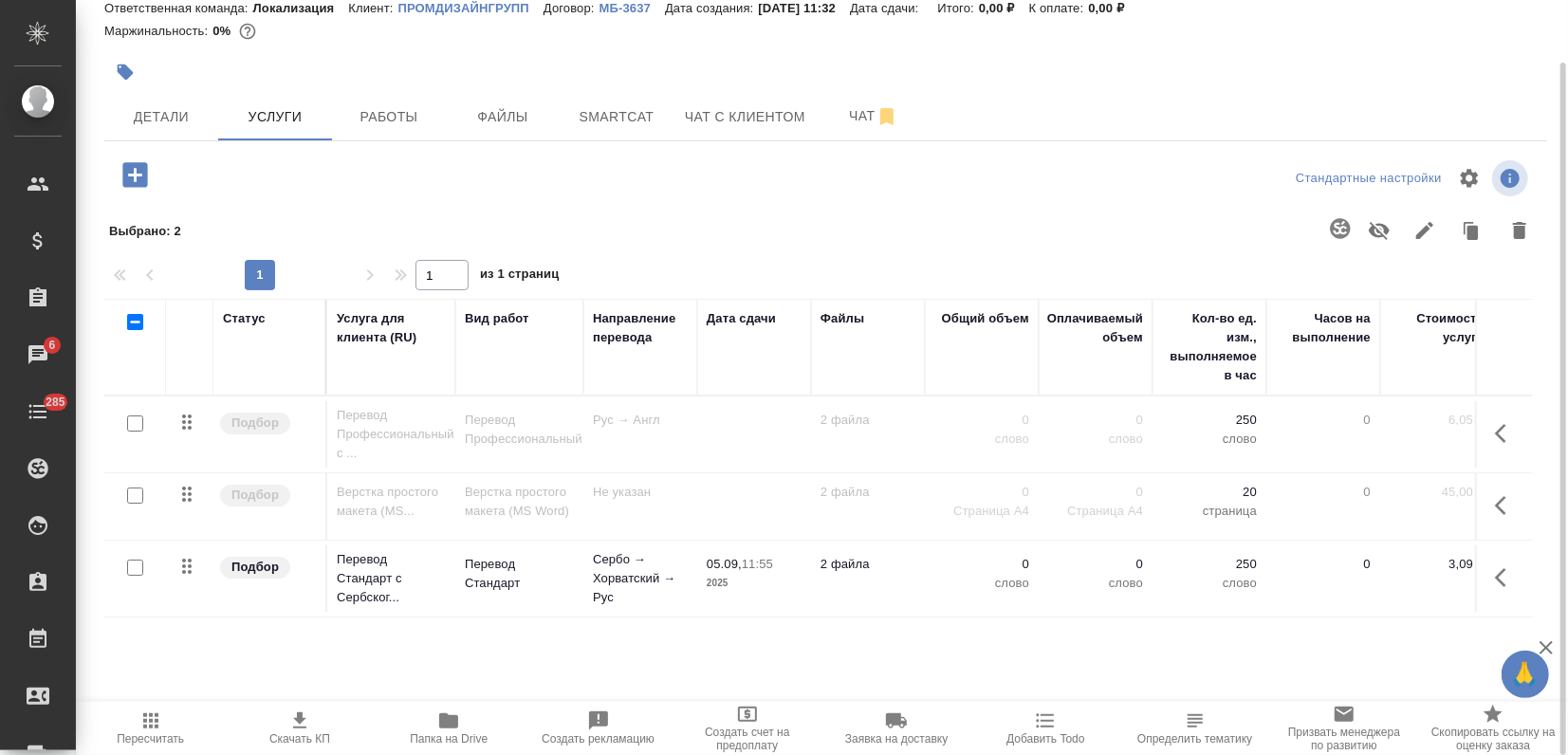
click at [131, 175] on icon "button" at bounding box center [135, 175] width 34 height 34
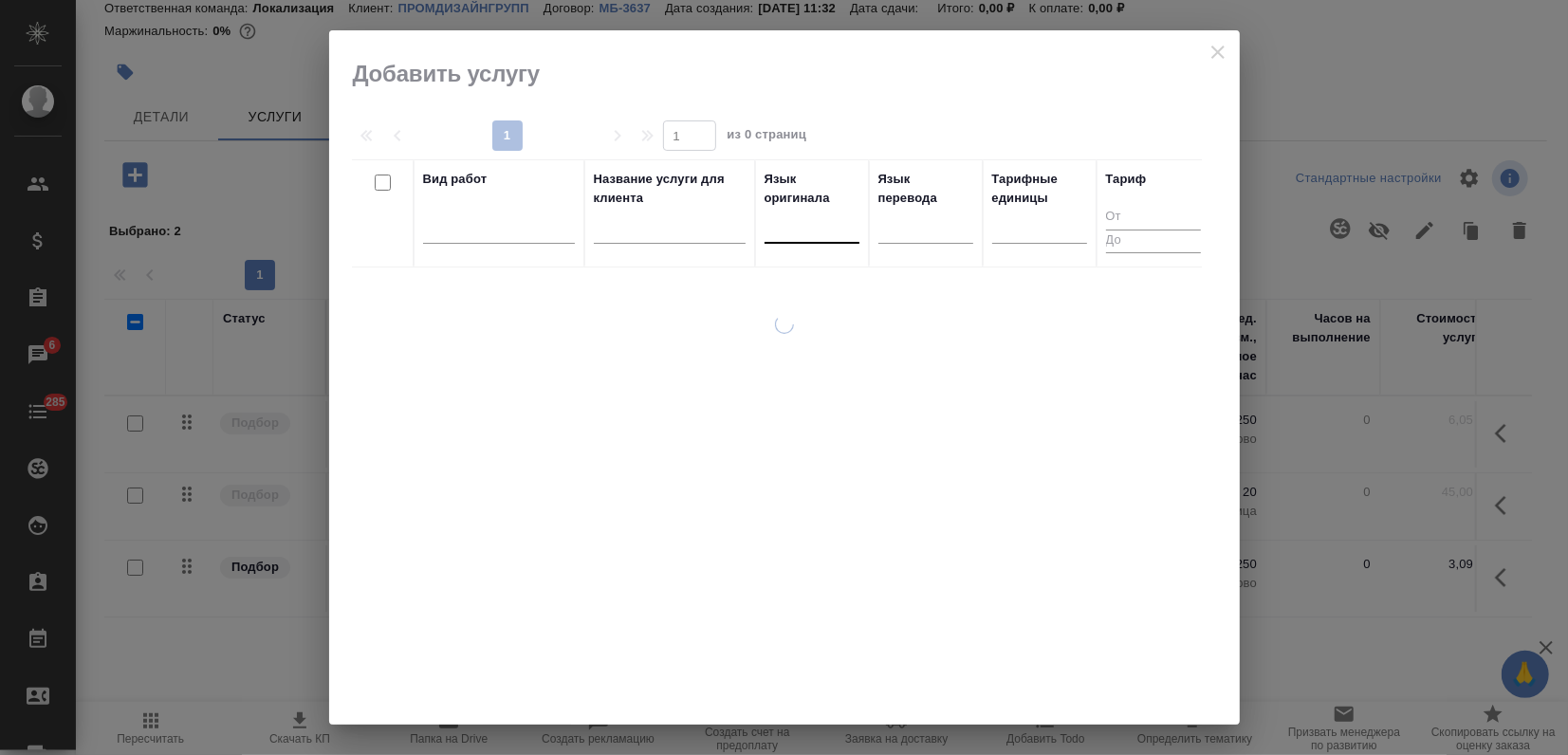
click at [787, 225] on div at bounding box center [812, 224] width 95 height 28
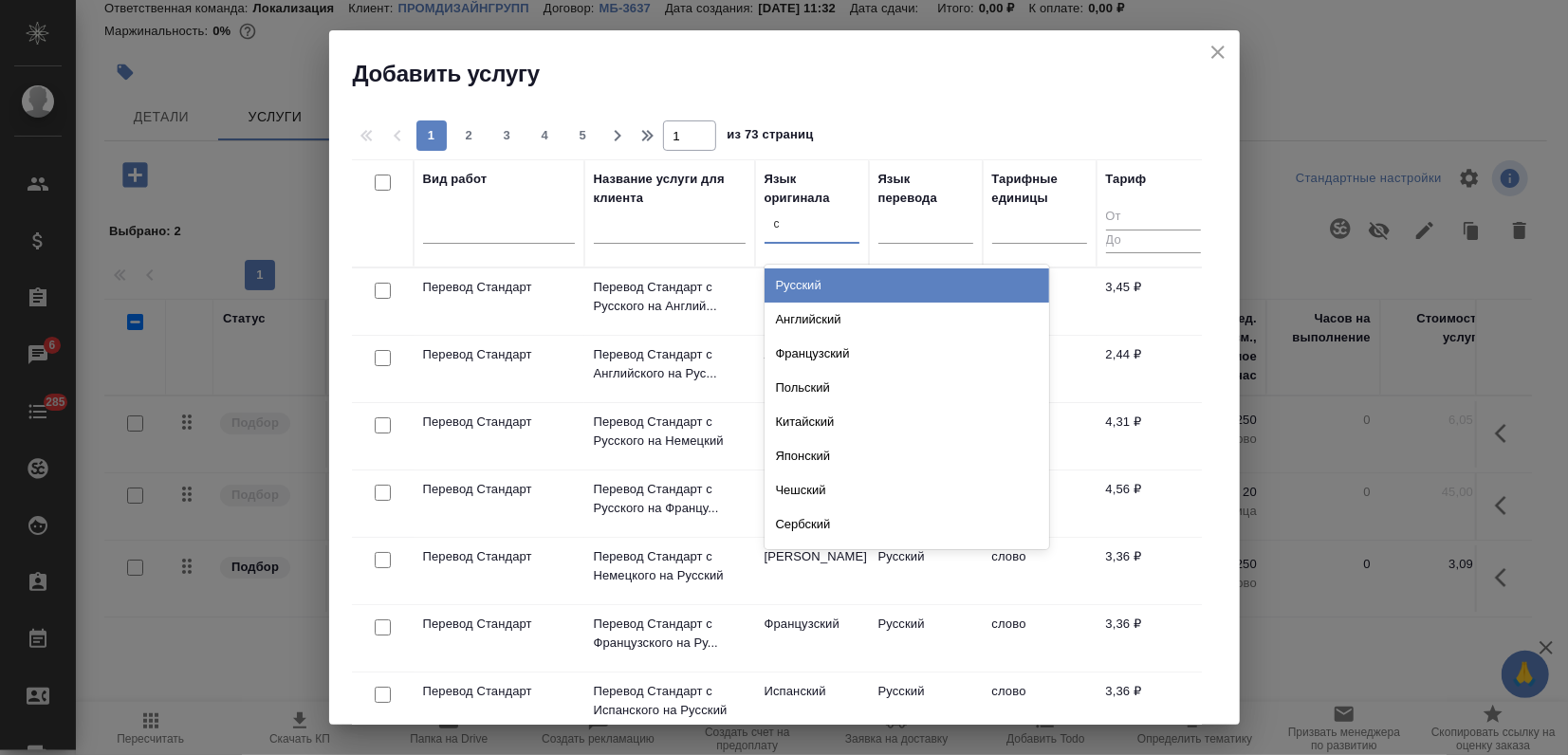
type input "се"
click at [795, 284] on div "Сербский" at bounding box center [907, 285] width 284 height 35
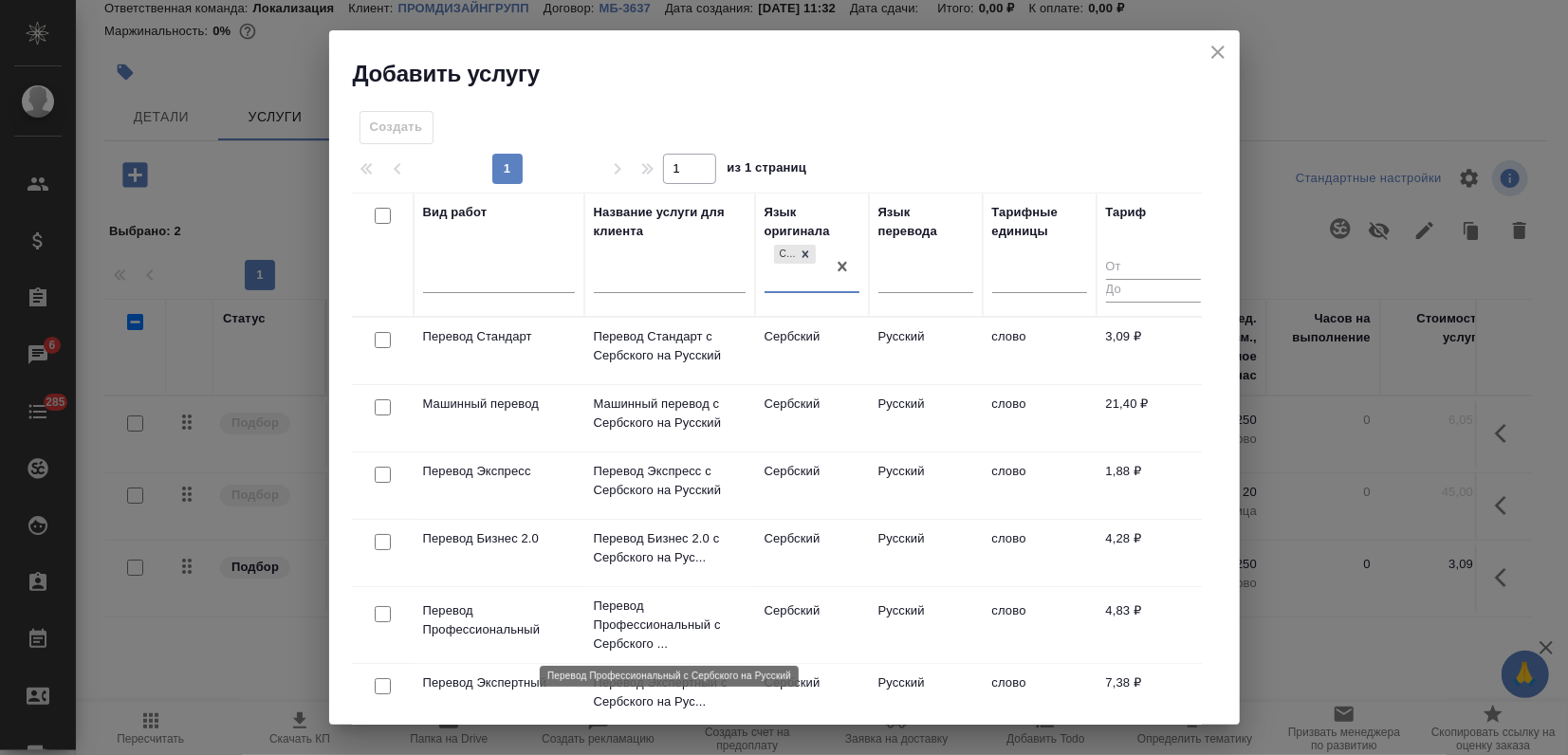
click at [703, 619] on p "Перевод Профессиональный с Сербского ..." at bounding box center [670, 624] width 152 height 57
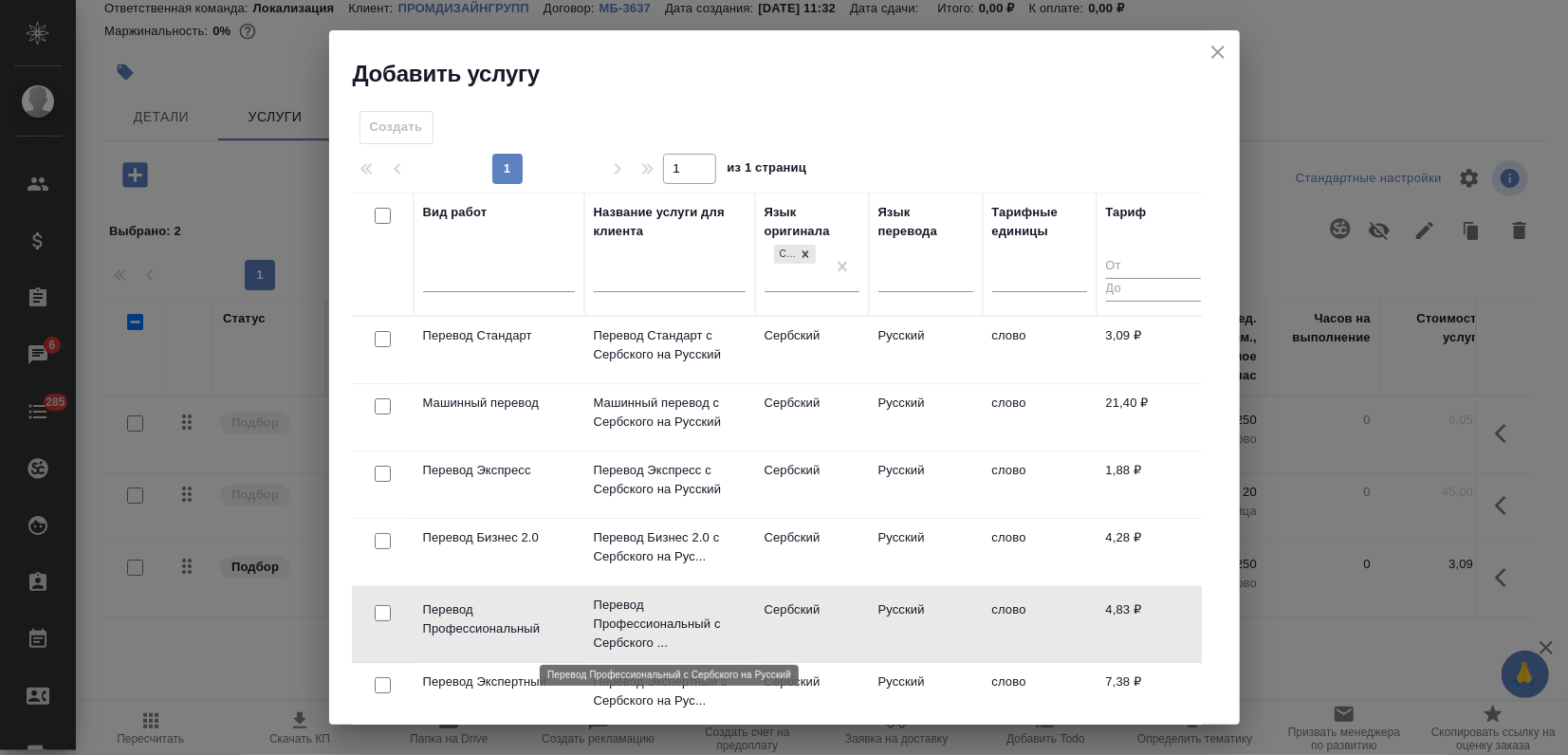
click at [703, 619] on p "Перевод Профессиональный с Сербского ..." at bounding box center [670, 623] width 152 height 57
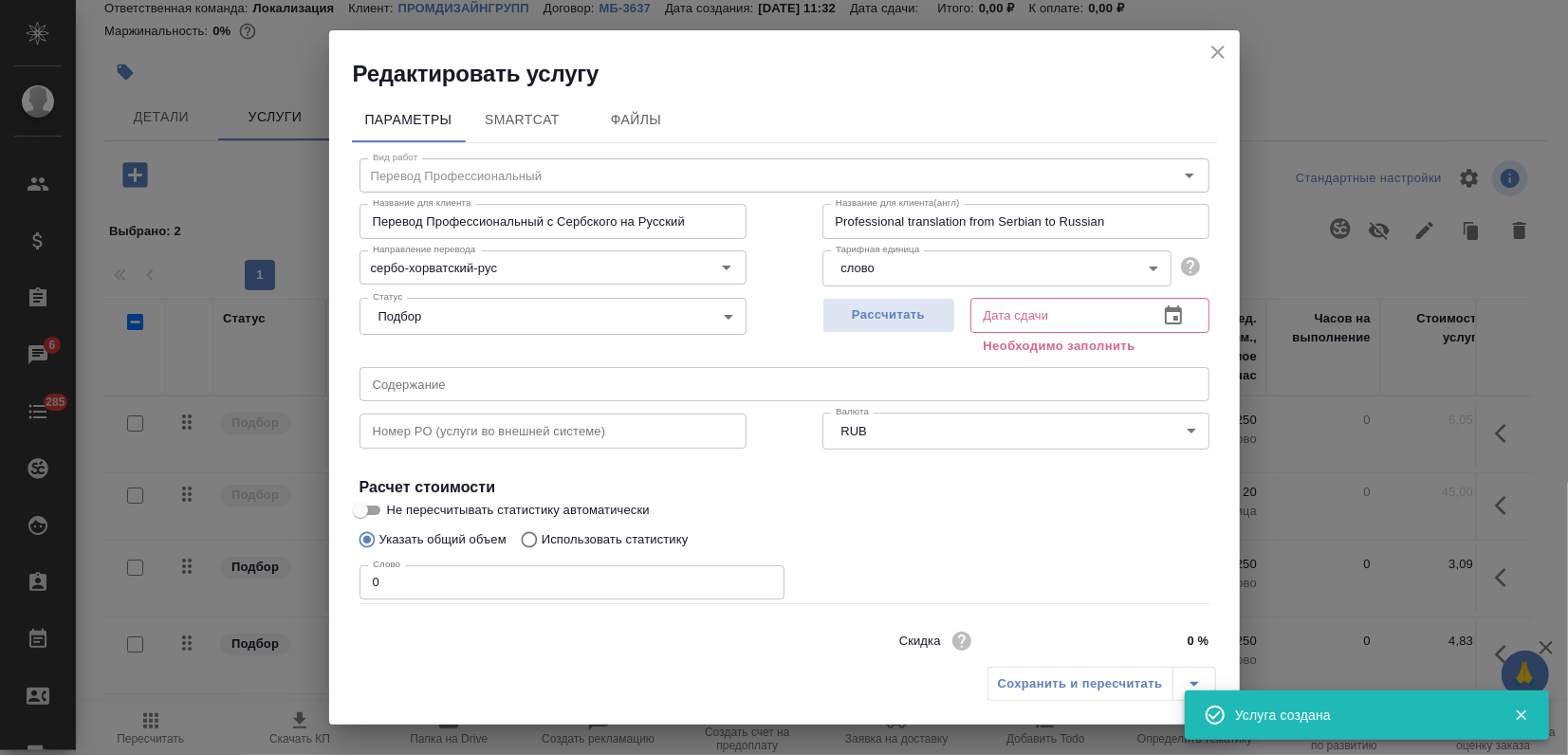
click at [1203, 68] on h2 "Редактировать услугу" at bounding box center [796, 74] width 887 height 31
click at [1227, 43] on icon "close" at bounding box center [1218, 52] width 23 height 23
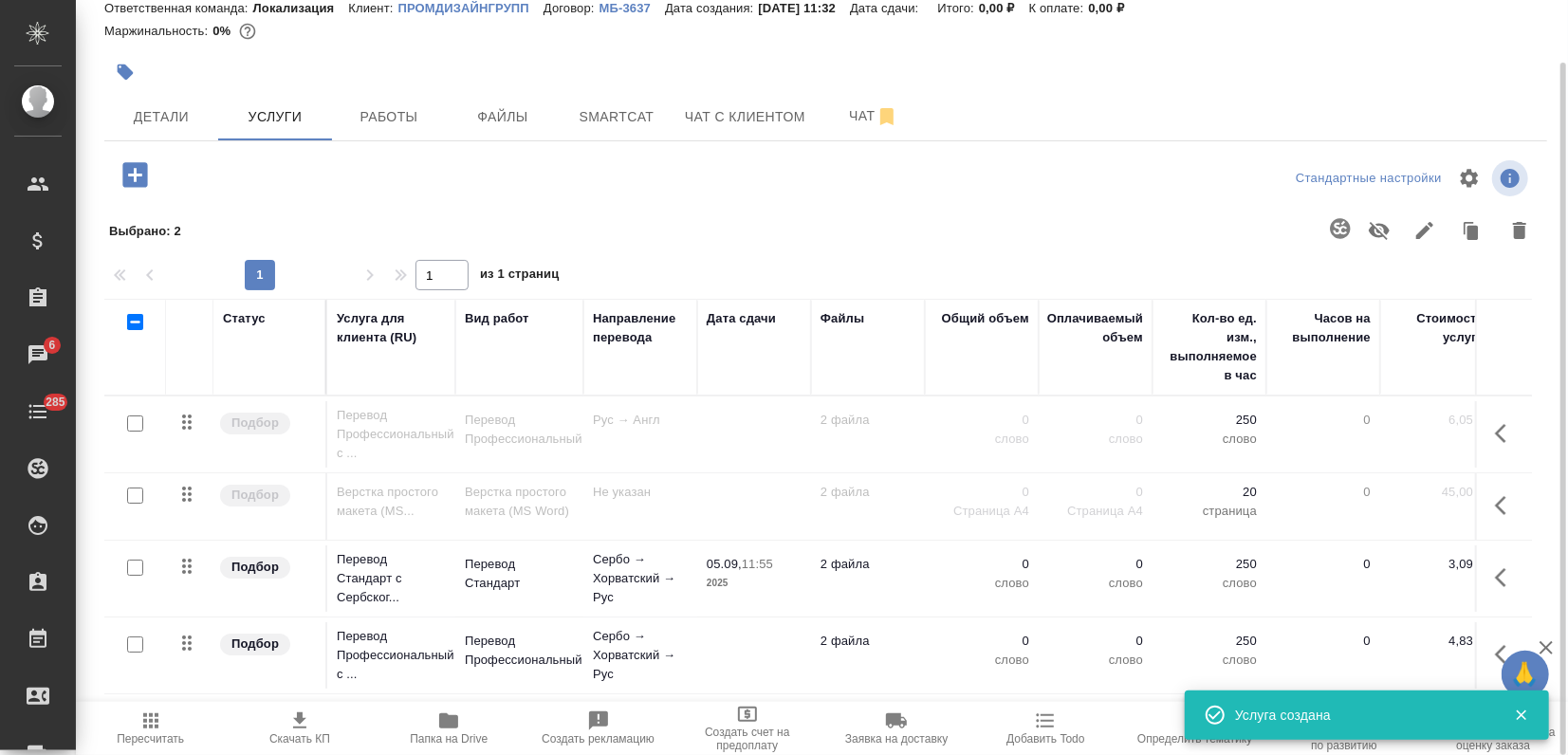
scroll to position [0, 0]
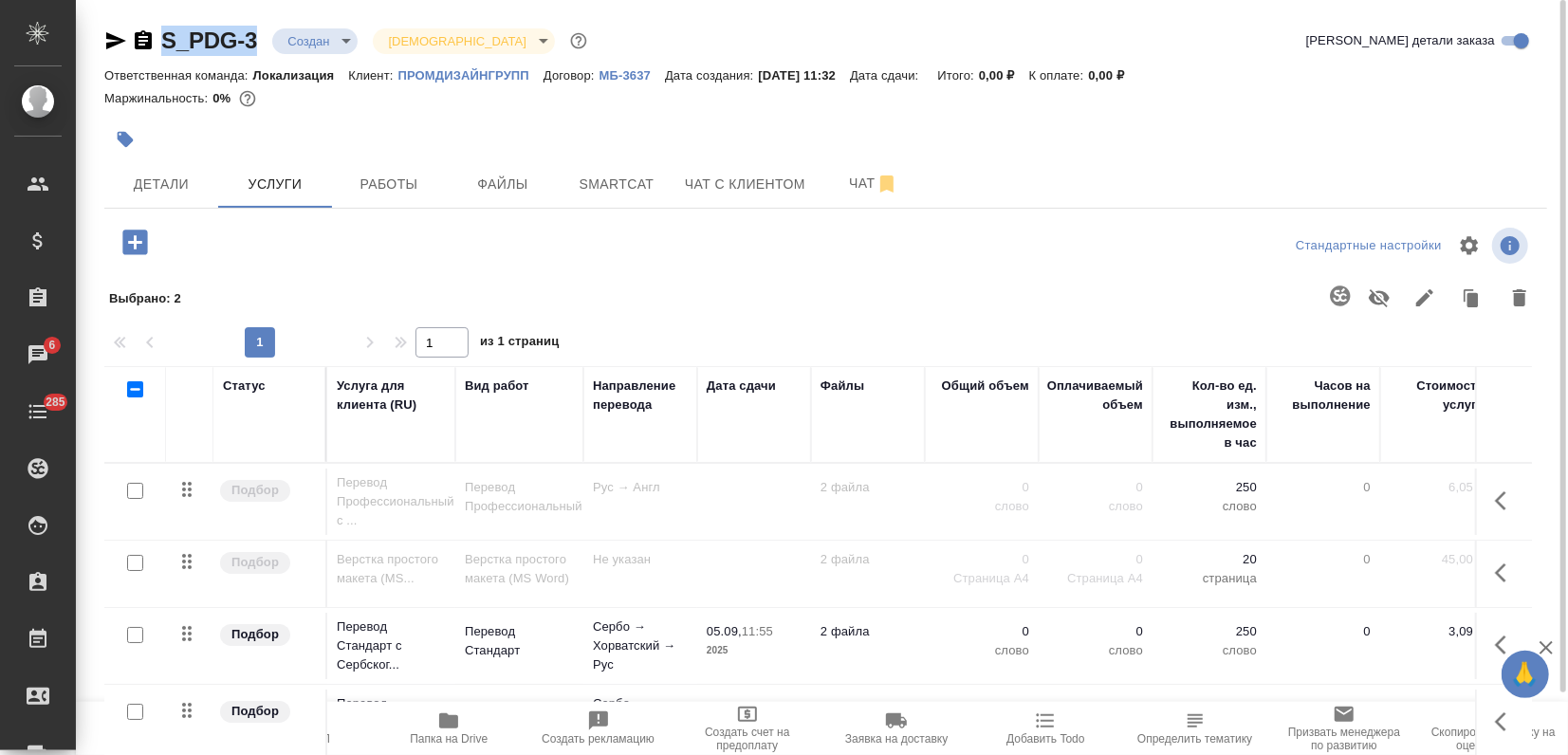
drag, startPoint x: 259, startPoint y: 42, endPoint x: 152, endPoint y: 41, distance: 107.0
click at [152, 41] on div "S_PDG-3 Создан new Святая троица holyTrinity" at bounding box center [348, 41] width 486 height 31
copy link "S_PDG-3"
click at [610, 183] on span "Smartcat" at bounding box center [616, 184] width 91 height 24
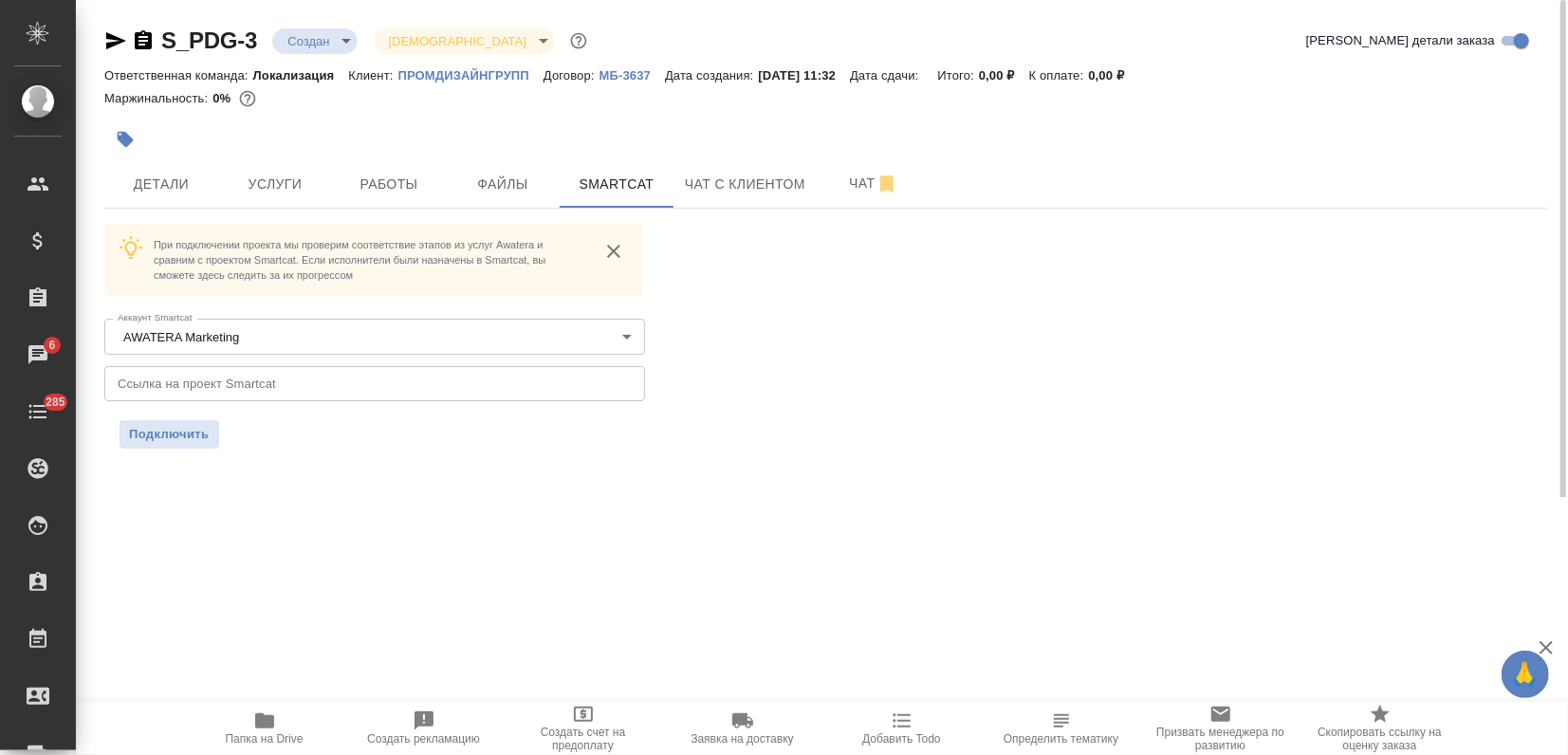
click at [276, 389] on input "text" at bounding box center [375, 383] width 541 height 35
click at [155, 437] on span "Подключить" at bounding box center [169, 434] width 81 height 19
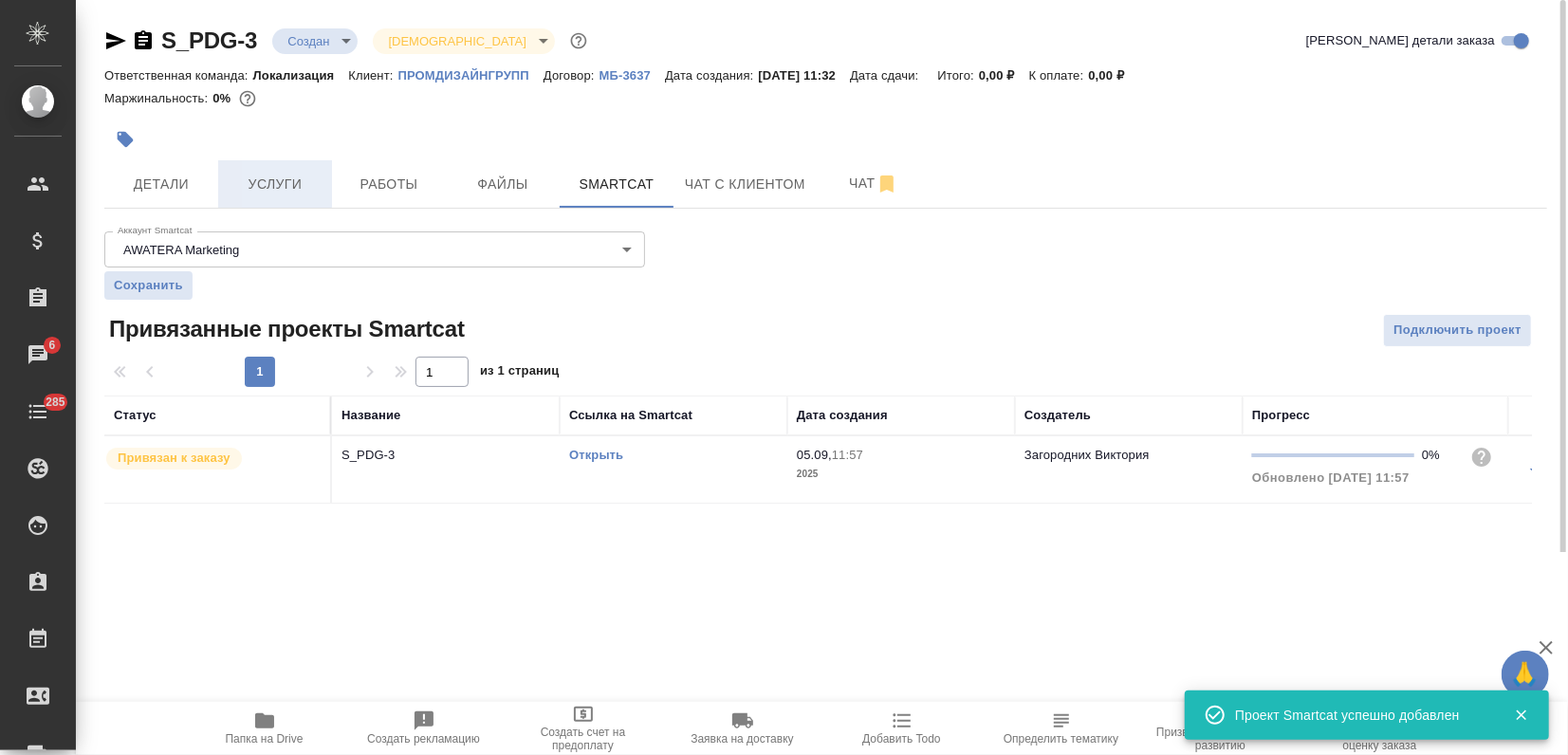
click at [276, 178] on span "Услуги" at bounding box center [275, 184] width 91 height 24
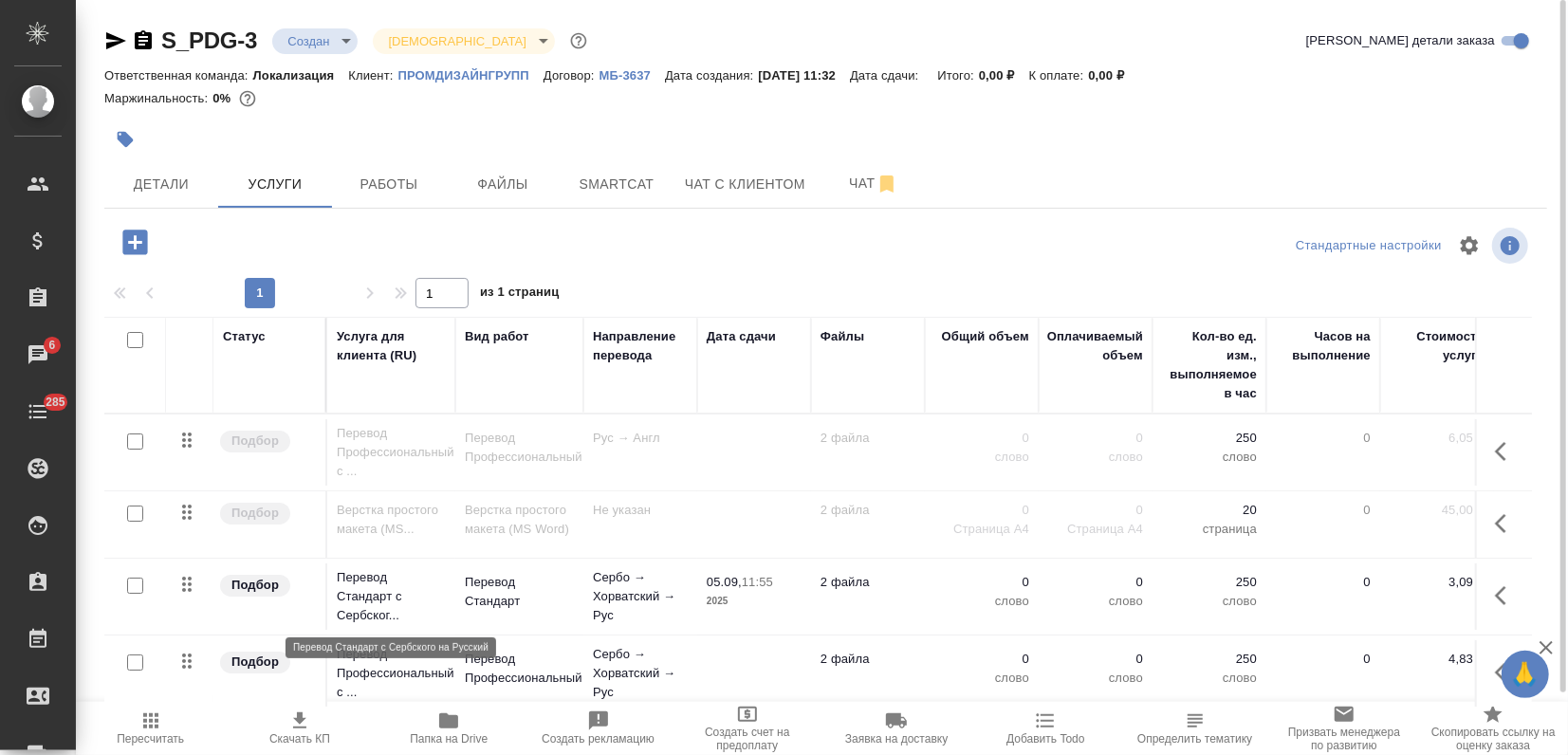
click at [395, 599] on p "Перевод Стандарт с Сербског..." at bounding box center [391, 596] width 110 height 57
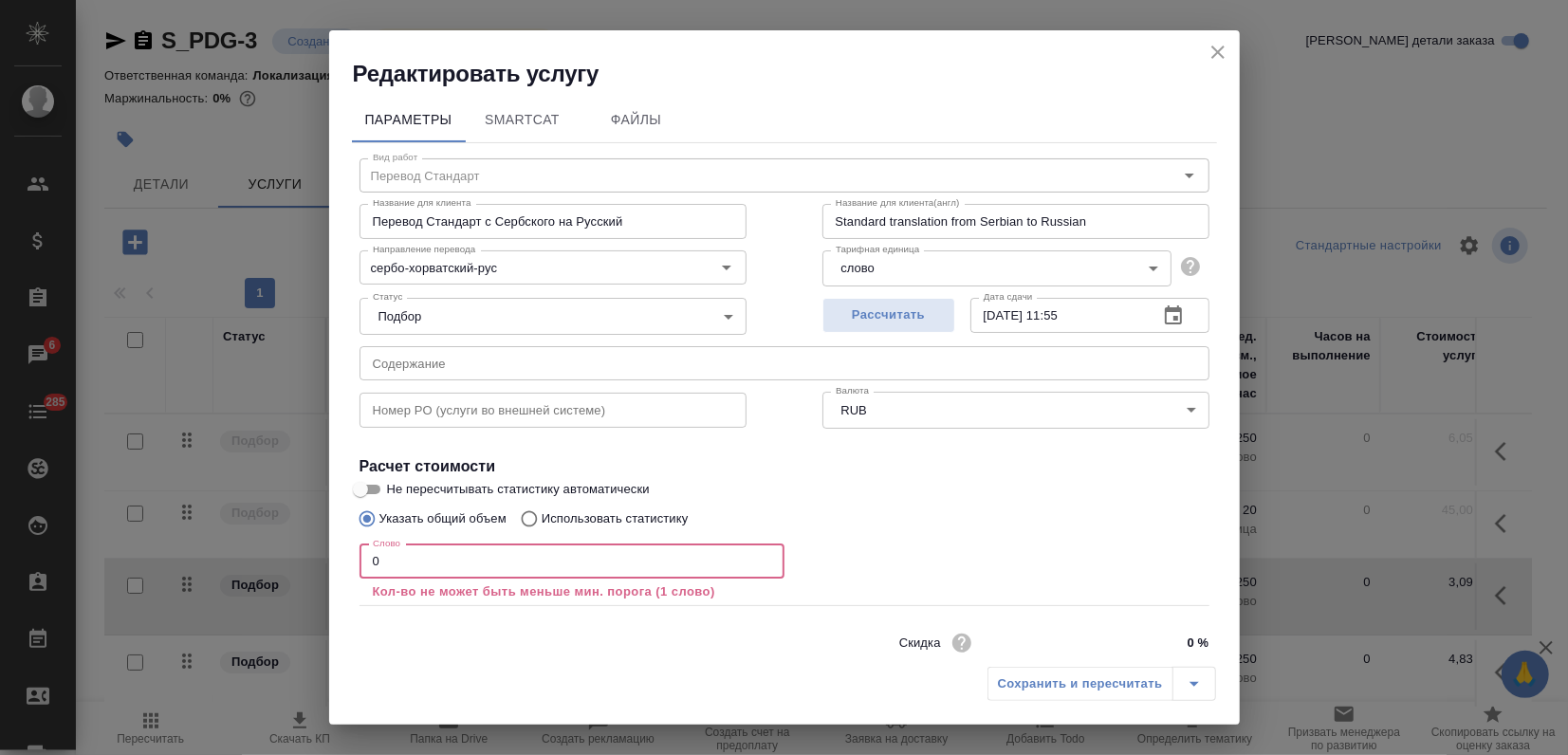
drag, startPoint x: 359, startPoint y: 566, endPoint x: 331, endPoint y: 567, distance: 28.0
click at [331, 567] on div "Параметры SmartCat Файлы Вид работ Перевод Стандарт Вид работ Название для клие…" at bounding box center [785, 373] width 911 height 568
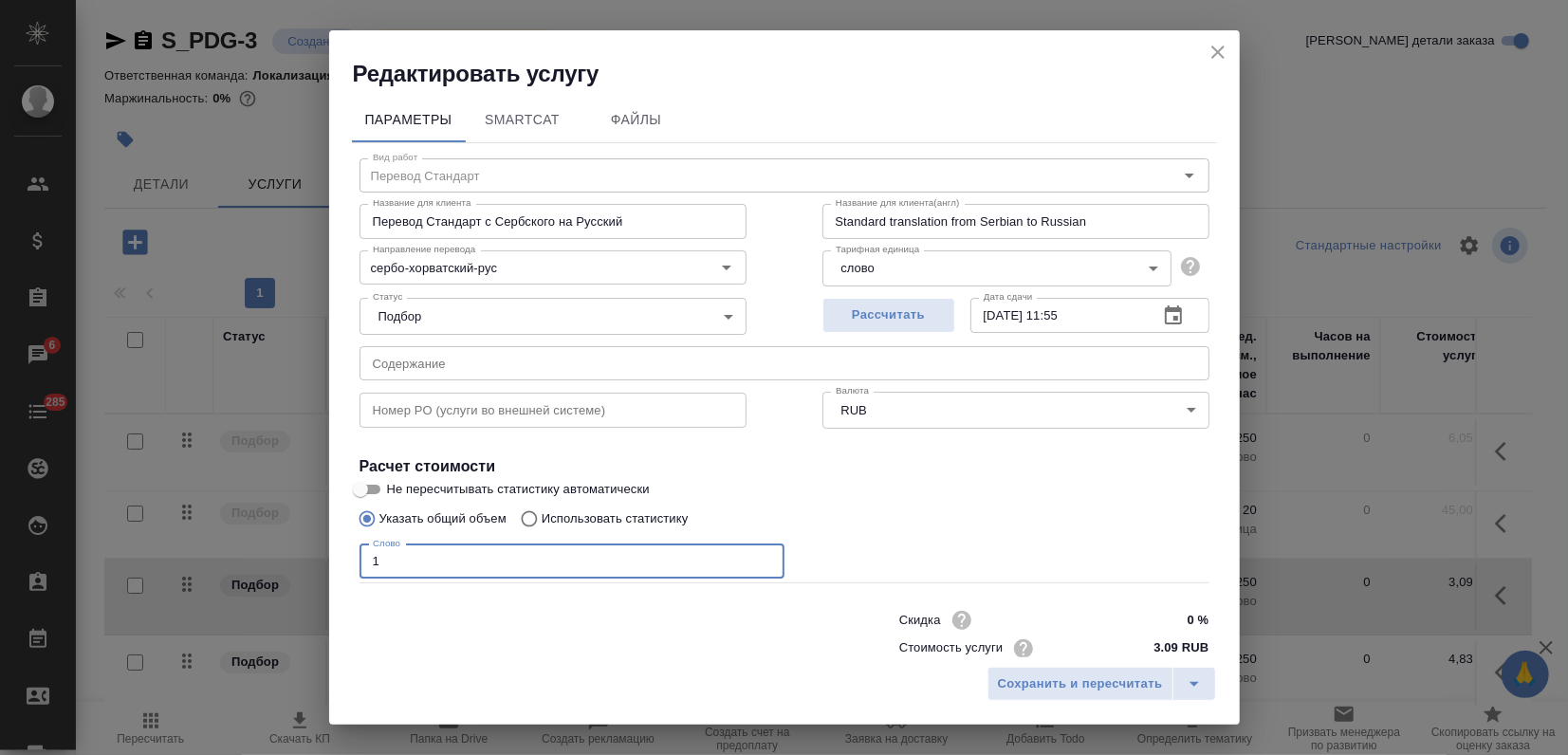
type input "1"
click at [530, 524] on input "Использовать статистику" at bounding box center [527, 519] width 31 height 37
radio input "true"
radio input "false"
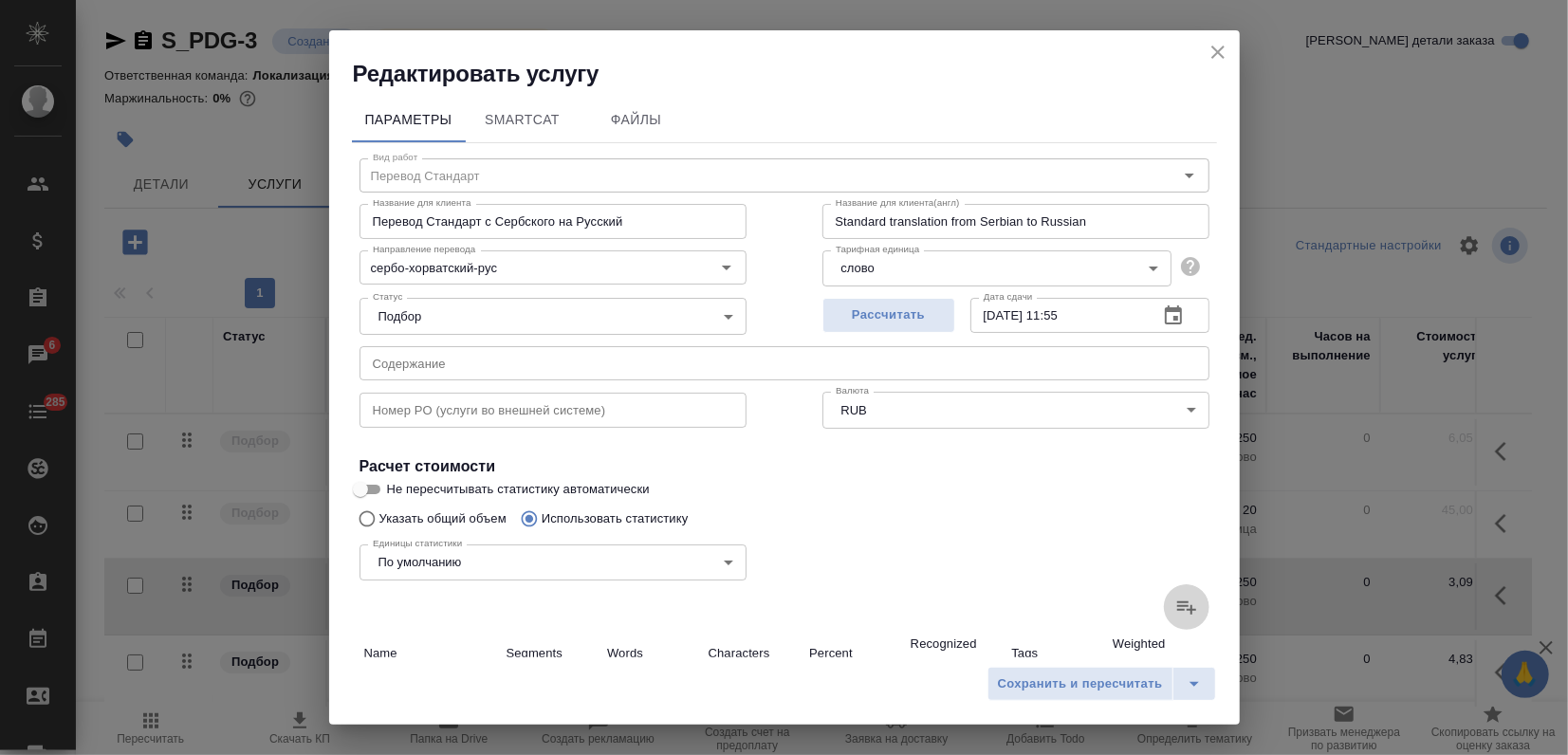
click at [1177, 607] on icon at bounding box center [1187, 607] width 23 height 23
click at [0, 0] on input "file" at bounding box center [0, 0] width 0 height 0
click at [1047, 687] on span "Сохранить и пересчитать" at bounding box center [1081, 684] width 165 height 22
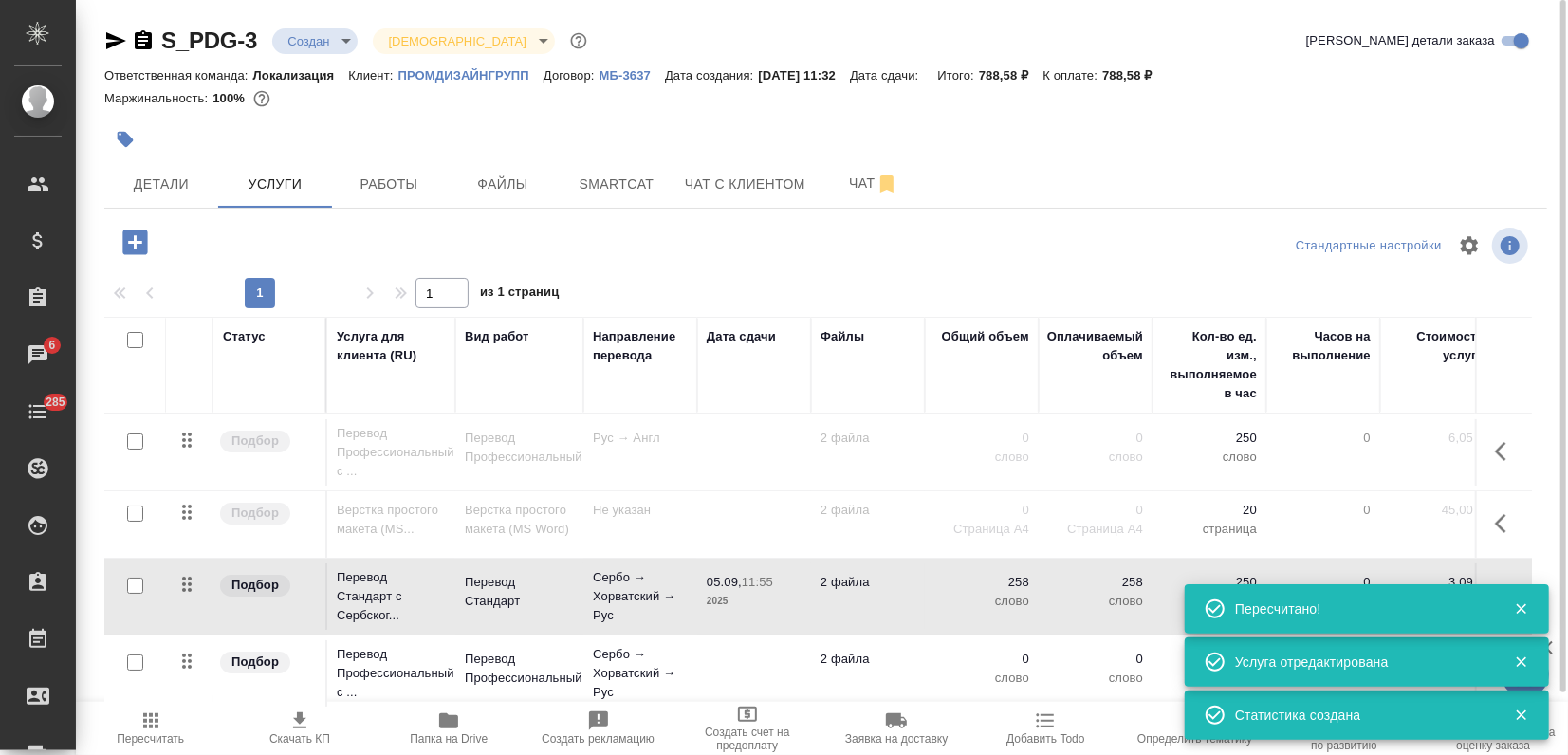
click at [640, 672] on p "Сербо → Хорватский → Рус" at bounding box center [640, 672] width 95 height 57
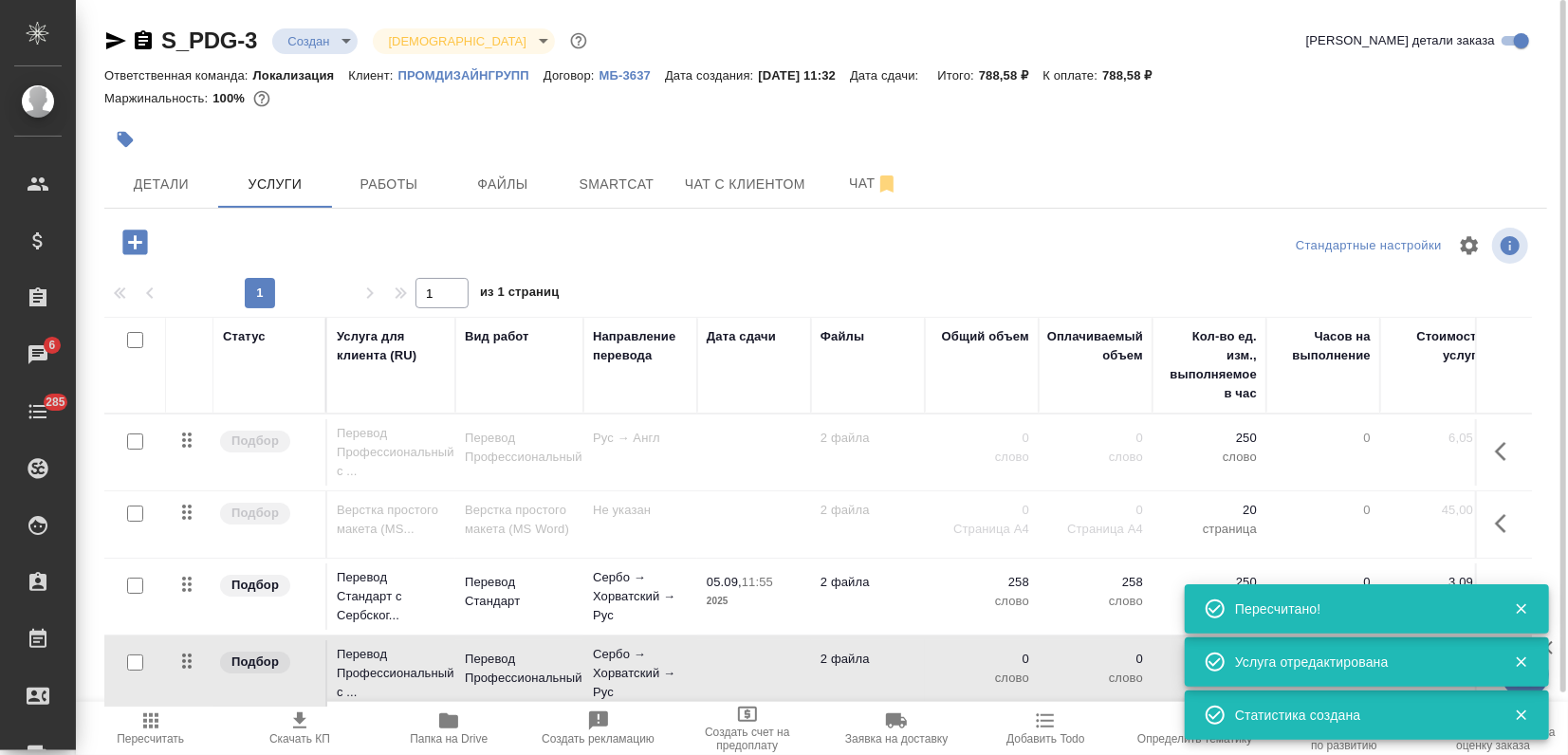
click at [640, 672] on p "Сербо → Хорватский → Рус" at bounding box center [640, 672] width 95 height 57
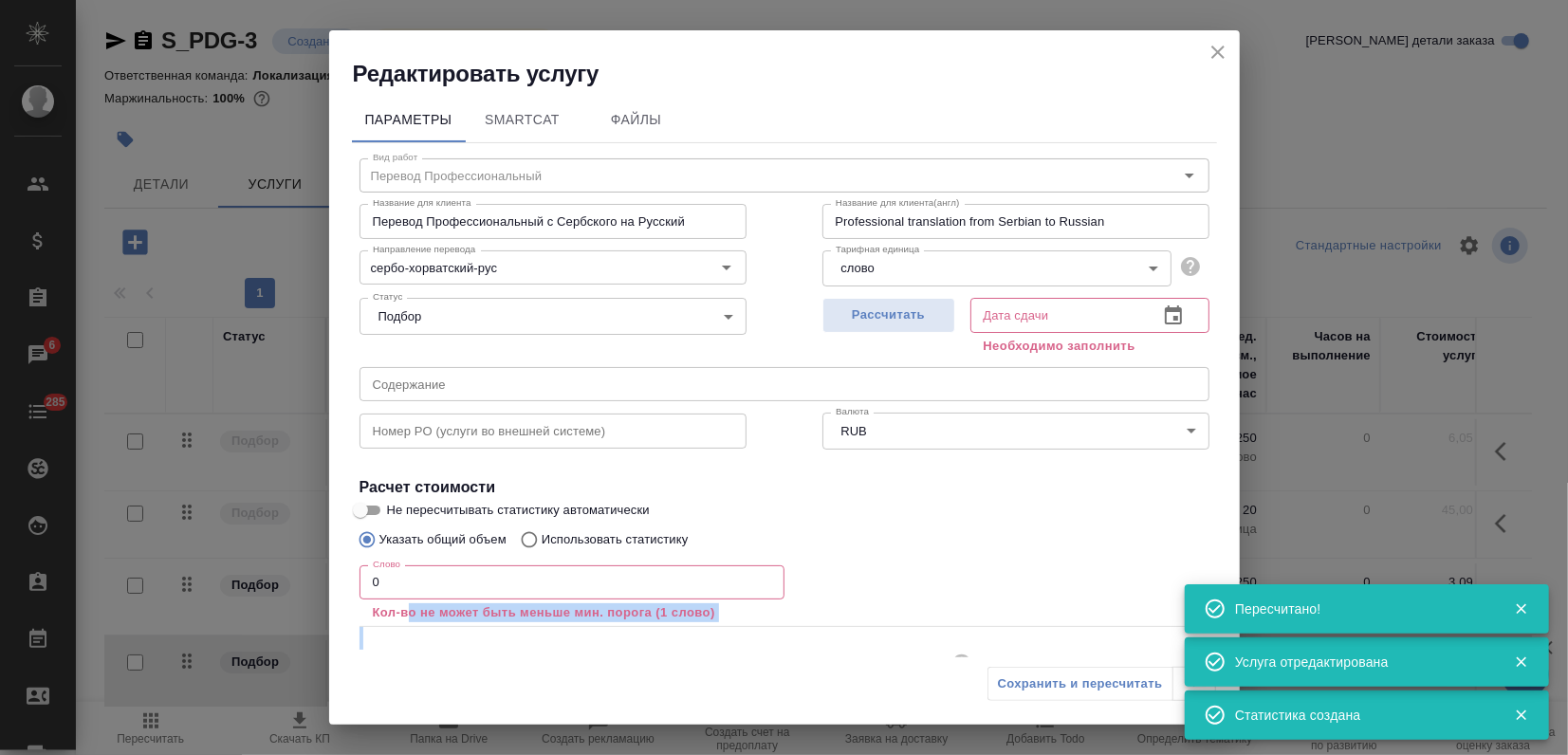
drag, startPoint x: 356, startPoint y: 593, endPoint x: 283, endPoint y: 584, distance: 73.6
click at [284, 584] on div "Редактировать услугу Параметры SmartCat Файлы Вид работ Перевод Профессиональны…" at bounding box center [784, 378] width 1568 height 755
click at [374, 581] on input "0" at bounding box center [572, 582] width 425 height 35
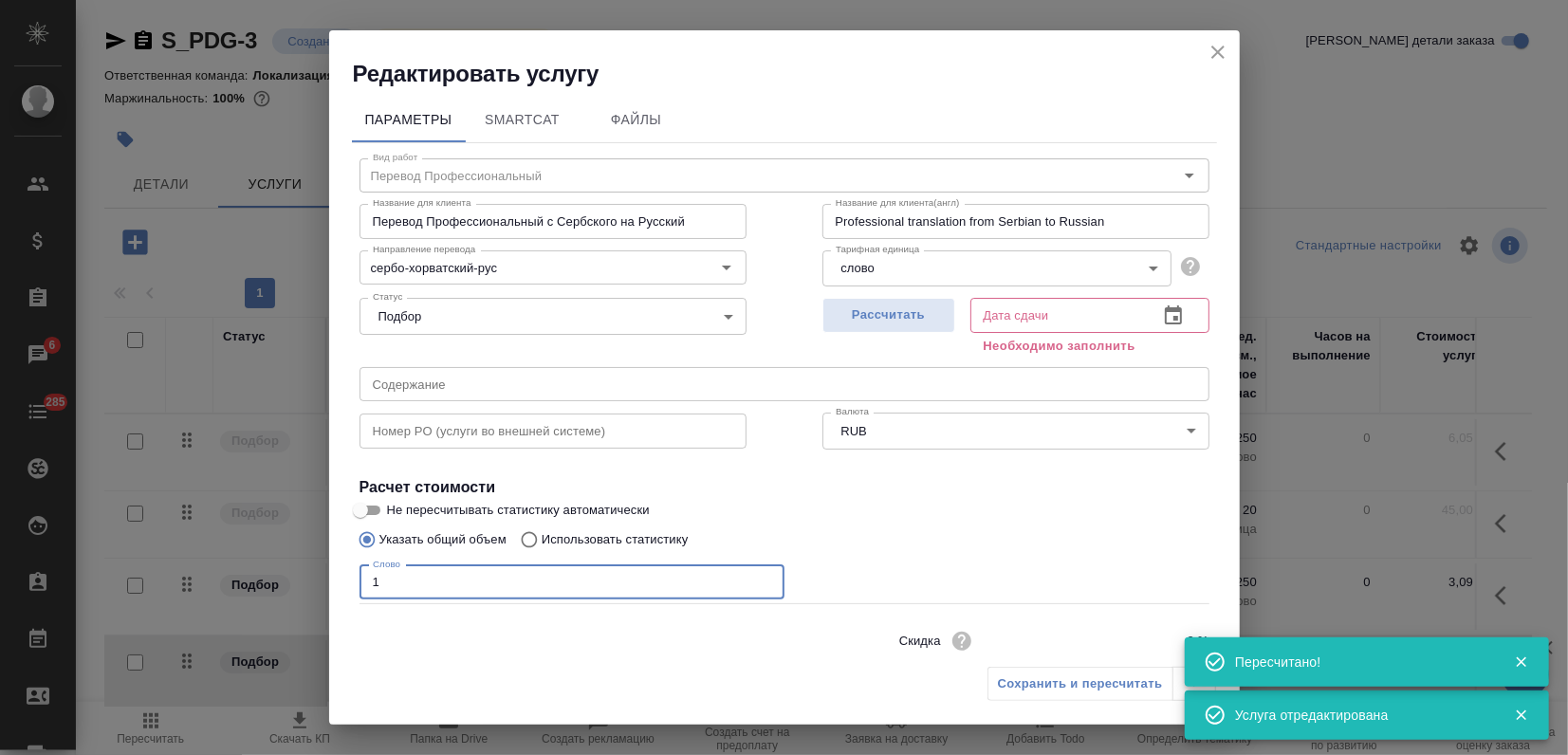
type input "1"
click at [556, 540] on p "Использовать статистику" at bounding box center [615, 540] width 147 height 19
click at [542, 540] on input "Использовать статистику" at bounding box center [527, 540] width 31 height 37
radio input "true"
radio input "false"
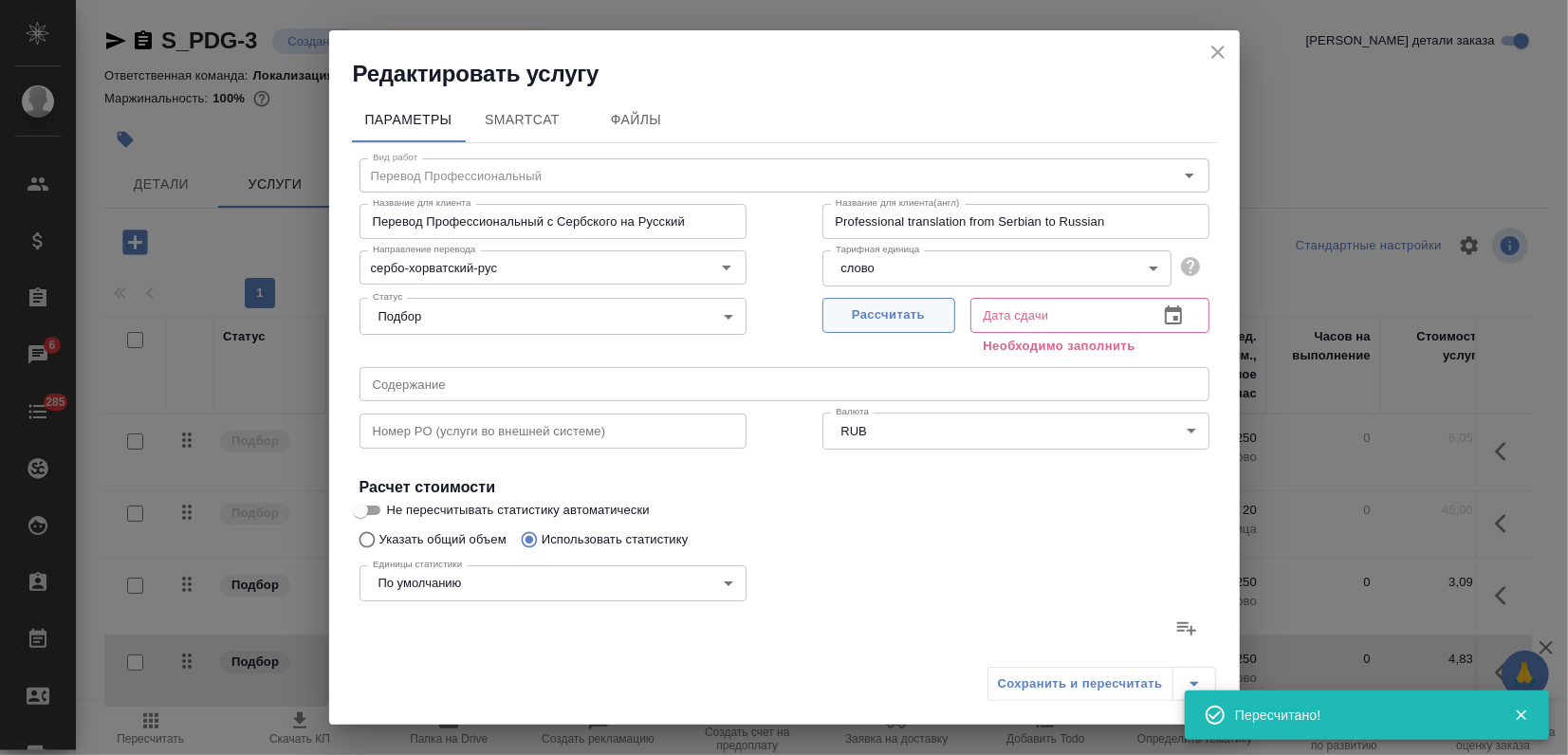
click at [902, 316] on span "Рассчитать" at bounding box center [889, 315] width 111 height 22
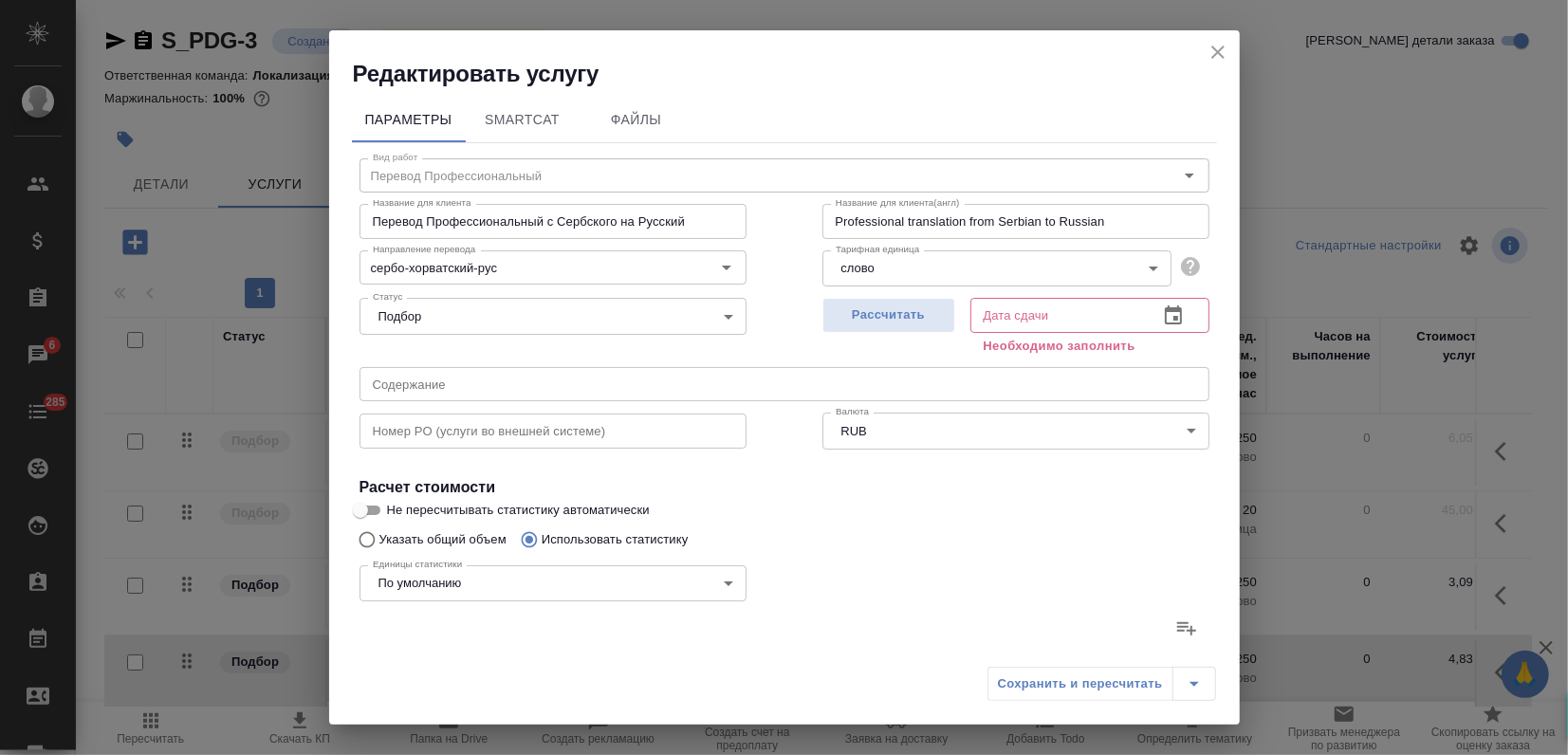
type input "05.09.2025 12:00"
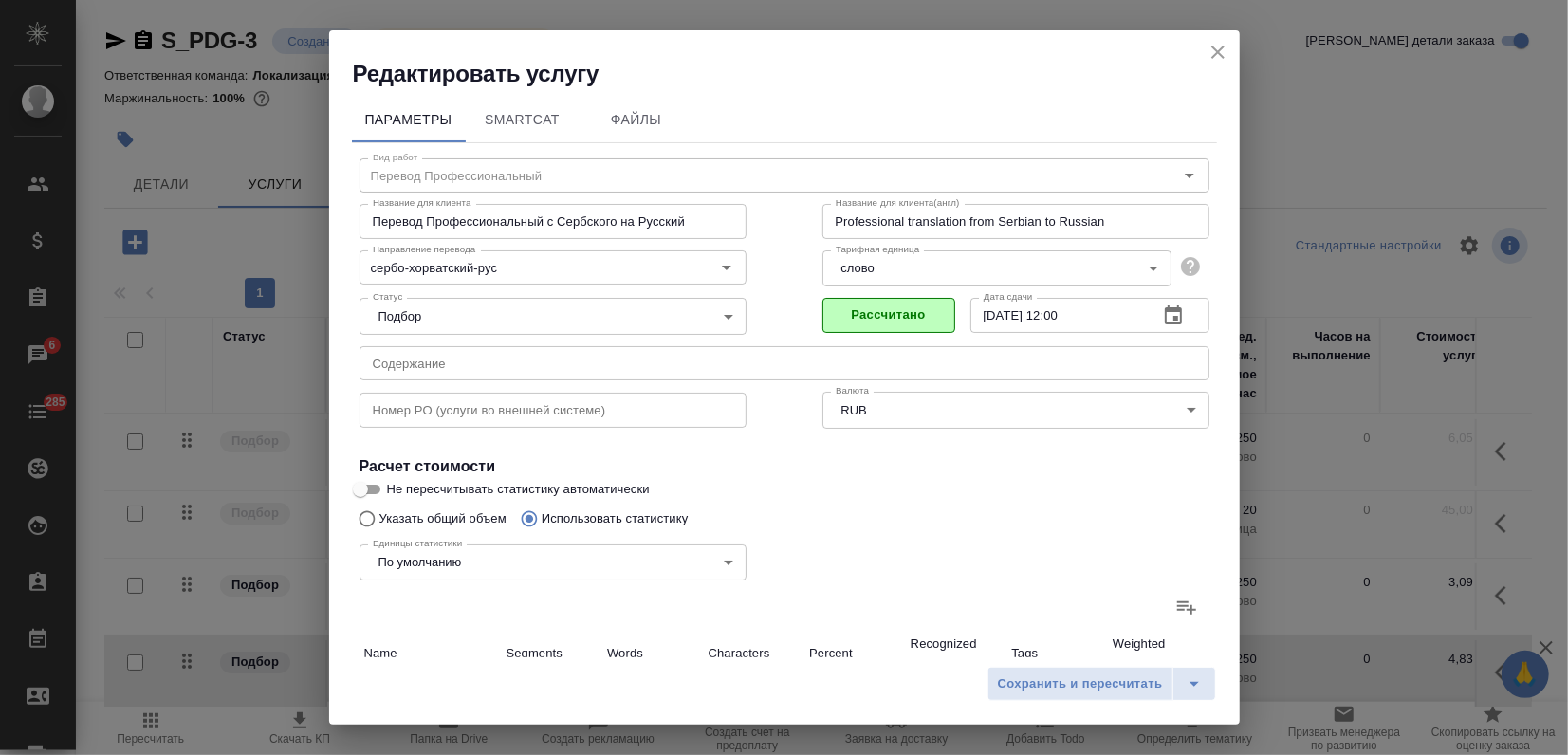
click at [1164, 607] on label at bounding box center [1186, 606] width 45 height 45
click at [0, 0] on input "file" at bounding box center [0, 0] width 0 height 0
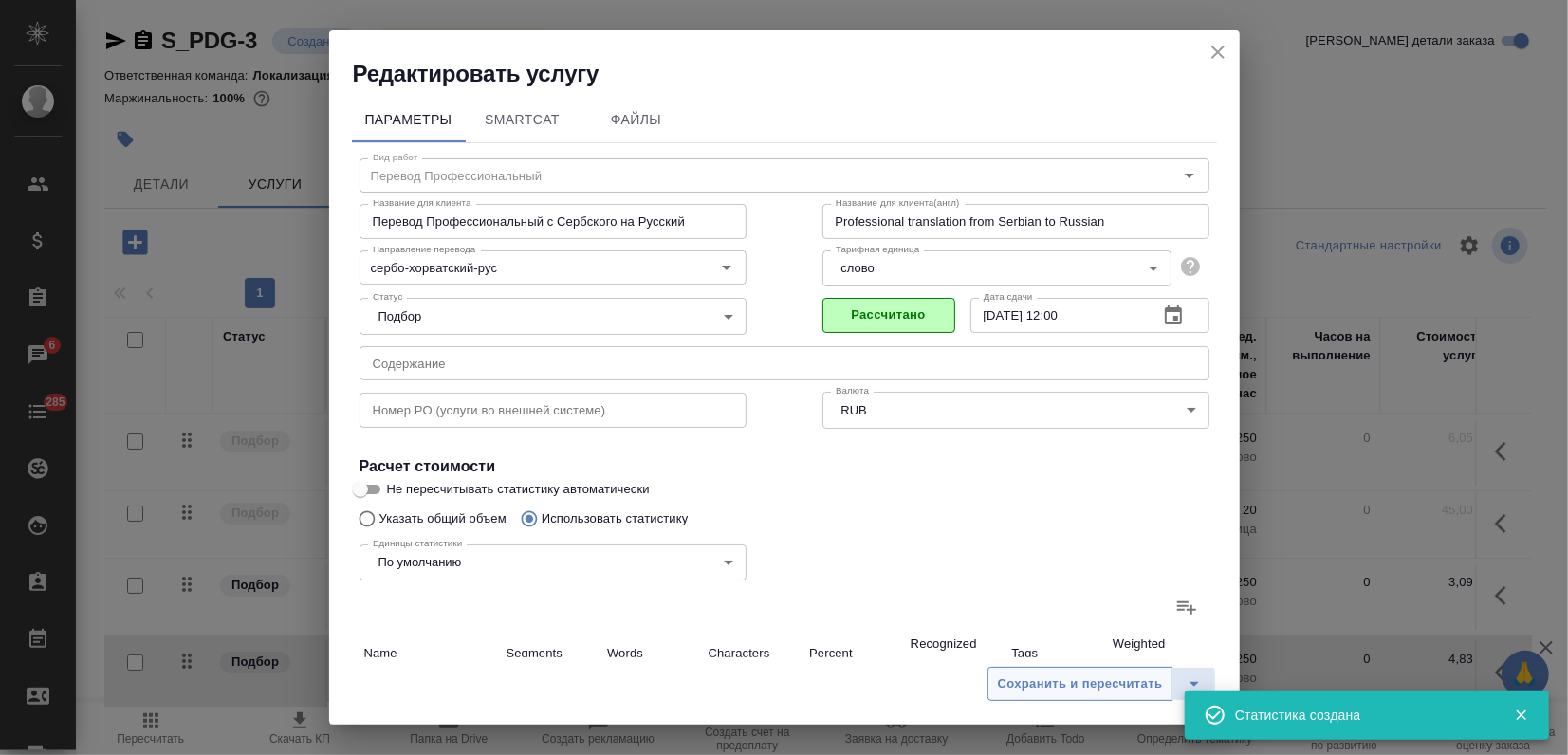
type input "4"
type input "26"
type input "43"
type input "254"
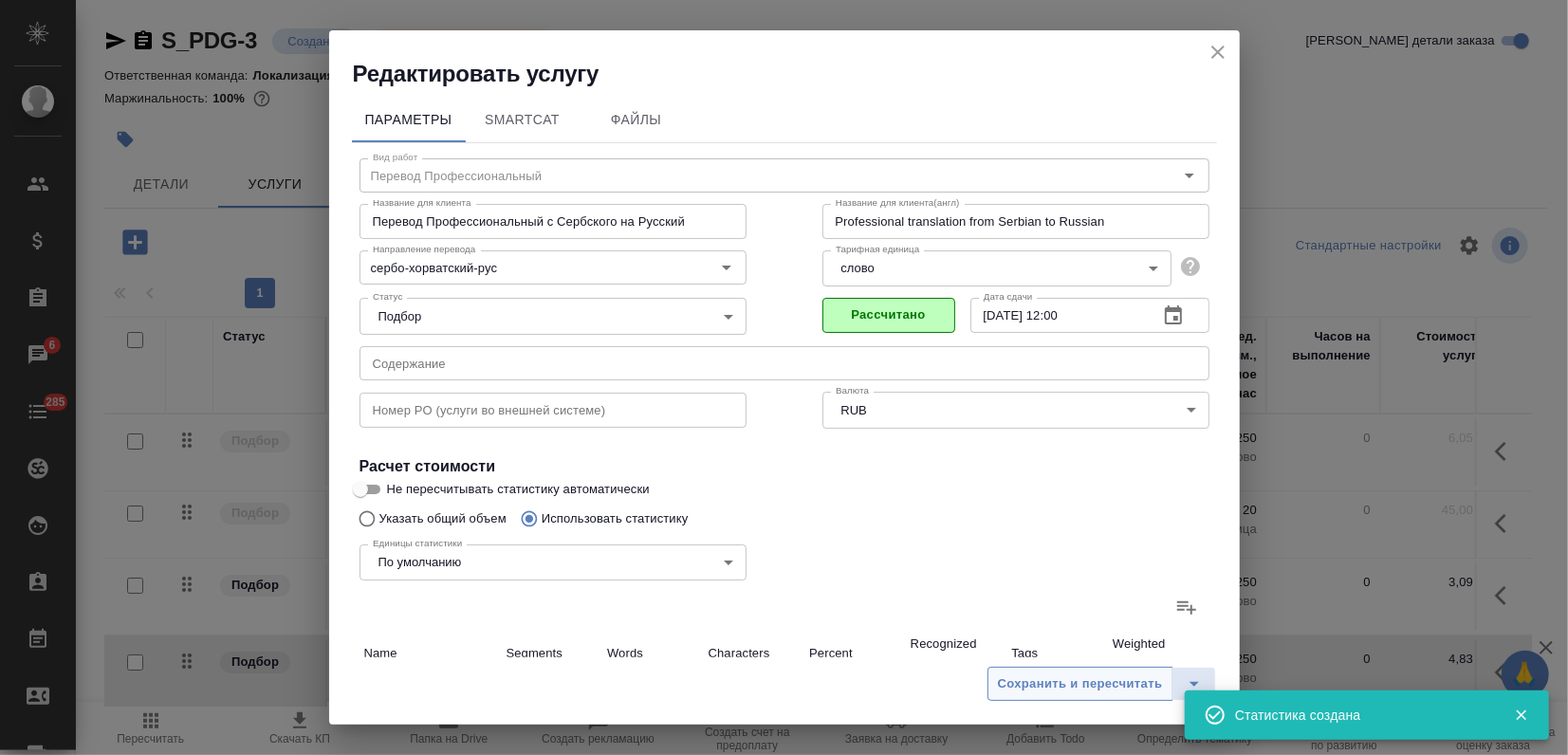
type input "1530"
type input "43"
type input "254"
type input "1530"
type input "47"
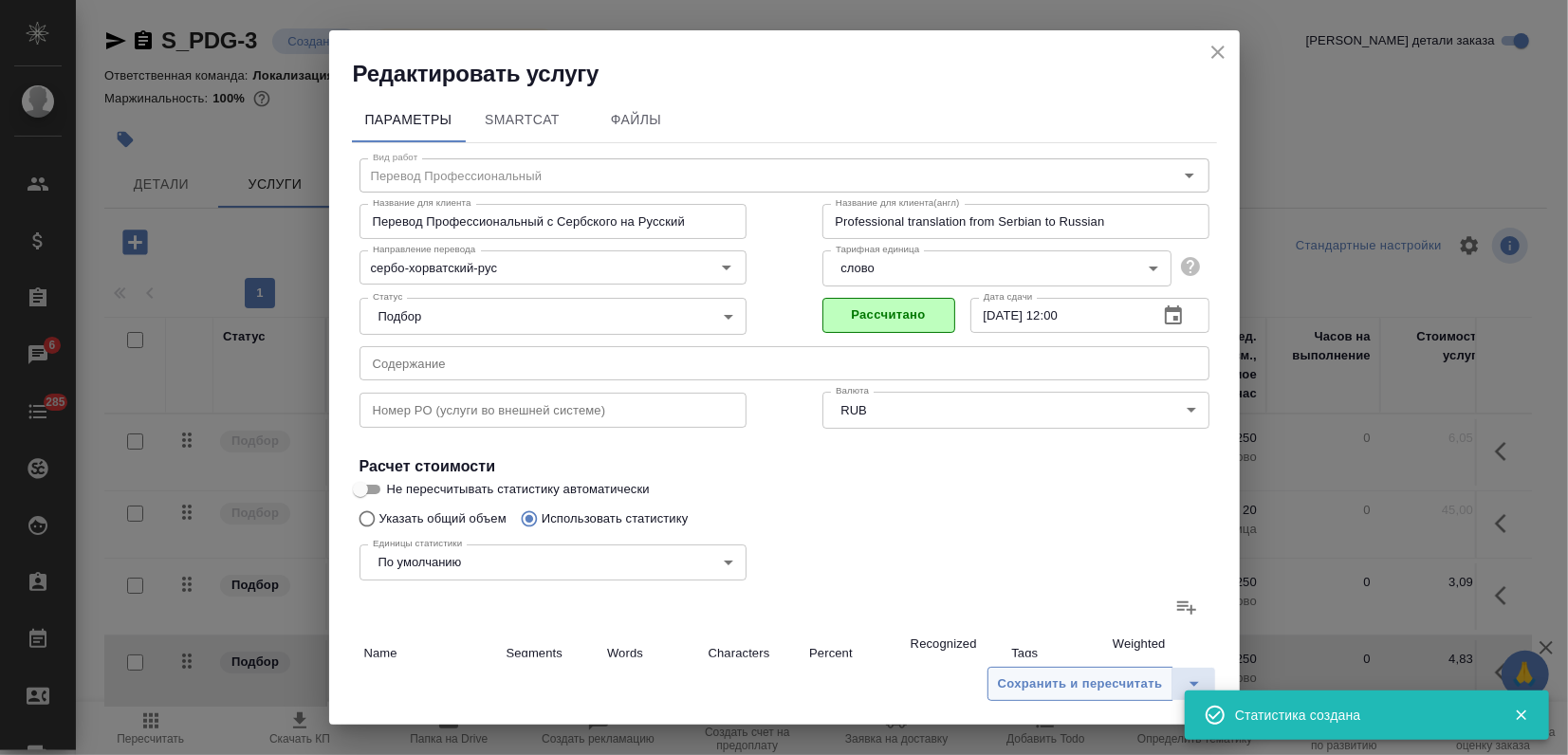
type input "258"
type input "1556"
click at [1066, 690] on span "Сохранить и пересчитать" at bounding box center [1081, 684] width 165 height 22
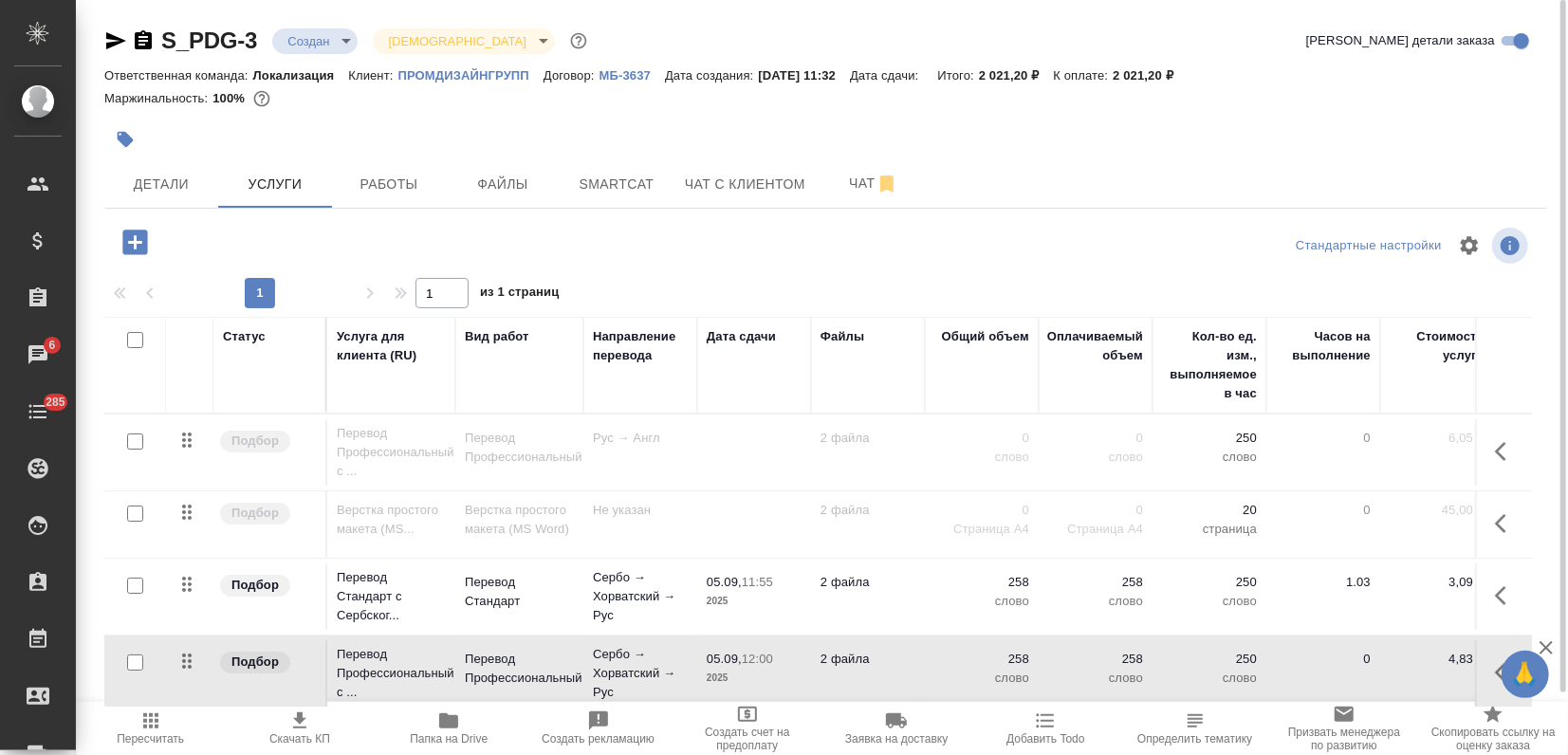
click at [132, 658] on input "checkbox" at bounding box center [135, 662] width 16 height 16
checkbox input "true"
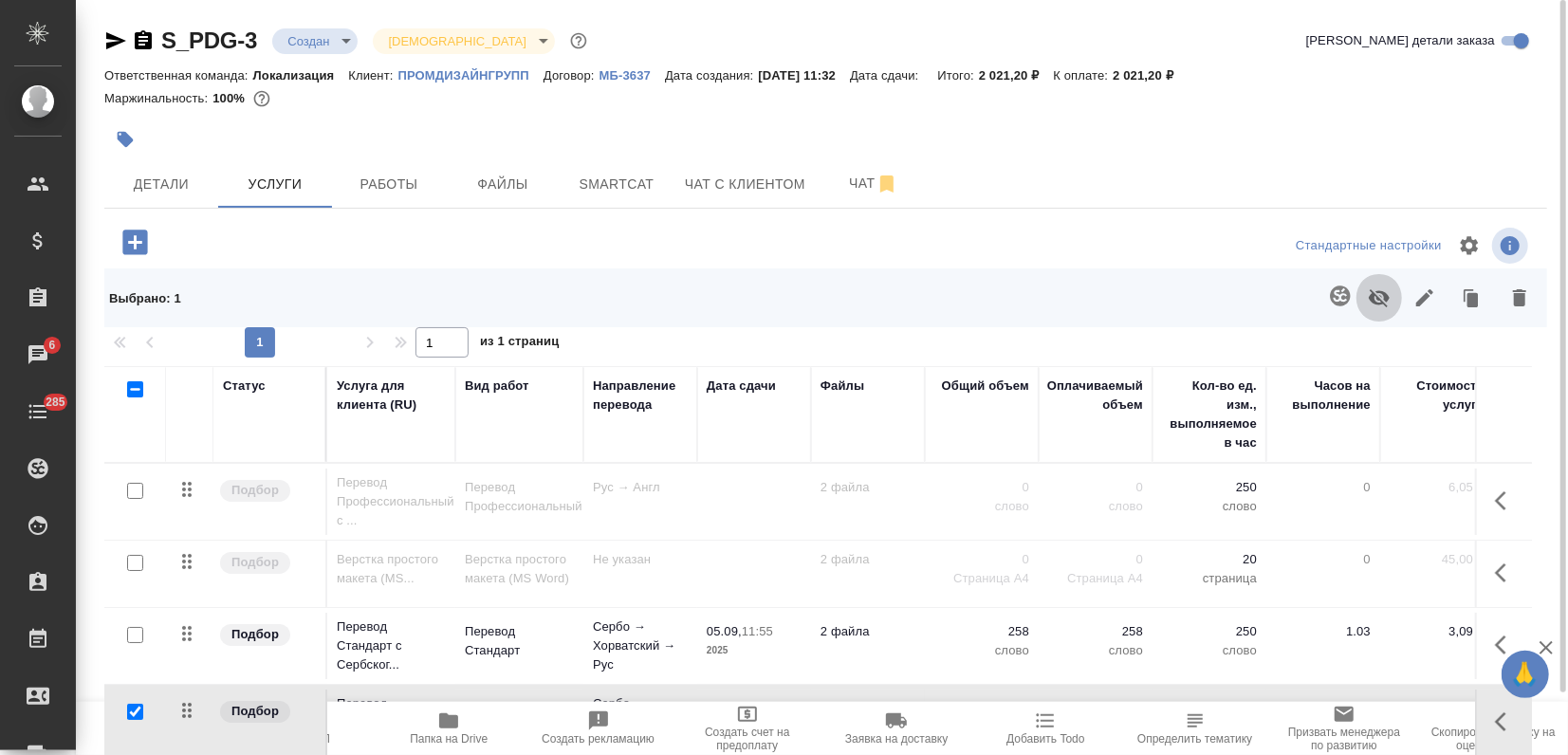
click at [1385, 306] on icon "button" at bounding box center [1380, 298] width 23 height 23
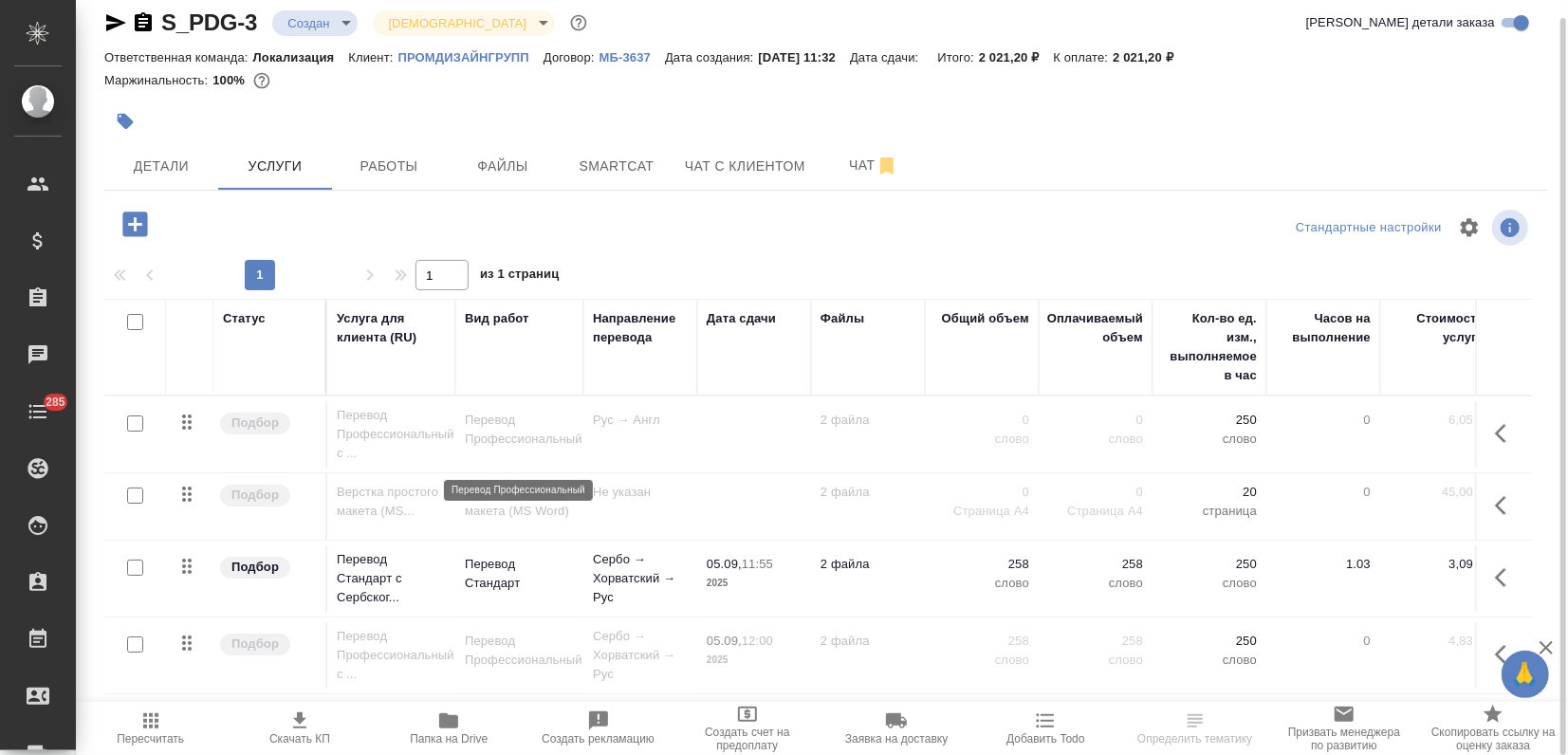
scroll to position [2, 0]
click at [302, 728] on icon "button" at bounding box center [300, 720] width 23 height 23
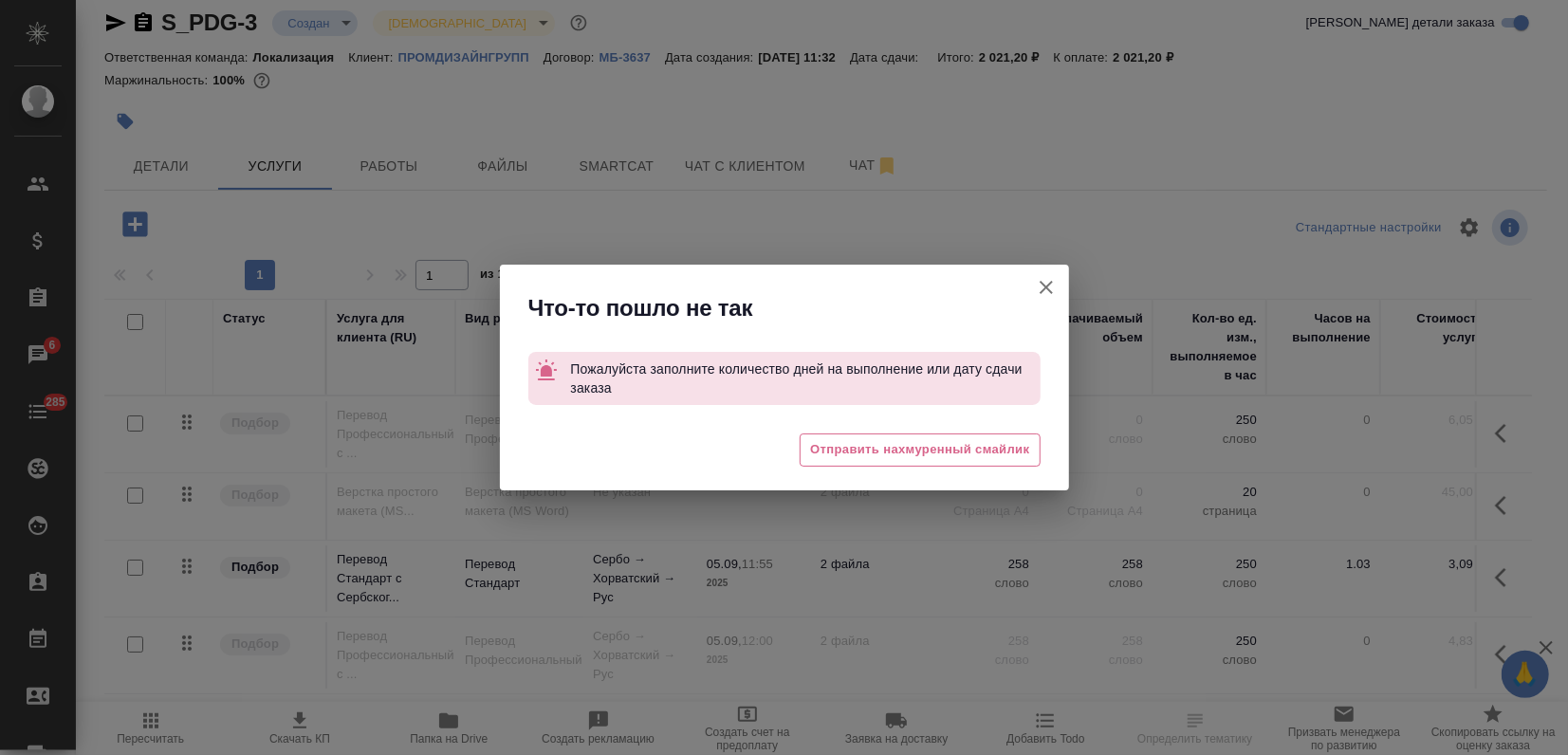
drag, startPoint x: 1041, startPoint y: 281, endPoint x: 1020, endPoint y: 294, distance: 24.7
click at [1041, 281] on icon "button" at bounding box center [1046, 287] width 13 height 13
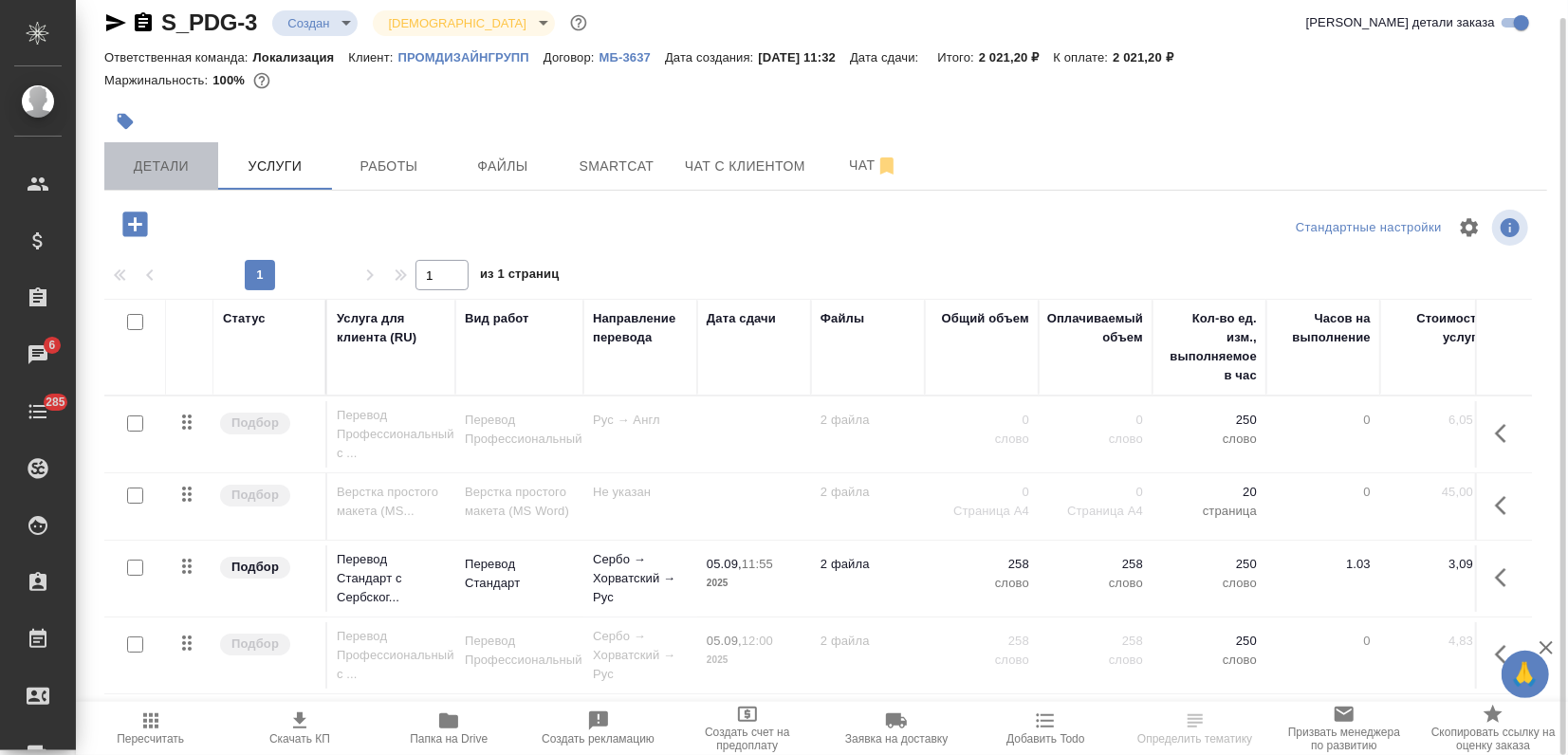
click at [159, 150] on button "Детали" at bounding box center [161, 165] width 113 height 47
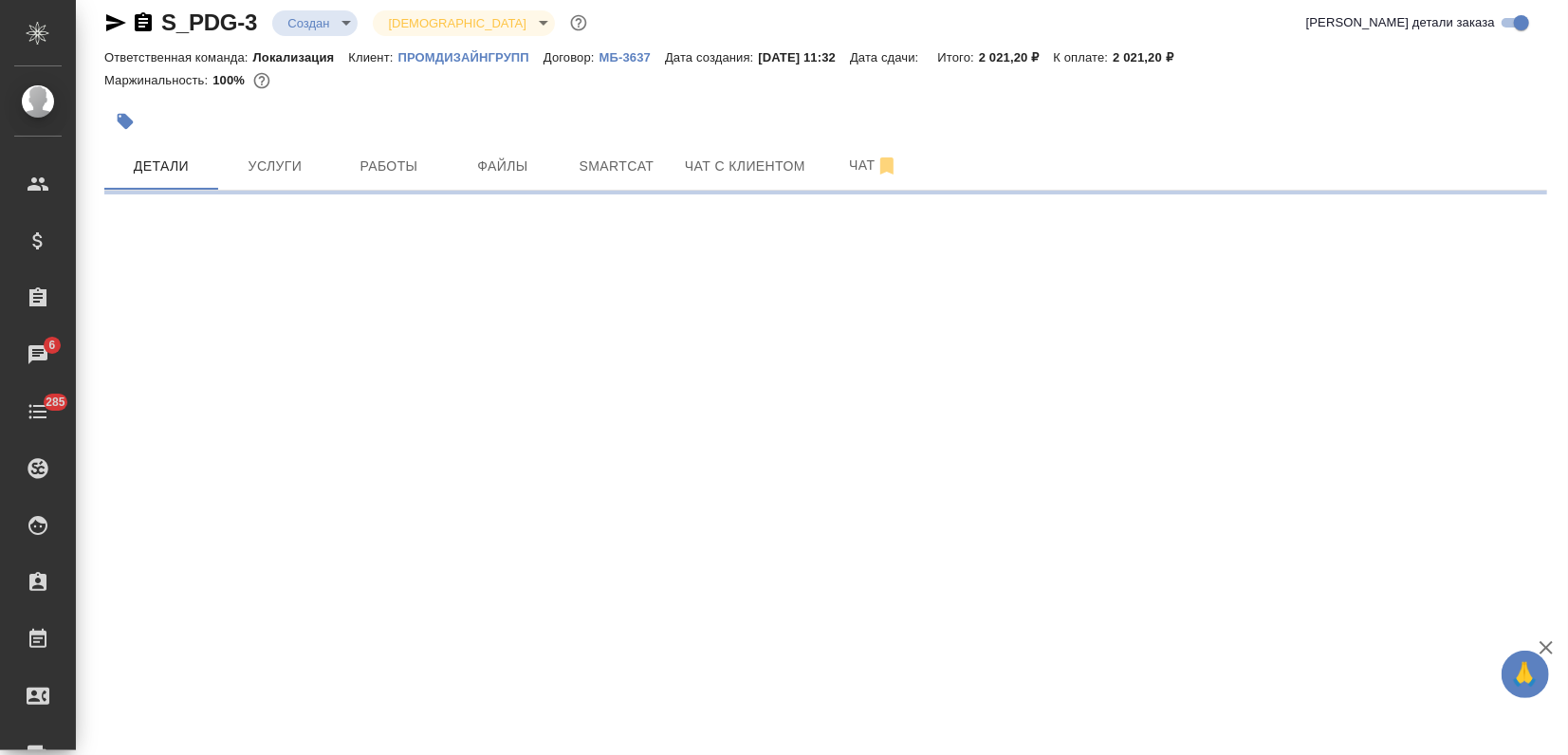
select select "RU"
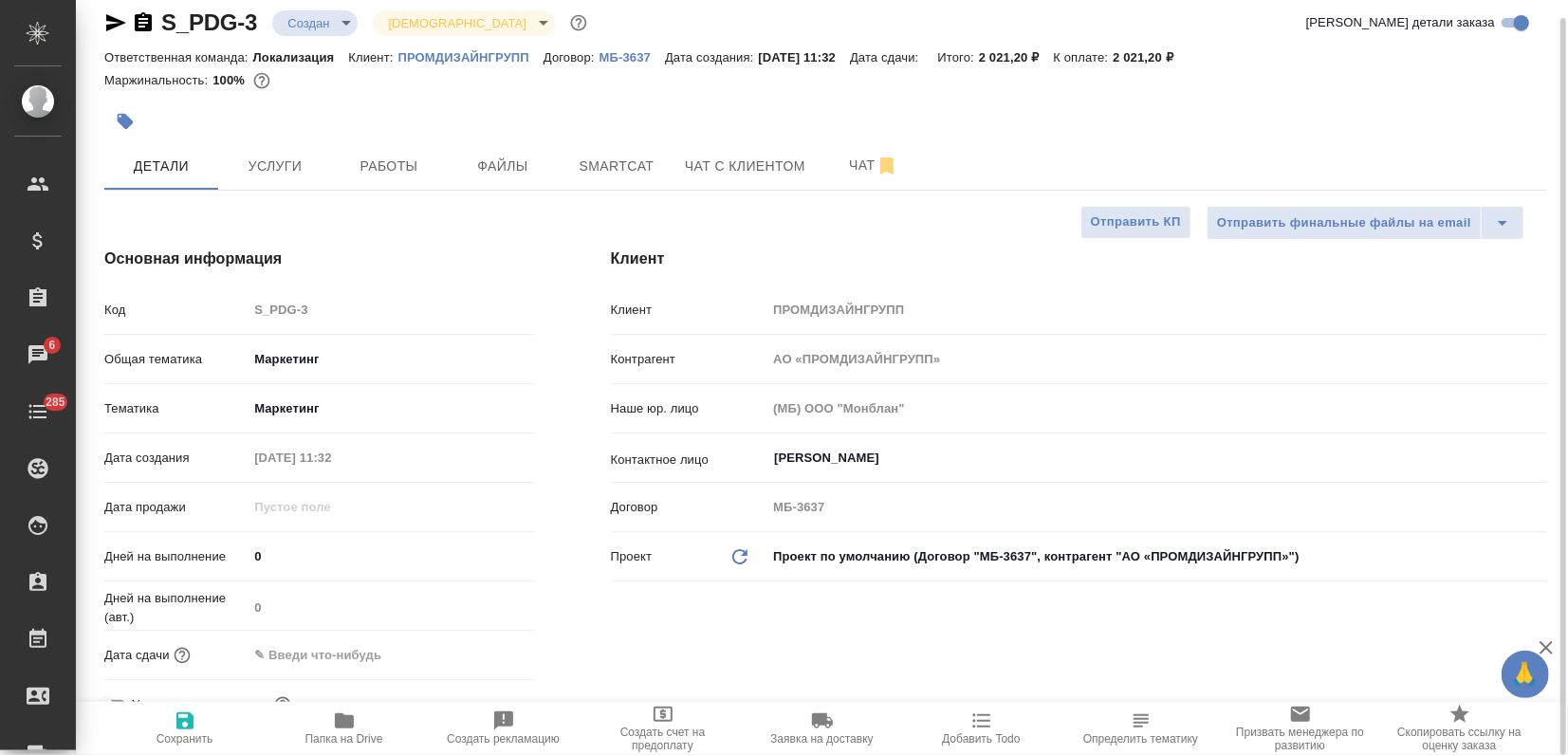
type textarea "x"
drag, startPoint x: 290, startPoint y: 650, endPoint x: 303, endPoint y: 652, distance: 13.2
click at [292, 650] on input "text" at bounding box center [331, 654] width 166 height 28
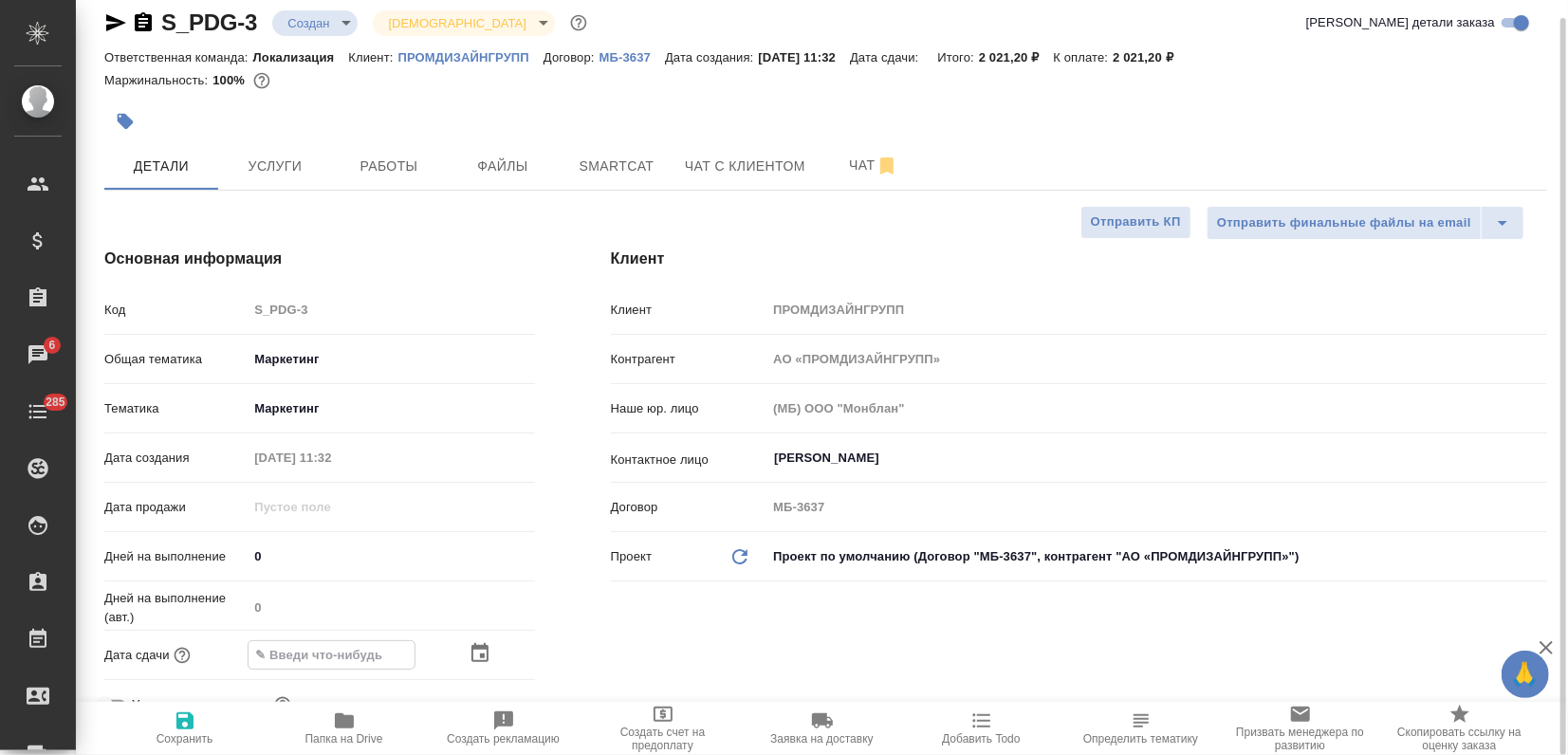
click at [475, 656] on icon "button" at bounding box center [480, 653] width 23 height 23
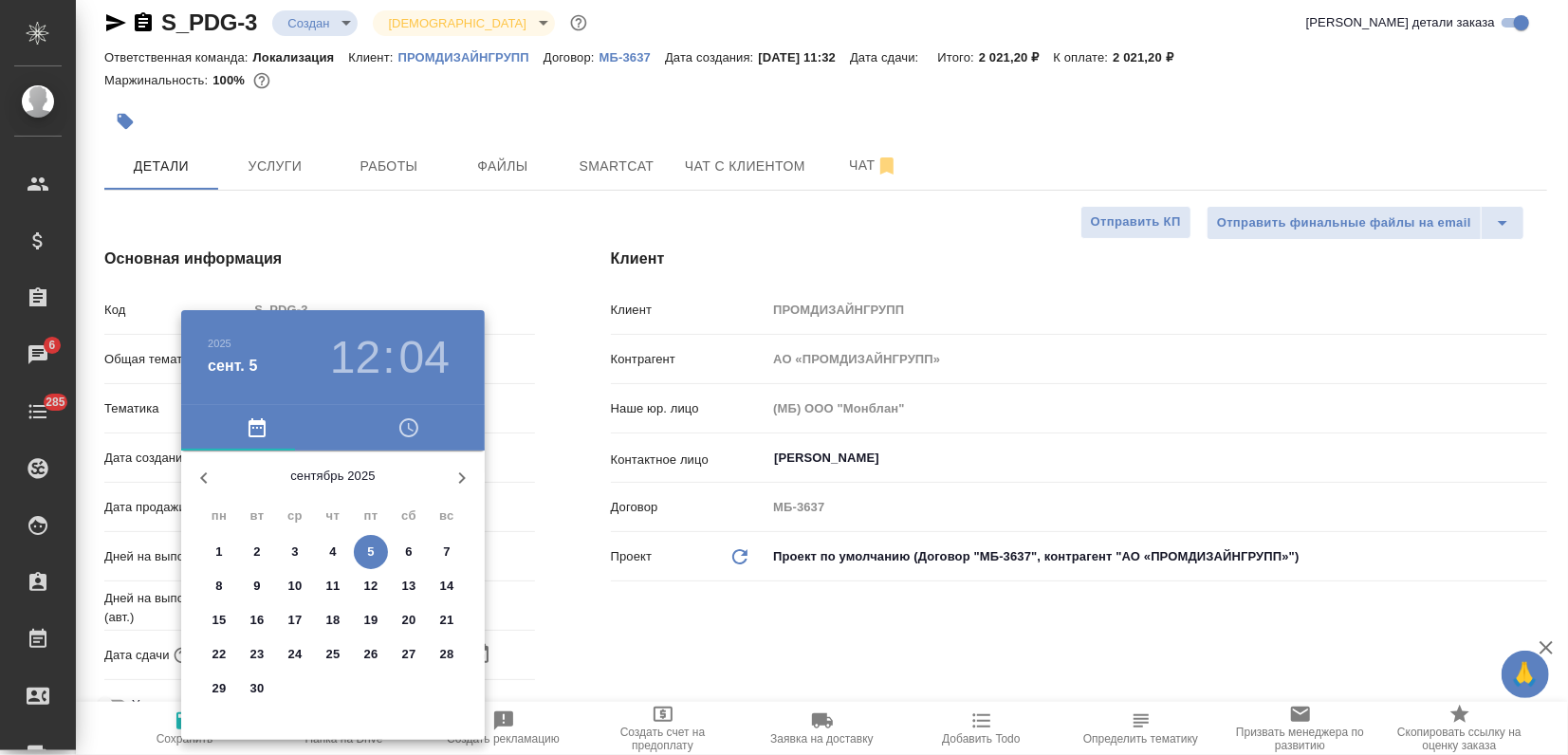
click at [527, 424] on div at bounding box center [784, 378] width 1568 height 755
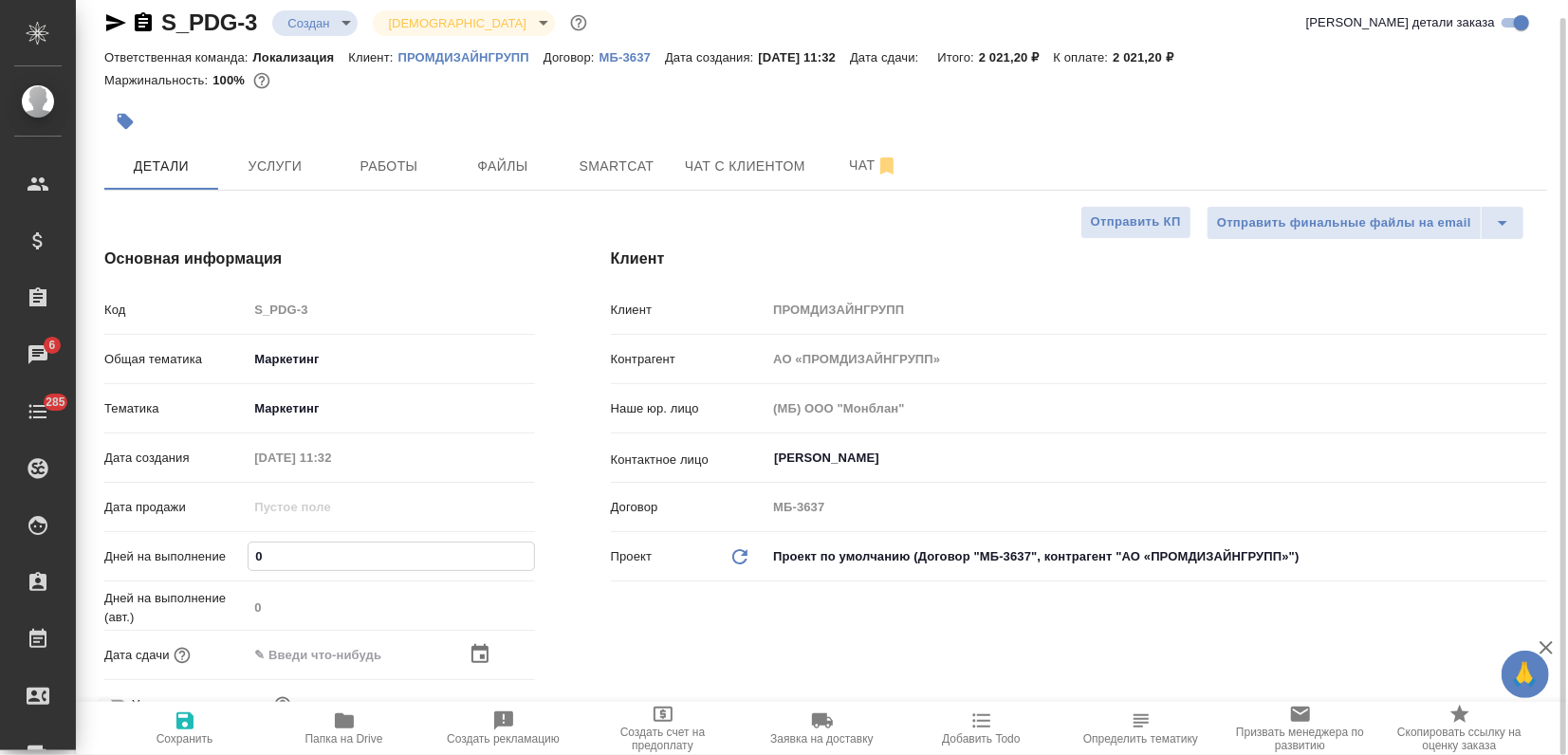
drag, startPoint x: 257, startPoint y: 559, endPoint x: 273, endPoint y: 561, distance: 16.1
click at [273, 561] on input "0" at bounding box center [391, 556] width 284 height 28
type input "1"
type textarea "x"
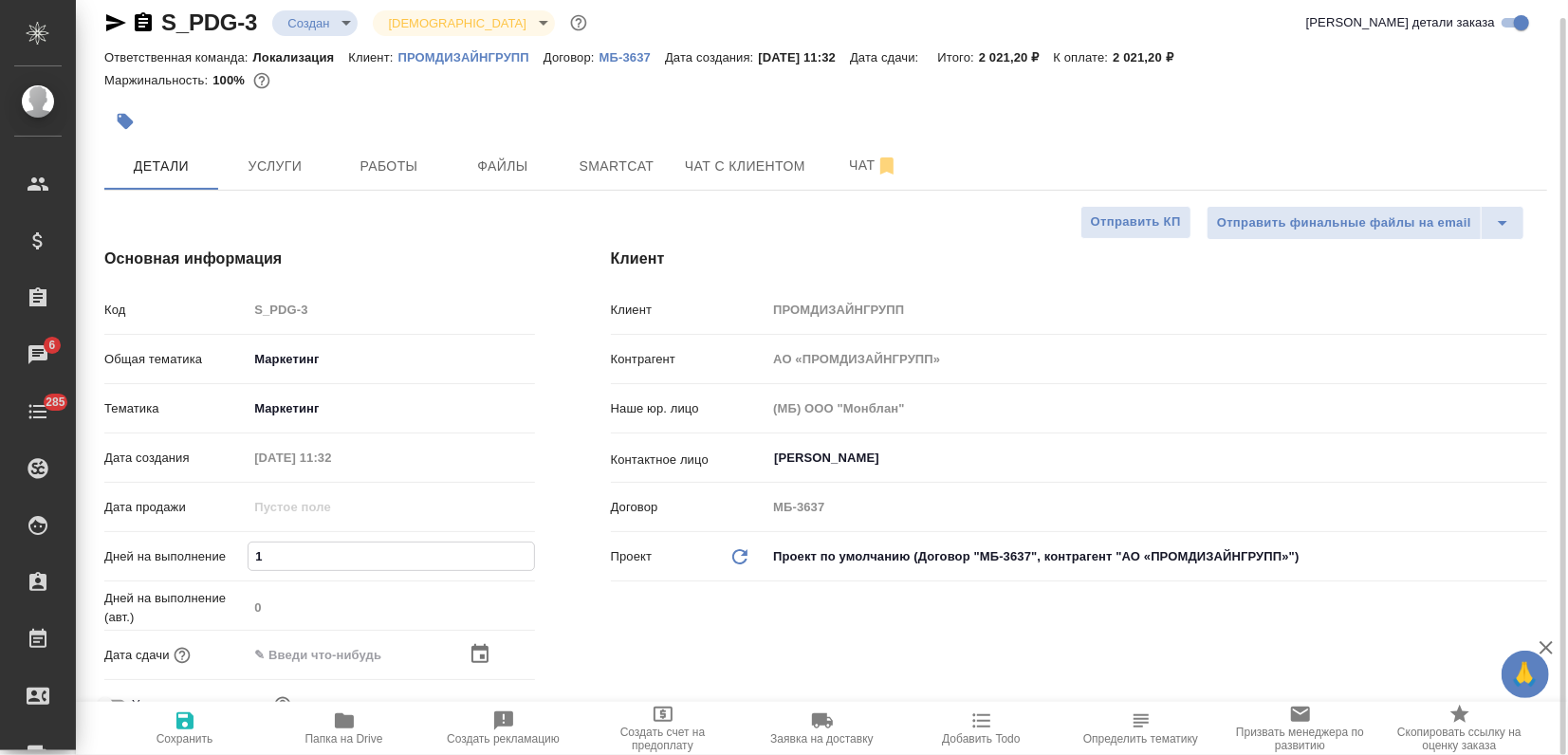
type textarea "x"
type input "1"
click at [202, 717] on span "Сохранить" at bounding box center [184, 727] width 136 height 37
type textarea "x"
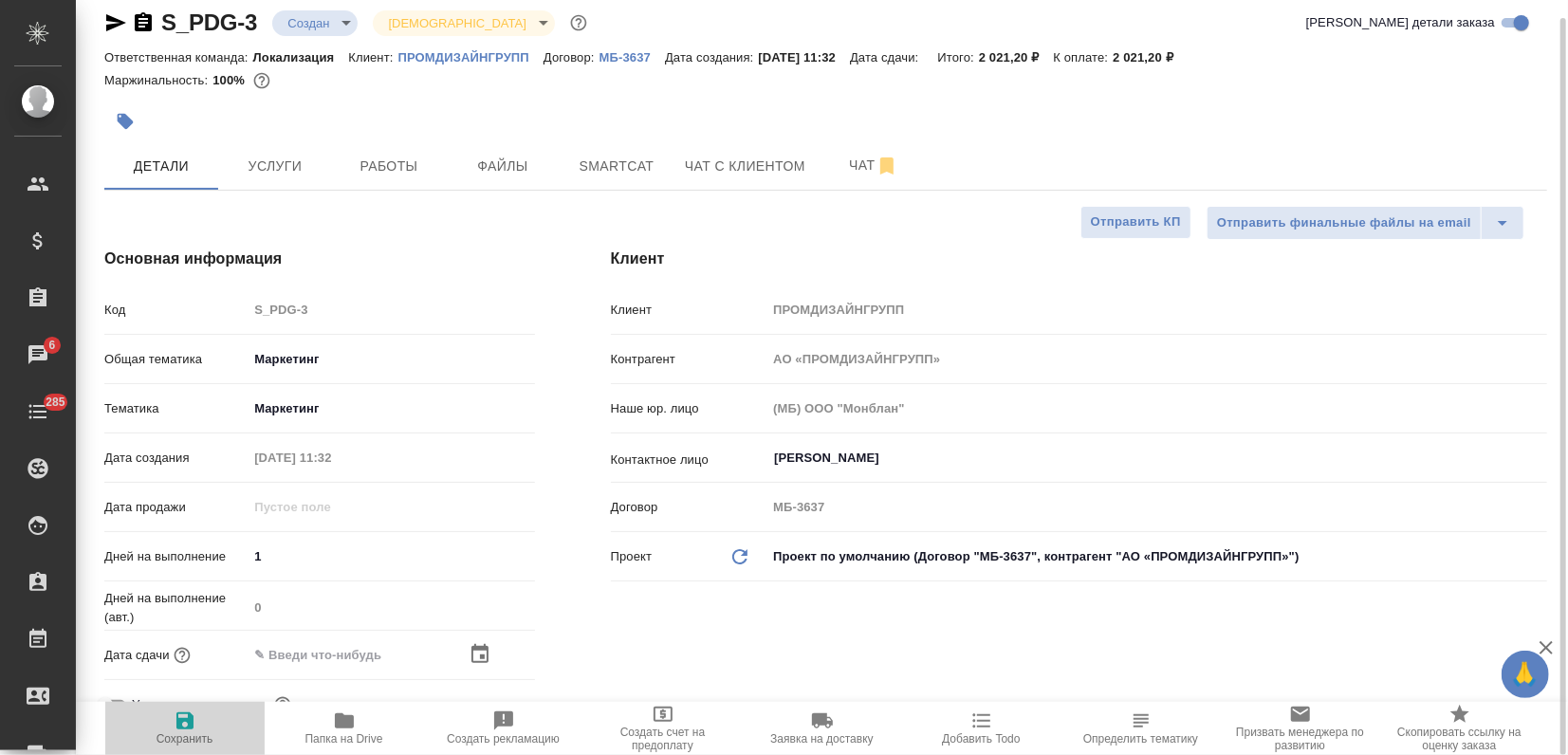
type textarea "x"
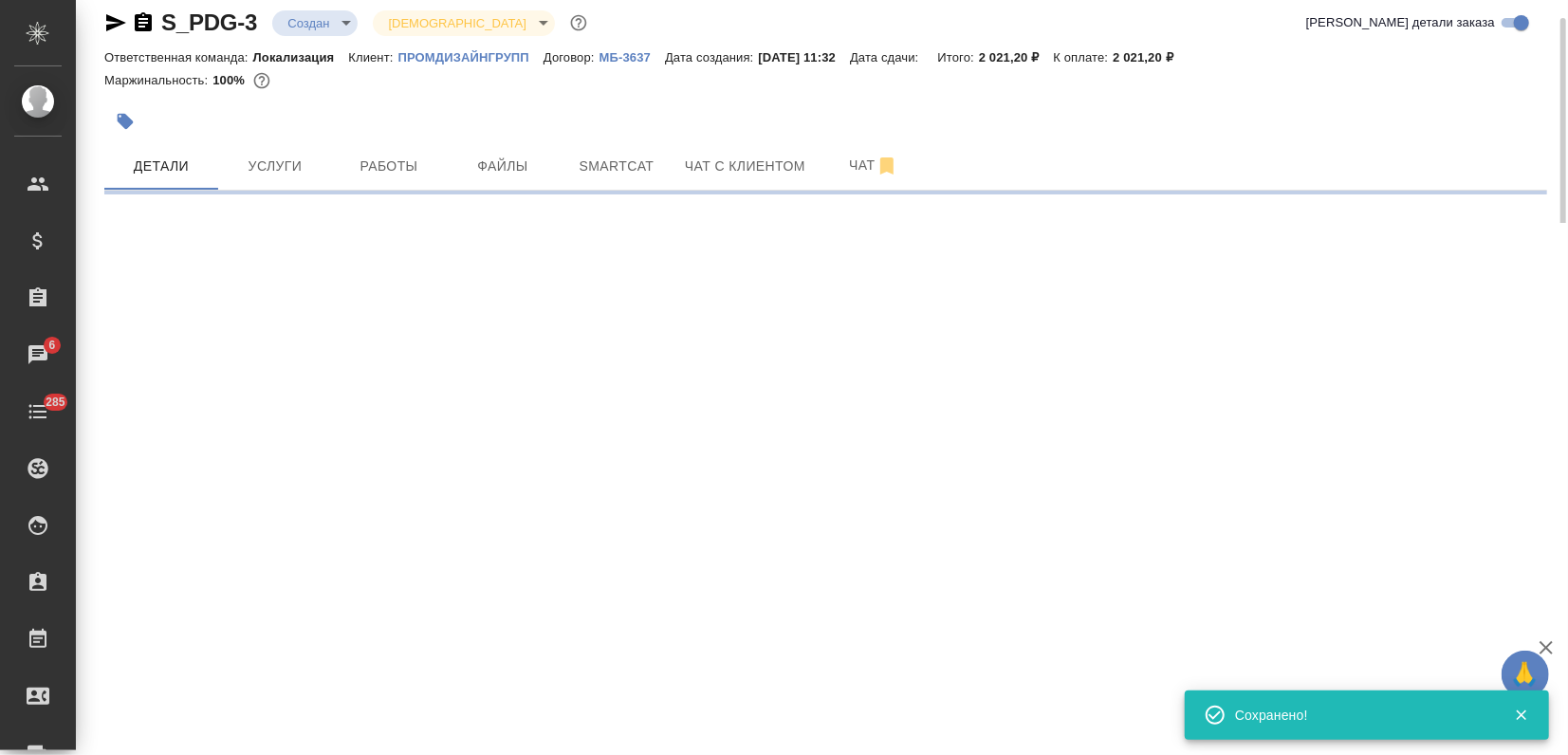
select select "RU"
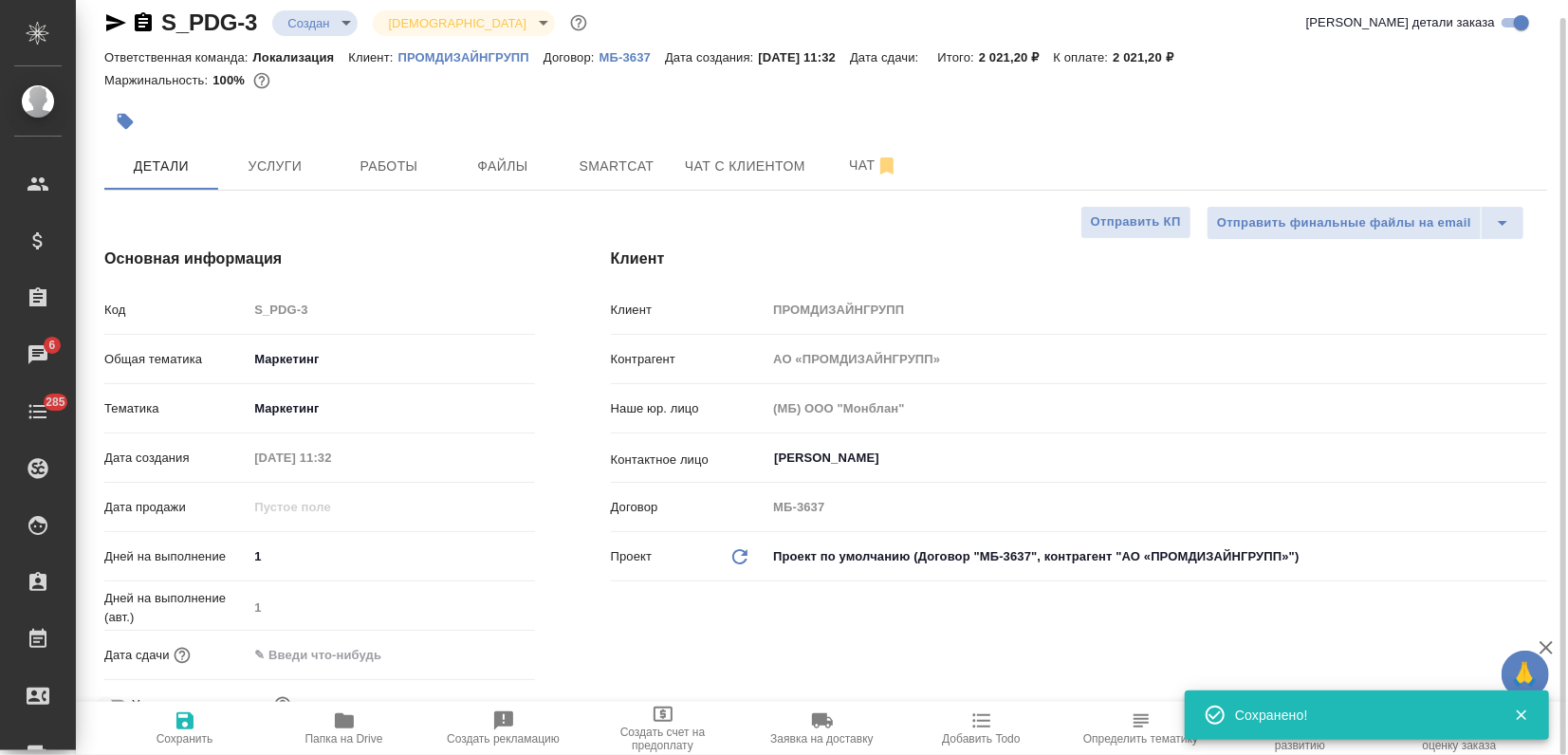
type textarea "x"
click at [282, 183] on button "Услуги" at bounding box center [275, 165] width 113 height 47
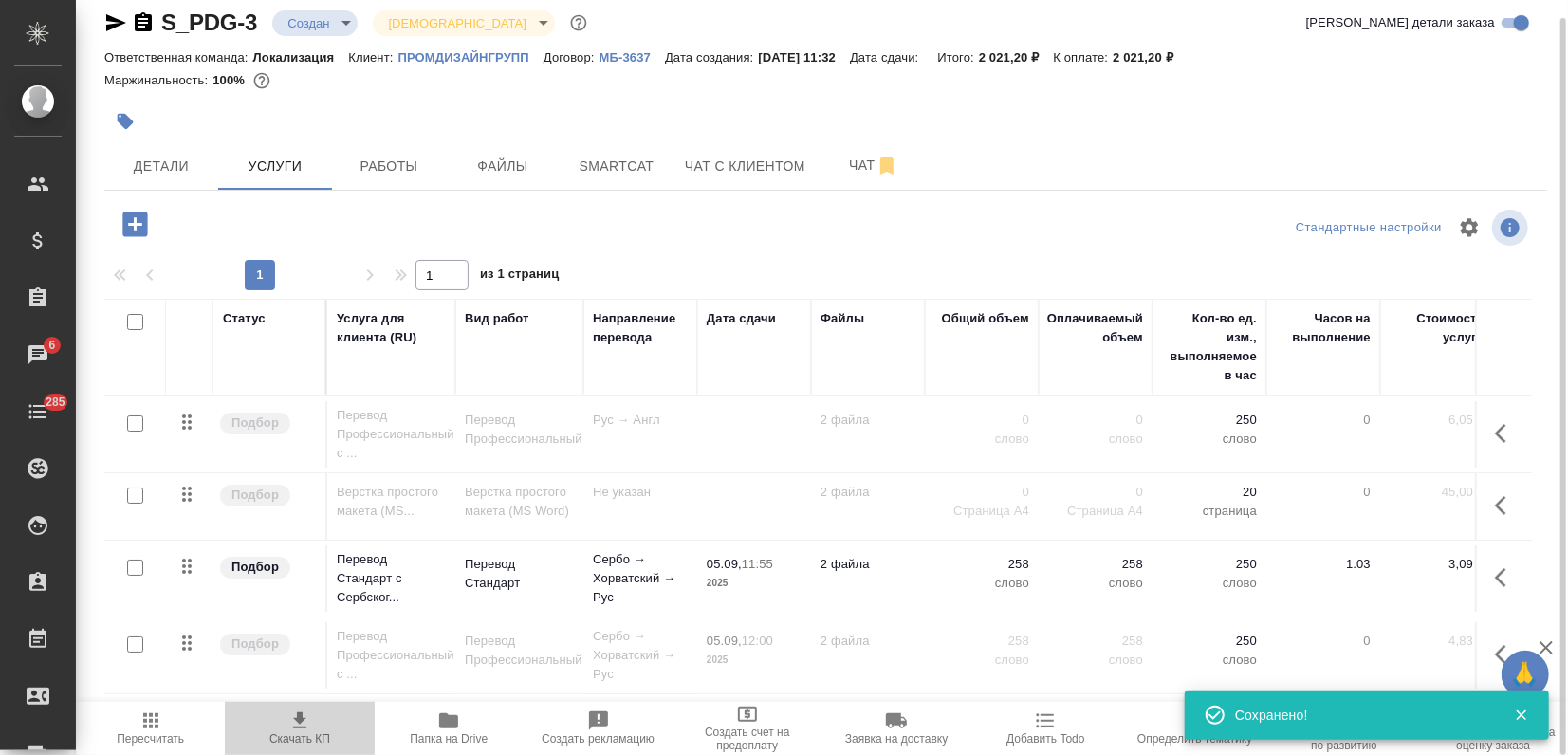
click at [286, 719] on span "Скачать КП" at bounding box center [299, 727] width 126 height 37
click at [132, 567] on input "checkbox" at bounding box center [135, 567] width 16 height 16
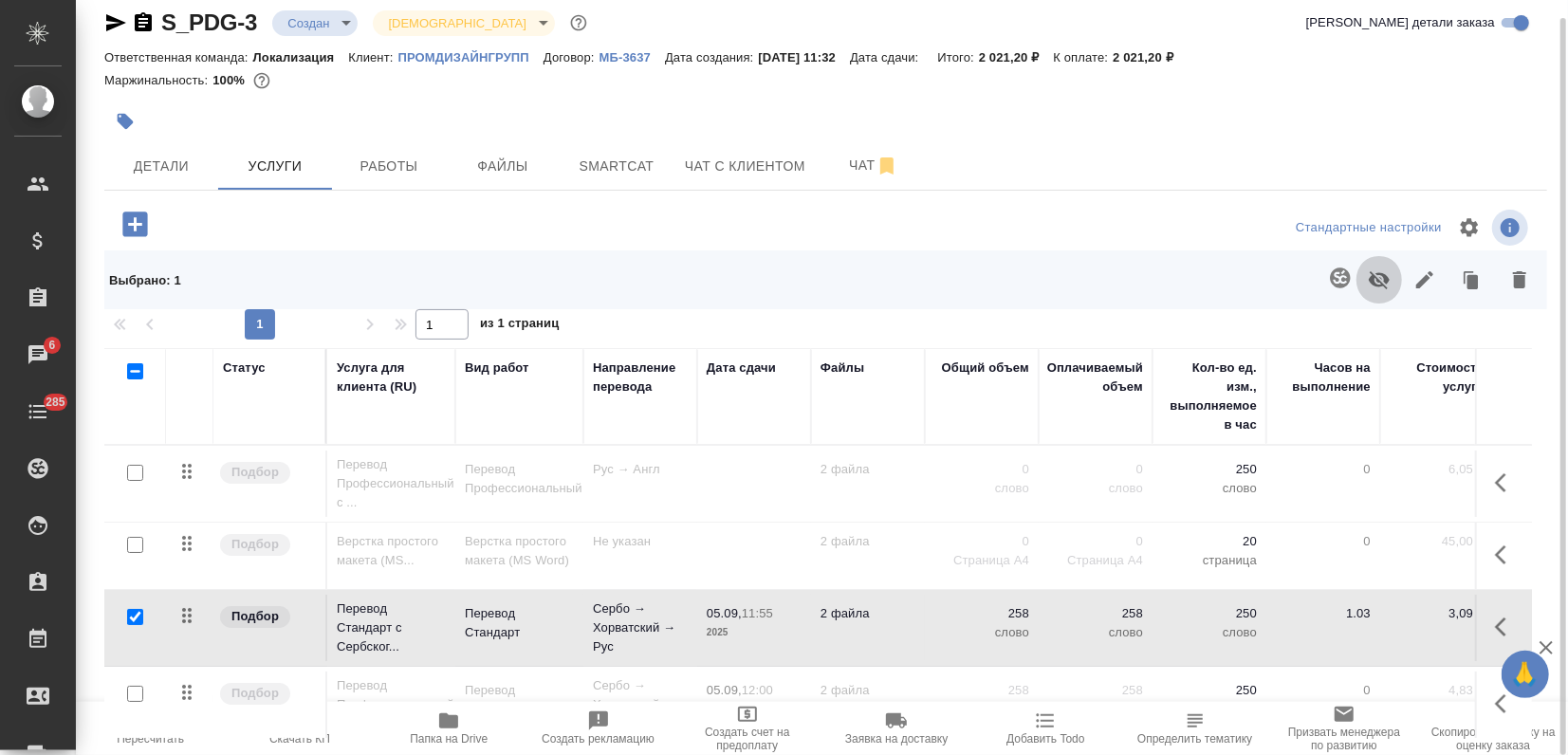
click at [1379, 280] on icon "button" at bounding box center [1380, 280] width 21 height 18
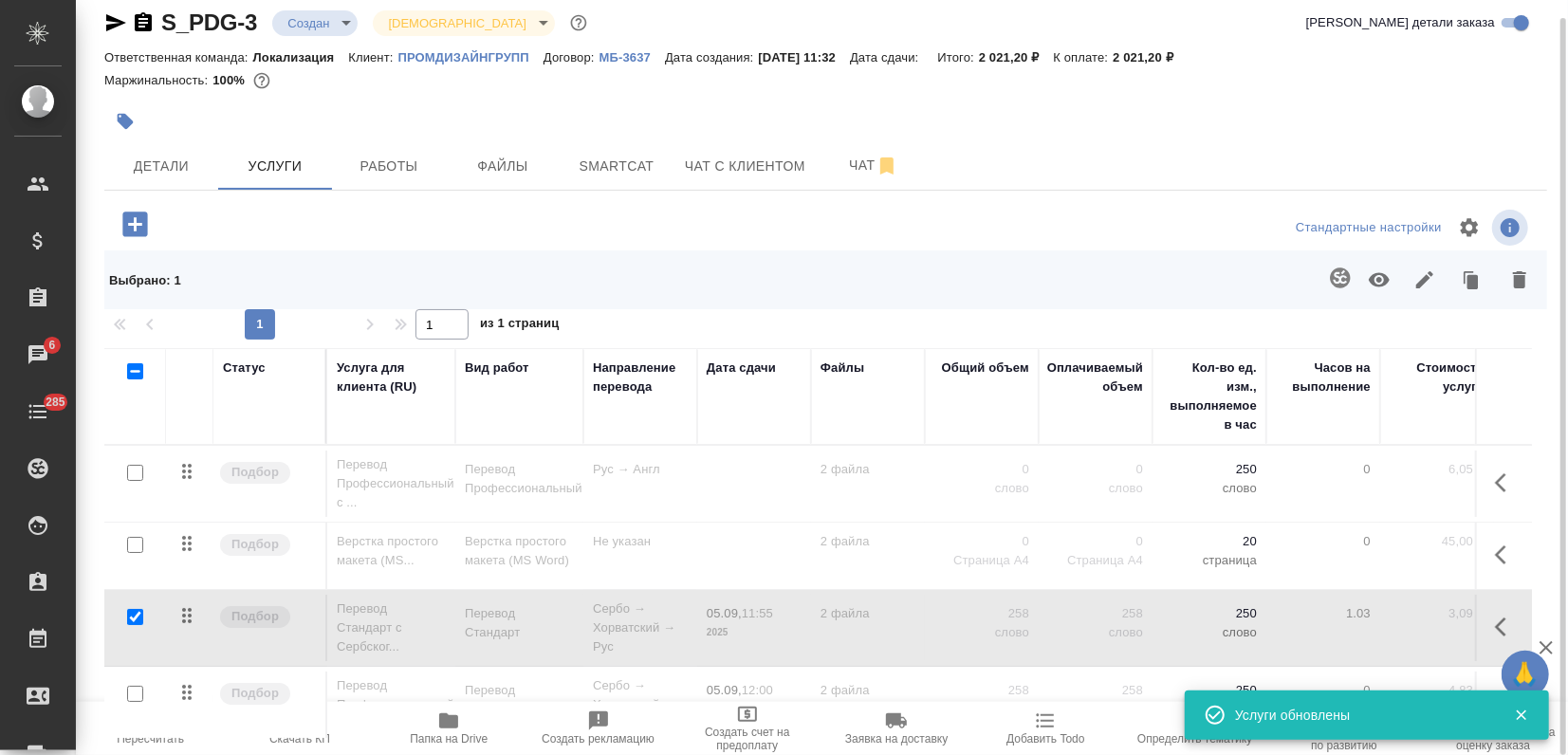
click at [139, 609] on input "checkbox" at bounding box center [135, 617] width 16 height 16
checkbox input "false"
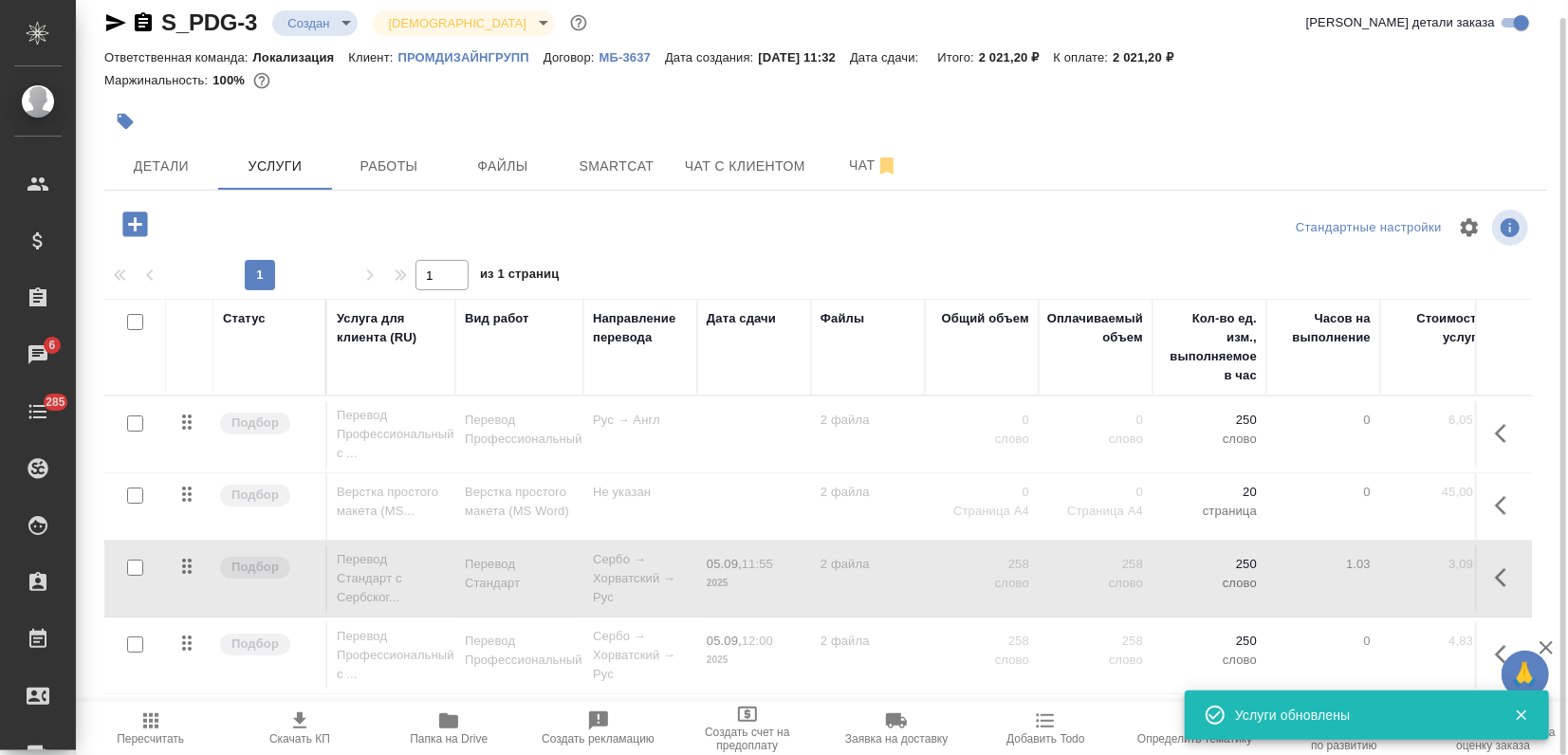
click at [136, 642] on input "checkbox" at bounding box center [135, 644] width 16 height 16
checkbox input "true"
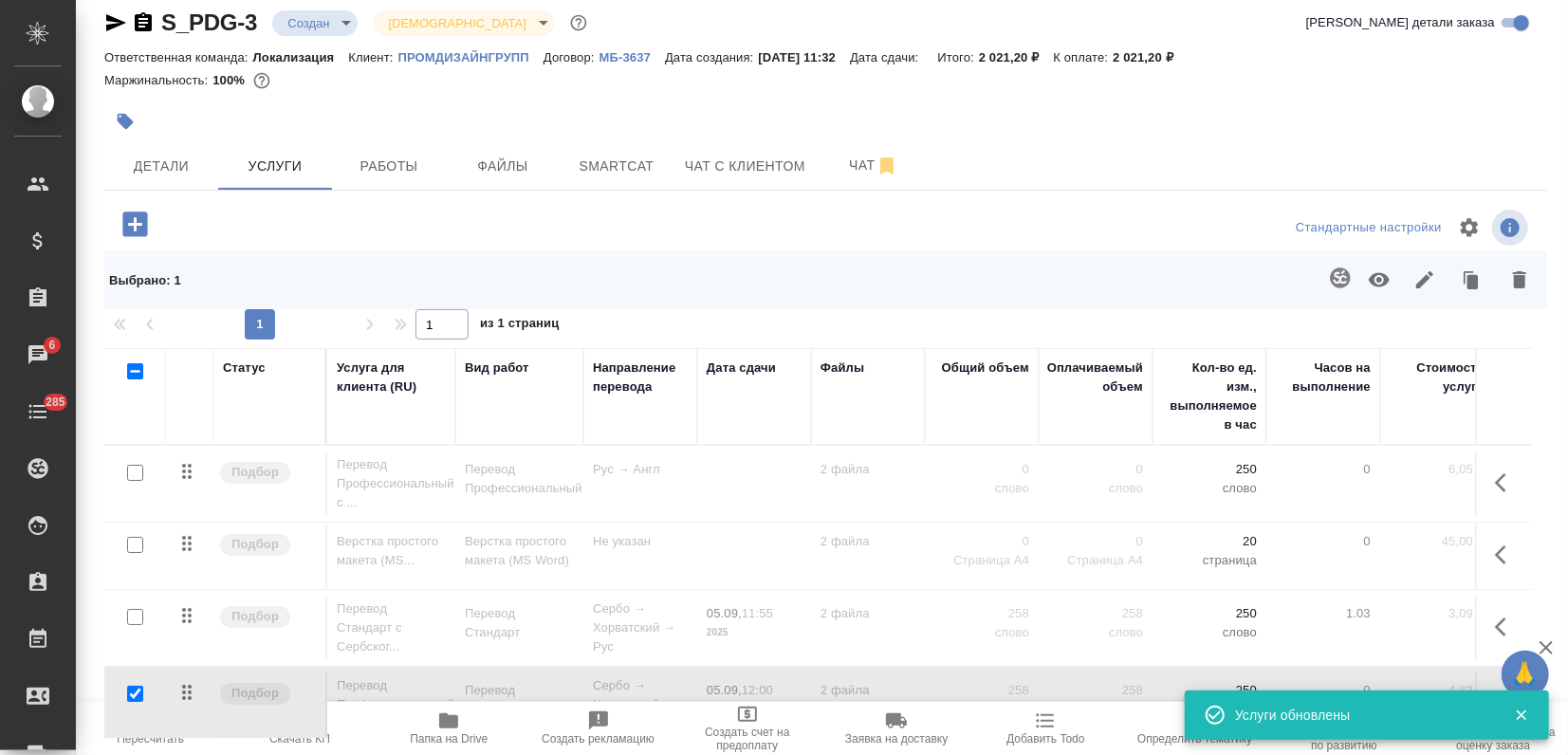
click at [1377, 273] on icon "button" at bounding box center [1380, 280] width 21 height 14
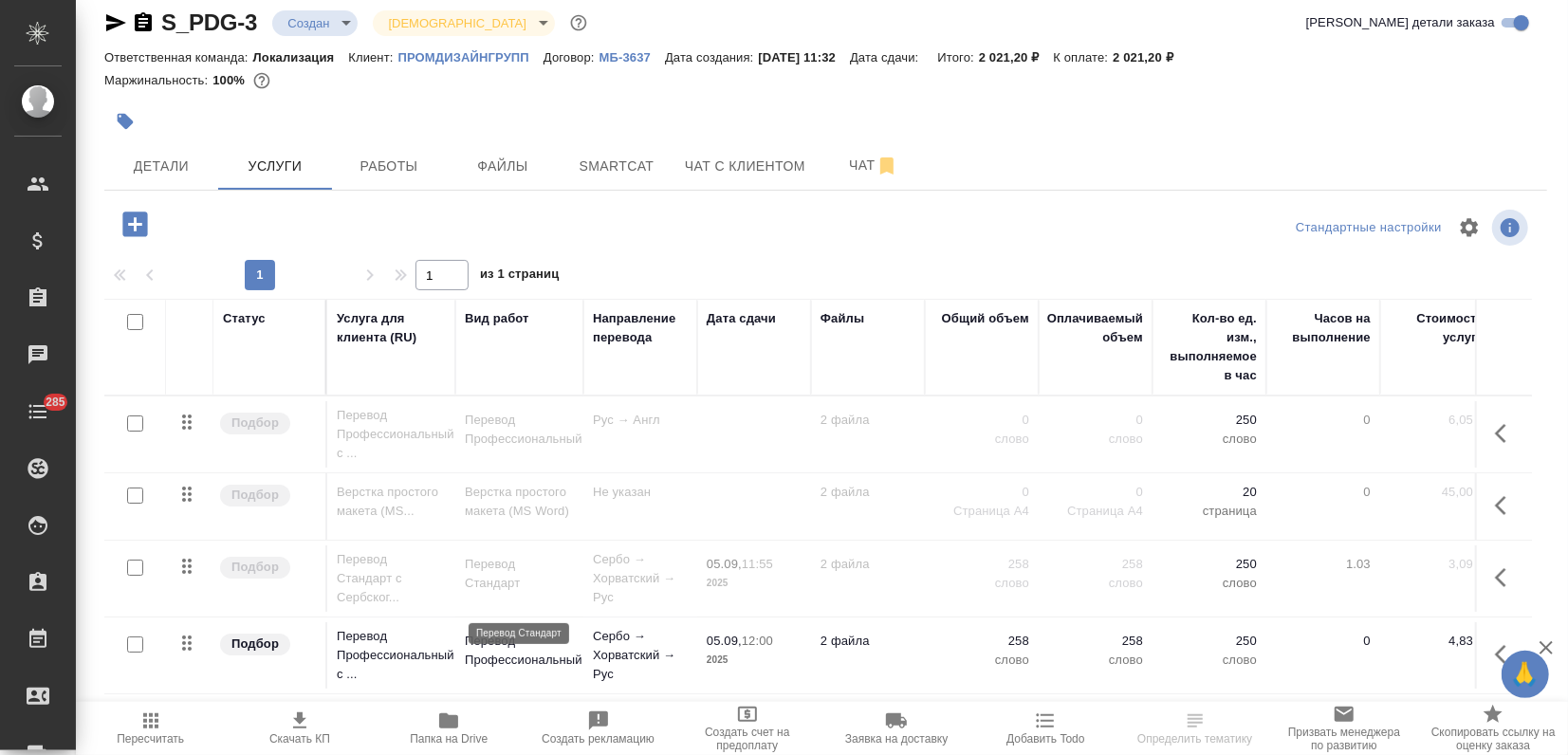
scroll to position [2, 0]
click at [154, 717] on icon "button" at bounding box center [151, 720] width 23 height 23
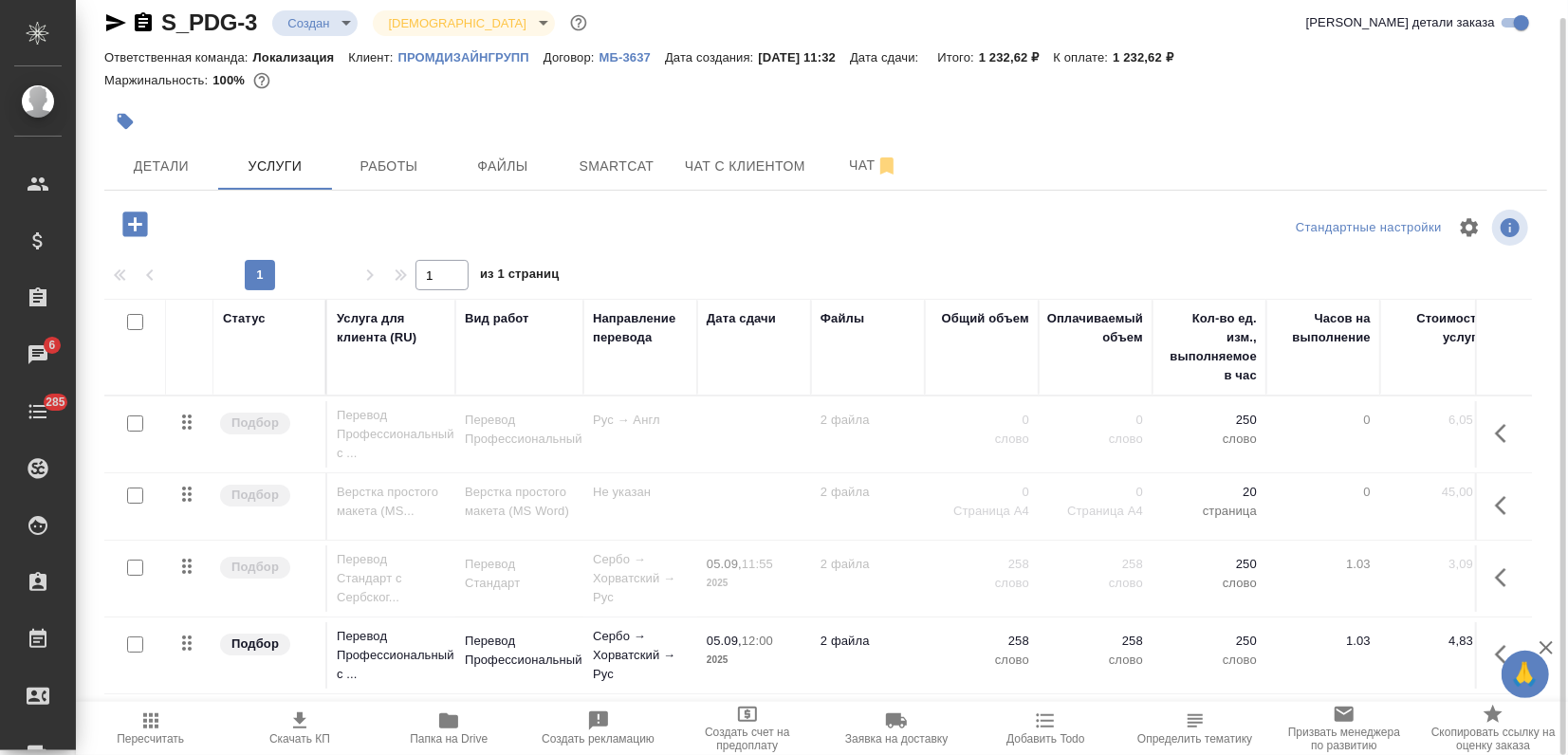
click at [139, 713] on icon "button" at bounding box center [151, 720] width 23 height 23
click at [159, 709] on icon "button" at bounding box center [151, 720] width 23 height 23
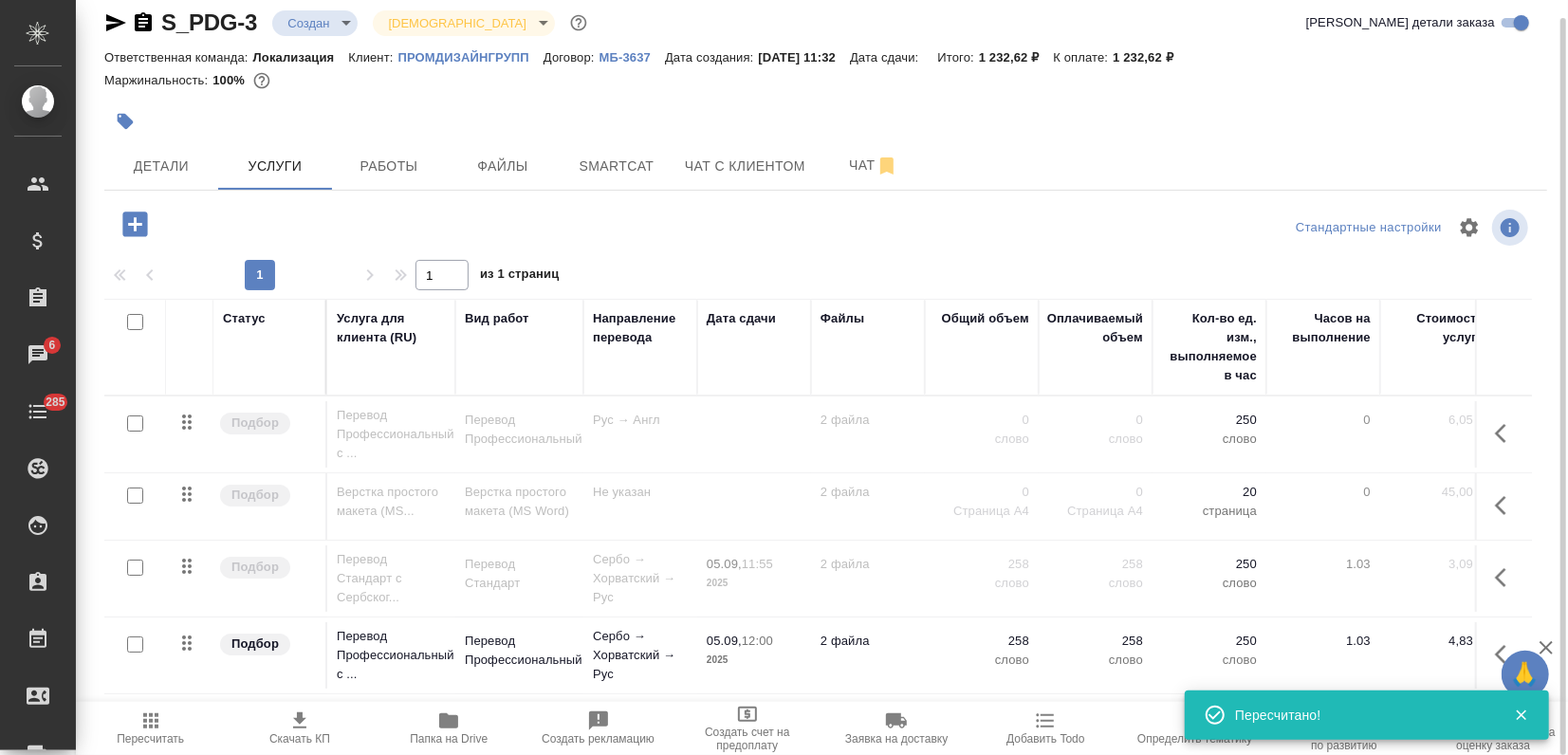
click at [319, 723] on span "Скачать КП" at bounding box center [299, 727] width 126 height 37
click at [136, 640] on input "checkbox" at bounding box center [135, 644] width 16 height 16
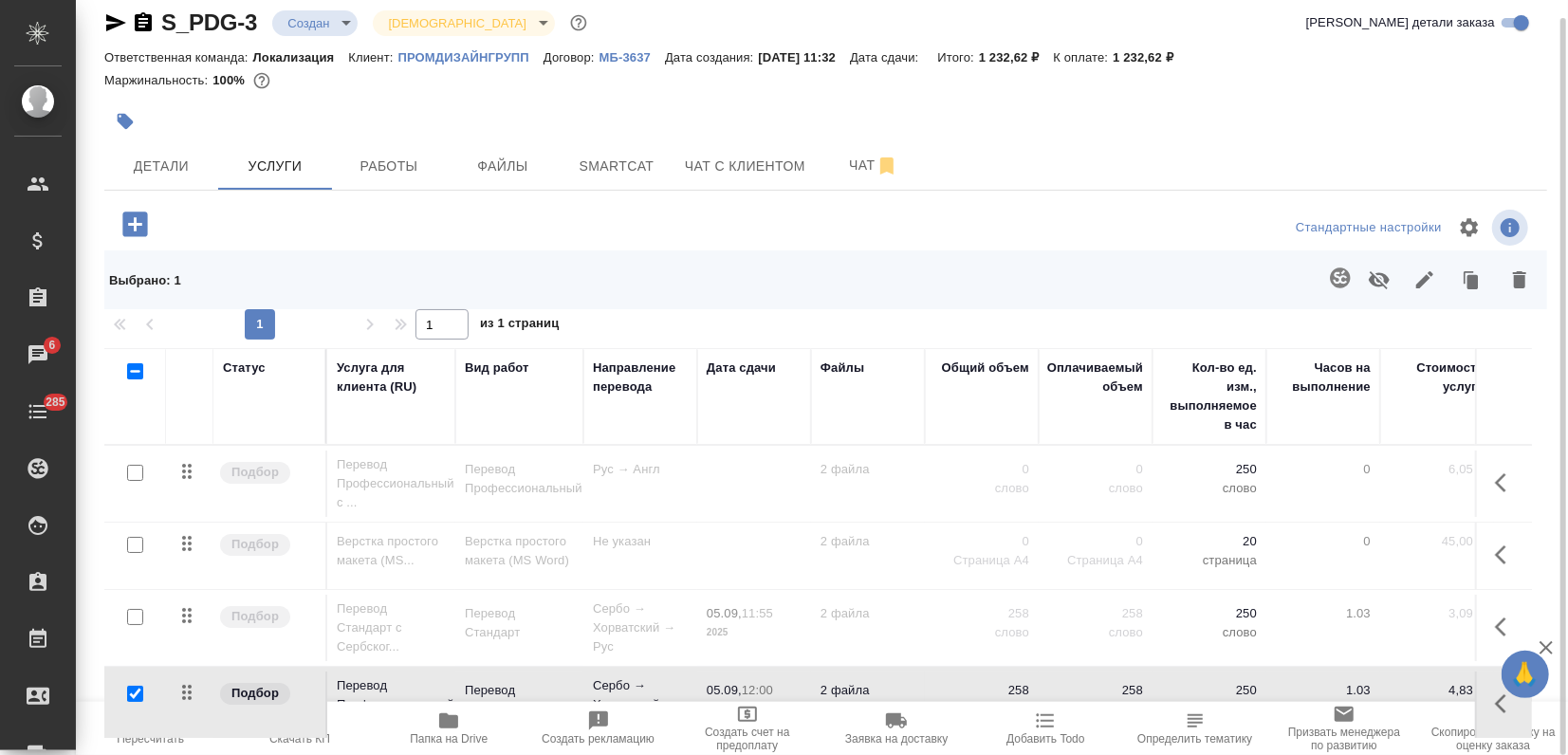
click at [1398, 276] on button "button" at bounding box center [1379, 280] width 45 height 49
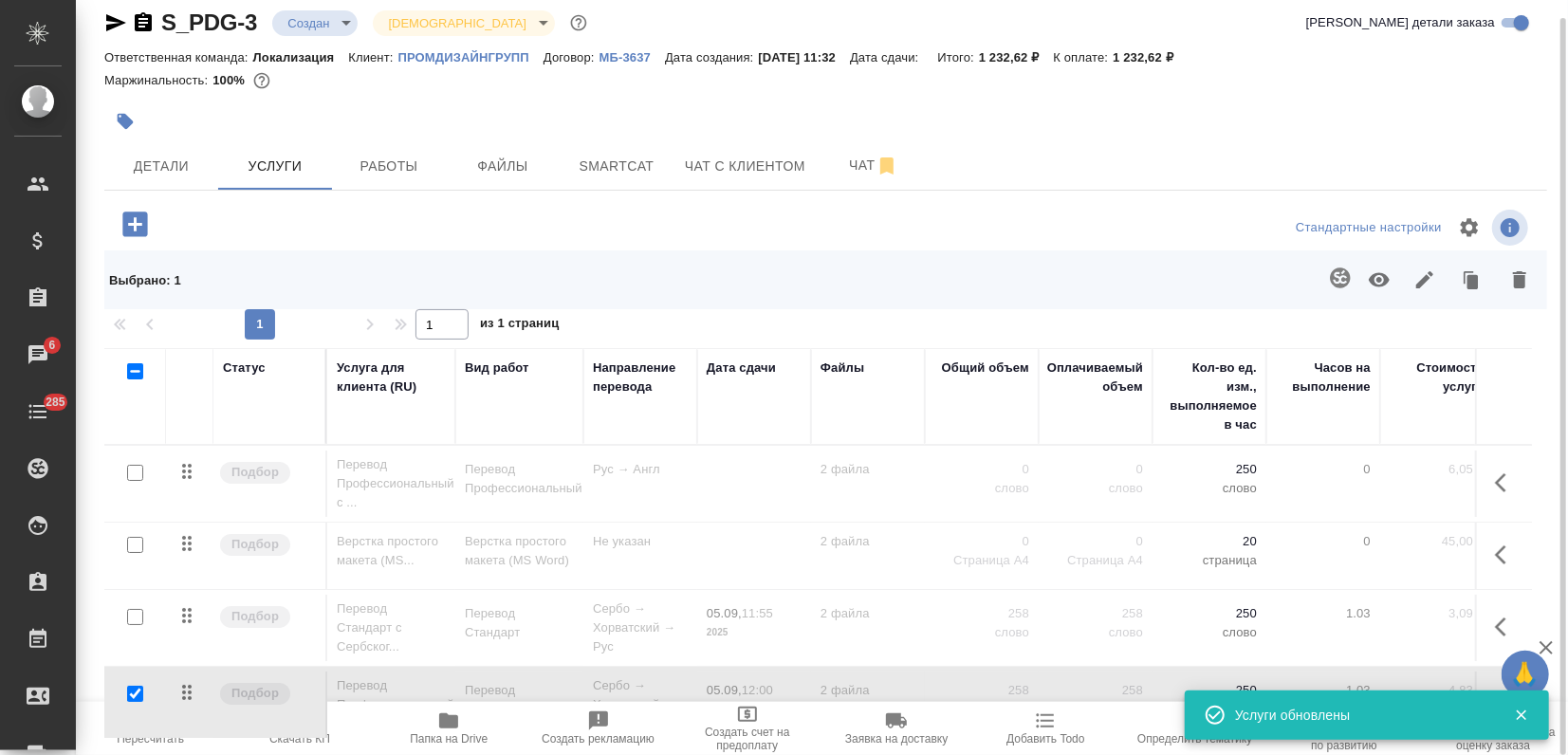
click at [144, 692] on div at bounding box center [135, 694] width 42 height 27
click at [134, 686] on input "checkbox" at bounding box center [135, 694] width 16 height 16
checkbox input "false"
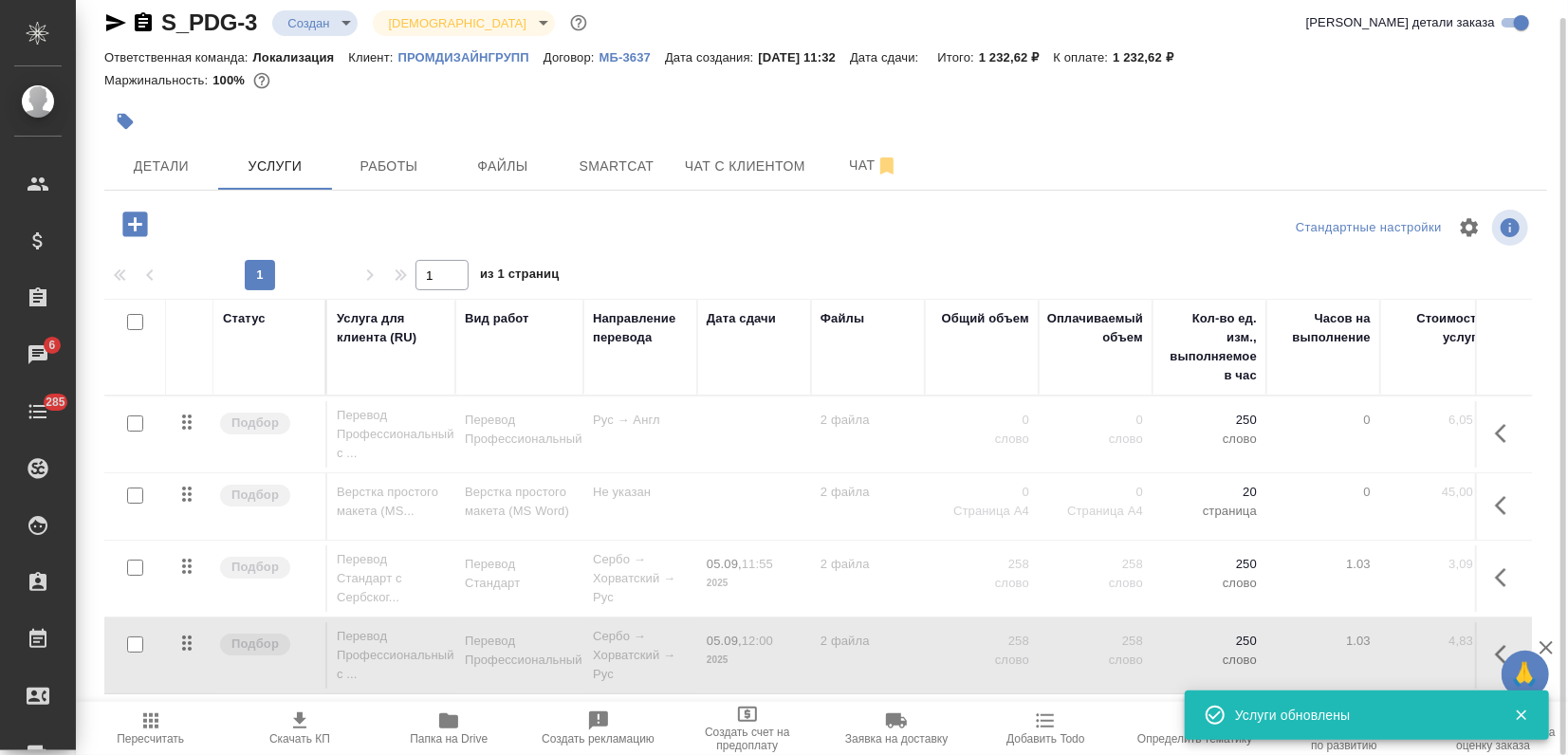
drag, startPoint x: 133, startPoint y: 566, endPoint x: 184, endPoint y: 560, distance: 51.4
click at [133, 565] on input "checkbox" at bounding box center [135, 567] width 16 height 16
checkbox input "true"
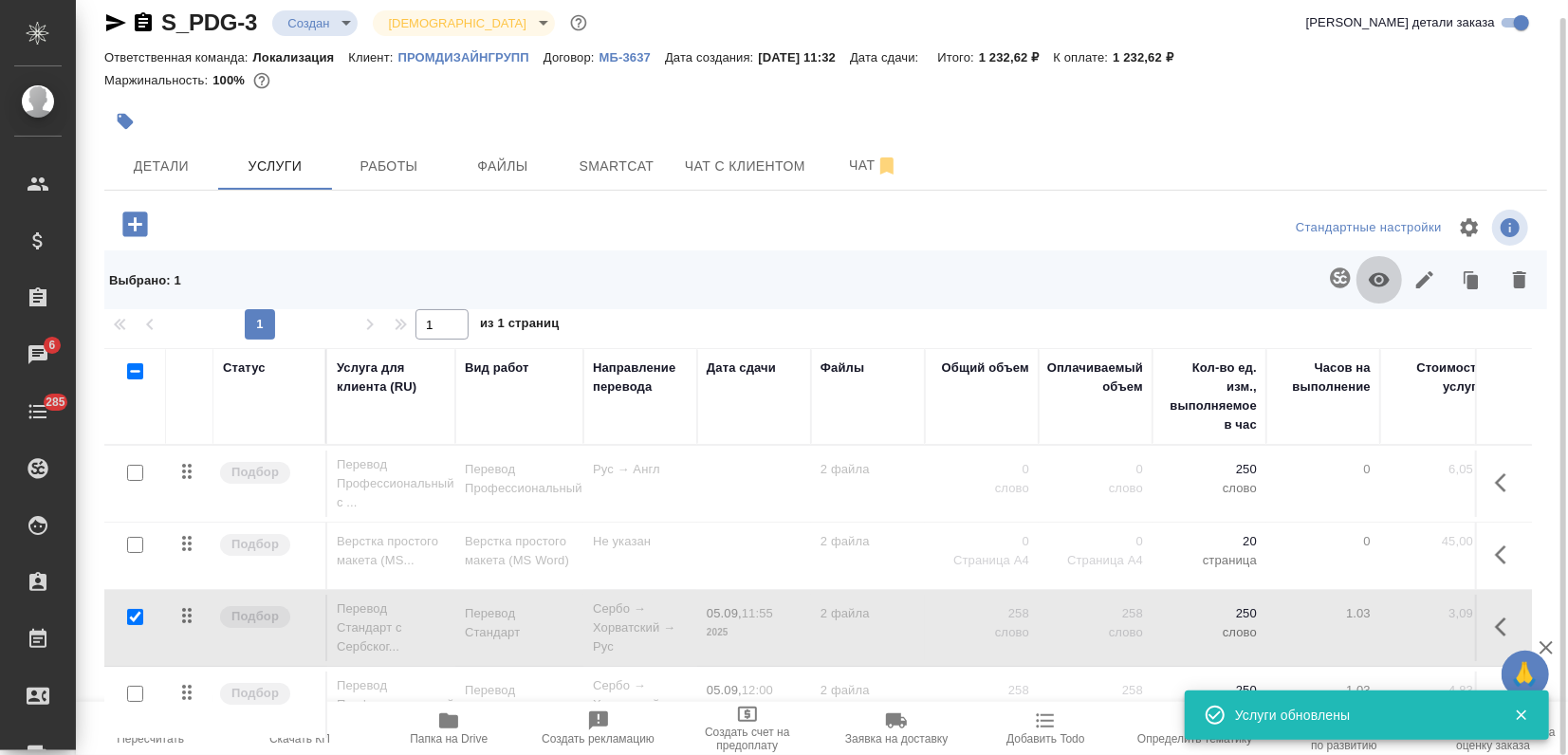
click at [1370, 287] on icon "button" at bounding box center [1380, 280] width 23 height 23
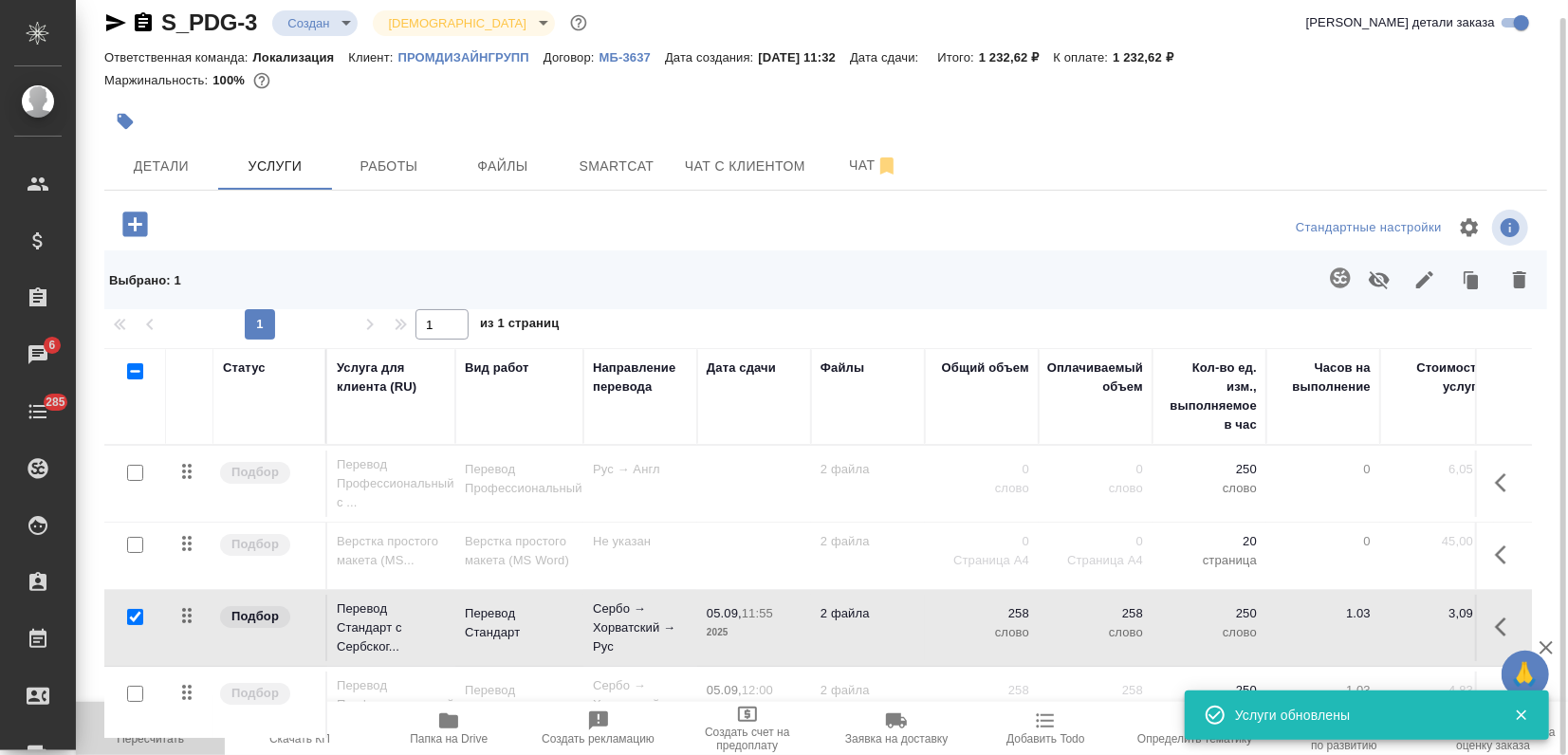
click at [160, 737] on span "Пересчитать" at bounding box center [150, 739] width 67 height 13
click at [311, 742] on span "Скачать КП" at bounding box center [299, 739] width 61 height 13
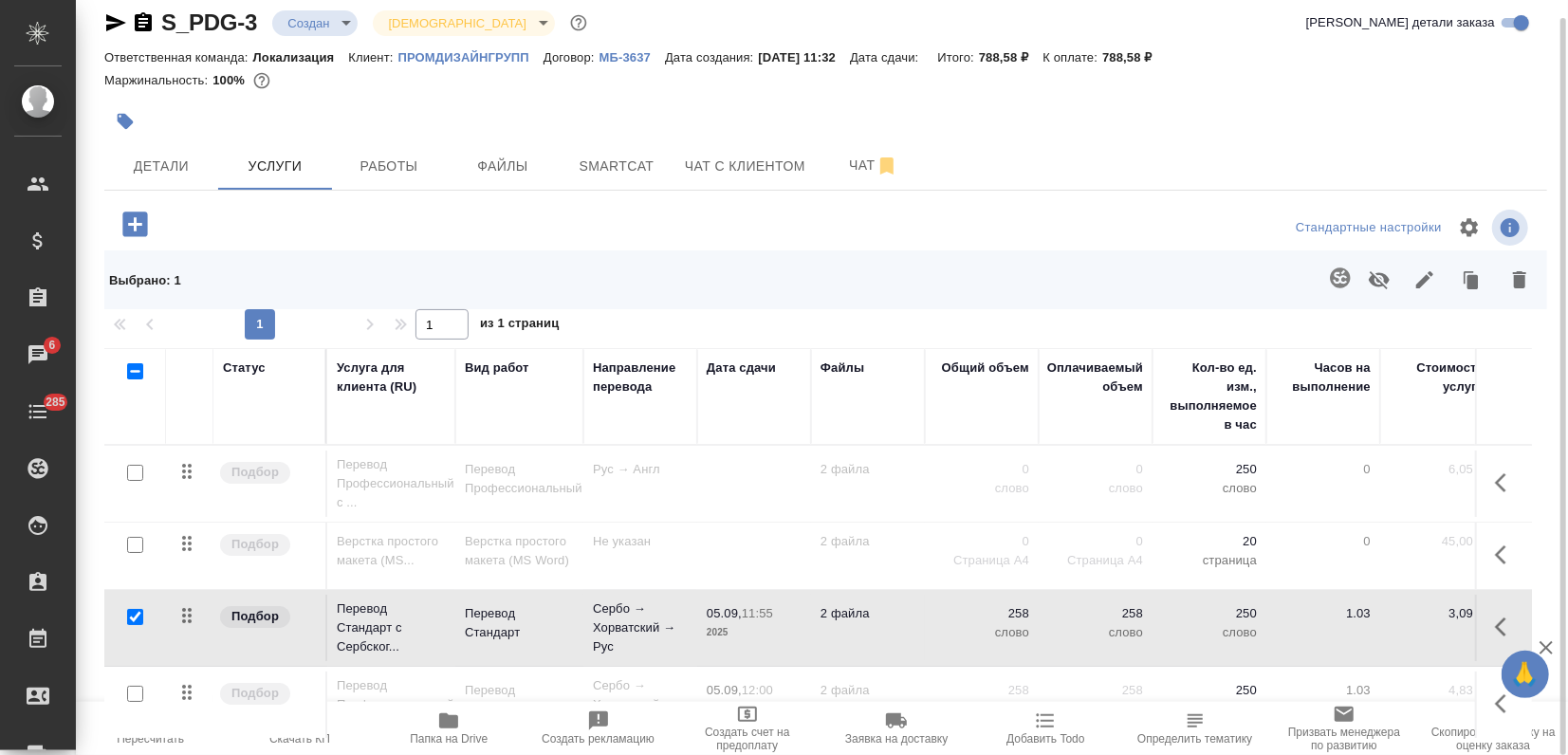
click at [1008, 109] on div at bounding box center [585, 121] width 962 height 41
drag, startPoint x: 1259, startPoint y: 159, endPoint x: 1176, endPoint y: 132, distance: 87.3
click at [1260, 159] on div "Детали Услуги Работы Файлы Smartcat Чат с клиентом Чат" at bounding box center [826, 165] width 1443 height 47
click at [105, 15] on icon "button" at bounding box center [116, 23] width 23 height 23
click at [124, 19] on icon "button" at bounding box center [116, 23] width 23 height 23
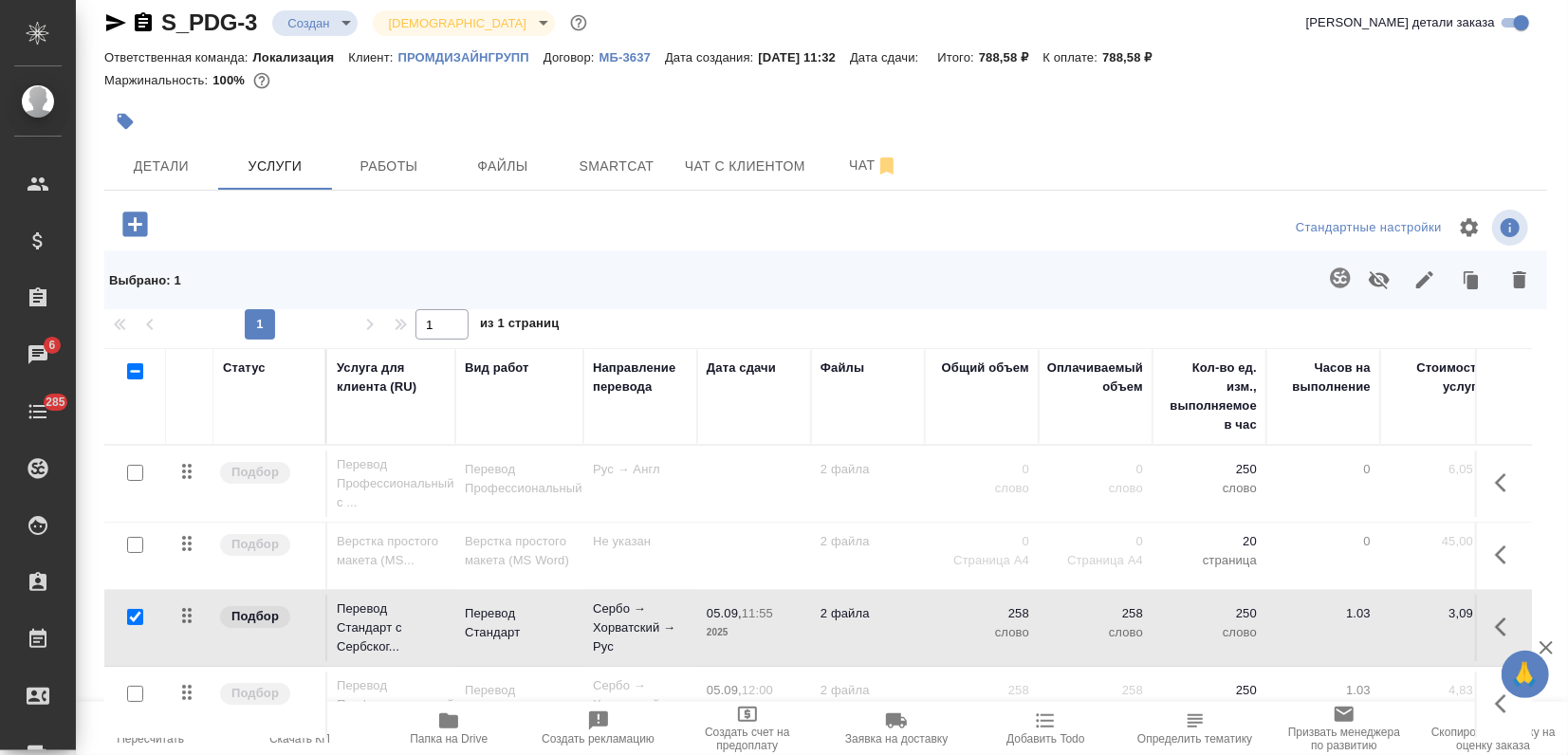
drag, startPoint x: 149, startPoint y: 172, endPoint x: 266, endPoint y: 239, distance: 134.8
click at [149, 171] on span "Детали" at bounding box center [160, 166] width 91 height 24
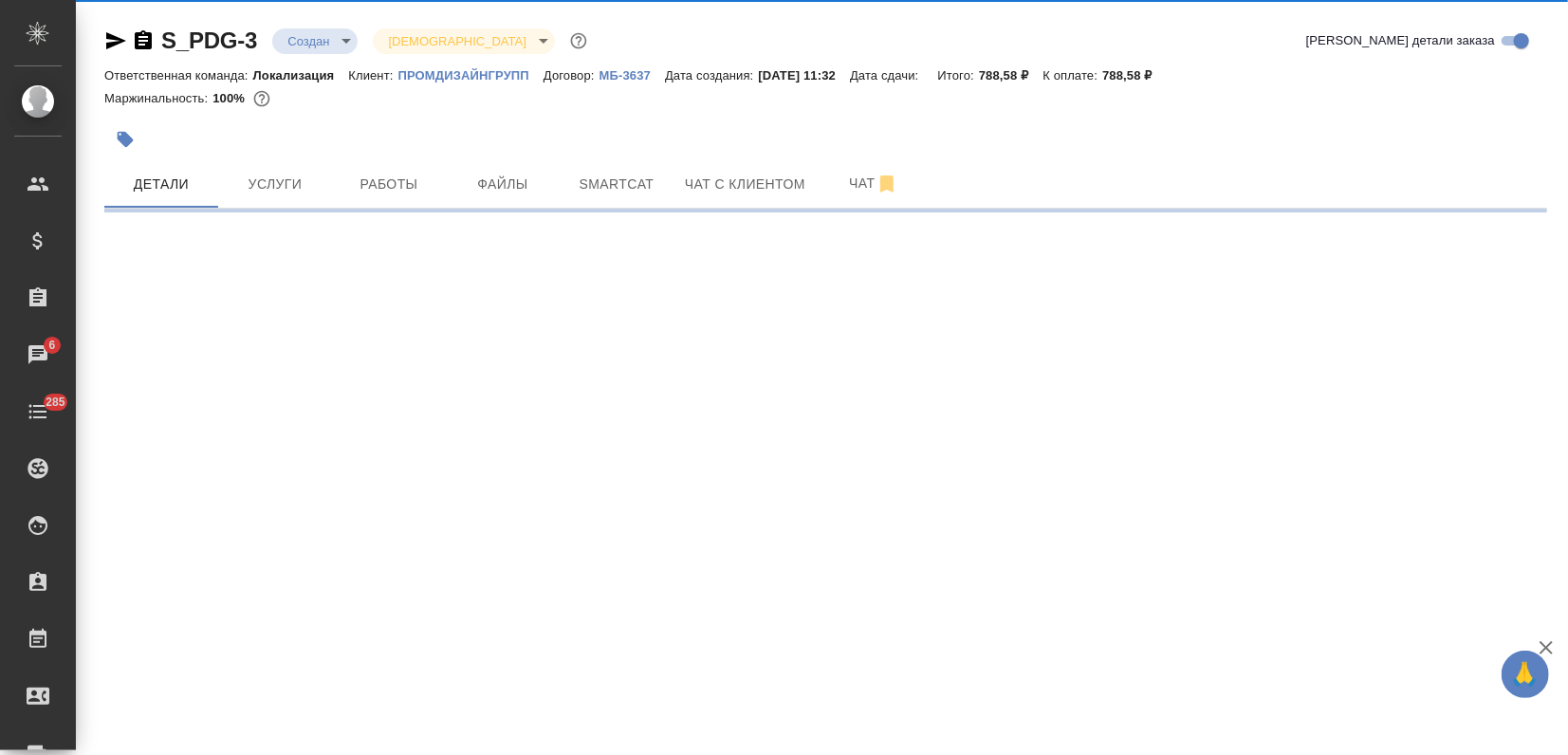
select select "RU"
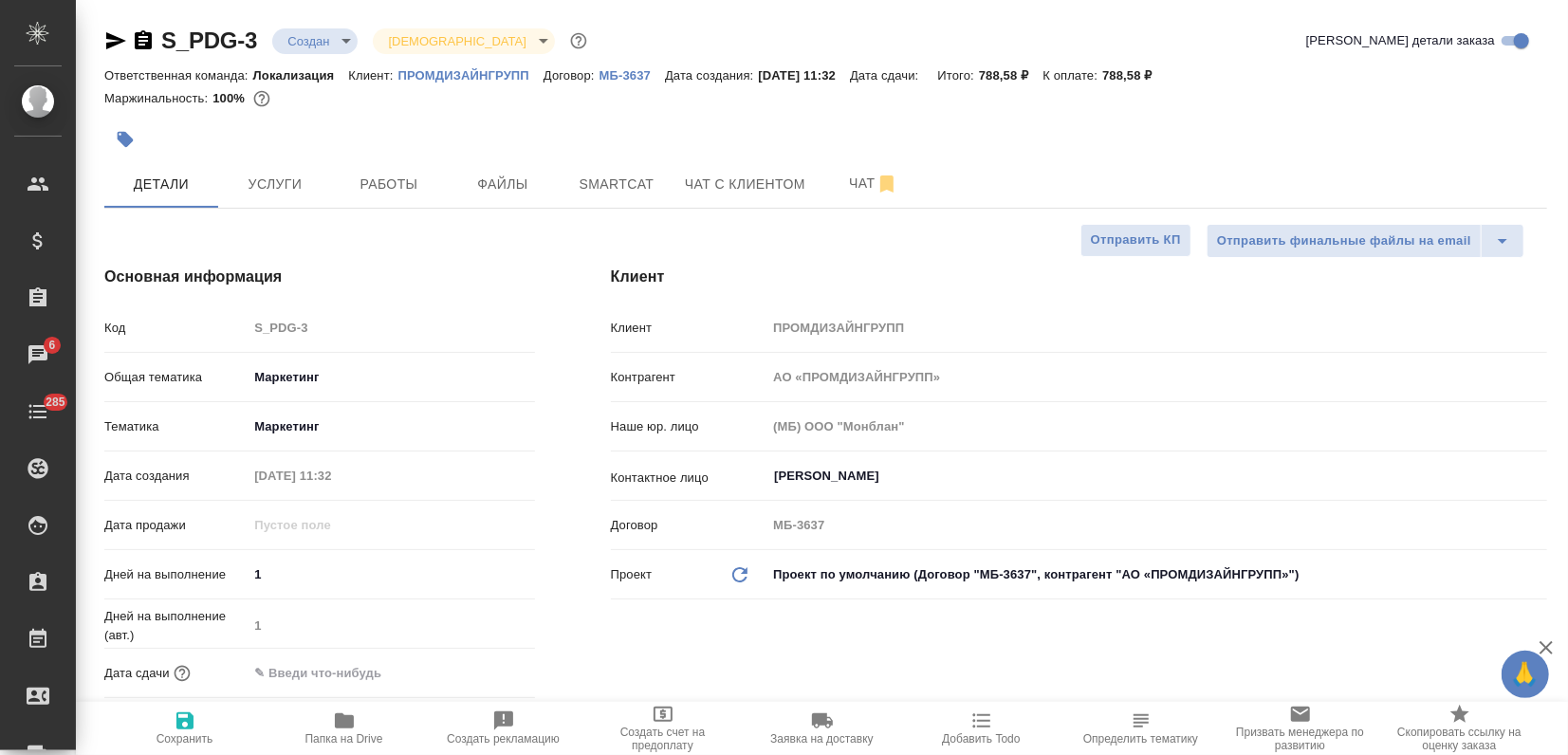
type textarea "x"
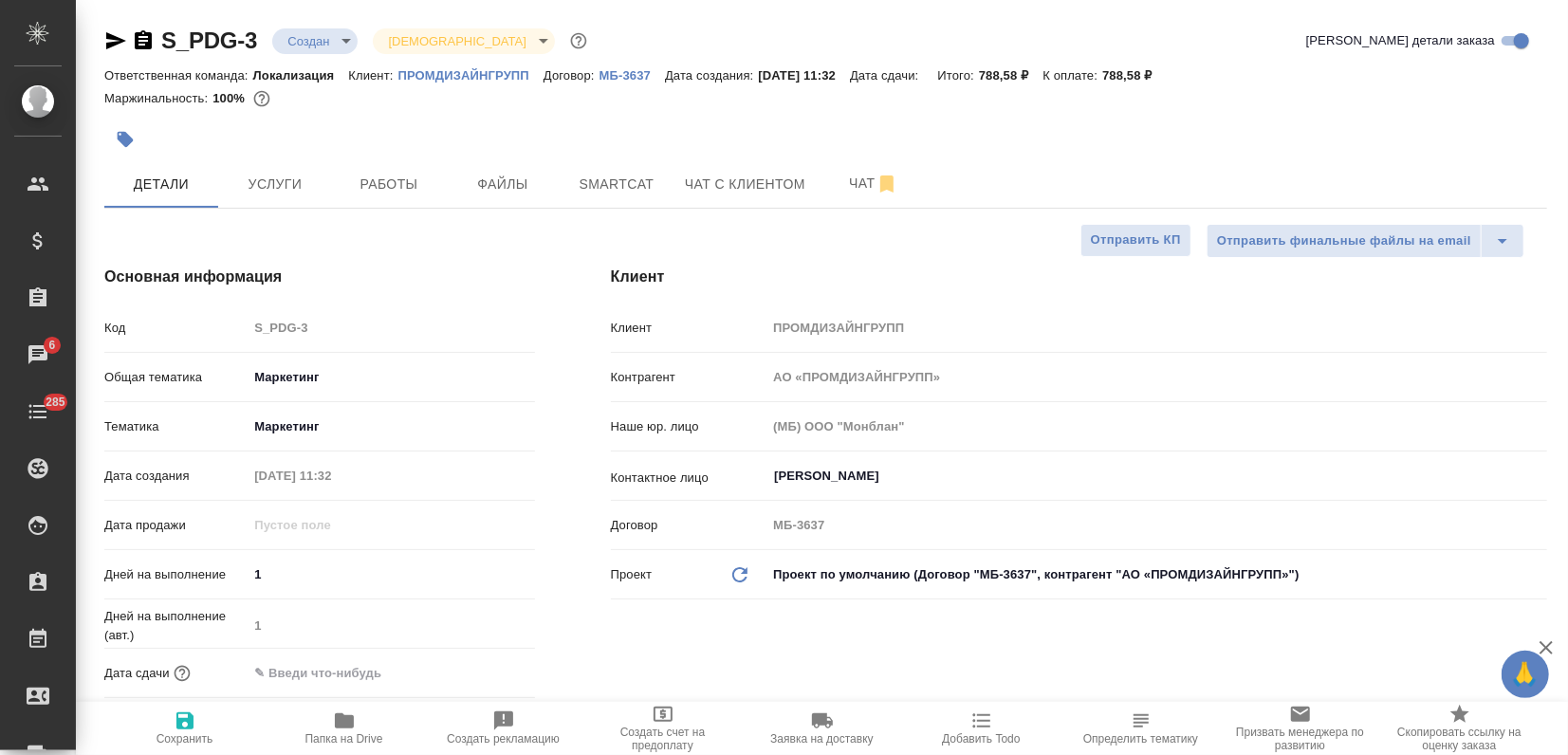
type textarea "x"
